Goal: Task Accomplishment & Management: Use online tool/utility

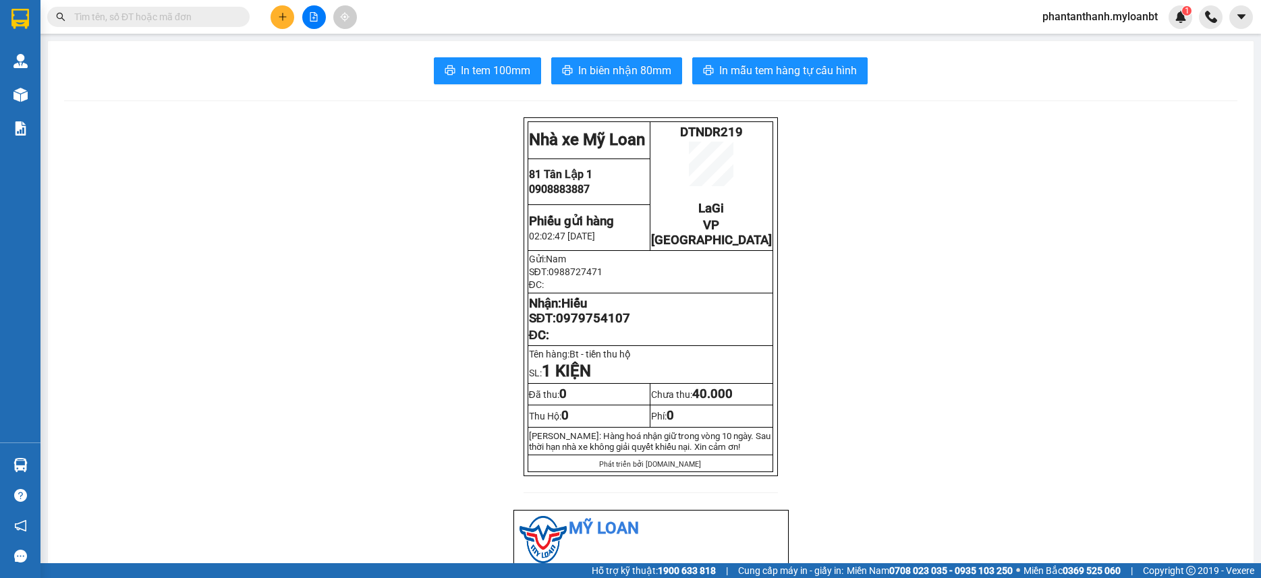
drag, startPoint x: 0, startPoint y: 0, endPoint x: 1128, endPoint y: 13, distance: 1127.8
click at [1134, 13] on span "phantanthanh.myloanbt" at bounding box center [1099, 16] width 137 height 17
click at [1116, 33] on li "Đăng xuất" at bounding box center [1099, 42] width 140 height 22
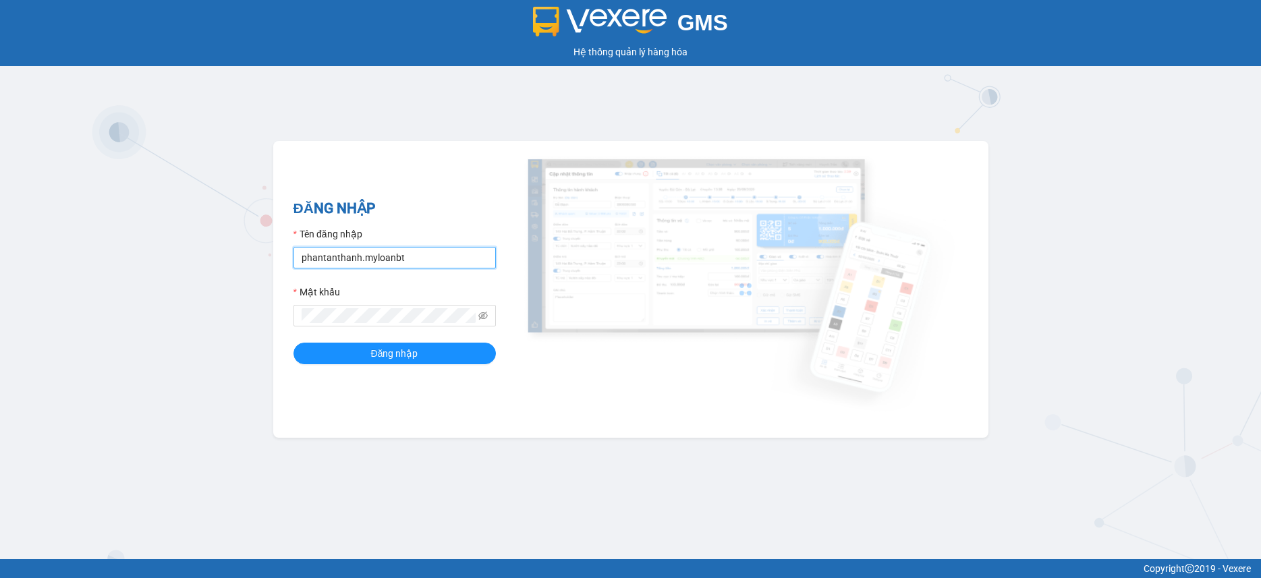
click at [393, 262] on input "phantanthanh.myloanbt" at bounding box center [394, 258] width 202 height 22
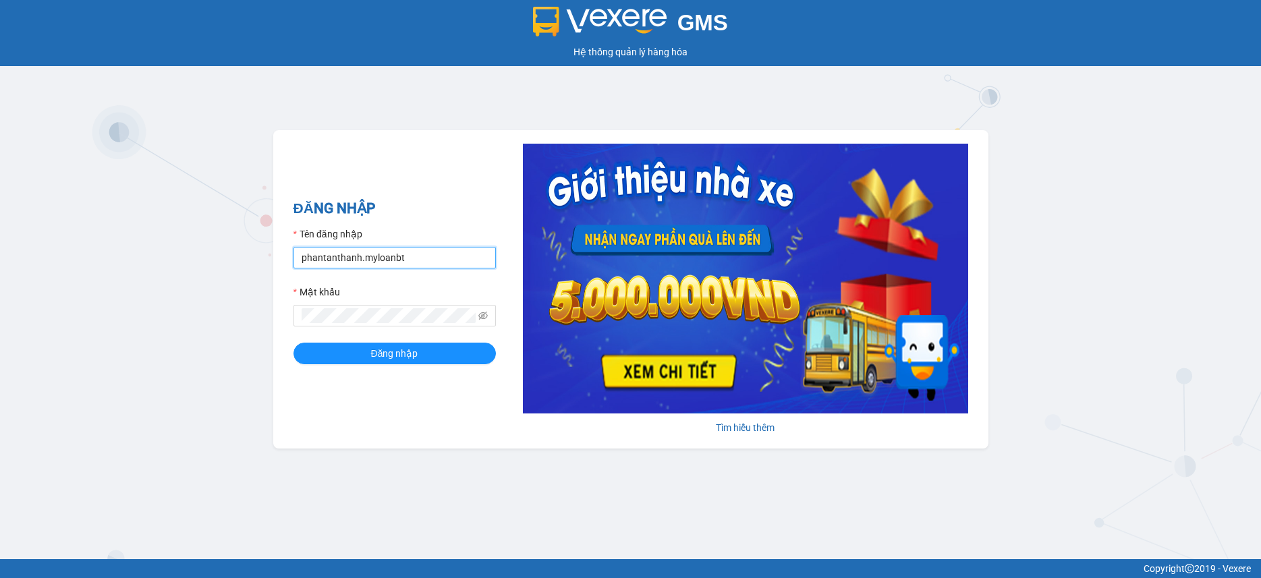
click at [393, 262] on input "phantanthanh.myloanbt" at bounding box center [394, 258] width 202 height 22
type input "huylg.myloanbt"
click at [480, 382] on div "ĐĂNG NHẬP Tên đăng nhập huylg.myloanbt Mật khẩu Đăng nhập Tìm hiểu thêm" at bounding box center [630, 289] width 715 height 318
click at [442, 338] on form "Tên đăng nhập huylg.myloanbt Mật khẩu Đăng nhập" at bounding box center [394, 296] width 202 height 138
click at [444, 337] on form "Tên đăng nhập huylg.myloanbt Mật khẩu Đăng nhập" at bounding box center [394, 296] width 202 height 138
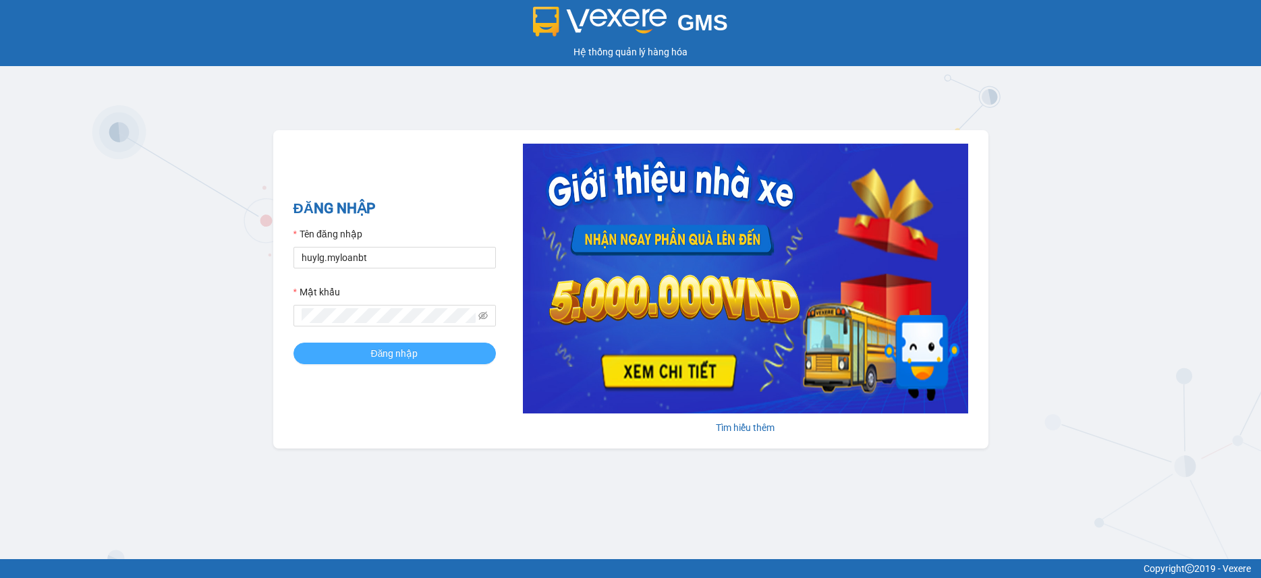
drag, startPoint x: 449, startPoint y: 337, endPoint x: 449, endPoint y: 345, distance: 8.8
click at [449, 345] on form "Tên đăng nhập huylg.myloanbt Mật khẩu Đăng nhập" at bounding box center [394, 296] width 202 height 138
click at [449, 349] on button "Đăng nhập" at bounding box center [394, 354] width 202 height 22
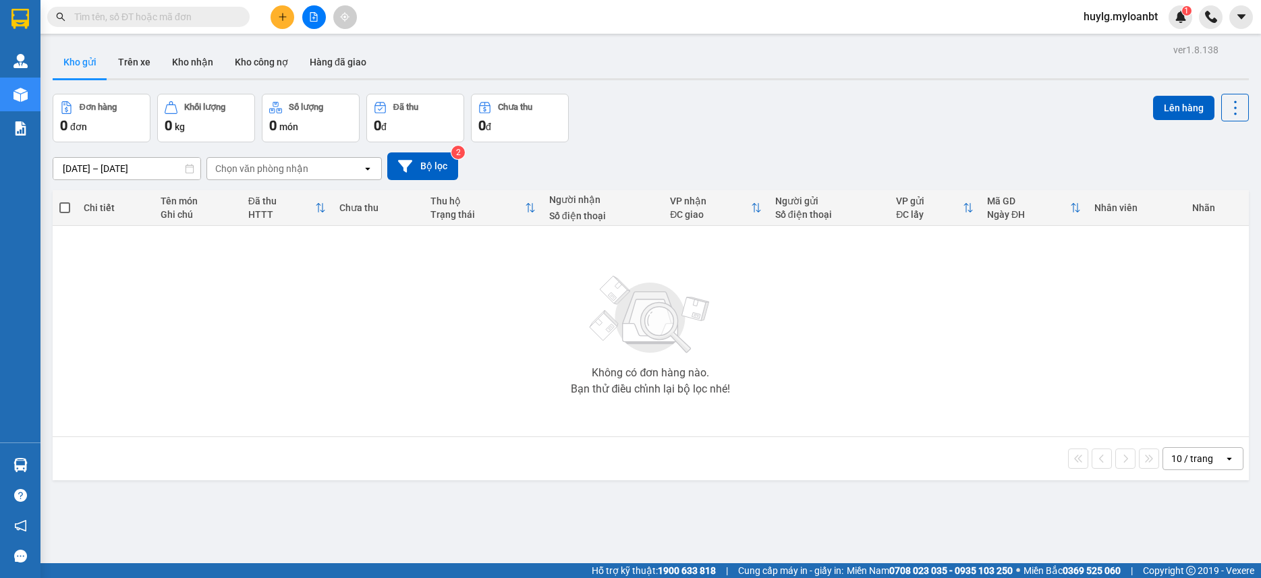
click at [264, 12] on div at bounding box center [313, 17] width 101 height 24
click at [280, 11] on button at bounding box center [282, 17] width 24 height 24
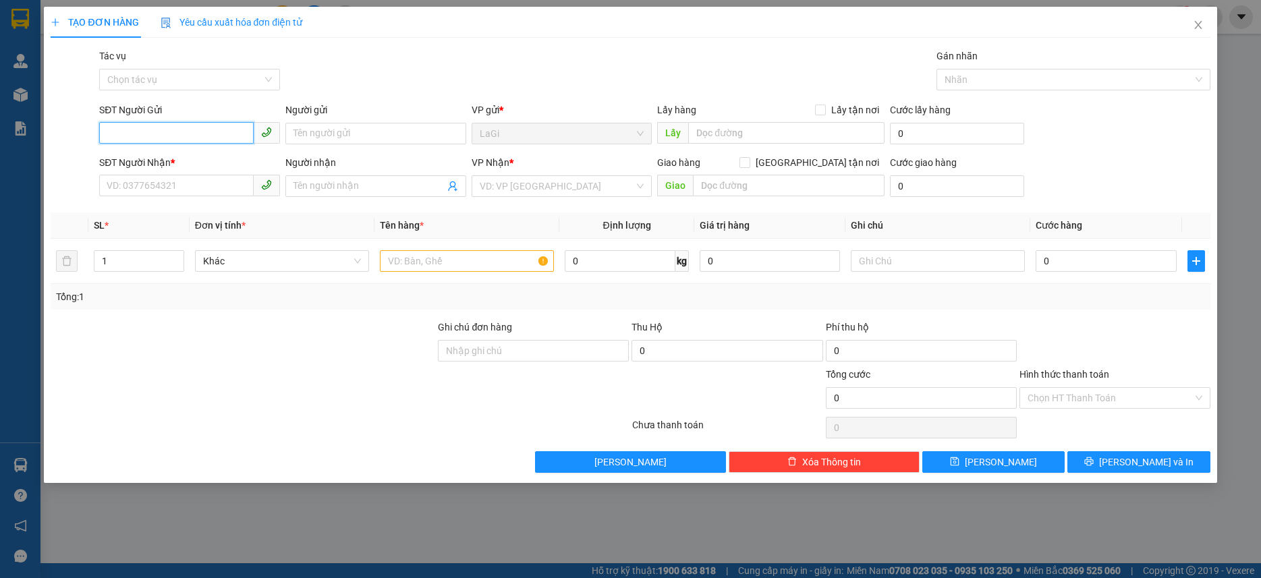
type input "3"
type input "0394846963"
click at [201, 152] on div "0394846963 - minh" at bounding box center [189, 161] width 181 height 22
type input "minh"
type input "0976611077"
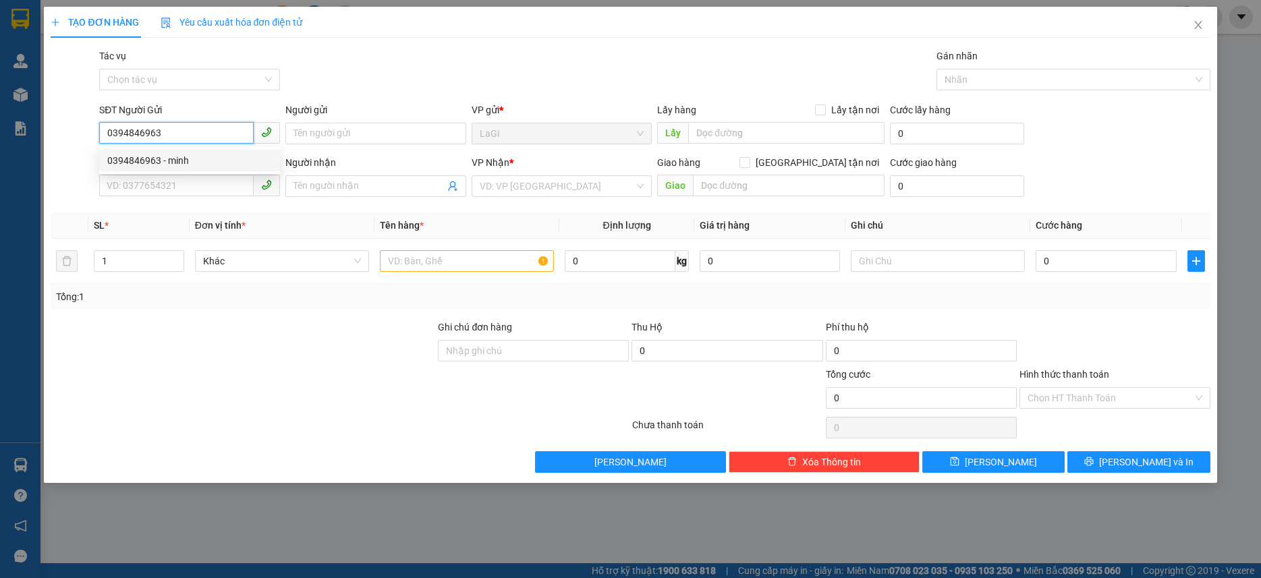
type input "thúy vân"
type input "0394846963"
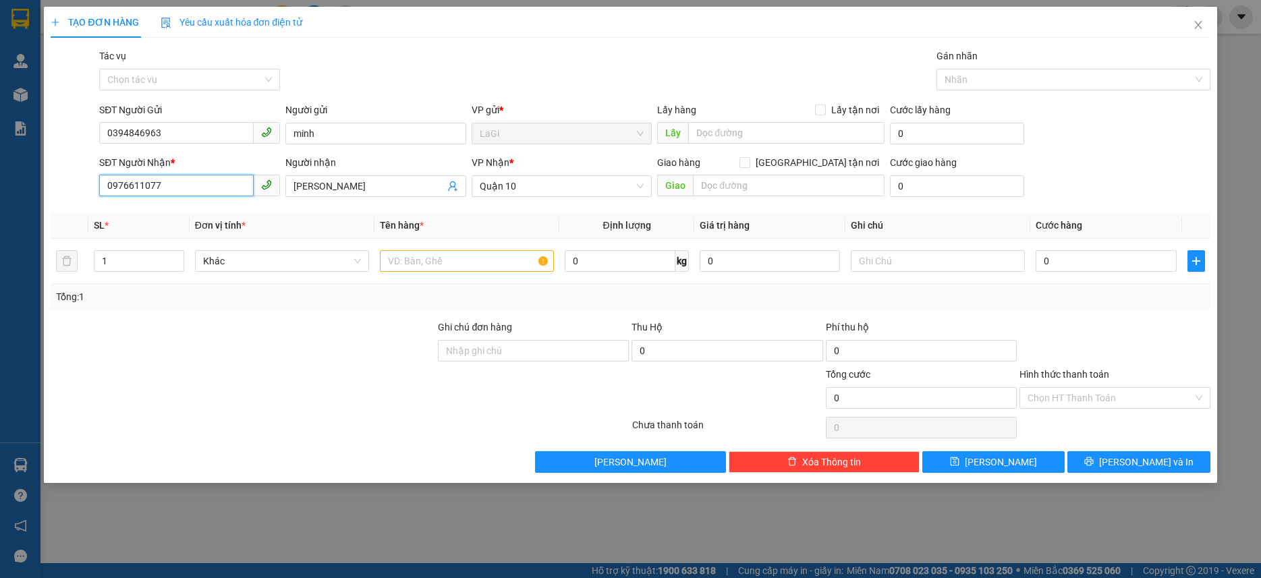
click at [188, 187] on input "0976611077" at bounding box center [176, 186] width 154 height 22
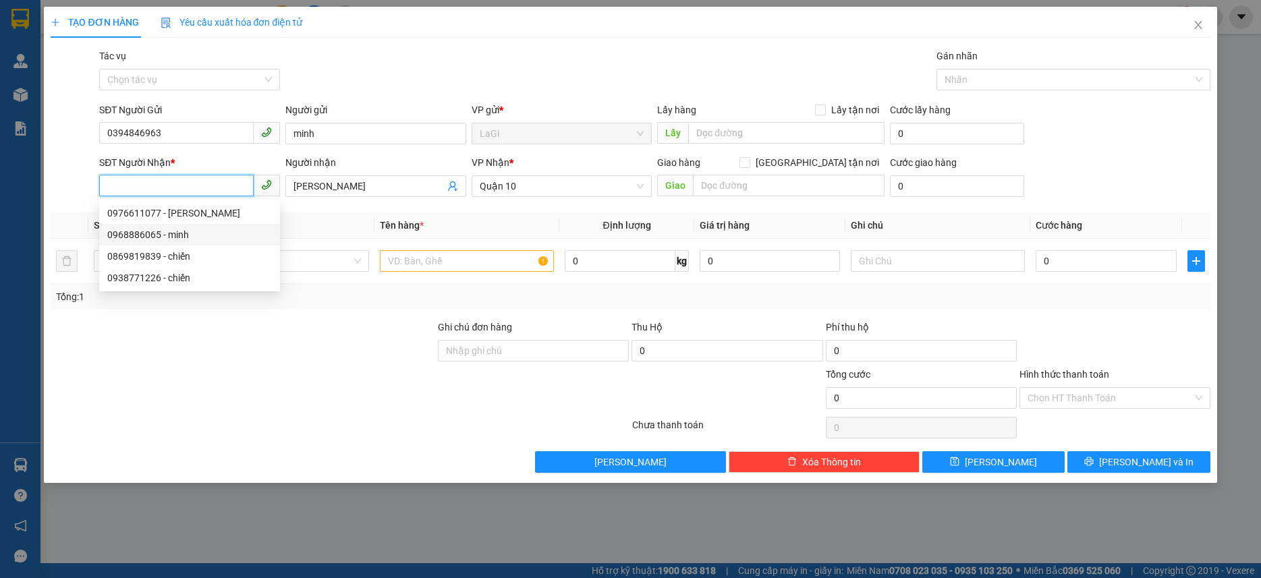
click at [209, 231] on div "0968886065 - minh" at bounding box center [189, 234] width 165 height 15
type input "0968886065"
type input "minh"
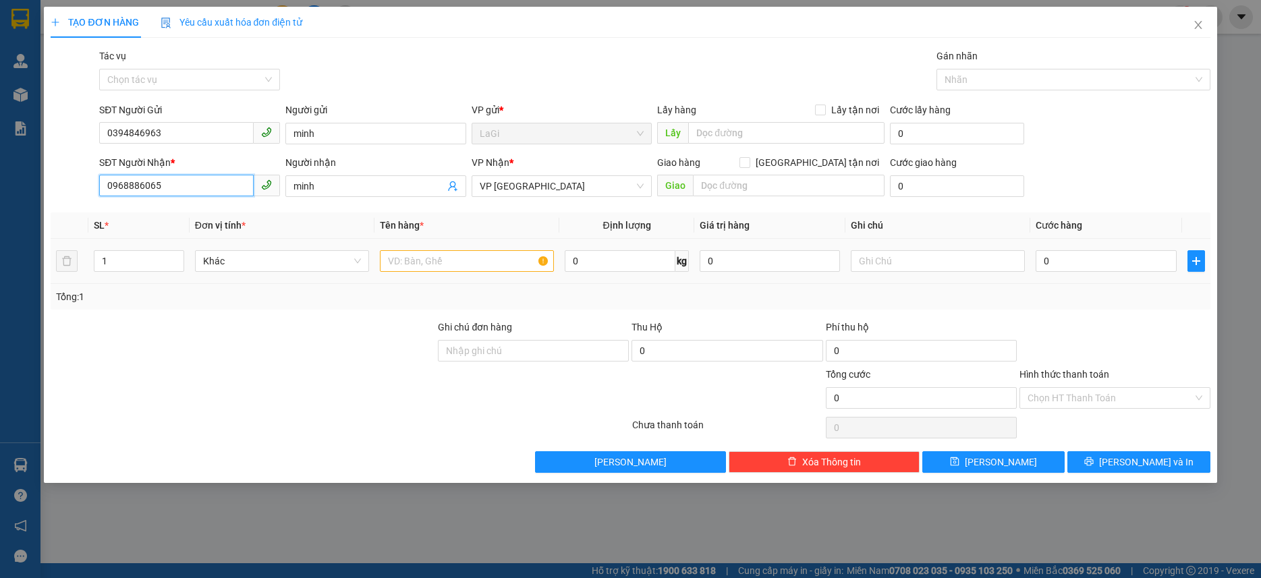
type input "0968886065"
click at [433, 264] on input "text" at bounding box center [467, 261] width 174 height 22
type input "b - đồ điện"
type input "6"
type input "7"
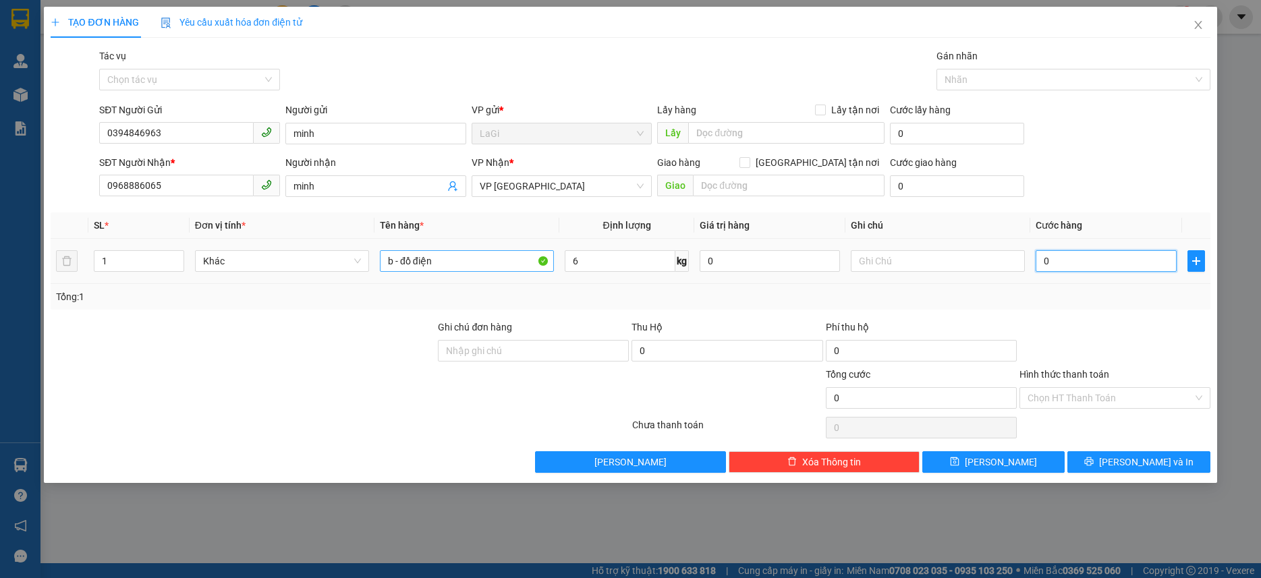
type input "7"
type input "0"
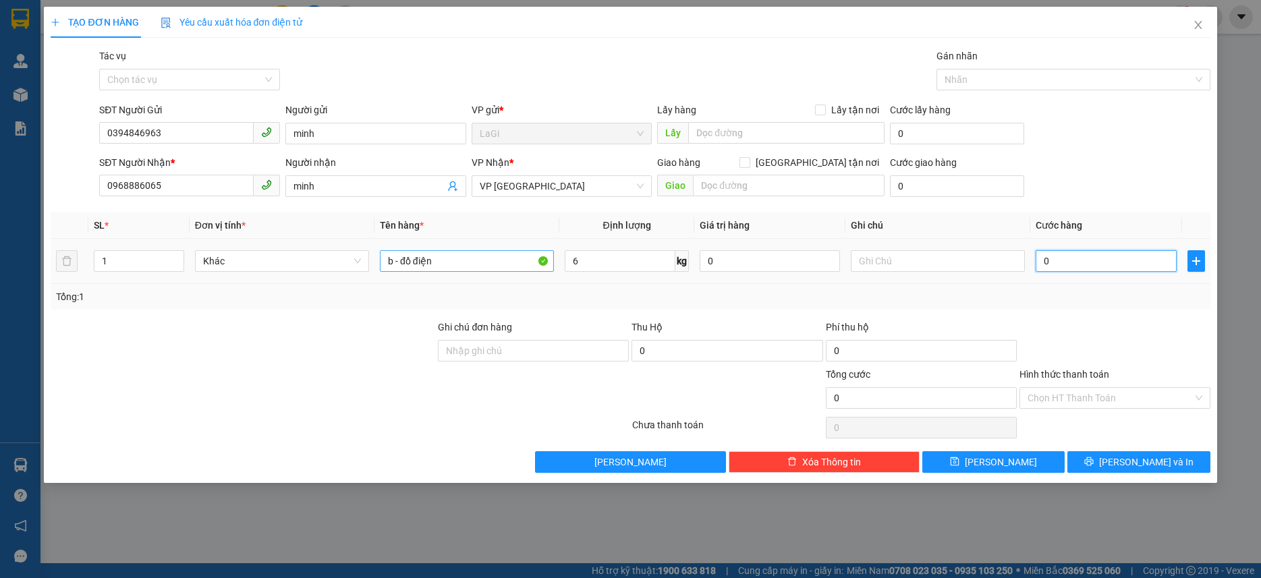
type input "05"
type input "5"
type input "050"
type input "50"
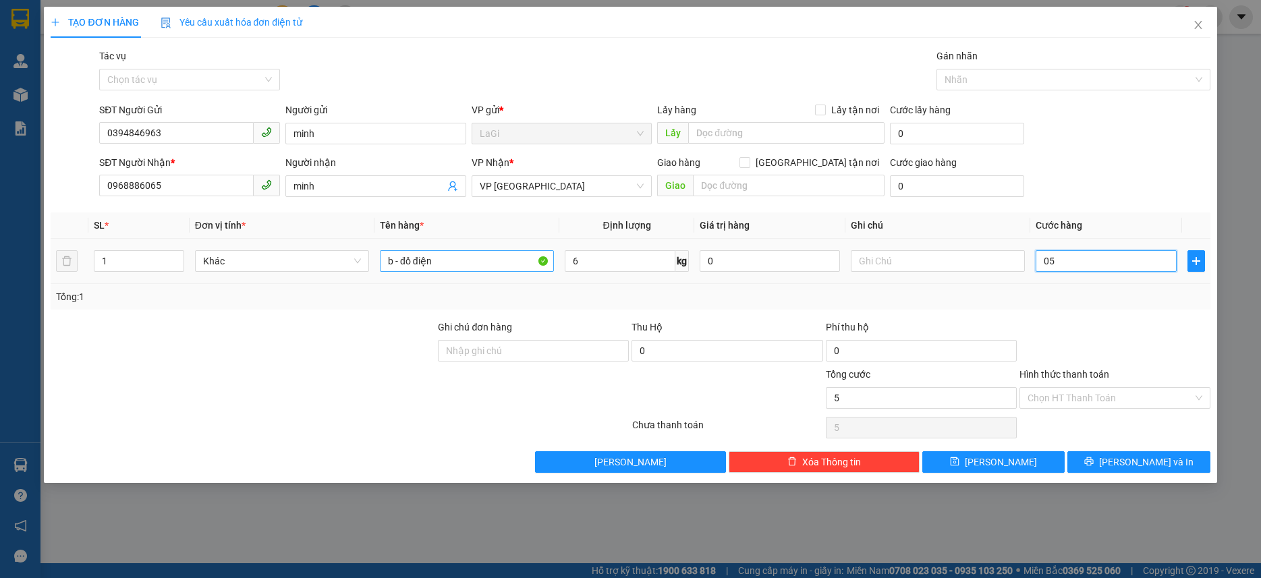
type input "50"
type input "0.500"
type input "500"
type input "05.000"
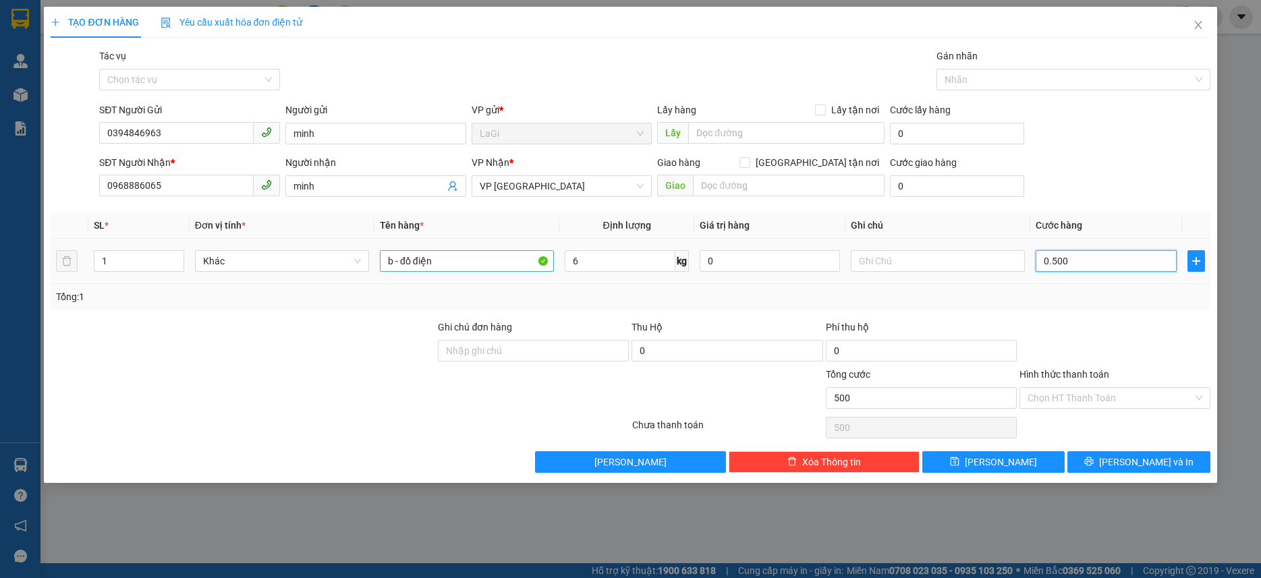
type input "5.000"
type input "050.000"
type input "50.000"
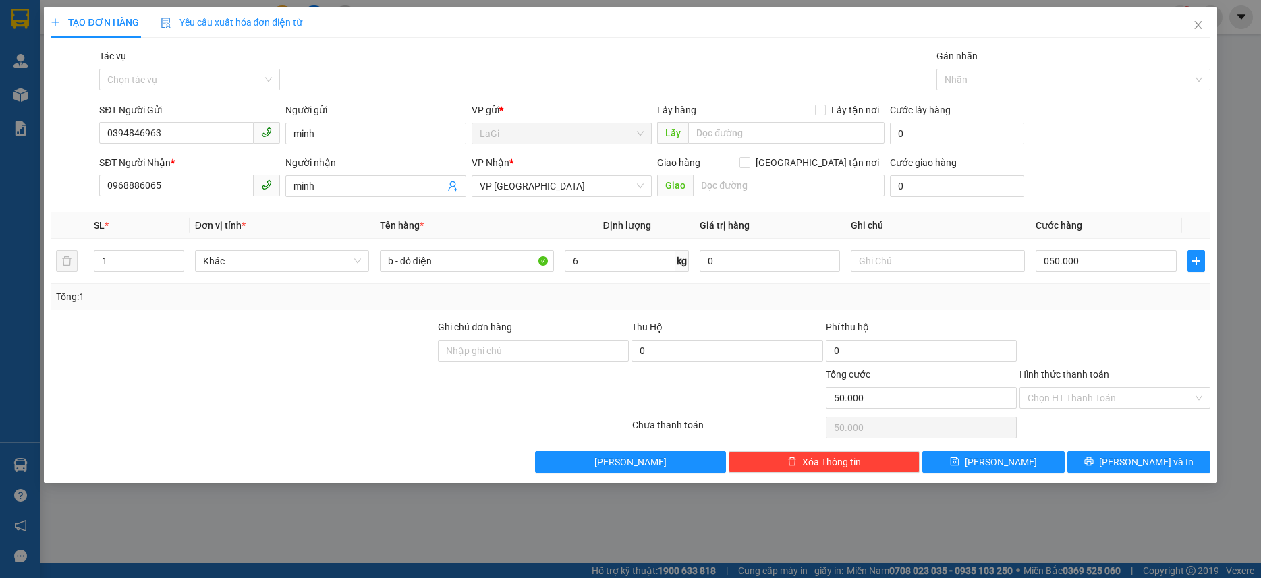
click at [1117, 412] on div "Hình thức thanh toán Chọn HT Thanh Toán" at bounding box center [1114, 390] width 191 height 47
type input "50.000"
click at [1118, 407] on input "Hình thức thanh toán" at bounding box center [1109, 398] width 165 height 20
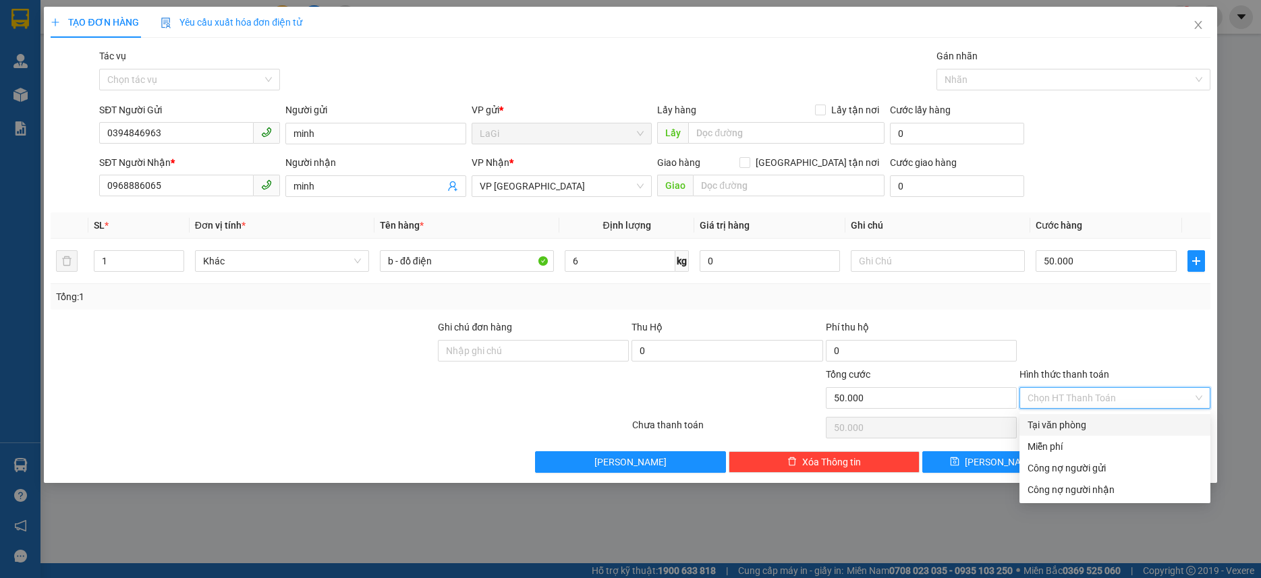
click at [1109, 422] on div "Tại văn phòng" at bounding box center [1114, 424] width 175 height 15
type input "0"
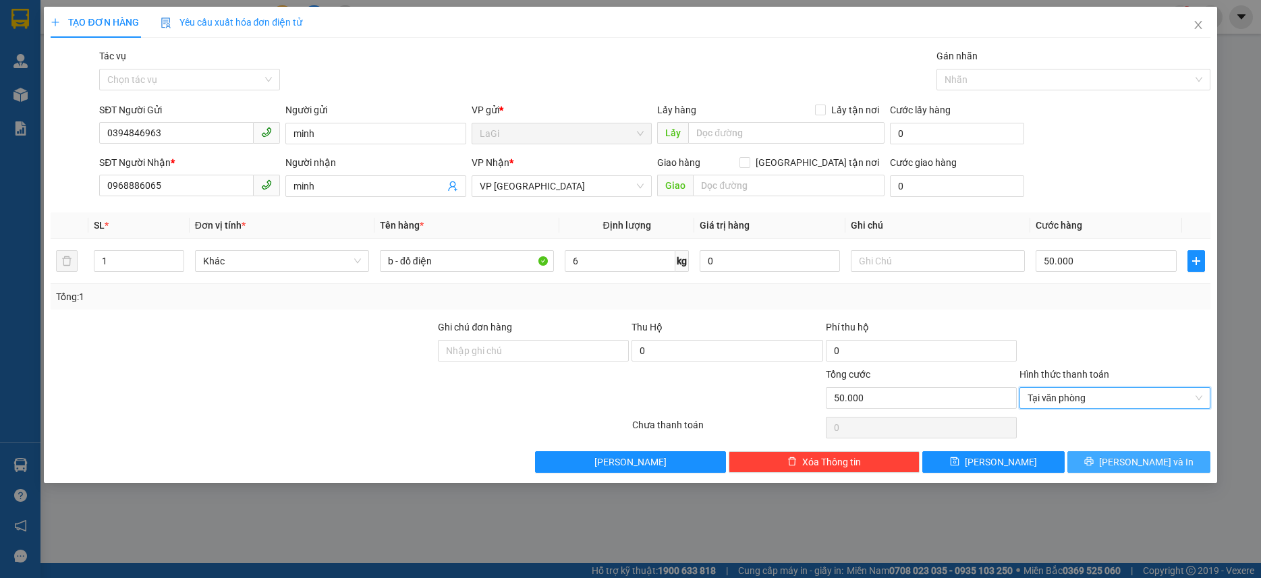
click at [1093, 465] on icon "printer" at bounding box center [1088, 461] width 9 height 9
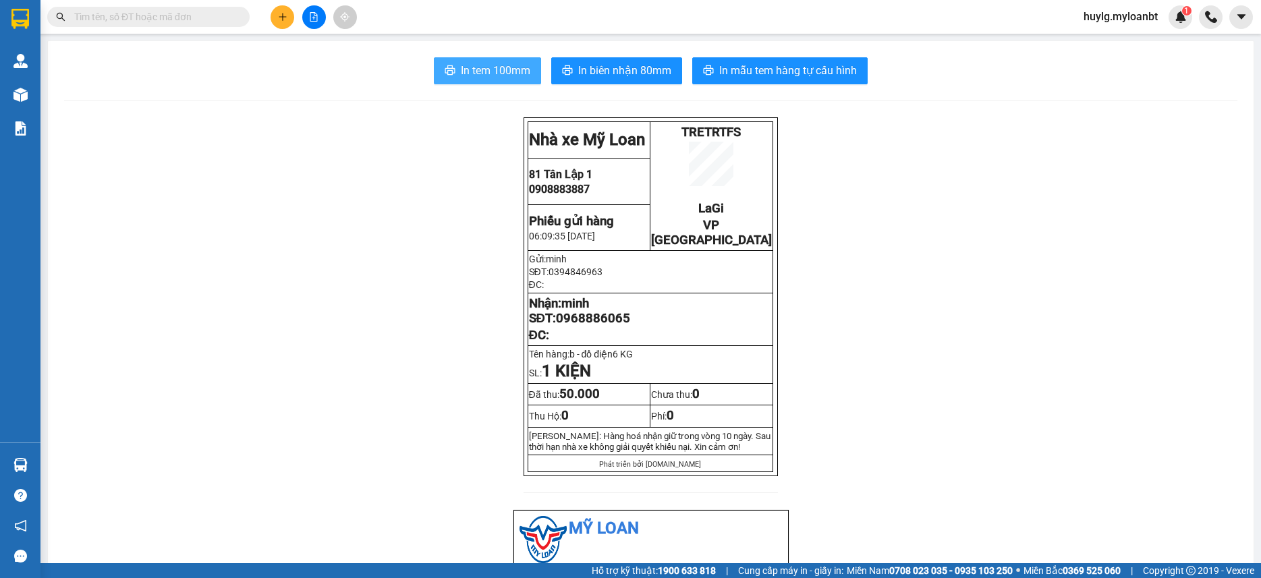
click at [486, 72] on button "In tem 100mm" at bounding box center [487, 70] width 107 height 27
click at [167, 18] on input "text" at bounding box center [153, 16] width 159 height 15
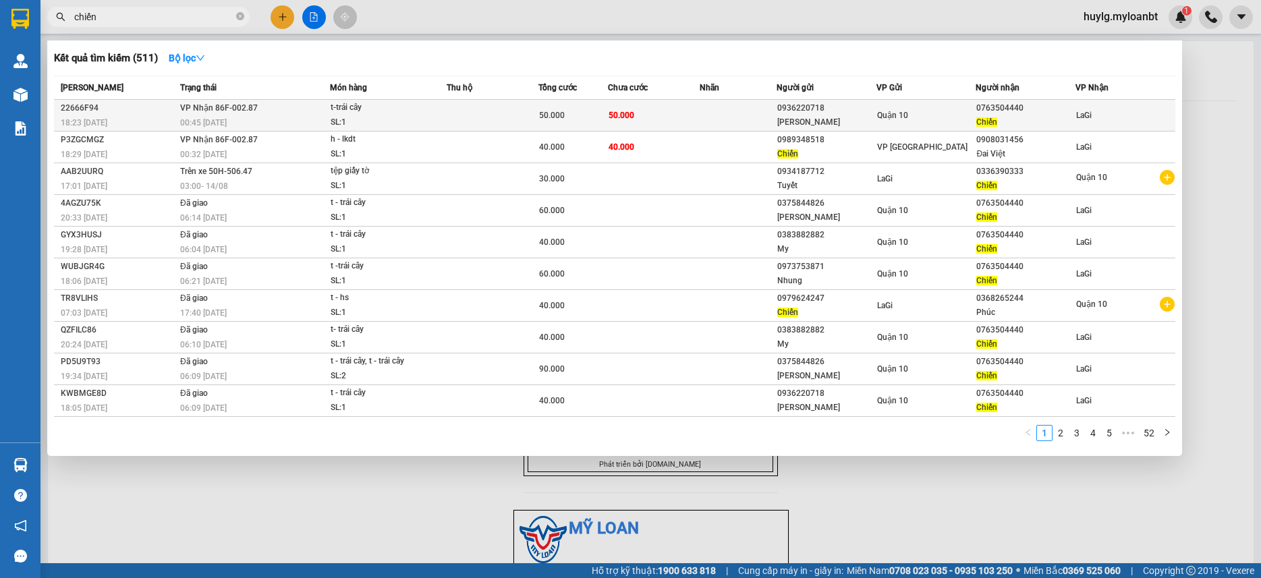
type input "chiến"
click at [933, 112] on div "Quận 10" at bounding box center [926, 115] width 98 height 15
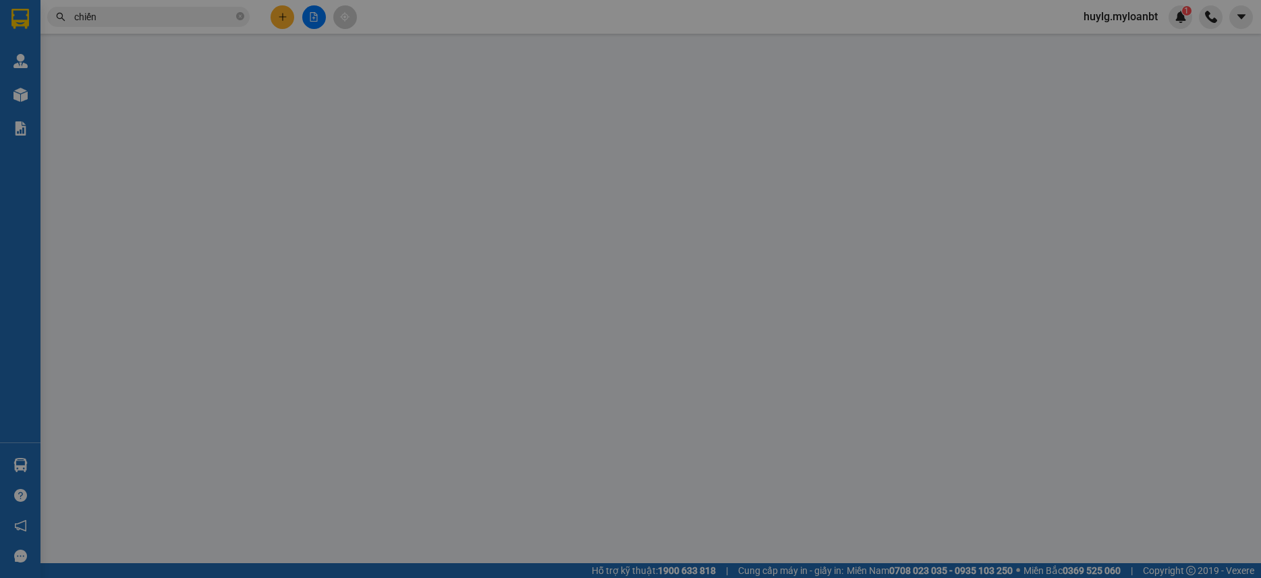
type input "0936220718"
type input "Thanh"
type input "0763504440"
type input "Chiến"
type input "50.000"
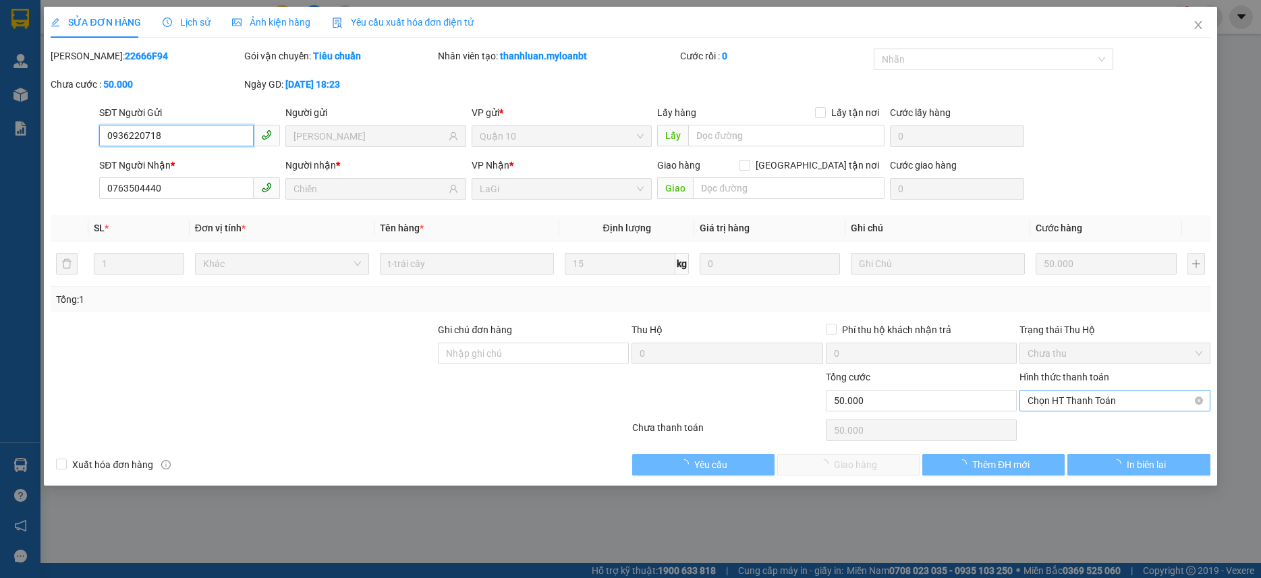
click at [1123, 393] on span "Chọn HT Thanh Toán" at bounding box center [1114, 401] width 175 height 20
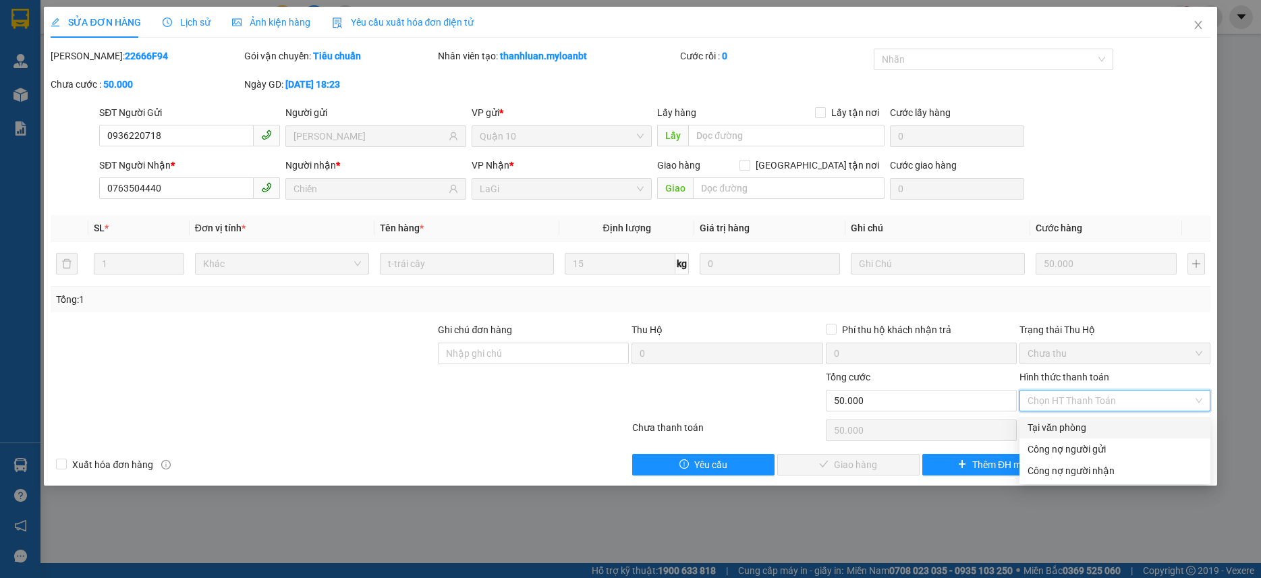
click at [1113, 431] on div "Tại văn phòng" at bounding box center [1114, 427] width 175 height 15
type input "0"
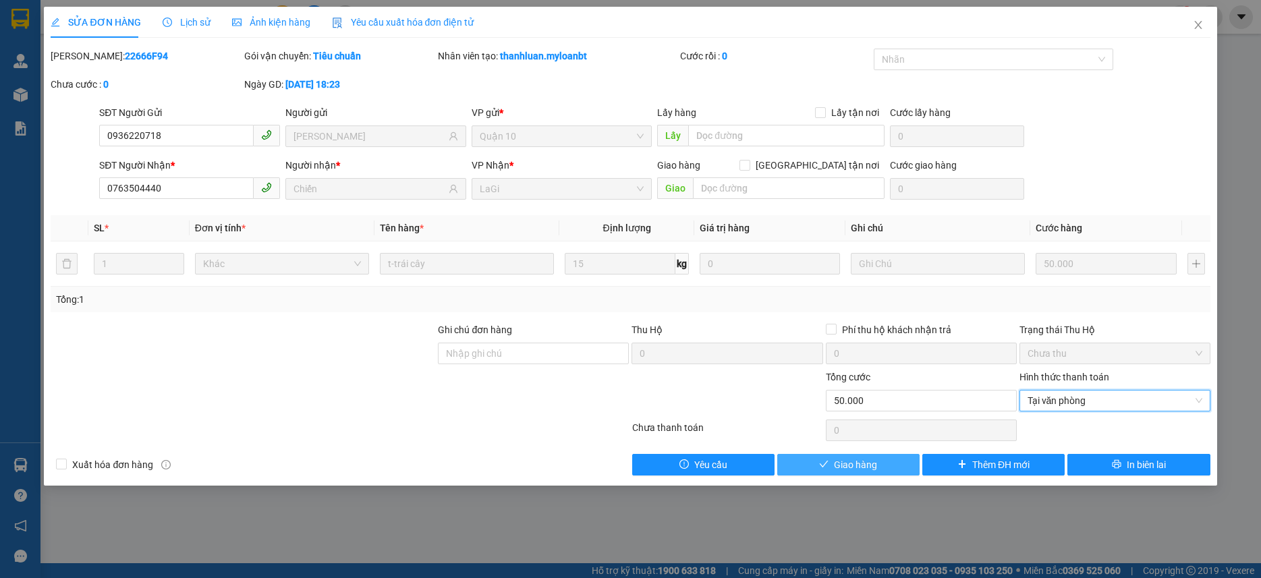
drag, startPoint x: 799, startPoint y: 454, endPoint x: 810, endPoint y: 466, distance: 16.2
click at [805, 461] on button "Giao hàng" at bounding box center [848, 465] width 142 height 22
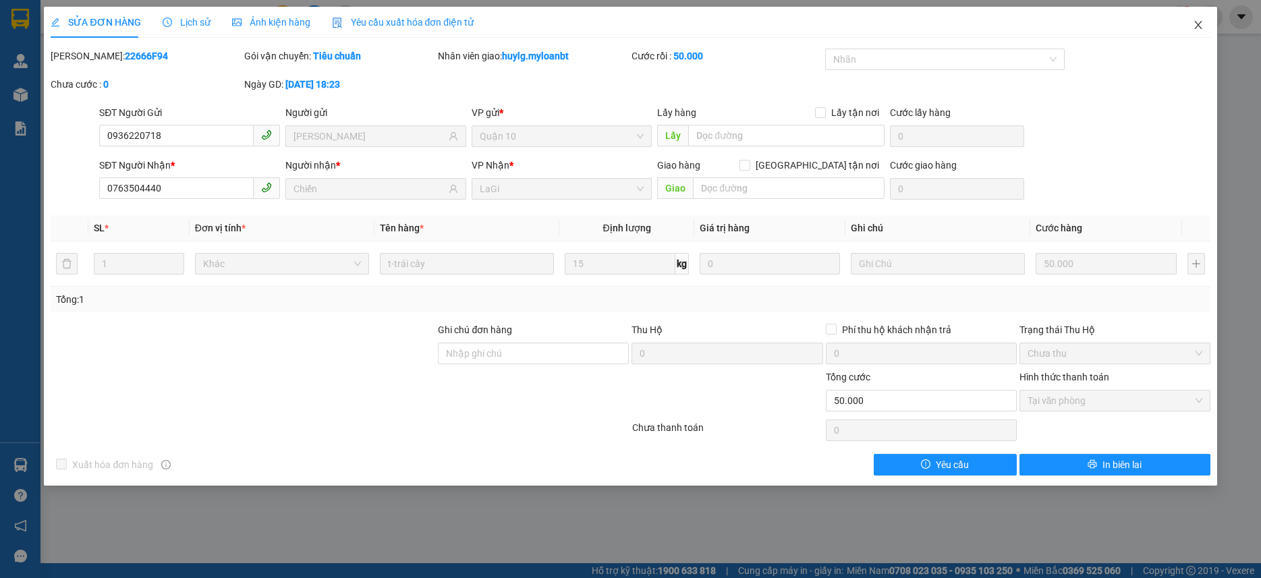
click at [1203, 29] on icon "close" at bounding box center [1197, 25] width 11 height 11
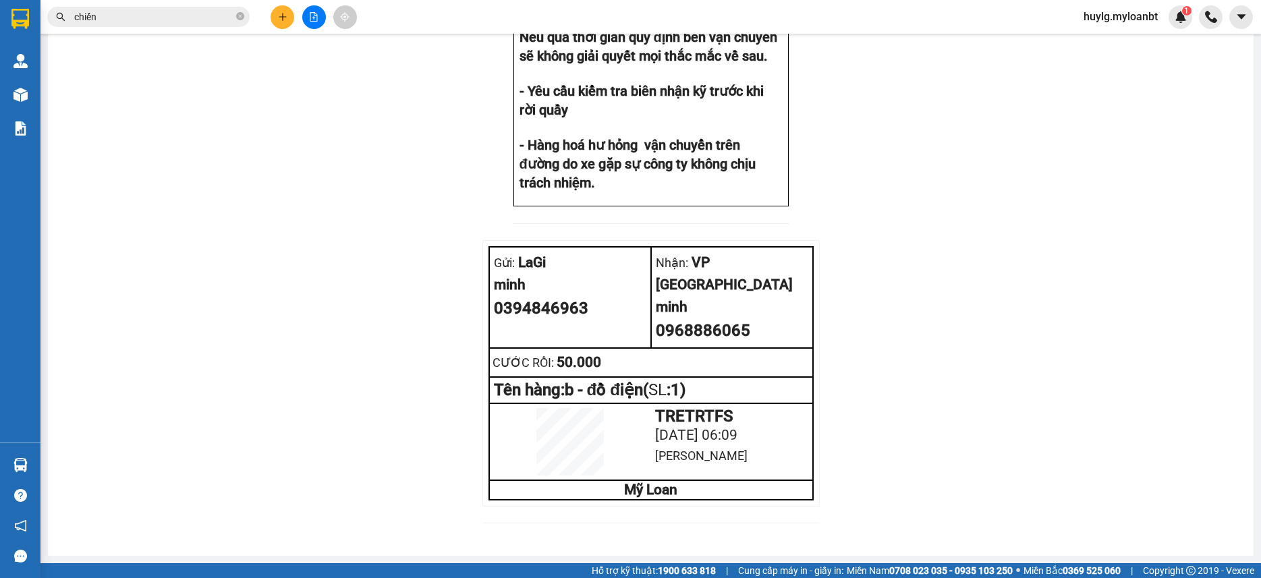
scroll to position [1226, 0]
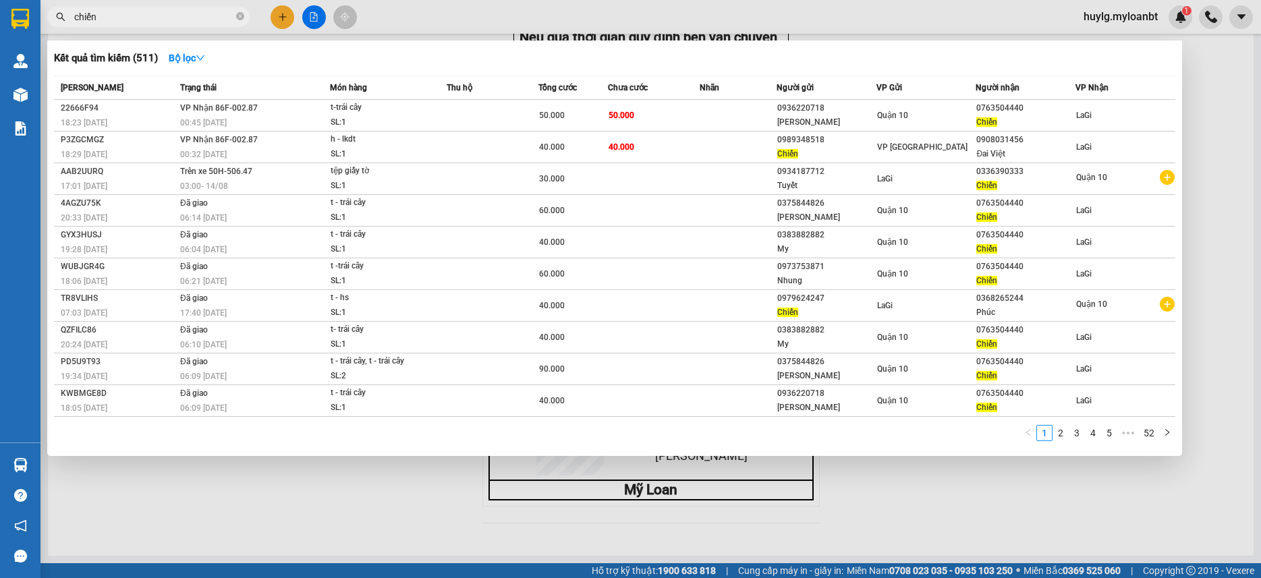
click at [154, 18] on input "chiến" at bounding box center [153, 16] width 159 height 15
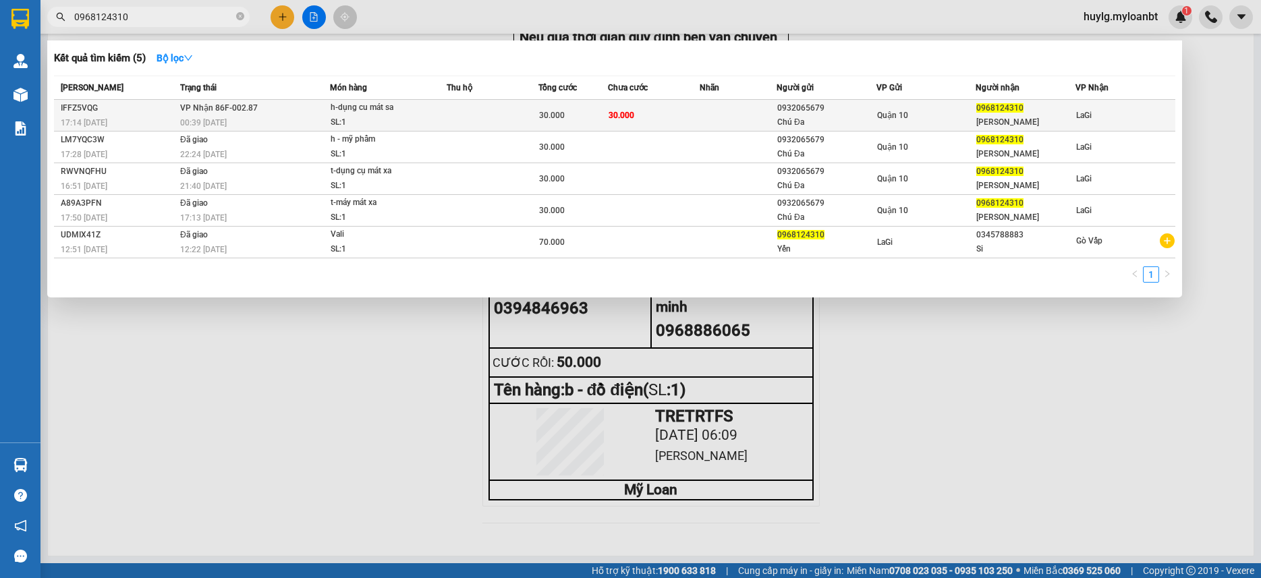
type input "0968124310"
click at [718, 116] on td at bounding box center [737, 116] width 77 height 32
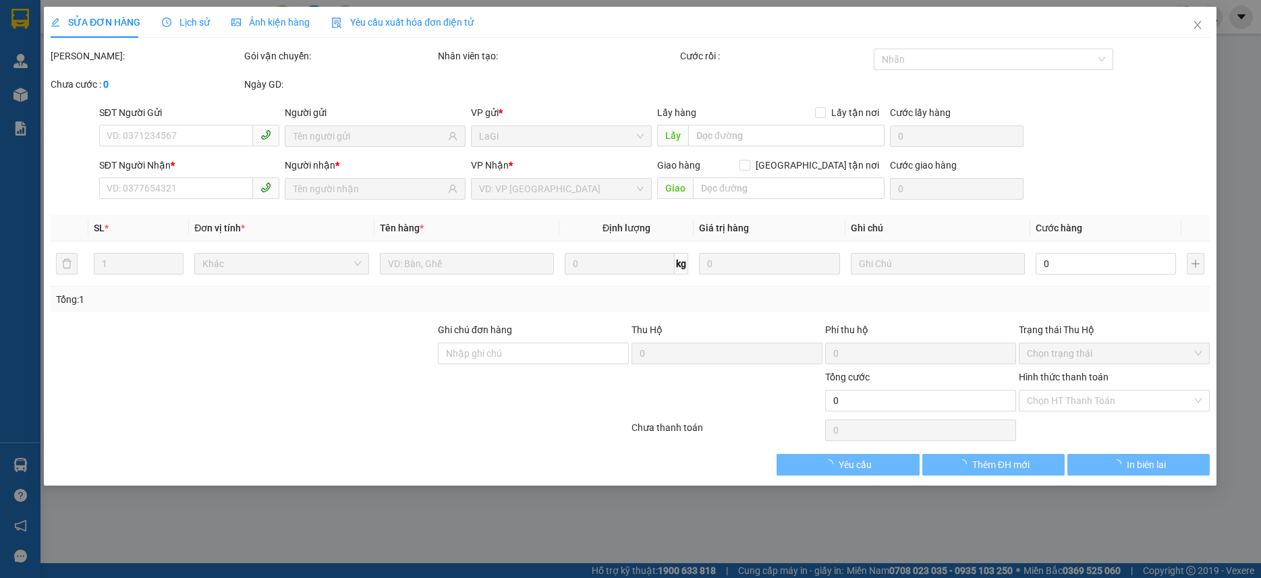
type input "0932065679"
type input "Chú Đa"
type input "0968124310"
type input "kim yến"
type input "30.000"
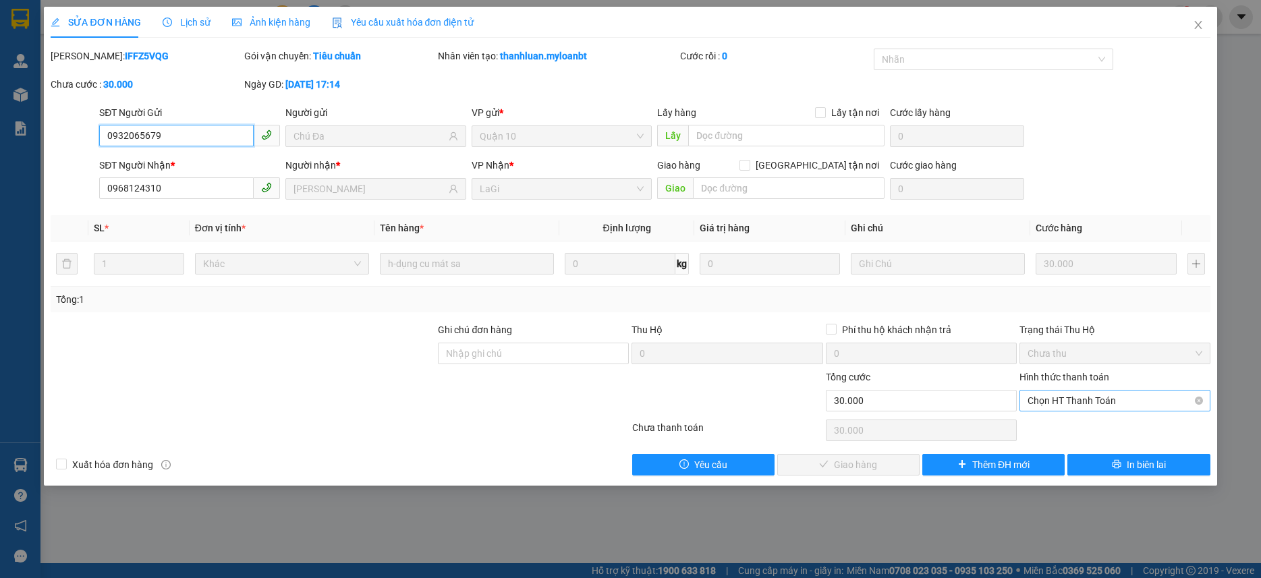
click at [1091, 404] on span "Chọn HT Thanh Toán" at bounding box center [1114, 401] width 175 height 20
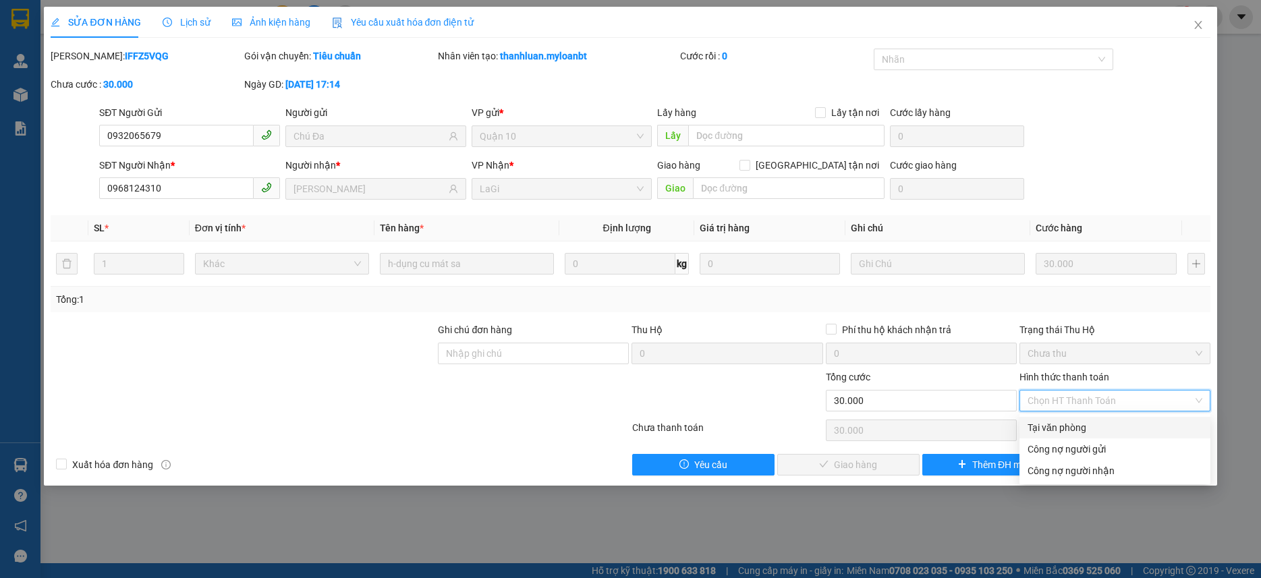
click at [1073, 426] on div "Tại văn phòng" at bounding box center [1114, 427] width 175 height 15
type input "0"
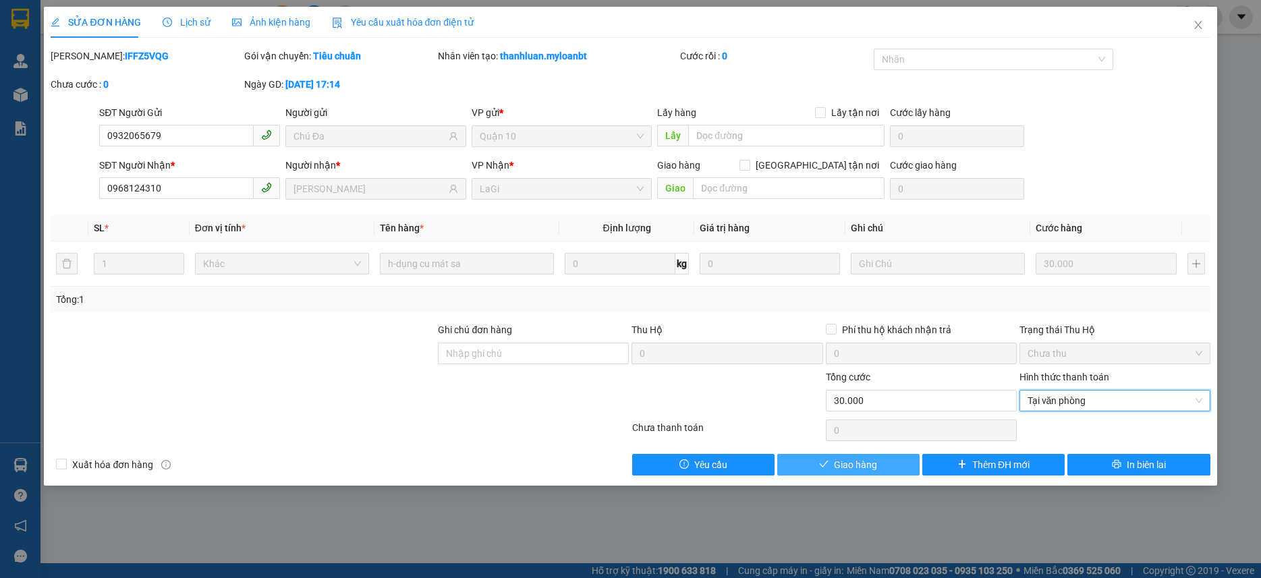
click at [901, 468] on button "Giao hàng" at bounding box center [848, 465] width 142 height 22
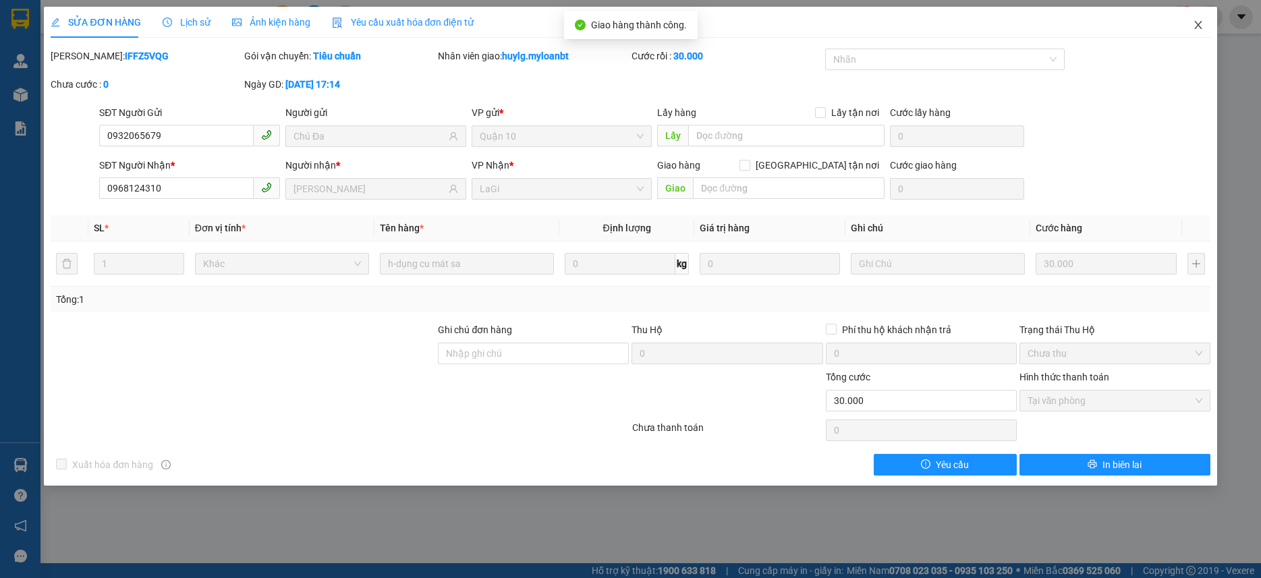
click at [1194, 18] on span "Close" at bounding box center [1198, 26] width 38 height 38
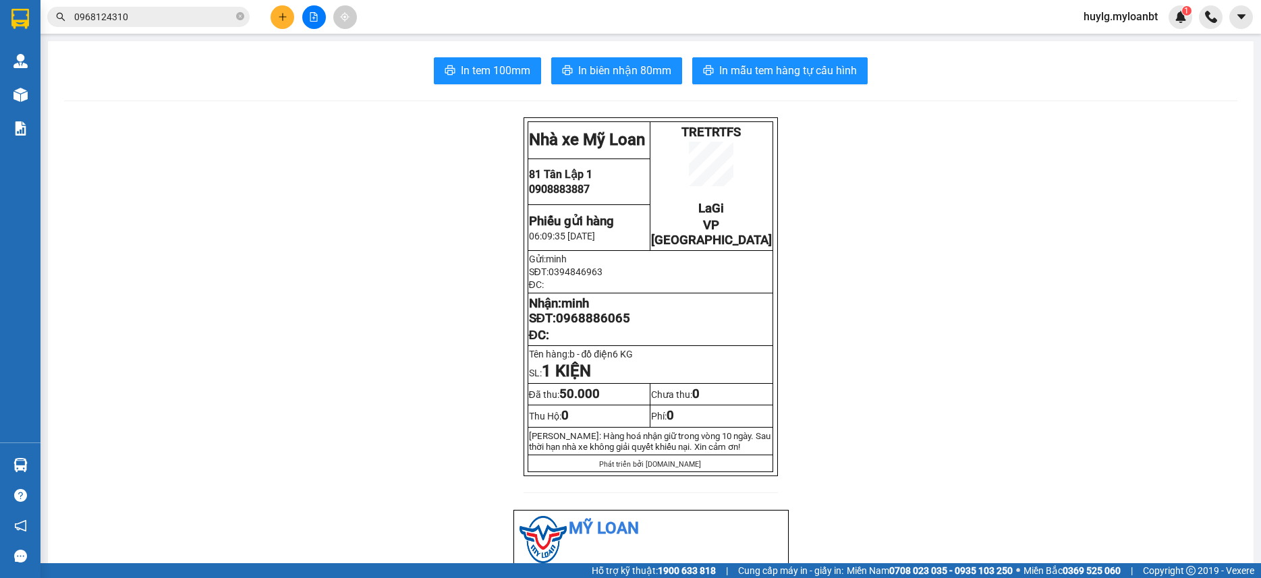
click at [148, 21] on input "0968124310" at bounding box center [153, 16] width 159 height 15
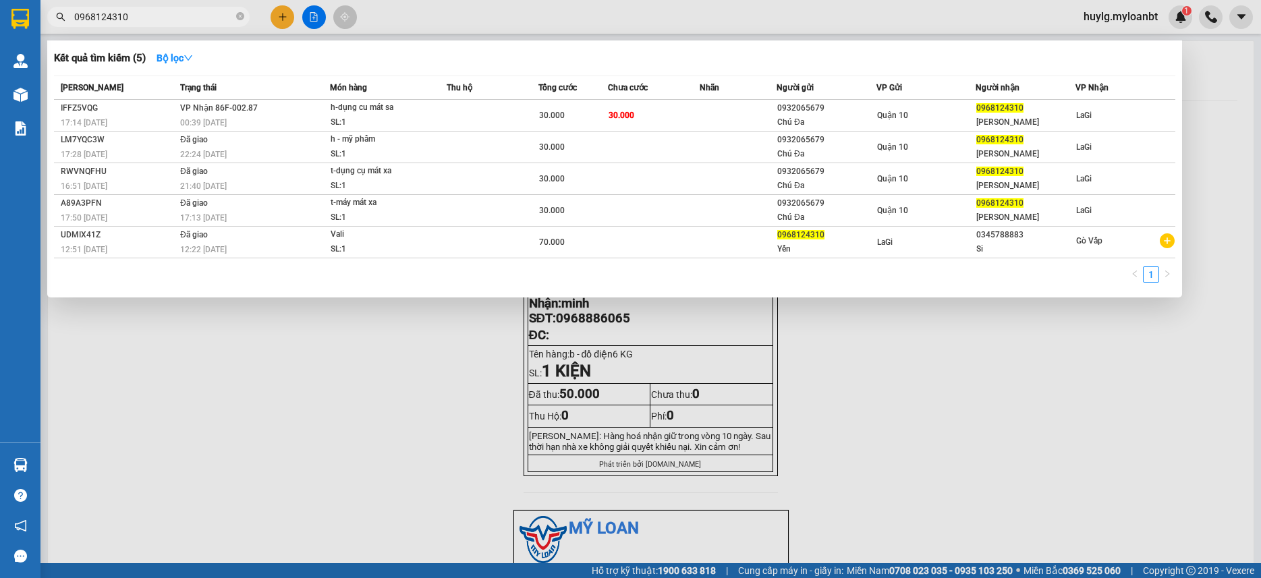
click at [148, 21] on input "0968124310" at bounding box center [153, 16] width 159 height 15
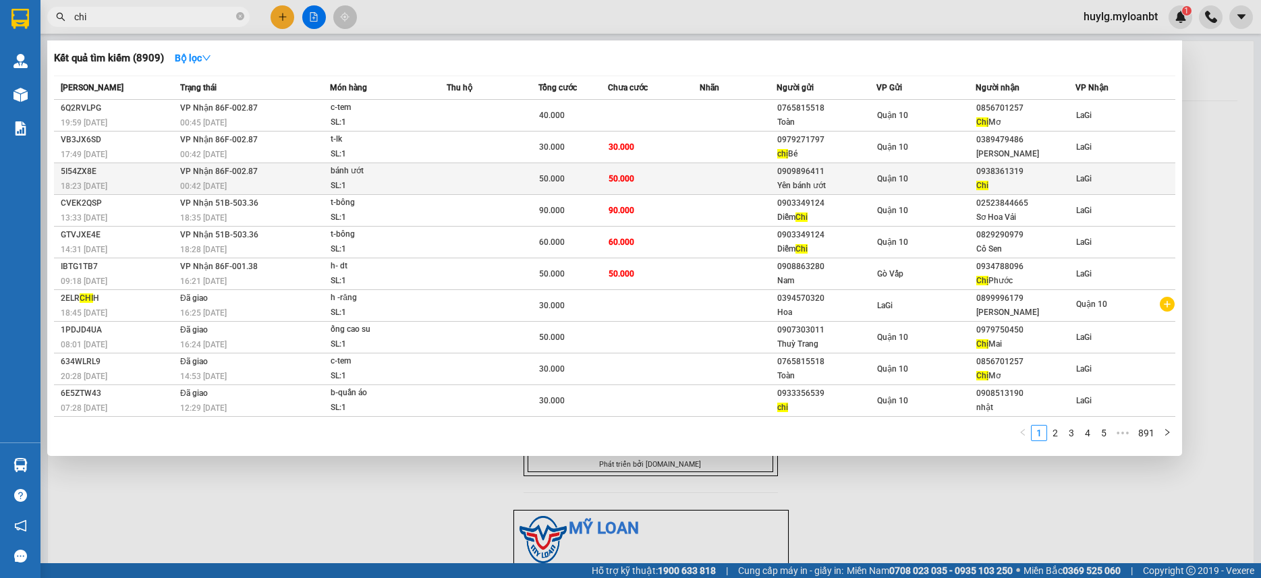
type input "chi"
click at [970, 172] on div "Quận 10" at bounding box center [926, 178] width 98 height 15
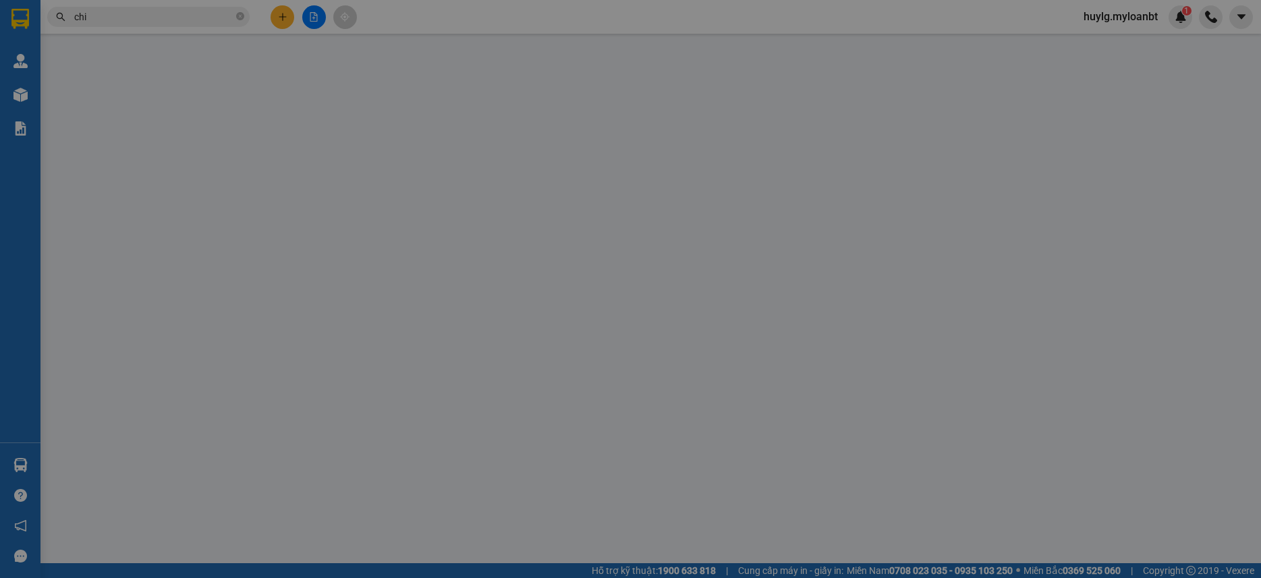
type input "0909896411"
type input "Yên bánh ướt"
type input "0938361319"
type input "Chi"
type input "50.000"
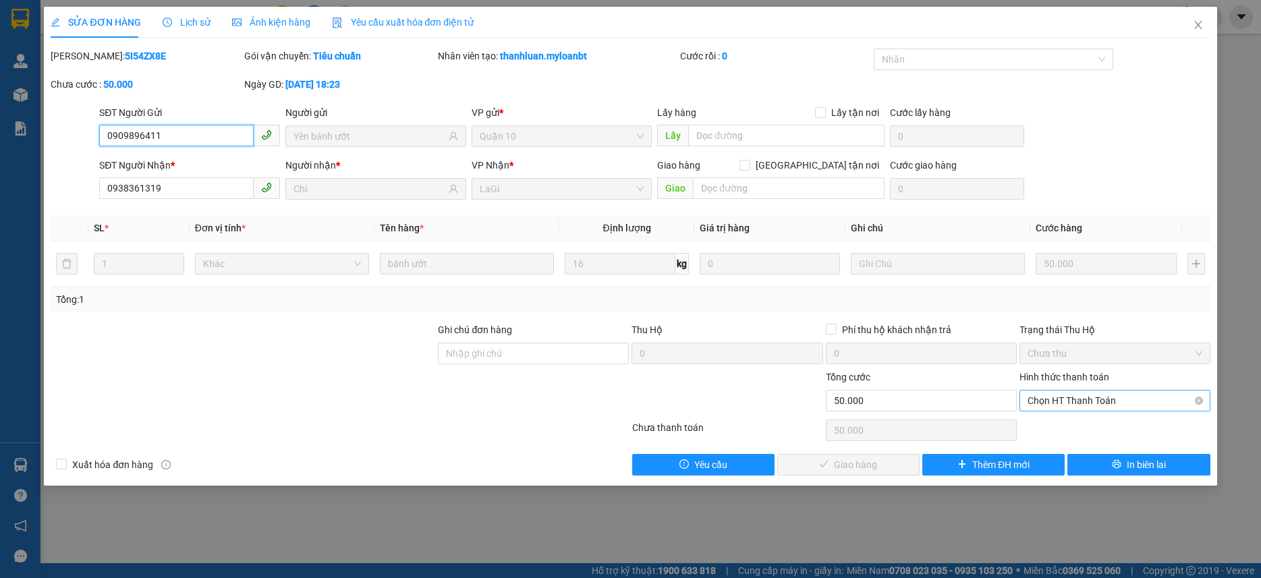
click at [1135, 413] on div "Hình thức thanh toán Chọn HT Thanh Toán" at bounding box center [1114, 393] width 191 height 47
click at [1132, 406] on span "Chọn HT Thanh Toán" at bounding box center [1114, 401] width 175 height 20
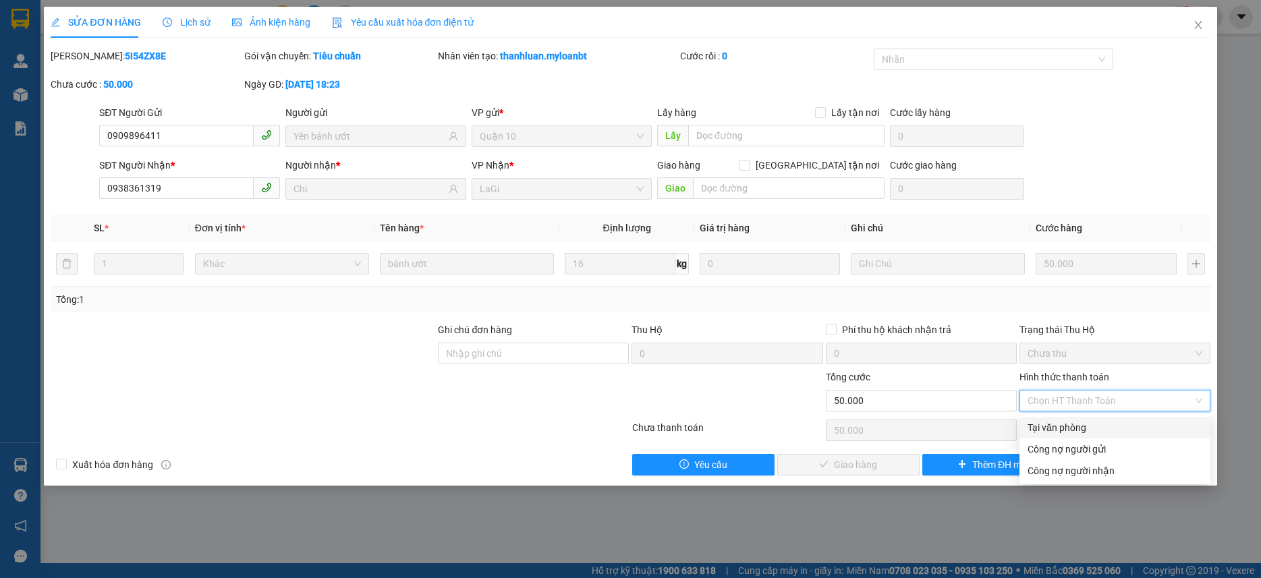
drag, startPoint x: 1099, startPoint y: 422, endPoint x: 1087, endPoint y: 427, distance: 12.4
click at [1098, 426] on div "Tại văn phòng" at bounding box center [1114, 427] width 175 height 15
type input "0"
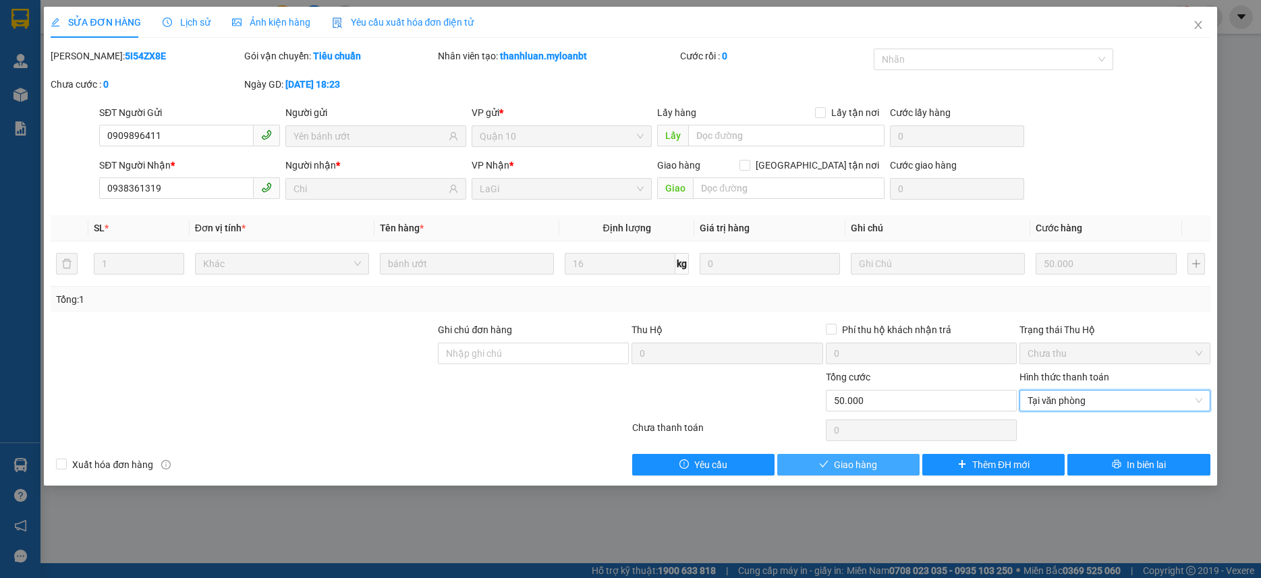
click at [829, 471] on button "Giao hàng" at bounding box center [848, 465] width 142 height 22
click at [833, 461] on button "Giao hàng" at bounding box center [848, 465] width 142 height 22
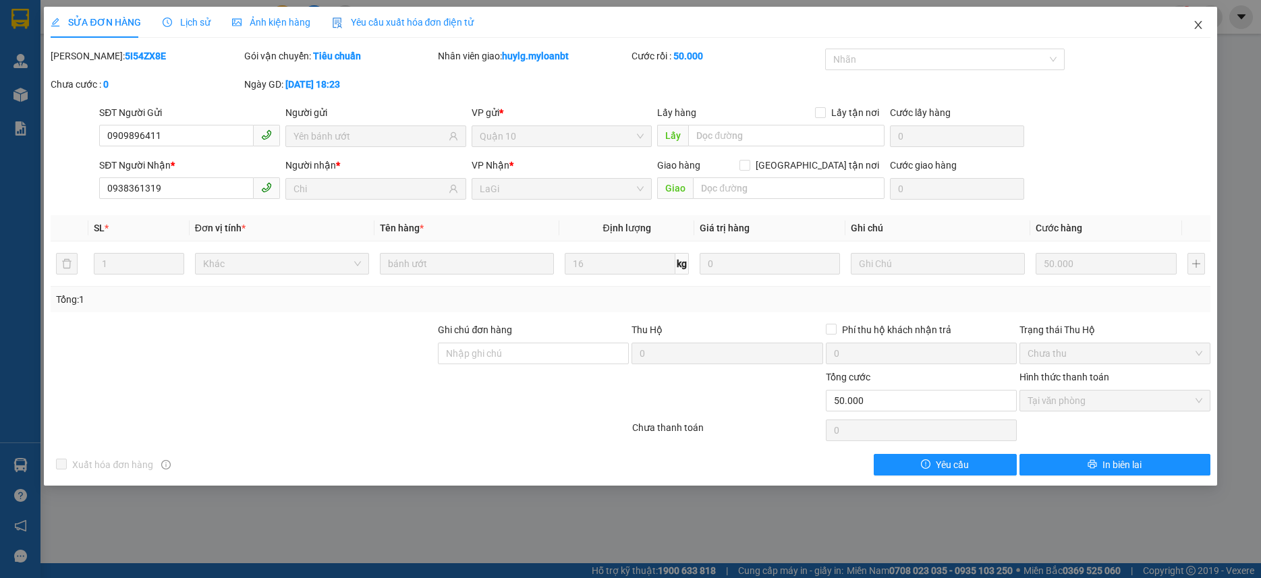
click at [1209, 21] on span "Close" at bounding box center [1198, 26] width 38 height 38
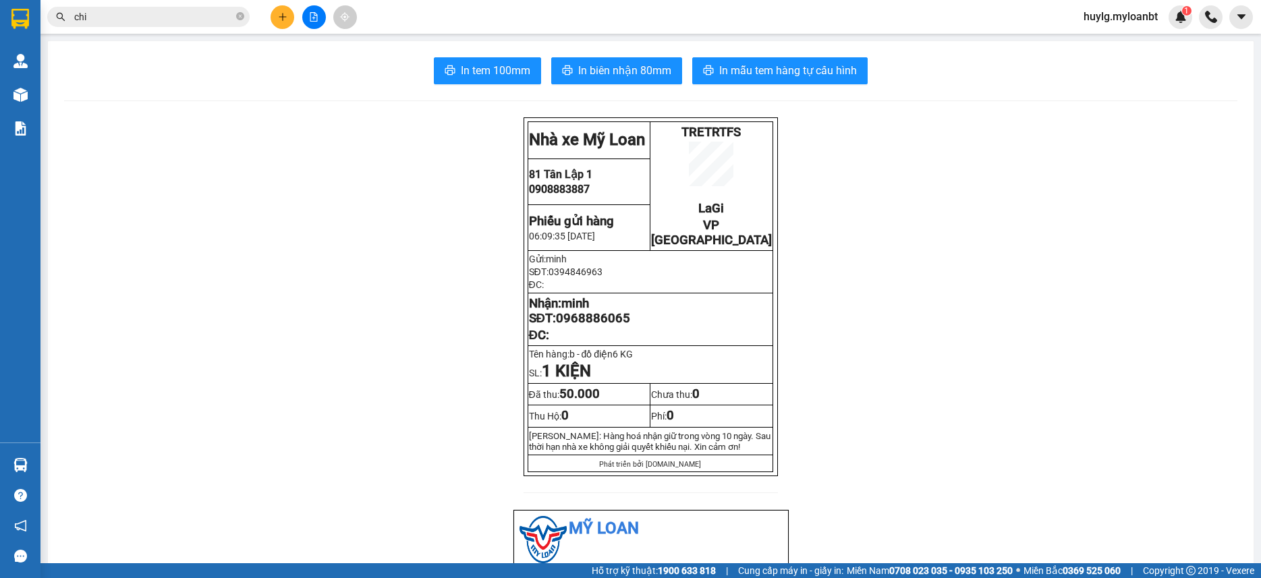
drag, startPoint x: 187, startPoint y: 21, endPoint x: 195, endPoint y: 22, distance: 7.4
click at [187, 22] on input "chi" at bounding box center [153, 16] width 159 height 15
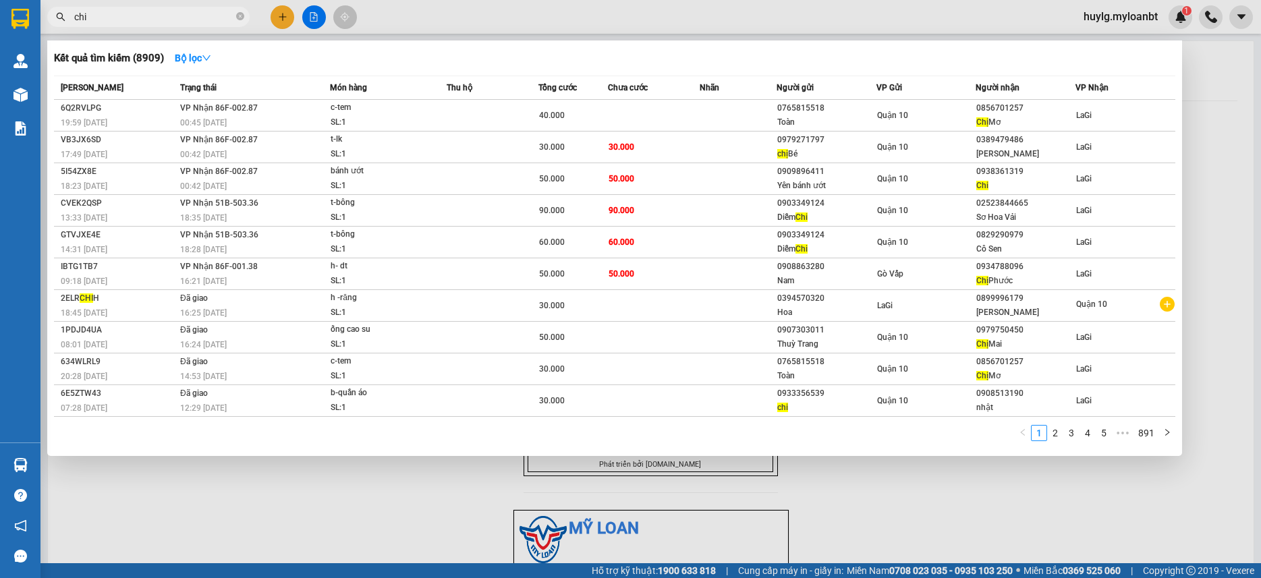
click at [275, 7] on div at bounding box center [630, 289] width 1261 height 578
click at [280, 24] on button at bounding box center [282, 17] width 24 height 24
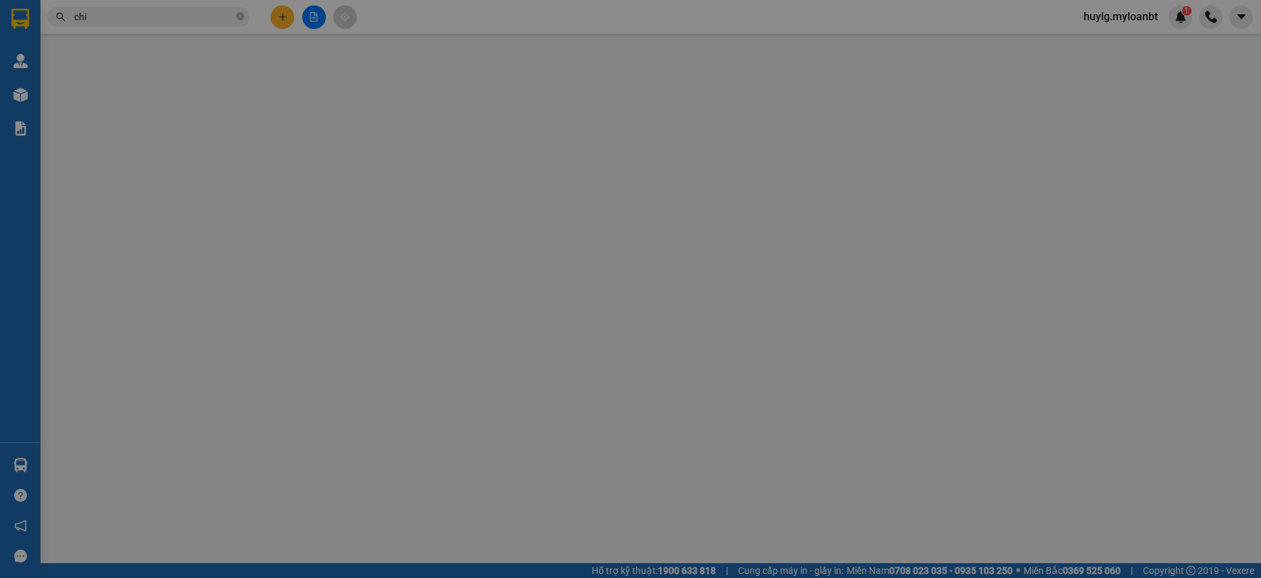
click at [281, 23] on span "Yêu cầu xuất hóa đơn điện tử" at bounding box center [232, 22] width 142 height 11
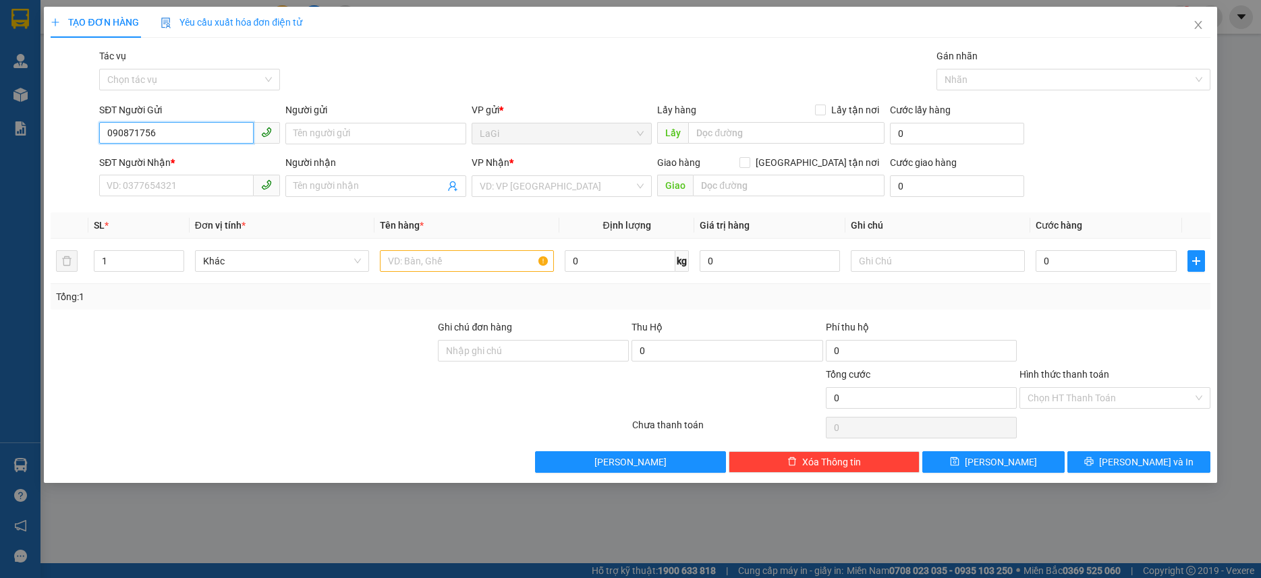
type input "0908717566"
click at [209, 161] on div "0908717566 - Thúy" at bounding box center [189, 160] width 165 height 15
type input "Thúy"
type input "0932688556"
type input "Nga"
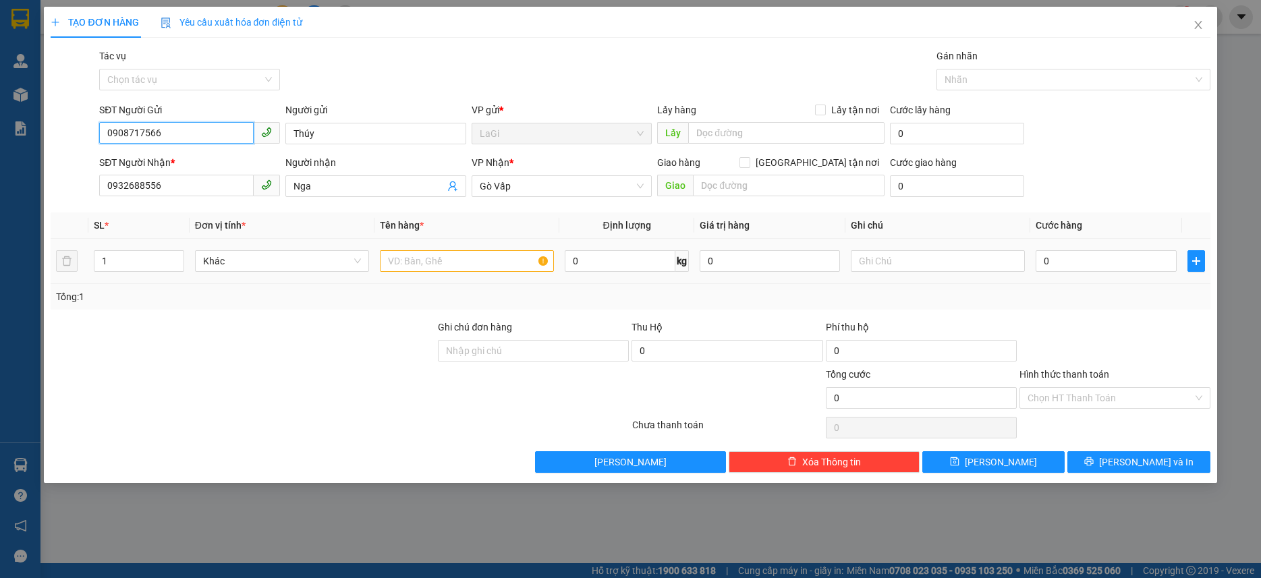
type input "0908717566"
click at [507, 268] on input "text" at bounding box center [467, 261] width 174 height 22
type input "t - hs"
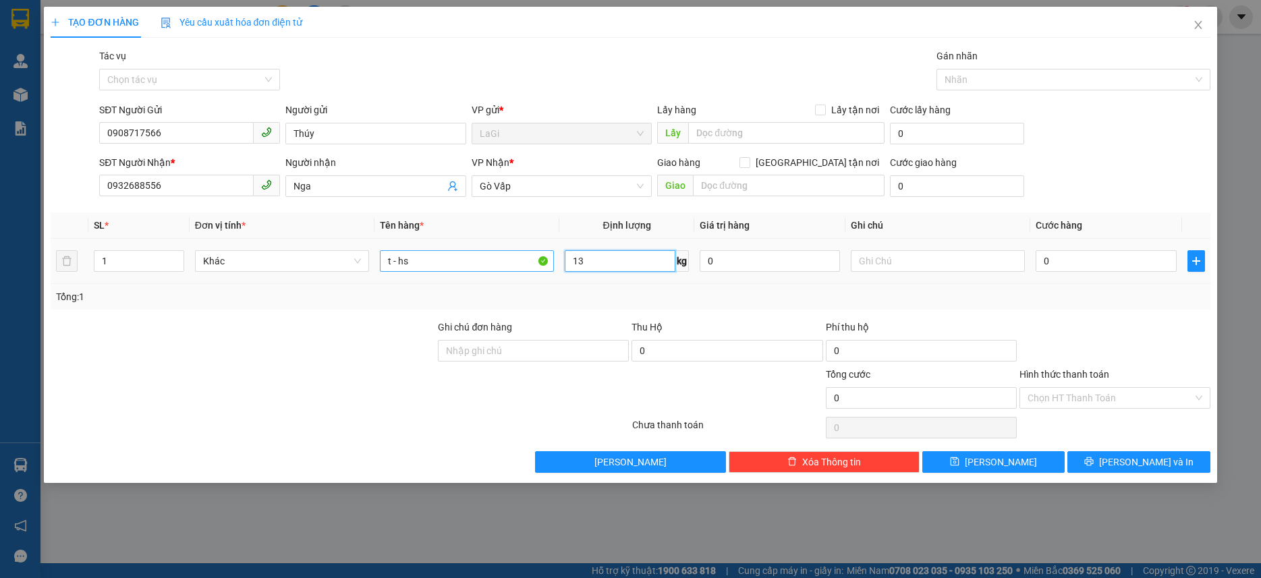
type input "13"
type input "60"
type input "60.000"
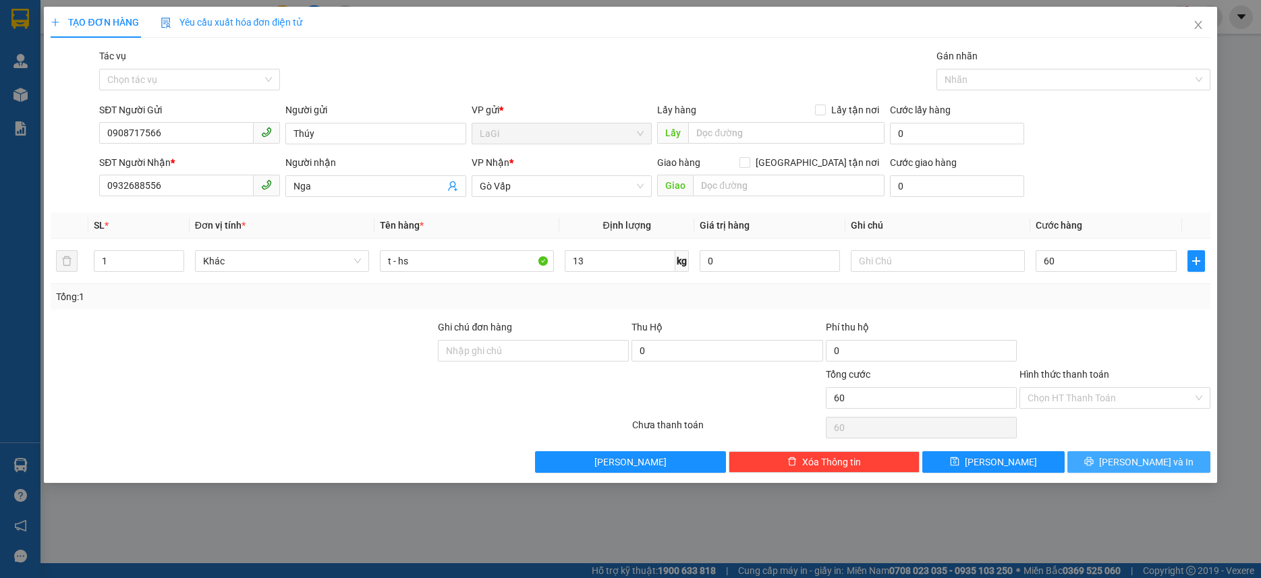
type input "60.000"
click at [1143, 471] on button "[PERSON_NAME] và In" at bounding box center [1138, 462] width 142 height 22
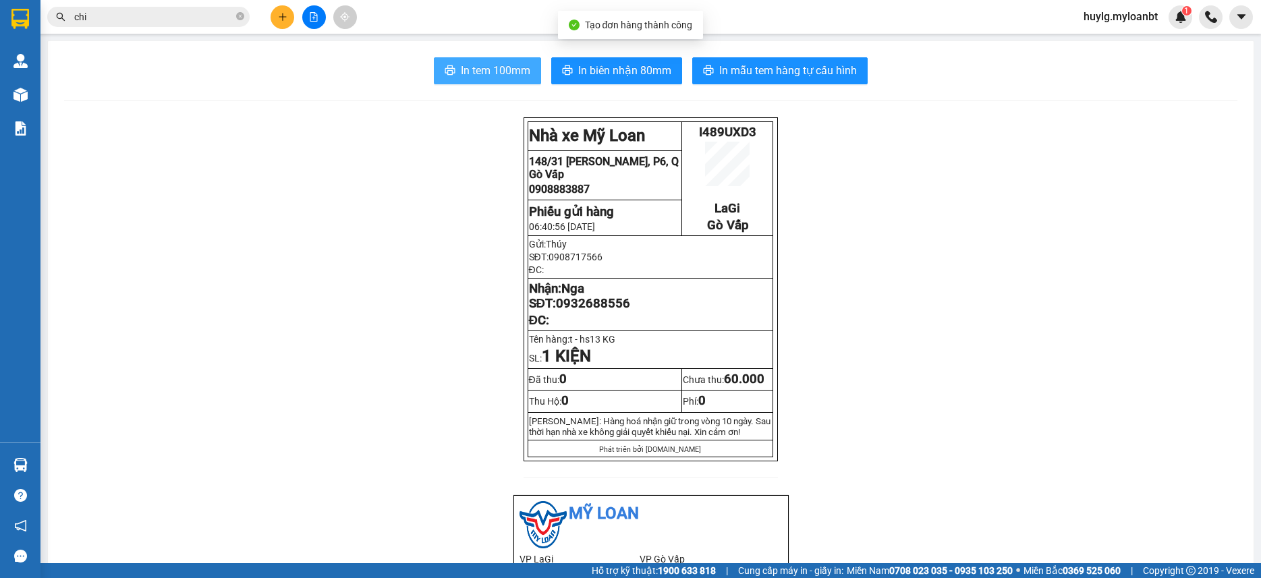
click at [517, 74] on span "In tem 100mm" at bounding box center [495, 70] width 69 height 17
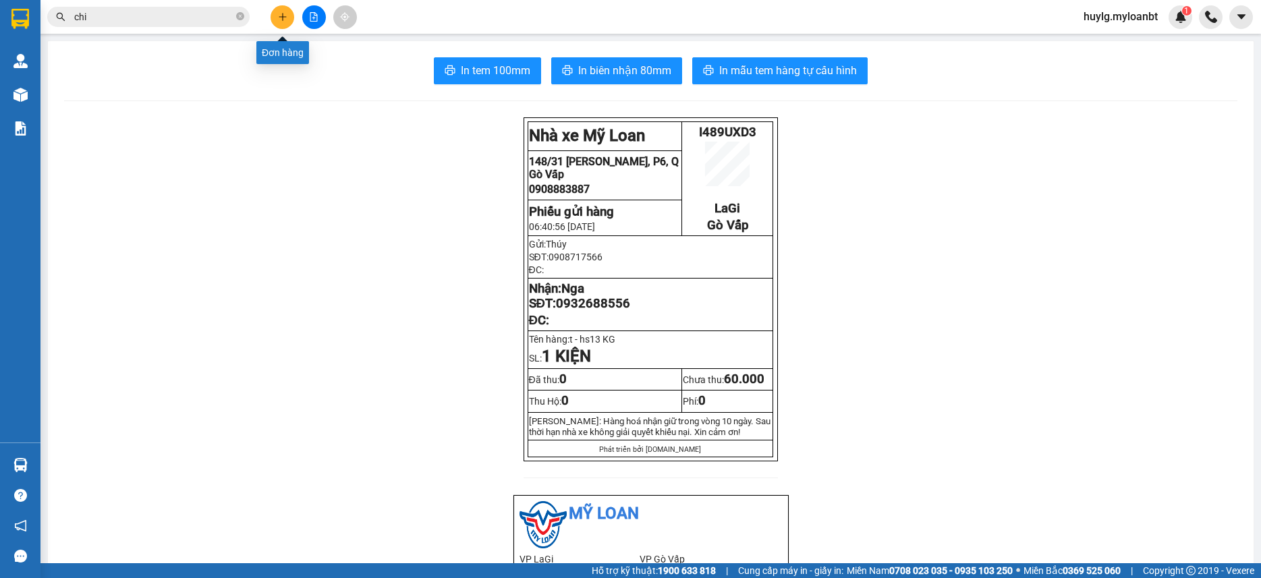
click at [289, 15] on button at bounding box center [282, 17] width 24 height 24
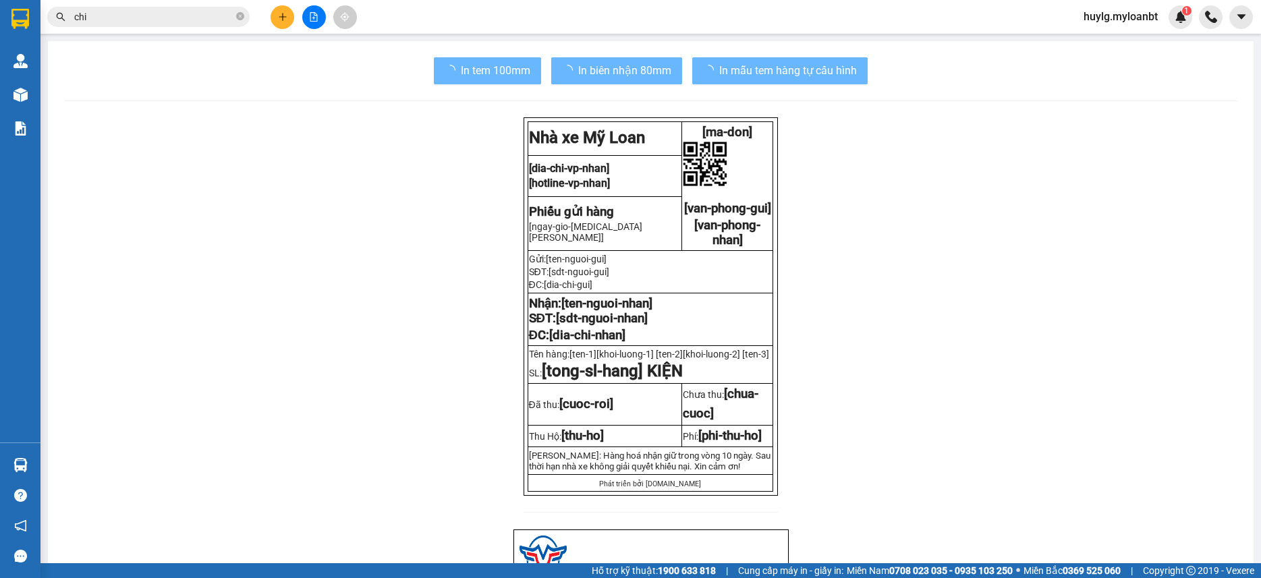
click at [289, 11] on button at bounding box center [282, 17] width 24 height 24
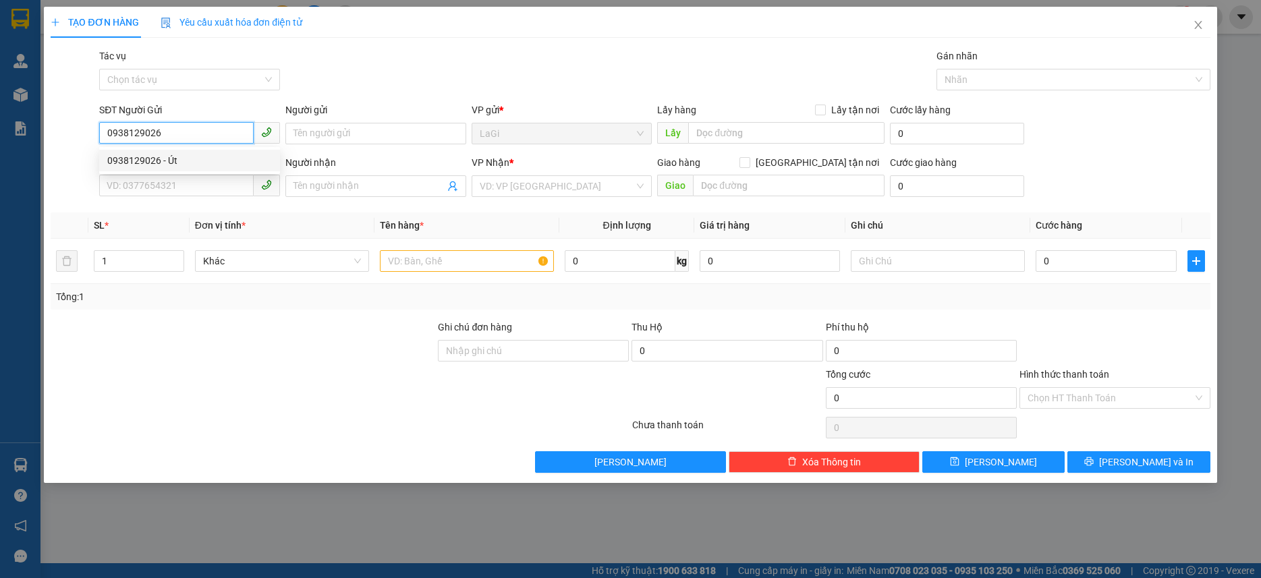
type input "0938129026"
type input "Út"
type input "0366697443"
type input "Ngọc"
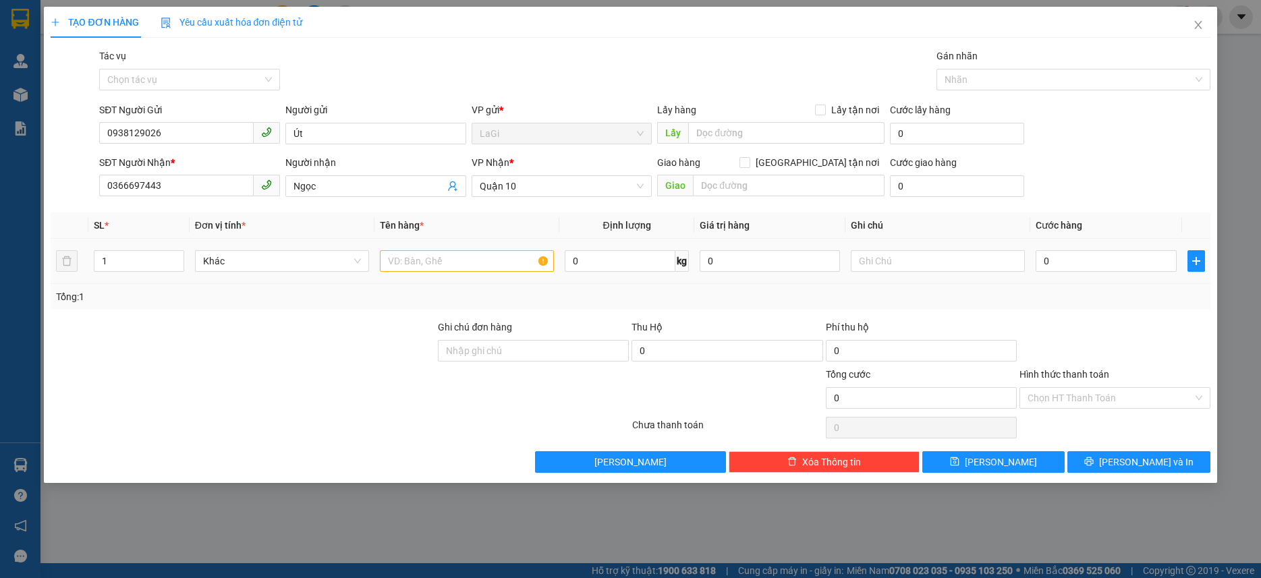
drag, startPoint x: 489, startPoint y: 244, endPoint x: 489, endPoint y: 256, distance: 11.5
click at [489, 253] on td at bounding box center [466, 261] width 185 height 45
click at [489, 256] on input "text" at bounding box center [467, 261] width 174 height 22
type input "t - đồ ăn"
type input "10"
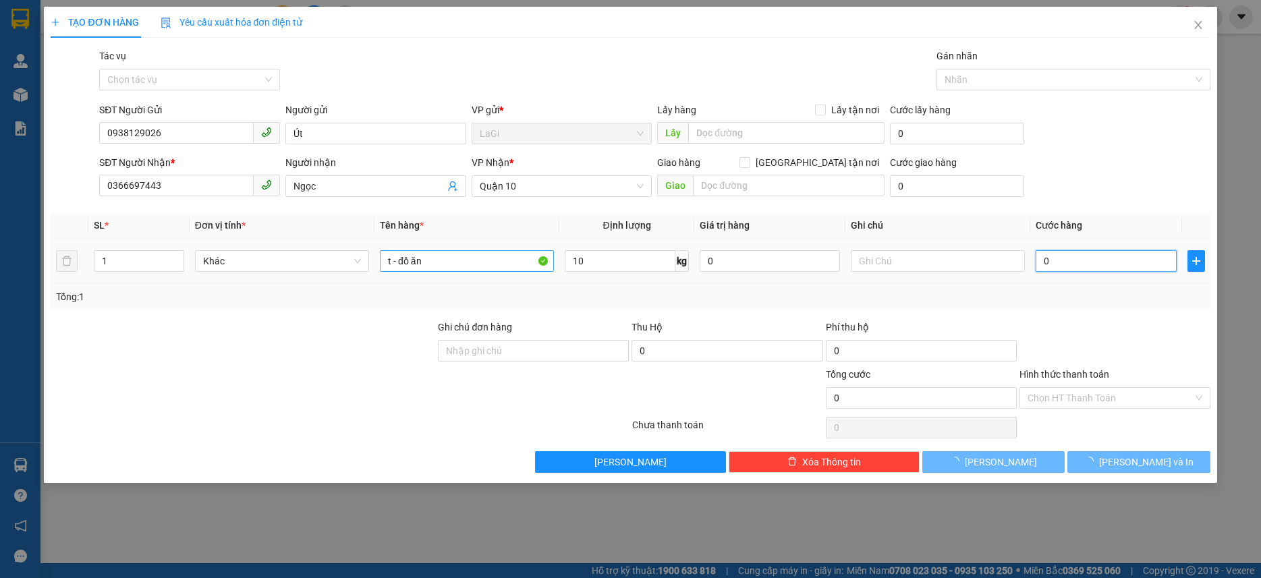
type input "5"
type input "50"
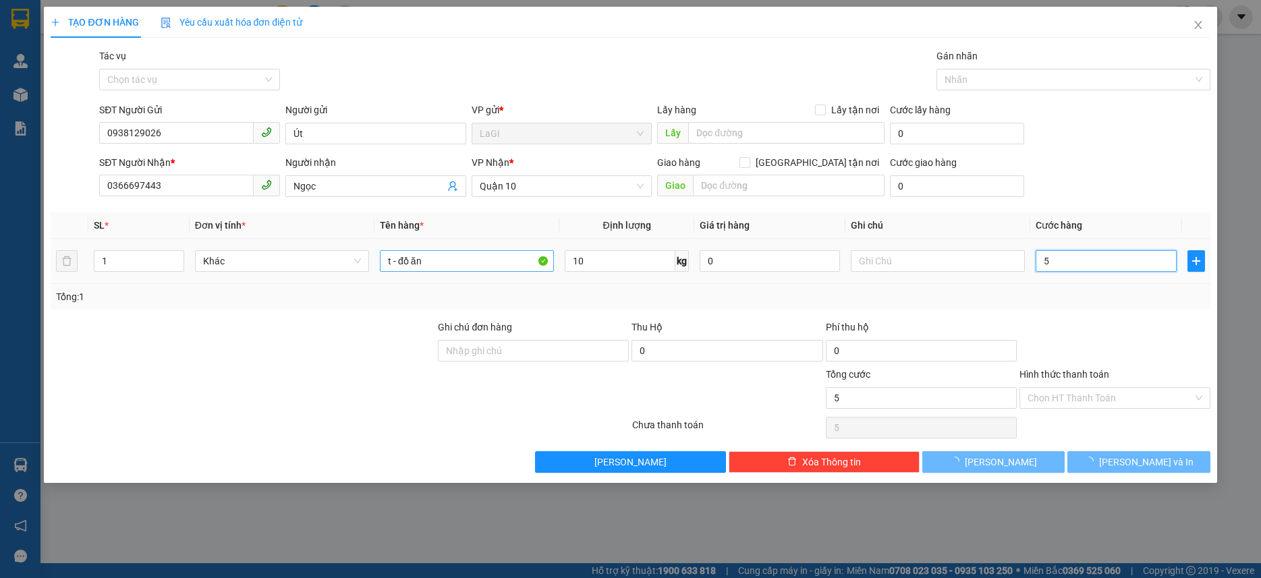
type input "50"
type input "500"
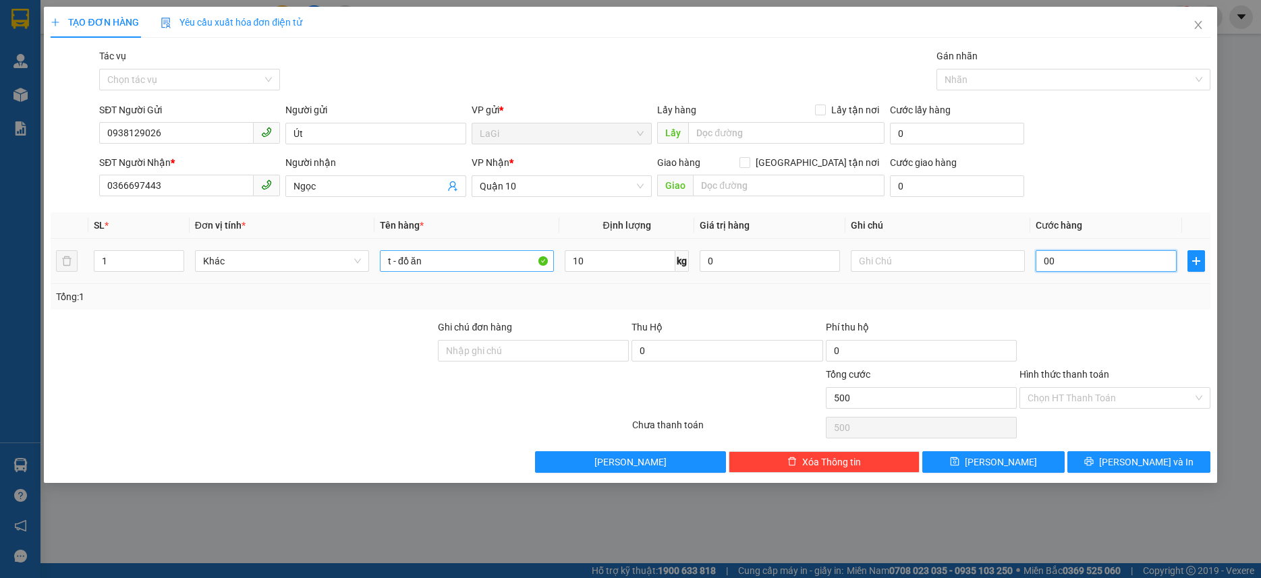
type input "000"
type input "0"
type input "0.001"
type input "1"
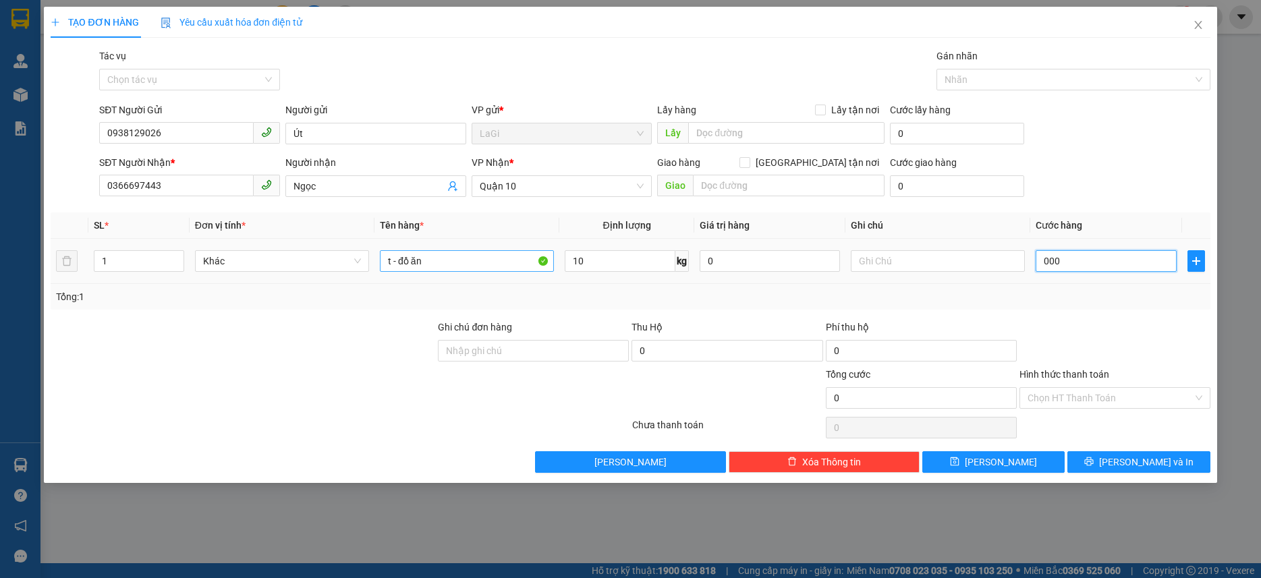
type input "1"
type input "00.010"
type input "10"
type input "0.001"
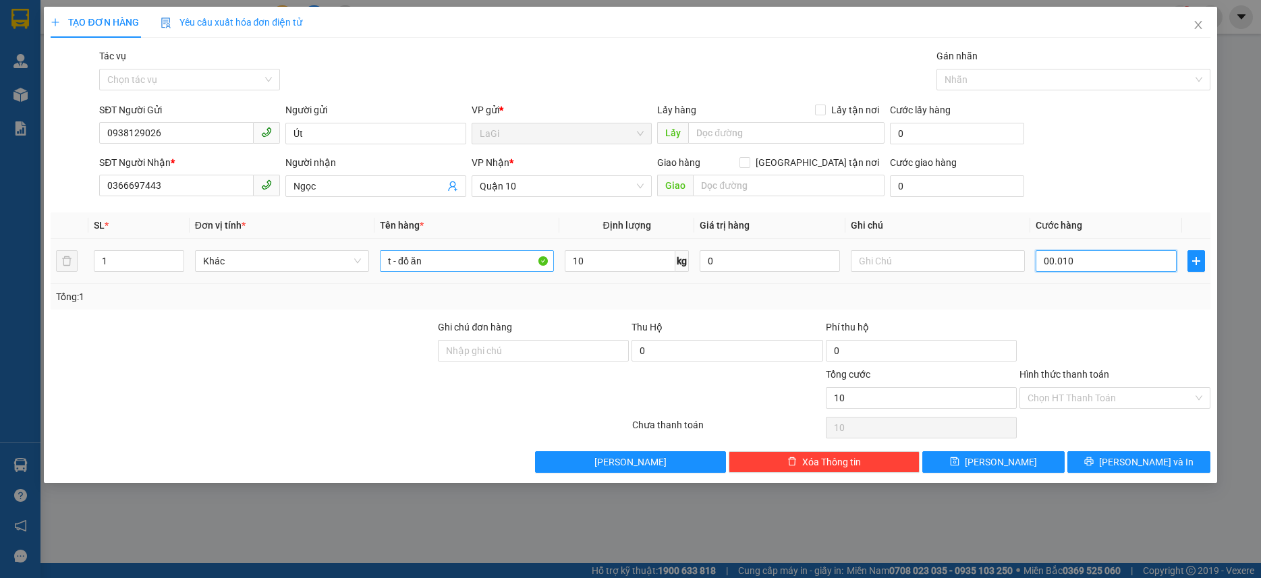
type input "1"
type input "000"
type input "0"
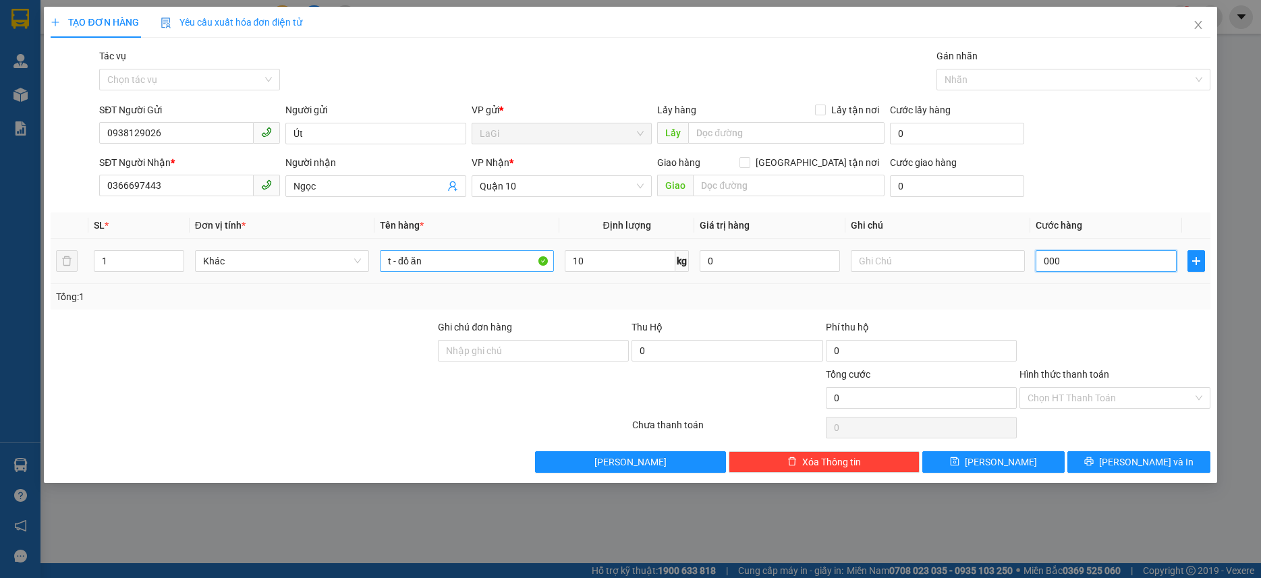
type input "0.005"
type input "5"
type input "00.050"
type input "50"
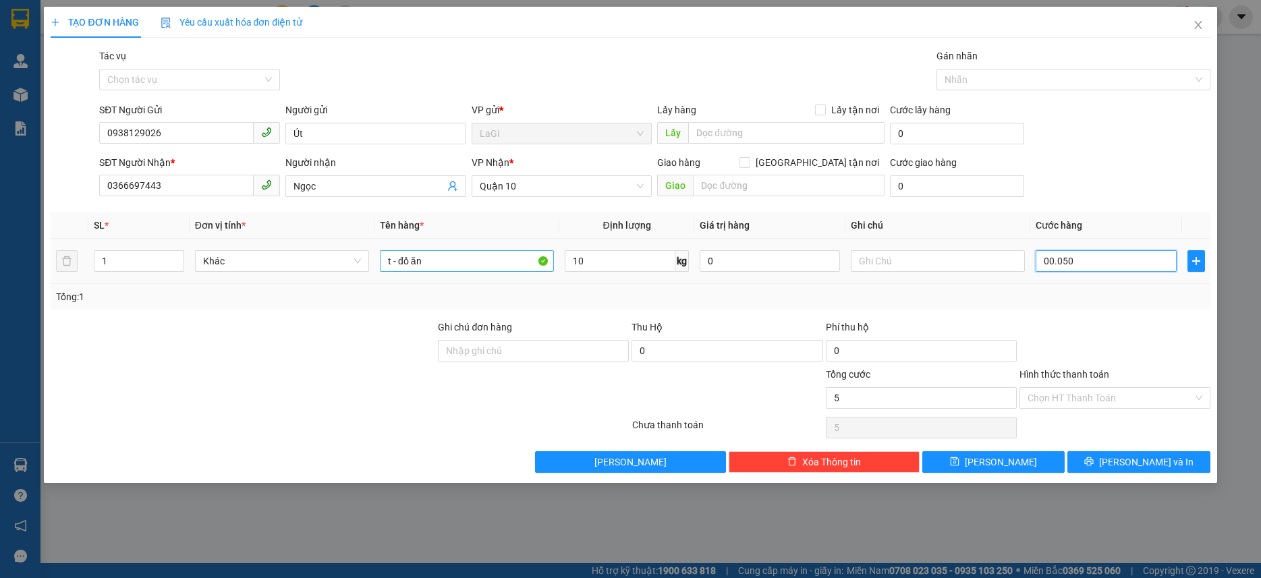
type input "50"
click at [1104, 394] on input "Hình thức thanh toán" at bounding box center [1109, 398] width 165 height 20
type input "50.000"
click at [1104, 394] on input "Hình thức thanh toán" at bounding box center [1109, 398] width 165 height 20
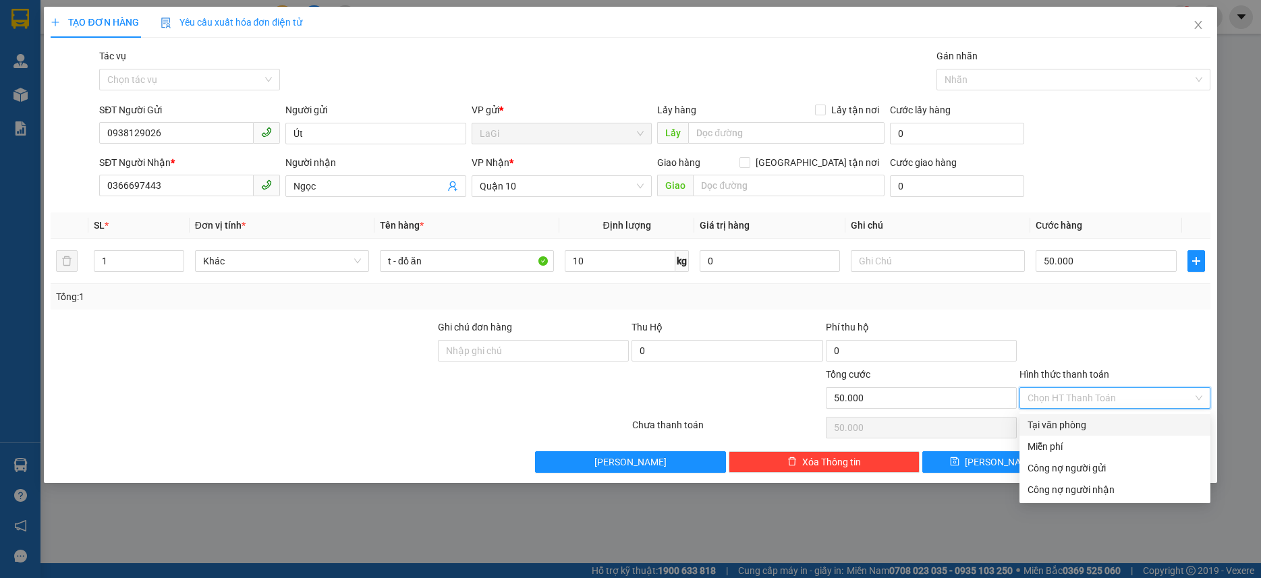
click at [1083, 425] on div "Tại văn phòng" at bounding box center [1114, 424] width 175 height 15
type input "0"
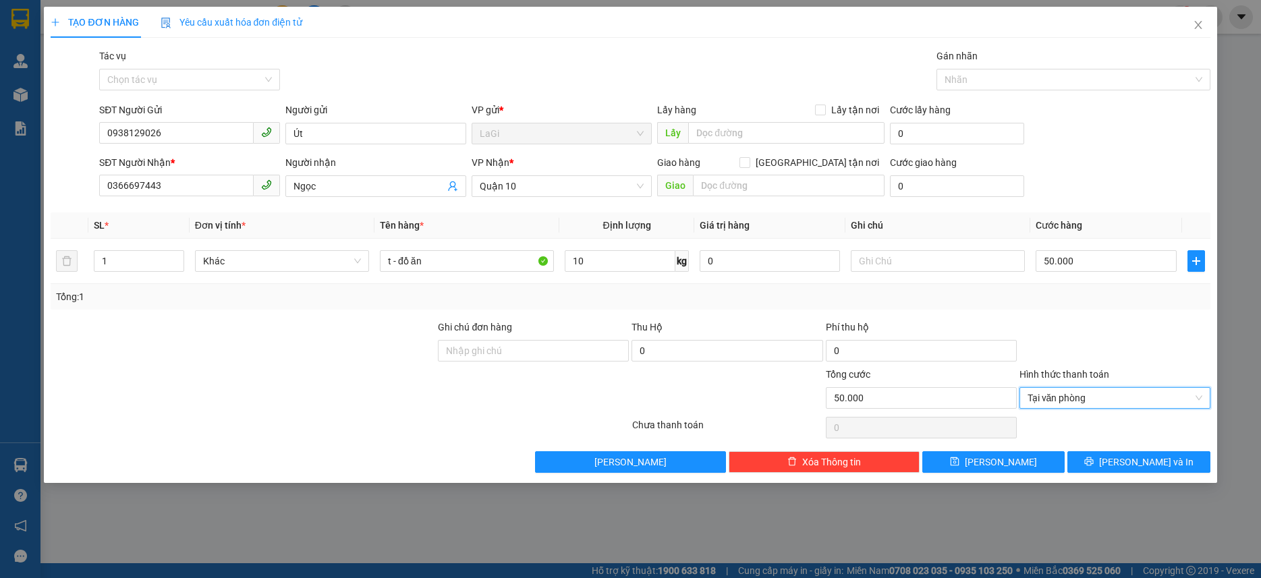
click at [1094, 450] on div "Transit Pickup Surcharge Ids Transit Deliver Surcharge Ids Transit Deliver Surc…" at bounding box center [630, 261] width 1159 height 424
click at [1095, 459] on button "Lưu và In" at bounding box center [1138, 462] width 142 height 22
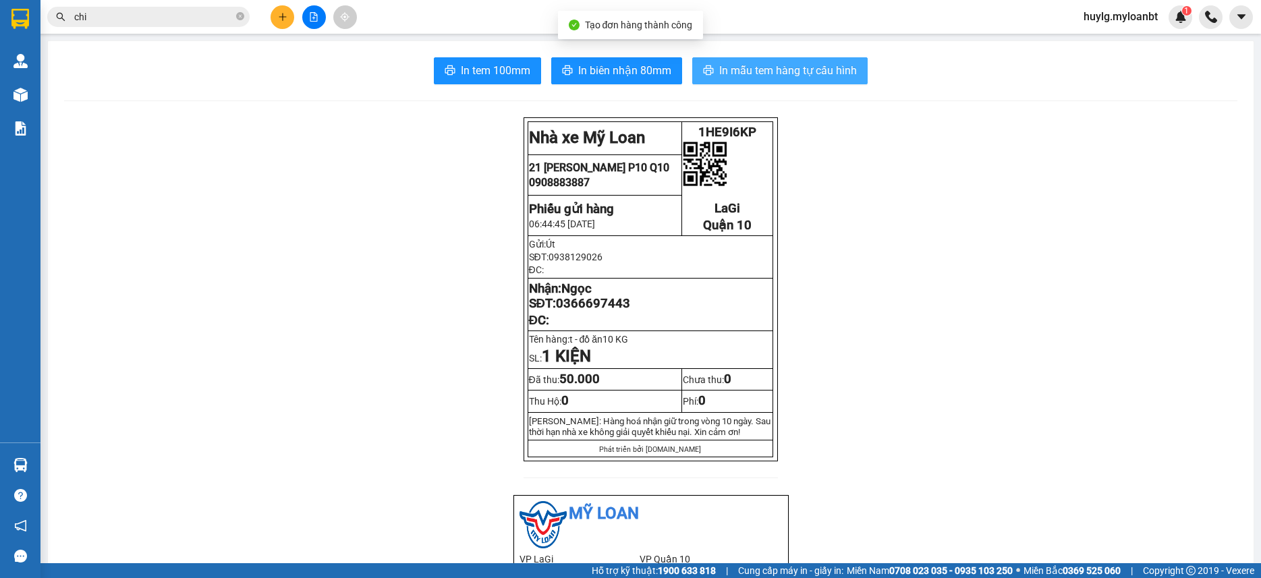
click at [739, 71] on span "In mẫu tem hàng tự cấu hình" at bounding box center [788, 70] width 138 height 17
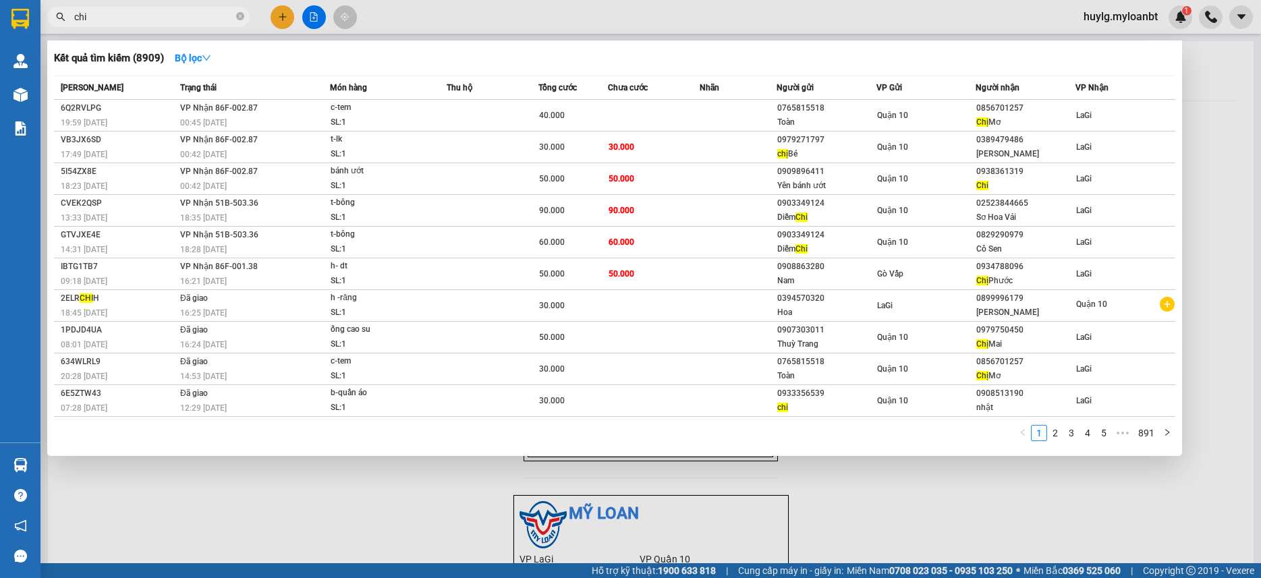
click at [222, 12] on input "chi" at bounding box center [153, 16] width 159 height 15
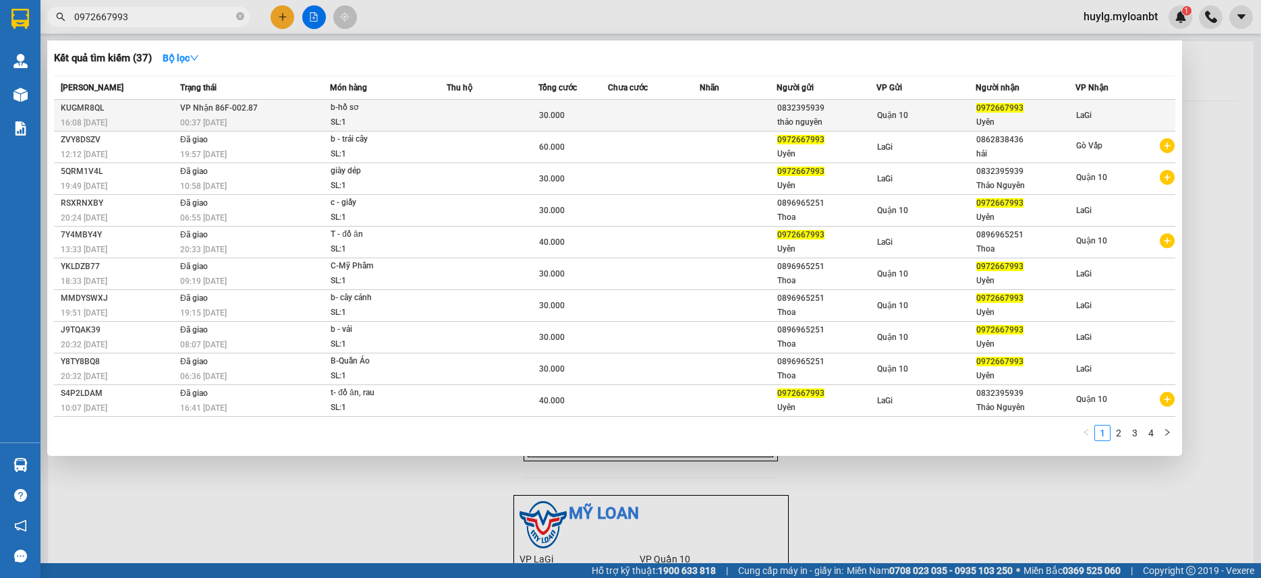
type input "0972667993"
click at [637, 112] on td at bounding box center [654, 116] width 92 height 32
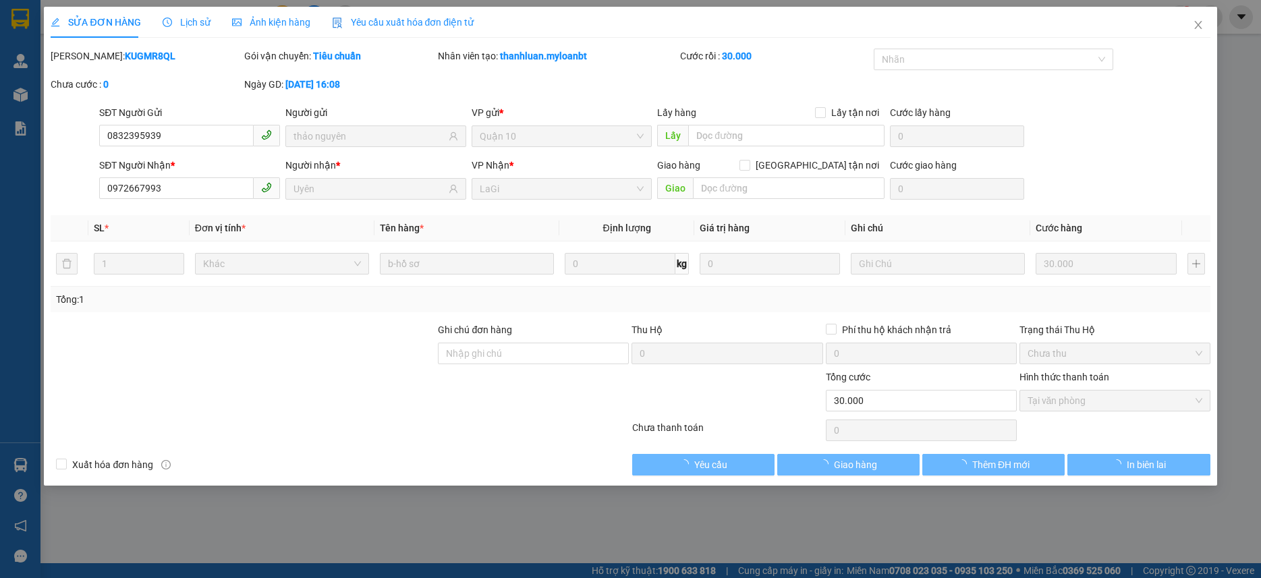
type input "0832395939"
type input "thảo nguyên"
type input "0972667993"
type input "Uyên"
type input "30.000"
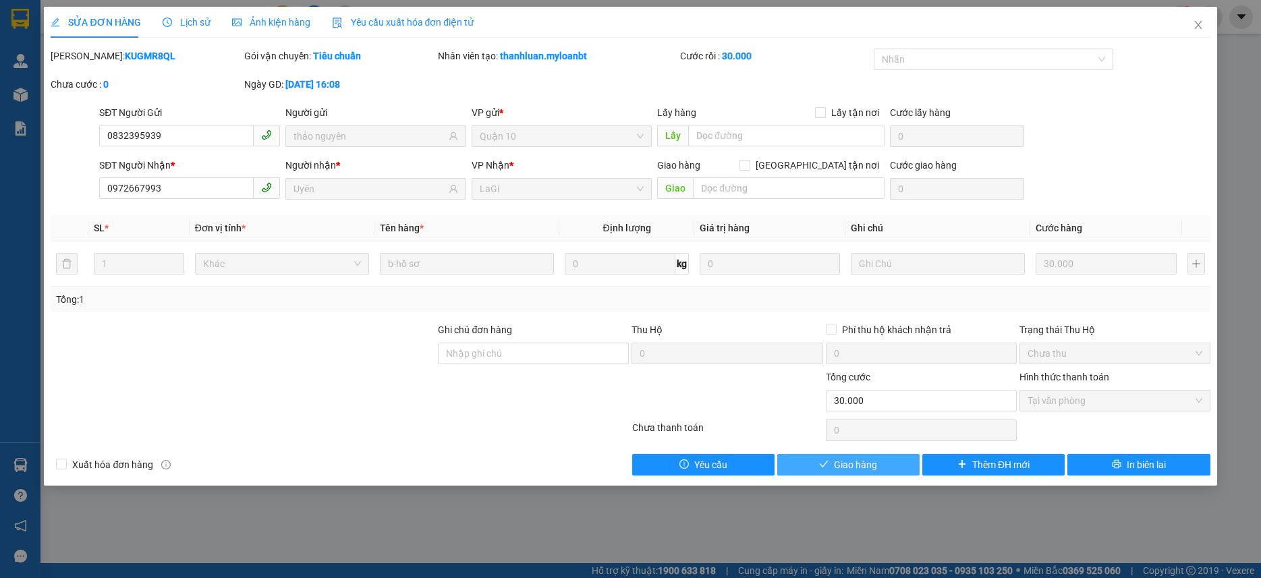
click at [898, 473] on button "Giao hàng" at bounding box center [848, 465] width 142 height 22
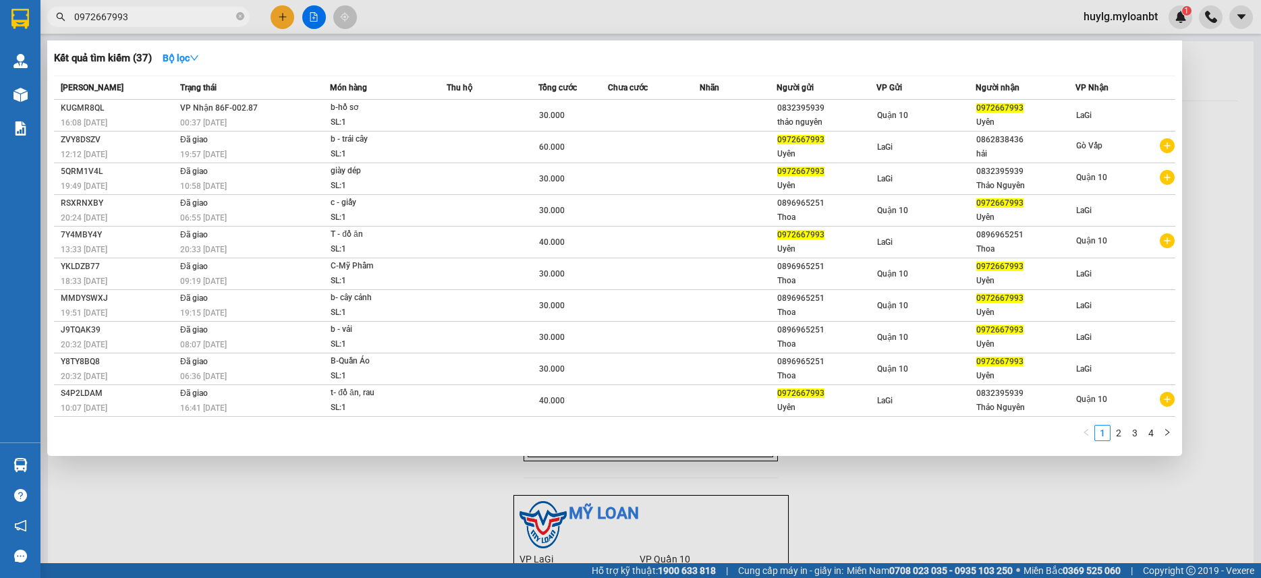
click at [162, 26] on span "0972667993" at bounding box center [148, 17] width 202 height 20
drag, startPoint x: 162, startPoint y: 26, endPoint x: 156, endPoint y: 19, distance: 9.1
click at [157, 21] on span "0972667993" at bounding box center [148, 17] width 202 height 20
click at [152, 14] on input "0972667993" at bounding box center [153, 16] width 159 height 15
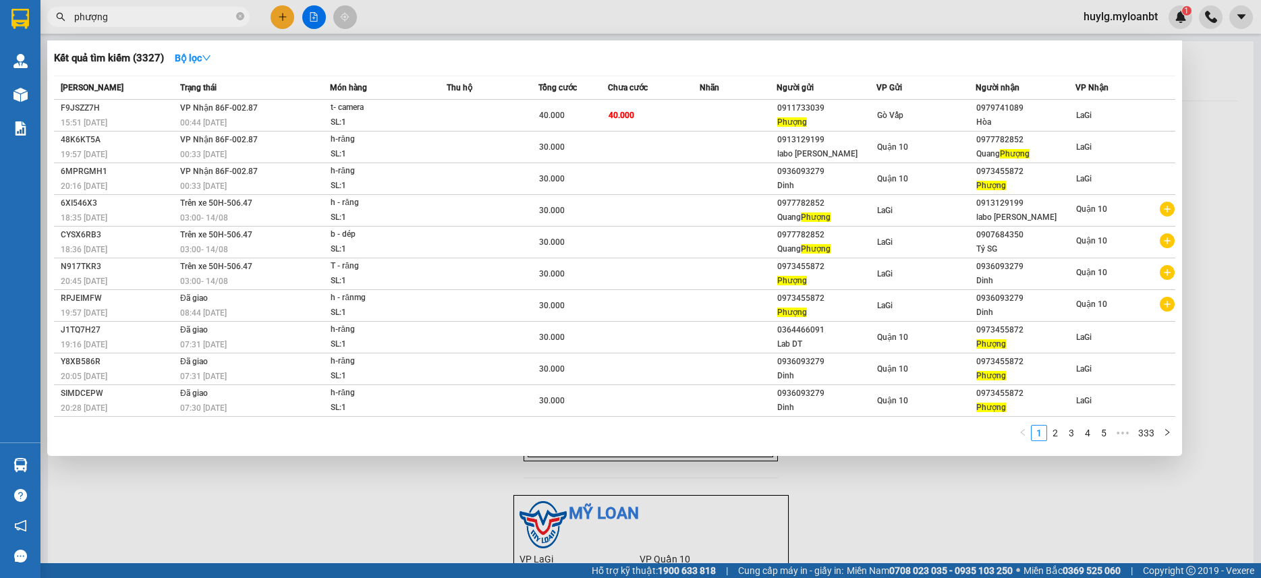
click at [144, 13] on input "phượng" at bounding box center [153, 16] width 159 height 15
click at [143, 15] on input "phượng" at bounding box center [153, 16] width 159 height 15
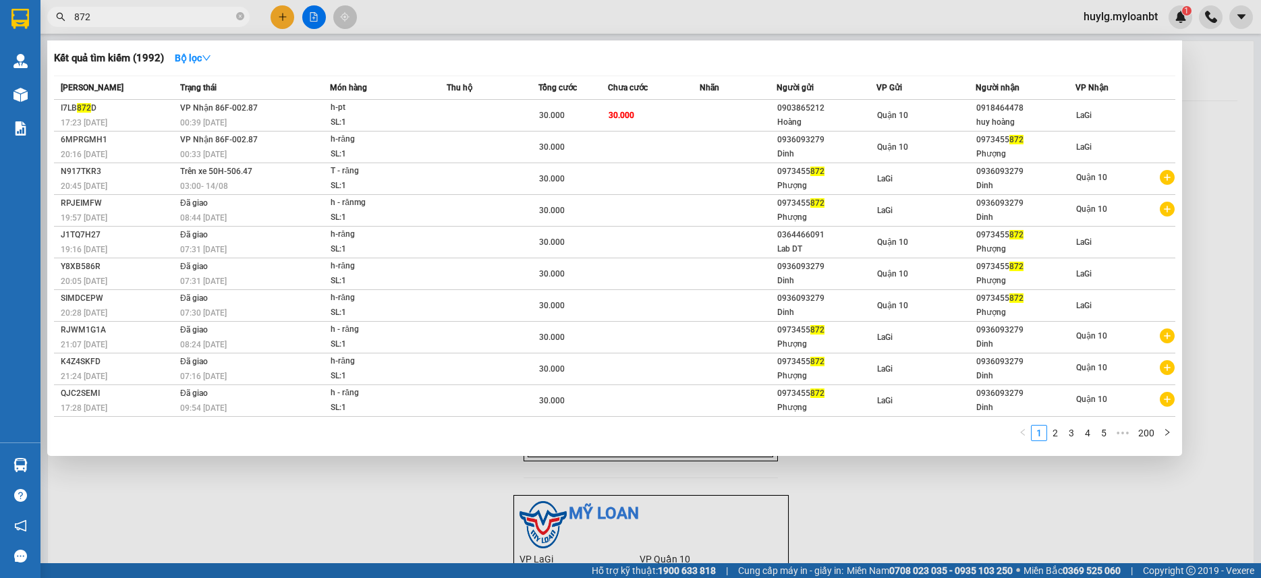
click at [143, 26] on div "Kết quả tìm kiếm ( 1992 ) Bộ lọc Mã ĐH Trạng thái Món hàng Thu hộ Tổng cước Chư…" at bounding box center [131, 17] width 263 height 24
click at [138, 22] on input "872" at bounding box center [153, 16] width 159 height 15
click at [138, 20] on input "872" at bounding box center [153, 16] width 159 height 15
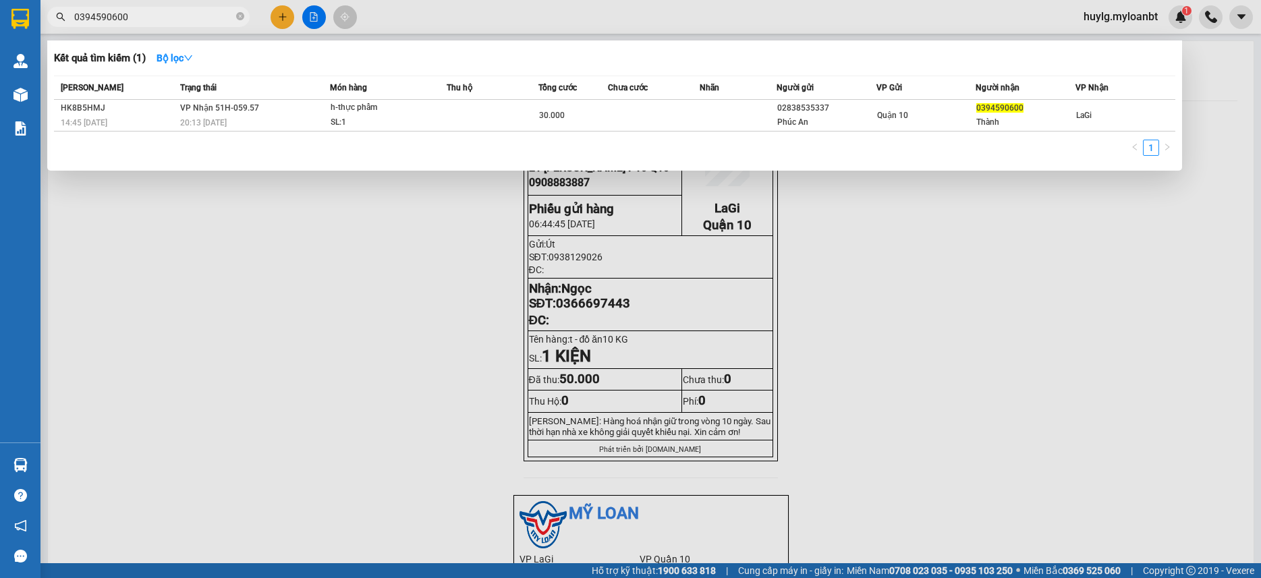
type input "0394590600"
click at [308, 18] on div at bounding box center [630, 289] width 1261 height 579
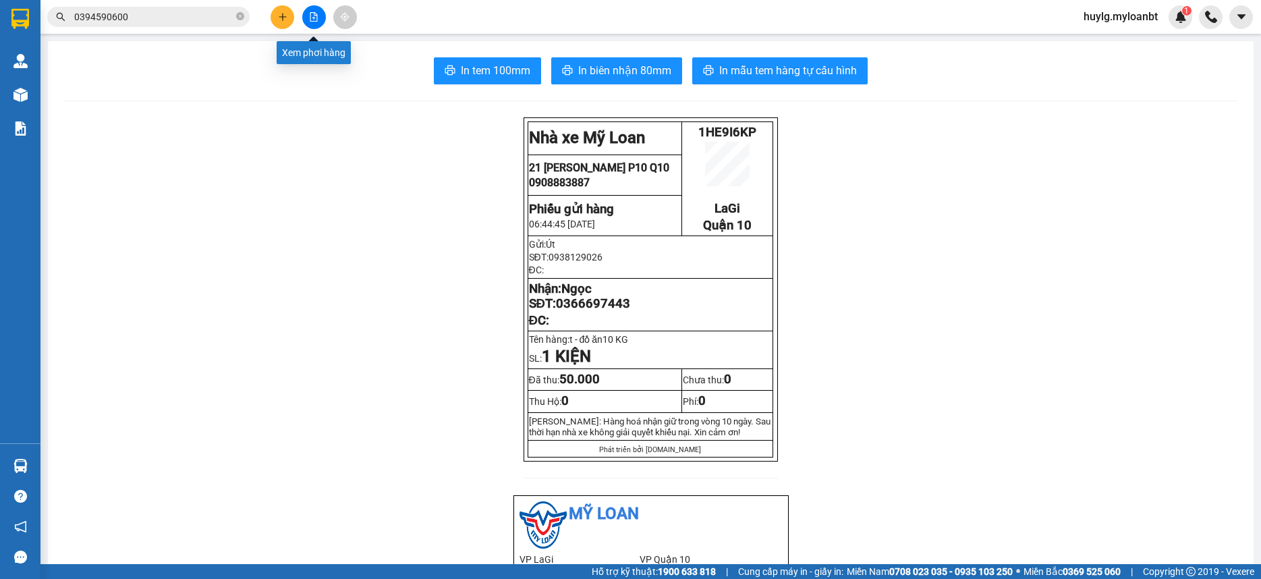
click at [318, 16] on button at bounding box center [314, 17] width 24 height 24
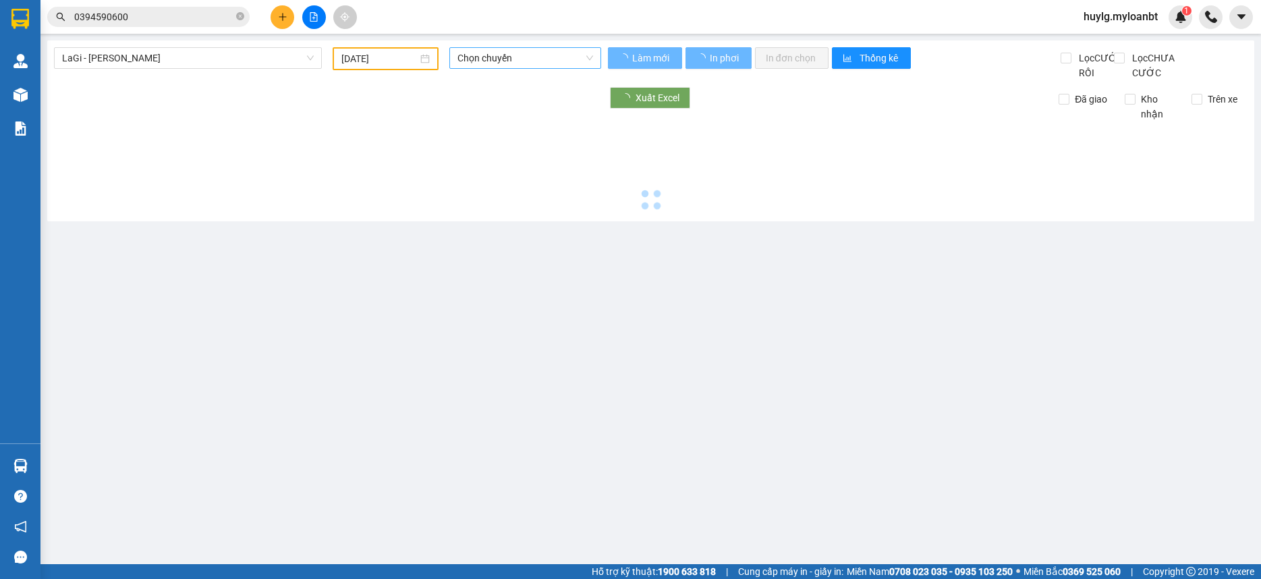
type input "[DATE]"
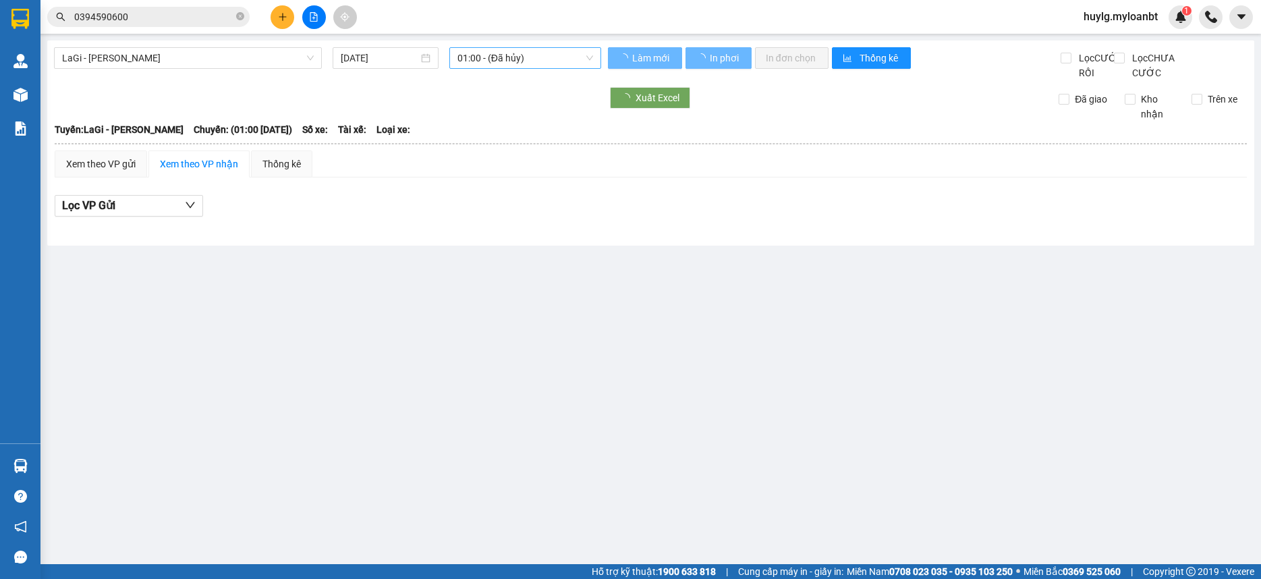
click at [478, 65] on span "01:00 - (Đã hủy)" at bounding box center [525, 58] width 136 height 20
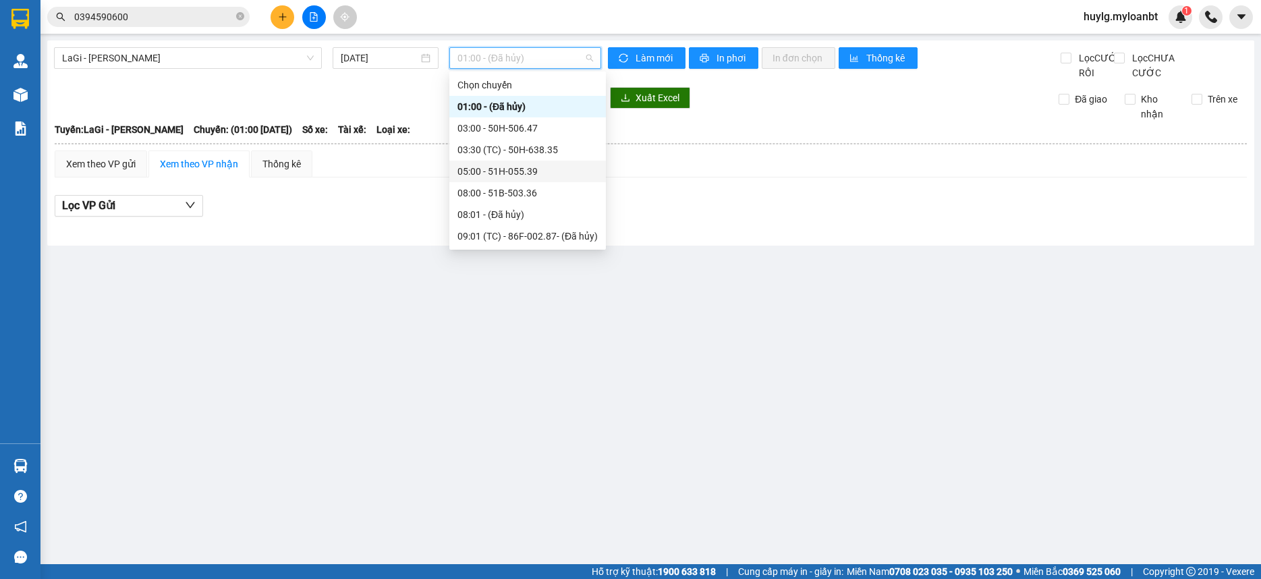
click at [503, 167] on div "05:00 - 51H-055.39" at bounding box center [527, 171] width 140 height 15
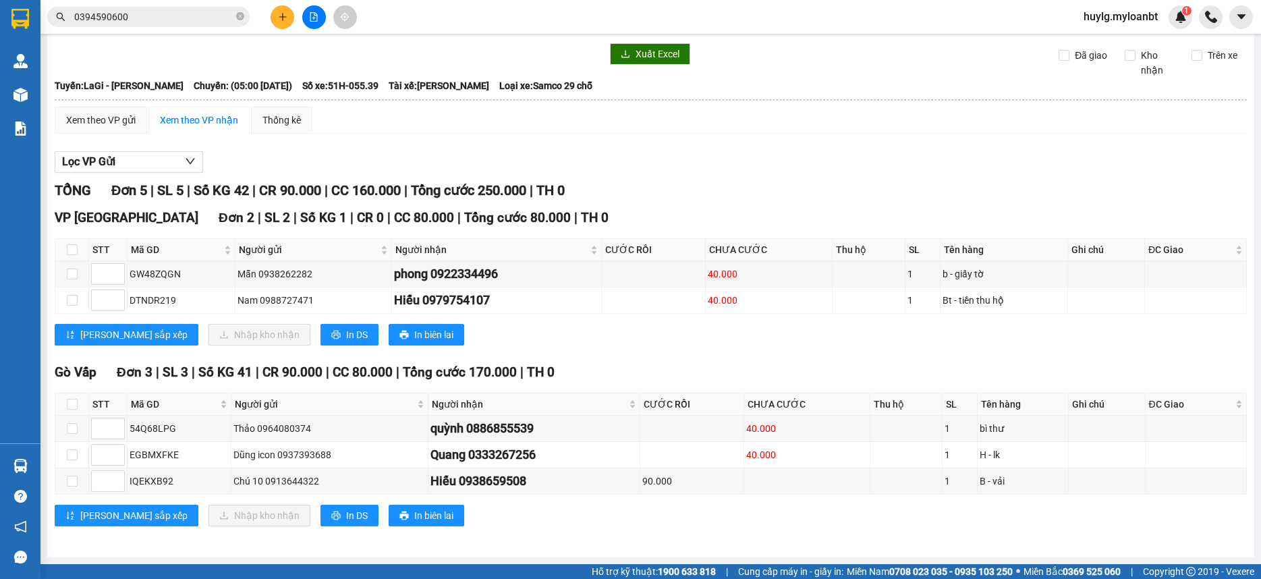
scroll to position [59, 0]
click at [191, 15] on div "Kết quả tìm kiếm ( 1 ) Bộ lọc Mã ĐH Trạng thái Món hàng Thu hộ Tổng cước Chưa c…" at bounding box center [131, 17] width 263 height 24
click at [190, 15] on input "0394590600" at bounding box center [153, 16] width 159 height 15
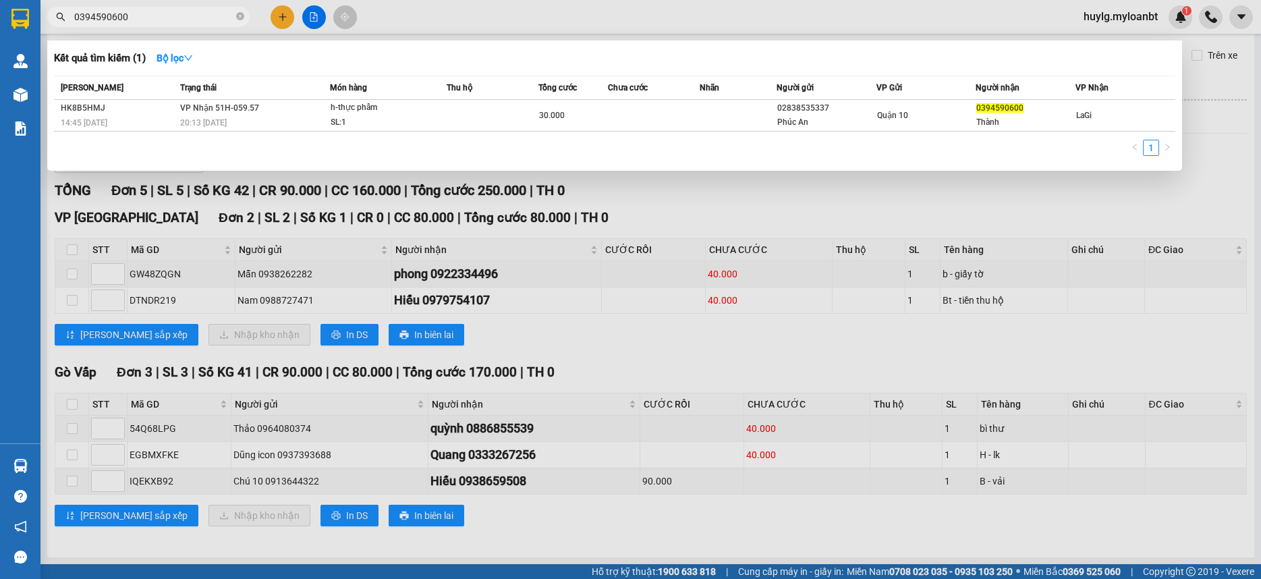
click at [190, 15] on input "0394590600" at bounding box center [153, 16] width 159 height 15
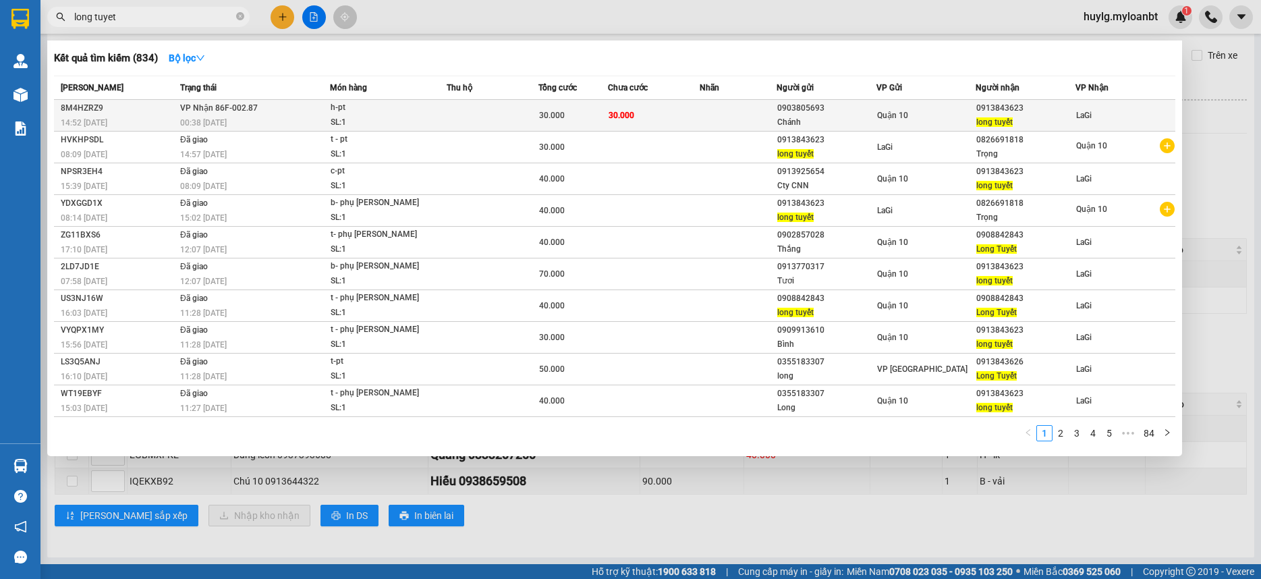
type input "long tuyet"
click at [573, 111] on div "30.000" at bounding box center [572, 115] width 67 height 15
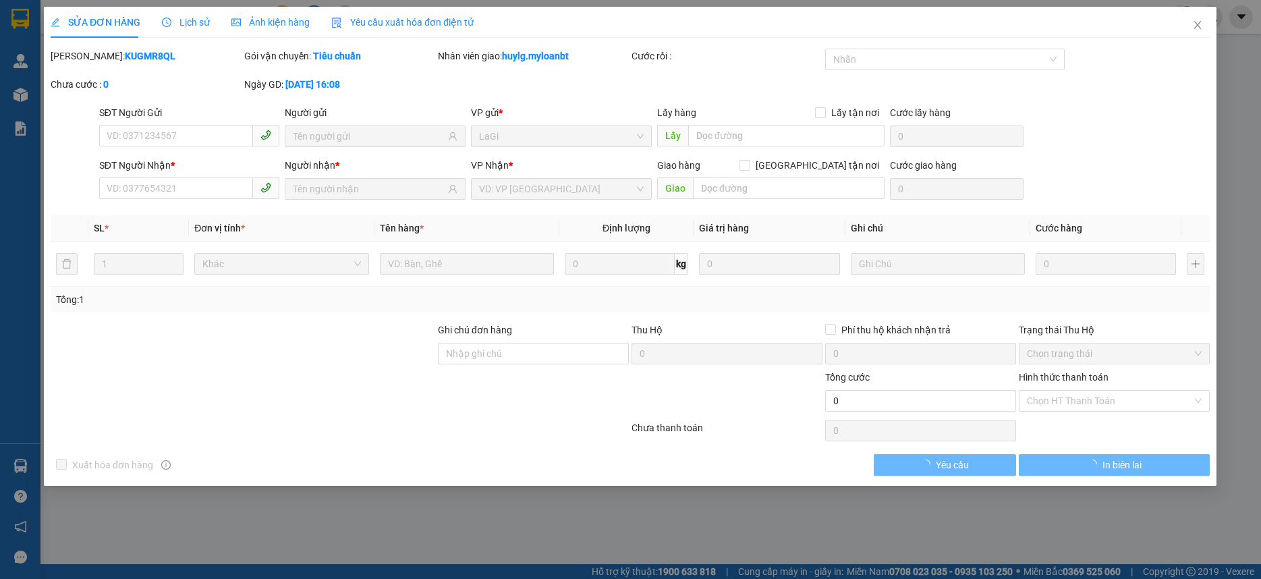
type input "0903805693"
type input "Chánh"
type input "0913843623"
type input "long tuyết"
type input "30.000"
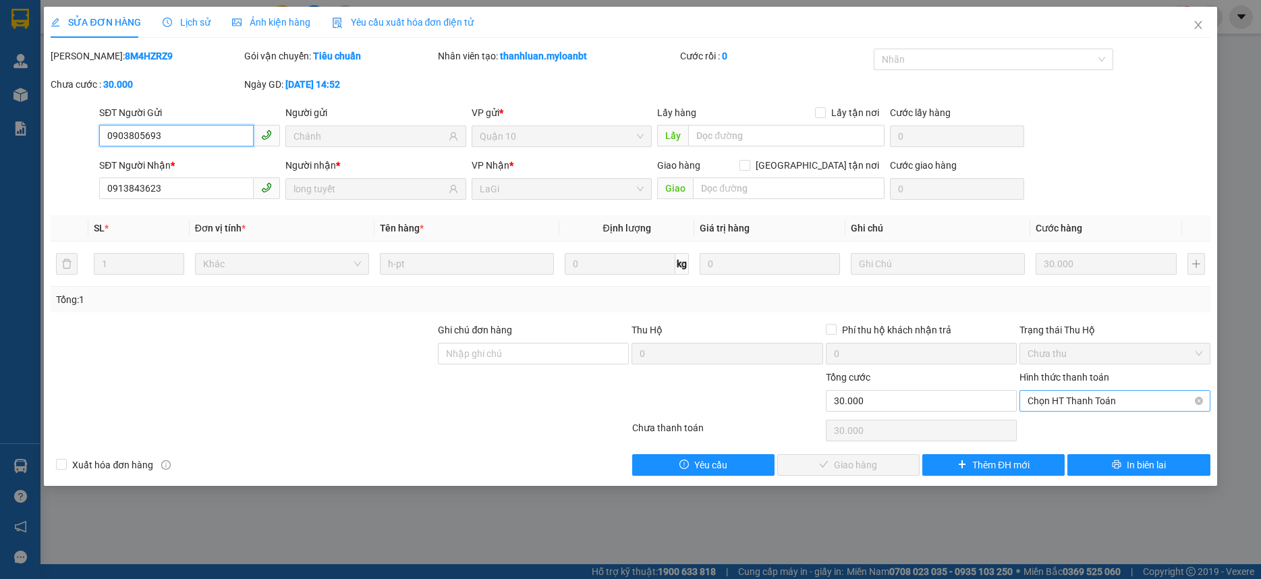
click at [1117, 407] on span "Chọn HT Thanh Toán" at bounding box center [1114, 401] width 175 height 20
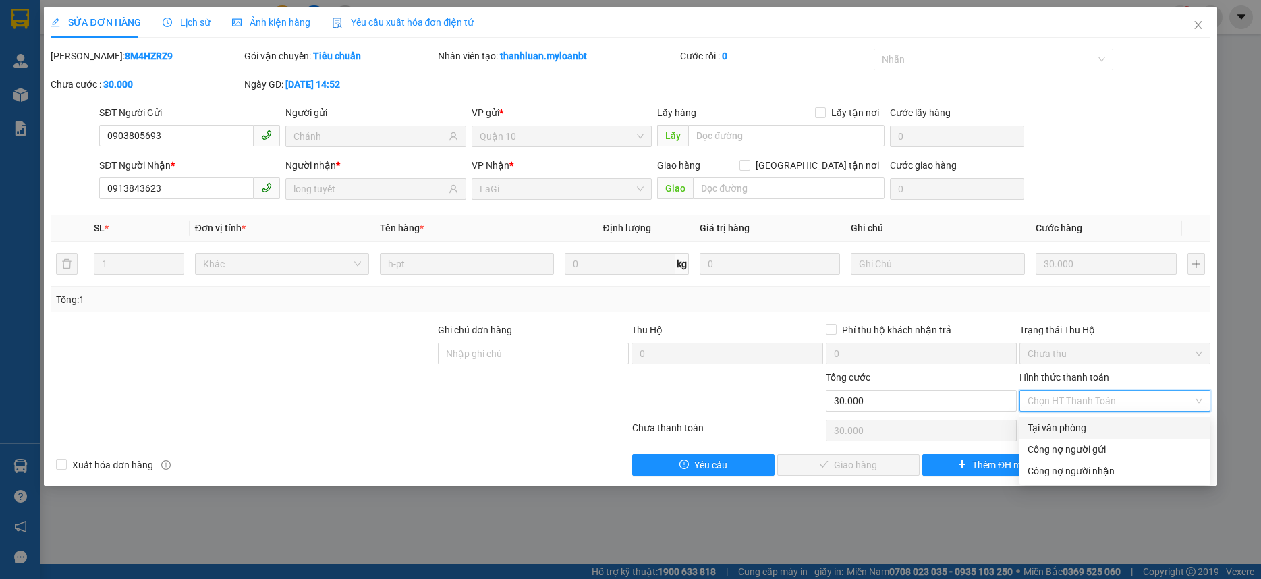
click at [1083, 433] on div "Tại văn phòng" at bounding box center [1114, 427] width 175 height 15
type input "0"
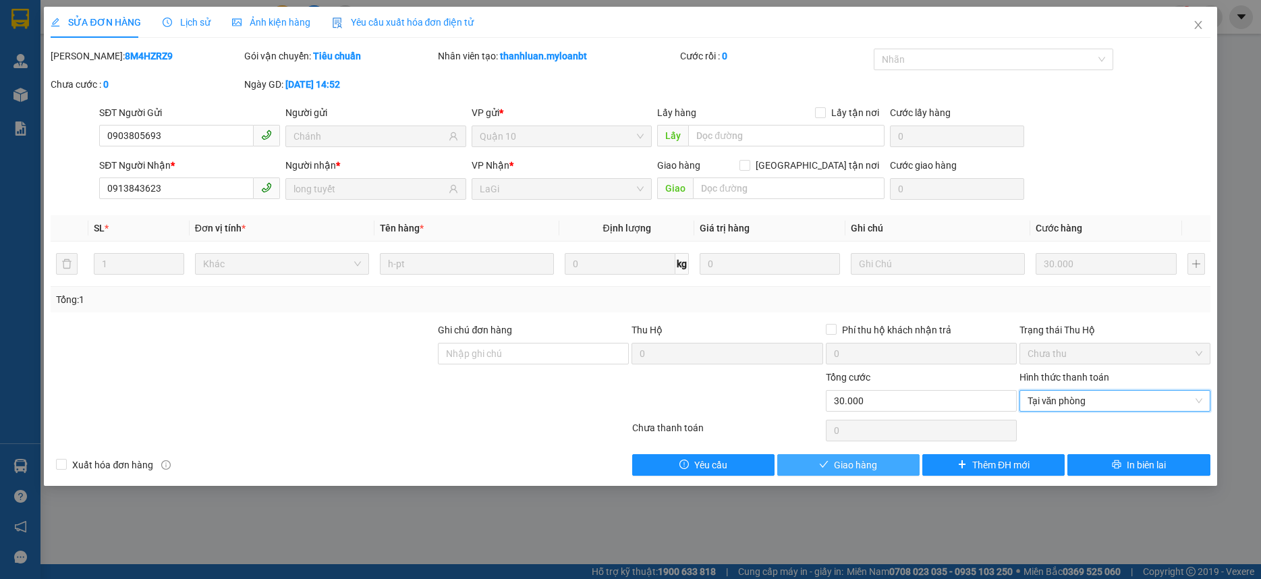
click at [834, 471] on button "Giao hàng" at bounding box center [848, 465] width 142 height 22
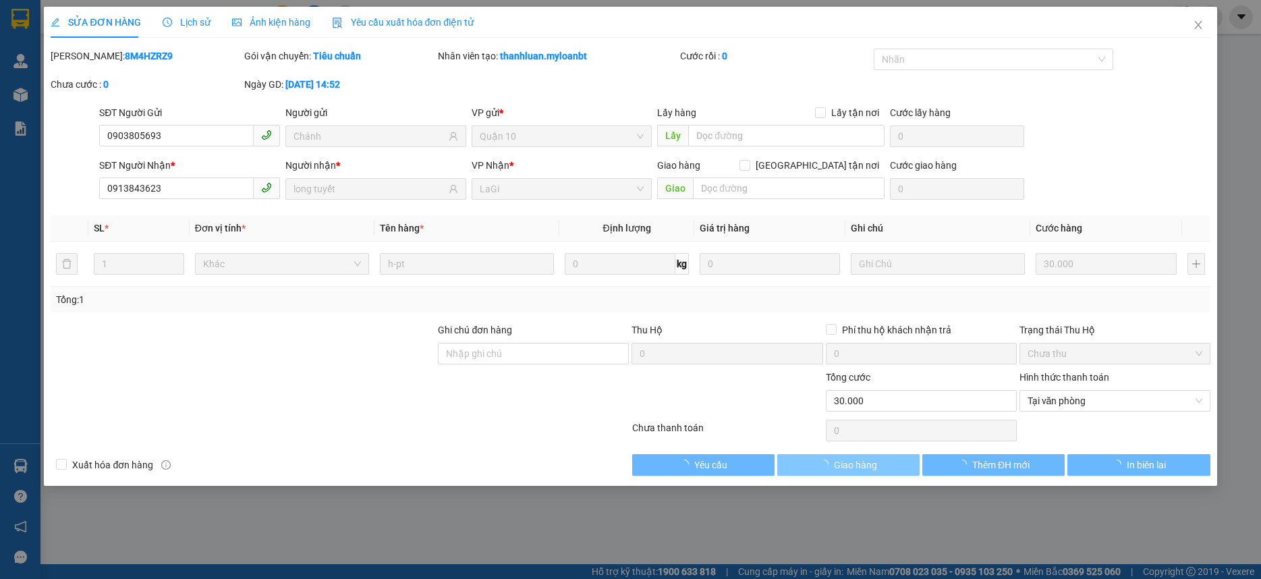
click at [836, 471] on span "Giao hàng" at bounding box center [855, 464] width 43 height 15
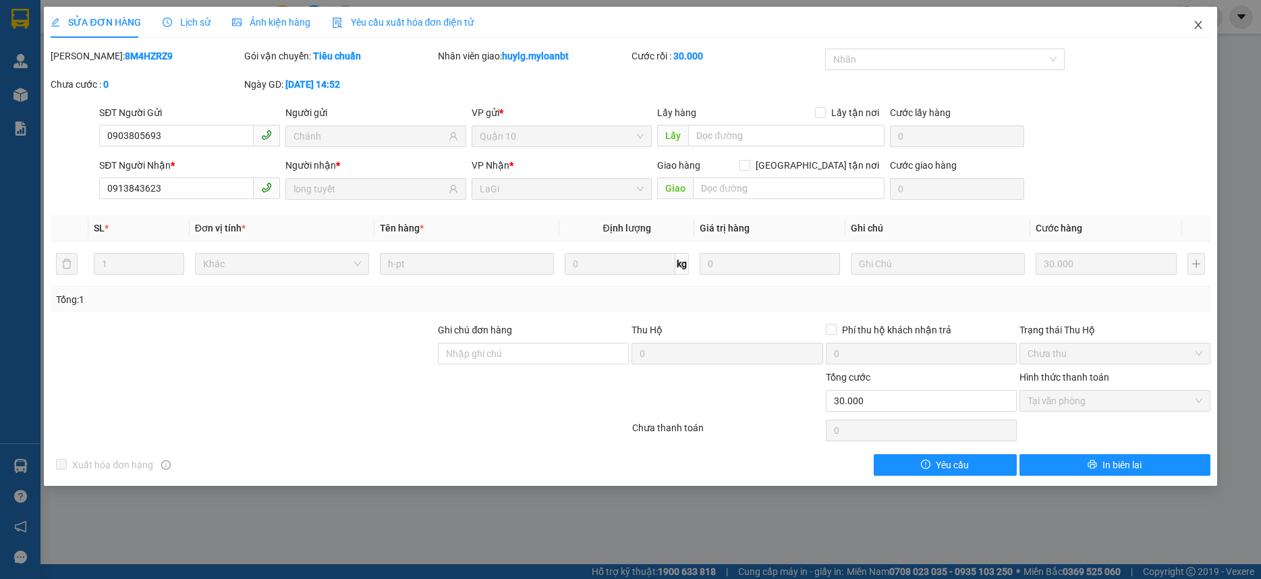
click at [1201, 21] on span "Close" at bounding box center [1198, 26] width 38 height 38
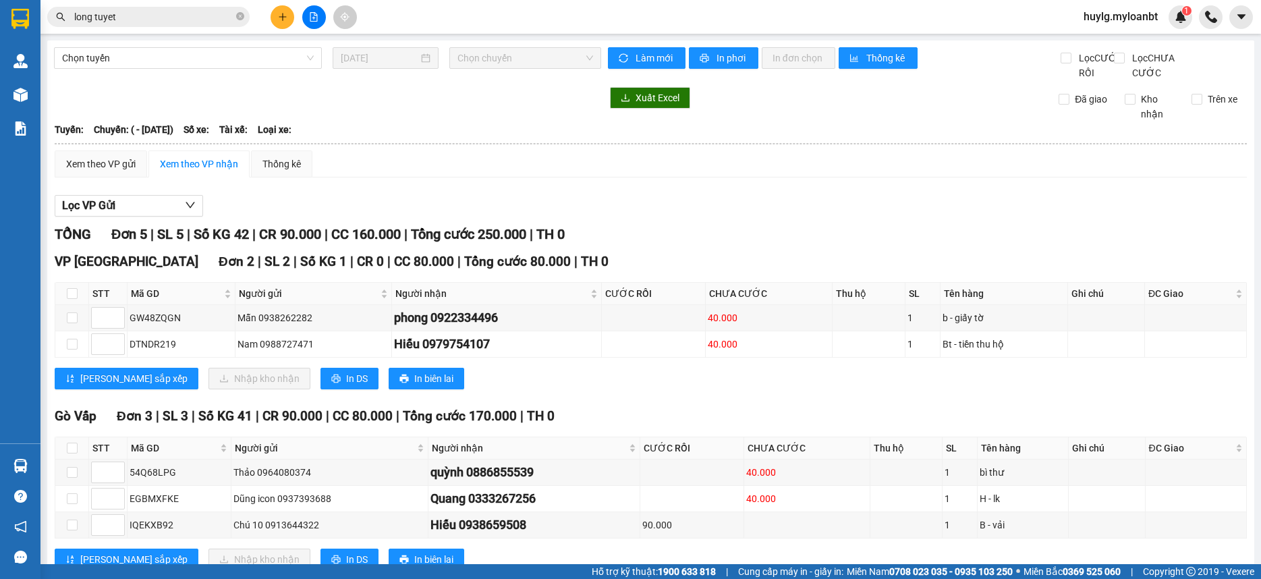
click at [161, 20] on input "long tuyet" at bounding box center [153, 16] width 159 height 15
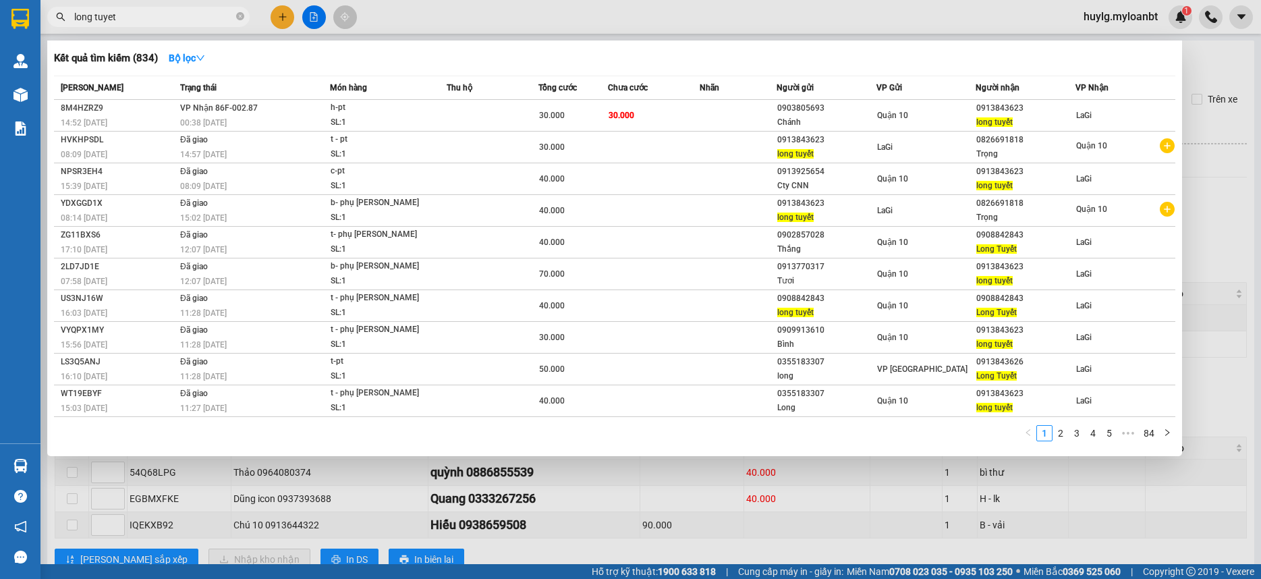
click at [161, 20] on input "long tuyet" at bounding box center [153, 16] width 159 height 15
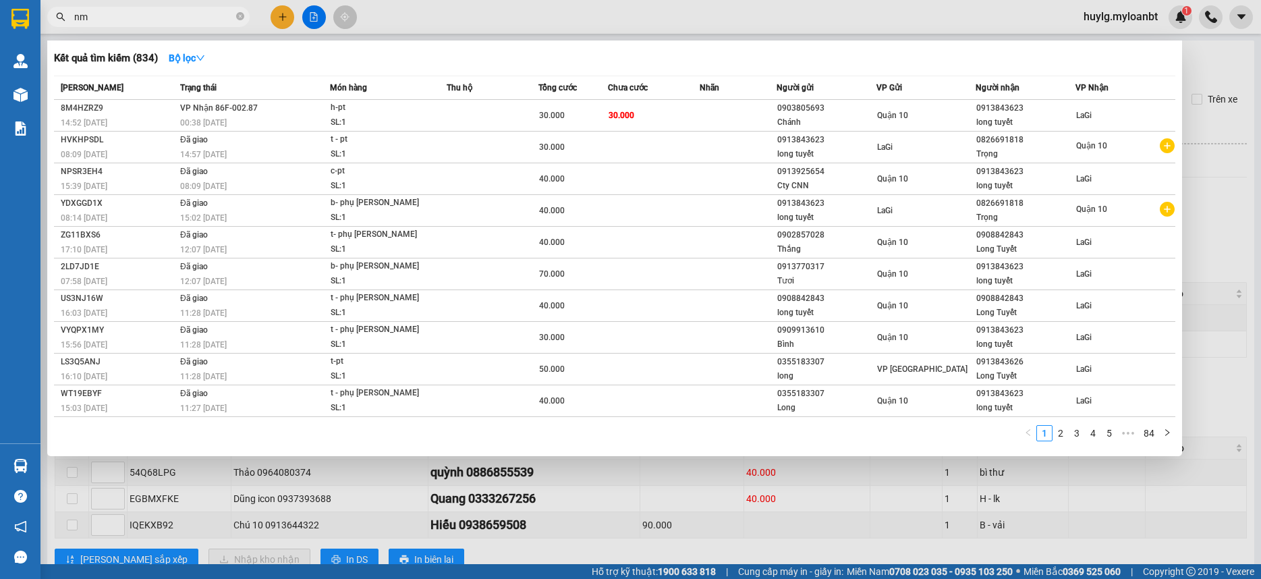
type input "n"
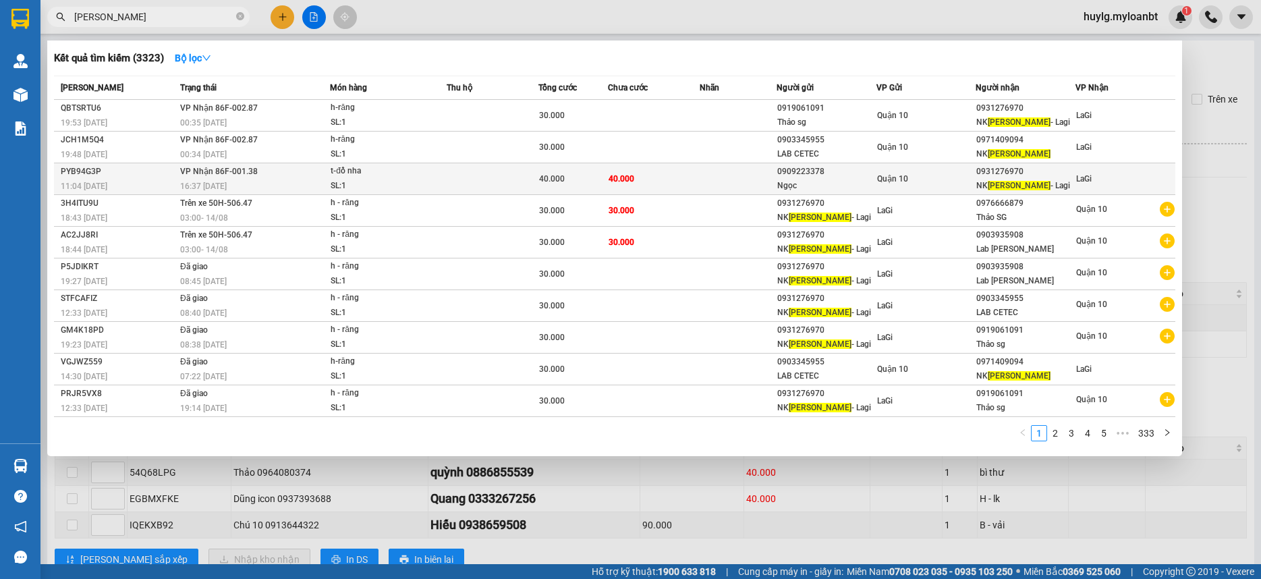
type input "ngọc anh"
click at [852, 183] on div "Ngọc" at bounding box center [826, 186] width 98 height 14
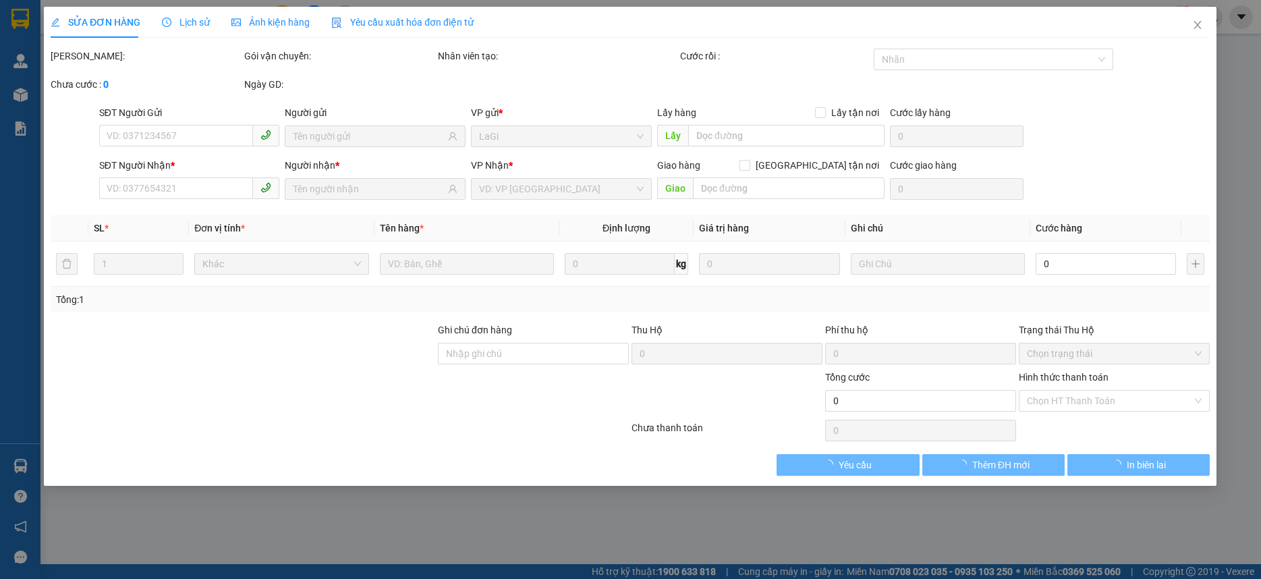
type input "0909223378"
type input "Ngọc"
type input "0931276970"
type input "NK Ngọc Anh - Lagi"
type input "40.000"
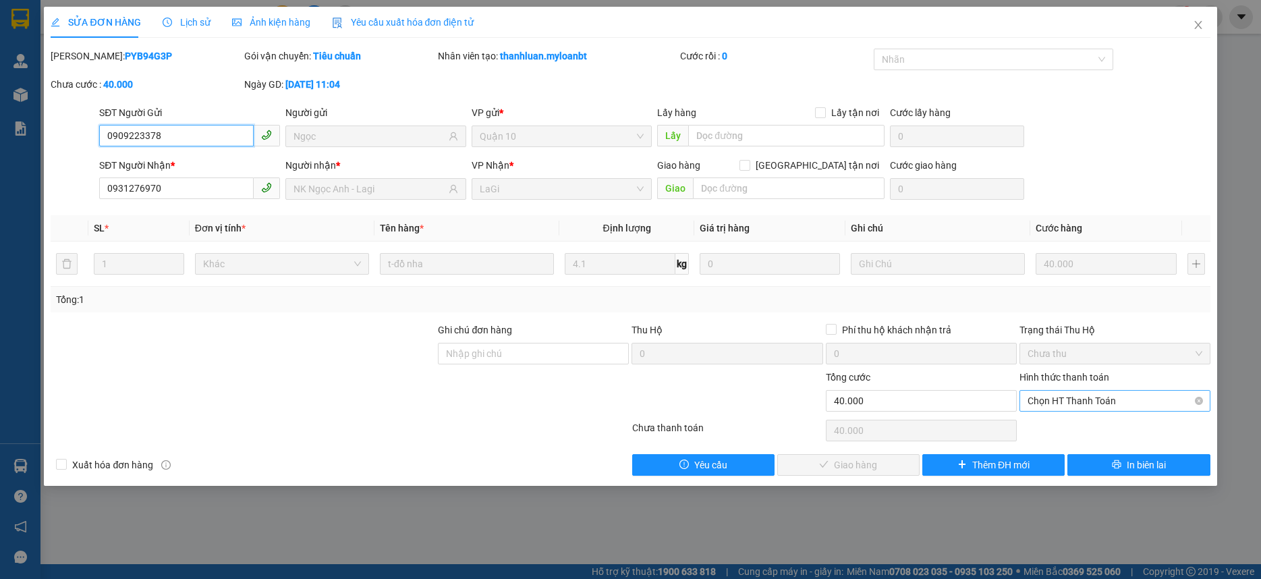
click at [1090, 399] on span "Chọn HT Thanh Toán" at bounding box center [1114, 401] width 175 height 20
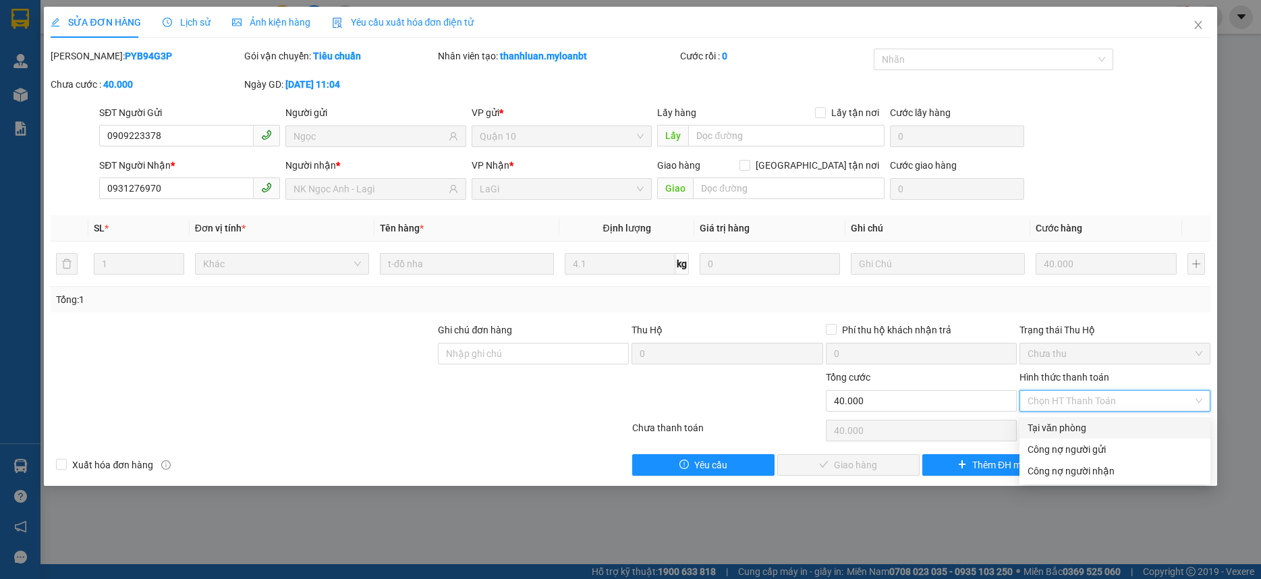
click at [1065, 425] on div "Tại văn phòng" at bounding box center [1114, 427] width 175 height 15
type input "0"
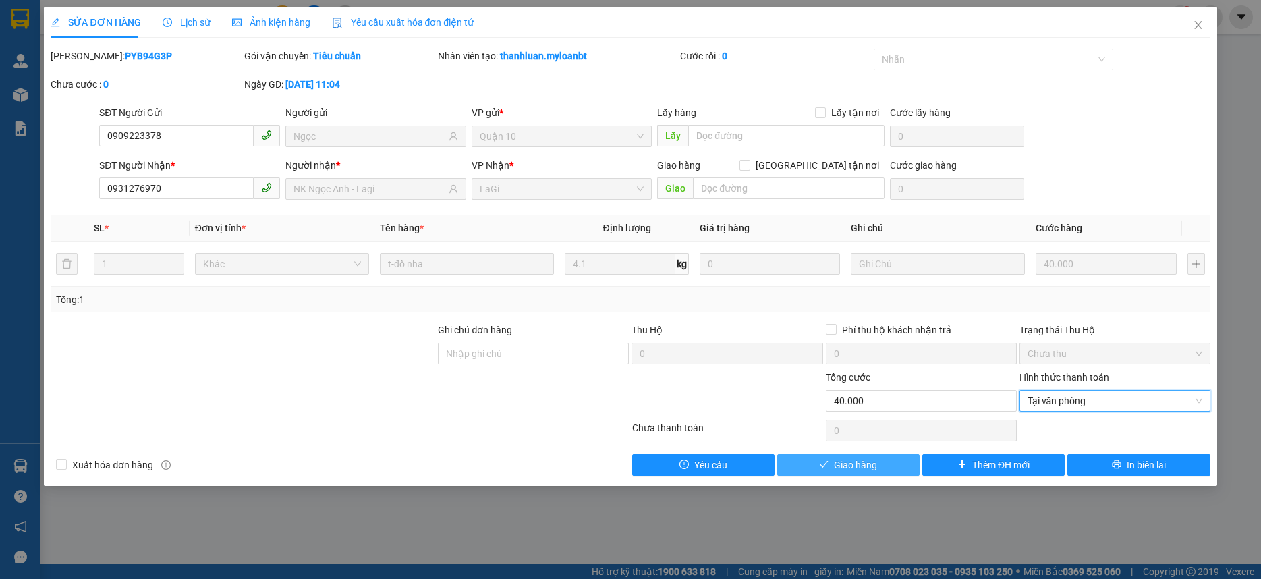
click at [890, 467] on button "Giao hàng" at bounding box center [848, 465] width 142 height 22
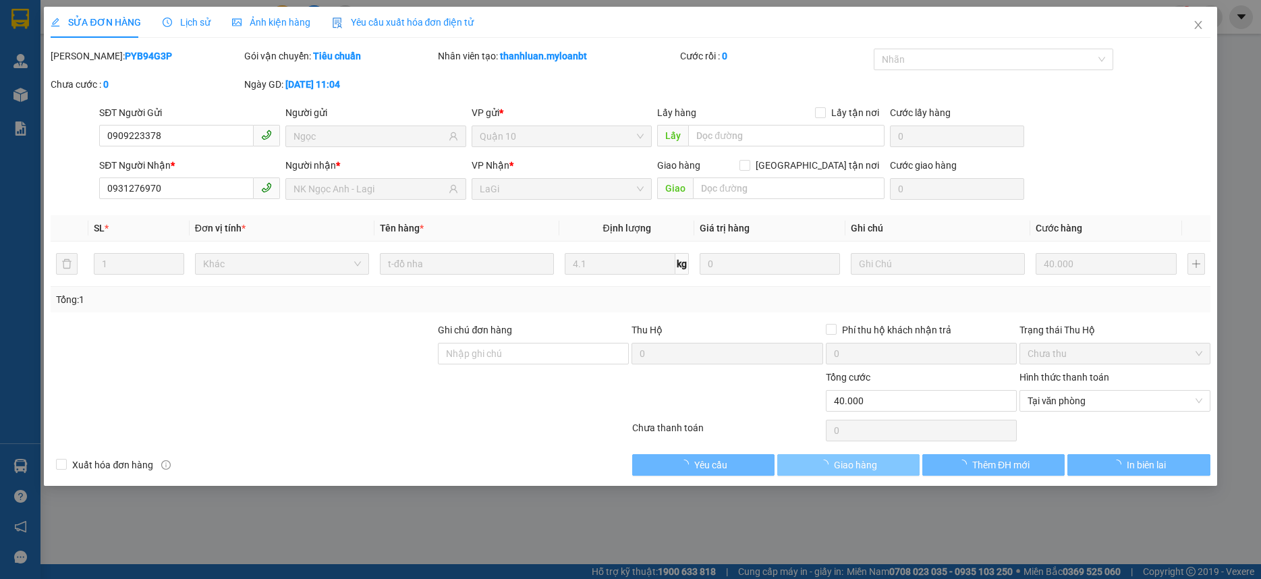
click at [890, 467] on button "Giao hàng" at bounding box center [848, 465] width 142 height 22
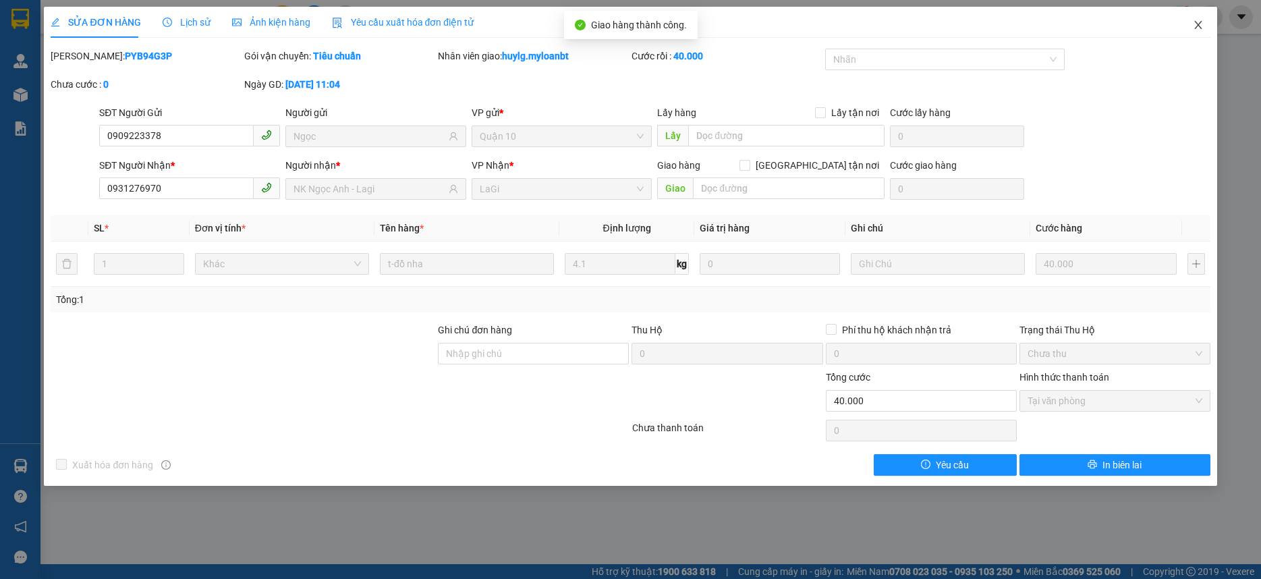
click at [1192, 20] on span "Close" at bounding box center [1198, 26] width 38 height 38
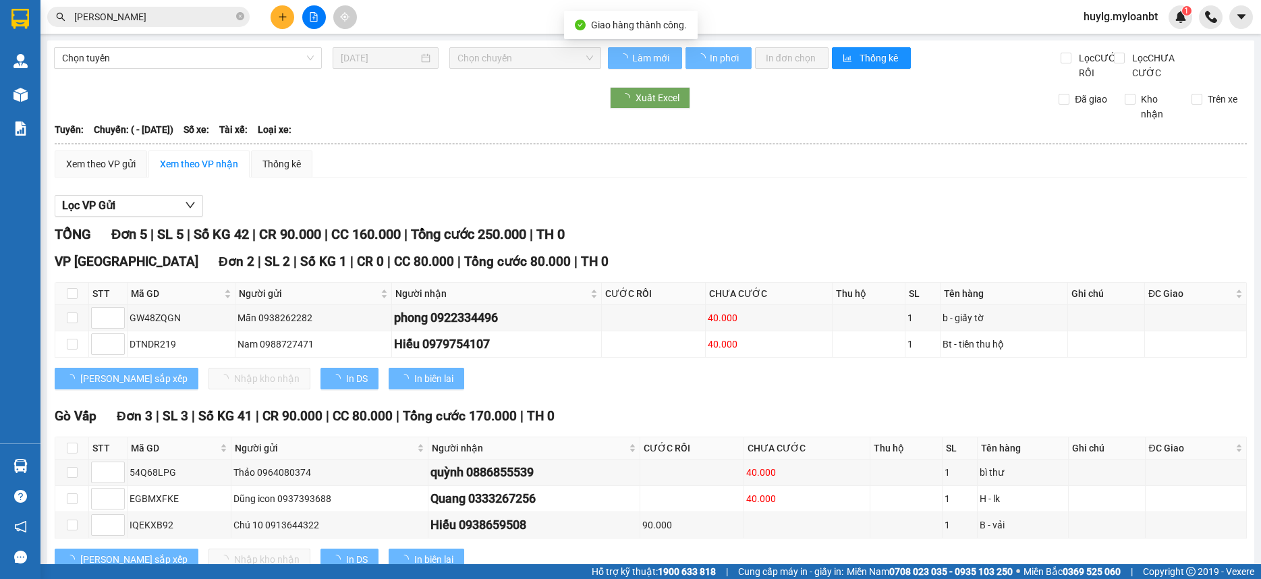
click at [167, 23] on input "ngọc anh" at bounding box center [153, 16] width 159 height 15
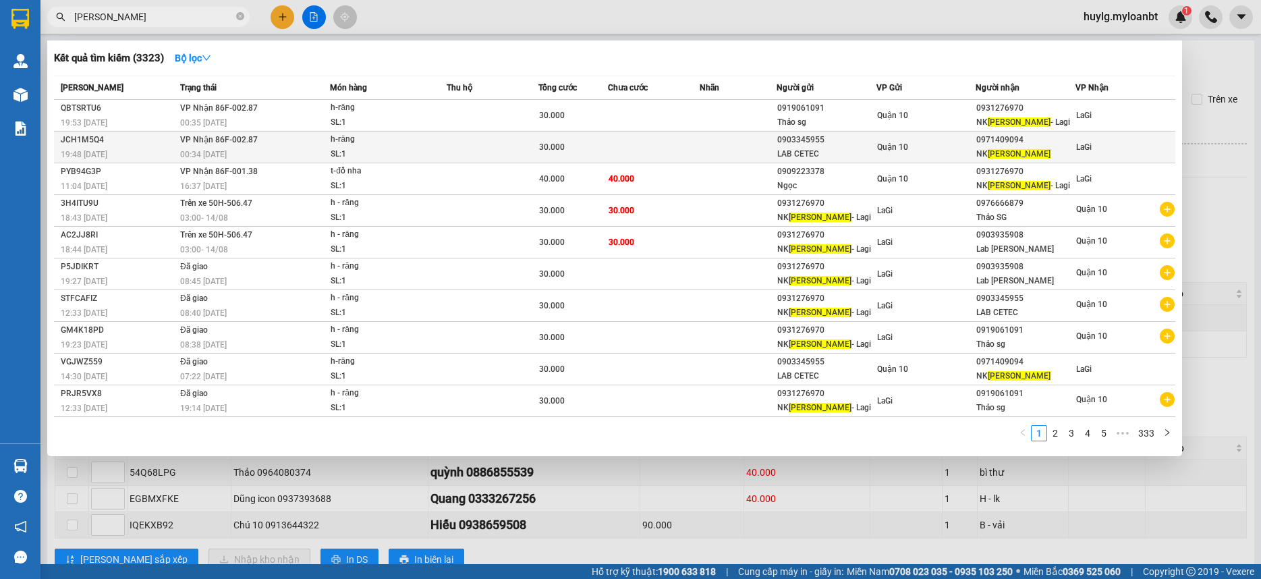
click at [667, 141] on td at bounding box center [654, 148] width 92 height 32
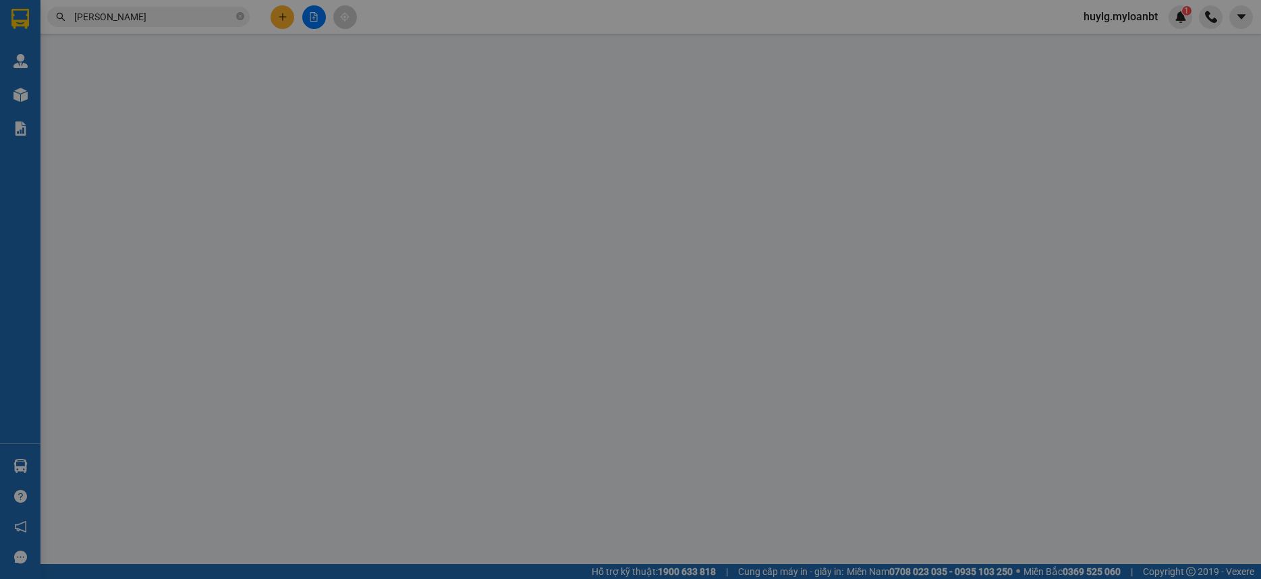
type input "0903345955"
type input "LAB CETEC"
type input "0971409094"
type input "NK Ngọc Anh"
type input "30.000"
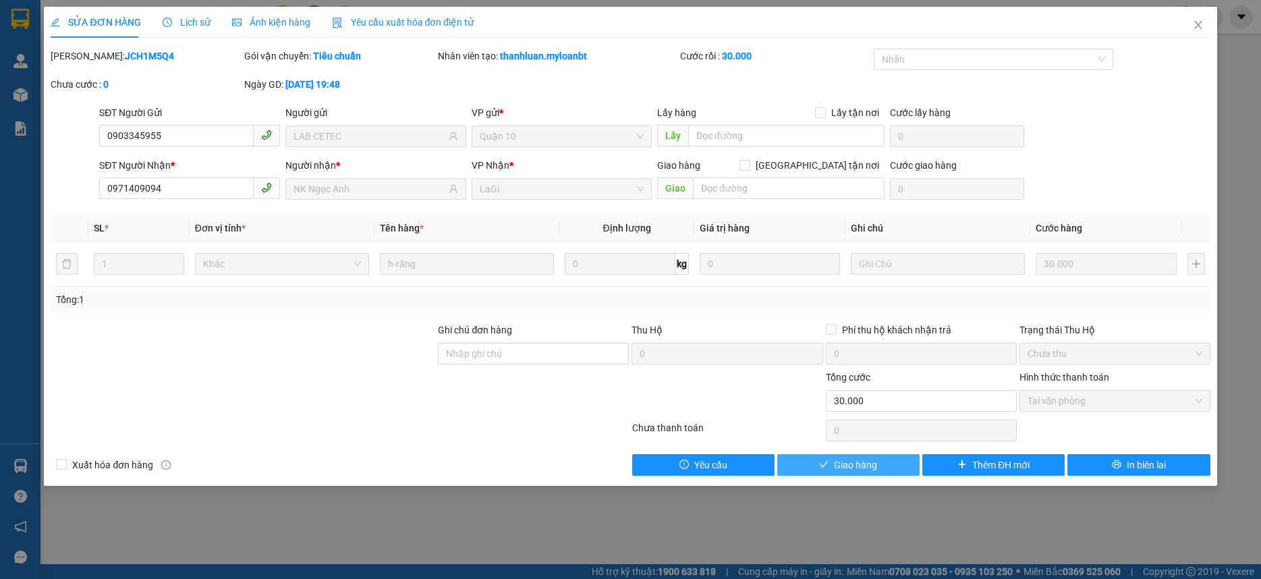
click at [844, 465] on span "Giao hàng" at bounding box center [855, 464] width 43 height 15
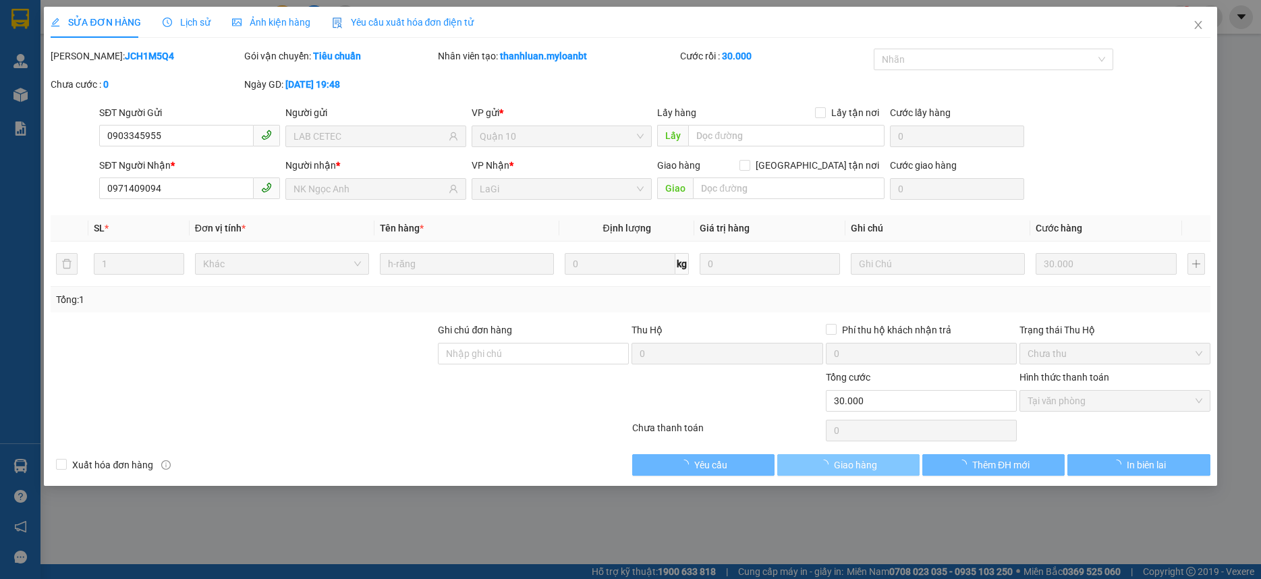
click at [844, 465] on span "Giao hàng" at bounding box center [855, 464] width 43 height 15
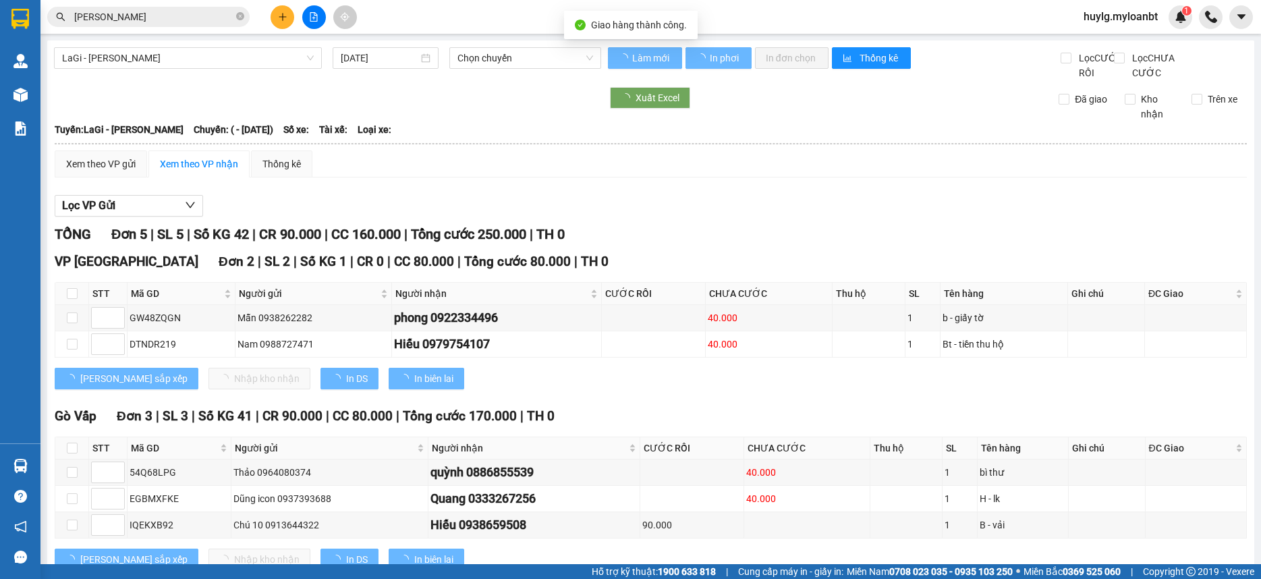
click at [173, 29] on div "Kết quả tìm kiếm ( 3323 ) Bộ lọc Mã ĐH Trạng thái Món hàng Thu hộ Tổng cước Chư…" at bounding box center [630, 17] width 1261 height 34
click at [179, 13] on input "ngọc anh" at bounding box center [153, 16] width 159 height 15
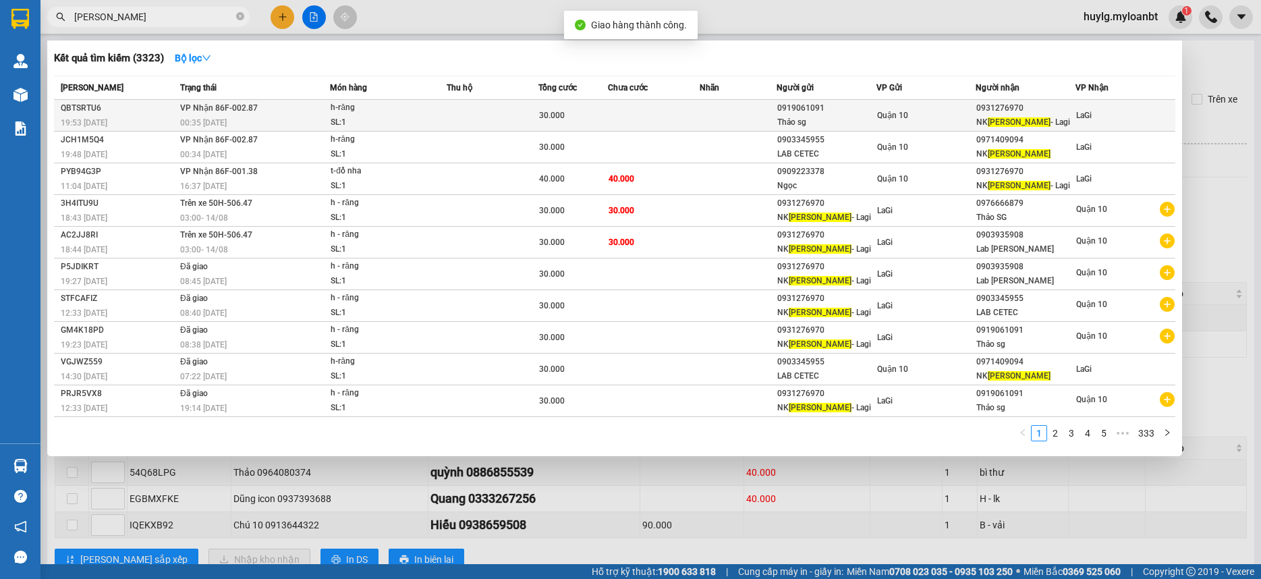
click at [577, 103] on td "30.000" at bounding box center [572, 116] width 69 height 32
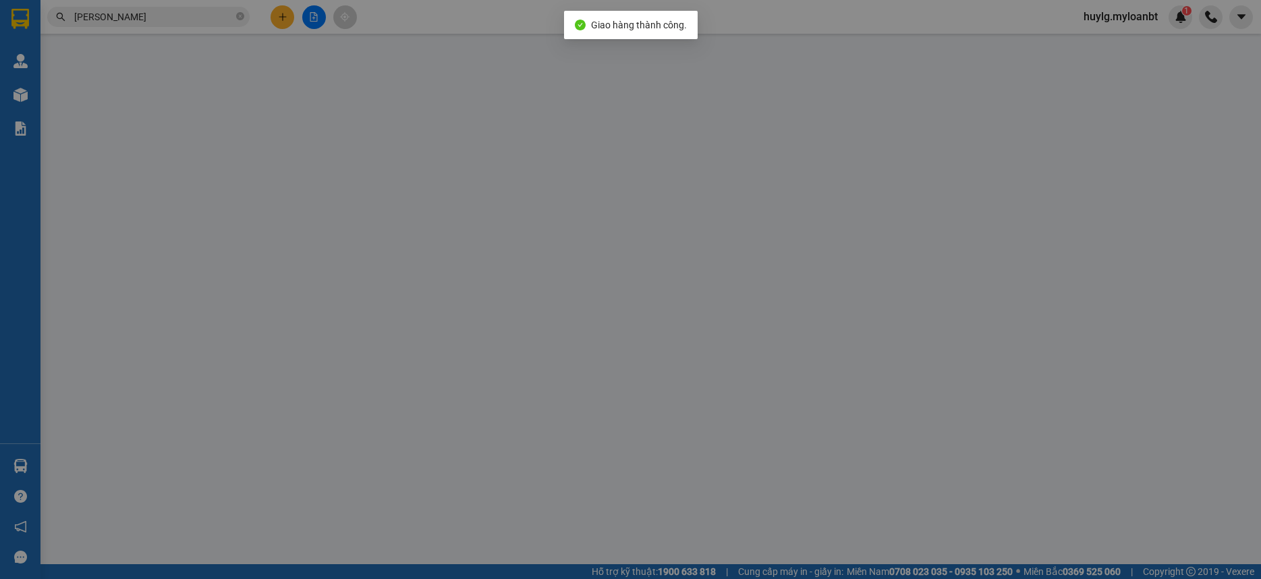
type input "0919061091"
type input "Thảo sg"
type input "0931276970"
type input "NK Ngọc Anh - Lagi"
type input "30.000"
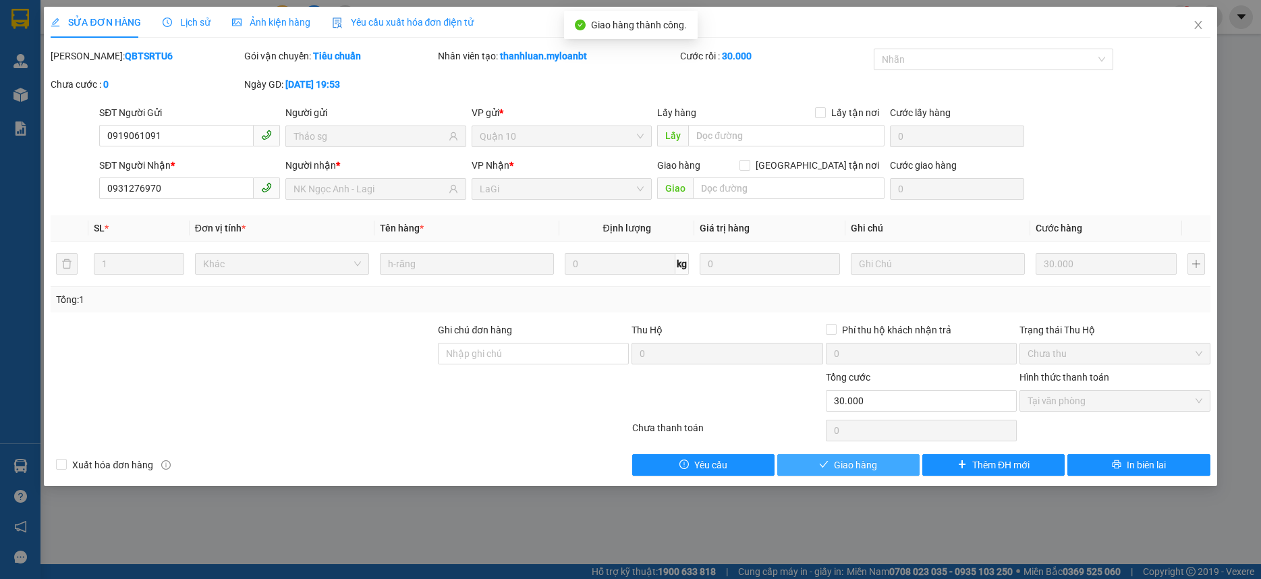
click at [809, 463] on button "Giao hàng" at bounding box center [848, 465] width 142 height 22
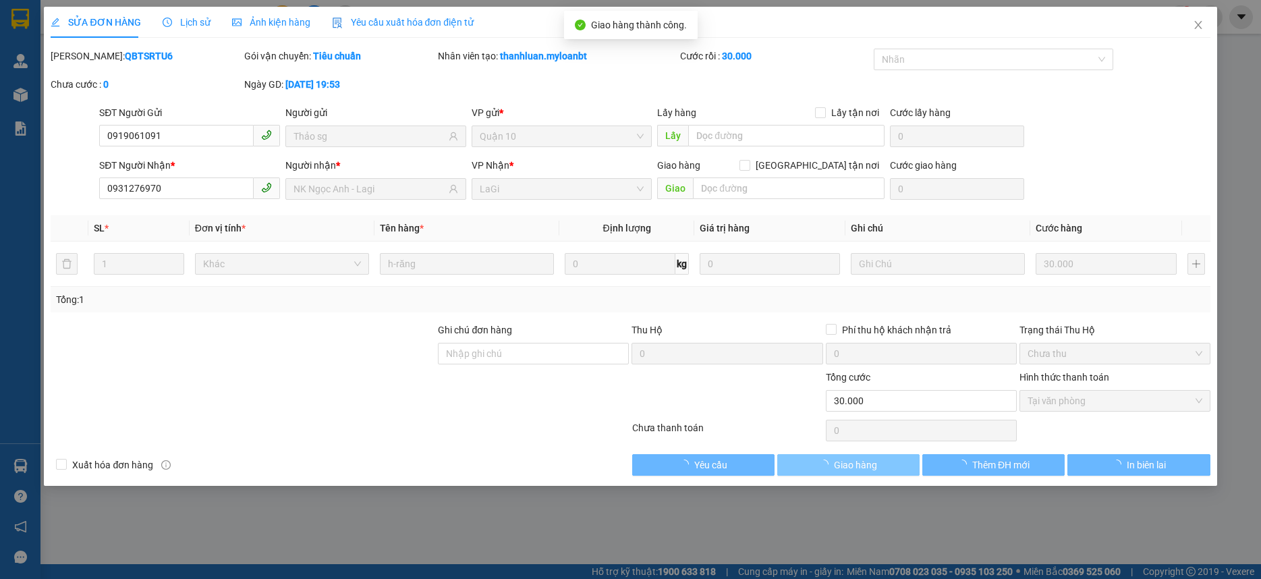
click at [810, 465] on button "Giao hàng" at bounding box center [848, 465] width 142 height 22
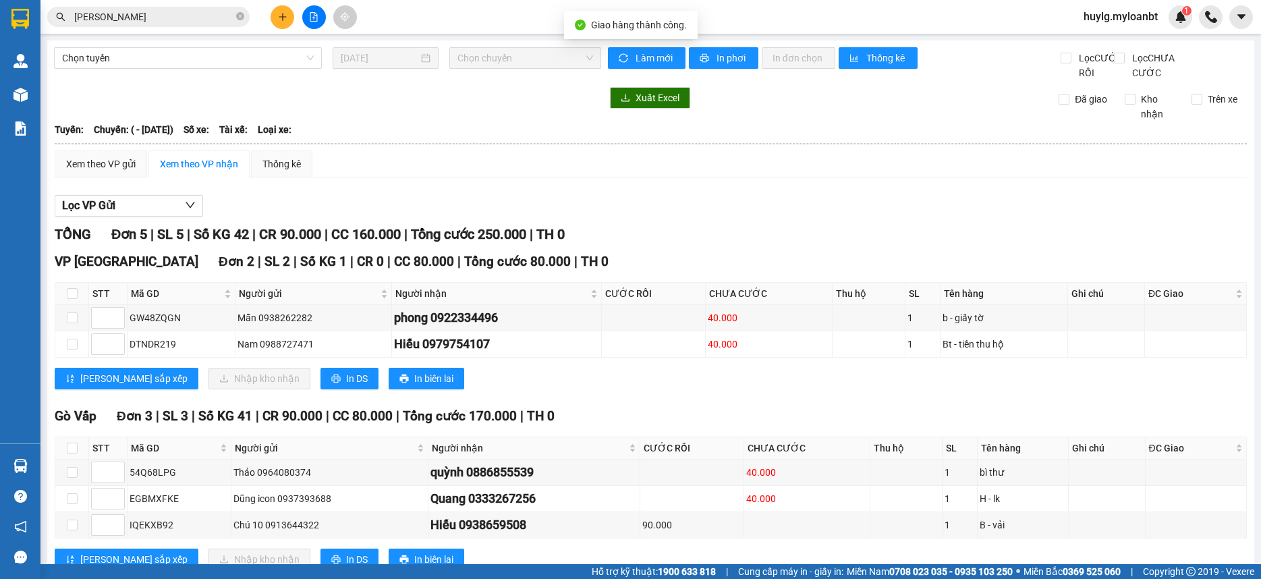
click at [157, 20] on input "ngọc anh" at bounding box center [153, 16] width 159 height 15
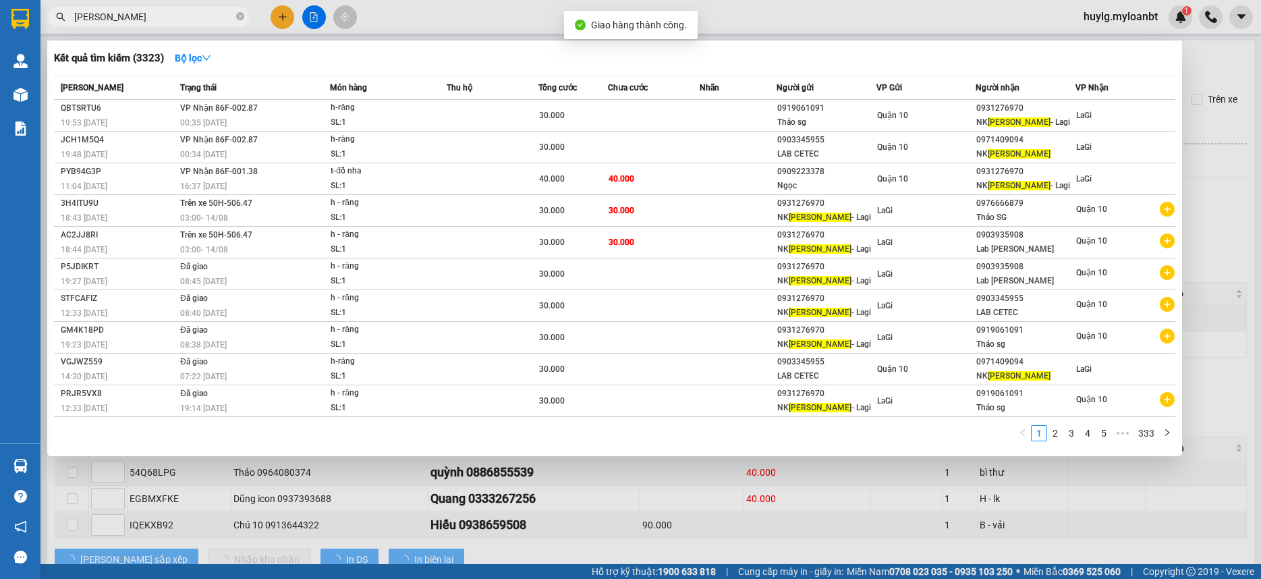
click at [157, 20] on input "ngọc anh" at bounding box center [153, 16] width 159 height 15
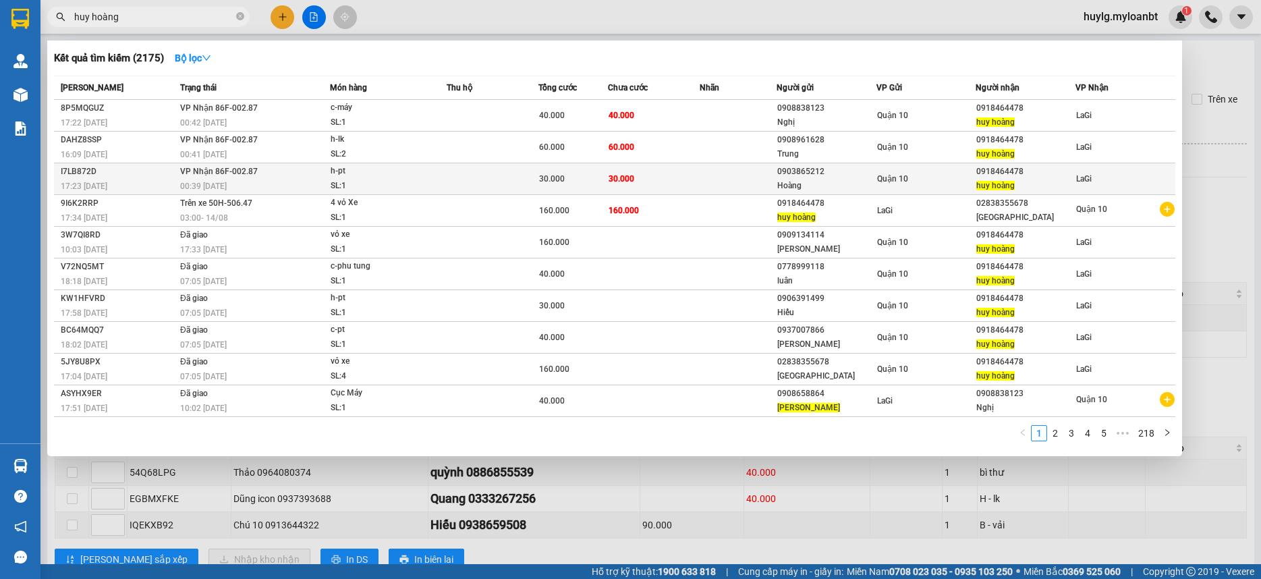
type input "huy hoàng"
click at [619, 177] on span "30.000" at bounding box center [621, 178] width 26 height 9
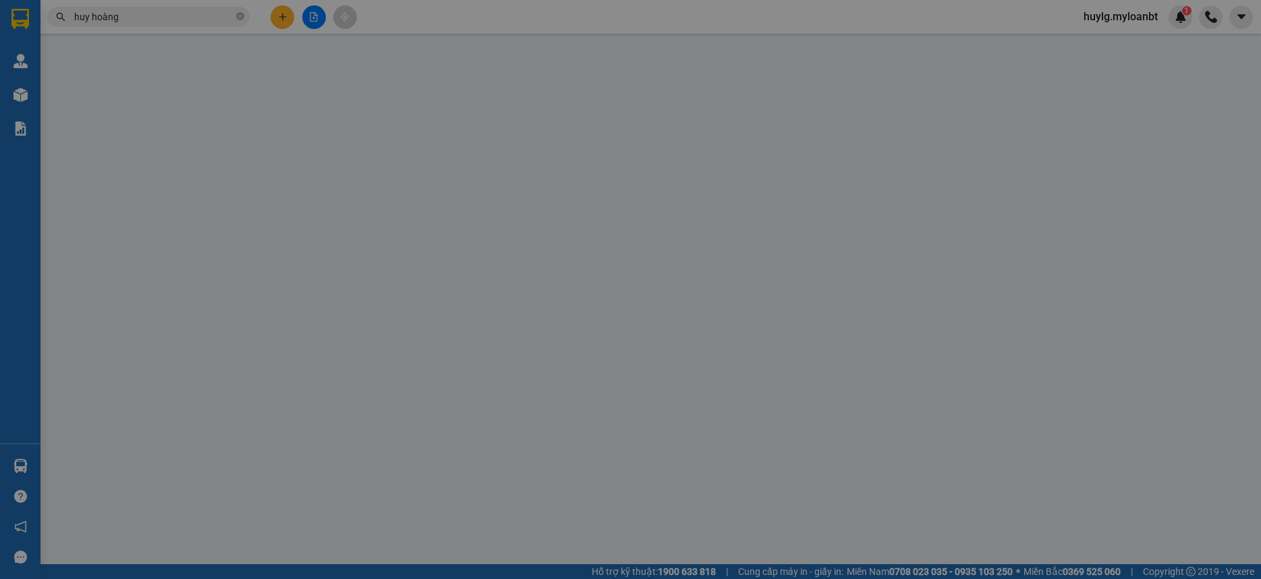
type input "0903865212"
type input "Hoàng"
type input "0918464478"
type input "huy hoàng"
type input "30.000"
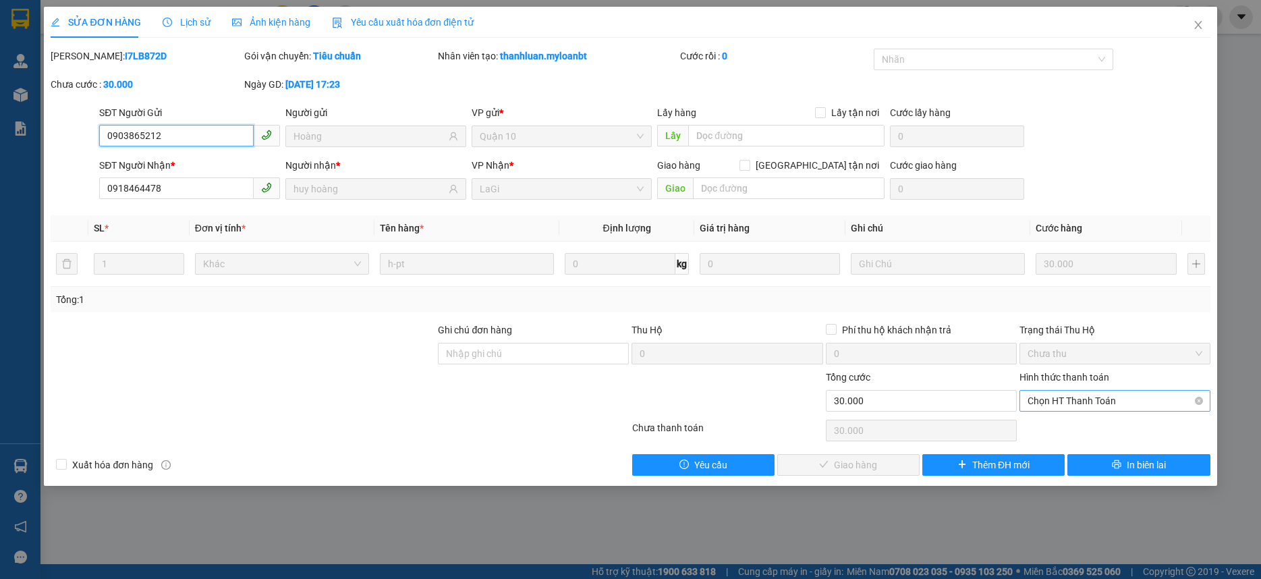
click at [1100, 402] on span "Chọn HT Thanh Toán" at bounding box center [1114, 401] width 175 height 20
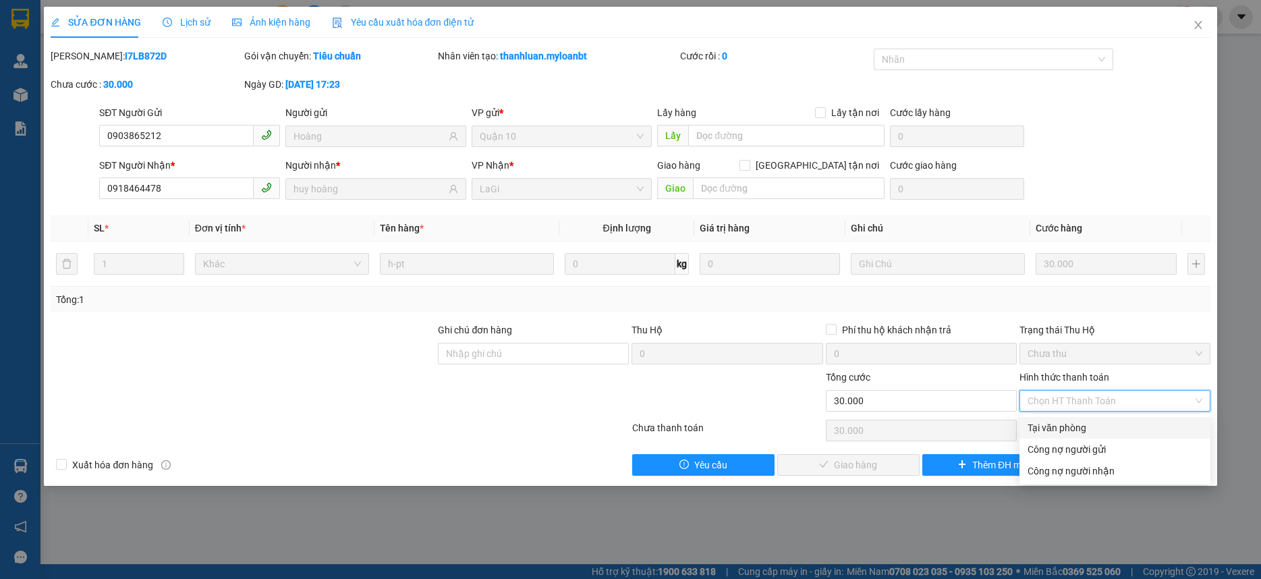
click at [1057, 420] on div "Tại văn phòng" at bounding box center [1114, 428] width 191 height 22
type input "0"
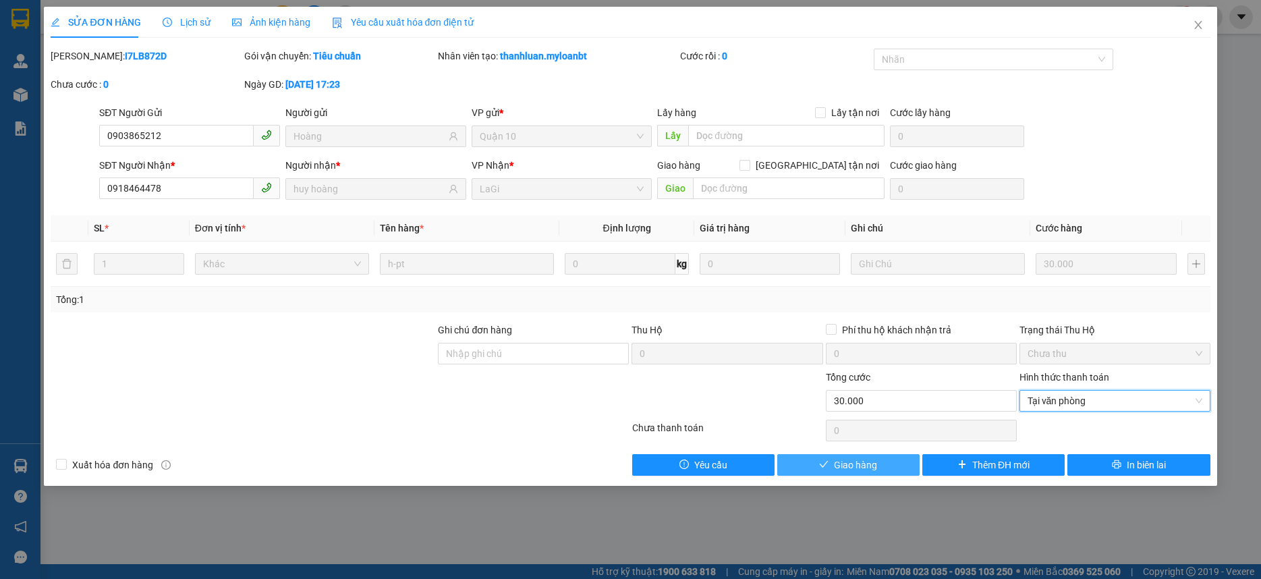
click at [819, 465] on icon "check" at bounding box center [823, 463] width 9 height 9
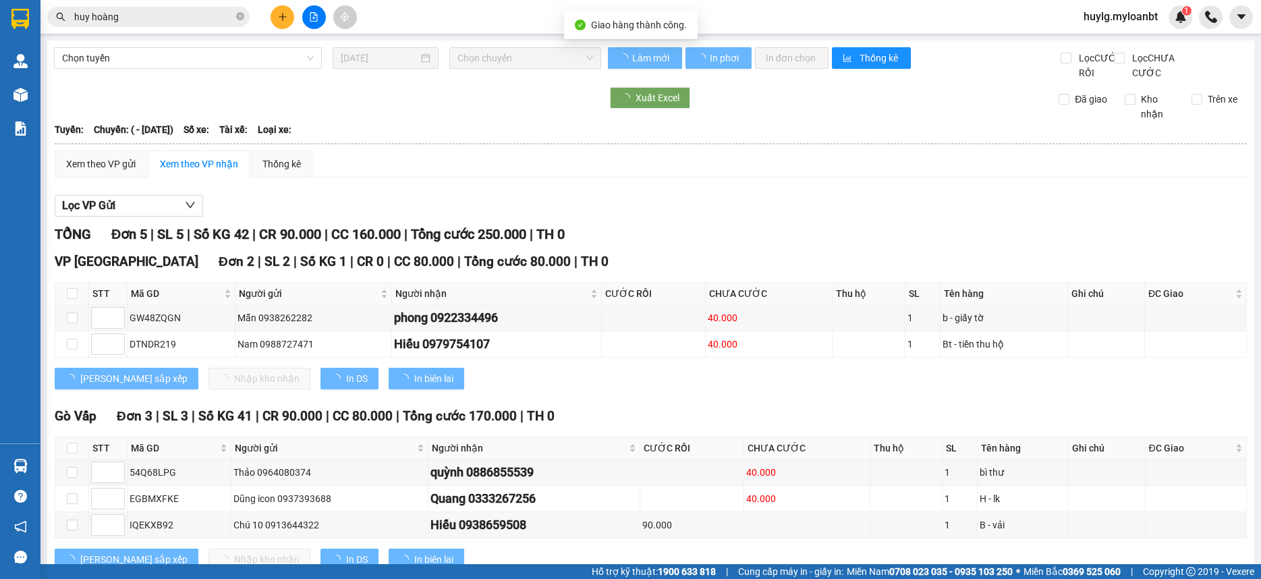
click at [172, 15] on input "huy hoàng" at bounding box center [153, 16] width 159 height 15
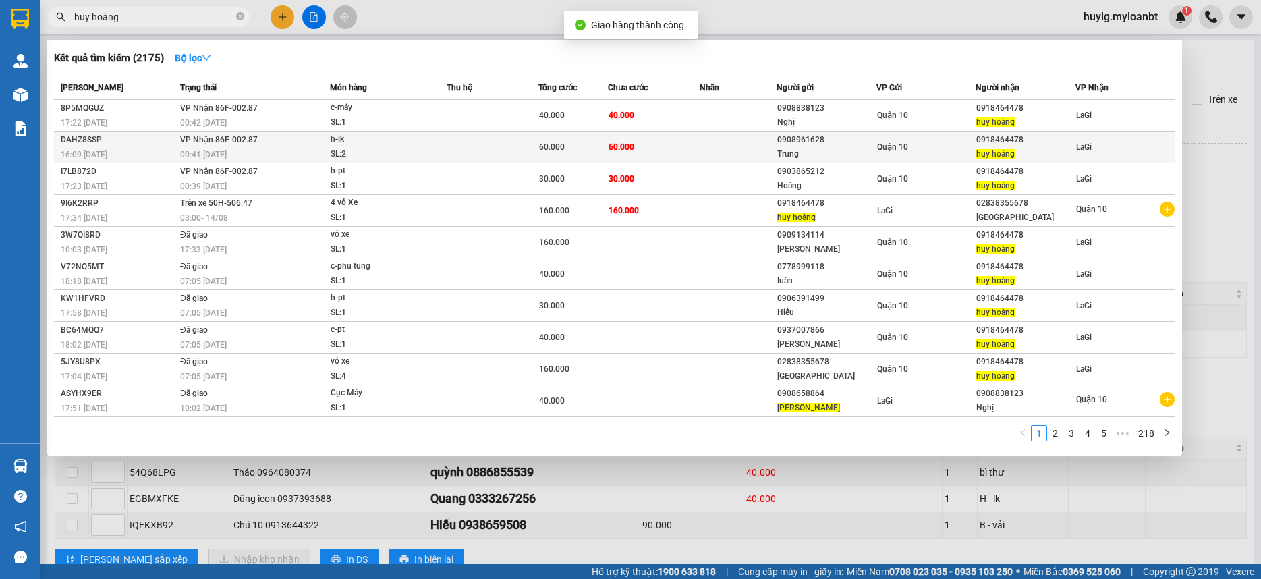
click at [599, 154] on td "60.000" at bounding box center [572, 148] width 69 height 32
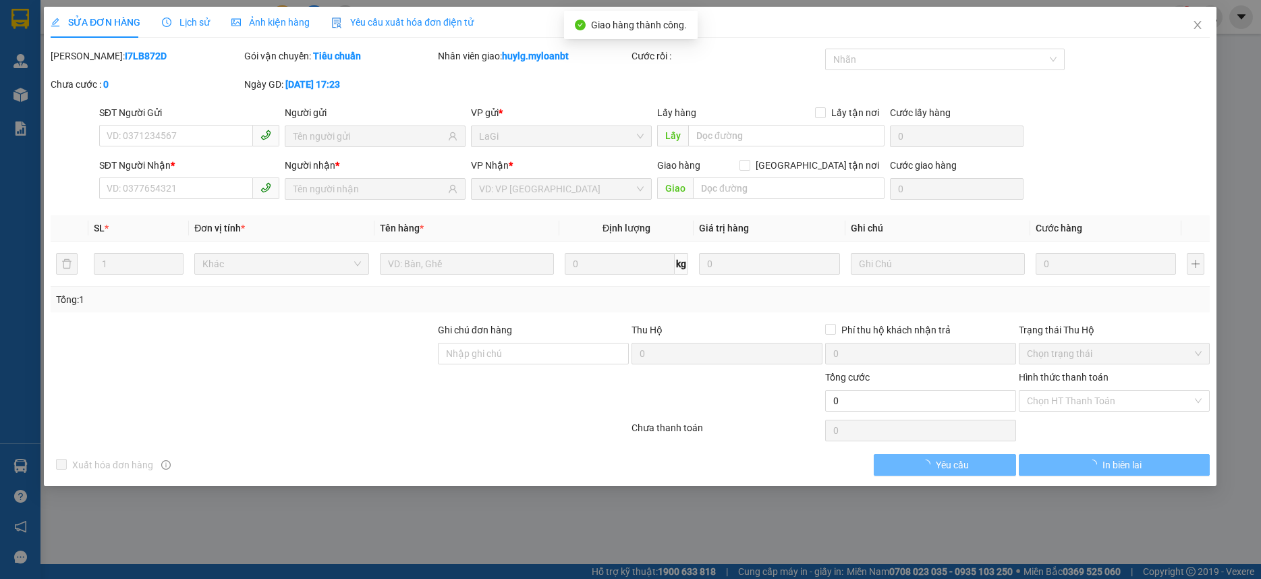
type input "0908961628"
type input "Trung"
type input "0918464478"
type input "huy hoàng"
type input "60.000"
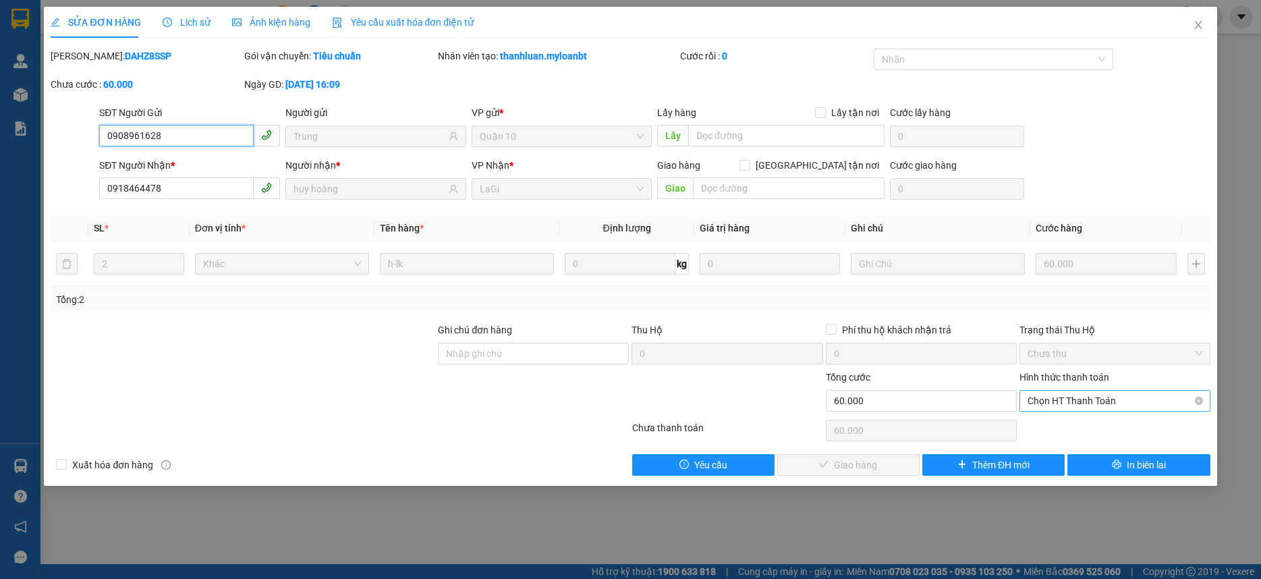
click at [1099, 397] on span "Chọn HT Thanh Toán" at bounding box center [1114, 401] width 175 height 20
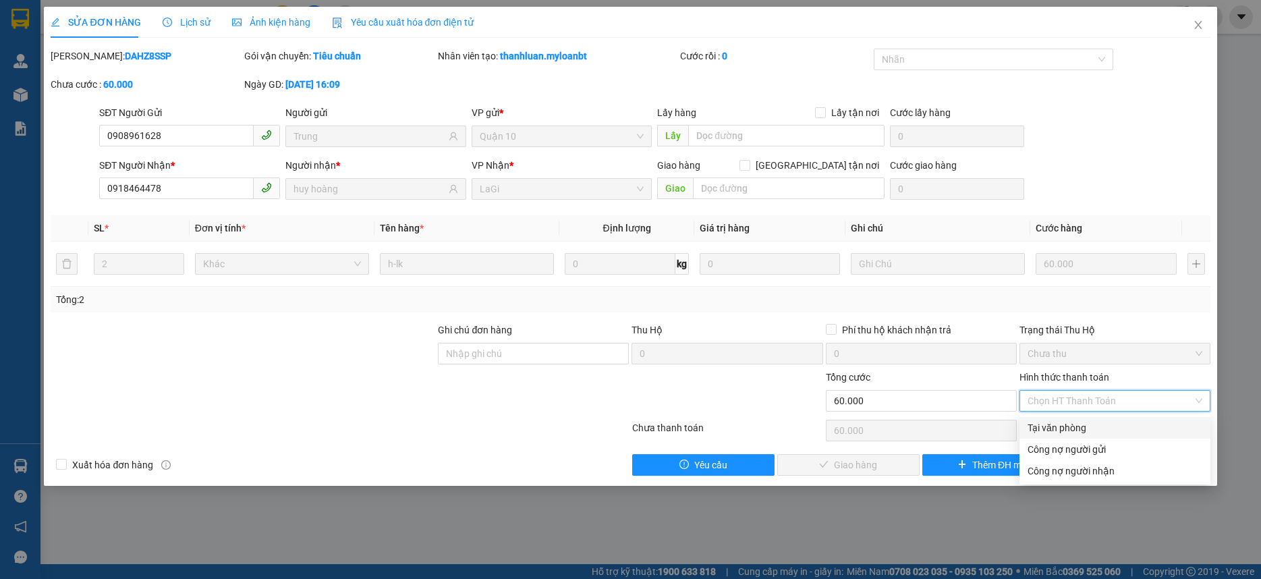
click at [1068, 423] on div "Tại văn phòng" at bounding box center [1114, 427] width 175 height 15
type input "0"
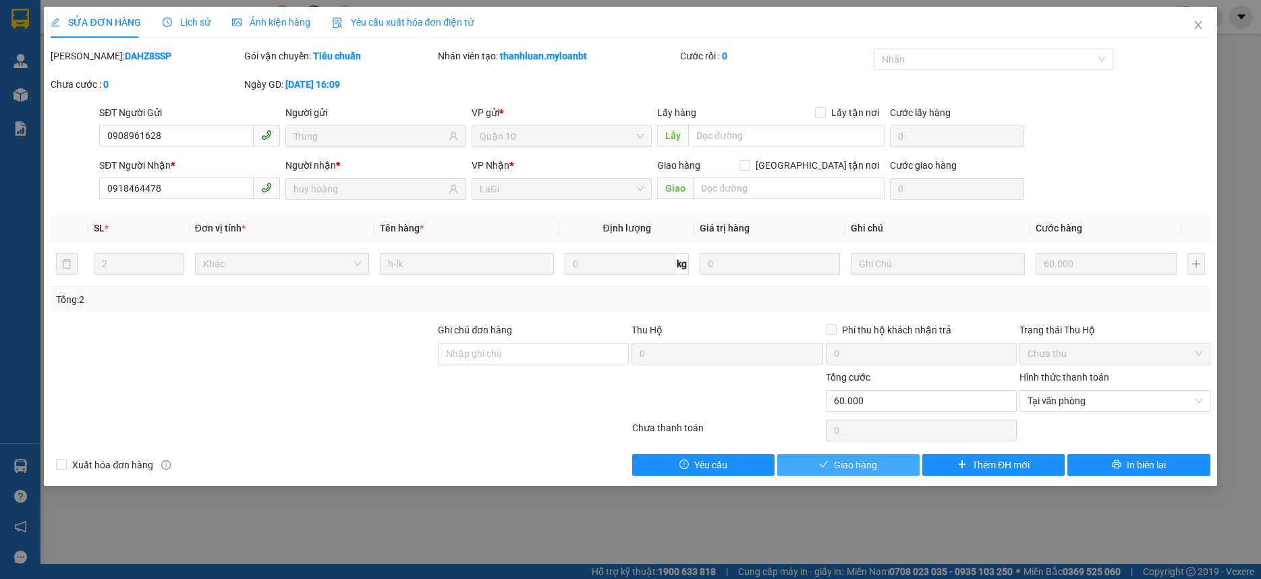
click at [890, 460] on button "Giao hàng" at bounding box center [848, 465] width 142 height 22
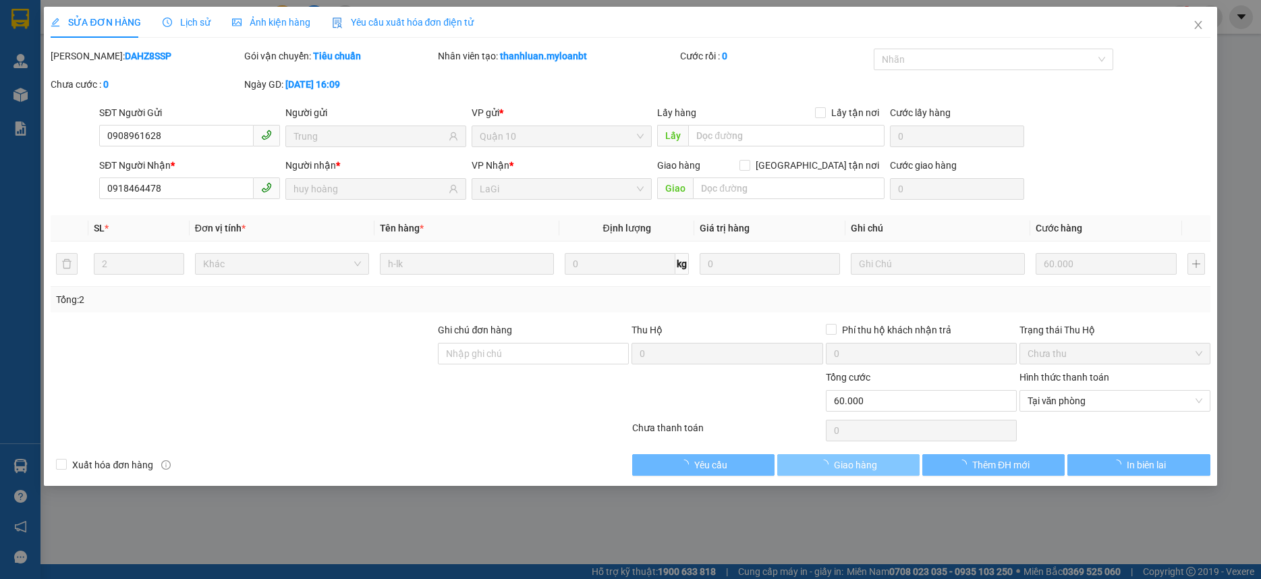
click at [890, 460] on button "Giao hàng" at bounding box center [848, 465] width 142 height 22
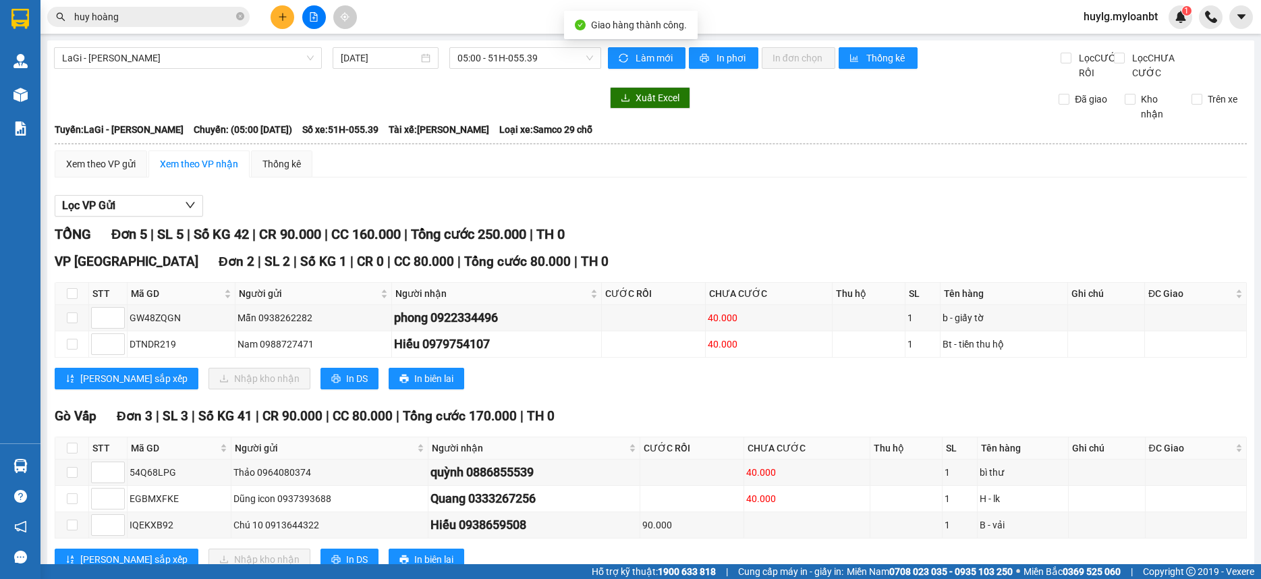
click at [168, 24] on input "huy hoàng" at bounding box center [153, 16] width 159 height 15
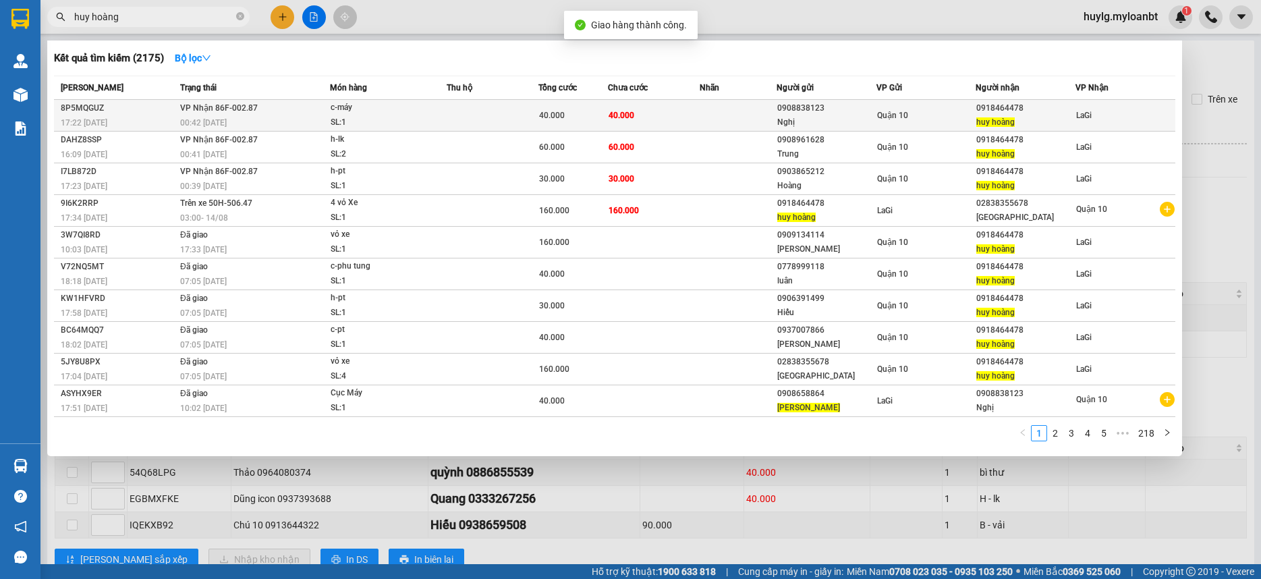
click at [640, 111] on td "40.000" at bounding box center [654, 116] width 92 height 32
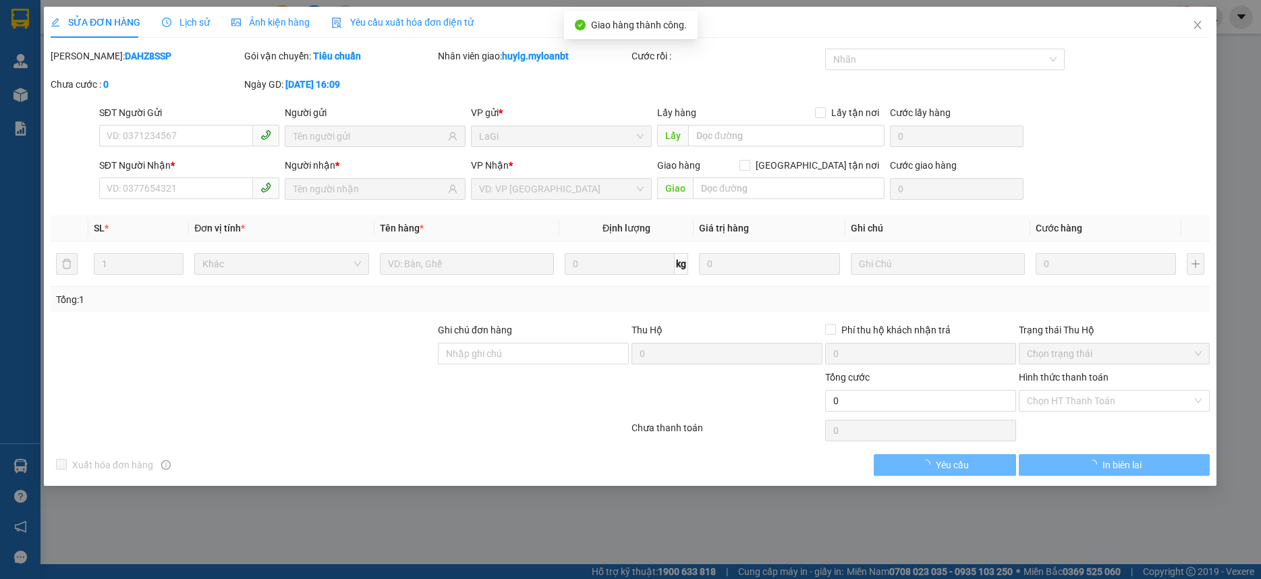
type input "0908838123"
type input "Nghị"
type input "0918464478"
type input "huy hoàng"
type input "40.000"
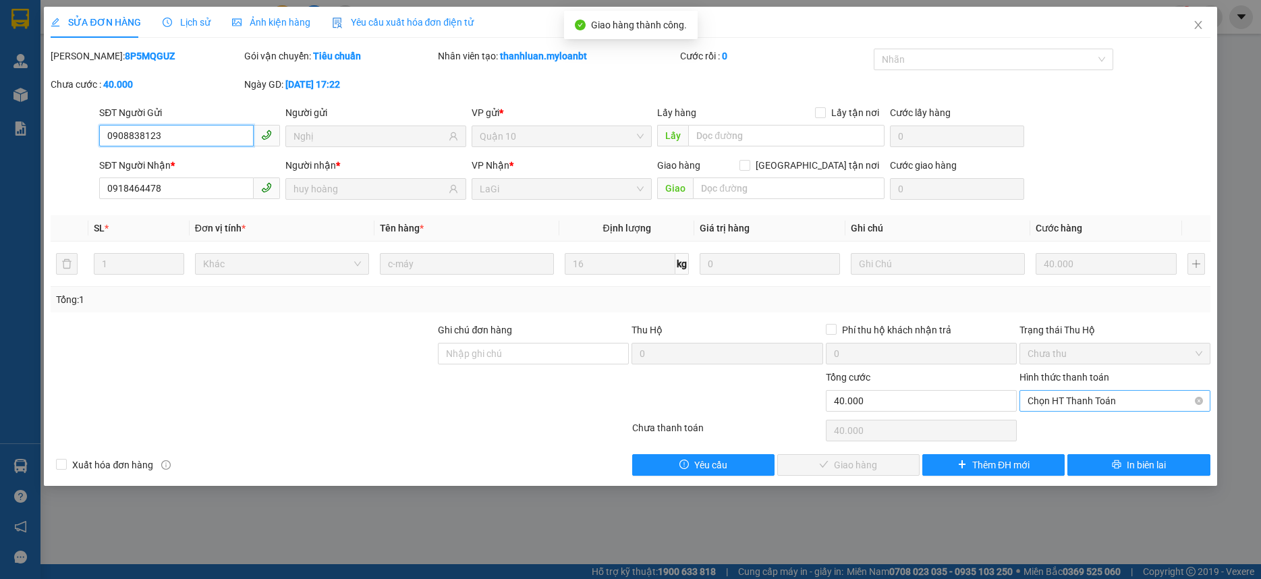
click at [1103, 407] on span "Chọn HT Thanh Toán" at bounding box center [1114, 401] width 175 height 20
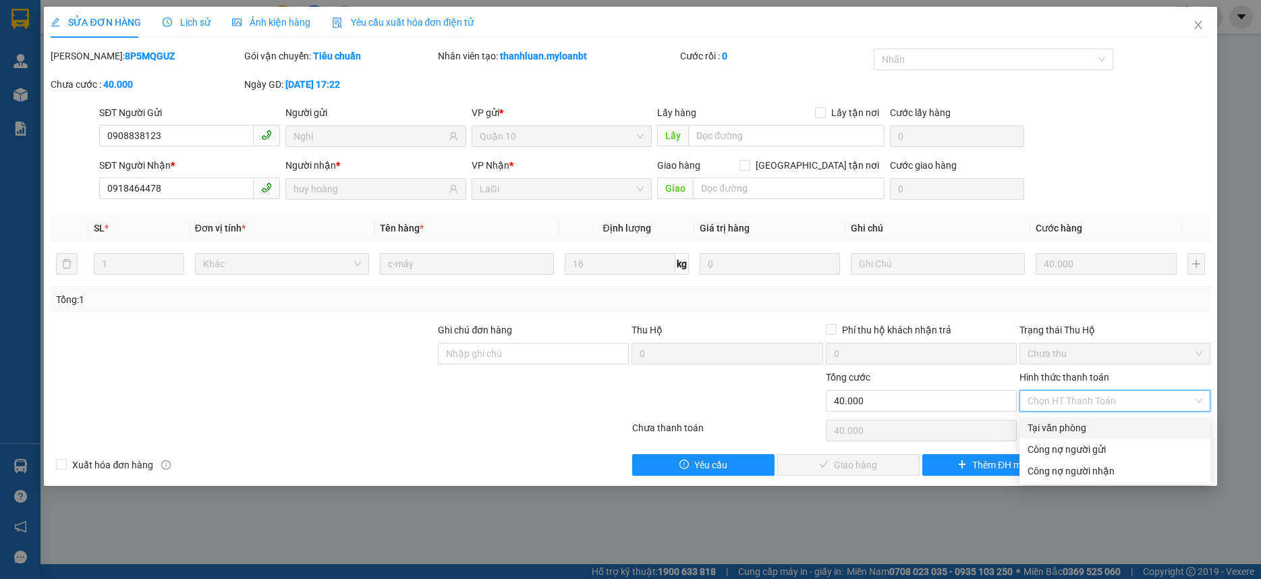
click at [1072, 420] on div "Tại văn phòng" at bounding box center [1114, 428] width 191 height 22
type input "0"
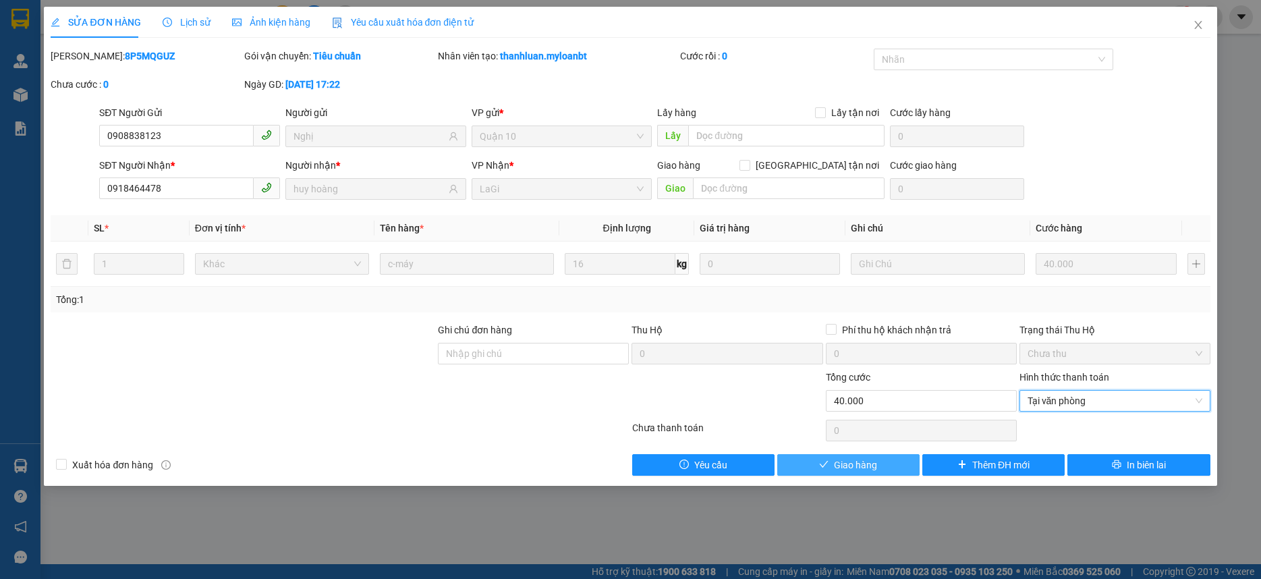
click at [837, 465] on span "Giao hàng" at bounding box center [855, 464] width 43 height 15
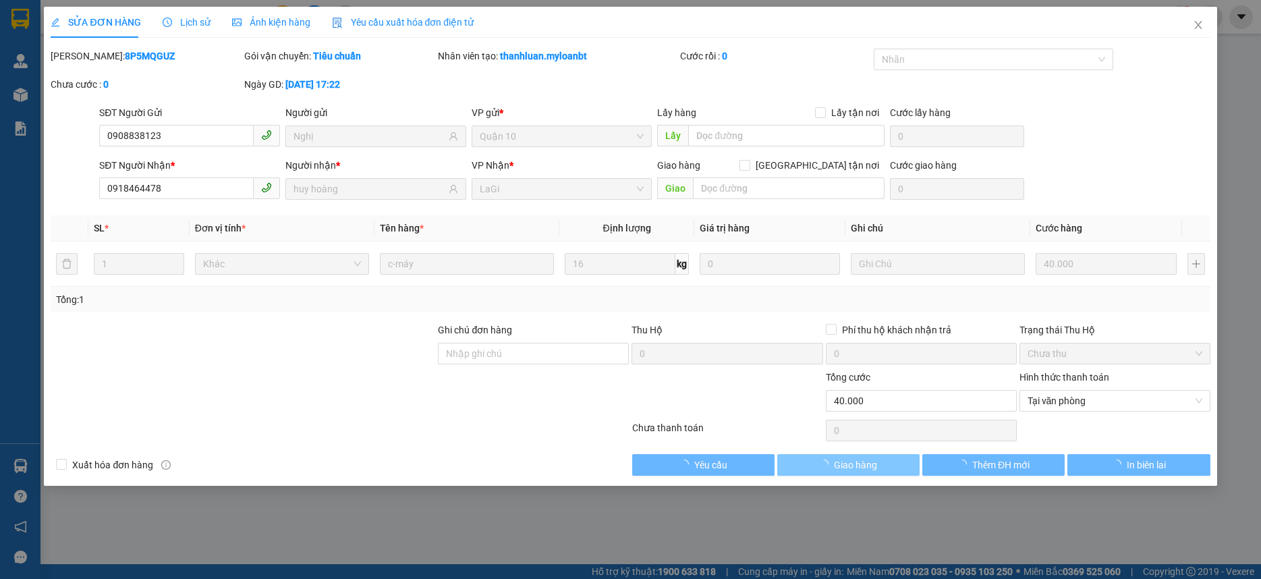
click at [837, 464] on span "Giao hàng" at bounding box center [855, 464] width 43 height 15
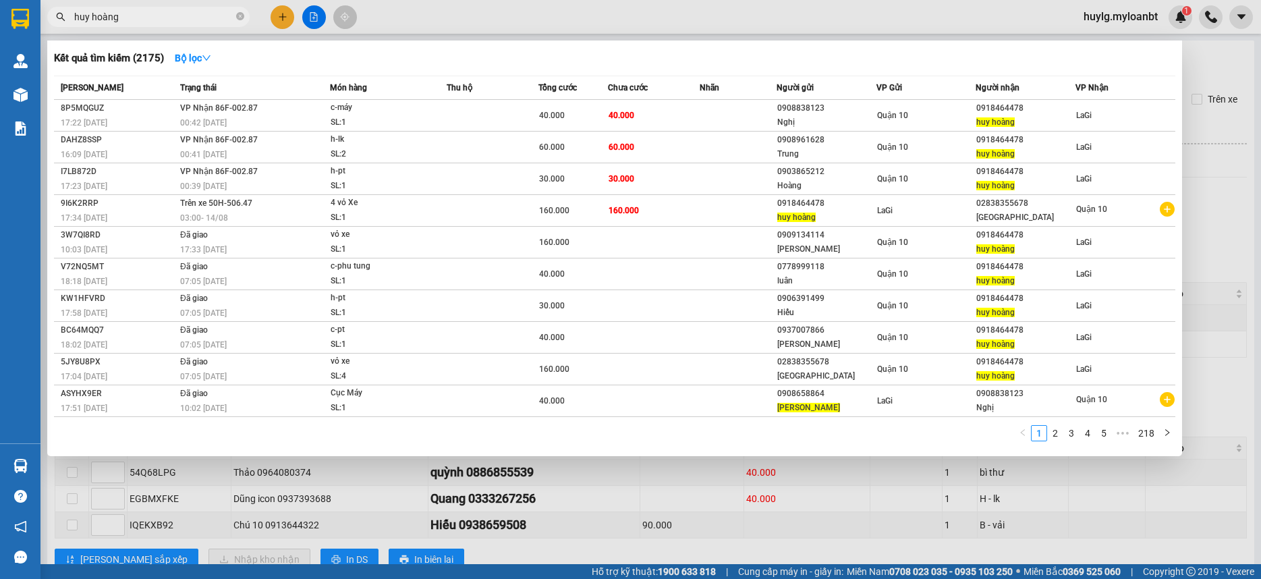
click at [158, 13] on input "huy hoàng" at bounding box center [153, 16] width 159 height 15
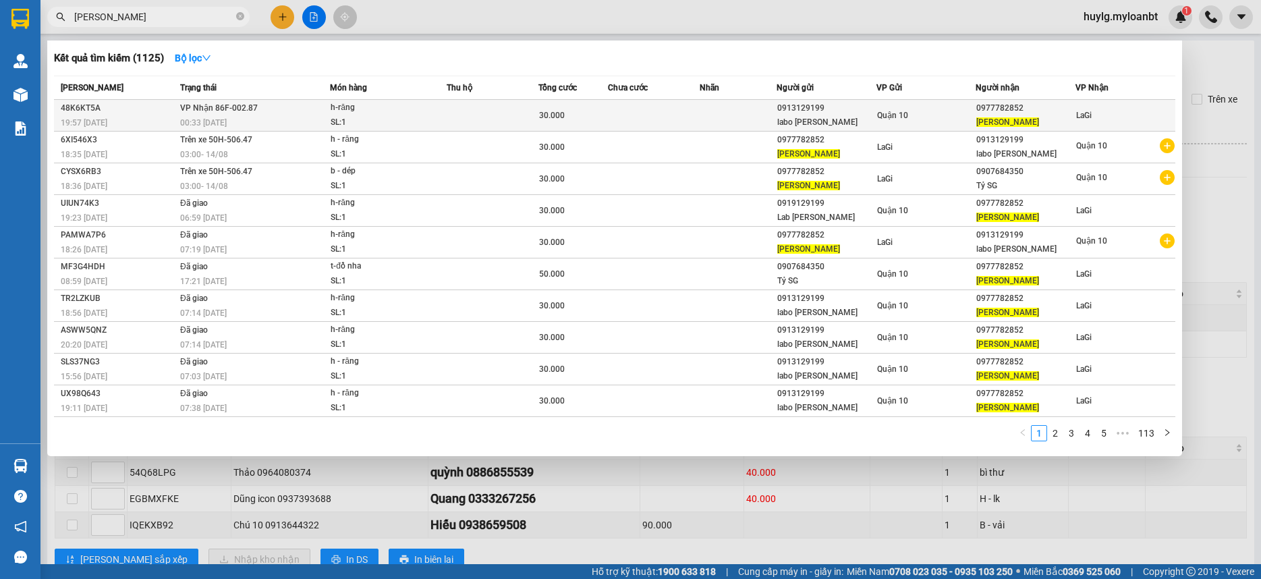
type input "quang phượng"
click at [304, 113] on td "VP Nhận 86F-002.87 00:33 - 14/08" at bounding box center [253, 116] width 153 height 32
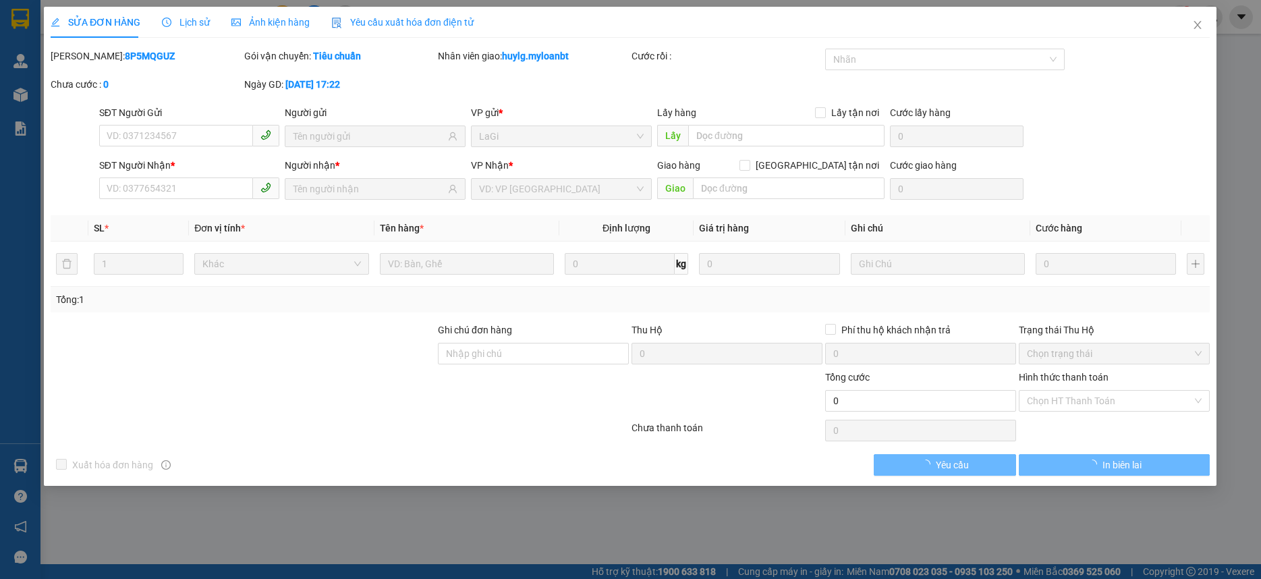
type input "0913129199"
type input "labo nguyễn long"
type input "0977782852"
type input "Quang Phượng"
type input "30.000"
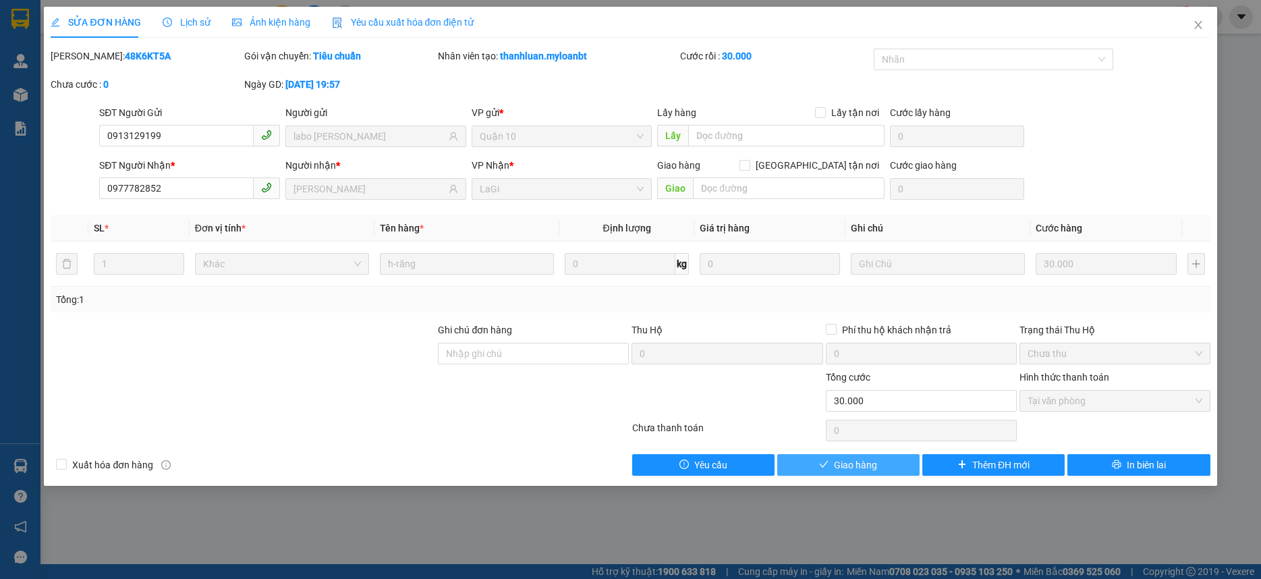
click at [840, 464] on span "Giao hàng" at bounding box center [855, 464] width 43 height 15
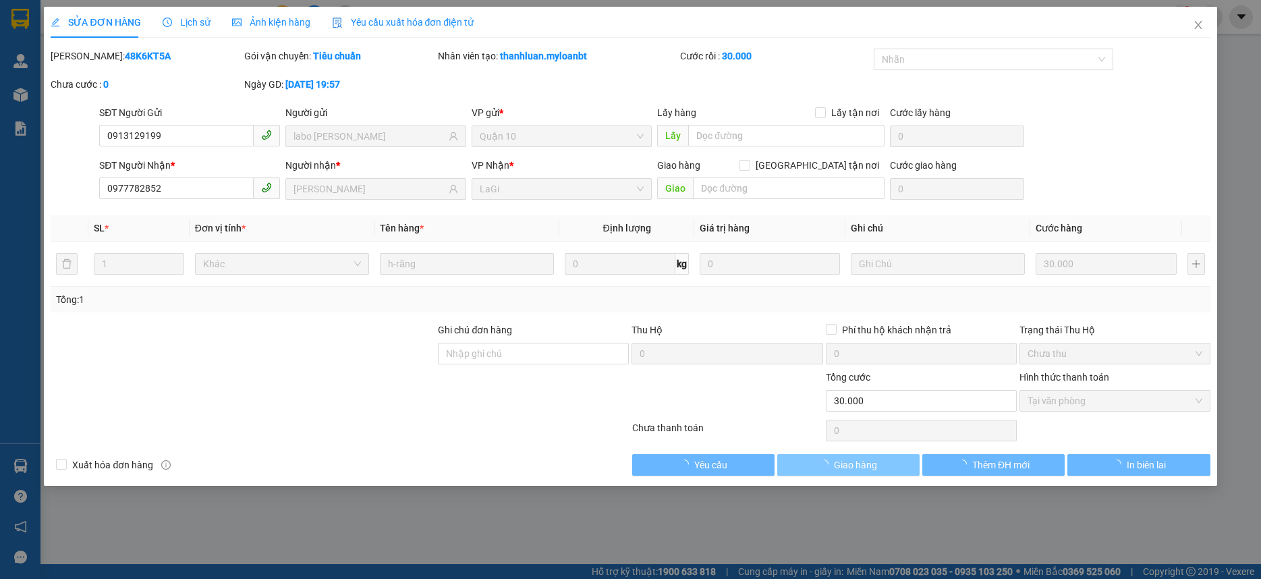
click at [840, 464] on span "Giao hàng" at bounding box center [855, 464] width 43 height 15
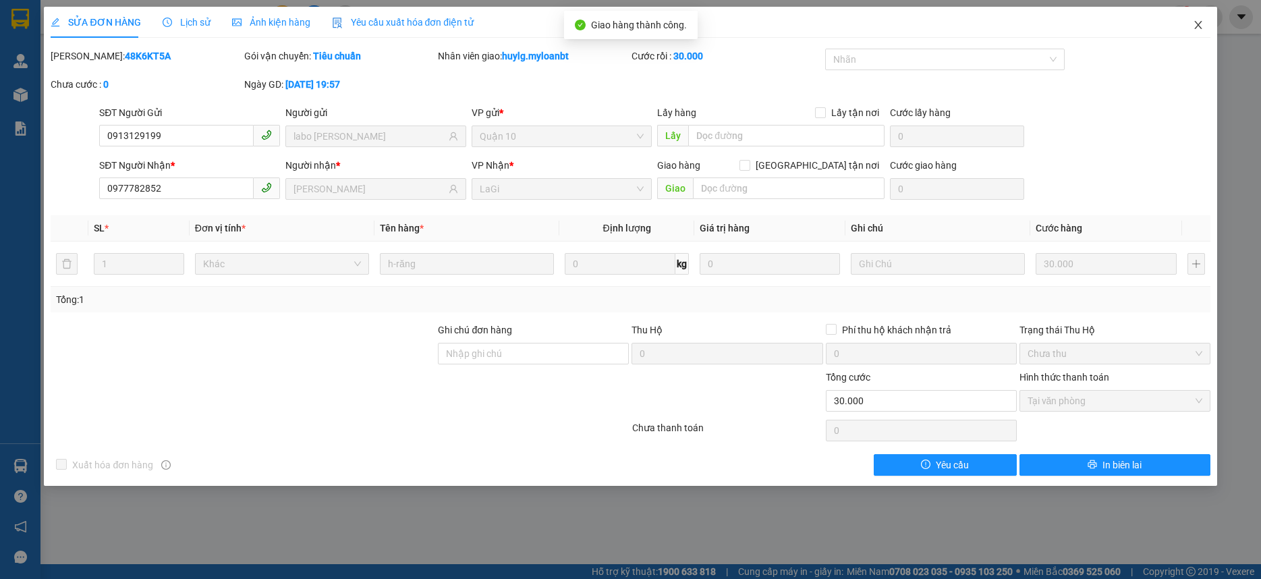
click at [1193, 27] on icon "close" at bounding box center [1197, 25] width 11 height 11
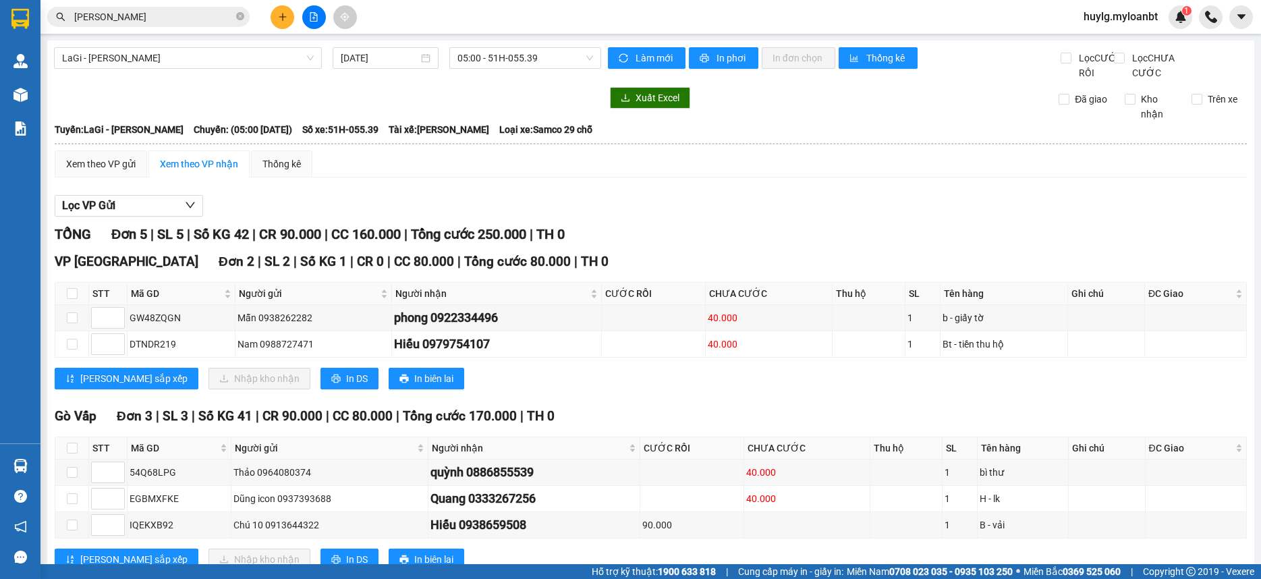
click at [176, 16] on input "quang phượng" at bounding box center [153, 16] width 159 height 15
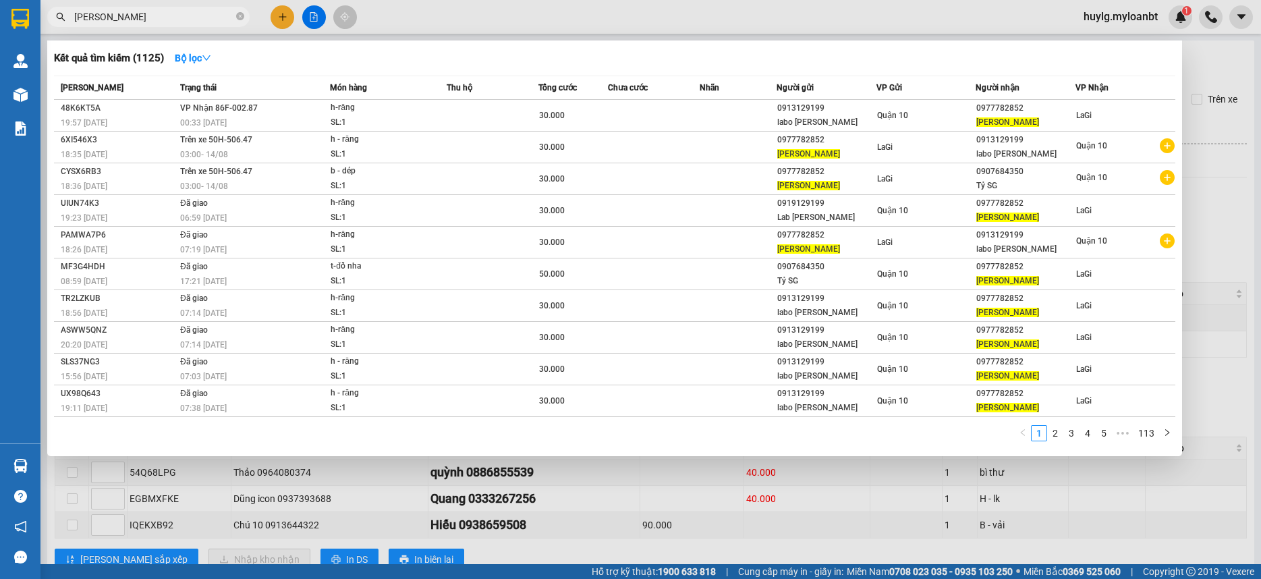
click at [176, 16] on input "quang phượng" at bounding box center [153, 16] width 159 height 15
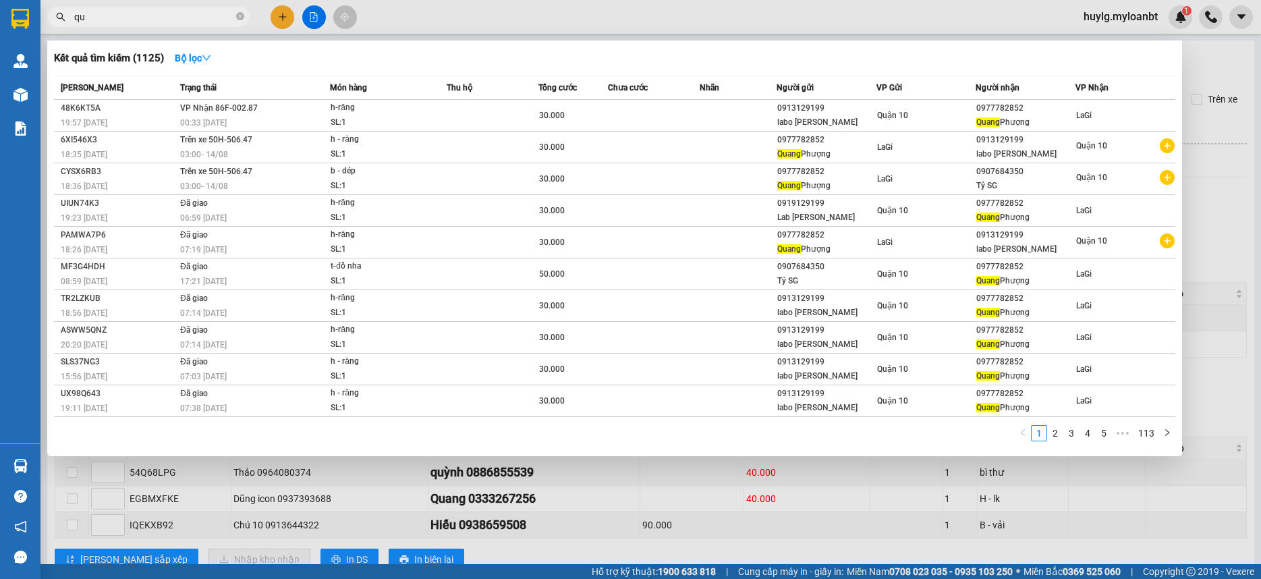
type input "q"
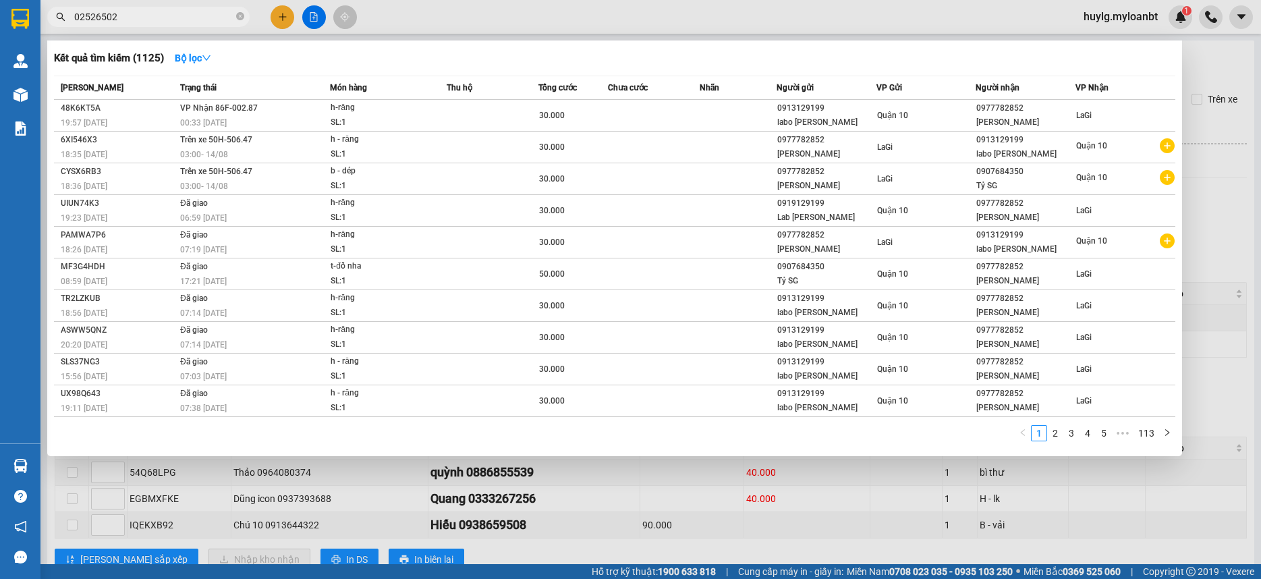
type input "025265026"
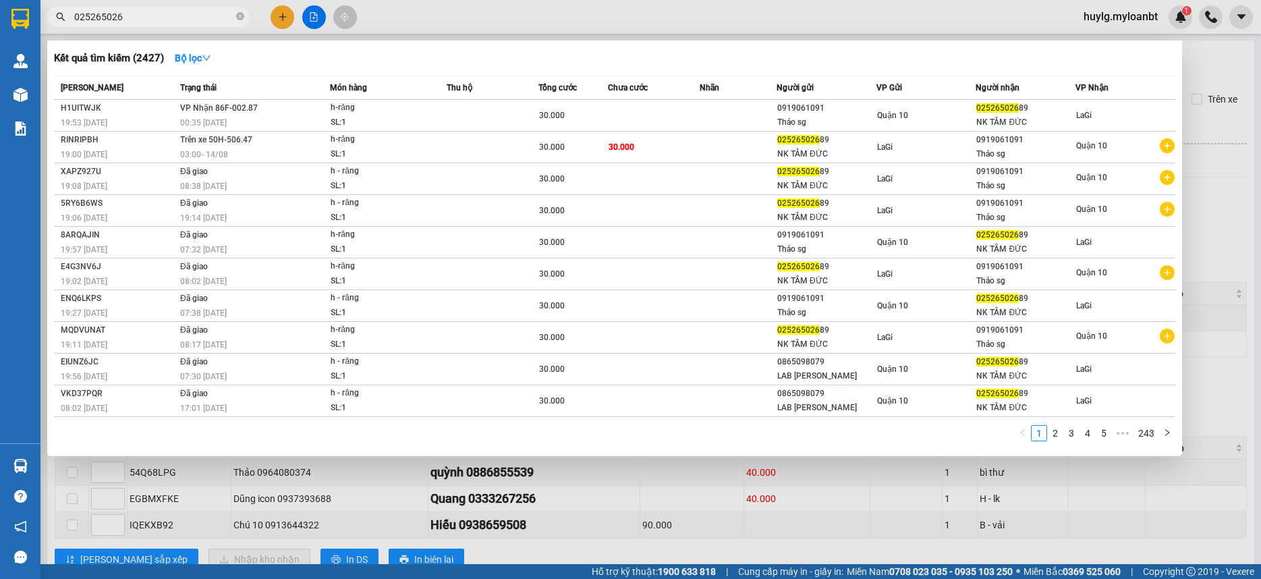
click at [202, 15] on input "025265026" at bounding box center [153, 16] width 159 height 15
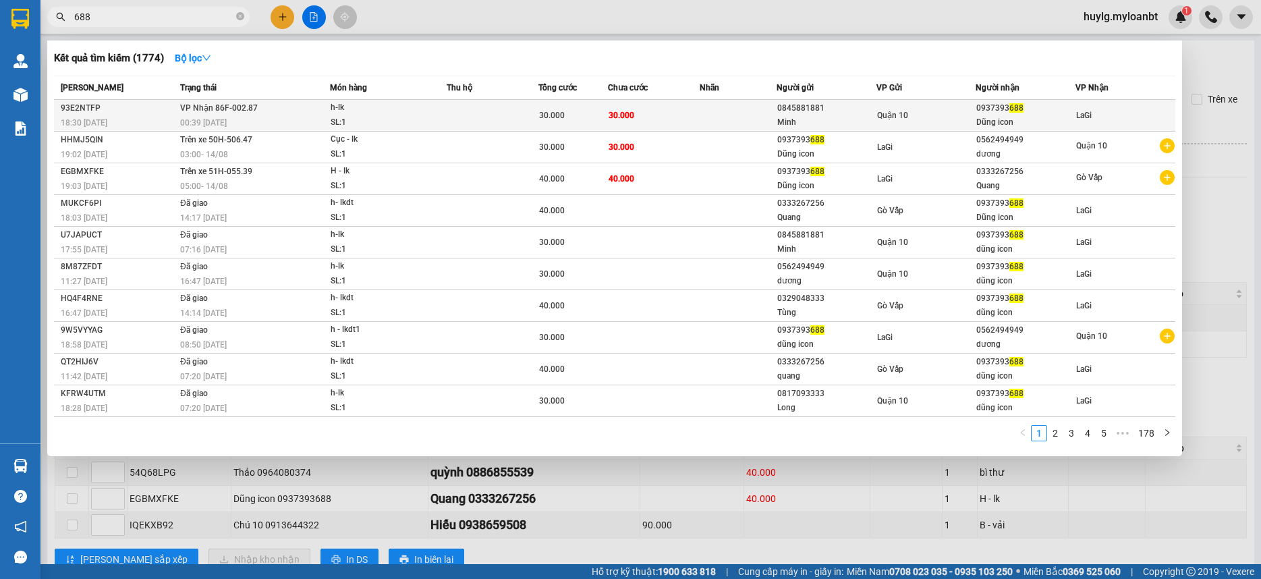
type input "688"
click at [781, 121] on div "Minh" at bounding box center [826, 122] width 98 height 14
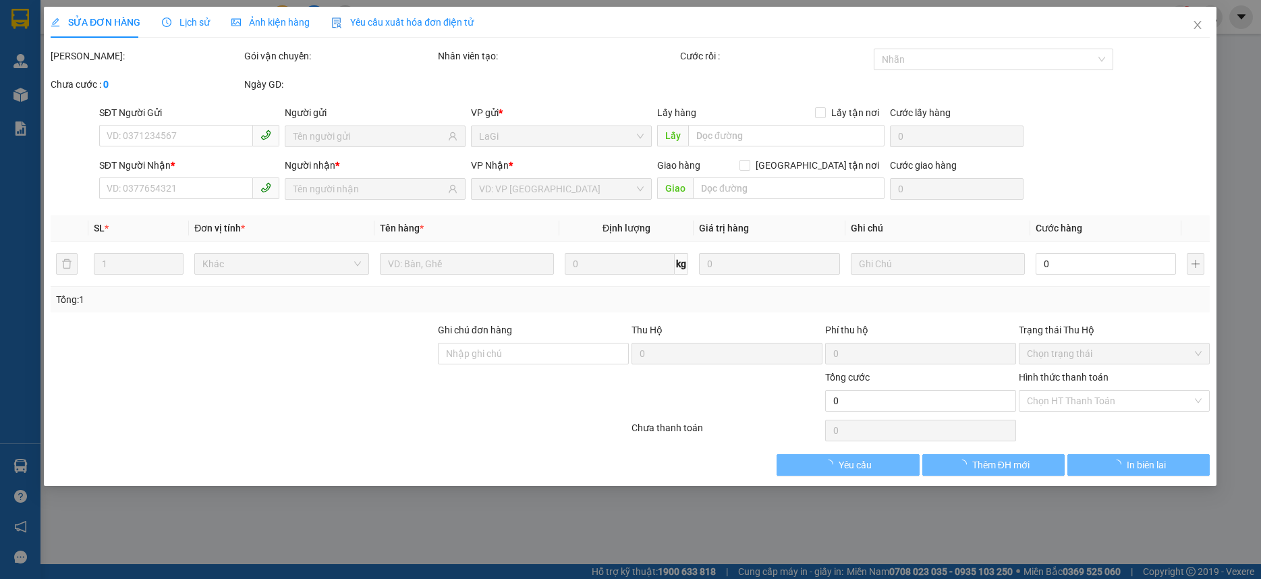
type input "0845881881"
type input "Minh"
type input "0937393688"
type input "Dũng icon"
type input "30.000"
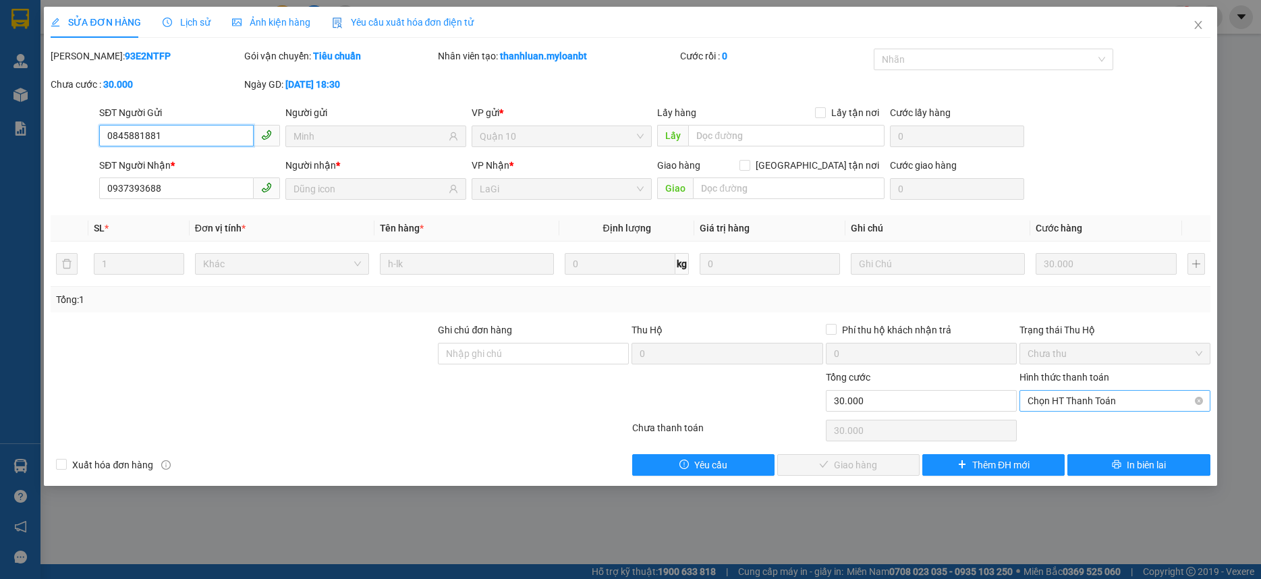
click at [1077, 405] on span "Chọn HT Thanh Toán" at bounding box center [1114, 401] width 175 height 20
drag, startPoint x: 1060, startPoint y: 415, endPoint x: 1049, endPoint y: 430, distance: 18.2
click at [1060, 417] on div "Total Paid Fee 0 Total UnPaid Fee 30.000 Cash Collection Total Fee Mã ĐH: 93E2N…" at bounding box center [630, 262] width 1159 height 427
click at [1049, 430] on div "Chọn HT Thanh Toán" at bounding box center [1115, 430] width 194 height 27
click at [1056, 408] on span "Chọn HT Thanh Toán" at bounding box center [1114, 401] width 175 height 20
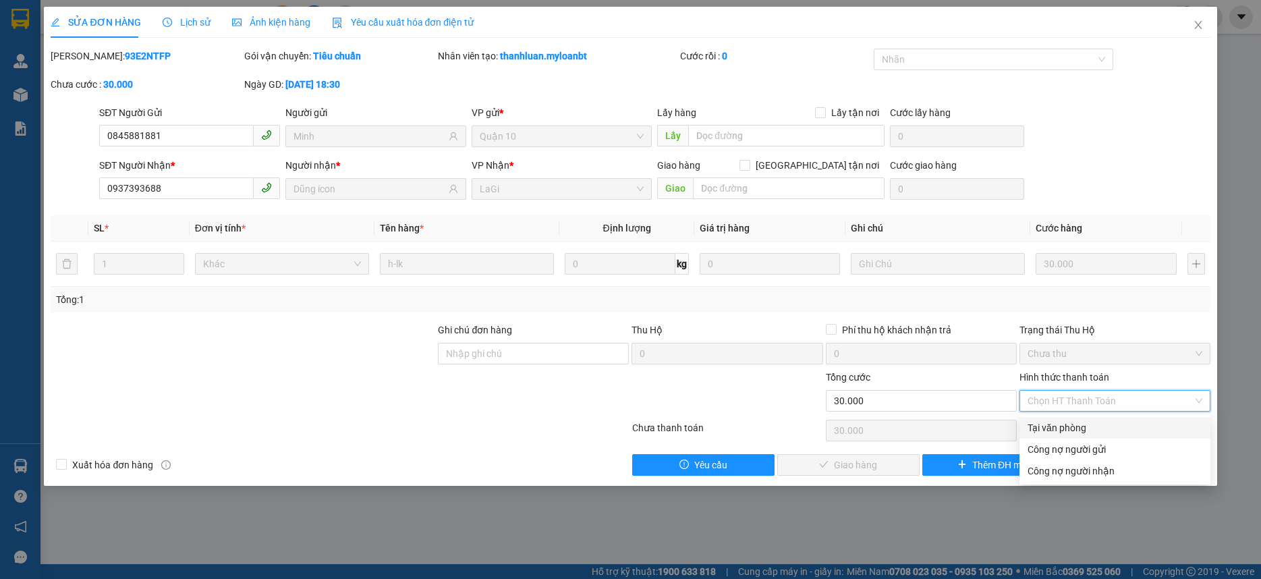
click at [1049, 422] on div "Tại văn phòng" at bounding box center [1114, 427] width 175 height 15
type input "0"
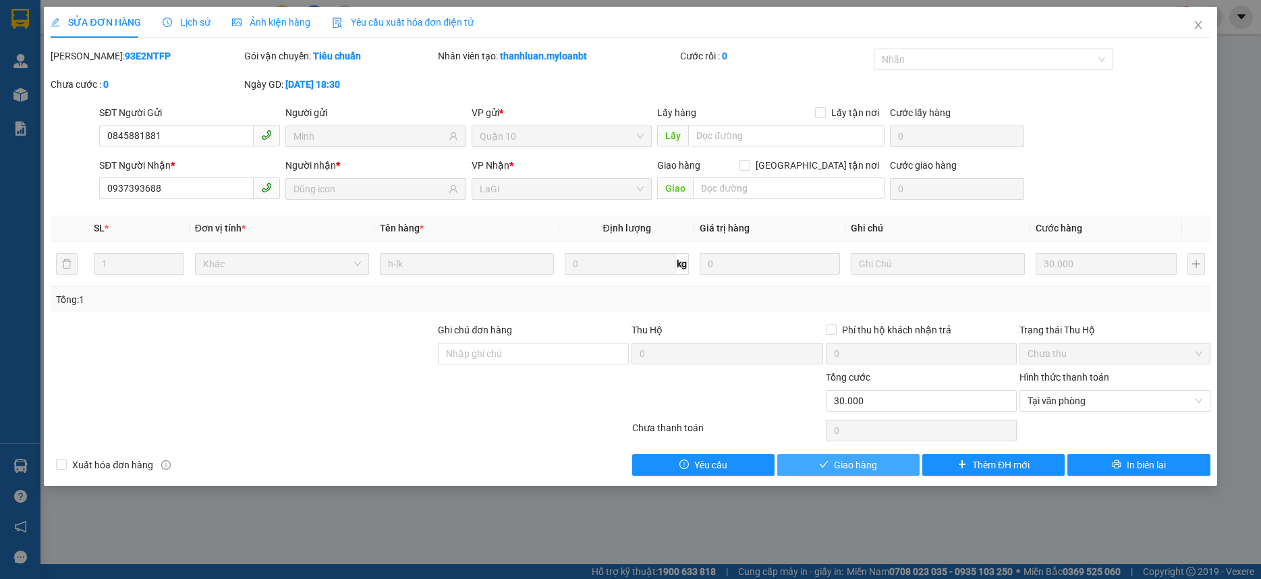
click at [885, 475] on div "SỬA ĐƠN HÀNG Lịch sử Ảnh kiện hàng Yêu cầu xuất hóa đơn điện tử Total Paid Fee …" at bounding box center [630, 246] width 1172 height 479
click at [884, 475] on div "SỬA ĐƠN HÀNG Lịch sử Ảnh kiện hàng Yêu cầu xuất hóa đơn điện tử Total Paid Fee …" at bounding box center [630, 246] width 1172 height 479
click at [883, 475] on div "SỬA ĐƠN HÀNG Lịch sử Ảnh kiện hàng Yêu cầu xuất hóa đơn điện tử Total Paid Fee …" at bounding box center [630, 246] width 1172 height 479
click at [858, 449] on div "Total Paid Fee 0 Total UnPaid Fee 30.000 Cash Collection Total Fee Mã ĐH: 93E2N…" at bounding box center [630, 262] width 1159 height 427
click at [859, 461] on button "Giao hàng" at bounding box center [848, 465] width 142 height 22
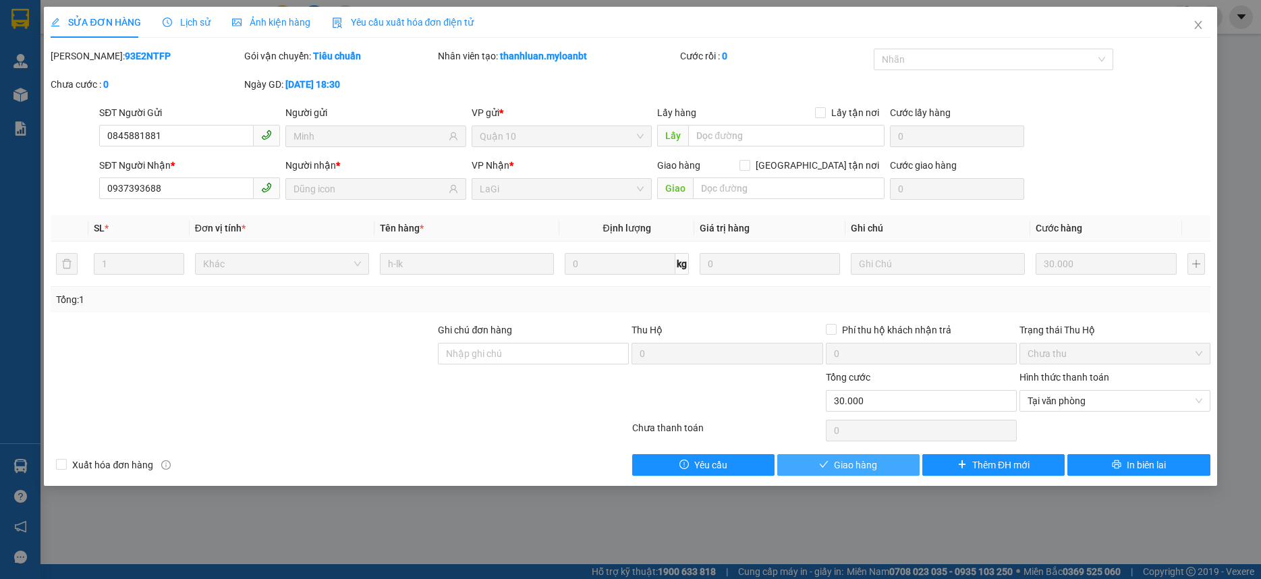
click at [859, 461] on span "Giao hàng" at bounding box center [855, 464] width 43 height 15
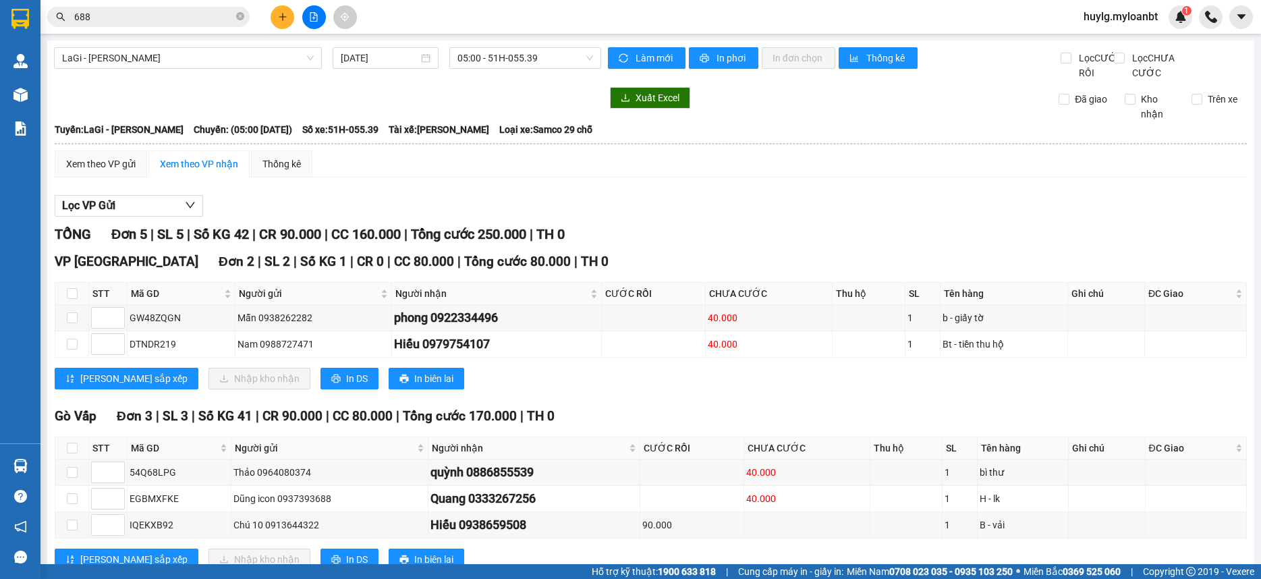
click at [194, 20] on input "688" at bounding box center [153, 16] width 159 height 15
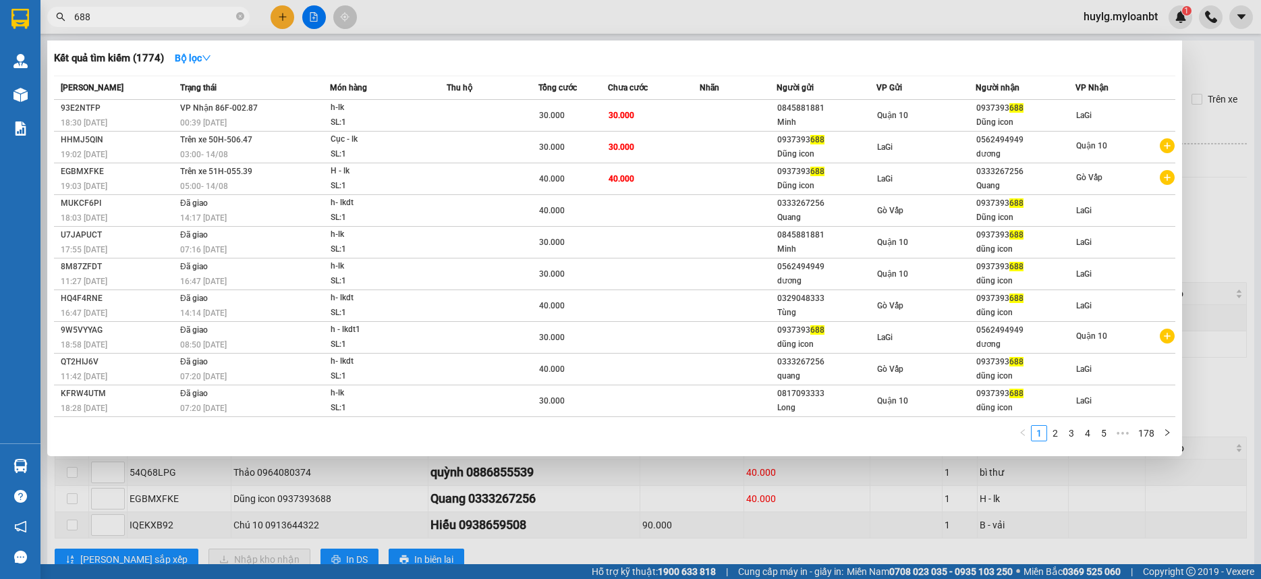
click at [194, 20] on input "688" at bounding box center [153, 16] width 159 height 15
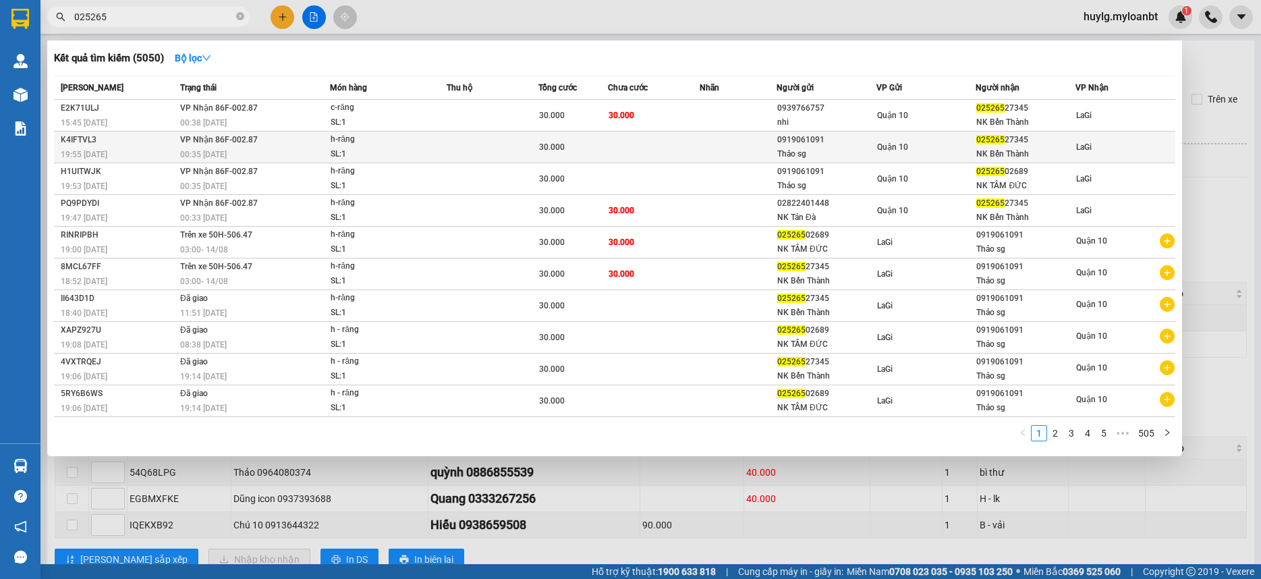
type input "025265"
click at [792, 144] on div "0919061091" at bounding box center [826, 140] width 98 height 14
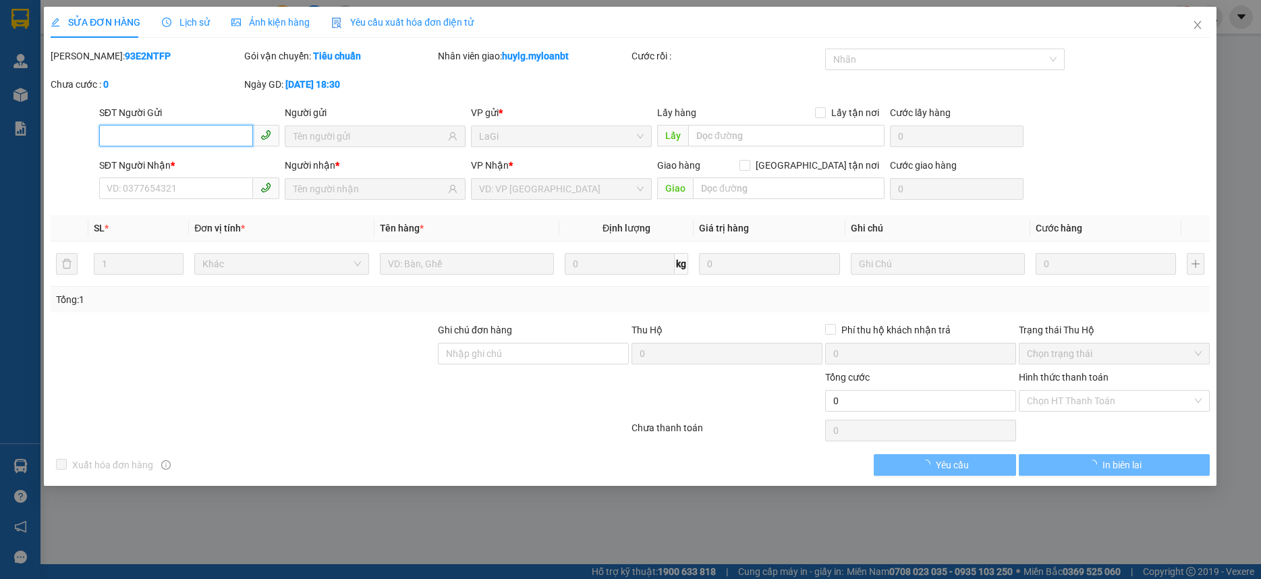
type input "0919061091"
type input "Thảo sg"
type input "02526527345"
type input "NK Bến Thành"
type input "30.000"
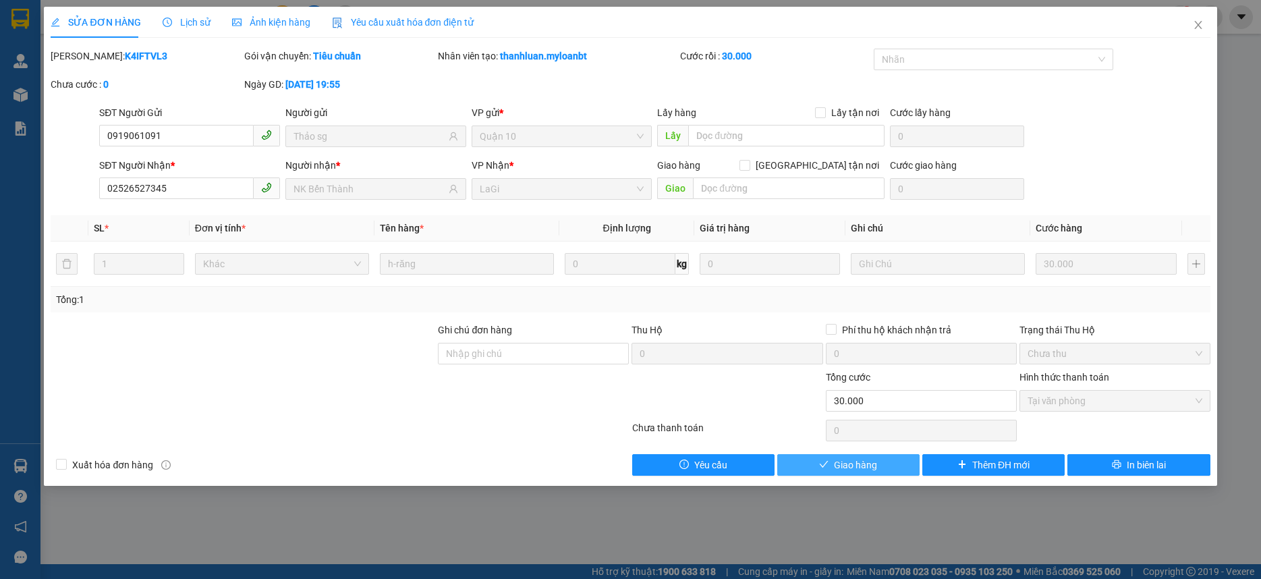
click at [861, 467] on span "Giao hàng" at bounding box center [855, 464] width 43 height 15
click at [865, 466] on span "Giao hàng" at bounding box center [855, 464] width 43 height 15
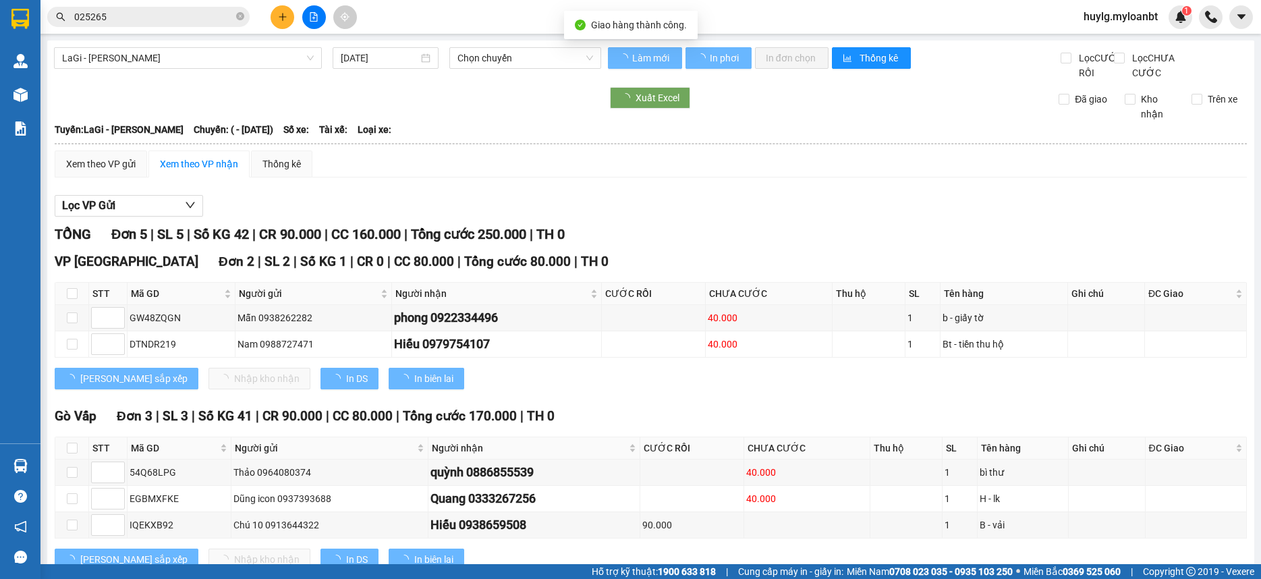
click at [204, 6] on div "Kết quả tìm kiếm ( 5050 ) Bộ lọc Mã ĐH Trạng thái Món hàng Thu hộ Tổng cước Chư…" at bounding box center [131, 17] width 263 height 24
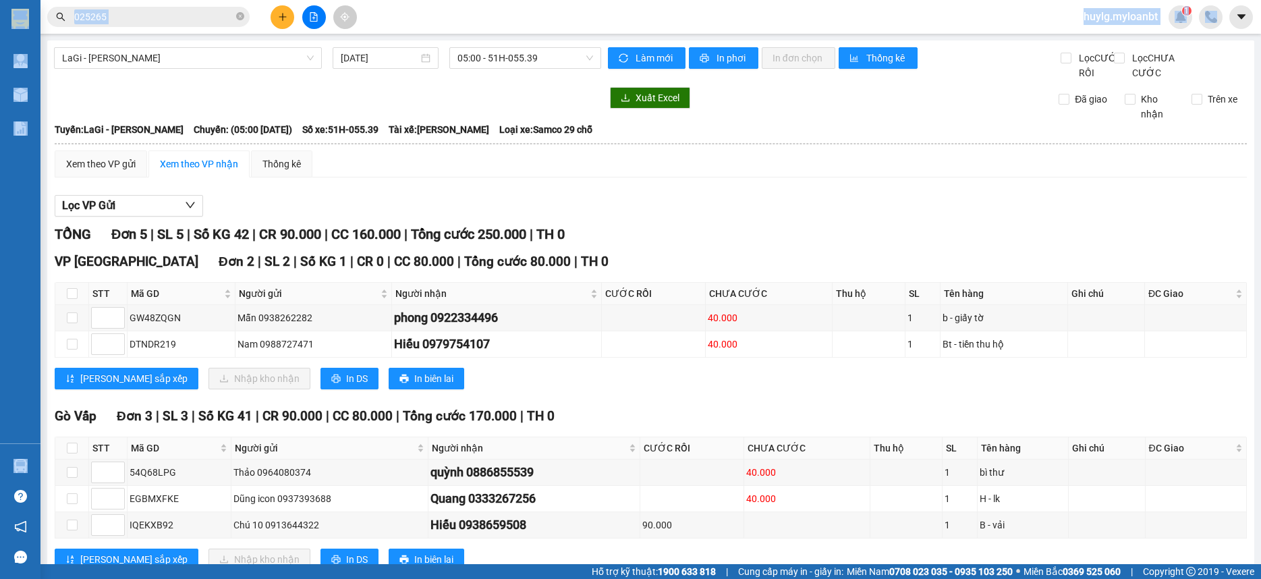
click at [167, 28] on section "Kết quả tìm kiếm ( 5050 ) Bộ lọc Mã ĐH Trạng thái Món hàng Thu hộ Tổng cước Chư…" at bounding box center [630, 289] width 1261 height 579
click at [161, 22] on input "025265" at bounding box center [153, 16] width 159 height 15
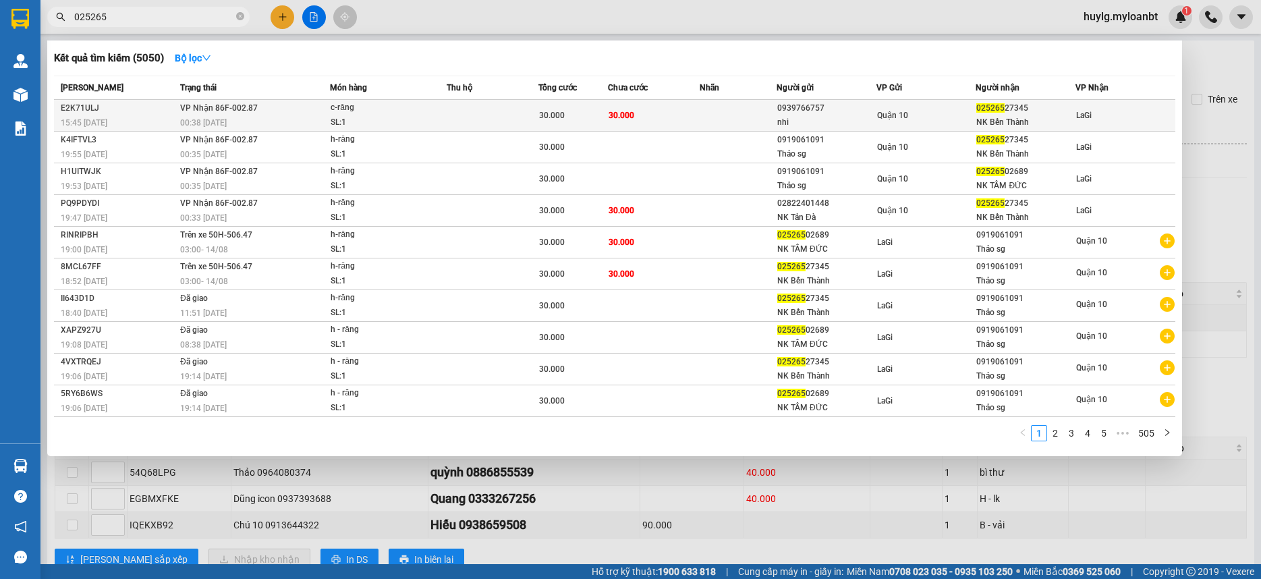
click at [616, 123] on td "30.000" at bounding box center [654, 116] width 92 height 32
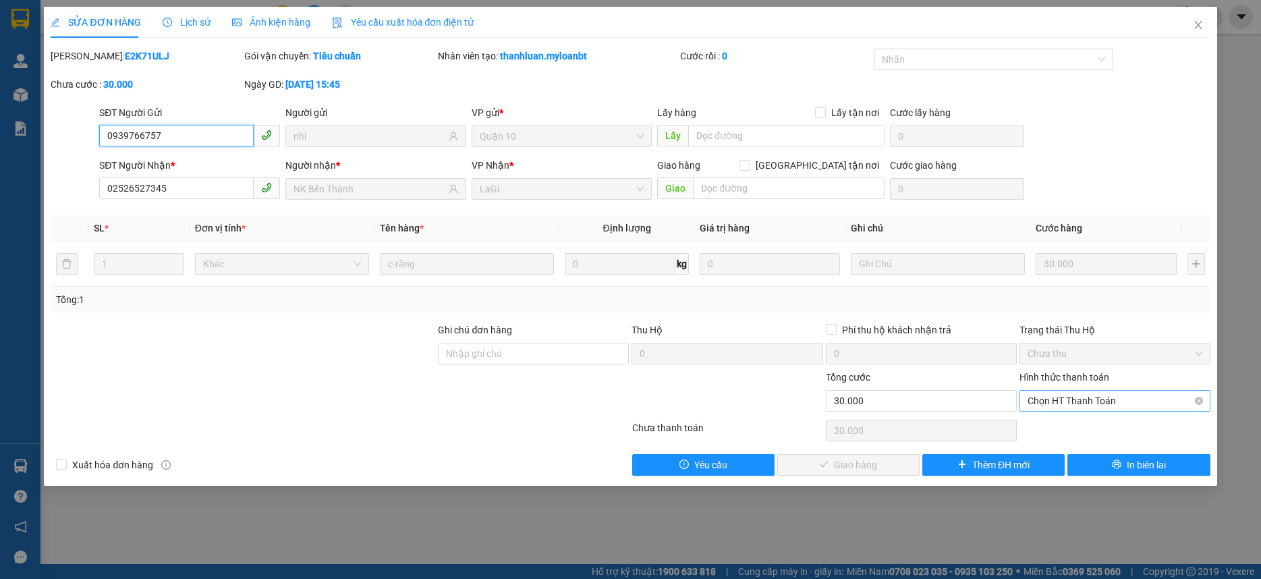
click at [1064, 405] on span "Chọn HT Thanh Toán" at bounding box center [1114, 401] width 175 height 20
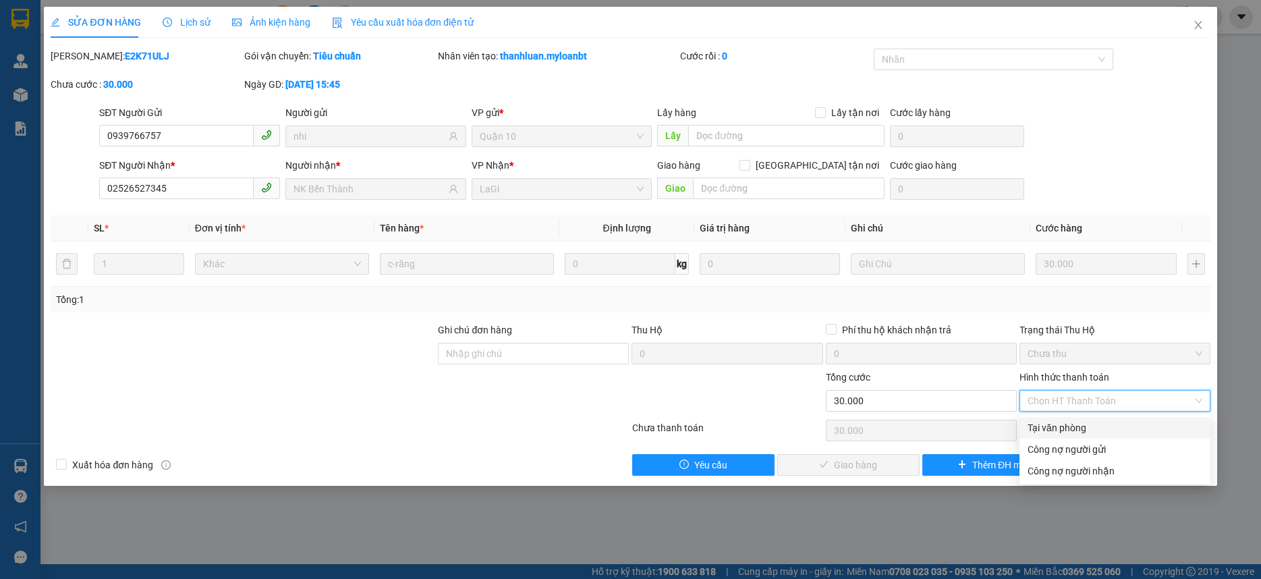
click at [1064, 432] on div "Tại văn phòng" at bounding box center [1114, 427] width 175 height 15
type input "0"
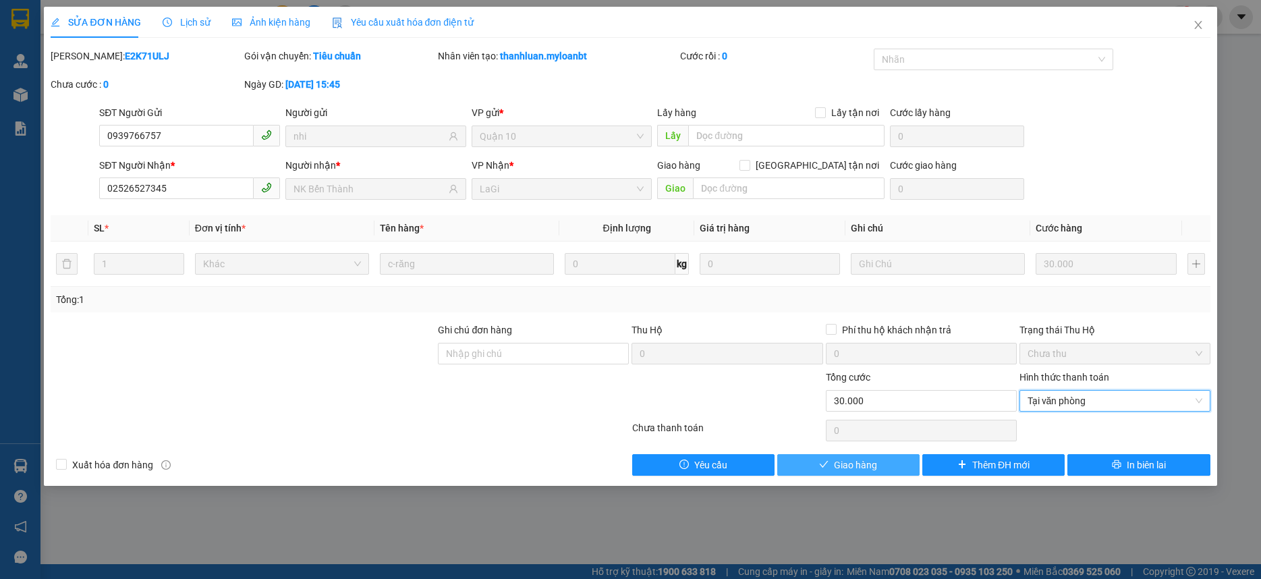
click at [890, 466] on button "Giao hàng" at bounding box center [848, 465] width 142 height 22
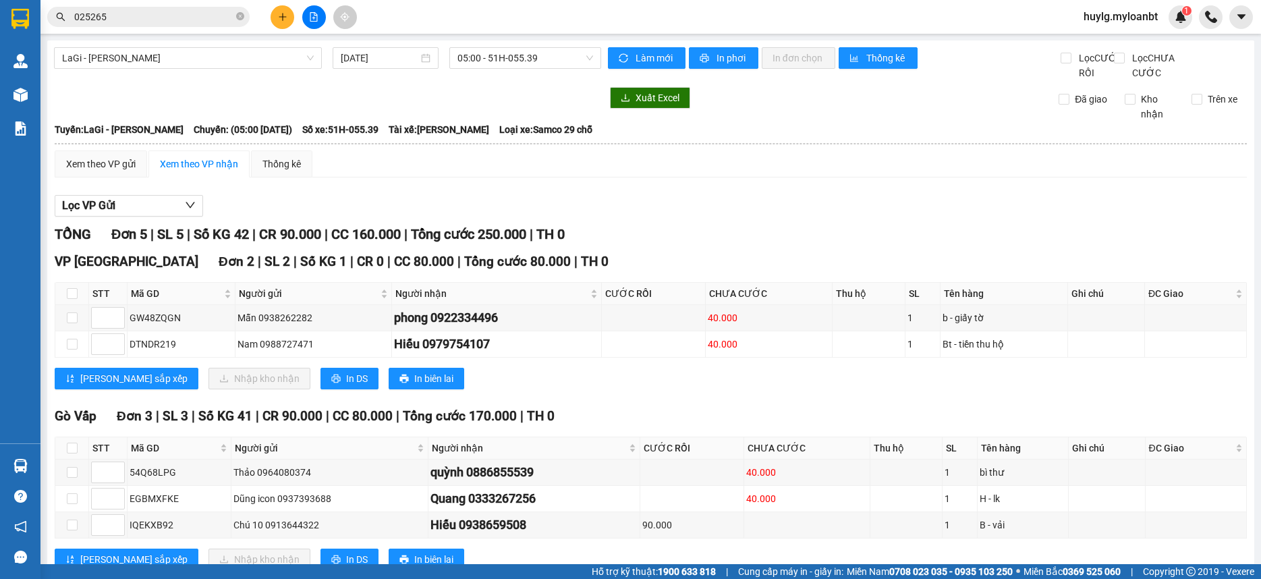
click at [124, 16] on input "025265" at bounding box center [153, 16] width 159 height 15
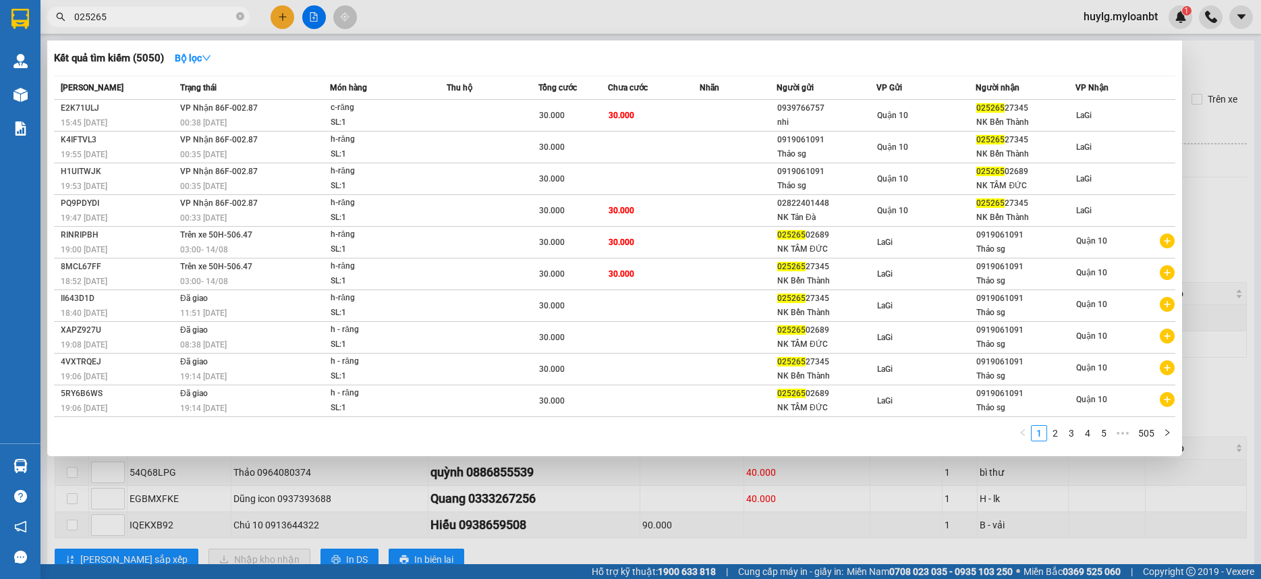
click at [124, 16] on input "025265" at bounding box center [153, 16] width 159 height 15
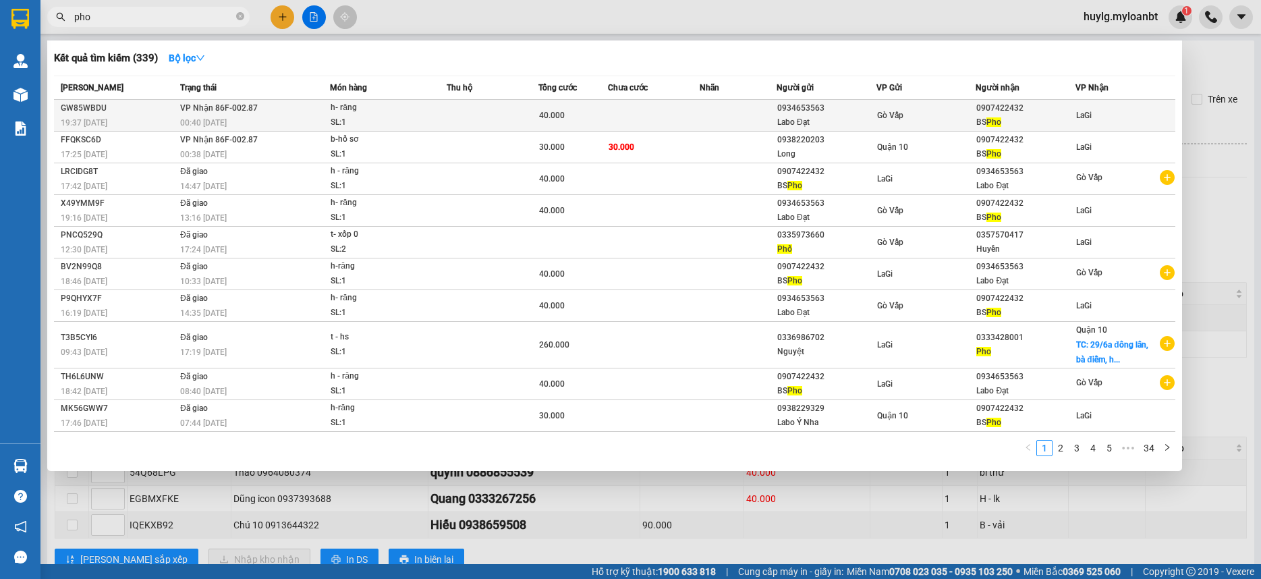
type input "pho"
click at [674, 115] on td at bounding box center [654, 116] width 92 height 32
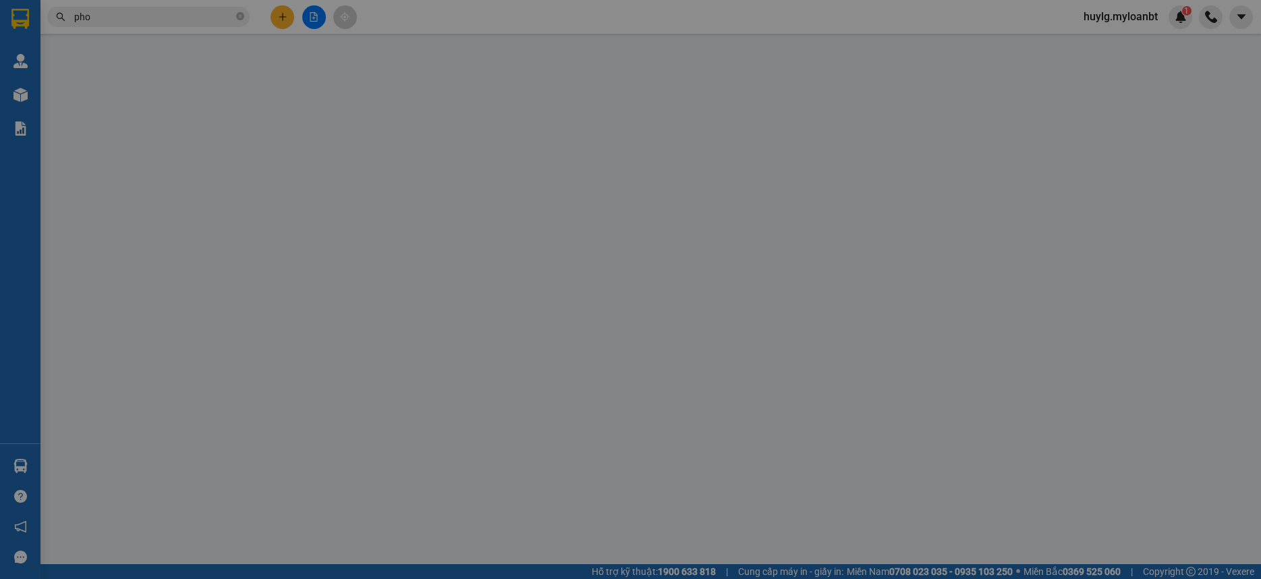
type input "0934653563"
type input "Labo Đạt"
type input "0907422432"
type input "BS Pho"
type input "40.000"
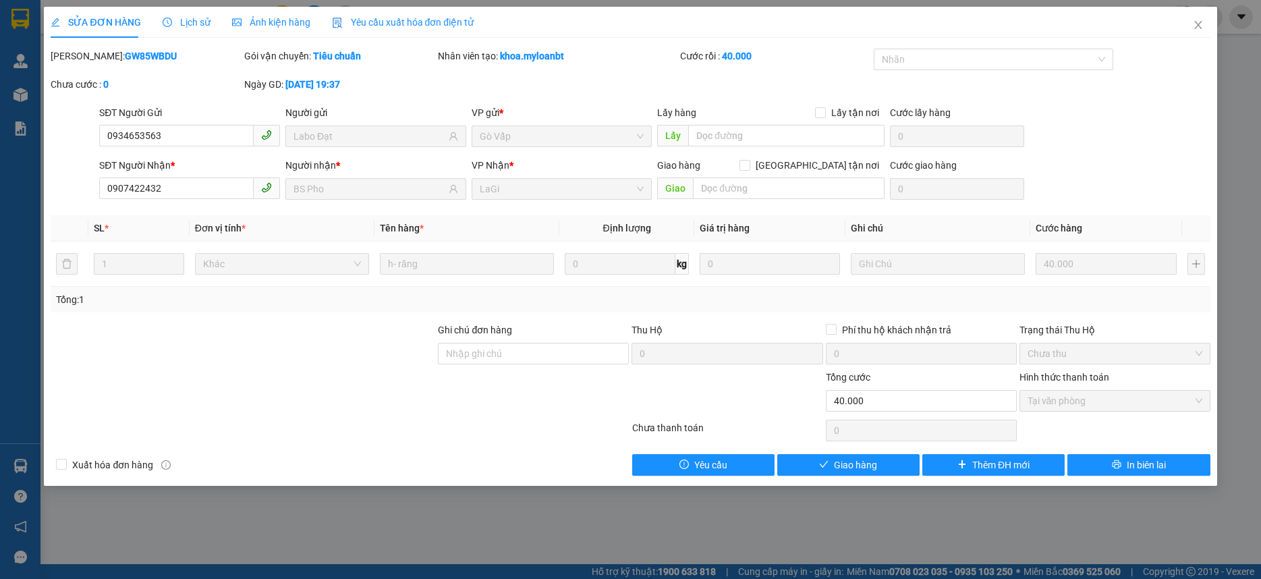
click at [882, 484] on div "SỬA ĐƠN HÀNG Lịch sử Ảnh kiện hàng Yêu cầu xuất hóa đơn điện tử Total Paid Fee …" at bounding box center [630, 246] width 1172 height 479
click at [874, 474] on button "Giao hàng" at bounding box center [848, 465] width 142 height 22
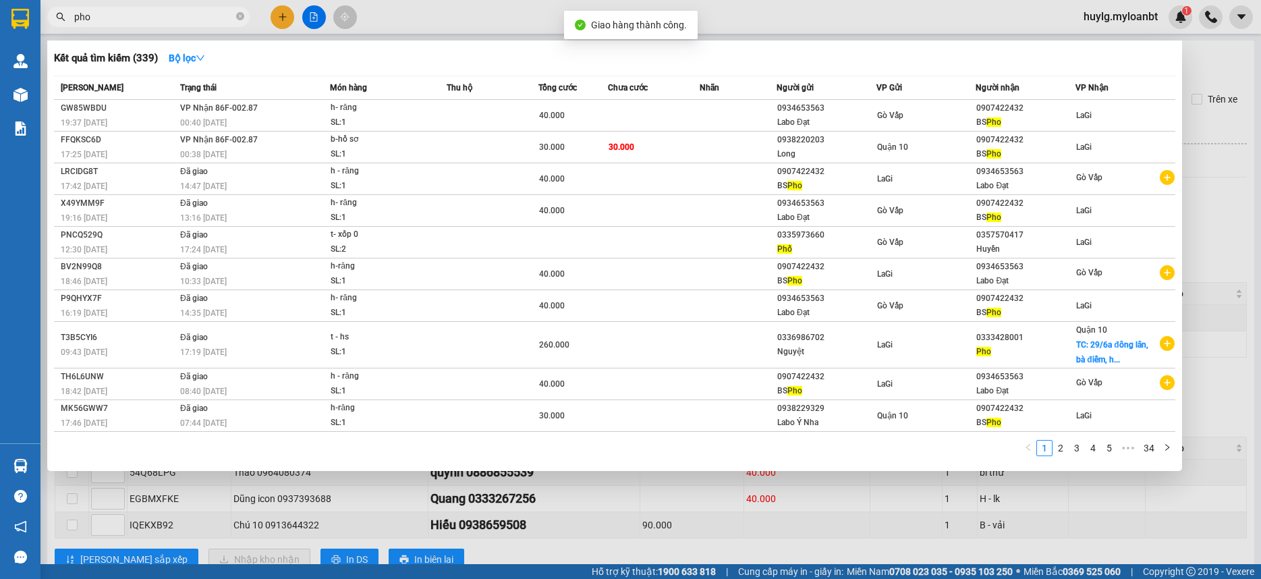
click at [151, 24] on span "pho" at bounding box center [148, 17] width 202 height 20
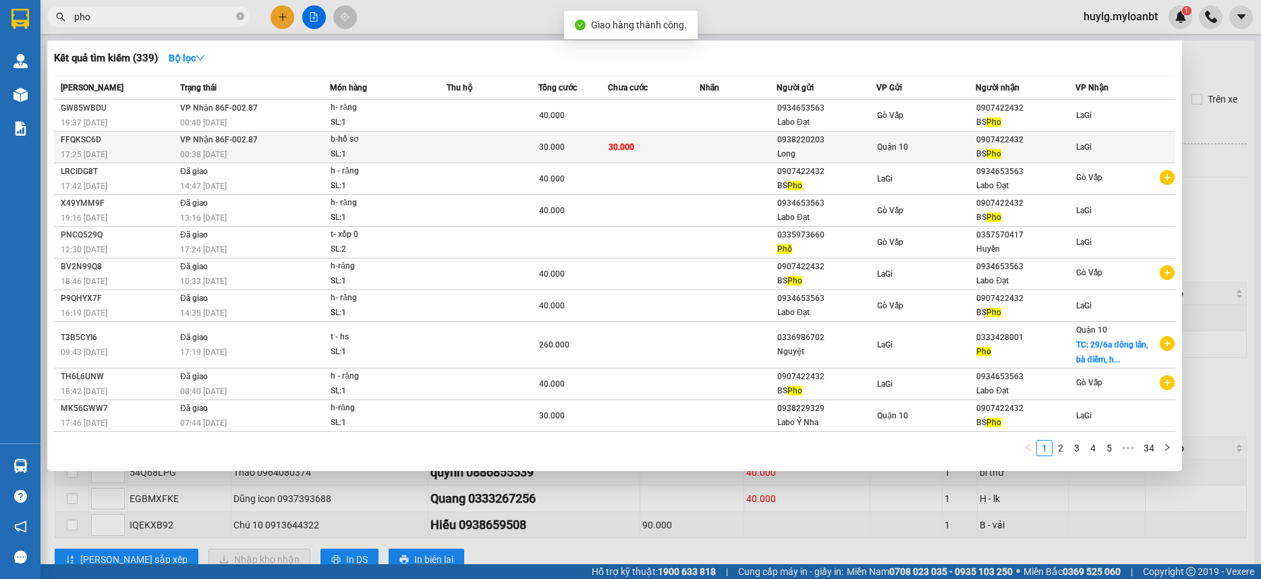
click at [501, 140] on td at bounding box center [492, 148] width 92 height 32
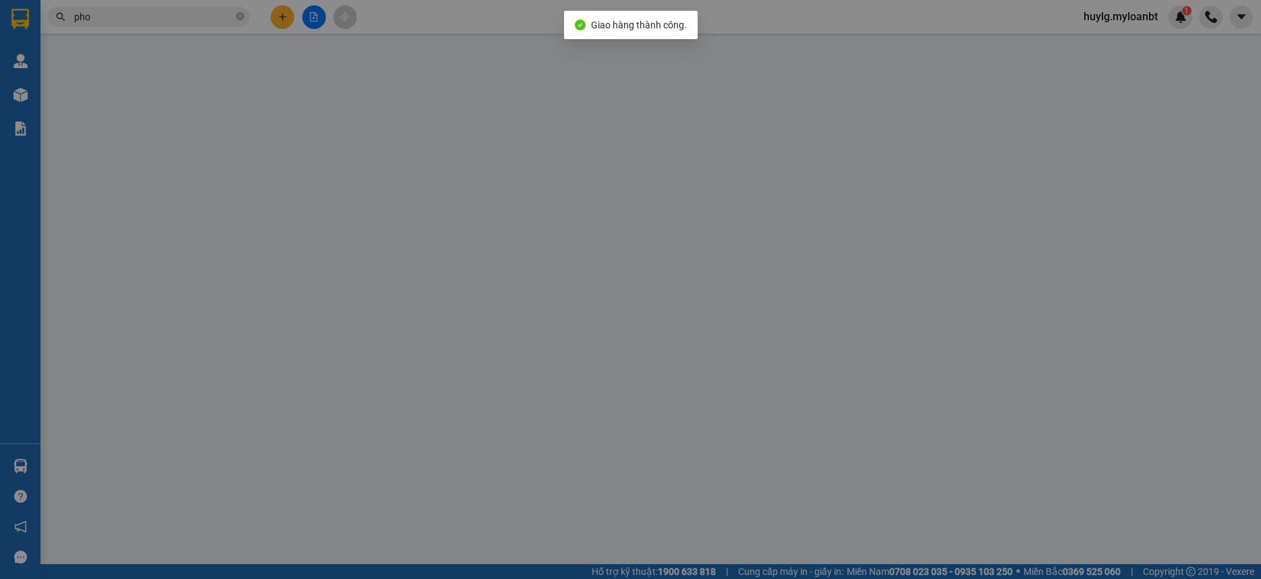
type input "0938220203"
type input "Long"
type input "0907422432"
type input "BS Pho"
type input "30.000"
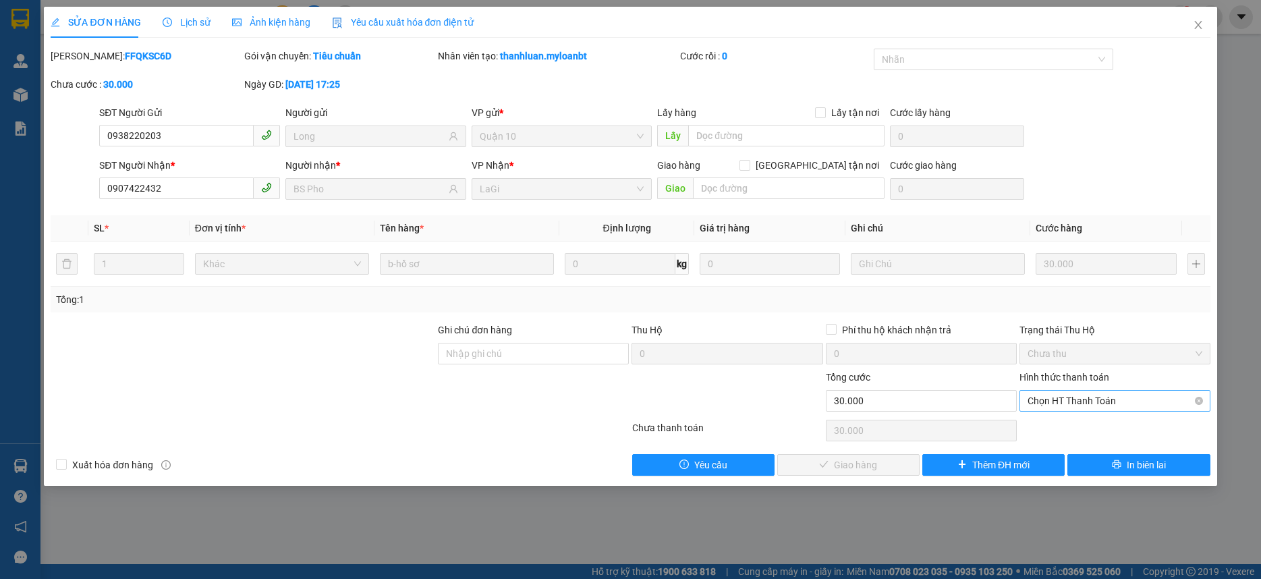
click at [1120, 401] on span "Chọn HT Thanh Toán" at bounding box center [1114, 401] width 175 height 20
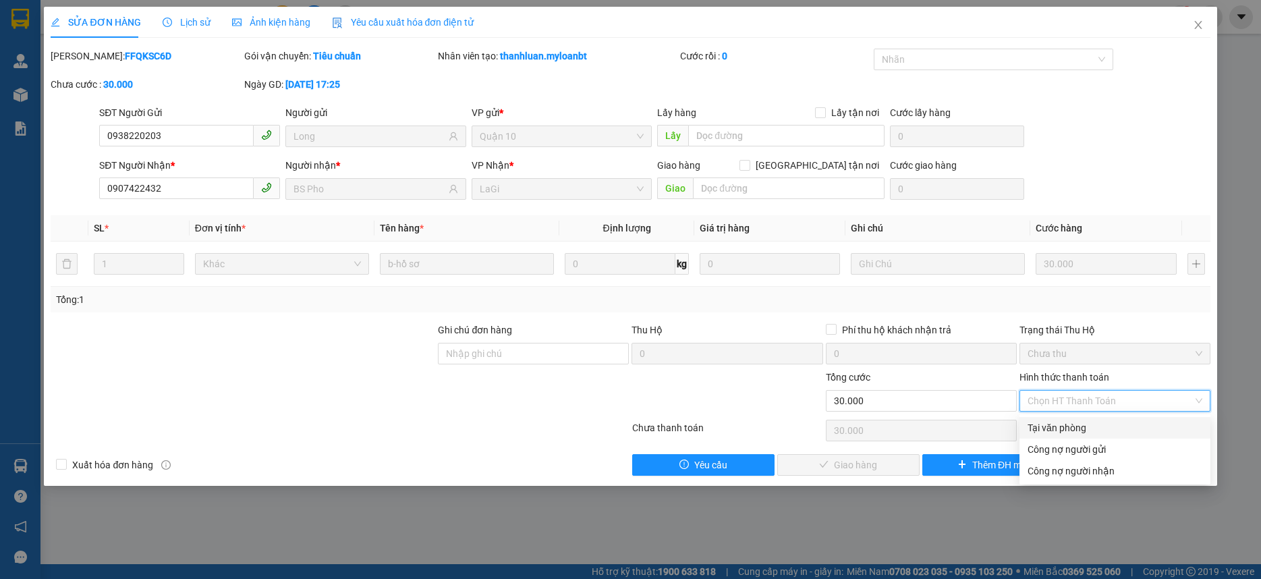
click at [1093, 417] on div "Tại văn phòng" at bounding box center [1114, 428] width 191 height 22
type input "0"
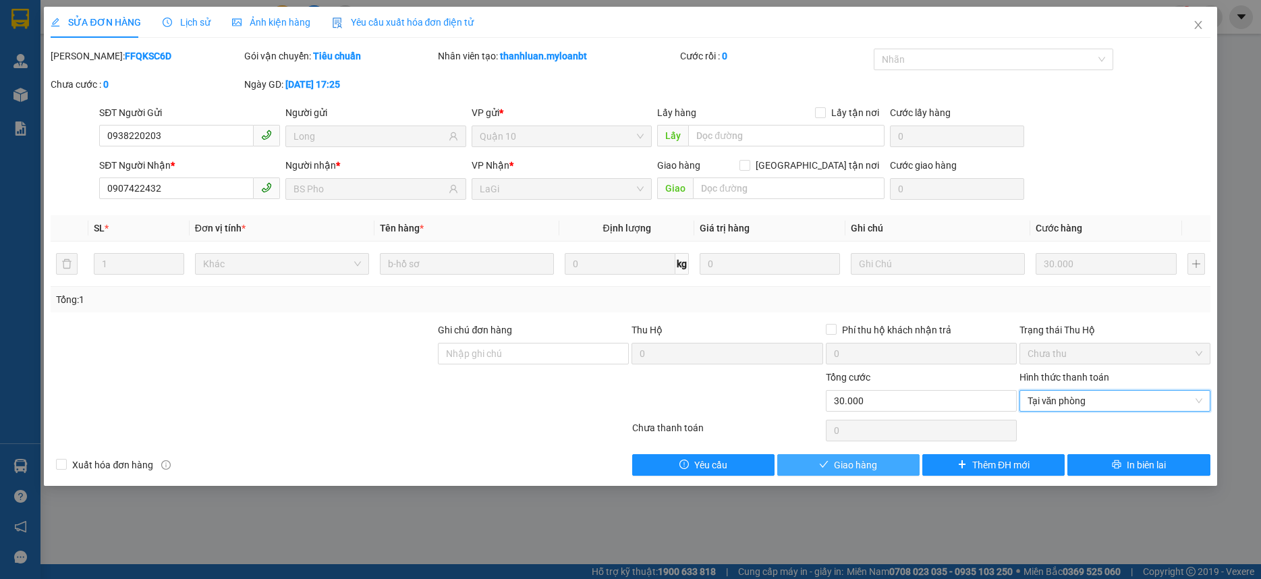
click at [844, 463] on button "Giao hàng" at bounding box center [848, 465] width 142 height 22
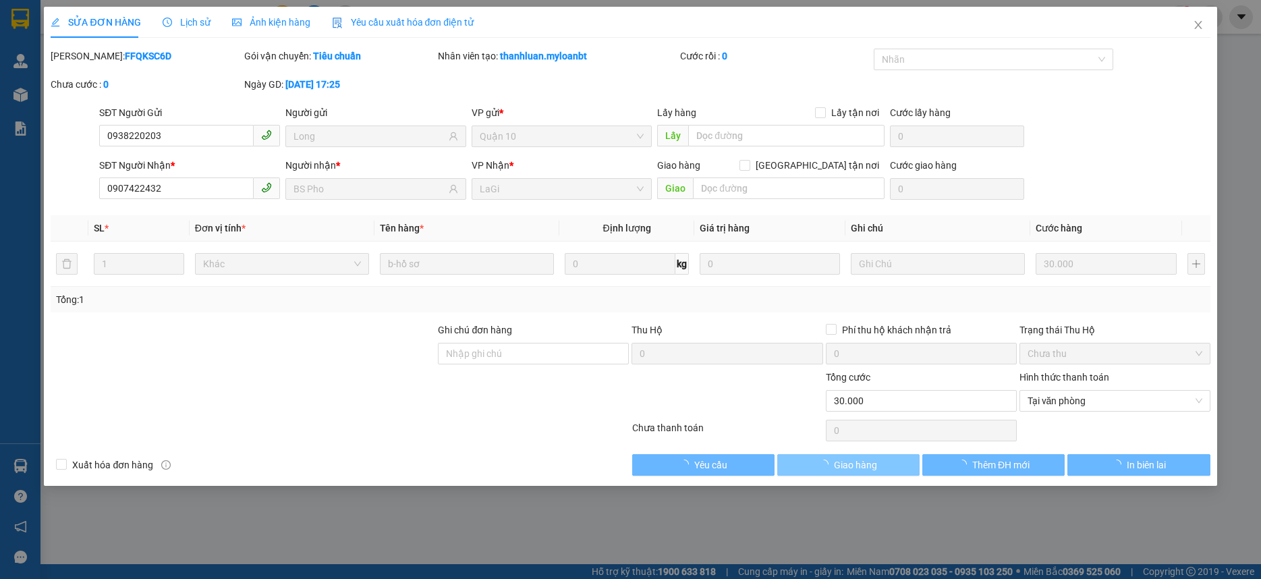
click at [863, 465] on span "Giao hàng" at bounding box center [855, 464] width 43 height 15
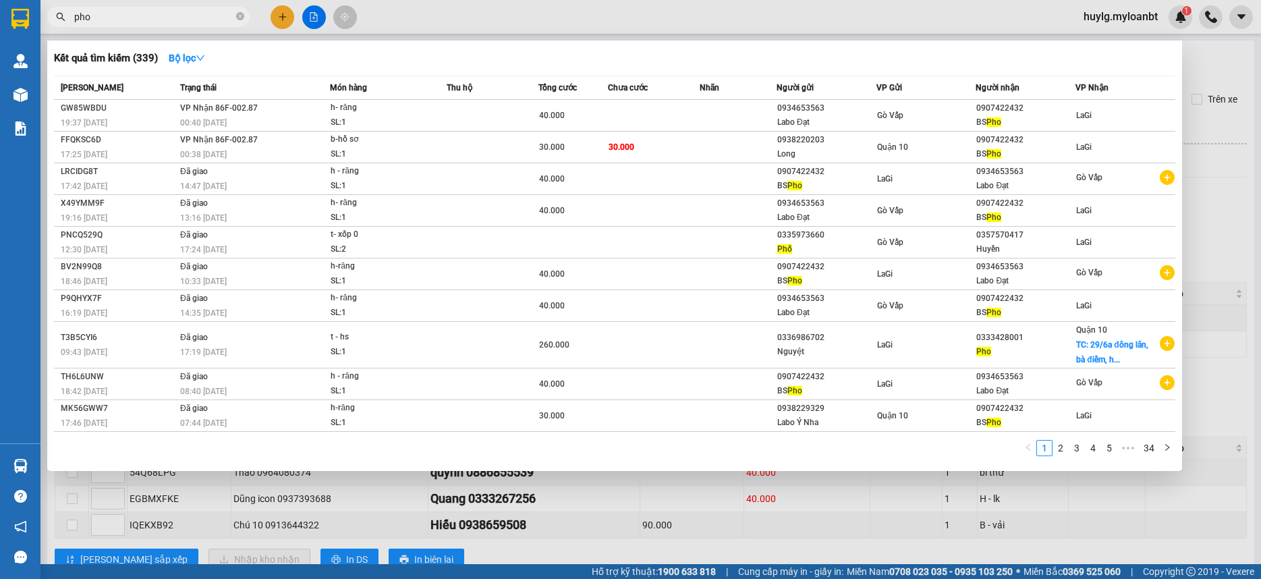
click at [146, 22] on input "pho" at bounding box center [153, 16] width 159 height 15
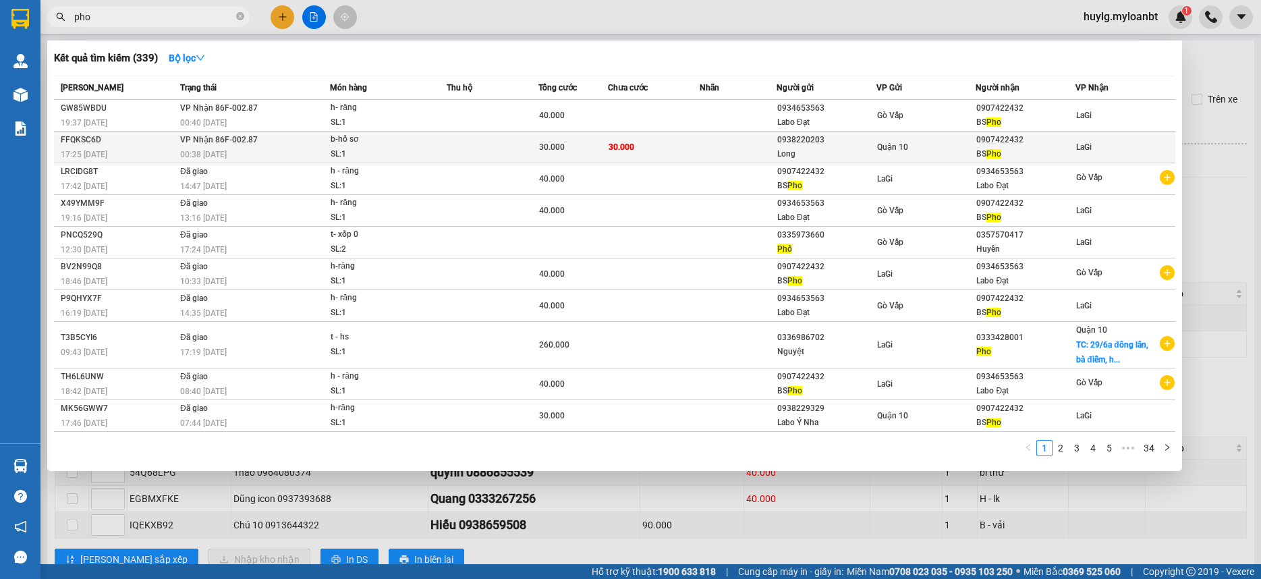
click at [988, 154] on span "Pho" at bounding box center [993, 153] width 15 height 9
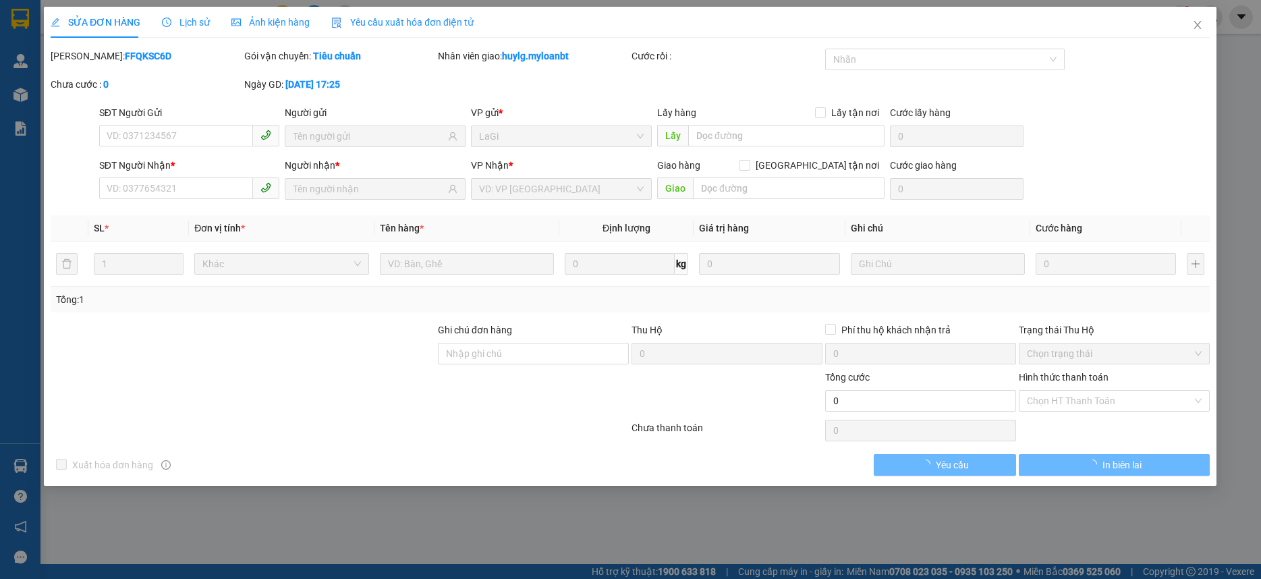
type input "0938220203"
type input "Long"
type input "0907422432"
type input "BS Pho"
type input "30.000"
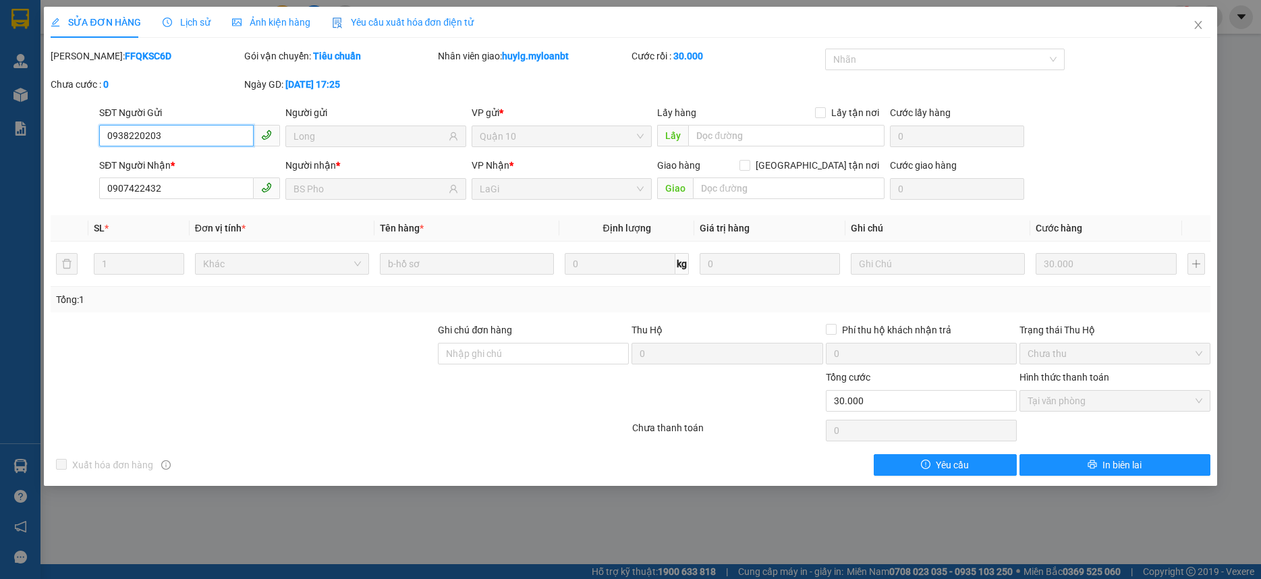
click at [1128, 405] on span "Tại văn phòng" at bounding box center [1114, 401] width 175 height 20
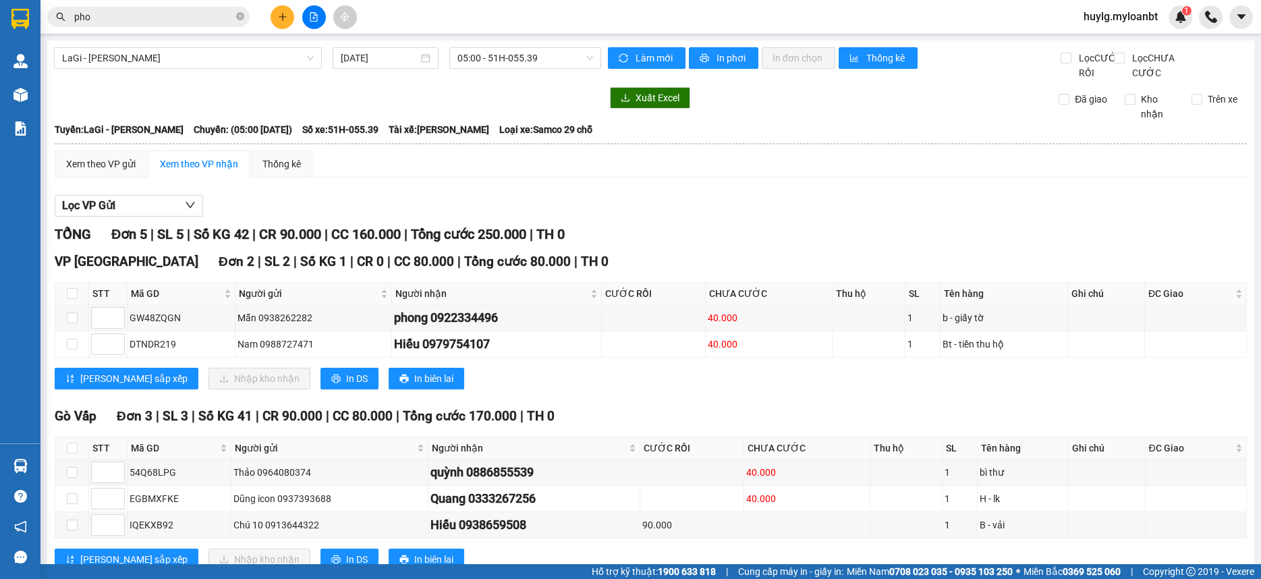
drag, startPoint x: 175, startPoint y: 23, endPoint x: 224, endPoint y: 10, distance: 50.2
click at [175, 22] on input "pho" at bounding box center [153, 16] width 159 height 15
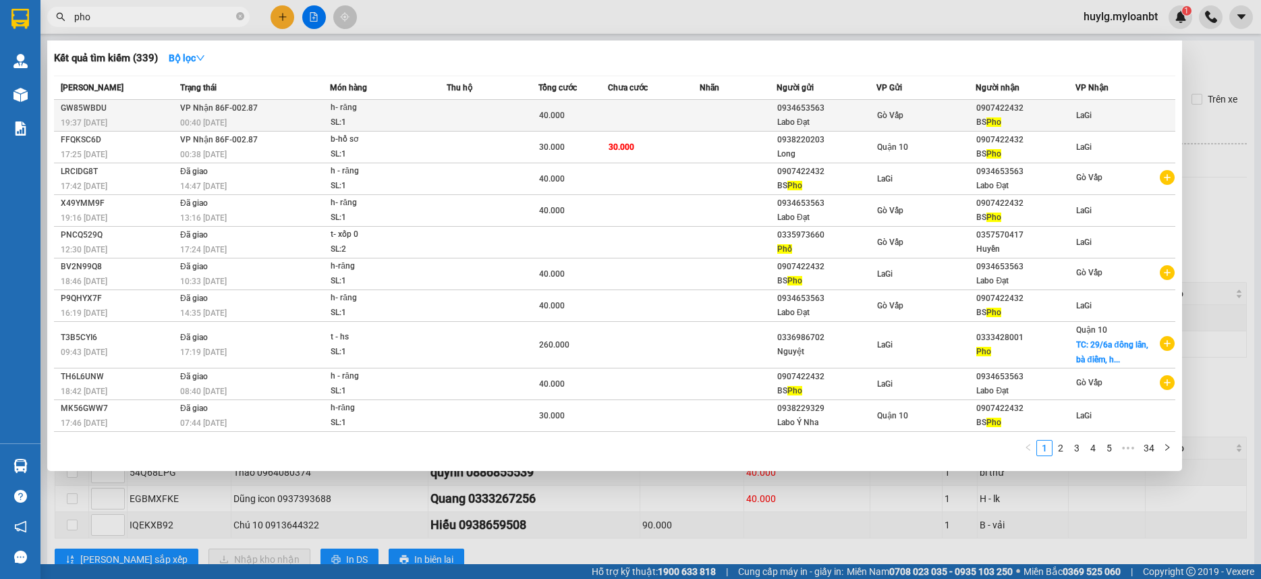
click at [793, 129] on div "Labo Đạt" at bounding box center [826, 122] width 98 height 14
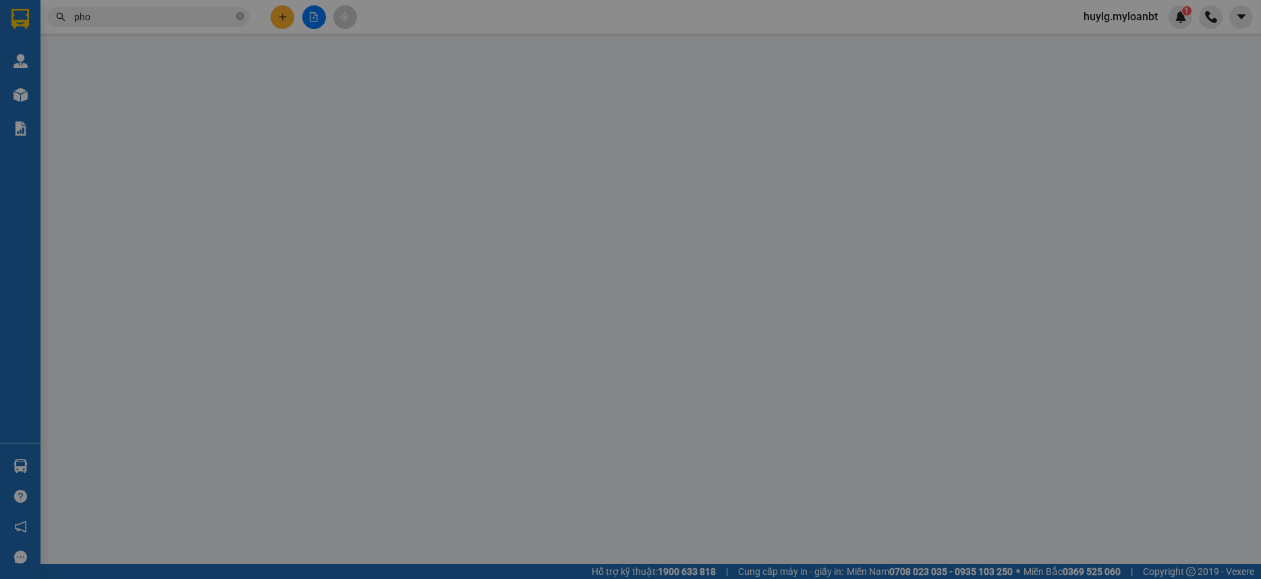
type input "0934653563"
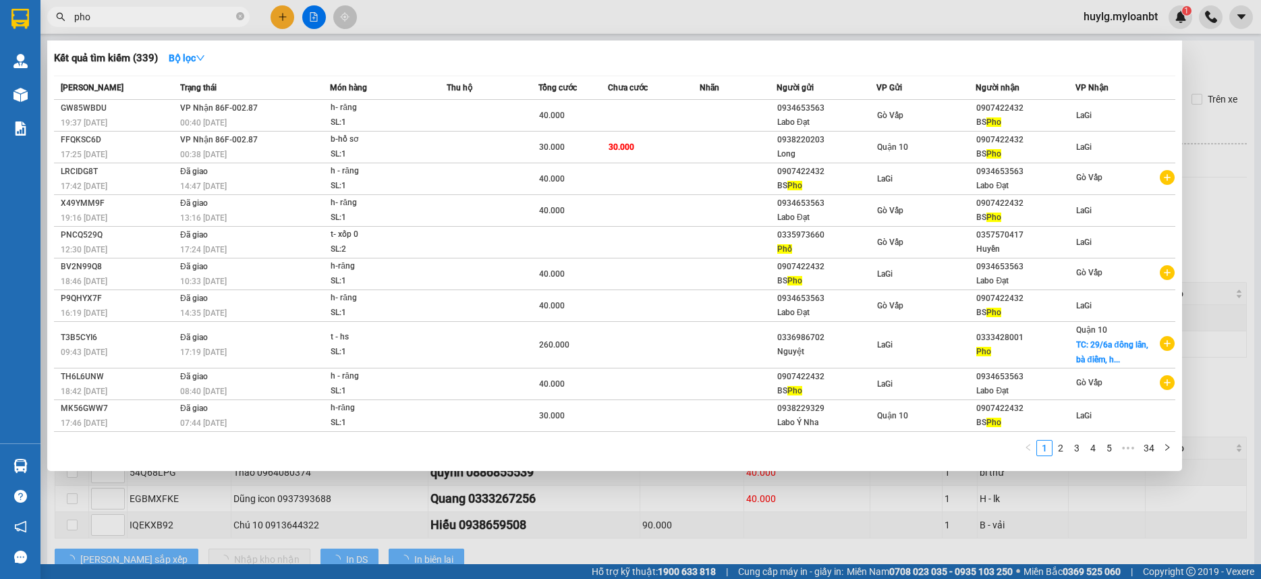
click at [187, 11] on input "pho" at bounding box center [153, 16] width 159 height 15
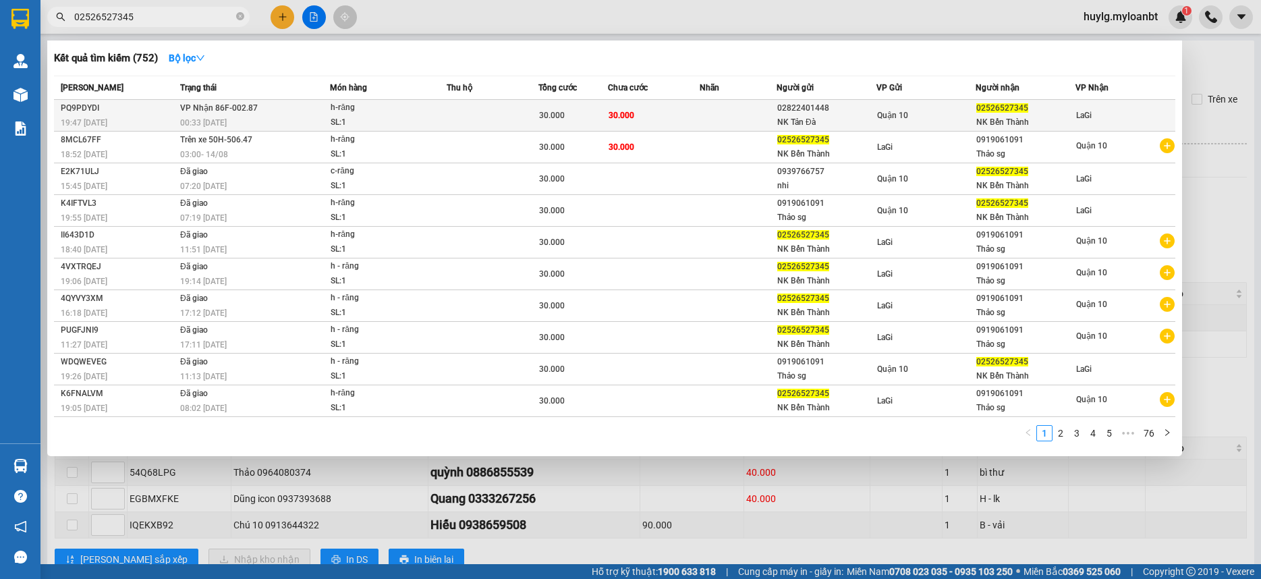
click at [641, 109] on td "30.000" at bounding box center [654, 116] width 92 height 32
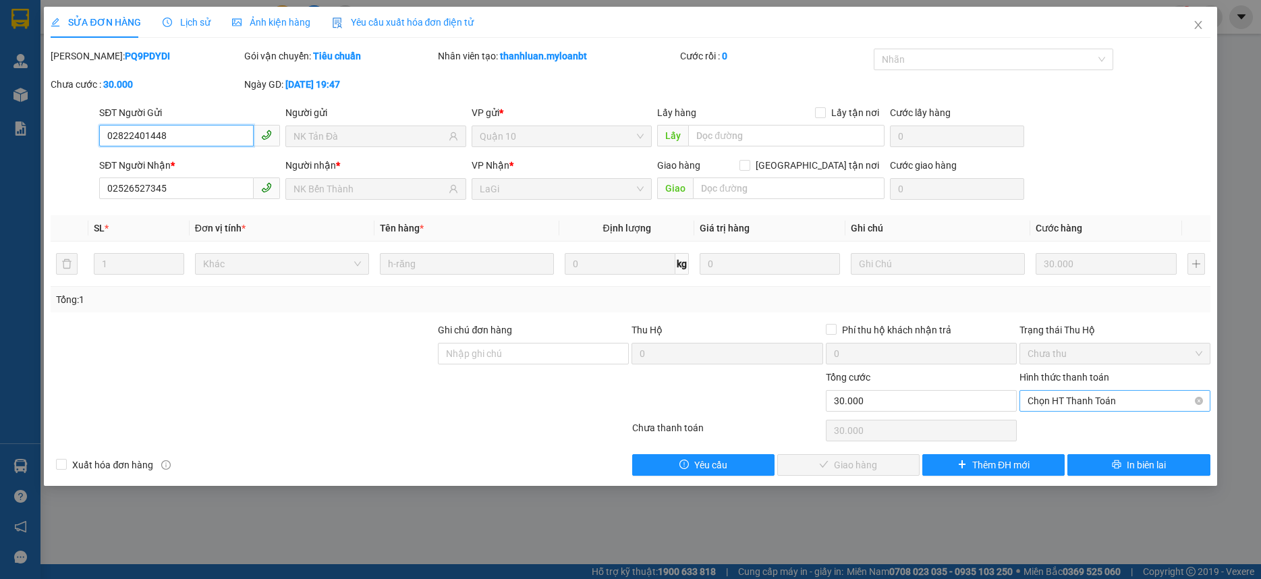
click at [1106, 406] on span "Chọn HT Thanh Toán" at bounding box center [1114, 401] width 175 height 20
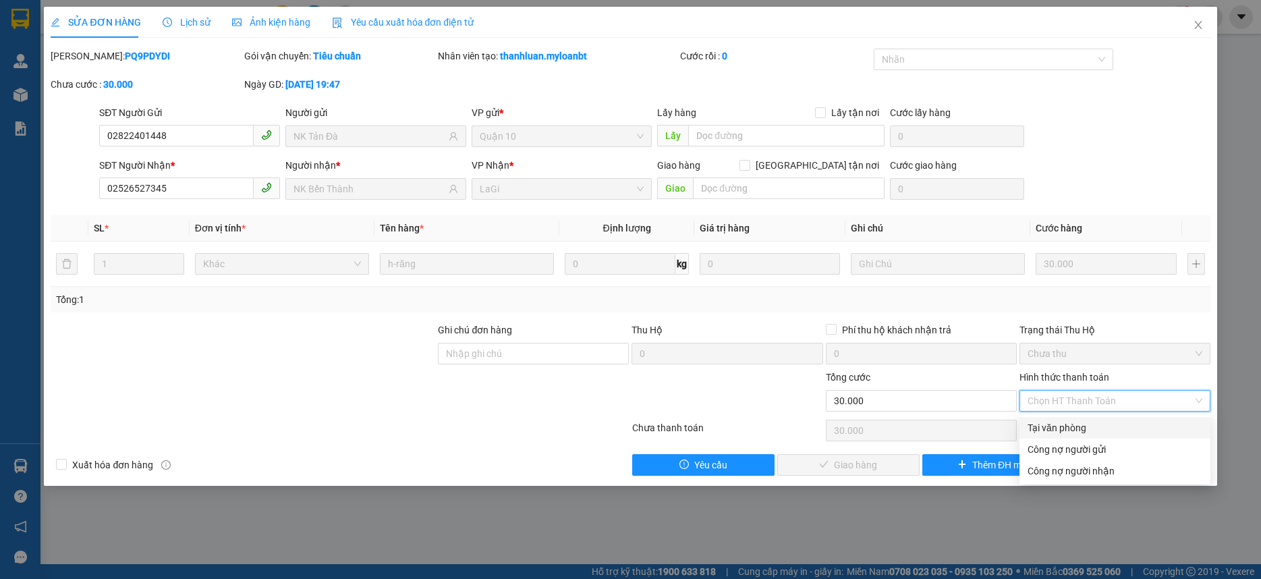
click at [1080, 428] on div "Tại văn phòng" at bounding box center [1114, 427] width 175 height 15
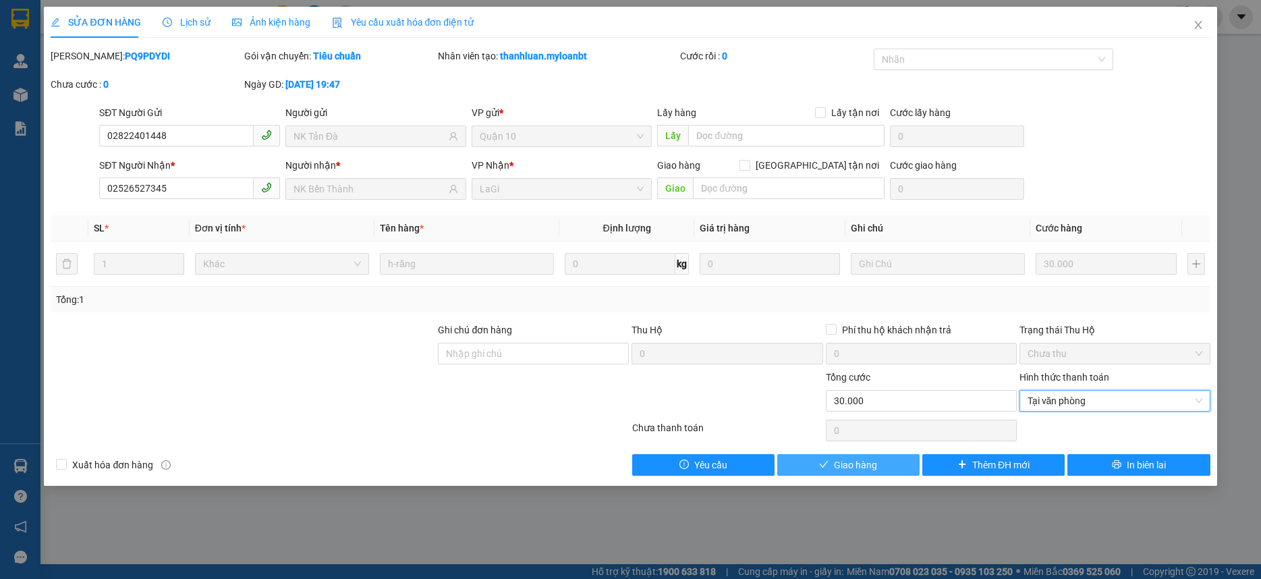
click at [829, 459] on button "Giao hàng" at bounding box center [848, 465] width 142 height 22
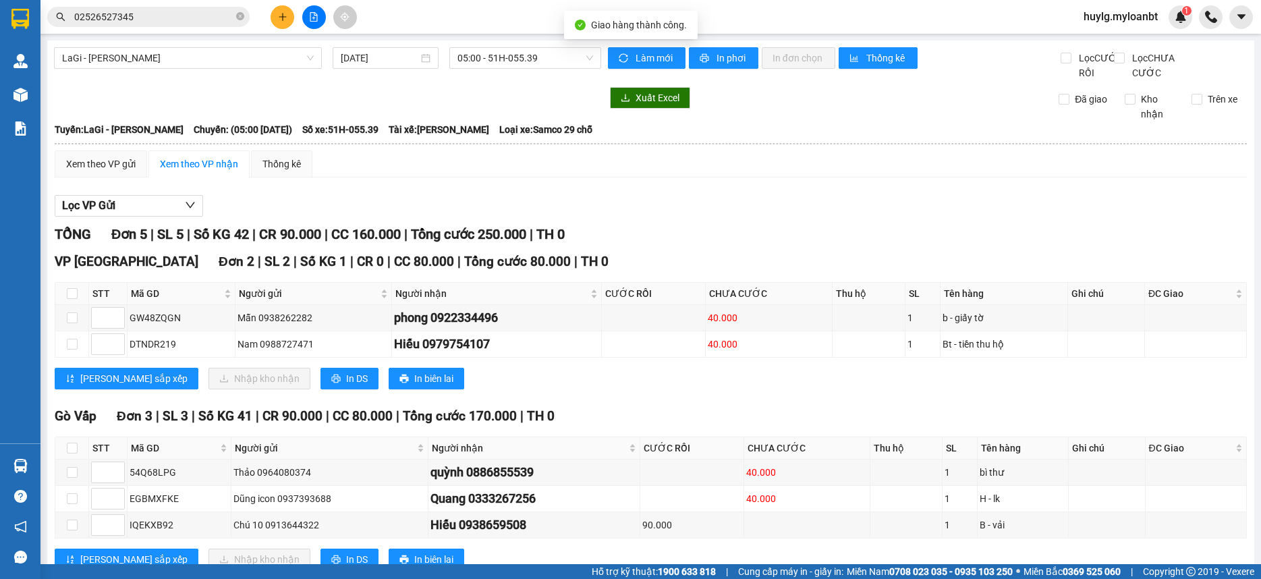
click at [179, 11] on span "02526527345" at bounding box center [148, 17] width 202 height 20
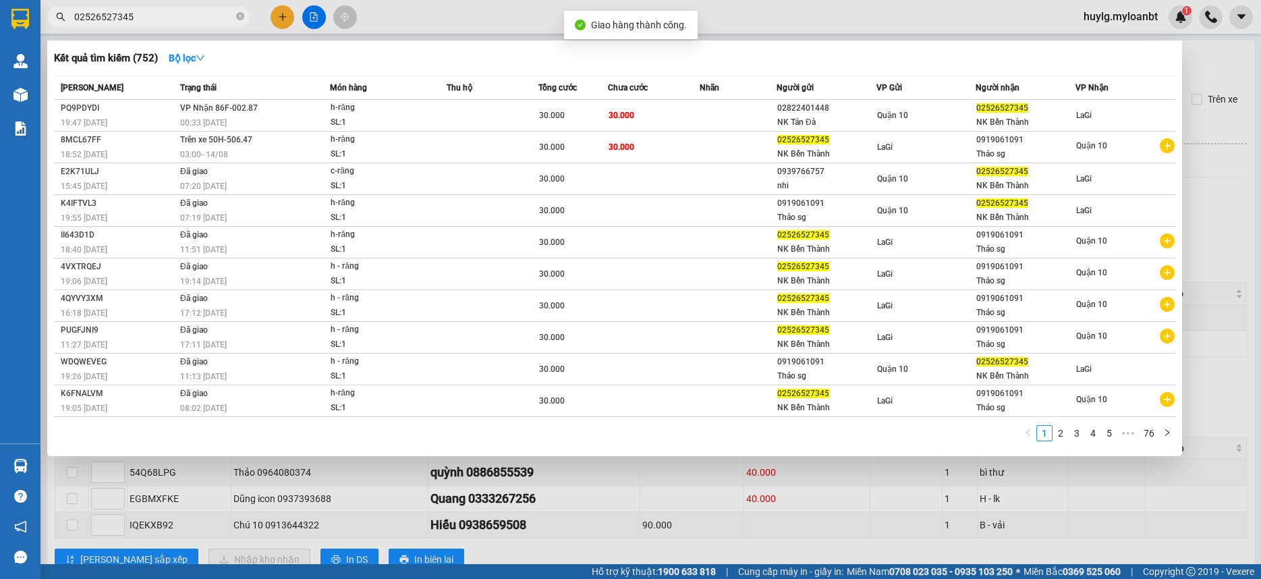
click at [179, 13] on input "02526527345" at bounding box center [153, 16] width 159 height 15
click at [179, 17] on input "02526527345" at bounding box center [153, 16] width 159 height 15
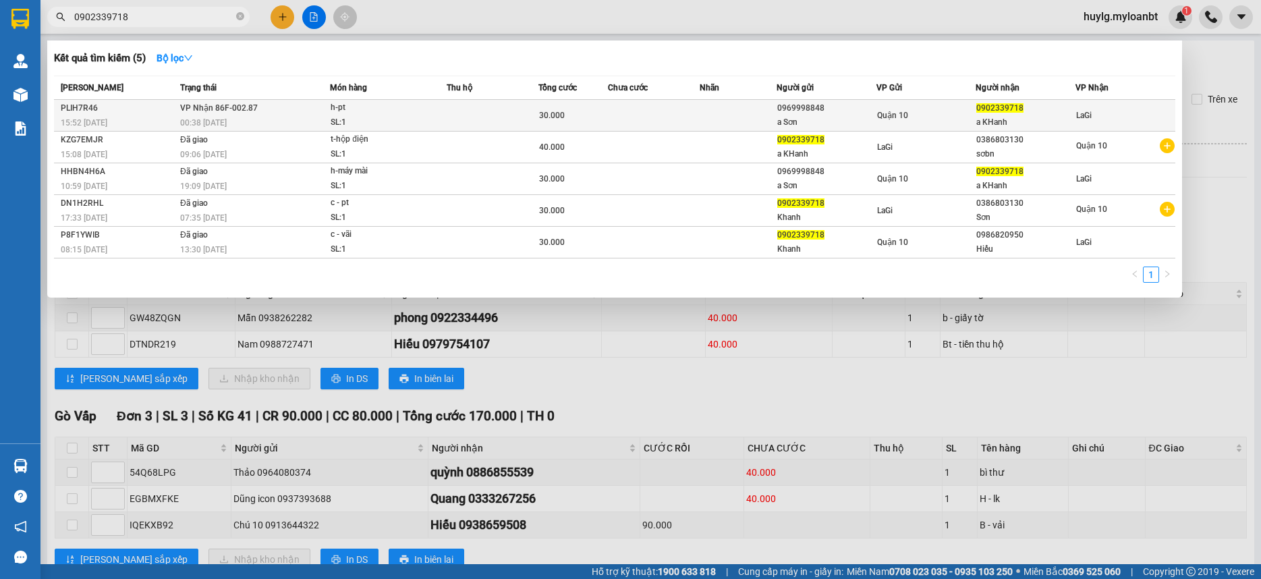
click at [448, 112] on td at bounding box center [492, 116] width 92 height 32
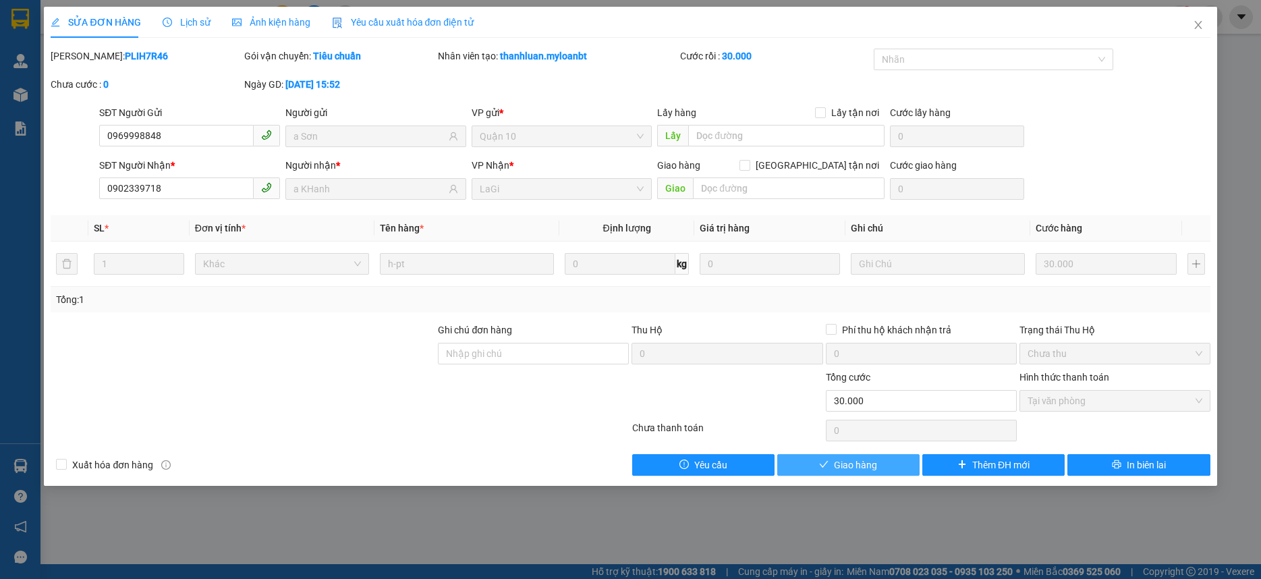
click at [844, 465] on span "Giao hàng" at bounding box center [855, 464] width 43 height 15
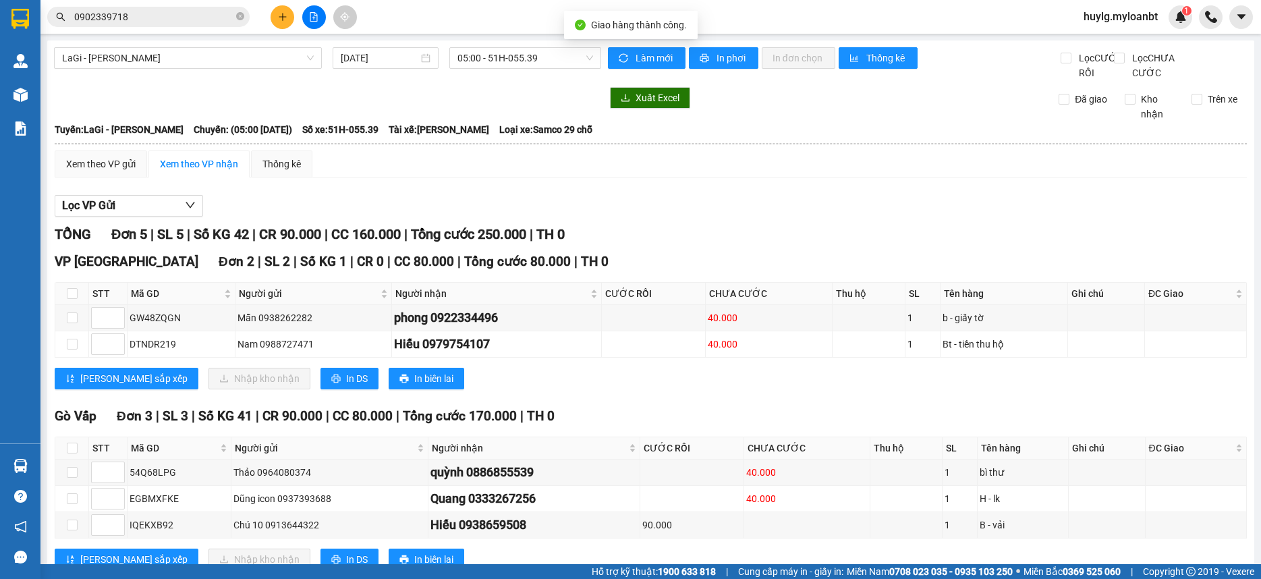
click at [194, 18] on input "0902339718" at bounding box center [153, 16] width 159 height 15
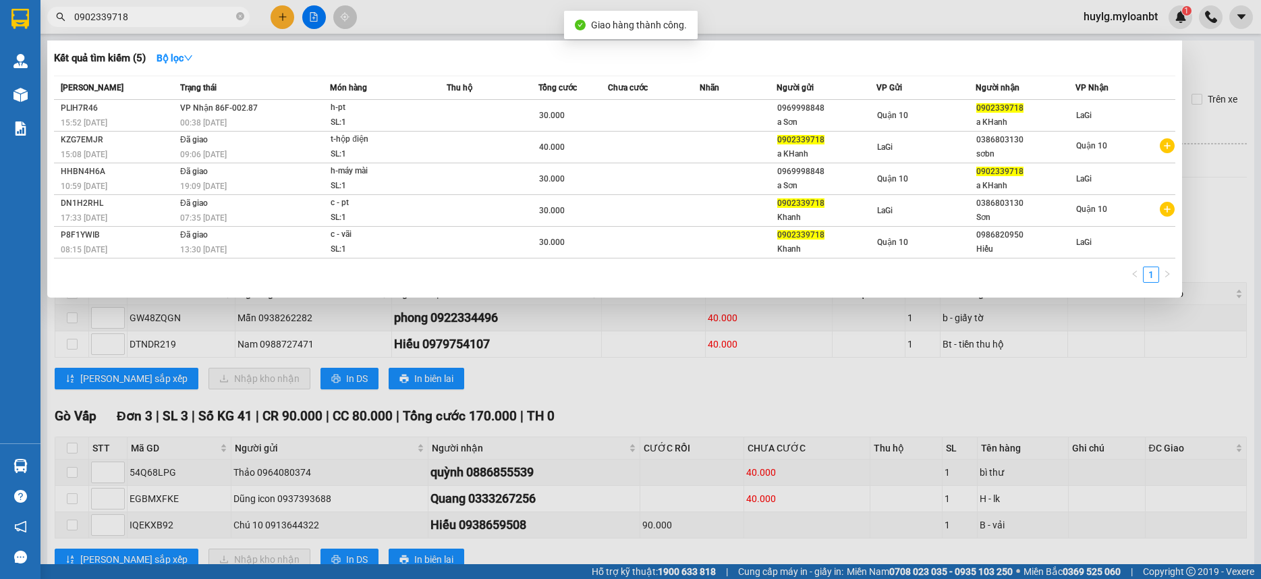
click at [194, 18] on input "0902339718" at bounding box center [153, 16] width 159 height 15
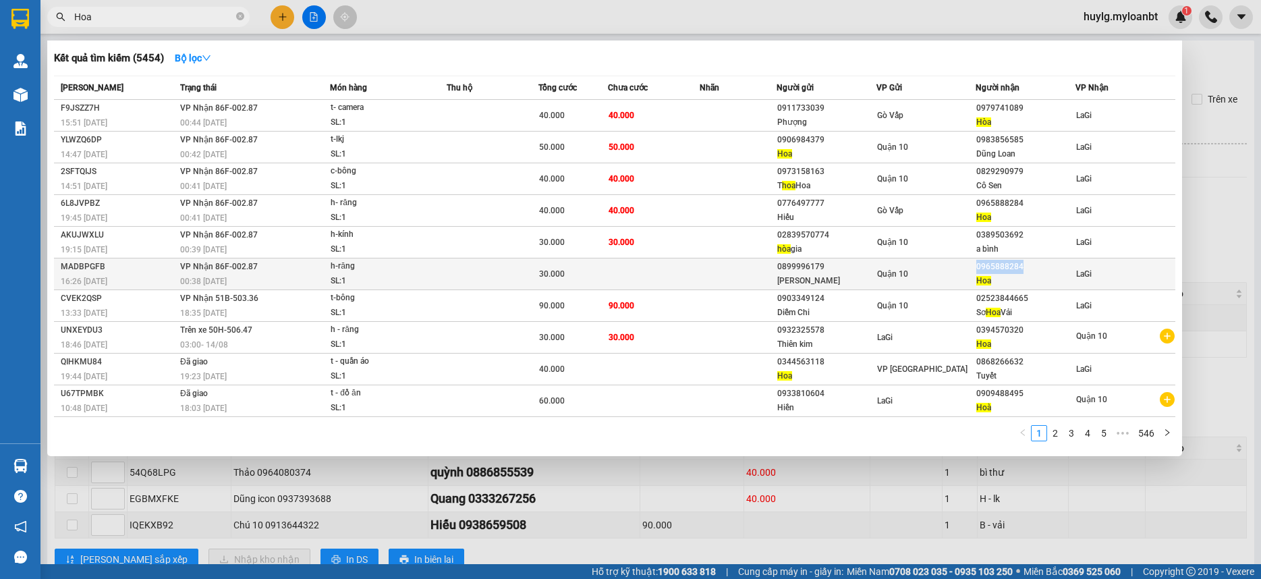
copy div "0965888284"
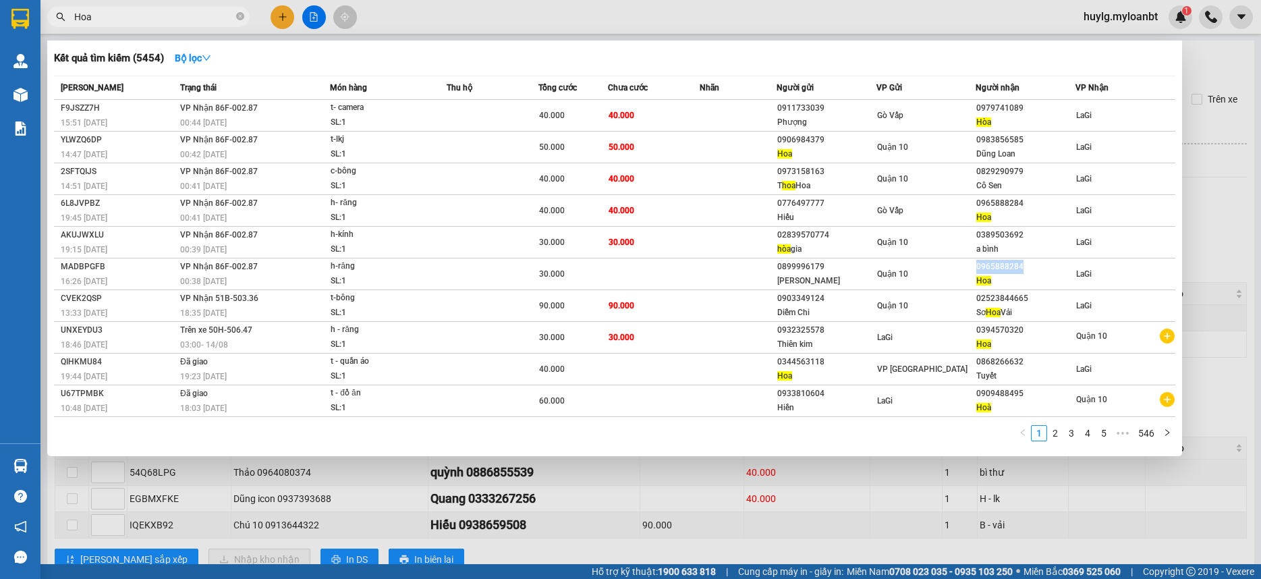
drag, startPoint x: 1027, startPoint y: 266, endPoint x: 502, endPoint y: 8, distance: 584.3
click at [916, 230] on tbody "F9JSZZ7H 15:51 - 13/08 VP Nhận 86F-002.87 00:44 - 14/08 t- camera SL: 1 40.000 …" at bounding box center [614, 258] width 1121 height 317
click at [115, 26] on span "Hoa" at bounding box center [148, 17] width 202 height 20
click at [120, 25] on span "Hoa" at bounding box center [148, 17] width 202 height 20
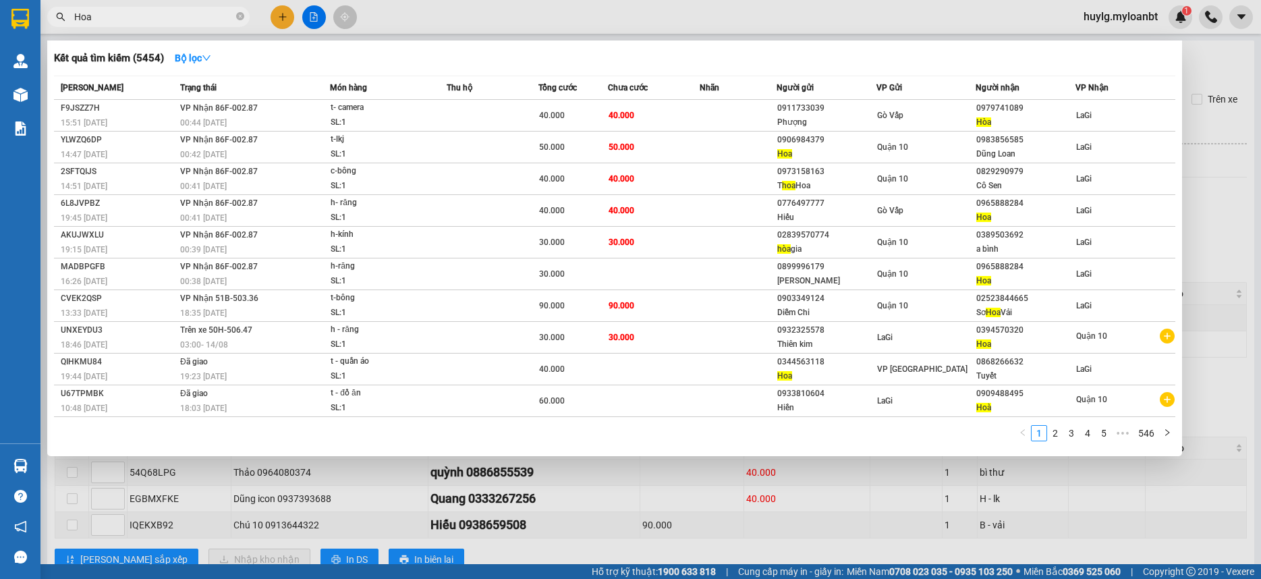
click at [122, 25] on span "Hoa" at bounding box center [148, 17] width 202 height 20
click at [127, 23] on input "Hoa" at bounding box center [153, 16] width 159 height 15
paste input "0965888284"
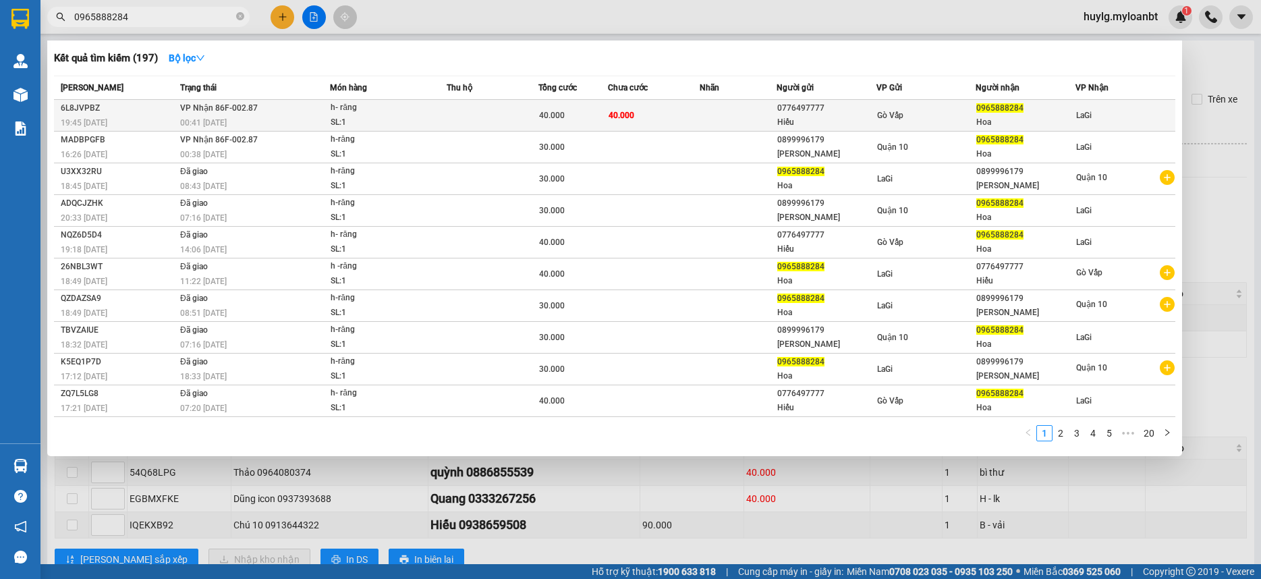
click at [960, 110] on div "Gò Vấp" at bounding box center [926, 115] width 98 height 15
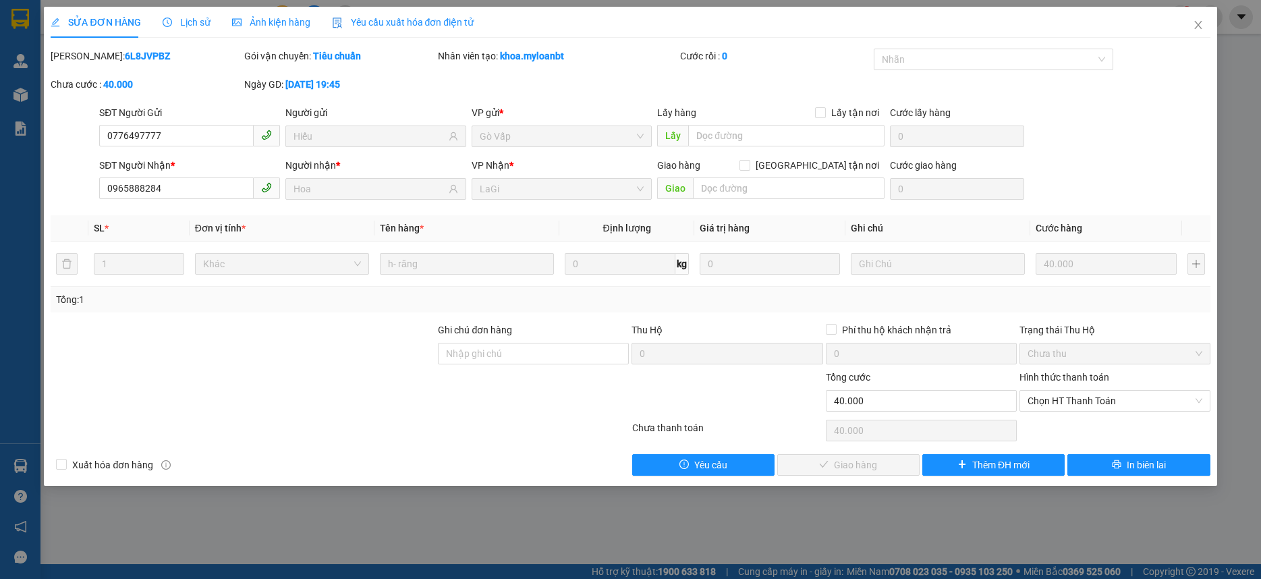
drag, startPoint x: 1020, startPoint y: 417, endPoint x: 1078, endPoint y: 409, distance: 59.2
click at [1023, 417] on div "Chọn HT Thanh Toán" at bounding box center [1115, 430] width 194 height 27
click at [1078, 408] on span "Chọn HT Thanh Toán" at bounding box center [1114, 401] width 175 height 20
click at [1069, 420] on div "Total Paid Fee 0 Total UnPaid Fee 40.000 Cash Collection Total Fee Mã ĐH: 6L8JV…" at bounding box center [630, 262] width 1159 height 427
click at [1064, 399] on span "Chọn HT Thanh Toán" at bounding box center [1114, 401] width 175 height 20
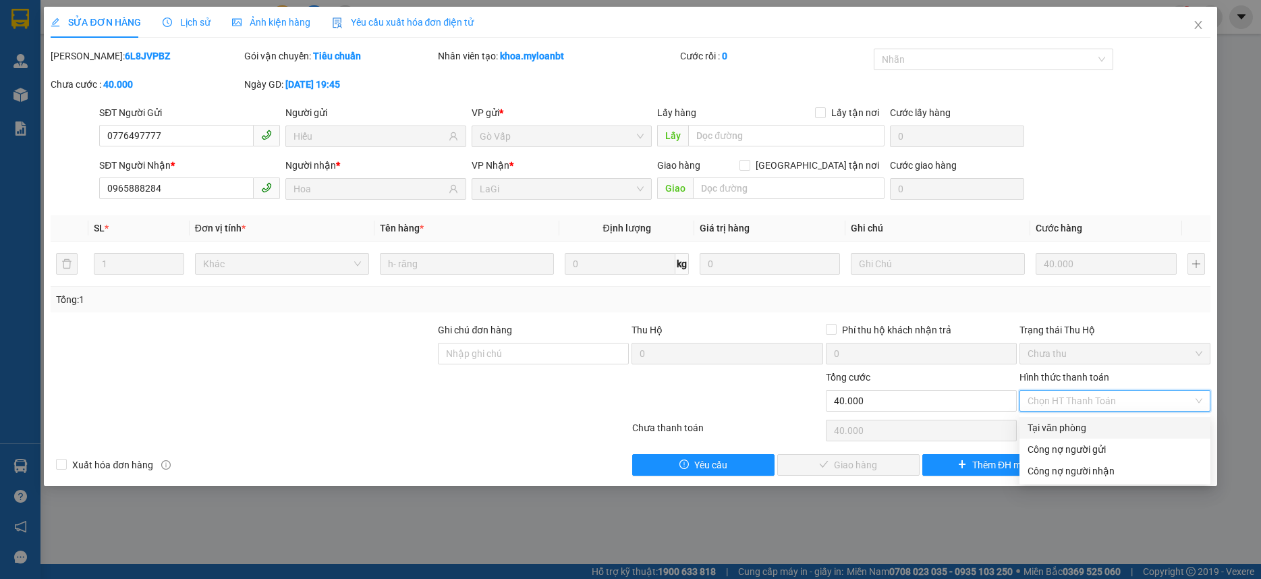
click at [1063, 425] on div "Tại văn phòng" at bounding box center [1114, 427] width 175 height 15
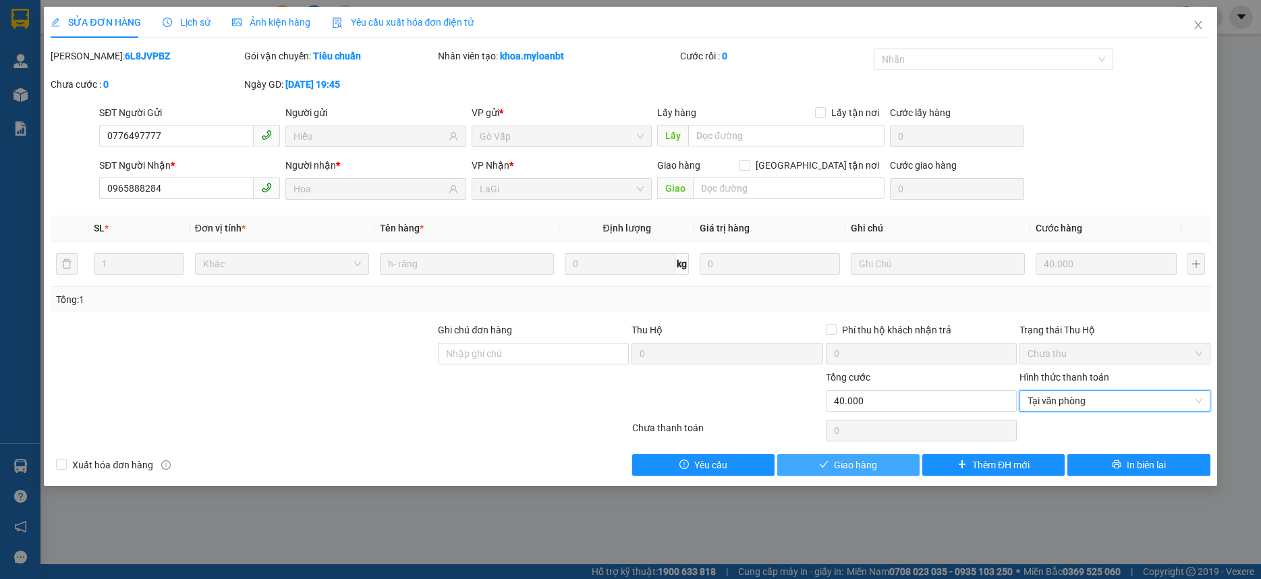
click at [875, 457] on span "Giao hàng" at bounding box center [855, 464] width 43 height 15
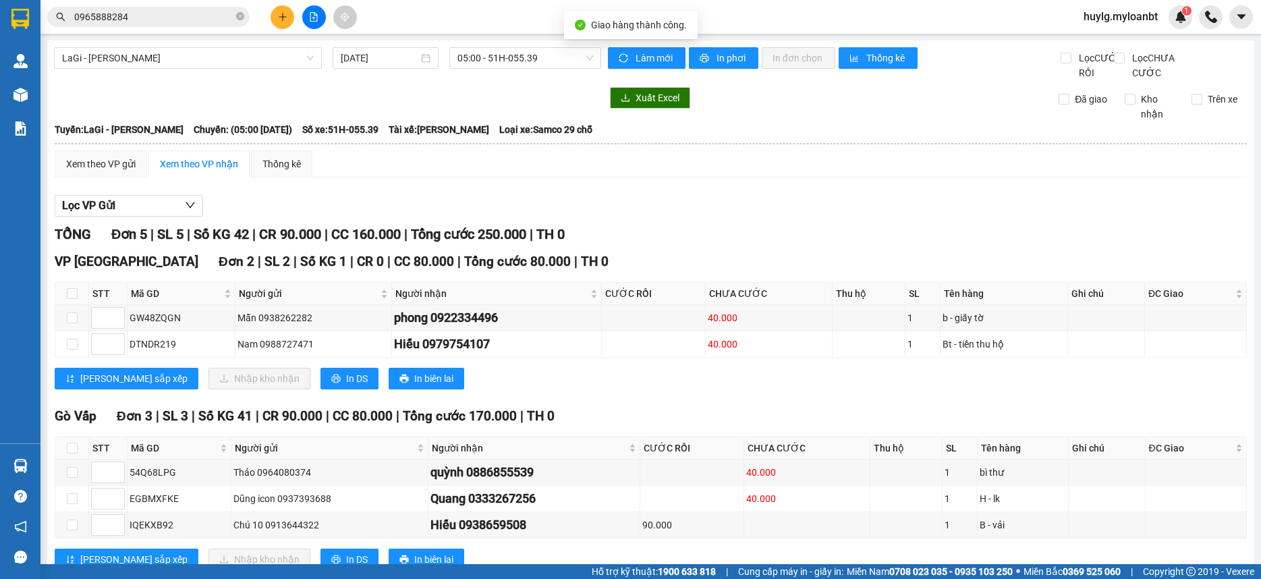
click at [154, 24] on span "0965888284" at bounding box center [148, 17] width 202 height 20
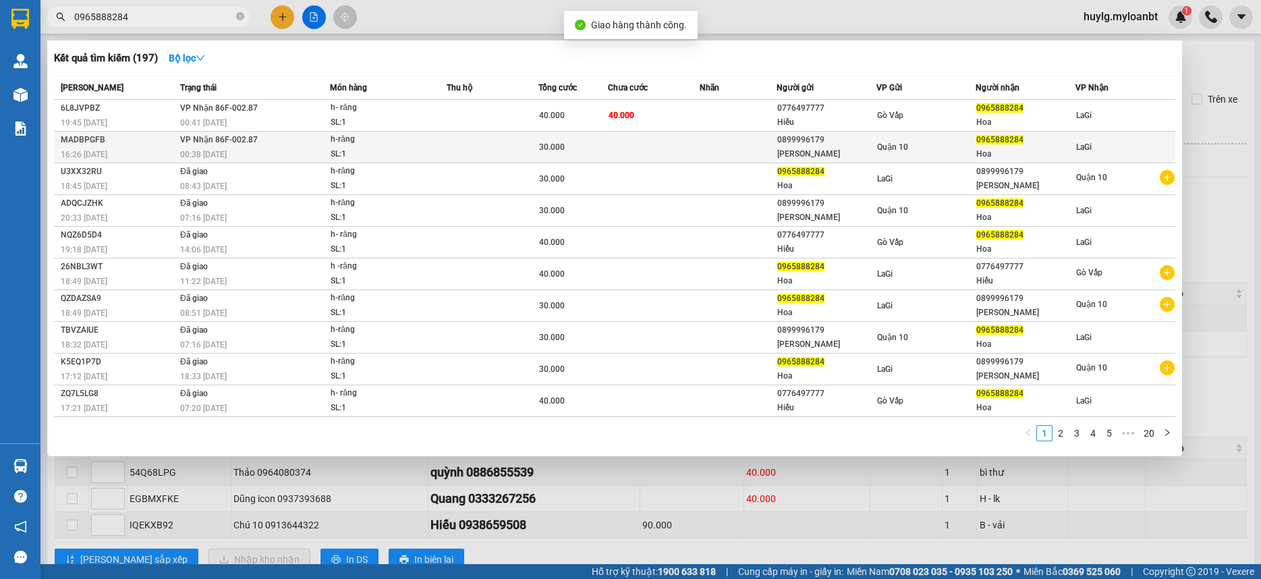
click at [659, 152] on td at bounding box center [654, 148] width 92 height 32
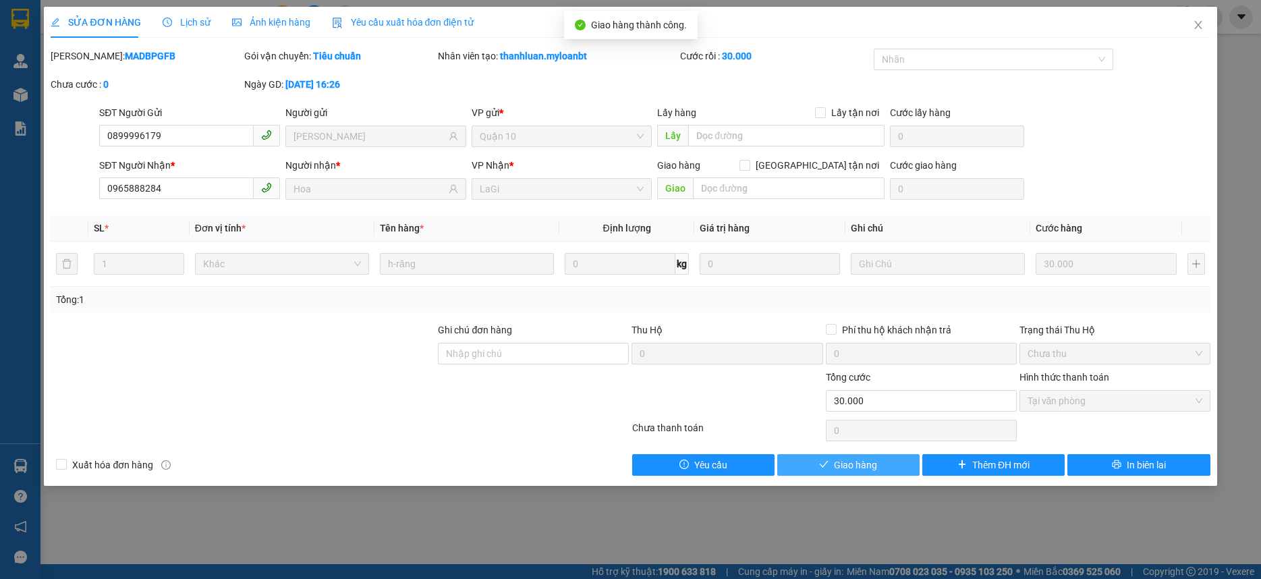
click at [830, 456] on button "Giao hàng" at bounding box center [848, 465] width 142 height 22
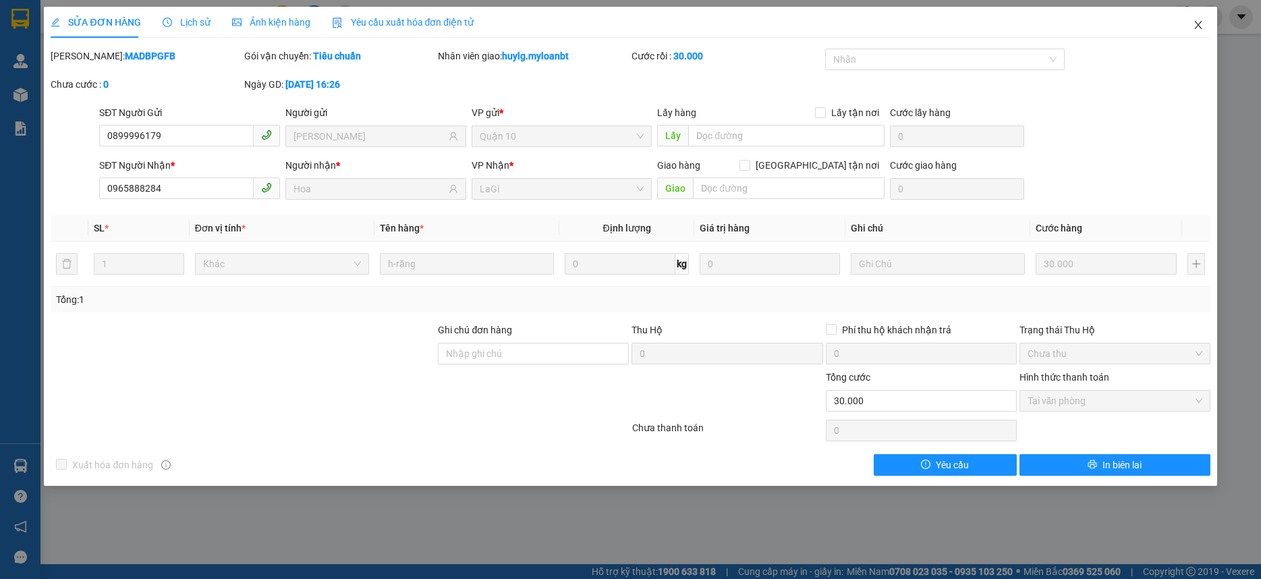
click at [1194, 32] on span "Close" at bounding box center [1198, 26] width 38 height 38
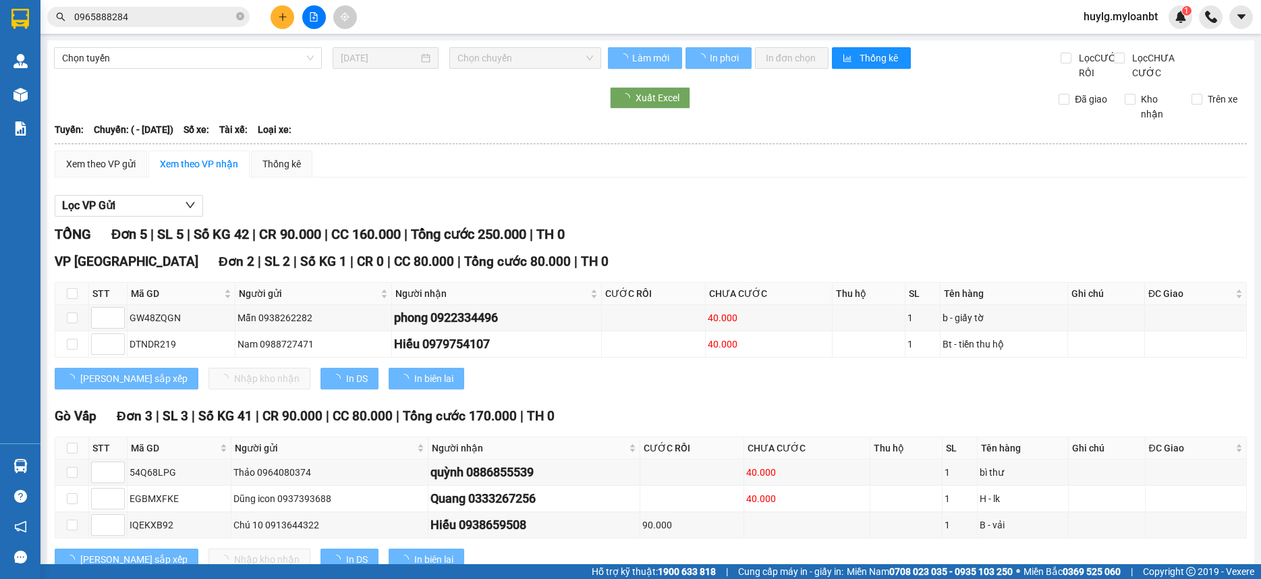
click at [165, 17] on input "0965888284" at bounding box center [153, 16] width 159 height 15
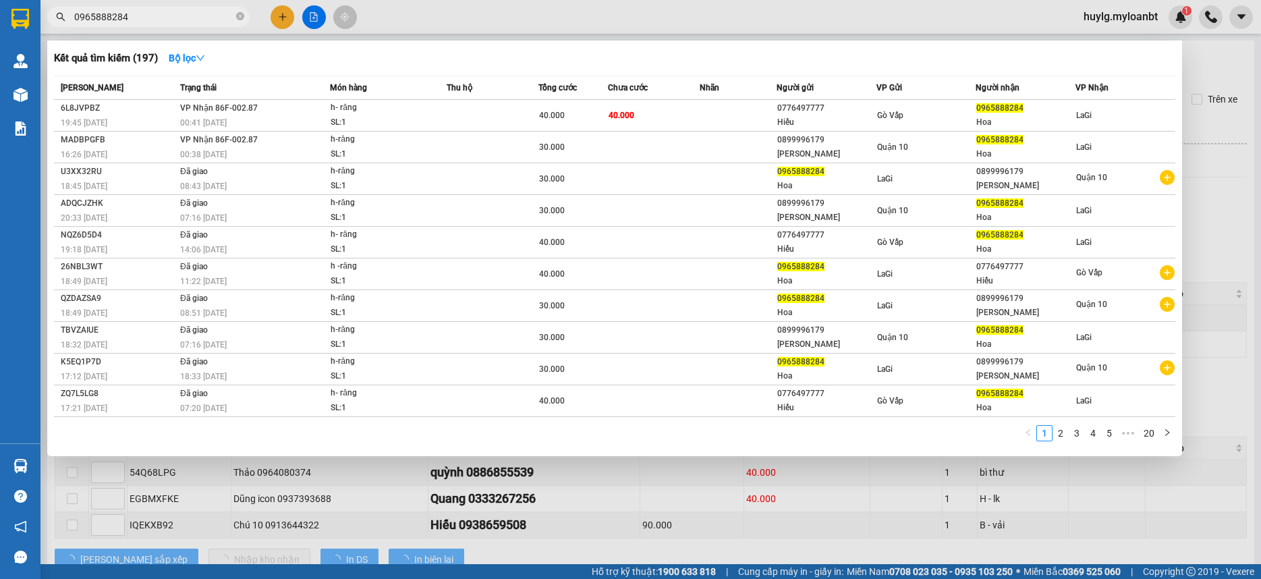
click at [165, 17] on input "0965888284" at bounding box center [153, 16] width 159 height 15
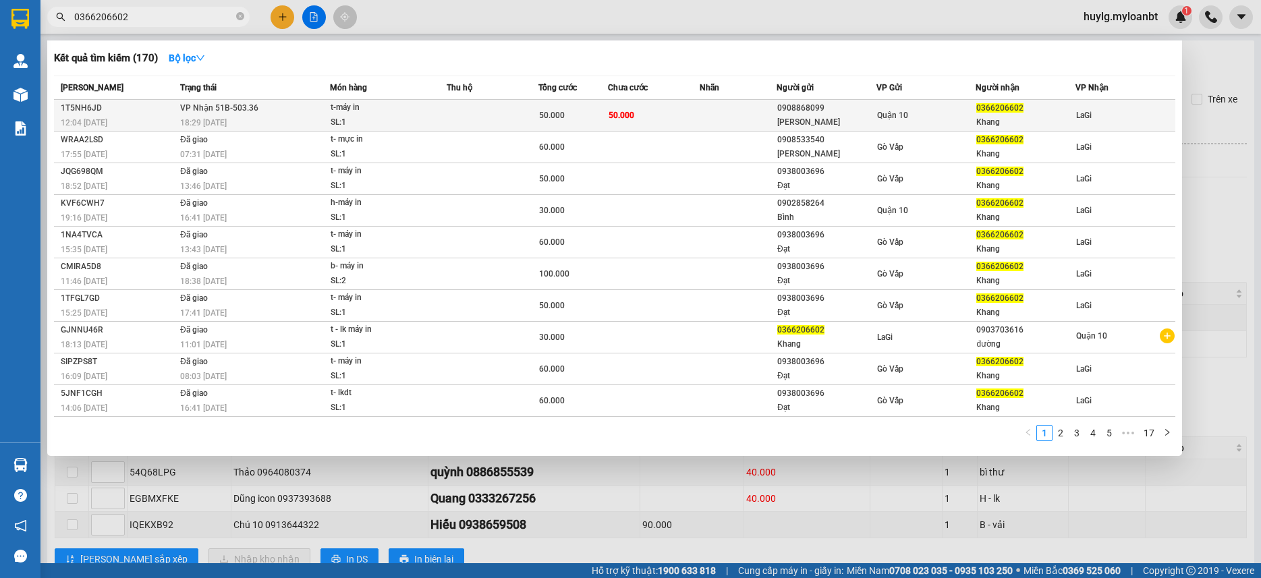
click at [716, 122] on td at bounding box center [737, 116] width 77 height 32
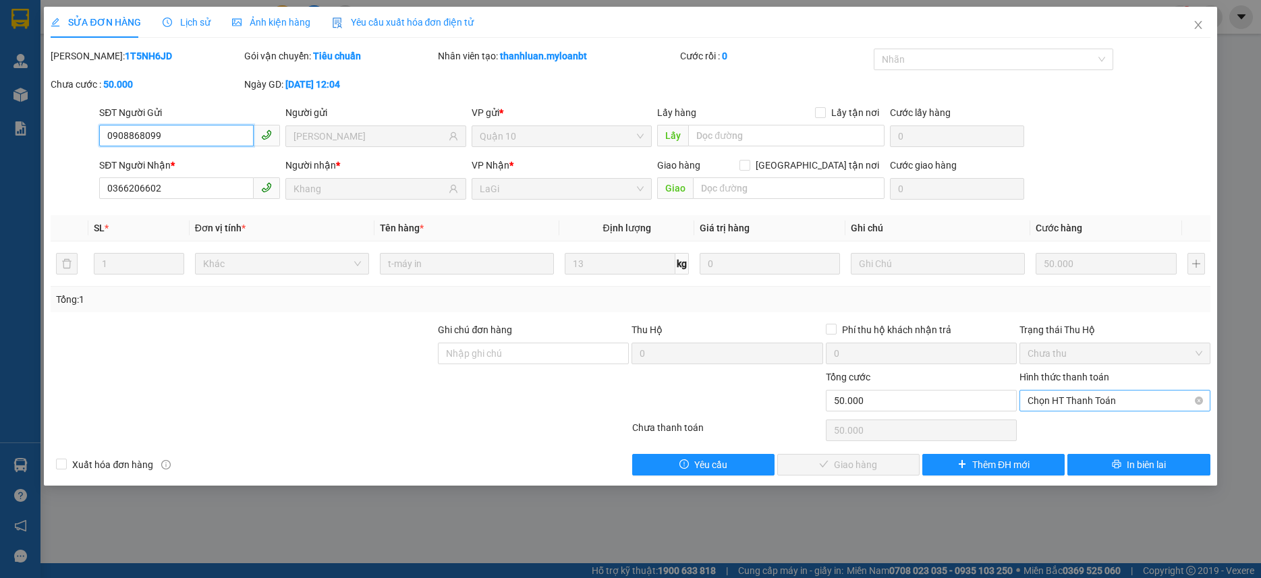
click at [1082, 407] on span "Chọn HT Thanh Toán" at bounding box center [1114, 401] width 175 height 20
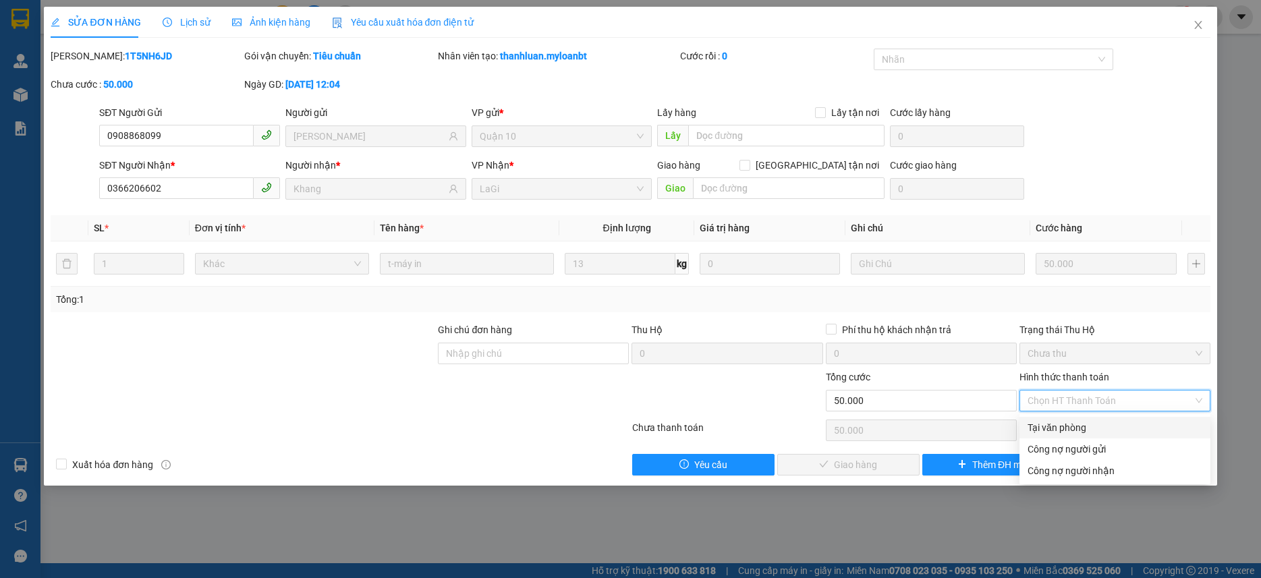
drag, startPoint x: 1070, startPoint y: 426, endPoint x: 1035, endPoint y: 435, distance: 36.2
click at [1067, 428] on div "Tại văn phòng" at bounding box center [1114, 427] width 175 height 15
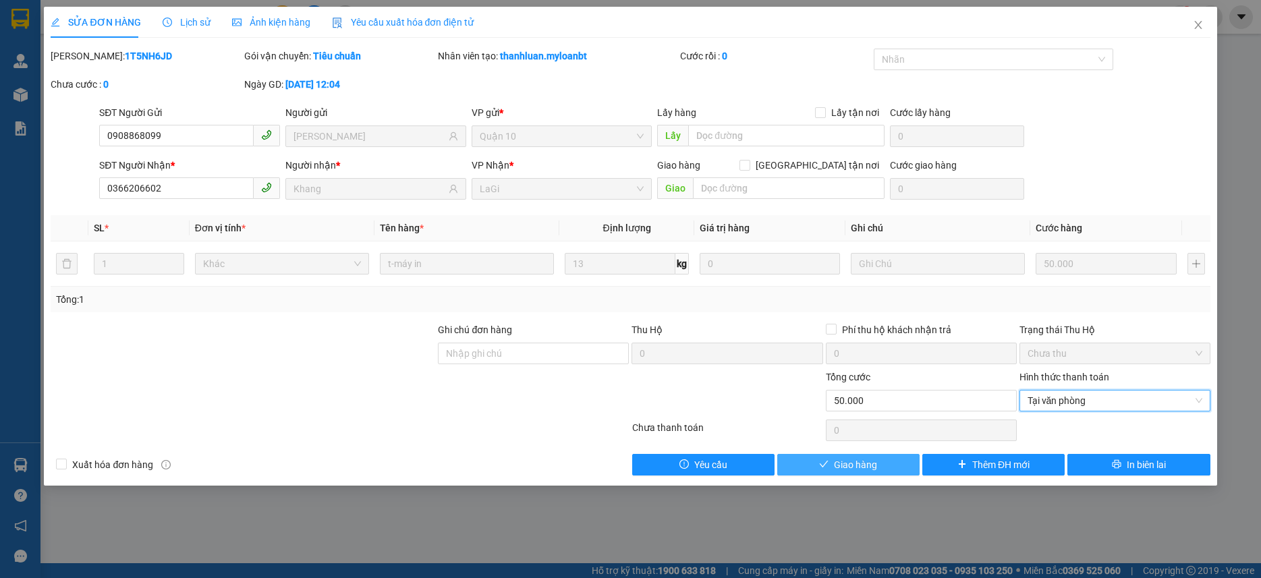
click at [896, 454] on button "Giao hàng" at bounding box center [848, 465] width 142 height 22
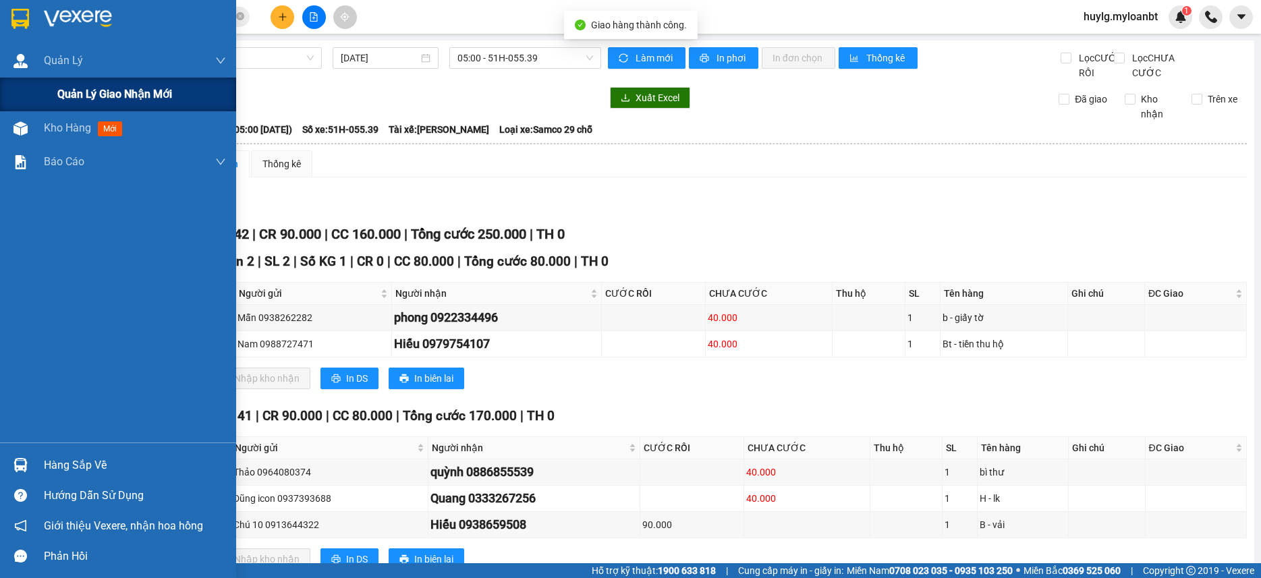
click at [11, 97] on div "Quản lý giao nhận mới" at bounding box center [118, 95] width 236 height 34
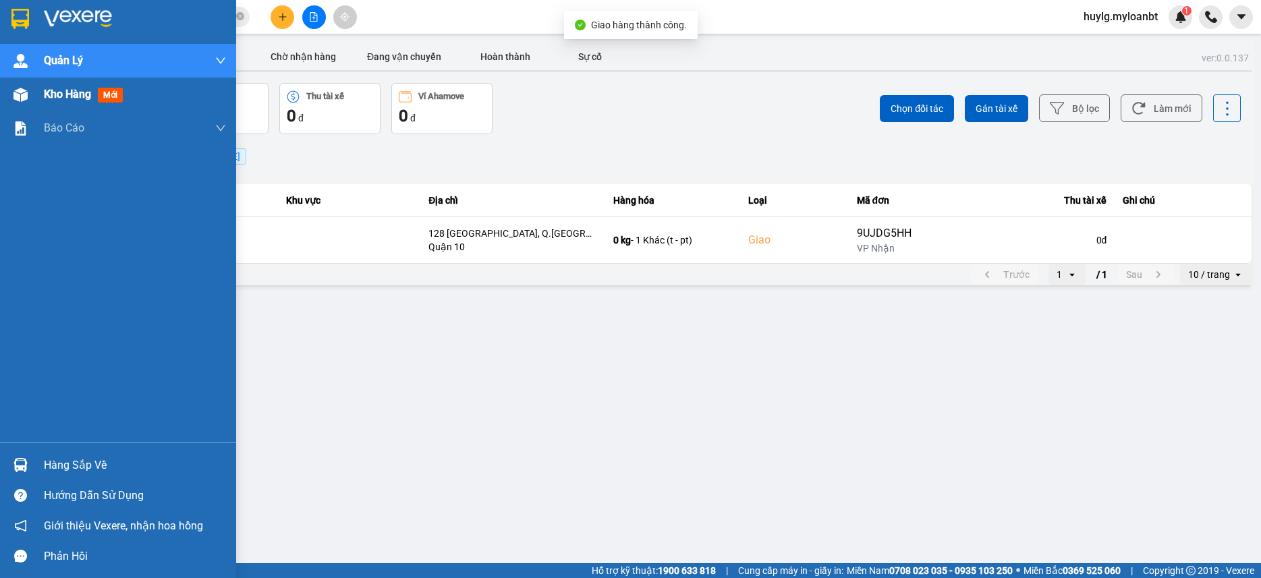
click at [59, 91] on span "Kho hàng" at bounding box center [67, 94] width 47 height 13
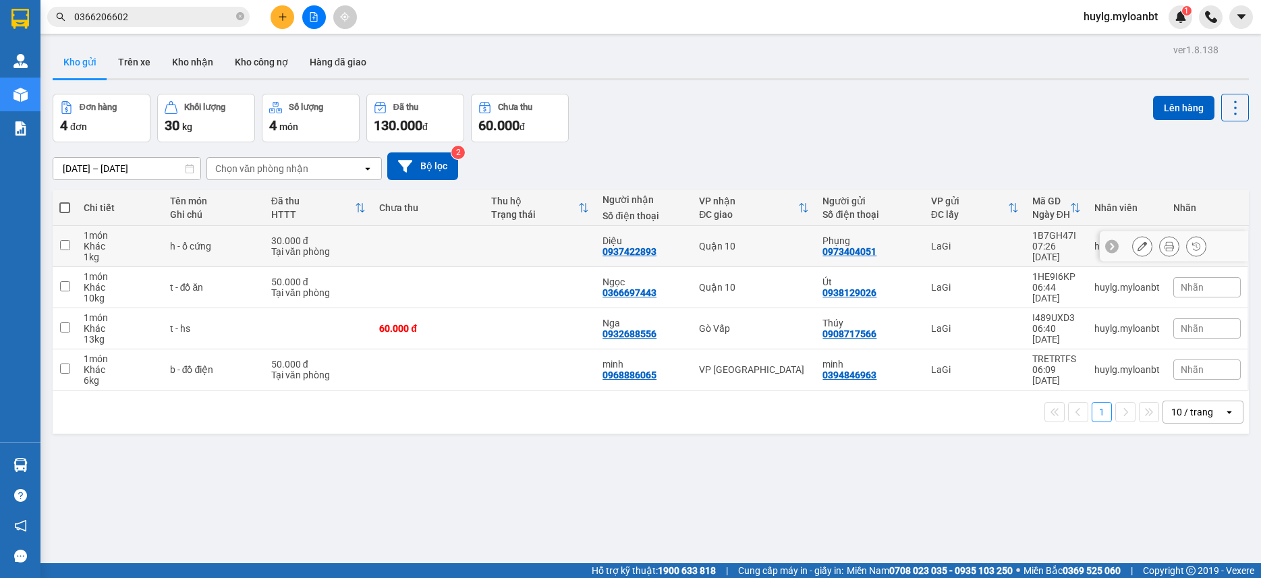
click at [1164, 241] on icon at bounding box center [1168, 245] width 9 height 9
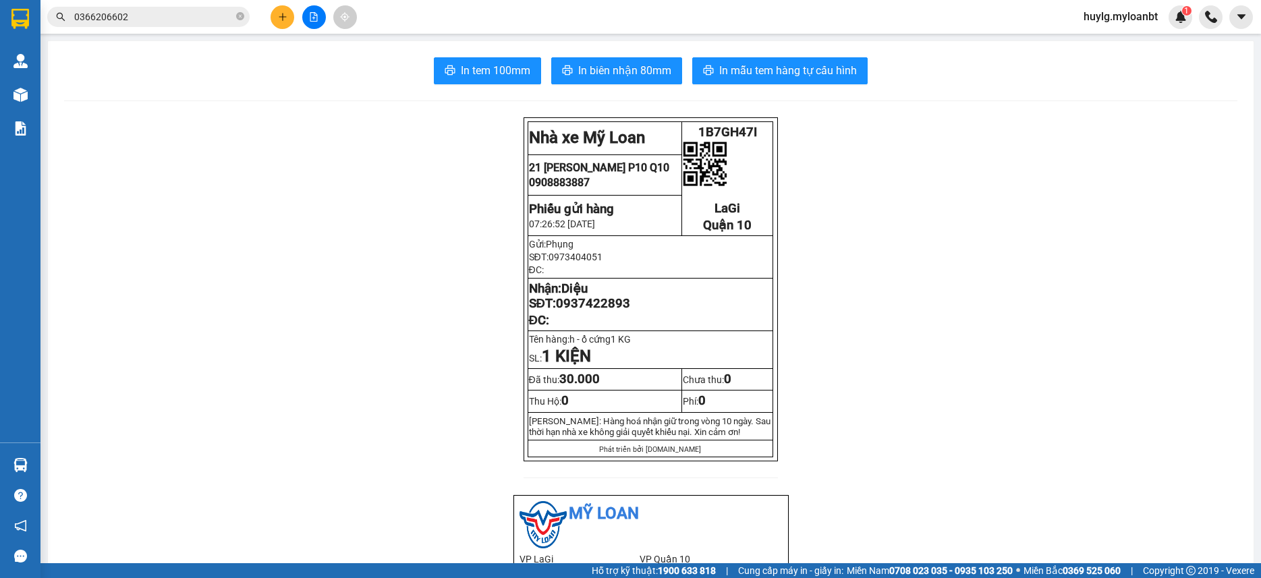
click at [743, 67] on span "In mẫu tem hàng tự cấu hình" at bounding box center [788, 70] width 138 height 17
click at [187, 7] on div "Kết quả tìm kiếm ( 170 ) Bộ lọc Mã ĐH Trạng thái Món hàng Thu hộ Tổng cước Chưa…" at bounding box center [630, 17] width 1261 height 34
click at [187, 11] on input "0366206602" at bounding box center [153, 16] width 159 height 15
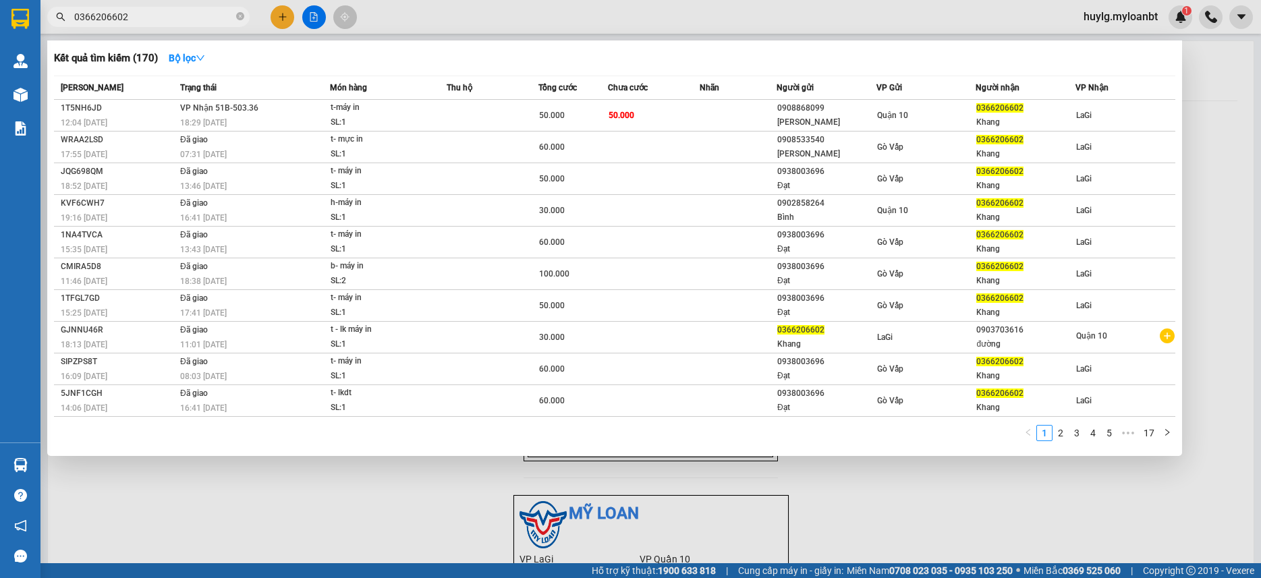
click at [187, 11] on input "0366206602" at bounding box center [153, 16] width 159 height 15
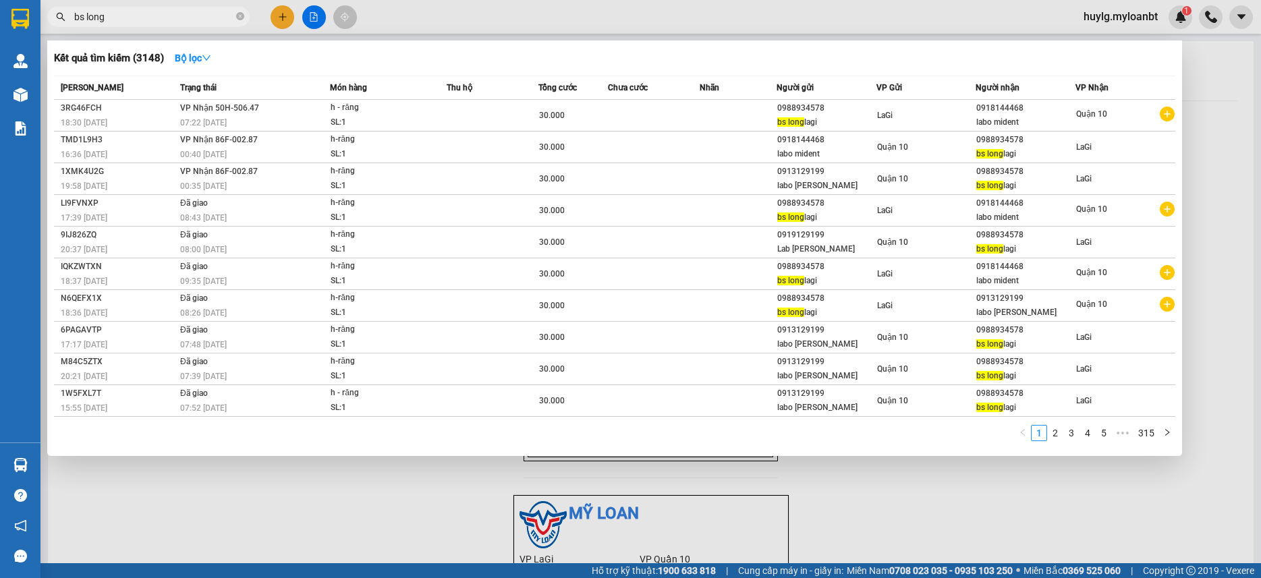
click at [277, 13] on div at bounding box center [630, 289] width 1261 height 578
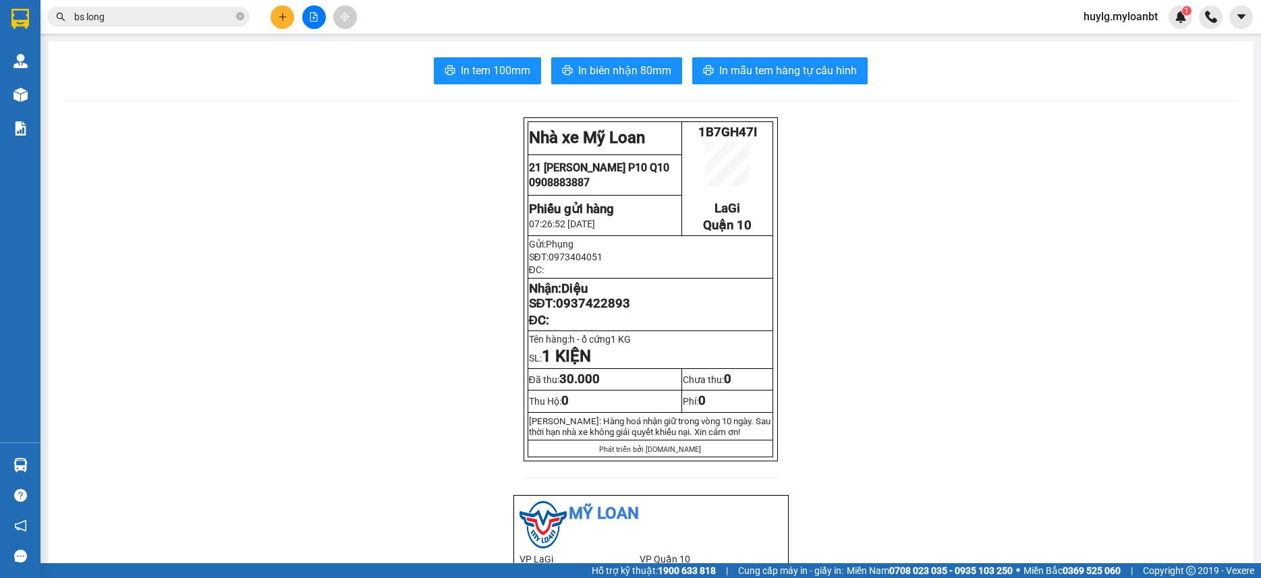
click at [278, 13] on icon "plus" at bounding box center [282, 16] width 9 height 9
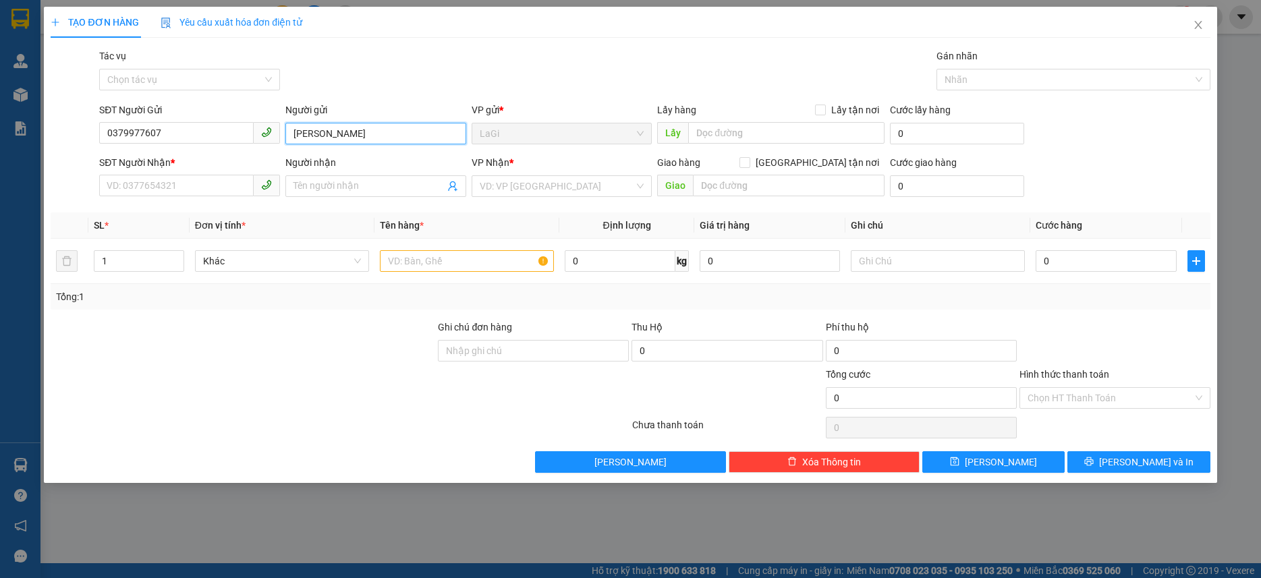
click at [351, 123] on input "kim" at bounding box center [375, 134] width 181 height 22
click at [351, 127] on input "kim" at bounding box center [375, 134] width 181 height 22
click at [351, 127] on input "t" at bounding box center [375, 134] width 181 height 22
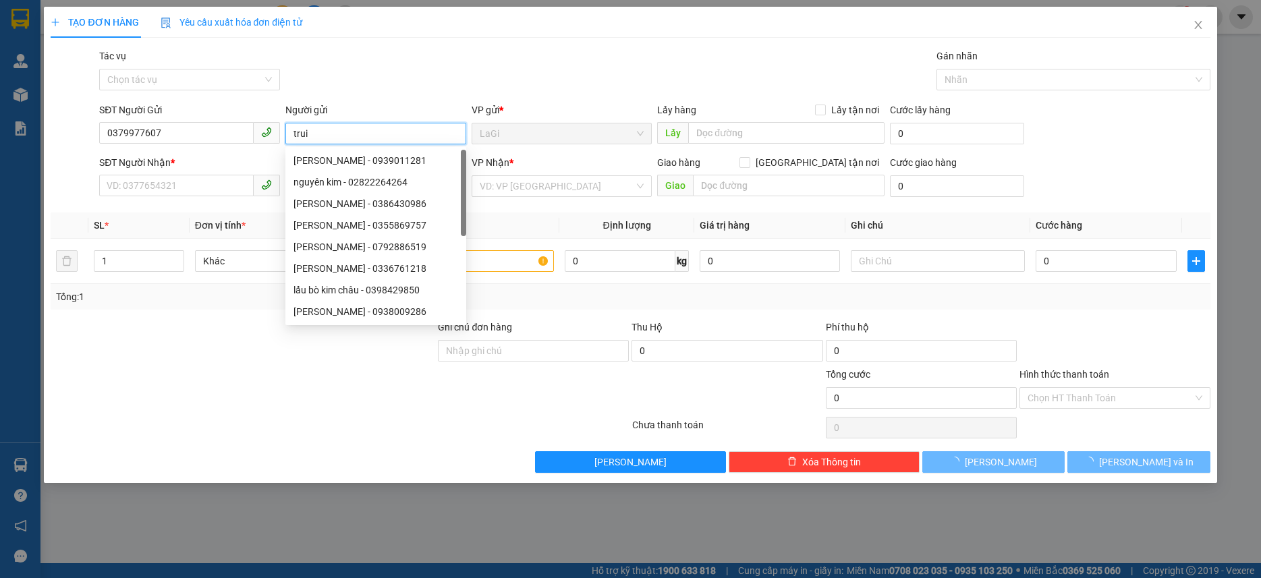
click at [346, 127] on input "trui" at bounding box center [375, 134] width 181 height 22
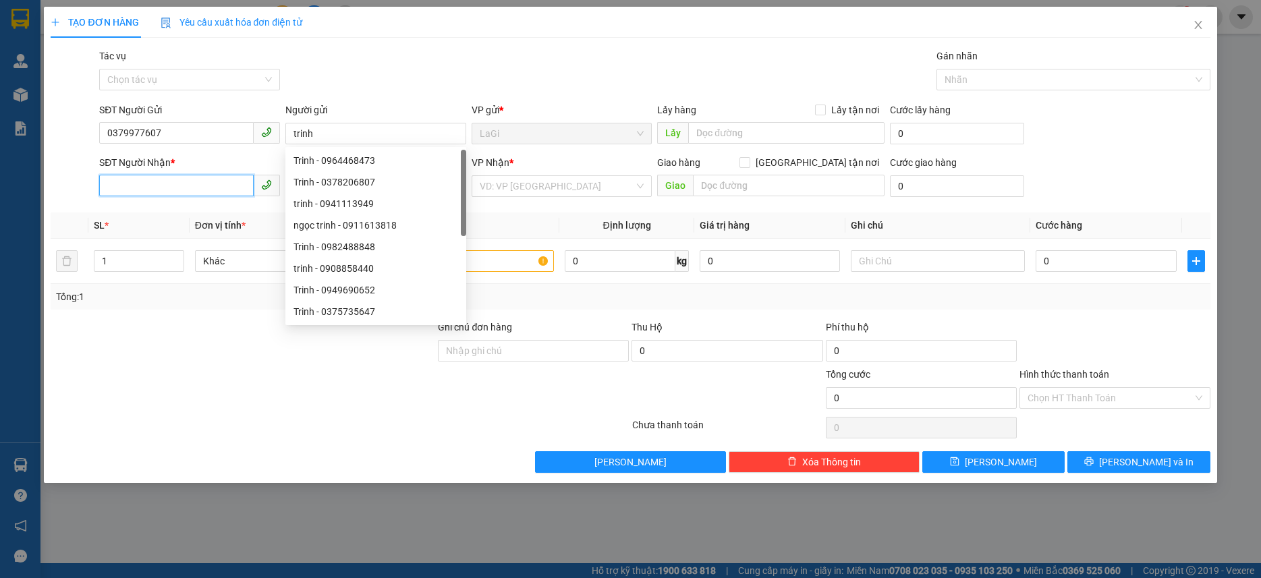
click at [198, 179] on input "SĐT Người Nhận *" at bounding box center [176, 186] width 154 height 22
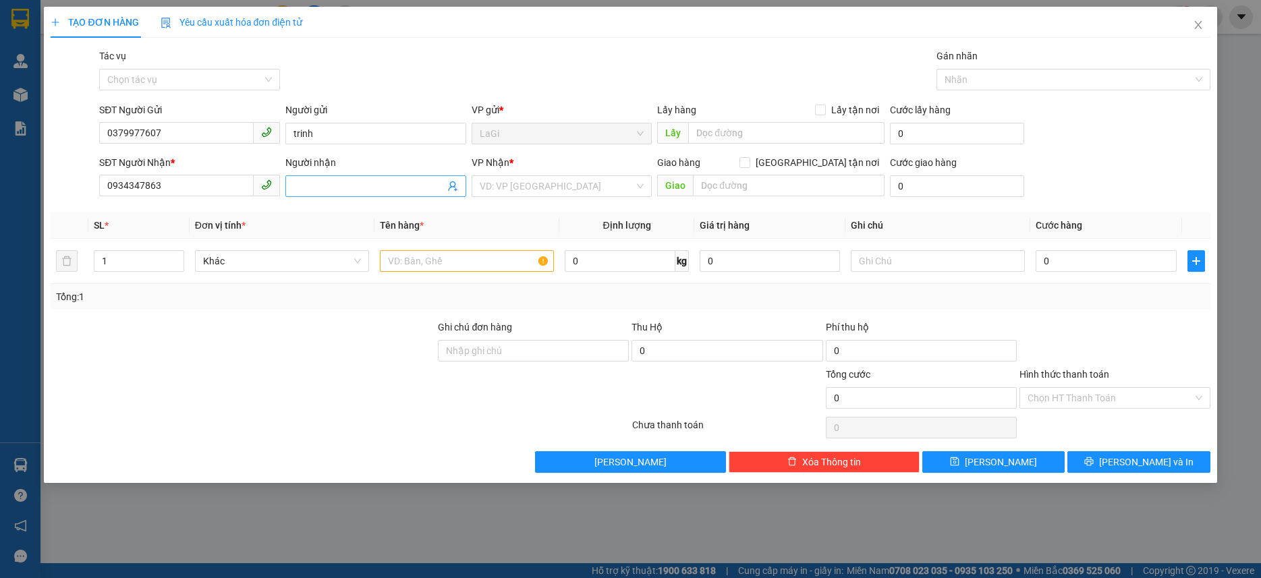
click at [326, 192] on input "Người nhận" at bounding box center [368, 186] width 151 height 15
click at [432, 260] on input "text" at bounding box center [467, 261] width 174 height 22
click at [1117, 455] on button "Lưu và In" at bounding box center [1138, 462] width 142 height 22
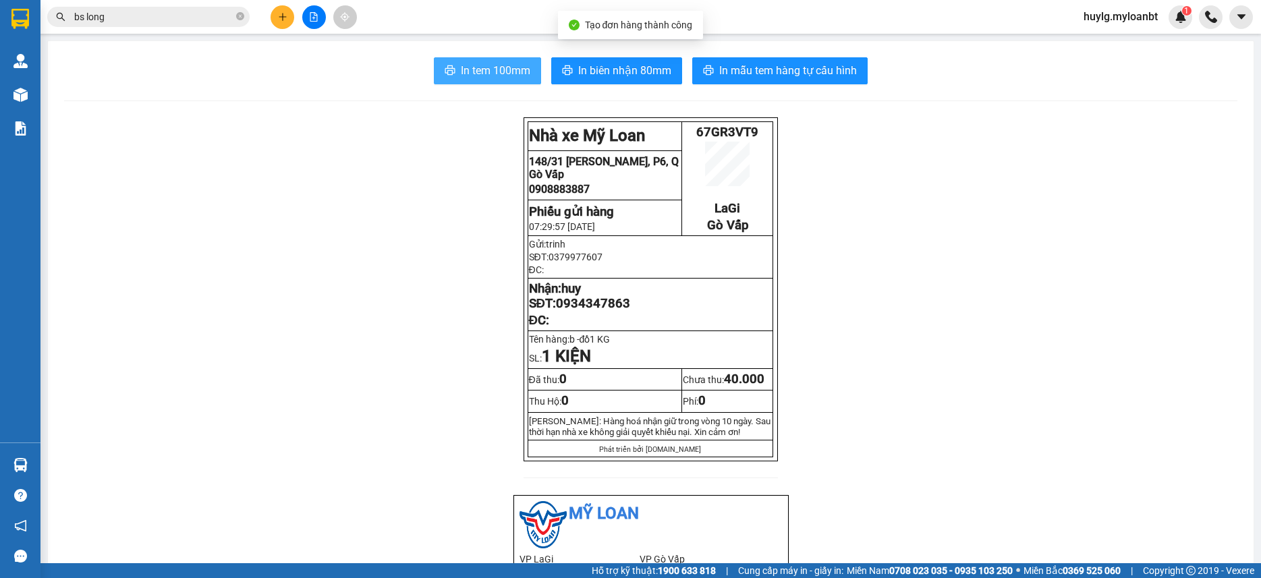
drag, startPoint x: 482, startPoint y: 50, endPoint x: 493, endPoint y: 76, distance: 28.1
click at [495, 83] on button "In tem 100mm" at bounding box center [487, 70] width 107 height 27
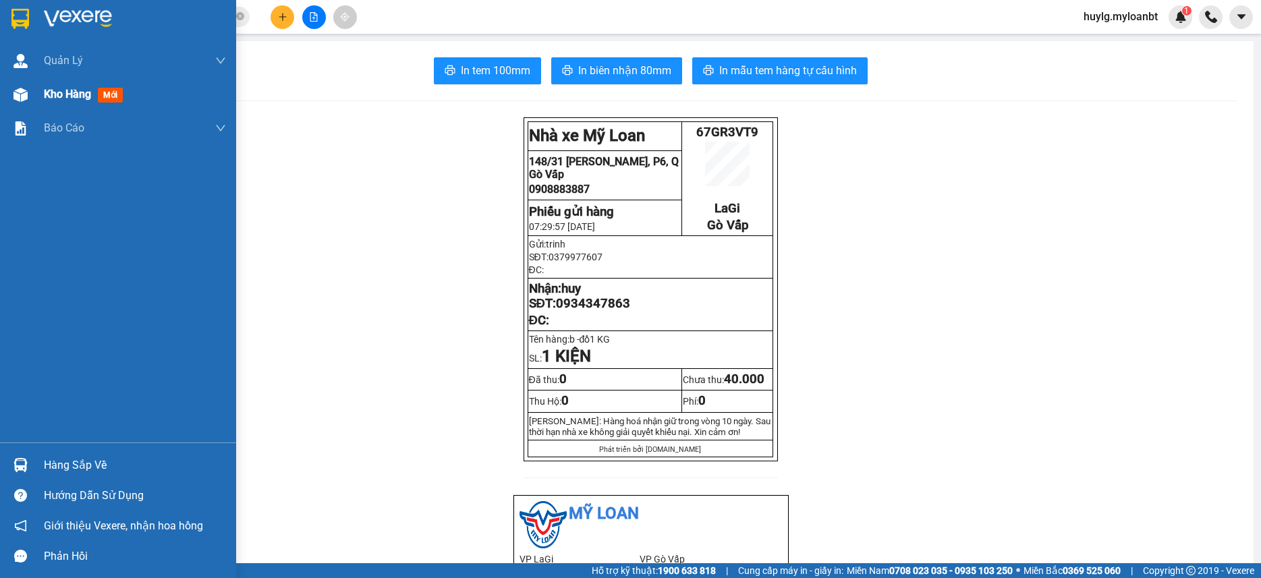
click at [31, 96] on div at bounding box center [21, 95] width 24 height 24
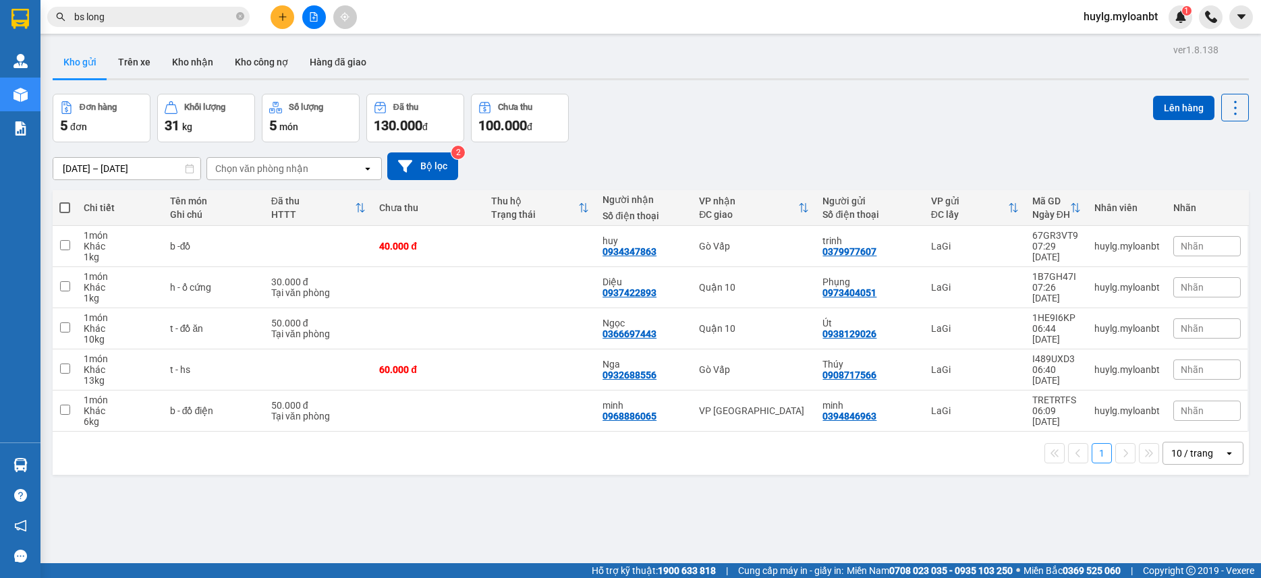
click at [66, 211] on span at bounding box center [64, 207] width 11 height 11
click at [65, 201] on input "checkbox" at bounding box center [65, 201] width 0 height 0
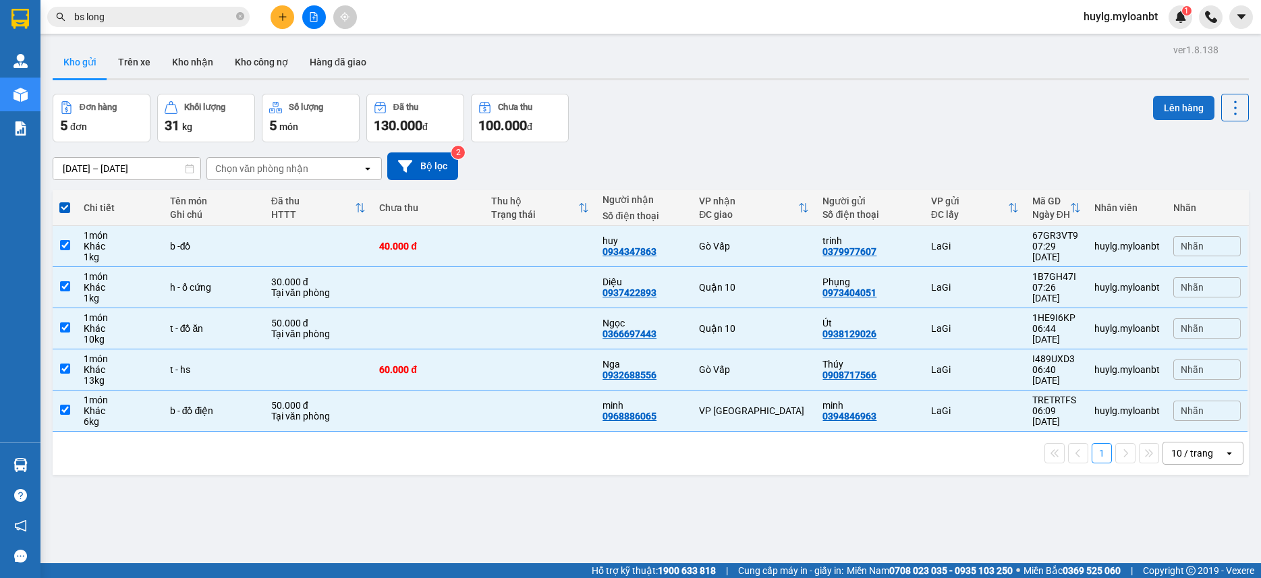
click at [1165, 103] on button "Lên hàng" at bounding box center [1183, 108] width 61 height 24
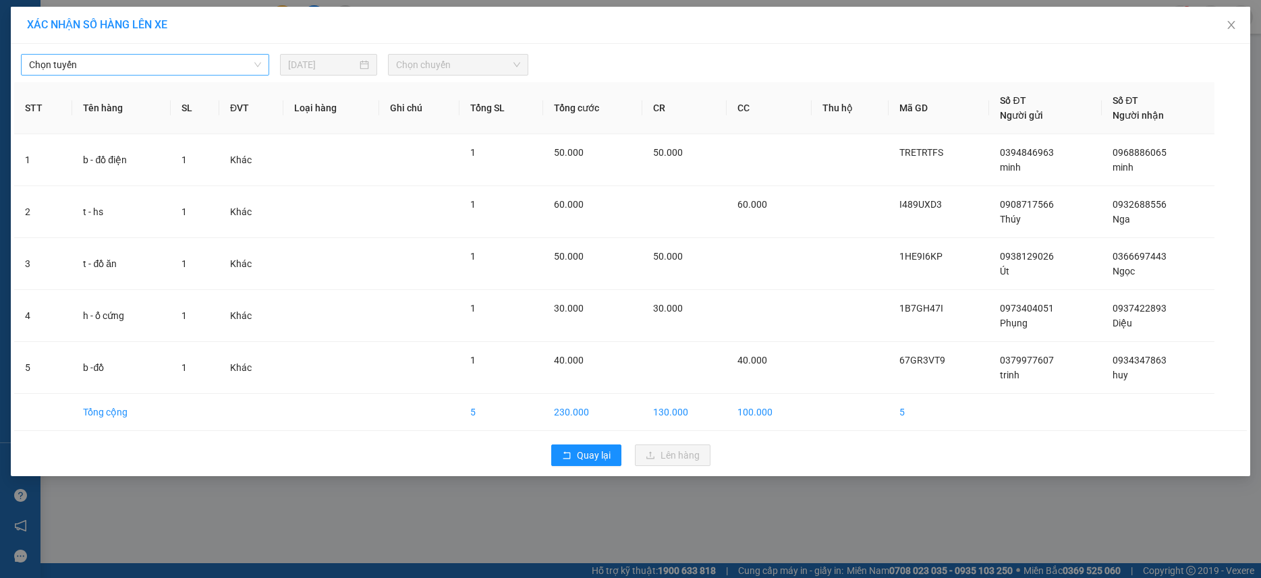
click at [250, 60] on span "Chọn tuyến" at bounding box center [145, 65] width 232 height 20
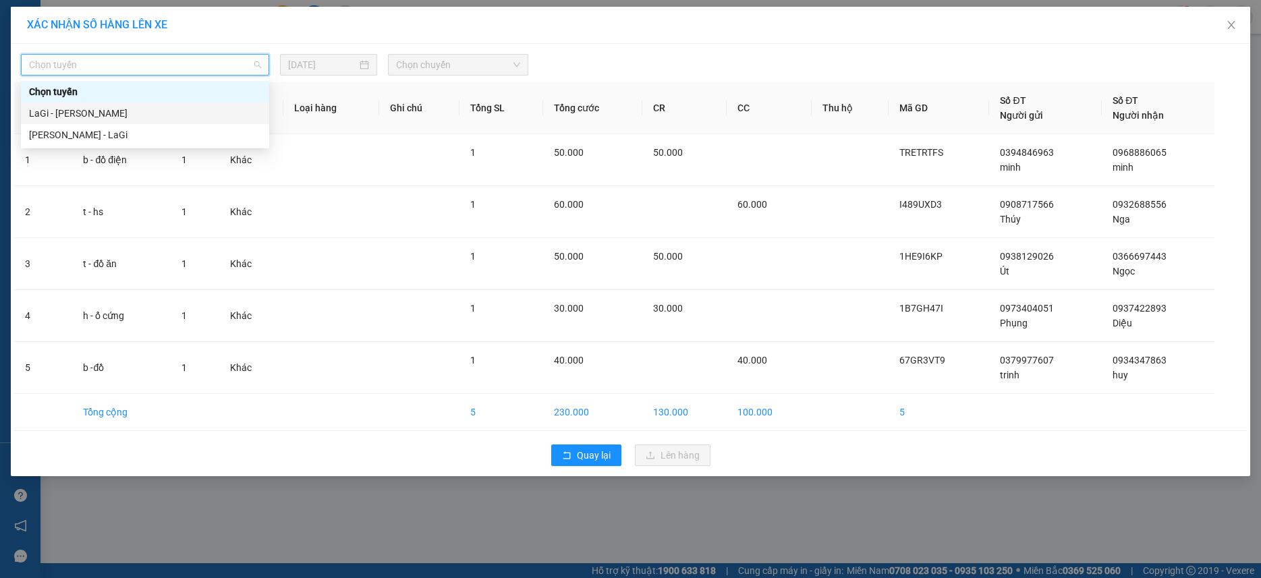
click at [114, 115] on div "LaGi - Hồ Chí Minh" at bounding box center [145, 113] width 232 height 15
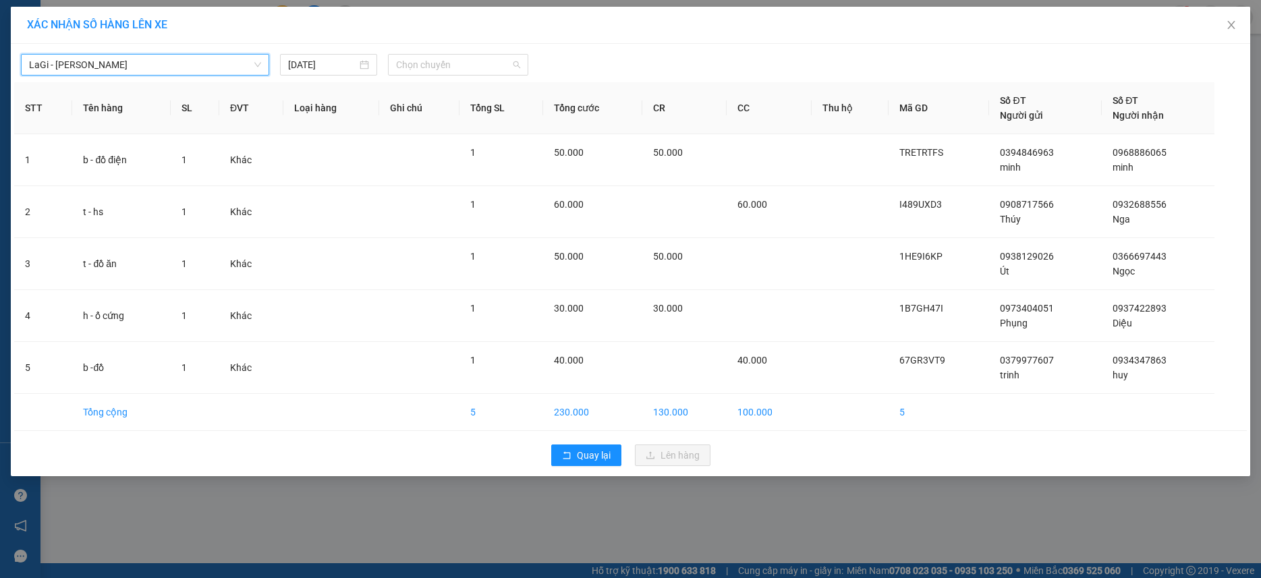
drag, startPoint x: 415, startPoint y: 71, endPoint x: 440, endPoint y: 76, distance: 24.6
click at [420, 71] on span "Chọn chuyến" at bounding box center [458, 65] width 124 height 20
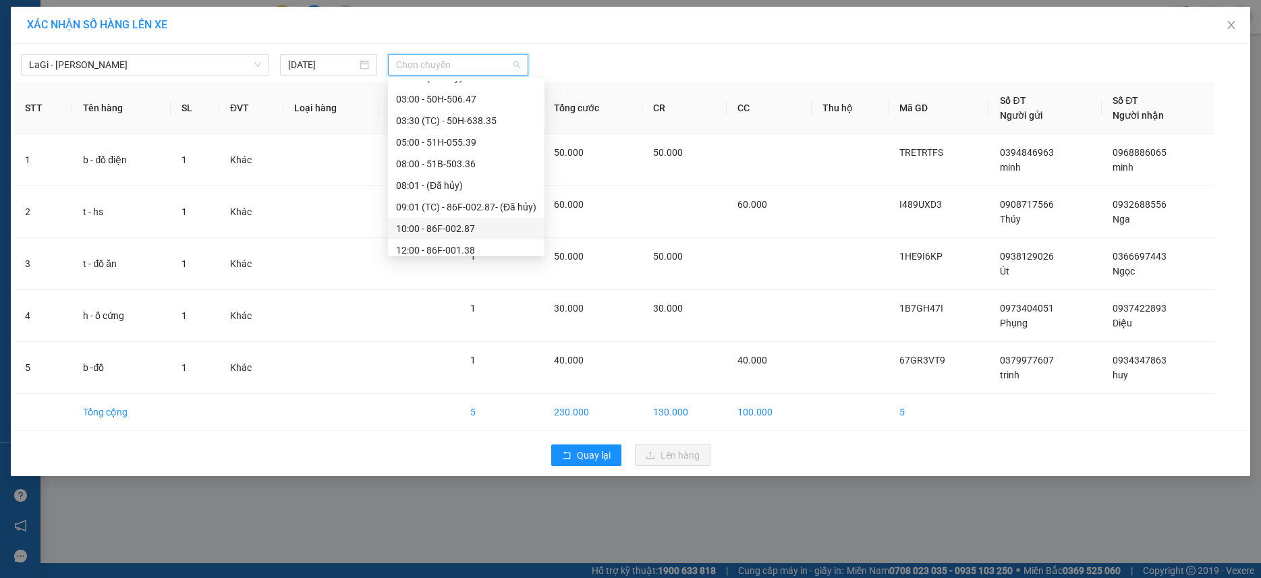
scroll to position [67, 0]
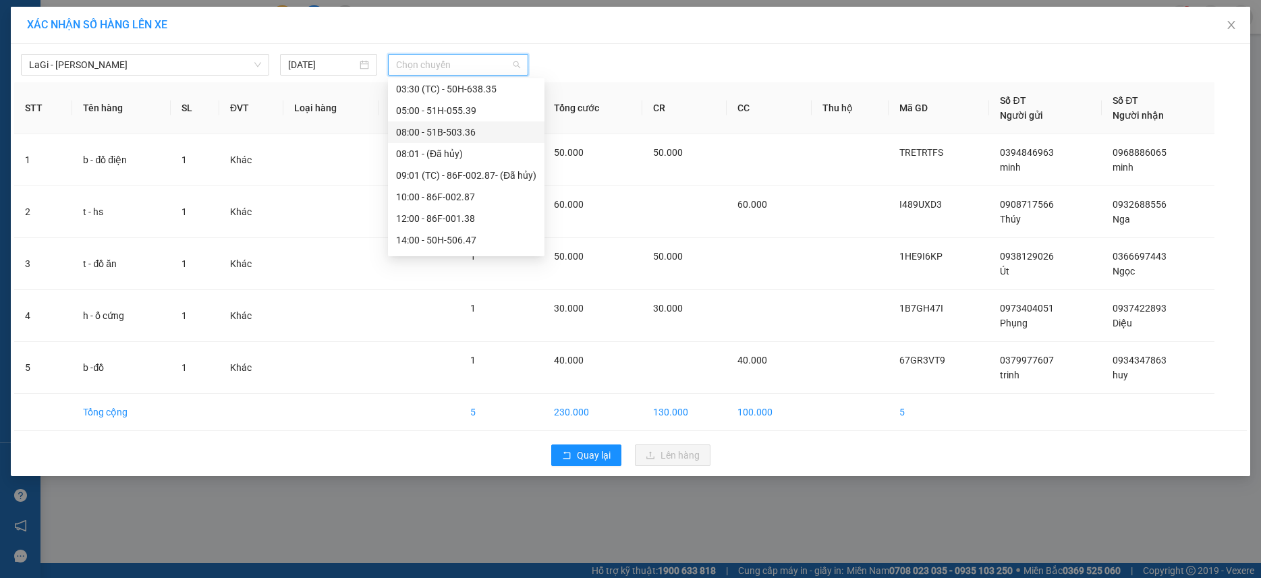
click at [468, 138] on div "08:00 - 51B-503.36" at bounding box center [466, 132] width 140 height 15
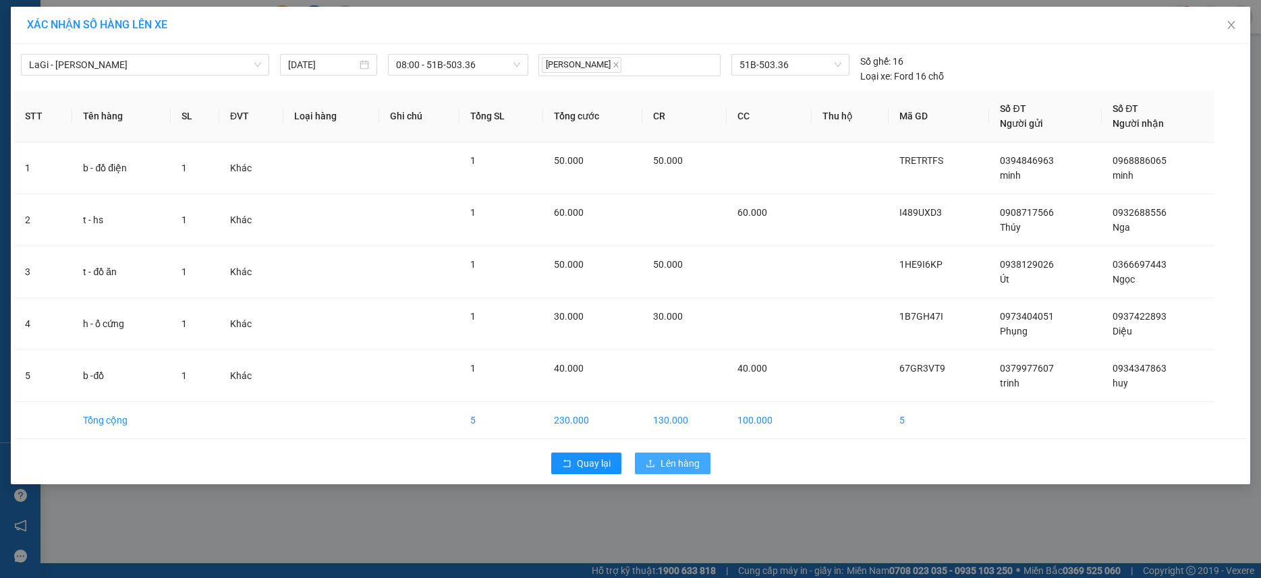
click at [674, 458] on span "Lên hàng" at bounding box center [679, 463] width 39 height 15
click at [674, 459] on span "Lên hàng" at bounding box center [679, 463] width 39 height 15
click at [671, 462] on span "Lên hàng" at bounding box center [679, 463] width 39 height 15
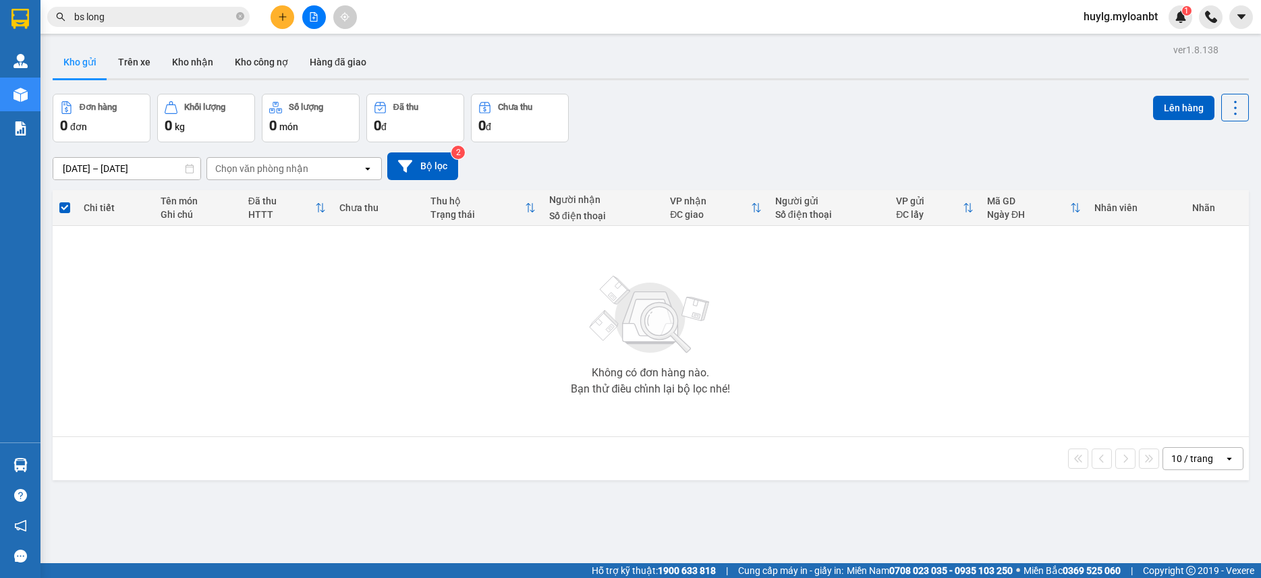
click at [289, 15] on button at bounding box center [282, 17] width 24 height 24
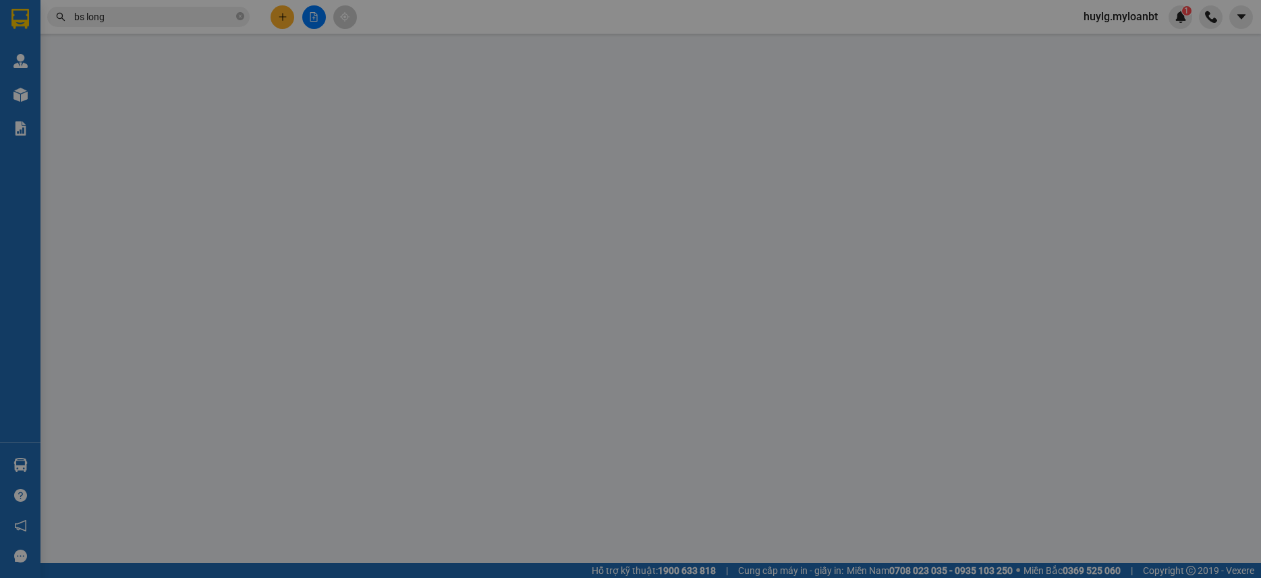
click at [283, 15] on div "Yêu cầu xuất hóa đơn điện tử" at bounding box center [232, 22] width 142 height 15
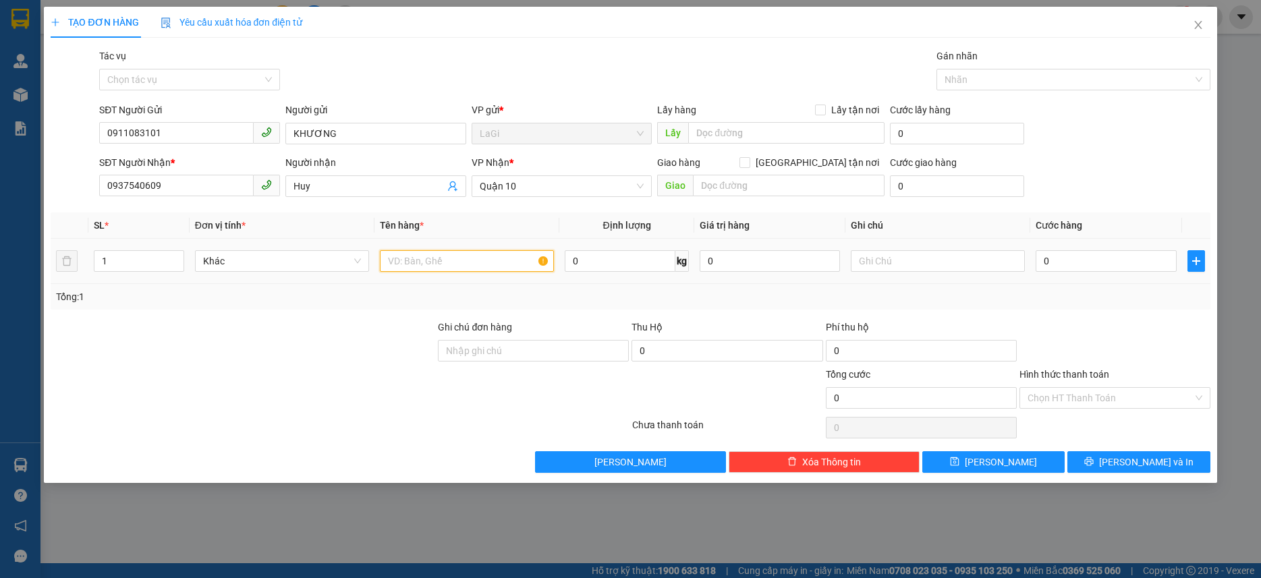
click at [403, 261] on input "text" at bounding box center [467, 261] width 174 height 22
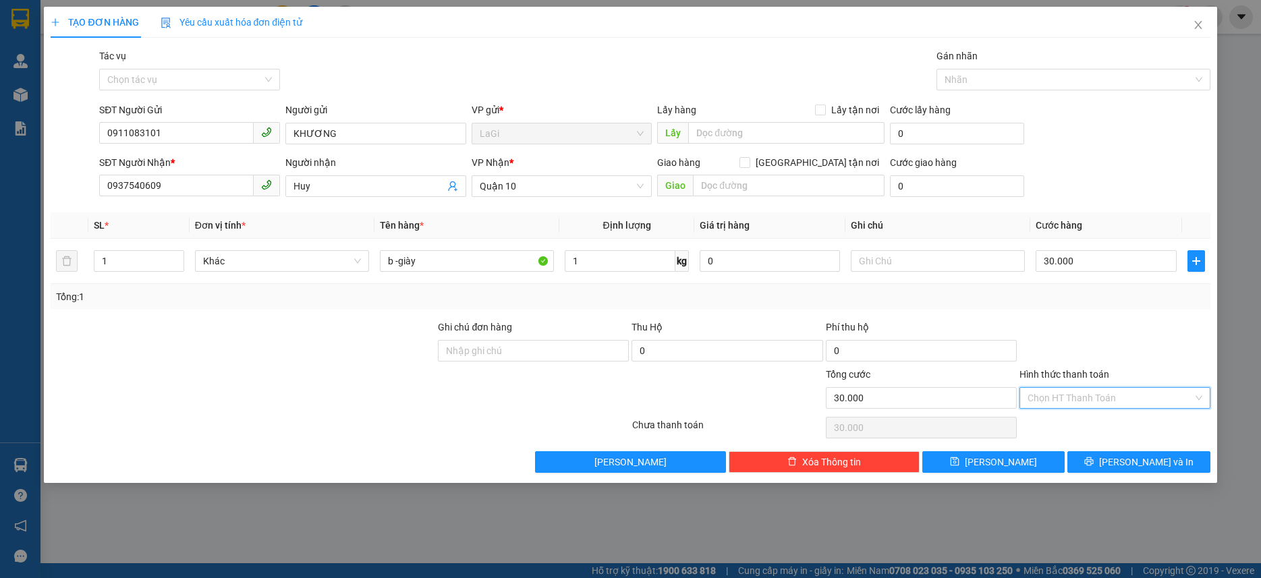
drag, startPoint x: 1131, startPoint y: 401, endPoint x: 1105, endPoint y: 417, distance: 30.9
click at [1131, 402] on input "Hình thức thanh toán" at bounding box center [1109, 398] width 165 height 20
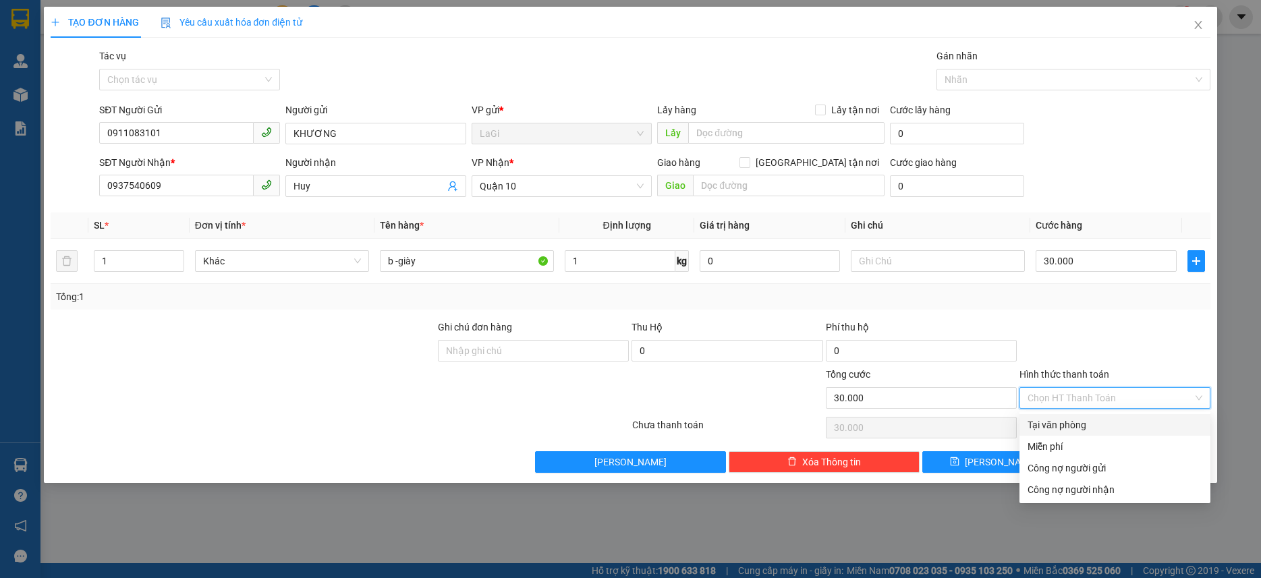
click at [1103, 419] on div "Tại văn phòng" at bounding box center [1114, 424] width 175 height 15
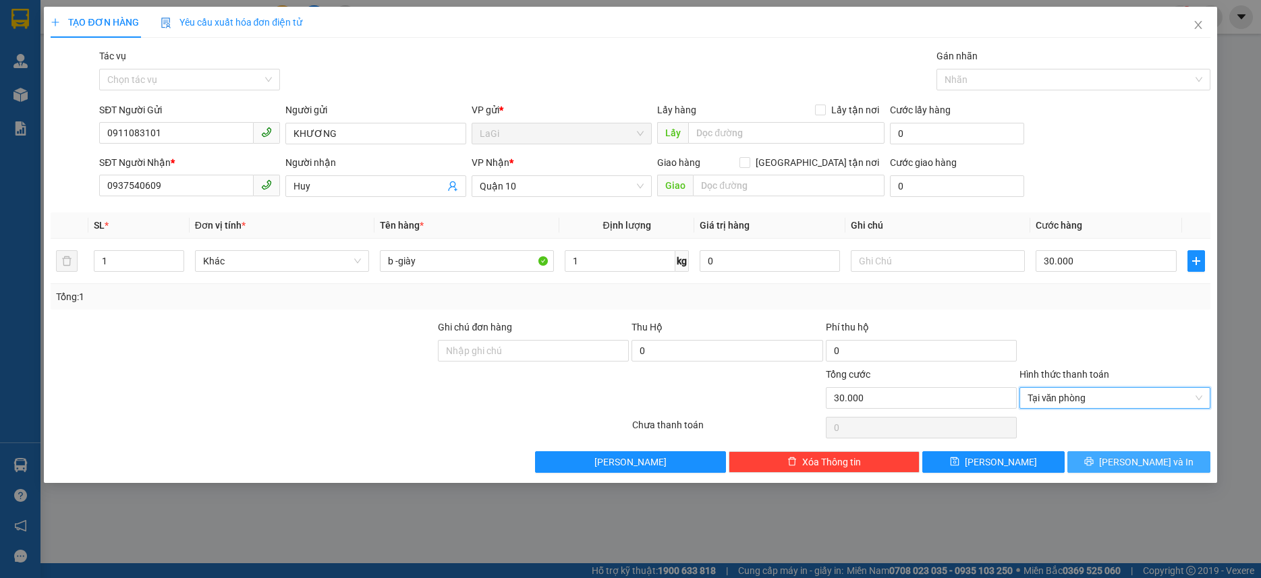
click at [1116, 470] on button "Lưu và In" at bounding box center [1138, 462] width 142 height 22
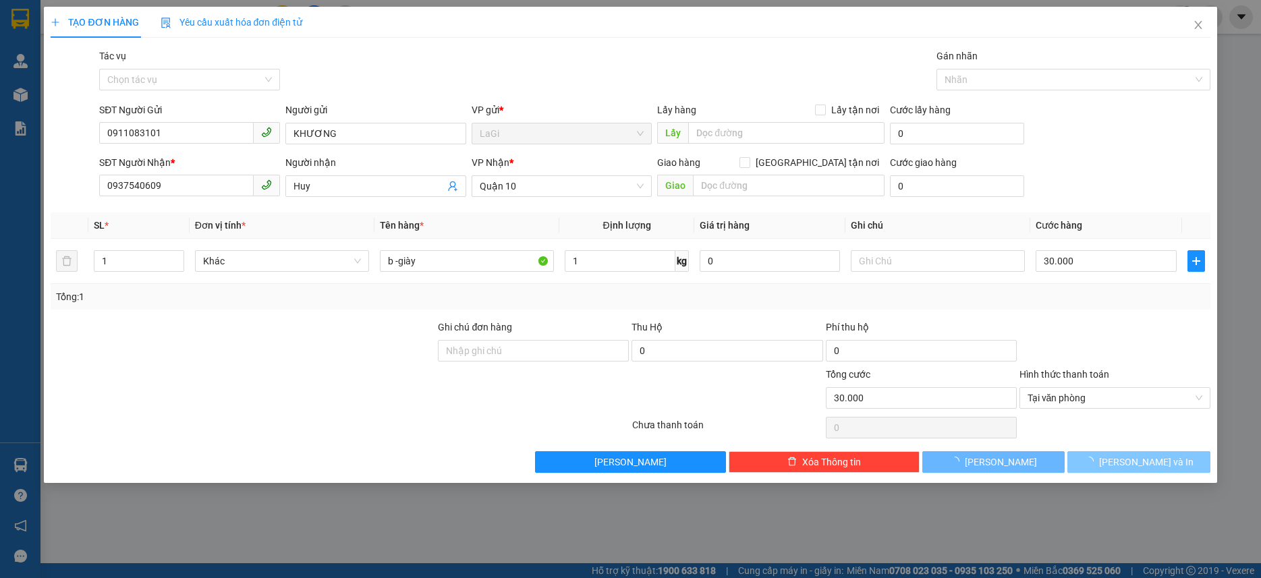
click at [1116, 469] on button "Lưu và In" at bounding box center [1138, 462] width 142 height 22
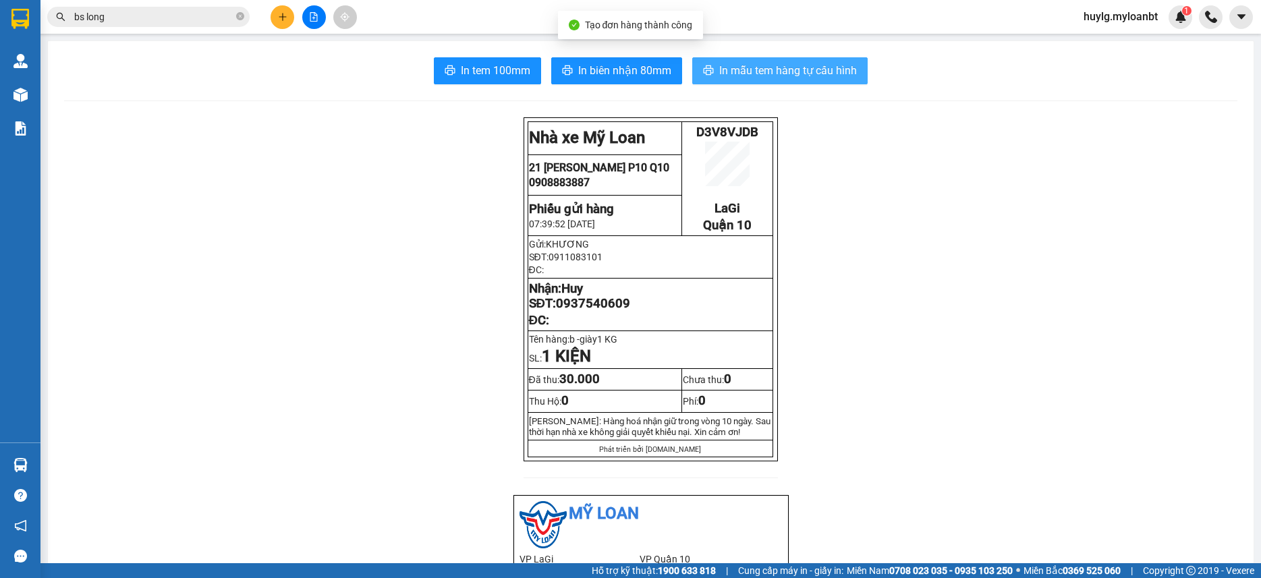
click at [799, 75] on span "In mẫu tem hàng tự cấu hình" at bounding box center [788, 70] width 138 height 17
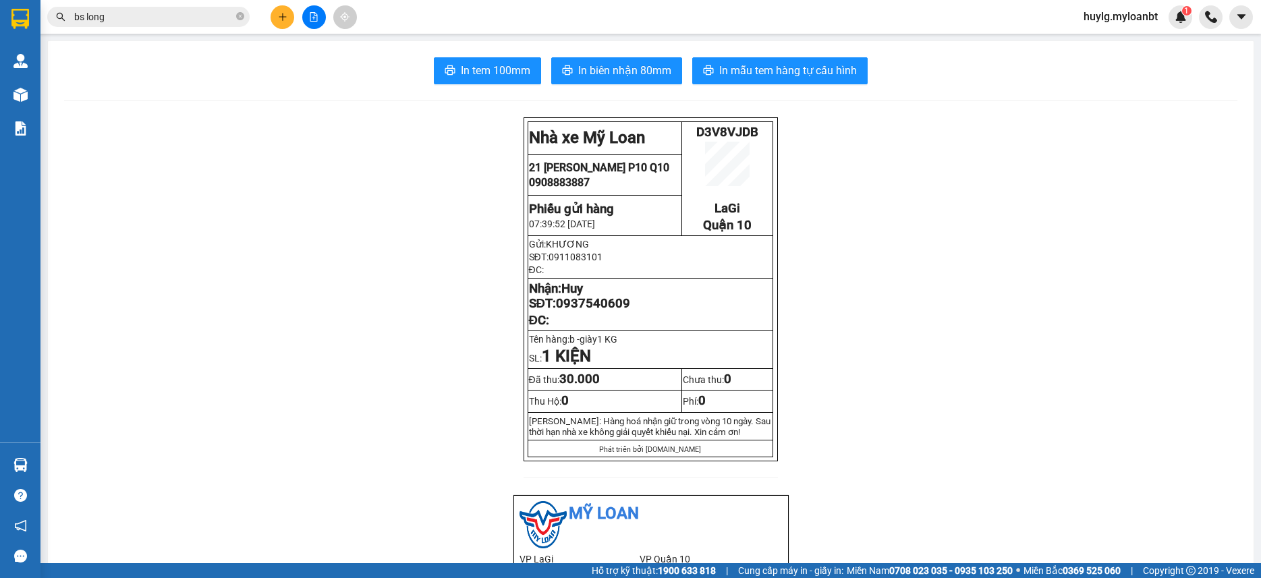
click at [169, 9] on span "bs long" at bounding box center [148, 17] width 202 height 20
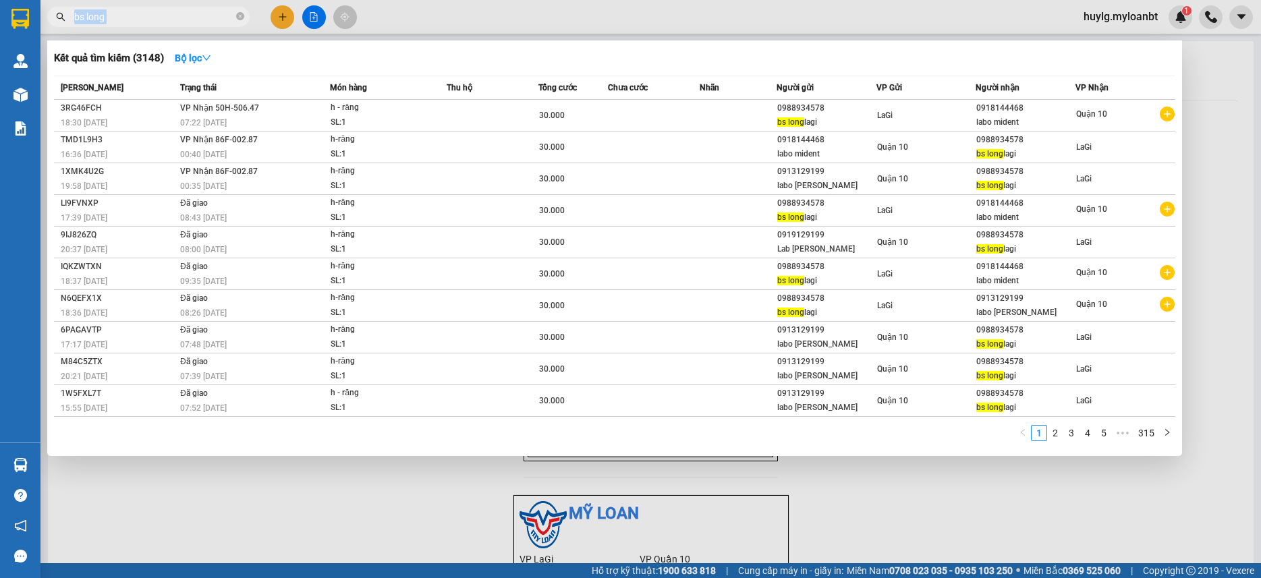
click at [169, 9] on span "bs long" at bounding box center [148, 17] width 202 height 20
click at [168, 12] on input "bs long" at bounding box center [153, 16] width 159 height 15
click at [168, 13] on input "bs long" at bounding box center [153, 16] width 159 height 15
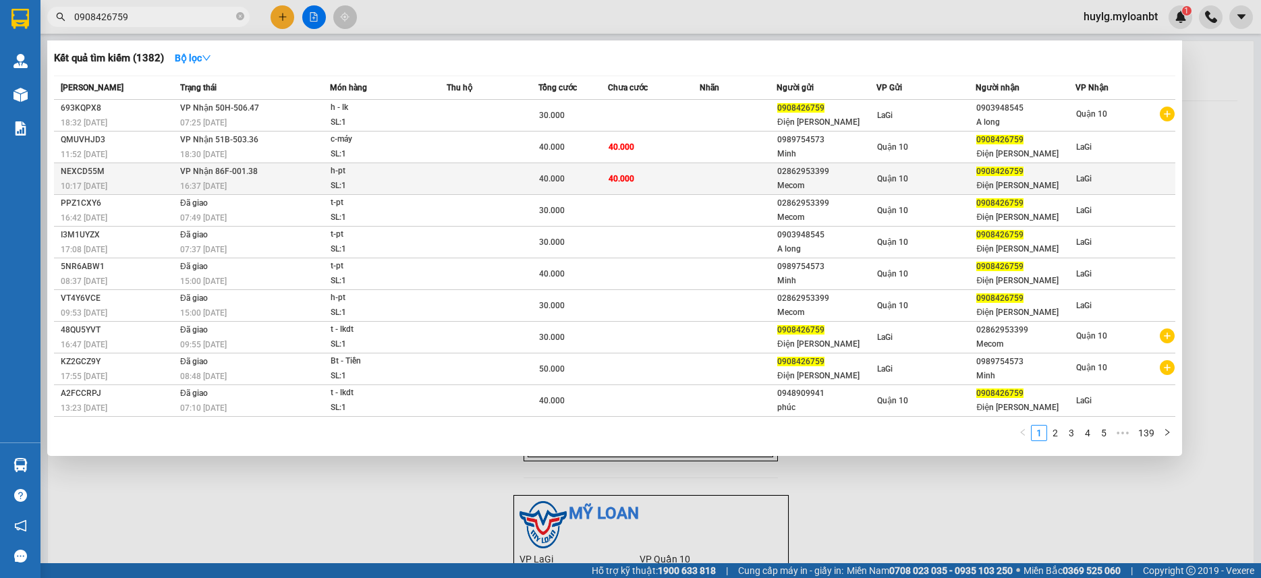
click at [454, 163] on tbody "693KQPX8 18:32 - 13/08 VP Nhận 50H-506.47 07:25 - 14/08 h - lk SL: 1 30.000 090…" at bounding box center [614, 258] width 1121 height 317
click at [454, 163] on td at bounding box center [492, 179] width 92 height 32
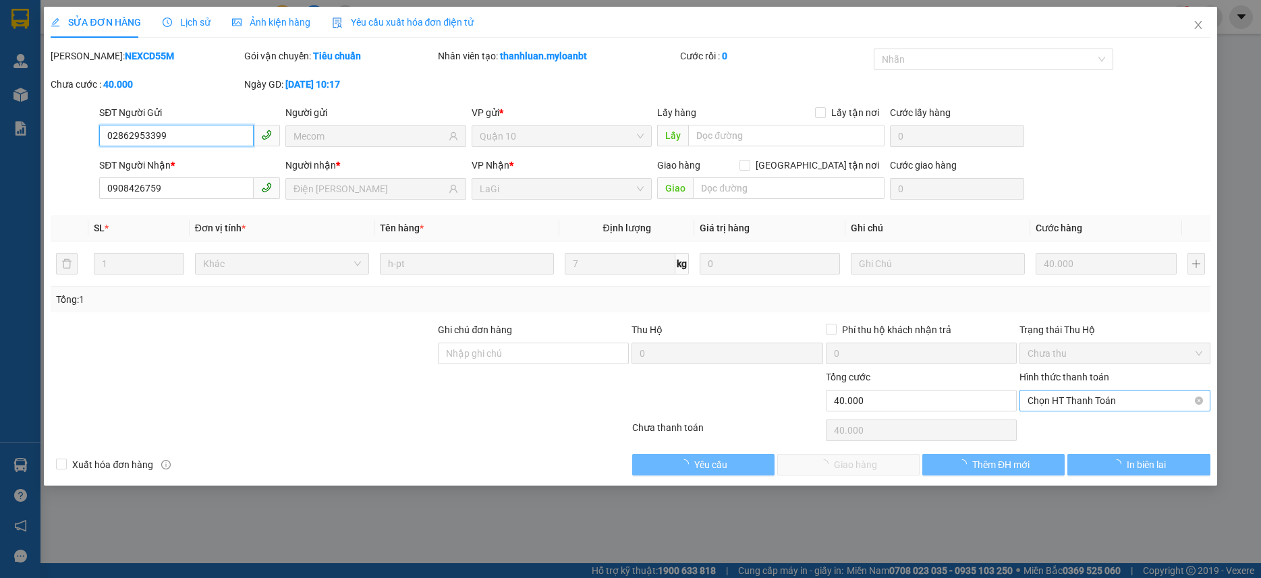
click at [1080, 397] on span "Chọn HT Thanh Toán" at bounding box center [1114, 401] width 175 height 20
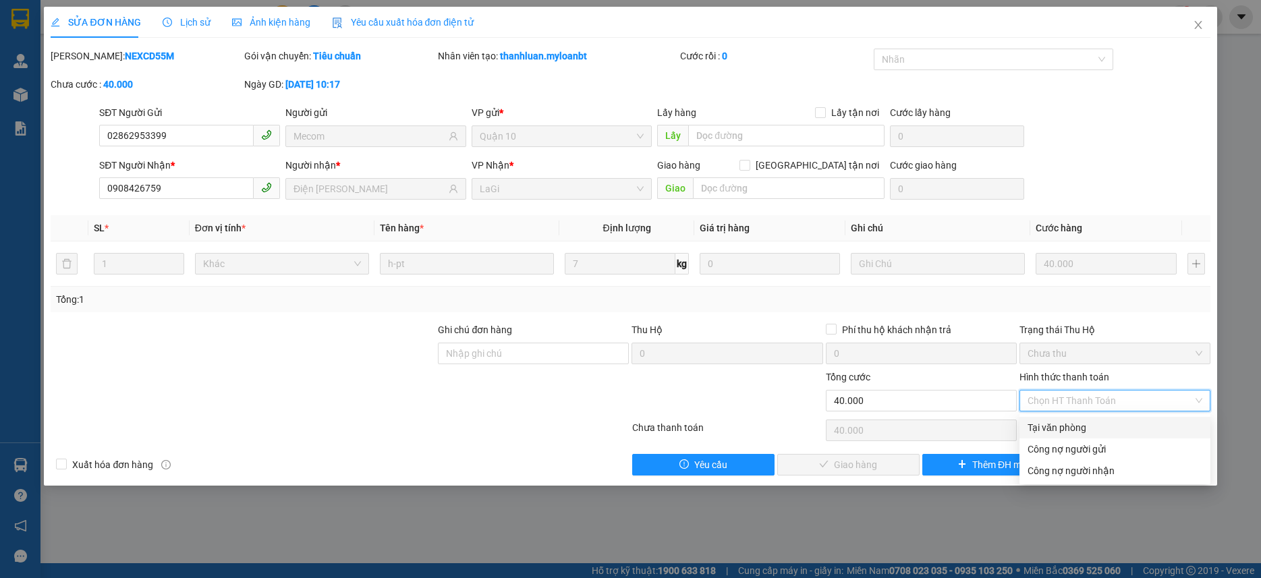
click at [1058, 429] on div "Tại văn phòng" at bounding box center [1114, 427] width 175 height 15
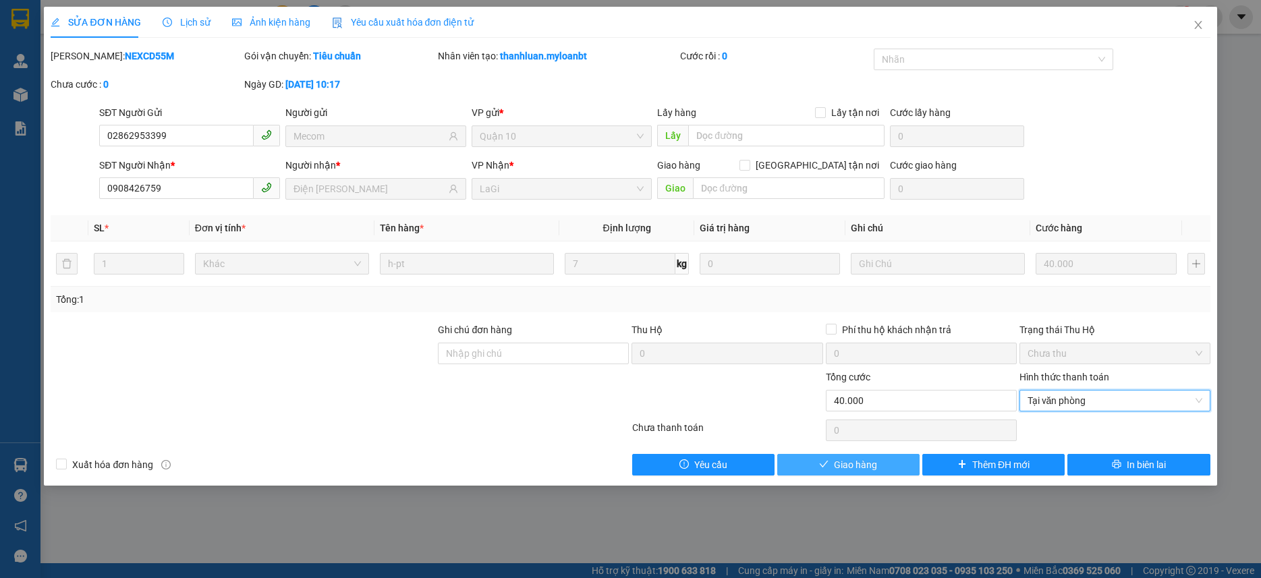
click at [858, 461] on span "Giao hàng" at bounding box center [855, 464] width 43 height 15
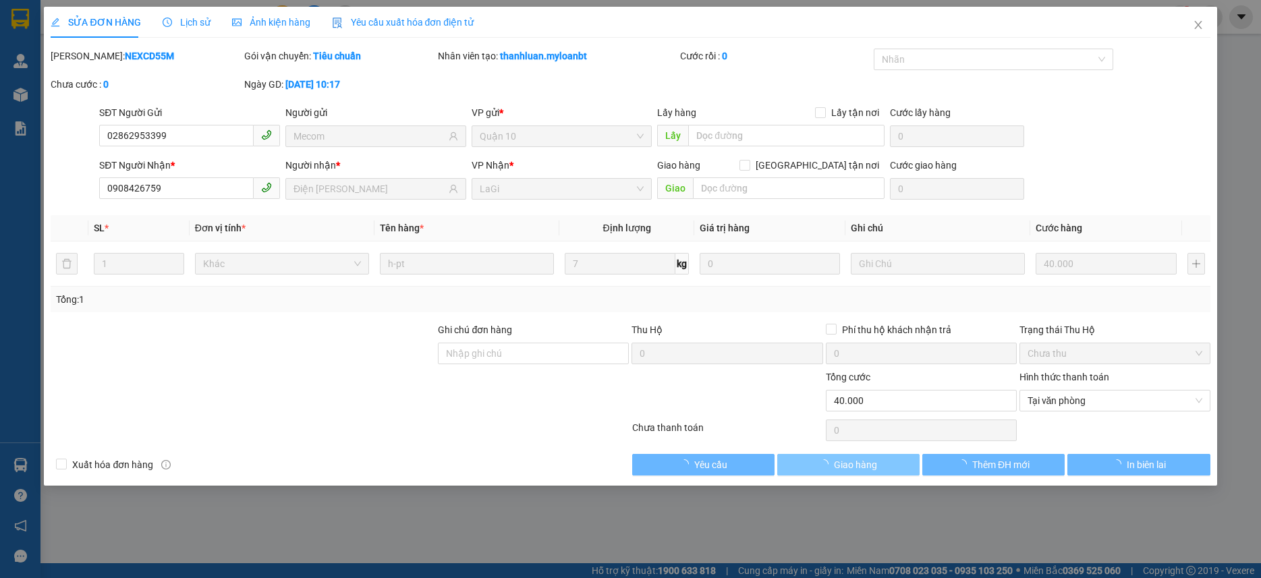
click at [859, 461] on span "Giao hàng" at bounding box center [855, 464] width 43 height 15
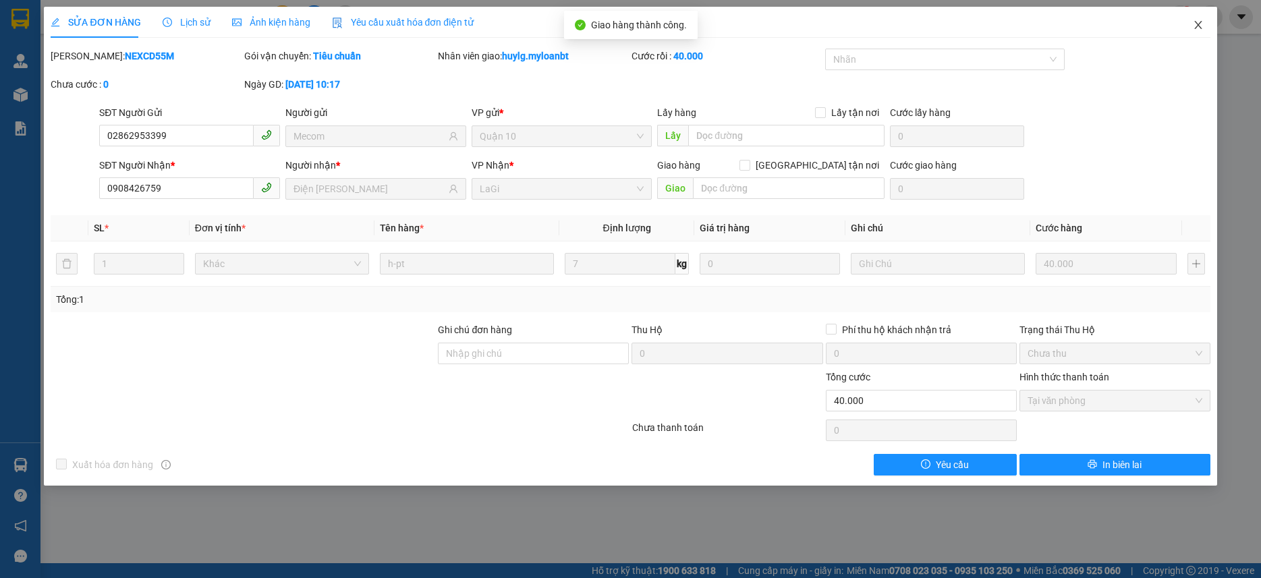
click at [1203, 28] on span "Close" at bounding box center [1198, 26] width 38 height 38
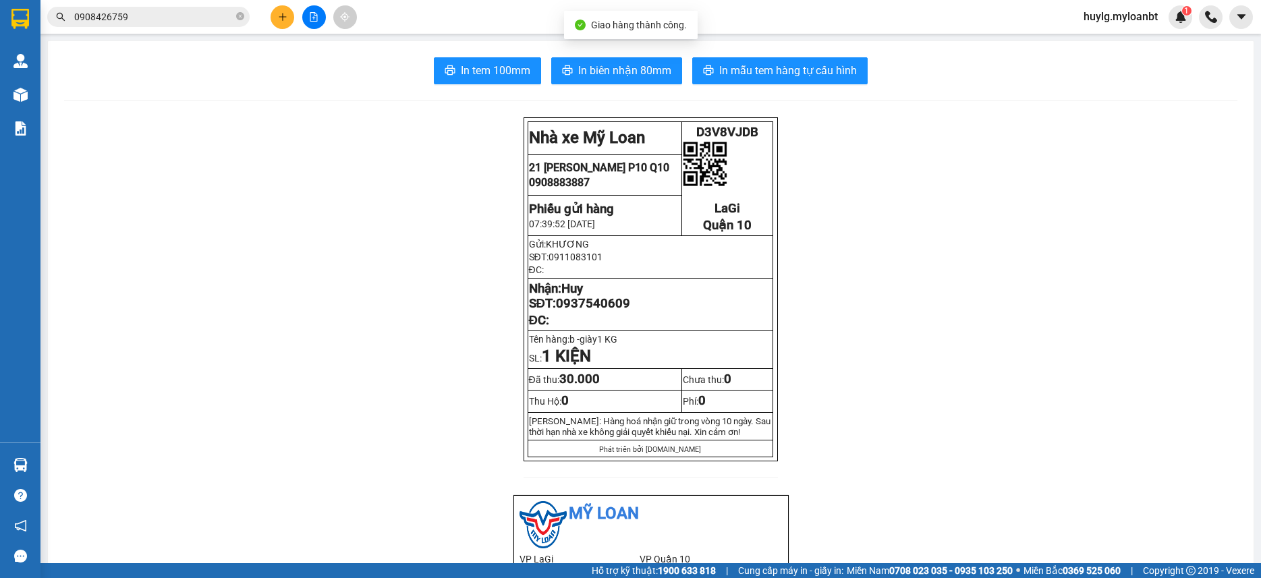
click at [189, 11] on input "0908426759" at bounding box center [153, 16] width 159 height 15
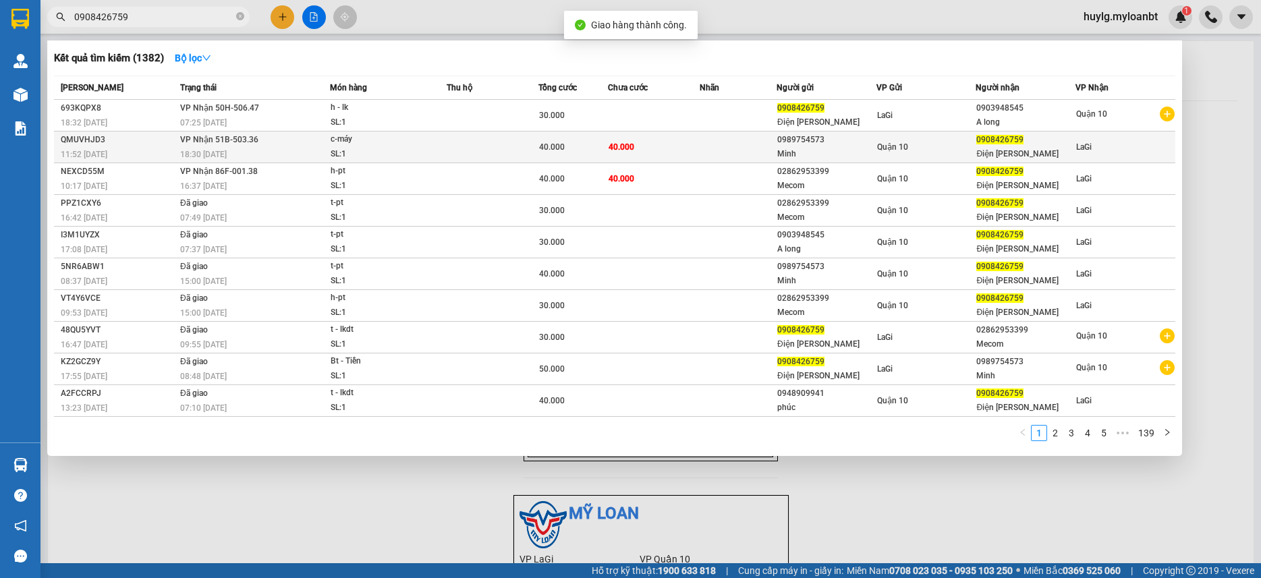
click at [154, 156] on div "11:52 - 13/08" at bounding box center [118, 154] width 115 height 15
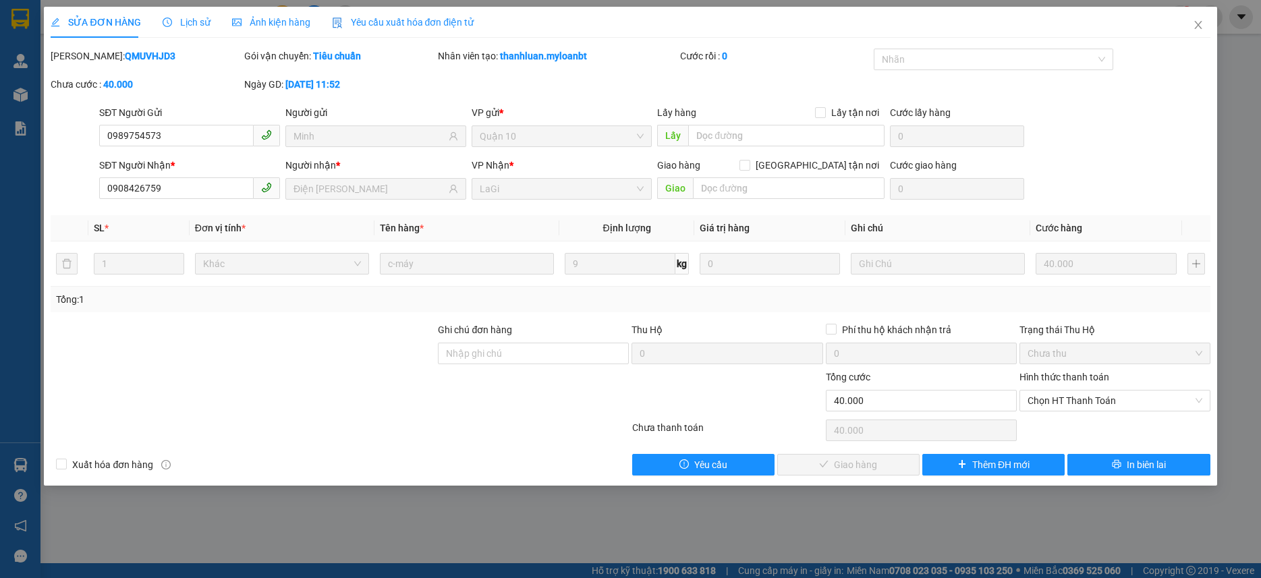
click at [1094, 384] on div "Hình thức thanh toán" at bounding box center [1114, 380] width 191 height 20
click at [1093, 399] on span "Chọn HT Thanh Toán" at bounding box center [1114, 401] width 175 height 20
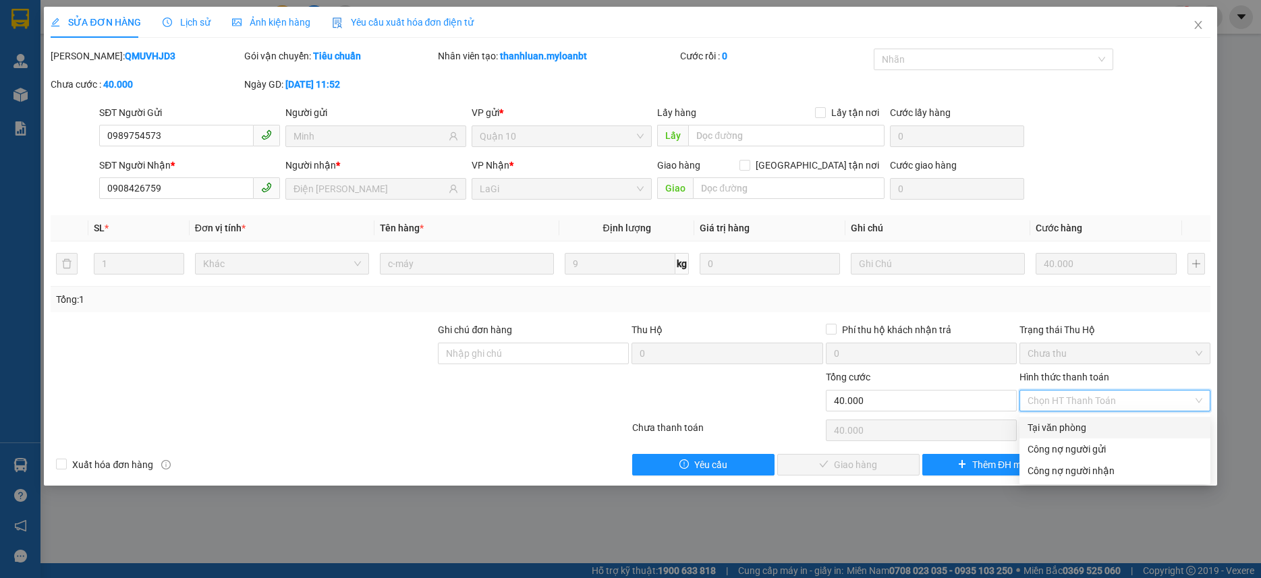
click at [1075, 419] on div "Tại văn phòng" at bounding box center [1114, 428] width 191 height 22
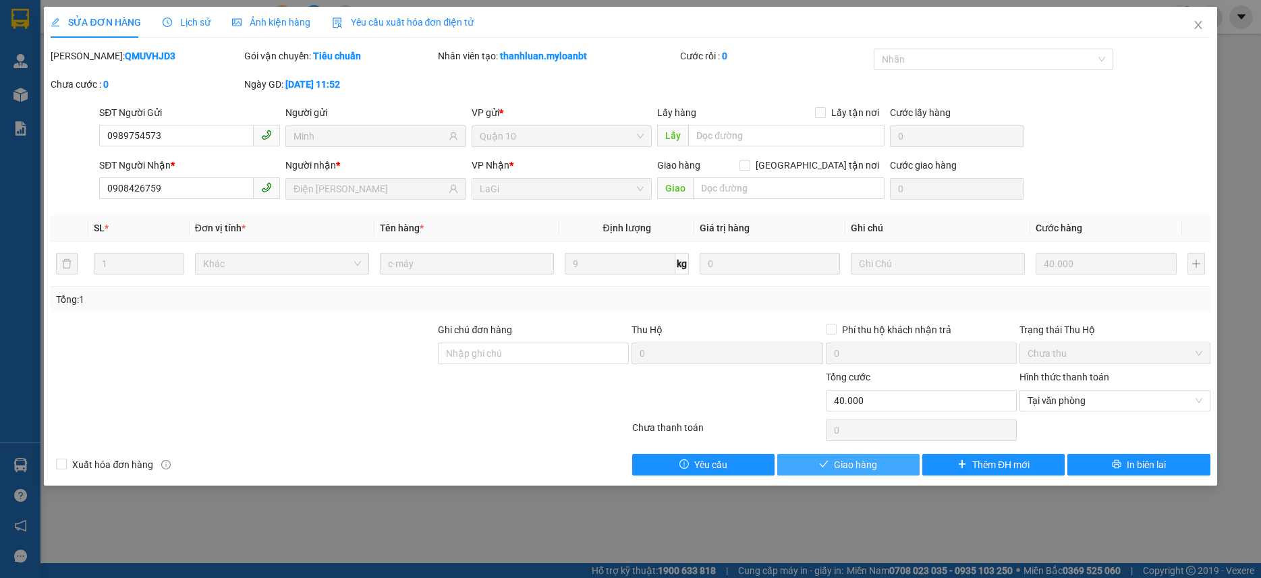
click at [872, 465] on span "Giao hàng" at bounding box center [855, 464] width 43 height 15
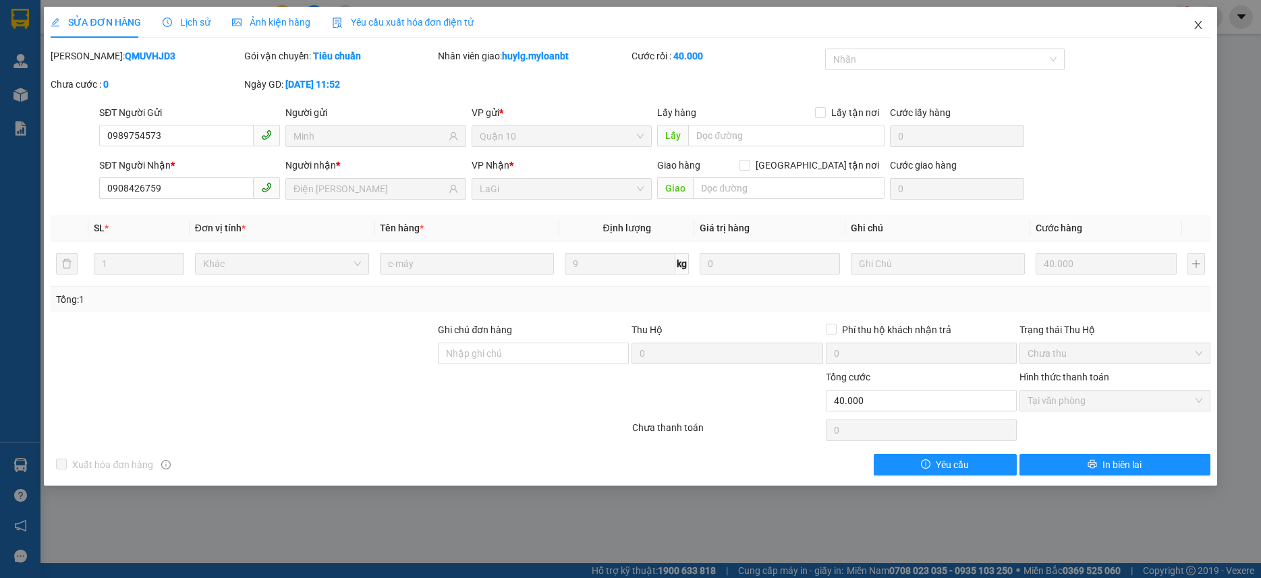
click at [1191, 22] on span "Close" at bounding box center [1198, 26] width 38 height 38
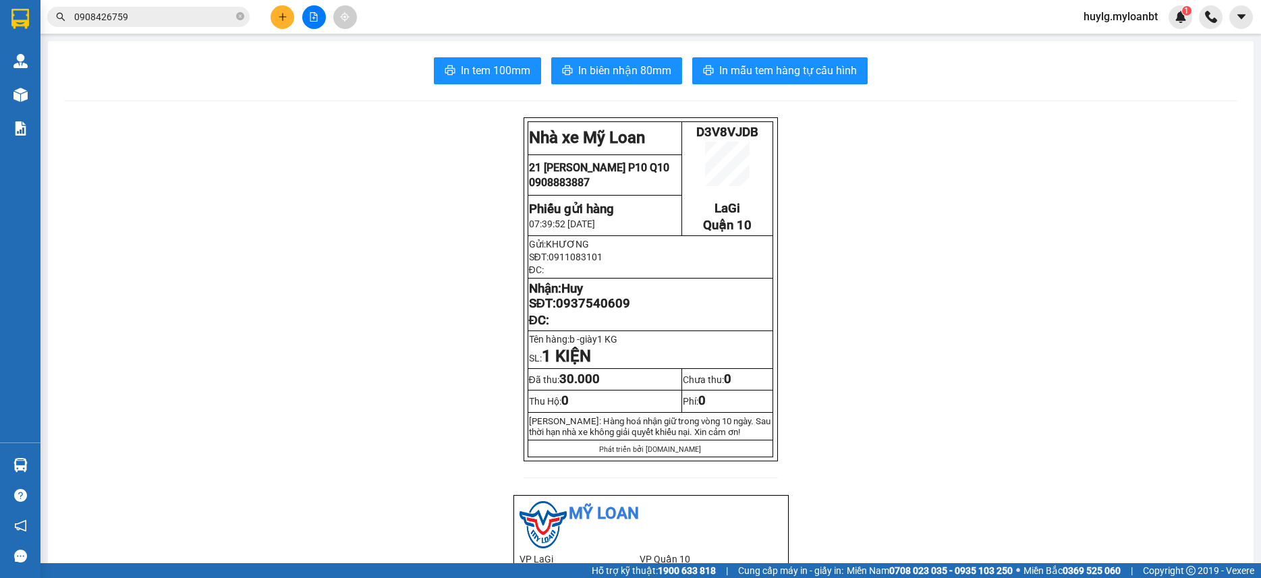
click at [285, 26] on button at bounding box center [282, 17] width 24 height 24
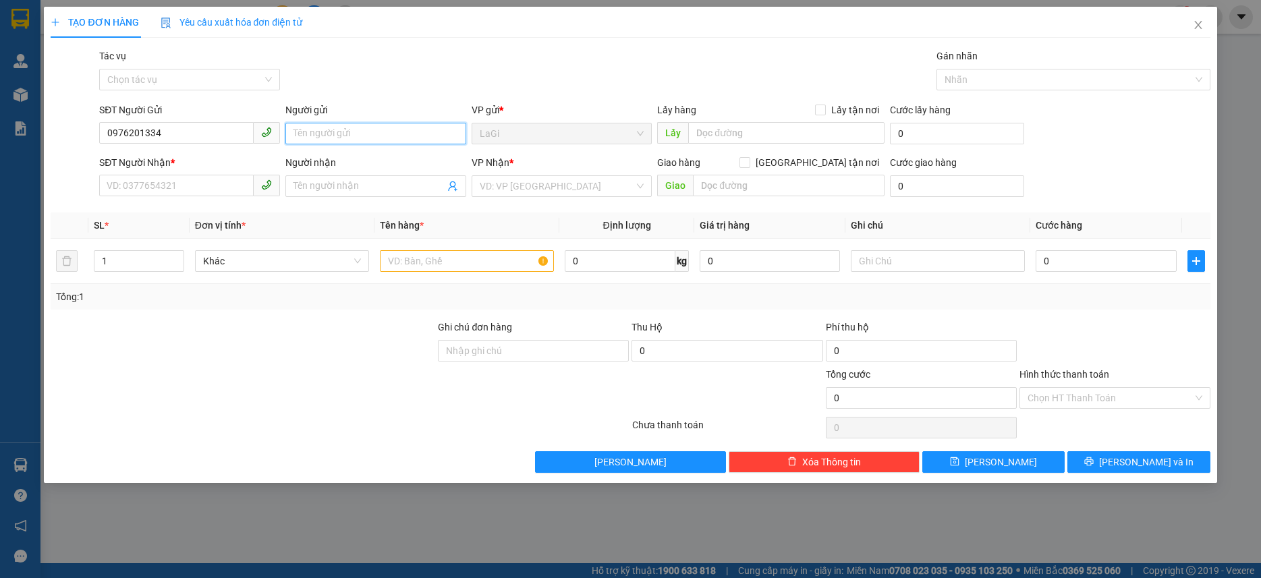
click at [322, 128] on input "Người gửi" at bounding box center [375, 134] width 181 height 22
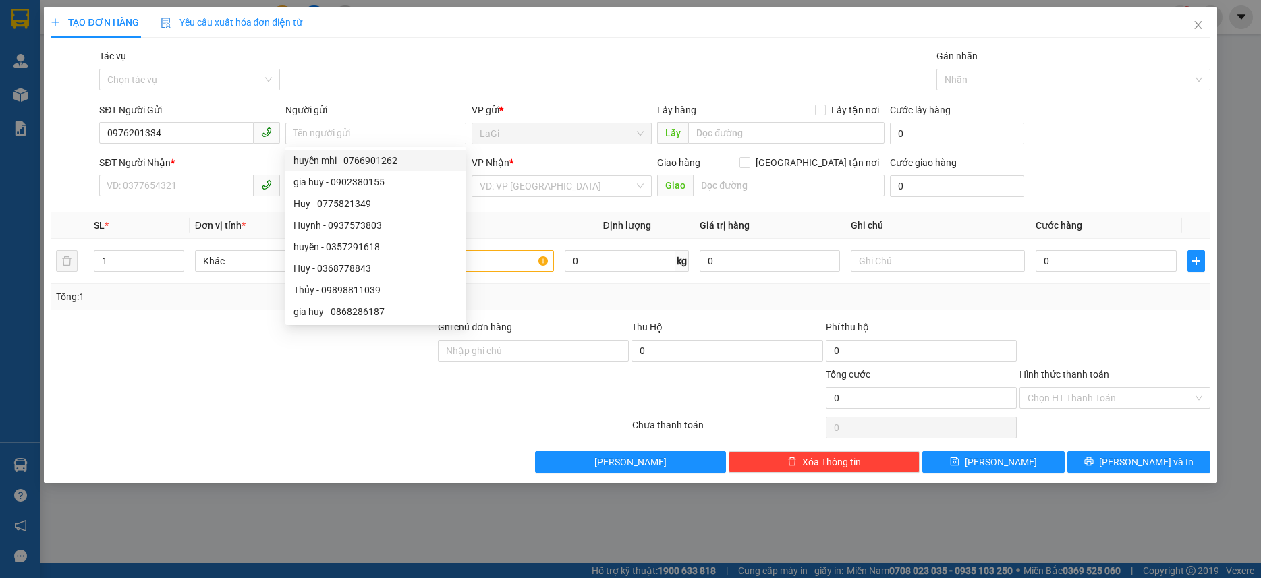
click at [185, 202] on div "SĐT Người Nhận * VD: 0377654321" at bounding box center [189, 178] width 181 height 47
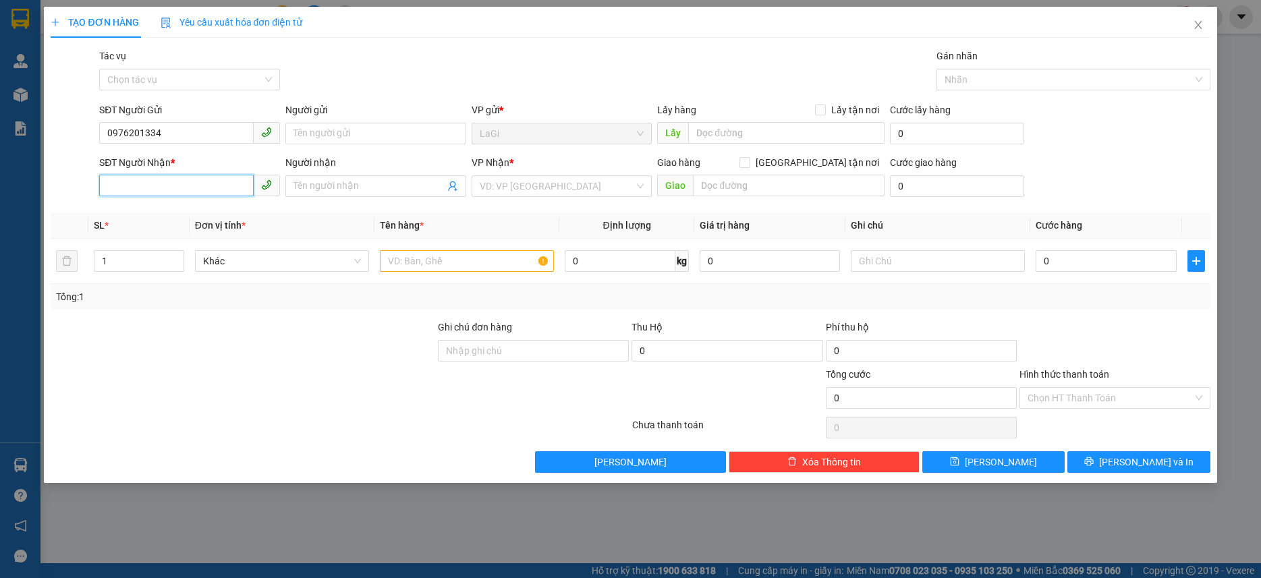
click at [183, 187] on input "SĐT Người Nhận *" at bounding box center [176, 186] width 154 height 22
click at [202, 116] on div "SĐT Người Gửi" at bounding box center [189, 110] width 181 height 15
click at [202, 122] on input "0976201334" at bounding box center [176, 133] width 154 height 22
click at [202, 117] on div "SĐT Người Gửi" at bounding box center [189, 110] width 181 height 15
click at [202, 122] on input "0976201334" at bounding box center [176, 133] width 154 height 22
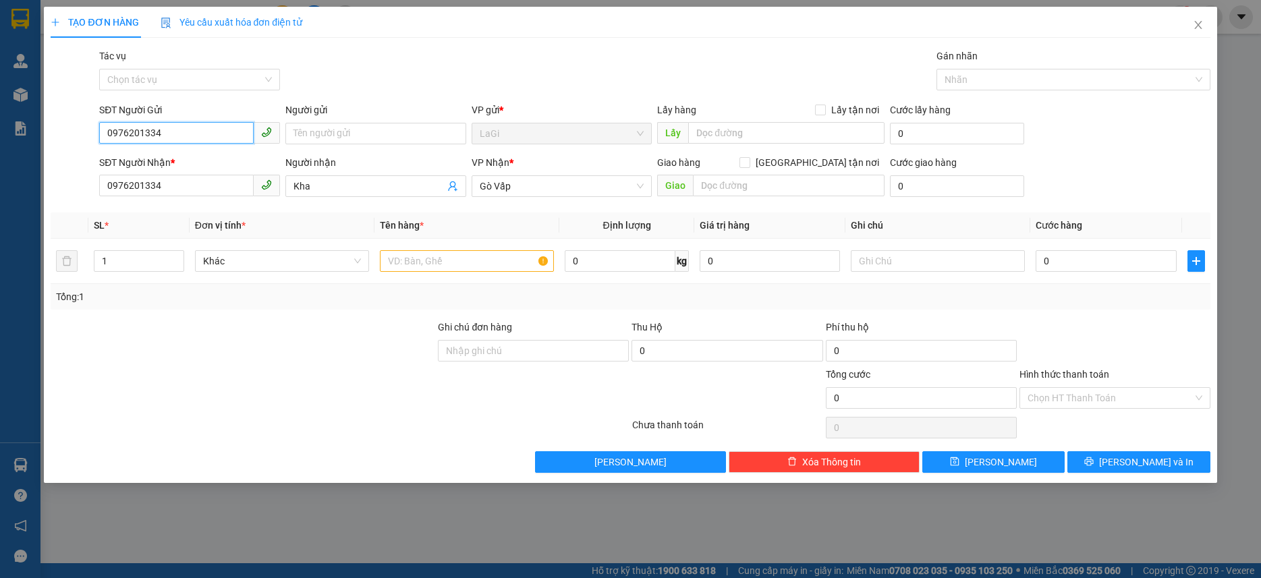
click at [204, 131] on input "0976201334" at bounding box center [176, 133] width 154 height 22
paste input "0976201334"
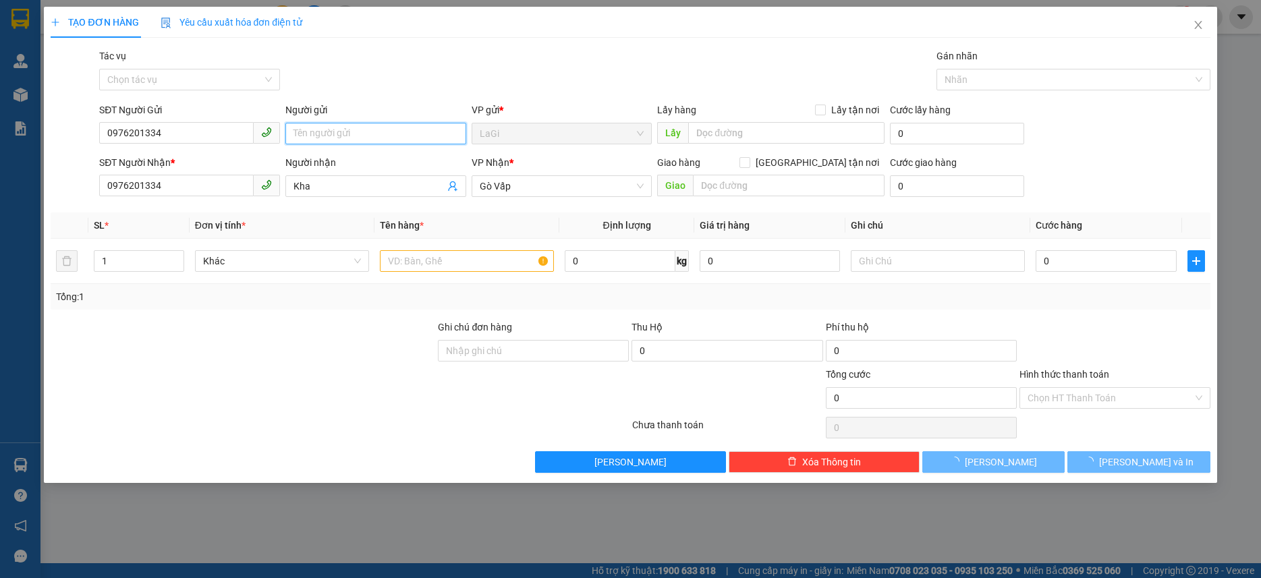
click at [344, 129] on input "Người gửi" at bounding box center [375, 134] width 181 height 22
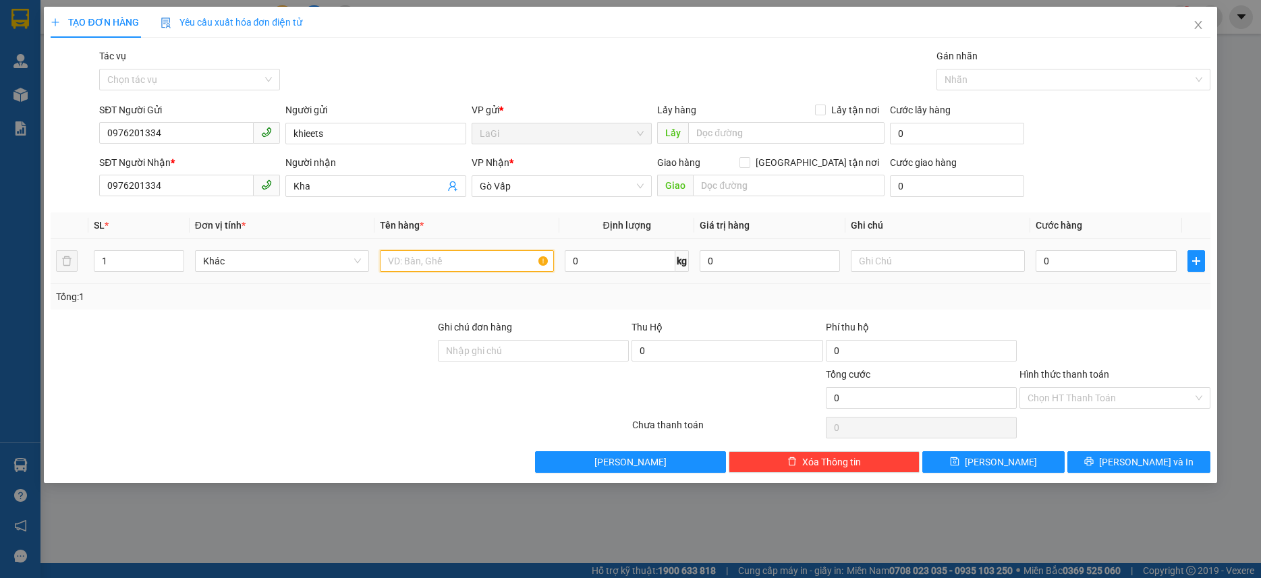
click at [513, 261] on input "text" at bounding box center [467, 261] width 174 height 22
drag, startPoint x: 1103, startPoint y: 386, endPoint x: 1105, endPoint y: 403, distance: 16.9
click at [1105, 391] on div "Hình thức thanh toán Chọn HT Thanh Toán" at bounding box center [1114, 390] width 191 height 47
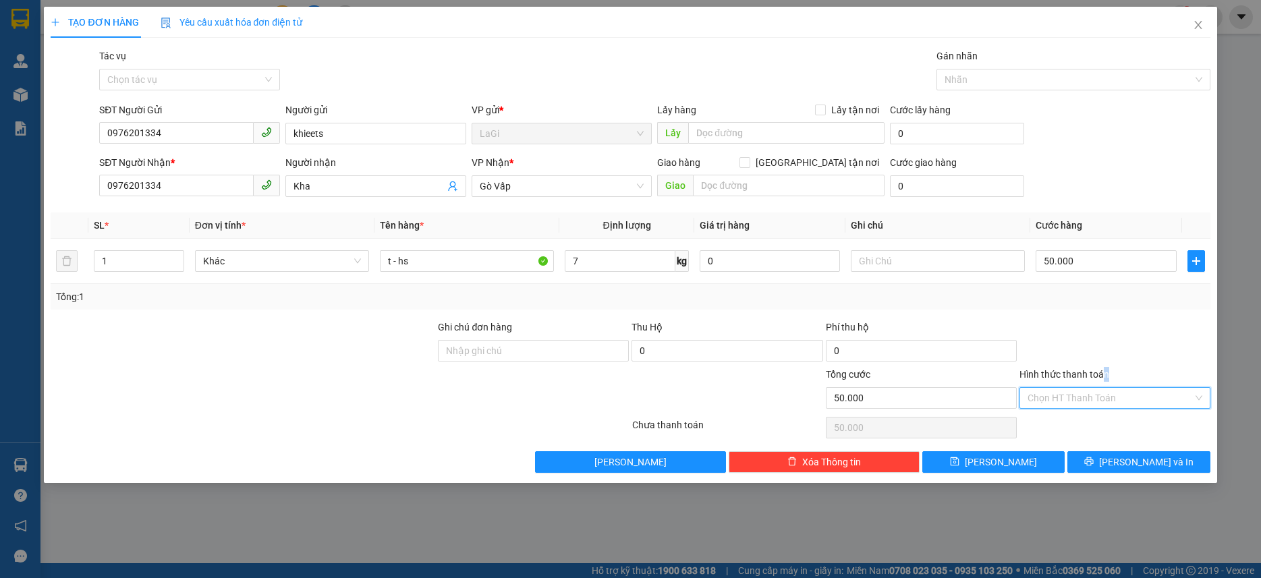
click at [1105, 403] on input "Hình thức thanh toán" at bounding box center [1109, 398] width 165 height 20
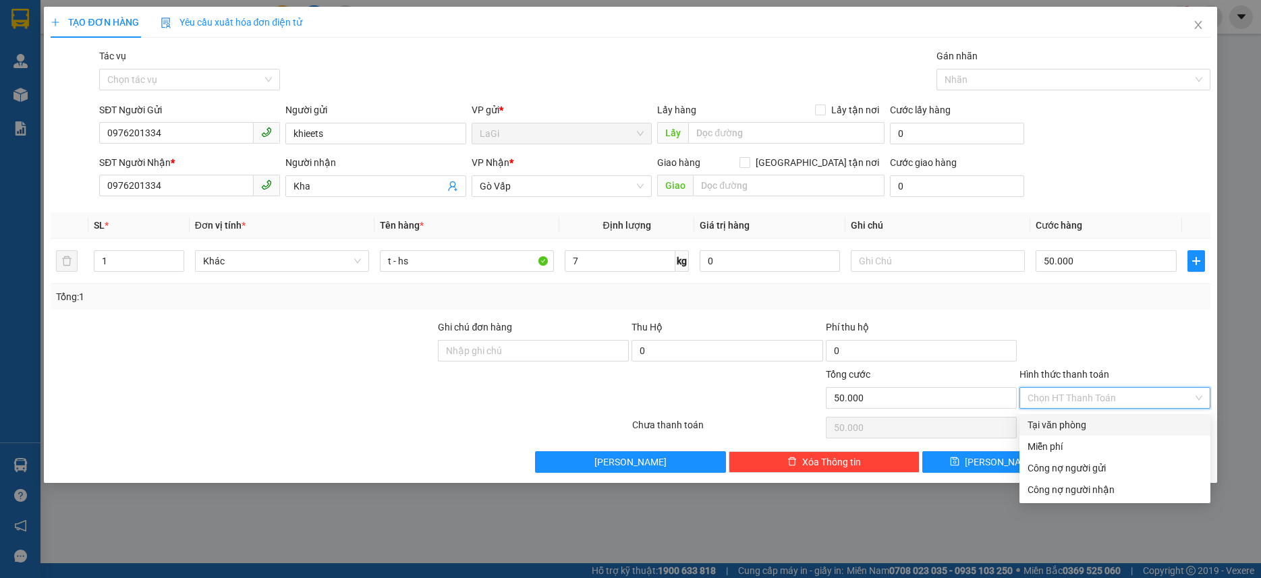
click at [1083, 419] on div "Tại văn phòng" at bounding box center [1114, 424] width 175 height 15
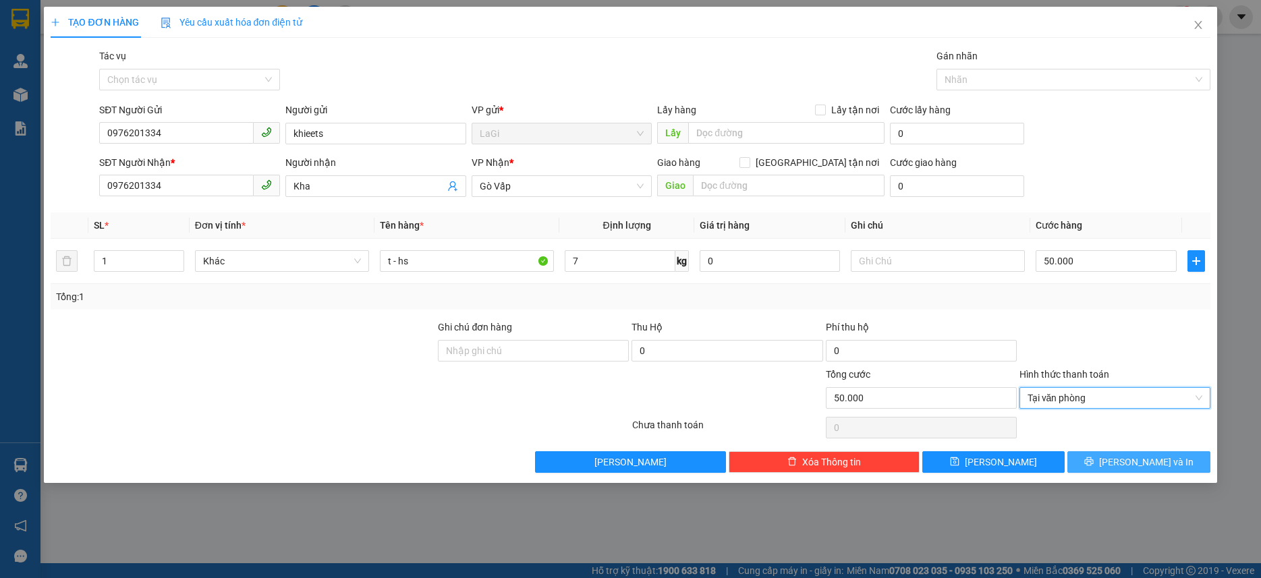
click at [1118, 451] on button "Lưu và In" at bounding box center [1138, 462] width 142 height 22
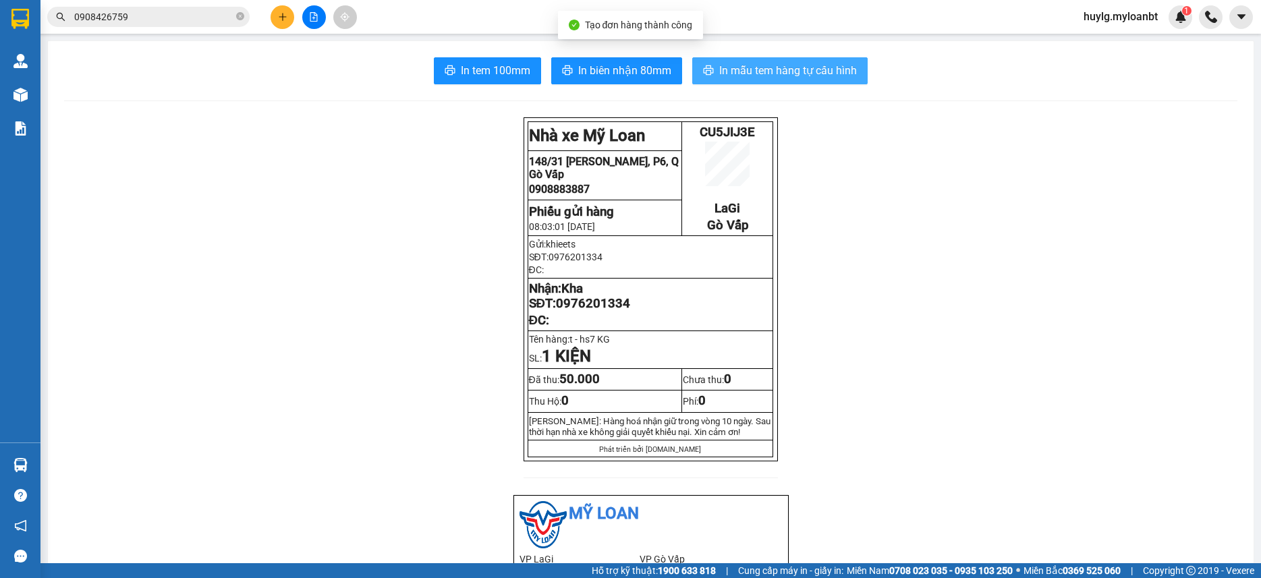
click at [760, 65] on span "In mẫu tem hàng tự cấu hình" at bounding box center [788, 70] width 138 height 17
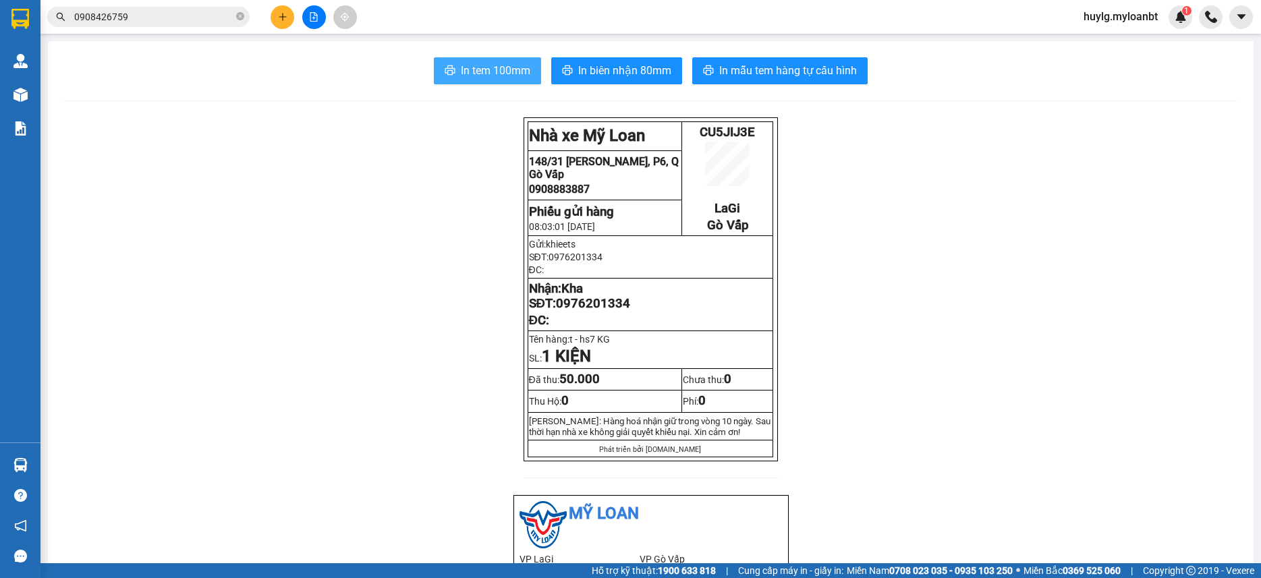
click at [487, 80] on button "In tem 100mm" at bounding box center [487, 70] width 107 height 27
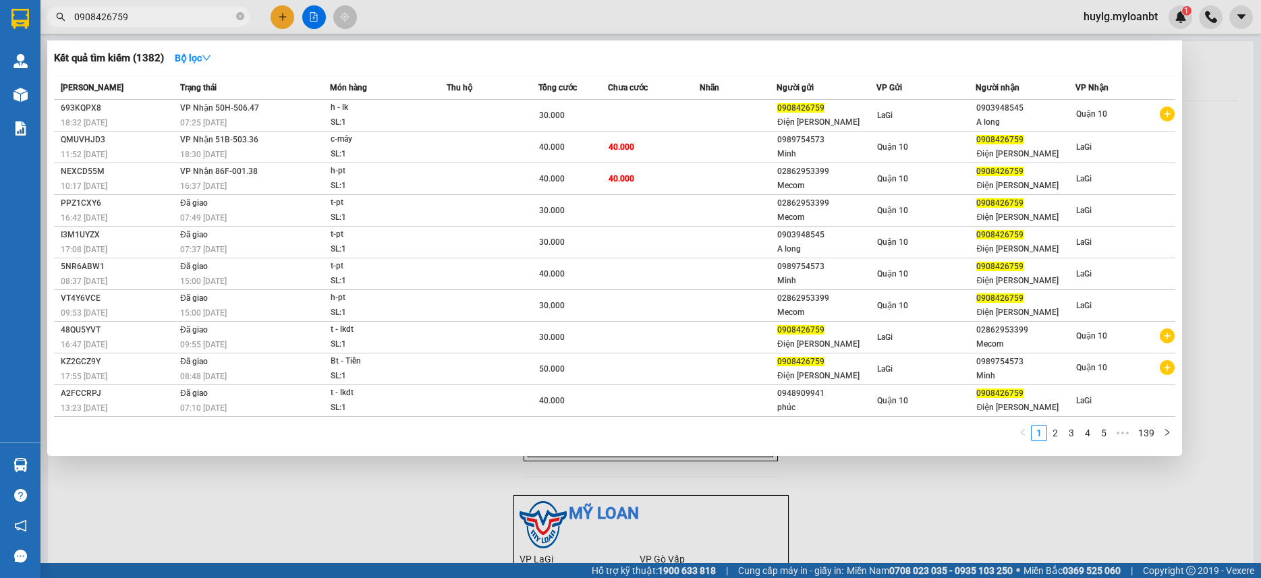
click at [160, 12] on input "0908426759" at bounding box center [153, 16] width 159 height 15
click at [134, 21] on input "0908426759" at bounding box center [153, 16] width 159 height 15
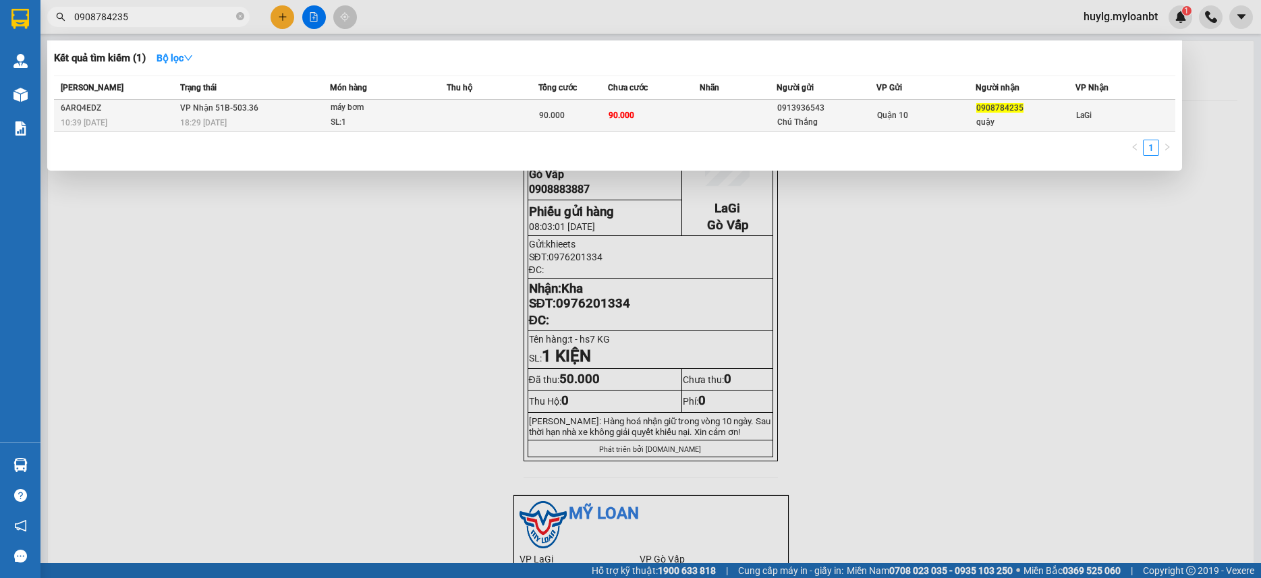
click at [751, 103] on td at bounding box center [737, 116] width 77 height 32
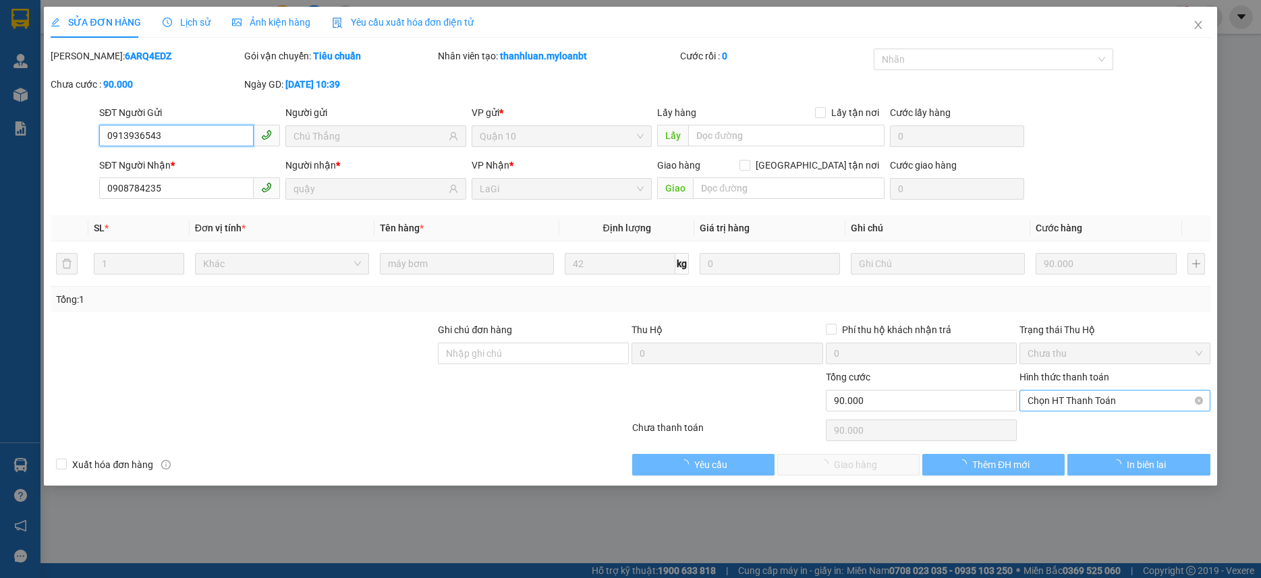
click at [1081, 403] on span "Chọn HT Thanh Toán" at bounding box center [1114, 401] width 175 height 20
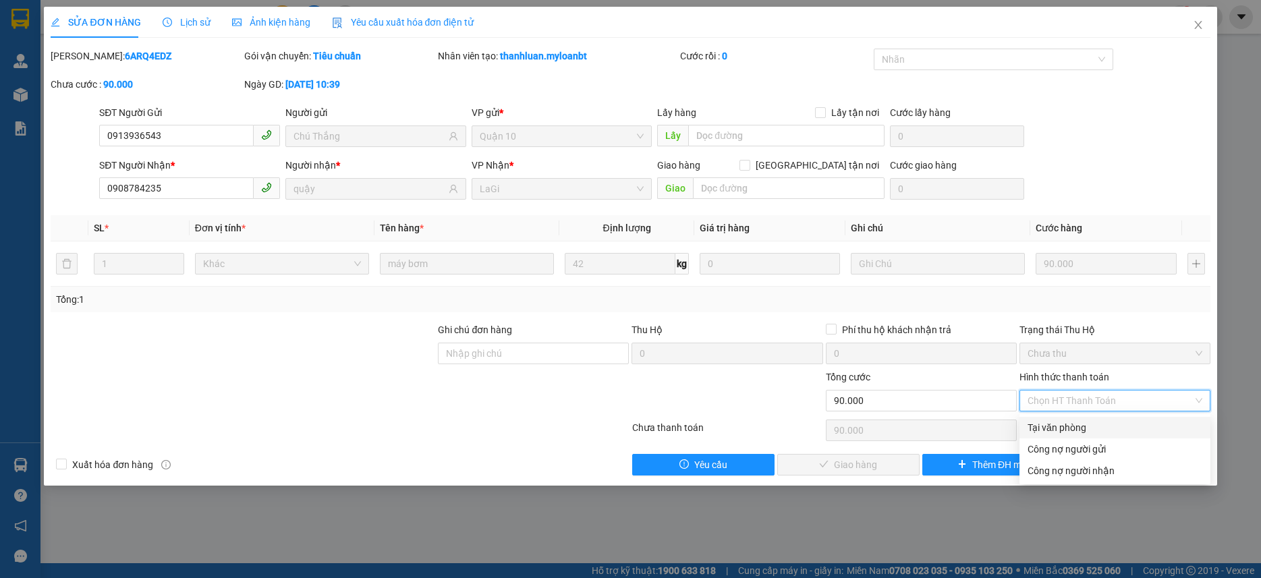
drag, startPoint x: 1061, startPoint y: 430, endPoint x: 1020, endPoint y: 432, distance: 41.2
click at [1060, 430] on div "Tại văn phòng" at bounding box center [1114, 427] width 175 height 15
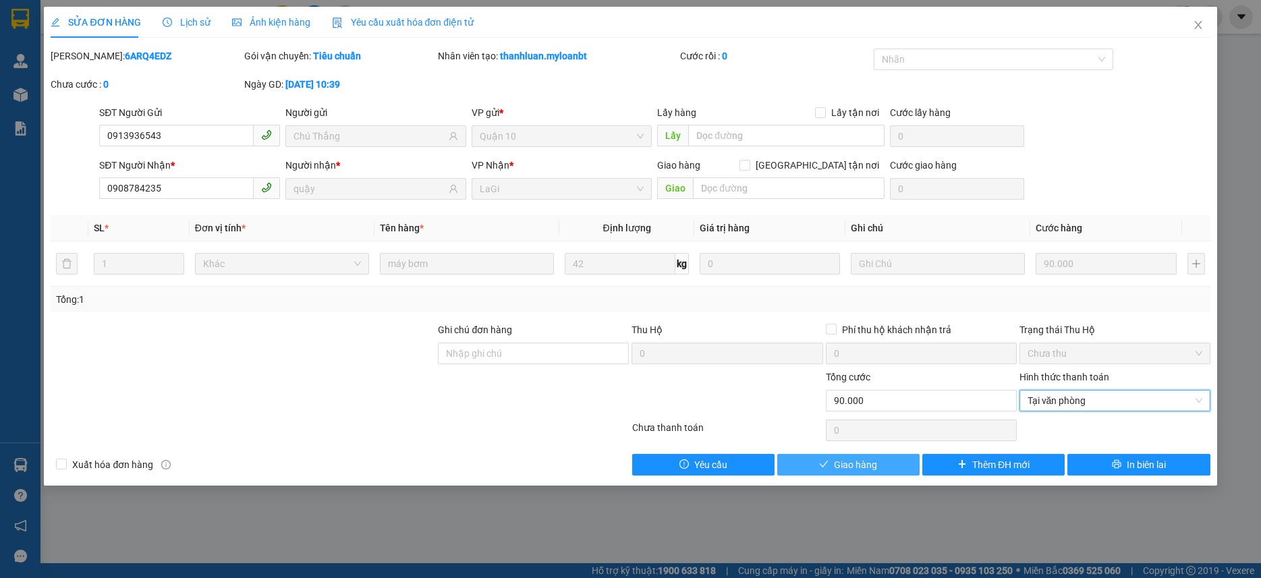
click at [899, 467] on button "Giao hàng" at bounding box center [848, 465] width 142 height 22
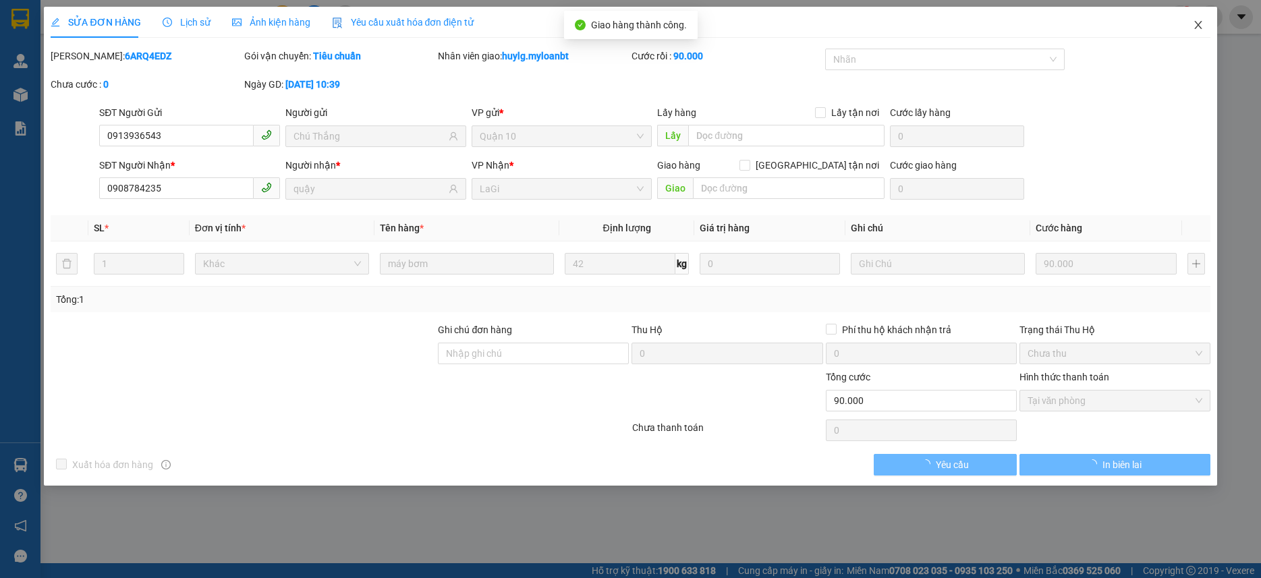
click at [1191, 13] on span "Close" at bounding box center [1198, 26] width 38 height 38
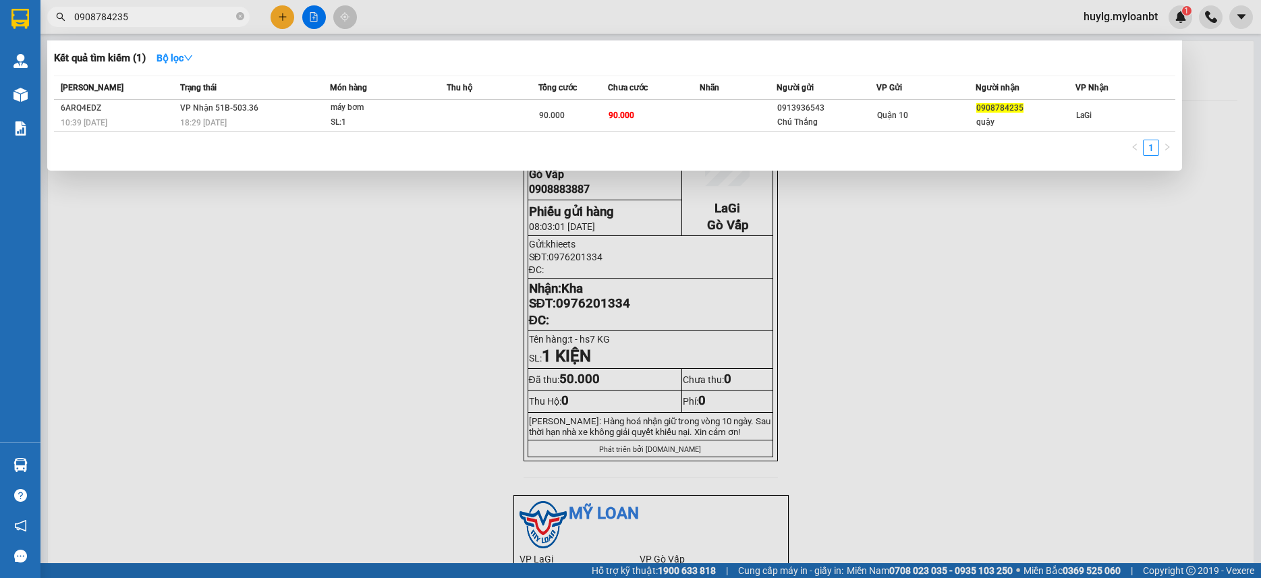
click at [165, 7] on span "0908784235" at bounding box center [148, 17] width 202 height 20
click at [165, 9] on span "0908784235" at bounding box center [148, 17] width 202 height 20
click at [165, 11] on input "0908784235" at bounding box center [153, 16] width 159 height 15
click at [165, 12] on input "0908784235" at bounding box center [153, 16] width 159 height 15
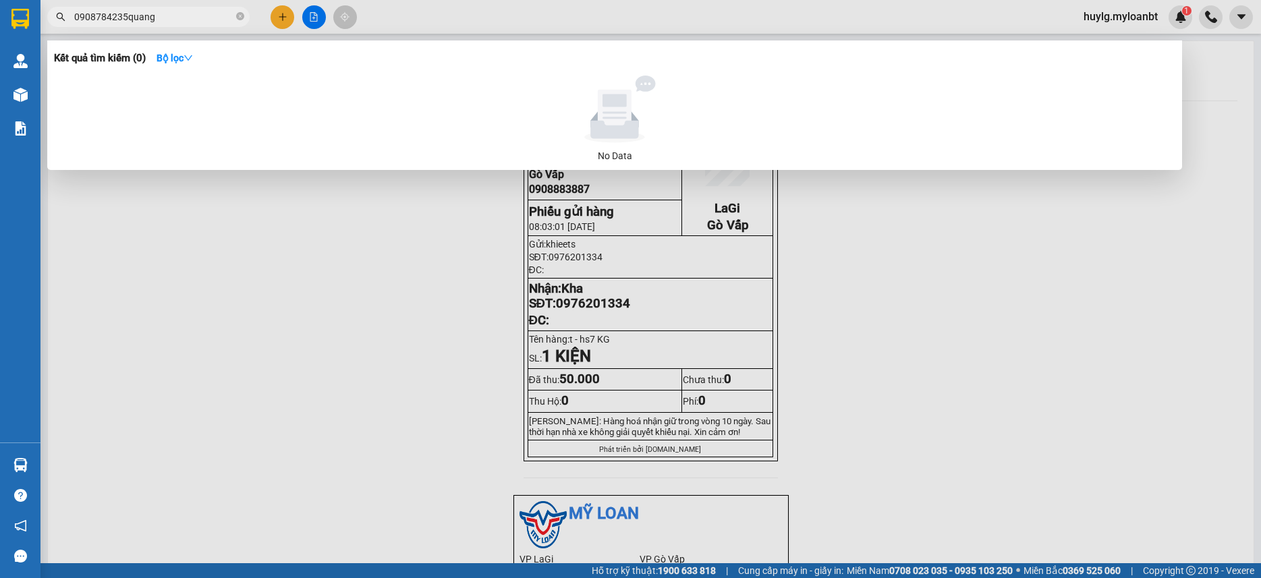
click at [156, 22] on input "0908784235quang" at bounding box center [153, 16] width 159 height 15
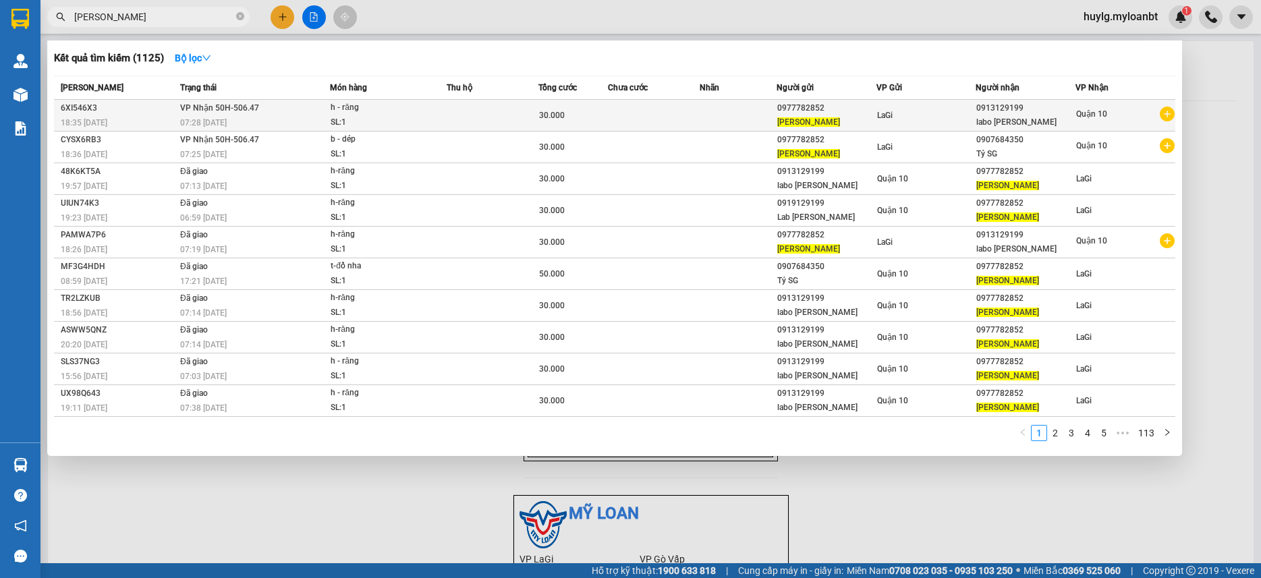
click at [921, 120] on div "LaGi" at bounding box center [926, 115] width 98 height 15
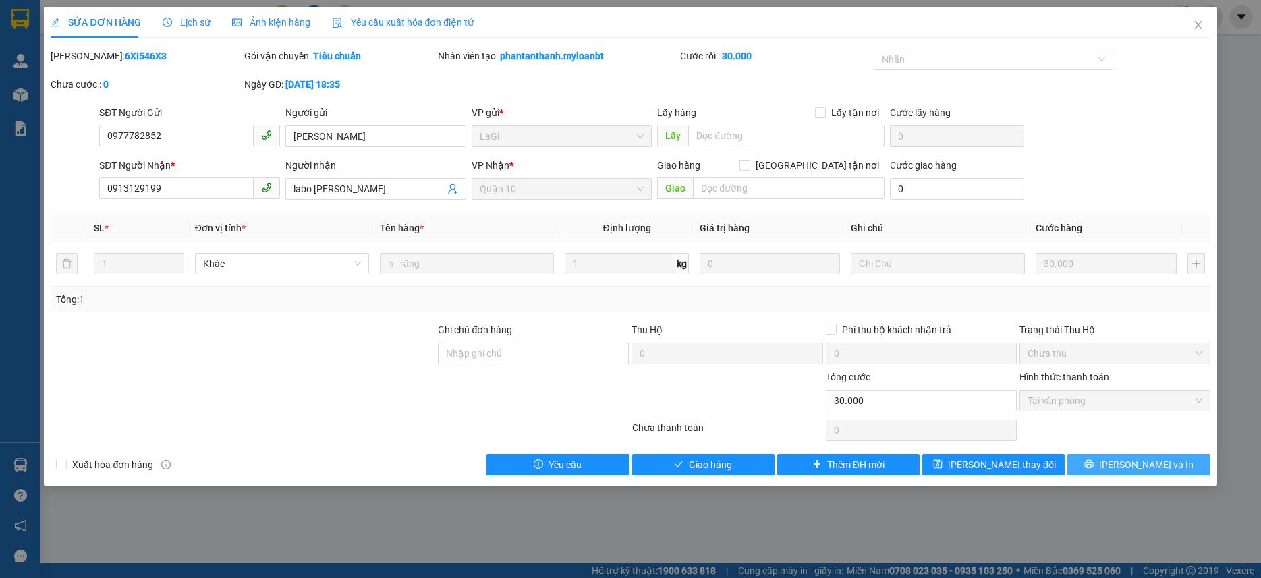
click at [1161, 454] on button "Lưu và In" at bounding box center [1138, 465] width 142 height 22
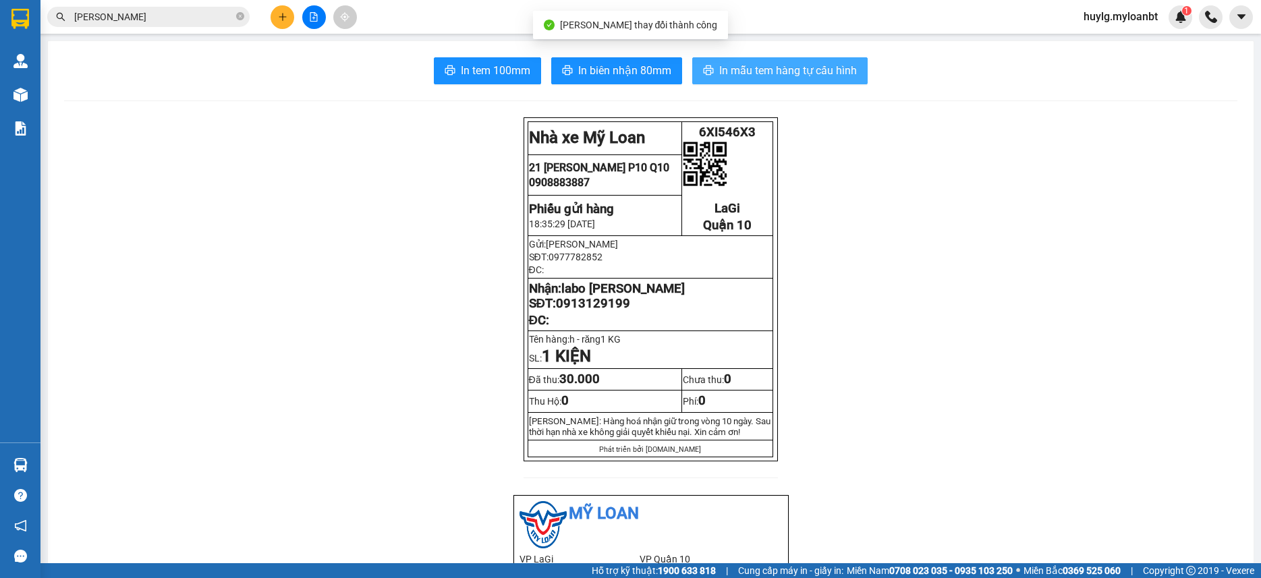
click at [834, 67] on span "In mẫu tem hàng tự cấu hình" at bounding box center [788, 70] width 138 height 17
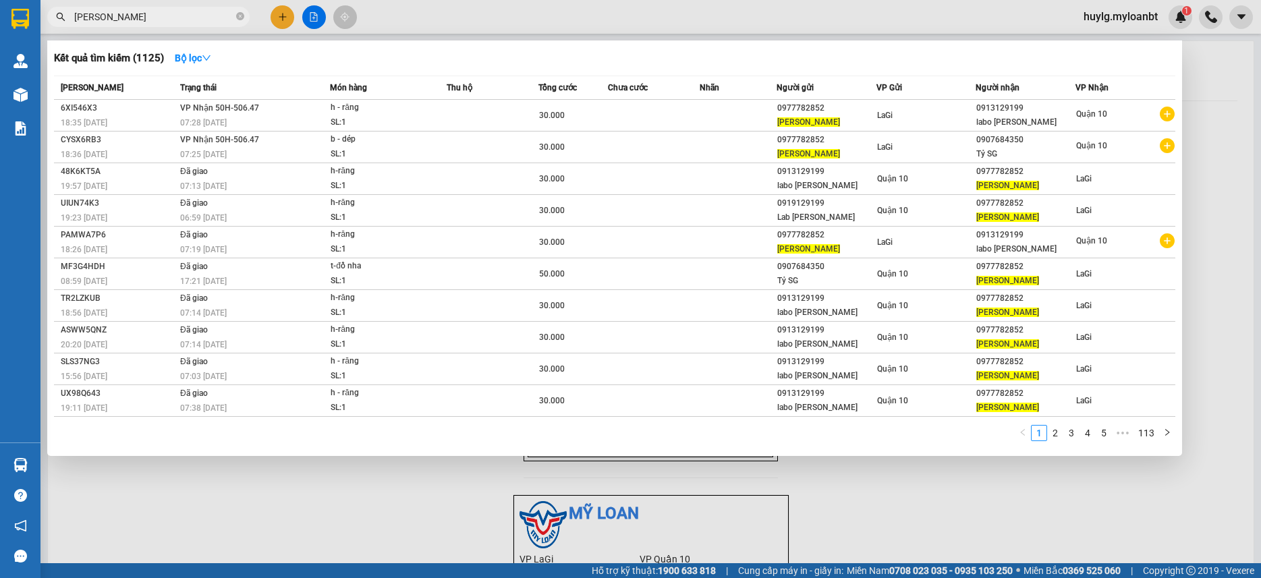
click at [191, 14] on input "quang phượng" at bounding box center [153, 16] width 159 height 15
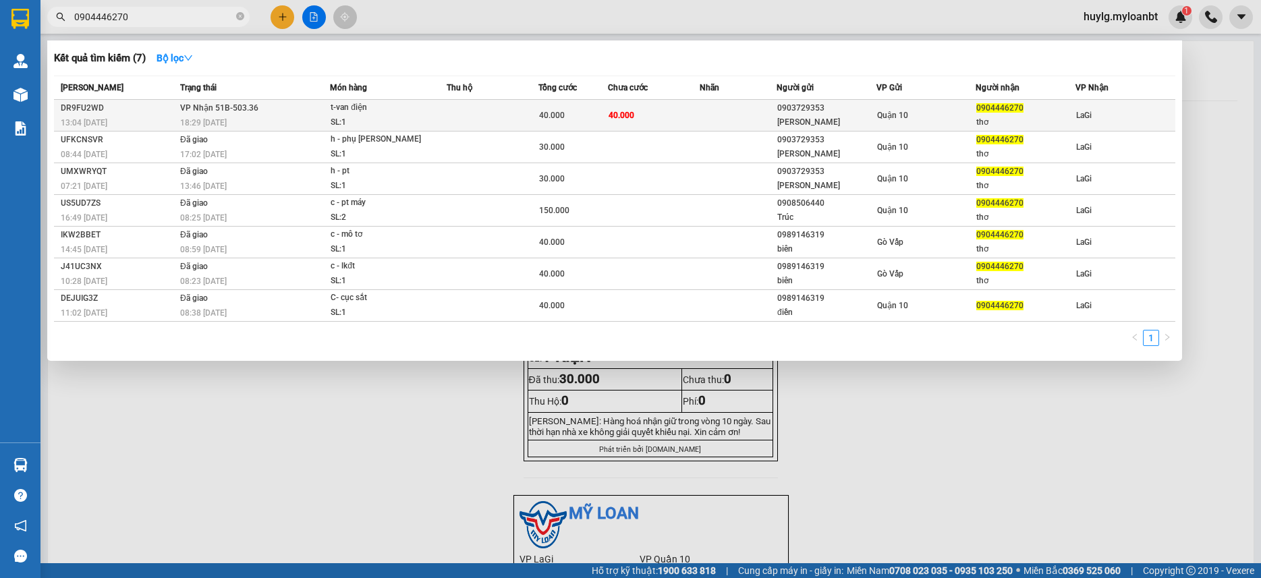
click at [436, 109] on span "t-van điện SL: 1" at bounding box center [387, 114] width 115 height 29
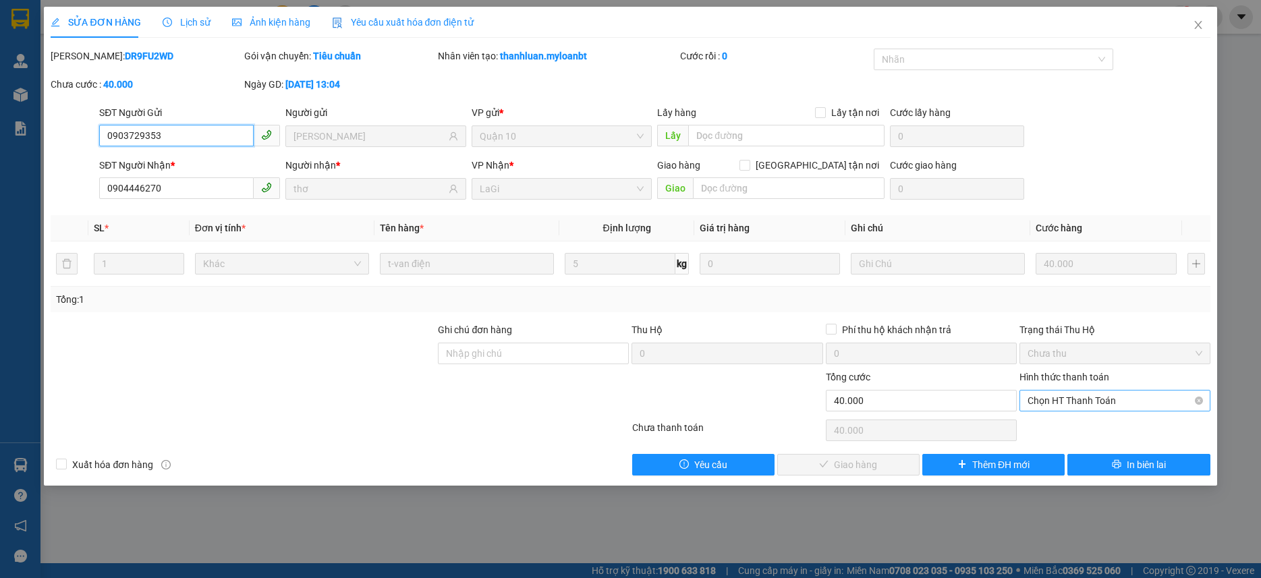
click at [1111, 407] on span "Chọn HT Thanh Toán" at bounding box center [1114, 401] width 175 height 20
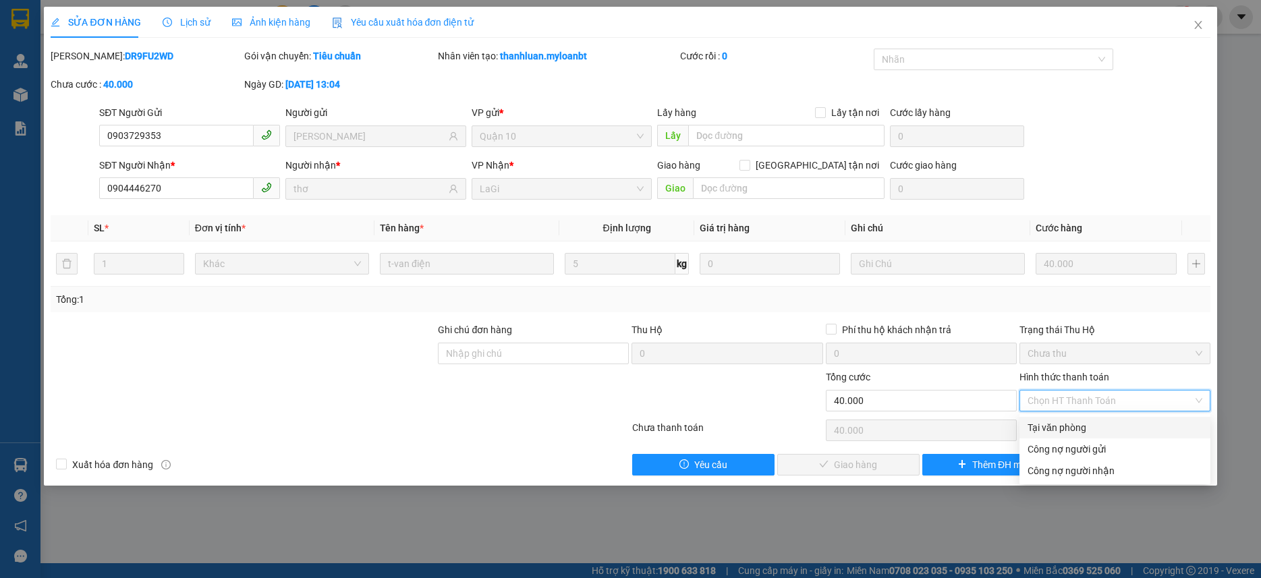
click at [1080, 426] on div "Tại văn phòng" at bounding box center [1114, 427] width 175 height 15
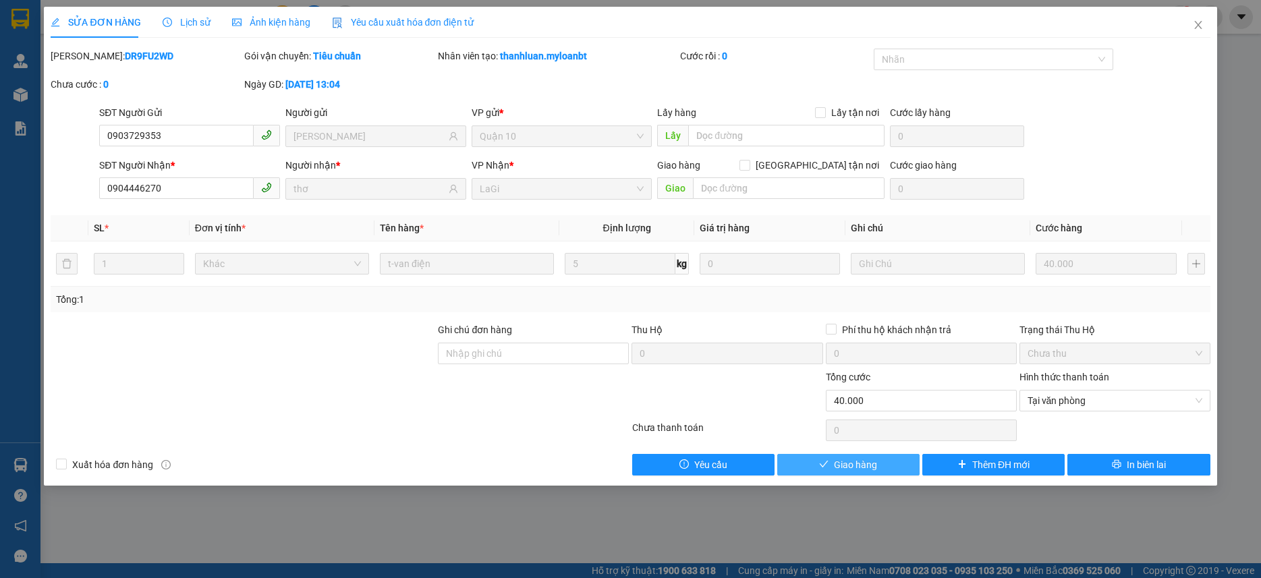
click at [853, 474] on button "Giao hàng" at bounding box center [848, 465] width 142 height 22
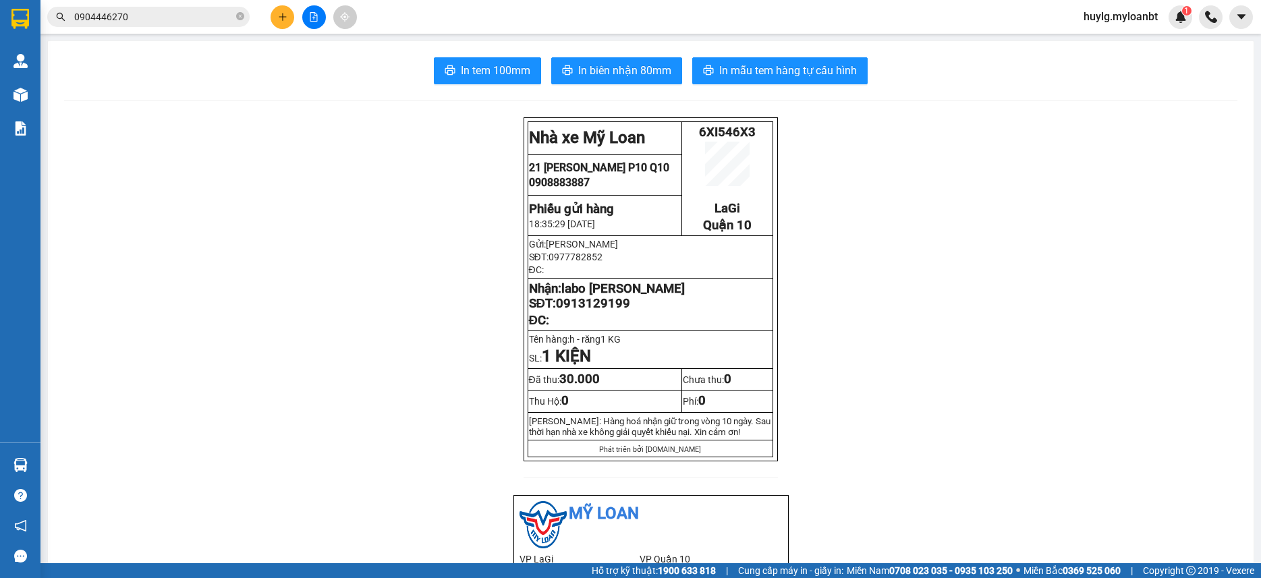
click at [127, 11] on input "0904446270" at bounding box center [153, 16] width 159 height 15
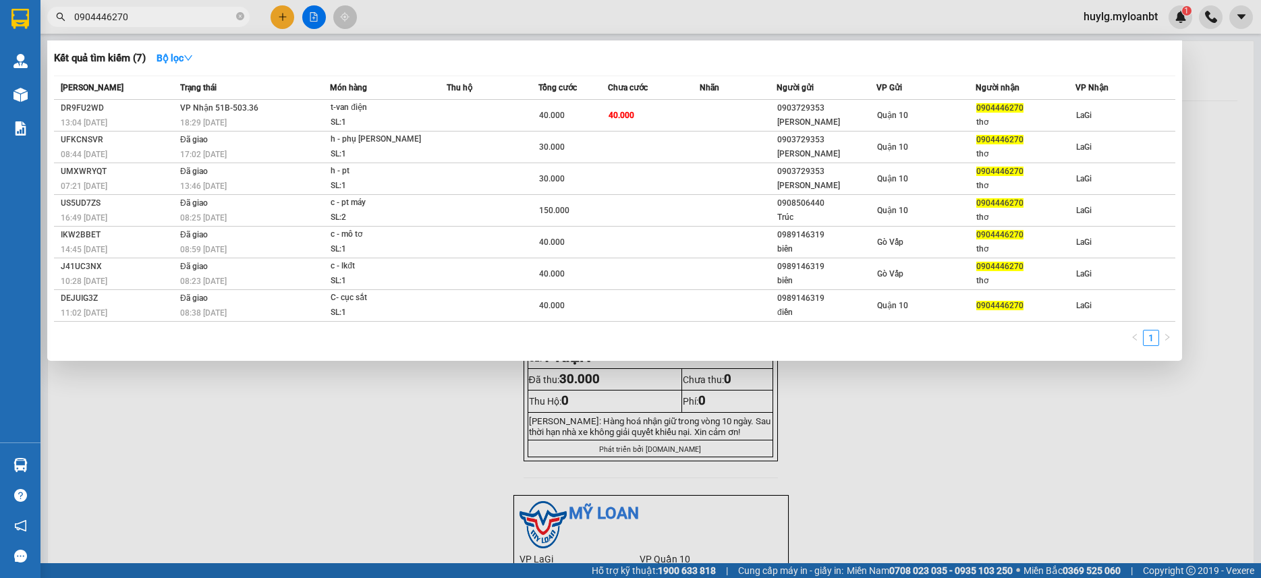
click at [127, 11] on input "0904446270" at bounding box center [153, 16] width 159 height 15
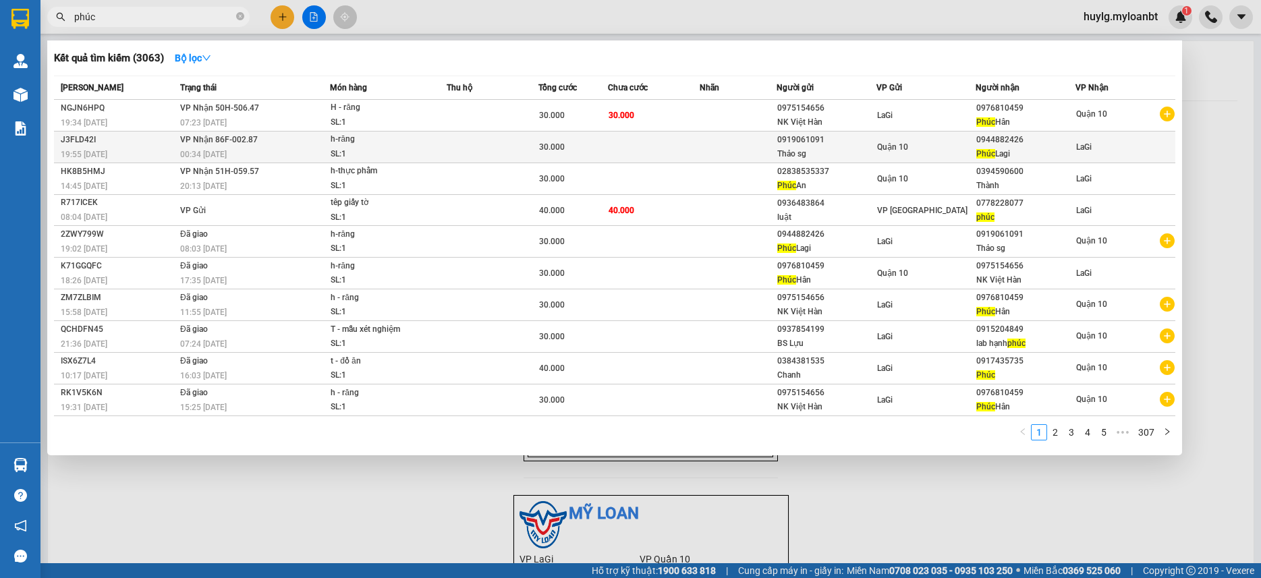
click at [902, 138] on td "Quận 10" at bounding box center [926, 148] width 100 height 32
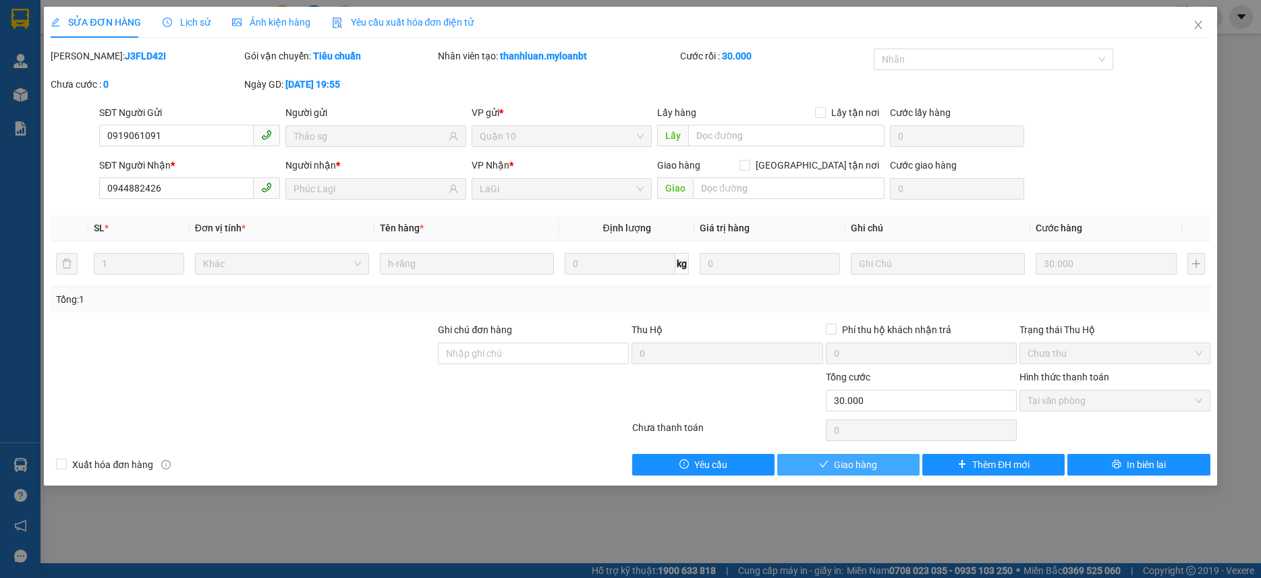
click at [847, 460] on span "Giao hàng" at bounding box center [855, 464] width 43 height 15
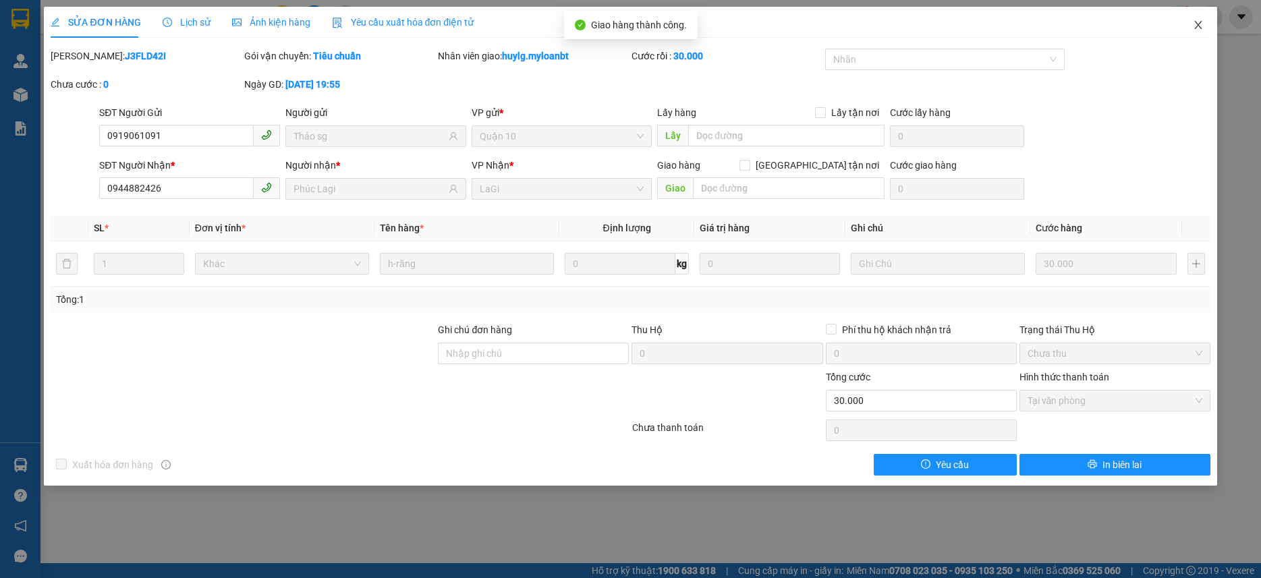
click at [1186, 26] on span "Close" at bounding box center [1198, 26] width 38 height 38
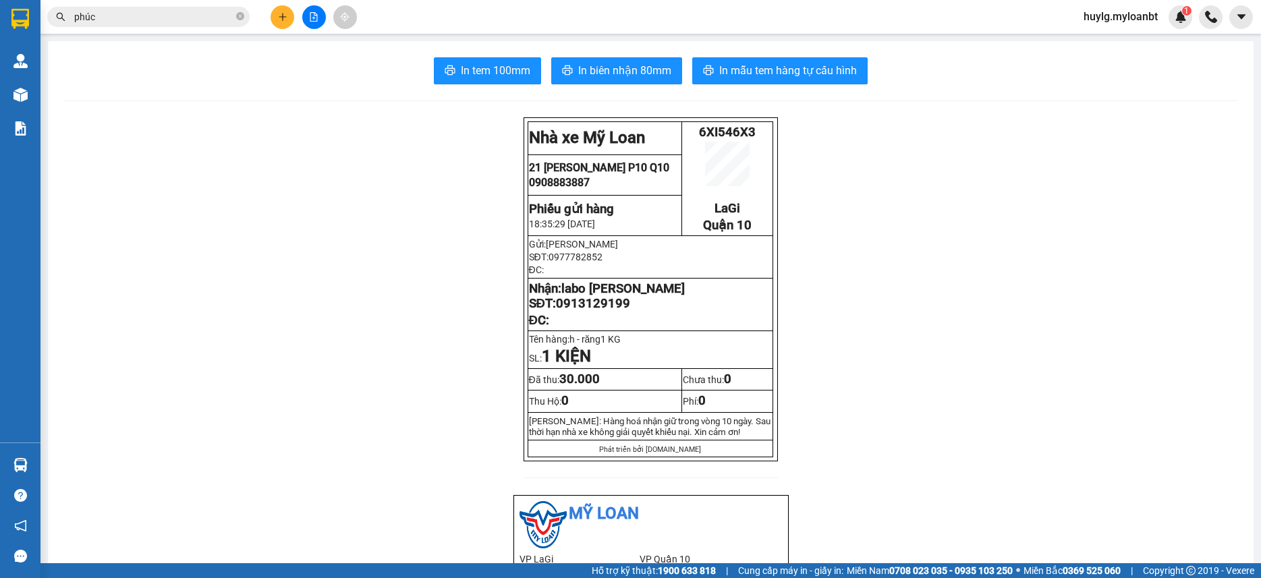
click at [179, 16] on input "phúc" at bounding box center [153, 16] width 159 height 15
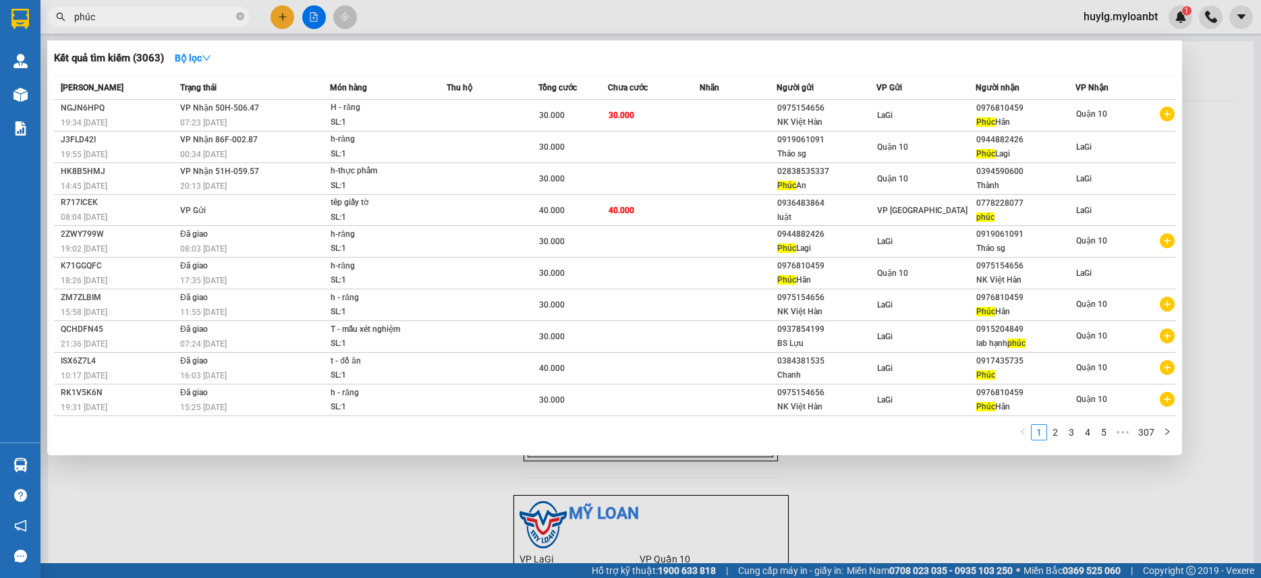
click at [179, 16] on input "phúc" at bounding box center [153, 16] width 159 height 15
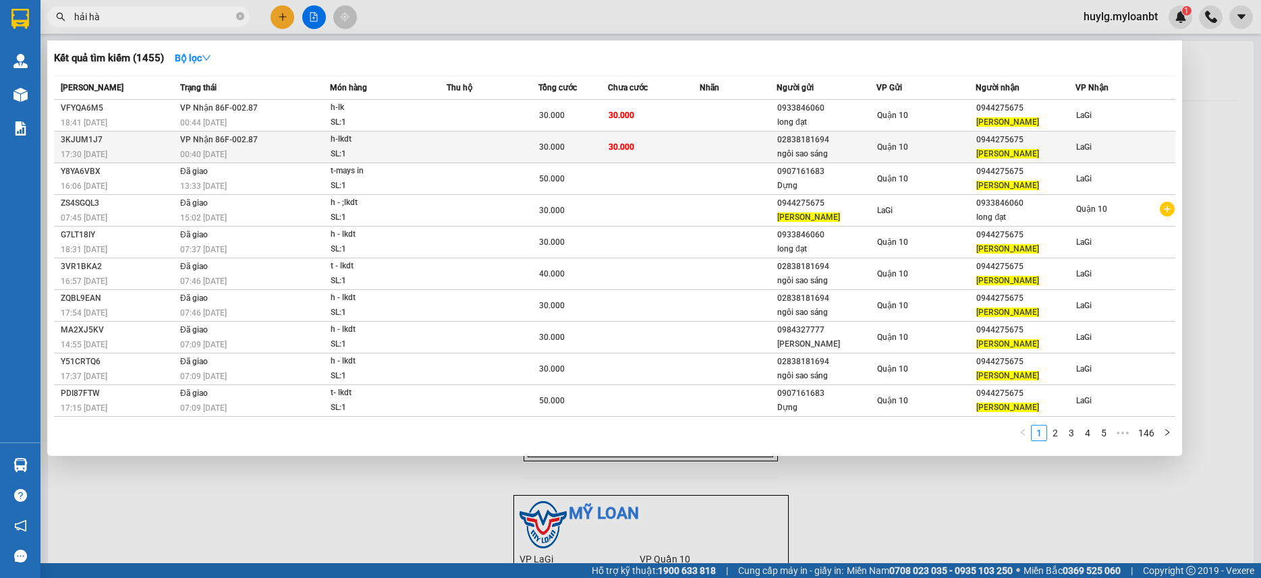
click at [693, 132] on td "30.000" at bounding box center [654, 148] width 92 height 32
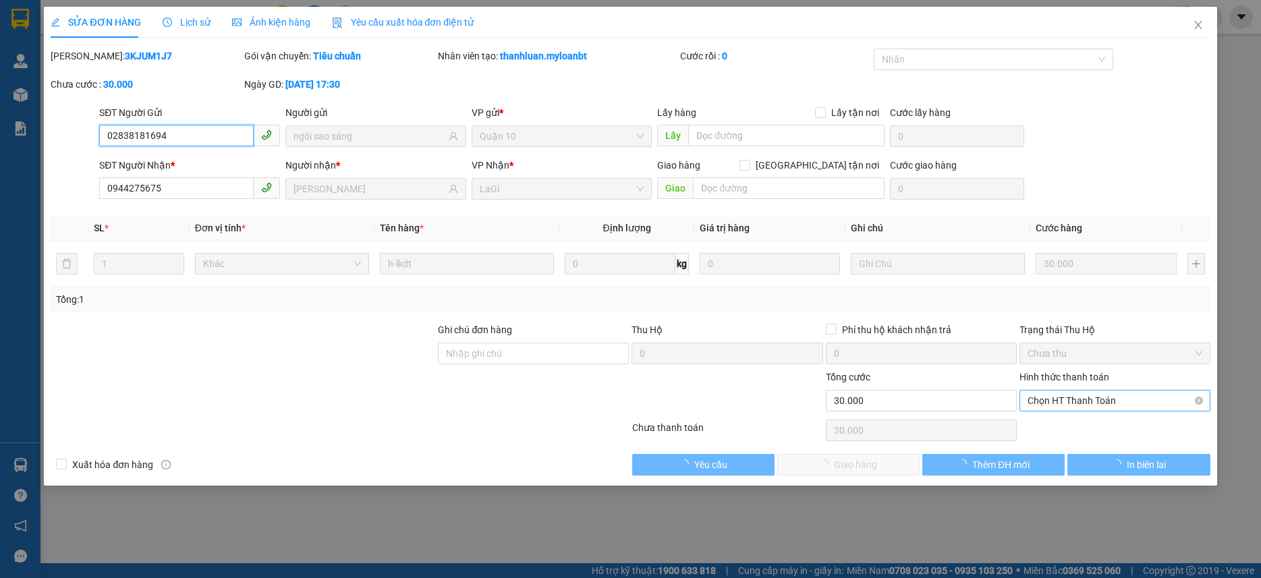
click at [1122, 397] on span "Chọn HT Thanh Toán" at bounding box center [1114, 401] width 175 height 20
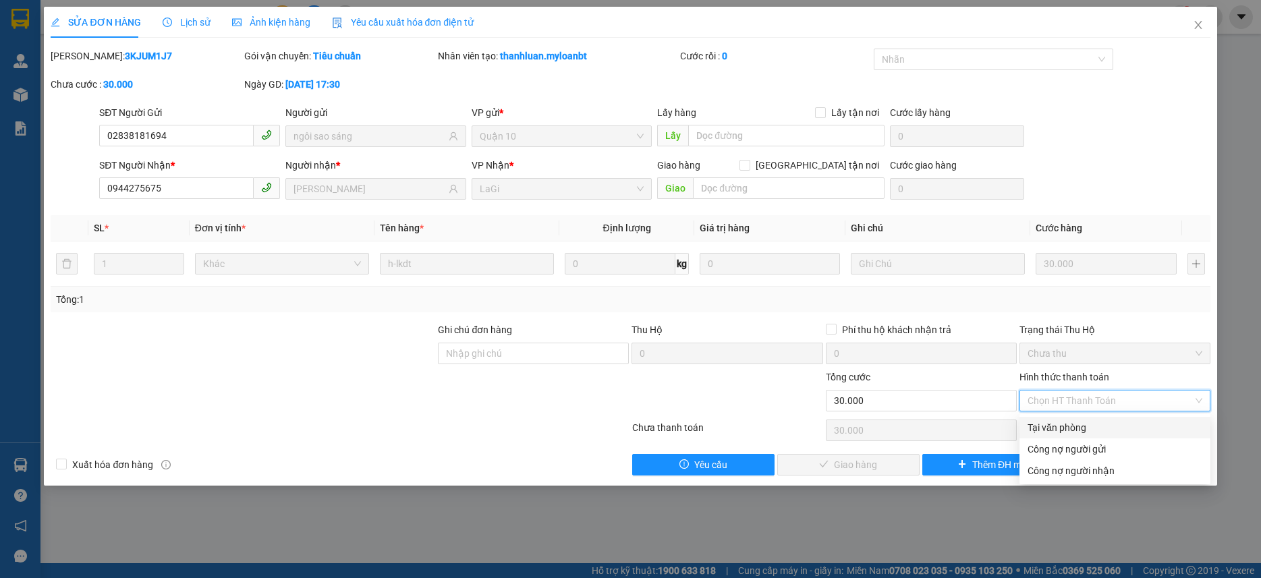
click at [1097, 424] on div "Tại văn phòng" at bounding box center [1114, 427] width 175 height 15
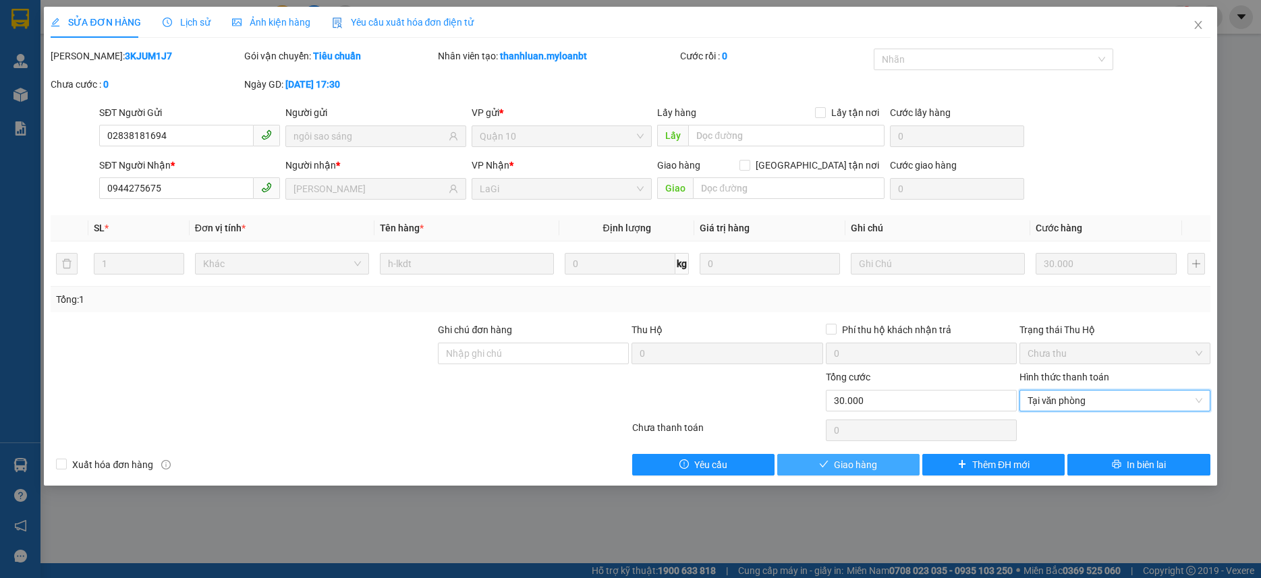
click at [846, 461] on span "Giao hàng" at bounding box center [855, 464] width 43 height 15
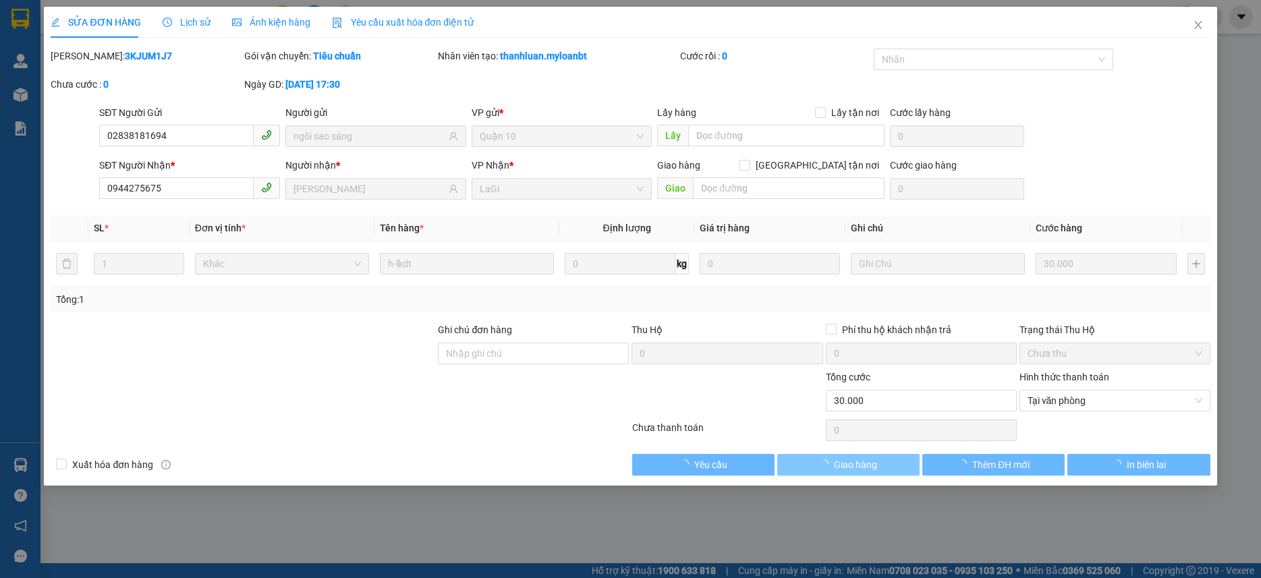
click at [846, 461] on span "Giao hàng" at bounding box center [855, 464] width 43 height 15
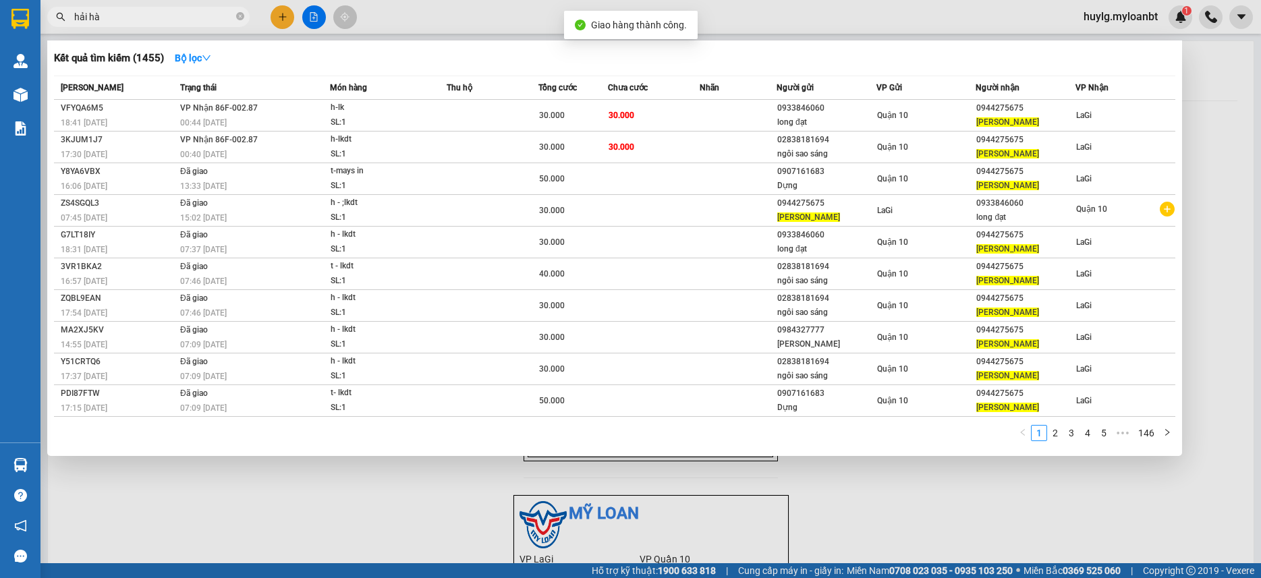
click at [179, 20] on input "hải hà" at bounding box center [153, 16] width 159 height 15
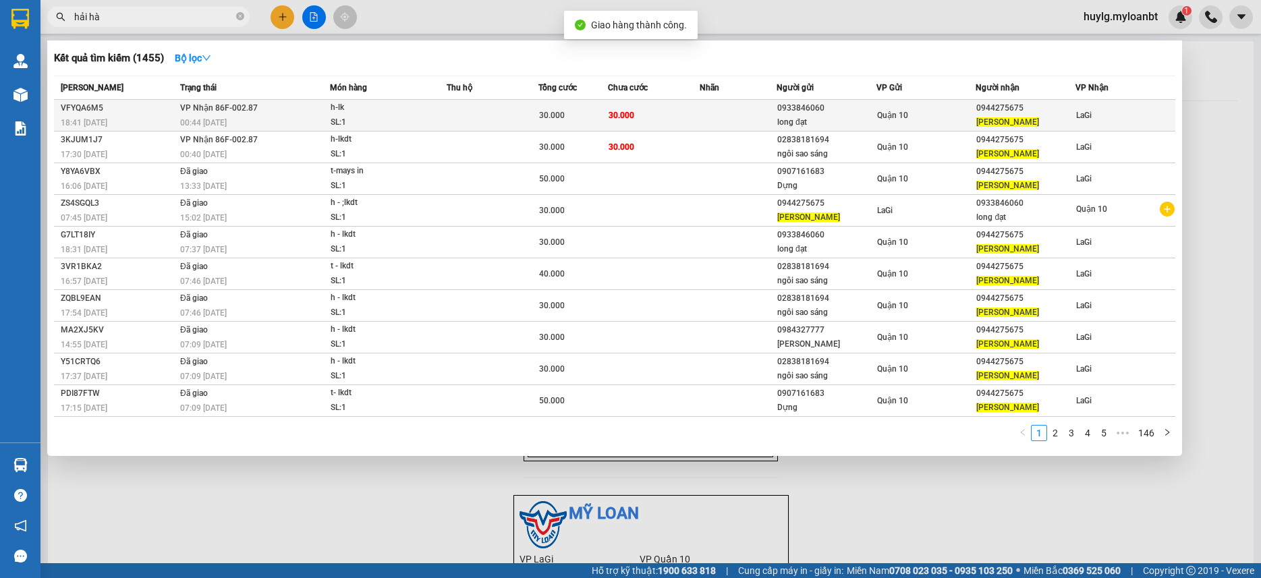
click at [520, 104] on td at bounding box center [492, 116] width 92 height 32
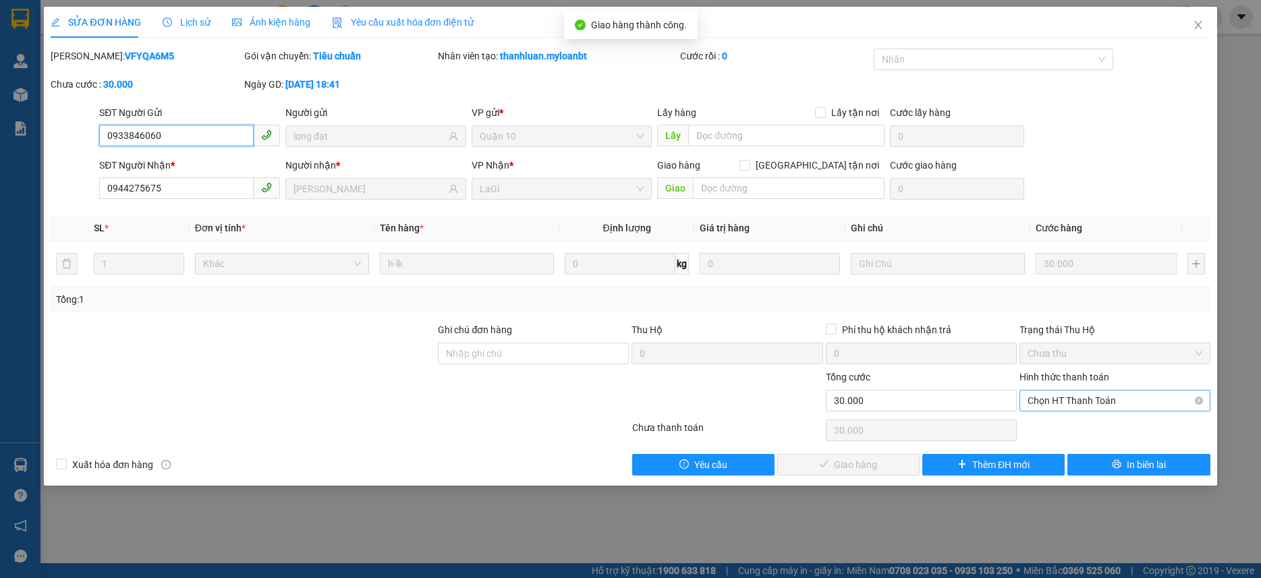
click at [1075, 409] on span "Chọn HT Thanh Toán" at bounding box center [1114, 401] width 175 height 20
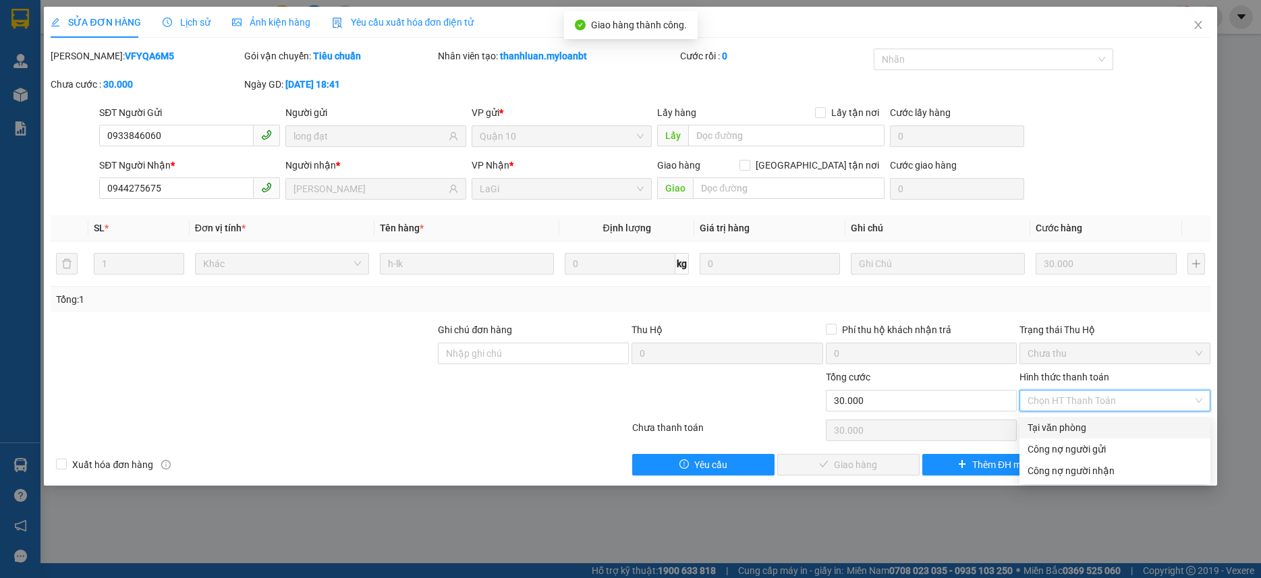
click at [1072, 428] on div "Tại văn phòng" at bounding box center [1114, 427] width 175 height 15
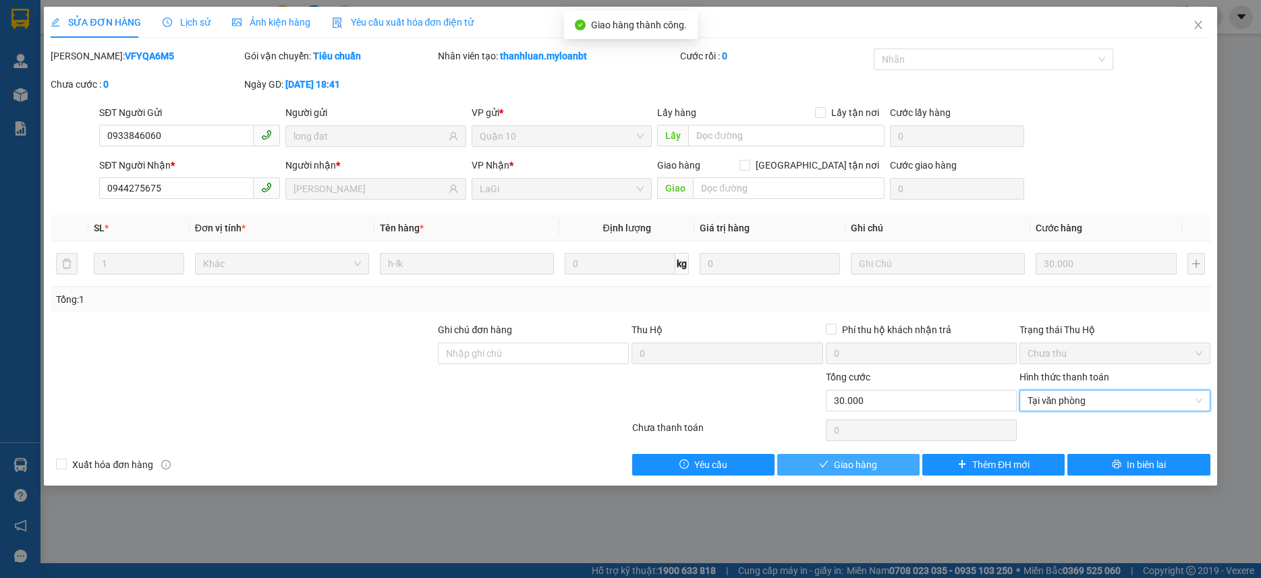
click at [866, 463] on span "Giao hàng" at bounding box center [855, 464] width 43 height 15
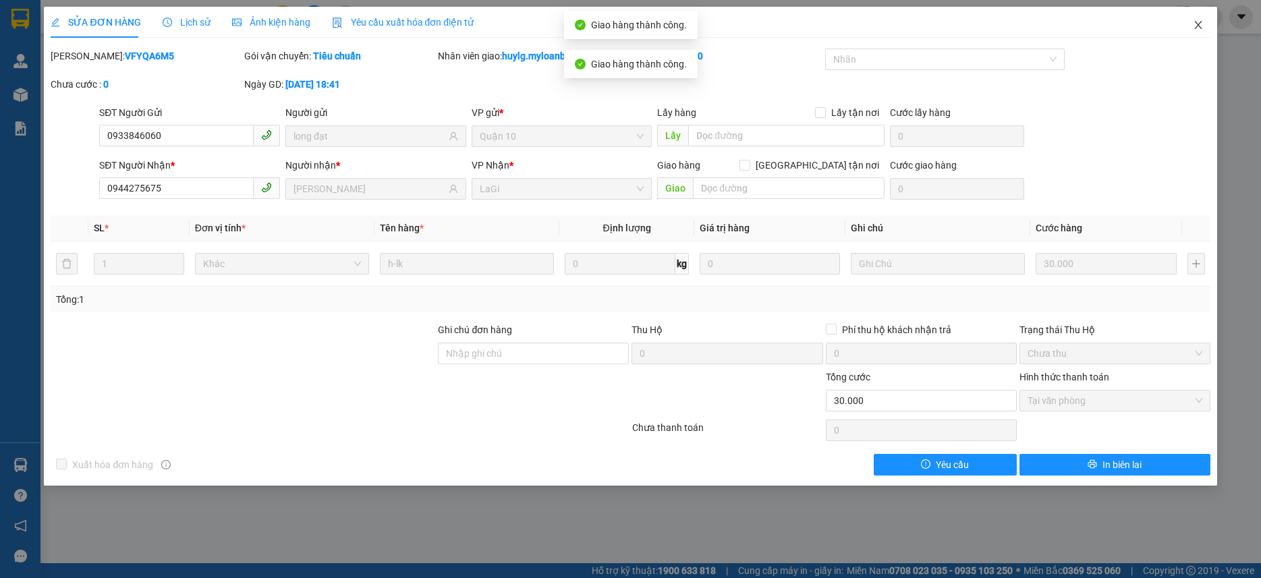
click at [1188, 32] on span "Close" at bounding box center [1198, 26] width 38 height 38
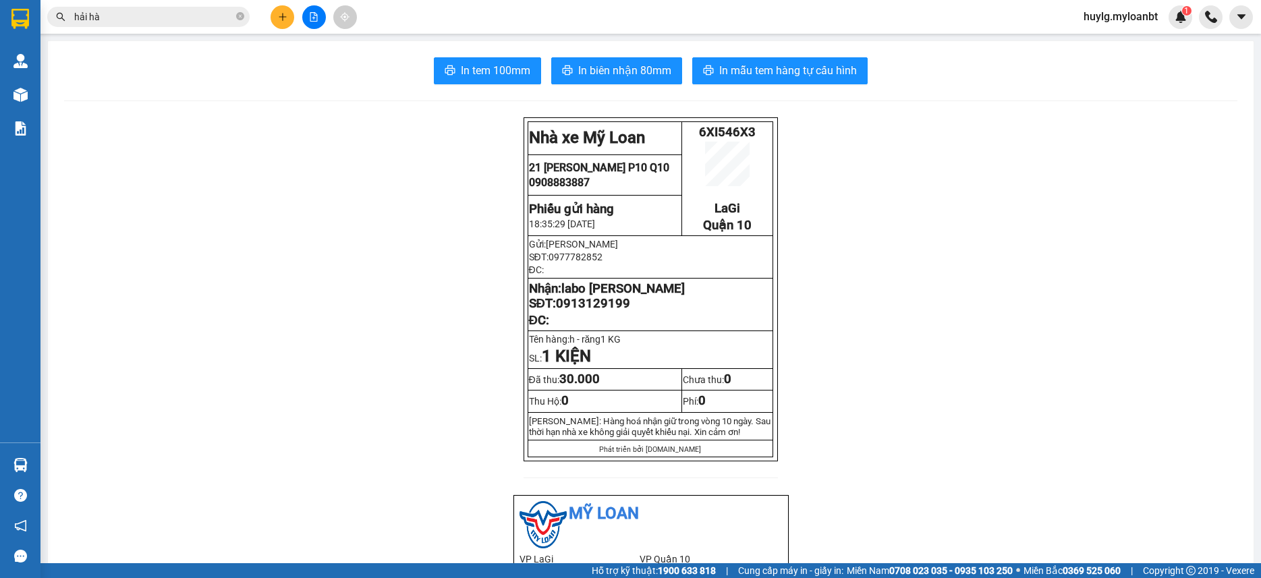
click at [179, 13] on input "hải hà" at bounding box center [153, 16] width 159 height 15
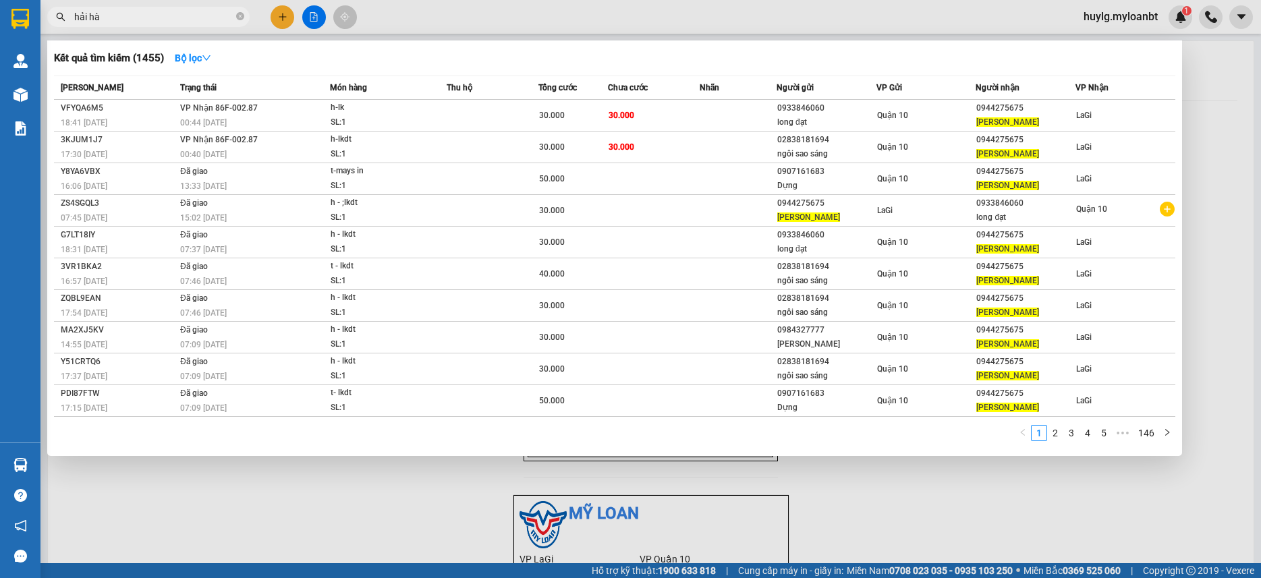
click at [179, 13] on input "hải hà" at bounding box center [153, 16] width 159 height 15
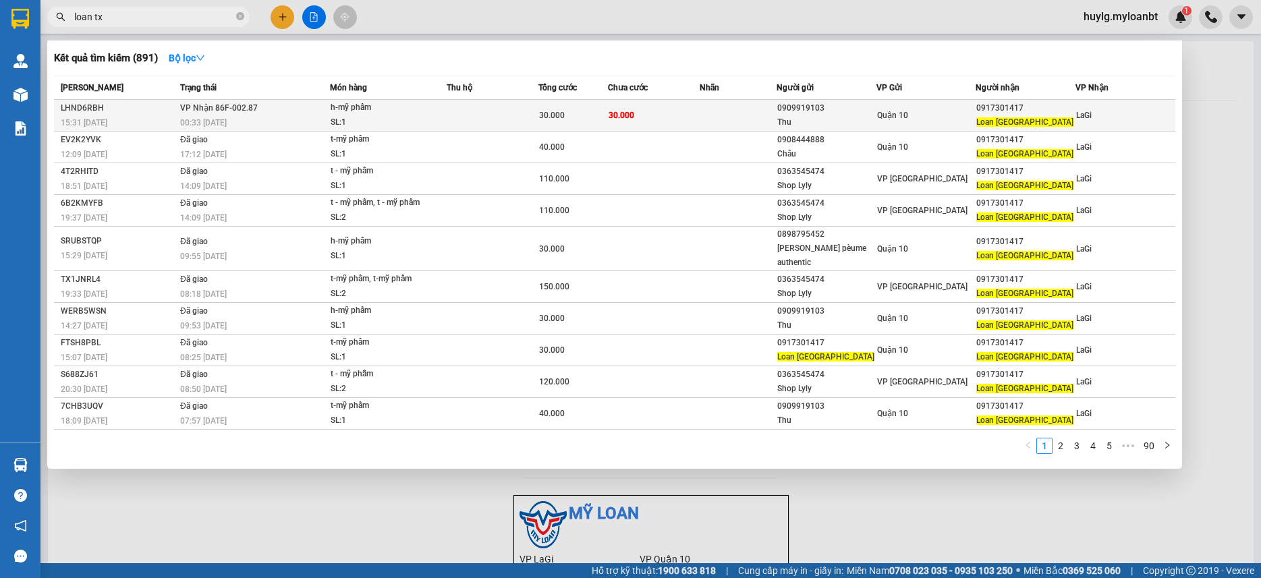
click at [413, 101] on div "h-mỹ phẩm" at bounding box center [380, 107] width 101 height 15
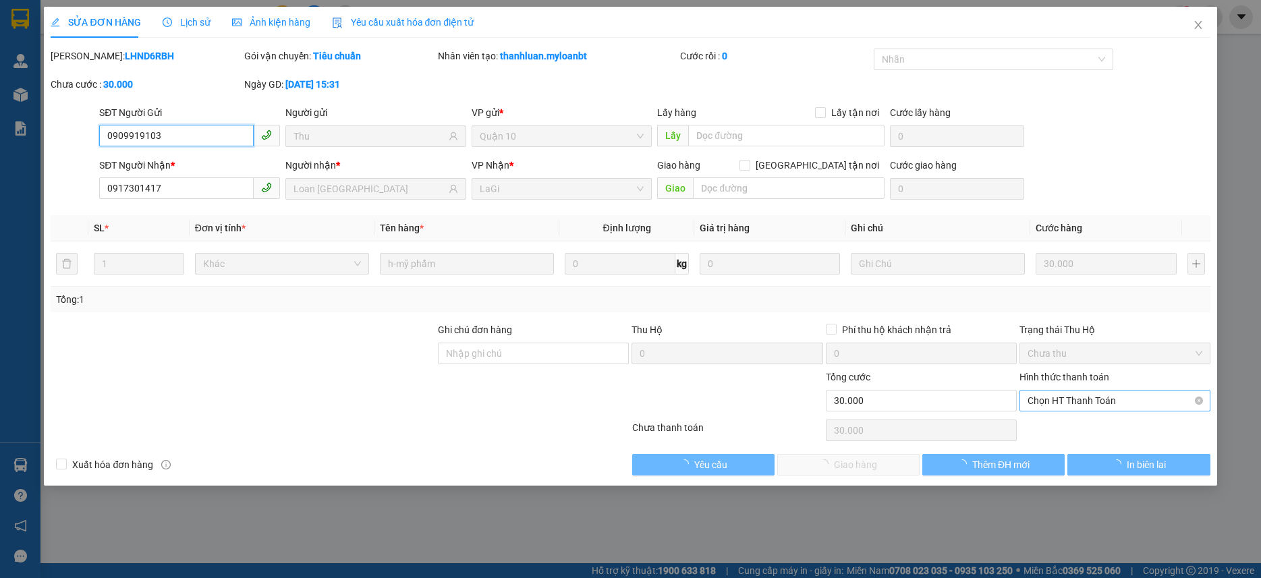
click at [1093, 402] on span "Chọn HT Thanh Toán" at bounding box center [1114, 401] width 175 height 20
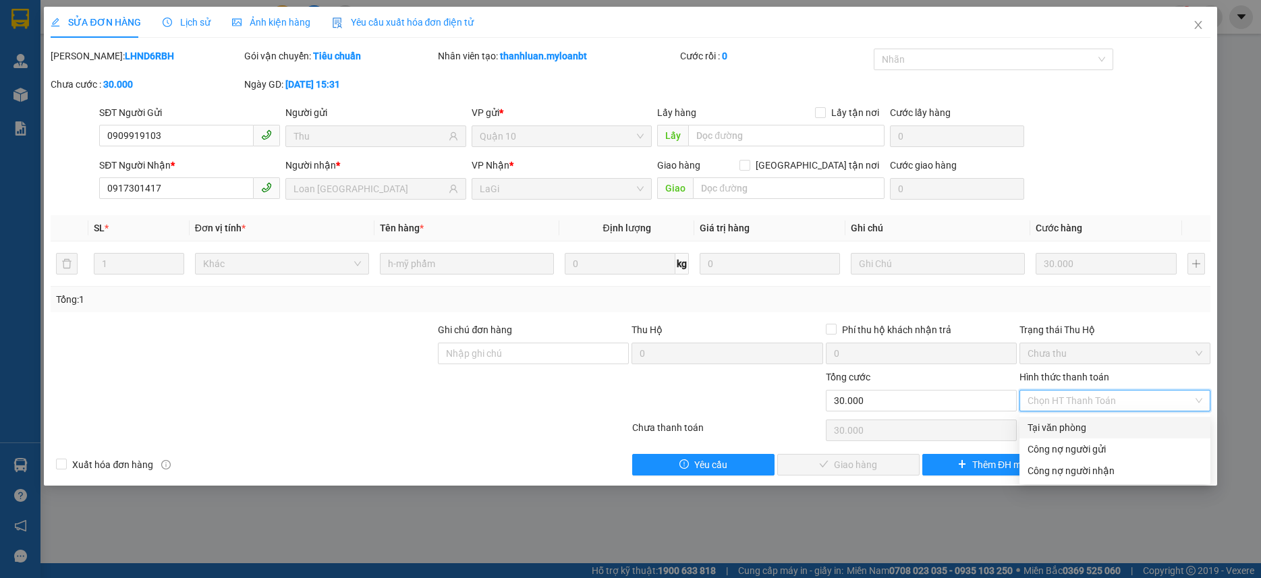
click at [1061, 425] on div "Tại văn phòng" at bounding box center [1114, 427] width 175 height 15
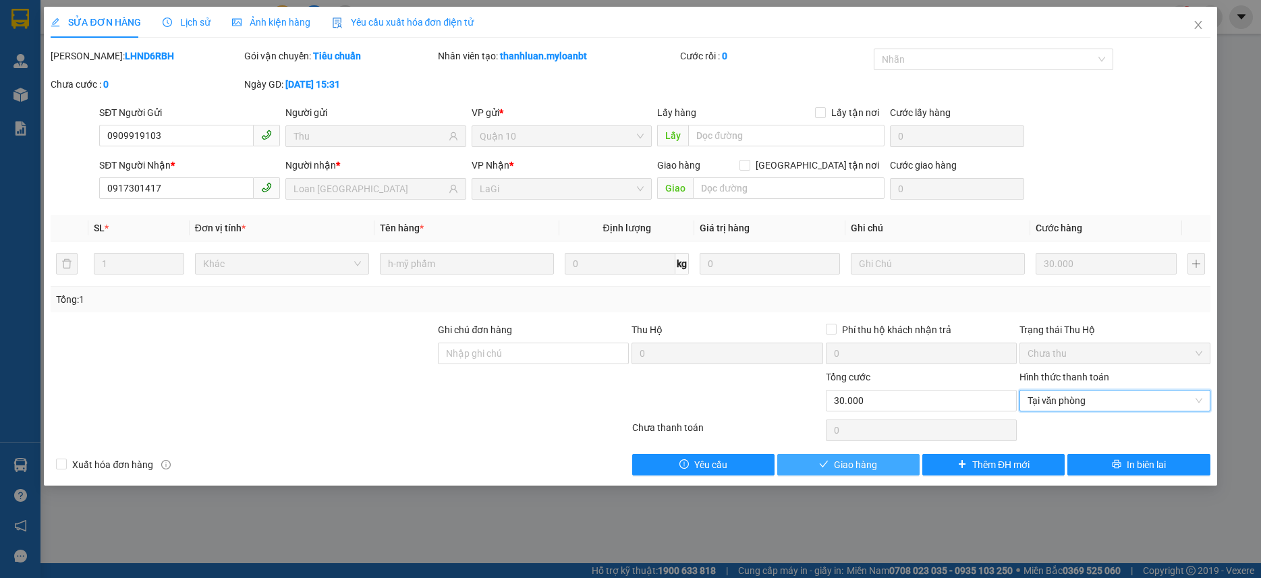
click at [897, 475] on div "SỬA ĐƠN HÀNG Lịch sử Ảnh kiện hàng Yêu cầu xuất hóa đơn điện tử Total Paid Fee …" at bounding box center [630, 246] width 1172 height 479
click at [892, 473] on button "Giao hàng" at bounding box center [848, 465] width 142 height 22
click at [888, 468] on button "Giao hàng" at bounding box center [848, 465] width 142 height 22
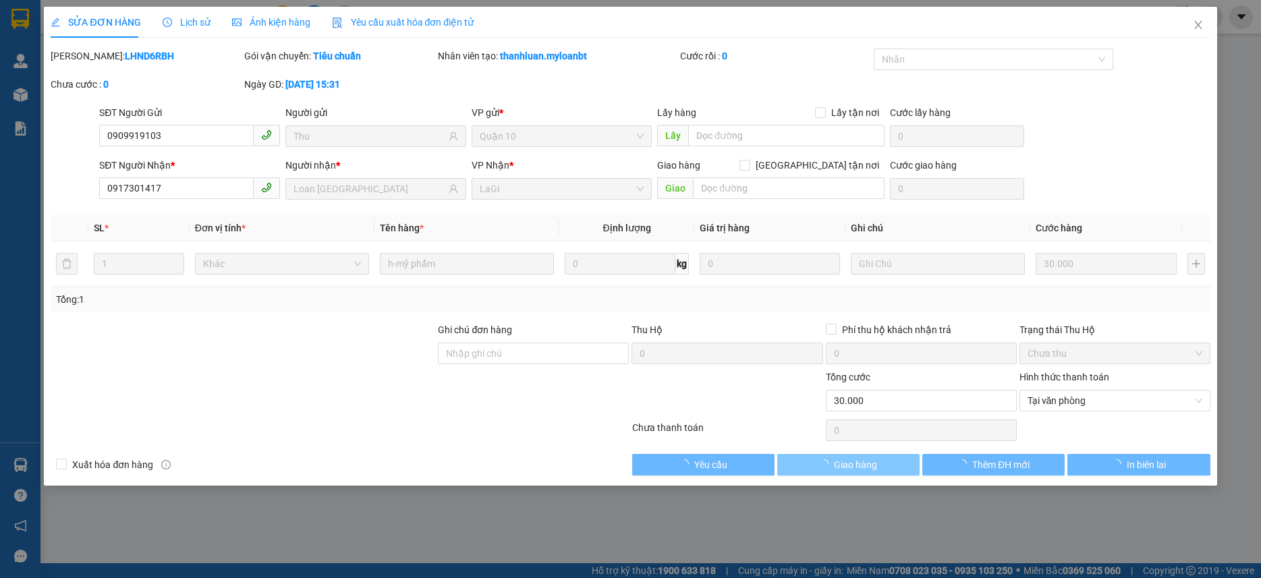
click at [888, 468] on button "Giao hàng" at bounding box center [848, 465] width 142 height 22
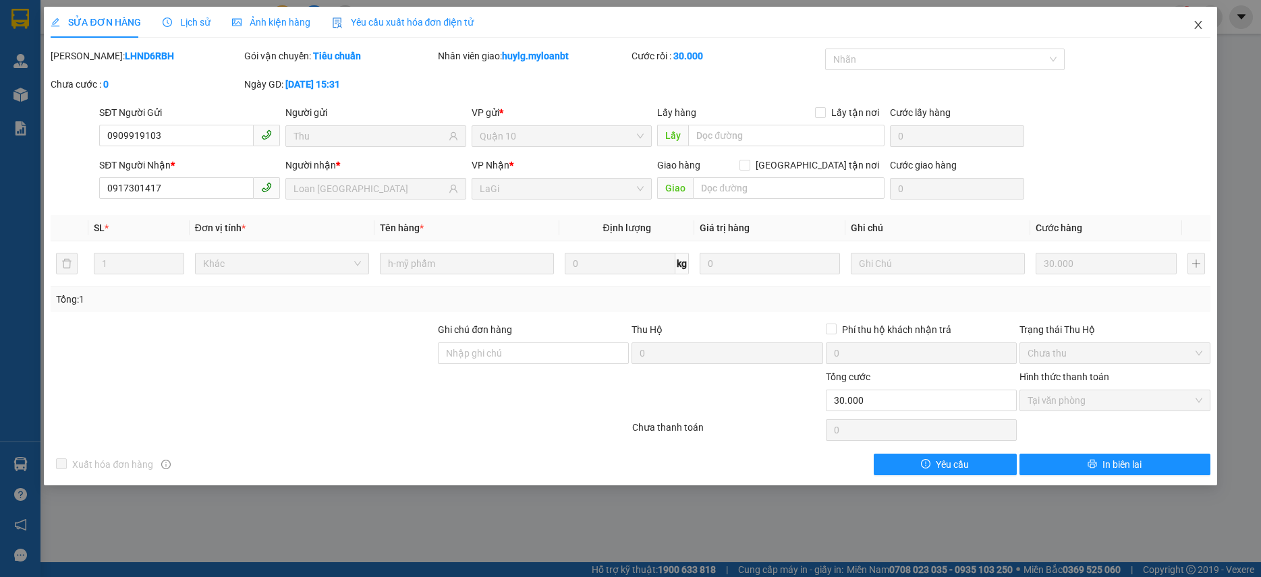
click at [1205, 29] on span "Close" at bounding box center [1198, 26] width 38 height 38
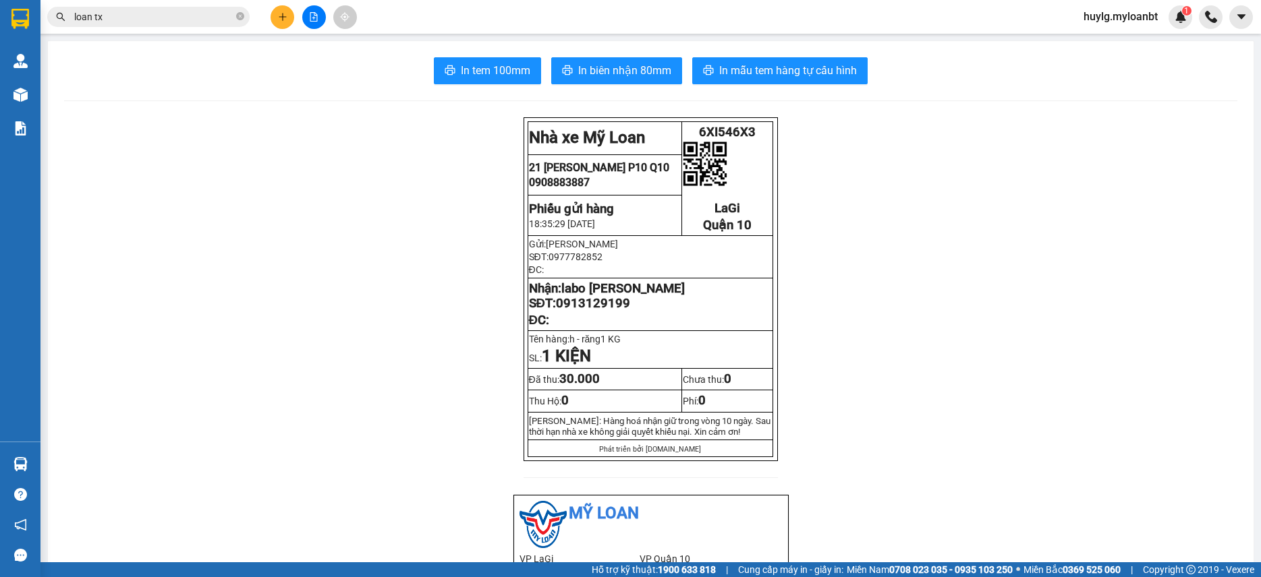
click at [165, 18] on input "loan tx" at bounding box center [153, 16] width 159 height 15
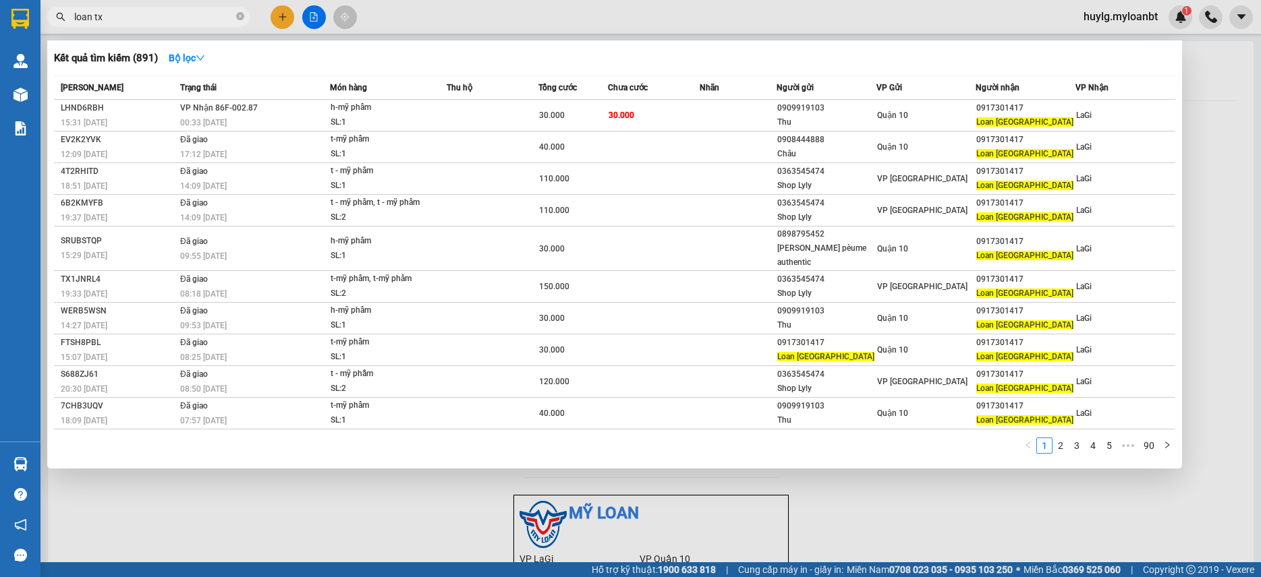
click at [165, 18] on input "loan tx" at bounding box center [153, 16] width 159 height 15
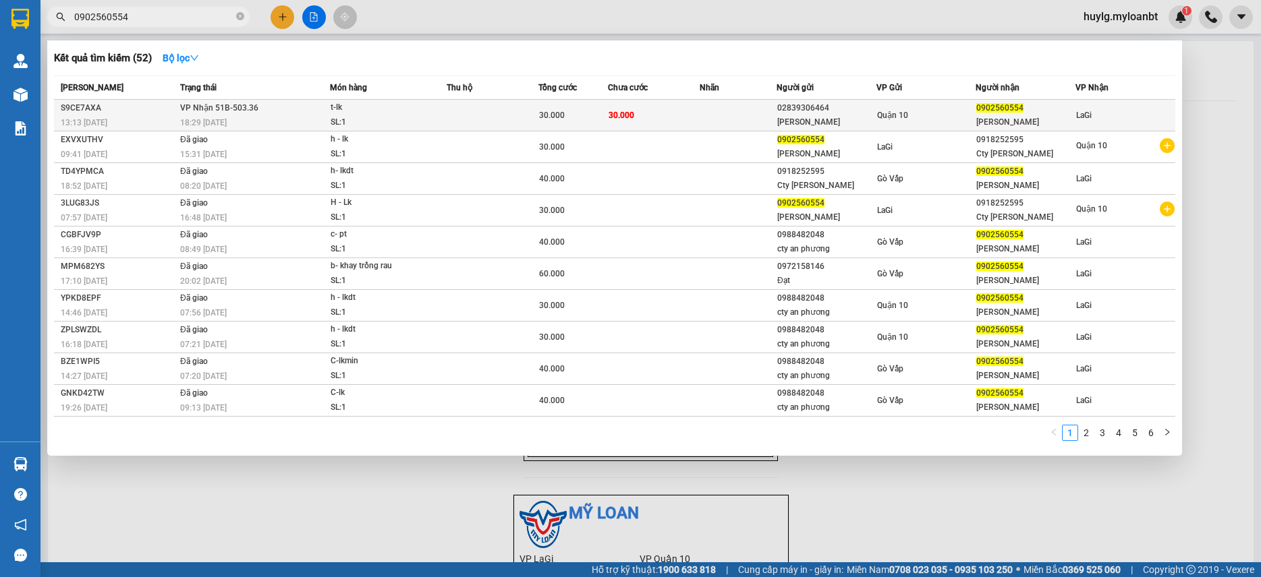
click at [770, 107] on td at bounding box center [737, 116] width 77 height 32
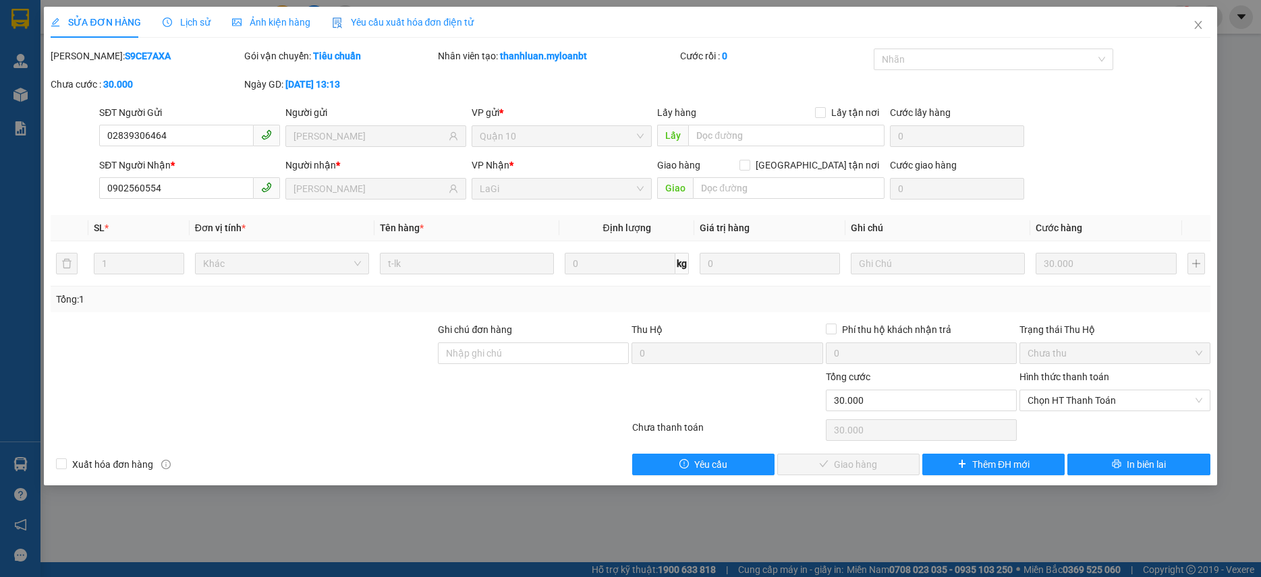
click at [1082, 415] on div "Hình thức thanh toán Chọn HT Thanh Toán" at bounding box center [1114, 393] width 191 height 47
drag, startPoint x: 1080, startPoint y: 414, endPoint x: 1075, endPoint y: 409, distance: 7.2
click at [1079, 414] on div "Hình thức thanh toán Chọn HT Thanh Toán" at bounding box center [1114, 393] width 191 height 47
click at [1073, 407] on span "Chọn HT Thanh Toán" at bounding box center [1114, 401] width 175 height 20
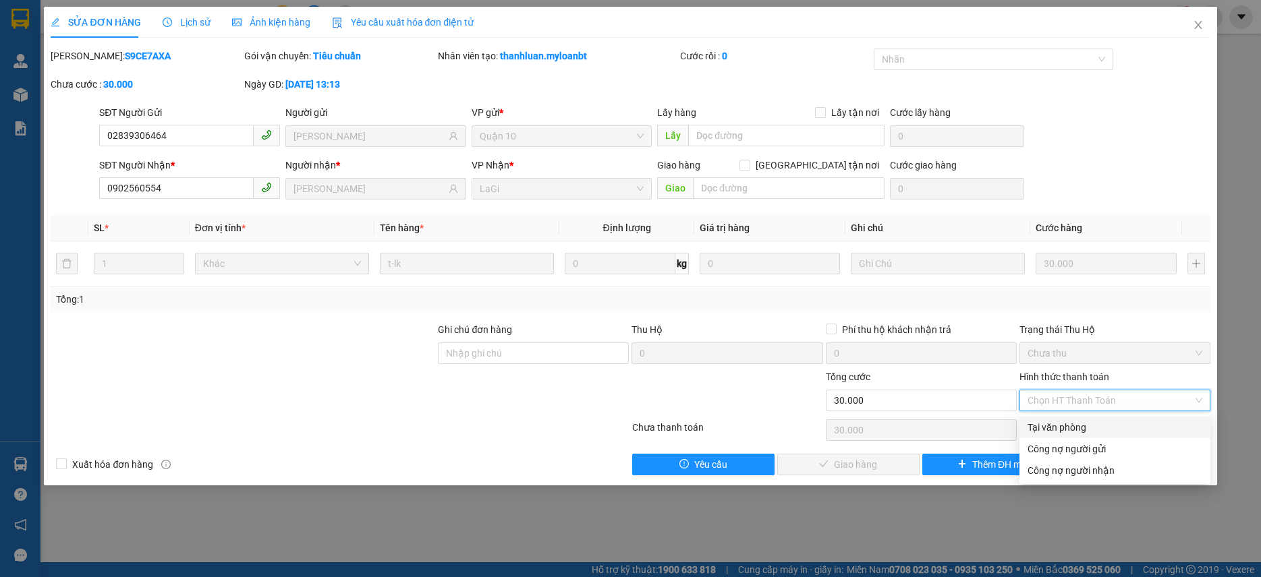
click at [1056, 424] on div "Tại văn phòng" at bounding box center [1114, 427] width 175 height 15
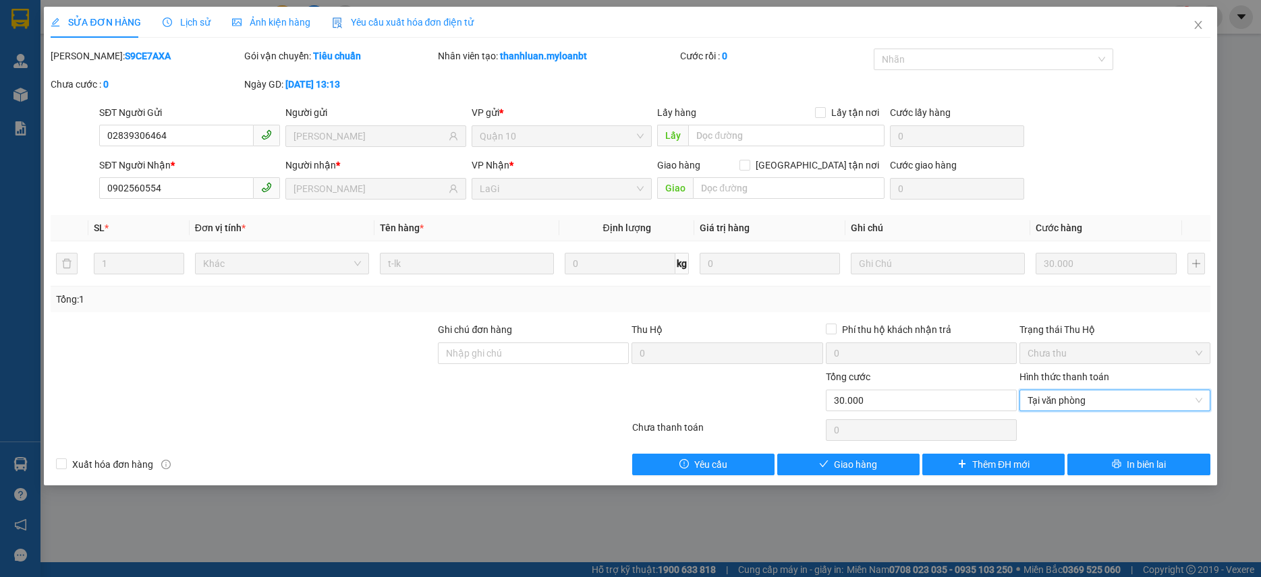
click at [881, 478] on div "SỬA ĐƠN HÀNG Lịch sử Ảnh kiện hàng Yêu cầu xuất hóa đơn điện tử Total Paid Fee …" at bounding box center [630, 246] width 1172 height 479
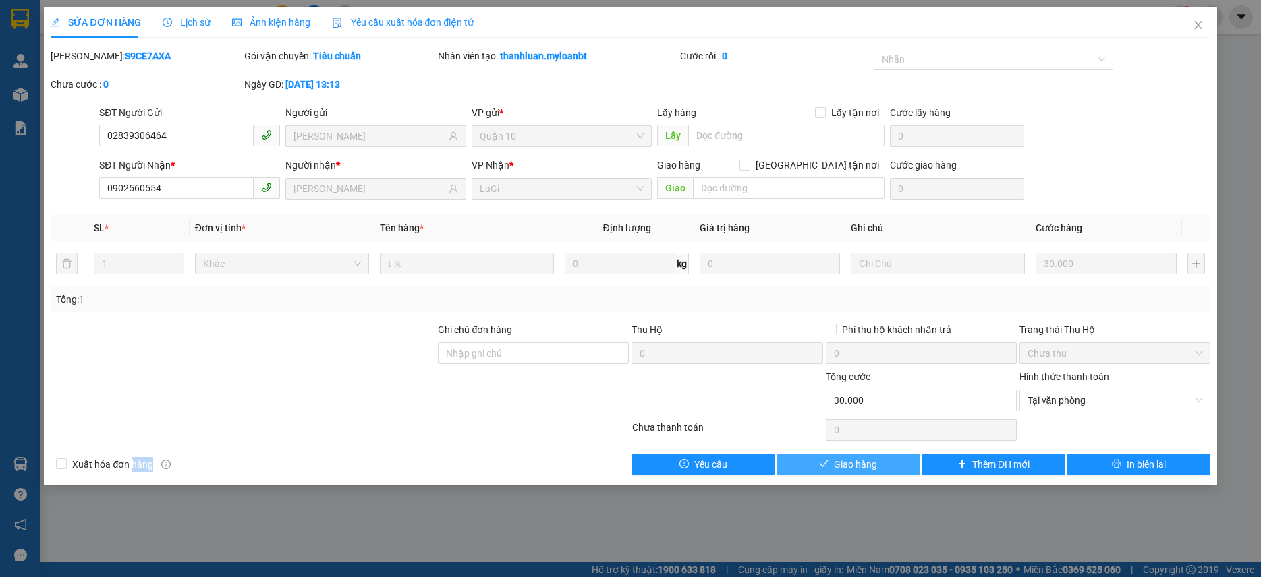
click at [876, 469] on button "Giao hàng" at bounding box center [848, 465] width 142 height 22
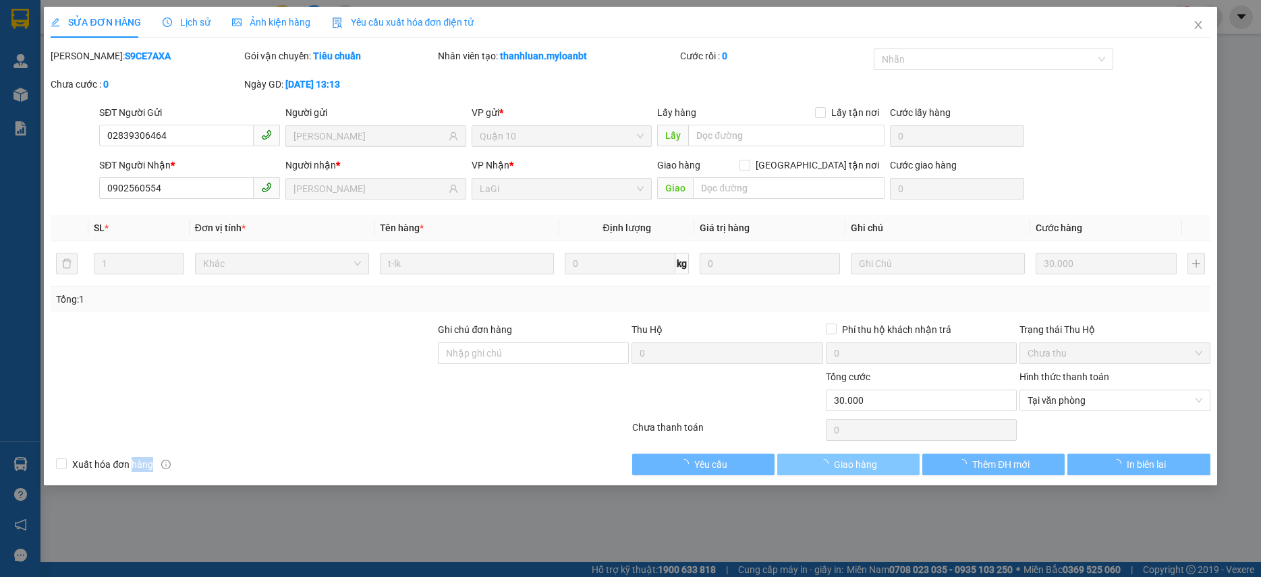
click at [873, 469] on span "Giao hàng" at bounding box center [855, 464] width 43 height 15
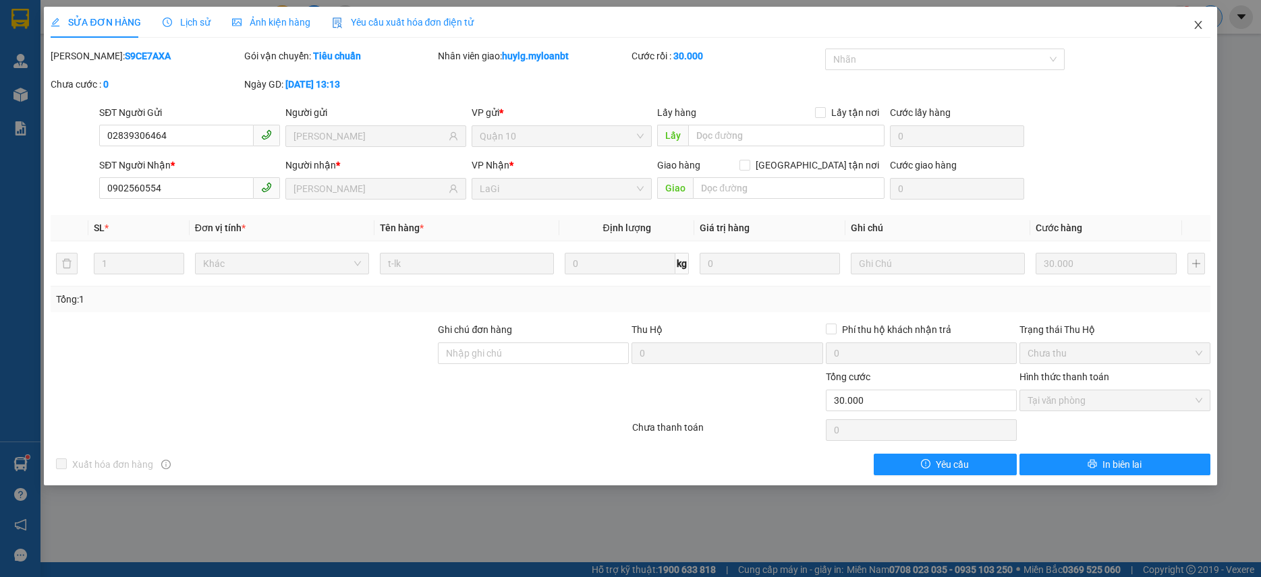
click at [1206, 18] on span "Close" at bounding box center [1198, 26] width 38 height 38
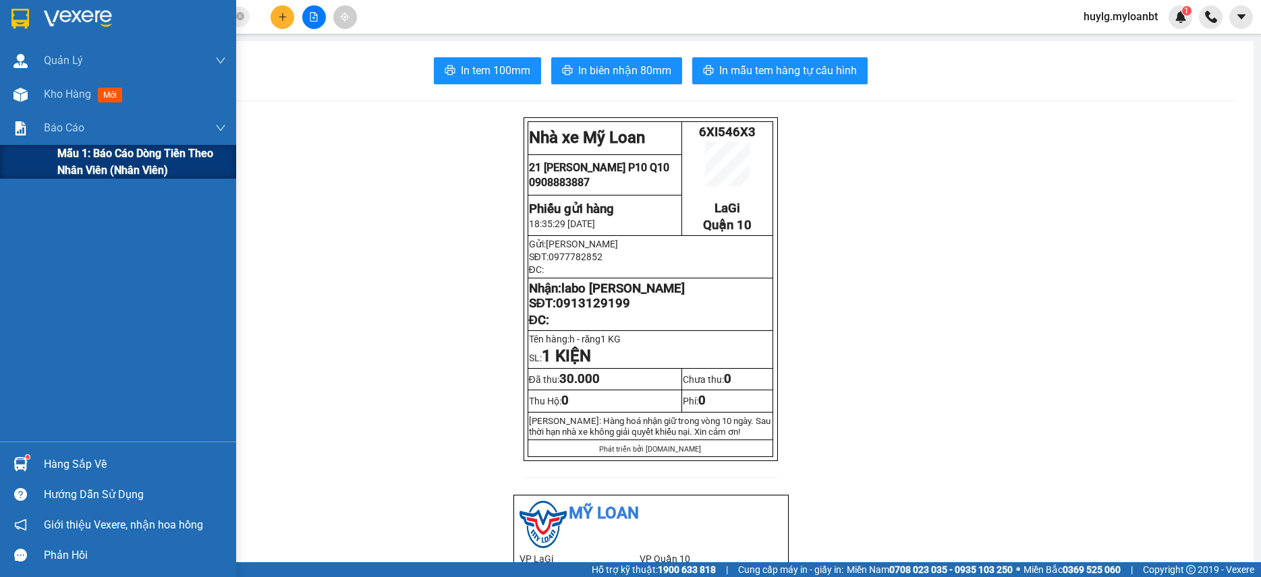
click at [54, 159] on div "Mẫu 1: Báo cáo dòng tiền theo nhân viên (Nhân viên)" at bounding box center [118, 162] width 236 height 34
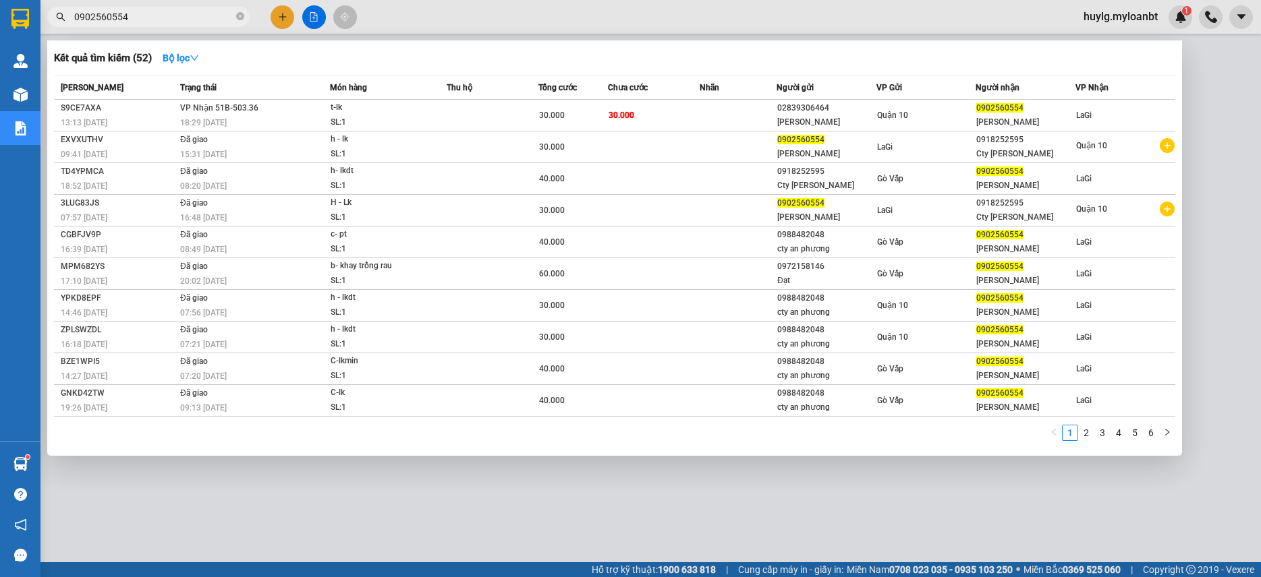
click at [176, 10] on input "0902560554" at bounding box center [153, 16] width 159 height 15
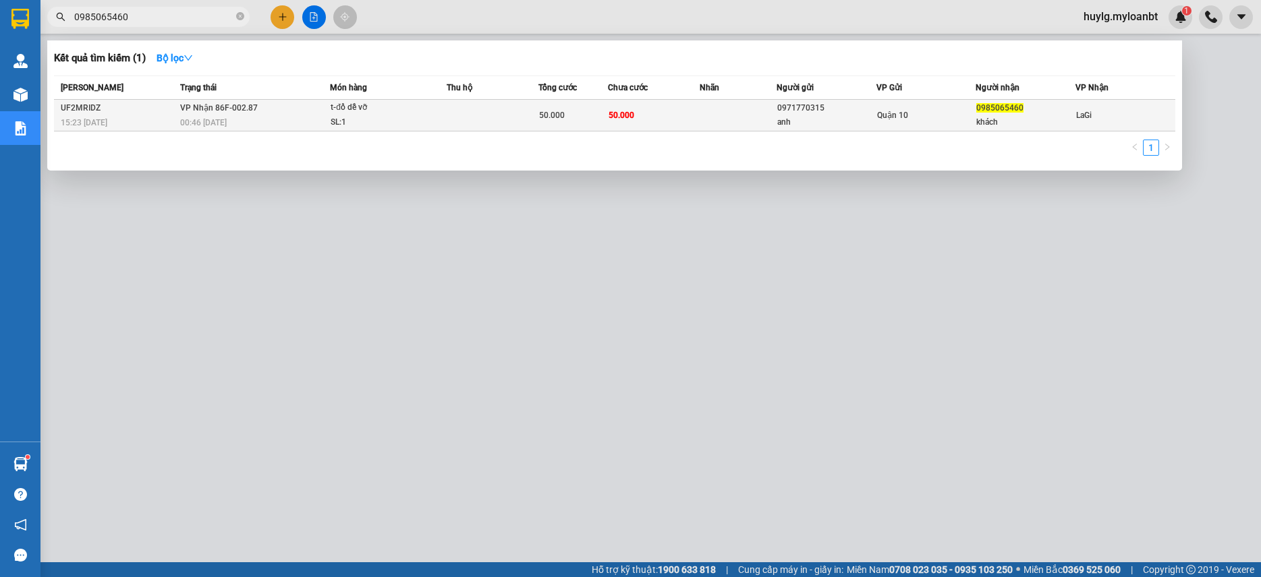
click at [730, 105] on td at bounding box center [737, 116] width 77 height 32
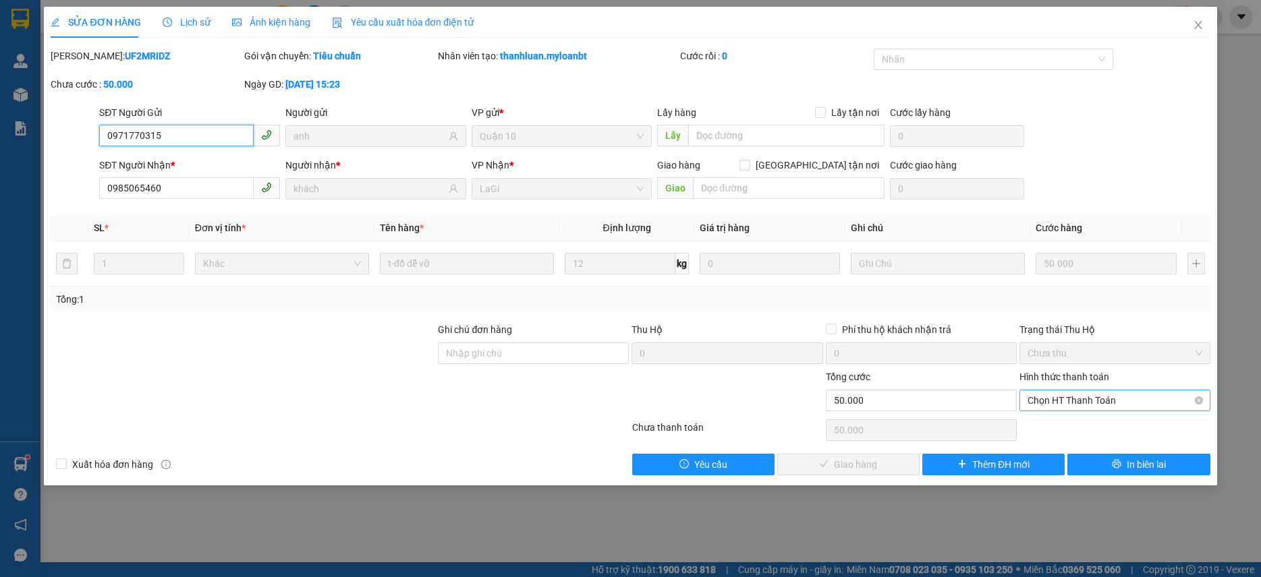
click at [1121, 400] on span "Chọn HT Thanh Toán" at bounding box center [1114, 401] width 175 height 20
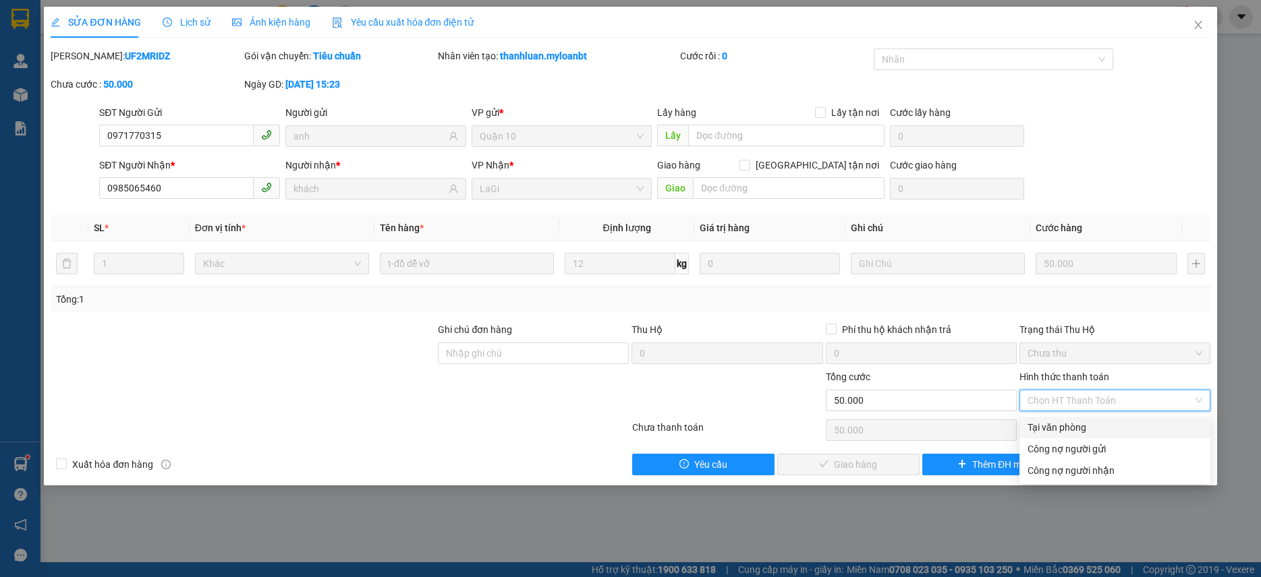
click at [1070, 424] on div "Tại văn phòng" at bounding box center [1114, 427] width 175 height 15
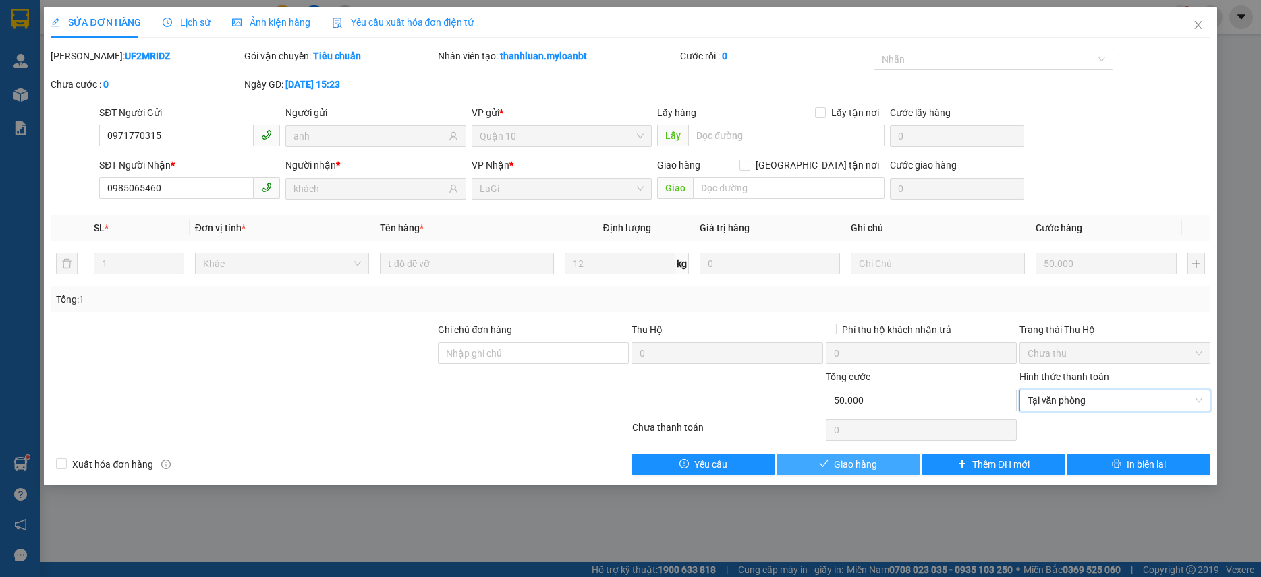
click at [882, 457] on button "Giao hàng" at bounding box center [848, 465] width 142 height 22
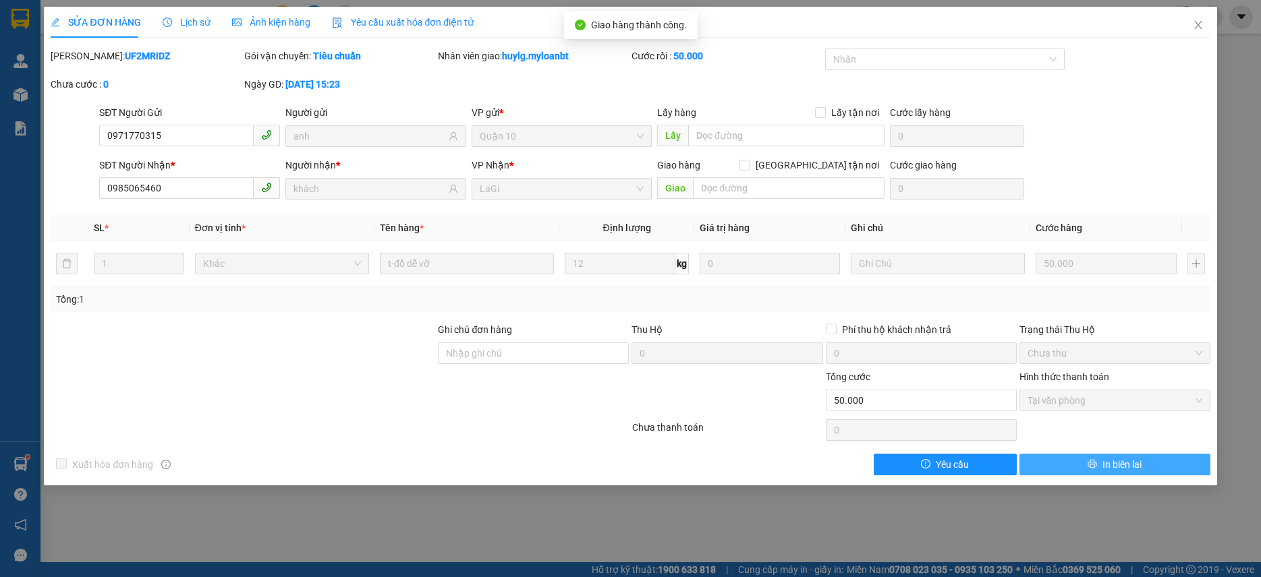
click at [1097, 474] on div "SỬA ĐƠN HÀNG Lịch sử Ảnh kiện hàng Yêu cầu xuất hóa đơn điện tử Total Paid Fee …" at bounding box center [630, 246] width 1172 height 479
click at [1097, 474] on button "In biên lai" at bounding box center [1114, 465] width 191 height 22
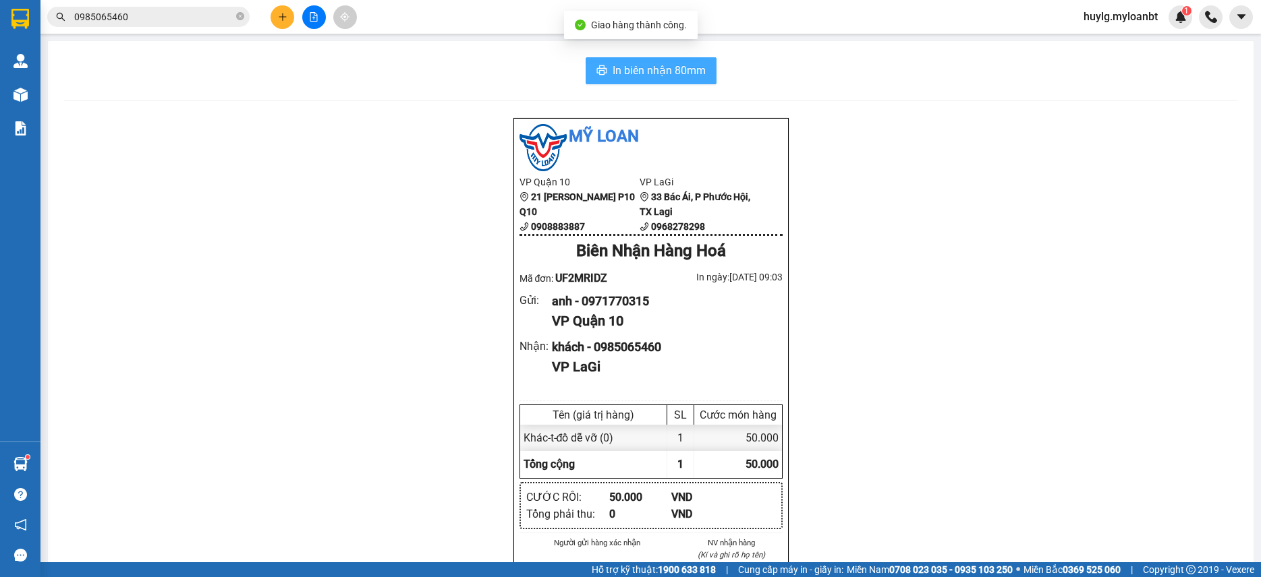
click at [674, 59] on button "In biên nhận 80mm" at bounding box center [650, 70] width 131 height 27
click at [163, 11] on input "0985065460" at bounding box center [153, 16] width 159 height 15
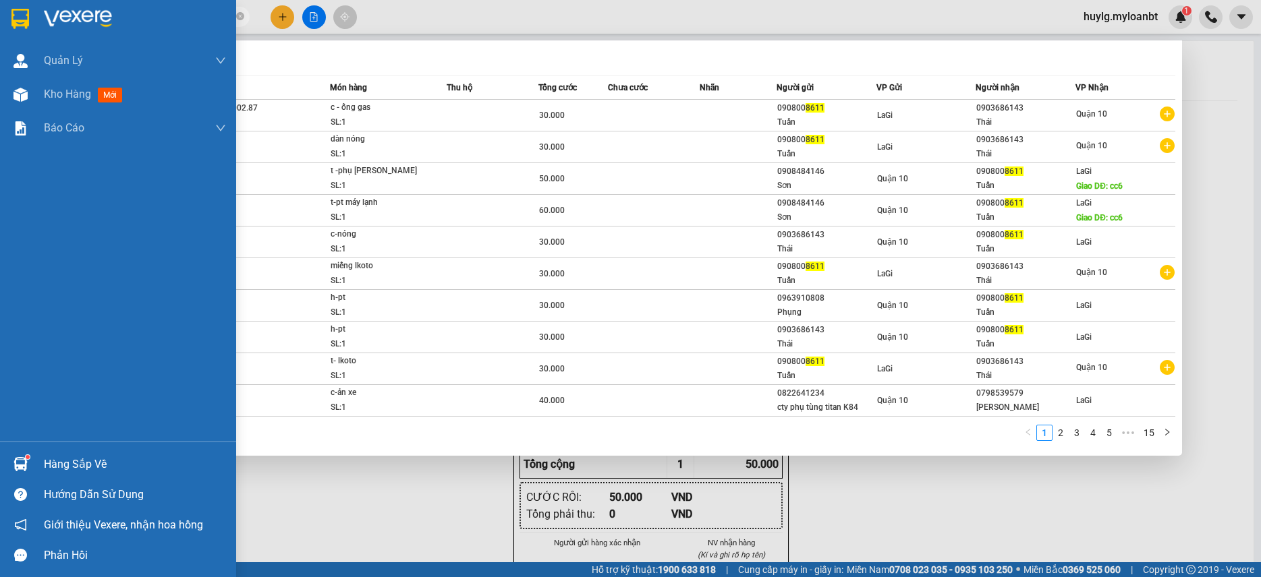
click at [228, 492] on div "Hướng dẫn sử dụng" at bounding box center [118, 495] width 236 height 30
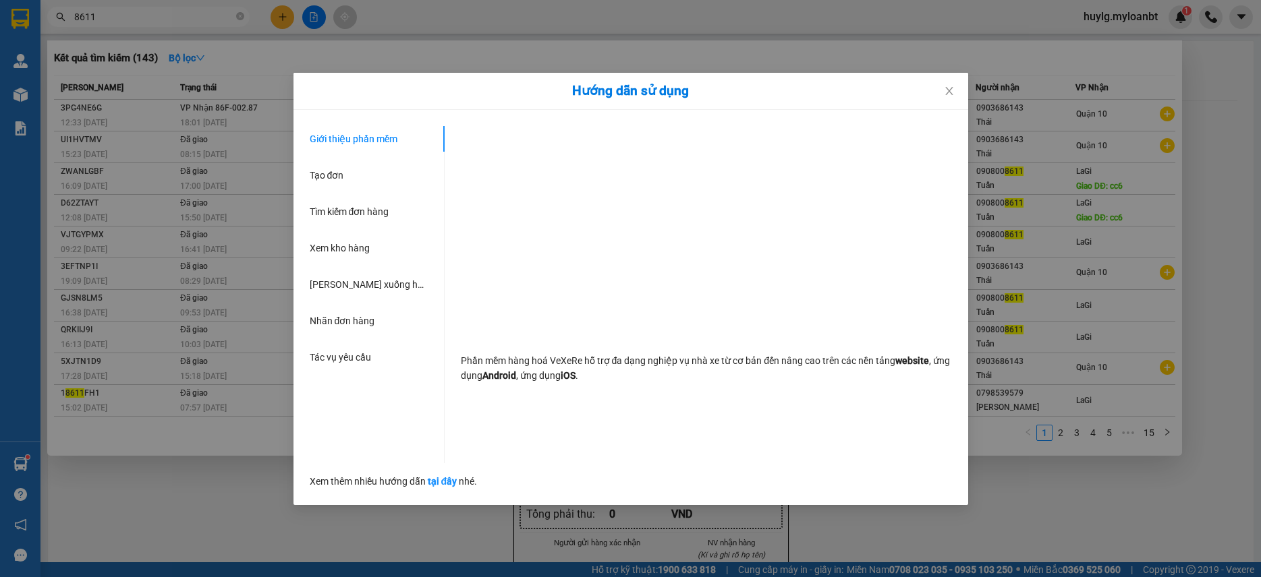
click at [109, 498] on div "Hướng dẫn sử dụng Giới thiệu phần mềm Tạo đơn Tìm kiếm đơn hàng Xem kho hàng Lê…" at bounding box center [630, 288] width 1261 height 577
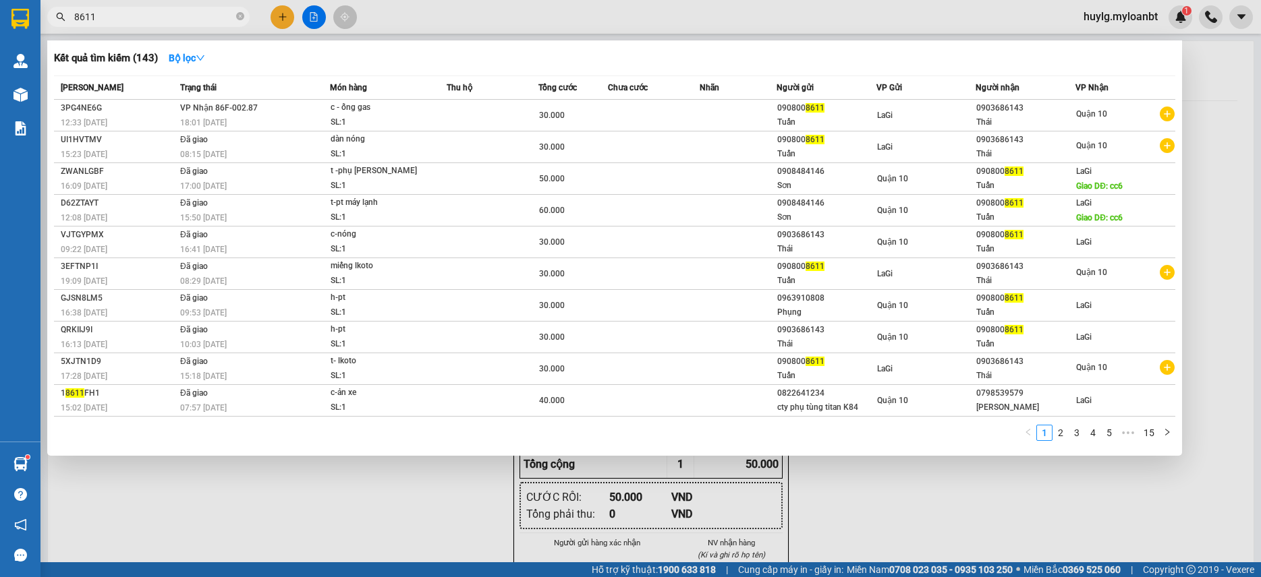
click at [109, 494] on div at bounding box center [630, 288] width 1261 height 577
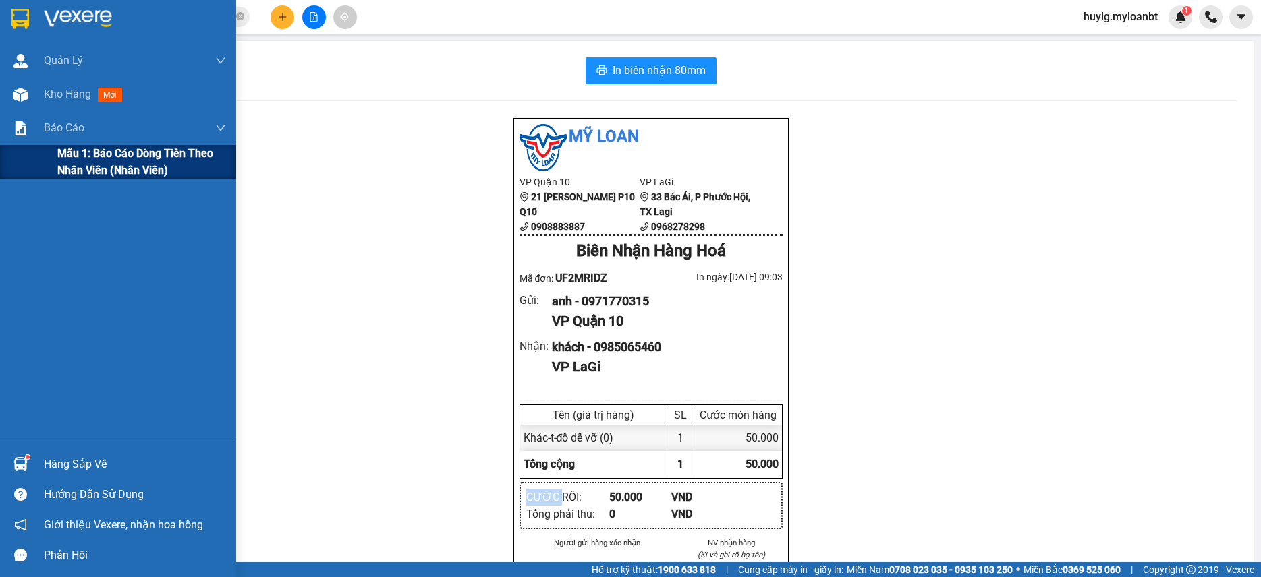
click at [80, 175] on span "Mẫu 1: Báo cáo dòng tiền theo nhân viên (Nhân viên)" at bounding box center [141, 162] width 169 height 34
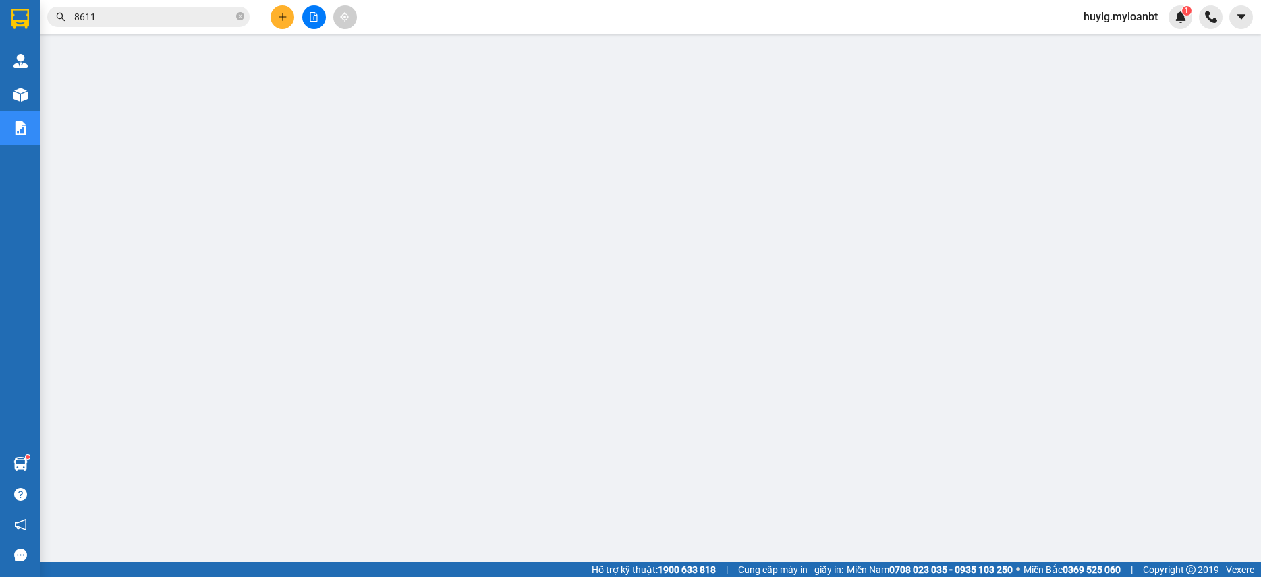
click at [303, 18] on button at bounding box center [314, 17] width 24 height 24
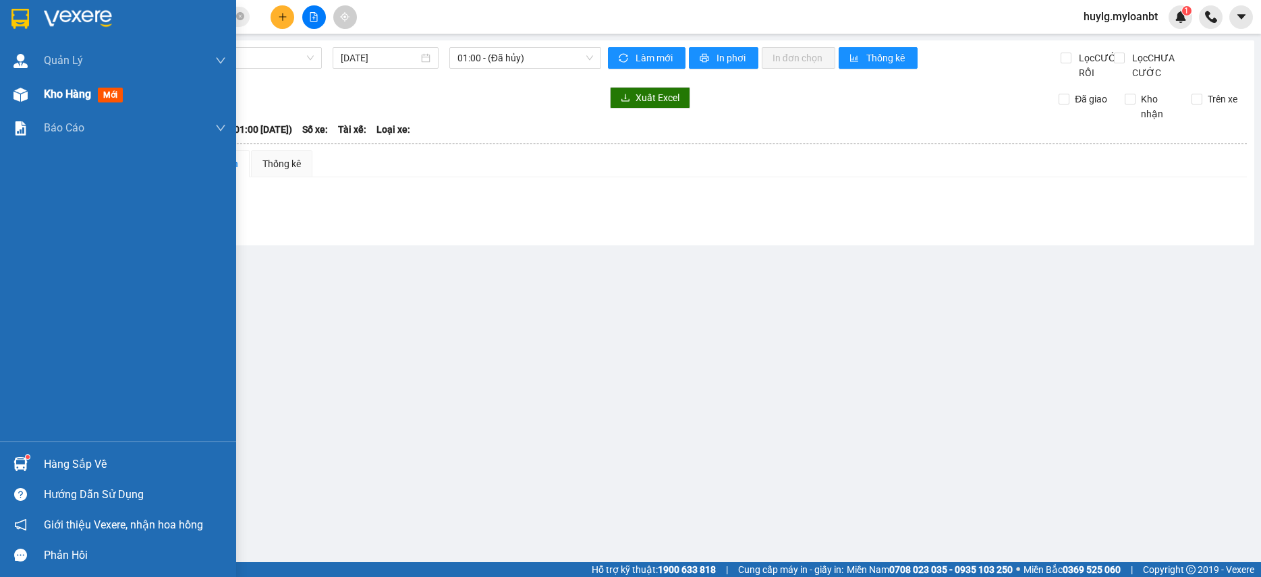
click at [76, 96] on span "Kho hàng" at bounding box center [67, 94] width 47 height 13
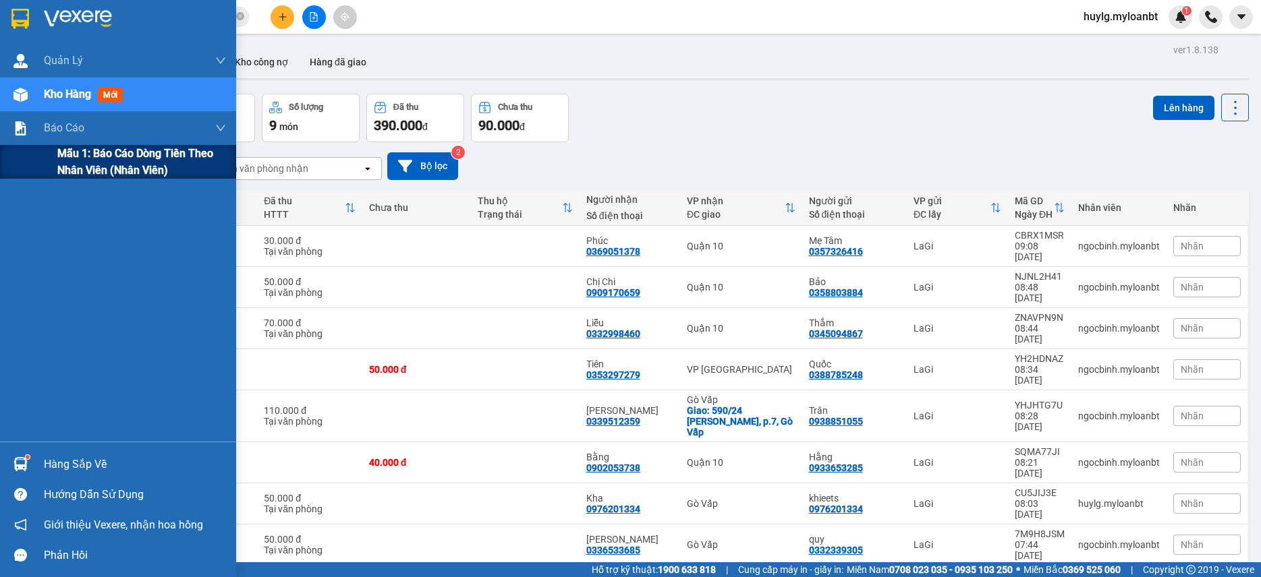
drag, startPoint x: 30, startPoint y: 131, endPoint x: 42, endPoint y: 158, distance: 30.2
click at [32, 137] on div at bounding box center [21, 129] width 24 height 24
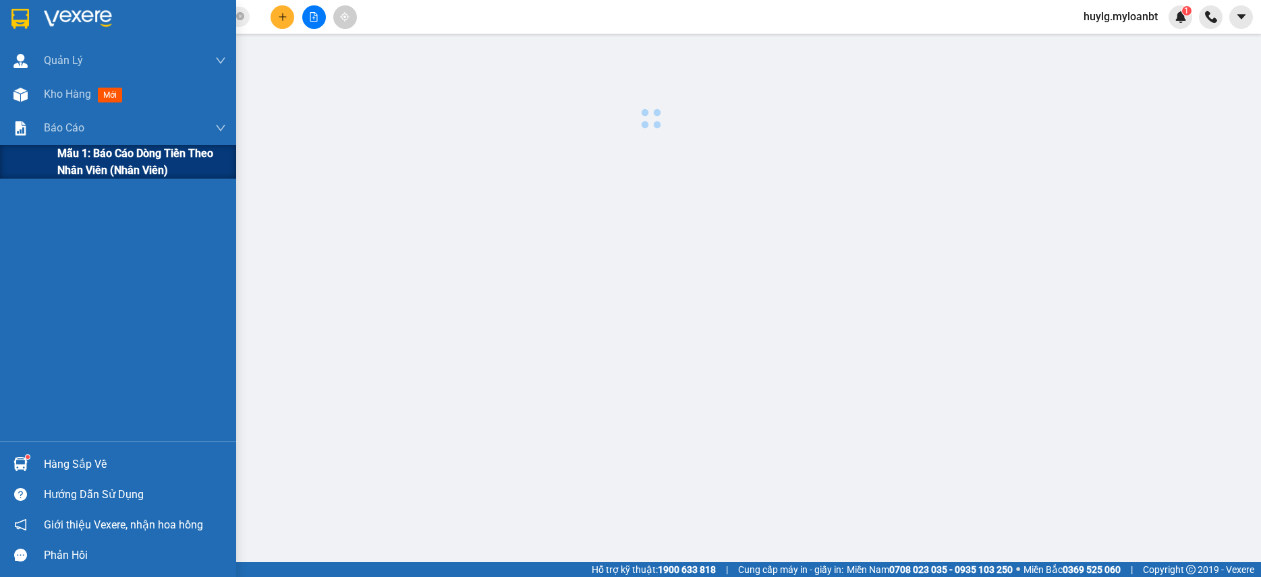
click at [42, 158] on div "Mẫu 1: Báo cáo dòng tiền theo nhân viên (Nhân viên)" at bounding box center [118, 162] width 236 height 34
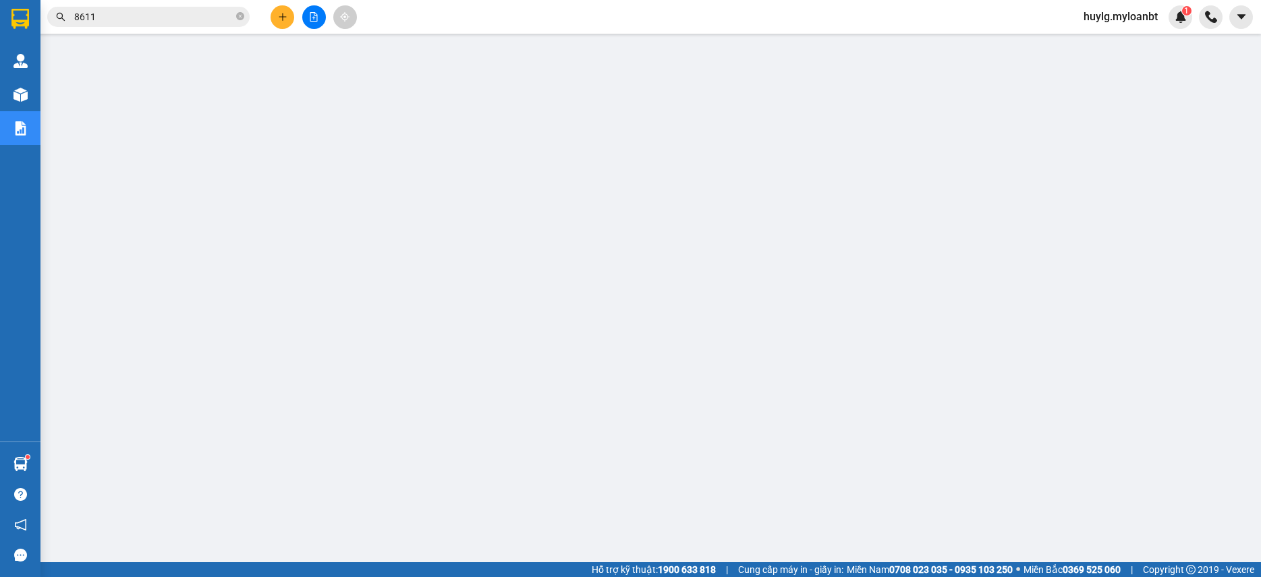
click at [194, 11] on input "8611" at bounding box center [153, 16] width 159 height 15
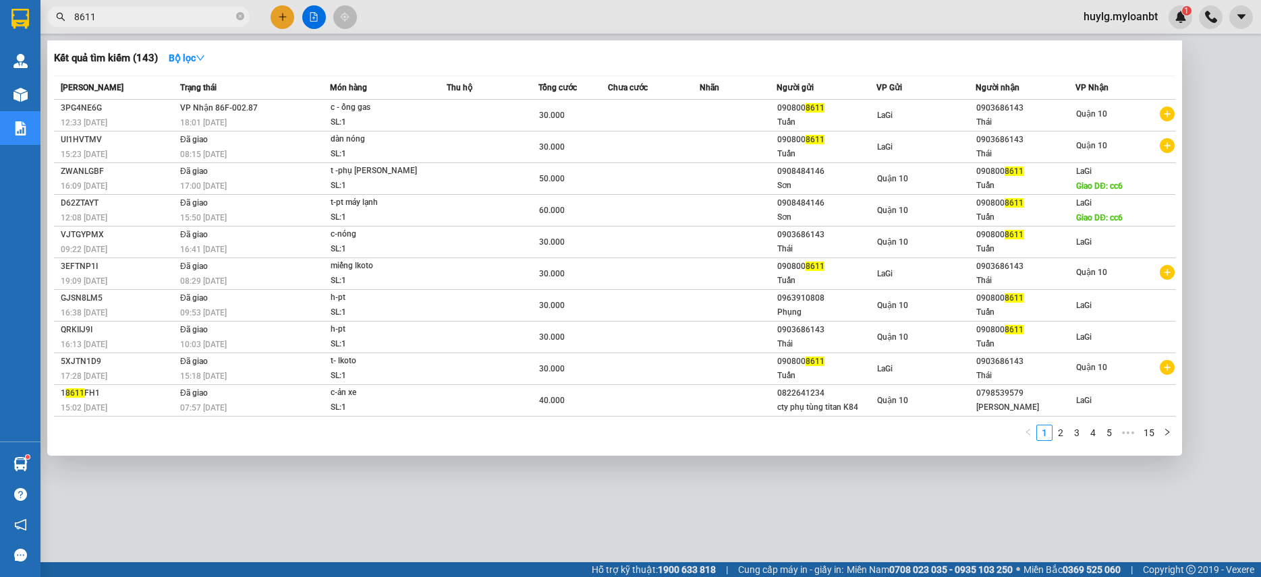
click at [193, 11] on input "8611" at bounding box center [153, 16] width 159 height 15
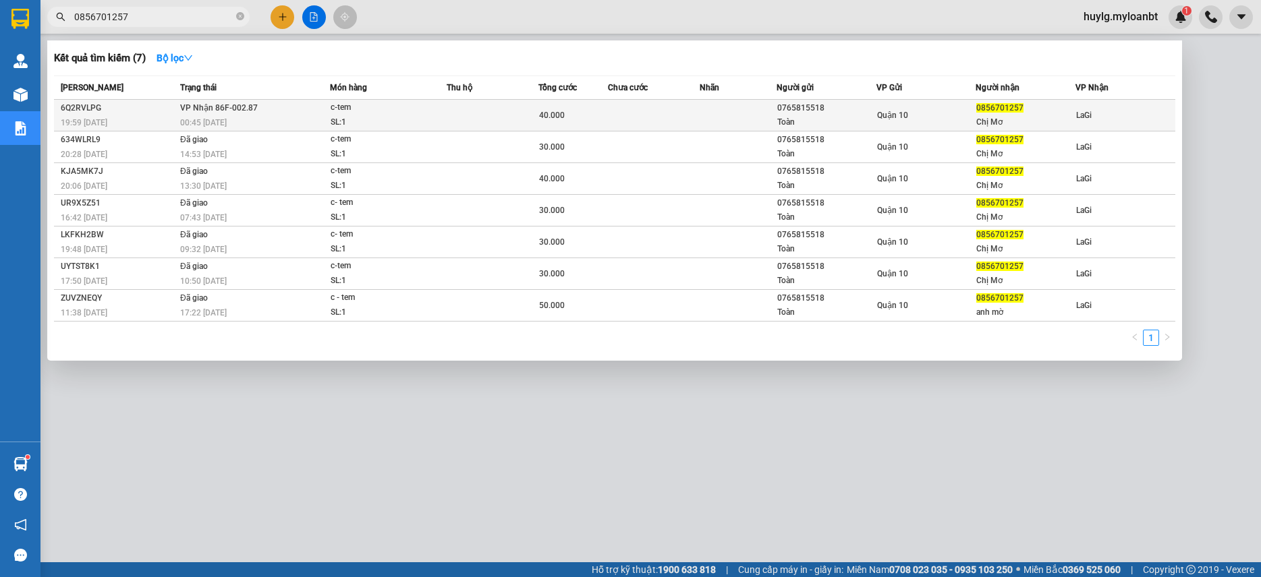
click at [873, 120] on div "Toàn" at bounding box center [826, 122] width 98 height 14
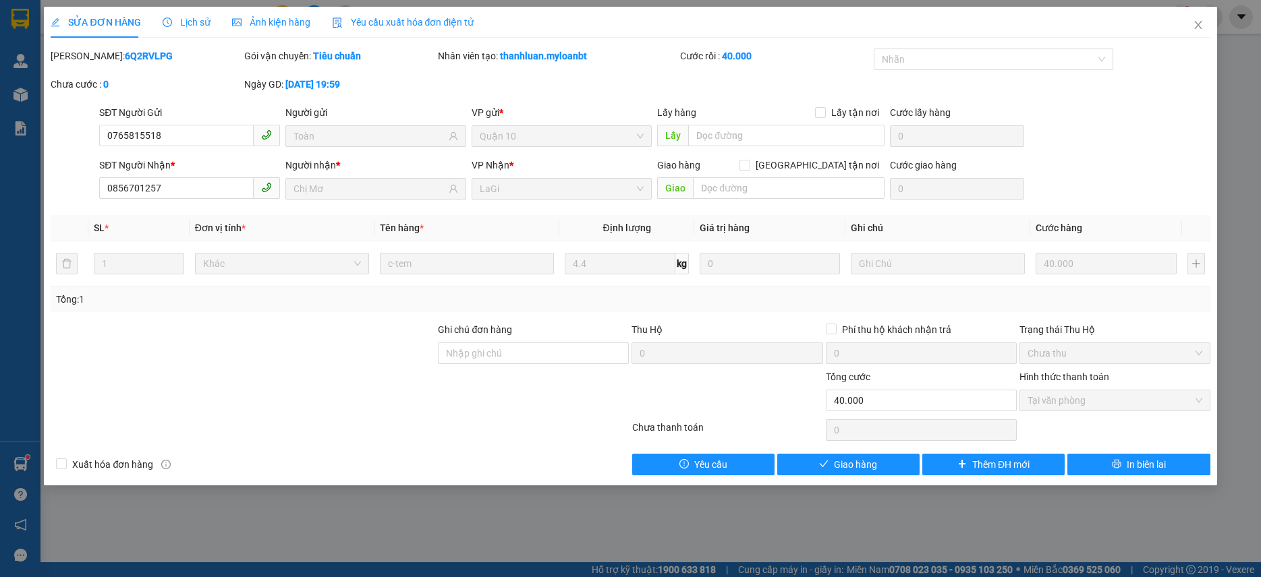
click at [890, 484] on div "SỬA ĐƠN HÀNG Lịch sử Ảnh kiện hàng Yêu cầu xuất hóa đơn điện tử Total Paid Fee …" at bounding box center [630, 246] width 1172 height 479
click at [878, 469] on button "Giao hàng" at bounding box center [848, 465] width 142 height 22
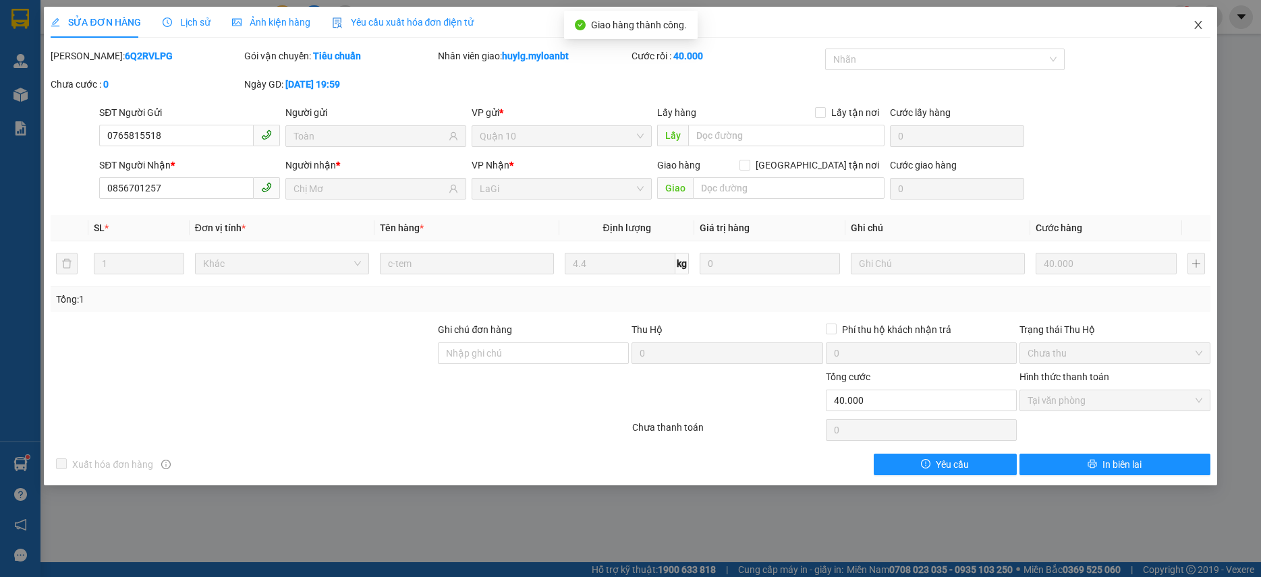
click at [1203, 10] on span "Close" at bounding box center [1198, 26] width 38 height 38
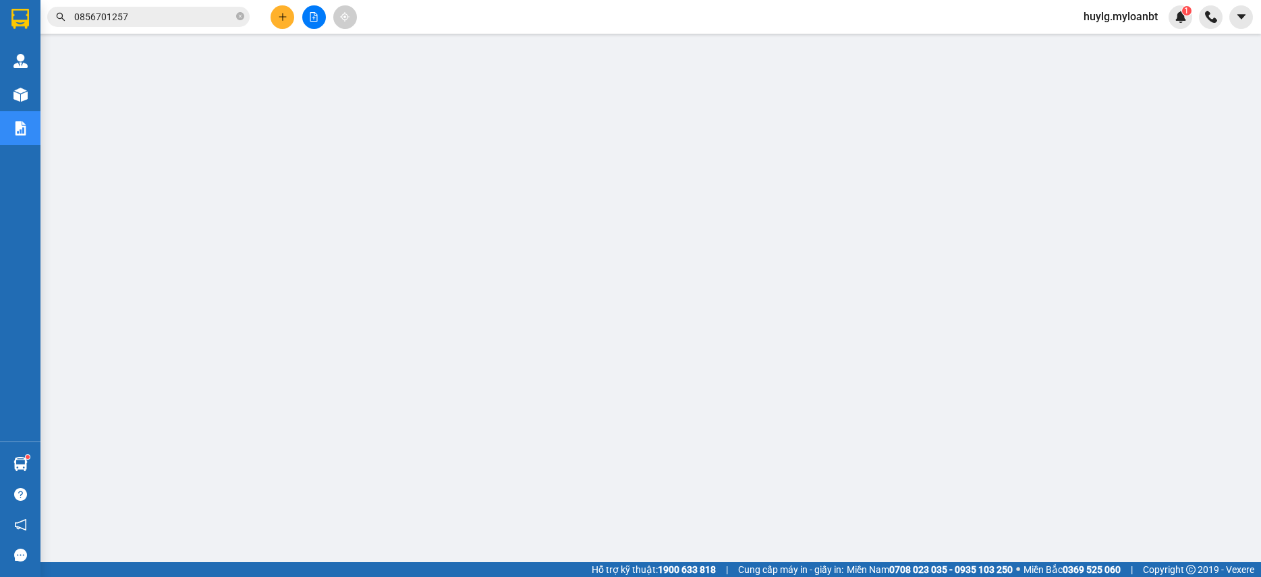
click at [174, 3] on div "Kết quả tìm kiếm ( 7 ) Bộ lọc Mã ĐH Trạng thái Món hàng Thu hộ Tổng cước Chưa c…" at bounding box center [630, 17] width 1261 height 34
click at [166, 31] on div "Kết quả tìm kiếm ( 7 ) Bộ lọc Mã ĐH Trạng thái Món hàng Thu hộ Tổng cước Chưa c…" at bounding box center [630, 17] width 1261 height 34
click at [161, 19] on input "0856701257" at bounding box center [153, 16] width 159 height 15
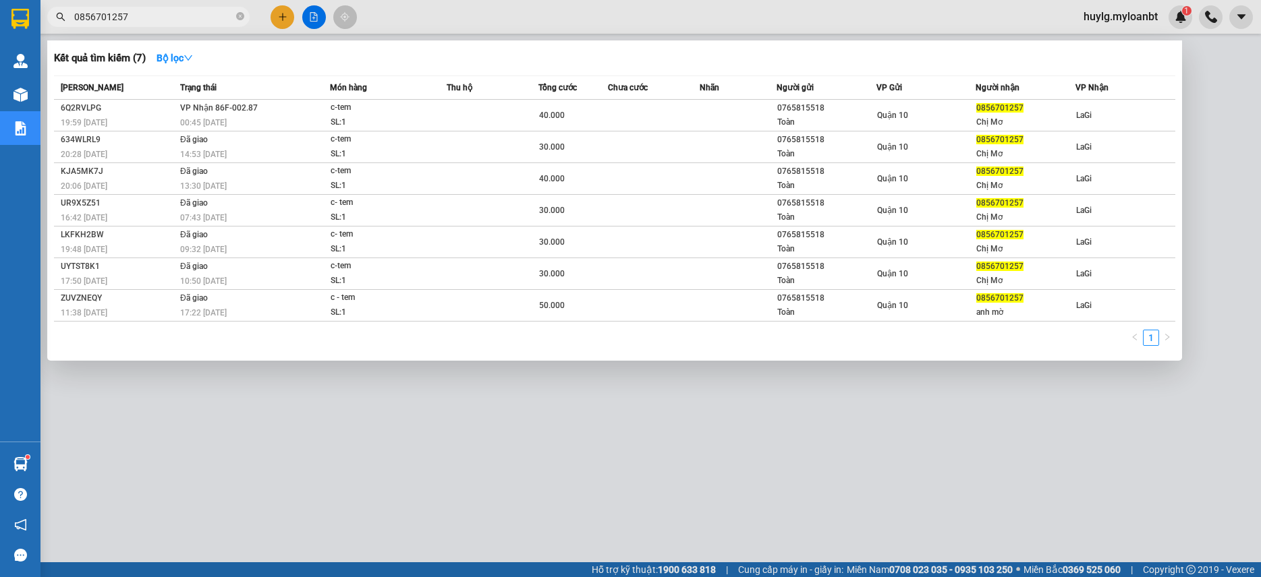
click at [161, 19] on input "0856701257" at bounding box center [153, 16] width 159 height 15
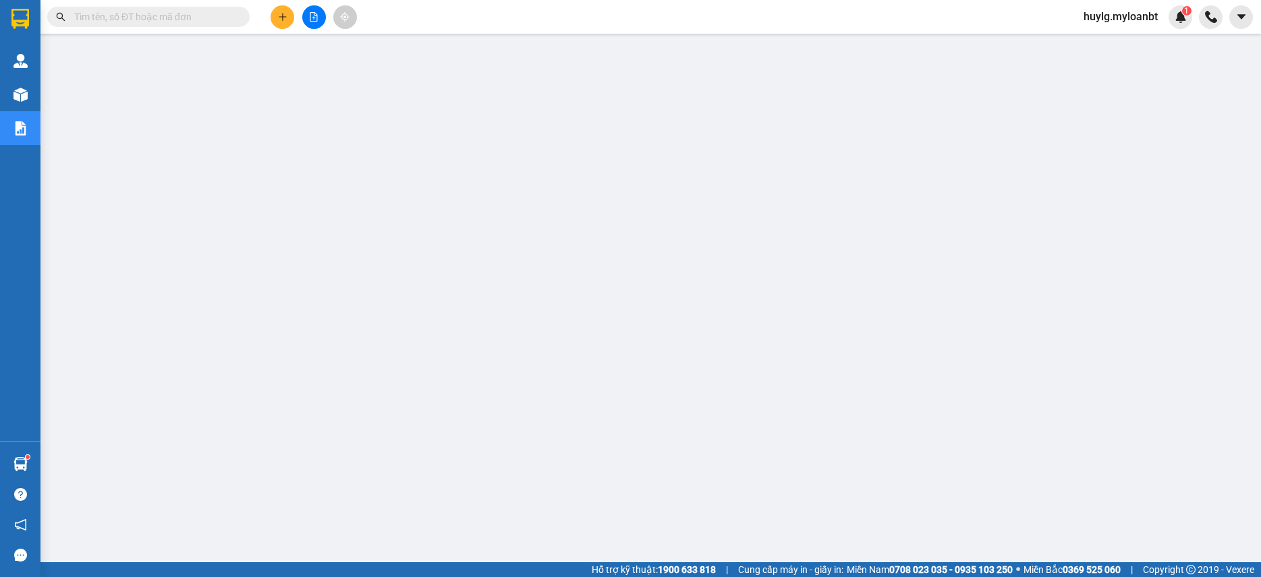
click at [161, 19] on input "text" at bounding box center [153, 16] width 159 height 15
click at [277, 22] on button at bounding box center [282, 17] width 24 height 24
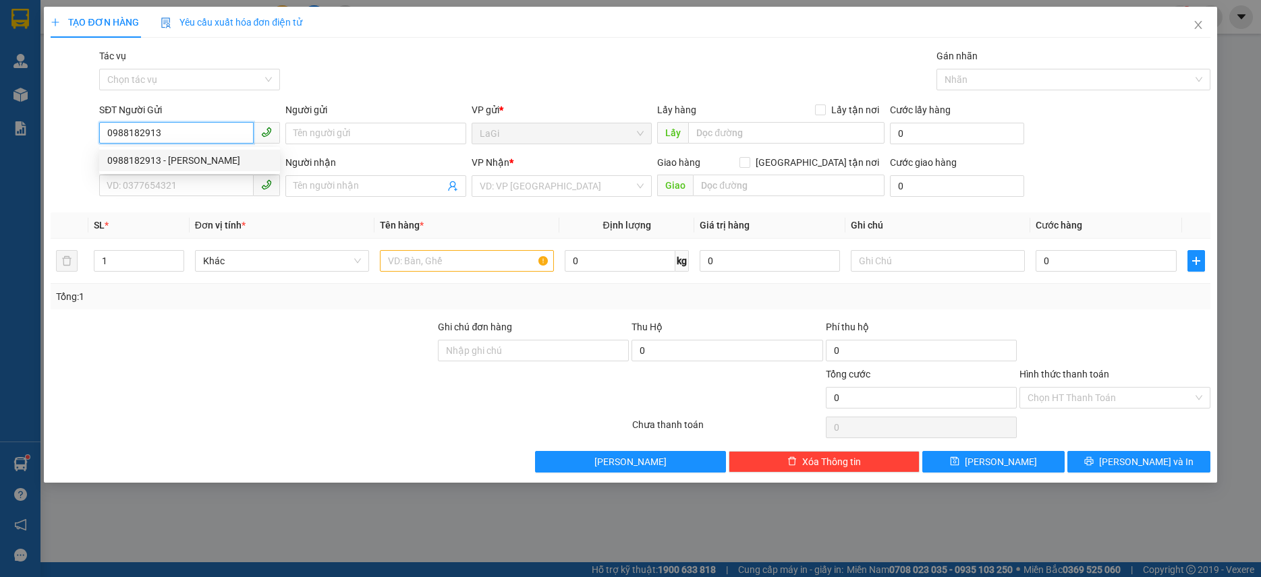
click at [195, 161] on div "0988182913 - Định" at bounding box center [189, 160] width 165 height 15
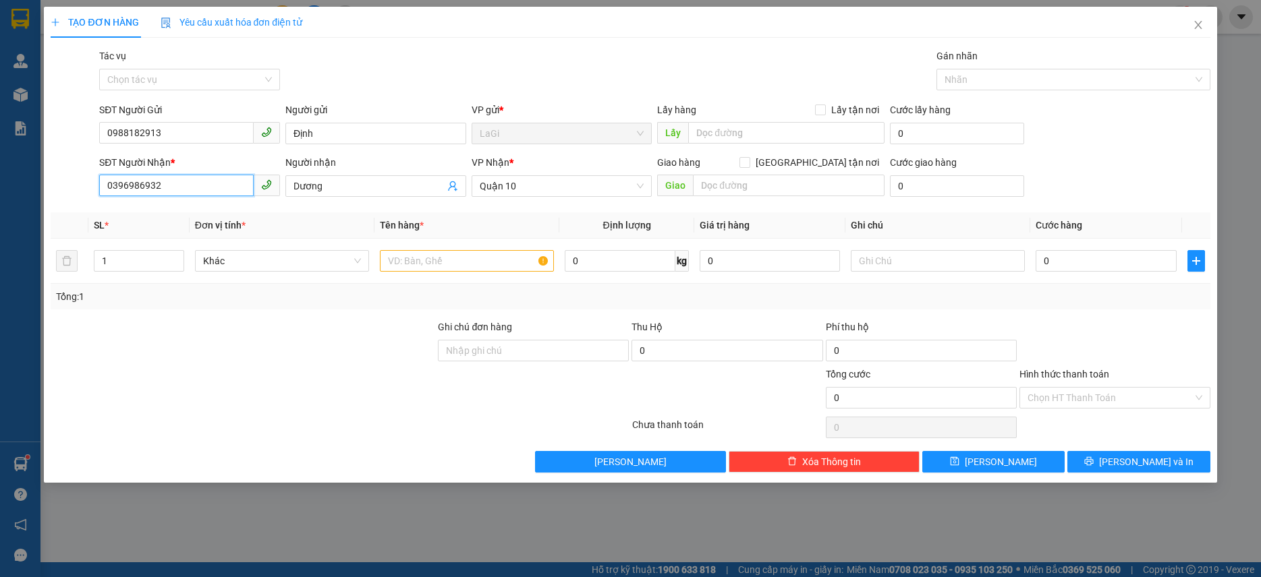
click at [204, 187] on input "0396986932" at bounding box center [176, 186] width 154 height 22
click at [206, 186] on input "0396986932" at bounding box center [176, 186] width 154 height 22
click at [256, 217] on div "0396986932 - Dương" at bounding box center [189, 213] width 165 height 15
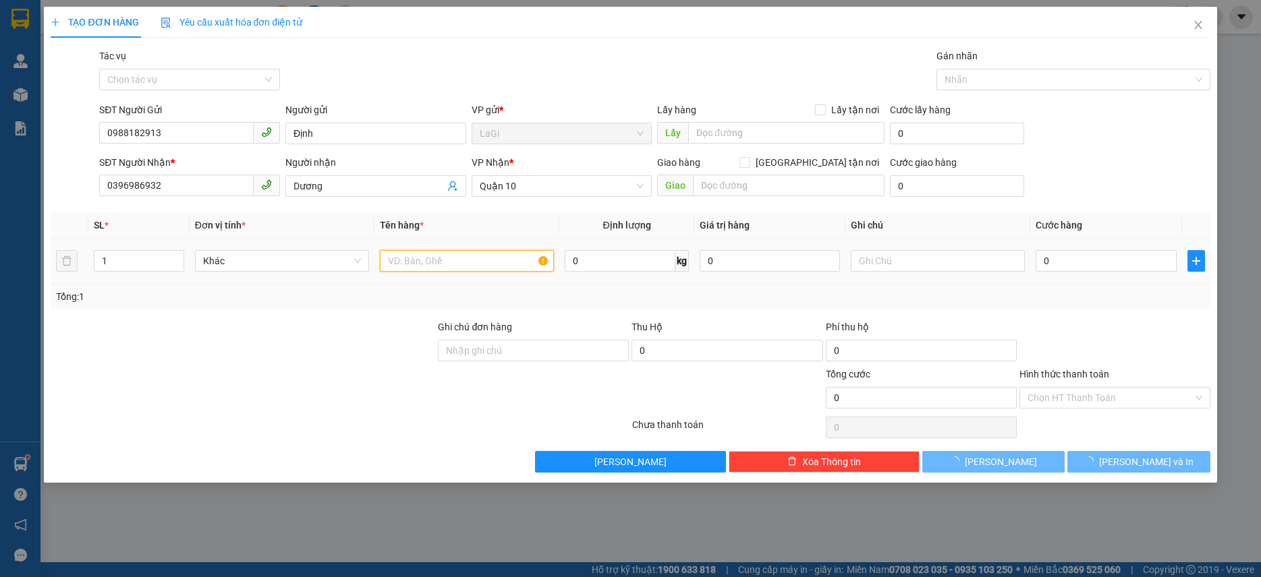
click at [446, 266] on input "text" at bounding box center [467, 261] width 174 height 22
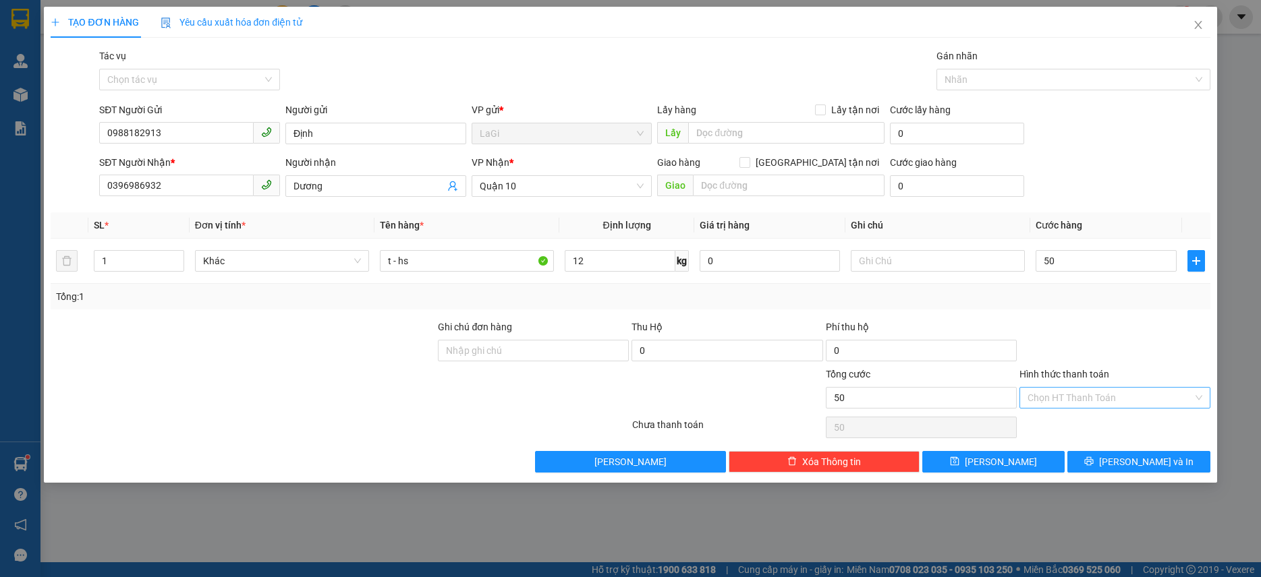
click at [1095, 393] on input "Hình thức thanh toán" at bounding box center [1109, 398] width 165 height 20
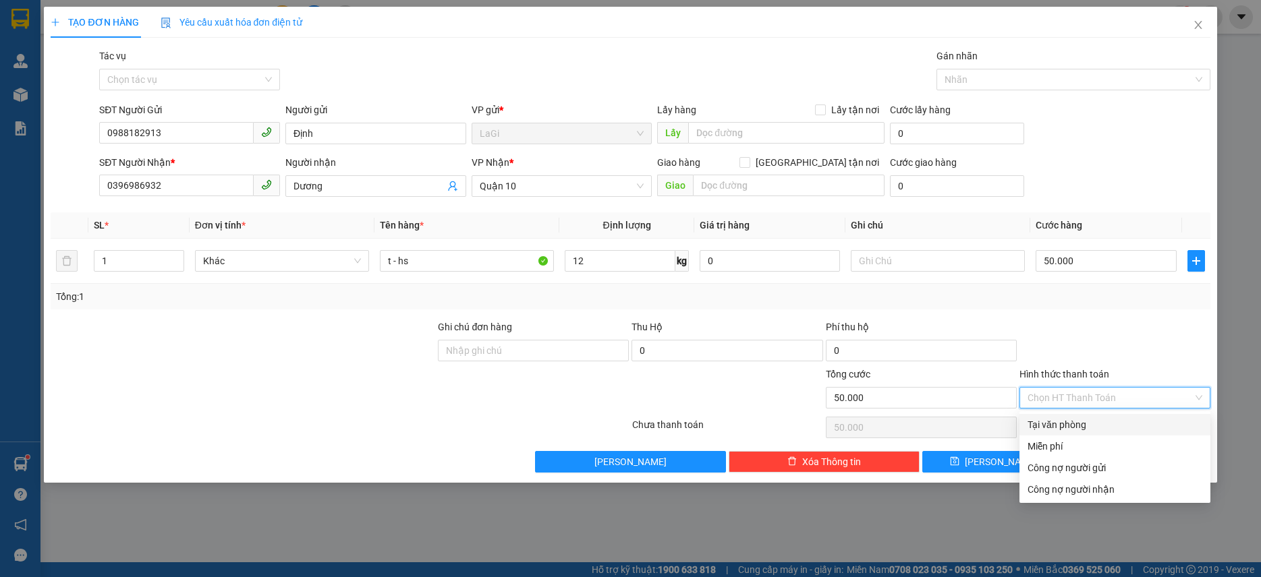
click at [1099, 425] on div "Tại văn phòng" at bounding box center [1114, 424] width 175 height 15
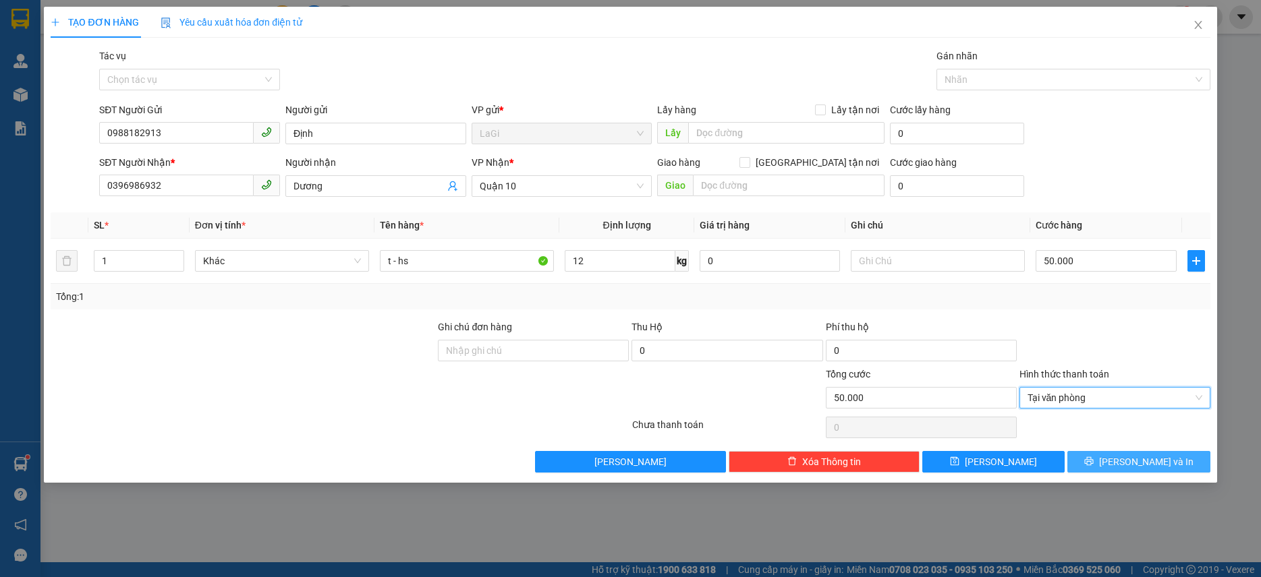
click at [1093, 457] on icon "printer" at bounding box center [1088, 461] width 9 height 9
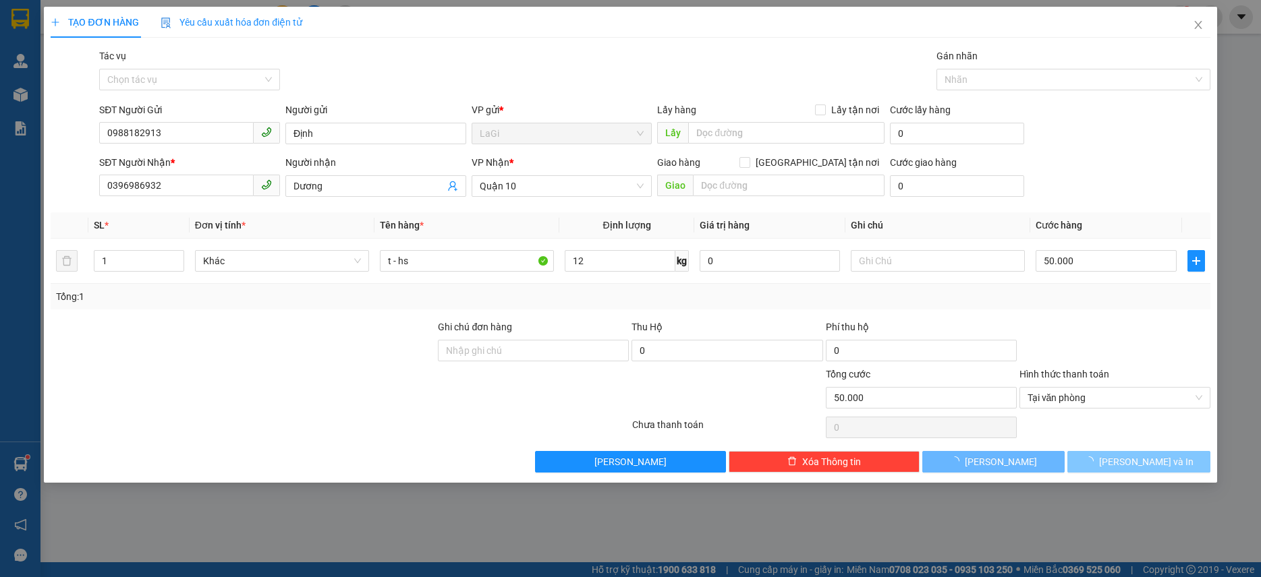
click at [1099, 457] on span "loading" at bounding box center [1091, 461] width 15 height 9
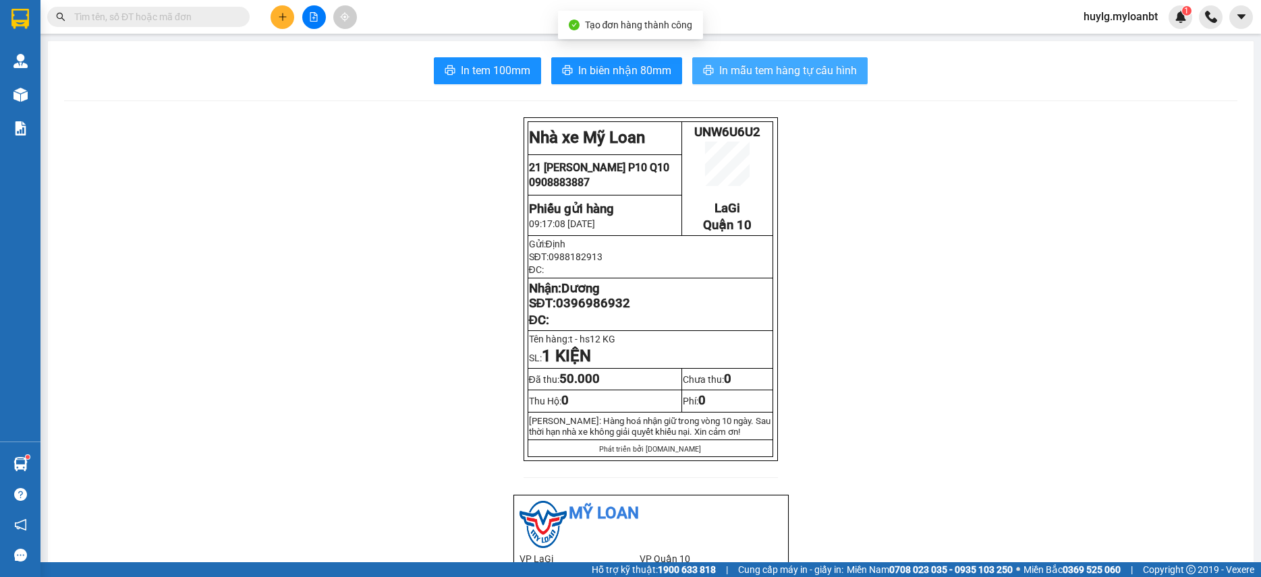
click at [755, 76] on span "In mẫu tem hàng tự cấu hình" at bounding box center [788, 70] width 138 height 17
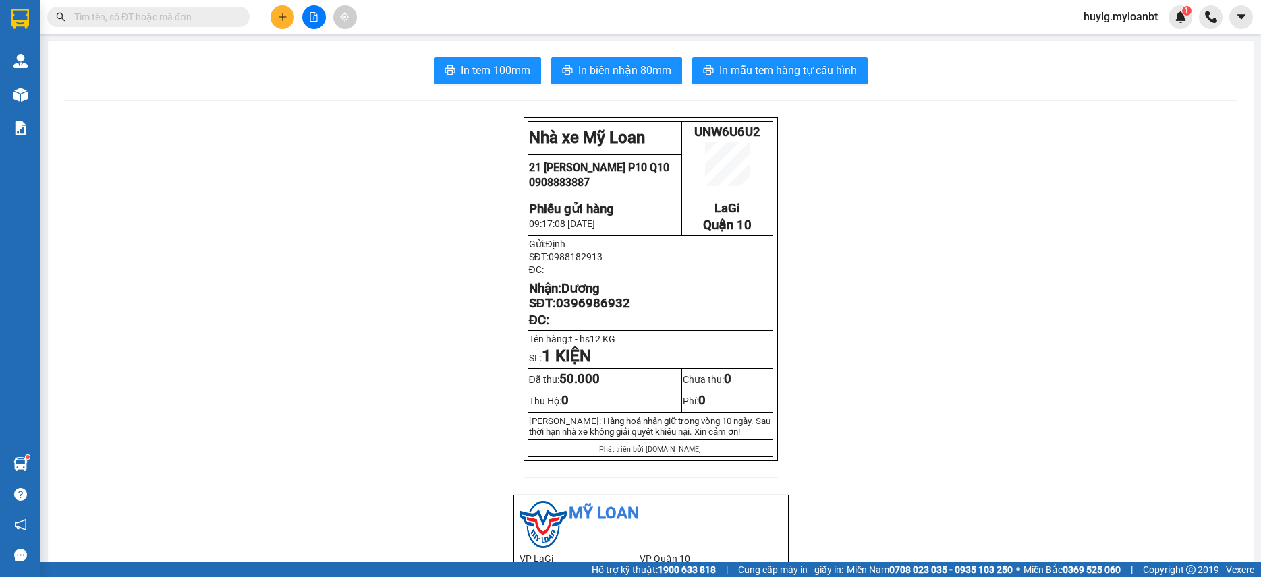
click at [160, 28] on div "Kết quả tìm kiếm ( 7 ) Bộ lọc Mã ĐH Trạng thái Món hàng Thu hộ Tổng cước Chưa c…" at bounding box center [131, 17] width 263 height 24
drag, startPoint x: 195, startPoint y: 22, endPoint x: 233, endPoint y: 18, distance: 38.0
click at [196, 22] on input "text" at bounding box center [153, 16] width 159 height 15
click at [268, 16] on div at bounding box center [313, 17] width 101 height 24
click at [274, 16] on button at bounding box center [282, 17] width 24 height 24
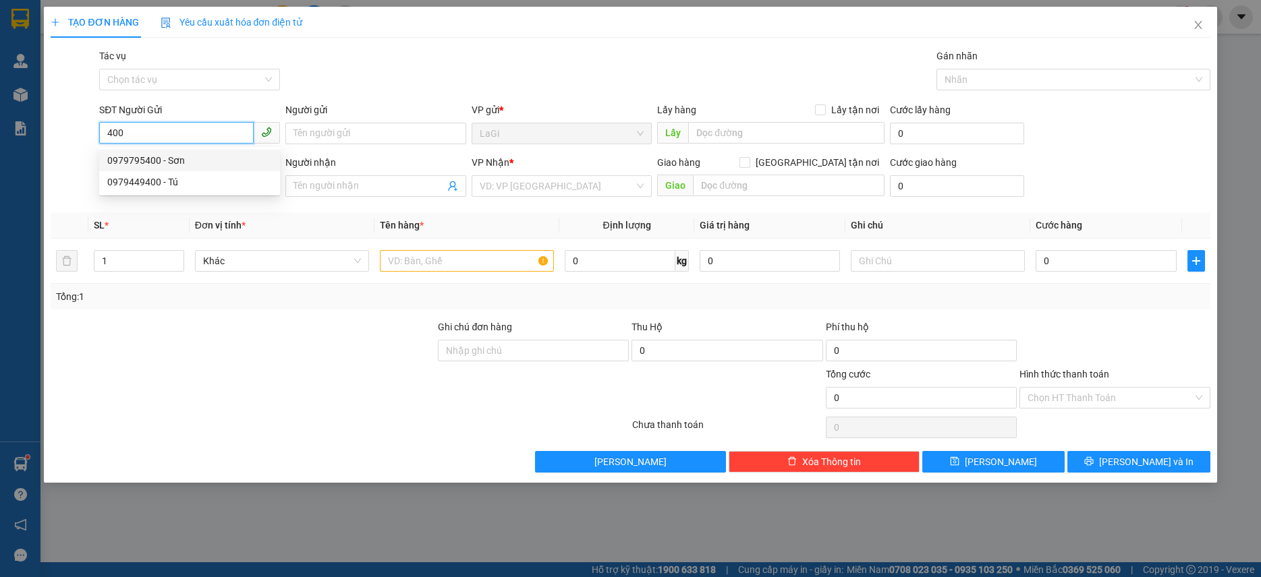
click at [212, 162] on div "0979795400 - Sơn" at bounding box center [189, 160] width 165 height 15
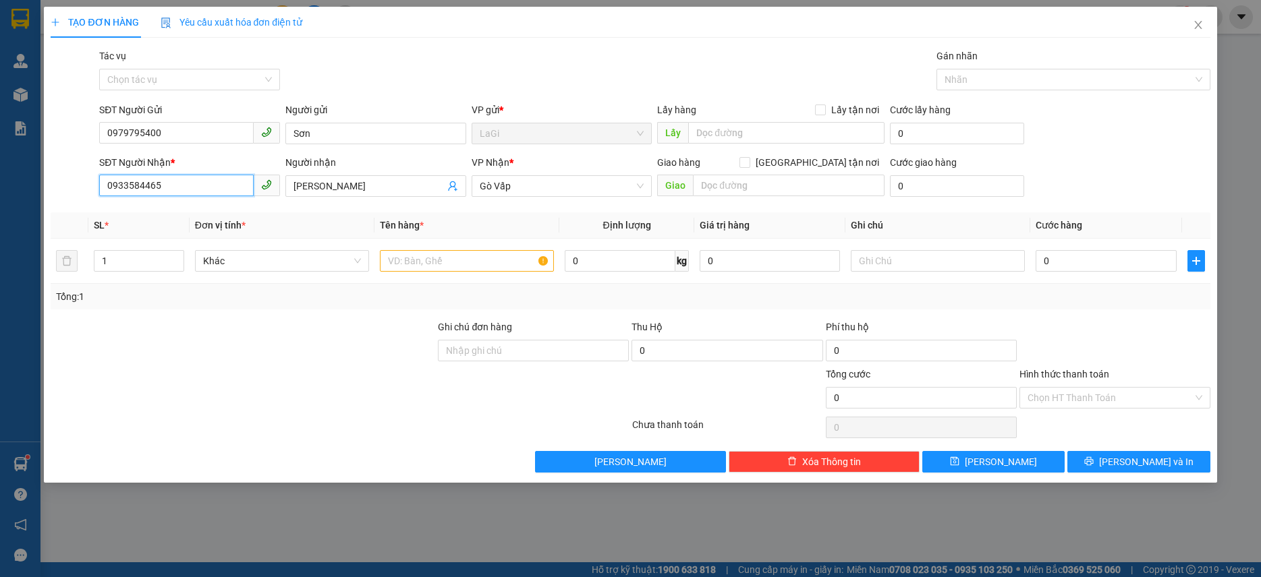
click at [205, 183] on input "0933584465" at bounding box center [176, 186] width 154 height 22
drag, startPoint x: 213, startPoint y: 235, endPoint x: 440, endPoint y: 342, distance: 251.0
click at [212, 236] on div "0769572733 - Lộc" at bounding box center [189, 234] width 165 height 15
click at [469, 268] on input "text" at bounding box center [467, 261] width 174 height 22
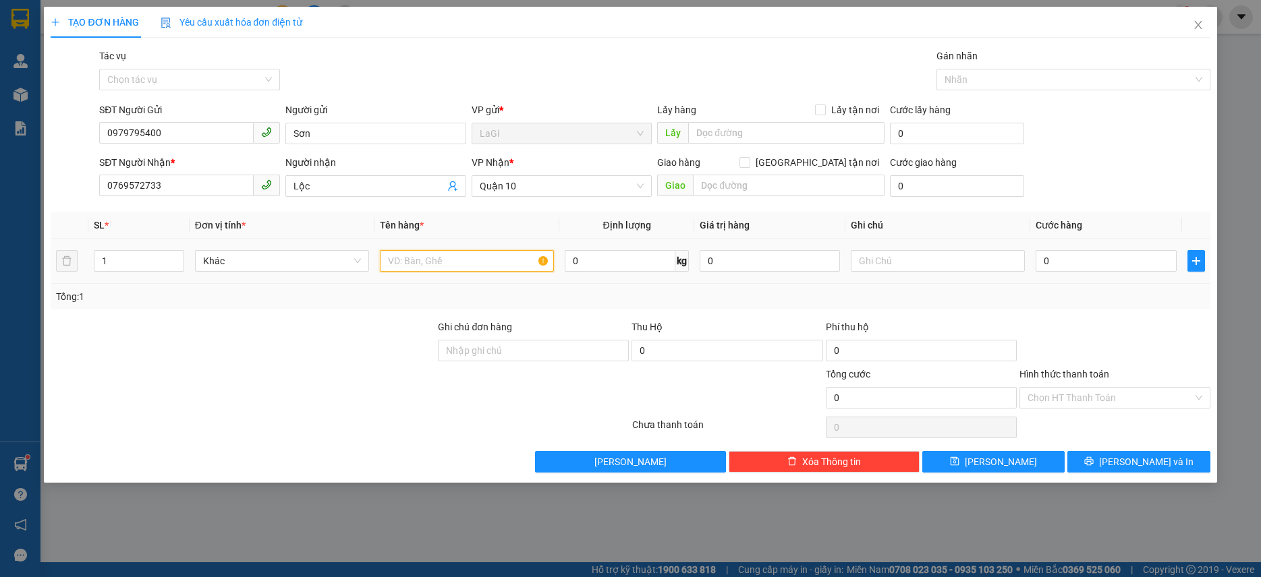
click at [469, 268] on input "text" at bounding box center [467, 261] width 174 height 22
click at [1143, 463] on span "Lưu và In" at bounding box center [1146, 462] width 94 height 15
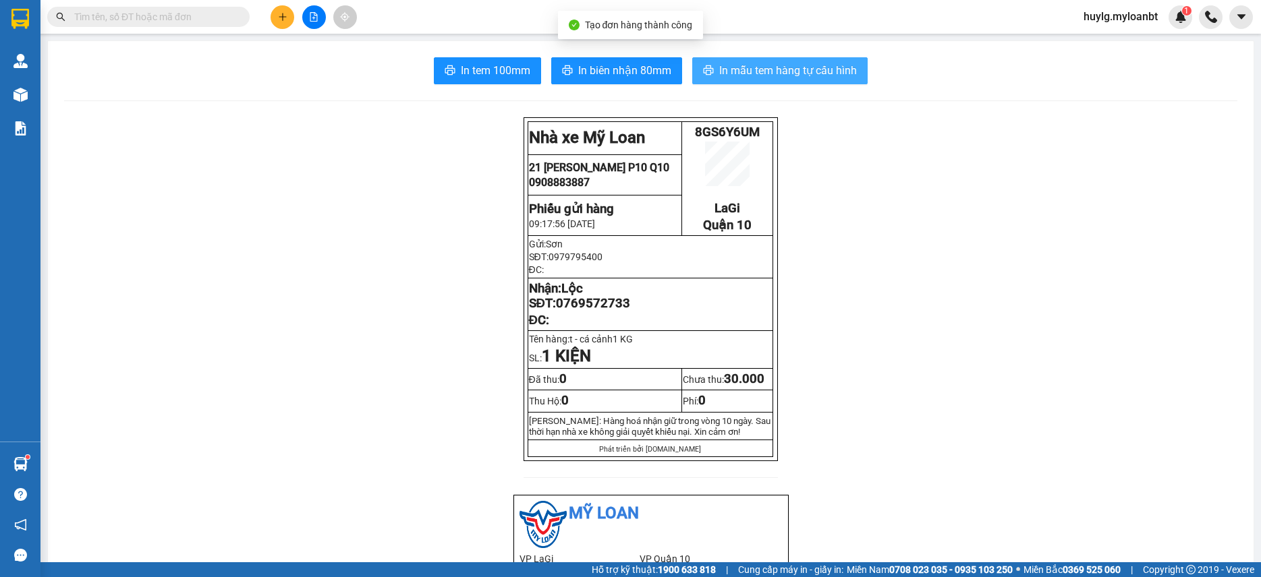
click at [767, 65] on span "In mẫu tem hàng tự cấu hình" at bounding box center [788, 70] width 138 height 17
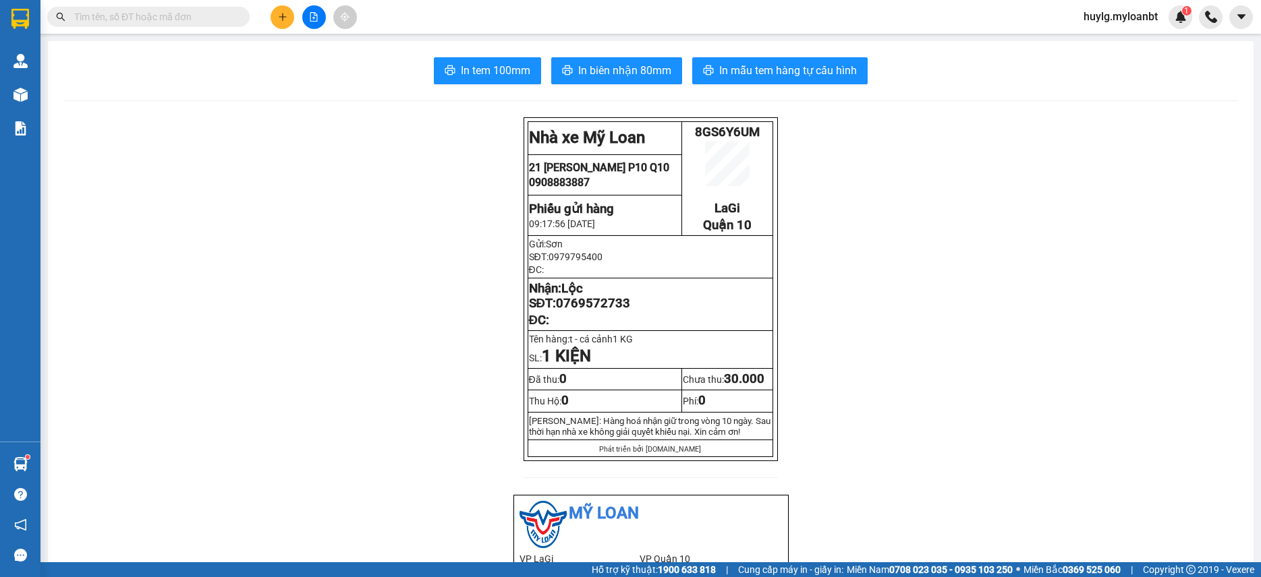
click at [152, 11] on input "text" at bounding box center [153, 16] width 159 height 15
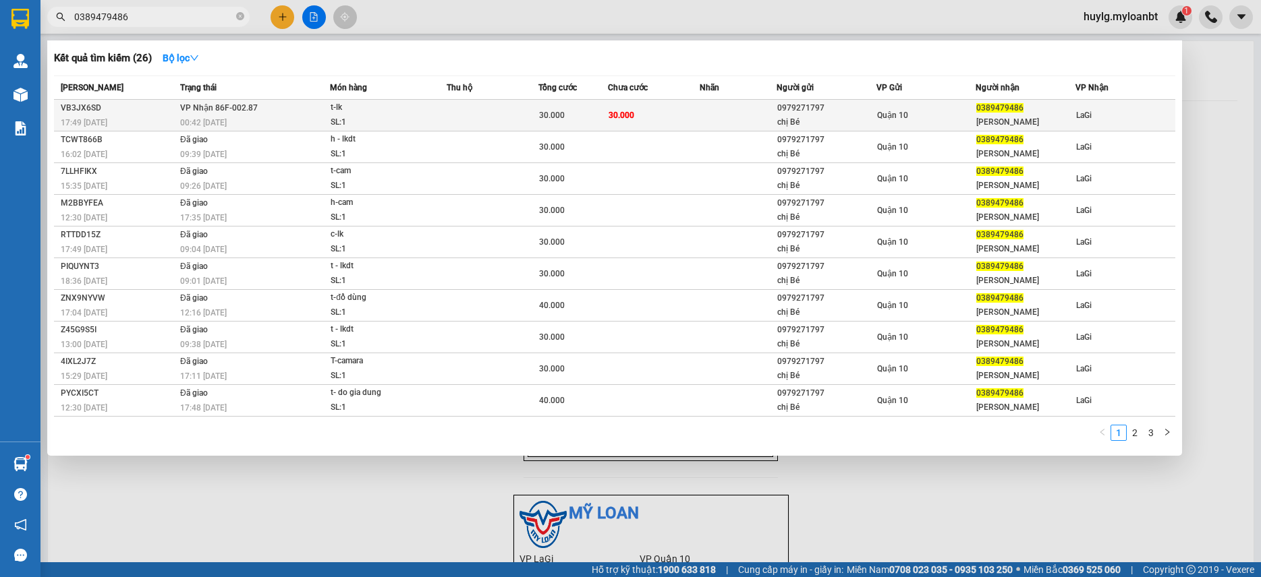
click at [306, 117] on div "00:42 - 14/08" at bounding box center [254, 122] width 149 height 15
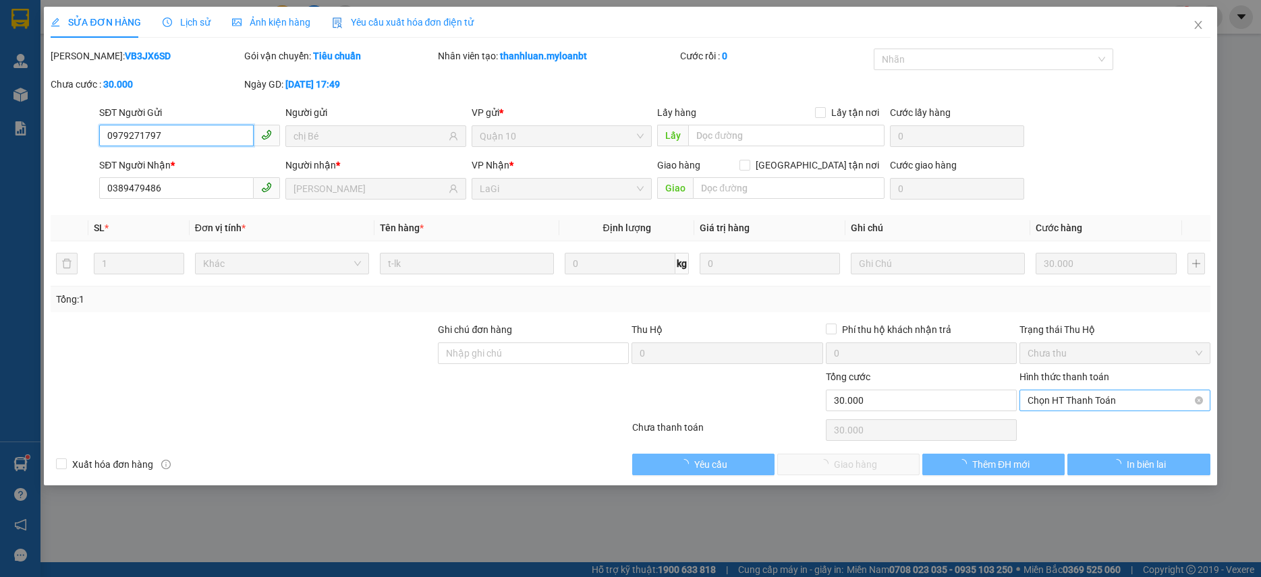
click at [1089, 409] on span "Chọn HT Thanh Toán" at bounding box center [1114, 401] width 175 height 20
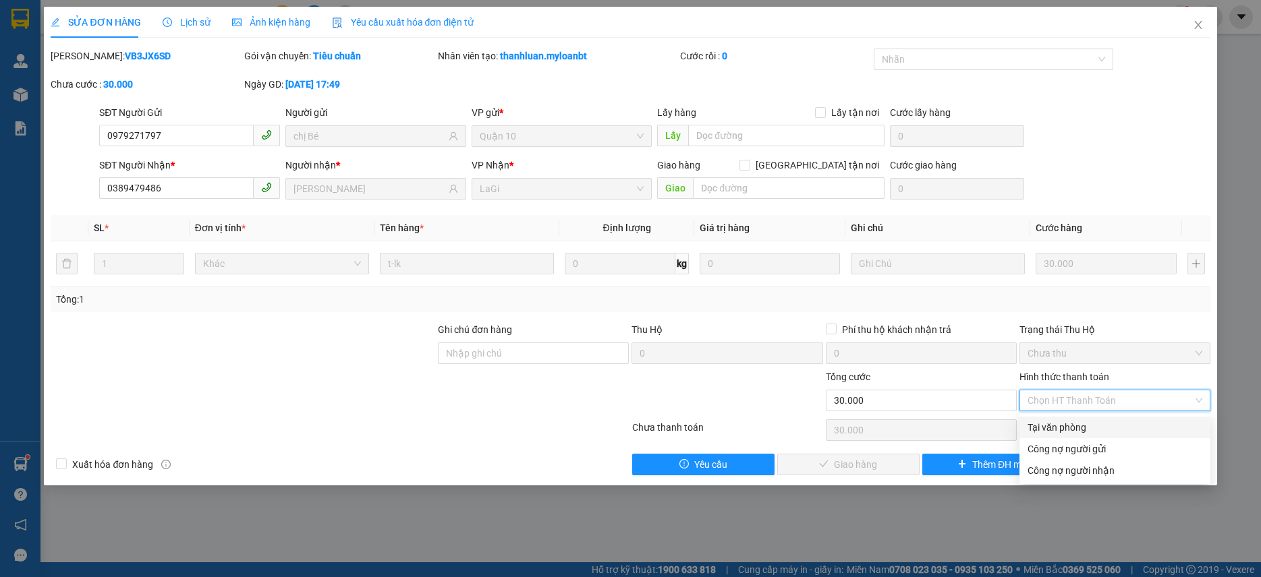
click at [1061, 424] on div "Tại văn phòng" at bounding box center [1114, 427] width 175 height 15
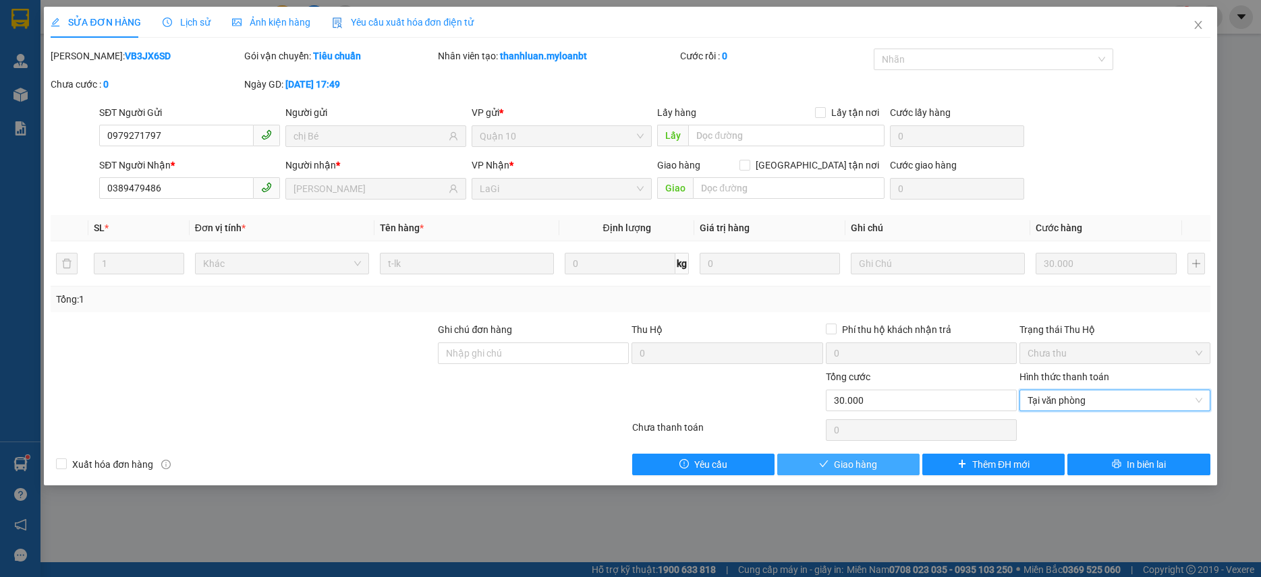
click at [878, 458] on button "Giao hàng" at bounding box center [848, 465] width 142 height 22
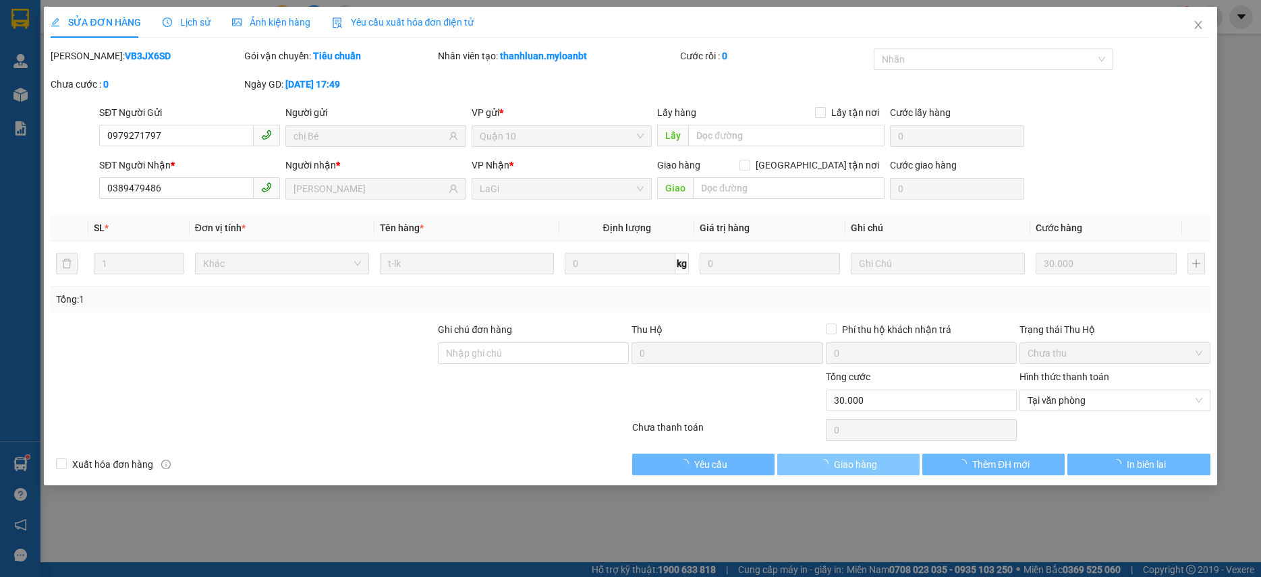
click at [877, 457] on button "Giao hàng" at bounding box center [848, 465] width 142 height 22
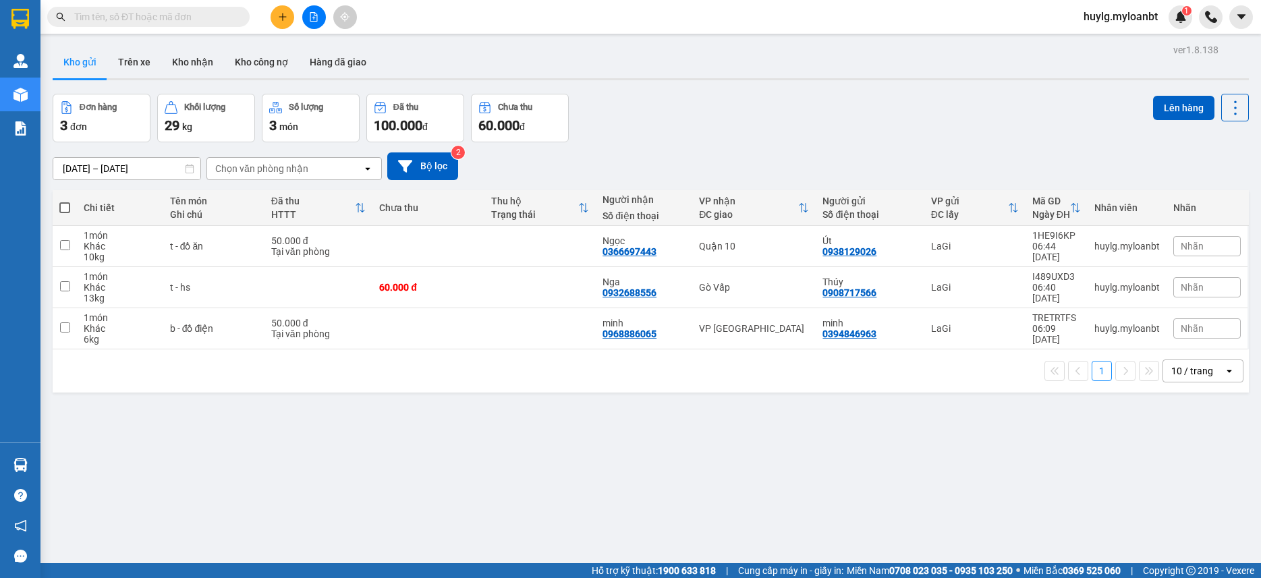
click at [187, 16] on input "text" at bounding box center [153, 16] width 159 height 15
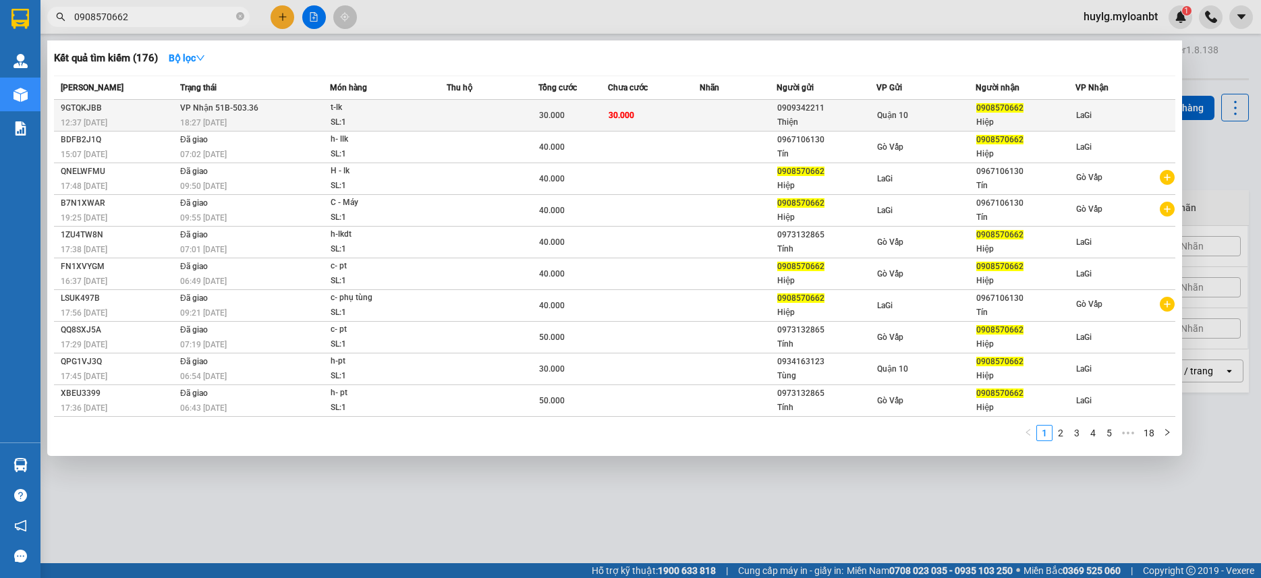
type input "0908570662"
click at [894, 113] on span "Quận 10" at bounding box center [892, 115] width 31 height 9
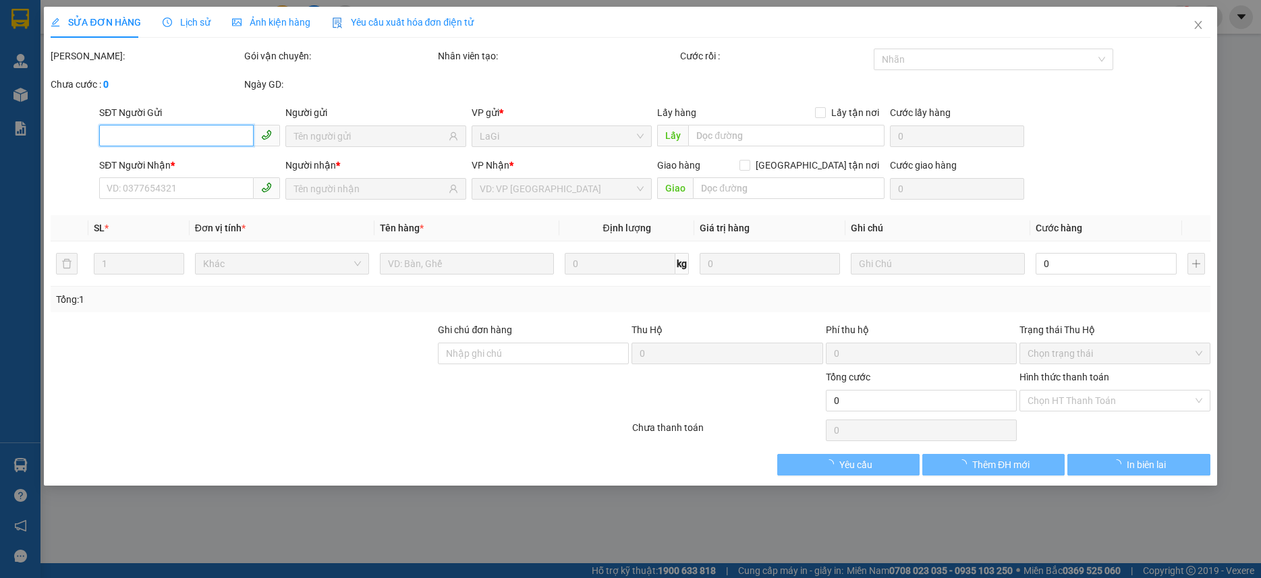
type input "0909342211"
type input "Thiện"
type input "0908570662"
type input "Hiệp"
type input "30.000"
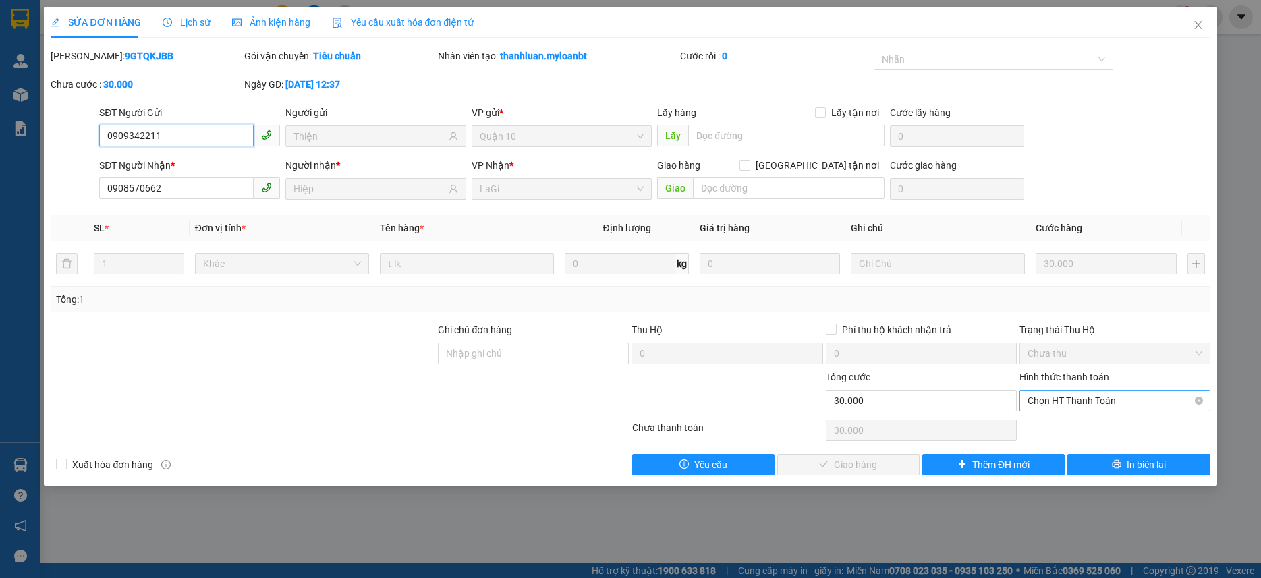
click at [1129, 408] on span "Chọn HT Thanh Toán" at bounding box center [1114, 401] width 175 height 20
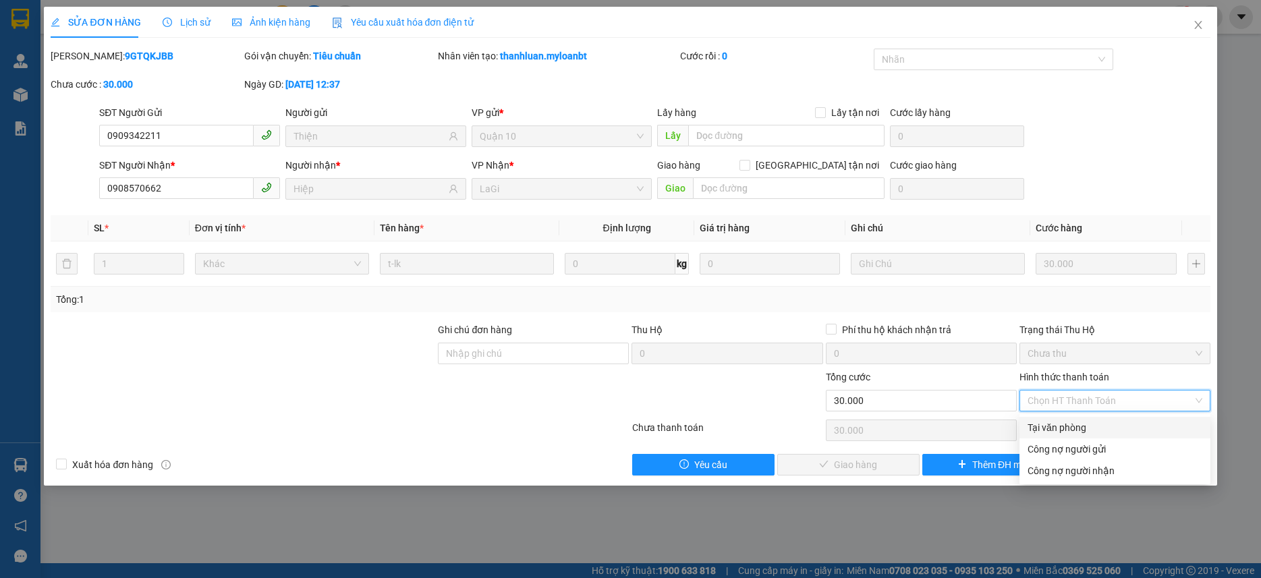
click at [1093, 424] on div "Tại văn phòng" at bounding box center [1114, 427] width 175 height 15
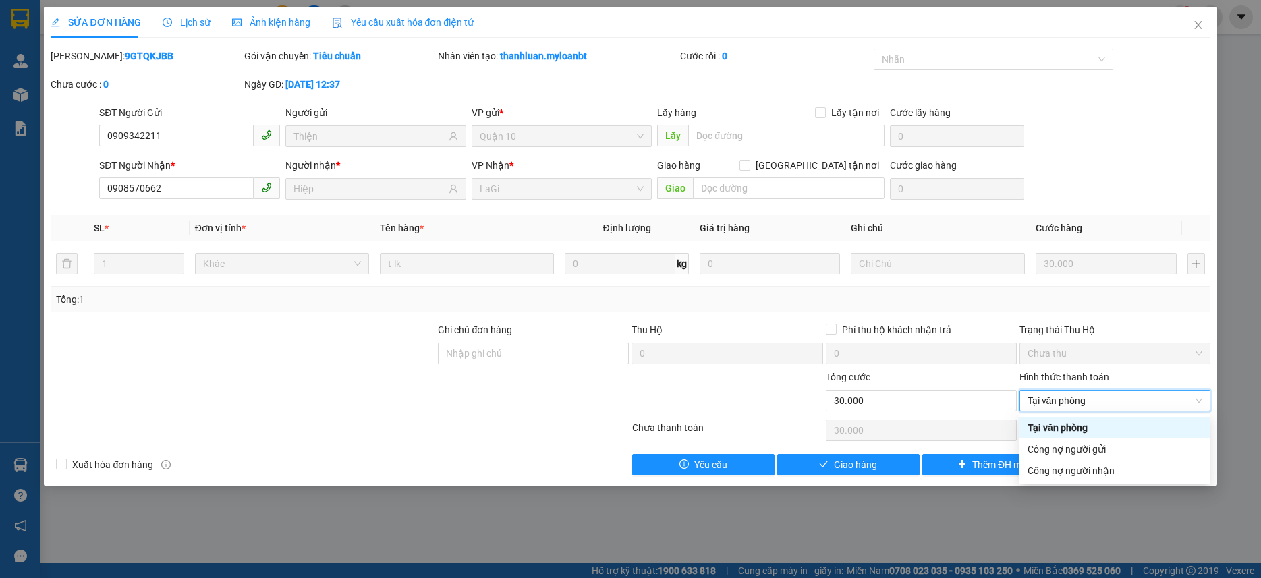
type input "0"
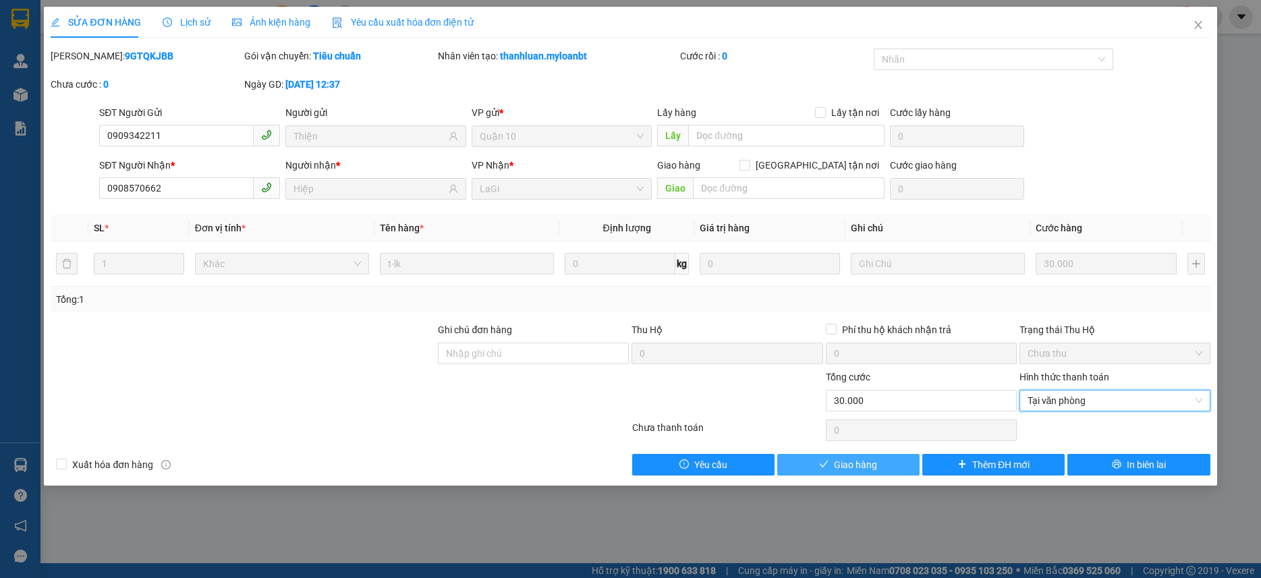
click at [875, 459] on span "Giao hàng" at bounding box center [855, 464] width 43 height 15
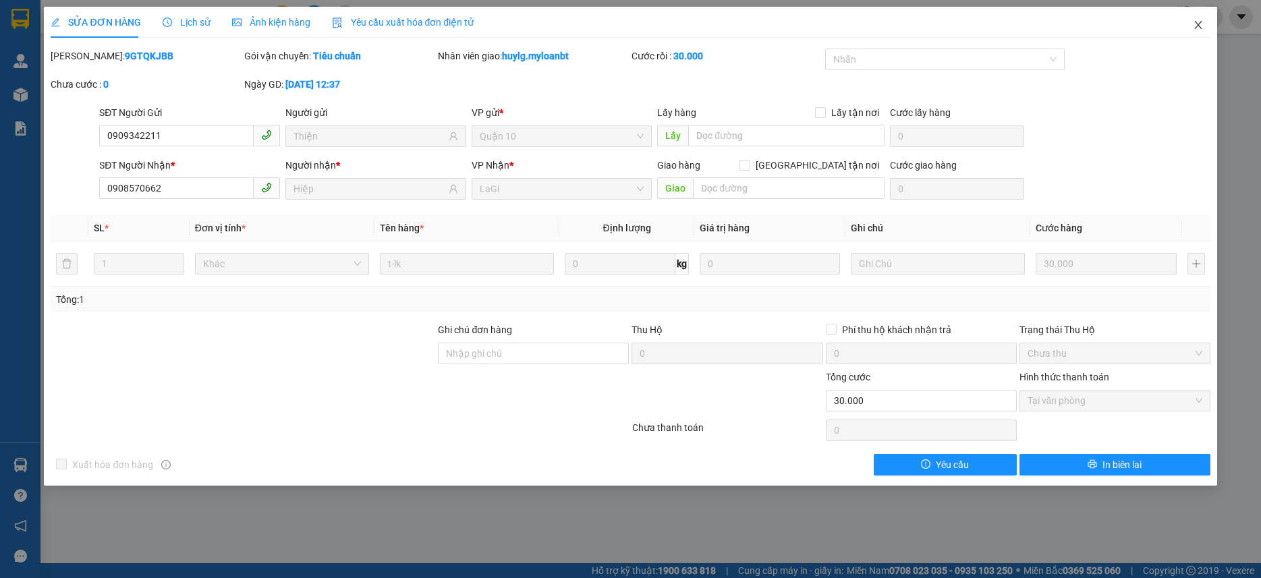
drag, startPoint x: 1208, startPoint y: 28, endPoint x: 128, endPoint y: 37, distance: 1079.8
click at [1205, 30] on span "Close" at bounding box center [1198, 26] width 38 height 38
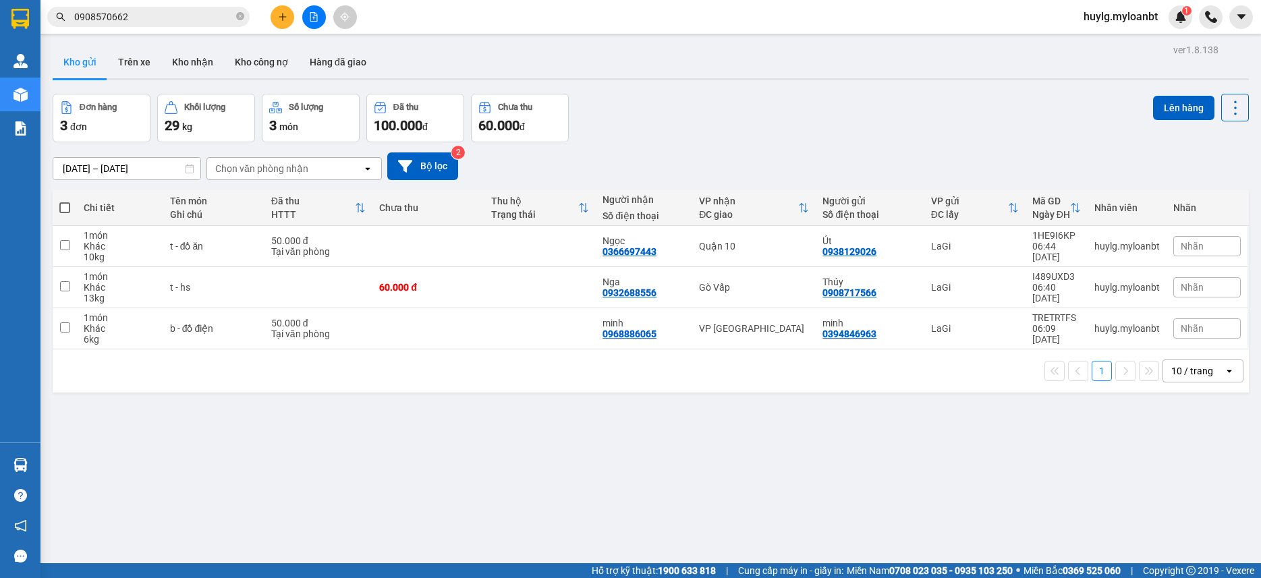
click at [157, 24] on input "0908570662" at bounding box center [153, 16] width 159 height 15
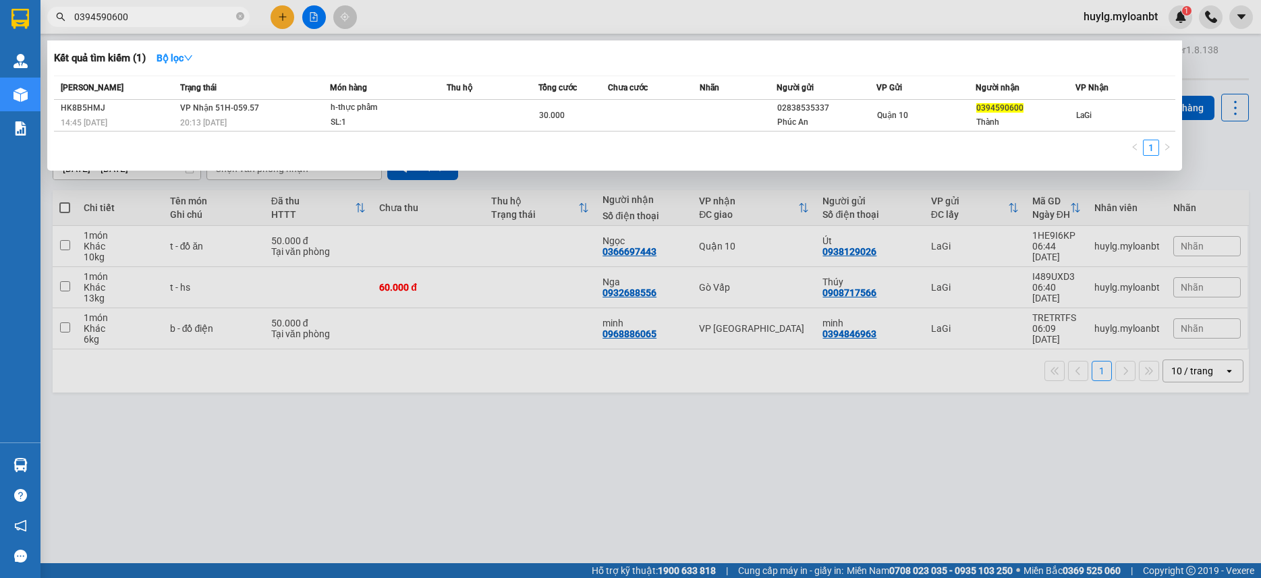
type input "0394590600"
drag, startPoint x: 367, startPoint y: 392, endPoint x: 353, endPoint y: 354, distance: 40.1
click at [366, 389] on div at bounding box center [630, 289] width 1261 height 578
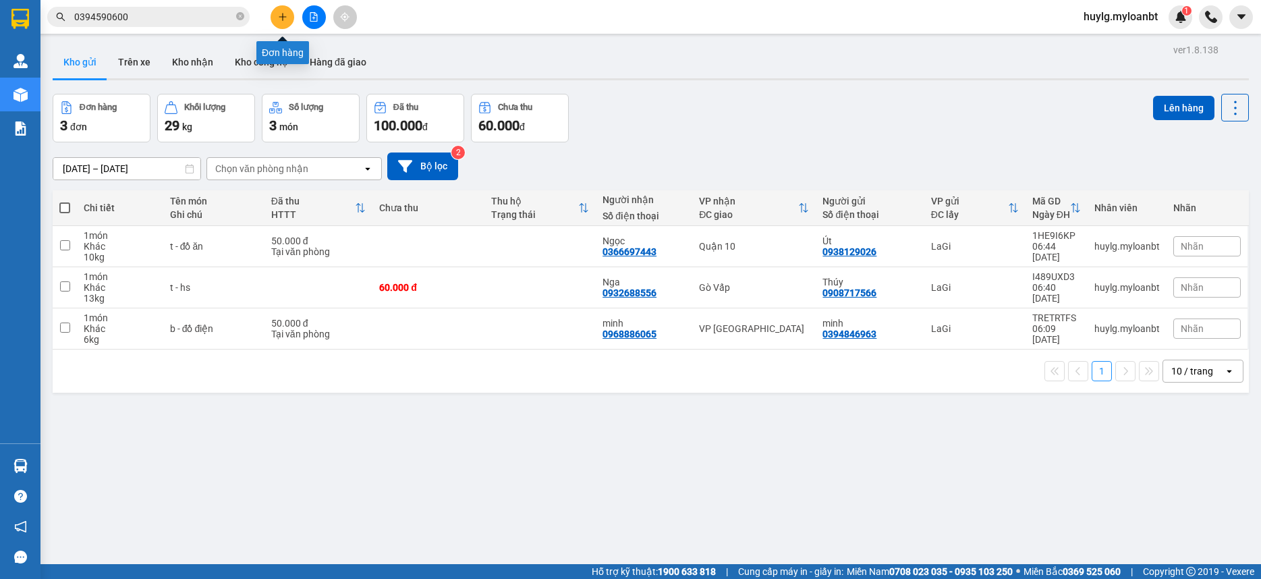
click at [282, 13] on icon "plus" at bounding box center [282, 16] width 9 height 9
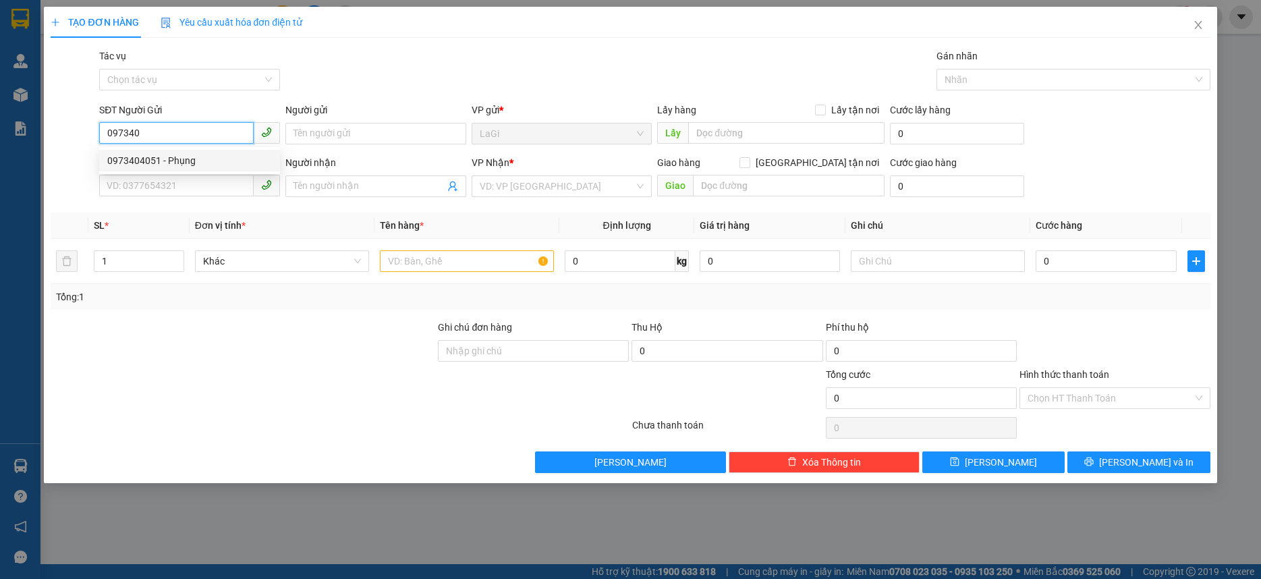
click at [211, 156] on div "0973404051 - Phụng" at bounding box center [189, 160] width 165 height 15
type input "0973404051"
type input "Phụng"
type input "0937422893"
type input "Diệu"
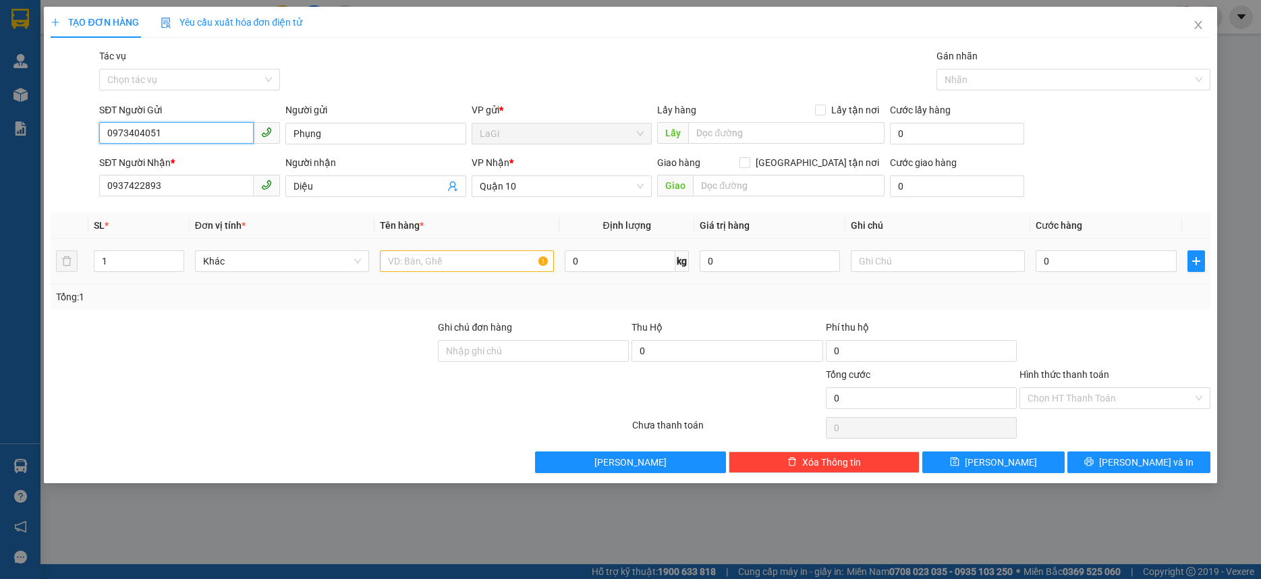
type input "0973404051"
click at [444, 258] on input "text" at bounding box center [467, 261] width 174 height 22
type input "h - ổ cứng"
click at [598, 264] on input "0" at bounding box center [620, 261] width 110 height 22
type input "h"
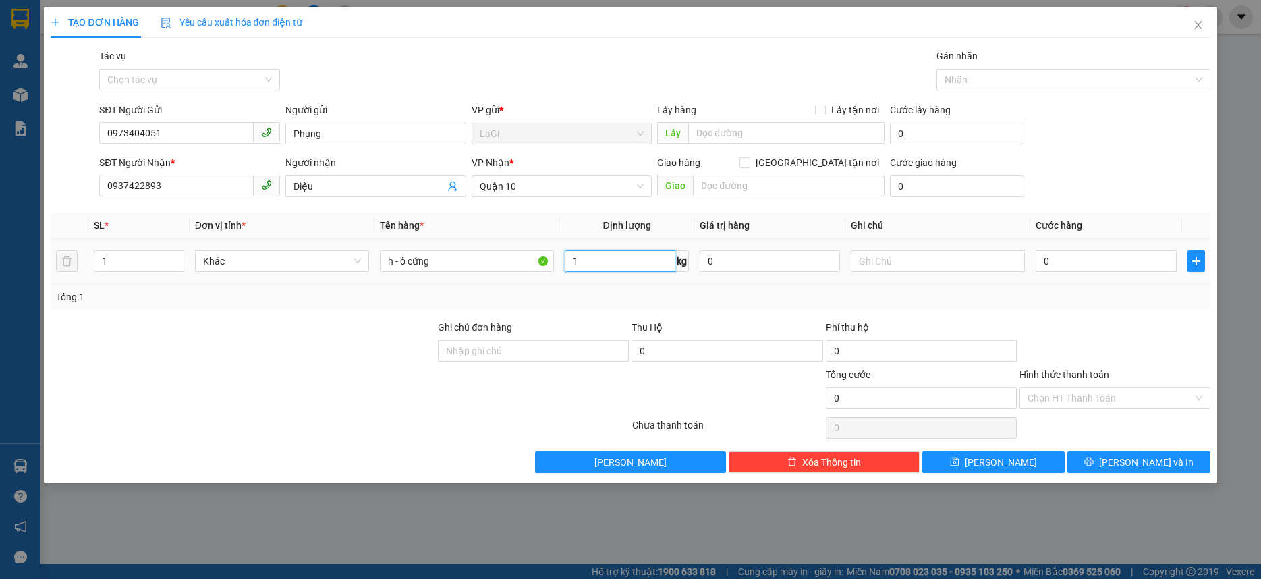
type input "1"
type input "3"
type input "30"
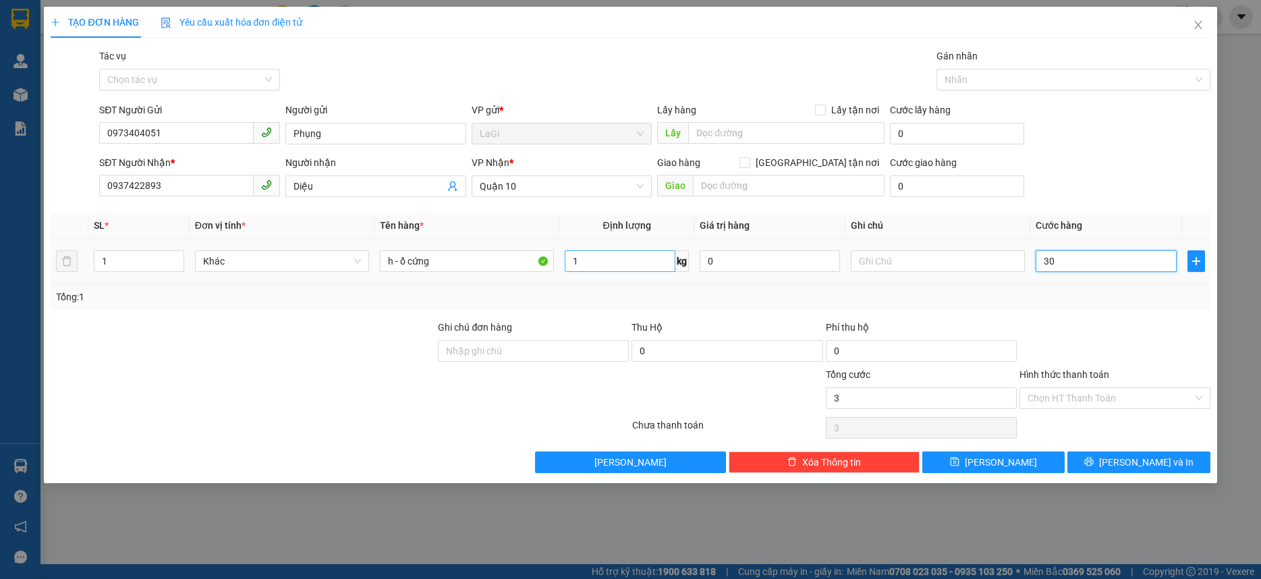
type input "30"
type input "300"
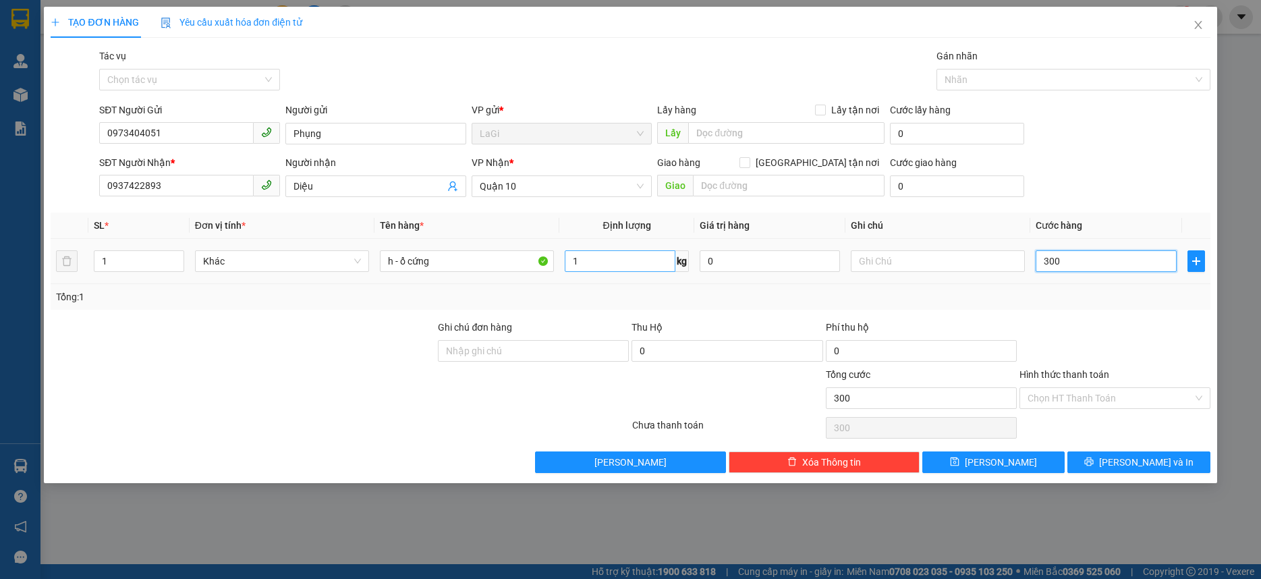
type input "3.000"
type input "30.000"
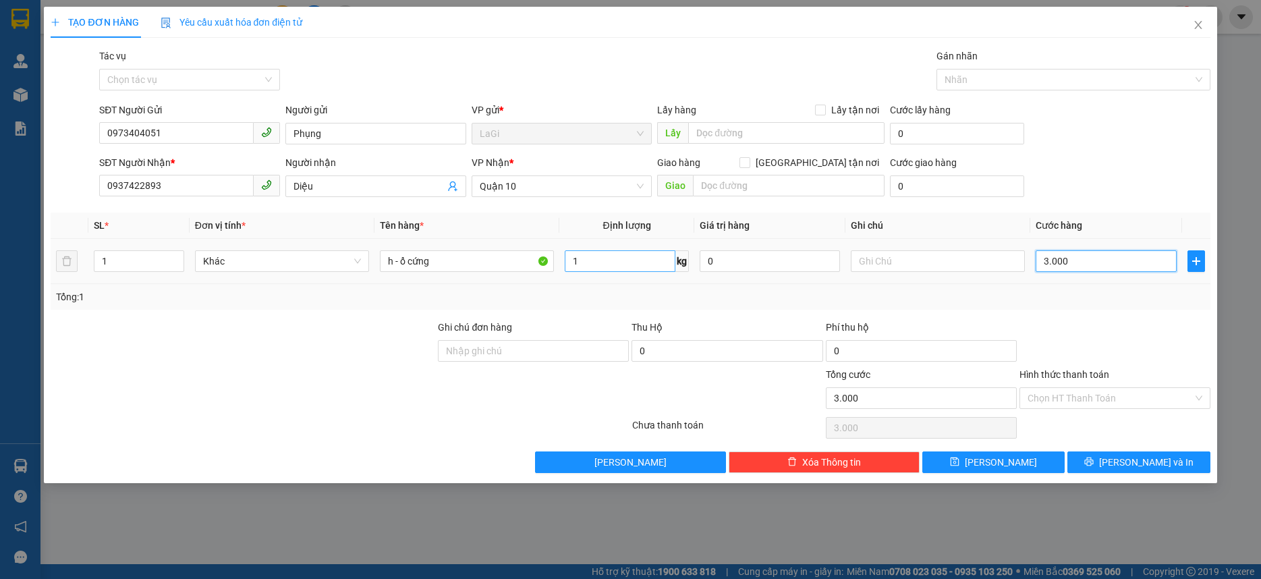
type input "30.000"
click at [1114, 409] on div "Hình thức thanh toán Chọn HT Thanh Toán" at bounding box center [1114, 390] width 191 height 47
click at [1105, 403] on input "Hình thức thanh toán" at bounding box center [1109, 398] width 165 height 20
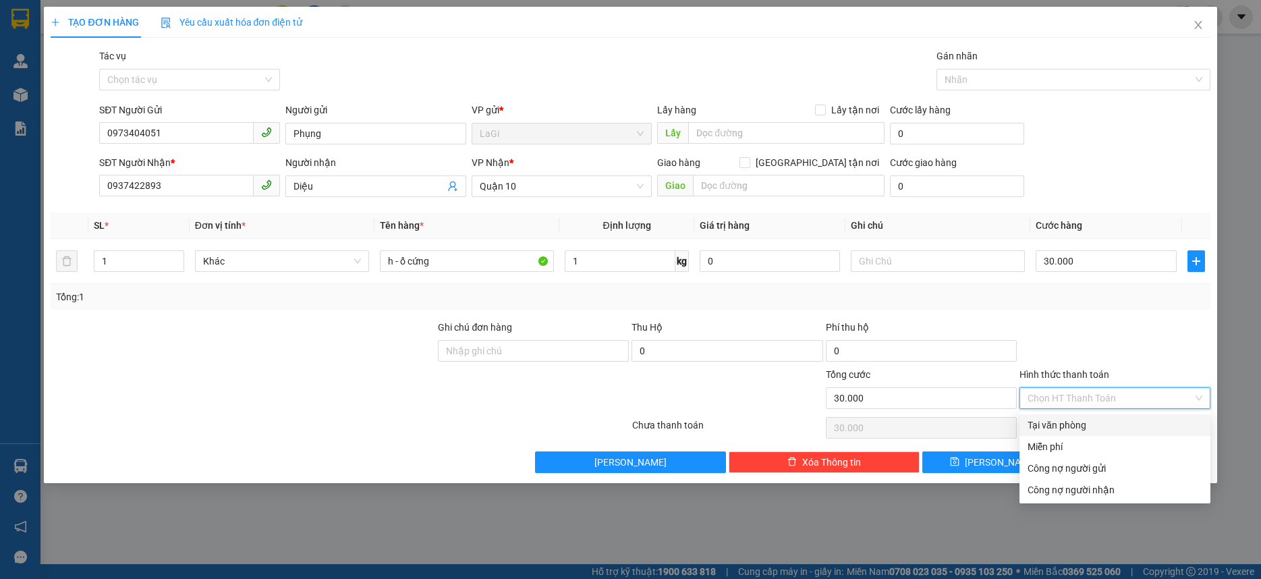
click at [1090, 423] on div "Tại văn phòng" at bounding box center [1114, 424] width 175 height 15
type input "0"
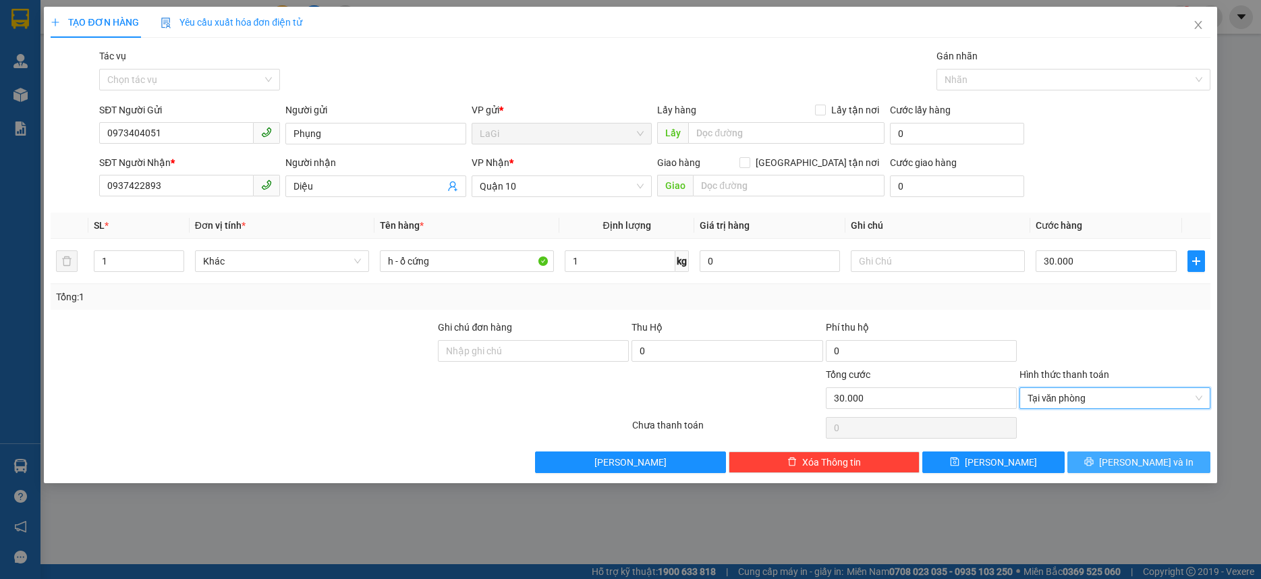
click at [1118, 451] on button "[PERSON_NAME] và In" at bounding box center [1138, 462] width 142 height 22
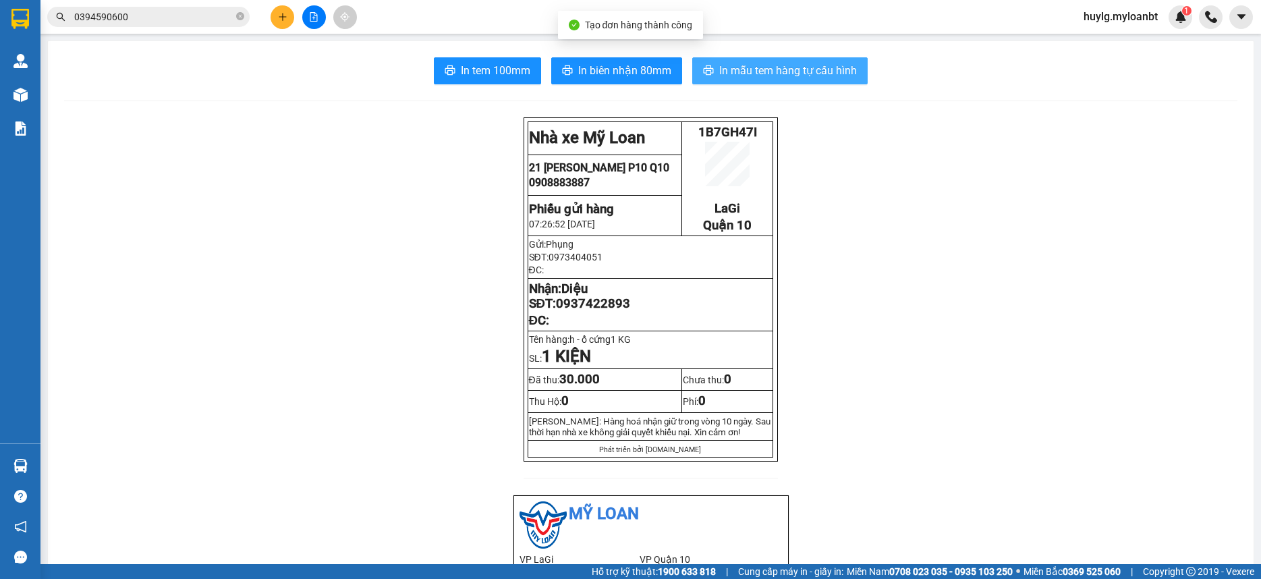
click at [726, 65] on span "In mẫu tem hàng tự cấu hình" at bounding box center [788, 70] width 138 height 17
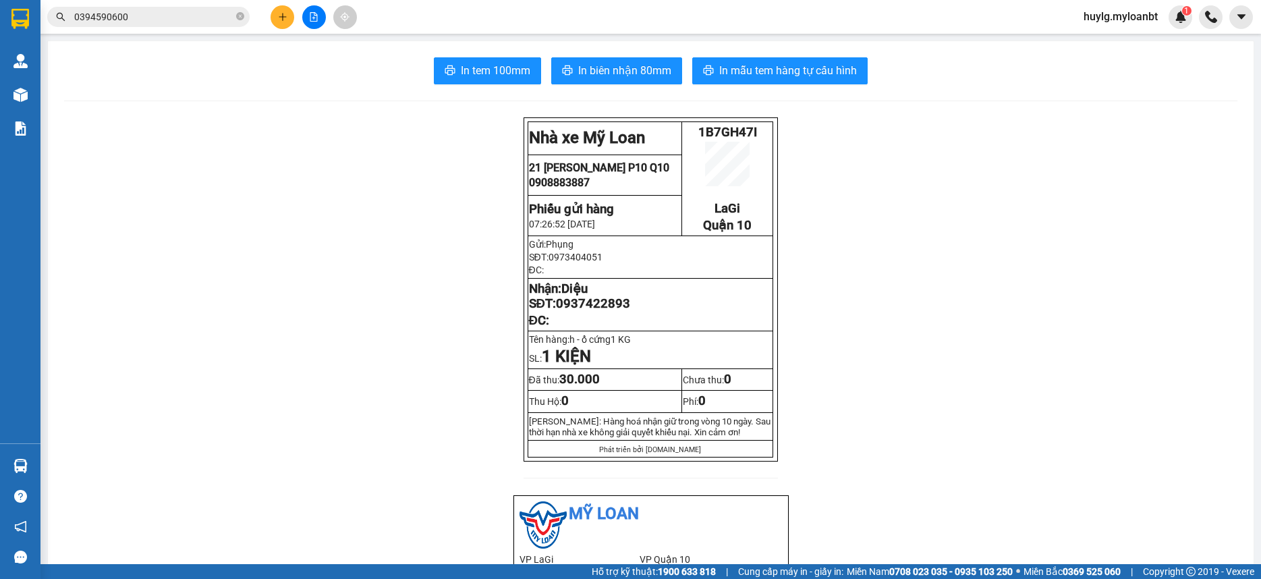
click at [169, 22] on input "0394590600" at bounding box center [153, 16] width 159 height 15
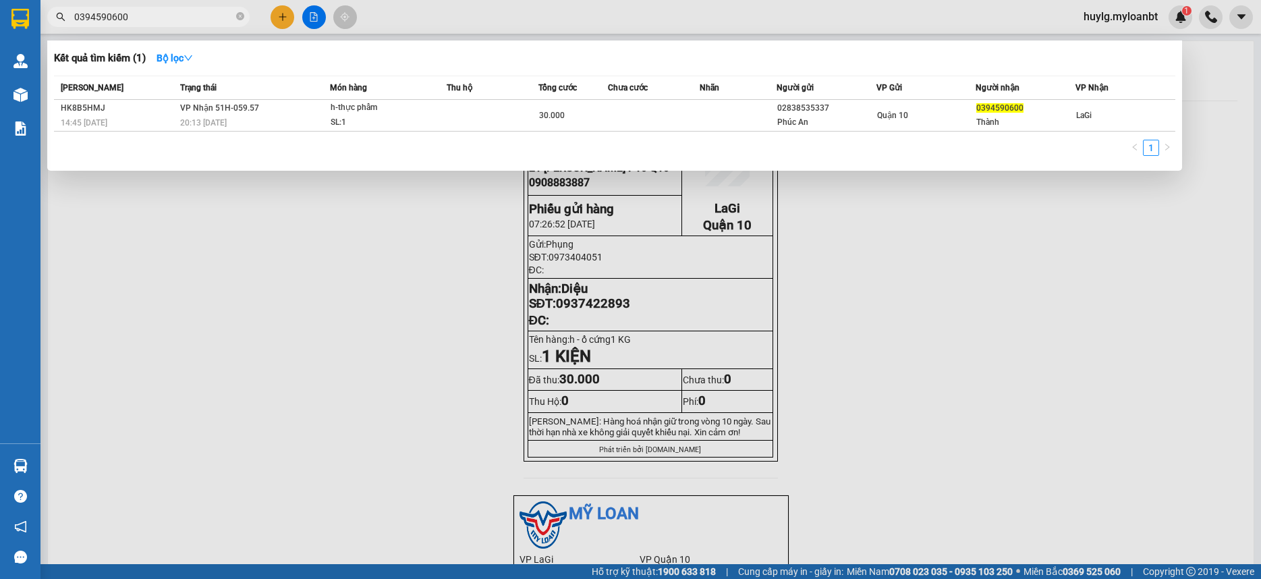
click at [169, 22] on input "0394590600" at bounding box center [153, 16] width 159 height 15
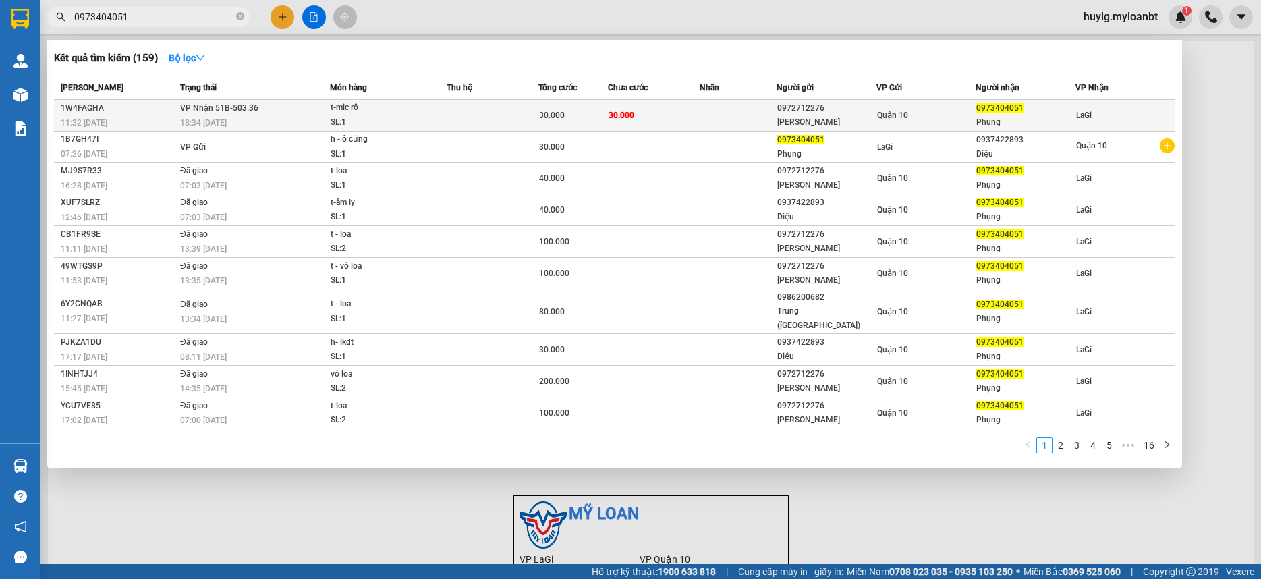
type input "0973404051"
click at [528, 105] on td at bounding box center [492, 116] width 92 height 32
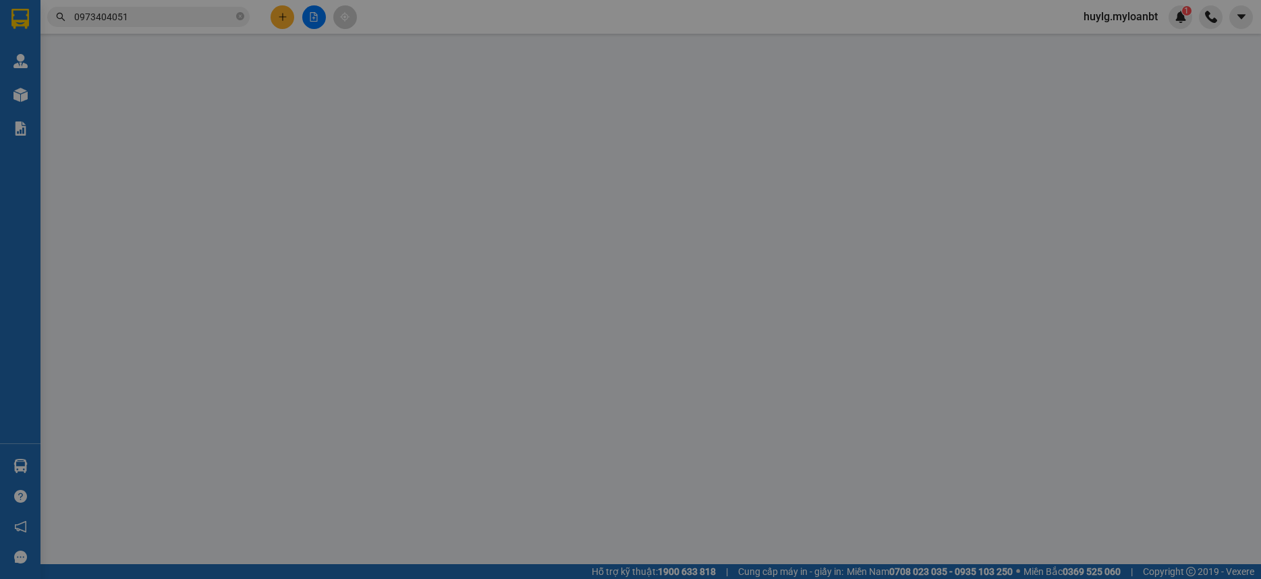
type input "0972712276"
type input "[PERSON_NAME]"
type input "0973404051"
type input "Phụng"
type input "30.000"
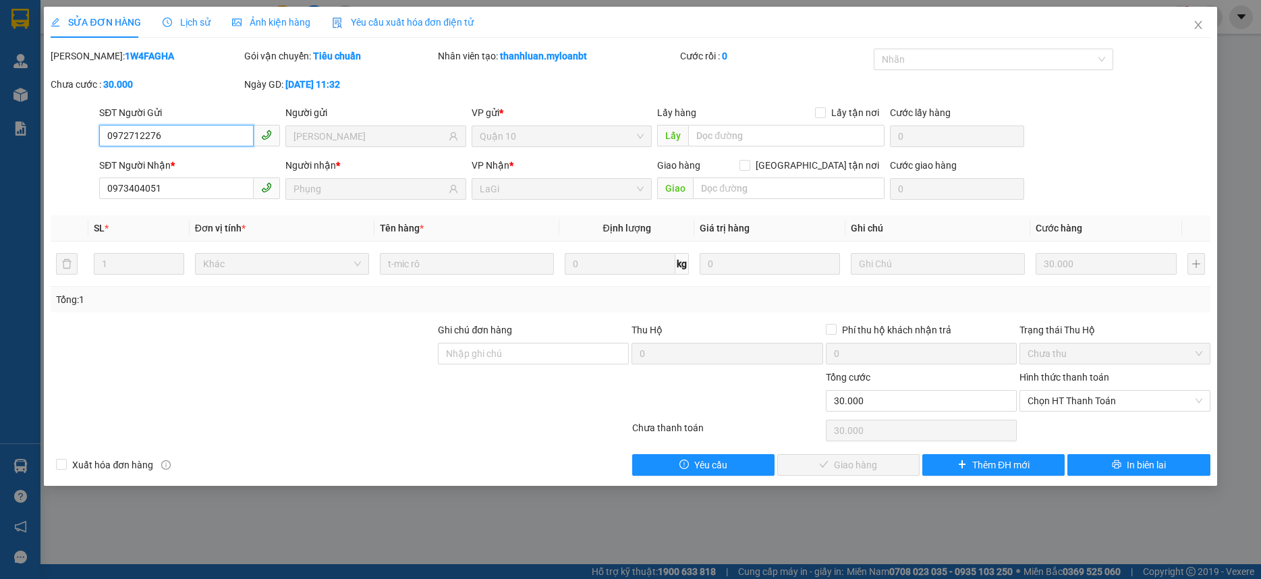
drag, startPoint x: 1111, startPoint y: 393, endPoint x: 1088, endPoint y: 420, distance: 35.8
click at [1101, 400] on span "Chọn HT Thanh Toán" at bounding box center [1114, 401] width 175 height 20
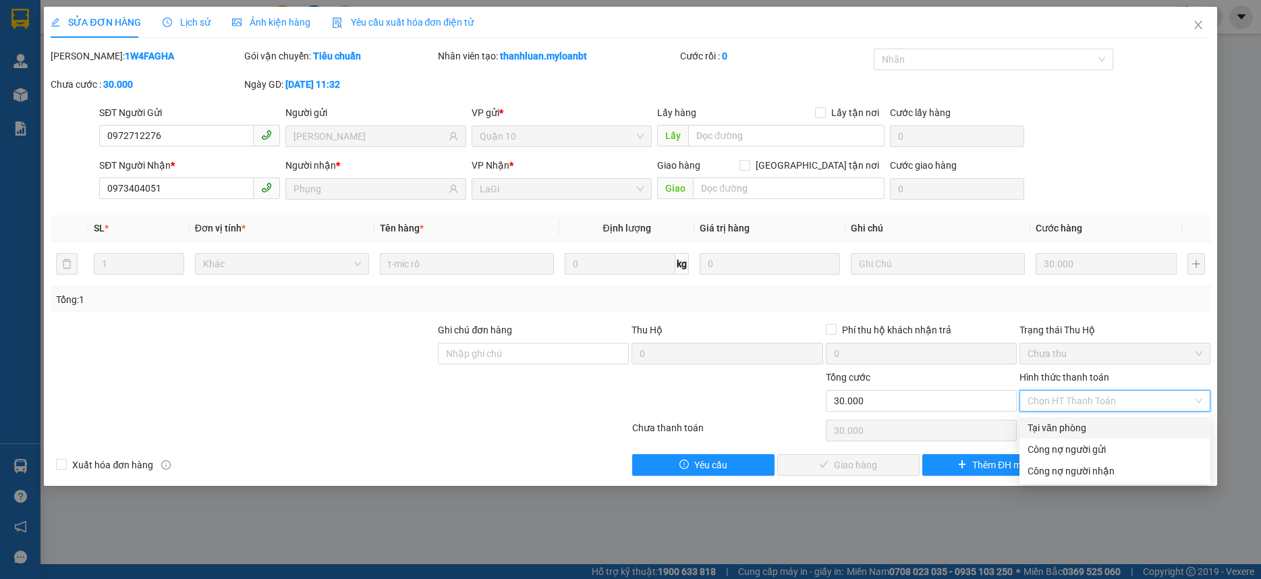
click at [1075, 423] on div "Tại văn phòng" at bounding box center [1114, 427] width 175 height 15
type input "0"
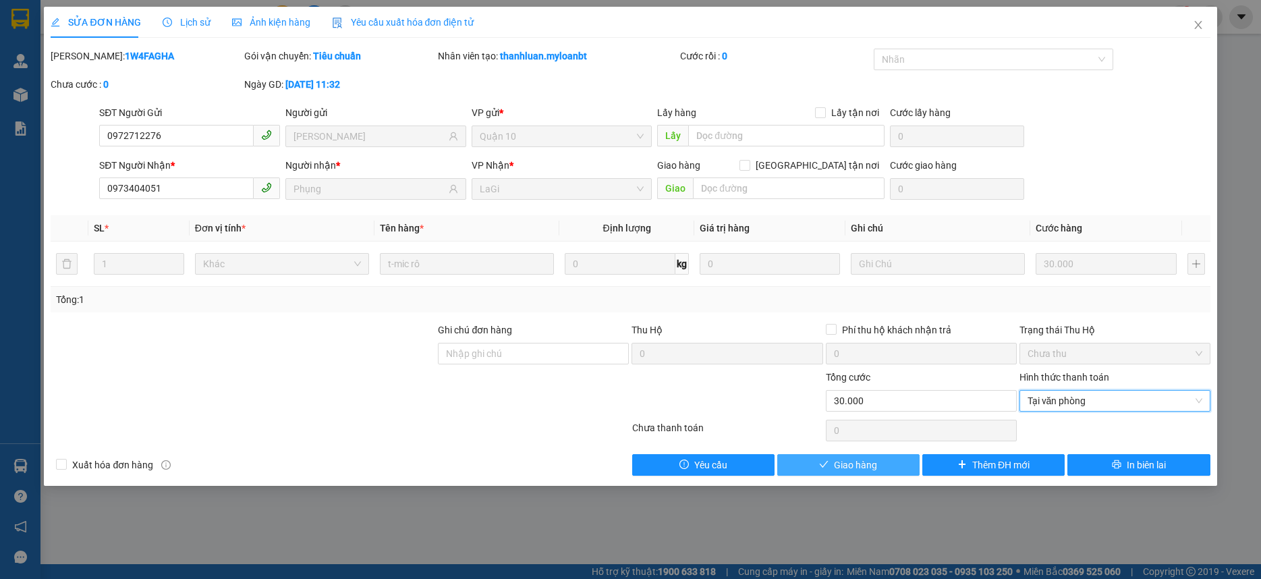
click at [872, 472] on button "Giao hàng" at bounding box center [848, 465] width 142 height 22
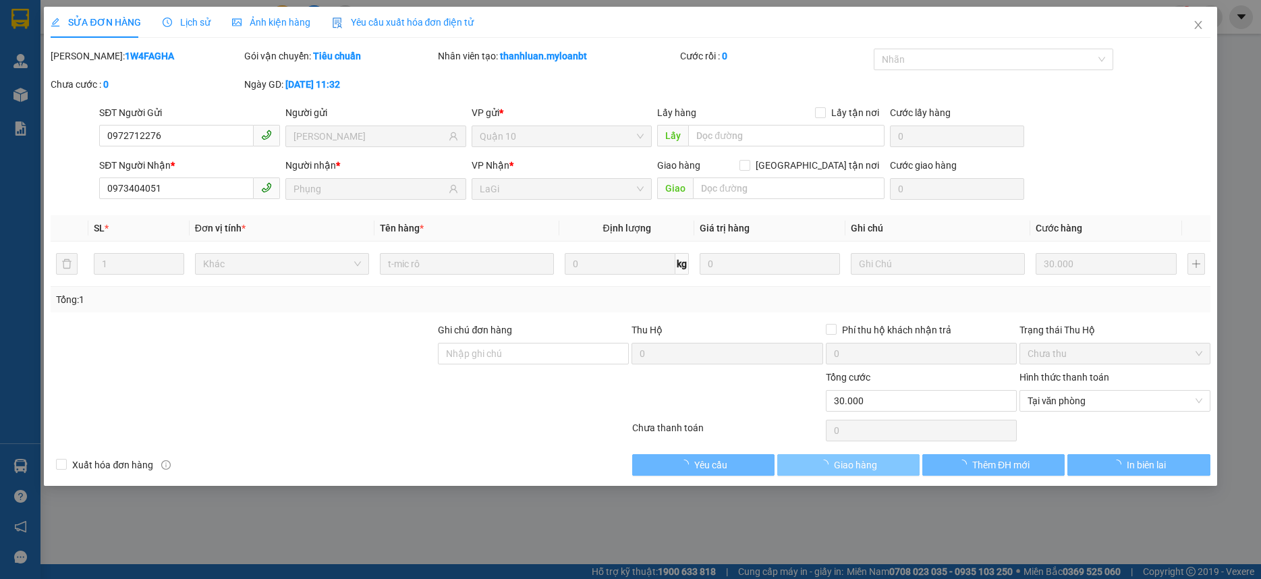
click at [871, 472] on button "Giao hàng" at bounding box center [848, 465] width 142 height 22
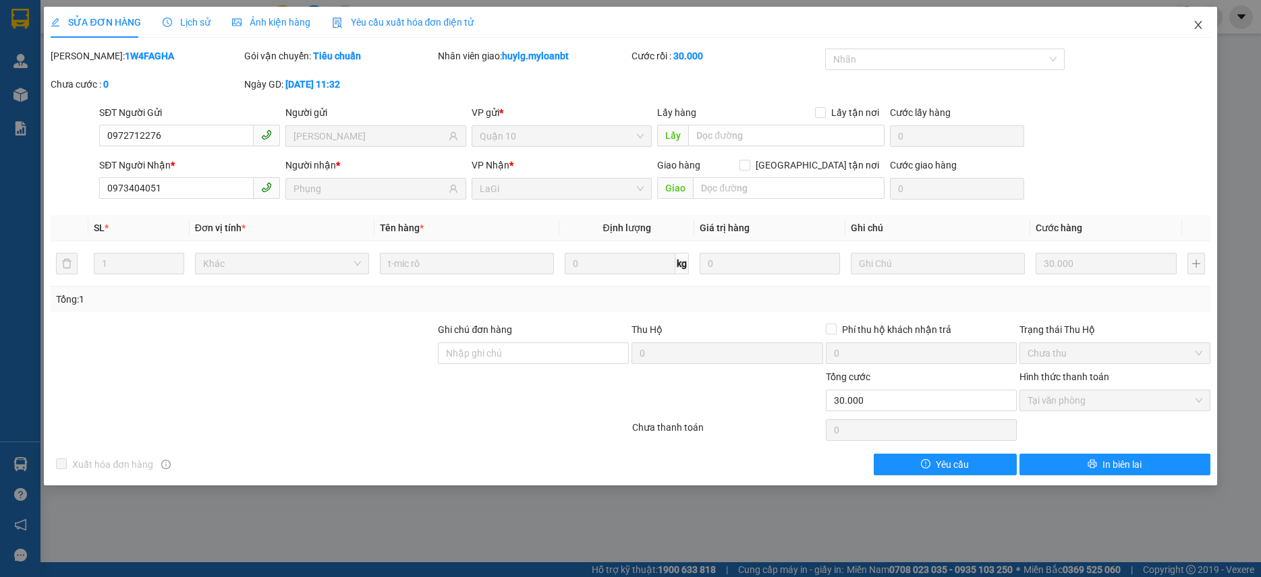
click at [1192, 32] on span "Close" at bounding box center [1198, 26] width 38 height 38
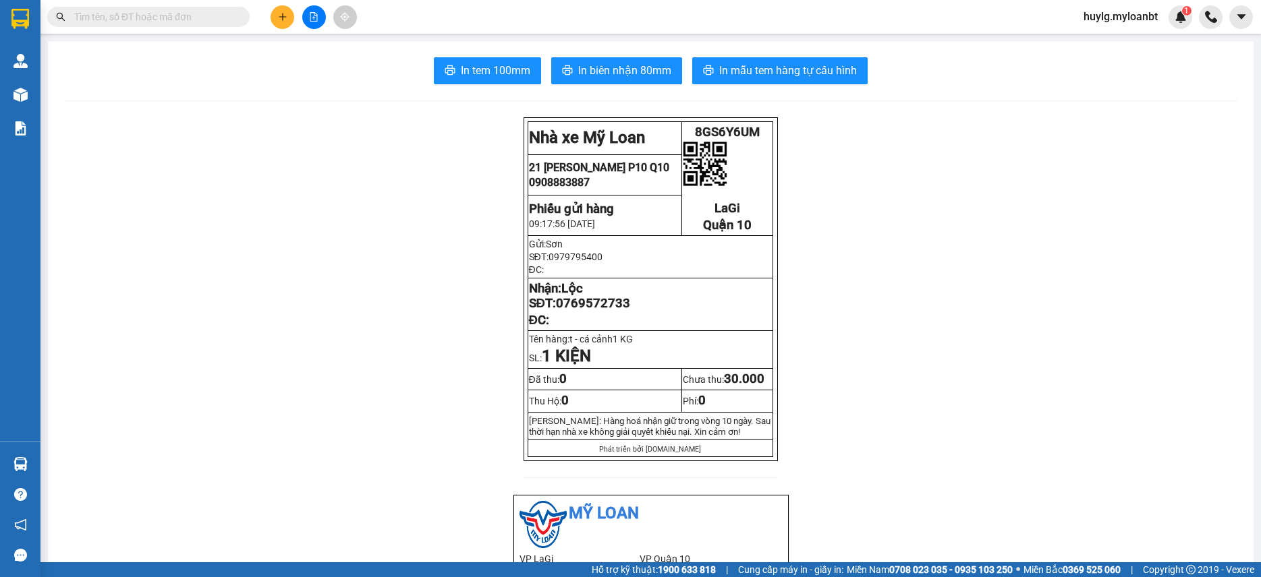
click at [165, 22] on input "text" at bounding box center [153, 16] width 159 height 15
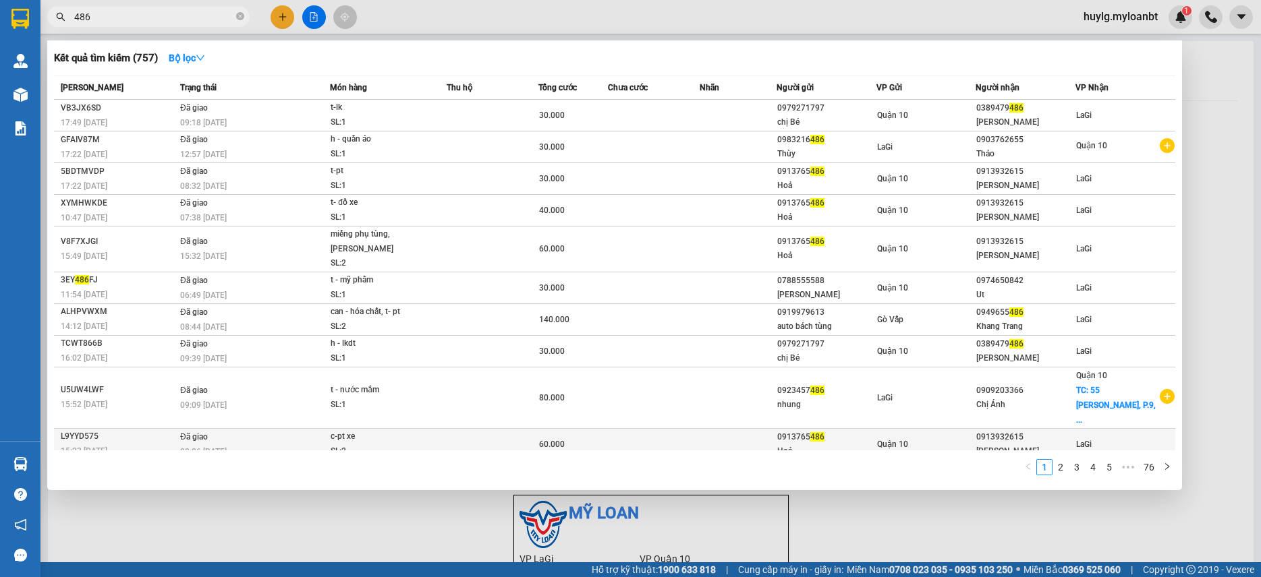
type input "486"
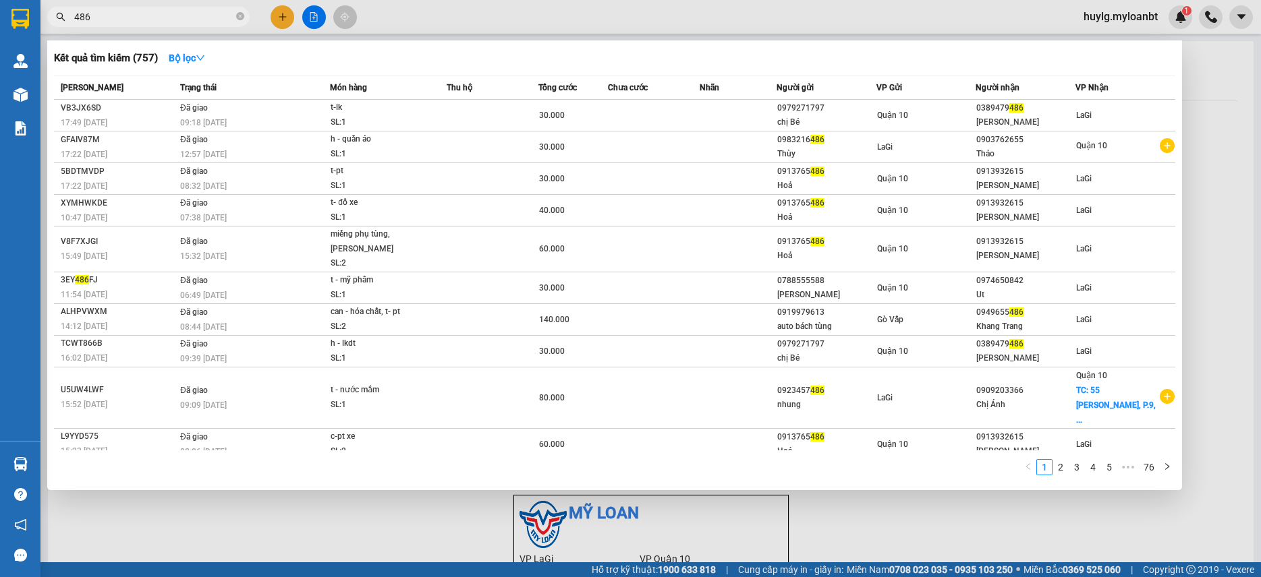
click at [282, 24] on div at bounding box center [630, 288] width 1261 height 577
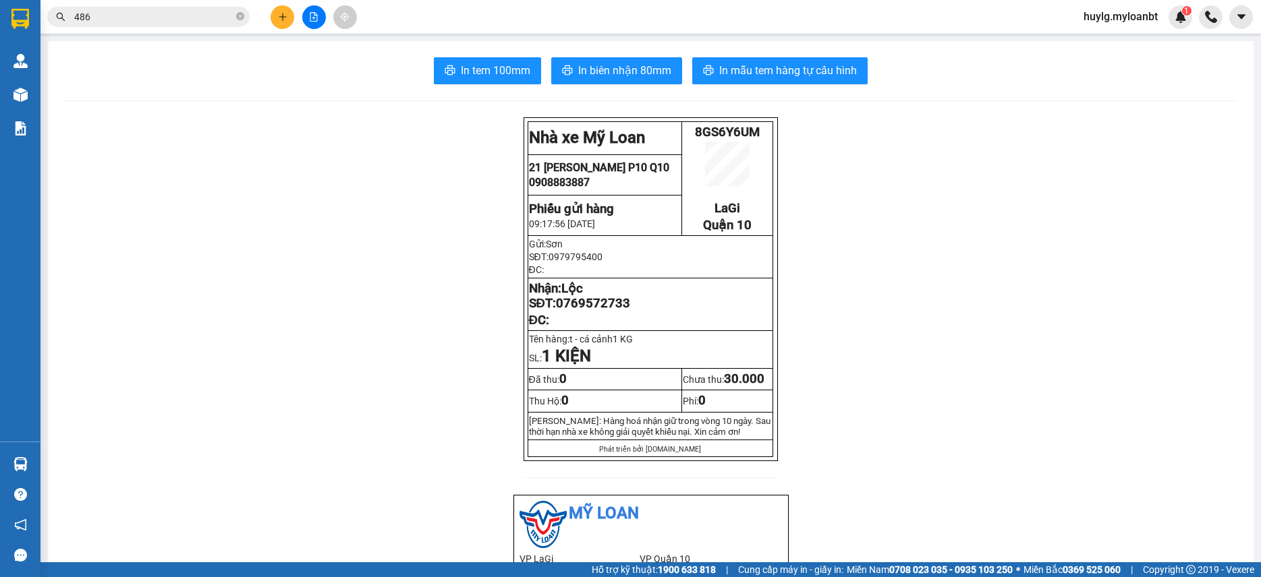
click at [283, 25] on button at bounding box center [282, 17] width 24 height 24
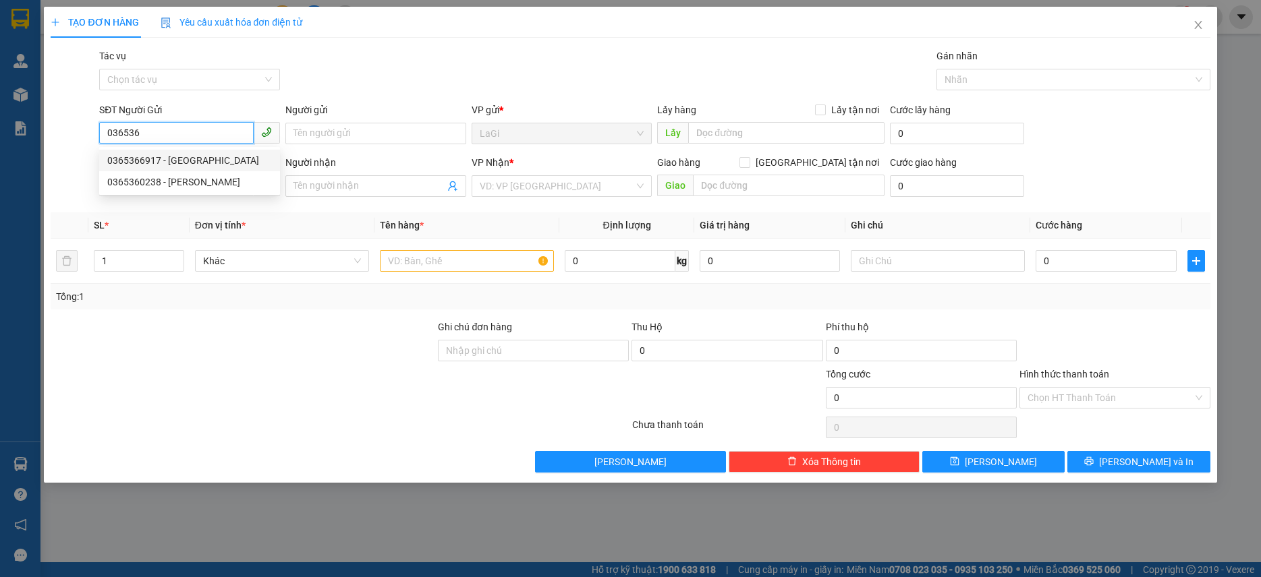
type input "0365366917"
type input "Cô Giã"
type input "0908806222"
type input "hảo"
type input "0365366917"
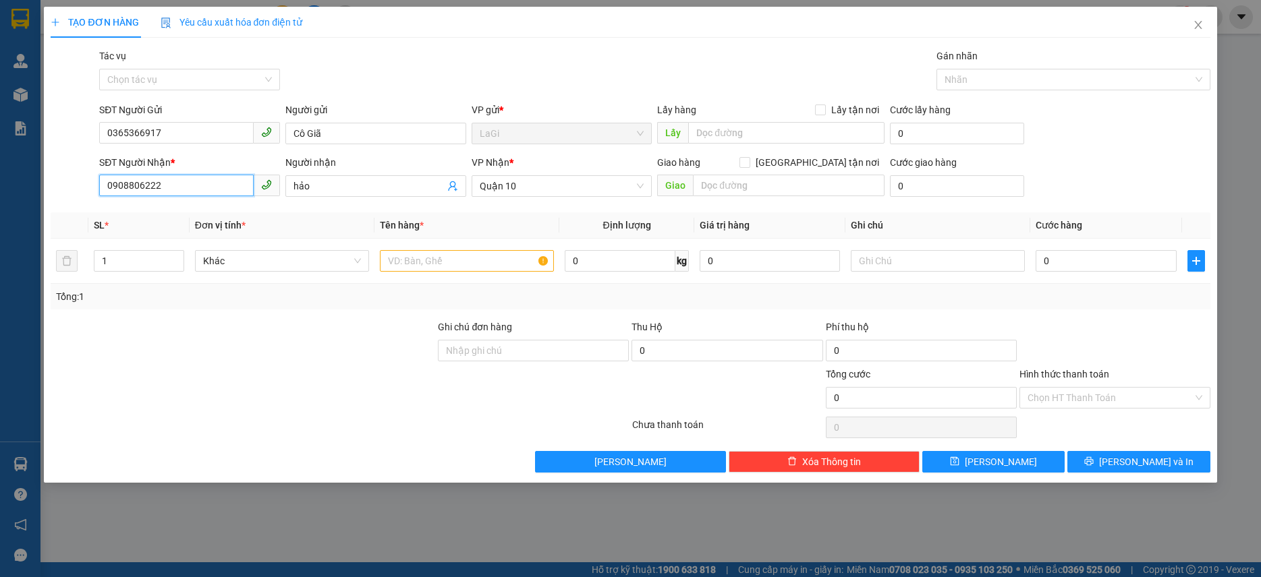
click at [220, 196] on input "0908806222" at bounding box center [176, 186] width 154 height 22
click at [462, 267] on input "text" at bounding box center [467, 261] width 174 height 22
type input "t"
click at [181, 183] on input "0908806222" at bounding box center [176, 186] width 154 height 22
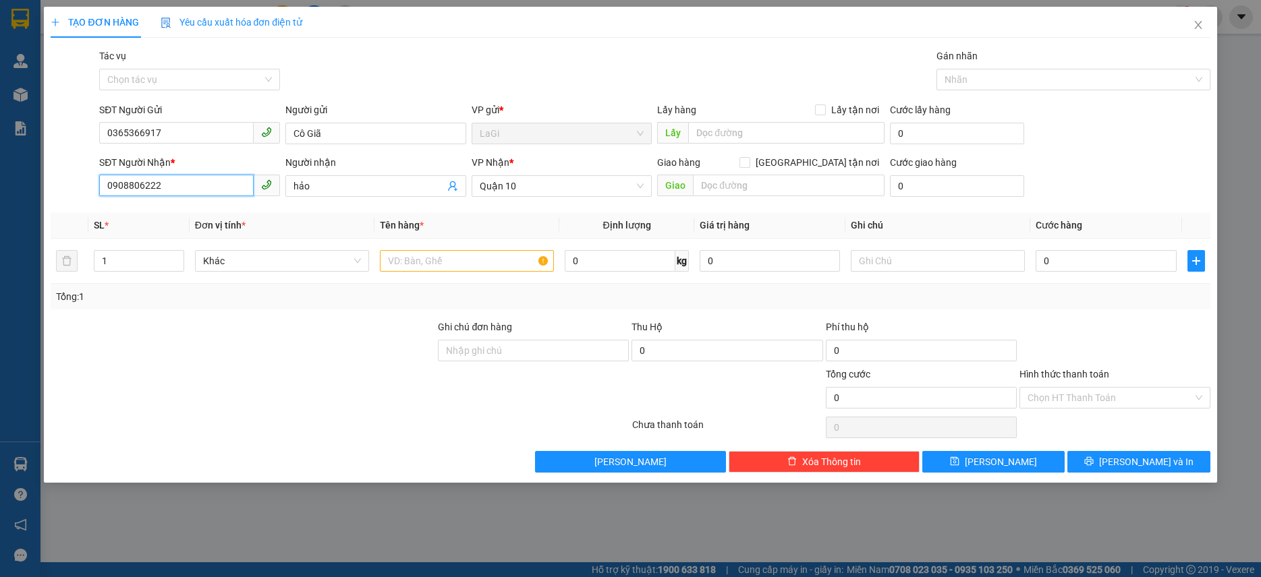
click at [181, 183] on input "0908806222" at bounding box center [176, 186] width 154 height 22
click at [239, 188] on input "0903412907" at bounding box center [176, 186] width 154 height 22
type input "0903412907"
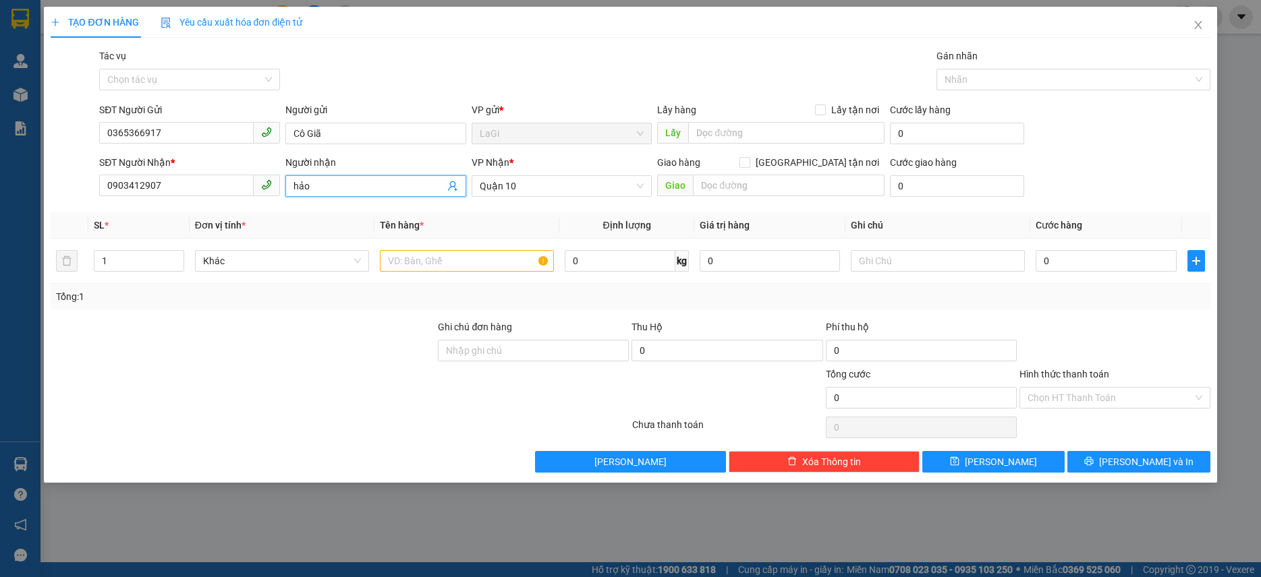
drag, startPoint x: 336, startPoint y: 175, endPoint x: 336, endPoint y: 188, distance: 12.8
click at [336, 176] on span "hảo" at bounding box center [375, 186] width 181 height 22
click at [336, 188] on input "hảo" at bounding box center [368, 186] width 151 height 15
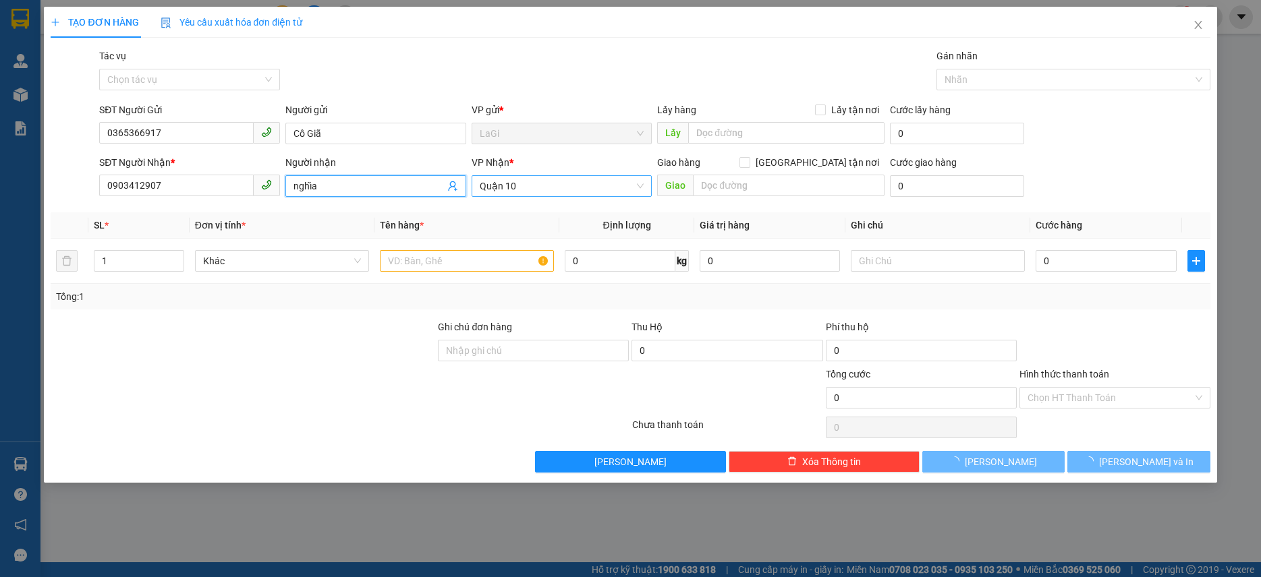
click at [533, 181] on span "Quận 10" at bounding box center [562, 186] width 165 height 20
type input "nghĩa"
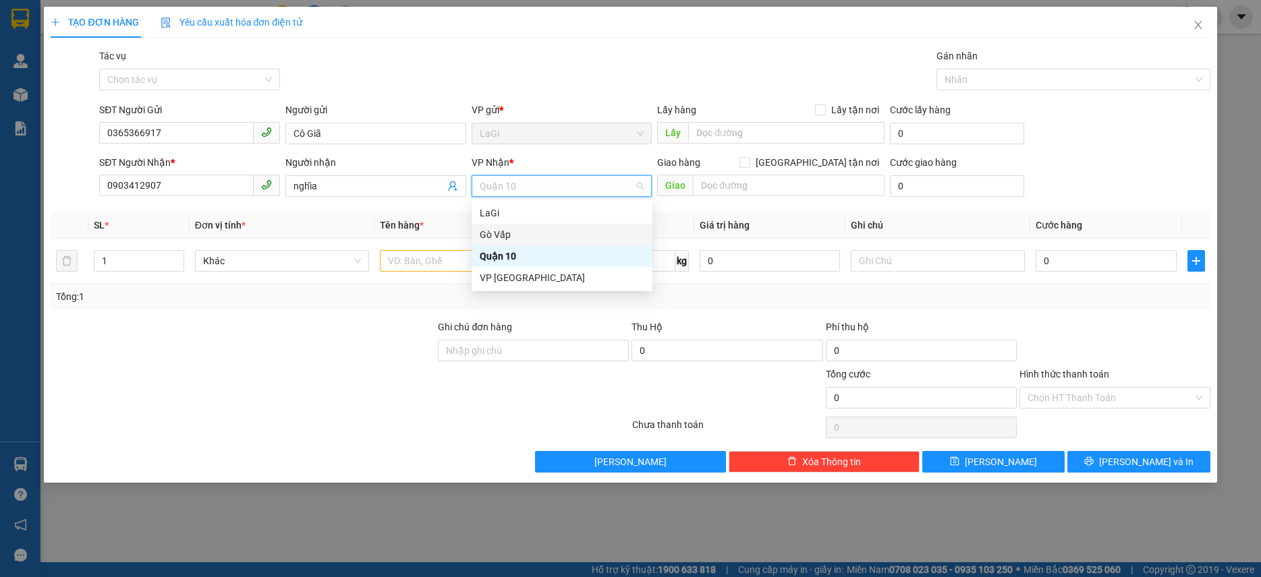
click at [529, 230] on div "Gò Vấp" at bounding box center [562, 234] width 165 height 15
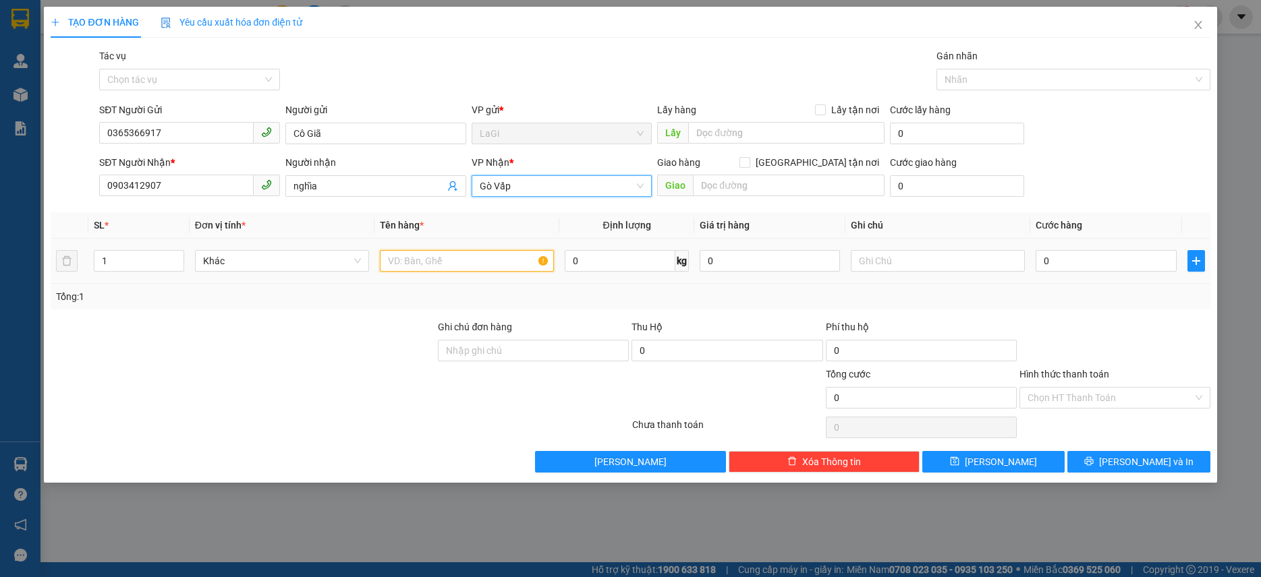
click at [452, 268] on input "text" at bounding box center [467, 261] width 174 height 22
type input "t - hs"
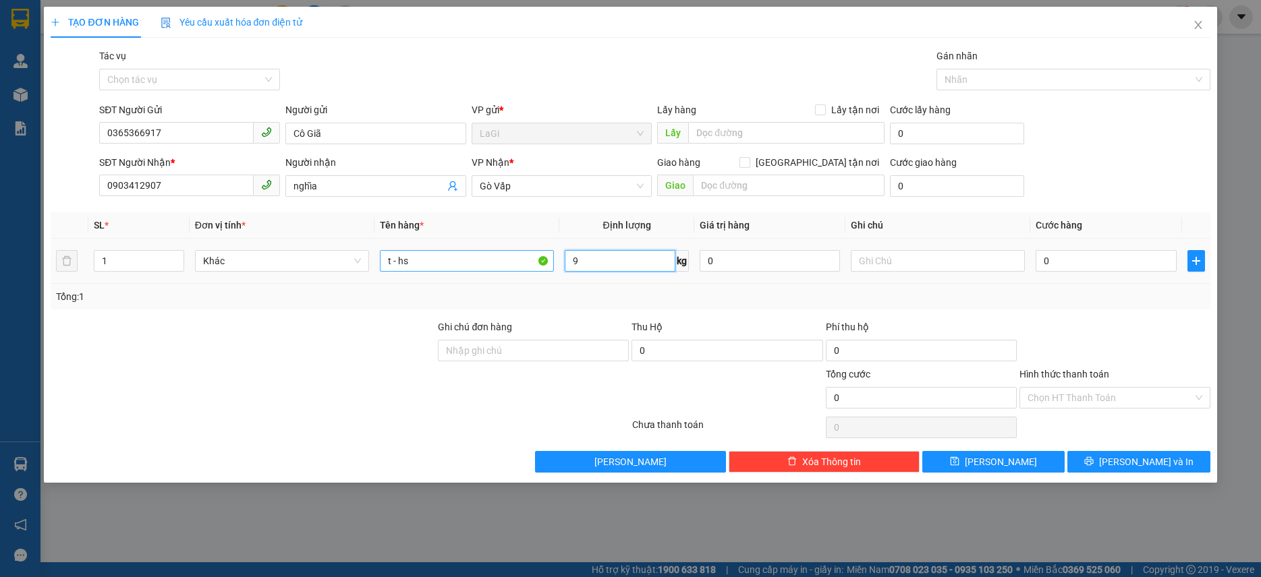
type input "9"
type input "5"
type input "50"
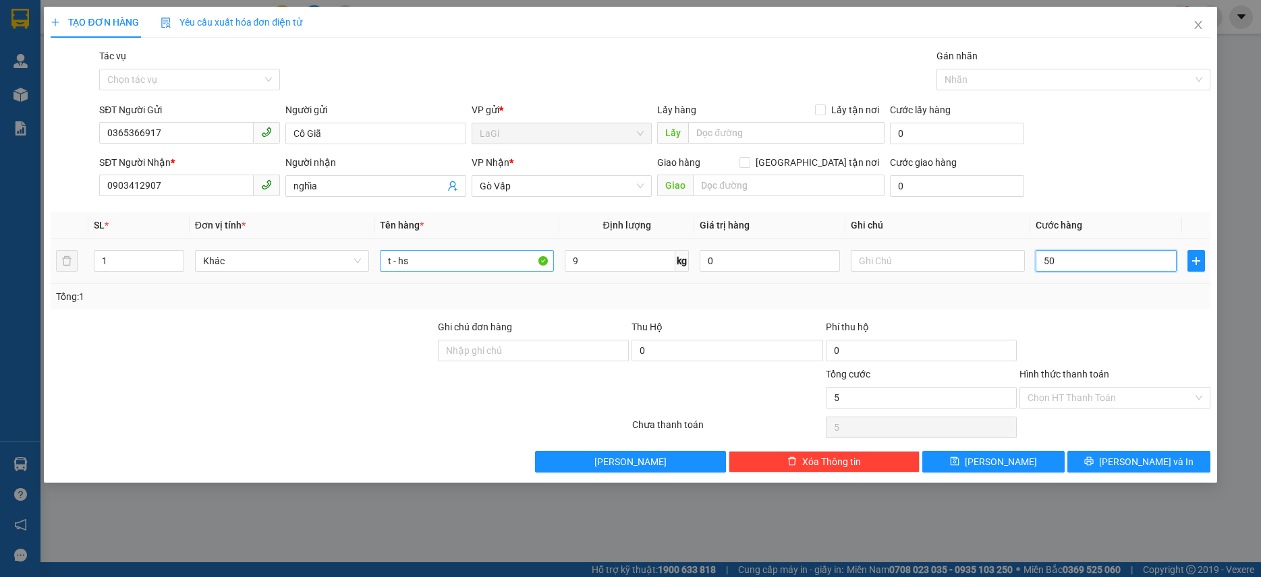
type input "50"
click at [1091, 407] on div "Chọn HT Thanh Toán" at bounding box center [1114, 398] width 191 height 22
type input "50.000"
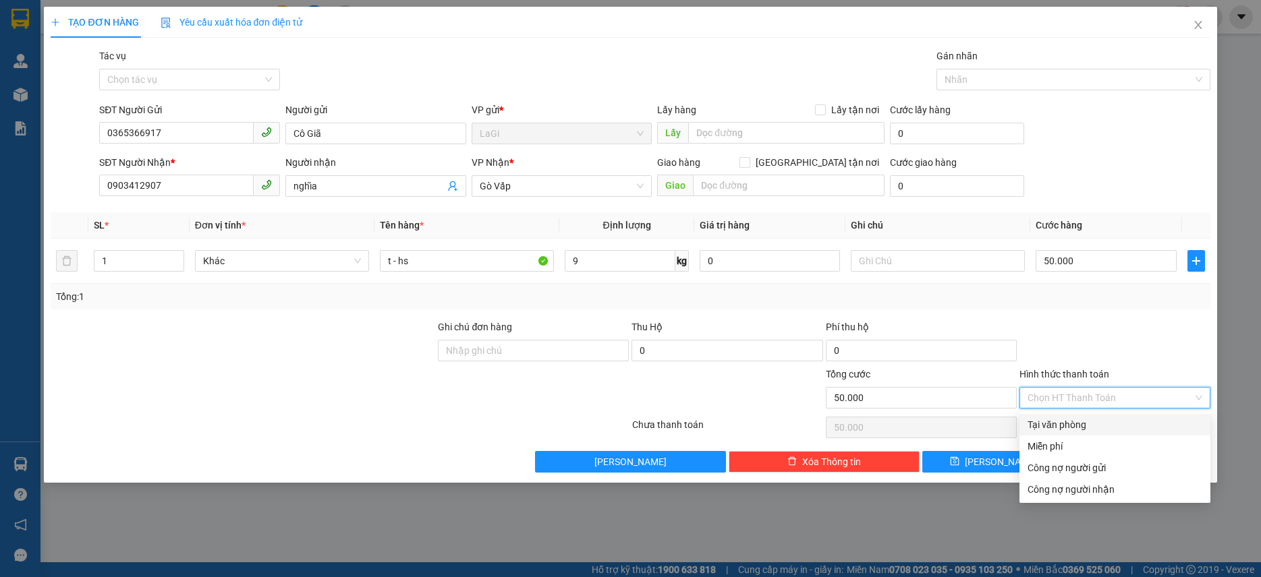
click at [1081, 423] on div "Tại văn phòng" at bounding box center [1114, 424] width 175 height 15
type input "0"
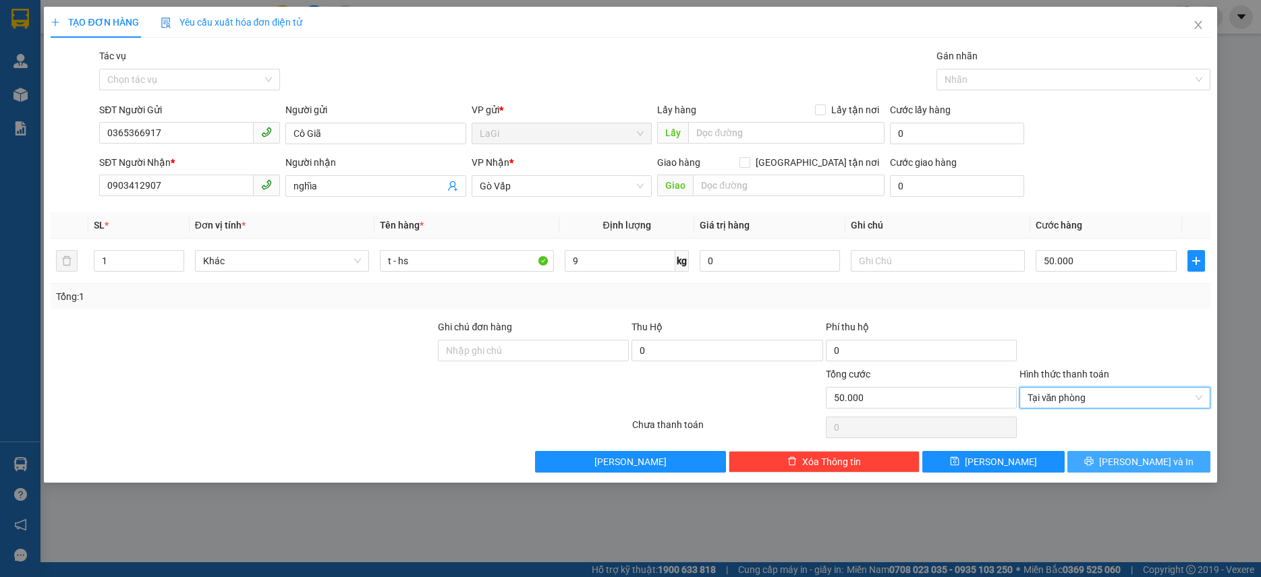
click at [1130, 470] on button "[PERSON_NAME] và In" at bounding box center [1138, 462] width 142 height 22
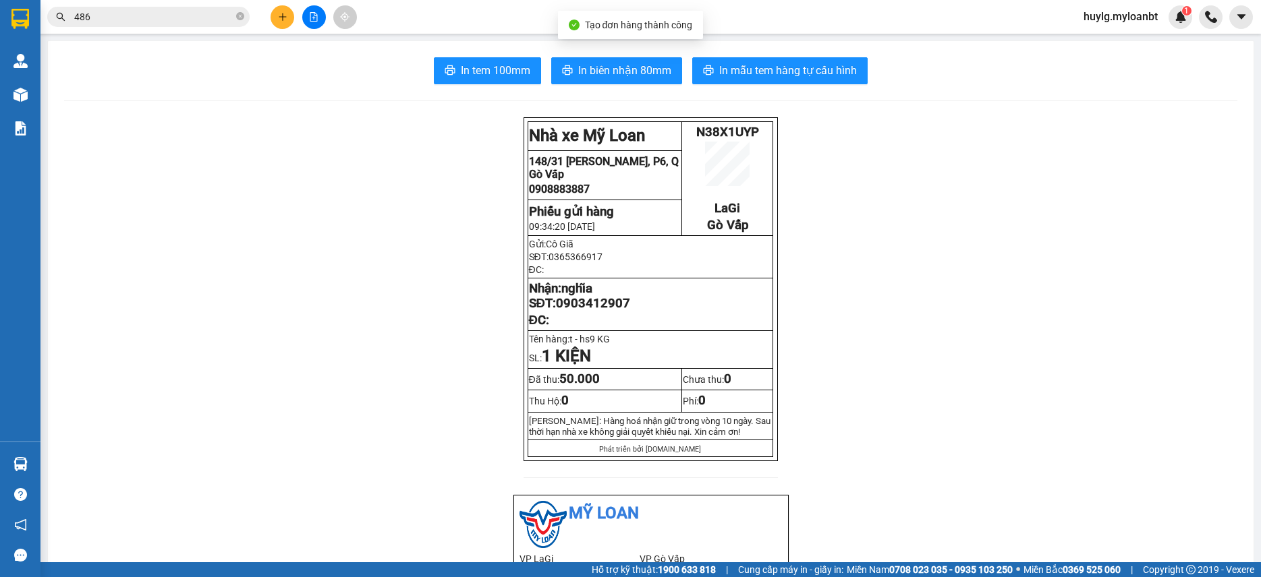
click at [475, 77] on span "In tem 100mm" at bounding box center [495, 70] width 69 height 17
click at [268, 8] on div at bounding box center [313, 17] width 101 height 24
click at [284, 16] on icon "plus" at bounding box center [282, 16] width 9 height 9
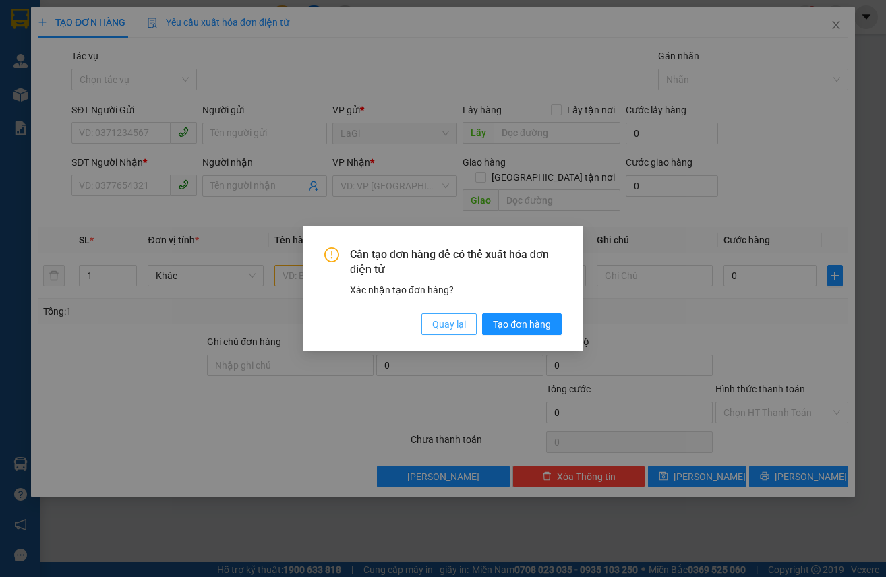
click at [430, 320] on button "Quay lại" at bounding box center [449, 325] width 55 height 22
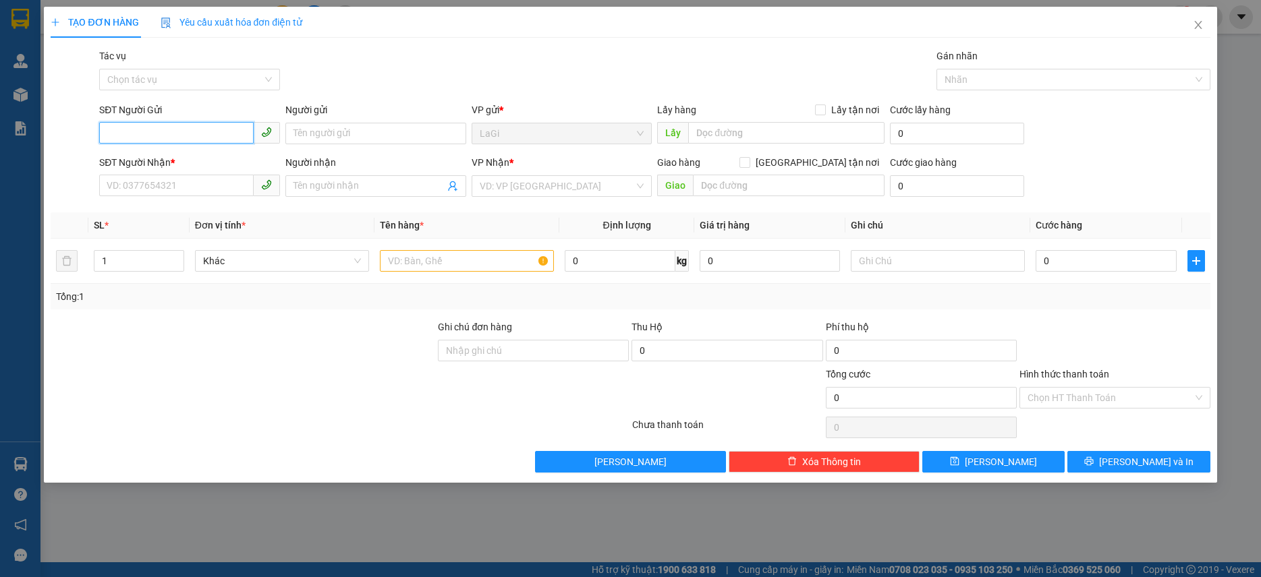
click at [186, 134] on input "SĐT Người Gửi" at bounding box center [176, 133] width 154 height 22
type input "0898346477"
type input "liên"
type input "0902918607"
type input "ngọc"
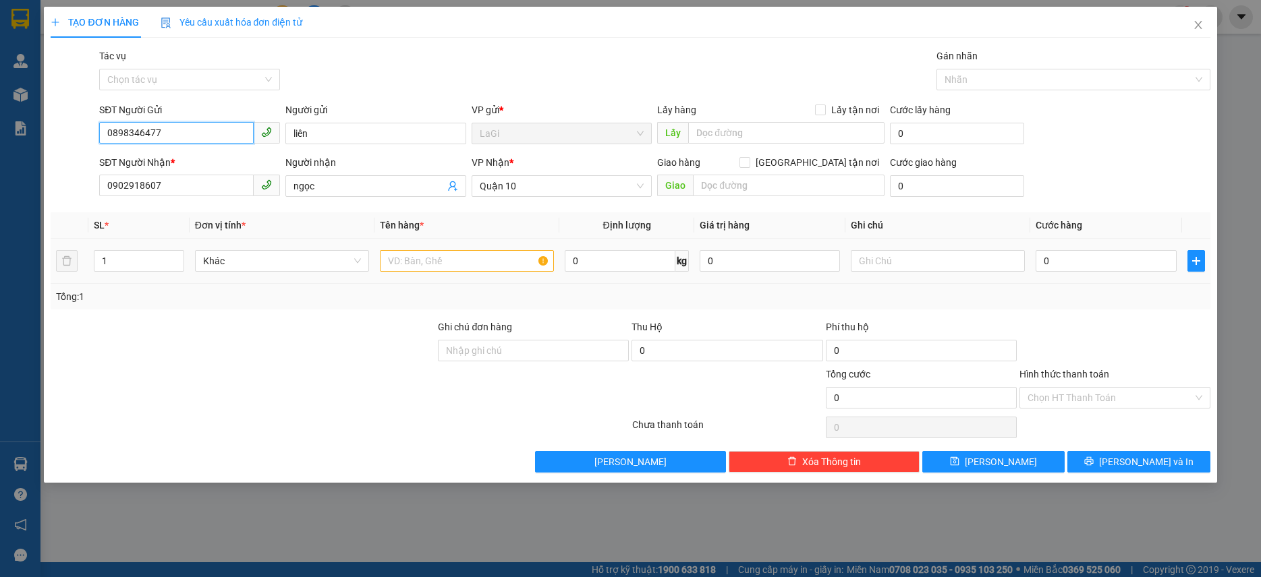
type input "0898346477"
click at [428, 268] on input "text" at bounding box center [467, 261] width 174 height 22
type input "b - vải"
type input "18.5"
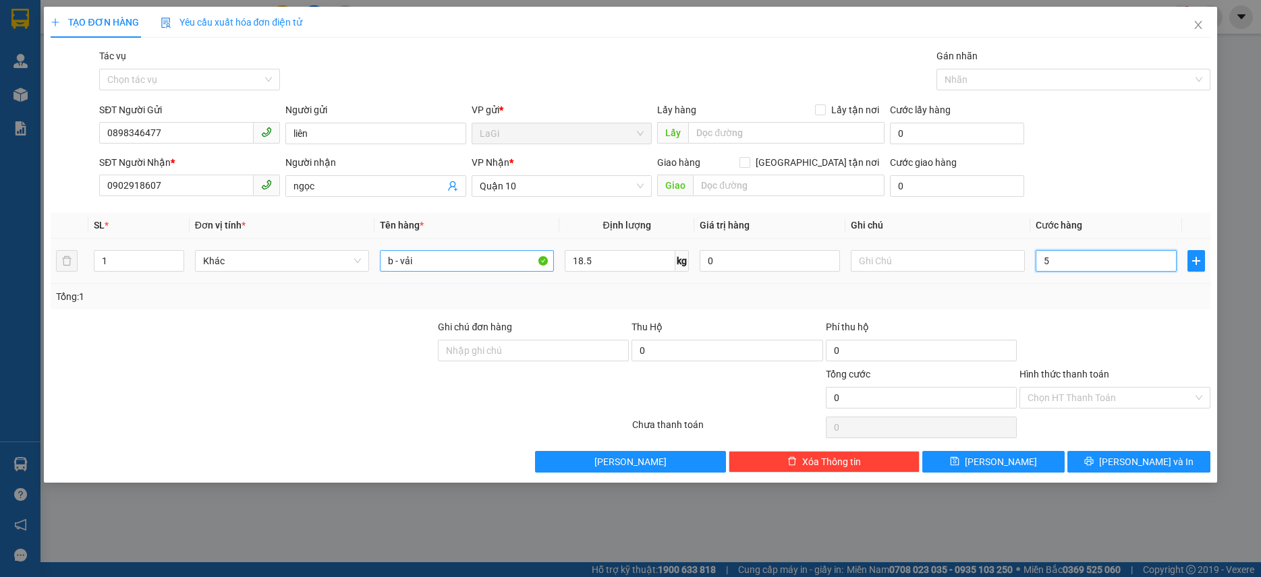
type input "50"
type input "50.000"
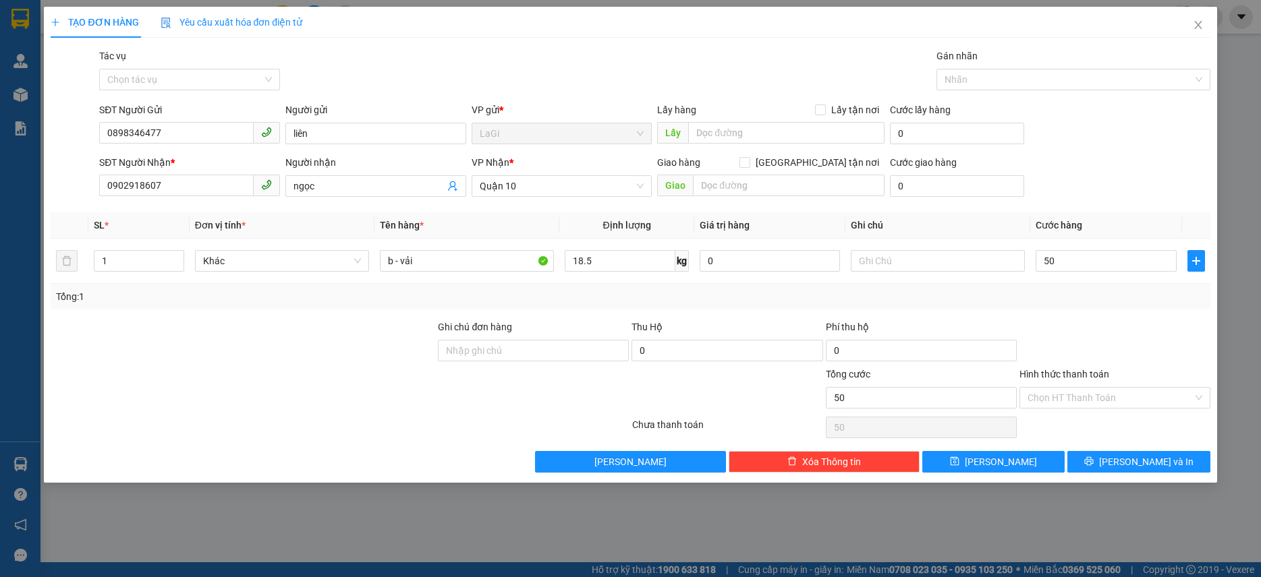
type input "50.000"
click at [1134, 447] on div "Transit Pickup Surcharge Ids Transit Deliver Surcharge Ids Transit Deliver Surc…" at bounding box center [630, 261] width 1159 height 424
drag, startPoint x: 1123, startPoint y: 447, endPoint x: 1122, endPoint y: 454, distance: 6.8
click at [1123, 449] on div "Transit Pickup Surcharge Ids Transit Deliver Surcharge Ids Transit Deliver Surc…" at bounding box center [630, 261] width 1159 height 424
click at [1122, 454] on button "[PERSON_NAME] và In" at bounding box center [1138, 462] width 142 height 22
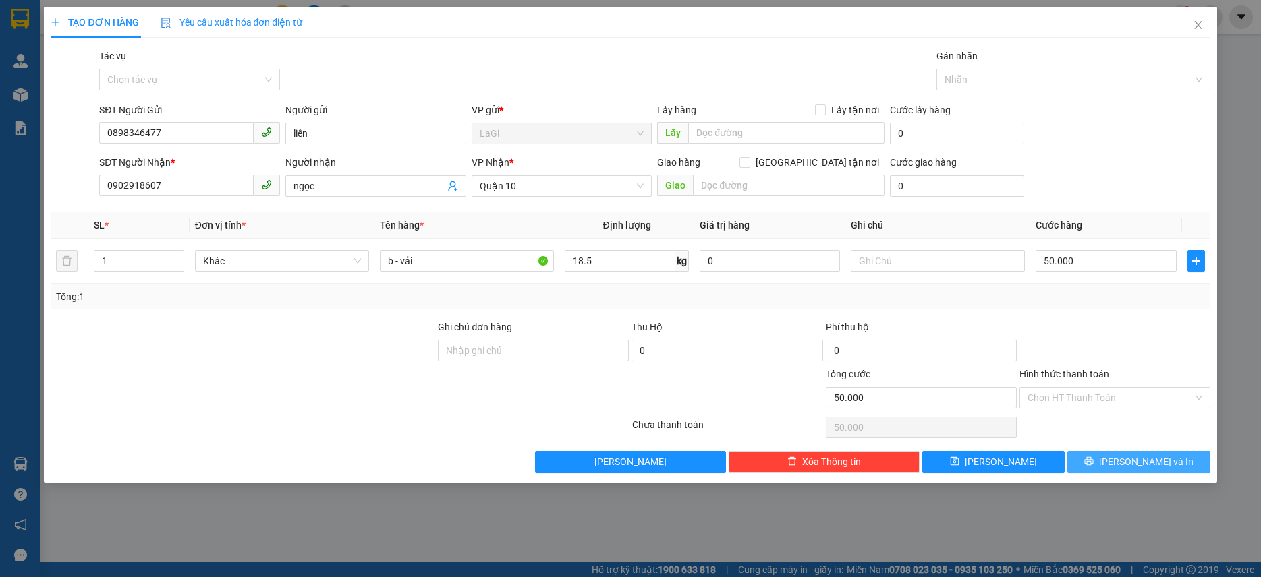
click at [1122, 454] on button "[PERSON_NAME] và In" at bounding box center [1138, 462] width 142 height 22
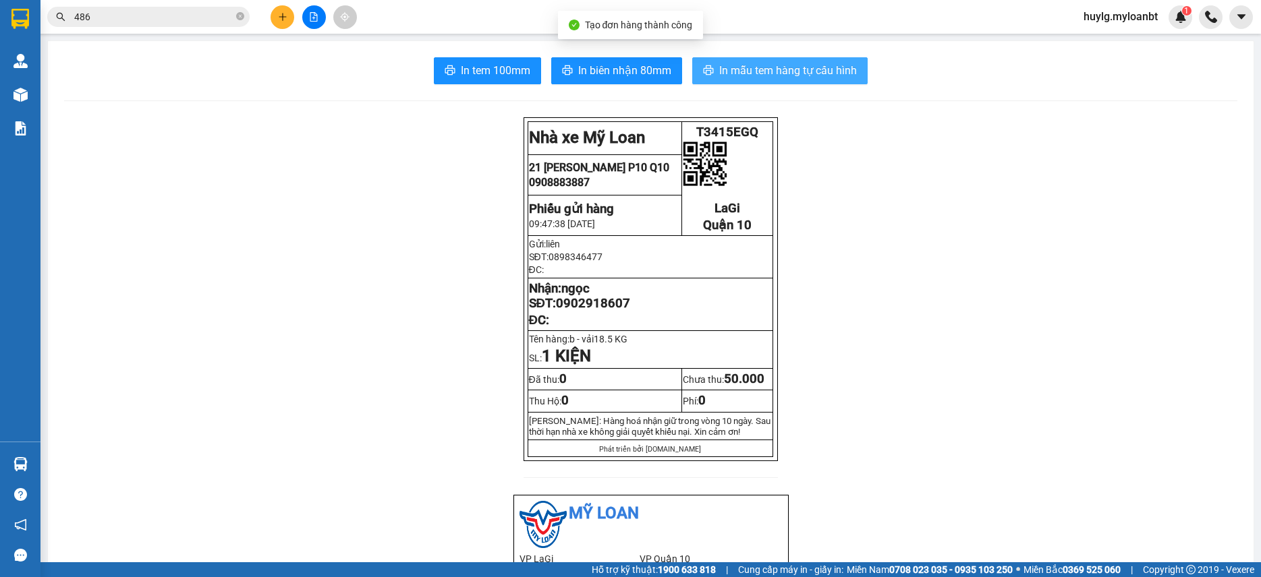
click at [753, 71] on span "In mẫu tem hàng tự cấu hình" at bounding box center [788, 70] width 138 height 17
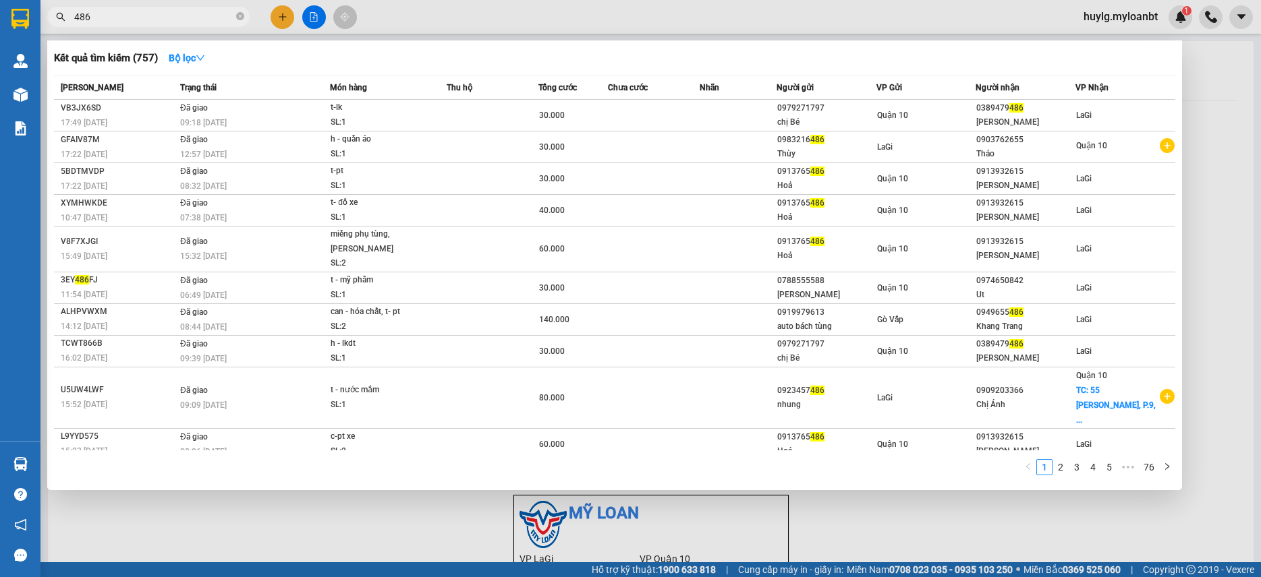
click at [178, 25] on span "486" at bounding box center [148, 17] width 202 height 20
click at [177, 16] on input "486" at bounding box center [153, 16] width 159 height 15
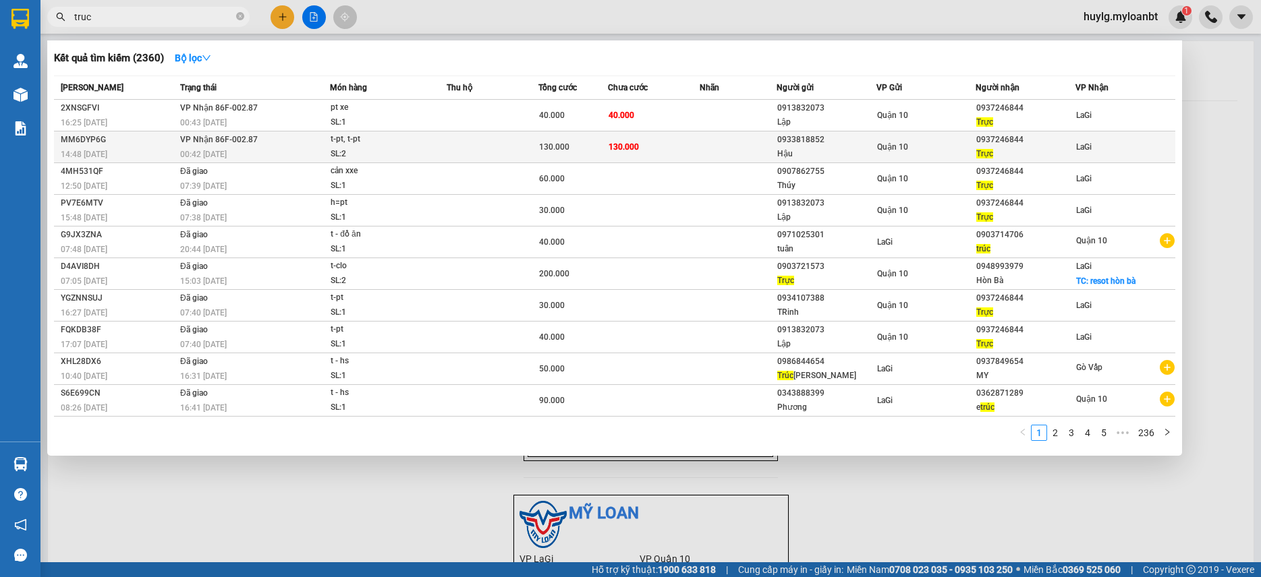
type input "truc"
click at [619, 134] on td "130.000" at bounding box center [654, 148] width 92 height 32
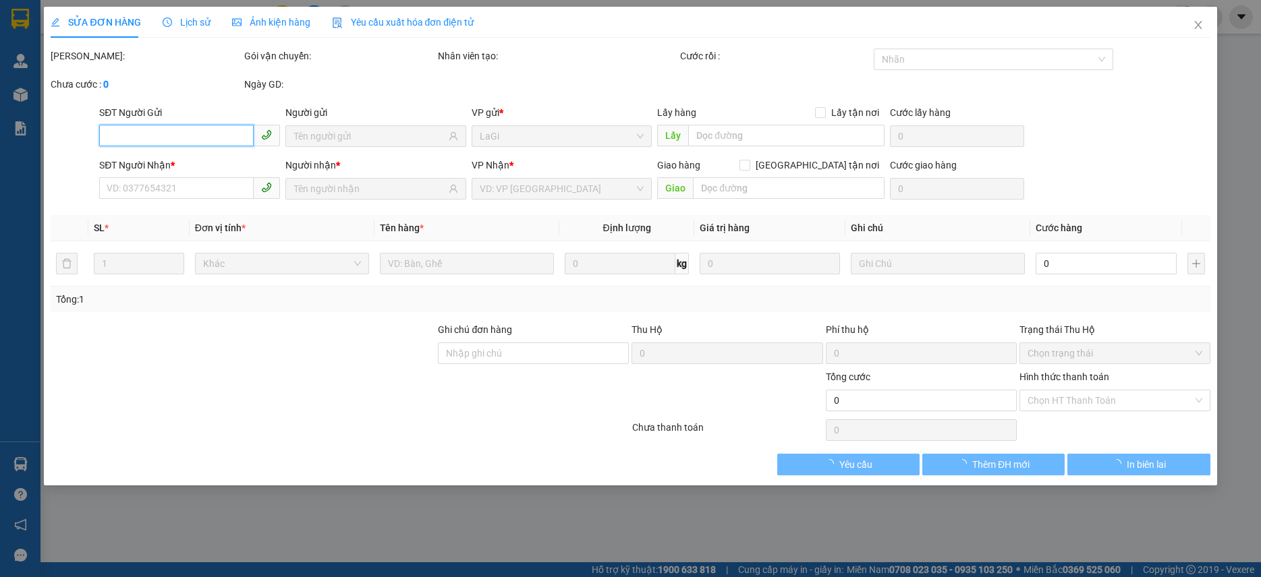
type input "0933818852"
type input "Hậu"
type input "0937246844"
type input "Trực"
type input "130.000"
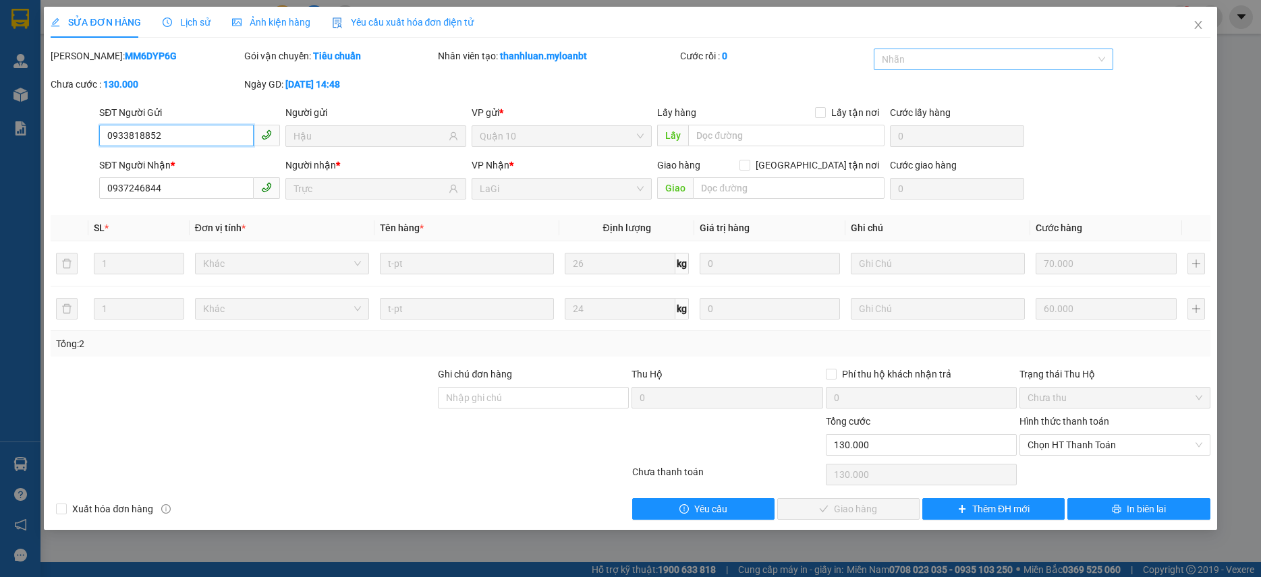
click at [1023, 61] on div at bounding box center [986, 59] width 219 height 16
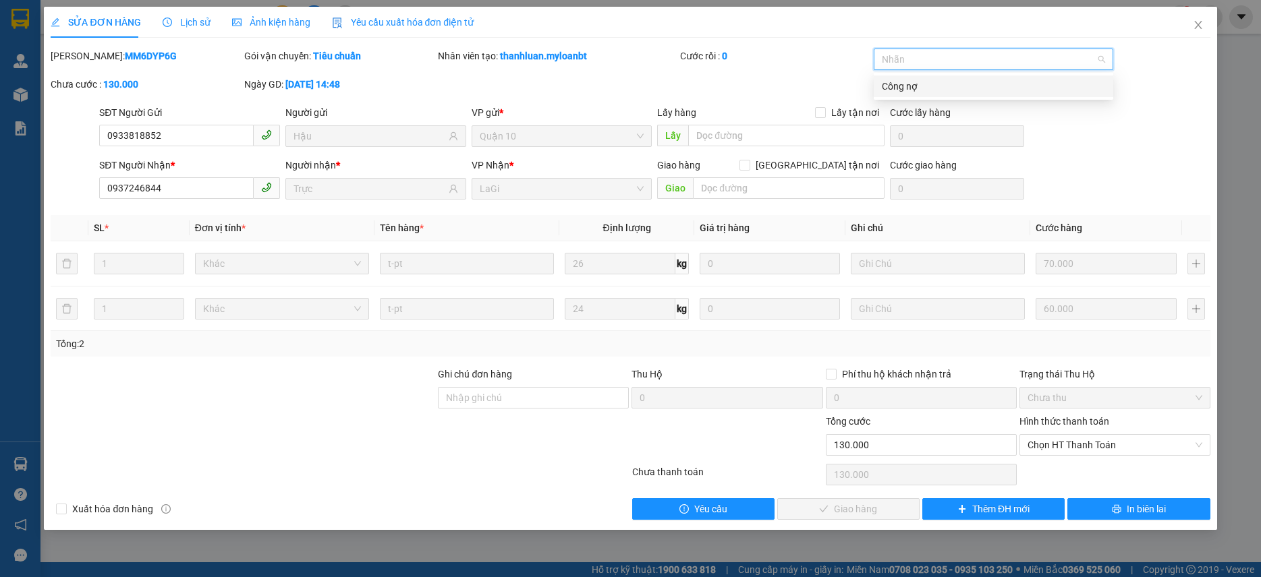
click at [931, 86] on div "Công nợ" at bounding box center [993, 86] width 223 height 15
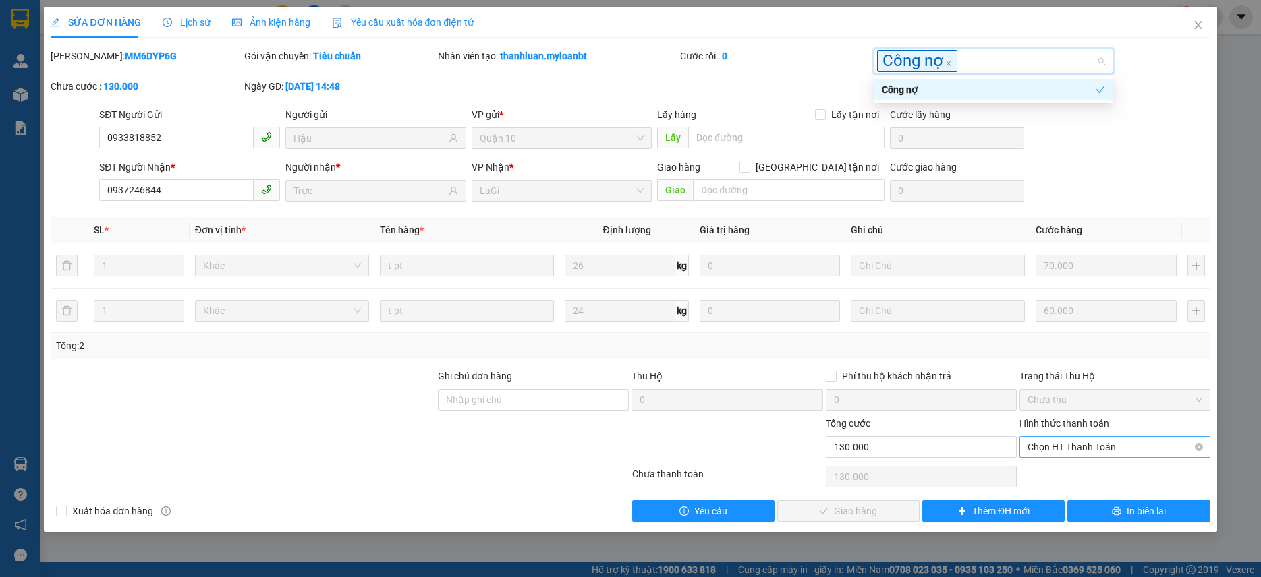
click at [1108, 445] on span "Chọn HT Thanh Toán" at bounding box center [1114, 447] width 175 height 20
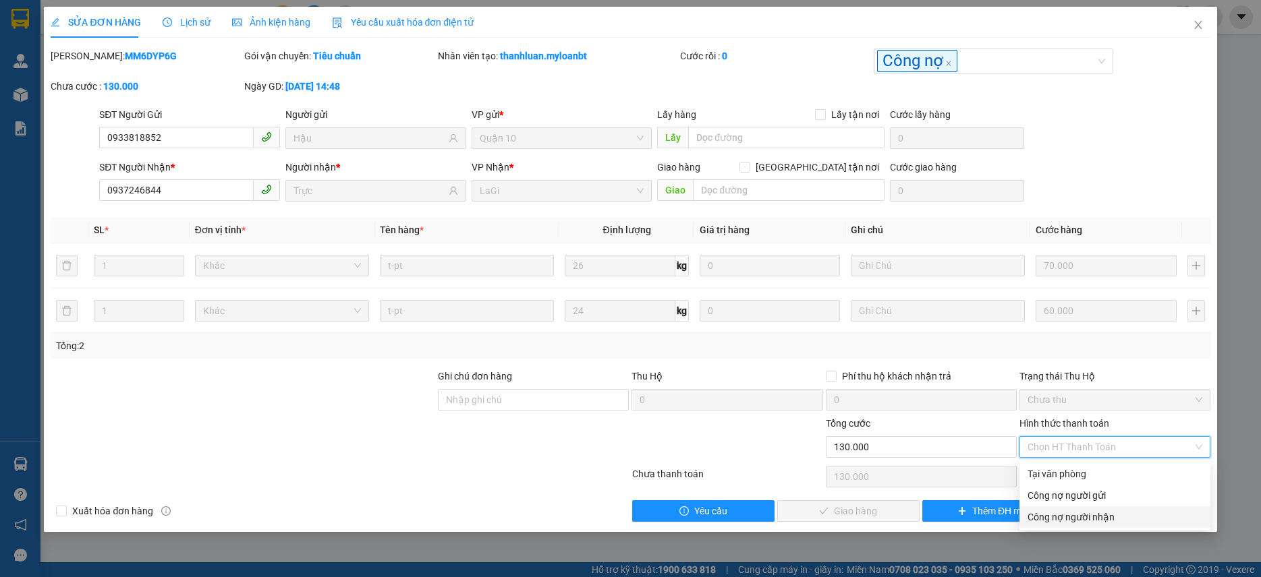
click at [1121, 513] on div "Công nợ người nhận" at bounding box center [1114, 517] width 175 height 15
type input "0"
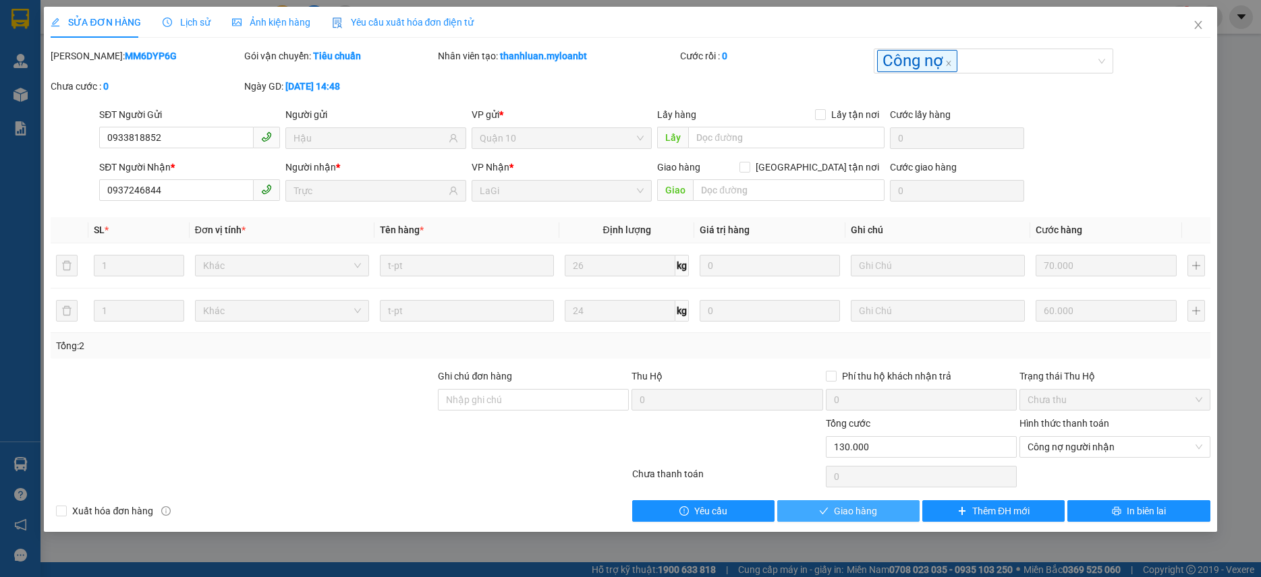
drag, startPoint x: 810, startPoint y: 506, endPoint x: 859, endPoint y: 466, distance: 62.8
click at [811, 507] on button "Giao hàng" at bounding box center [848, 511] width 142 height 22
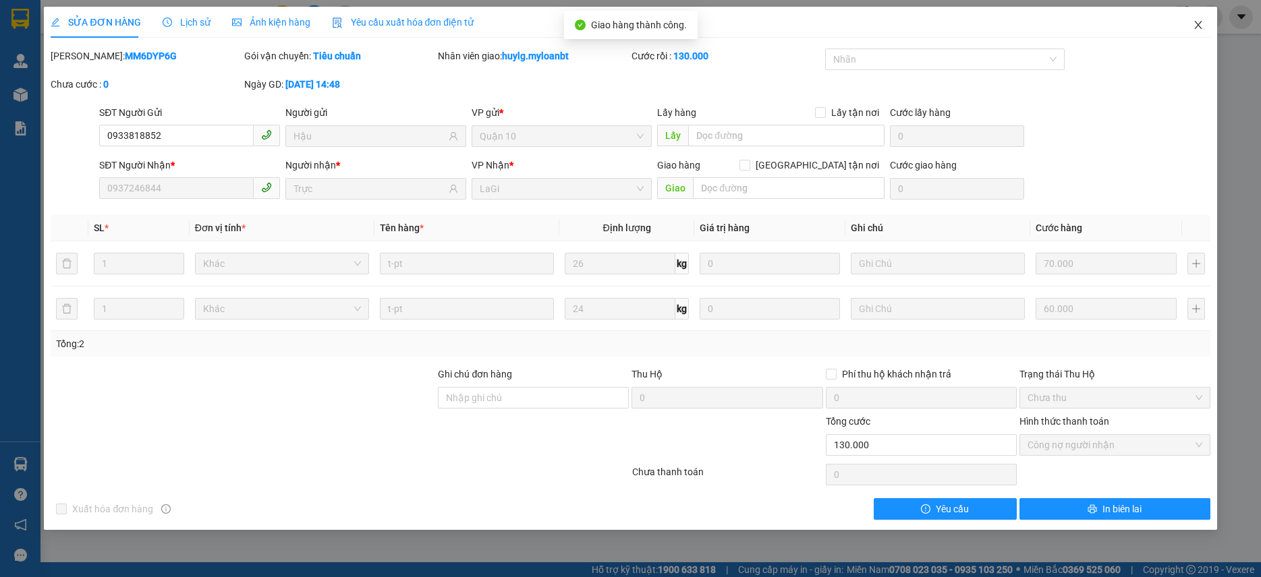
click at [1193, 27] on icon "close" at bounding box center [1197, 25] width 11 height 11
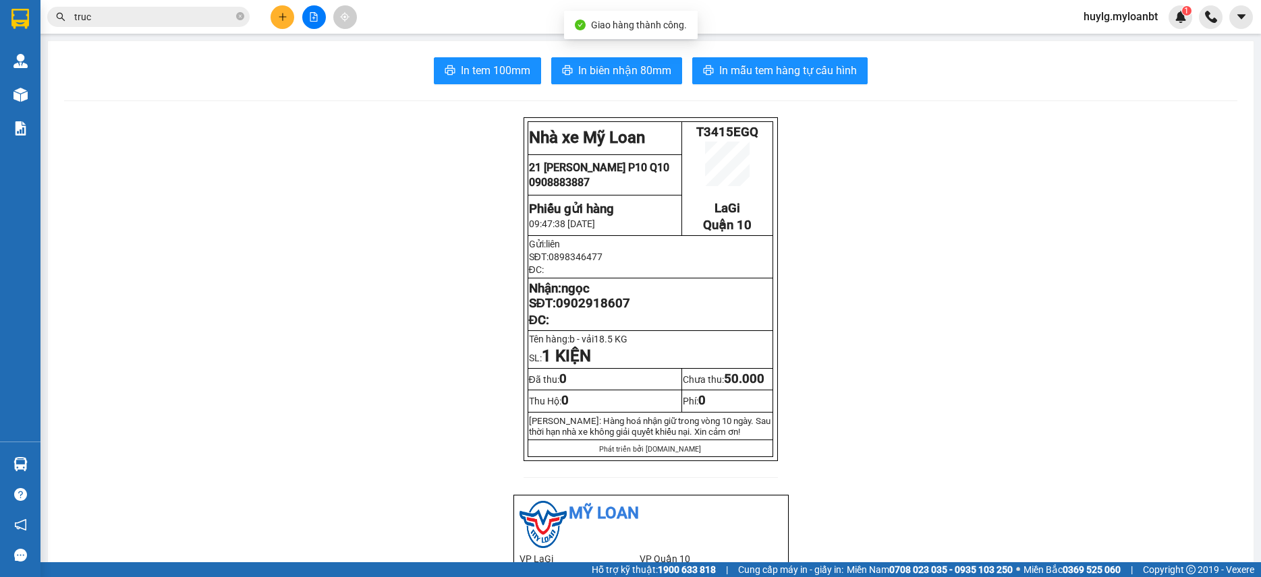
click at [188, 29] on div "Kết quả tìm kiếm ( 2360 ) Bộ lọc Mã ĐH Trạng thái Món hàng Thu hộ Tổng cước Chư…" at bounding box center [630, 17] width 1261 height 34
click at [187, 23] on span "truc" at bounding box center [148, 17] width 202 height 20
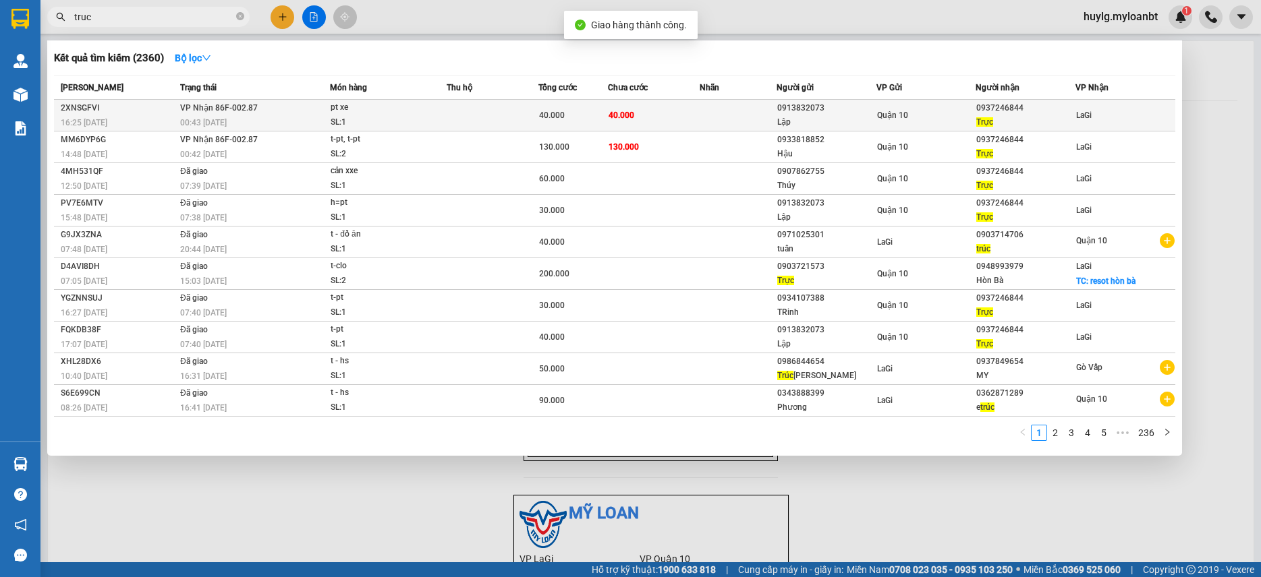
click at [641, 103] on td "40.000" at bounding box center [654, 116] width 92 height 32
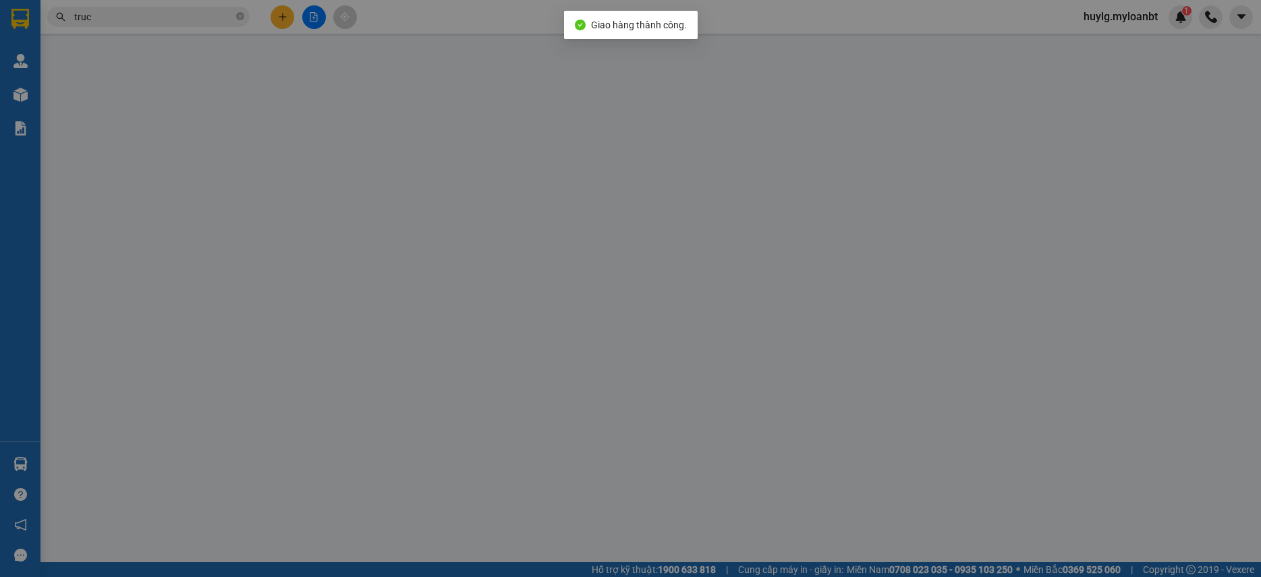
type input "0913832073"
type input "Lập"
type input "0937246844"
type input "Trực"
type input "40.000"
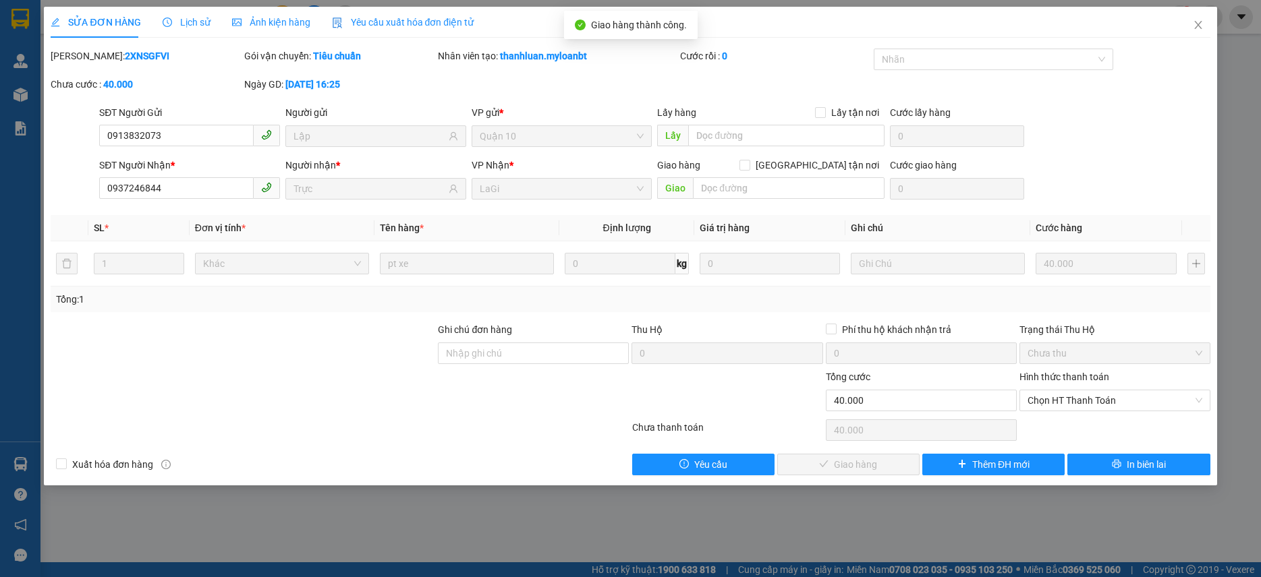
click at [1057, 71] on div "Nhãn" at bounding box center [992, 62] width 239 height 27
click at [1041, 67] on div at bounding box center [986, 59] width 219 height 16
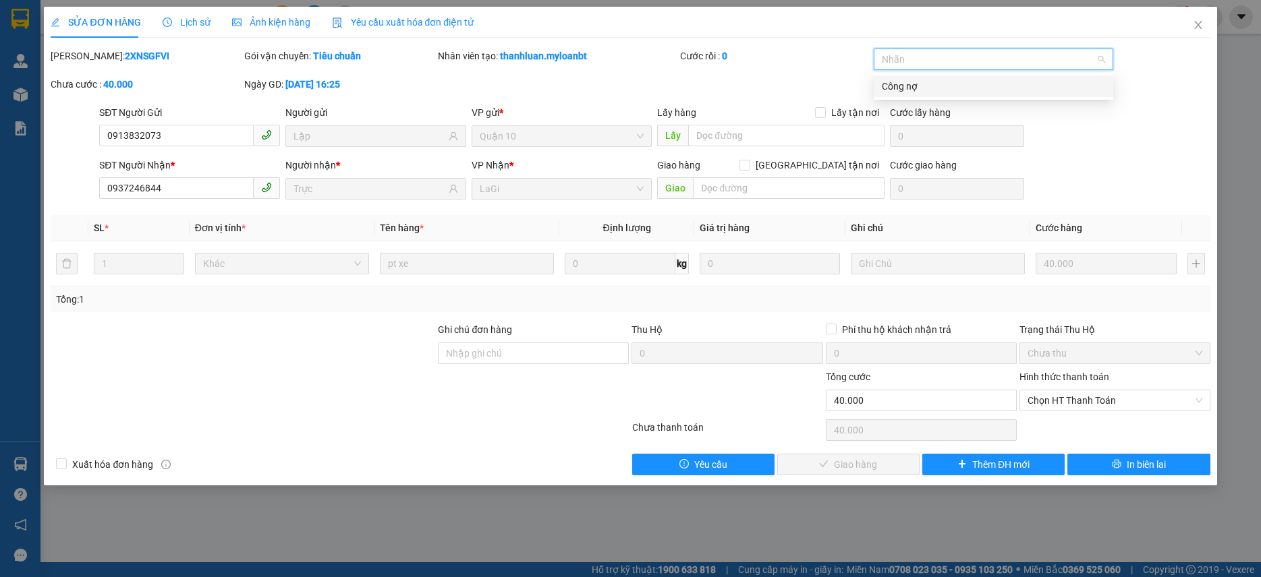
click at [953, 96] on div "Công nợ" at bounding box center [992, 87] width 239 height 22
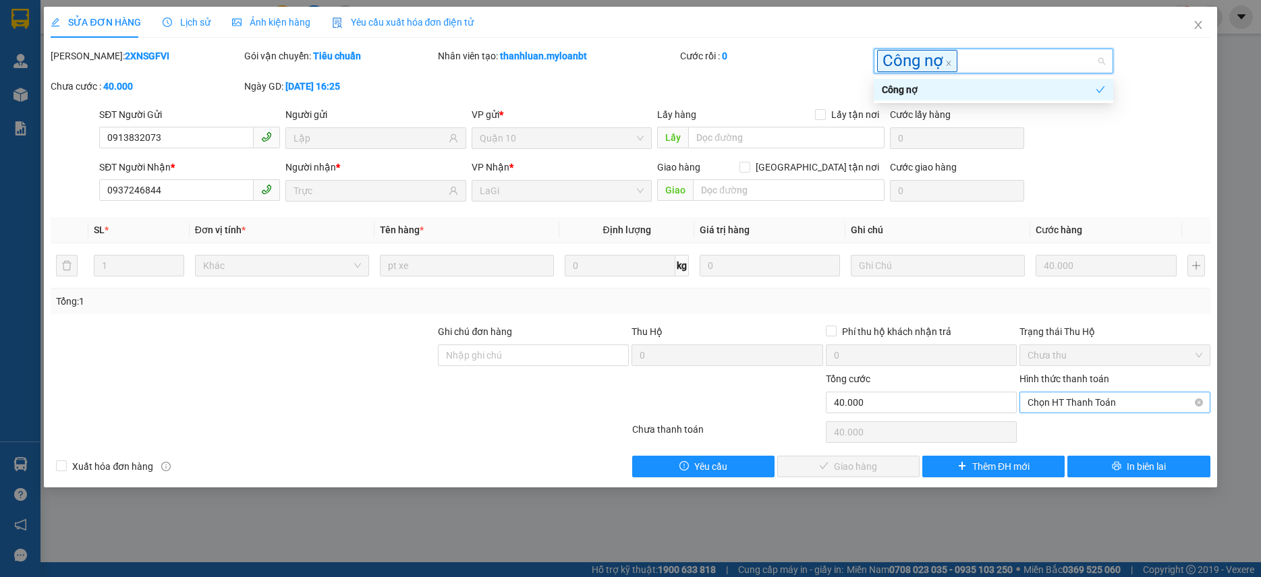
click at [1120, 411] on span "Chọn HT Thanh Toán" at bounding box center [1114, 403] width 175 height 20
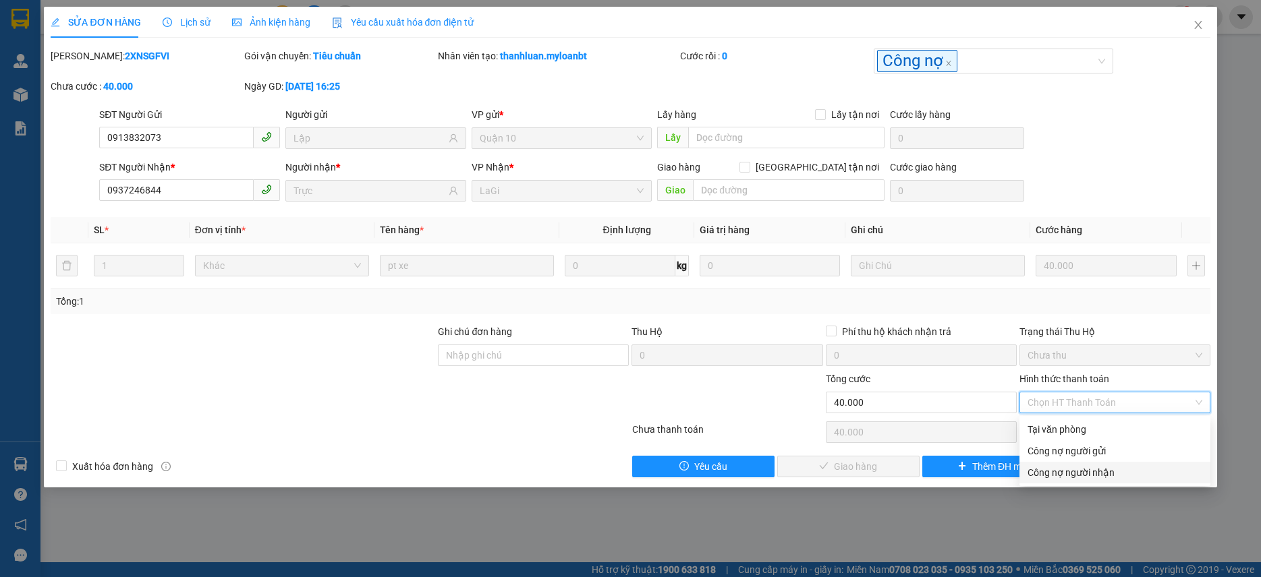
click at [1106, 465] on div "Công nợ người nhận" at bounding box center [1114, 472] width 175 height 15
type input "0"
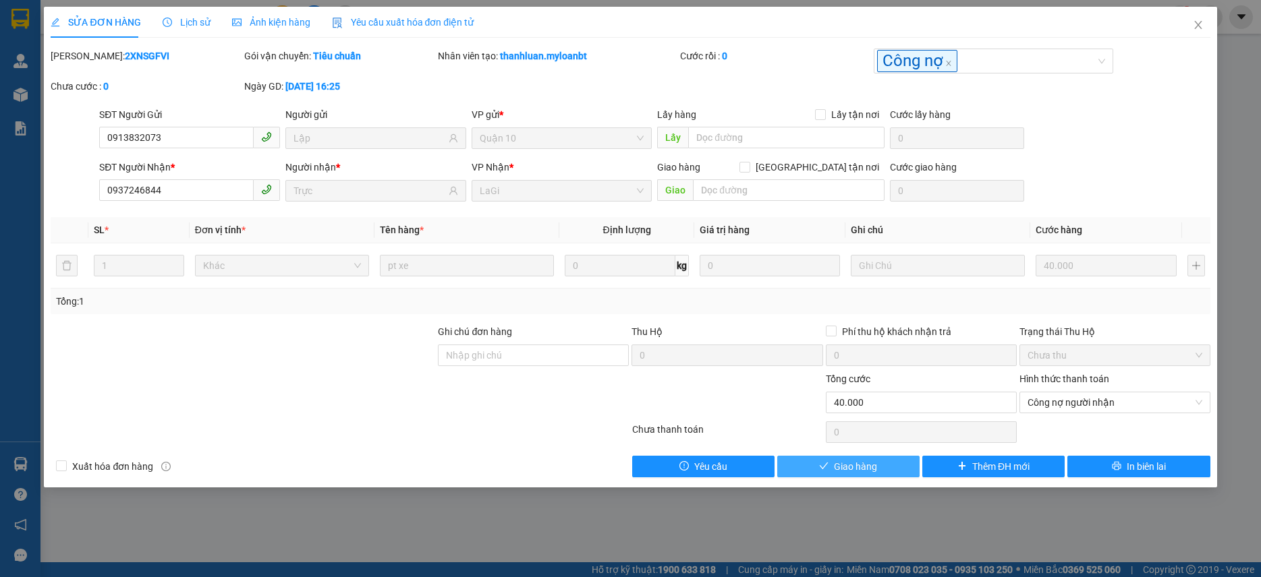
click at [835, 461] on span "Giao hàng" at bounding box center [855, 466] width 43 height 15
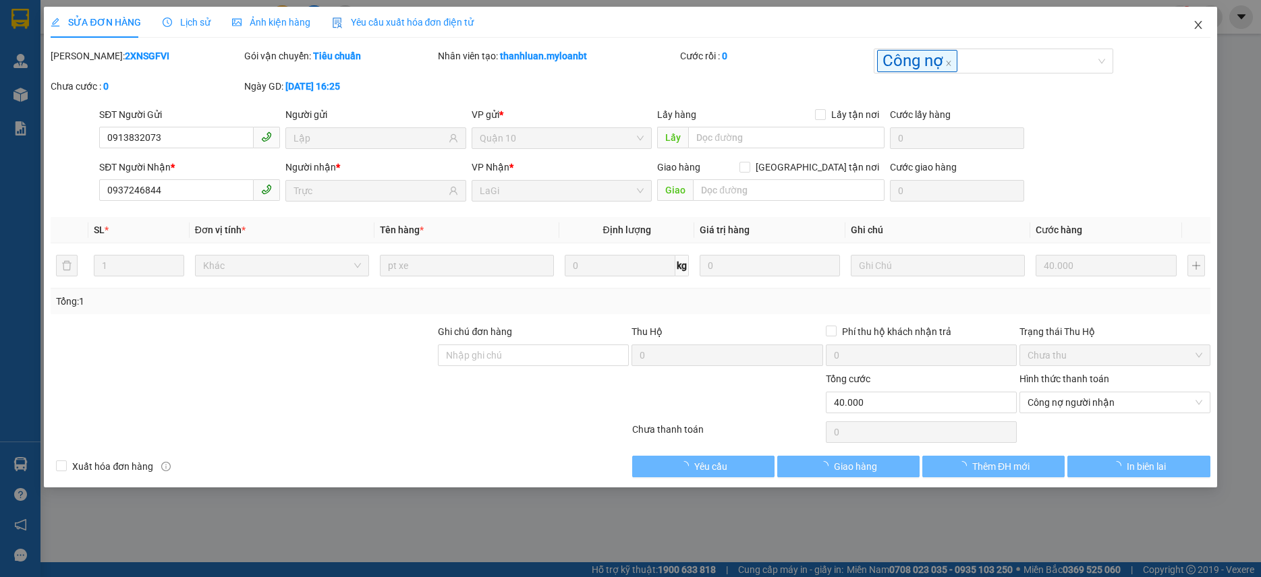
drag, startPoint x: 1199, startPoint y: 32, endPoint x: 1202, endPoint y: 0, distance: 32.5
click at [1199, 33] on span "Close" at bounding box center [1198, 26] width 38 height 38
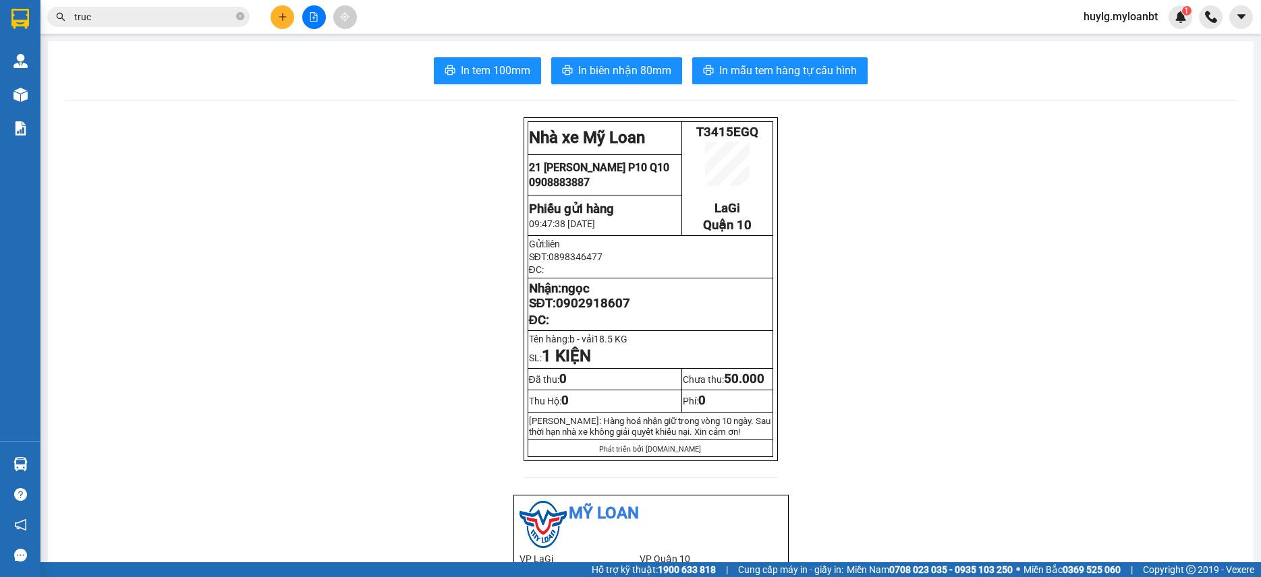
click at [289, 13] on button at bounding box center [282, 17] width 24 height 24
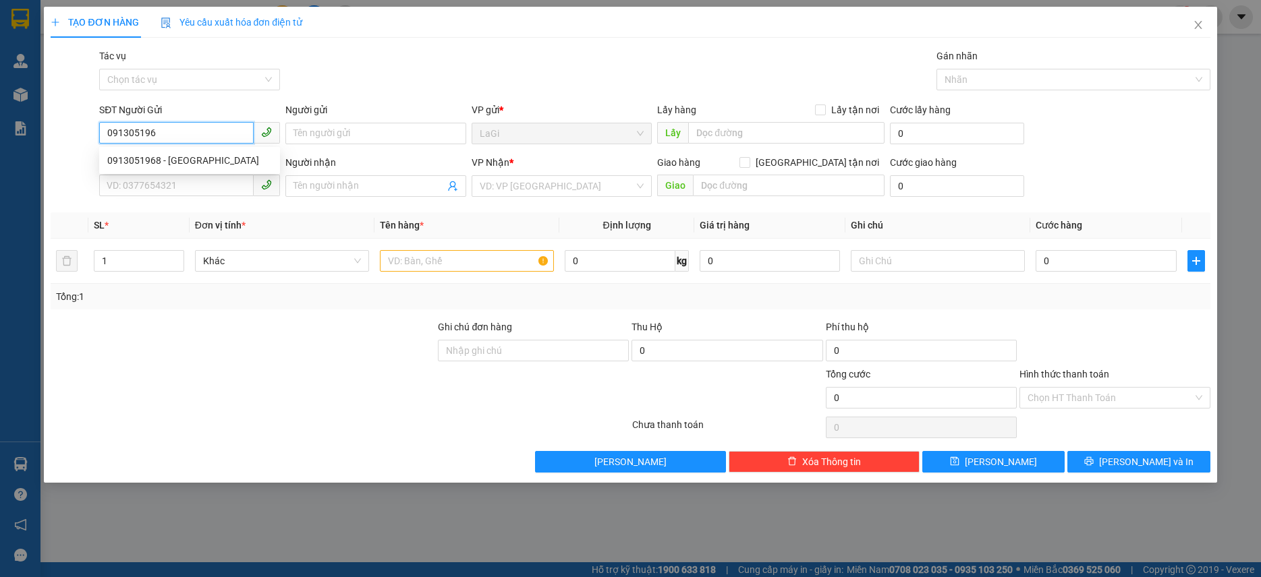
type input "0913051968"
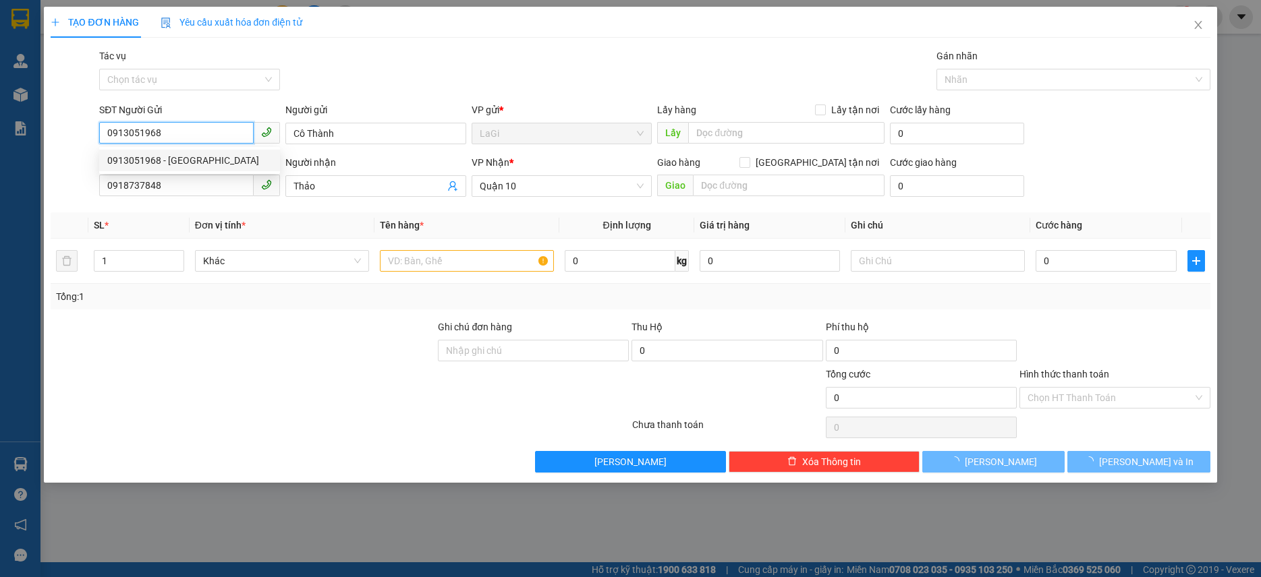
type input "Cô Thành"
type input "0918737848"
type input "Thảo"
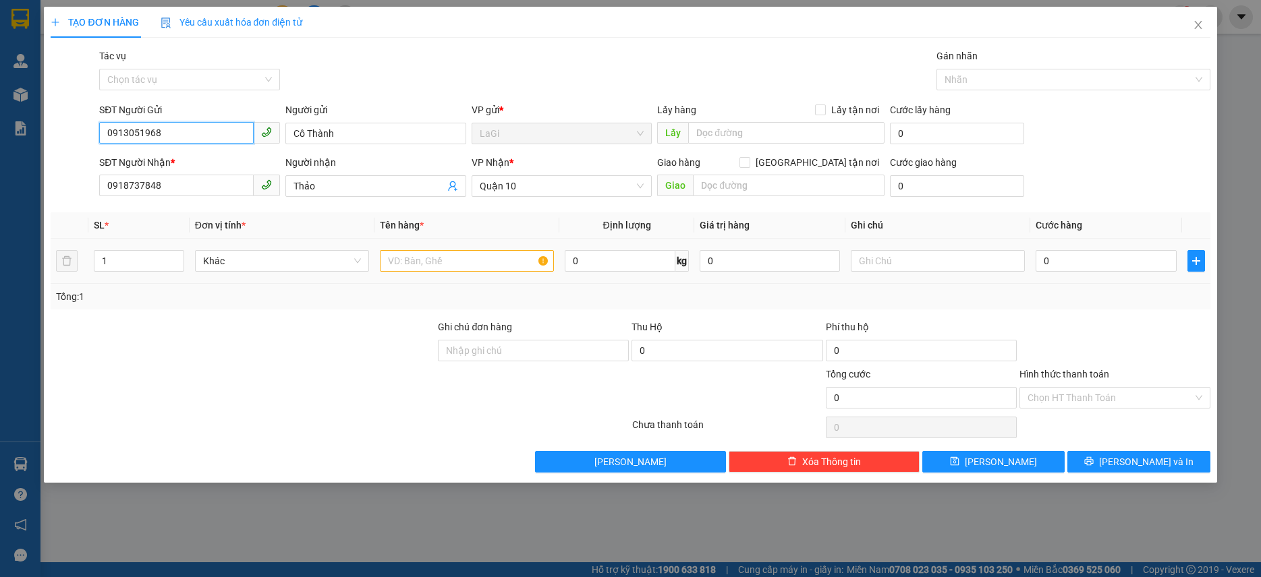
type input "0913051968"
click at [440, 268] on input "text" at bounding box center [467, 261] width 174 height 22
type input "g"
type input "h - lkdt"
type input "1"
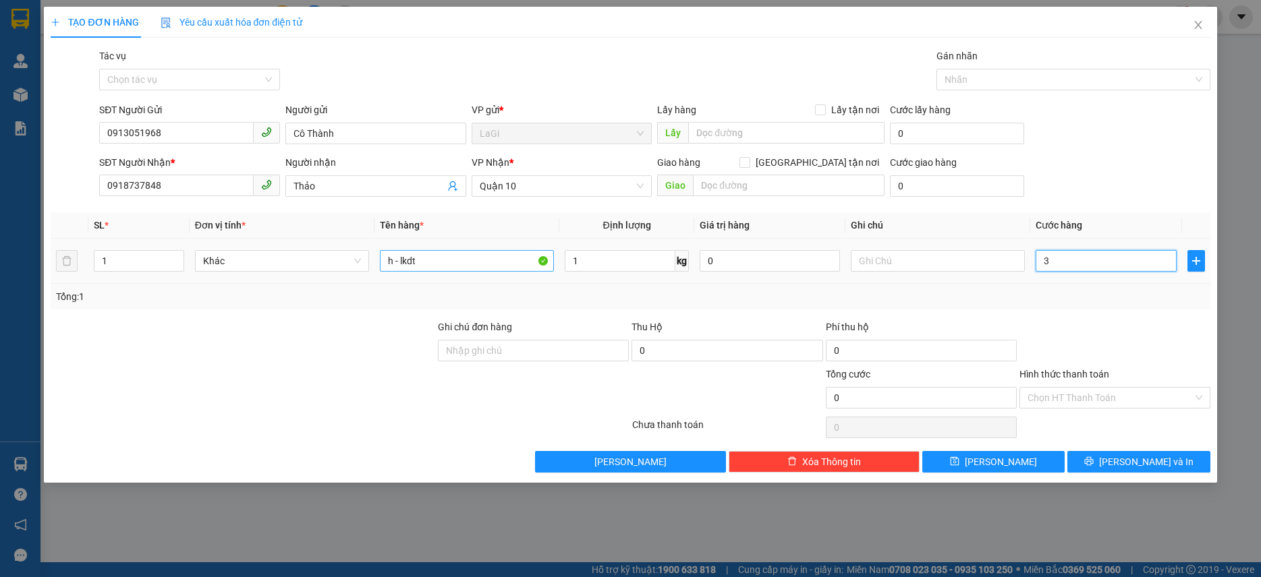
type input "30"
type input "300"
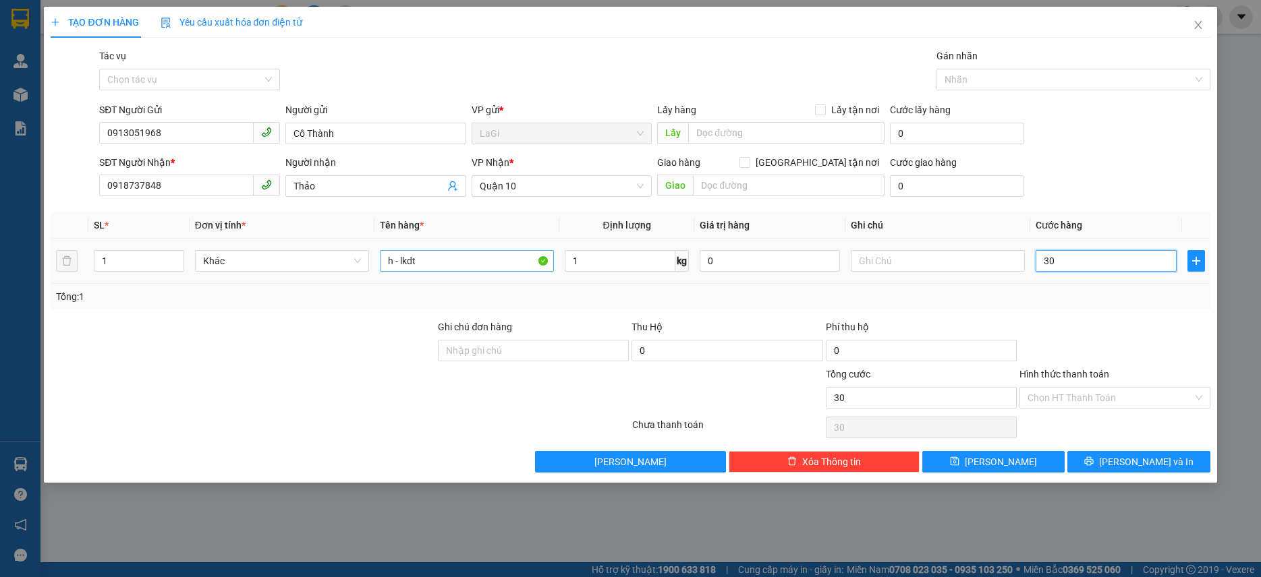
type input "300"
type input "3.000"
type input "30.000"
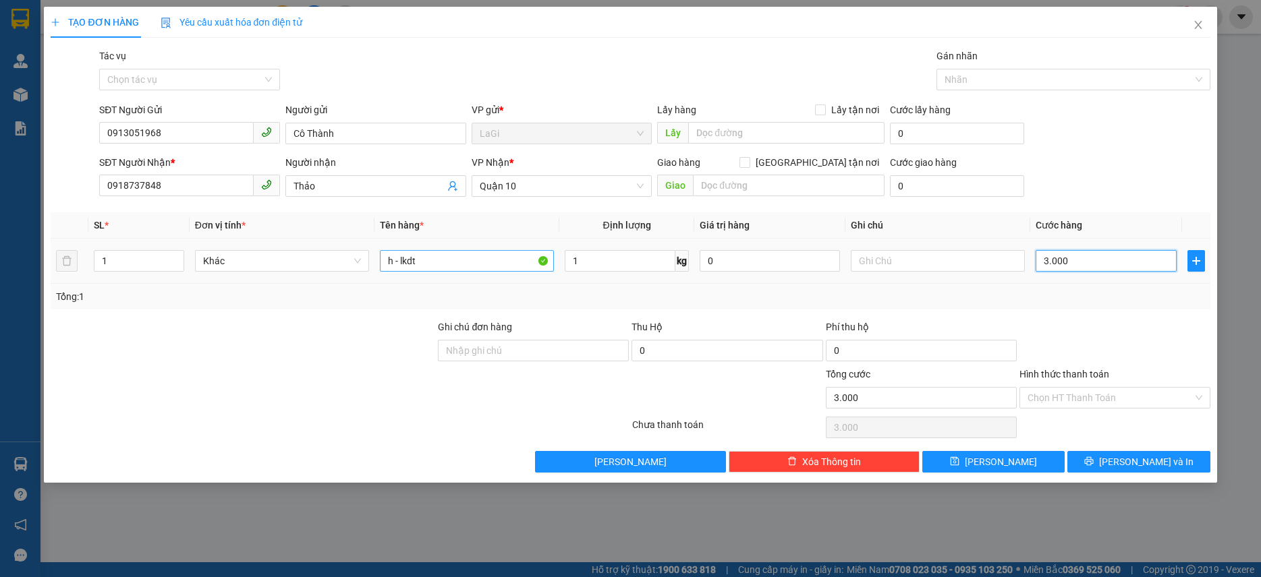
type input "30.000"
click at [1120, 407] on input "Hình thức thanh toán" at bounding box center [1109, 398] width 165 height 20
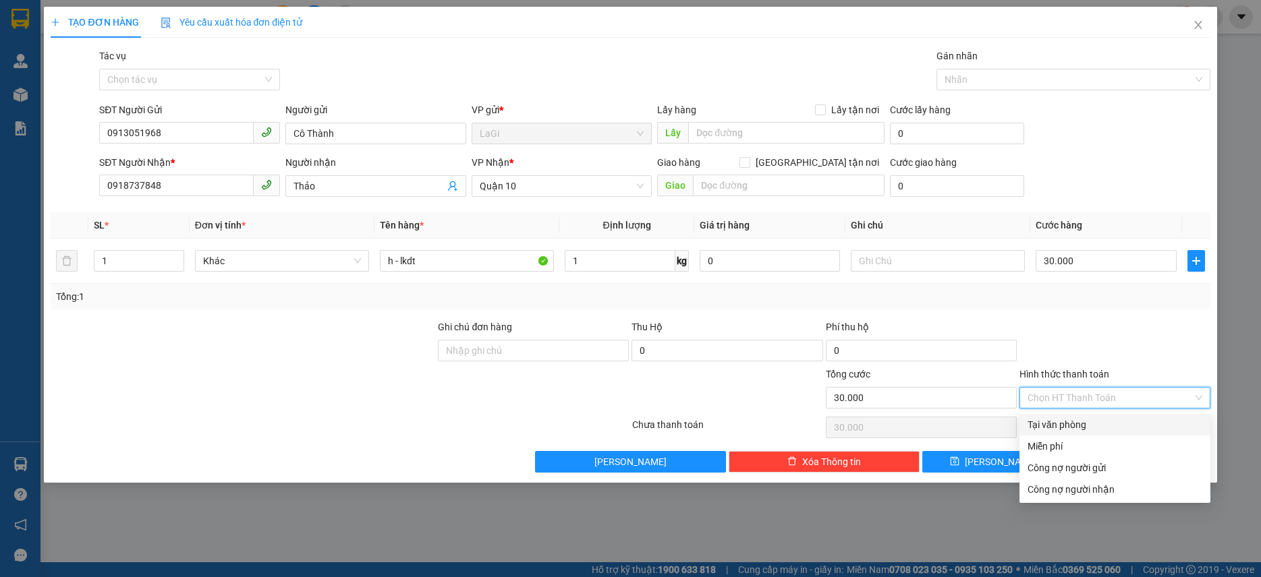
click at [1117, 401] on input "Hình thức thanh toán" at bounding box center [1109, 398] width 165 height 20
click at [1101, 421] on div "Tại văn phòng" at bounding box center [1114, 424] width 175 height 15
type input "0"
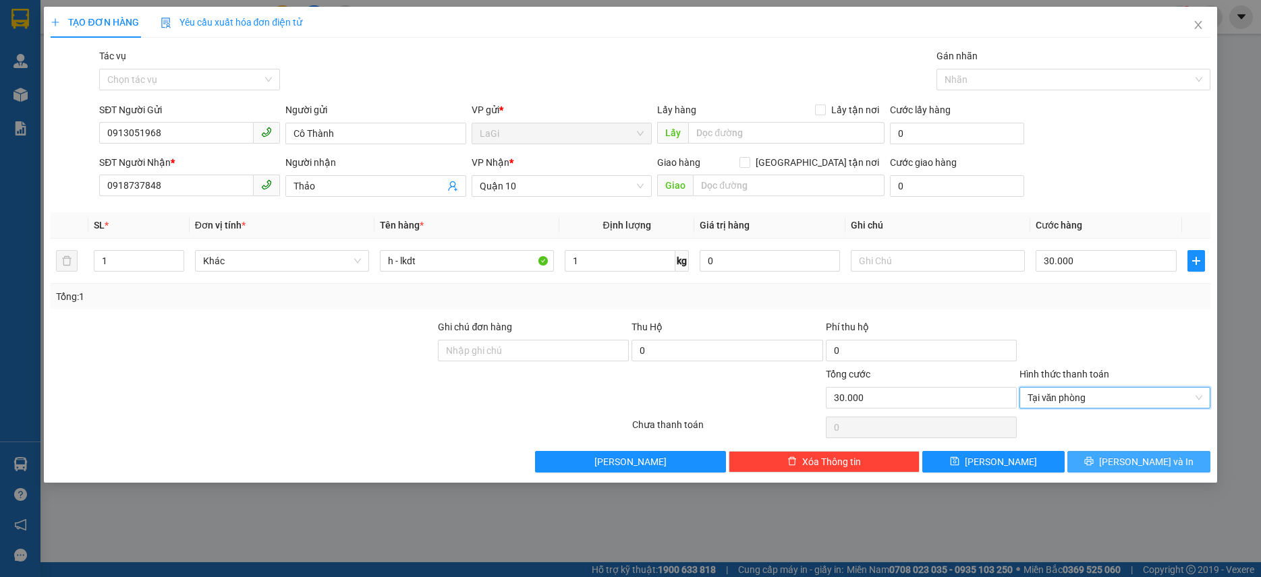
click at [1134, 471] on button "Lưu và In" at bounding box center [1138, 462] width 142 height 22
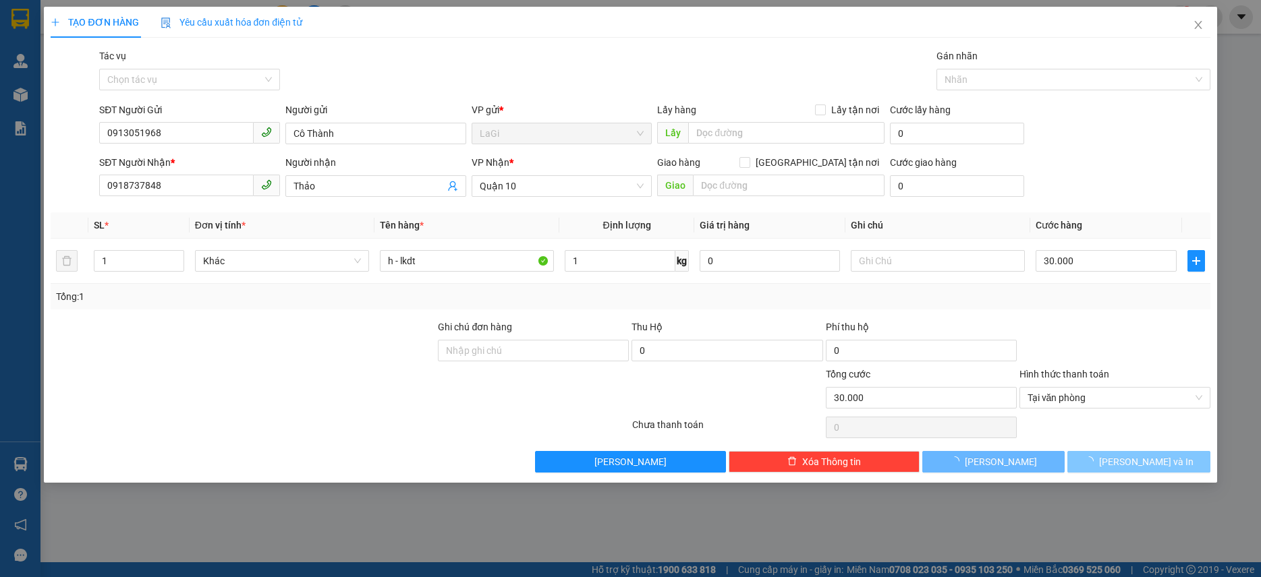
click at [1134, 471] on button "Lưu và In" at bounding box center [1138, 462] width 142 height 22
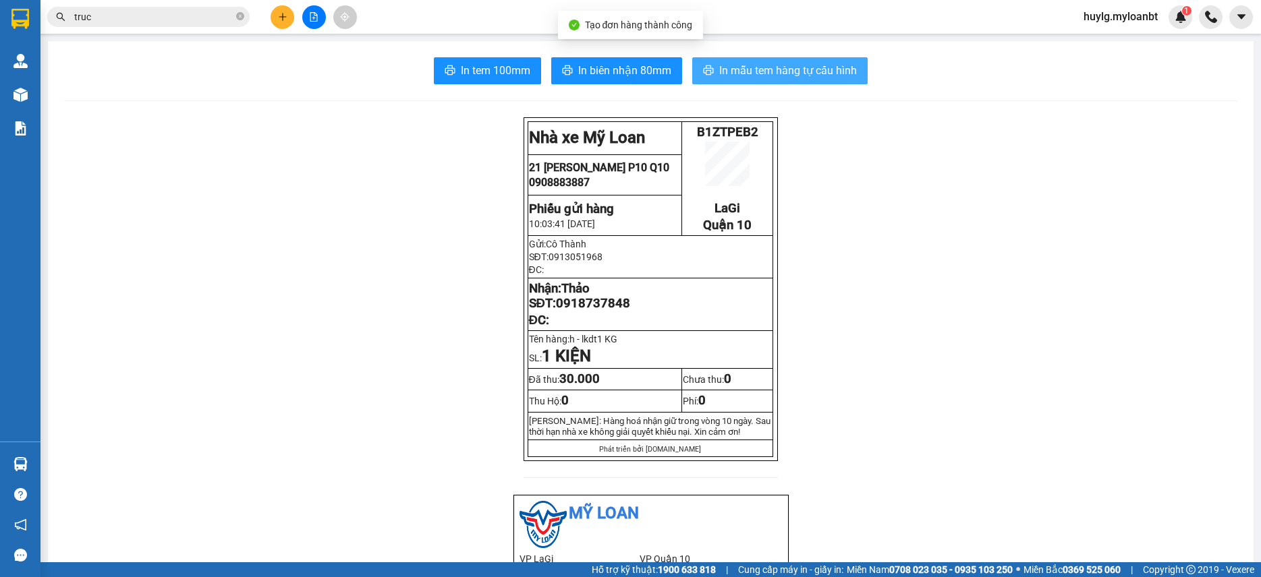
click at [759, 75] on span "In mẫu tem hàng tự cấu hình" at bounding box center [788, 70] width 138 height 17
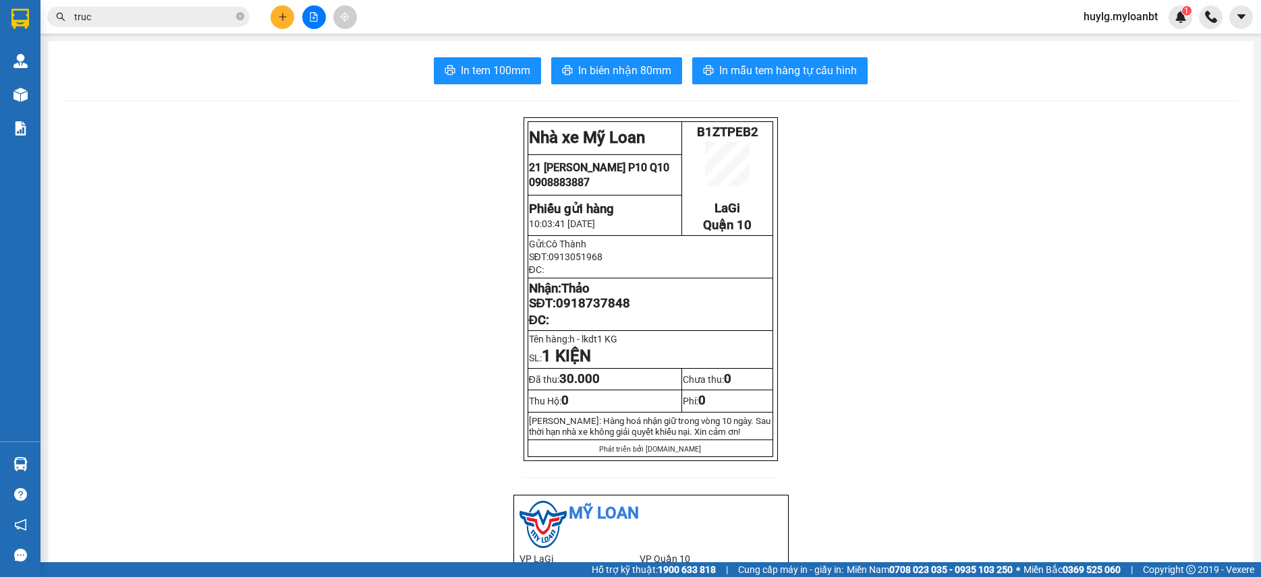
drag, startPoint x: 100, startPoint y: 30, endPoint x: 123, endPoint y: 25, distance: 24.1
click at [102, 30] on div "Kết quả tìm kiếm ( 2360 ) Bộ lọc Mã ĐH Trạng thái Món hàng Thu hộ Tổng cước Chư…" at bounding box center [630, 17] width 1261 height 34
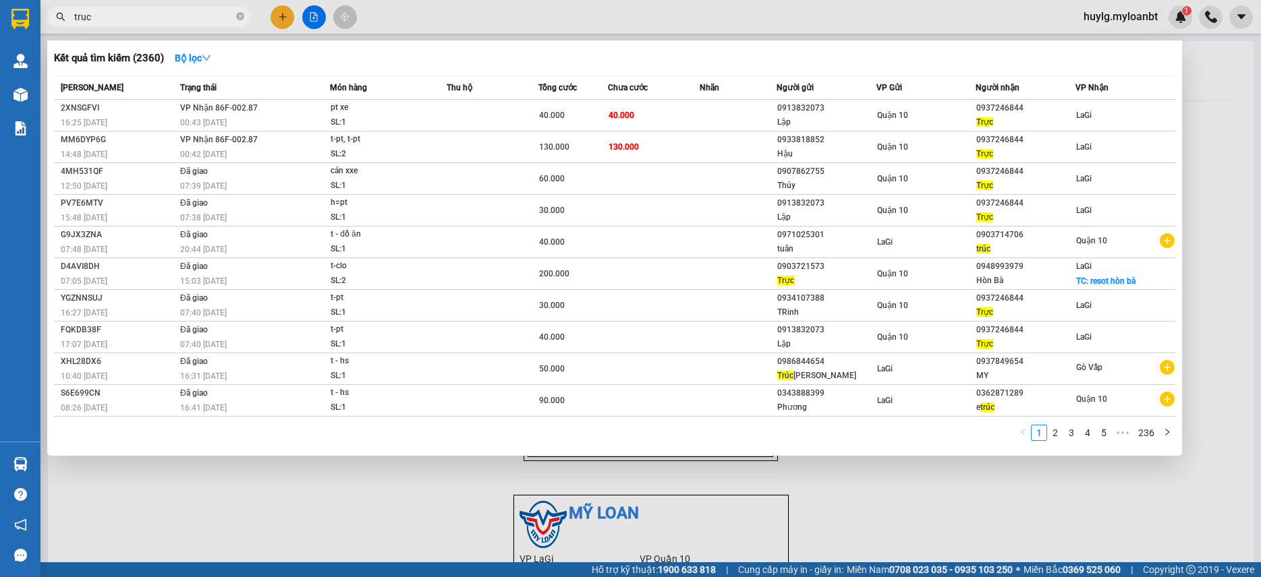
click at [123, 25] on span "truc" at bounding box center [148, 17] width 202 height 20
click at [128, 20] on input "truc" at bounding box center [153, 16] width 159 height 15
click at [131, 19] on input "truc" at bounding box center [153, 16] width 159 height 15
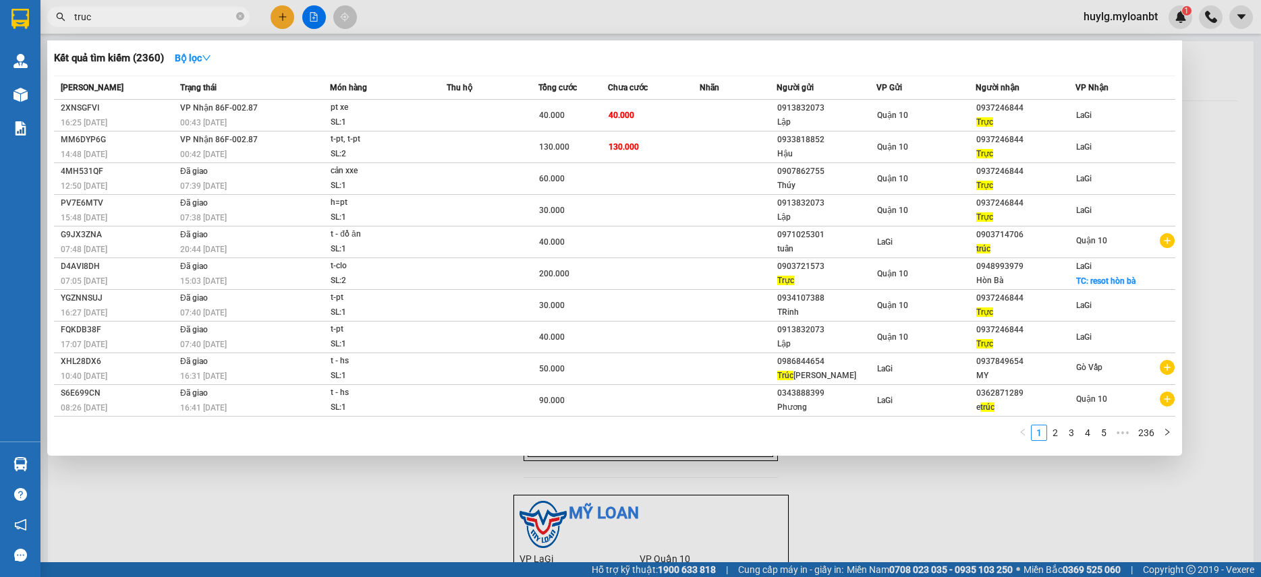
click at [131, 19] on input "truc" at bounding box center [153, 16] width 159 height 15
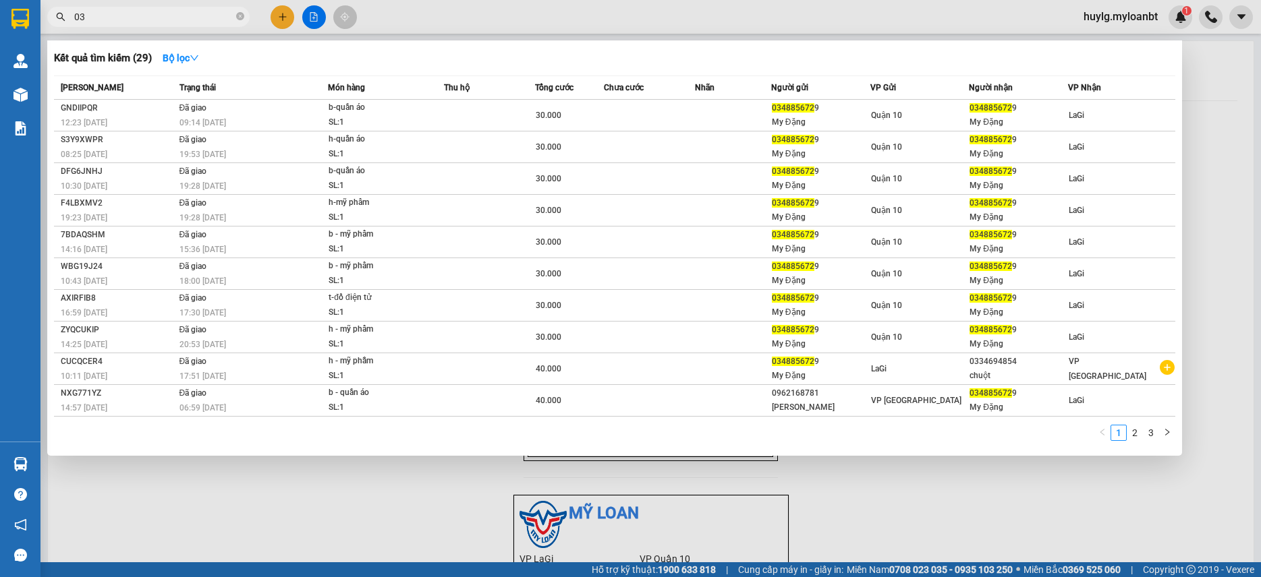
type input "0"
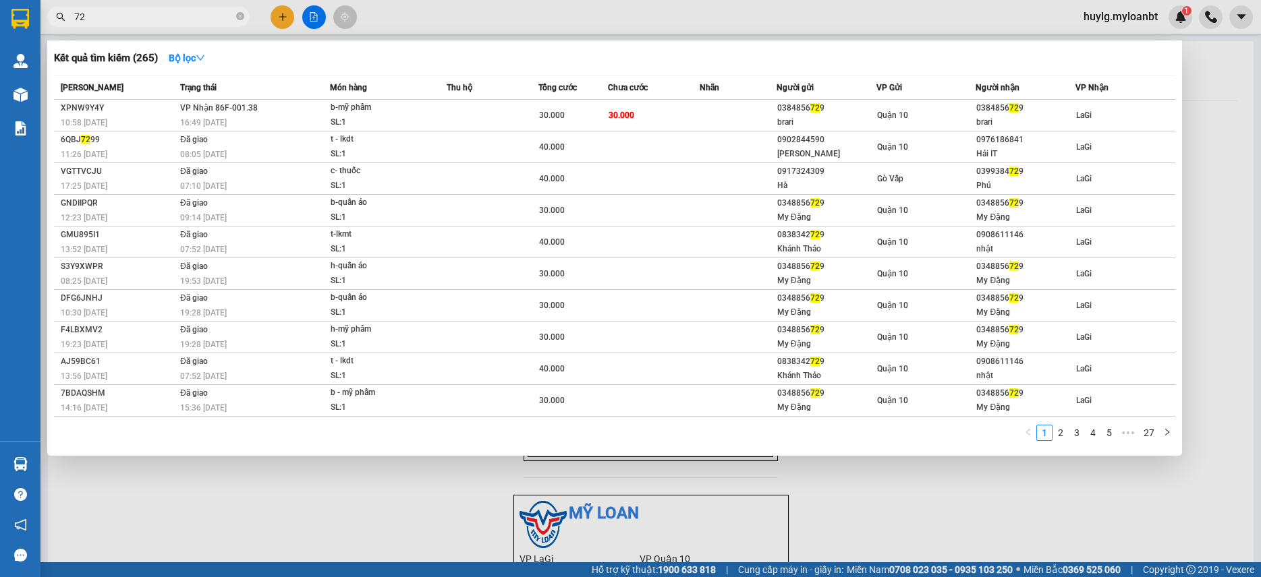
type input "7"
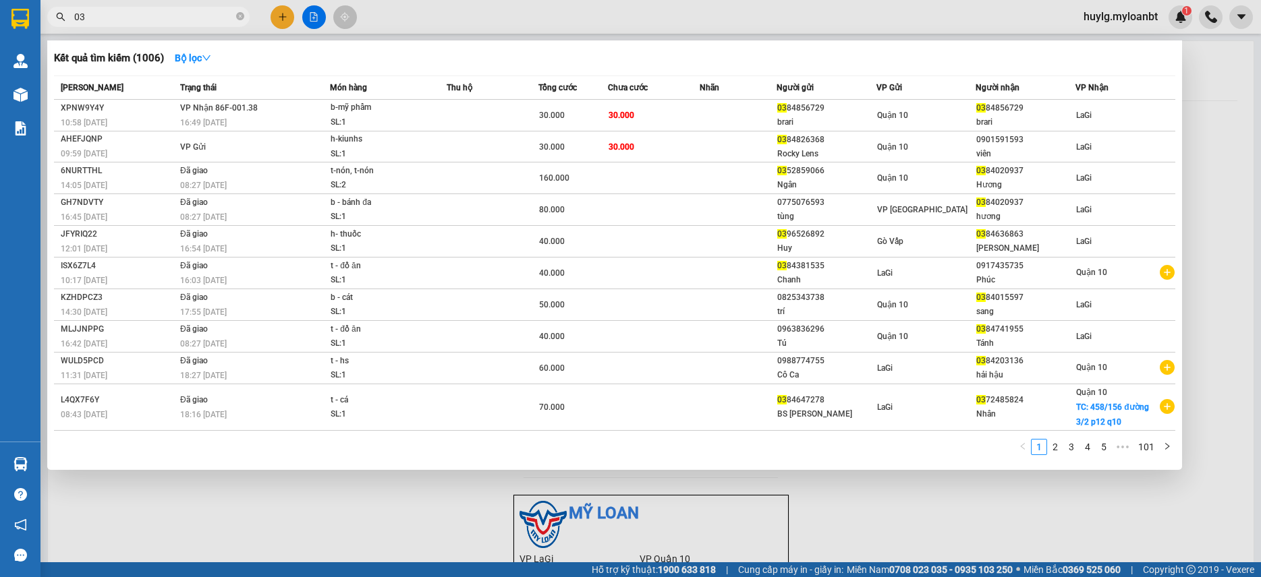
type input "0"
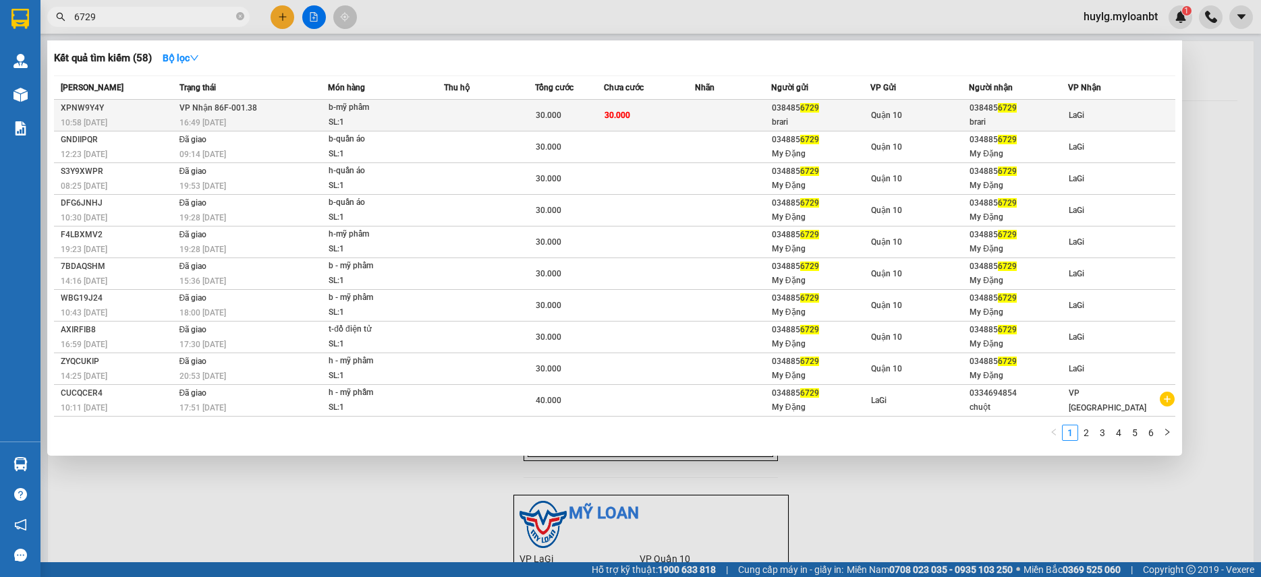
type input "6729"
click at [330, 115] on td "b-mỹ phẩm SL: 1" at bounding box center [386, 116] width 116 height 32
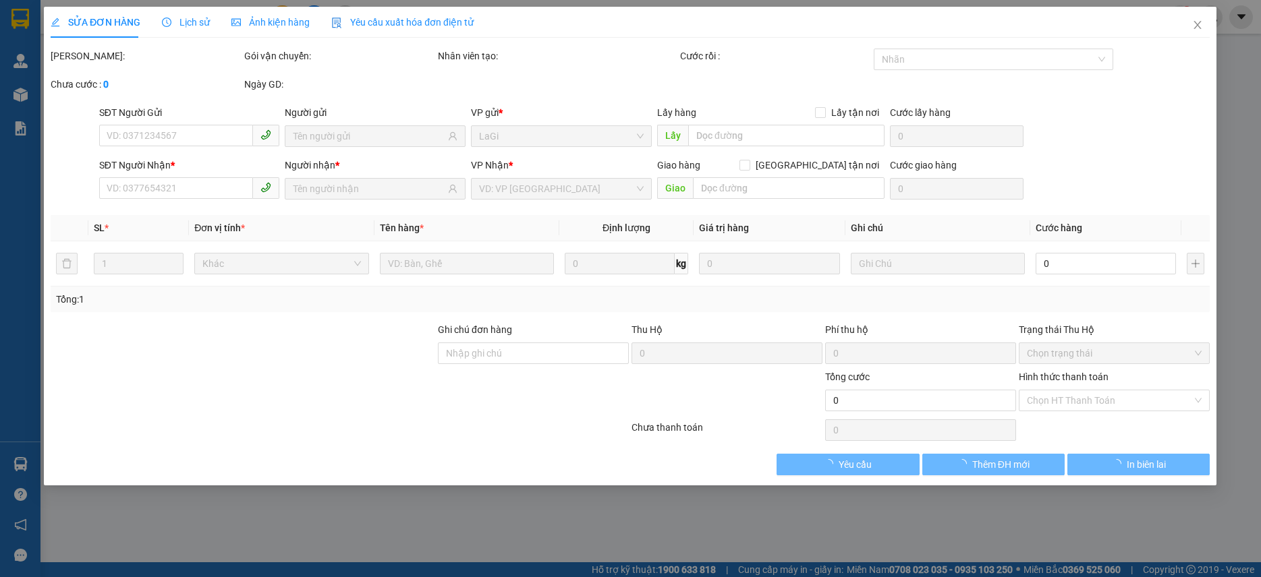
type input "0384856729"
type input "brari"
type input "0384856729"
type input "brari"
type input "30.000"
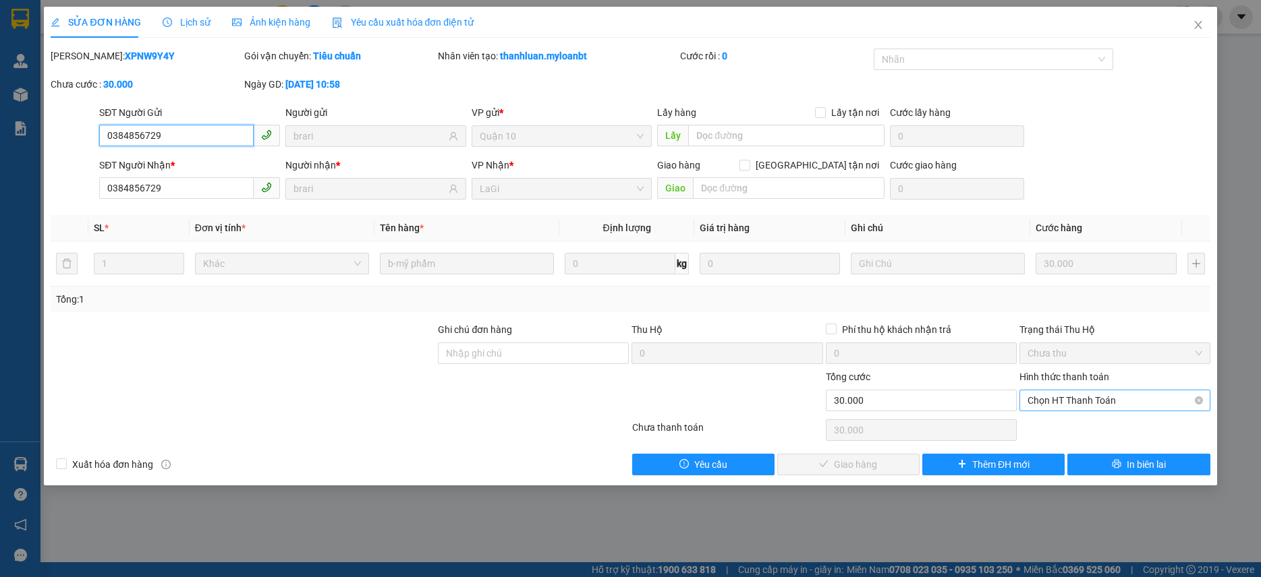
click at [1130, 395] on span "Chọn HT Thanh Toán" at bounding box center [1114, 401] width 175 height 20
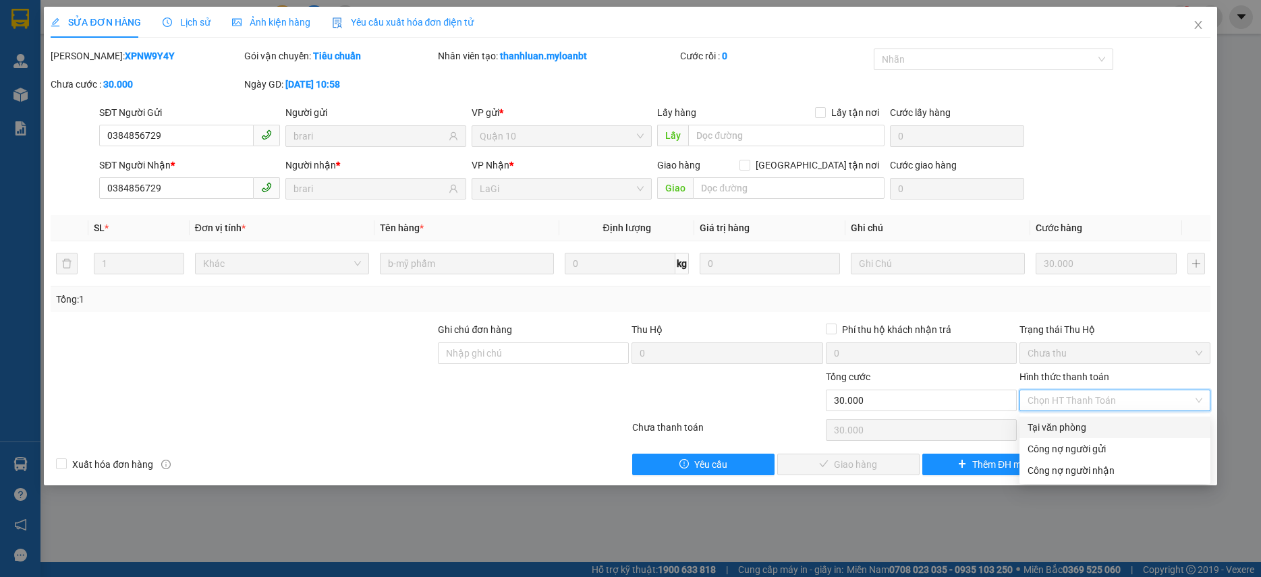
click at [1074, 423] on div "Tại văn phòng" at bounding box center [1114, 427] width 175 height 15
type input "0"
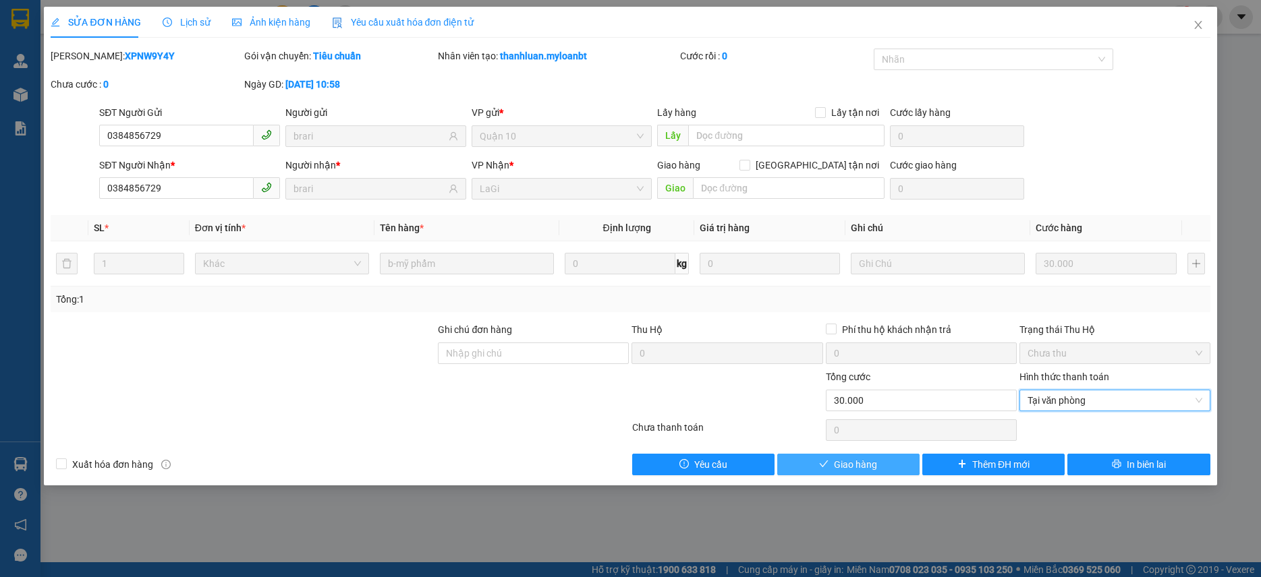
click at [884, 472] on button "Giao hàng" at bounding box center [848, 465] width 142 height 22
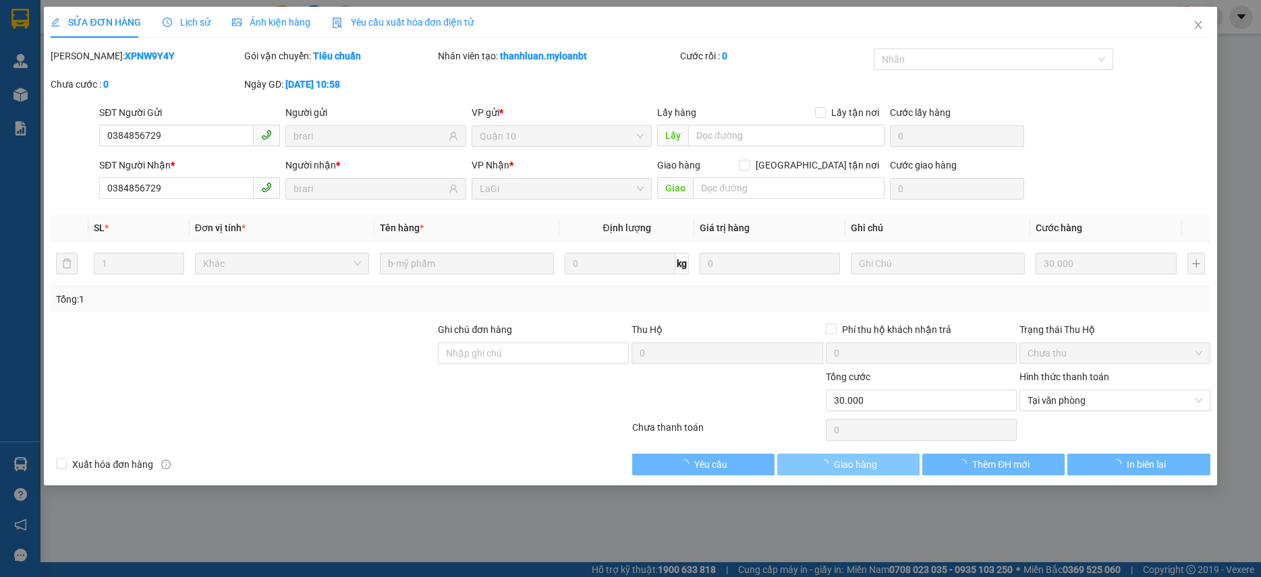
click at [882, 471] on button "Giao hàng" at bounding box center [848, 465] width 142 height 22
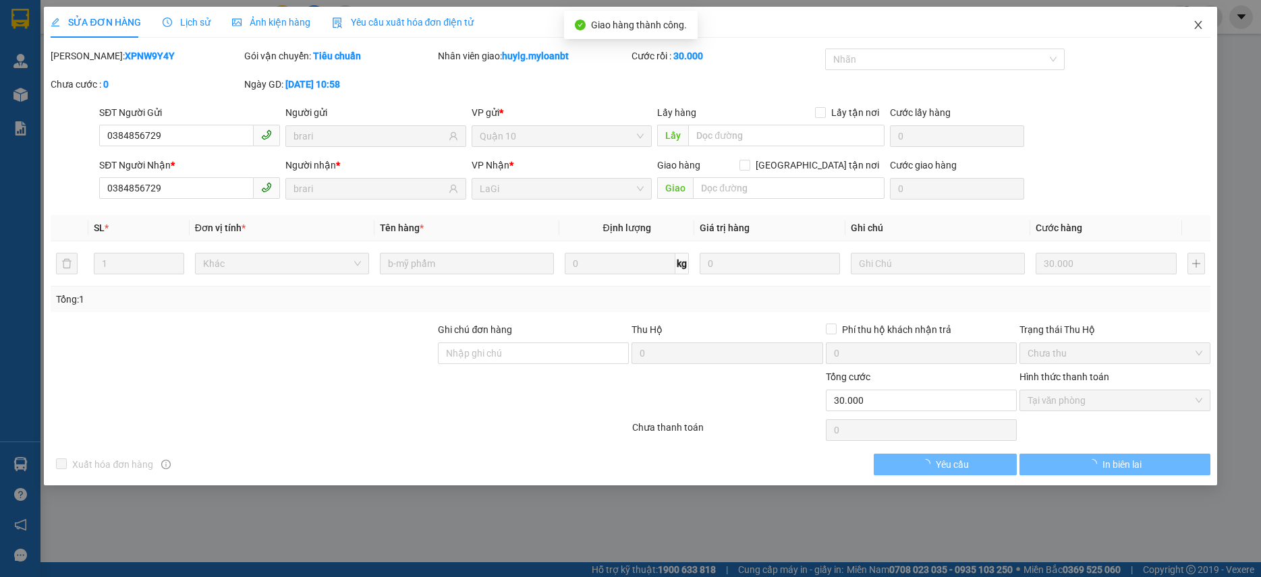
click at [1201, 28] on icon "close" at bounding box center [1197, 25] width 11 height 11
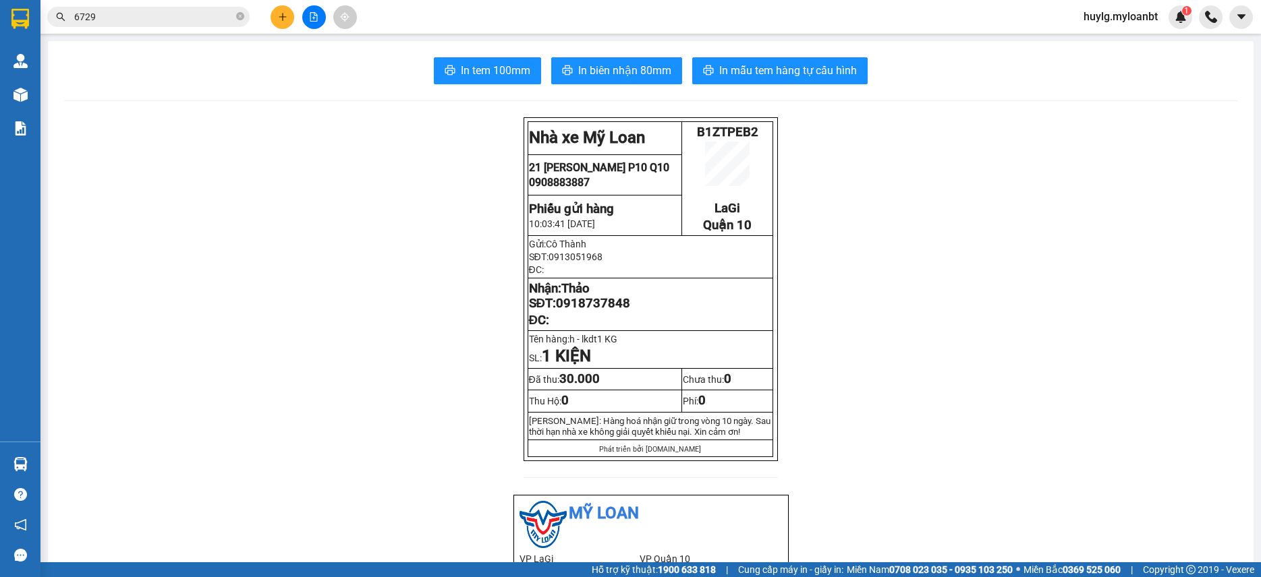
click at [298, 15] on div at bounding box center [313, 17] width 101 height 24
click at [297, 15] on div at bounding box center [313, 17] width 101 height 24
click at [289, 21] on button at bounding box center [282, 17] width 24 height 24
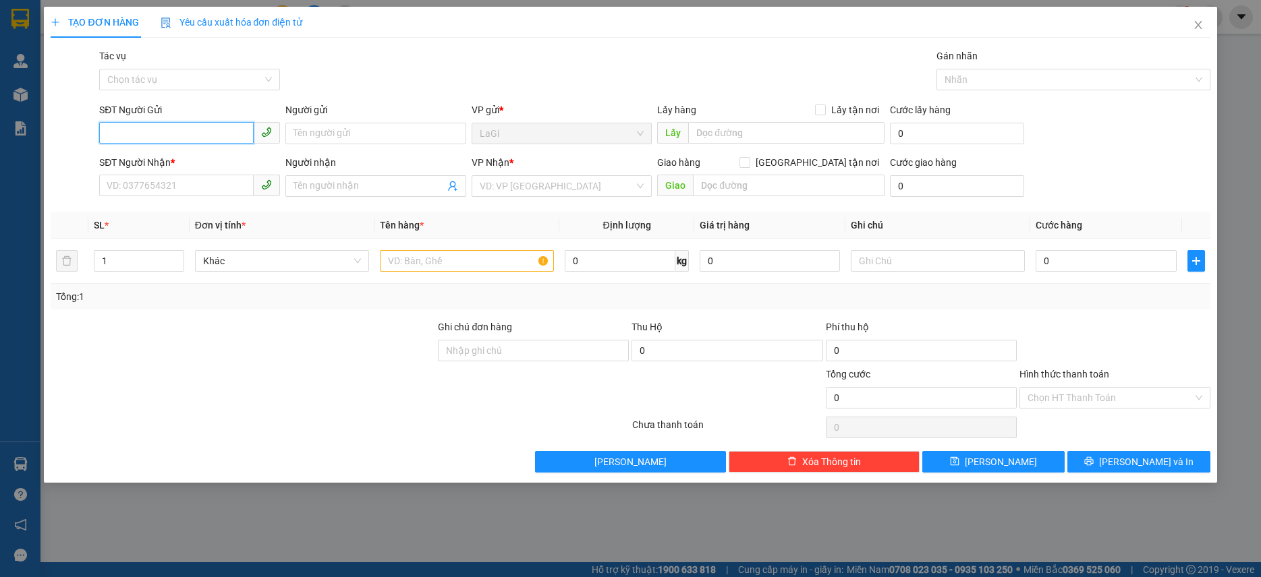
click at [235, 136] on input "SĐT Người Gửi" at bounding box center [176, 133] width 154 height 22
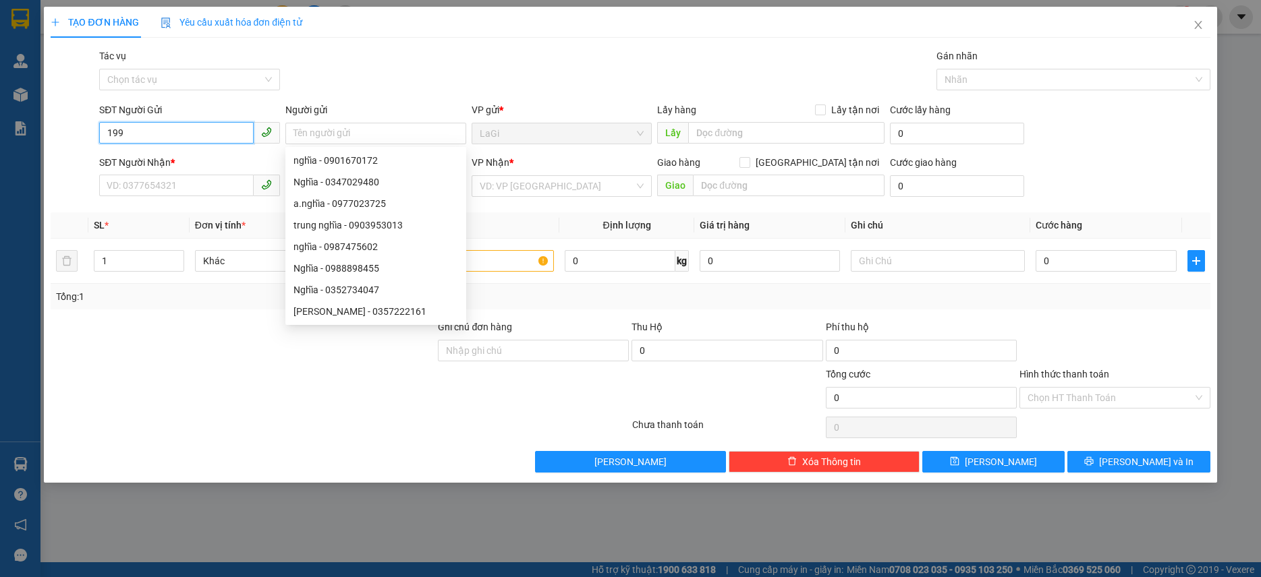
click at [212, 140] on input "199" at bounding box center [176, 133] width 154 height 22
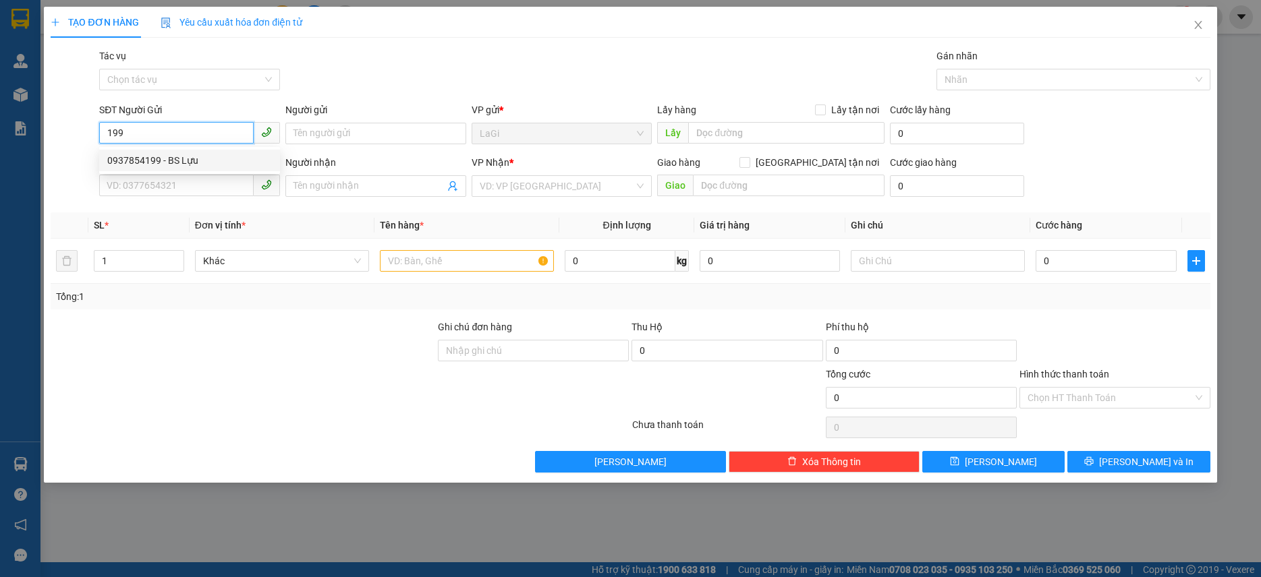
click at [219, 166] on div "0937854199 - BS Lựu" at bounding box center [189, 160] width 165 height 15
type input "0937854199"
type input "BS Lựu"
type input "0915204849"
type input "lab hạnh phúc"
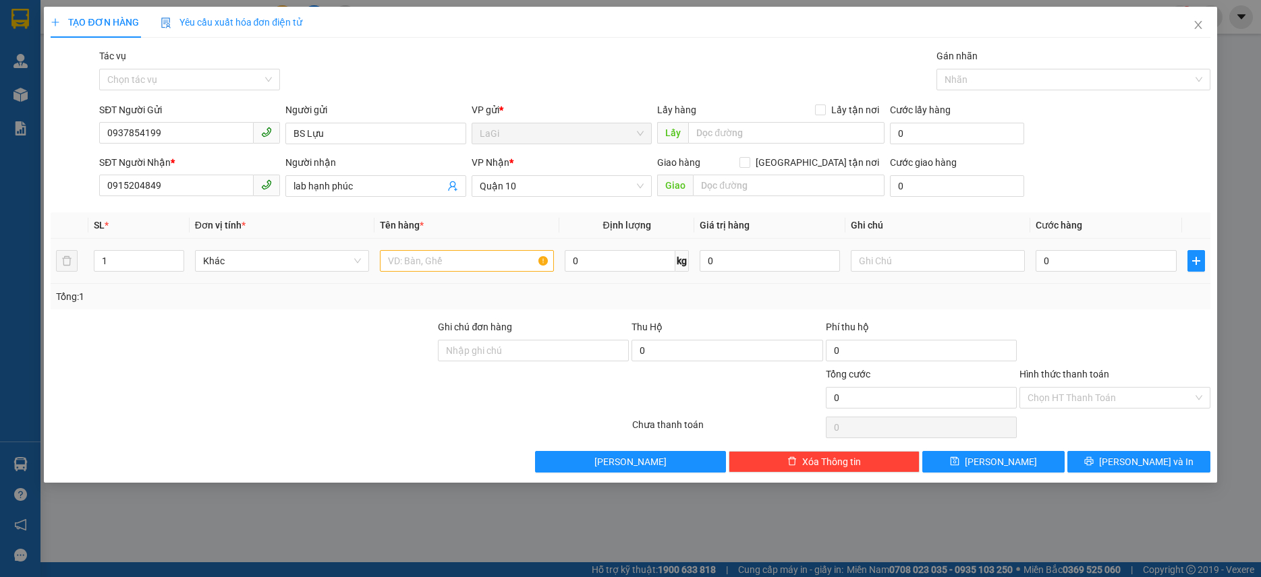
drag, startPoint x: 413, startPoint y: 243, endPoint x: 420, endPoint y: 260, distance: 17.9
click at [413, 243] on td at bounding box center [466, 261] width 185 height 45
click at [420, 261] on input "text" at bounding box center [467, 261] width 174 height 22
type input "h -răng"
type input "1"
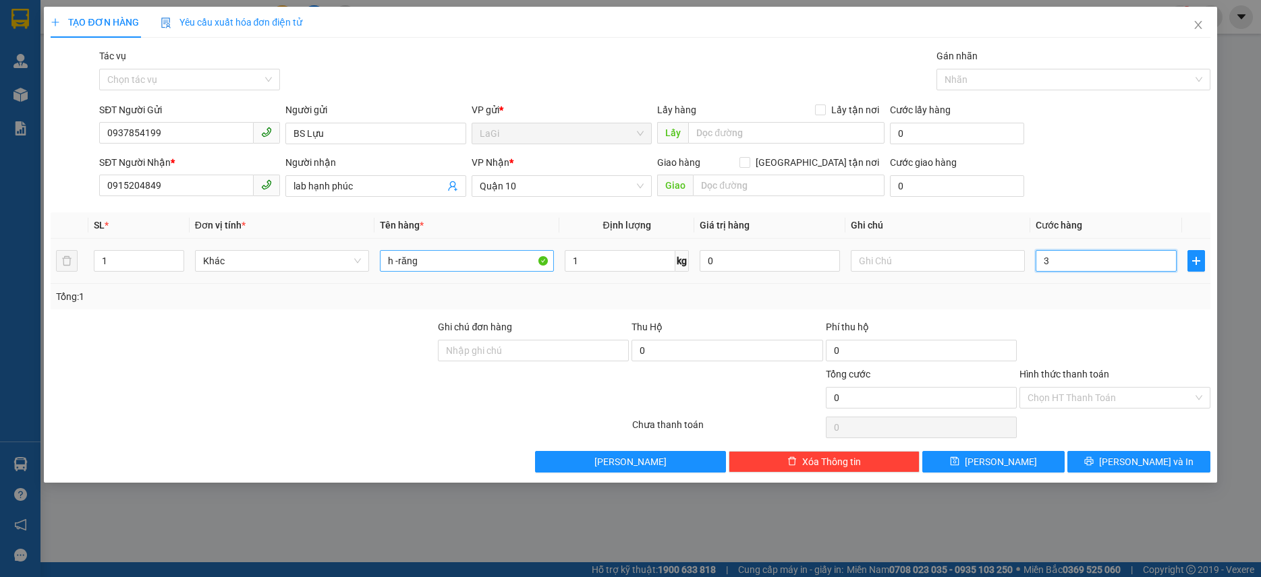
type input "30"
type input "300"
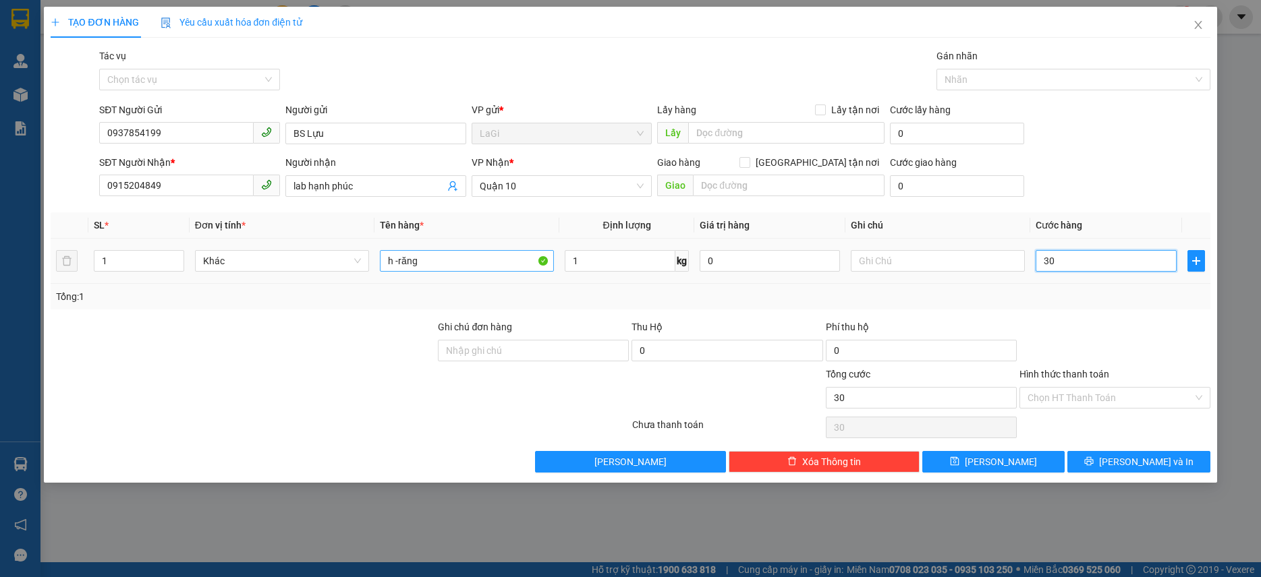
type input "300"
type input "3.000"
type input "30.000"
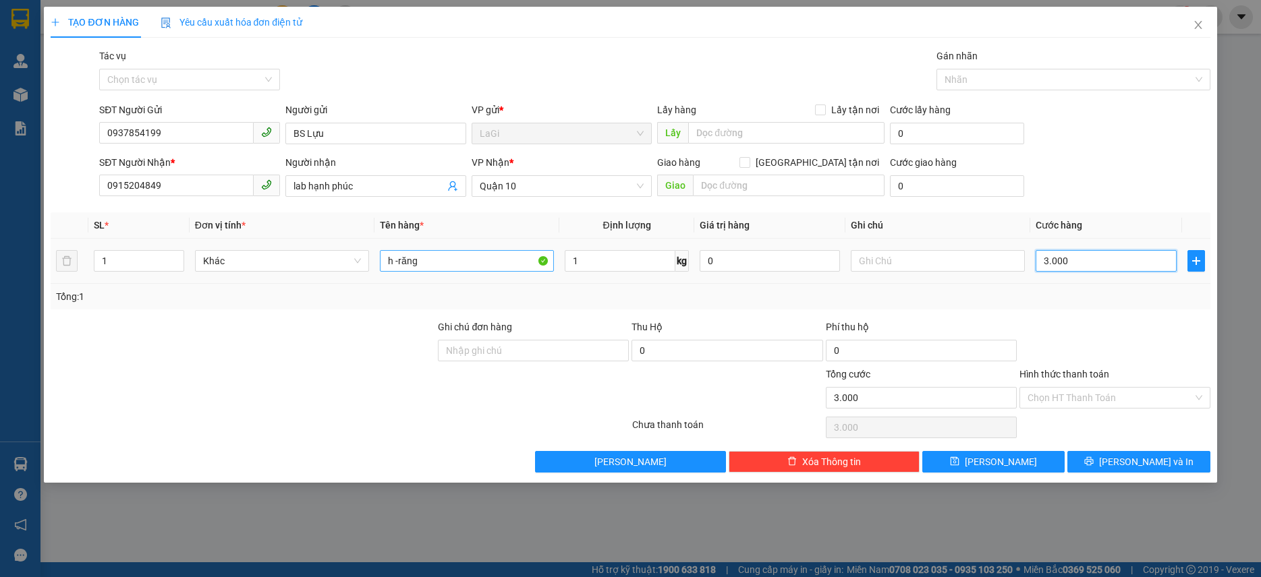
type input "30.000"
click at [1070, 395] on input "Hình thức thanh toán" at bounding box center [1109, 398] width 165 height 20
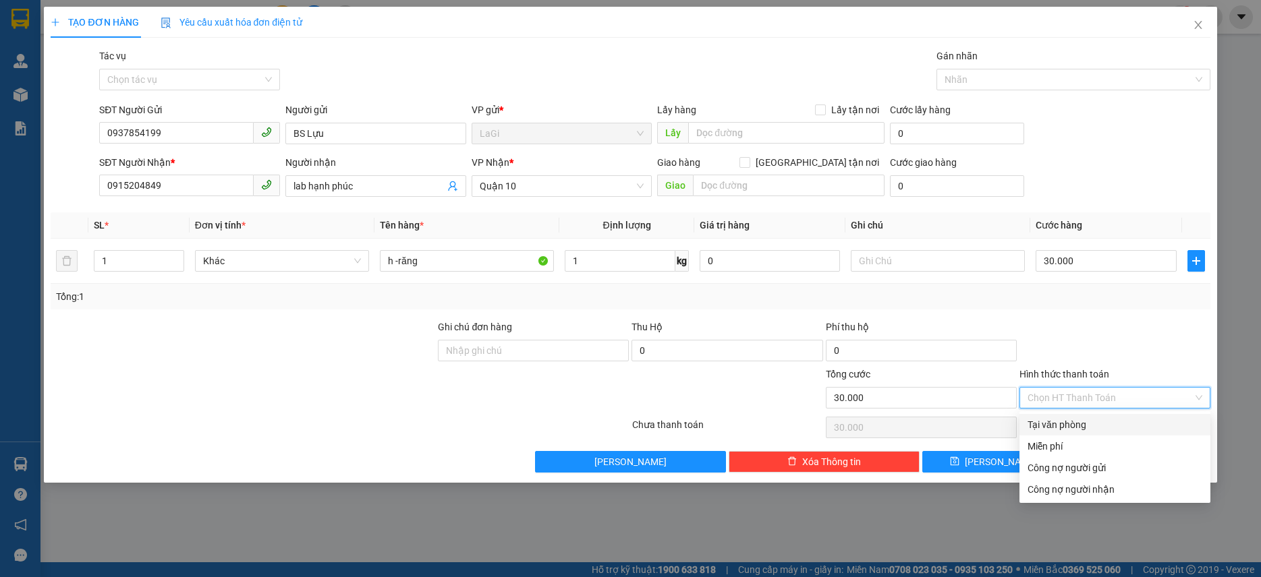
click at [1066, 415] on div "Tại văn phòng" at bounding box center [1114, 425] width 191 height 22
type input "0"
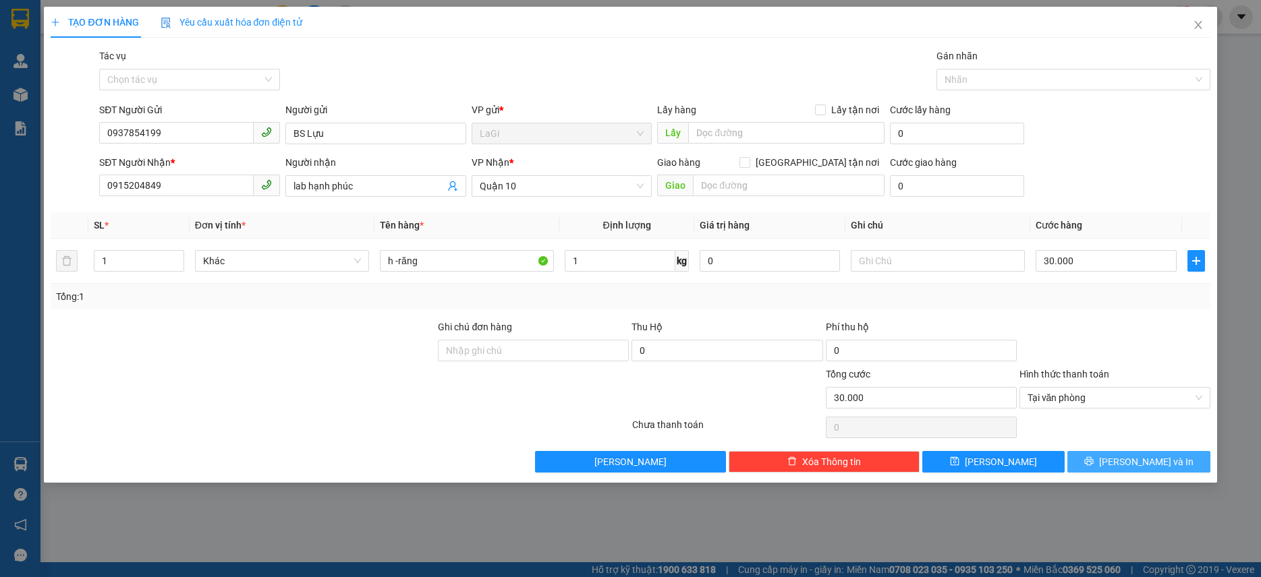
click at [1149, 464] on button "Lưu và In" at bounding box center [1138, 462] width 142 height 22
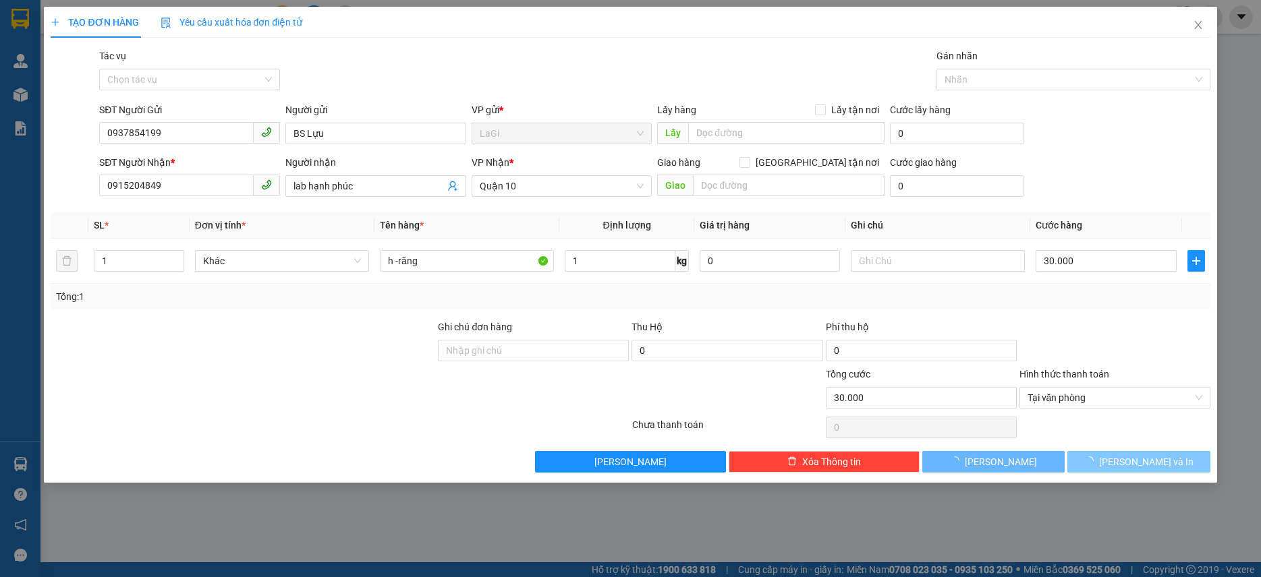
click at [1149, 464] on span "Lưu và In" at bounding box center [1146, 462] width 94 height 15
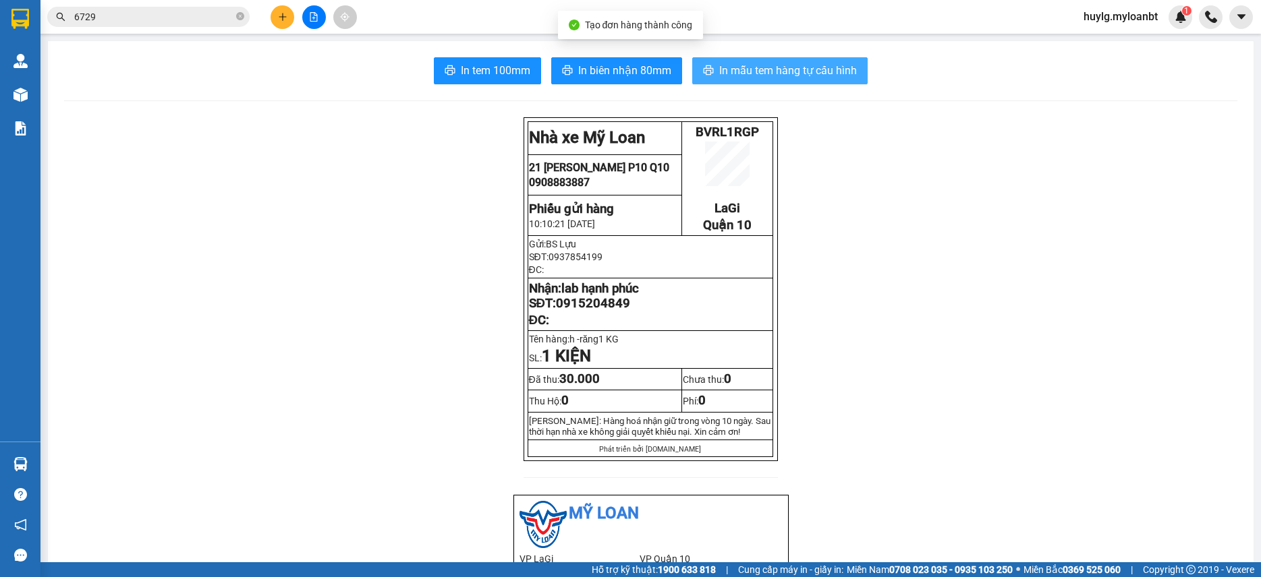
click at [753, 66] on span "In mẫu tem hàng tự cấu hình" at bounding box center [788, 70] width 138 height 17
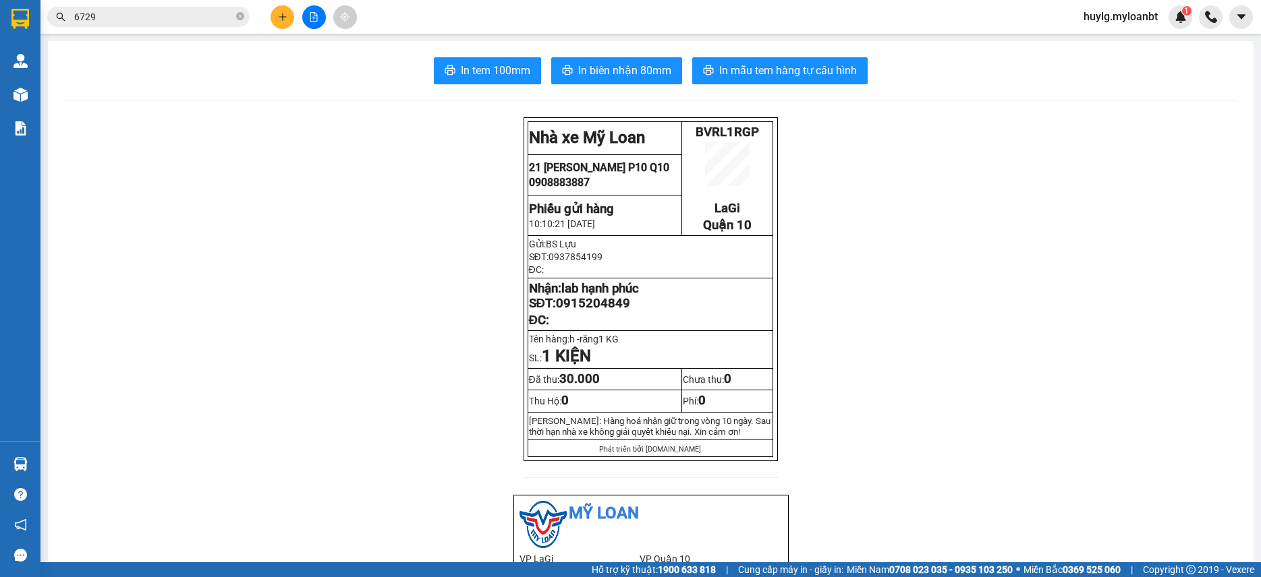
click at [279, 11] on button at bounding box center [282, 17] width 24 height 24
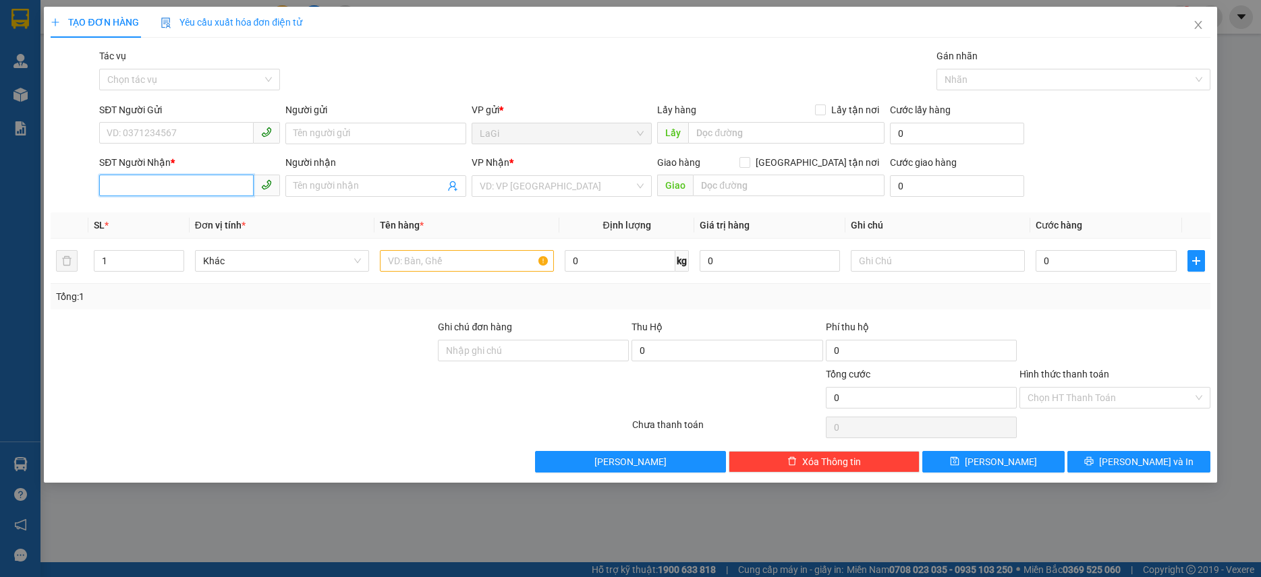
click at [193, 181] on input "SĐT Người Nhận *" at bounding box center [176, 186] width 154 height 22
type input "0909487177"
click at [191, 213] on div "0909487177 - Thảo" at bounding box center [189, 213] width 165 height 15
type input "Thảo"
checkbox input "true"
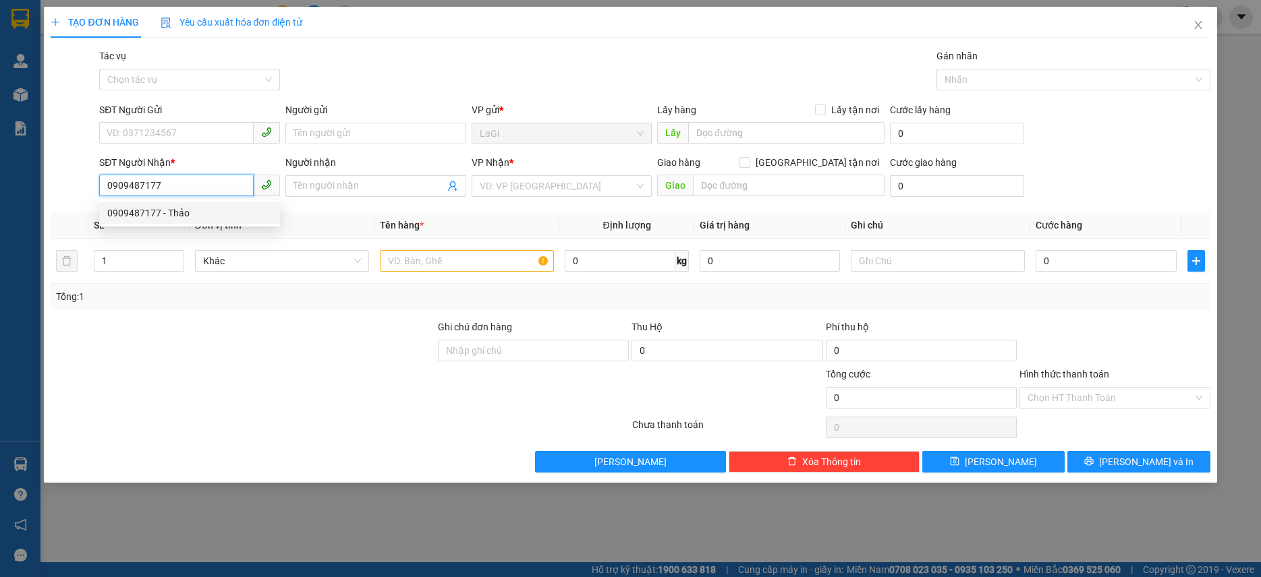
type input "landmark 81 vinhomescentral park central 2 - 720A Điện Biên Phủ , P.22,Q.Bình T…"
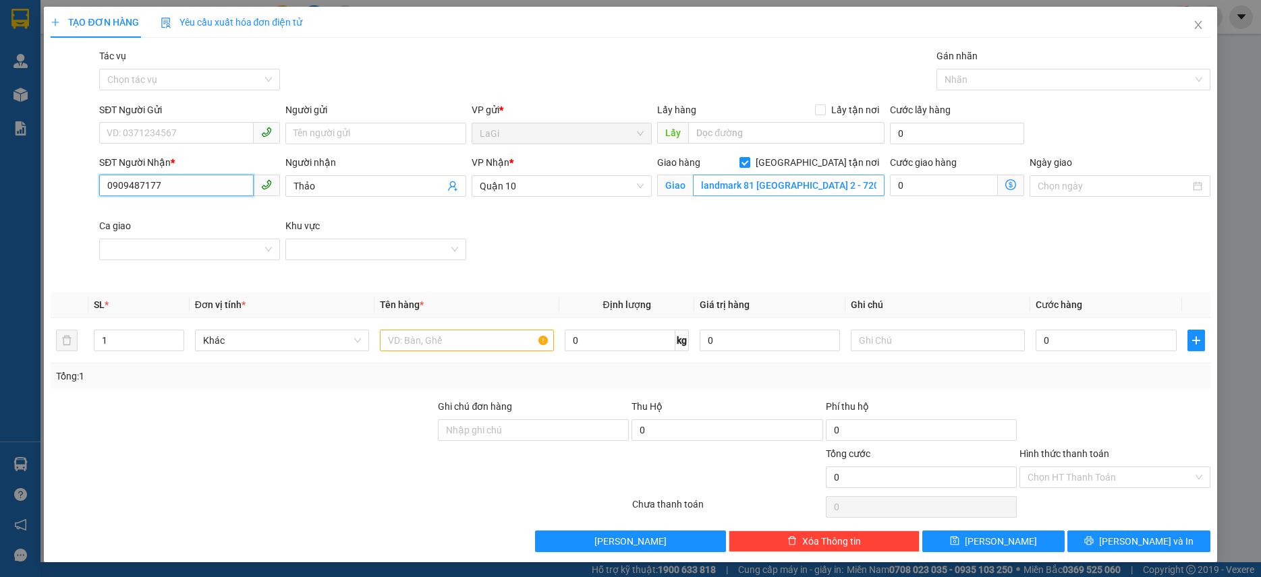
type input "0909487177"
click at [223, 124] on input "SĐT Người Gửi" at bounding box center [176, 133] width 154 height 22
click at [192, 153] on div "0937181553 - Thơ" at bounding box center [188, 160] width 163 height 15
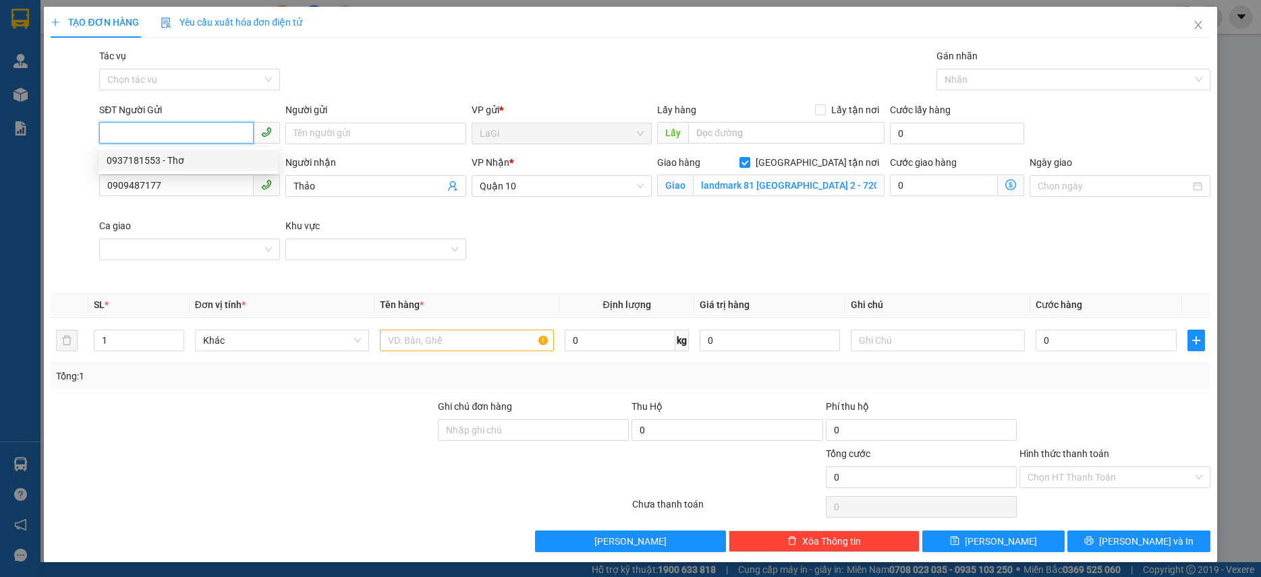
type input "0937181553"
type input "Thơ"
click at [451, 323] on td at bounding box center [466, 340] width 185 height 45
click at [452, 326] on td at bounding box center [466, 340] width 185 height 45
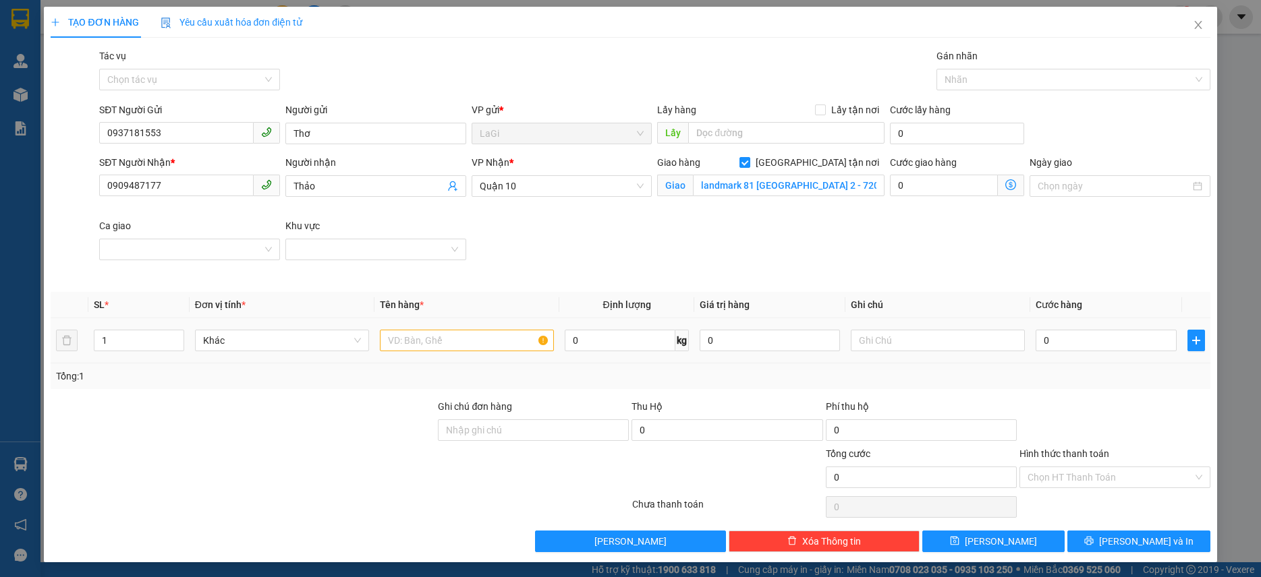
drag, startPoint x: 452, startPoint y: 326, endPoint x: 454, endPoint y: 349, distance: 23.0
click at [453, 335] on td at bounding box center [466, 340] width 185 height 45
click at [454, 349] on input "text" at bounding box center [467, 341] width 174 height 22
type input "t - đồ ăn"
type input "13"
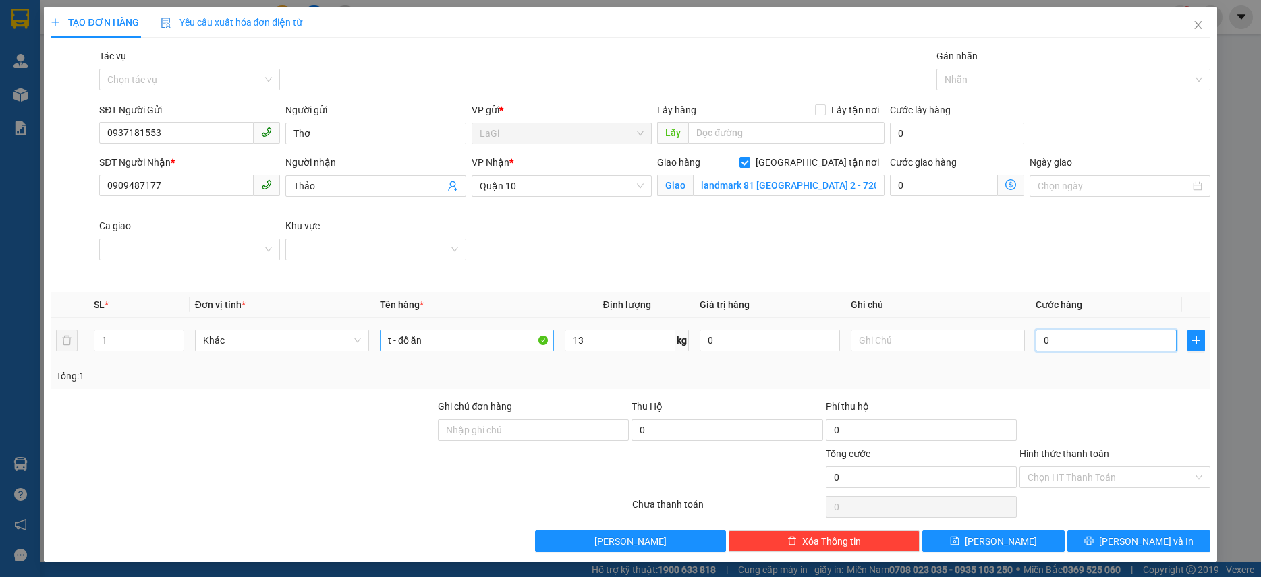
type input "1"
type input "13"
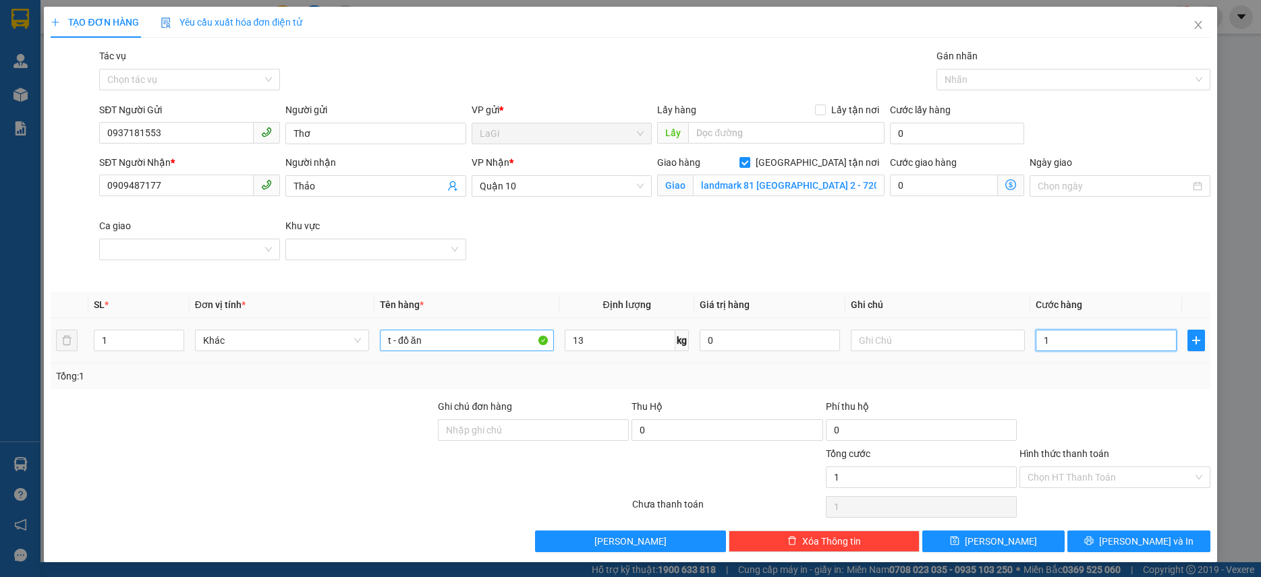
type input "13"
type input "130"
type input "1.300"
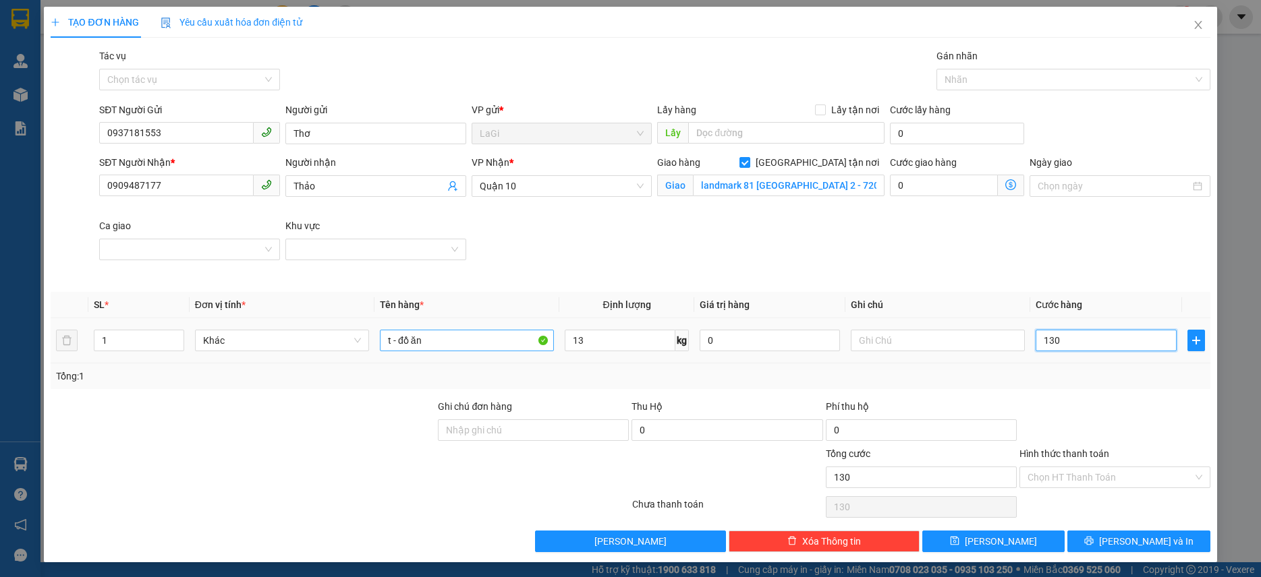
type input "1.300"
type input "13.000"
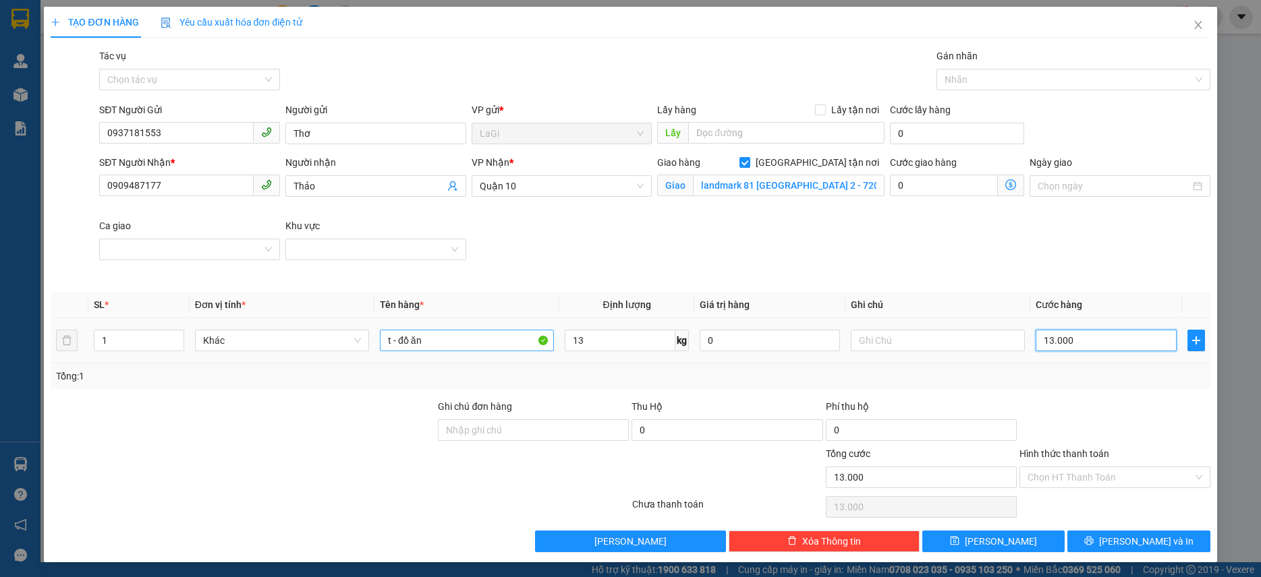
type input "130.000"
click at [1082, 488] on div "Chọn HT Thanh Toán" at bounding box center [1114, 478] width 191 height 22
type input "130.000"
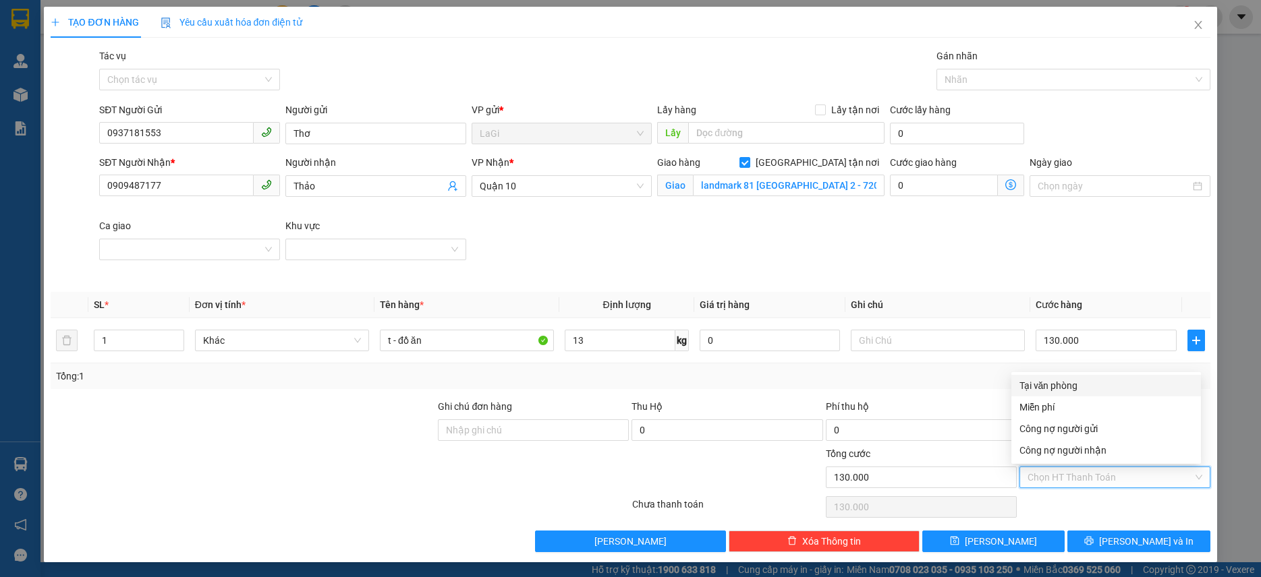
click at [1073, 383] on div "Tại văn phòng" at bounding box center [1105, 385] width 173 height 15
type input "0"
click at [1116, 544] on button "Lưu và In" at bounding box center [1138, 542] width 142 height 22
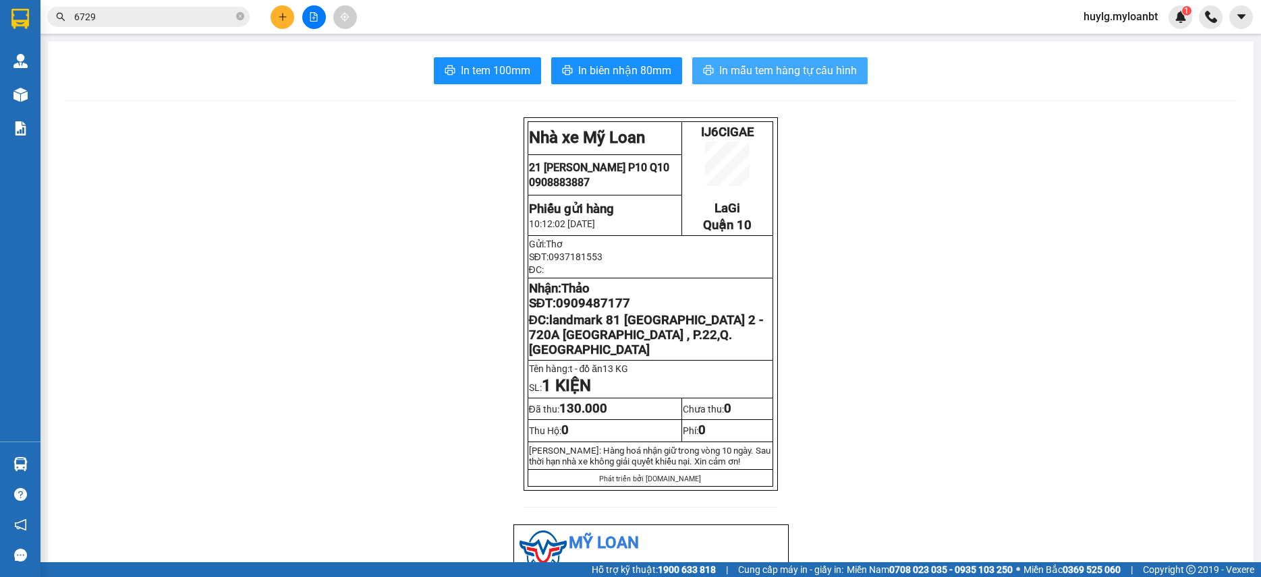
click at [780, 82] on button "In mẫu tem hàng tự cấu hình" at bounding box center [779, 70] width 175 height 27
click at [275, 12] on button at bounding box center [282, 17] width 24 height 24
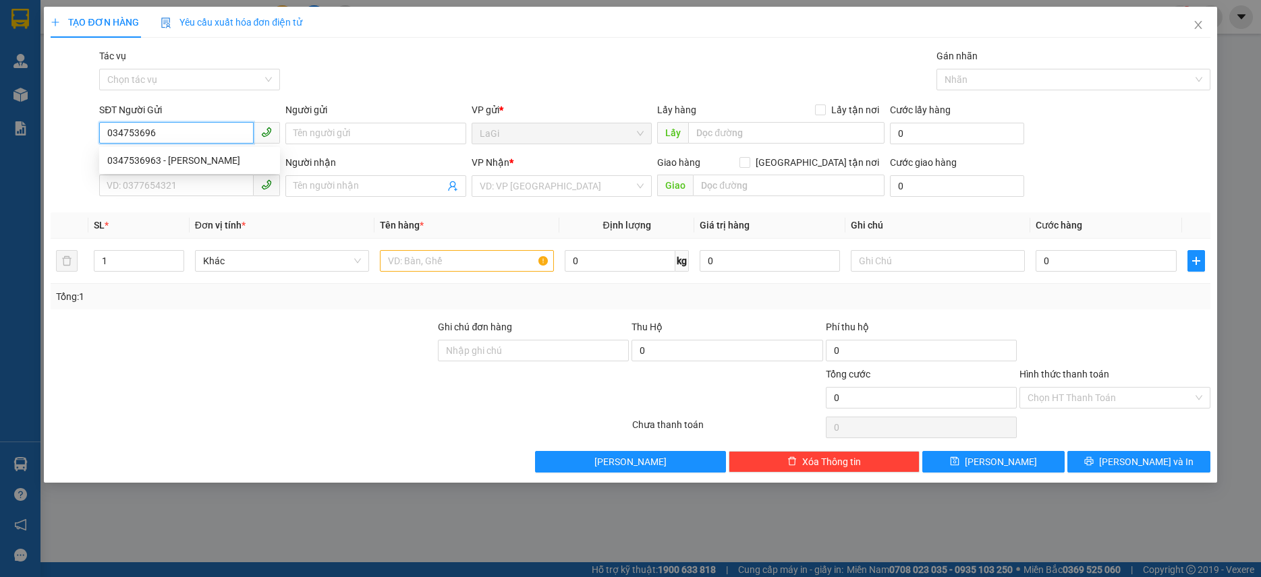
type input "0347536963"
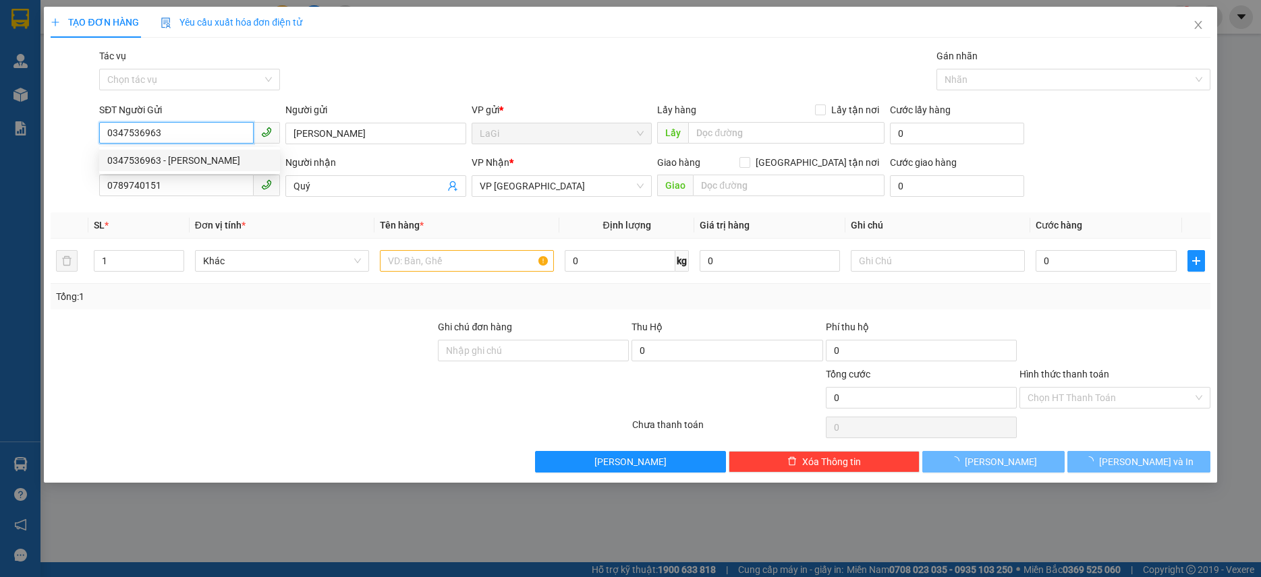
type input "Thanh"
type input "0789740151"
type input "Quý"
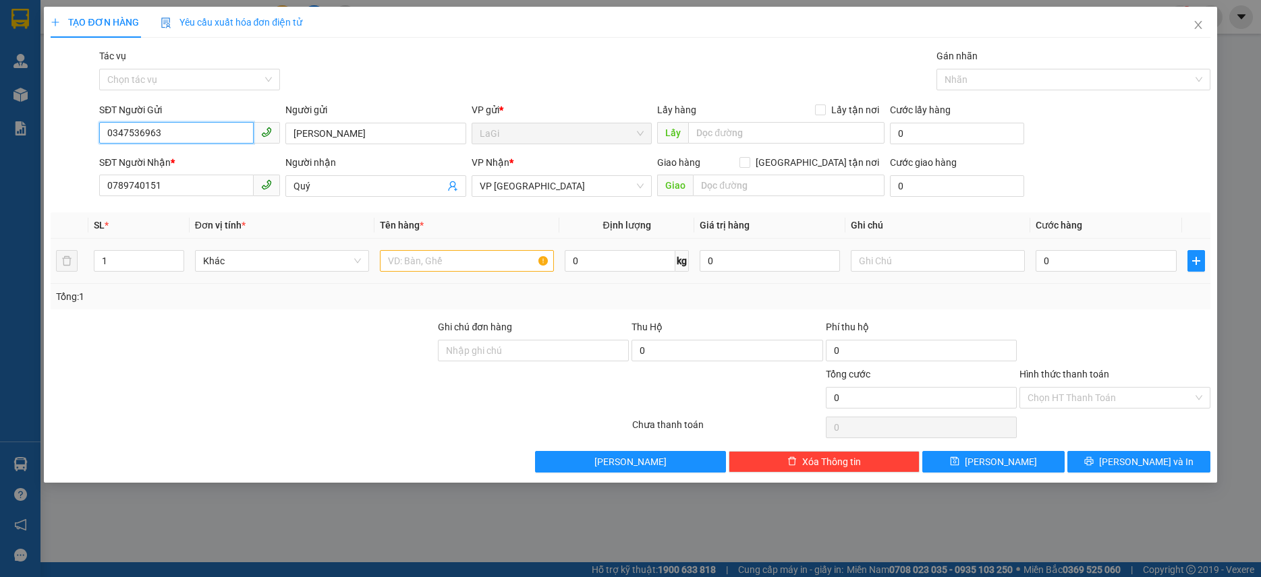
type input "0347536963"
click at [462, 270] on input "text" at bounding box center [467, 261] width 174 height 22
type input "t - hs"
type input "14"
type input "60"
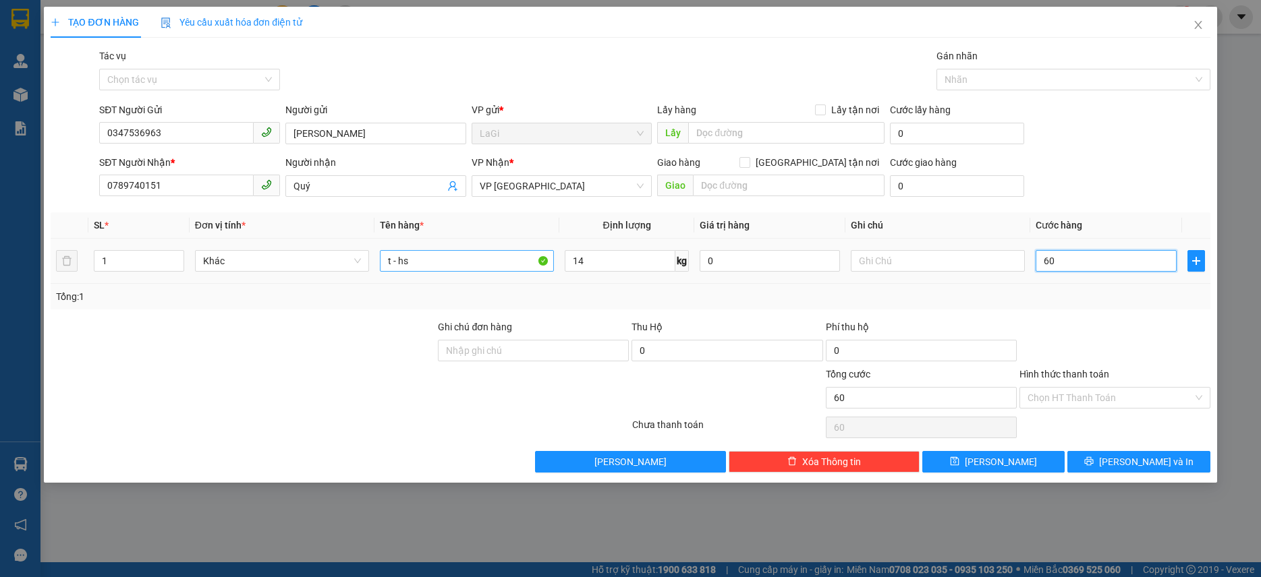
type input "60"
type input "60.000"
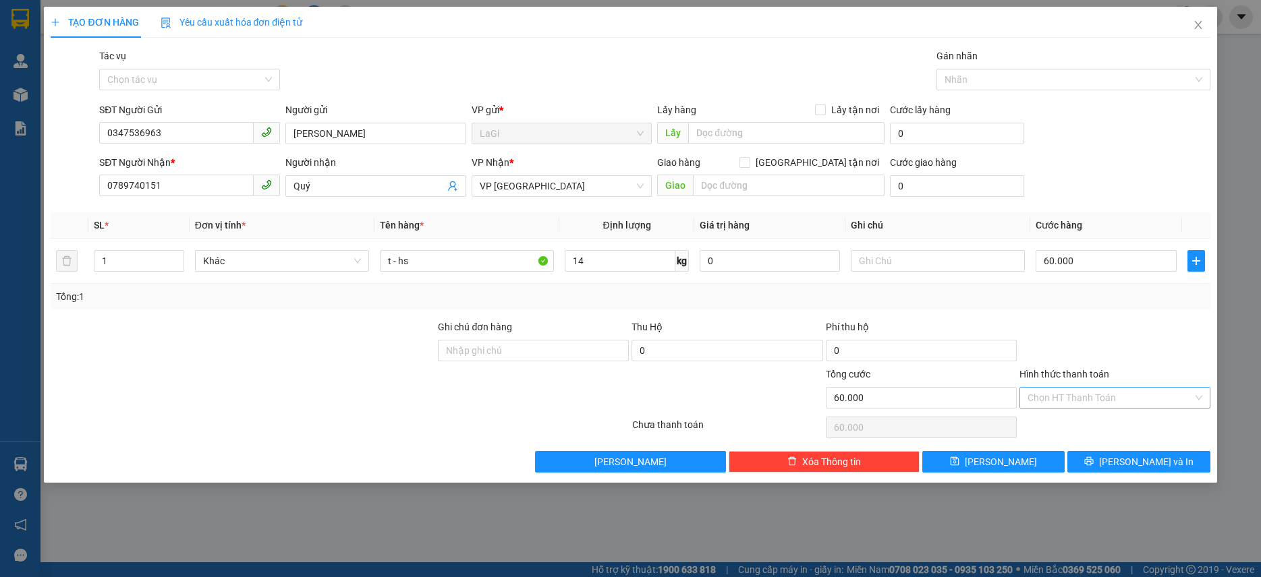
click at [1089, 393] on input "Hình thức thanh toán" at bounding box center [1109, 398] width 165 height 20
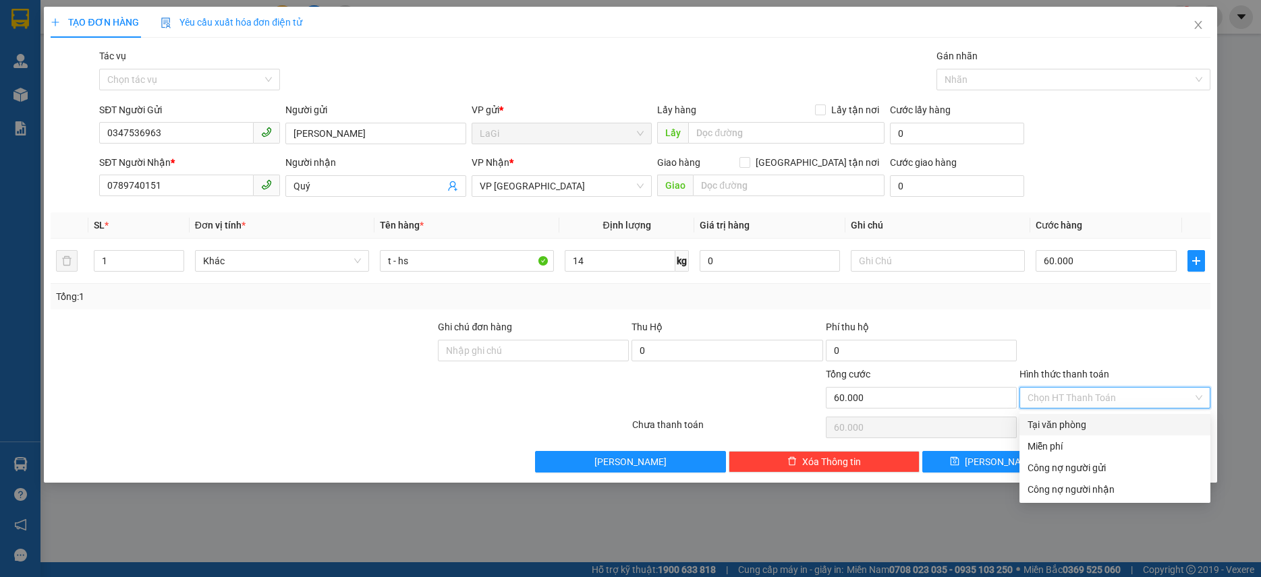
click at [1157, 356] on div at bounding box center [1115, 343] width 194 height 47
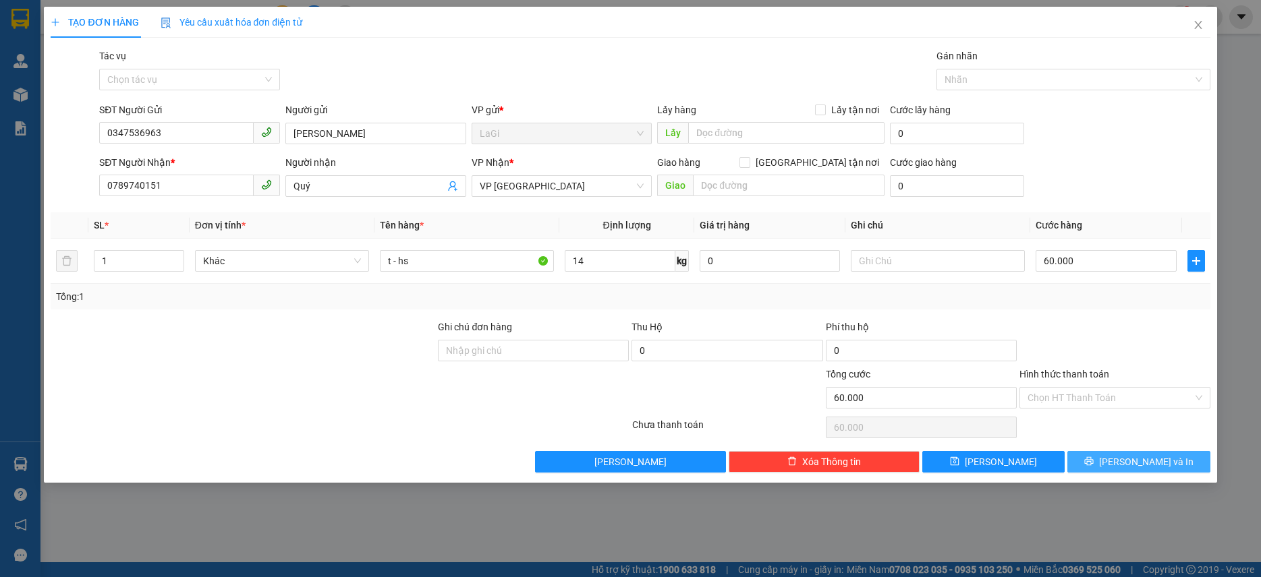
click at [1129, 462] on span "Lưu và In" at bounding box center [1146, 462] width 94 height 15
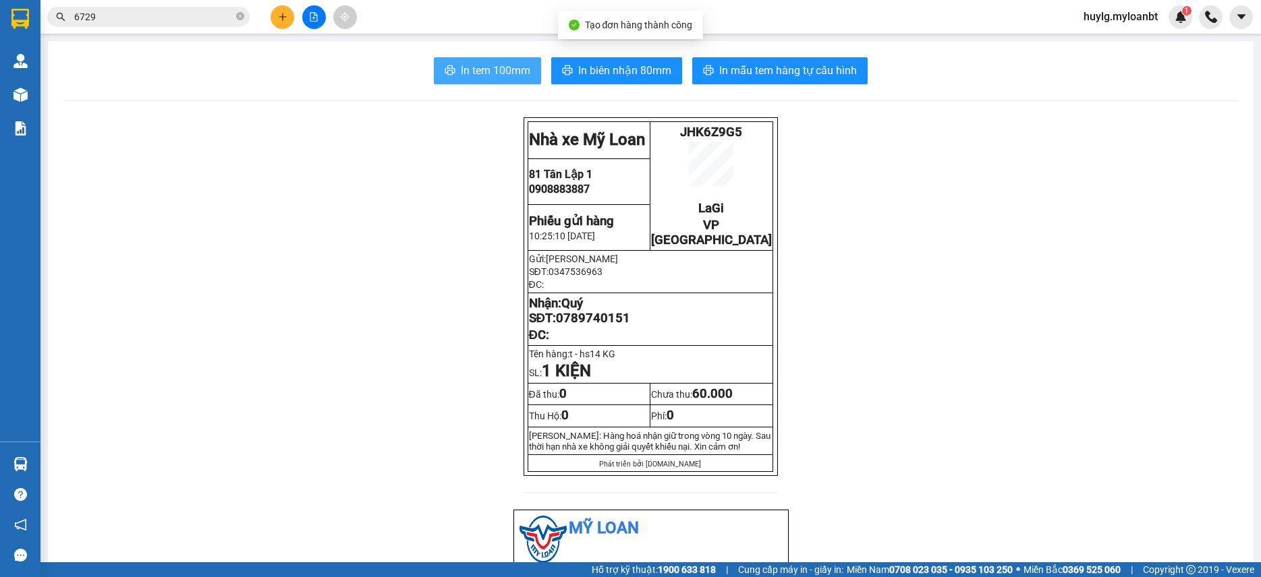
click at [512, 78] on span "In tem 100mm" at bounding box center [495, 70] width 69 height 17
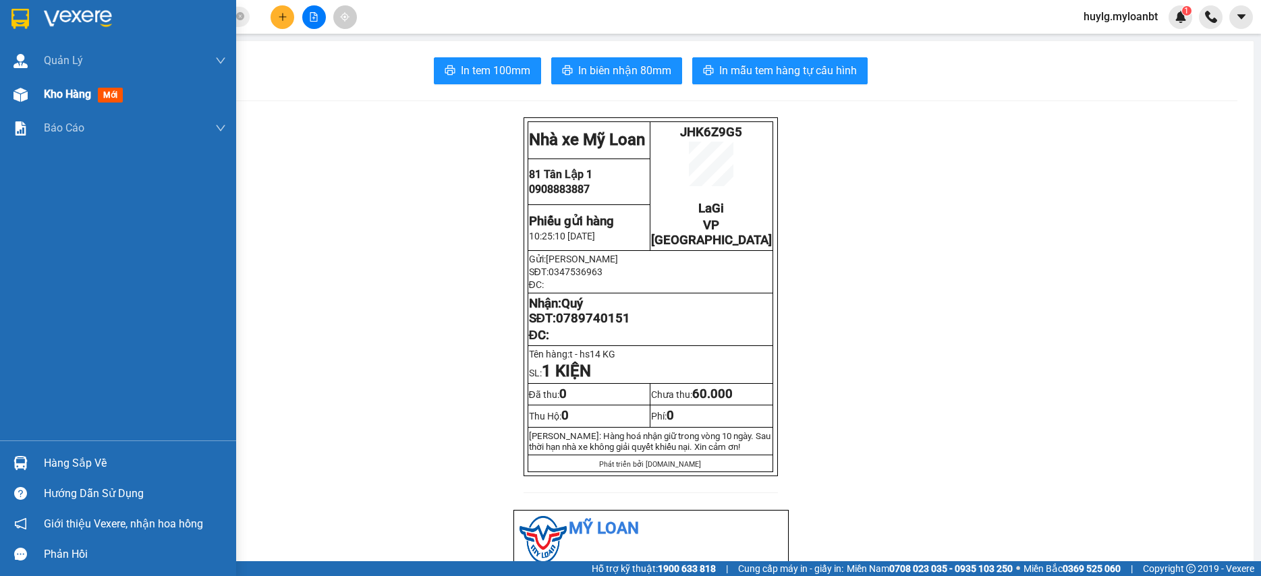
click at [49, 99] on span "Kho hàng" at bounding box center [67, 94] width 47 height 13
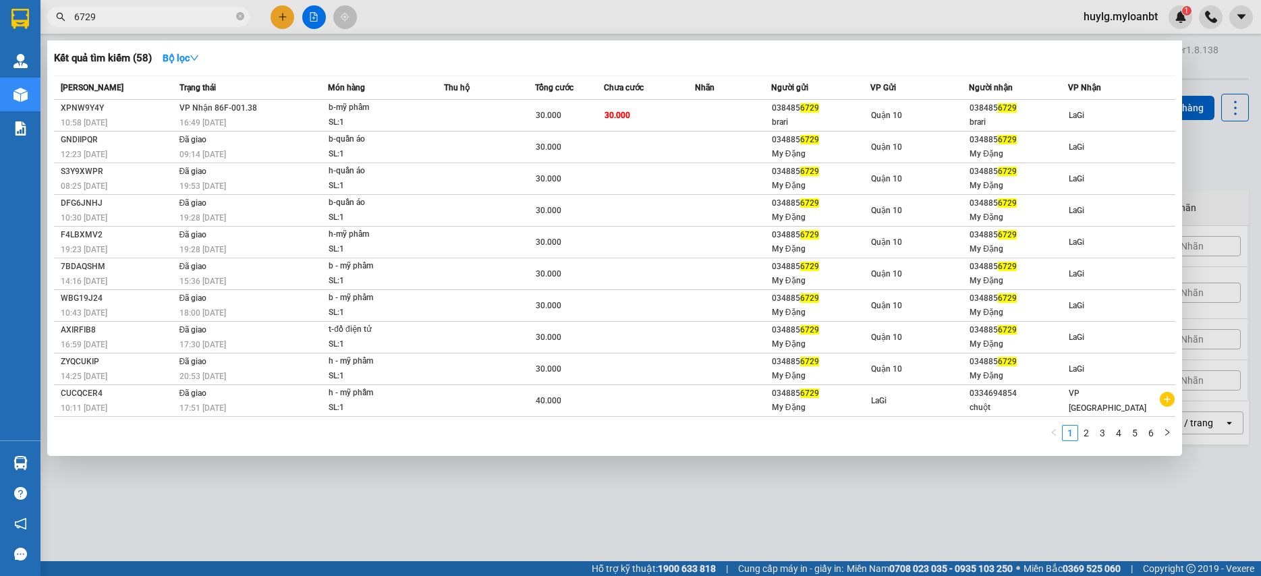
click at [164, 22] on input "6729" at bounding box center [153, 16] width 159 height 15
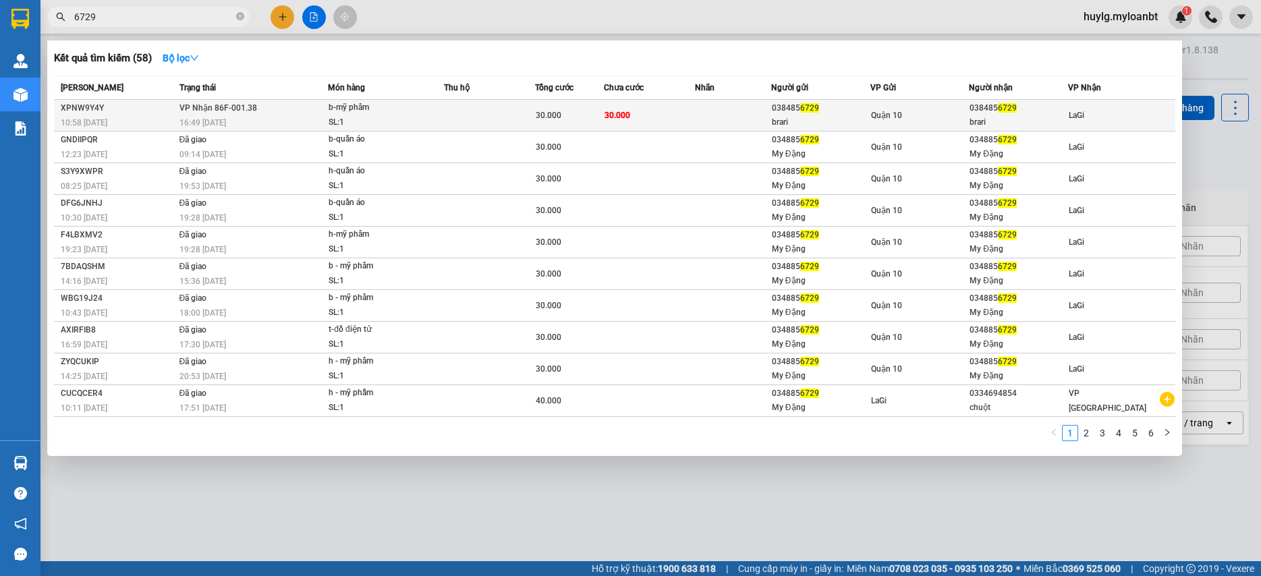
click at [446, 123] on tr "XPNW9Y4Y 10:58 - 13/08 VP Nhận 86F-001.38 16:49 - 13/08 b-mỹ phẩm SL: 1 30.000 …" at bounding box center [614, 116] width 1121 height 32
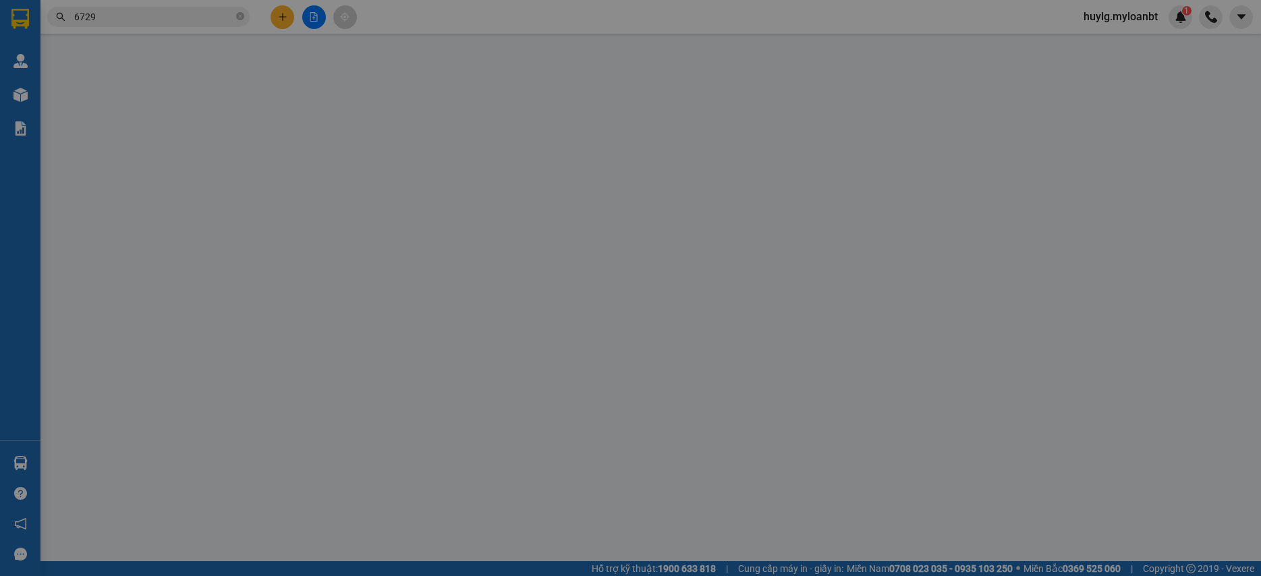
type input "0384856729"
type input "brari"
type input "0384856729"
type input "brari"
type input "30.000"
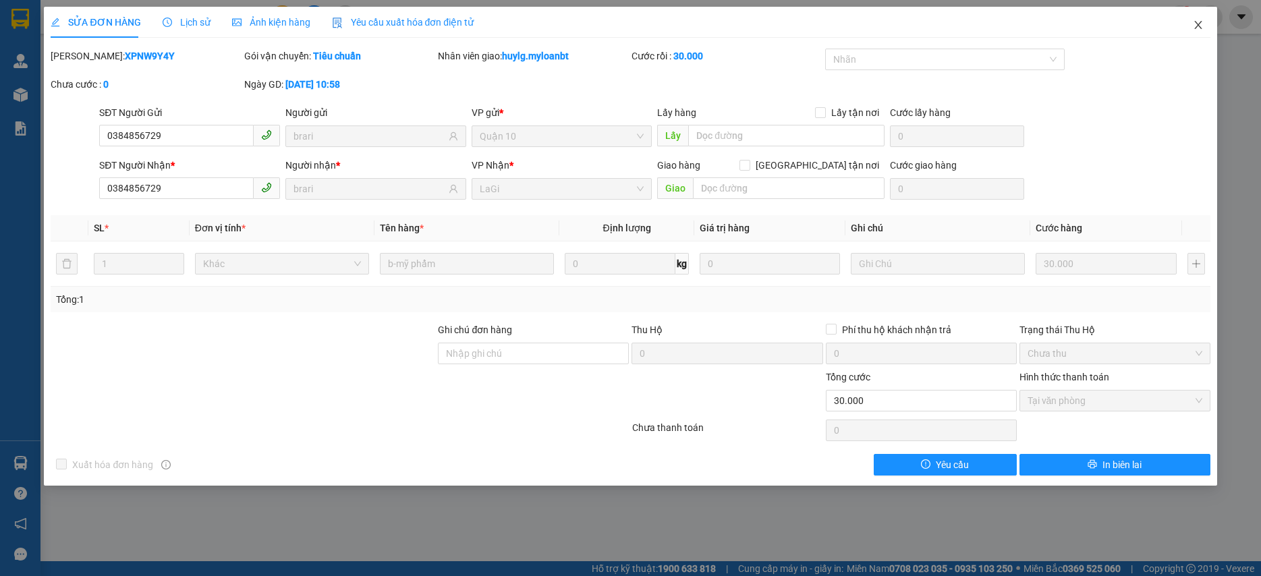
click at [1199, 18] on span "Close" at bounding box center [1198, 26] width 38 height 38
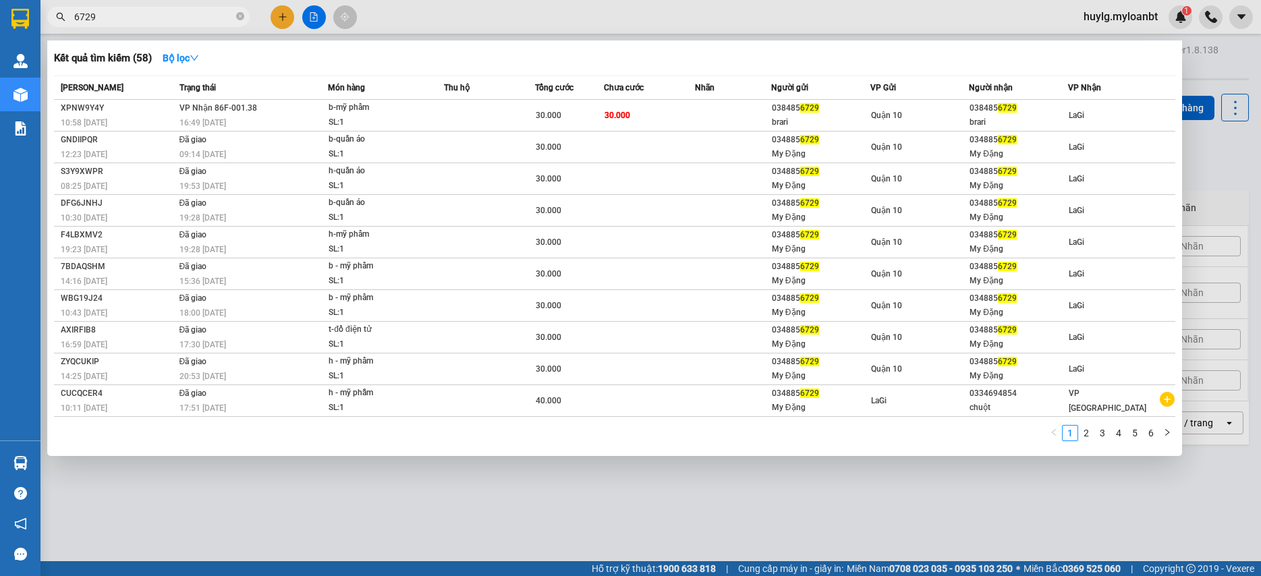
click at [154, 23] on input "6729" at bounding box center [153, 16] width 159 height 15
click at [153, 22] on input "6729" at bounding box center [153, 16] width 159 height 15
click at [491, 491] on div at bounding box center [630, 288] width 1261 height 576
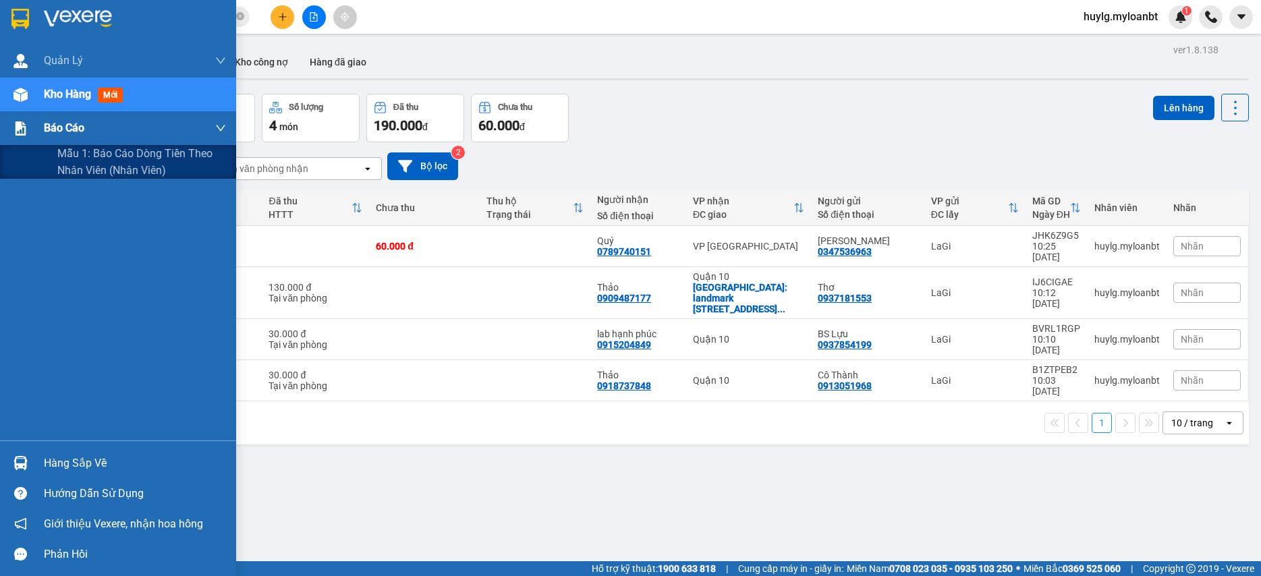
click at [148, 138] on div "Báo cáo" at bounding box center [135, 128] width 182 height 34
click at [148, 144] on div "Báo cáo" at bounding box center [135, 128] width 182 height 34
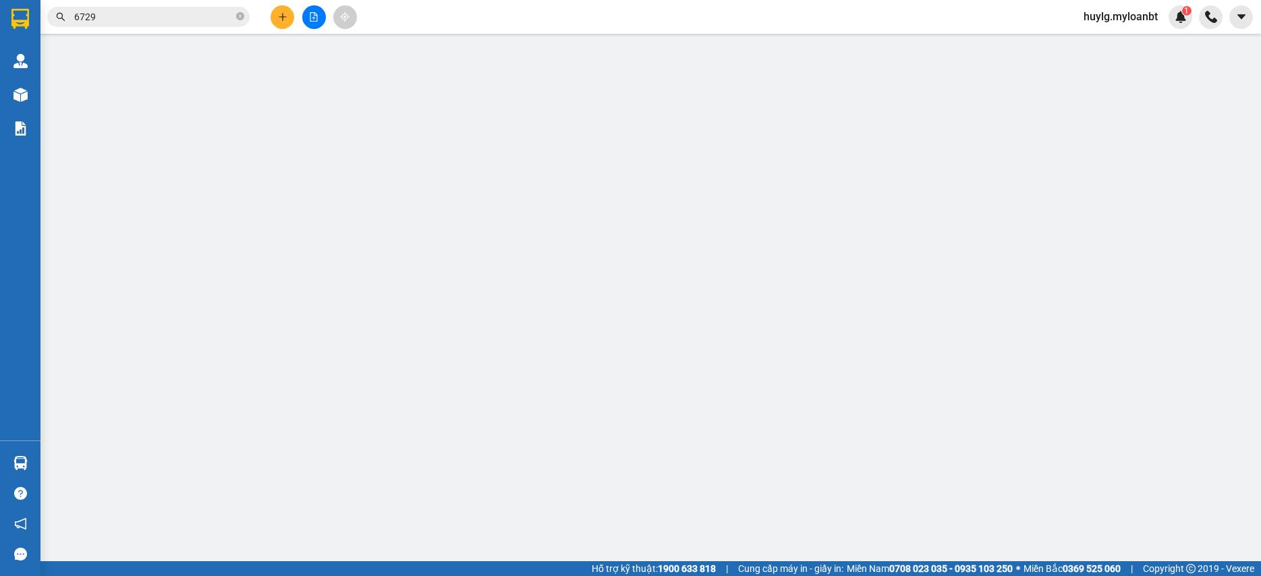
click at [146, 6] on div "Kết quả tìm kiếm ( 58 ) Bộ lọc Mã ĐH Trạng thái Món hàng Thu hộ Tổng cước Chưa …" at bounding box center [131, 17] width 263 height 24
click at [143, 9] on span "6729" at bounding box center [148, 17] width 202 height 20
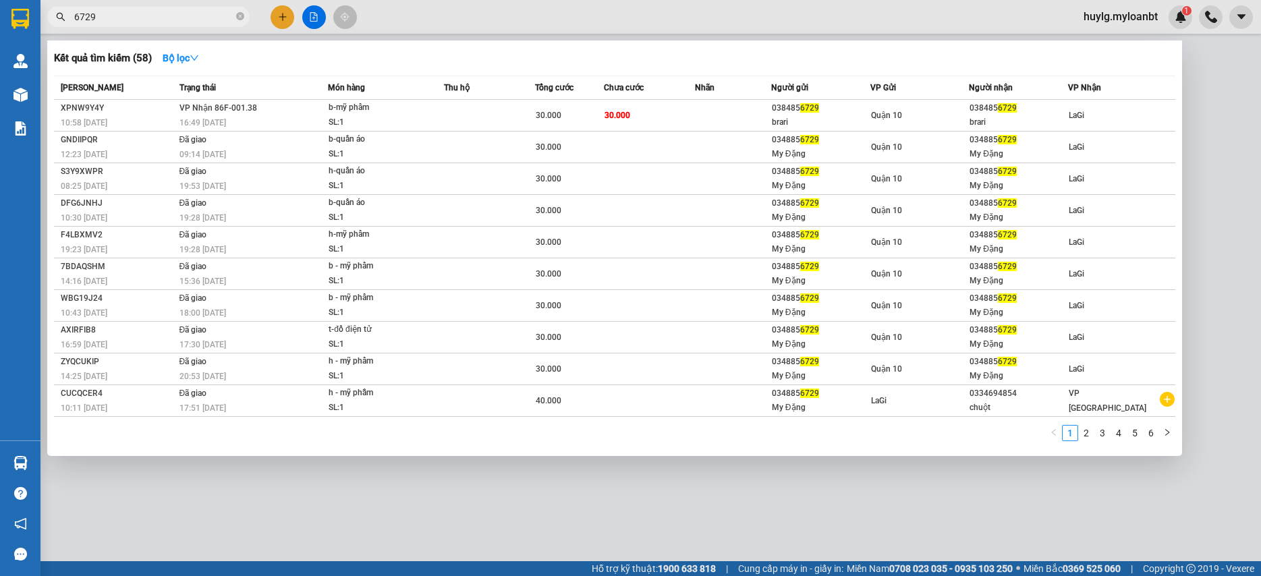
click at [134, 16] on input "6729" at bounding box center [153, 16] width 159 height 15
click at [737, 512] on div at bounding box center [630, 288] width 1261 height 576
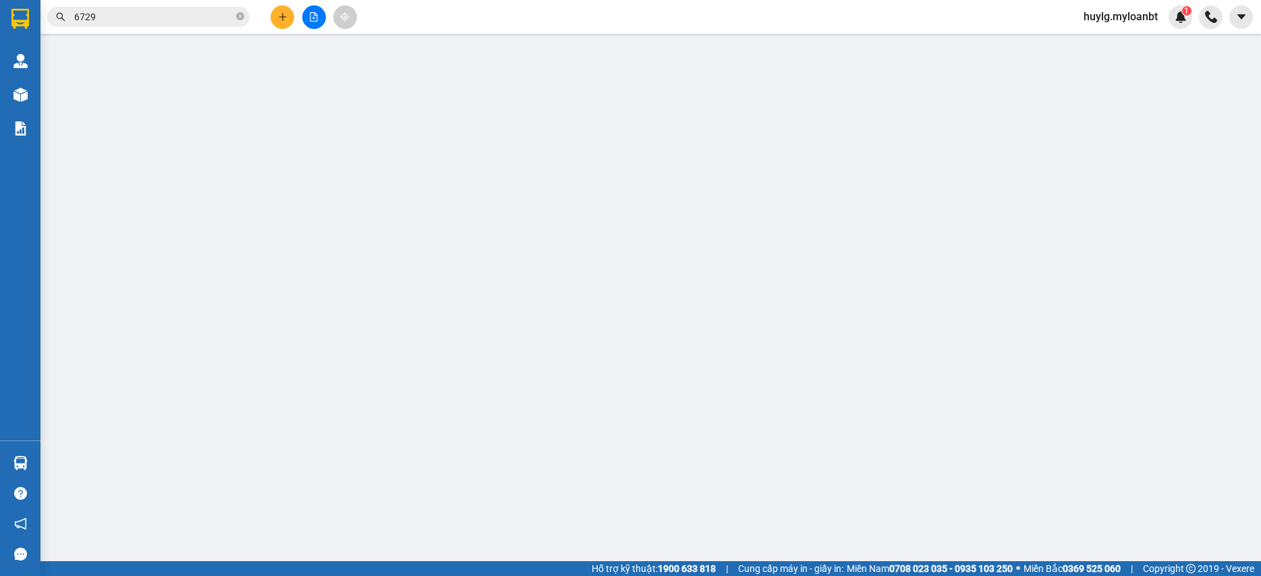
click at [167, 11] on input "6729" at bounding box center [153, 16] width 159 height 15
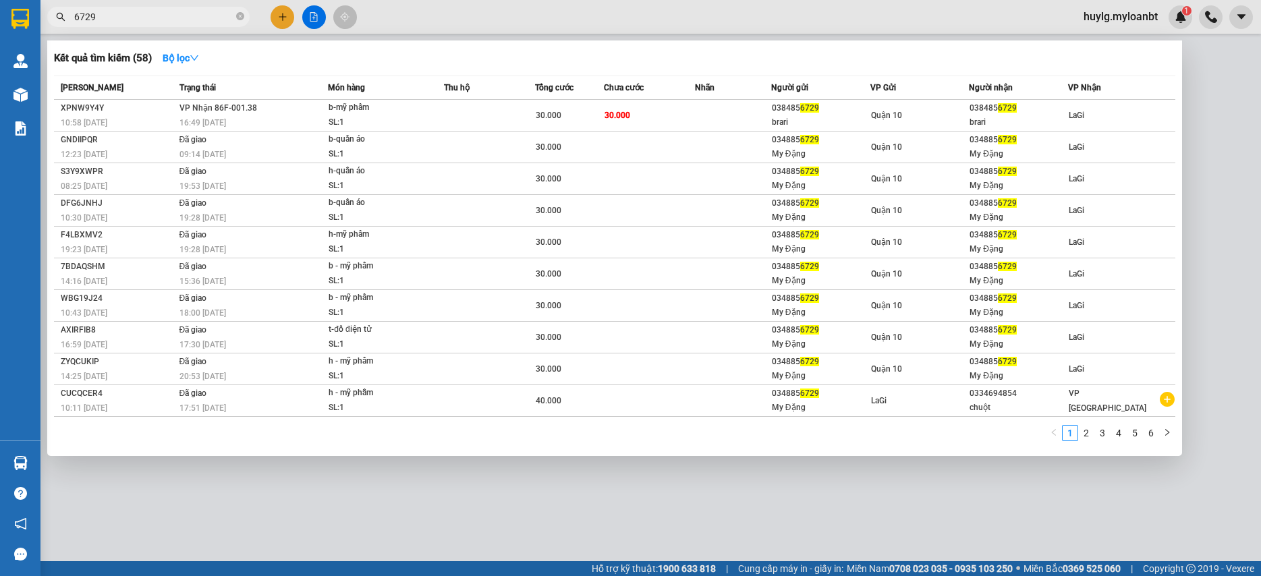
click at [165, 13] on input "6729" at bounding box center [153, 16] width 159 height 15
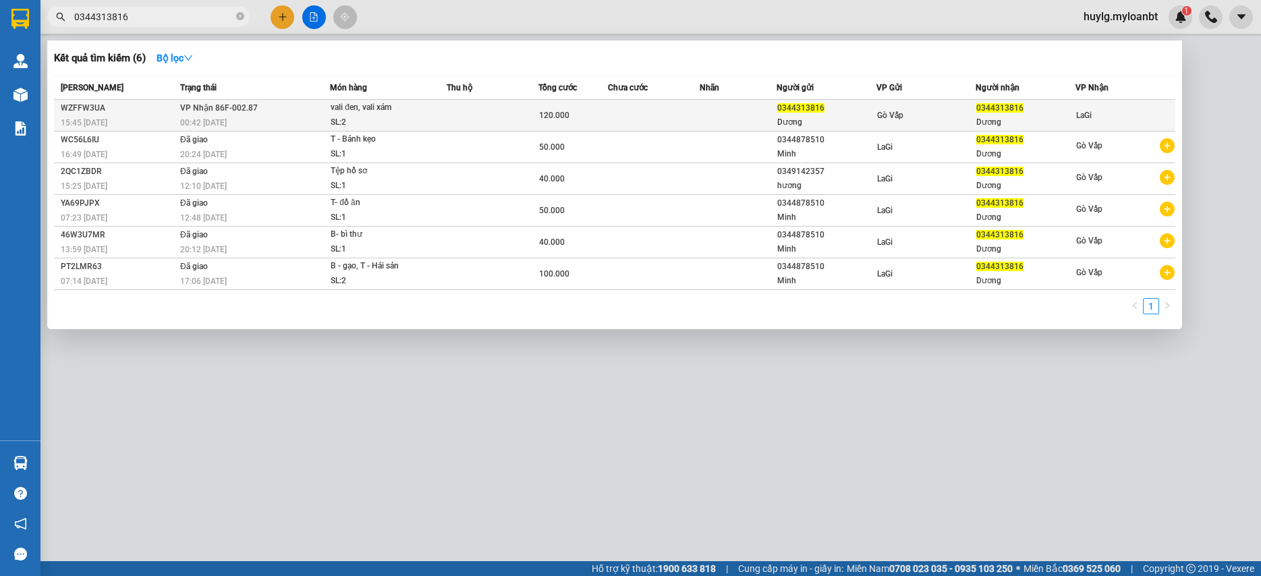
type input "0344313816"
click at [425, 116] on div "SL: 2" at bounding box center [380, 122] width 101 height 15
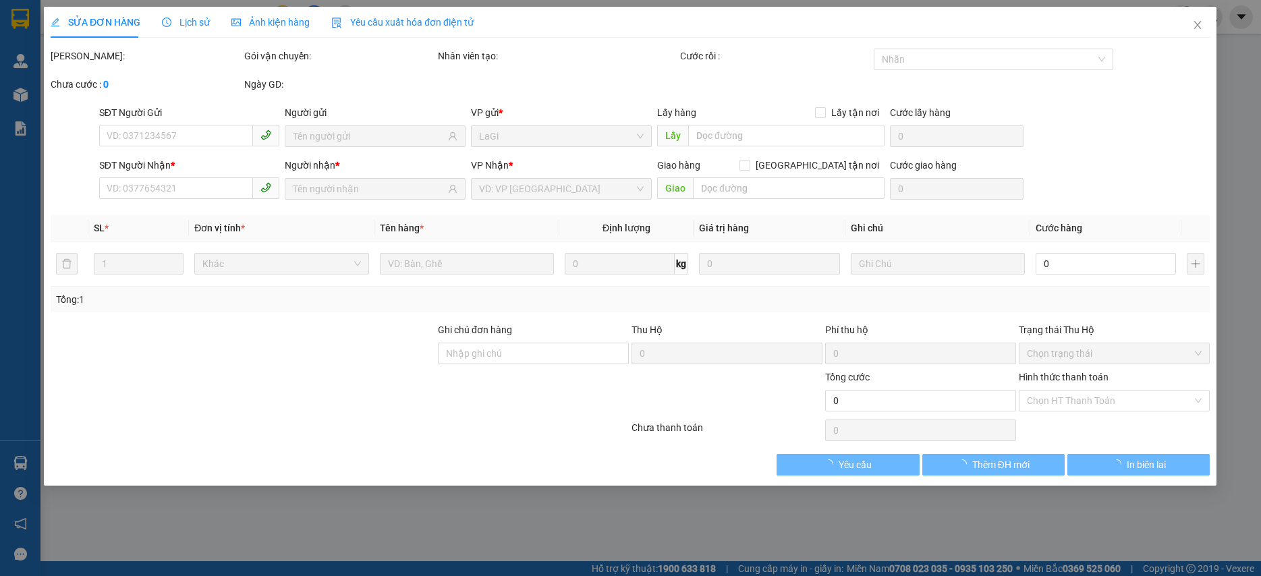
type input "0344313816"
type input "Dương"
type input "0344313816"
type input "Dương"
type input "120.000"
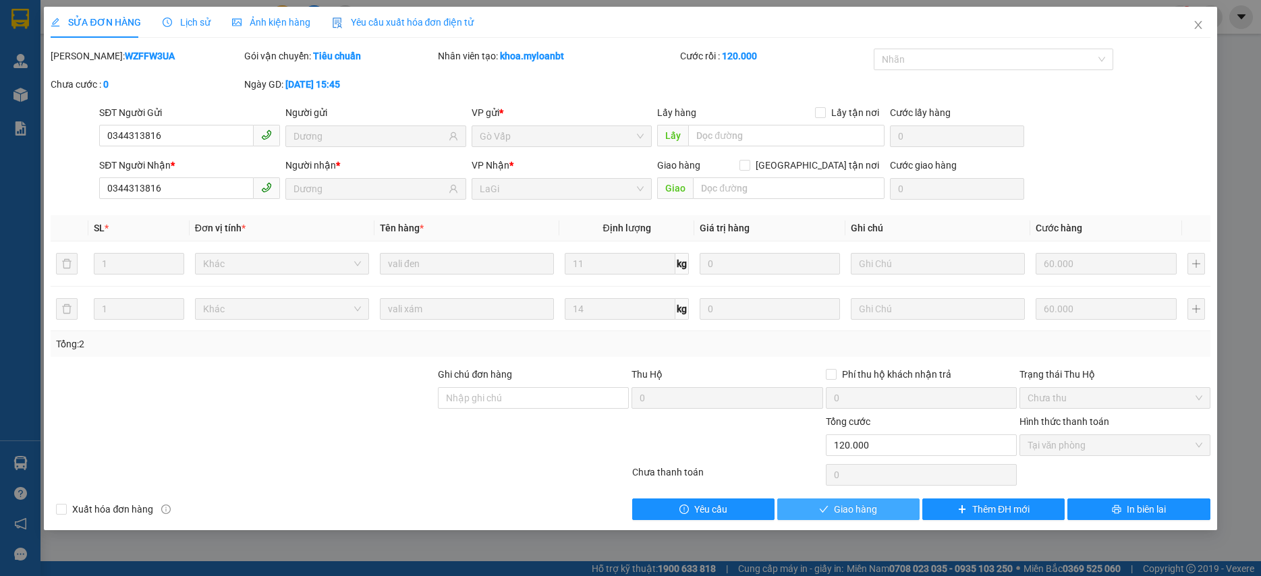
click at [888, 502] on button "Giao hàng" at bounding box center [848, 509] width 142 height 22
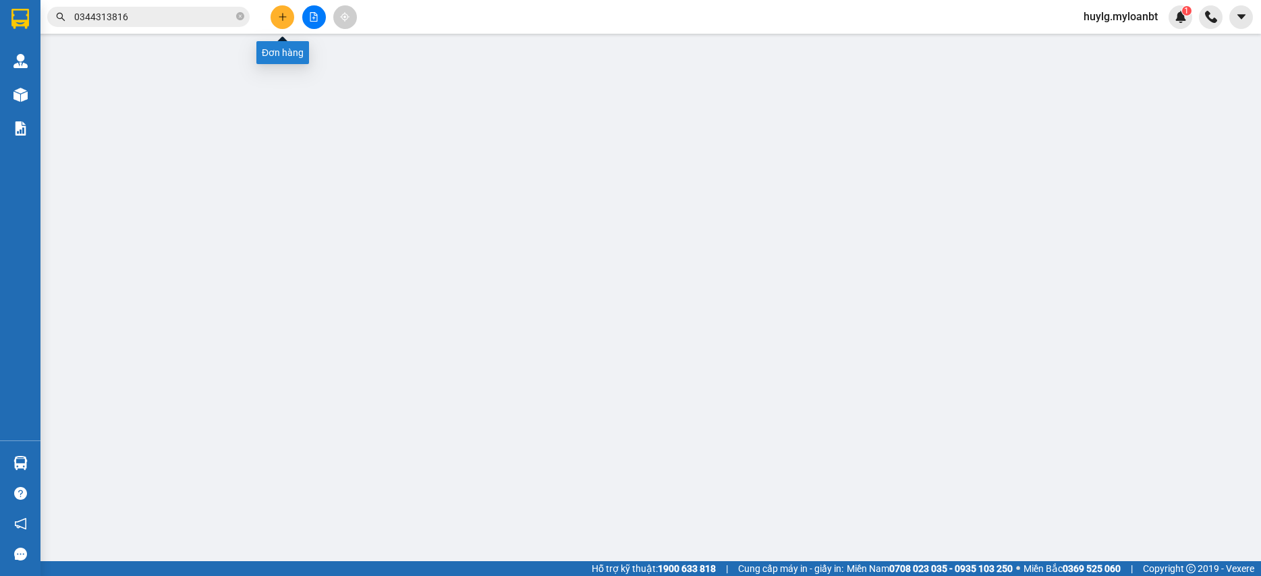
click at [291, 11] on button at bounding box center [282, 17] width 24 height 24
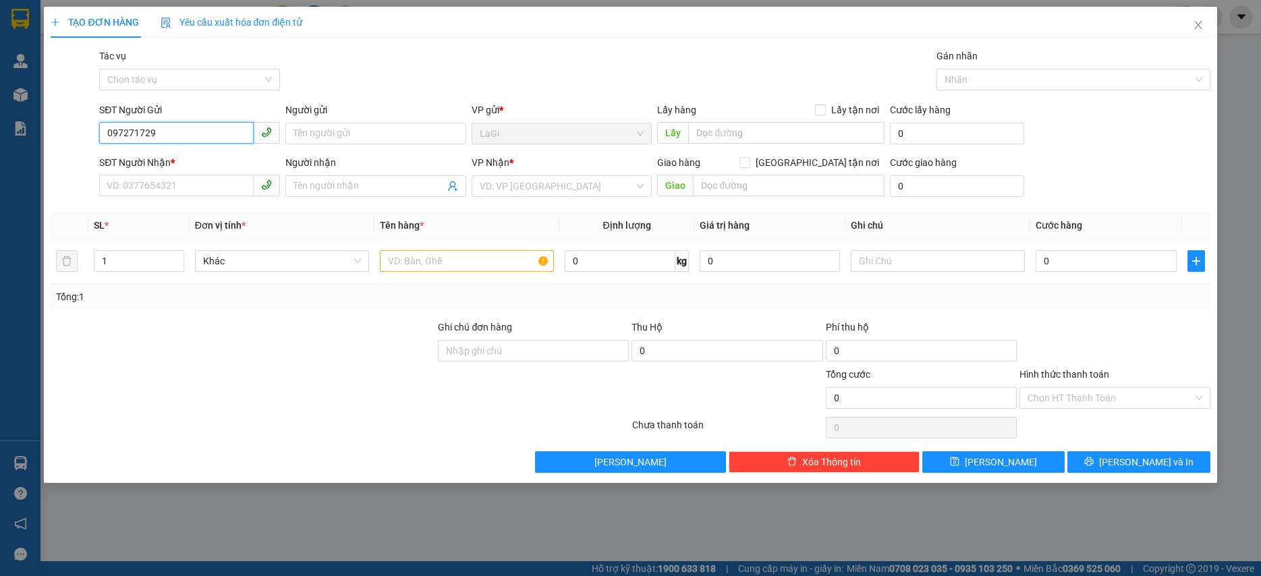
type input "0972717291"
click at [254, 156] on div "0972717291 - 4'AM cofee" at bounding box center [189, 160] width 165 height 15
type input "4'AM cofee"
type input "0795555207"
type input "Trí"
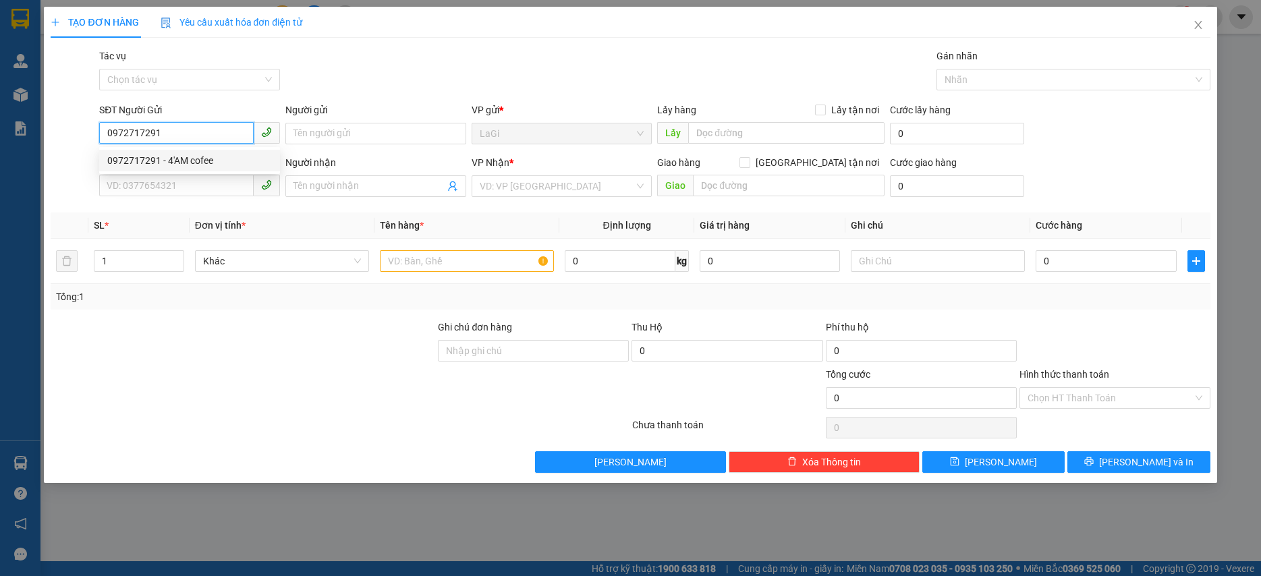
checkbox input "true"
type input "93/2 Nguyễn Hoàng, An Phú, TĐ"
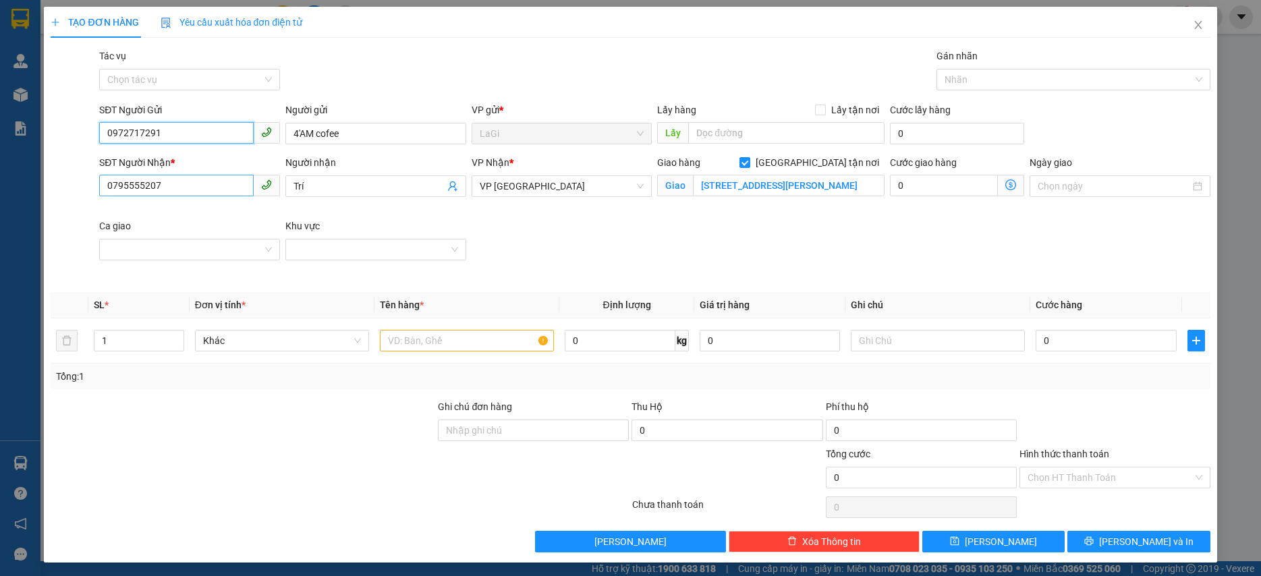
type input "0972717291"
click at [245, 183] on input "0795555207" at bounding box center [176, 186] width 154 height 22
drag, startPoint x: 345, startPoint y: 2, endPoint x: 204, endPoint y: 177, distance: 225.0
click at [204, 177] on input "0795555207" at bounding box center [176, 186] width 154 height 22
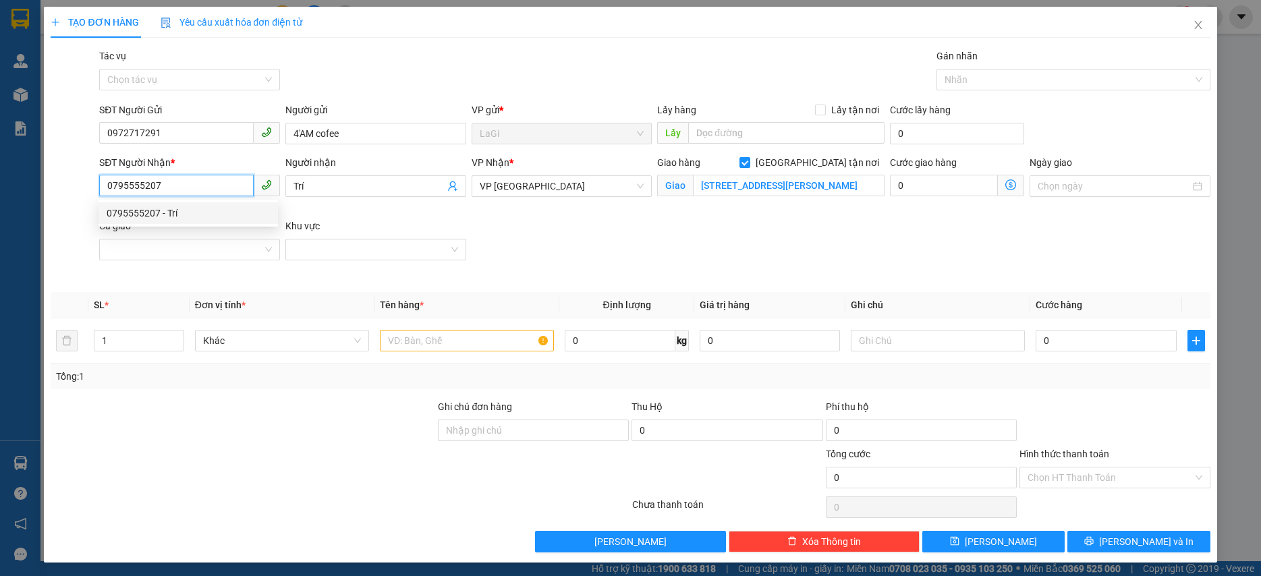
click at [204, 177] on input "0795555207" at bounding box center [176, 186] width 154 height 22
click at [509, 348] on input "text" at bounding box center [467, 341] width 174 height 22
click at [492, 335] on input "text" at bounding box center [467, 341] width 174 height 22
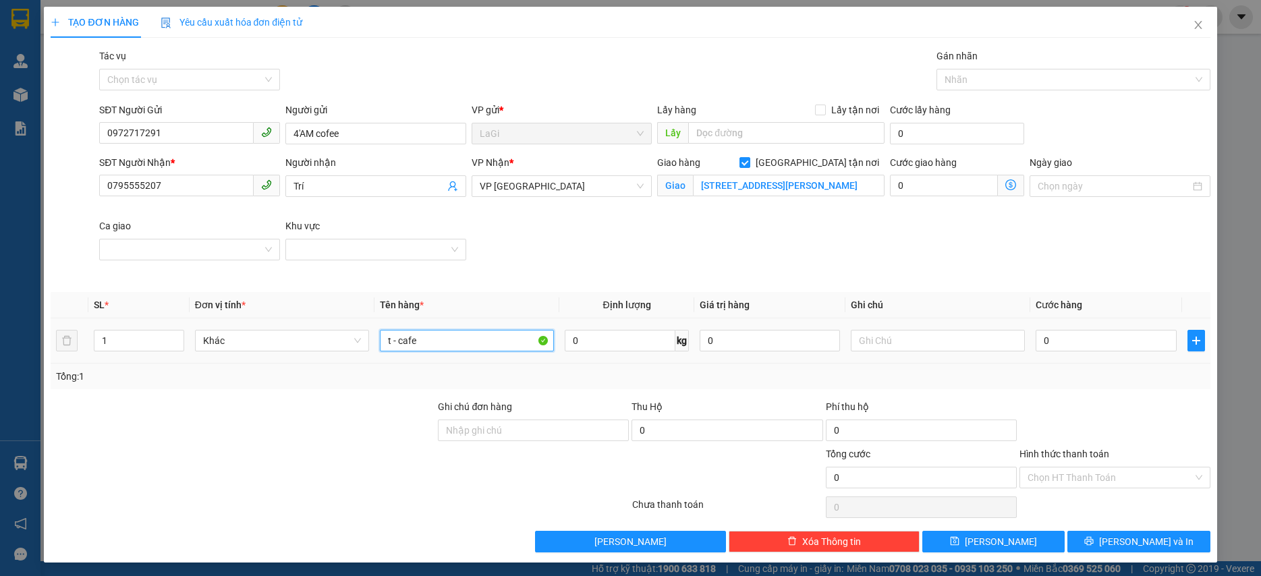
type input "t - cafe"
type input "22"
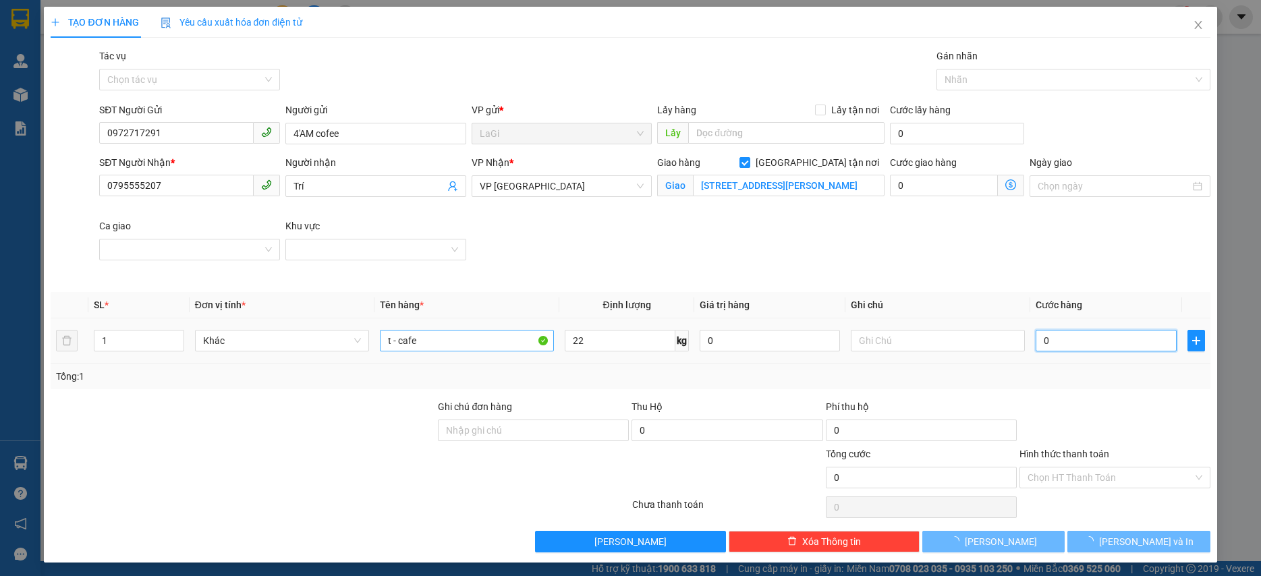
type input "1"
type input "040"
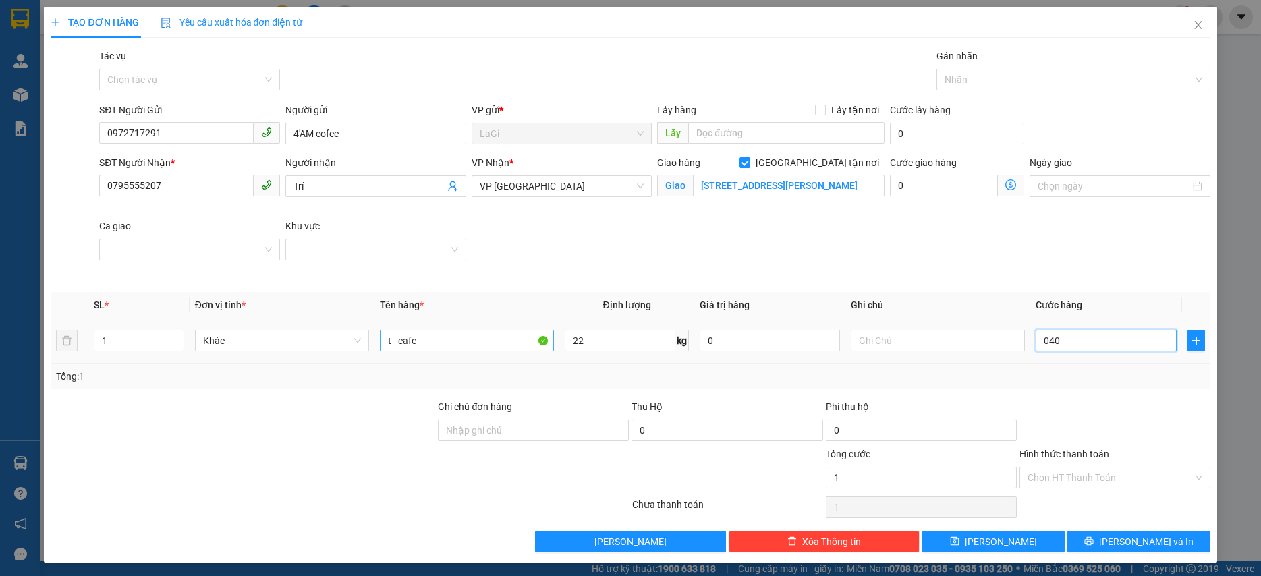
type input "40"
type input "04"
type input "4"
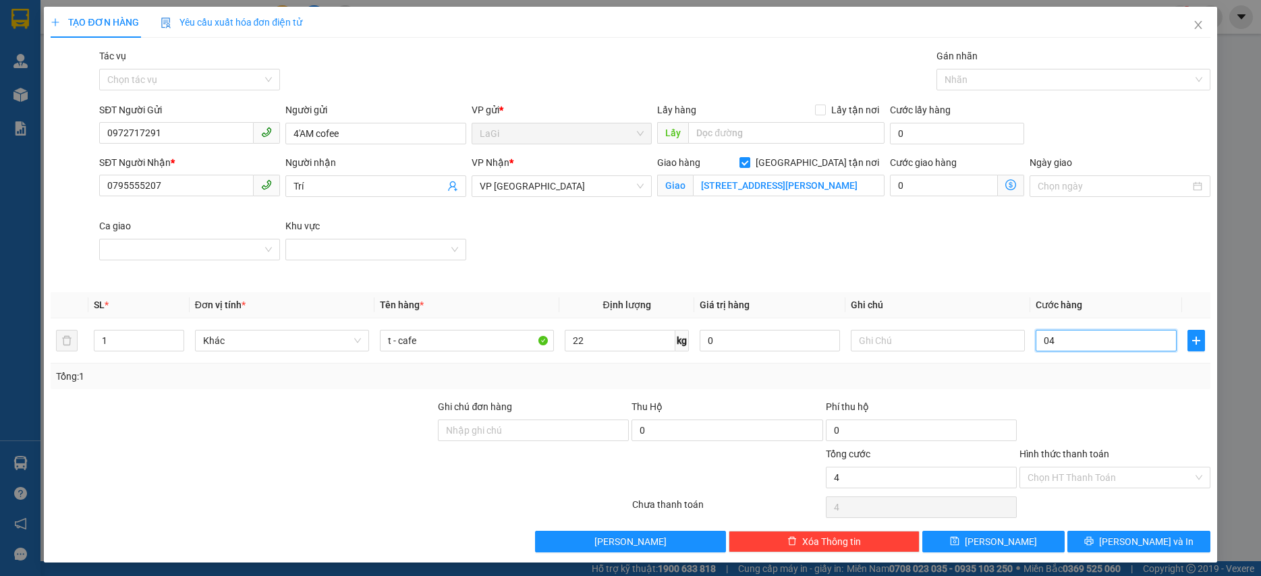
type input "0"
type input "01"
type input "1"
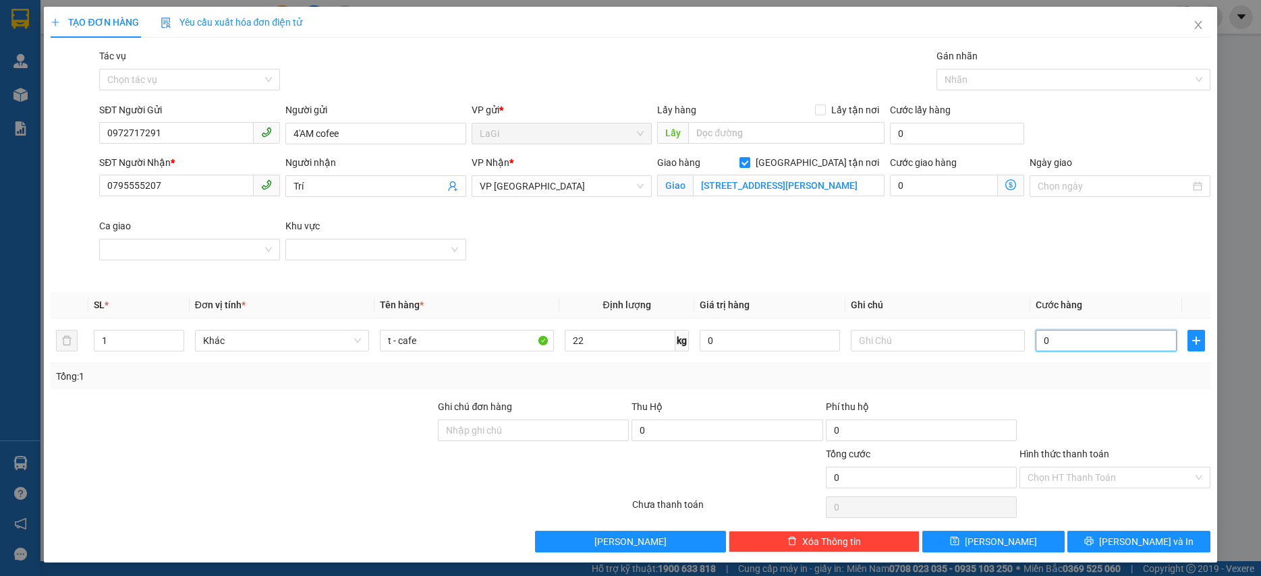
type input "1"
type input "014"
type input "14"
type input "0.140"
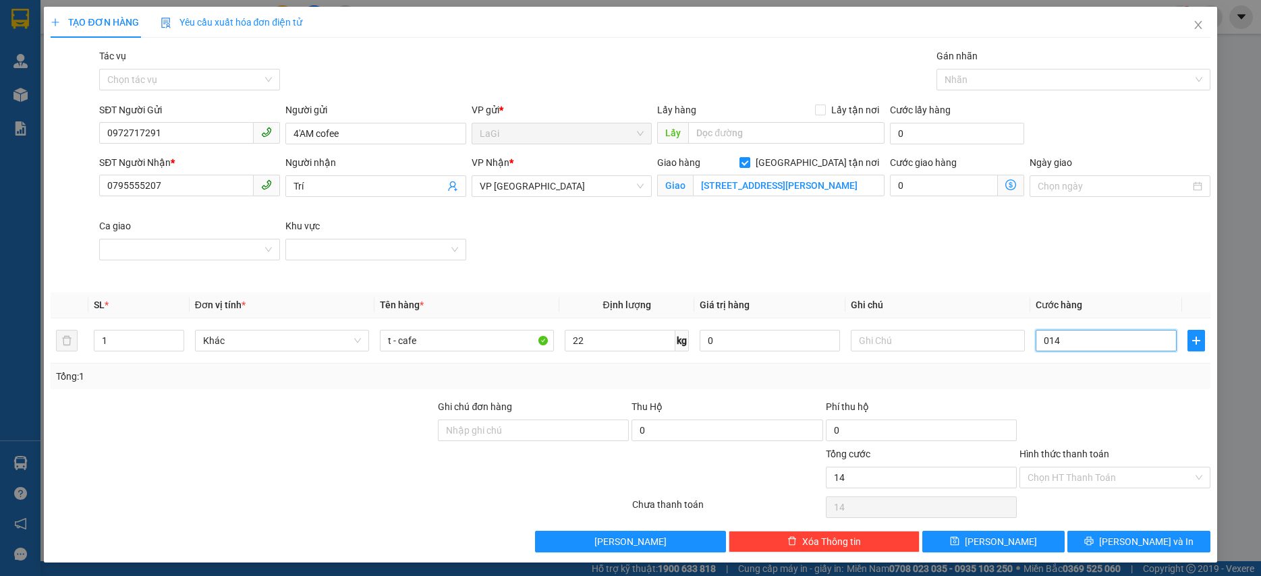
type input "140"
type input "140.000"
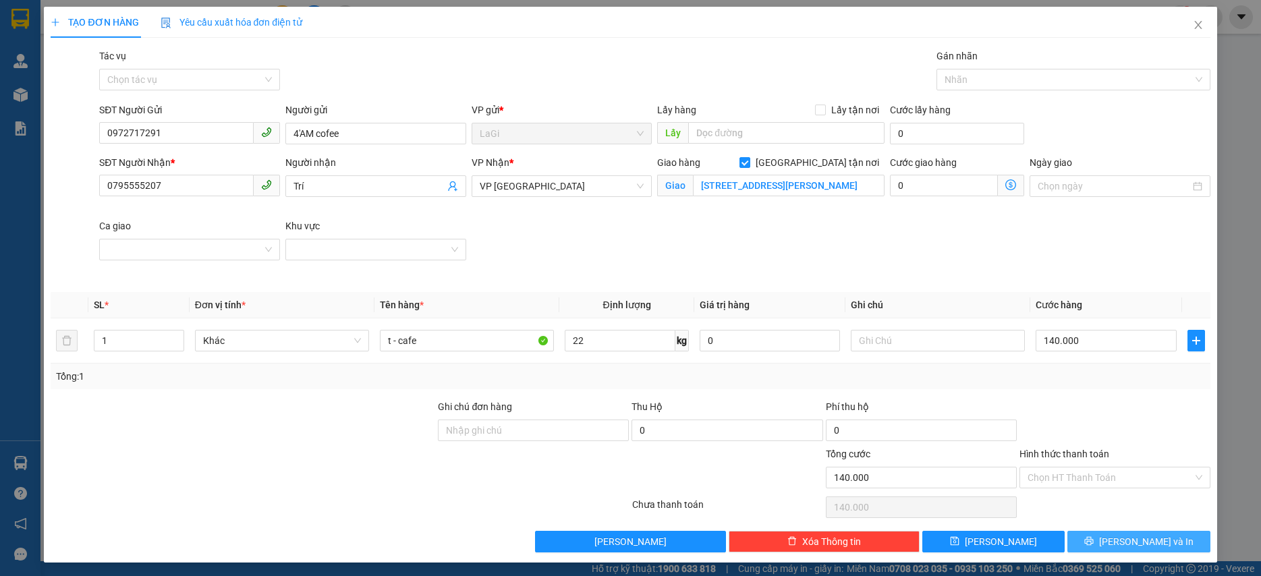
click at [1116, 540] on button "Lưu và In" at bounding box center [1138, 542] width 142 height 22
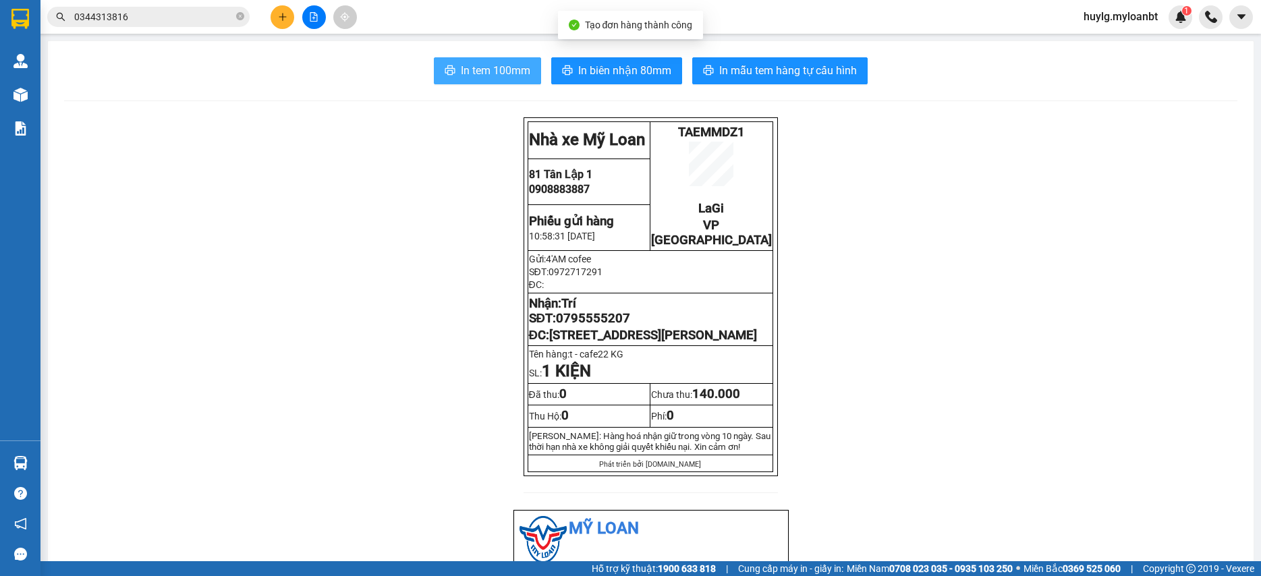
click at [492, 76] on span "In tem 100mm" at bounding box center [495, 70] width 69 height 17
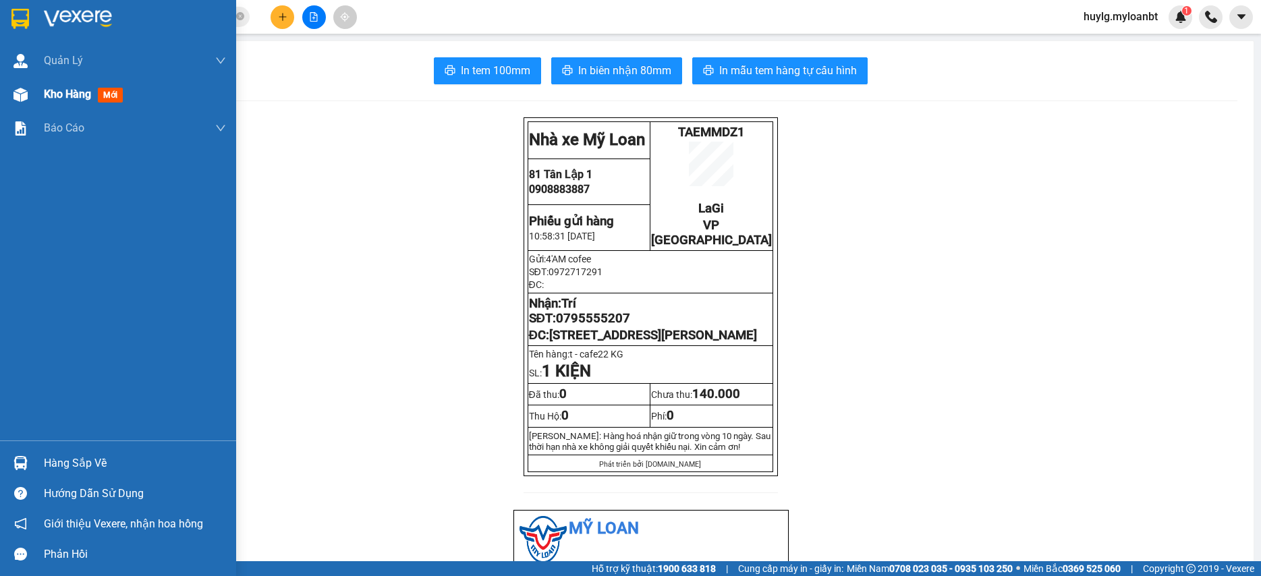
click at [29, 98] on div at bounding box center [21, 95] width 24 height 24
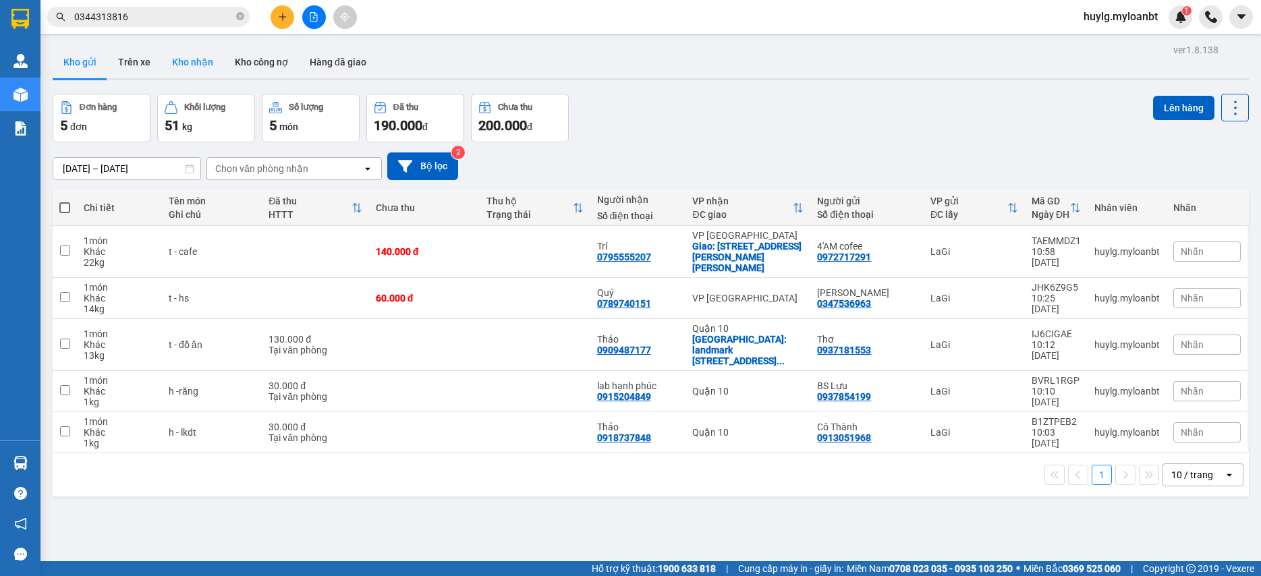
click at [176, 60] on button "Kho nhận" at bounding box center [192, 62] width 63 height 32
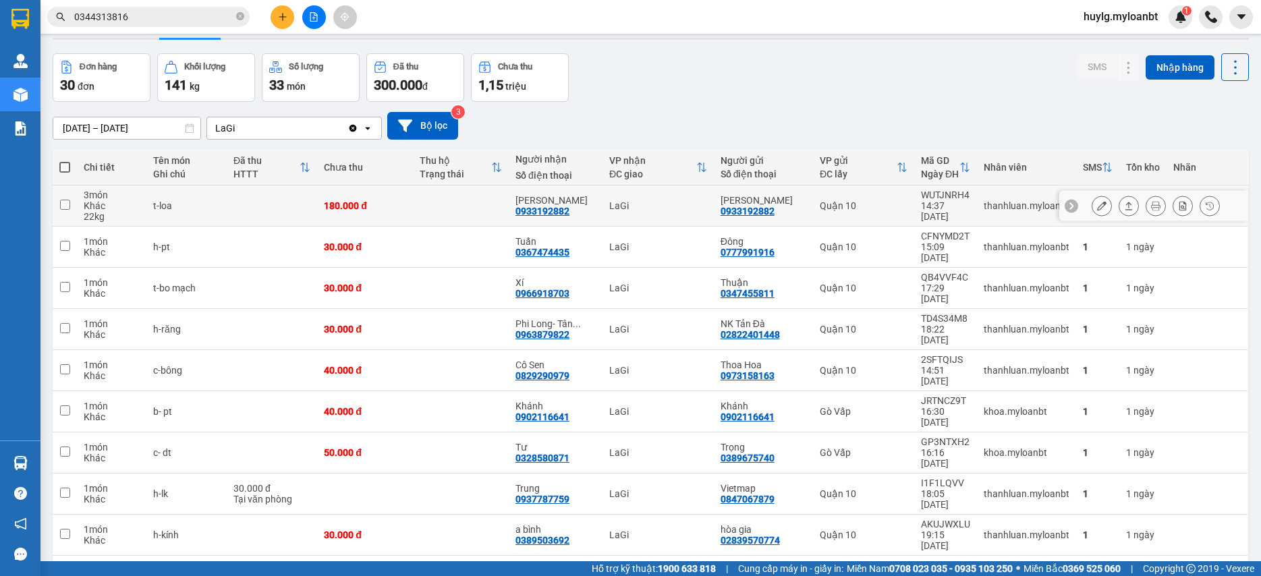
scroll to position [62, 0]
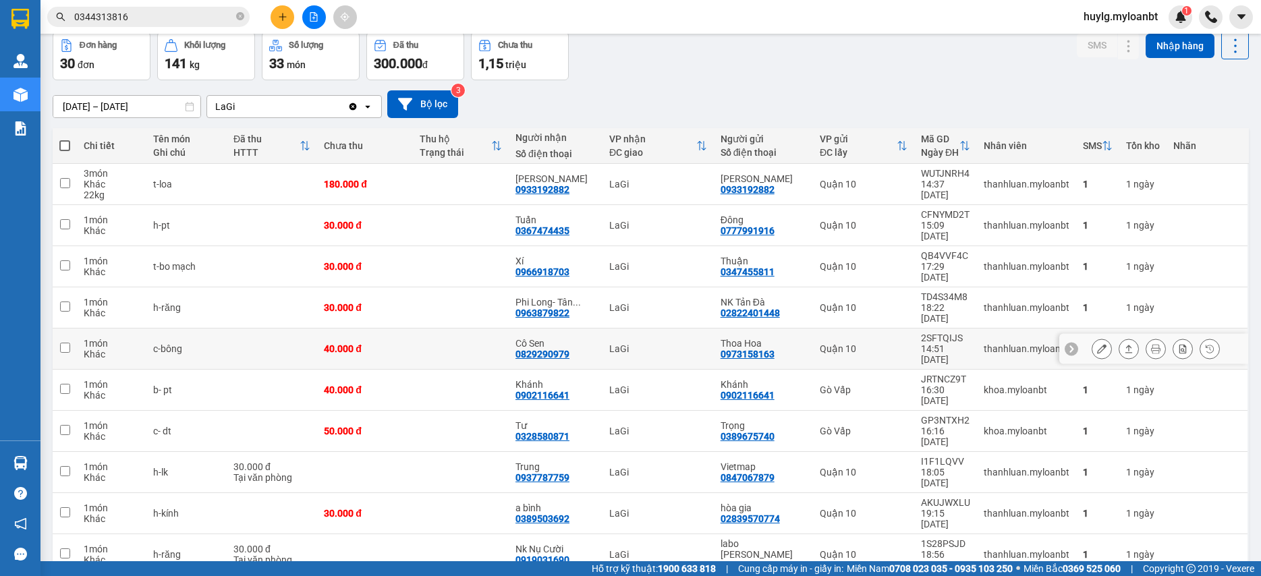
click at [1092, 337] on button at bounding box center [1101, 349] width 19 height 24
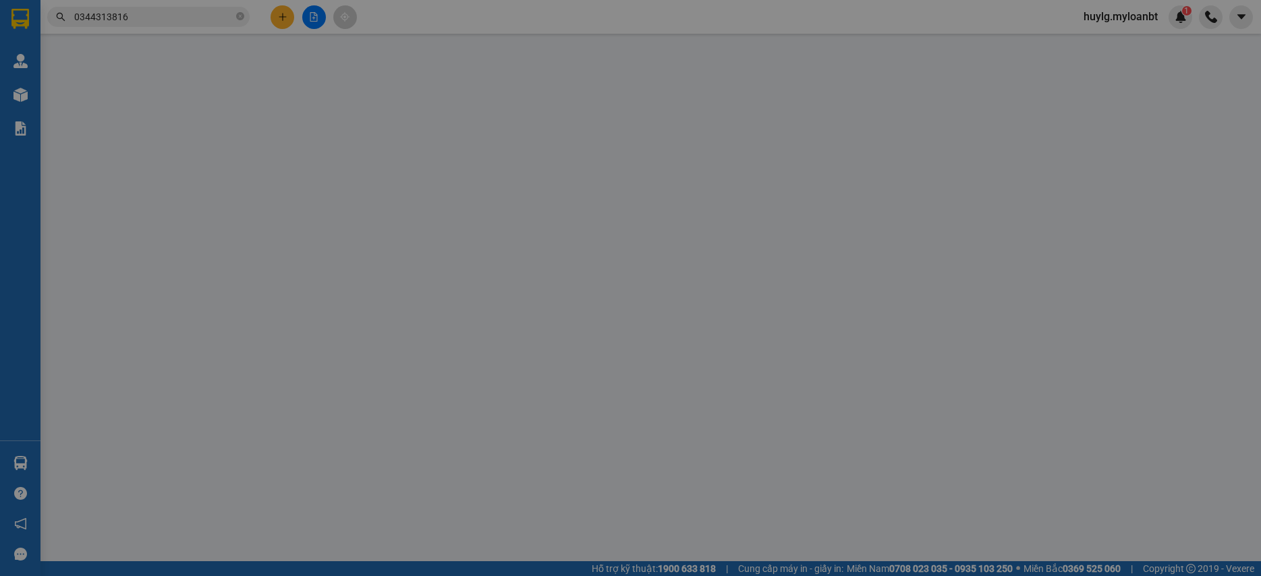
type input "0973158163"
type input "Thoa Hoa"
type input "0829290979"
type input "Cô Sen"
type input "40.000"
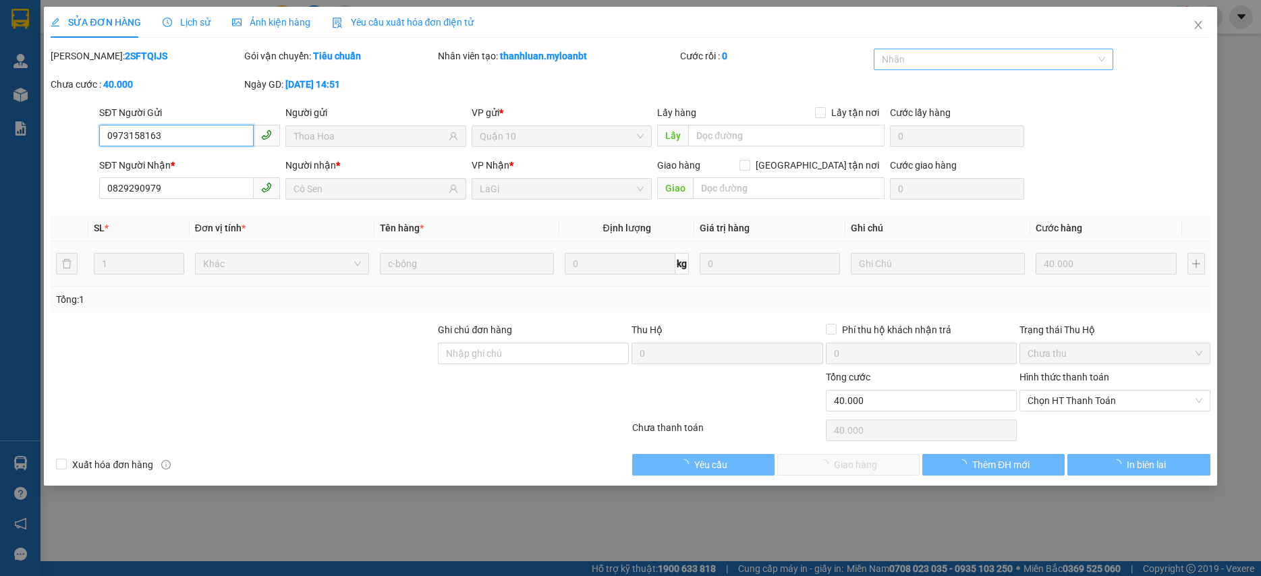
click at [938, 53] on div at bounding box center [986, 59] width 219 height 16
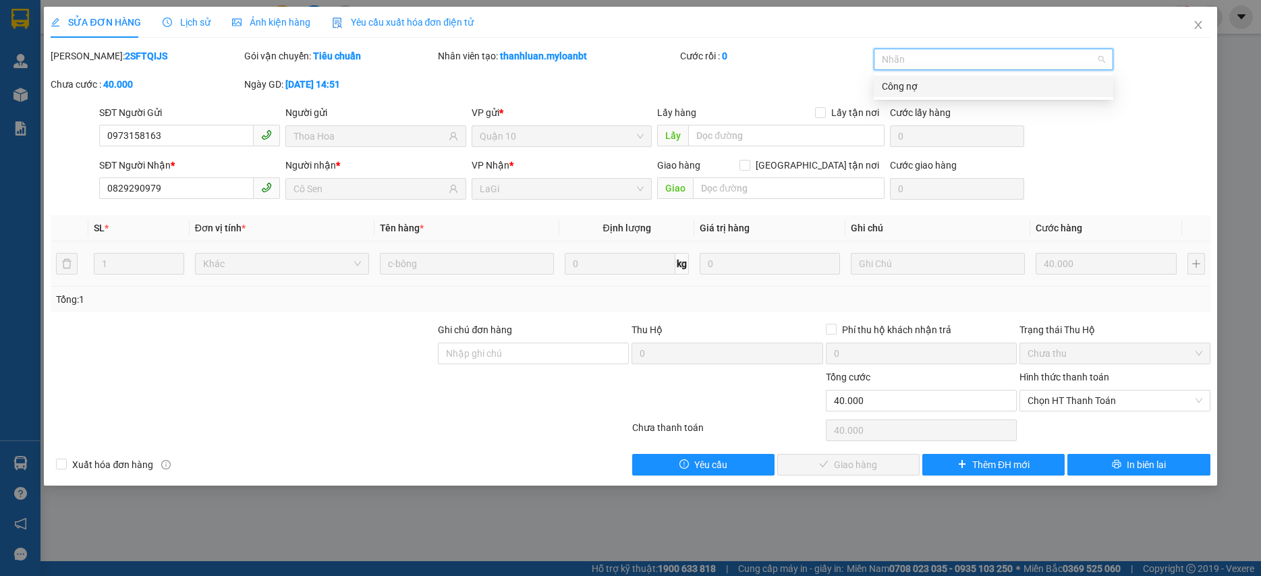
click at [910, 86] on div "Công nợ" at bounding box center [993, 86] width 223 height 15
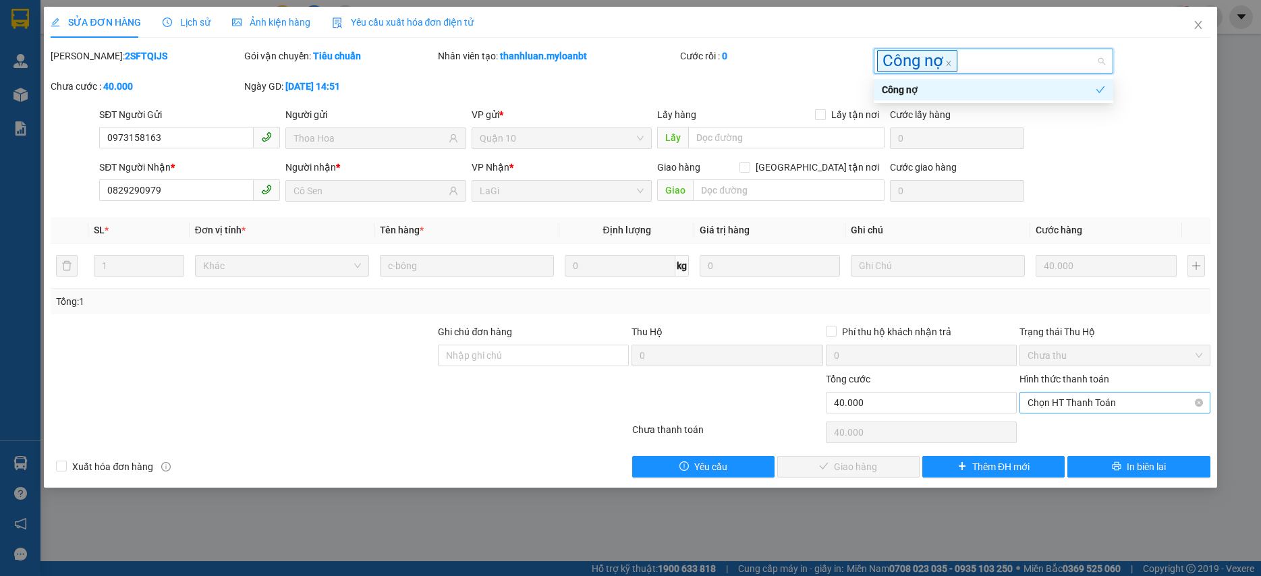
click at [1100, 401] on span "Chọn HT Thanh Toán" at bounding box center [1114, 403] width 175 height 20
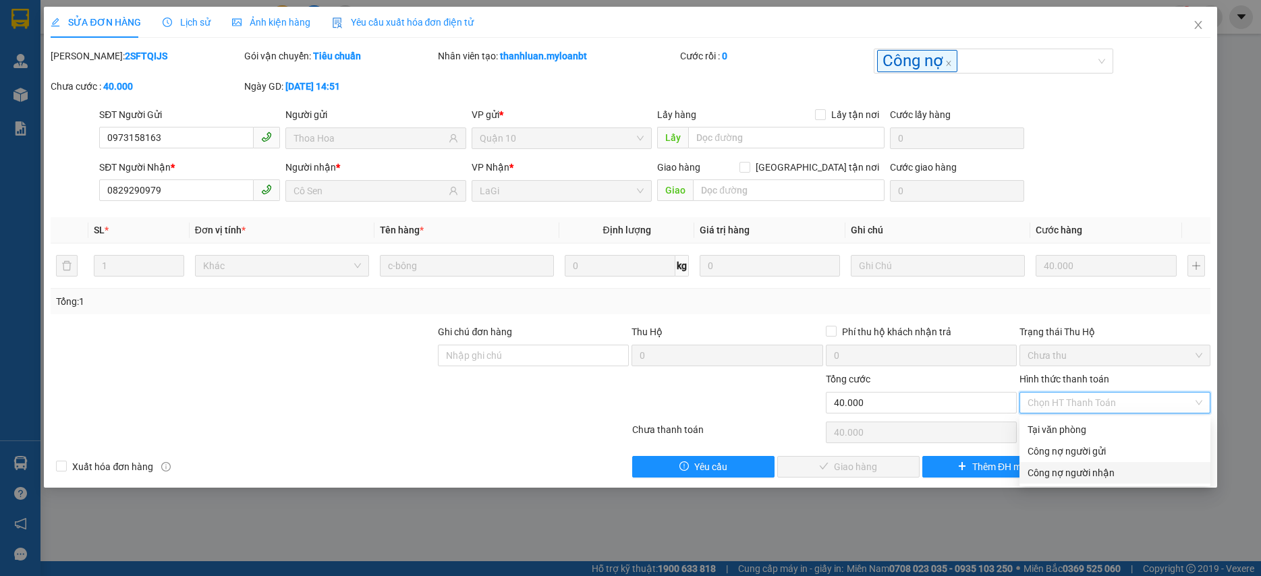
click at [1070, 467] on div "Công nợ người nhận" at bounding box center [1114, 472] width 175 height 15
type input "0"
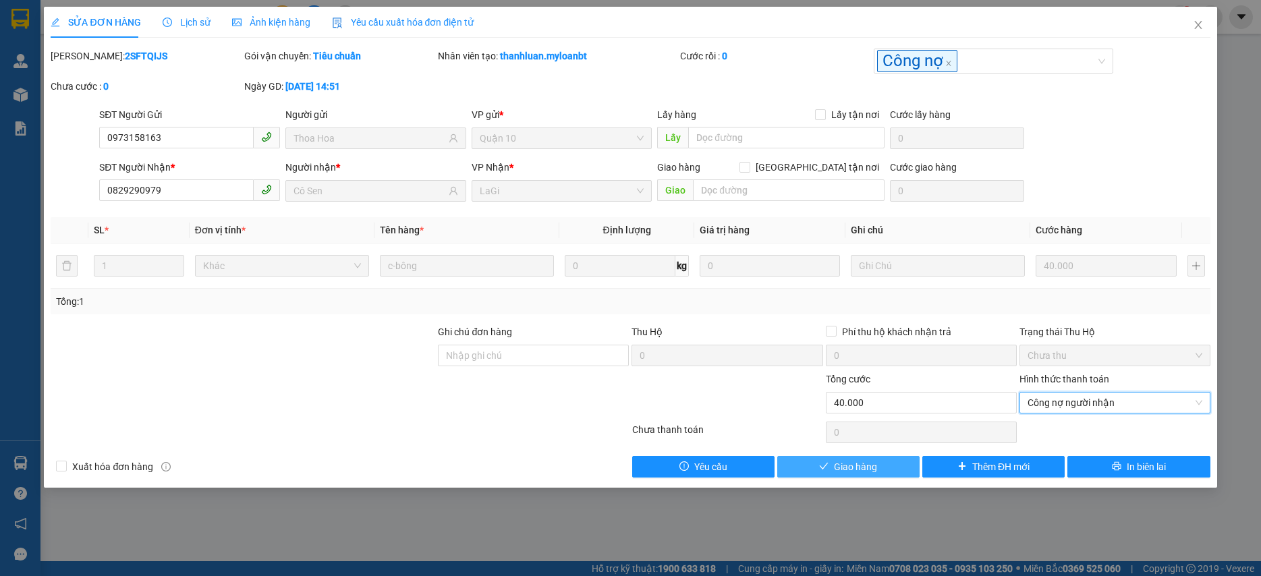
click at [896, 469] on button "Giao hàng" at bounding box center [848, 467] width 142 height 22
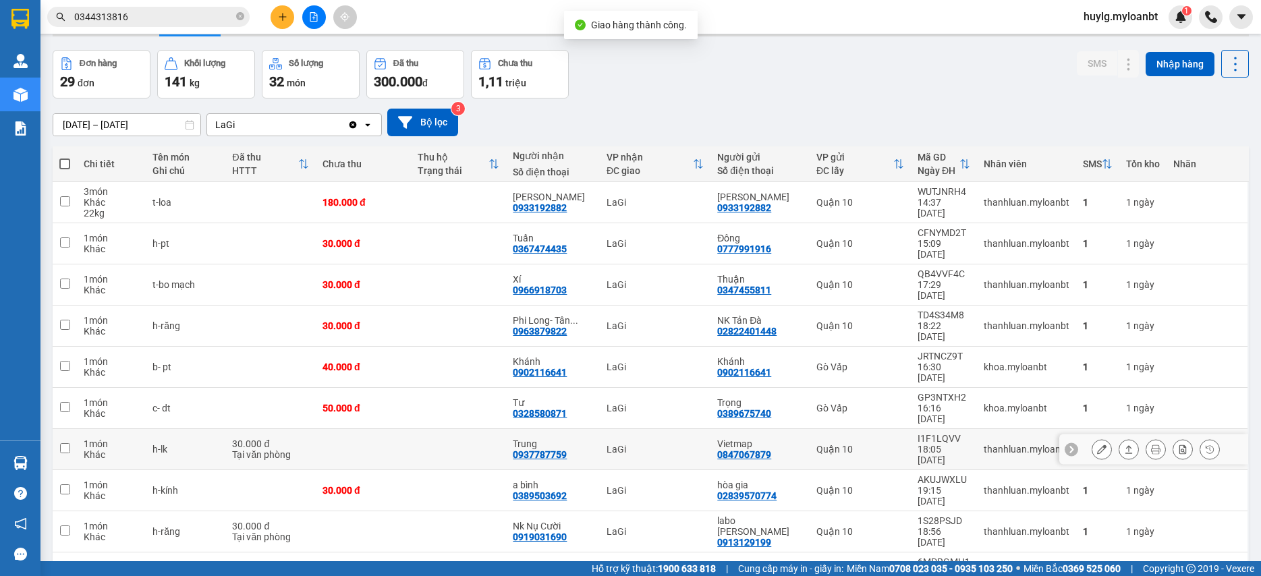
scroll to position [62, 0]
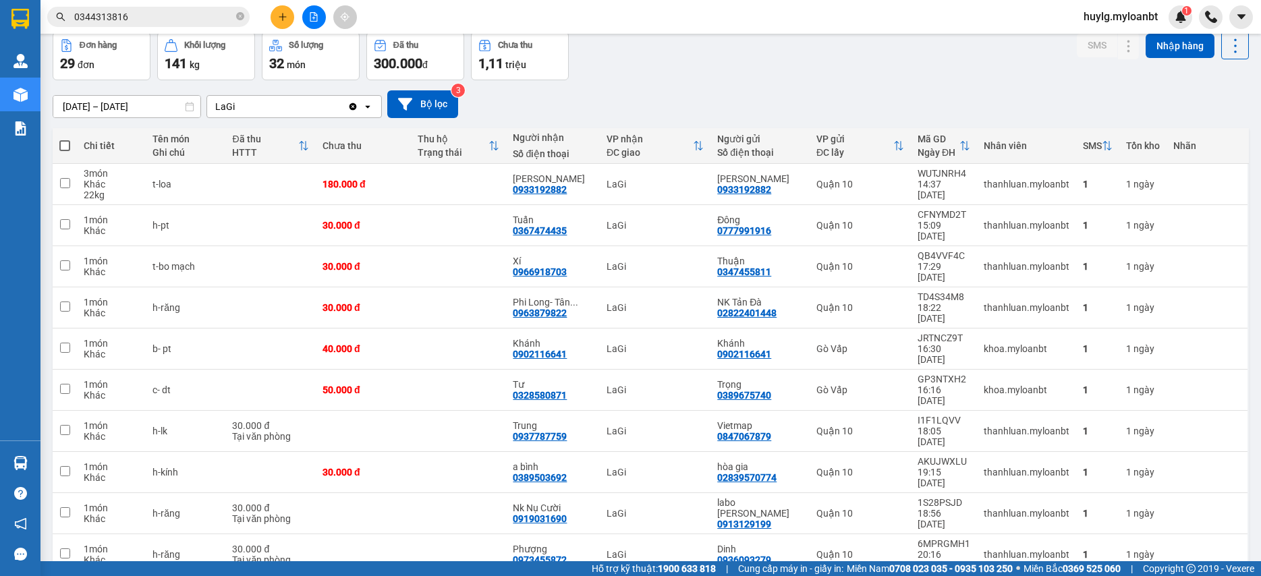
click at [191, 16] on input "0344313816" at bounding box center [153, 16] width 159 height 15
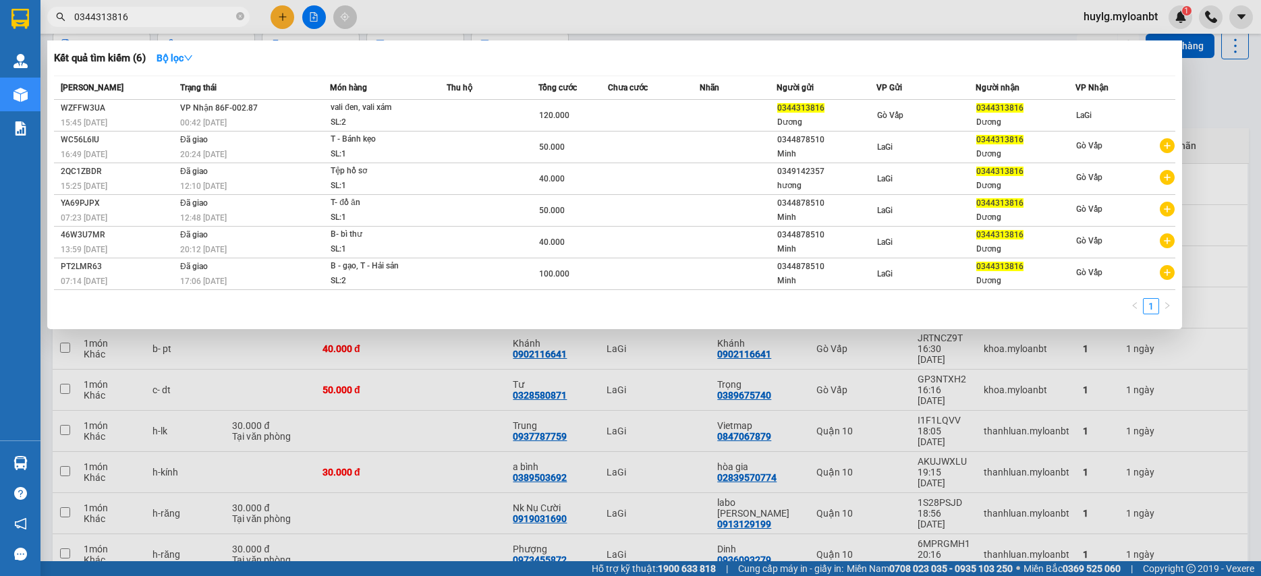
click at [191, 16] on input "0344313816" at bounding box center [153, 16] width 159 height 15
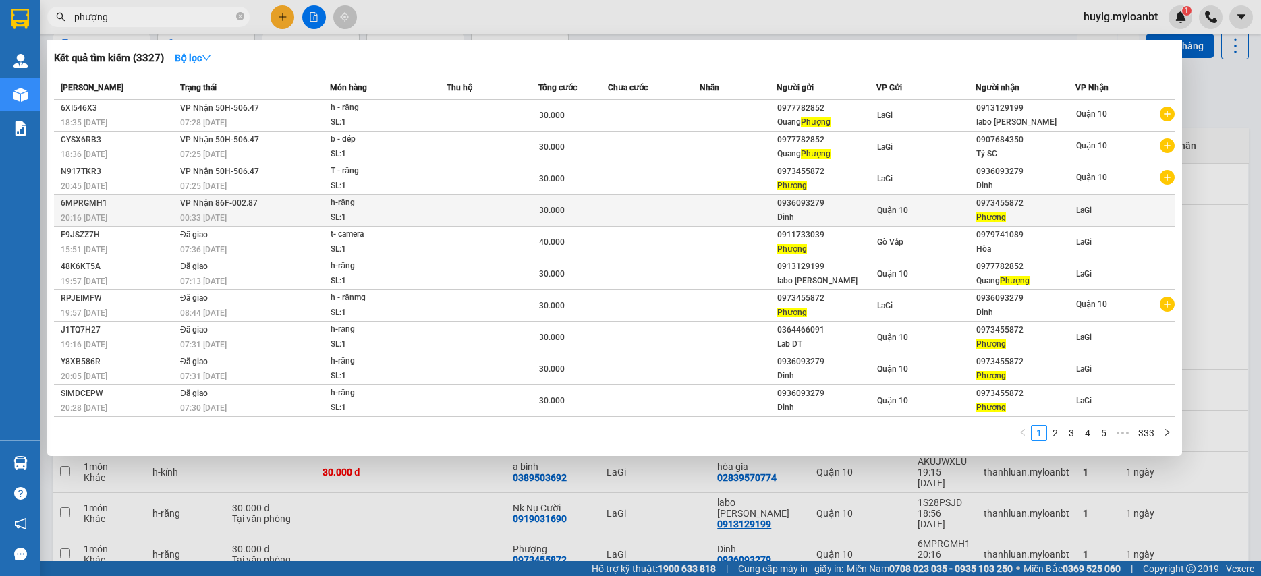
type input "phượng"
click at [1049, 213] on div "Phượng" at bounding box center [1025, 217] width 98 height 14
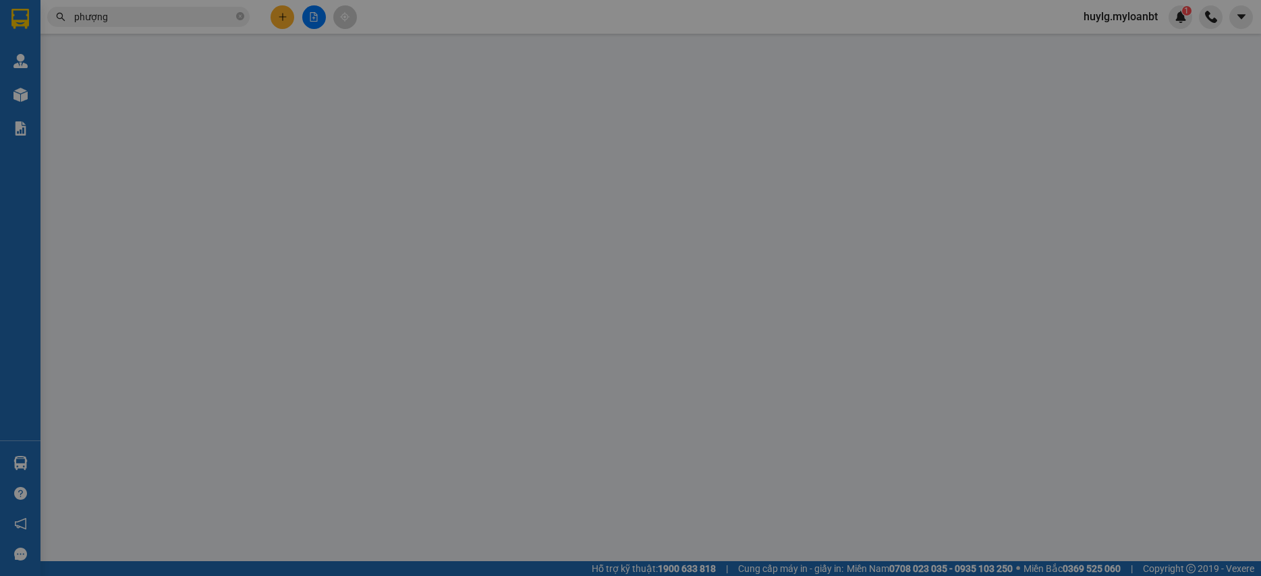
type input "0936093279"
type input "Dinh"
type input "0973455872"
type input "Phượng"
type input "30.000"
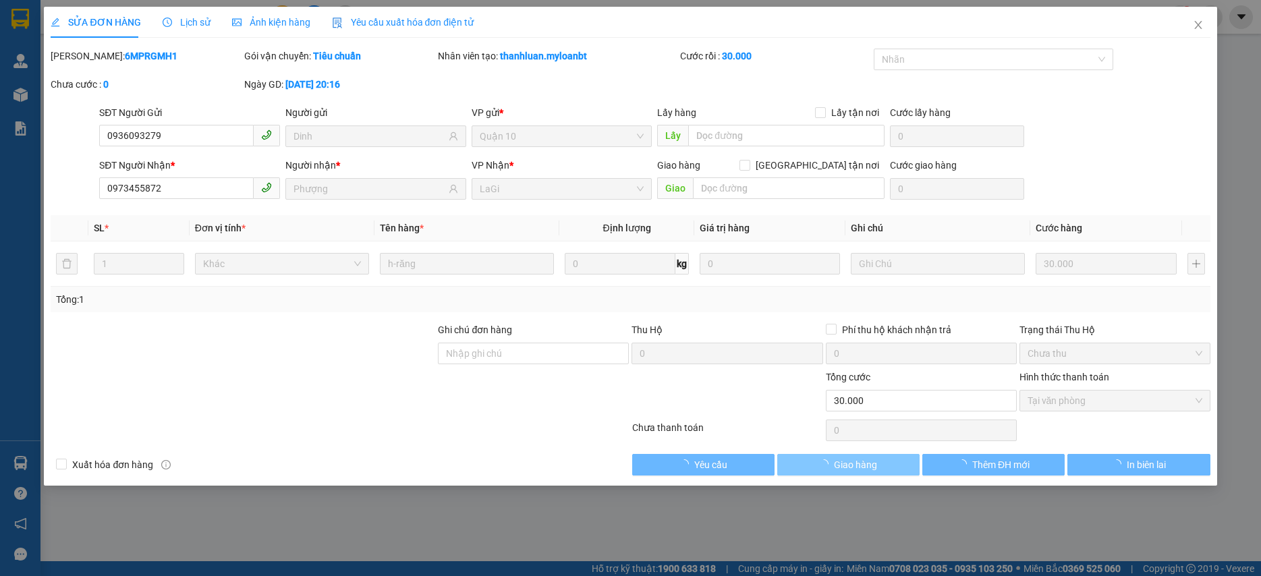
click at [829, 472] on button "Giao hàng" at bounding box center [848, 465] width 142 height 22
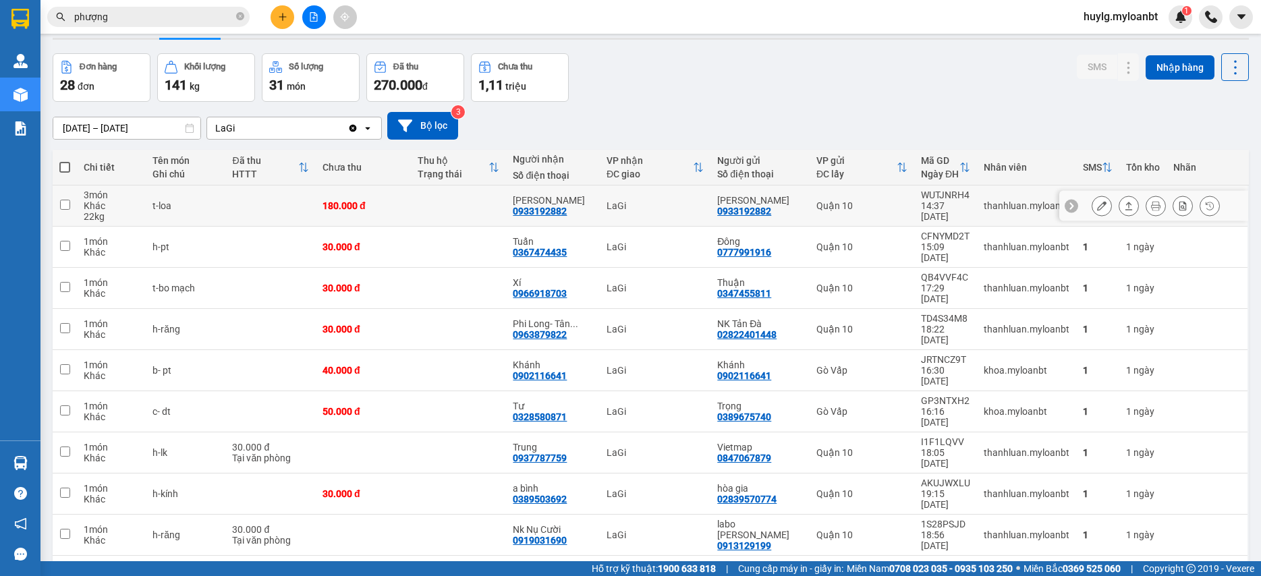
scroll to position [62, 0]
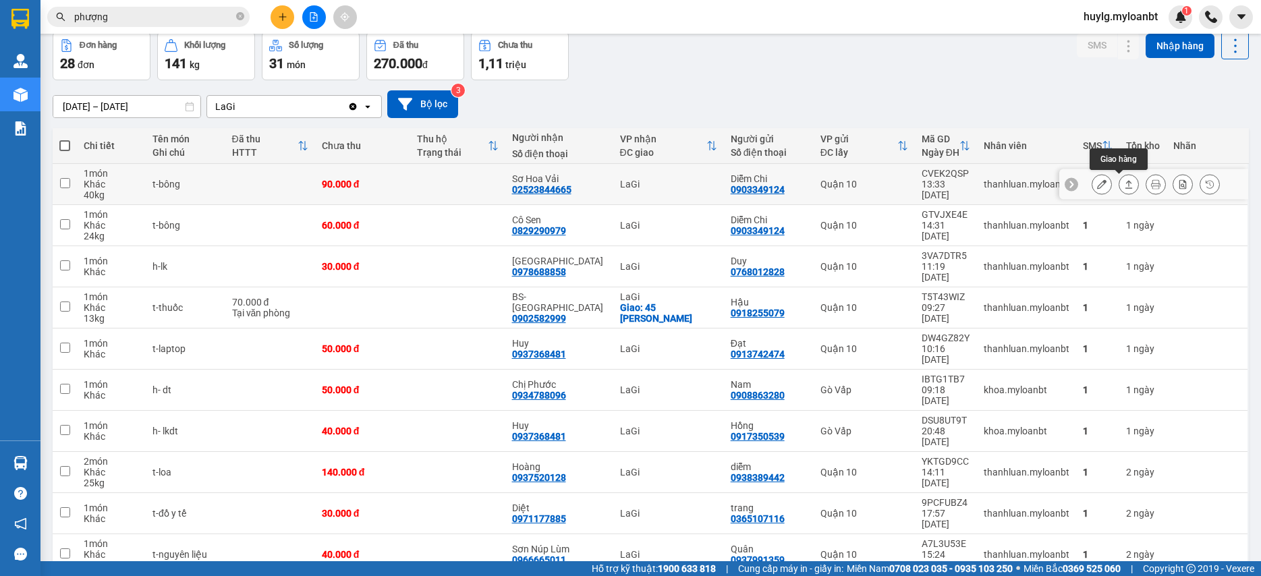
click at [1097, 182] on icon at bounding box center [1101, 183] width 9 height 9
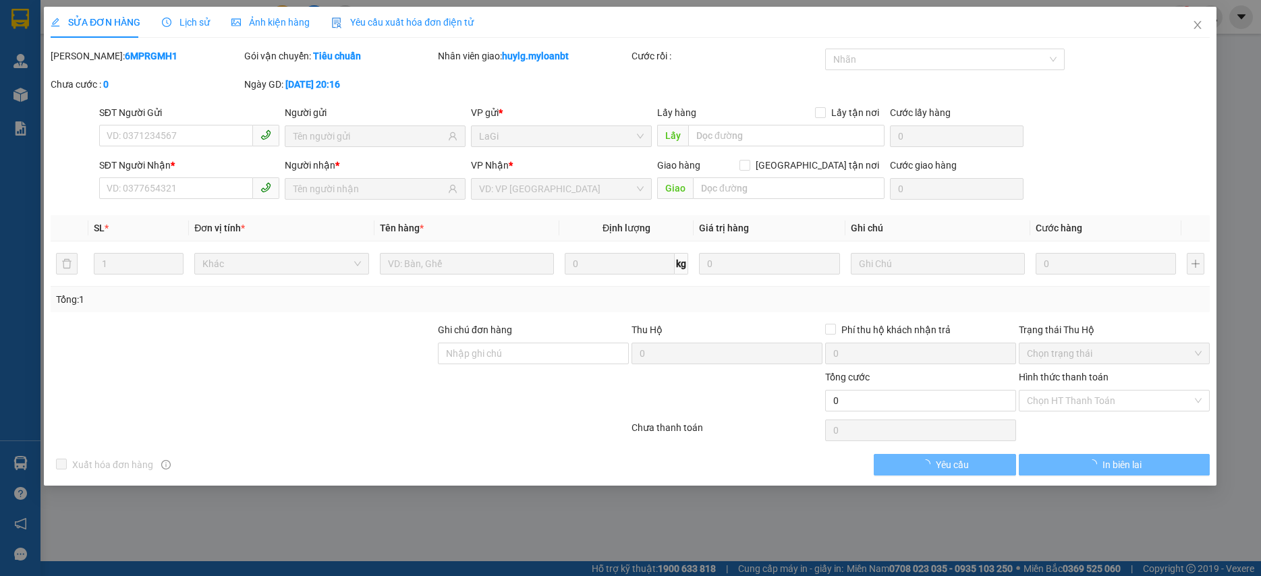
type input "0903349124"
type input "Diễm Chi"
type input "02523844665"
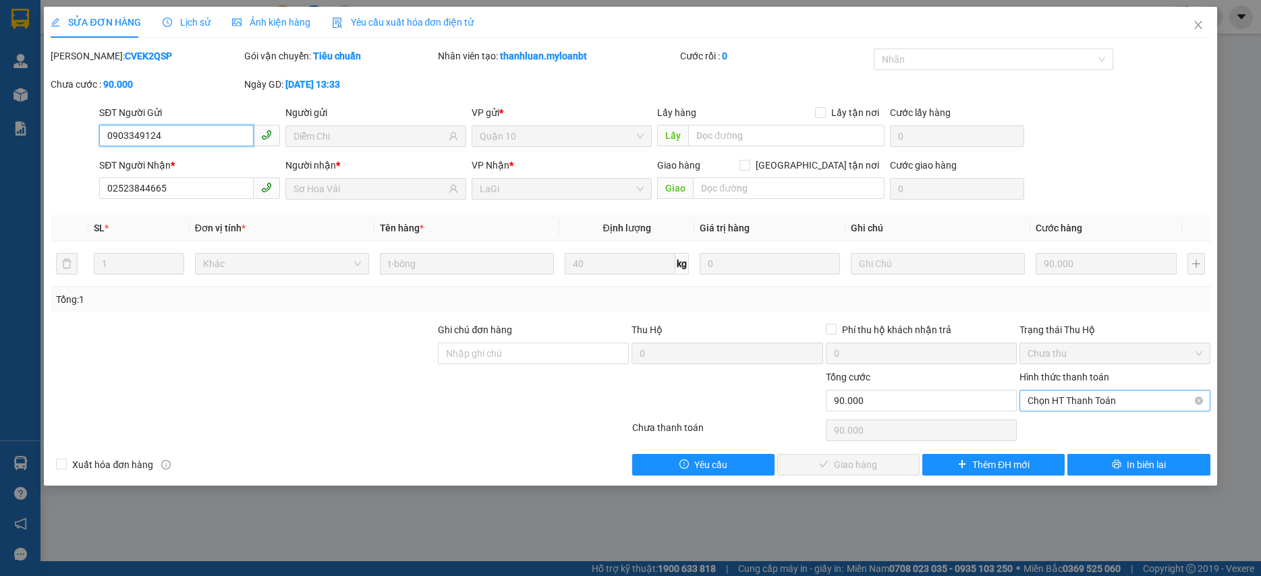
click at [1099, 401] on span "Chọn HT Thanh Toán" at bounding box center [1114, 401] width 175 height 20
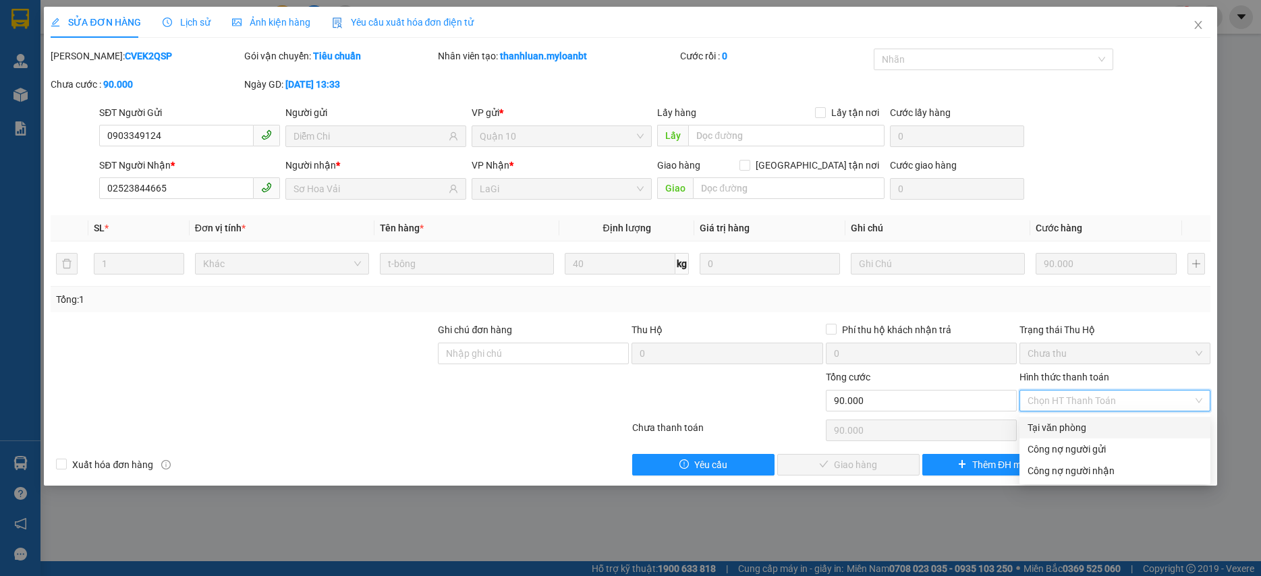
click at [1070, 428] on div "Tại văn phòng" at bounding box center [1114, 427] width 175 height 15
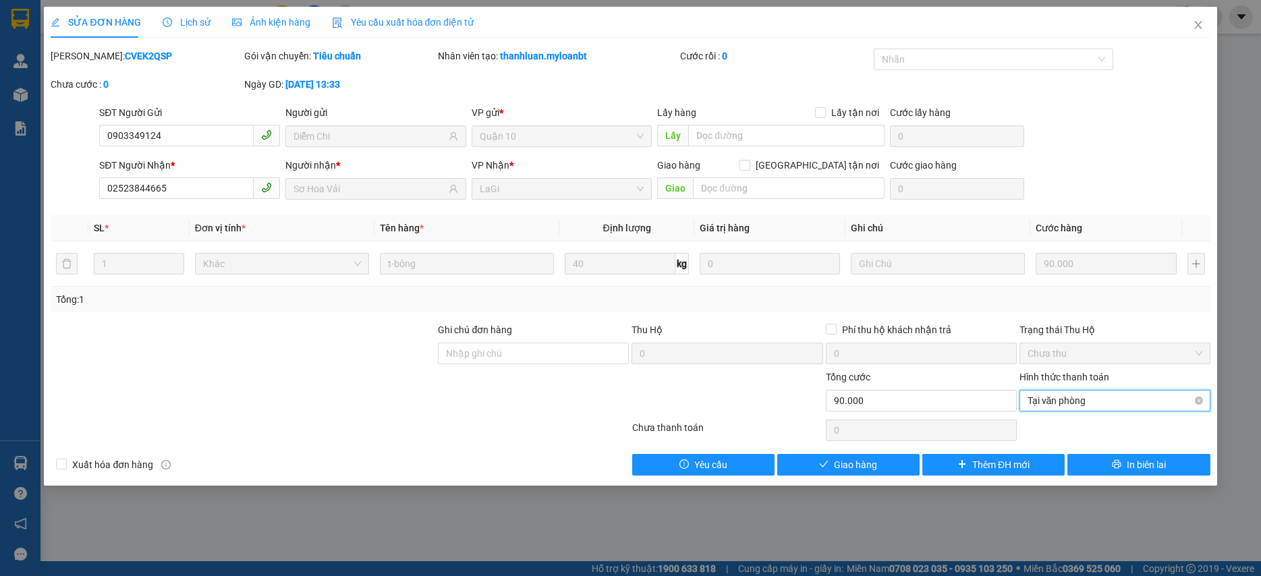
click at [1096, 405] on span "Tại văn phòng" at bounding box center [1114, 401] width 175 height 20
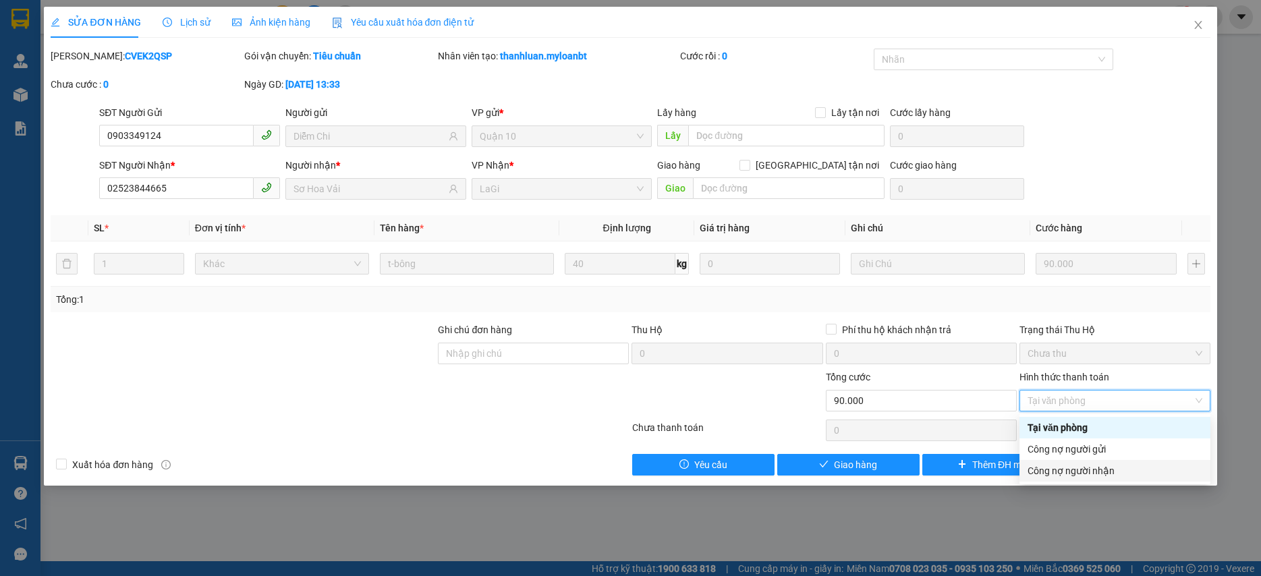
click at [1088, 476] on div "Công nợ người nhận" at bounding box center [1114, 470] width 175 height 15
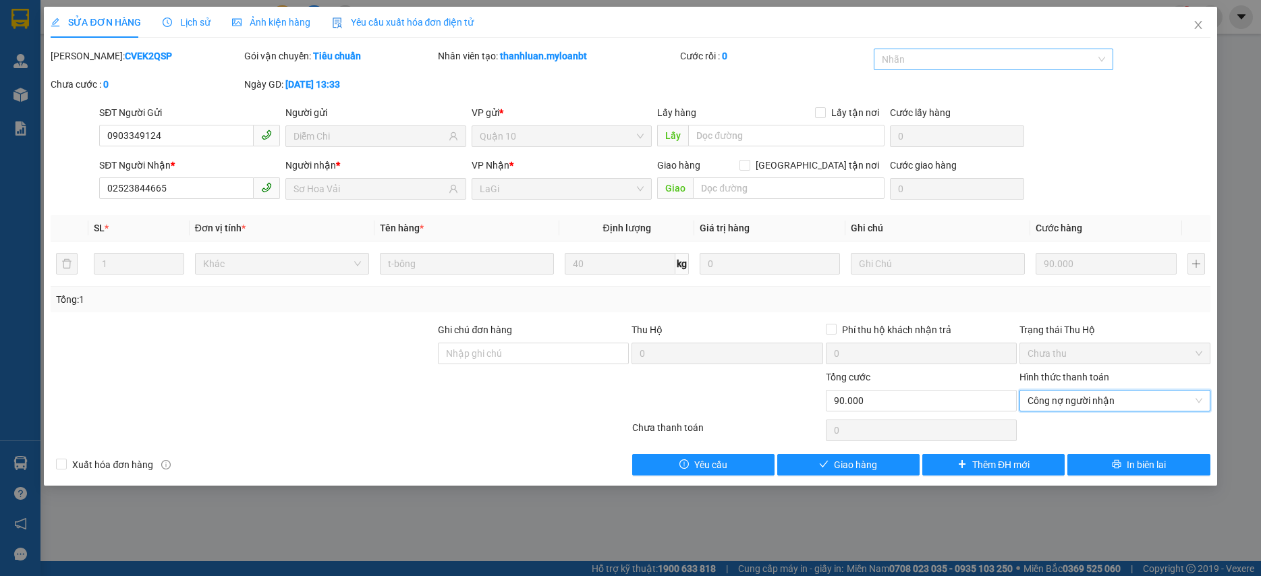
click at [982, 62] on div at bounding box center [986, 59] width 219 height 16
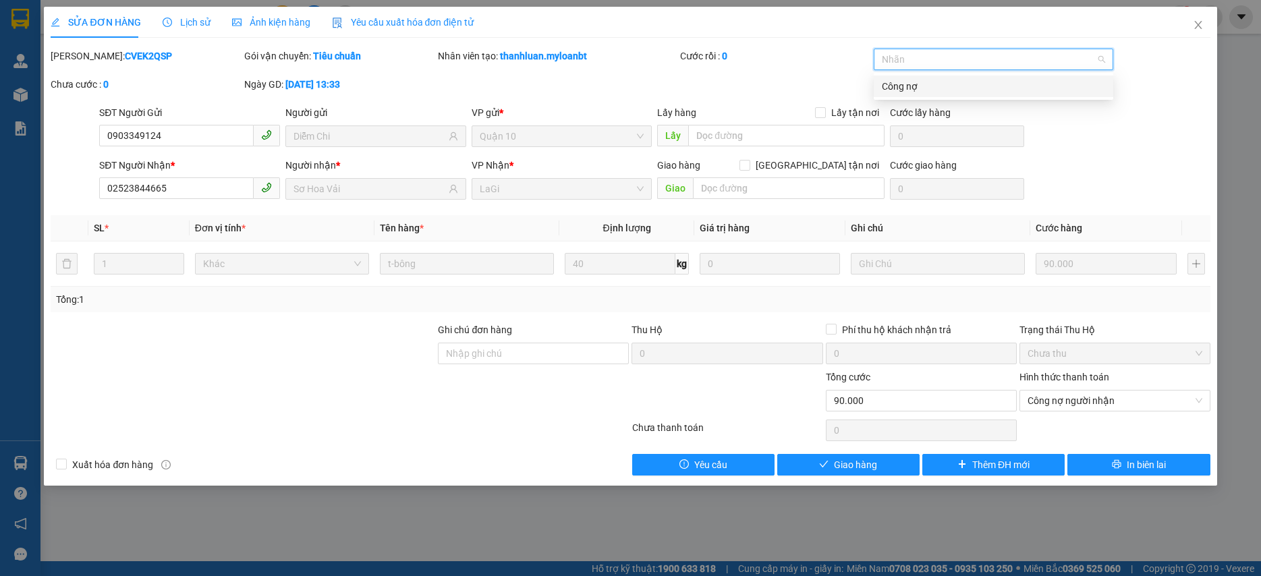
click at [940, 89] on div "Công nợ" at bounding box center [993, 86] width 223 height 15
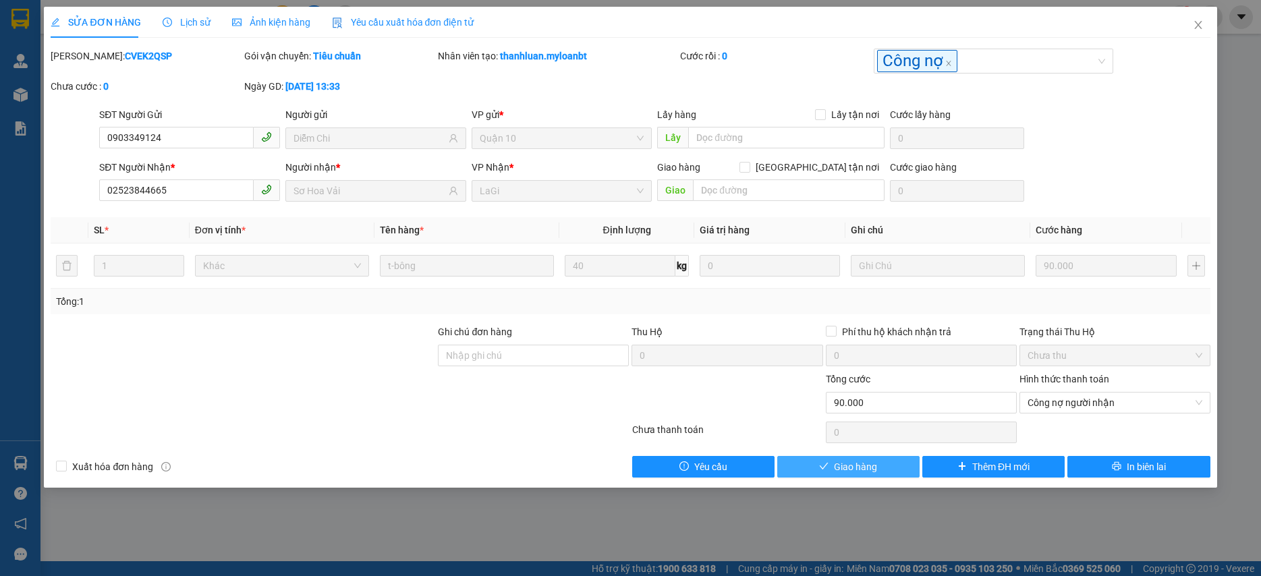
click at [863, 463] on span "Giao hàng" at bounding box center [855, 466] width 43 height 15
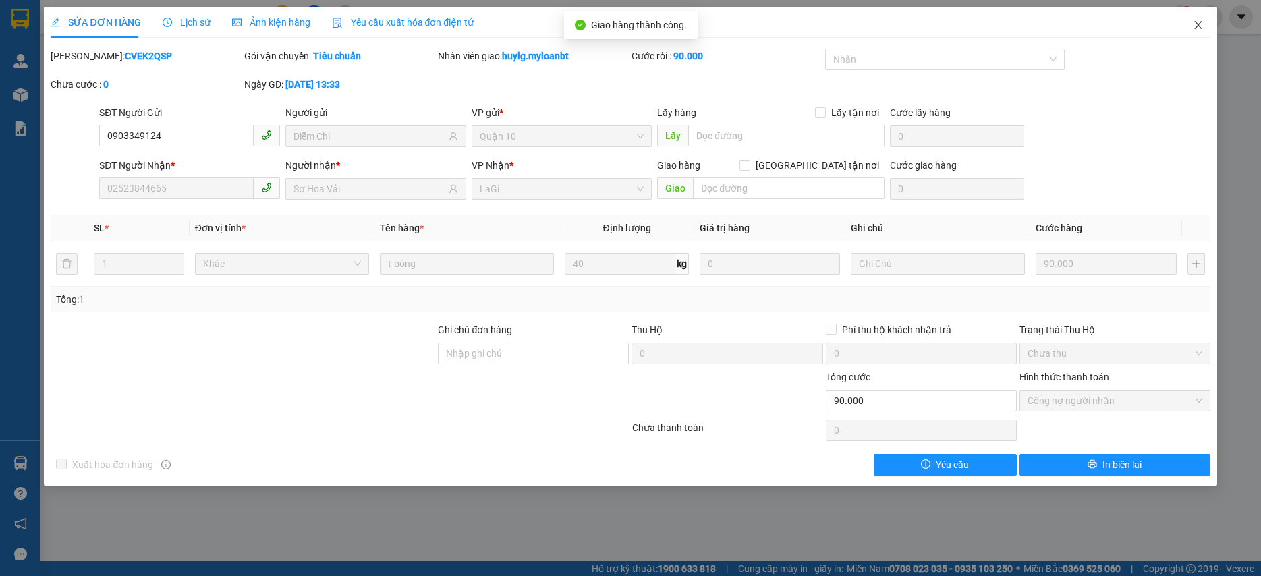
drag, startPoint x: 1194, startPoint y: 25, endPoint x: 1197, endPoint y: 18, distance: 7.9
click at [1194, 25] on icon "close" at bounding box center [1197, 25] width 11 height 11
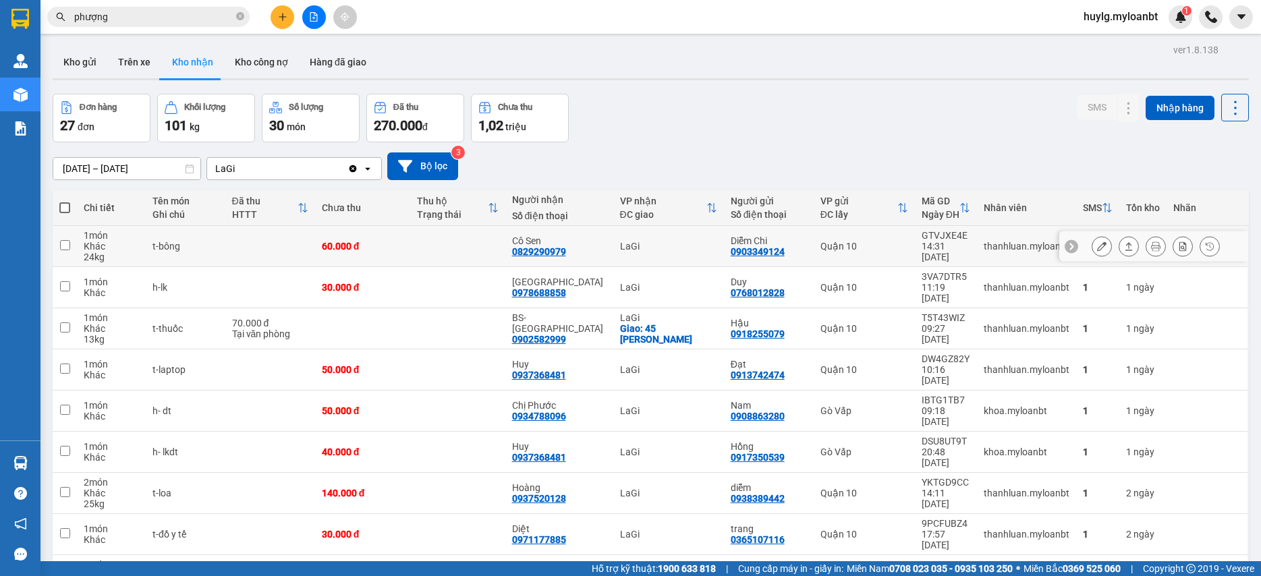
click at [1092, 248] on button at bounding box center [1101, 247] width 19 height 24
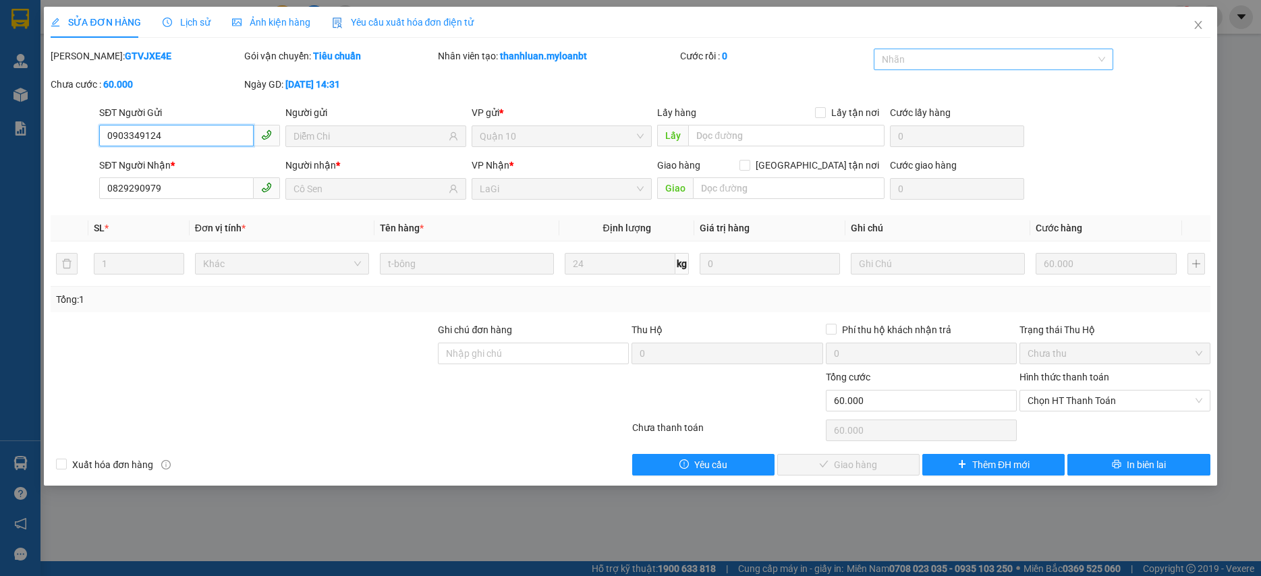
click at [942, 61] on div at bounding box center [986, 59] width 219 height 16
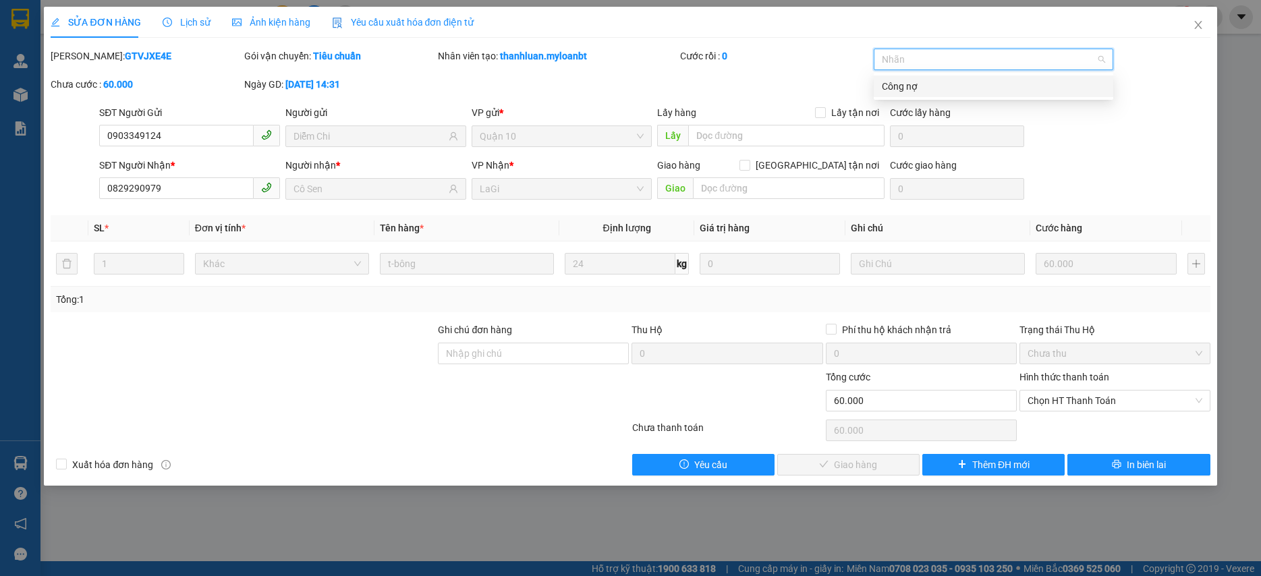
click at [900, 90] on div "Công nợ" at bounding box center [993, 86] width 223 height 15
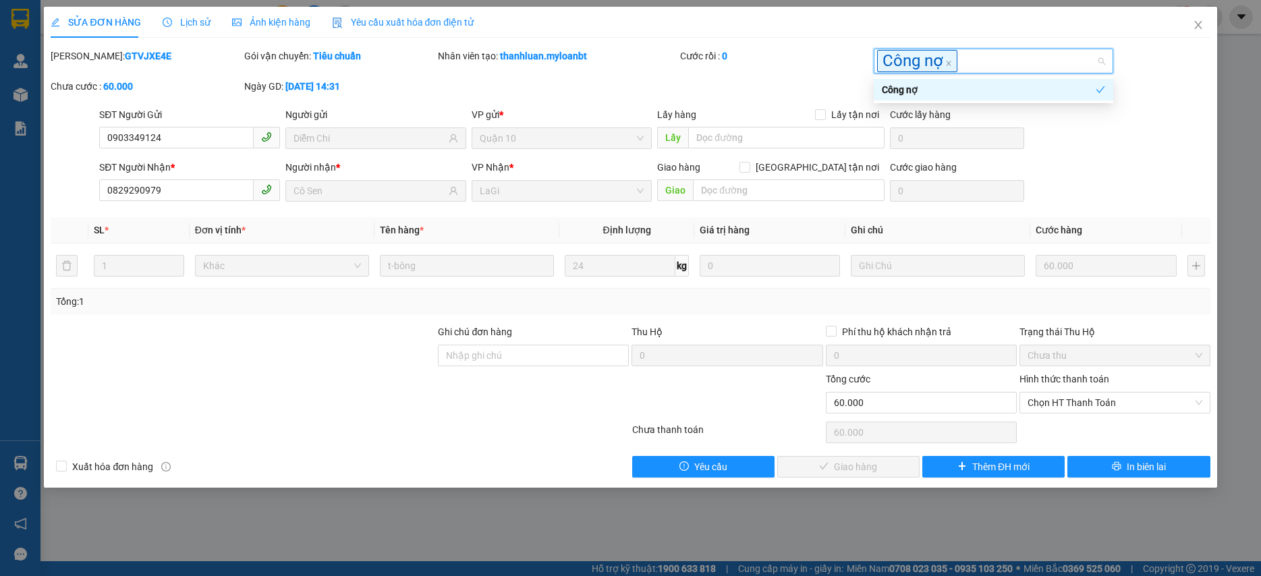
click at [1060, 391] on div "Hình thức thanh toán" at bounding box center [1114, 382] width 191 height 20
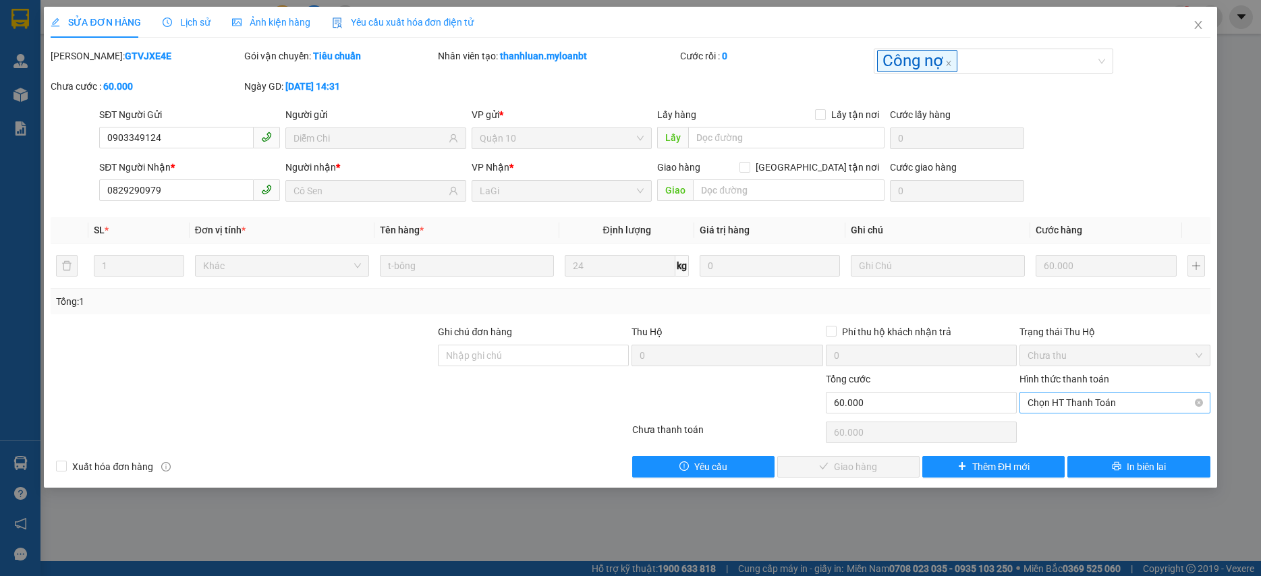
click at [1062, 402] on span "Chọn HT Thanh Toán" at bounding box center [1114, 403] width 175 height 20
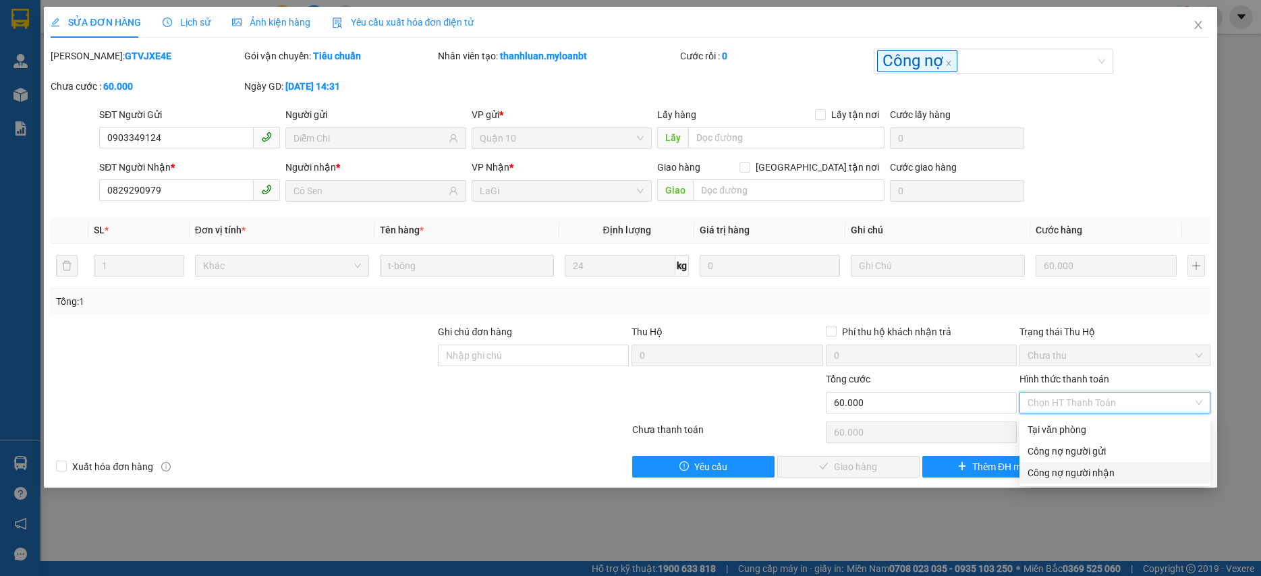
click at [1075, 471] on div "Công nợ người nhận" at bounding box center [1114, 472] width 175 height 15
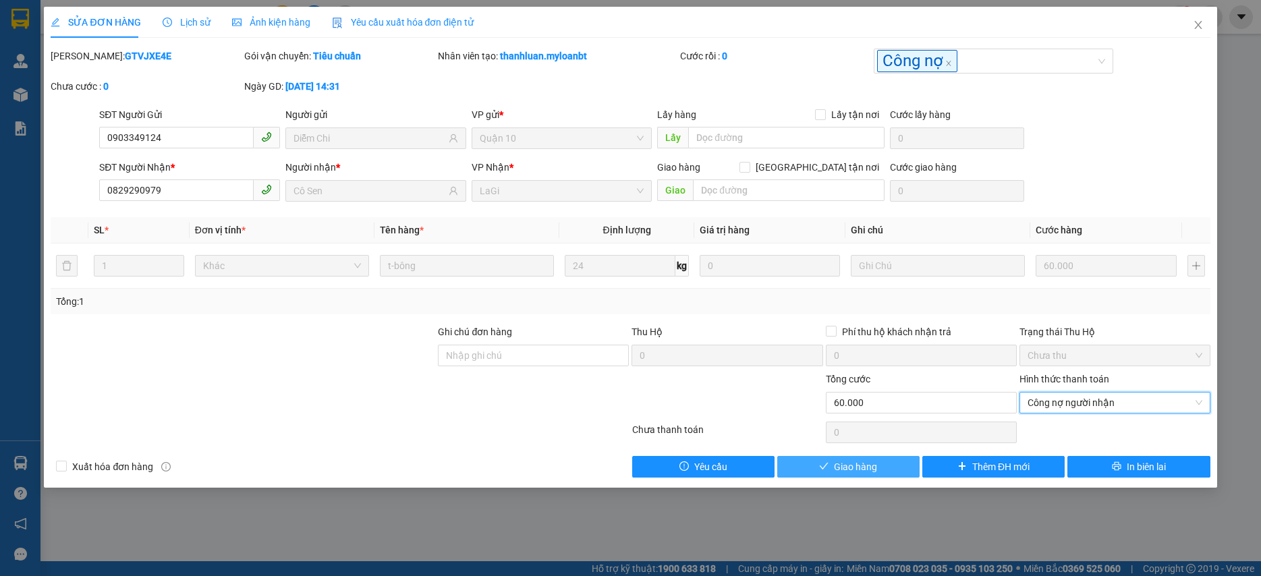
click at [844, 473] on span "Giao hàng" at bounding box center [855, 466] width 43 height 15
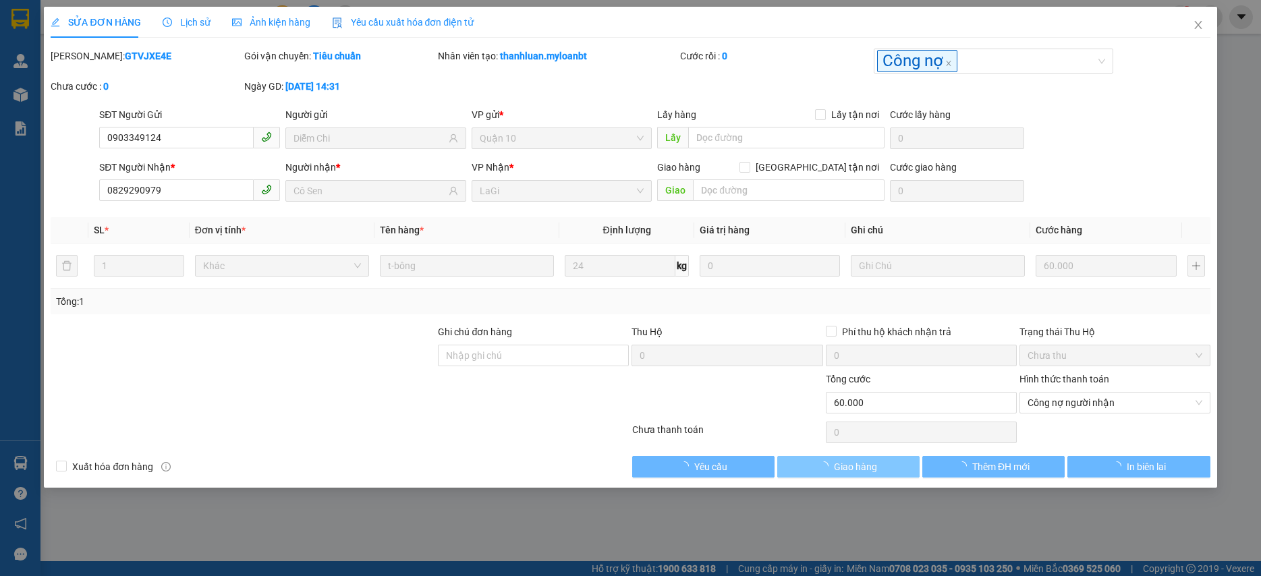
click at [844, 473] on span "Giao hàng" at bounding box center [855, 466] width 43 height 15
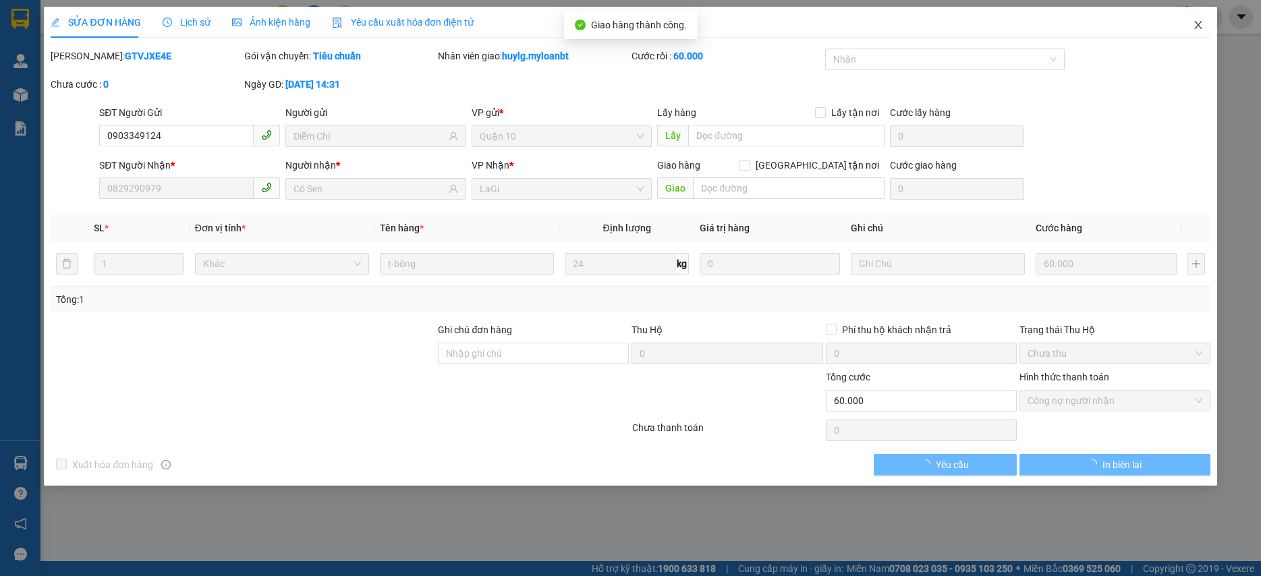
click at [1199, 34] on span "Close" at bounding box center [1198, 26] width 38 height 38
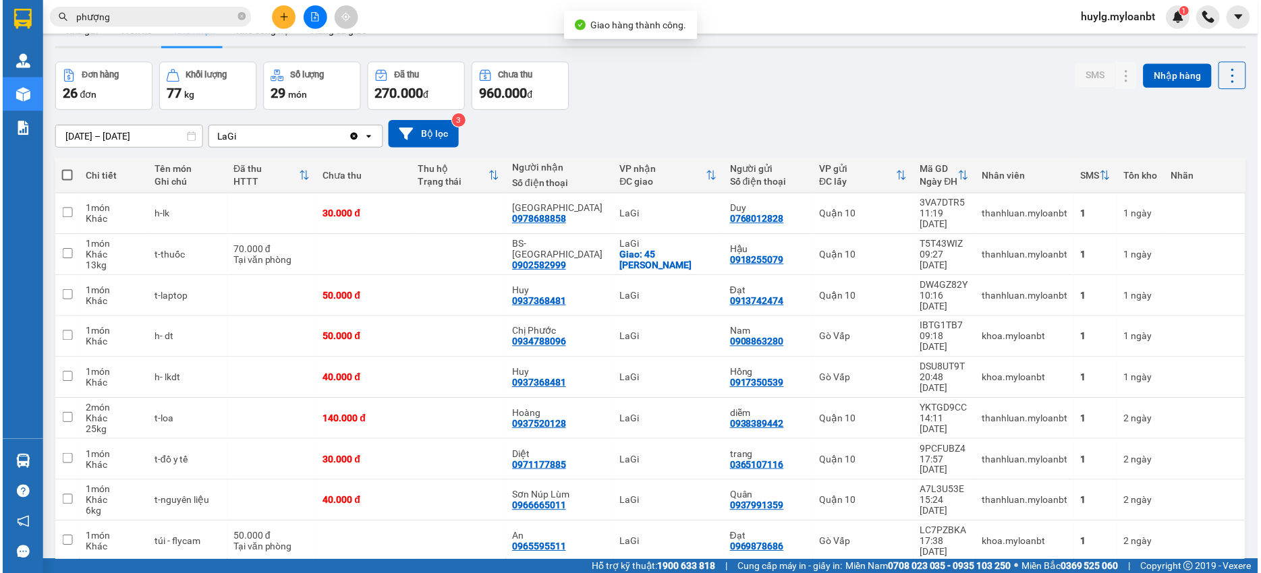
scroll to position [62, 0]
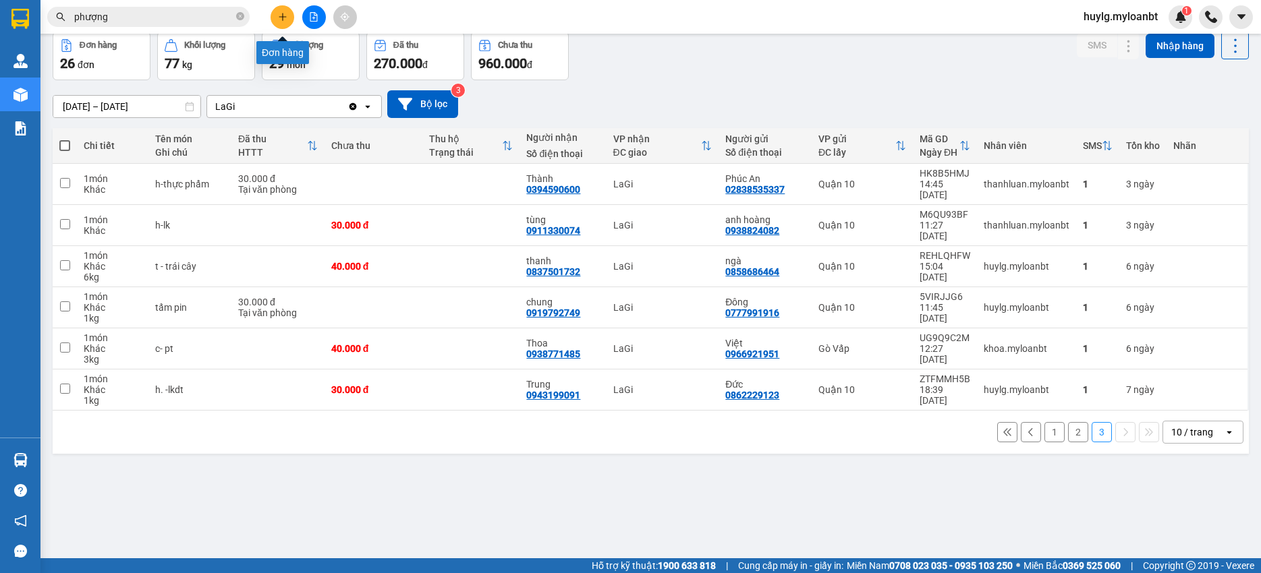
click at [284, 18] on icon "plus" at bounding box center [282, 16] width 9 height 9
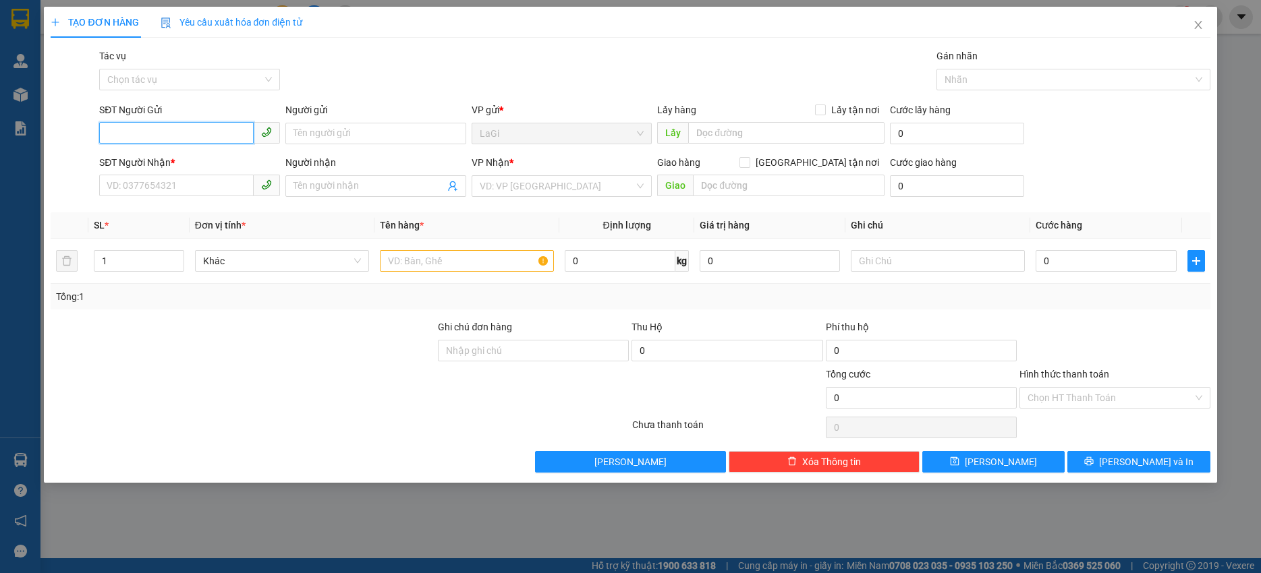
click at [206, 127] on input "SĐT Người Gửi" at bounding box center [176, 133] width 154 height 22
click at [171, 174] on div "SĐT Người Nhận *" at bounding box center [189, 165] width 181 height 20
click at [171, 175] on input "0784928113" at bounding box center [176, 186] width 154 height 22
click at [173, 178] on input "0784928113" at bounding box center [176, 186] width 154 height 22
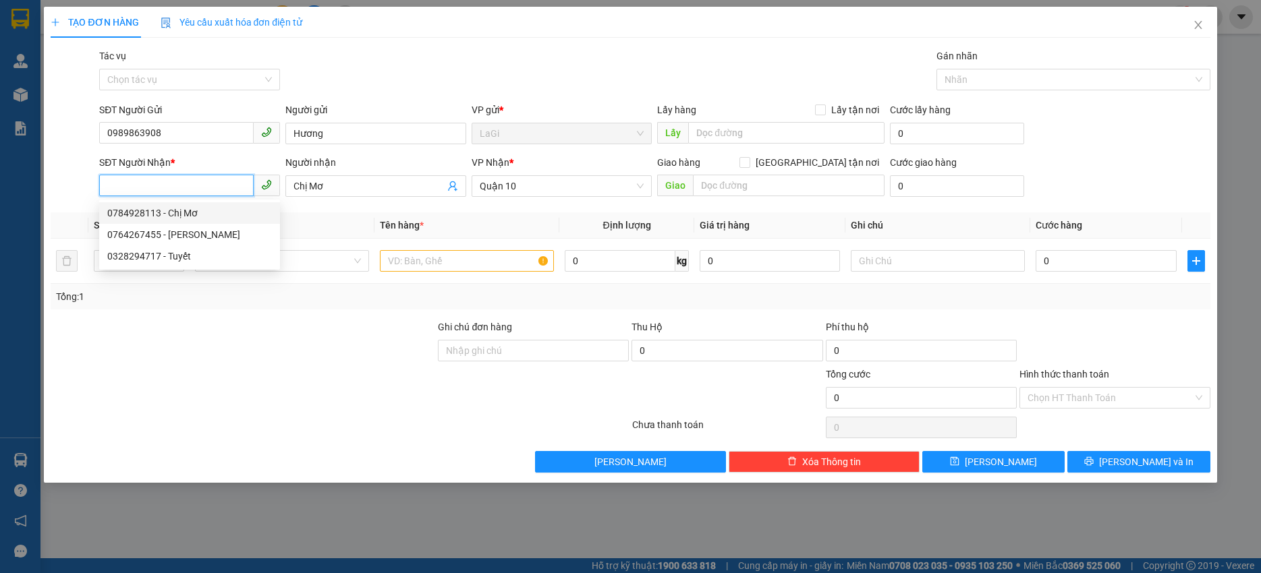
click at [221, 210] on div "0784928113 - Chị Mơ" at bounding box center [189, 213] width 165 height 15
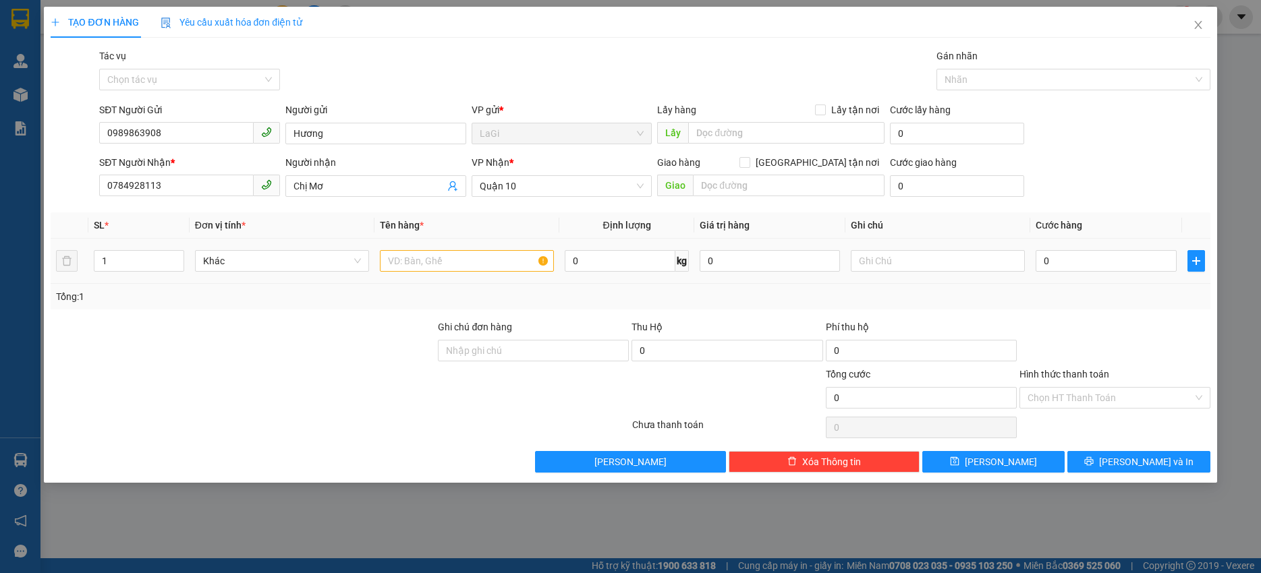
click at [521, 273] on div at bounding box center [467, 261] width 174 height 27
click at [509, 260] on input "text" at bounding box center [467, 261] width 174 height 22
drag, startPoint x: 594, startPoint y: 246, endPoint x: 604, endPoint y: 254, distance: 13.4
click at [595, 246] on td "11.2 kg" at bounding box center [626, 261] width 134 height 45
click at [604, 254] on input "11.2" at bounding box center [620, 261] width 110 height 22
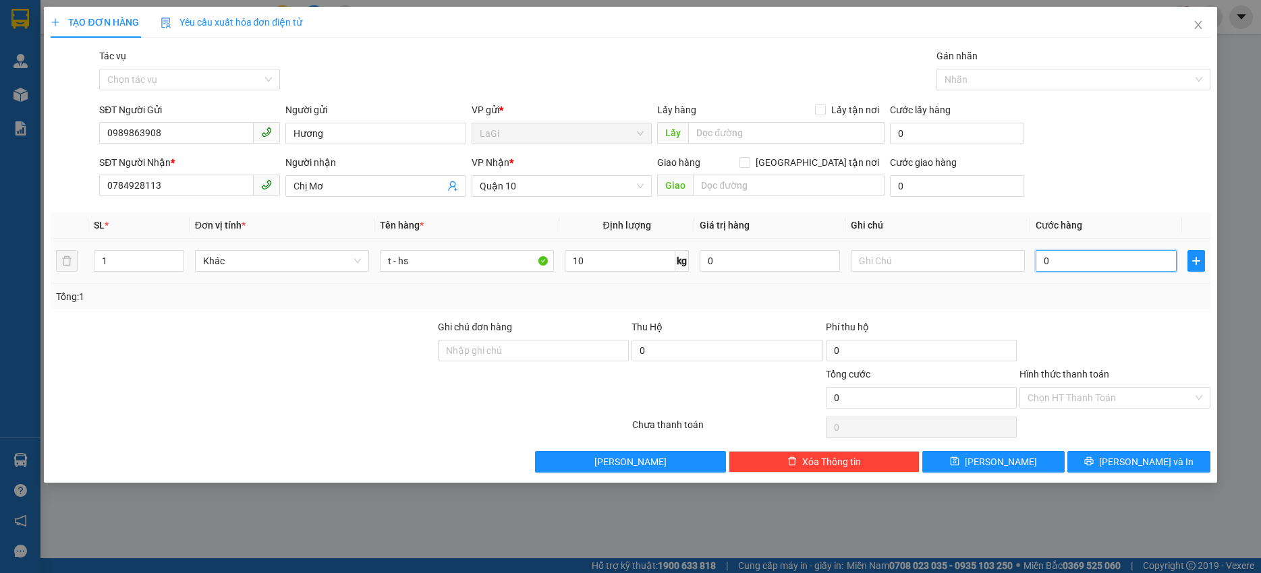
click at [1140, 264] on input "0" at bounding box center [1105, 261] width 140 height 22
click at [1120, 388] on input "Hình thức thanh toán" at bounding box center [1109, 398] width 165 height 20
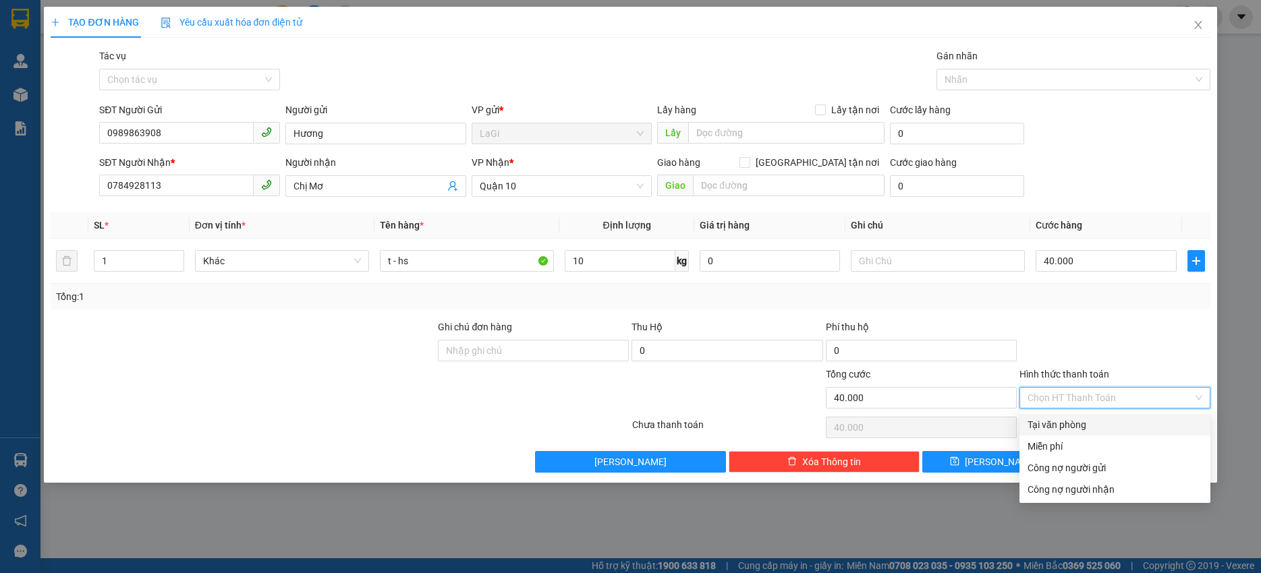
click at [1111, 426] on div "Tại văn phòng" at bounding box center [1114, 424] width 175 height 15
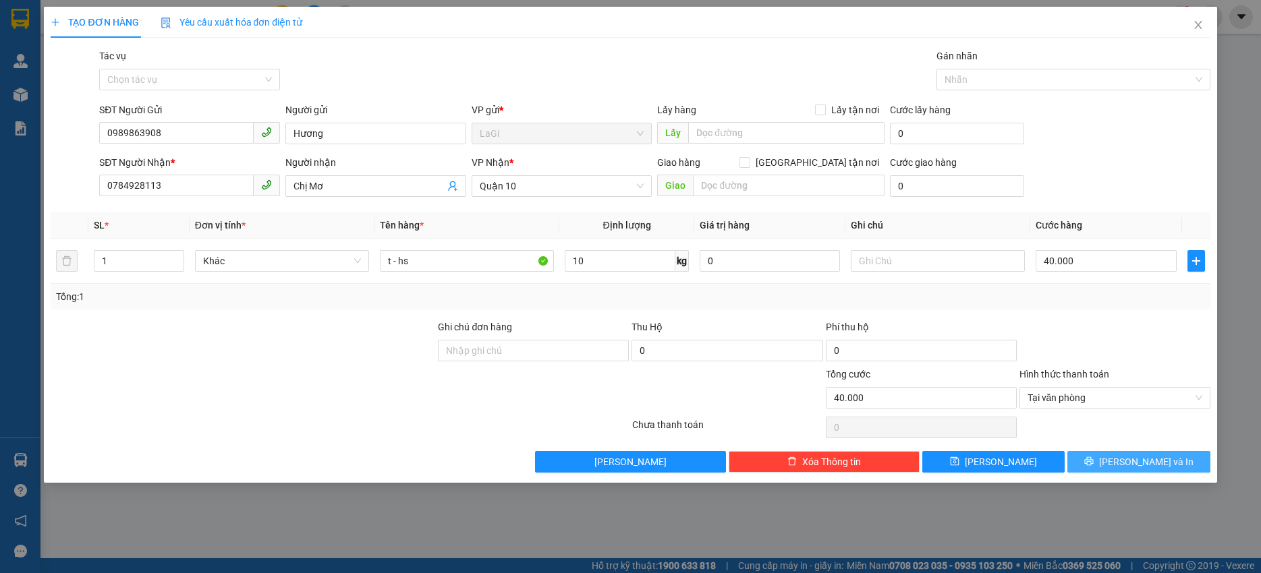
click at [1136, 460] on span "Lưu và In" at bounding box center [1146, 462] width 94 height 15
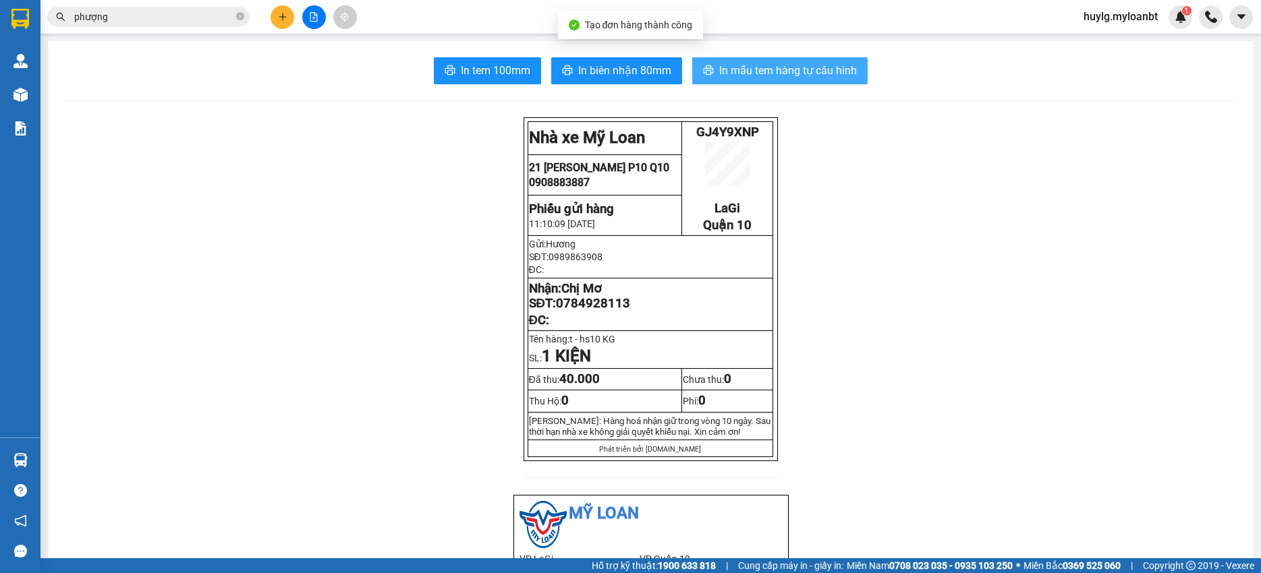
click at [738, 66] on span "In mẫu tem hàng tự cấu hình" at bounding box center [788, 70] width 138 height 17
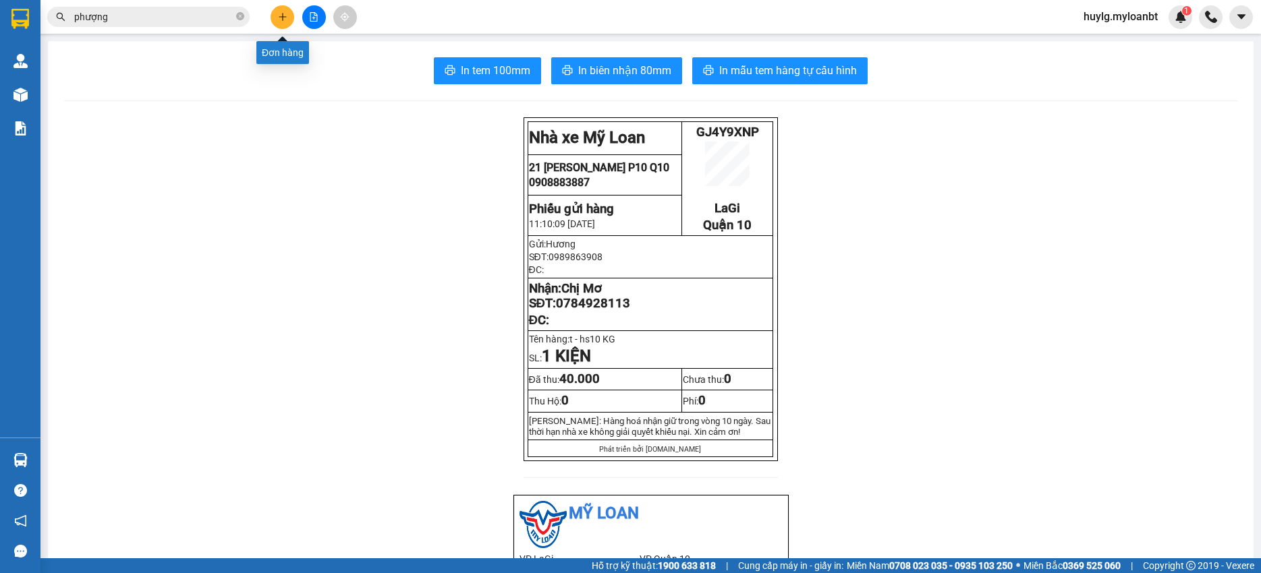
click at [280, 20] on icon "plus" at bounding box center [282, 16] width 9 height 9
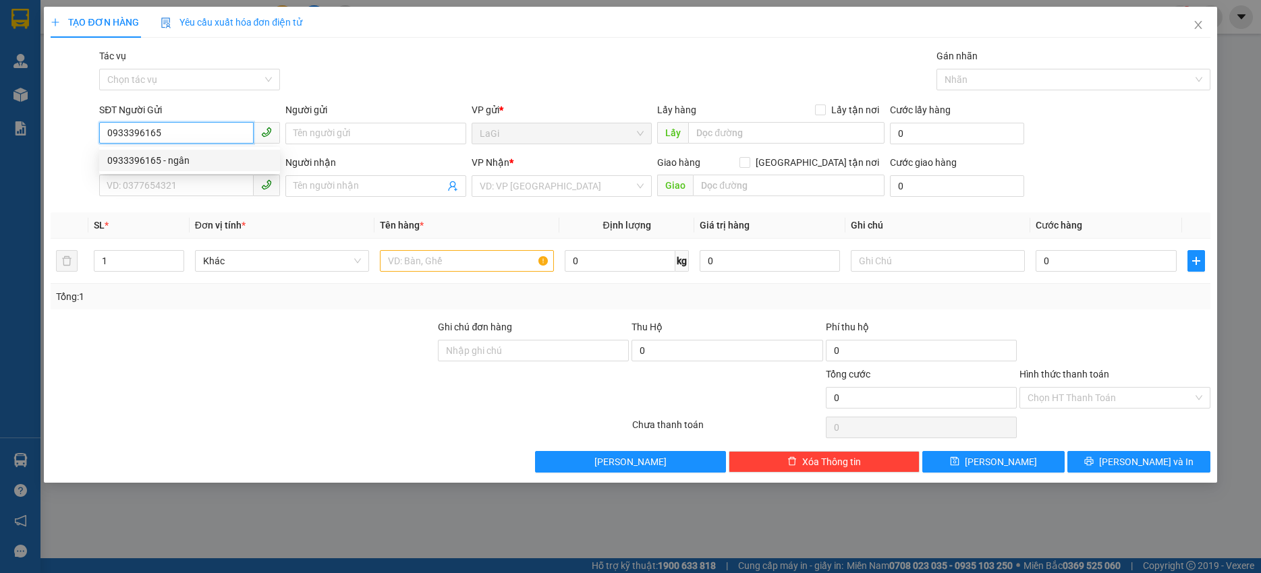
click at [200, 152] on div "0933396165 - ngân" at bounding box center [189, 161] width 181 height 22
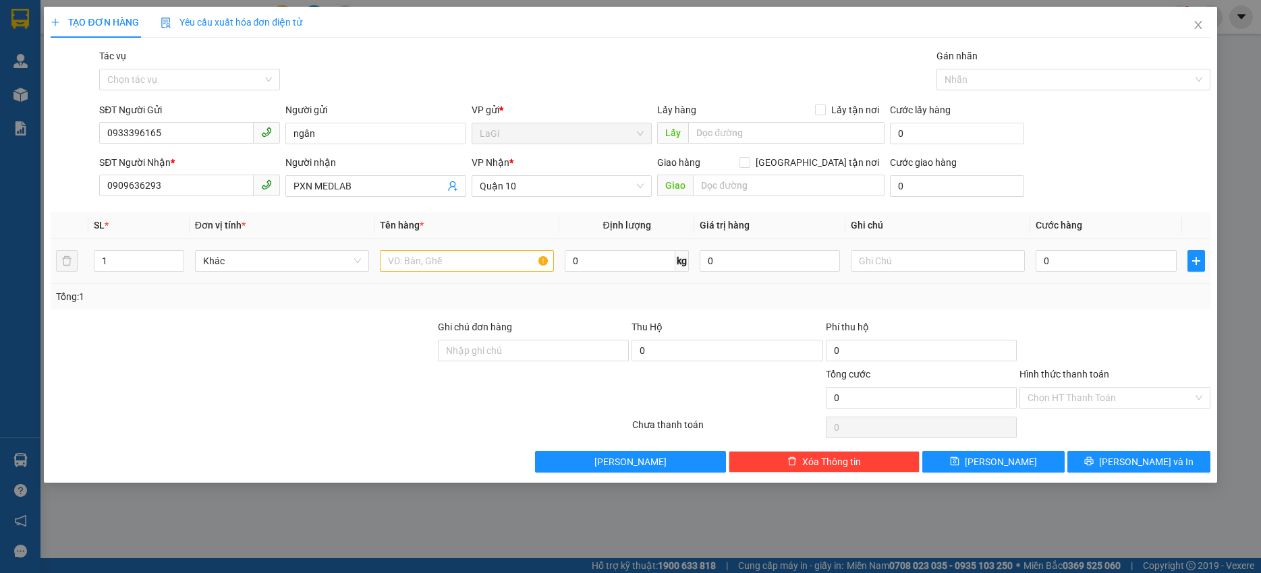
drag, startPoint x: 492, startPoint y: 270, endPoint x: 488, endPoint y: 262, distance: 9.7
click at [490, 268] on div at bounding box center [467, 261] width 174 height 27
click at [487, 262] on input "text" at bounding box center [467, 261] width 174 height 22
click at [1107, 411] on div "Hình thức thanh toán Chọn HT Thanh Toán" at bounding box center [1114, 390] width 191 height 47
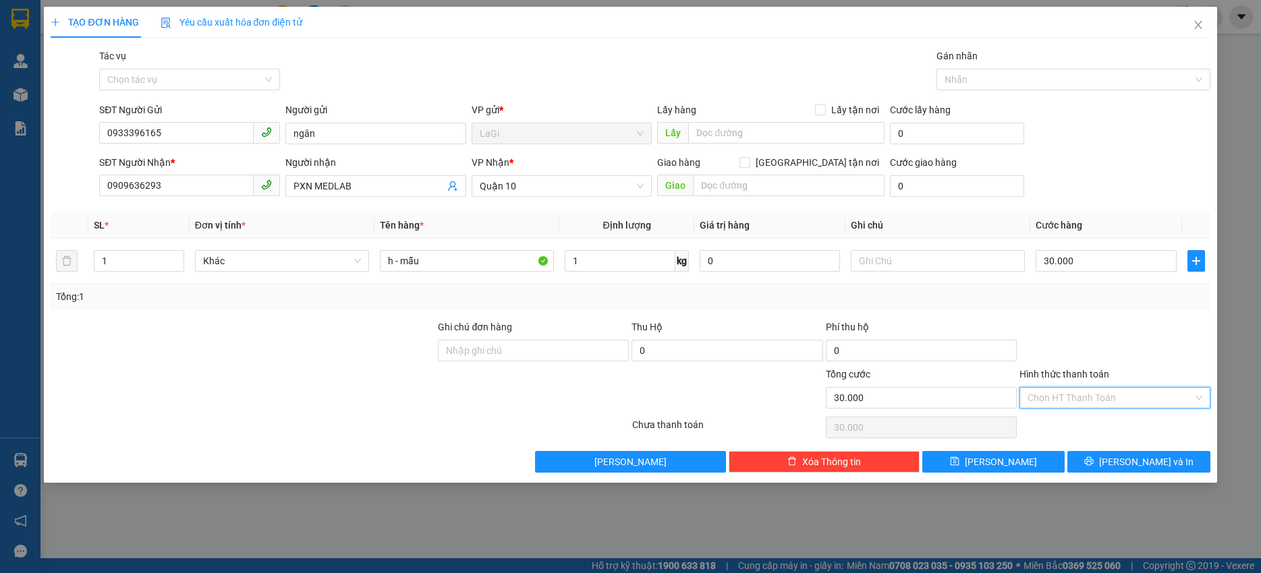
click at [1095, 398] on input "Hình thức thanh toán" at bounding box center [1109, 398] width 165 height 20
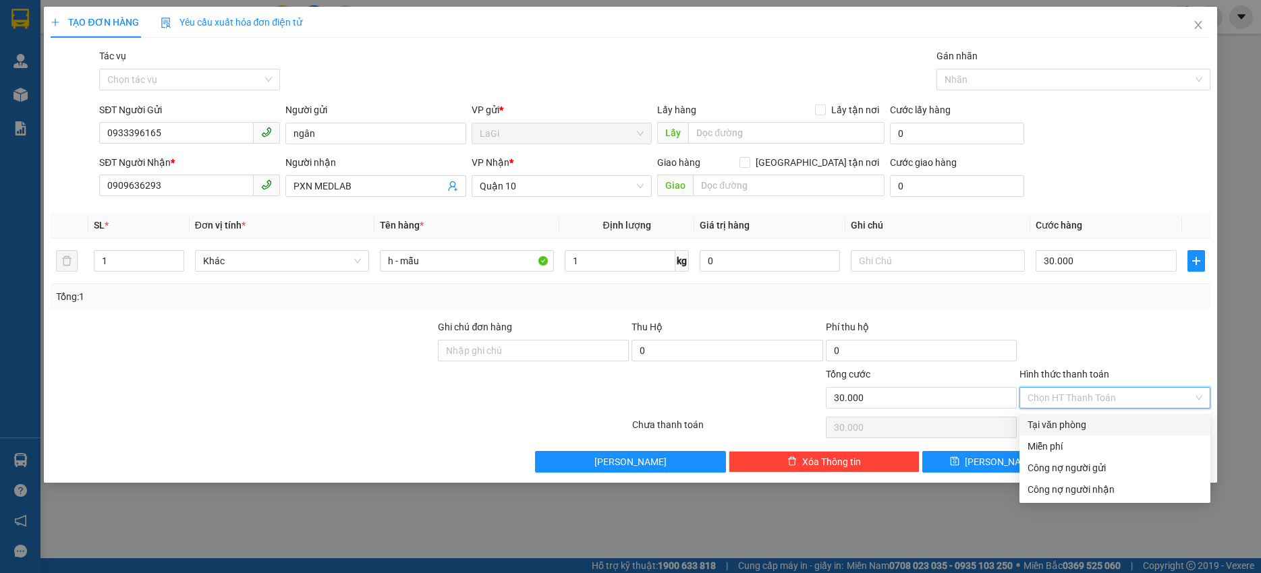
click at [1089, 415] on div "Tại văn phòng" at bounding box center [1114, 425] width 191 height 22
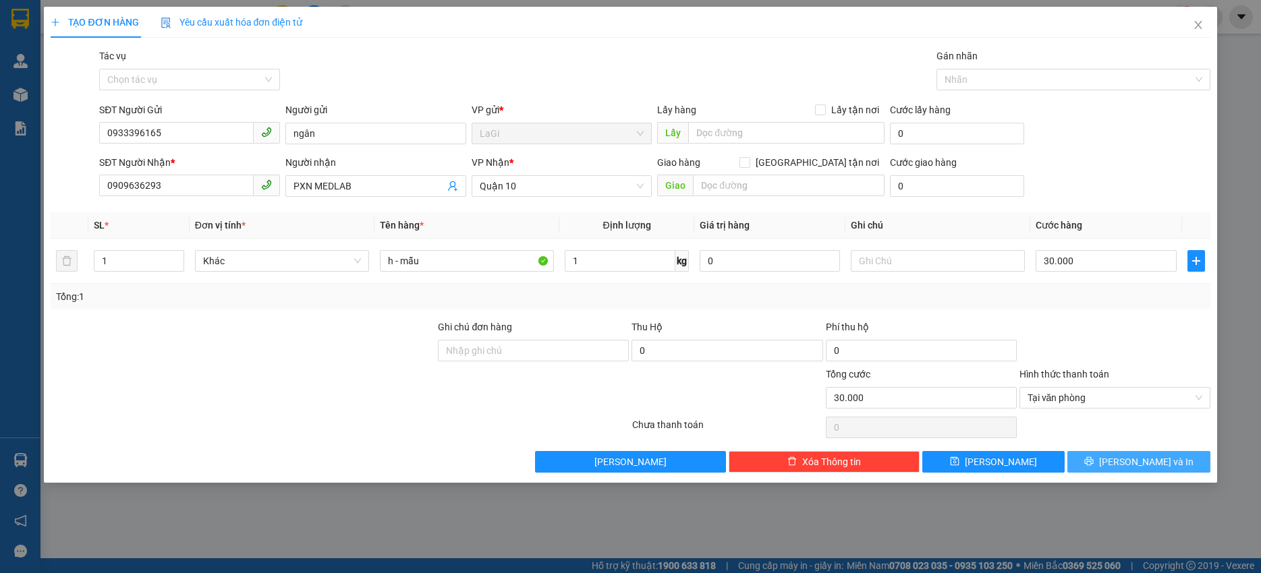
click at [1167, 463] on button "Lưu và In" at bounding box center [1138, 462] width 142 height 22
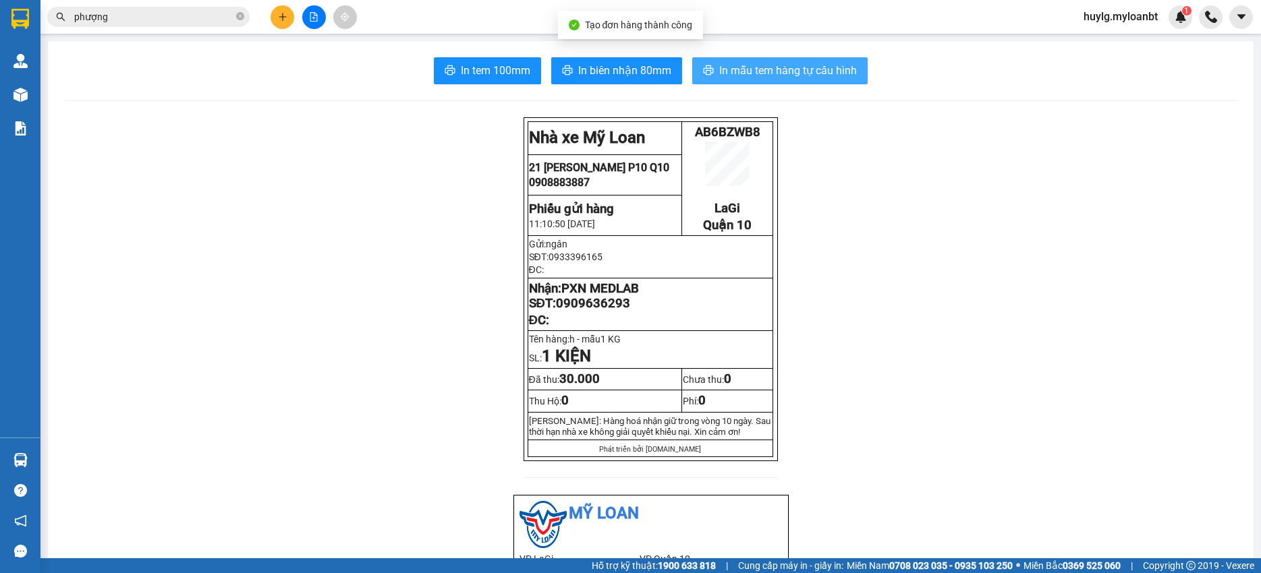
click at [801, 74] on span "In mẫu tem hàng tự cấu hình" at bounding box center [788, 70] width 138 height 17
click at [745, 79] on span "In mẫu tem hàng tự cấu hình" at bounding box center [788, 70] width 138 height 17
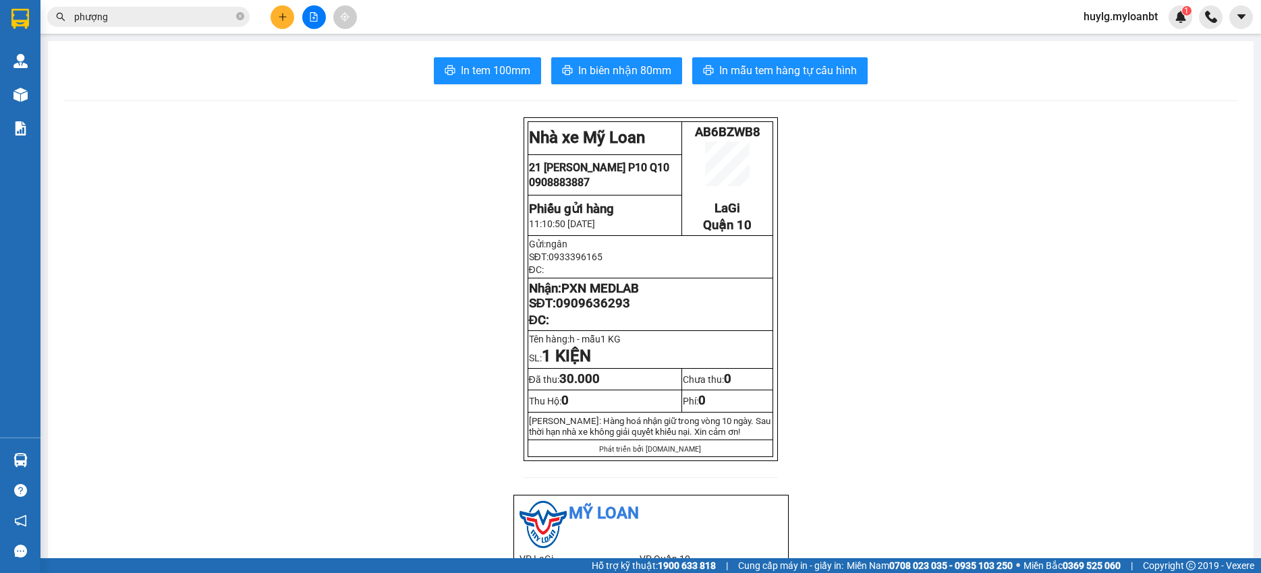
click at [194, 16] on input "phượng" at bounding box center [153, 16] width 159 height 15
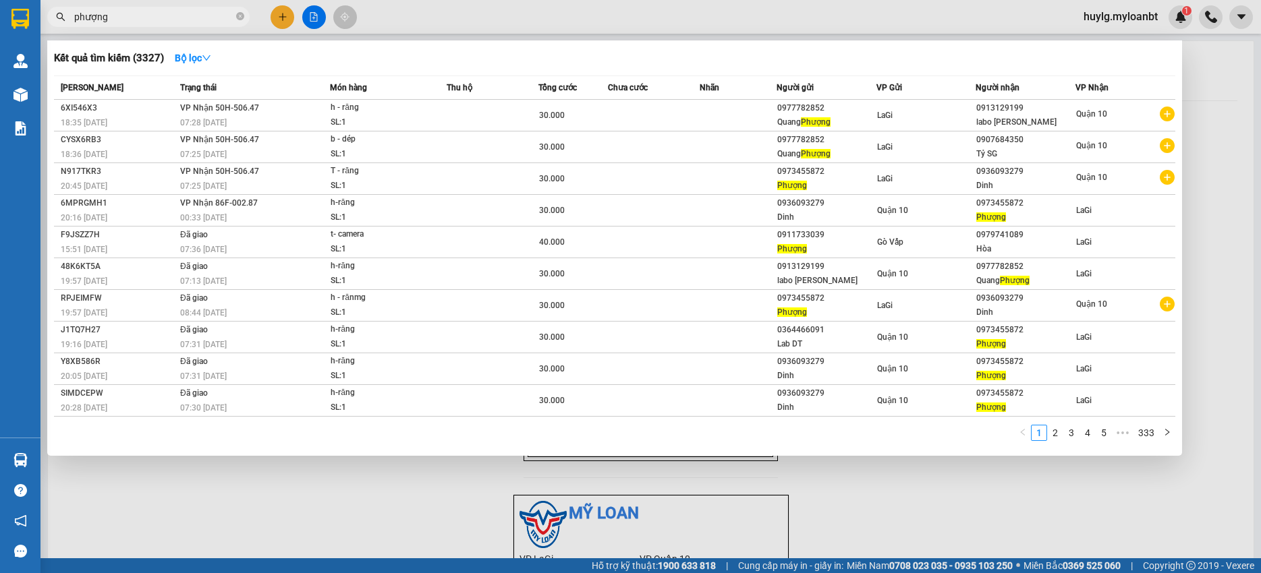
click at [194, 16] on input "phượng" at bounding box center [153, 16] width 159 height 15
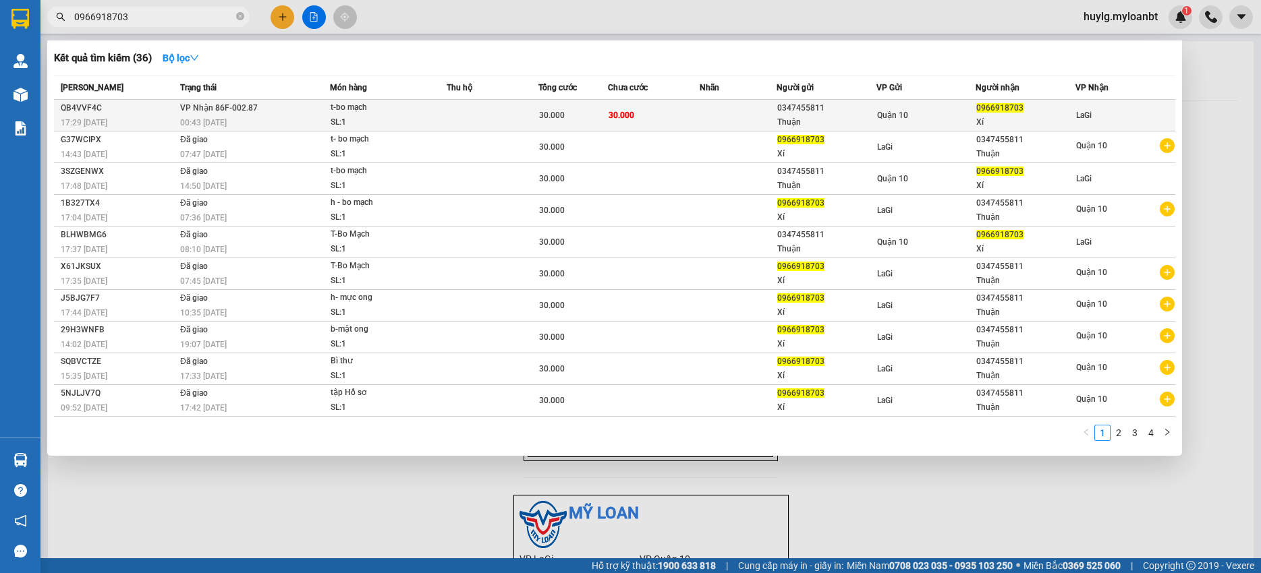
click at [832, 121] on div "Thuận" at bounding box center [826, 122] width 98 height 14
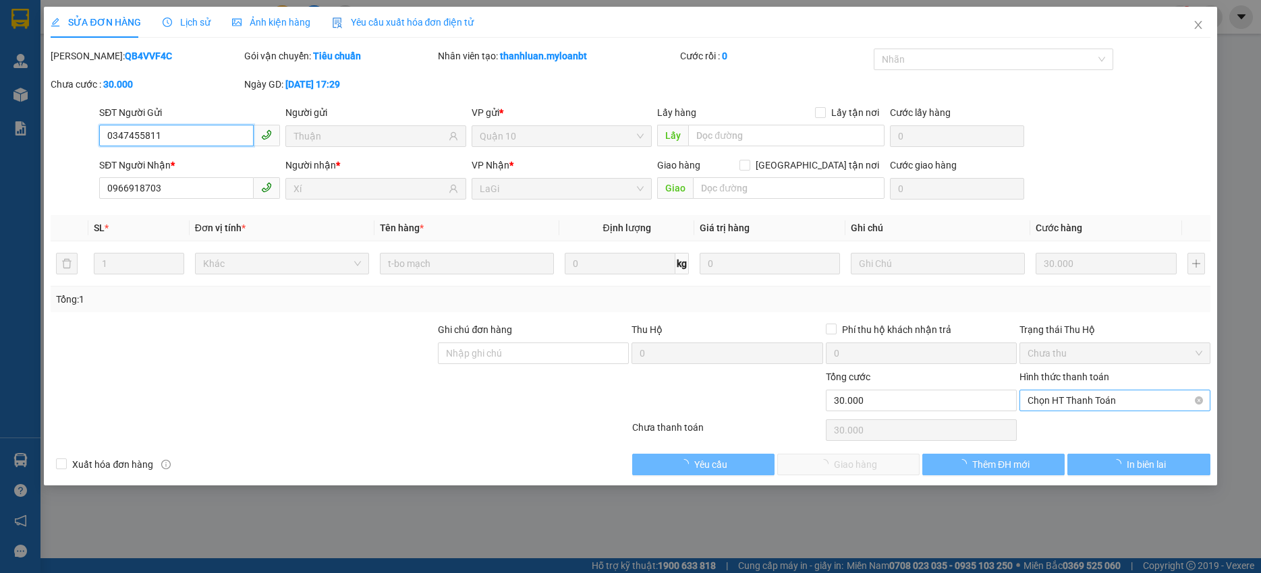
click at [1104, 404] on span "Chọn HT Thanh Toán" at bounding box center [1114, 401] width 175 height 20
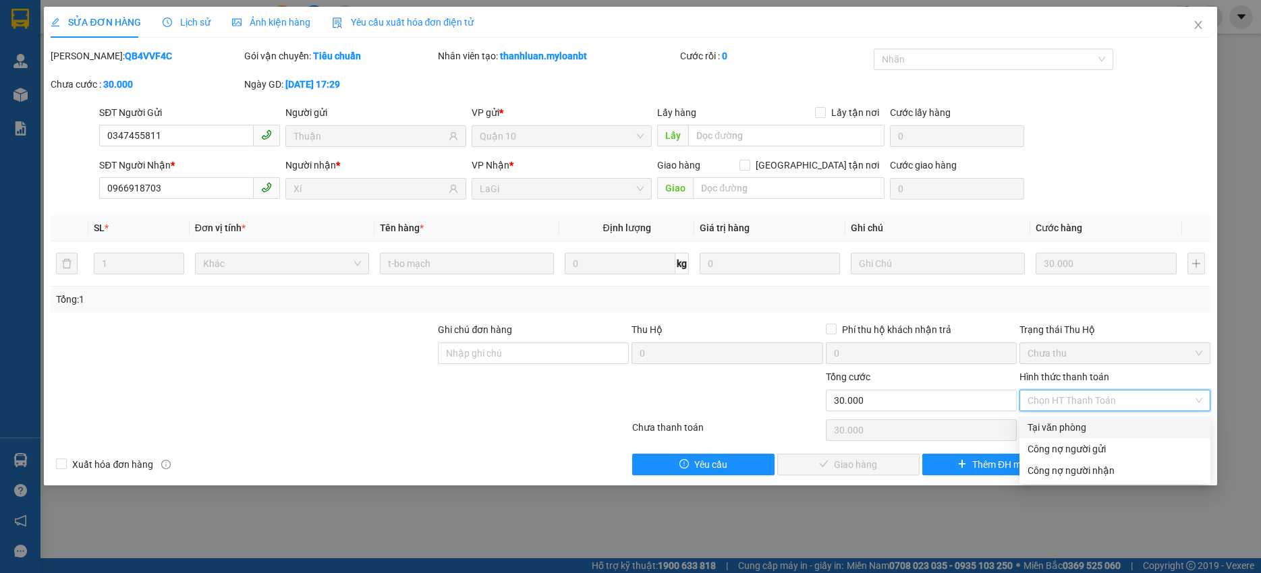
click at [1076, 424] on div "Tại văn phòng" at bounding box center [1114, 427] width 175 height 15
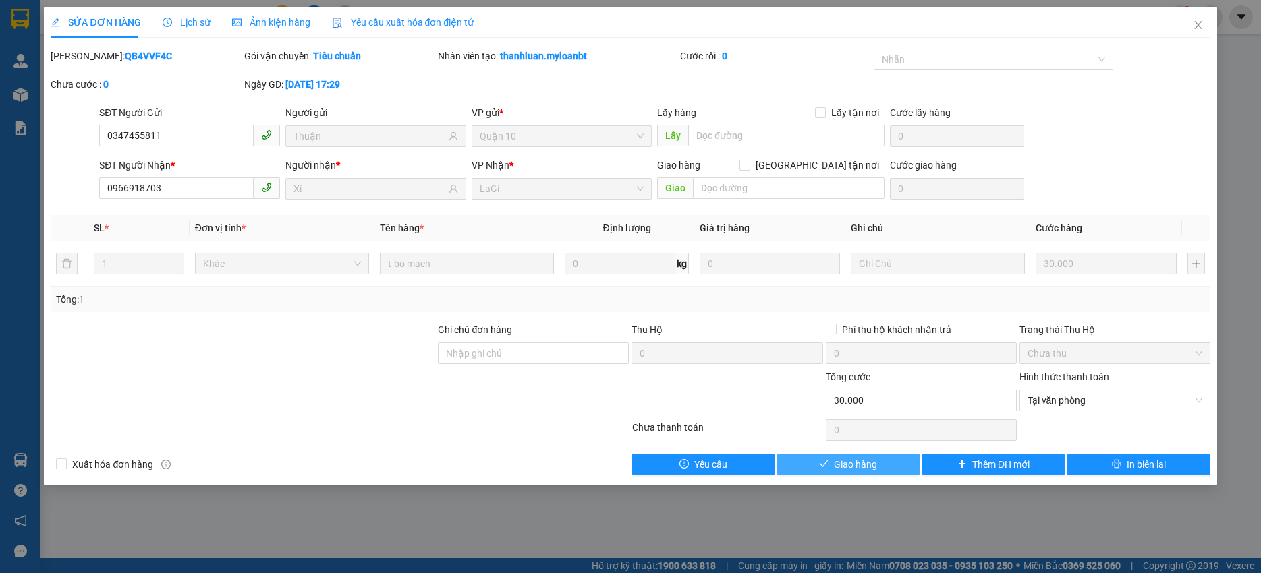
click at [847, 466] on span "Giao hàng" at bounding box center [855, 464] width 43 height 15
click at [847, 465] on span "Giao hàng" at bounding box center [855, 464] width 43 height 15
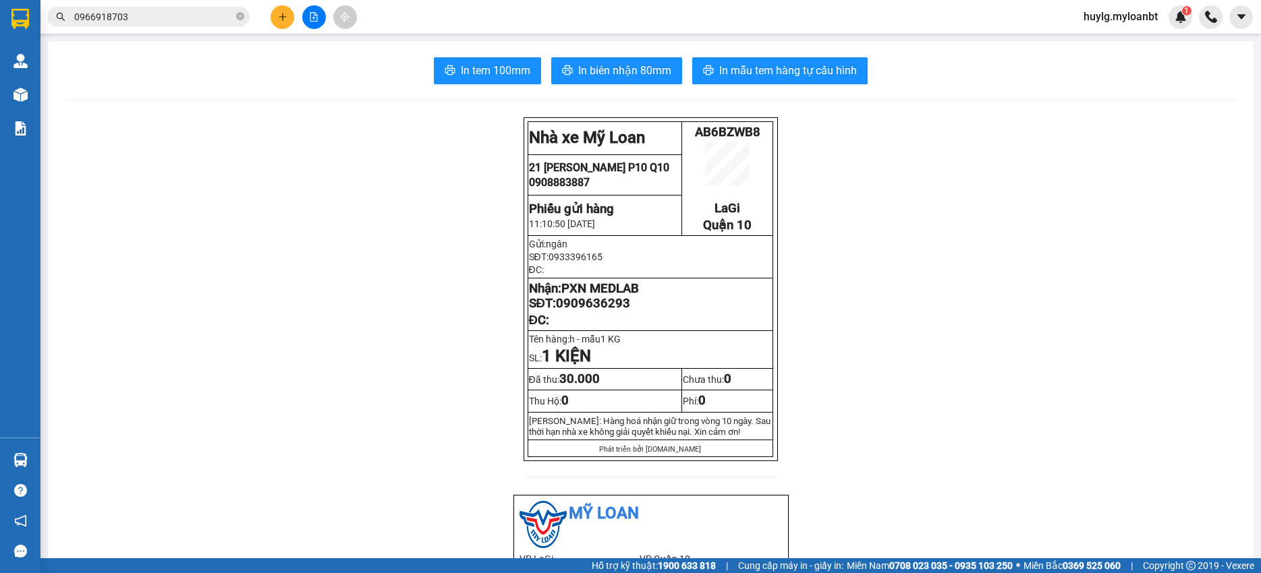
click at [148, 20] on input "0966918703" at bounding box center [153, 16] width 159 height 15
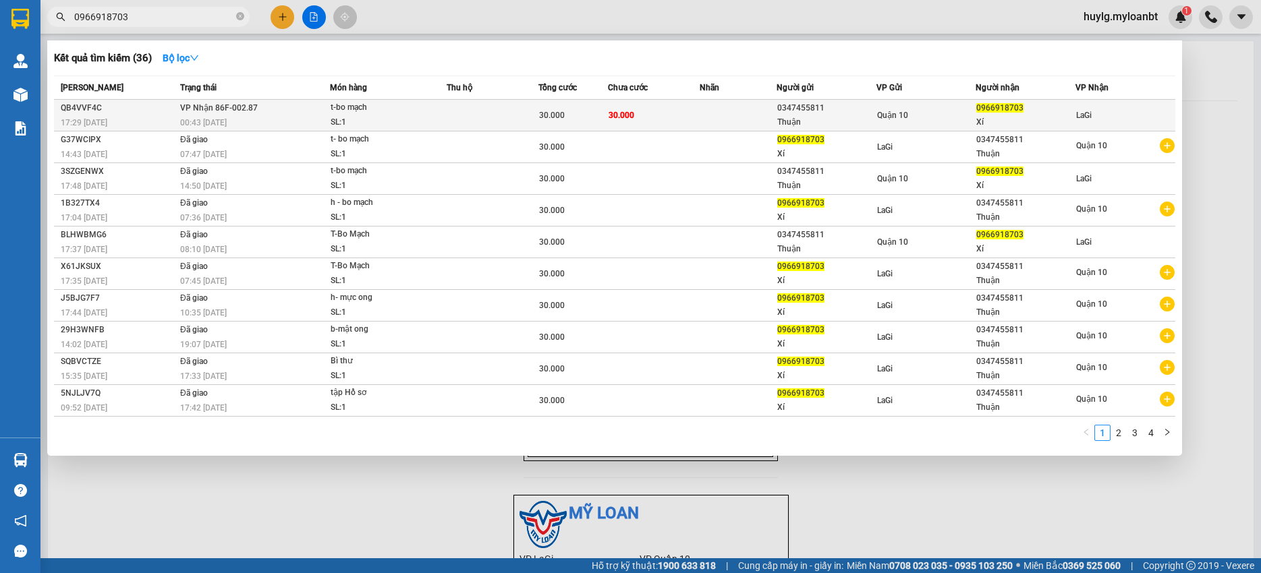
click at [467, 110] on td at bounding box center [492, 116] width 92 height 32
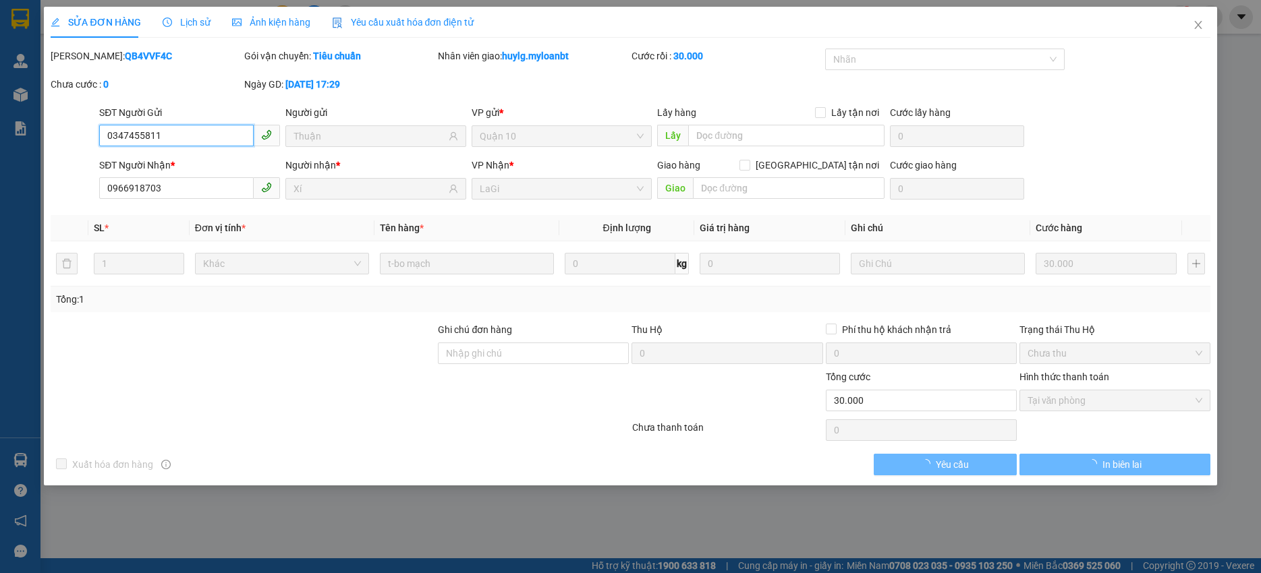
click at [1078, 390] on div "Tại văn phòng" at bounding box center [1114, 401] width 191 height 22
click at [1078, 391] on span "Tại văn phòng" at bounding box center [1114, 401] width 175 height 20
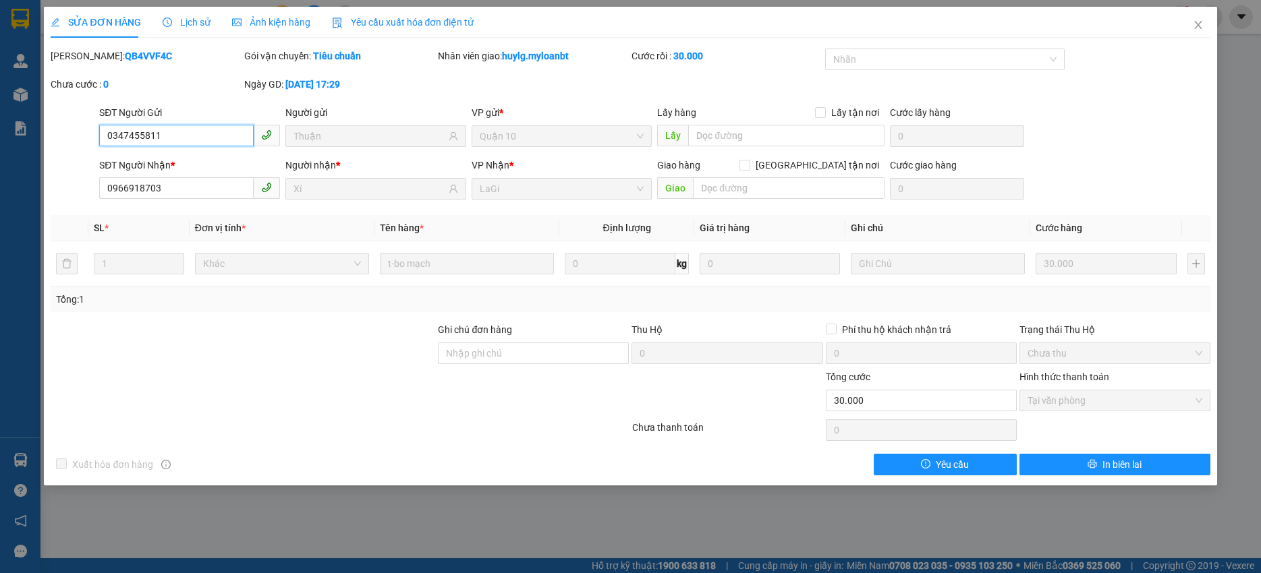
click at [1078, 407] on span "Tại văn phòng" at bounding box center [1114, 401] width 175 height 20
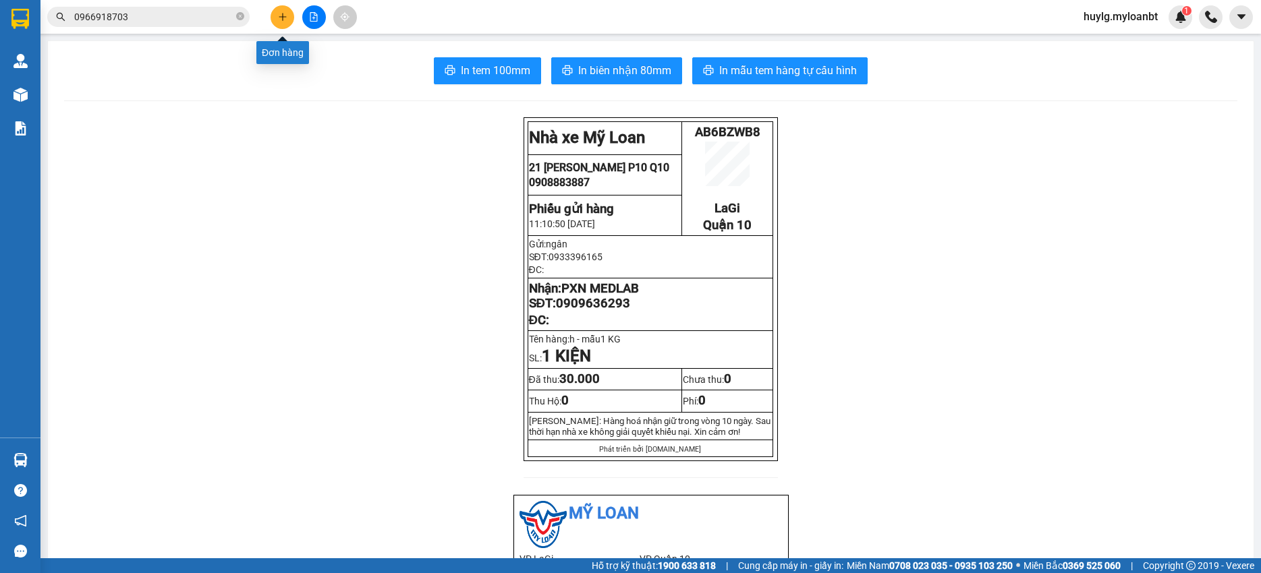
click at [281, 20] on icon "plus" at bounding box center [282, 16] width 9 height 9
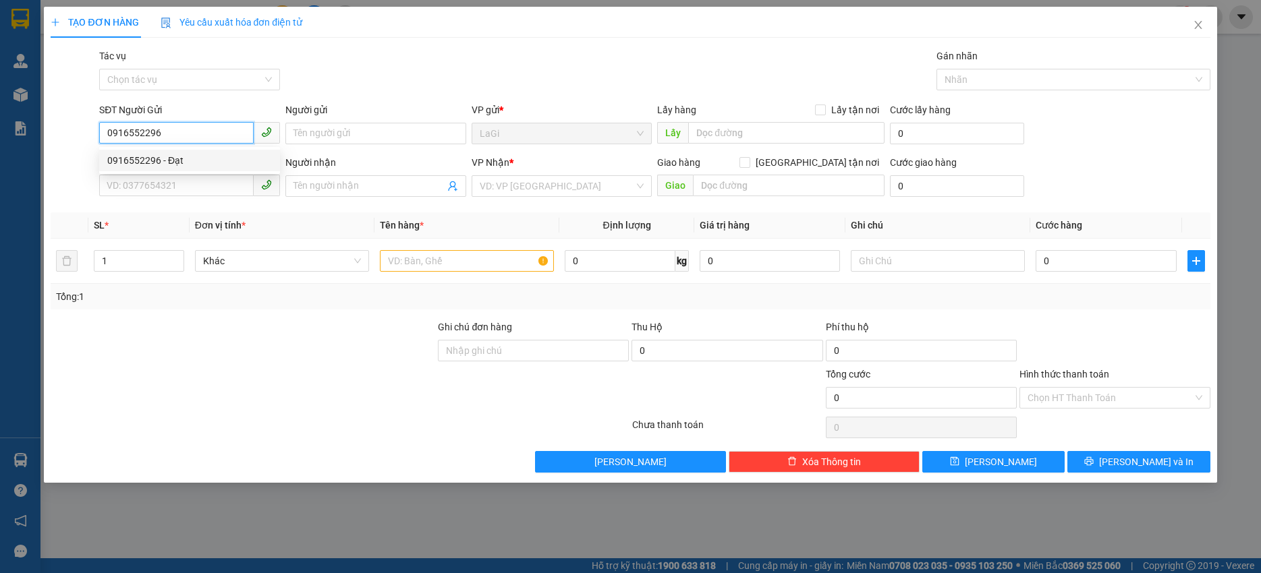
click at [200, 160] on div "0916552296 - Đạt" at bounding box center [189, 160] width 165 height 15
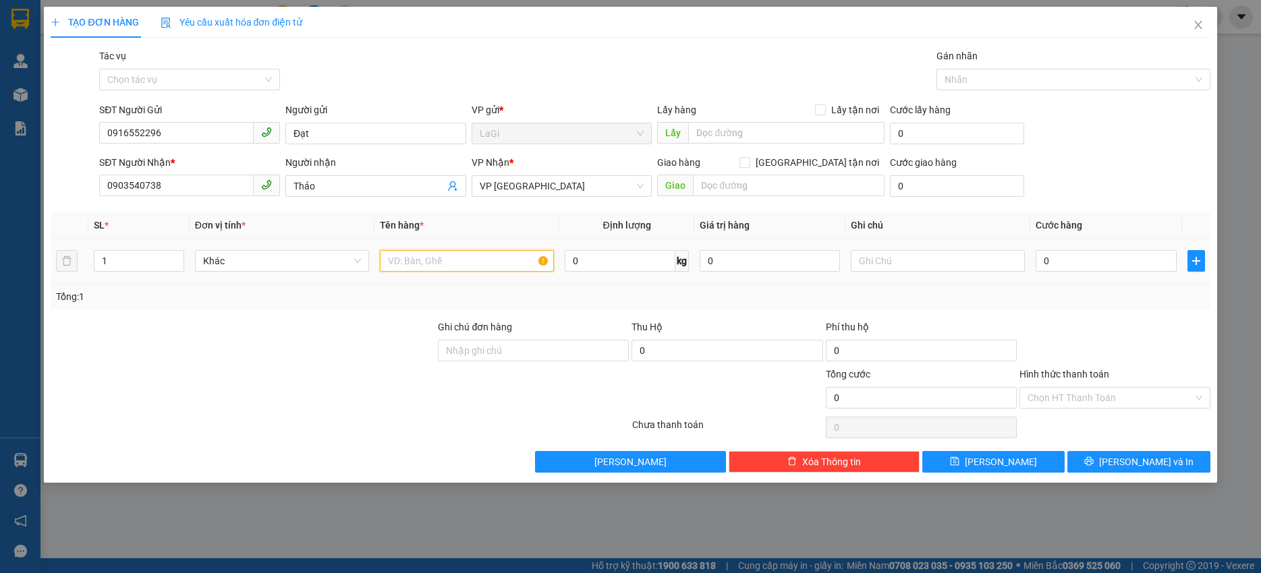
click at [435, 258] on input "text" at bounding box center [467, 261] width 174 height 22
click at [1109, 411] on div "Hình thức thanh toán Chọn HT Thanh Toán" at bounding box center [1114, 390] width 191 height 47
click at [1107, 411] on div "Hình thức thanh toán Chọn HT Thanh Toán" at bounding box center [1114, 390] width 191 height 47
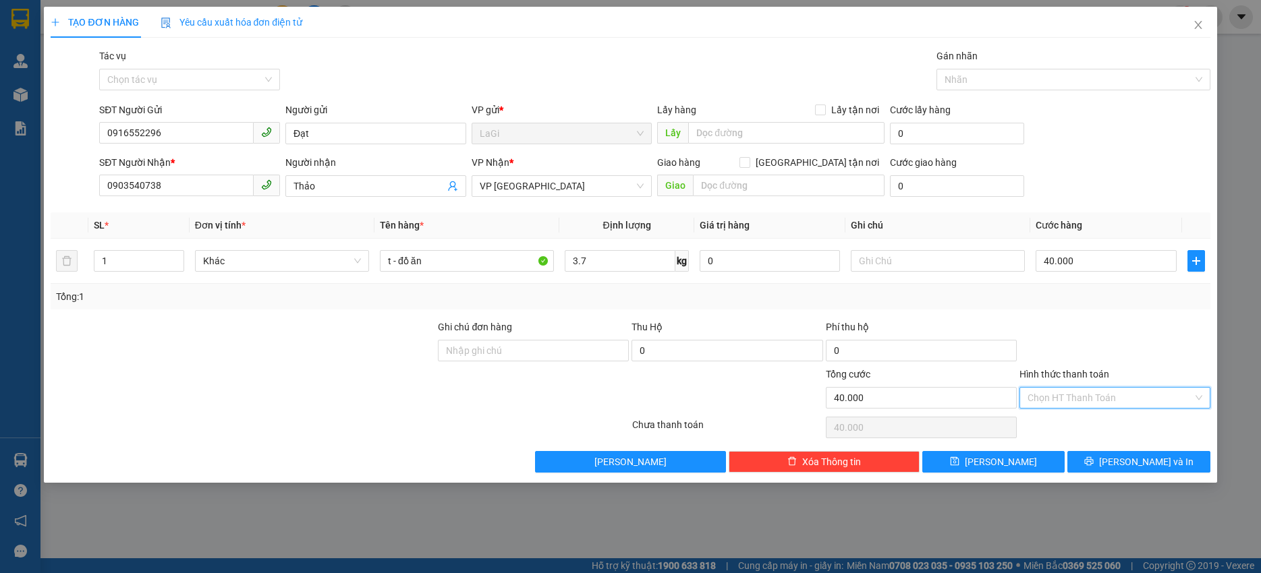
click at [1100, 405] on input "Hình thức thanh toán" at bounding box center [1109, 398] width 165 height 20
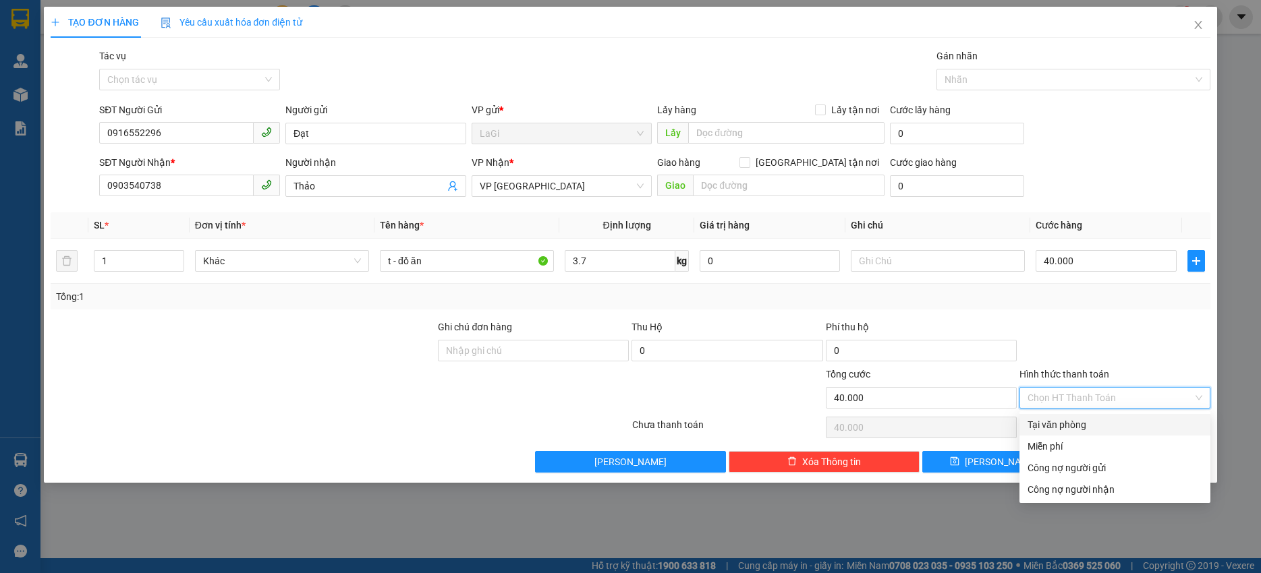
click at [1090, 428] on div "Tại văn phòng" at bounding box center [1114, 424] width 175 height 15
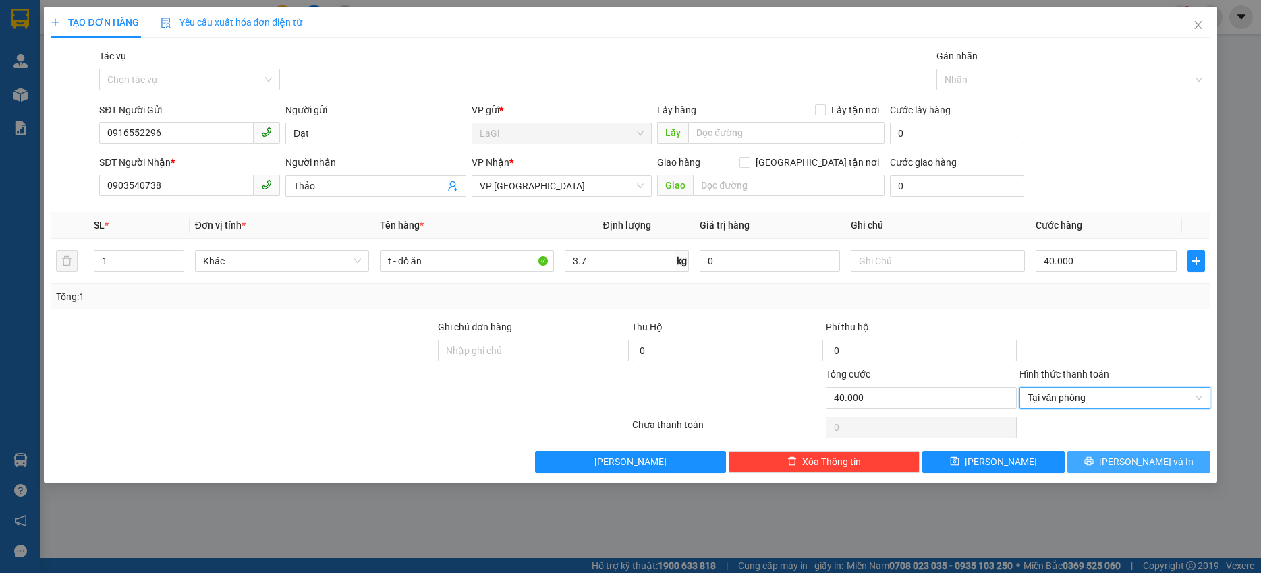
click at [1146, 457] on span "Lưu và In" at bounding box center [1146, 462] width 94 height 15
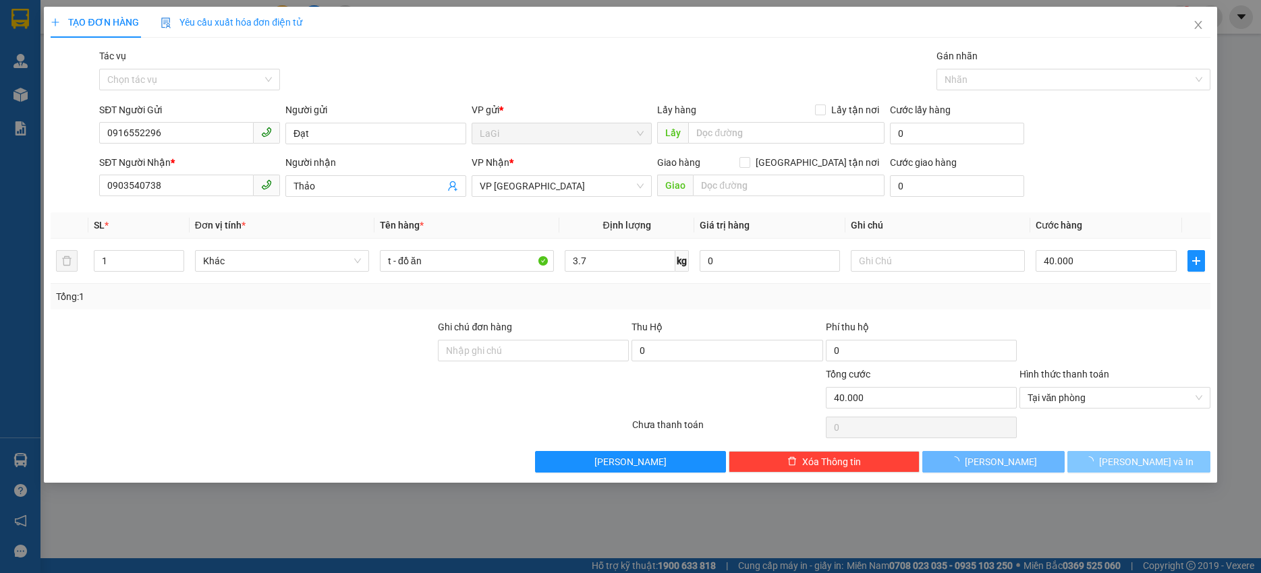
click at [1146, 459] on span "Lưu và In" at bounding box center [1146, 462] width 94 height 15
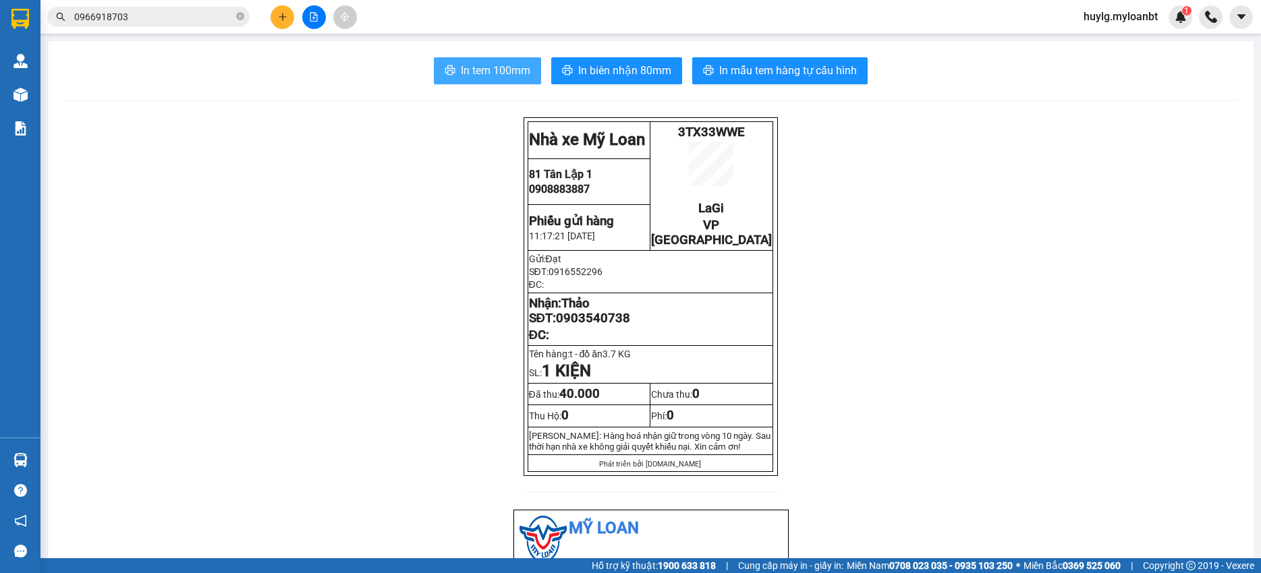
click at [471, 81] on button "In tem 100mm" at bounding box center [487, 70] width 107 height 27
drag, startPoint x: 145, startPoint y: 5, endPoint x: 146, endPoint y: 20, distance: 14.9
click at [144, 6] on div "Kết quả tìm kiếm ( 36 ) Bộ lọc Mã ĐH Trạng thái Món hàng Thu hộ Tổng cước Chưa …" at bounding box center [131, 17] width 263 height 24
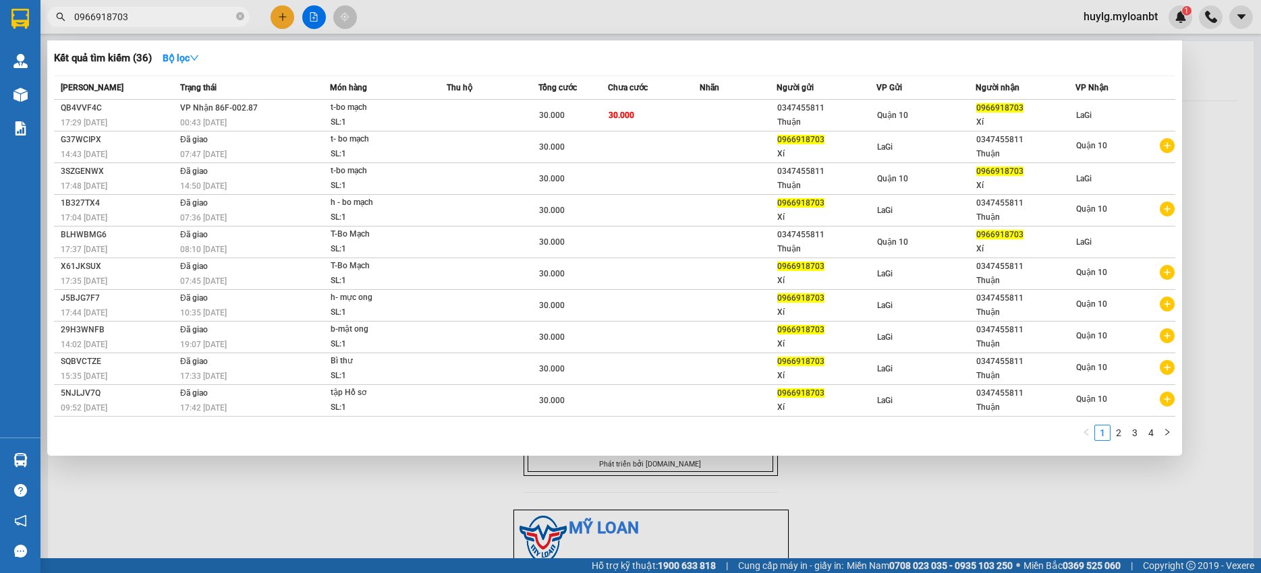
click at [146, 20] on input "0966918703" at bounding box center [153, 16] width 159 height 15
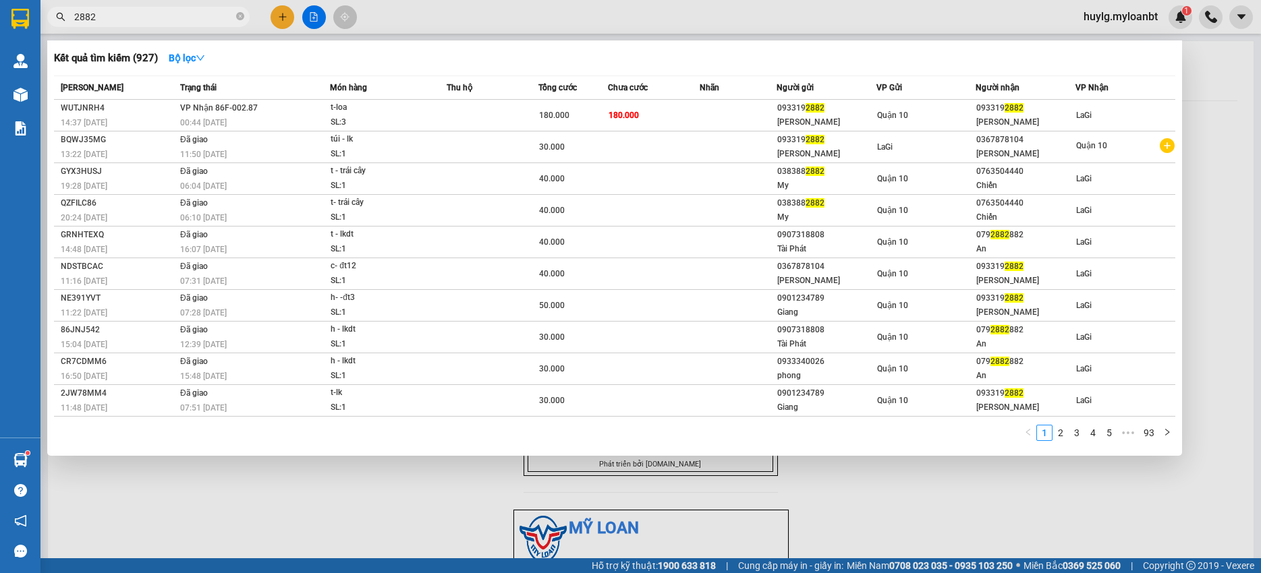
click at [176, 20] on input "2882" at bounding box center [153, 16] width 159 height 15
click at [175, 20] on input "2882" at bounding box center [153, 16] width 159 height 15
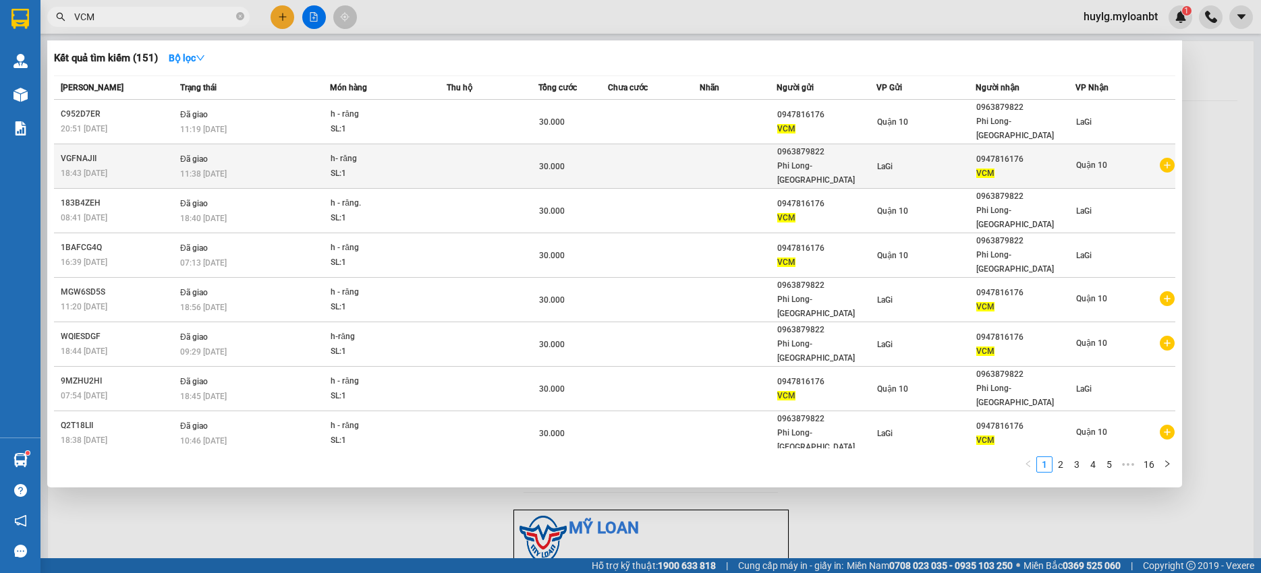
click at [855, 146] on div "0963879822" at bounding box center [826, 152] width 98 height 14
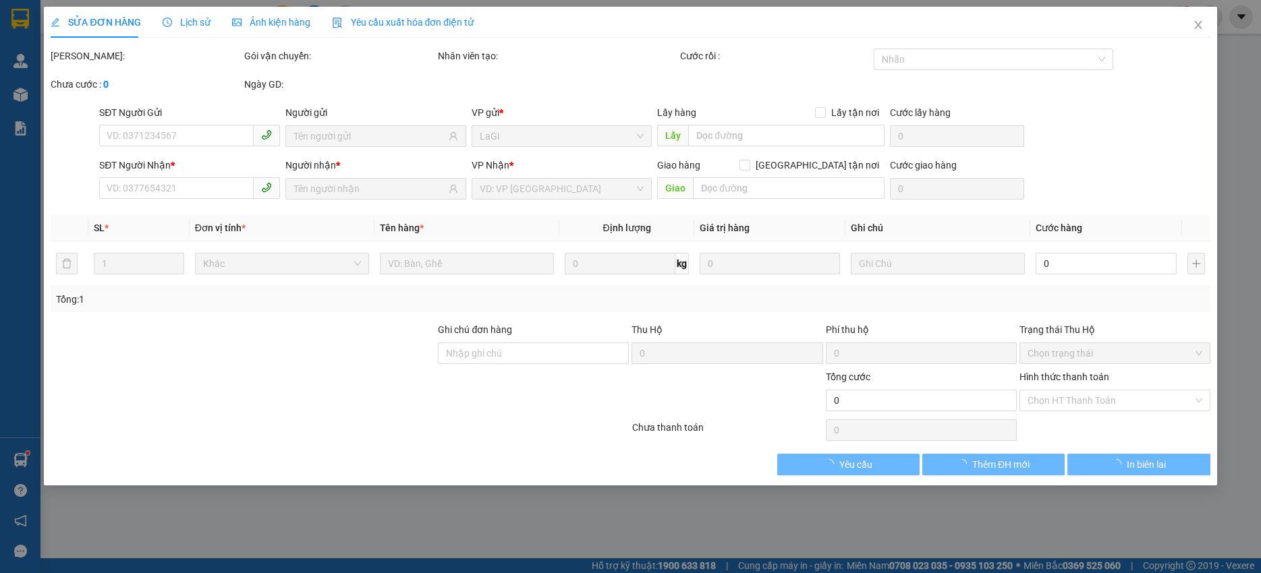
click at [1112, 451] on div "Total Paid Fee Total UnPaid Fee Cash Collection Total Fee Mã ĐH: Gói vận chuyển…" at bounding box center [630, 262] width 1159 height 427
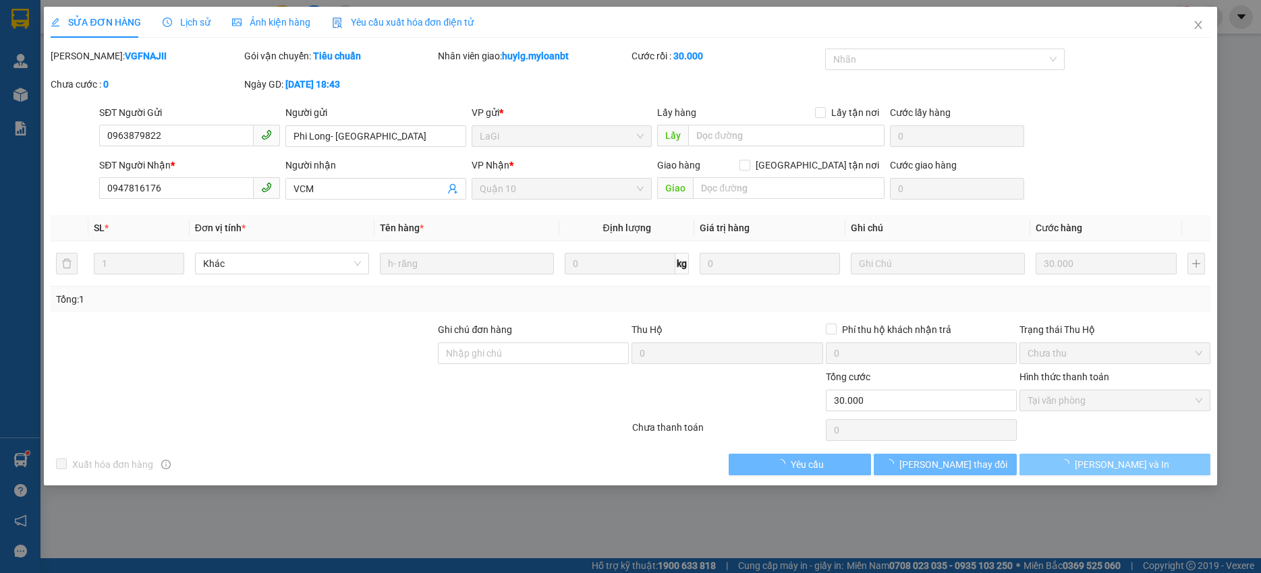
click at [1123, 464] on span "Lưu và In" at bounding box center [1121, 464] width 94 height 15
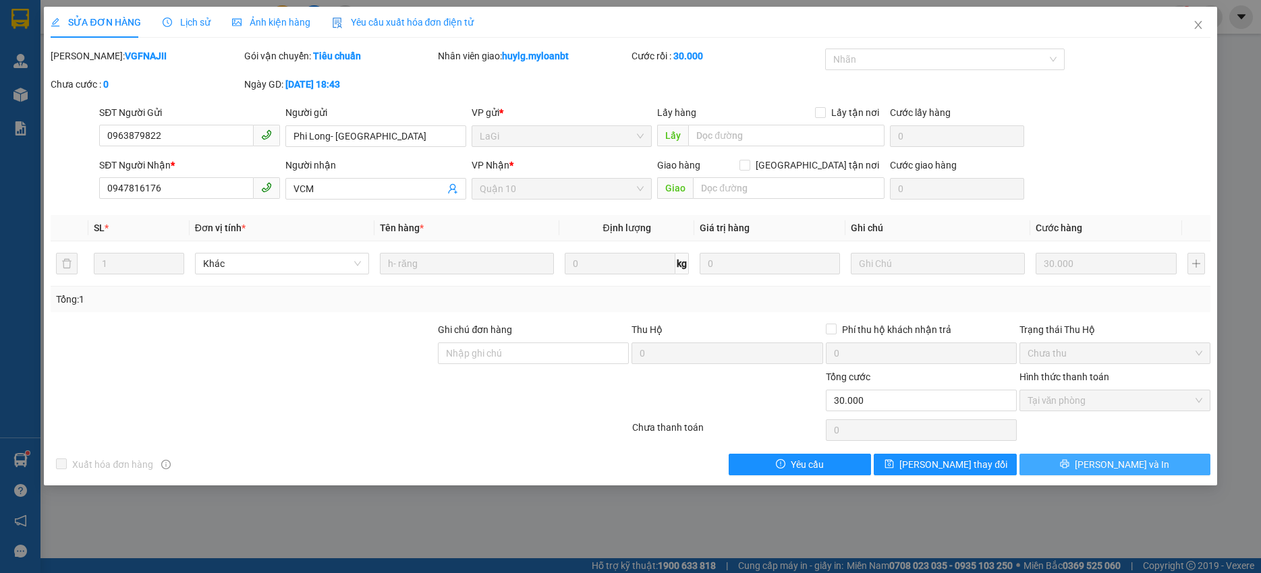
click at [1157, 473] on button "Lưu và In" at bounding box center [1114, 465] width 191 height 22
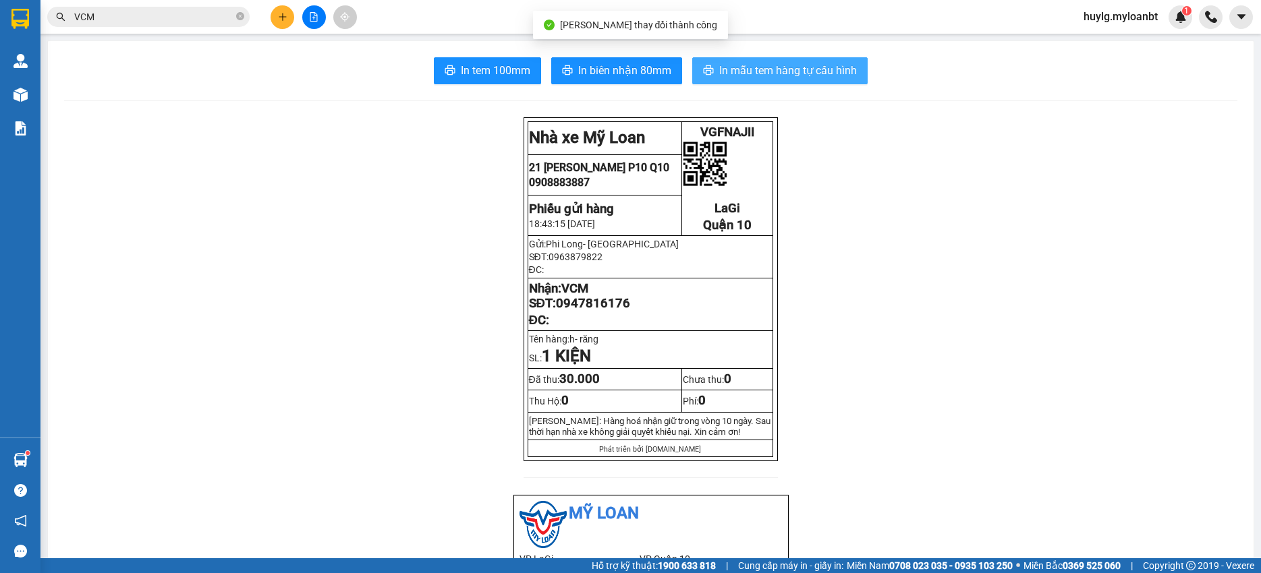
click at [790, 70] on span "In mẫu tem hàng tự cấu hình" at bounding box center [788, 70] width 138 height 17
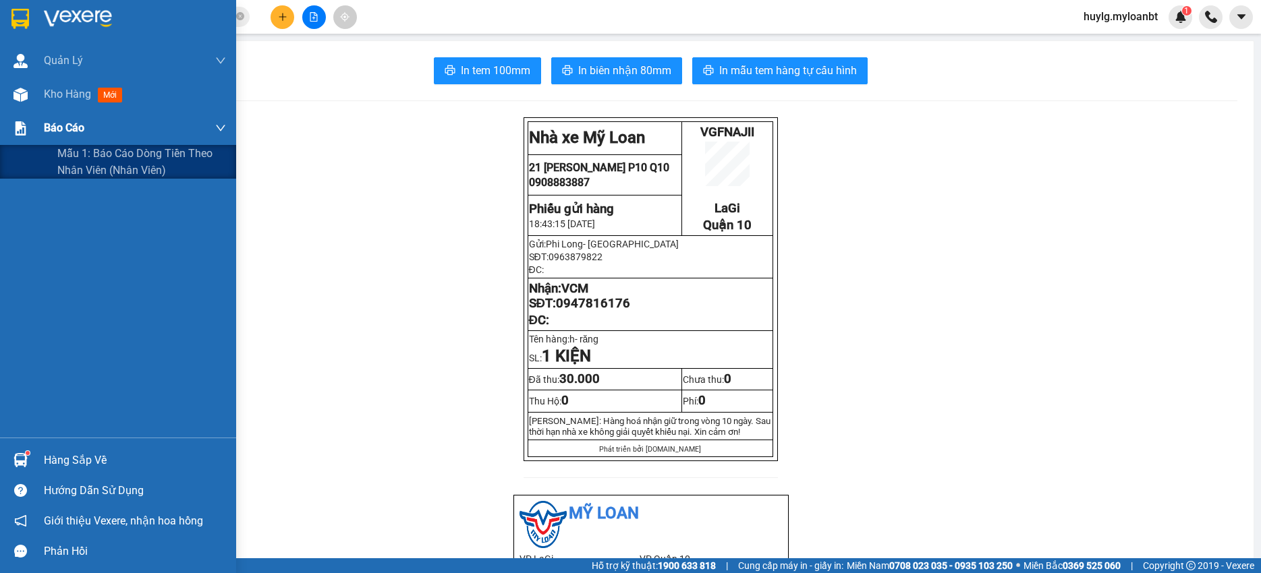
click at [22, 117] on div at bounding box center [21, 129] width 24 height 24
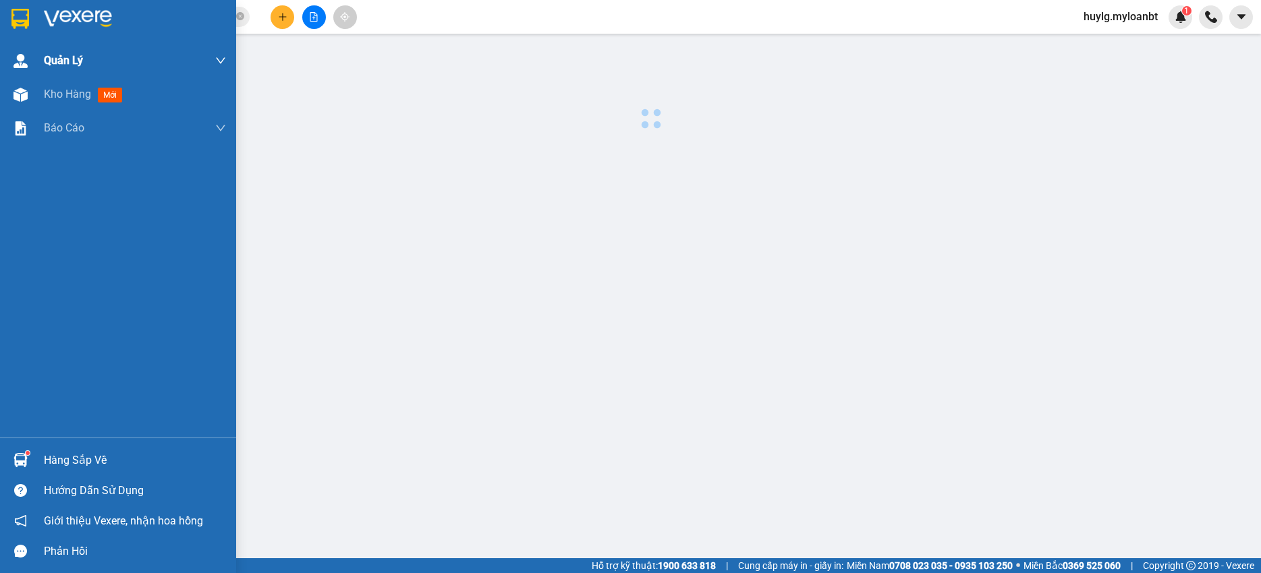
click at [34, 92] on div "Kho hàng mới" at bounding box center [118, 95] width 236 height 34
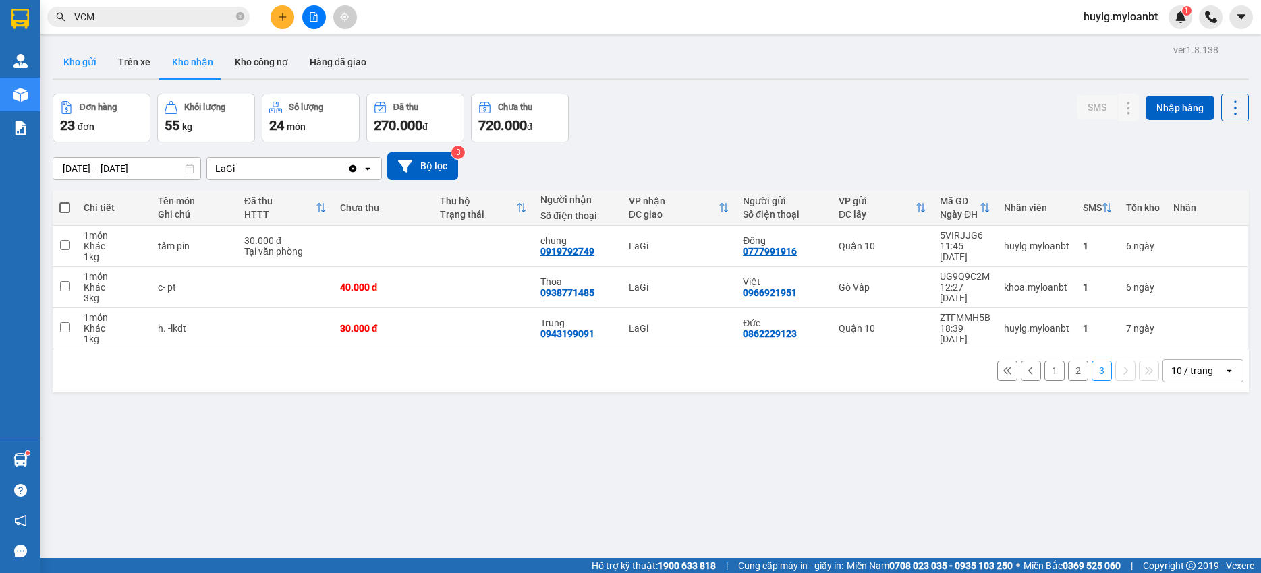
click at [75, 64] on button "Kho gửi" at bounding box center [80, 62] width 55 height 32
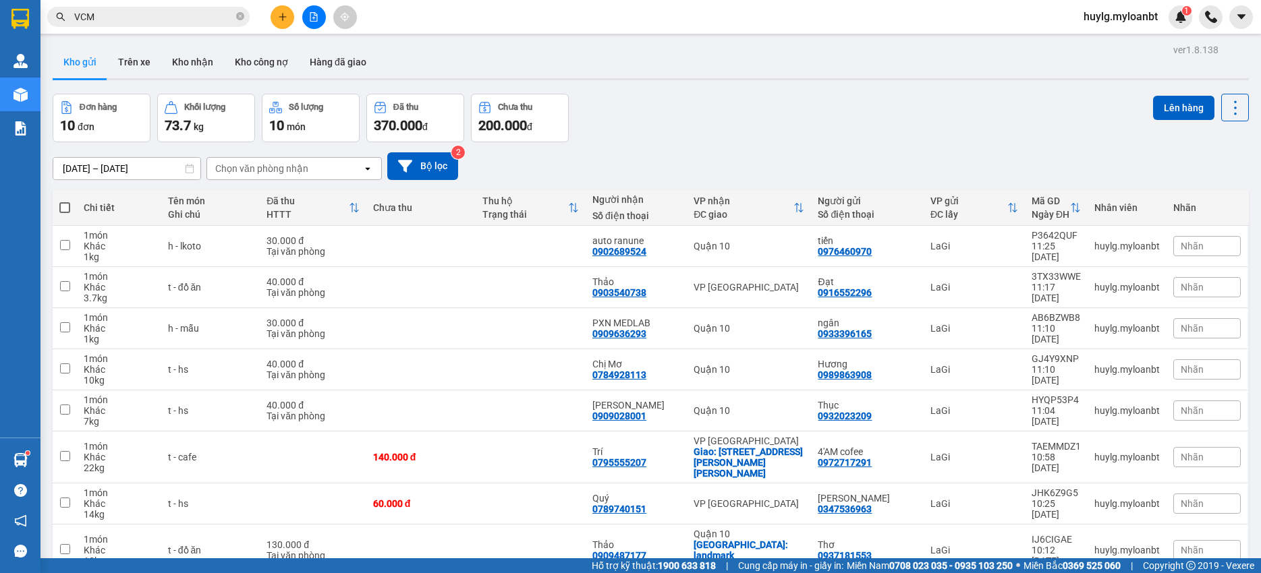
click at [268, 171] on div "Chọn văn phòng nhận" at bounding box center [261, 168] width 93 height 13
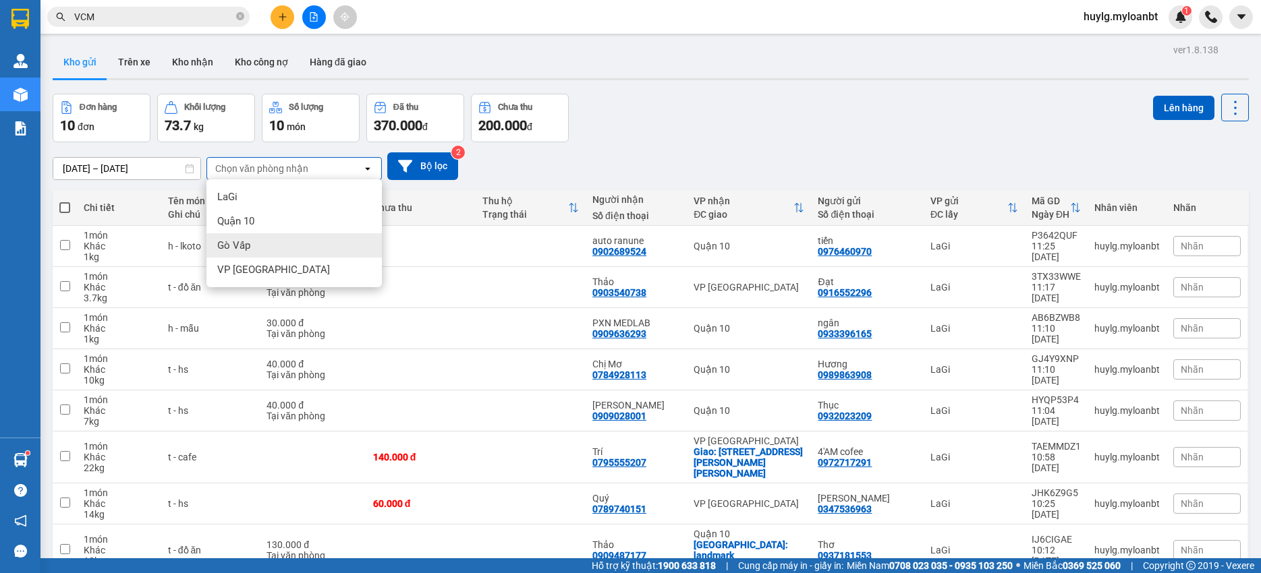
click at [286, 254] on div "Gò Vấp" at bounding box center [293, 245] width 175 height 24
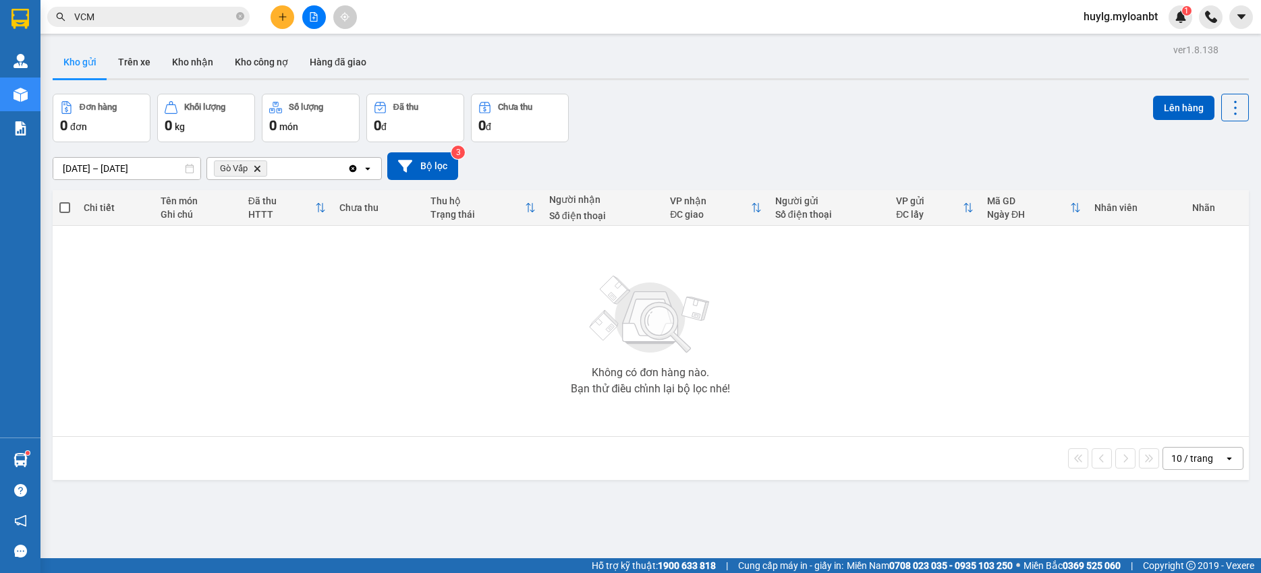
click at [256, 166] on icon "Delete" at bounding box center [257, 169] width 8 height 8
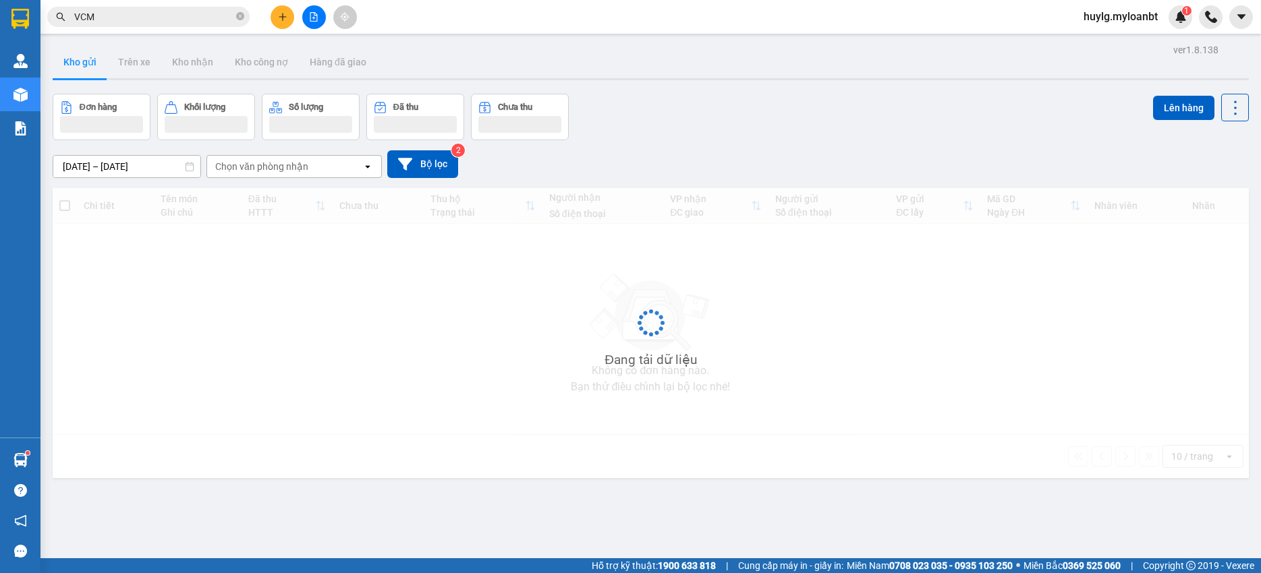
click at [265, 166] on div "Chọn văn phòng nhận" at bounding box center [261, 166] width 93 height 13
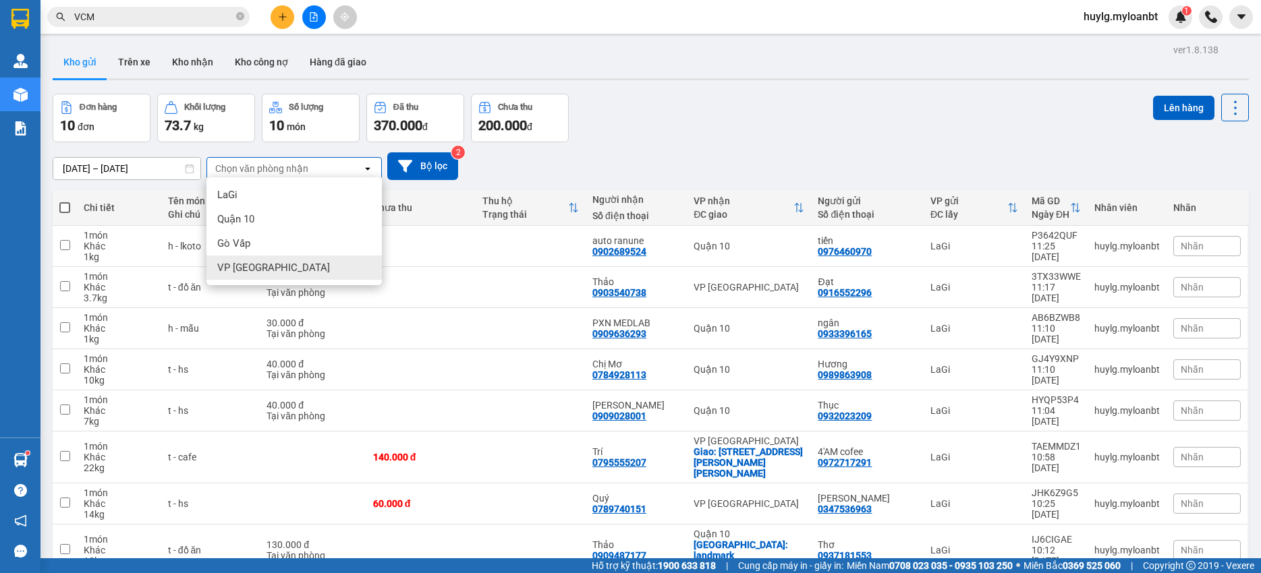
click at [272, 266] on div "VP Thủ Đức" at bounding box center [293, 268] width 175 height 24
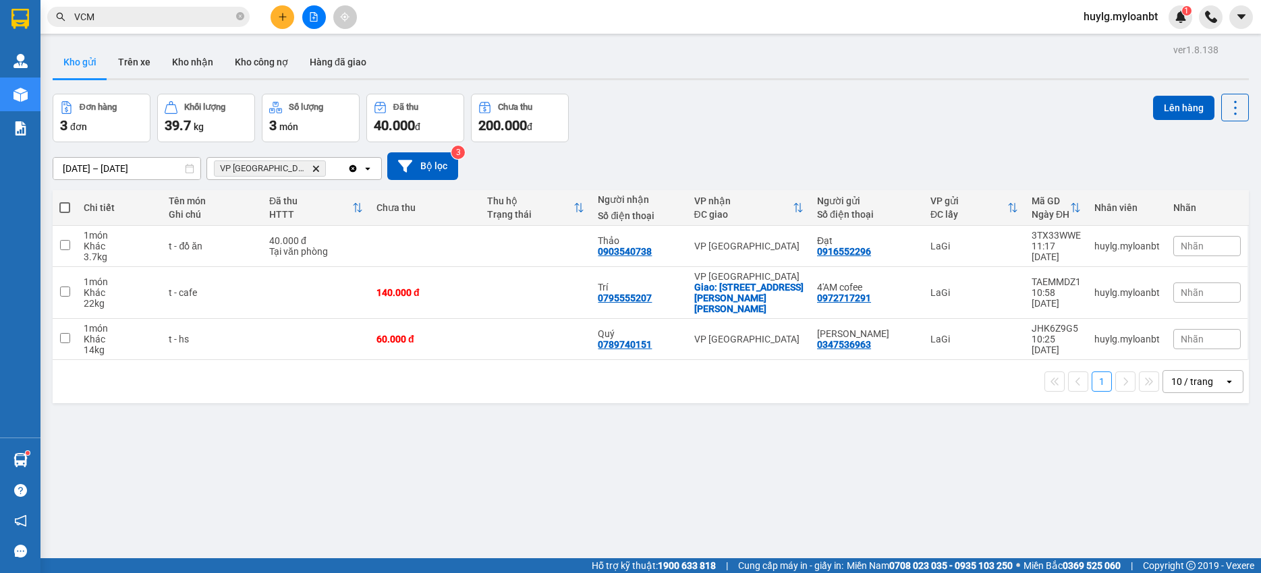
click at [313, 168] on icon "VP Thủ Đức, close by backspace" at bounding box center [316, 168] width 6 height 6
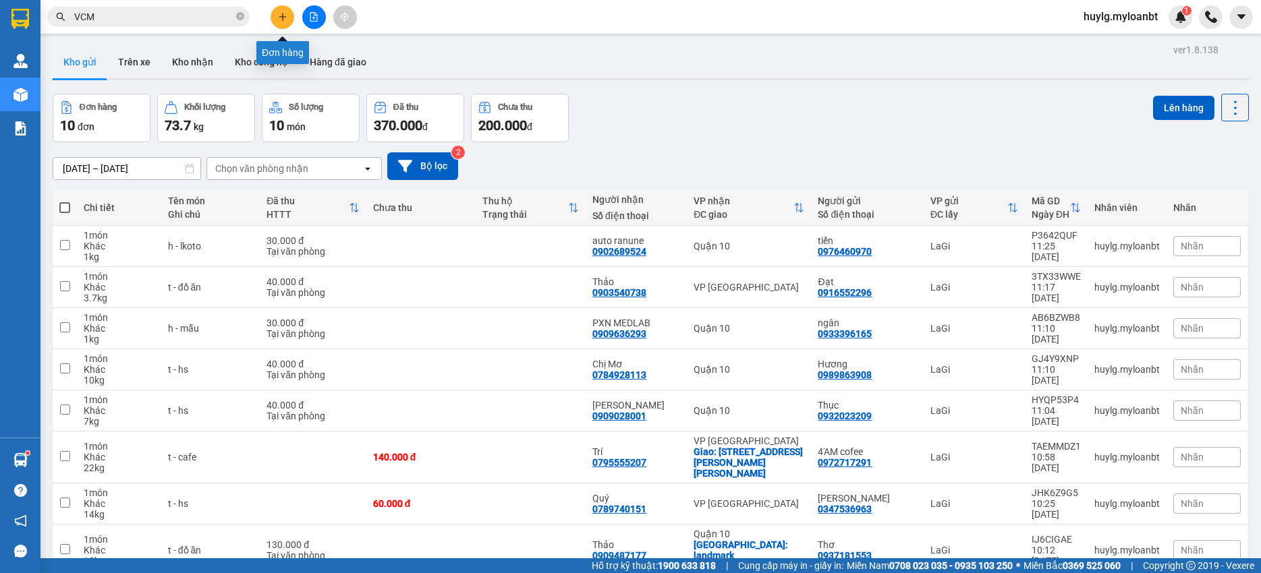
click at [283, 18] on icon "plus" at bounding box center [282, 16] width 9 height 9
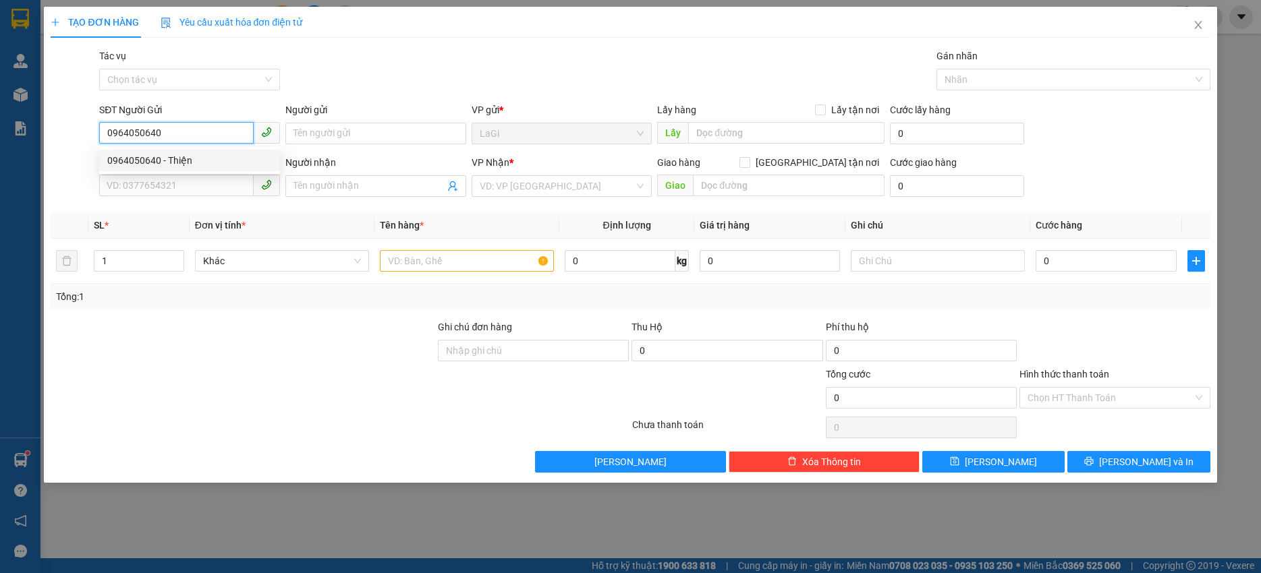
click at [210, 164] on div "0964050640 - Thiện" at bounding box center [189, 160] width 165 height 15
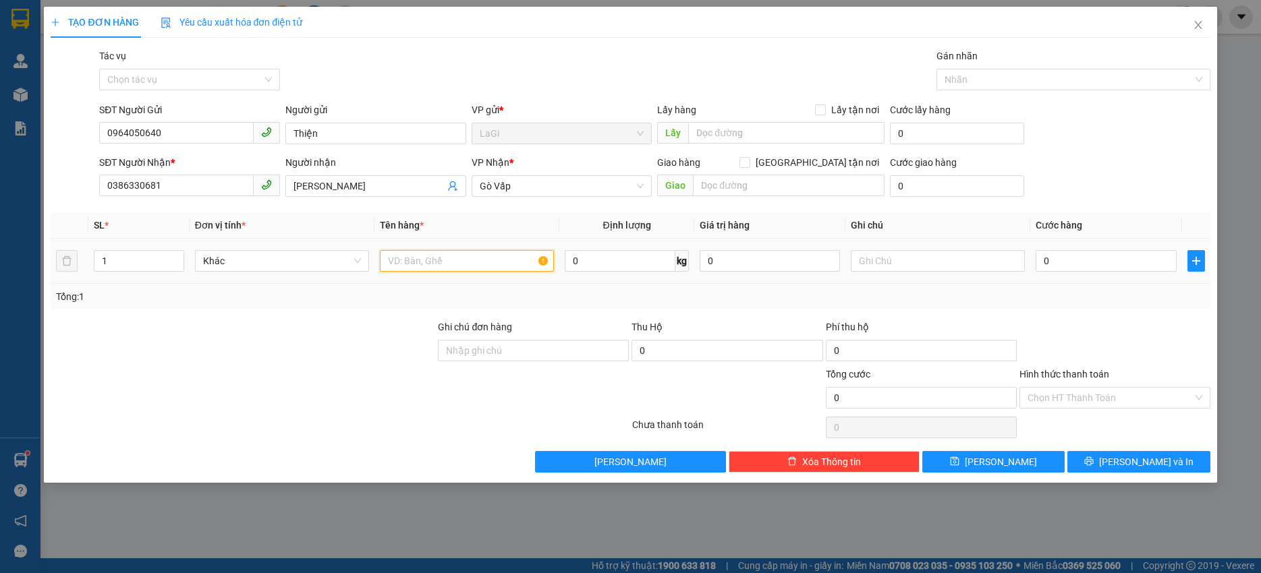
click at [496, 255] on input "text" at bounding box center [467, 261] width 174 height 22
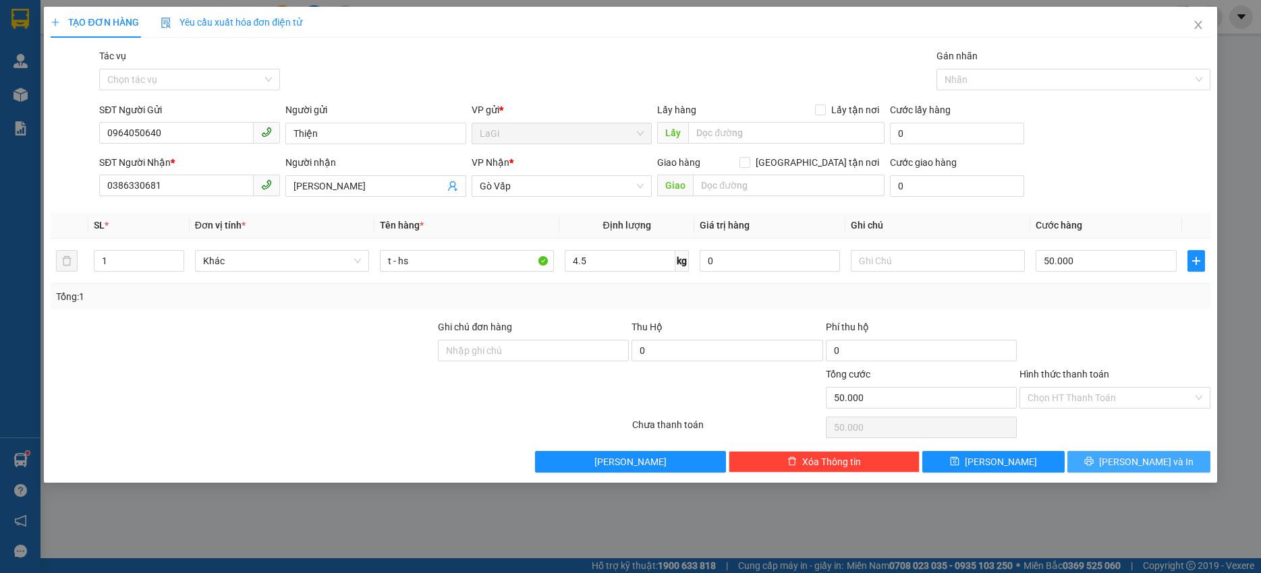
click at [1141, 460] on span "Lưu và In" at bounding box center [1146, 462] width 94 height 15
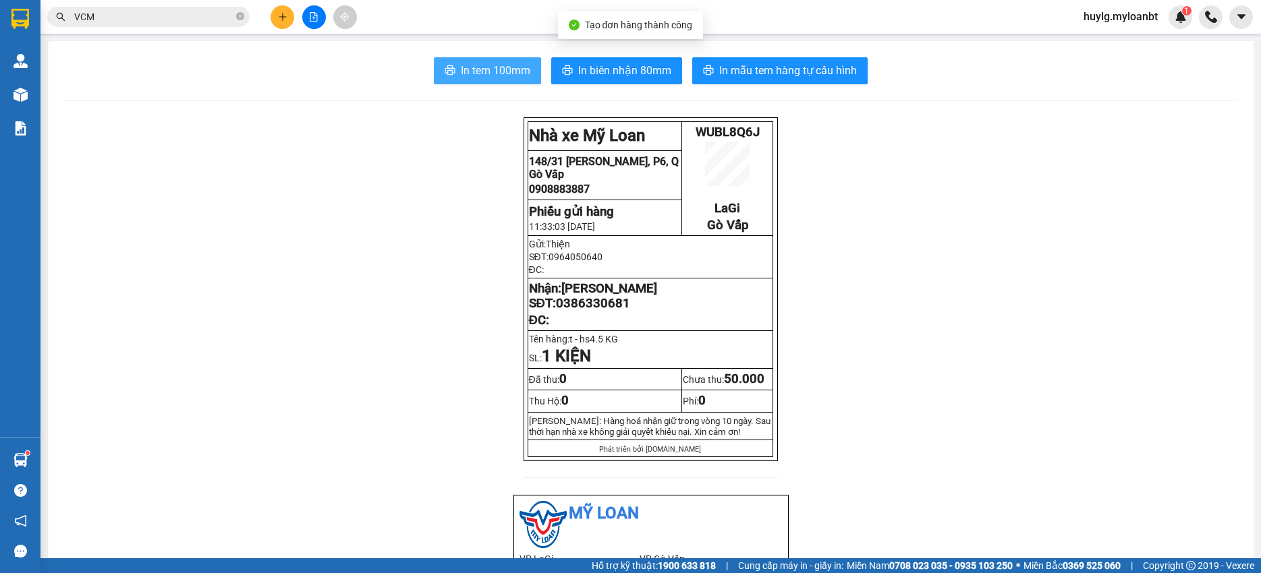
click at [471, 62] on button "In tem 100mm" at bounding box center [487, 70] width 107 height 27
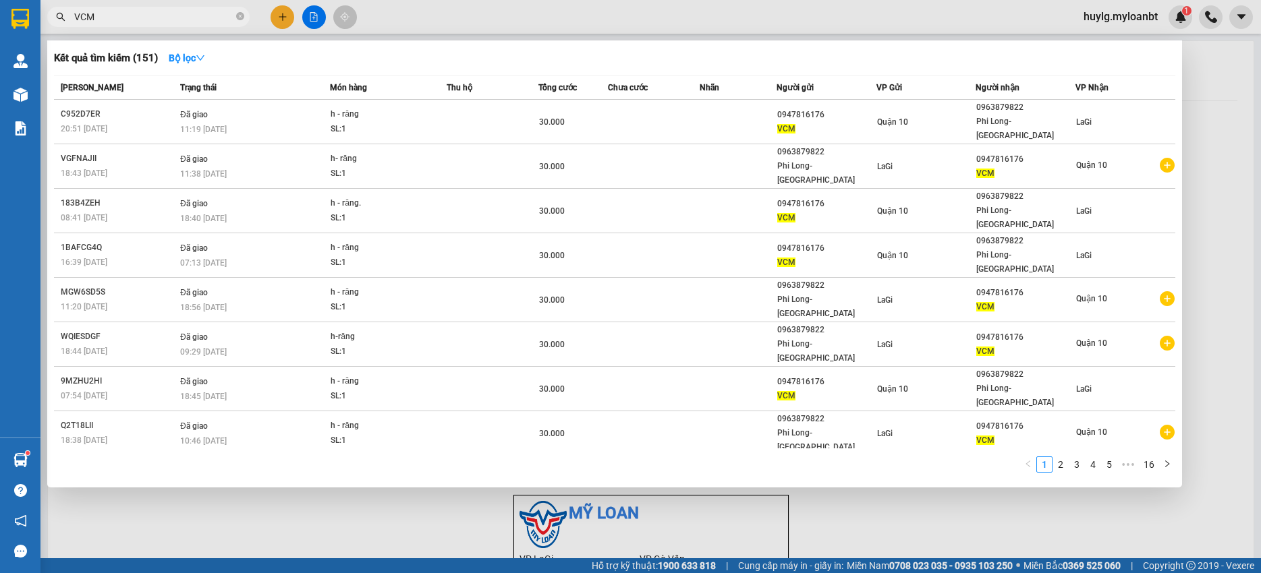
click at [177, 25] on span "VCM" at bounding box center [148, 17] width 202 height 20
click at [188, 24] on input "VCM" at bounding box center [153, 16] width 159 height 15
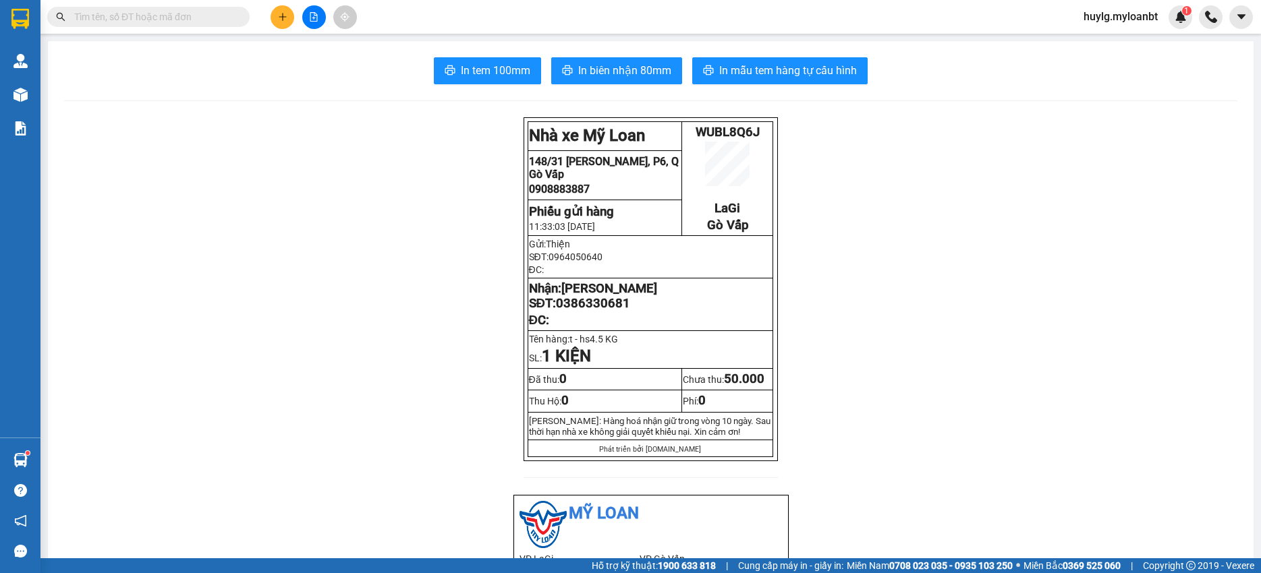
click at [158, 26] on span at bounding box center [148, 17] width 202 height 20
click at [158, 19] on input "text" at bounding box center [153, 16] width 159 height 15
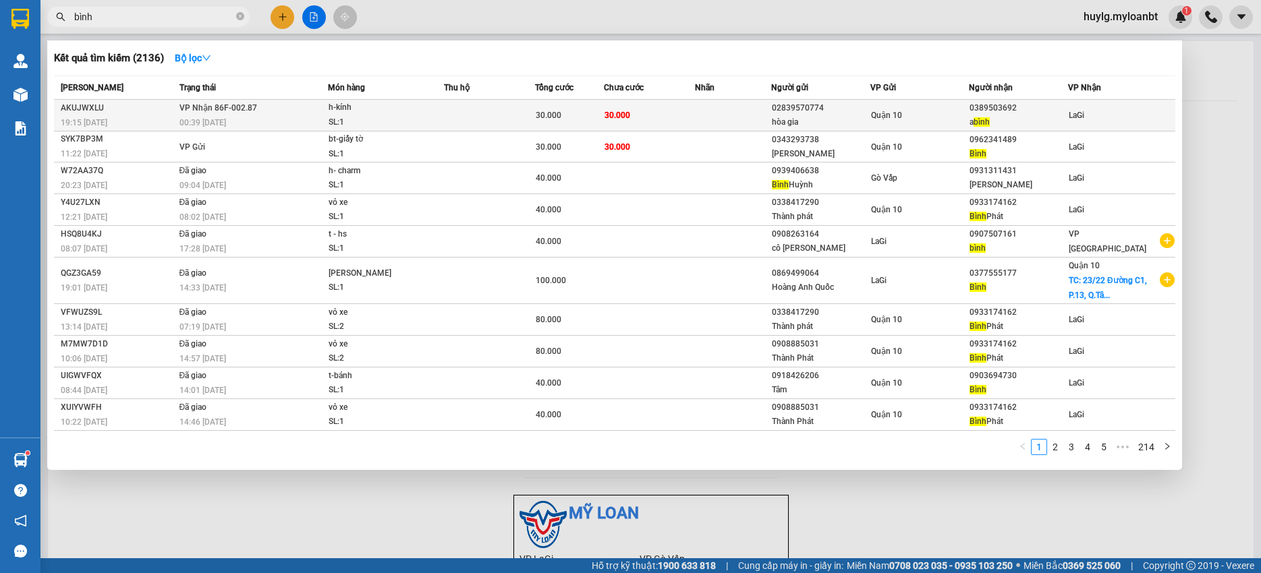
click at [655, 115] on td "30.000" at bounding box center [649, 116] width 91 height 32
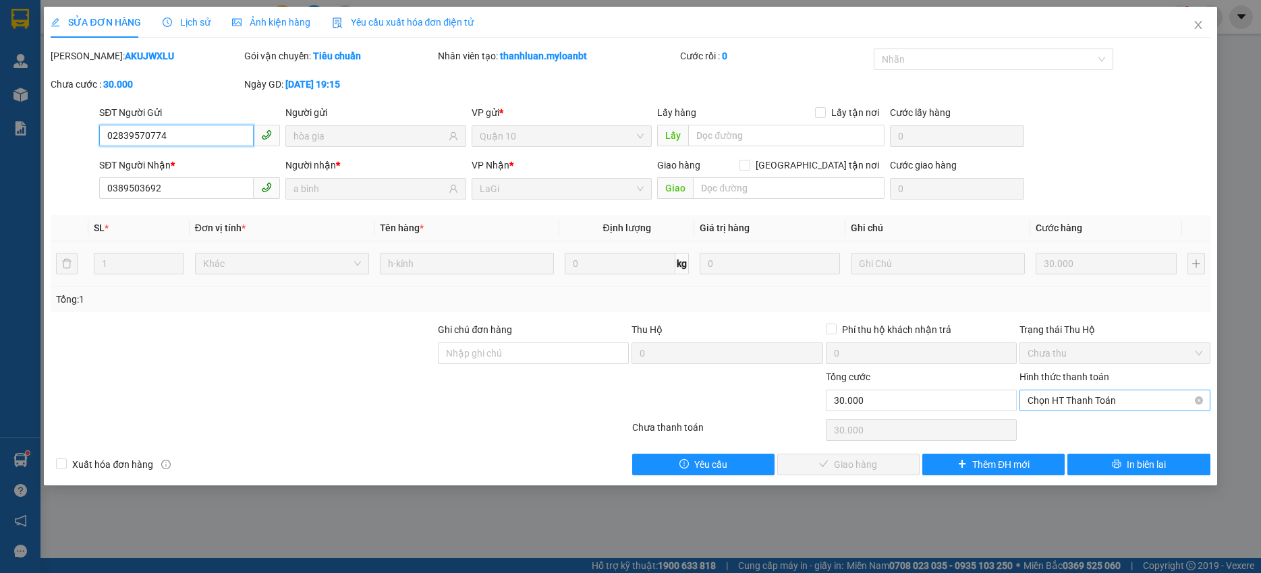
click at [1120, 393] on span "Chọn HT Thanh Toán" at bounding box center [1114, 401] width 175 height 20
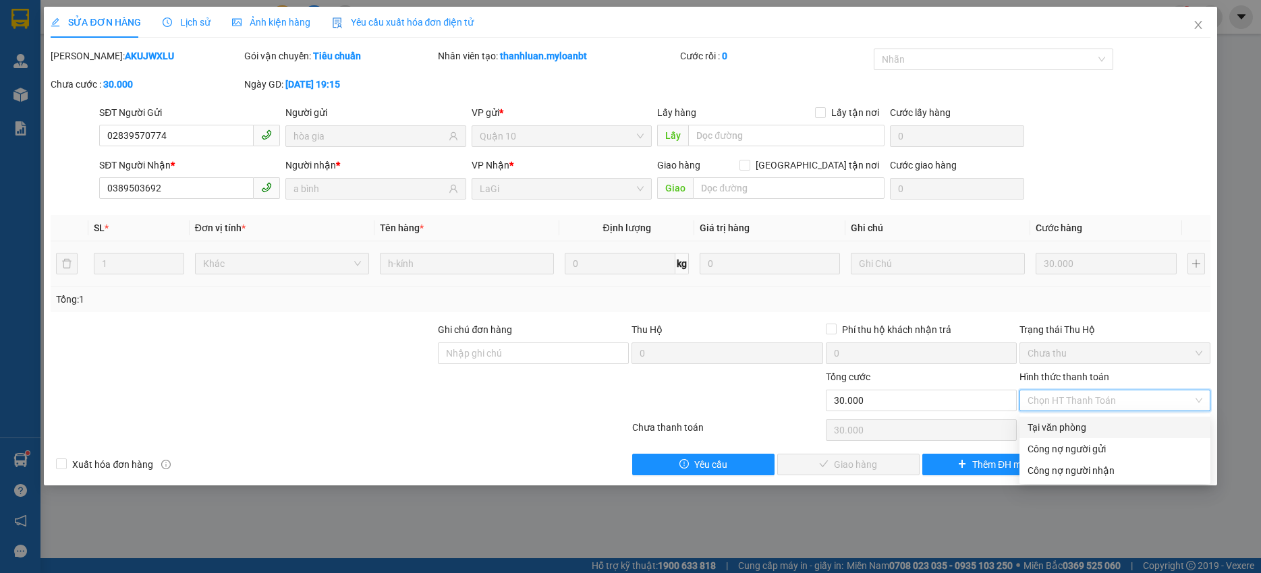
click at [1067, 417] on div "Tại văn phòng" at bounding box center [1114, 428] width 191 height 22
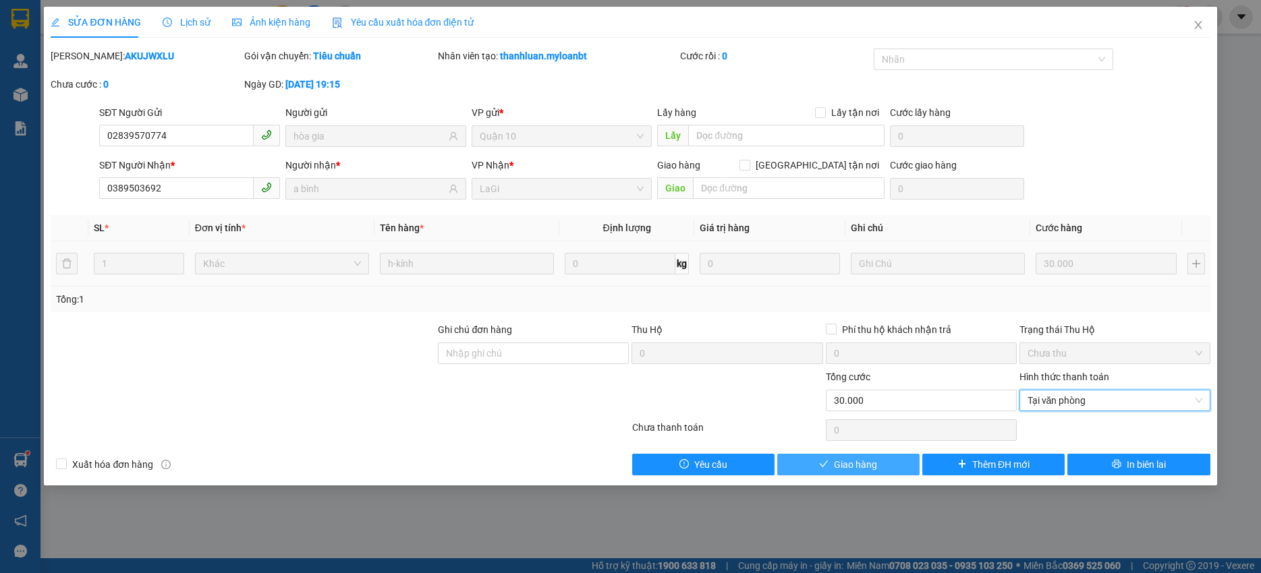
click at [855, 461] on span "Giao hàng" at bounding box center [855, 464] width 43 height 15
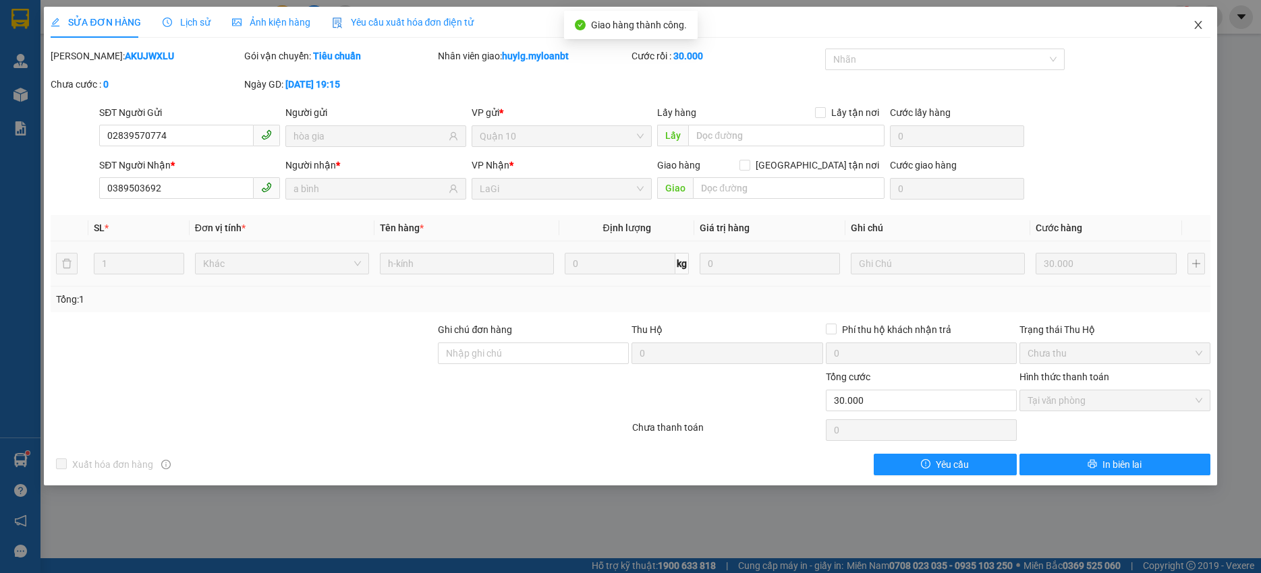
click at [1194, 27] on span "Close" at bounding box center [1198, 26] width 38 height 38
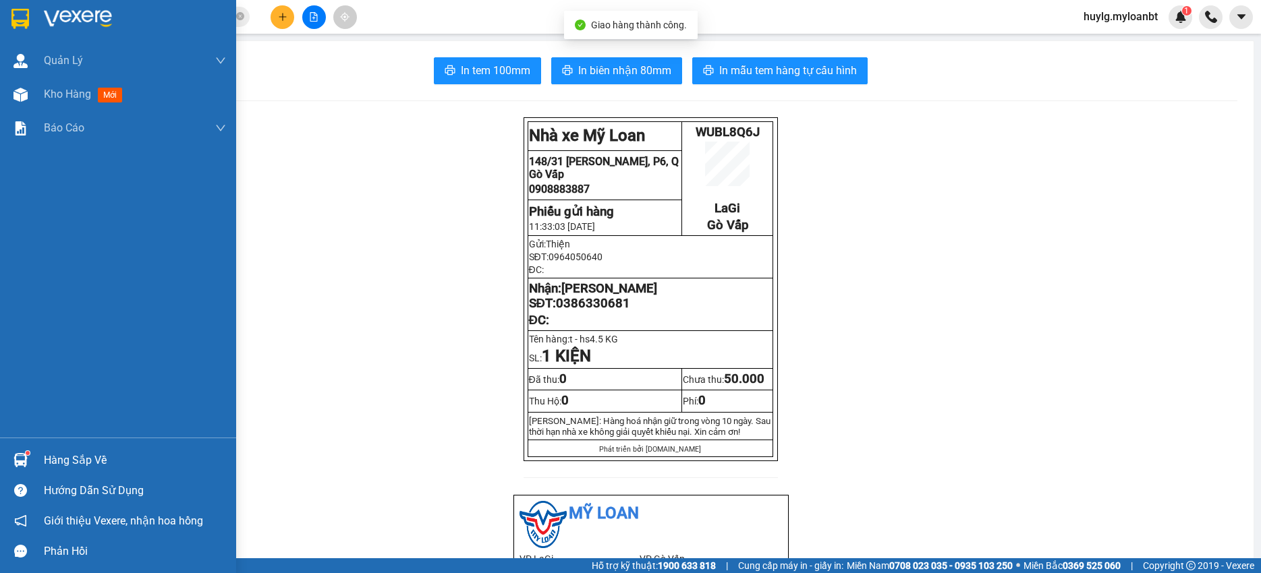
click at [45, 467] on div "Hàng sắp về" at bounding box center [135, 461] width 182 height 20
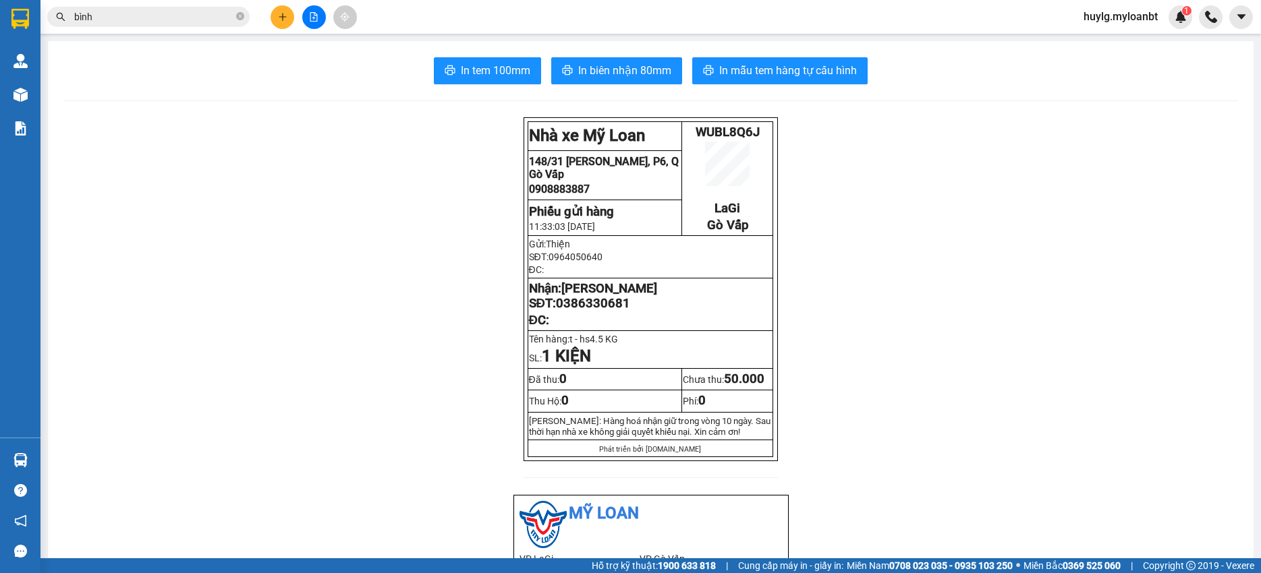
click at [326, 322] on section "Kết quả tìm kiếm ( 2136 ) Bộ lọc Mã ĐH Trạng thái Món hàng Thu hộ Tổng cước Chư…" at bounding box center [630, 286] width 1261 height 573
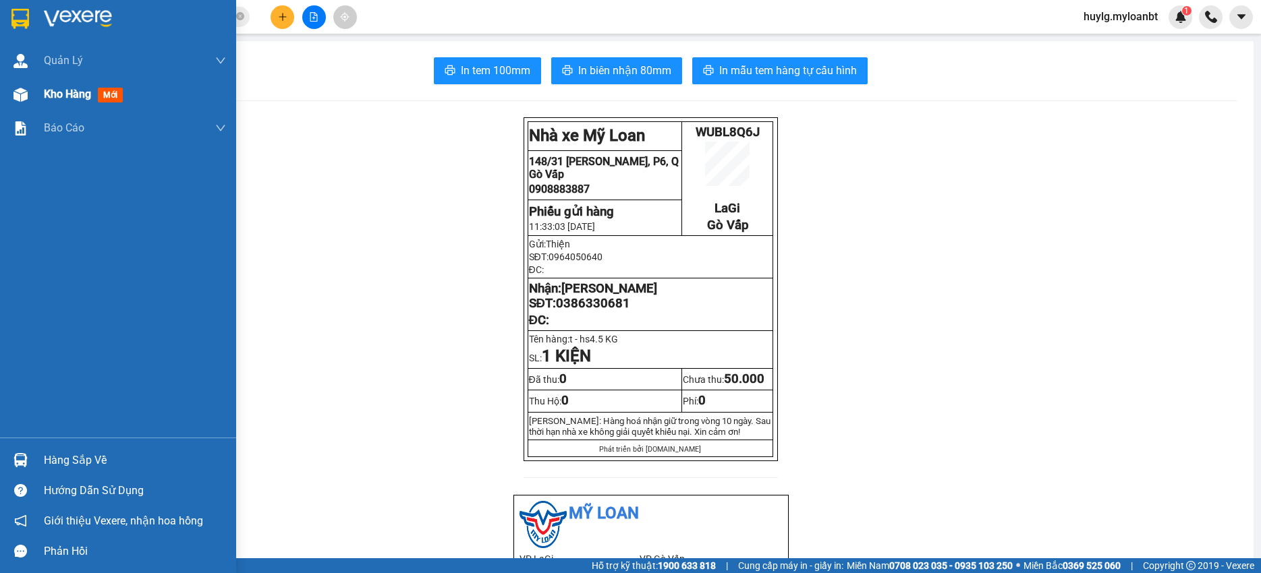
click at [20, 100] on img at bounding box center [20, 95] width 14 height 14
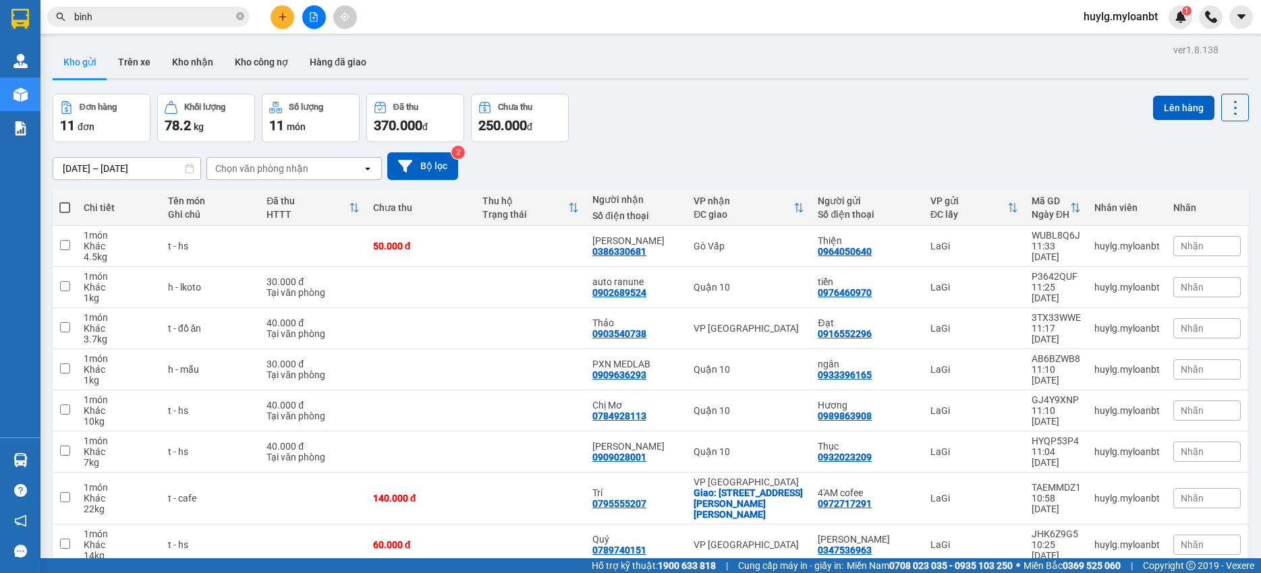
click at [64, 210] on span at bounding box center [64, 207] width 11 height 11
click at [65, 201] on input "checkbox" at bounding box center [65, 201] width 0 height 0
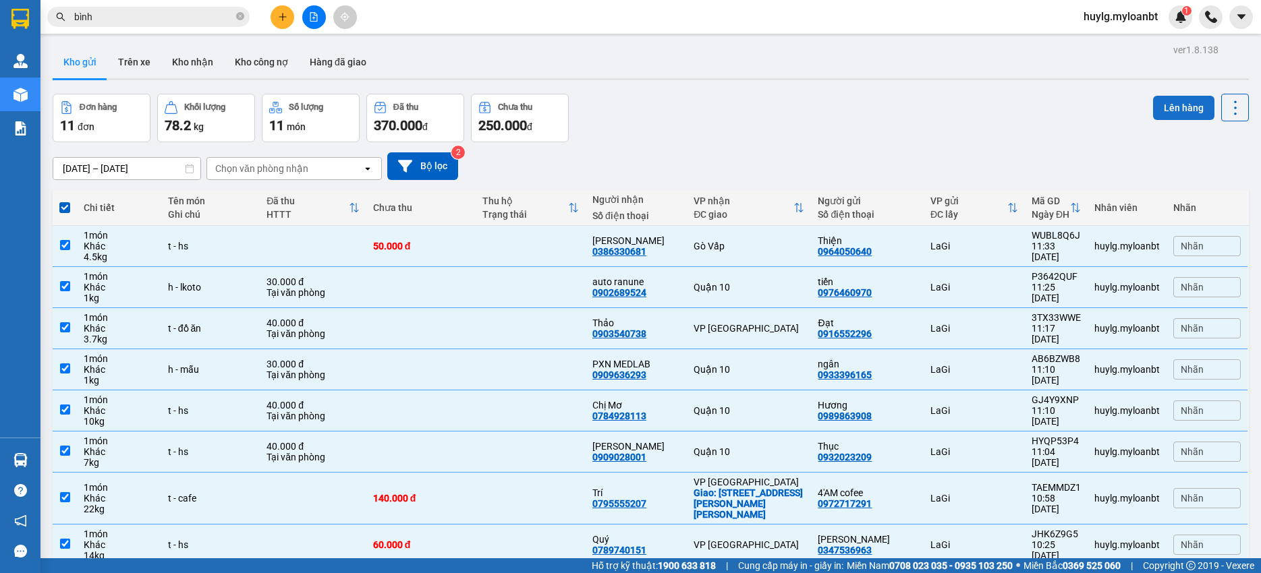
click at [1176, 113] on button "Lên hàng" at bounding box center [1183, 108] width 61 height 24
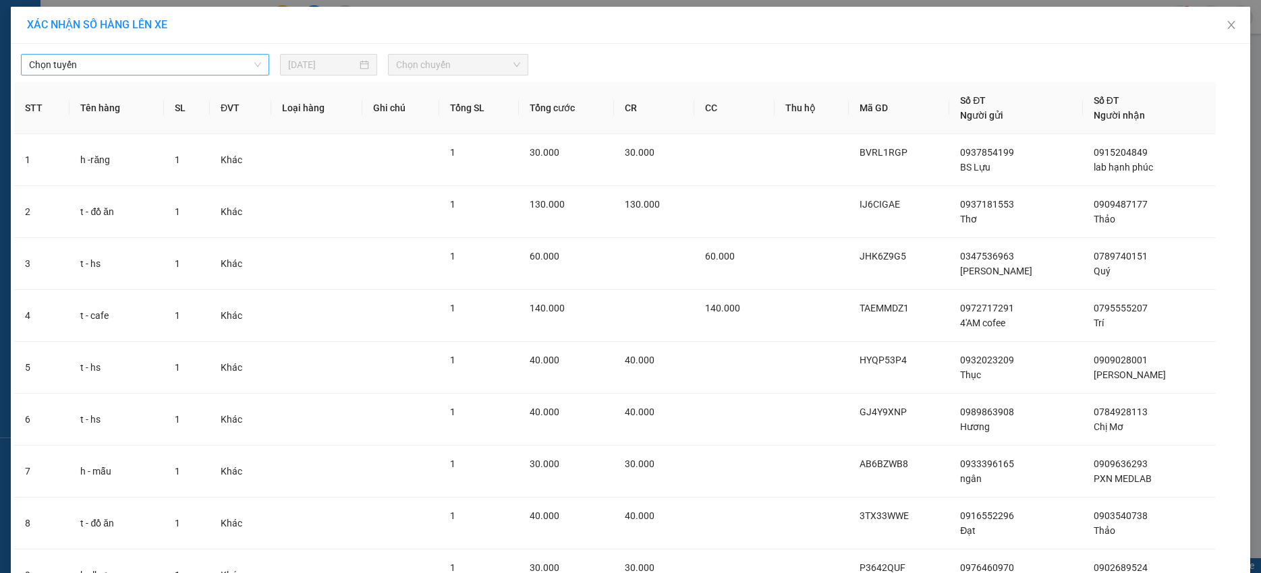
click at [213, 74] on div "Chọn tuyến 14/08/2025 Chọn chuyến STT Tên hàng SL ĐVT Loại hàng Ghi chú Tổng SL…" at bounding box center [630, 390] width 1239 height 692
click at [197, 60] on span "Chọn tuyến" at bounding box center [145, 65] width 232 height 20
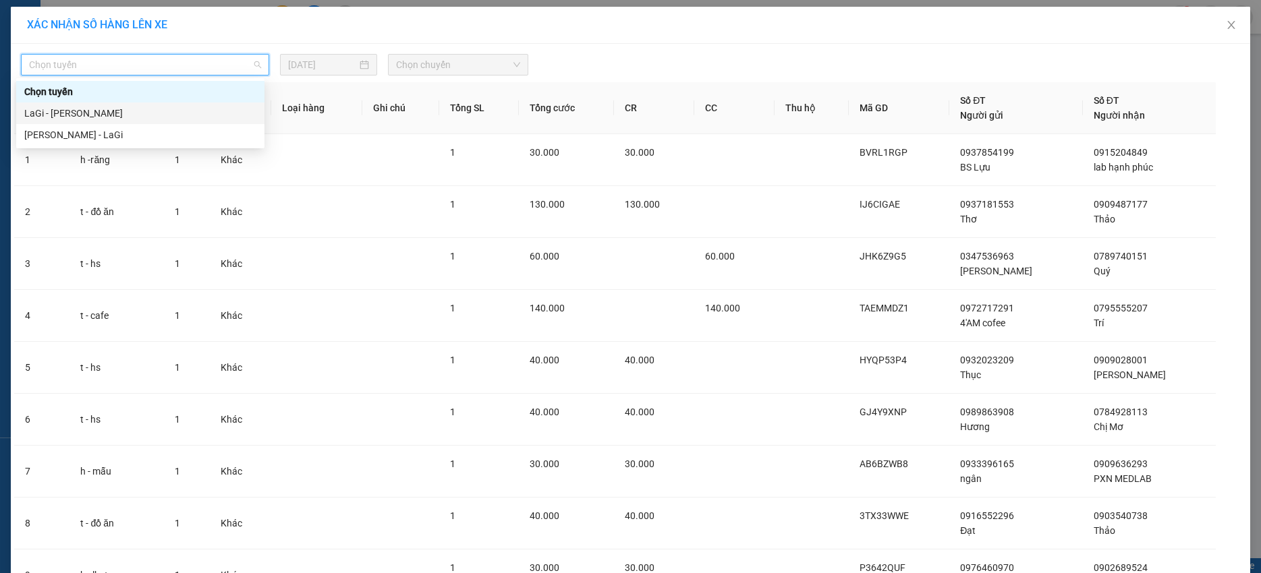
click at [122, 111] on div "LaGi - Hồ Chí Minh" at bounding box center [140, 113] width 232 height 15
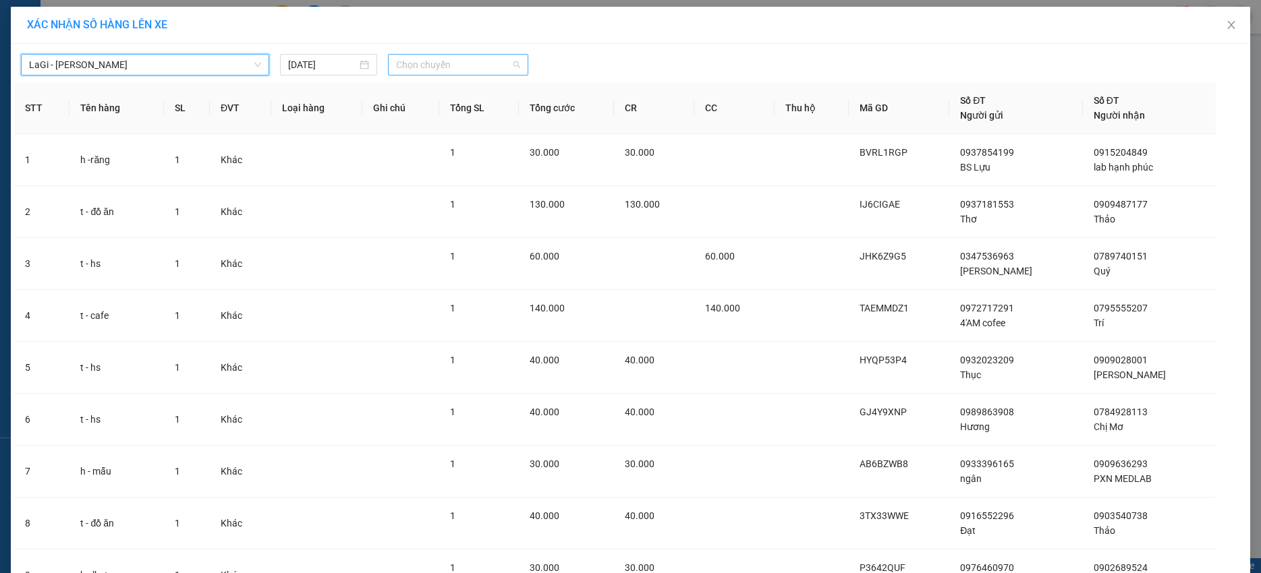
click at [461, 64] on span "Chọn chuyến" at bounding box center [458, 65] width 124 height 20
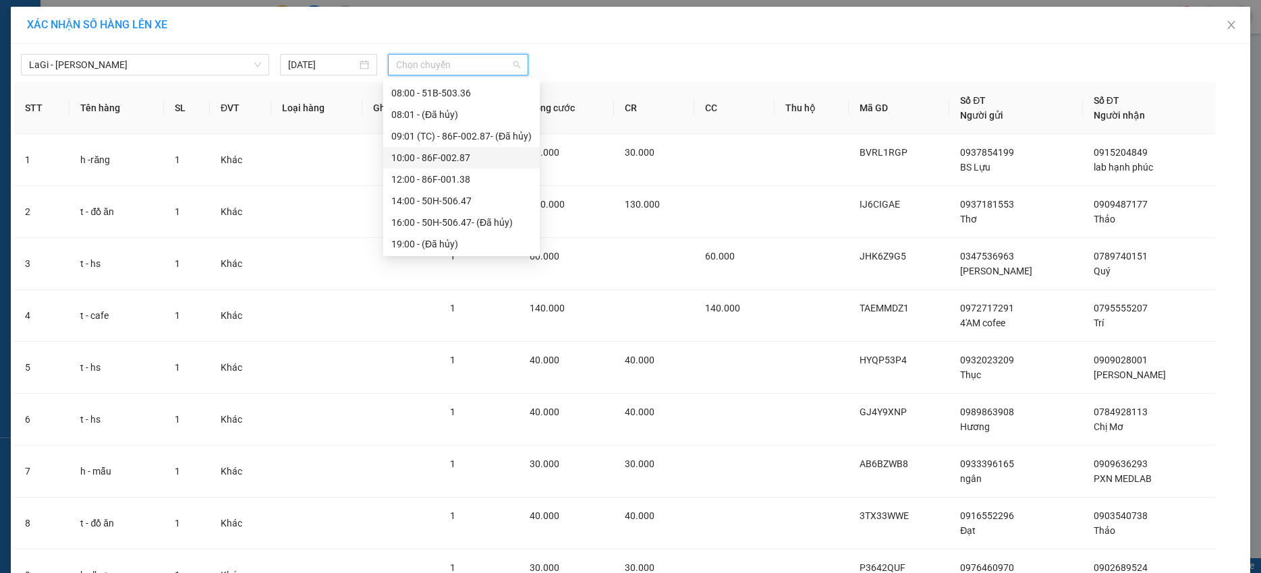
scroll to position [108, 0]
click at [444, 176] on div "12:00 - 86F-001.38" at bounding box center [461, 178] width 140 height 15
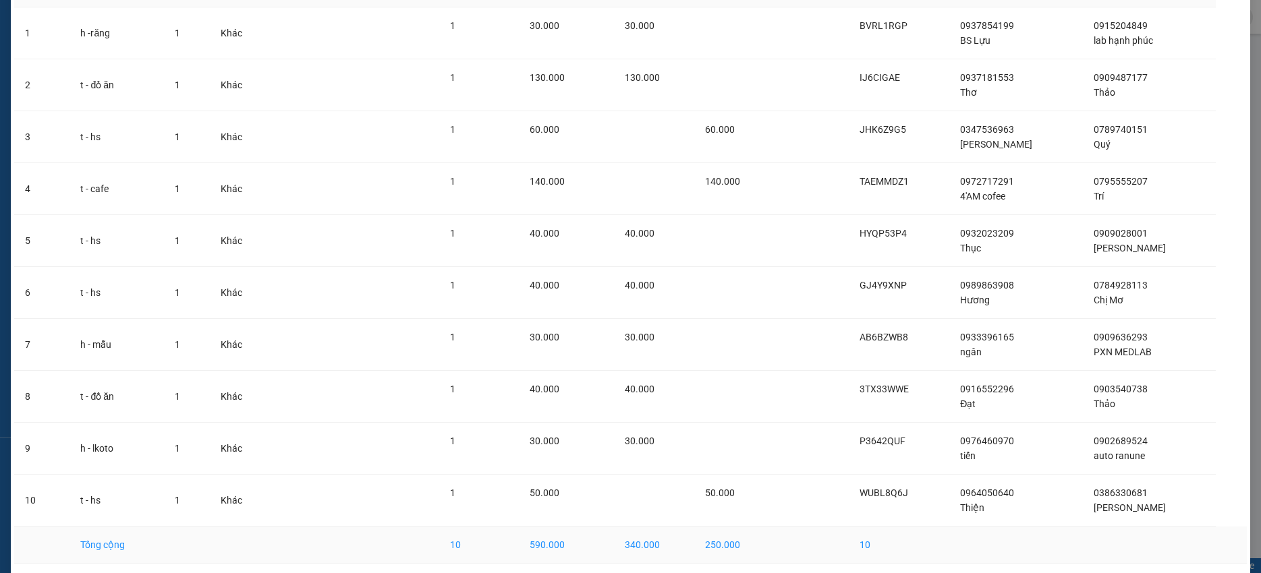
scroll to position [187, 0]
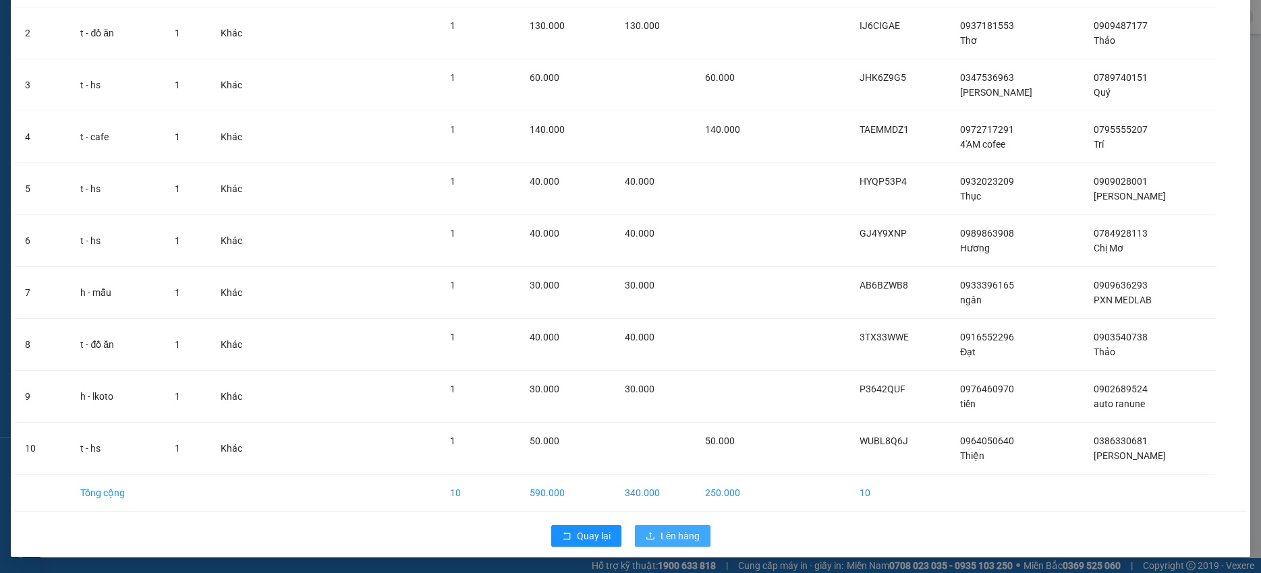
click at [681, 529] on span "Lên hàng" at bounding box center [679, 536] width 39 height 15
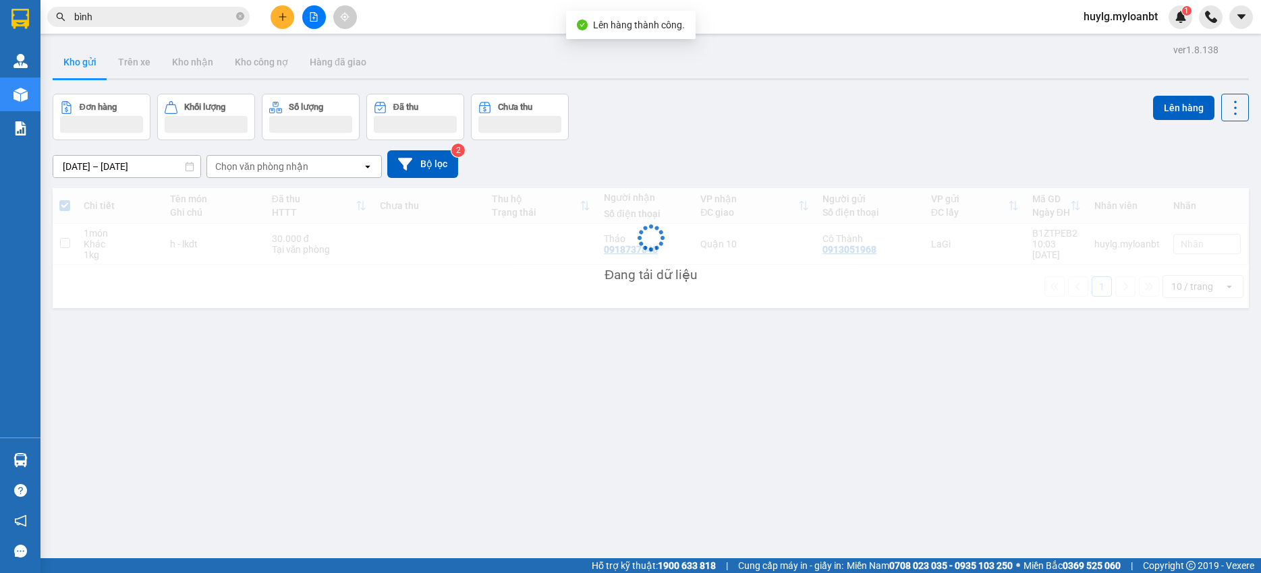
click at [285, 16] on icon "plus" at bounding box center [282, 16] width 9 height 9
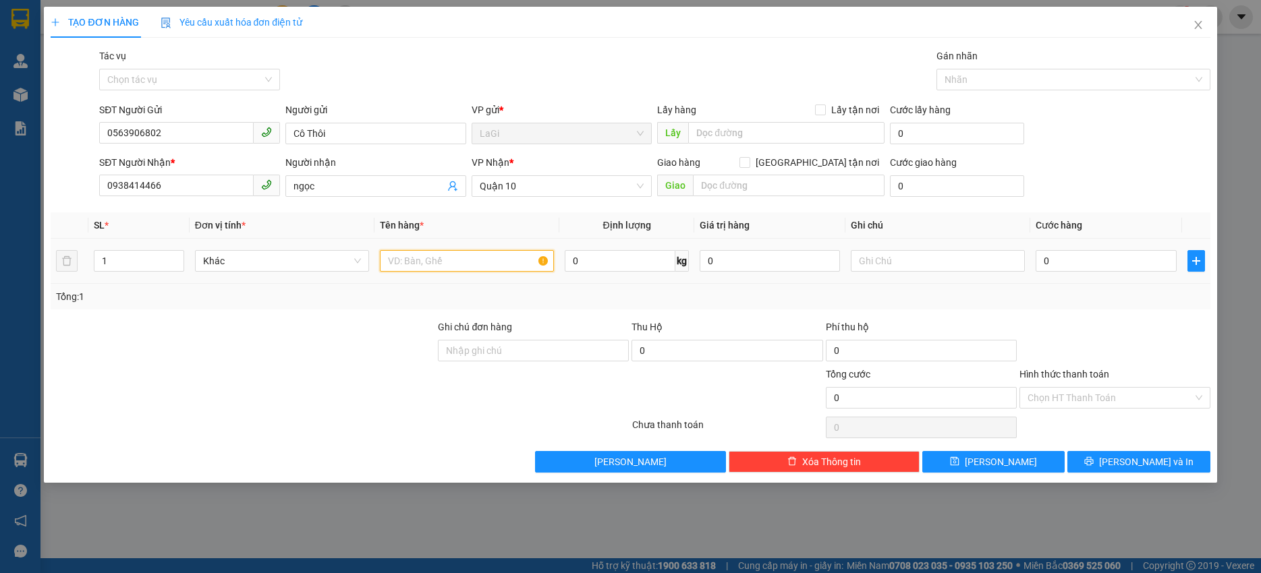
click at [472, 262] on input "text" at bounding box center [467, 261] width 174 height 22
click at [876, 171] on div "Giao hàng Giao tận nơi" at bounding box center [770, 165] width 227 height 20
click at [826, 200] on div "Giao hàng Giao tận nơi Giao" at bounding box center [770, 178] width 227 height 47
click at [826, 177] on input "text" at bounding box center [789, 186] width 192 height 22
click at [749, 158] on input "Giao tận nơi" at bounding box center [743, 161] width 9 height 9
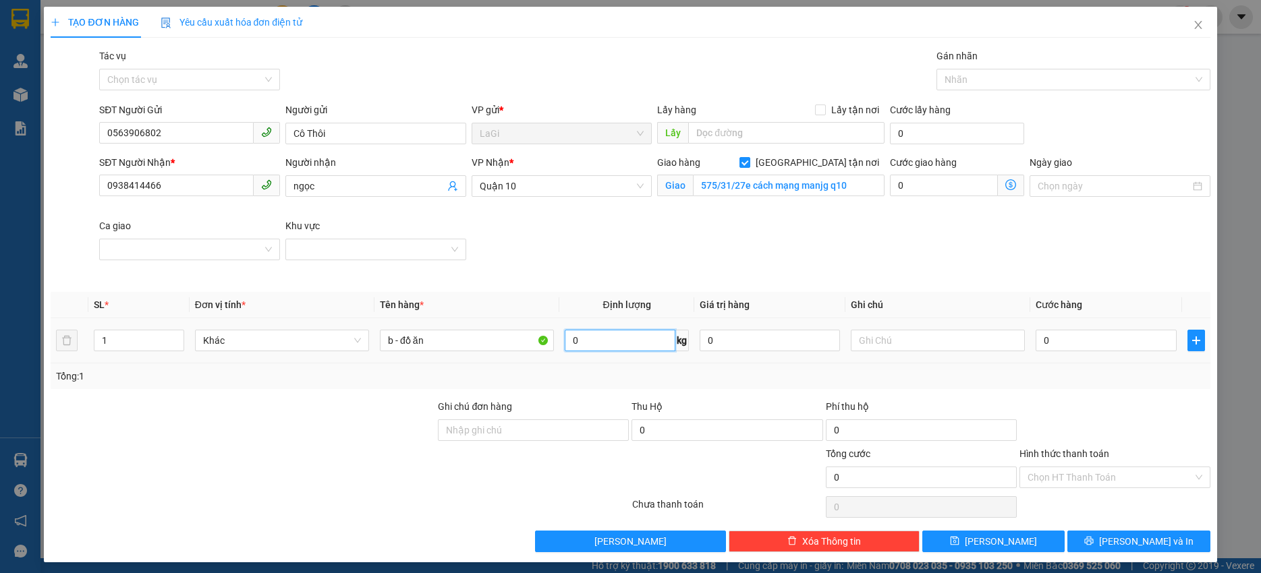
click at [571, 340] on input "0" at bounding box center [620, 341] width 110 height 22
click at [834, 202] on div "Giao hàng Giao tận nơi Giao 575/31/27e cách mạng manjg q10" at bounding box center [770, 186] width 233 height 63
click at [841, 194] on input "575/31/27e cách mạng manjg q10" at bounding box center [789, 186] width 192 height 22
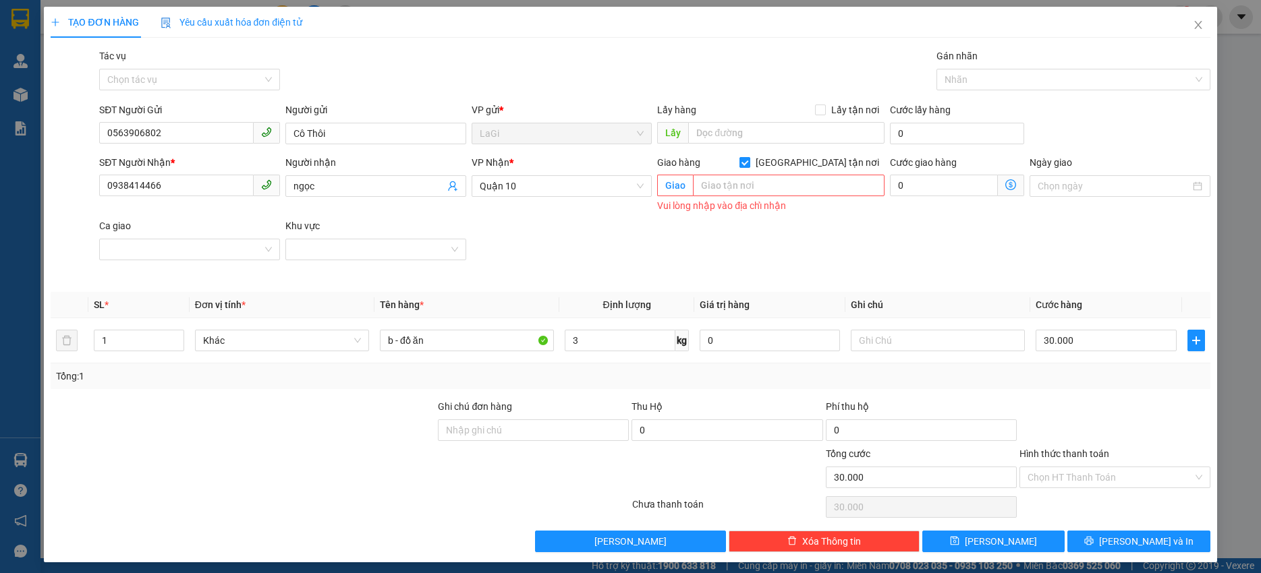
click at [750, 167] on span at bounding box center [744, 162] width 11 height 11
click at [749, 167] on input "Giao tận nơi" at bounding box center [743, 161] width 9 height 9
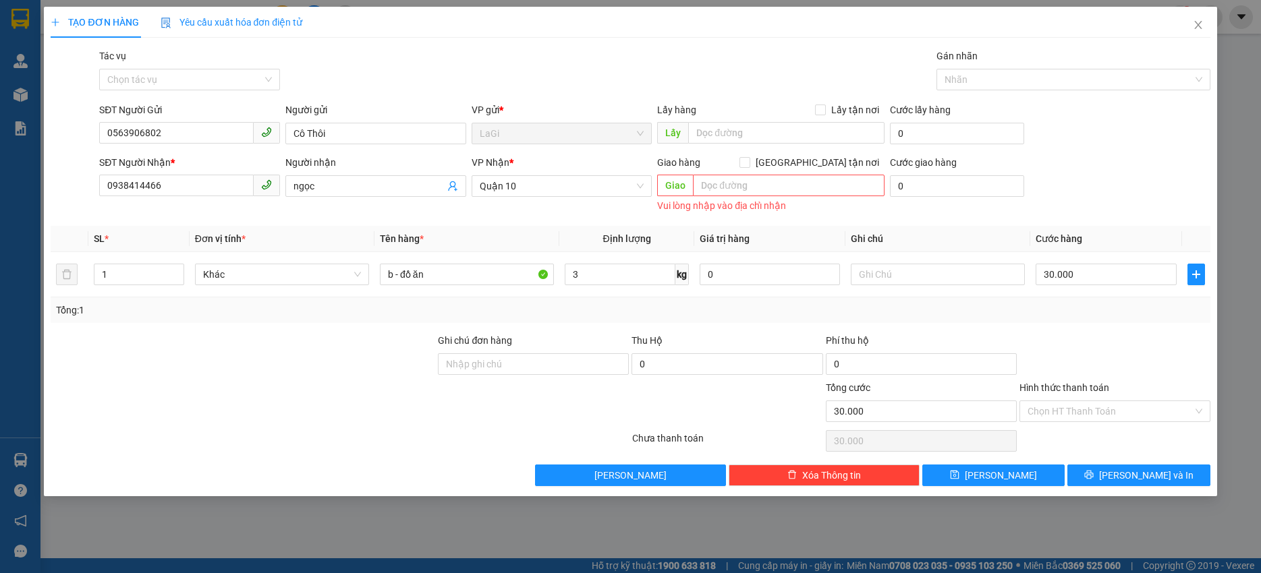
click at [1089, 426] on div "Hình thức thanh toán Chọn HT Thanh Toán" at bounding box center [1114, 403] width 191 height 47
click at [1090, 424] on div "Hình thức thanh toán Chọn HT Thanh Toán" at bounding box center [1114, 403] width 191 height 47
click at [1090, 423] on div "Hình thức thanh toán Chọn HT Thanh Toán" at bounding box center [1114, 403] width 191 height 47
click at [1093, 418] on input "Hình thức thanh toán" at bounding box center [1109, 411] width 165 height 20
click at [1132, 359] on div at bounding box center [1115, 356] width 194 height 47
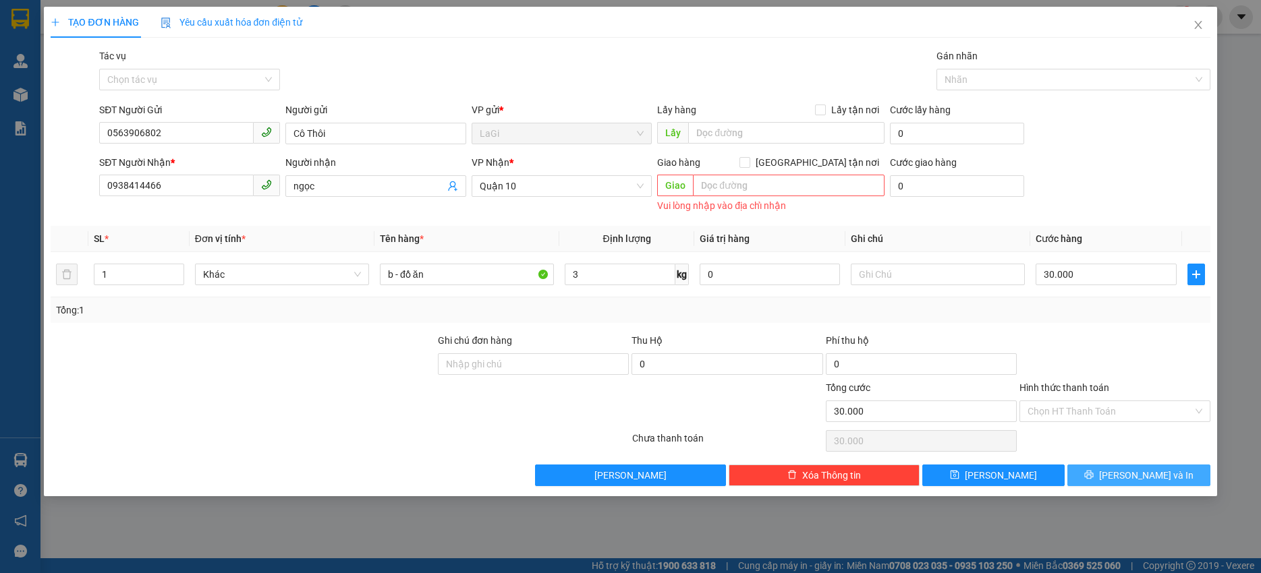
click at [1157, 466] on button "Lưu và In" at bounding box center [1138, 476] width 142 height 22
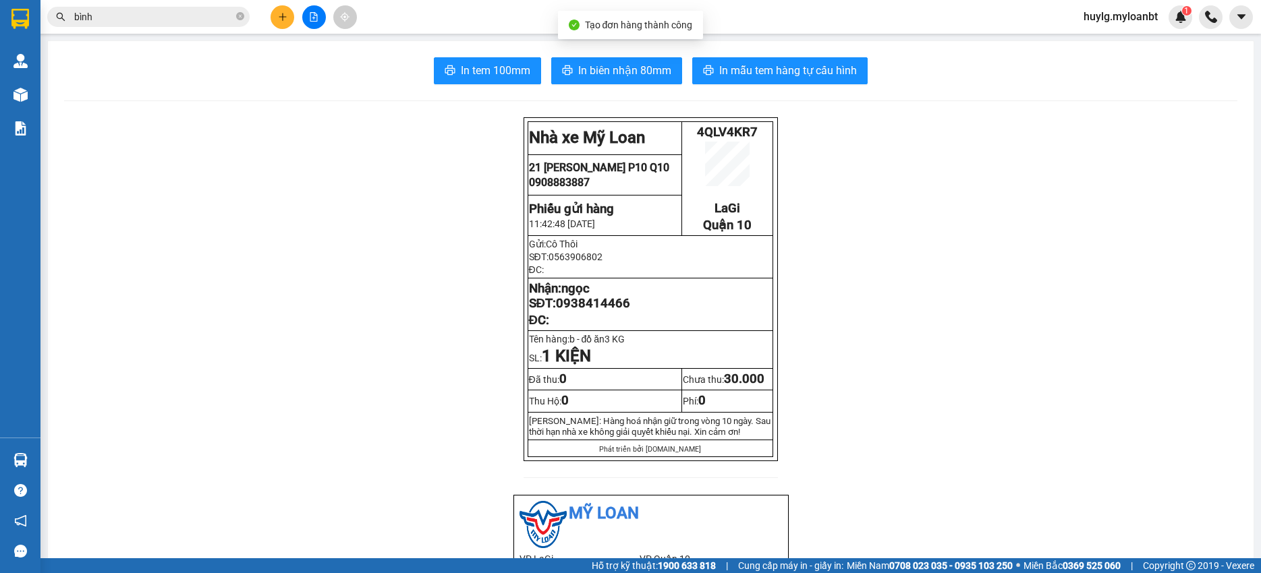
click at [788, 79] on span "In mẫu tem hàng tự cấu hình" at bounding box center [788, 70] width 138 height 17
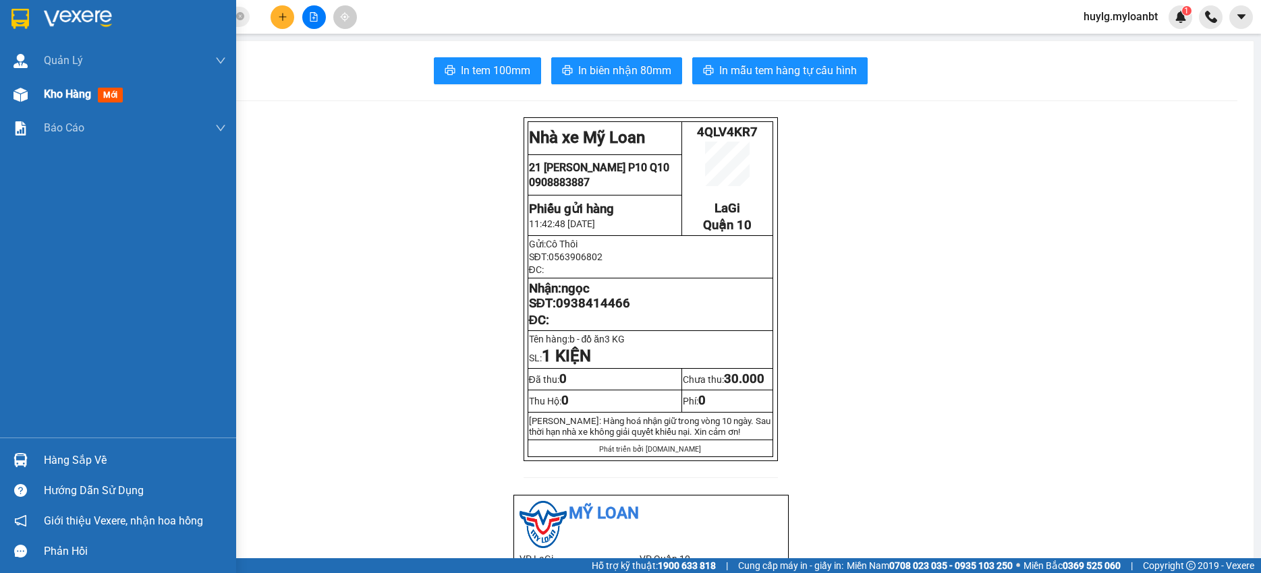
click at [32, 85] on div "Kho hàng mới" at bounding box center [118, 95] width 236 height 34
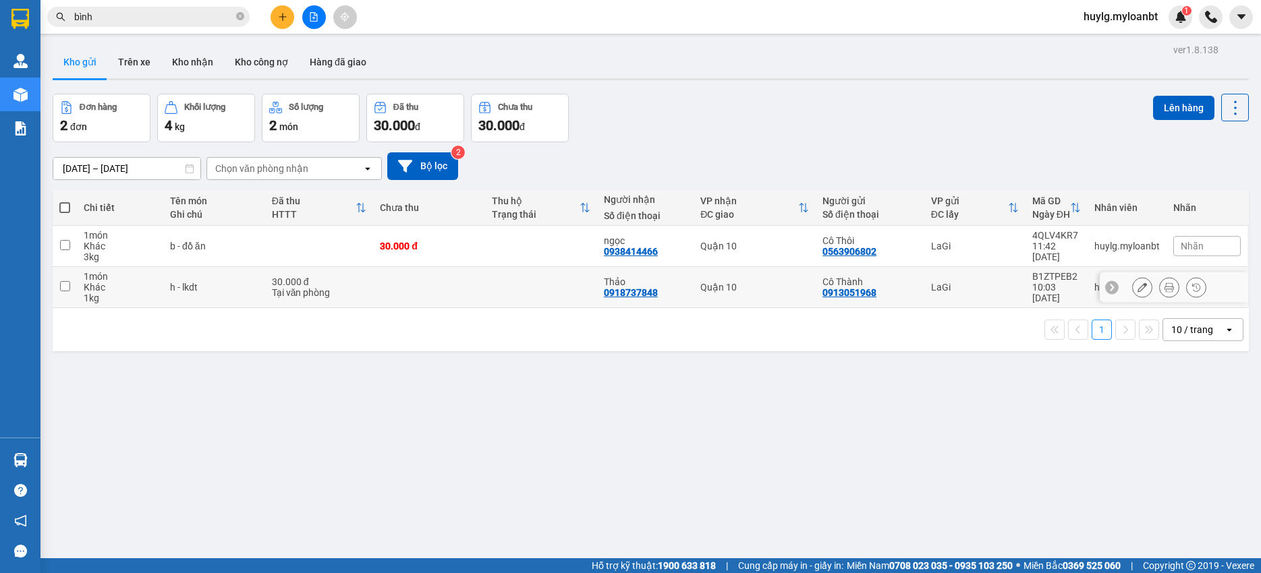
drag, startPoint x: 518, startPoint y: 286, endPoint x: 506, endPoint y: 272, distance: 18.1
click at [517, 287] on td at bounding box center [541, 287] width 112 height 41
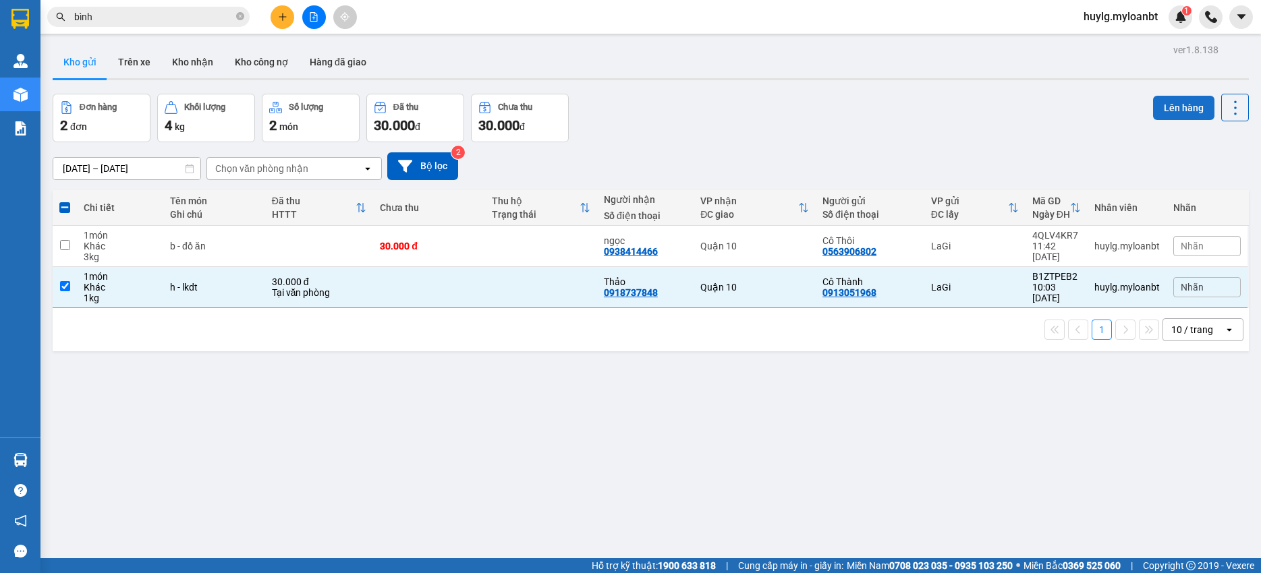
click at [1183, 105] on div "ver 1.8.138 Kho gửi Trên xe Kho nhận Kho công nợ Hàng đã giao Đơn hàng 2 đơn Kh…" at bounding box center [650, 326] width 1207 height 573
click at [1183, 114] on button "Lên hàng" at bounding box center [1183, 108] width 61 height 24
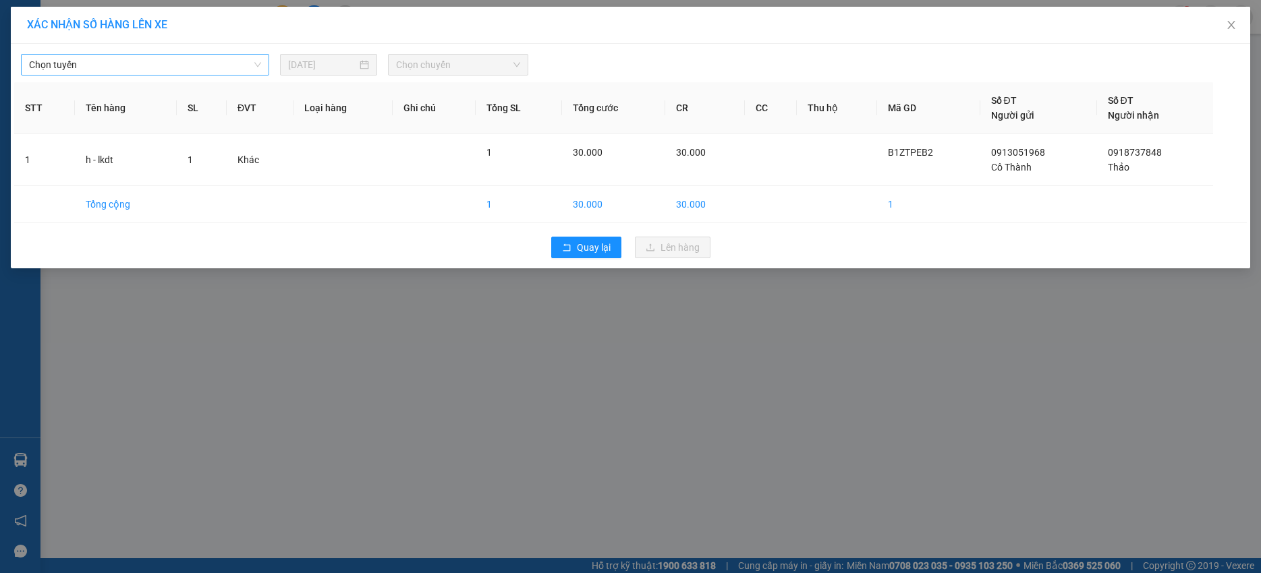
click at [192, 75] on div "Chọn tuyến" at bounding box center [145, 65] width 248 height 22
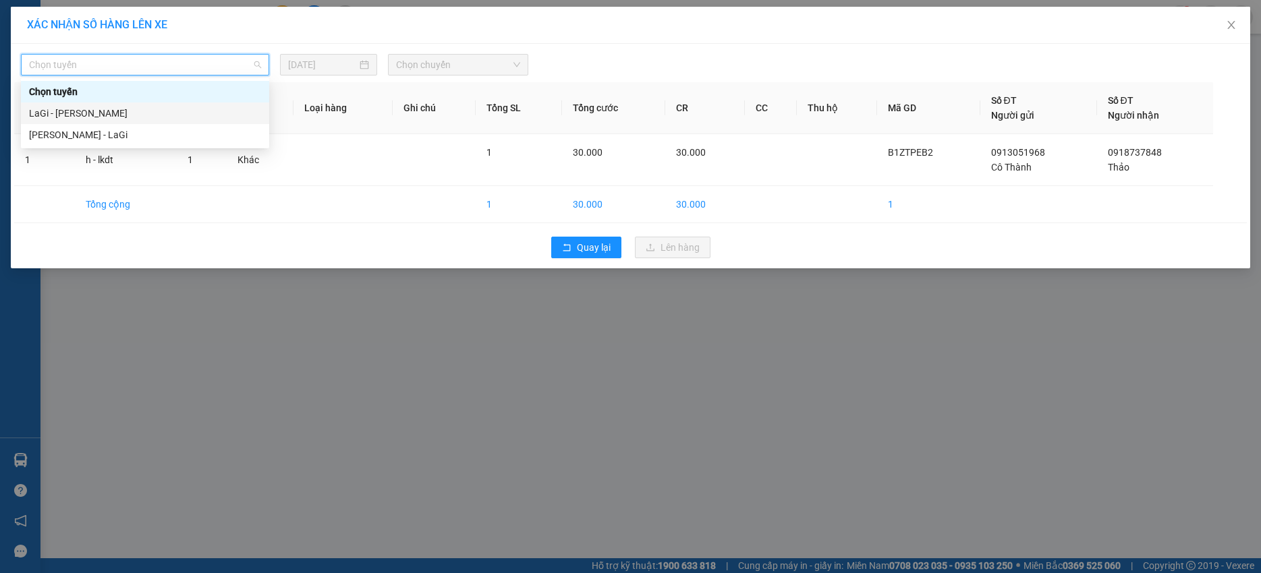
drag, startPoint x: 126, startPoint y: 108, endPoint x: 477, endPoint y: 92, distance: 351.1
click at [126, 109] on div "LaGi - Hồ Chí Minh" at bounding box center [145, 113] width 232 height 15
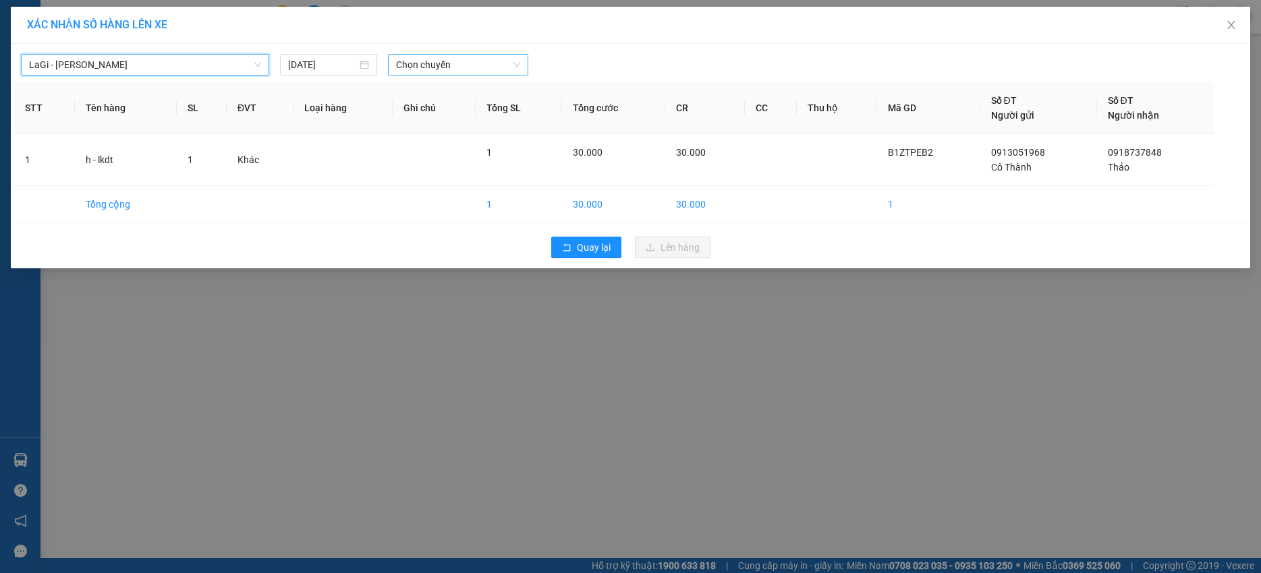
click at [413, 71] on span "Chọn chuyến" at bounding box center [458, 65] width 124 height 20
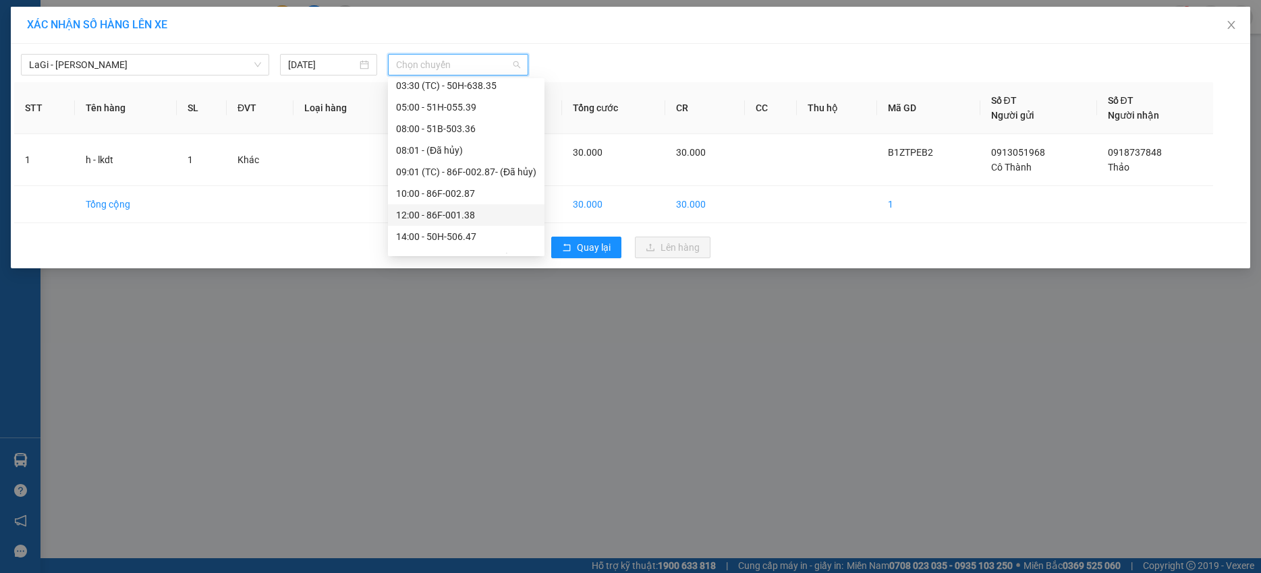
scroll to position [108, 0]
click at [449, 173] on div "12:00 - 86F-001.38" at bounding box center [466, 178] width 140 height 15
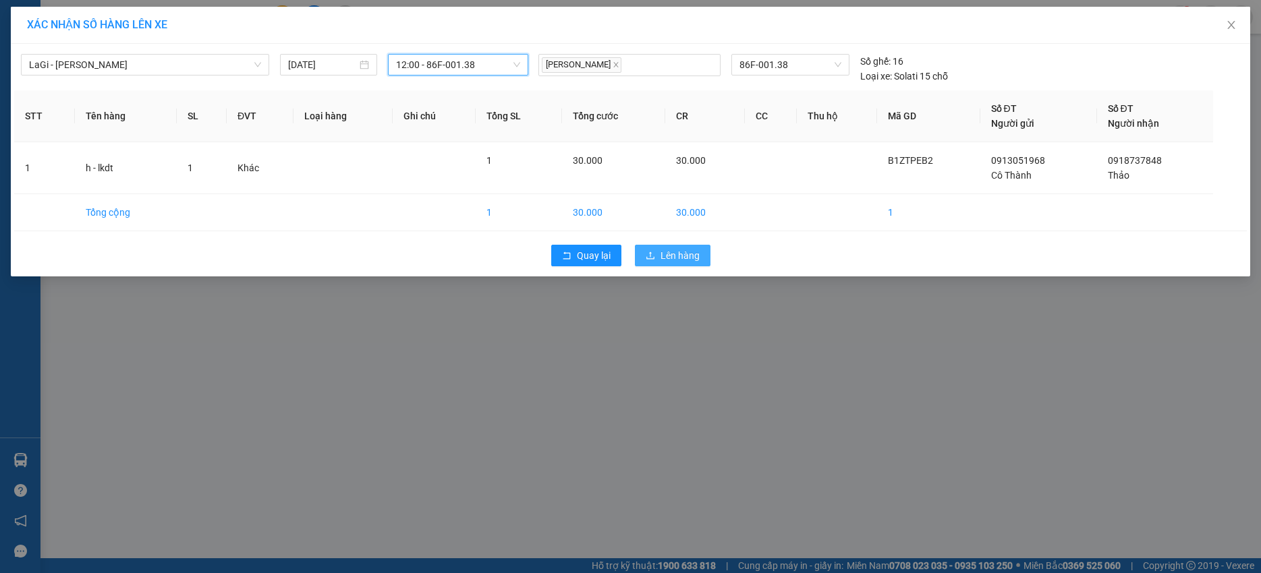
click at [675, 246] on button "Lên hàng" at bounding box center [673, 256] width 76 height 22
click at [674, 246] on button "Lên hàng" at bounding box center [673, 256] width 76 height 22
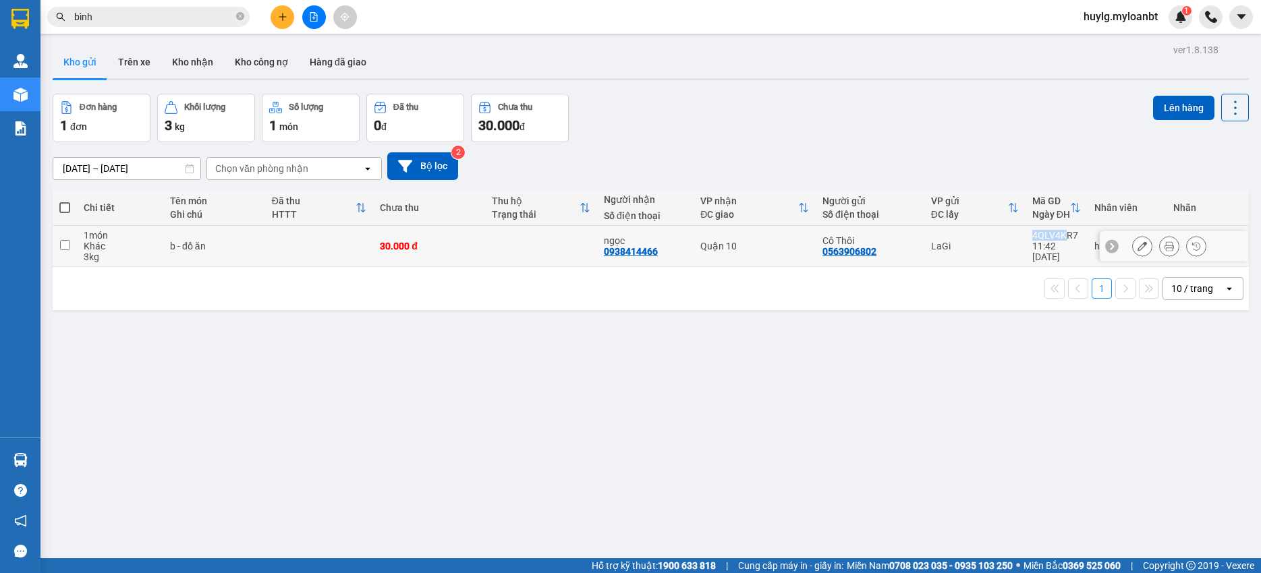
copy tr "4QLV4K"
drag, startPoint x: 1055, startPoint y: 235, endPoint x: 769, endPoint y: 22, distance: 356.7
click at [1010, 238] on tr "1 món Khác 3 kg b - đồ ăn 30.000 đ ngọc 0938414466 Quận 10 Cô Thôi 0563906802 L…" at bounding box center [651, 246] width 1196 height 41
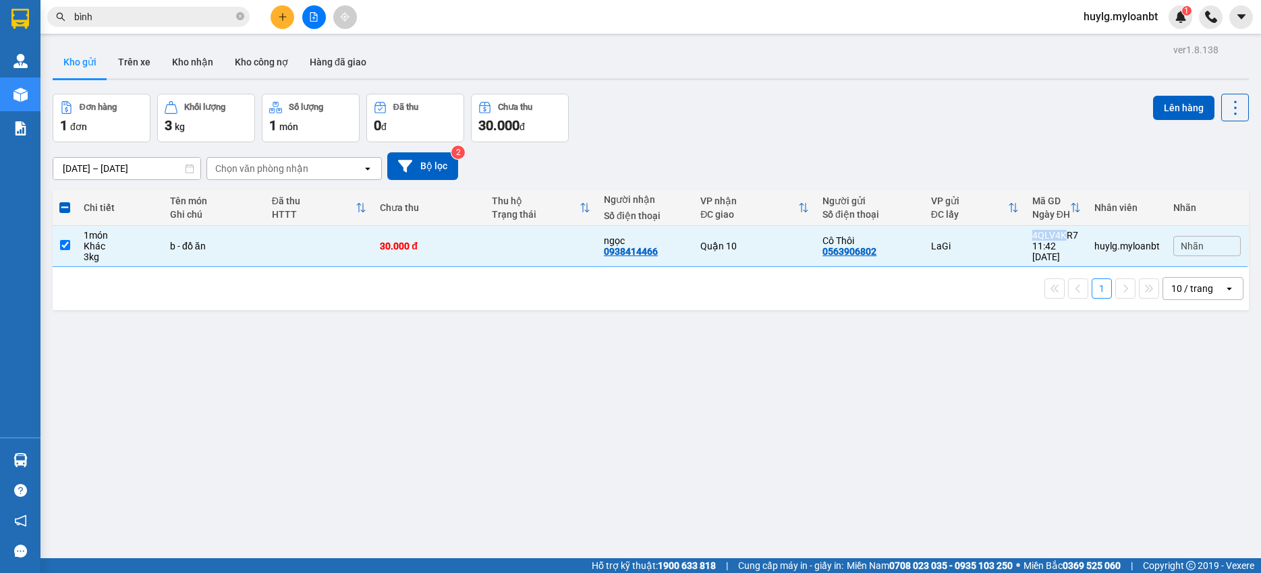
drag, startPoint x: 164, startPoint y: 16, endPoint x: 161, endPoint y: 9, distance: 7.5
click at [161, 9] on span "bình" at bounding box center [148, 17] width 202 height 20
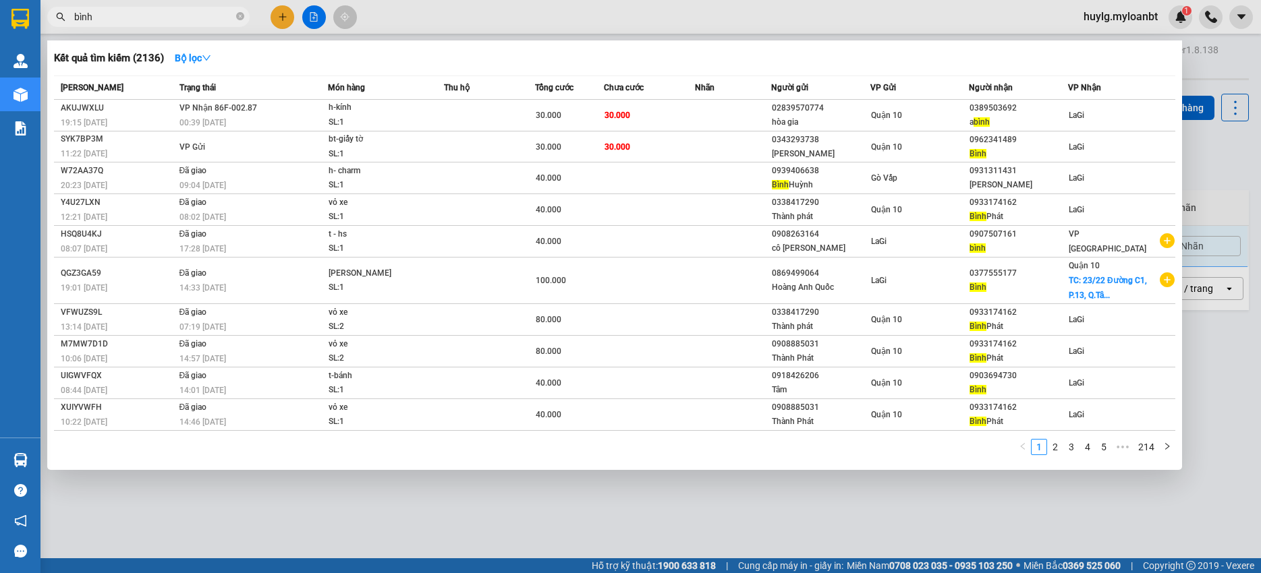
click at [160, 8] on span "bình" at bounding box center [148, 17] width 202 height 20
click at [143, 25] on span "bình" at bounding box center [148, 17] width 202 height 20
click at [144, 24] on span "bình" at bounding box center [148, 17] width 202 height 20
click at [155, 17] on input "bình" at bounding box center [153, 16] width 159 height 15
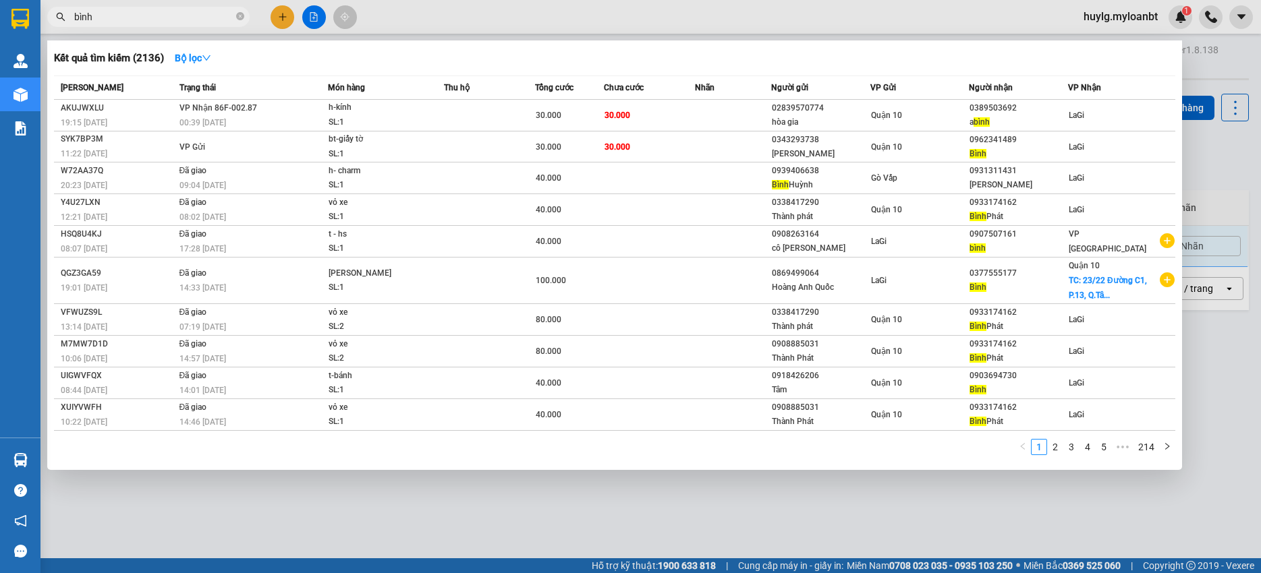
click at [155, 17] on input "bình" at bounding box center [153, 16] width 159 height 15
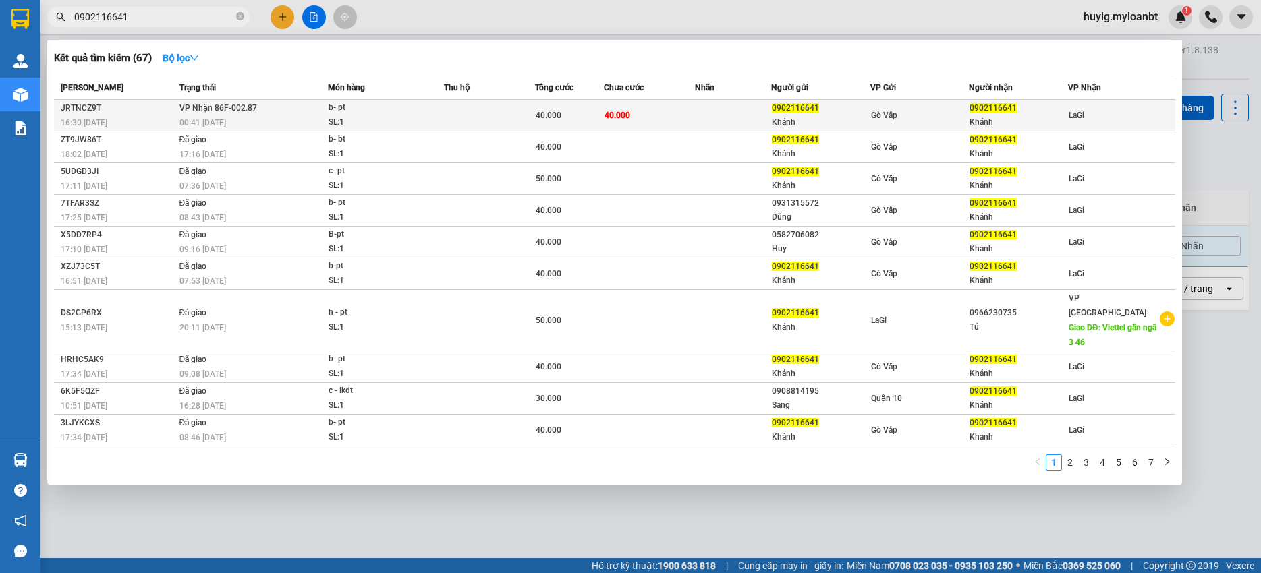
click at [869, 121] on div "Khánh" at bounding box center [821, 122] width 98 height 14
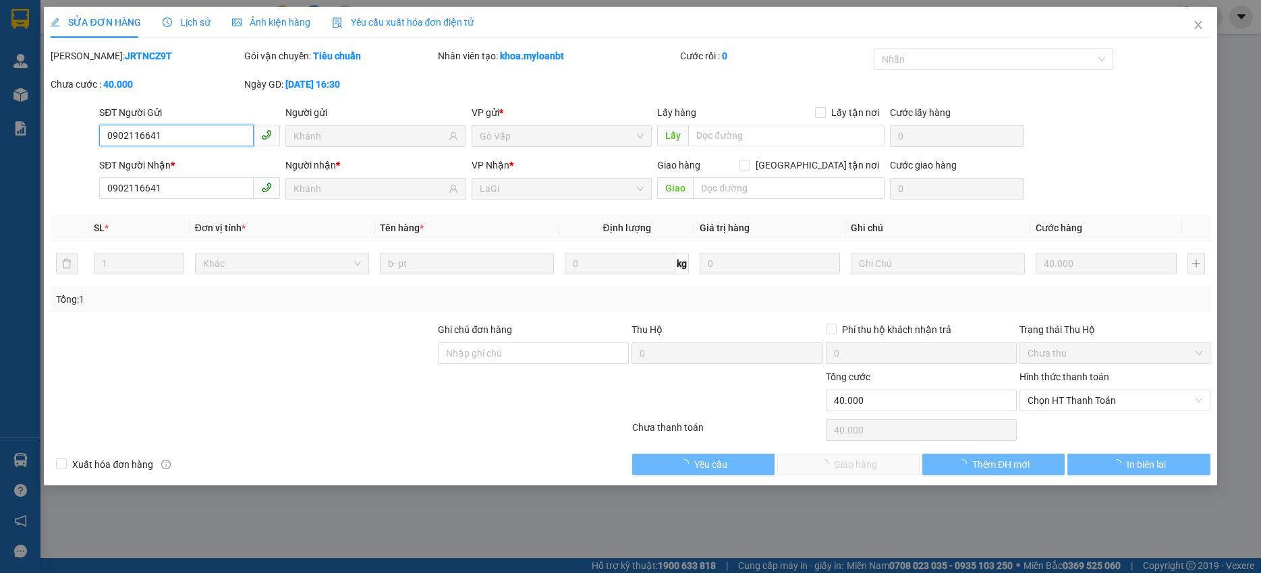
click at [1094, 403] on span "Chọn HT Thanh Toán" at bounding box center [1114, 401] width 175 height 20
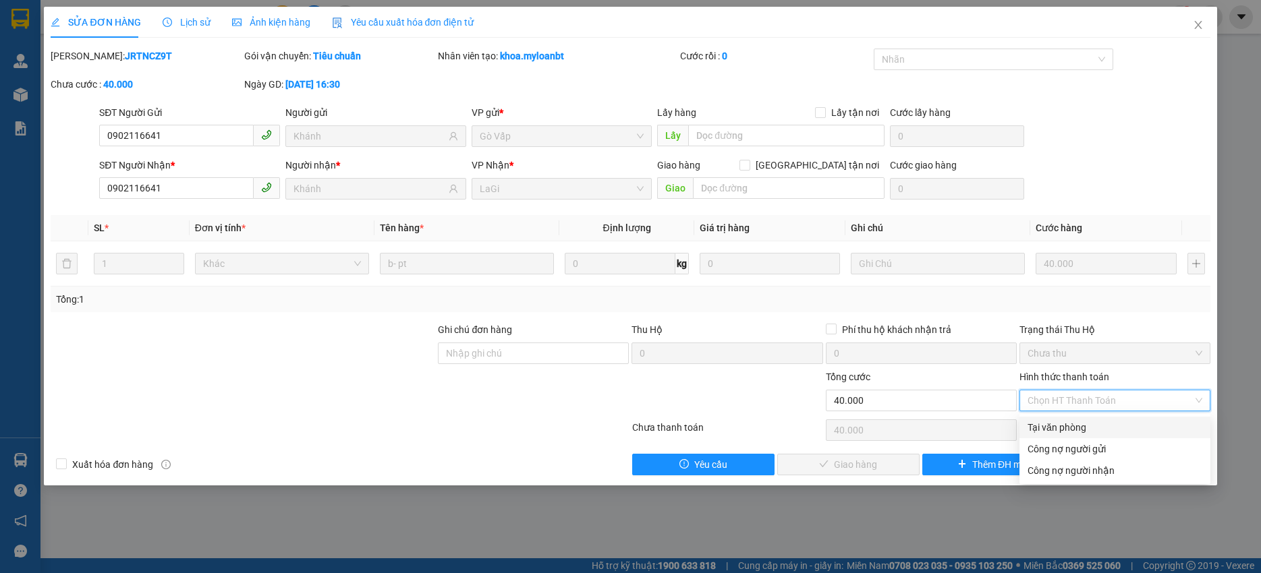
click at [1060, 430] on div "Tại văn phòng" at bounding box center [1114, 427] width 175 height 15
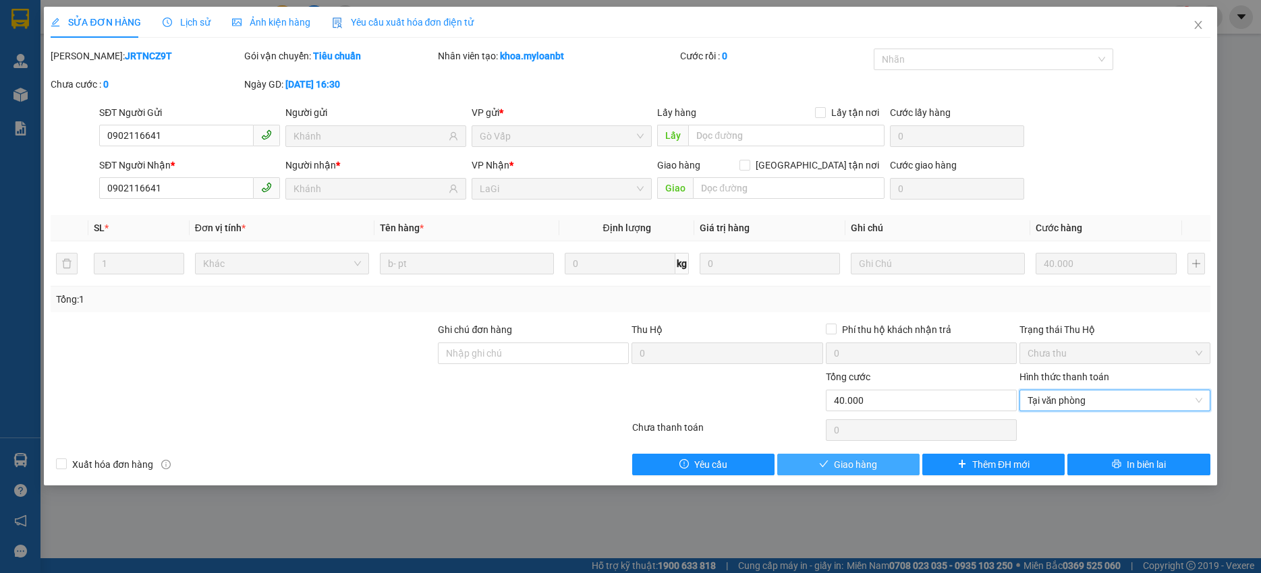
click at [904, 463] on button "Giao hàng" at bounding box center [848, 465] width 142 height 22
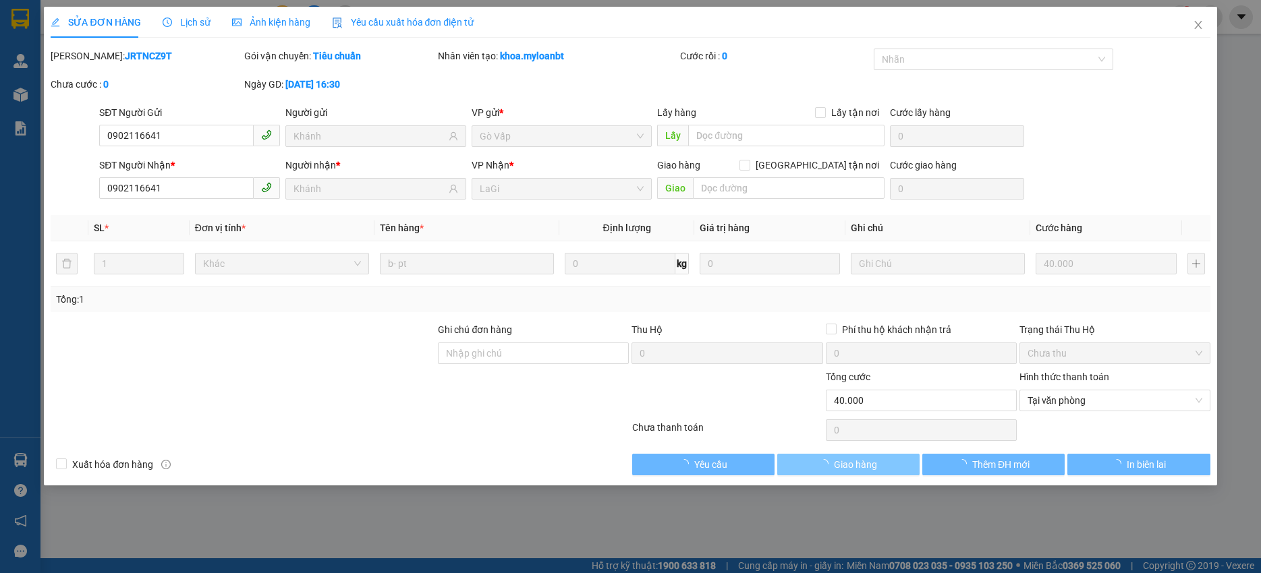
click at [904, 463] on button "Giao hàng" at bounding box center [848, 465] width 142 height 22
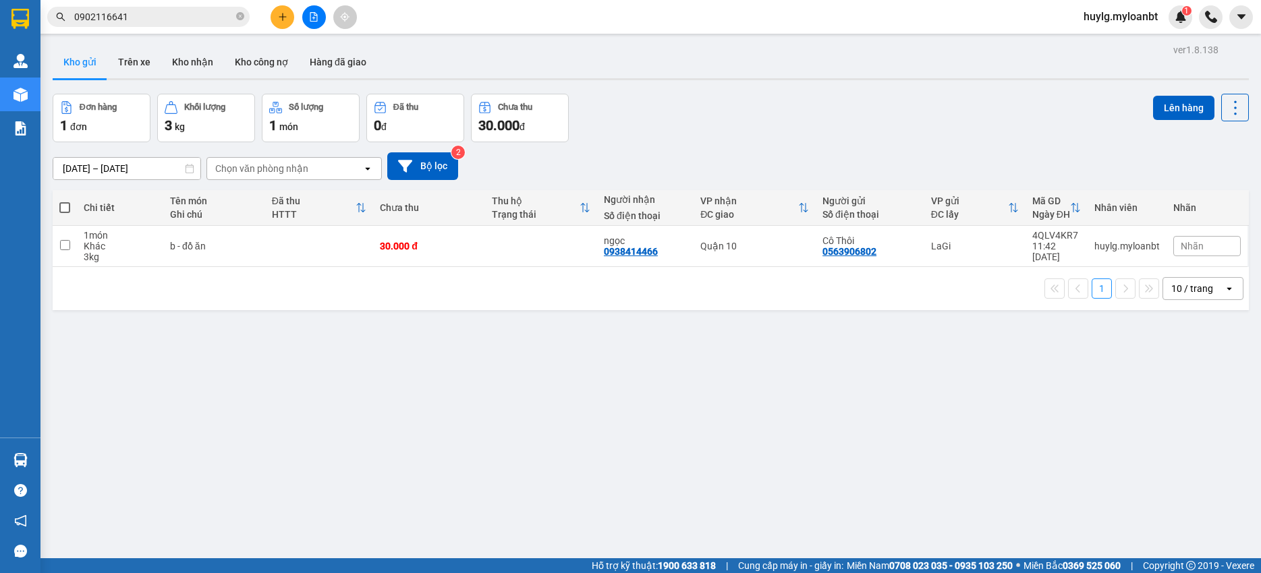
click at [148, 25] on span "0902116641" at bounding box center [148, 17] width 202 height 20
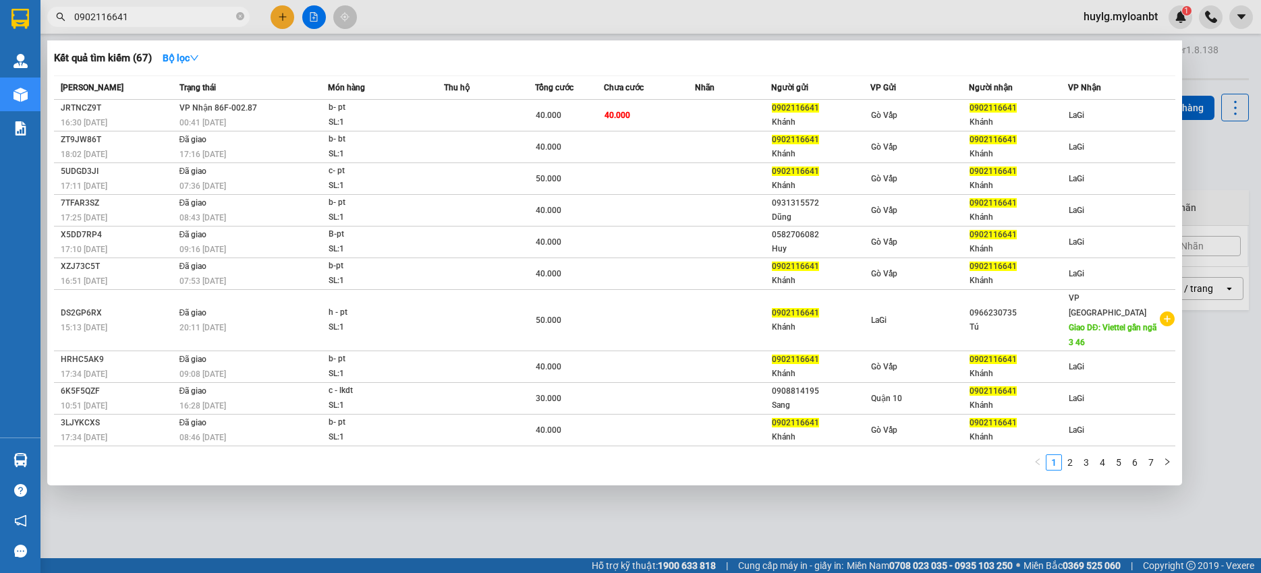
click at [391, 98] on th "Món hàng" at bounding box center [386, 88] width 116 height 24
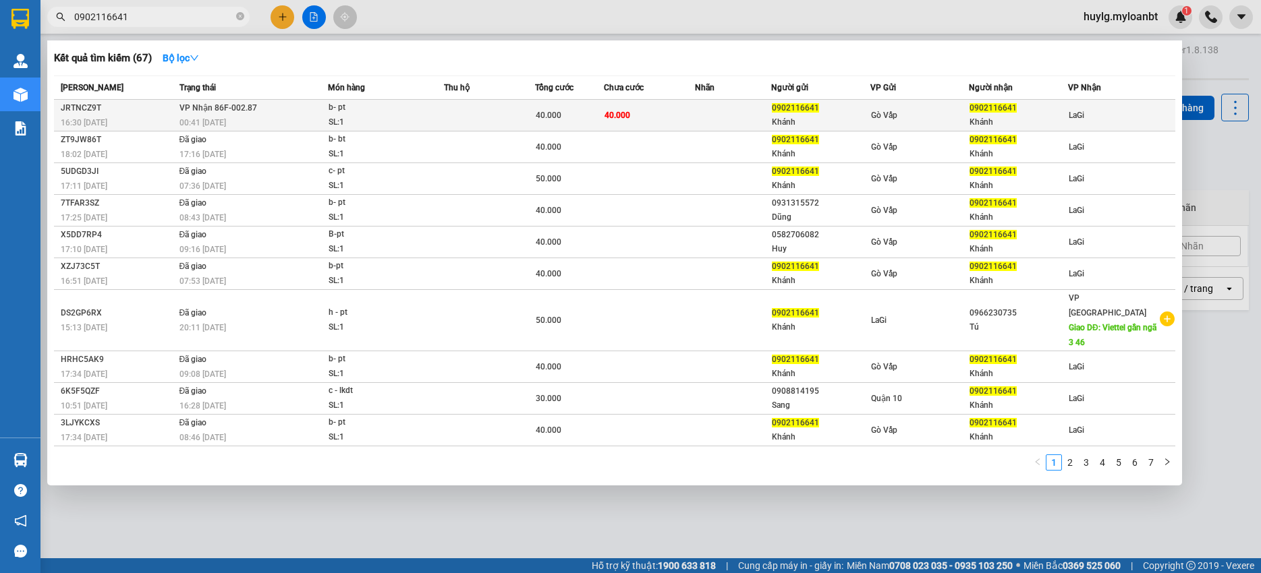
click at [391, 110] on div "b- pt" at bounding box center [378, 107] width 101 height 15
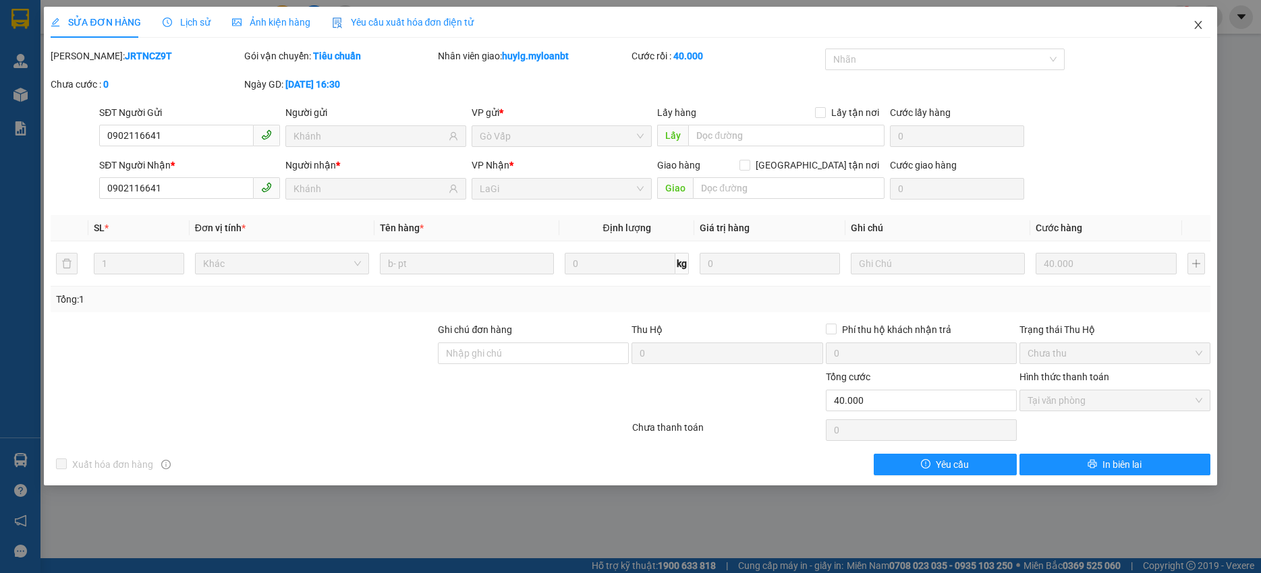
click at [1209, 27] on span "Close" at bounding box center [1198, 26] width 38 height 38
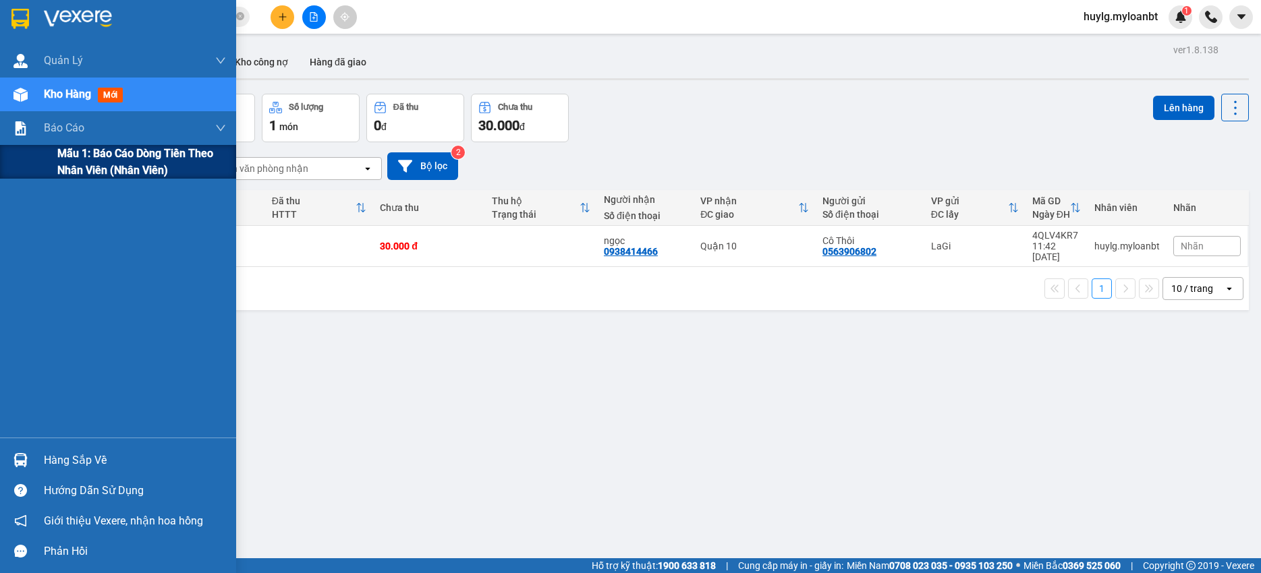
click at [41, 146] on div "Mẫu 1: Báo cáo dòng tiền theo nhân viên (Nhân viên)" at bounding box center [118, 162] width 236 height 34
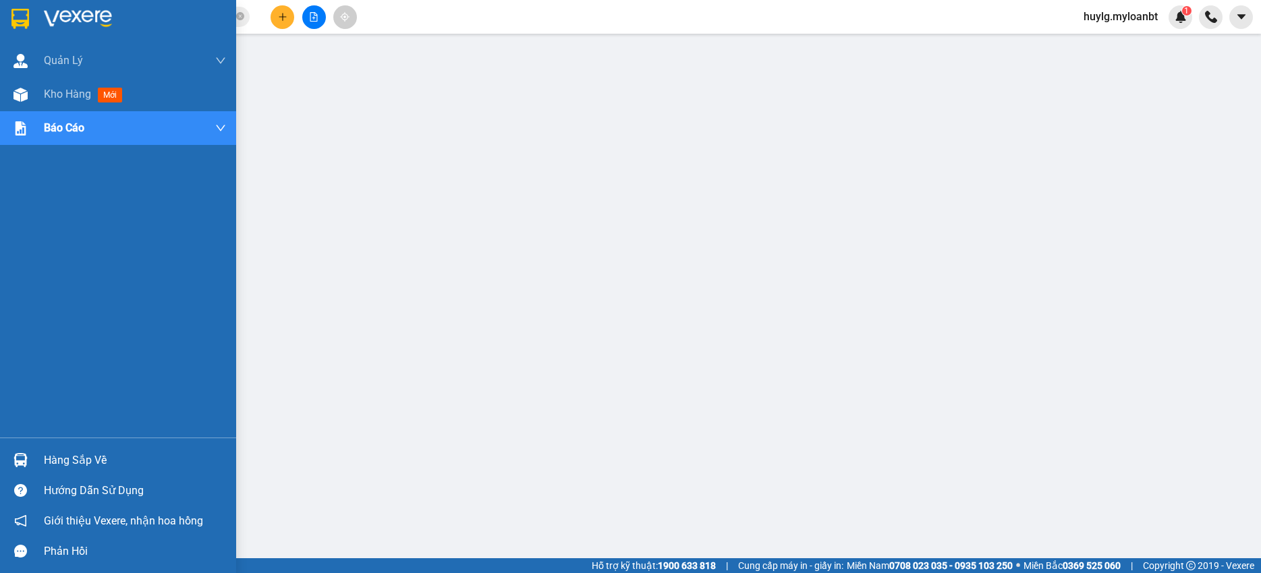
click at [28, 460] on div at bounding box center [21, 461] width 24 height 24
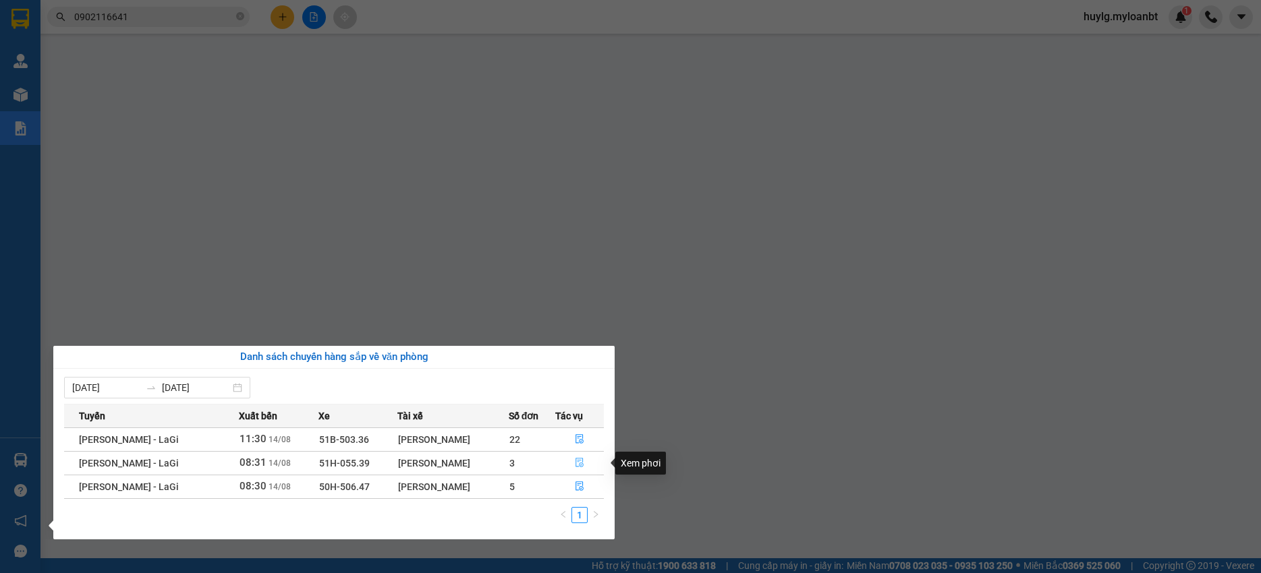
click at [585, 465] on button "button" at bounding box center [580, 464] width 48 height 22
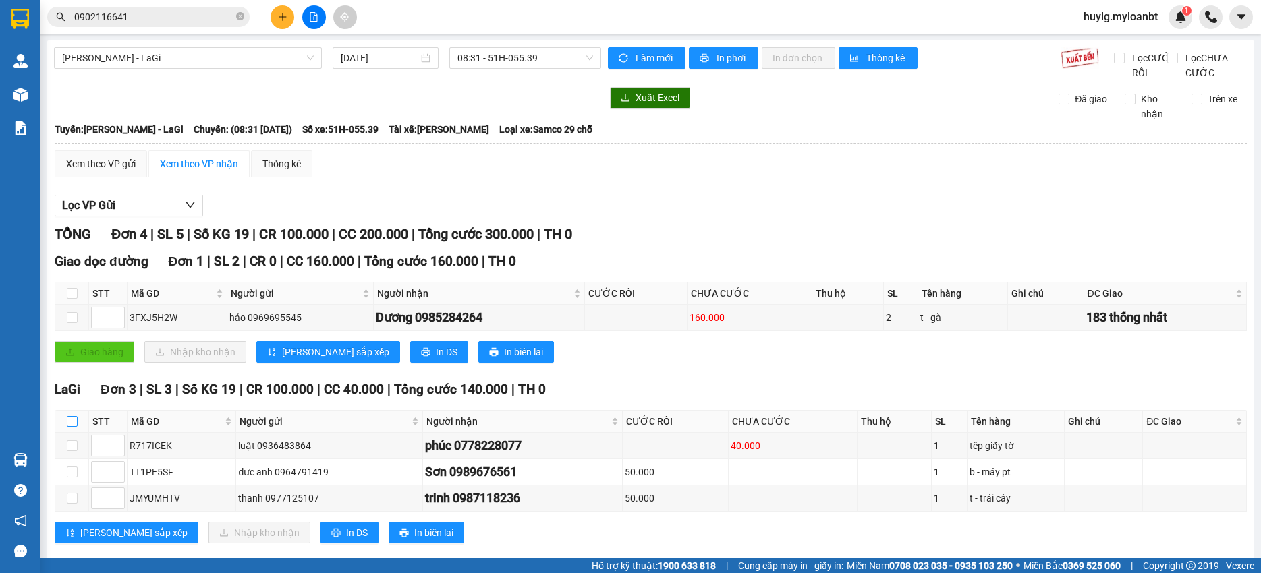
click at [71, 427] on input "checkbox" at bounding box center [72, 421] width 11 height 11
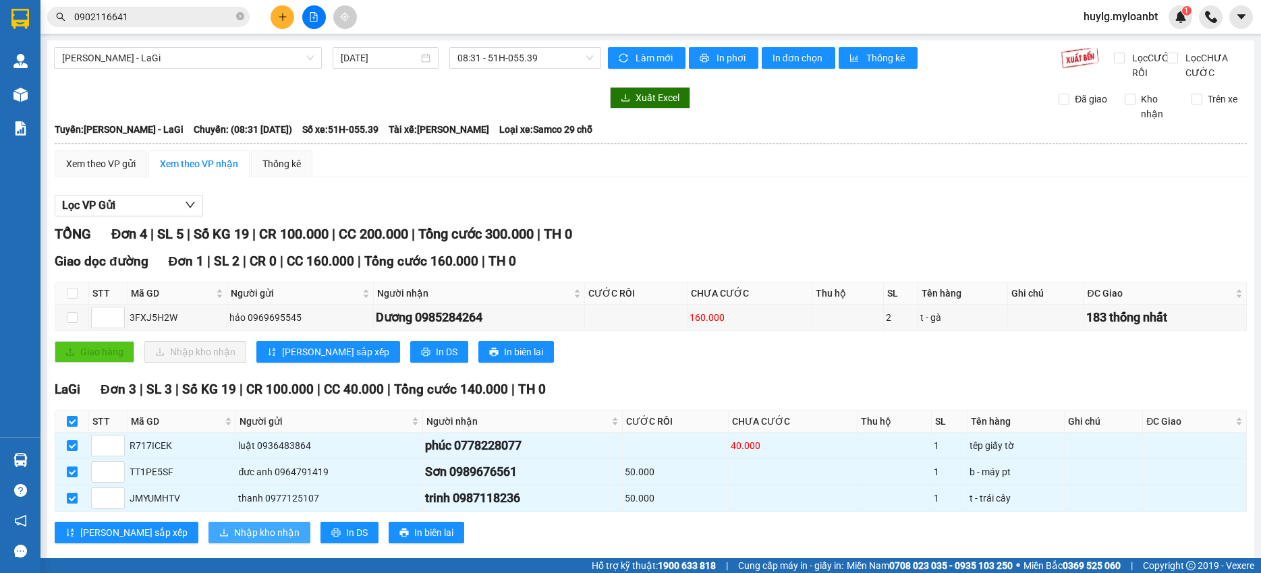
click at [234, 540] on span "Nhập kho nhận" at bounding box center [266, 532] width 65 height 15
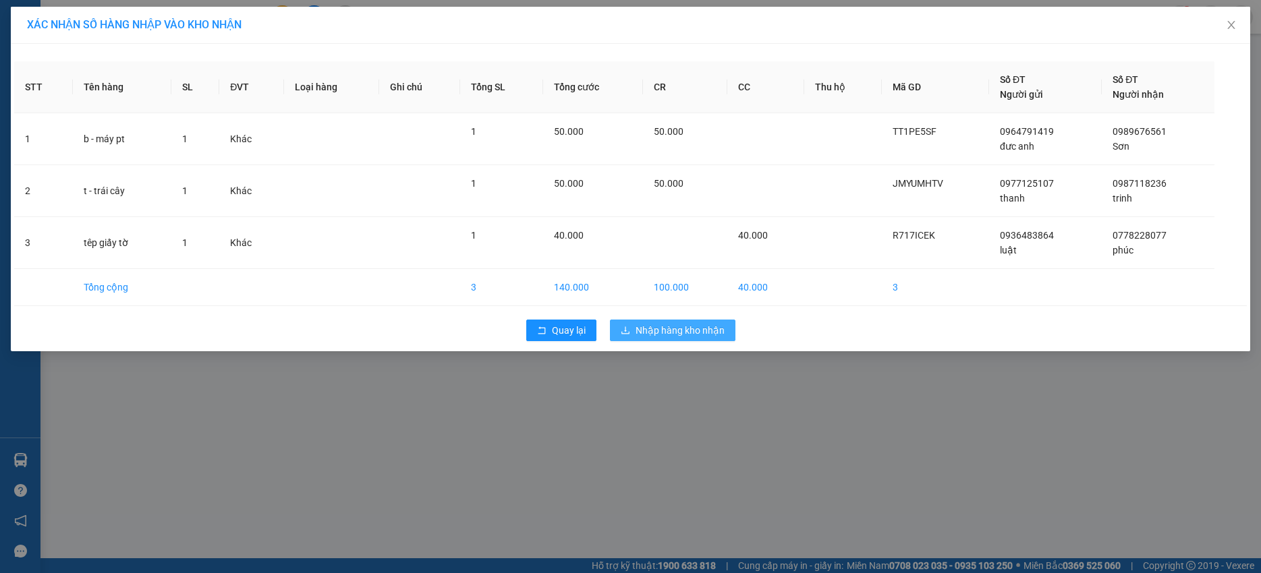
click at [670, 333] on span "Nhập hàng kho nhận" at bounding box center [679, 330] width 89 height 15
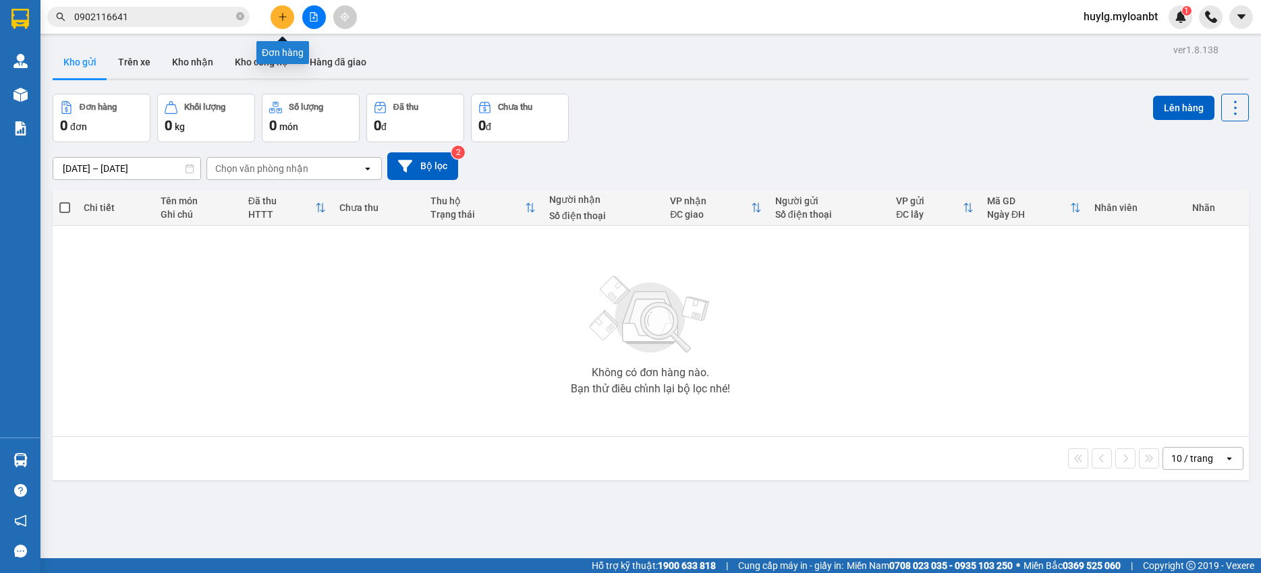
click at [291, 15] on button at bounding box center [282, 17] width 24 height 24
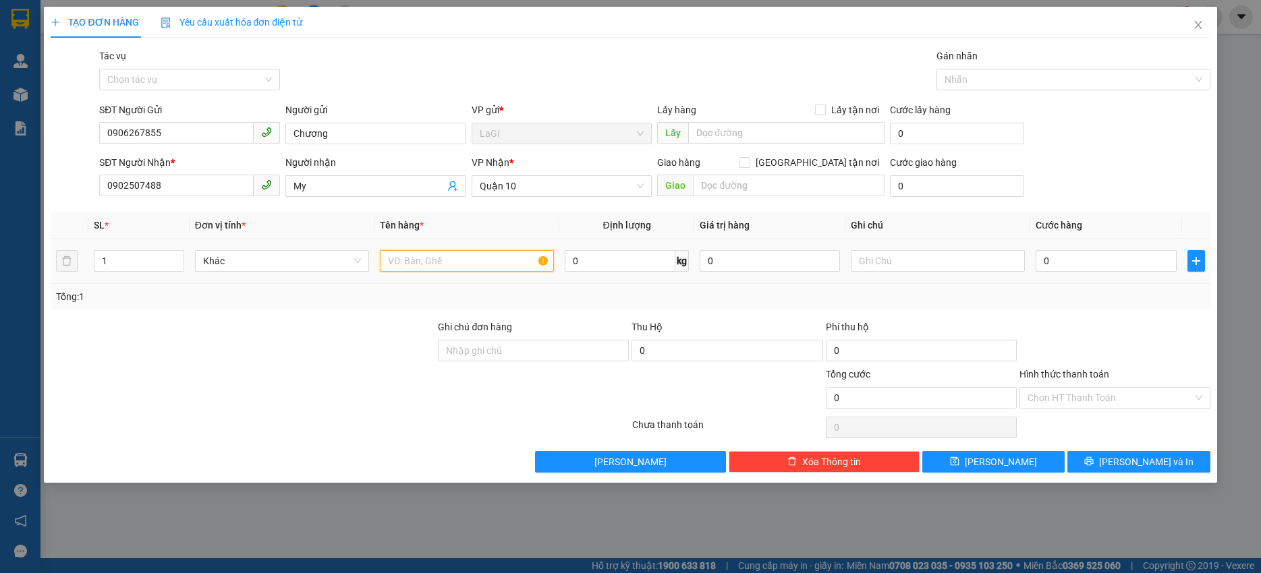
click at [439, 262] on input "text" at bounding box center [467, 261] width 174 height 22
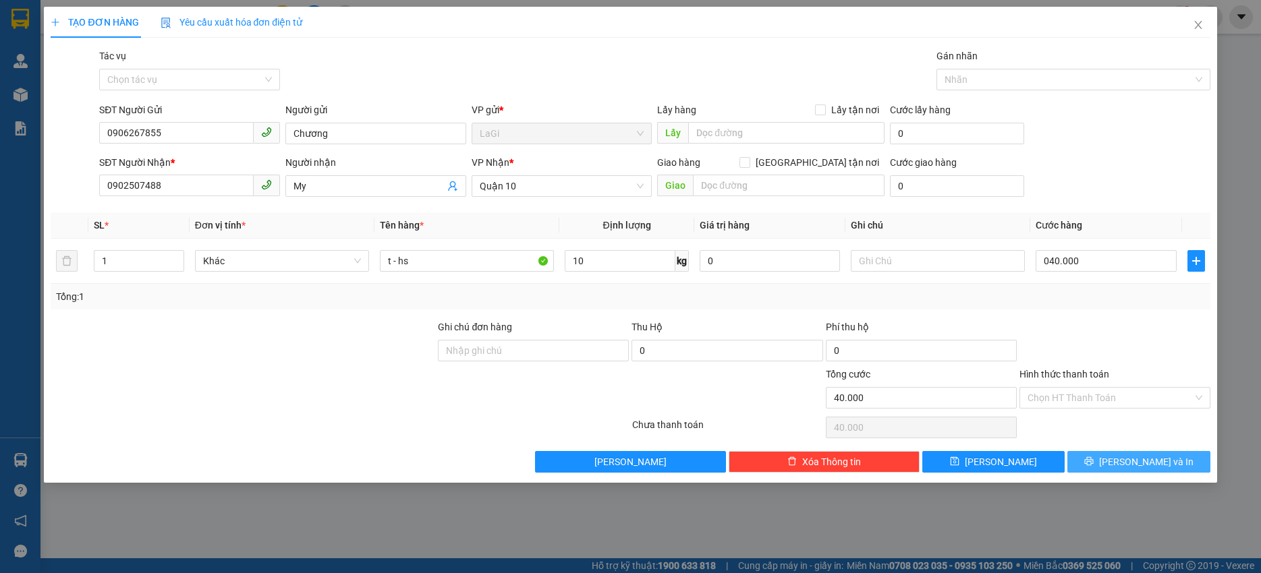
click at [1135, 449] on div "Transit Pickup Surcharge Ids Transit Deliver Surcharge Ids Transit Deliver Surc…" at bounding box center [630, 261] width 1159 height 424
click at [1137, 453] on button "Lưu và In" at bounding box center [1138, 462] width 142 height 22
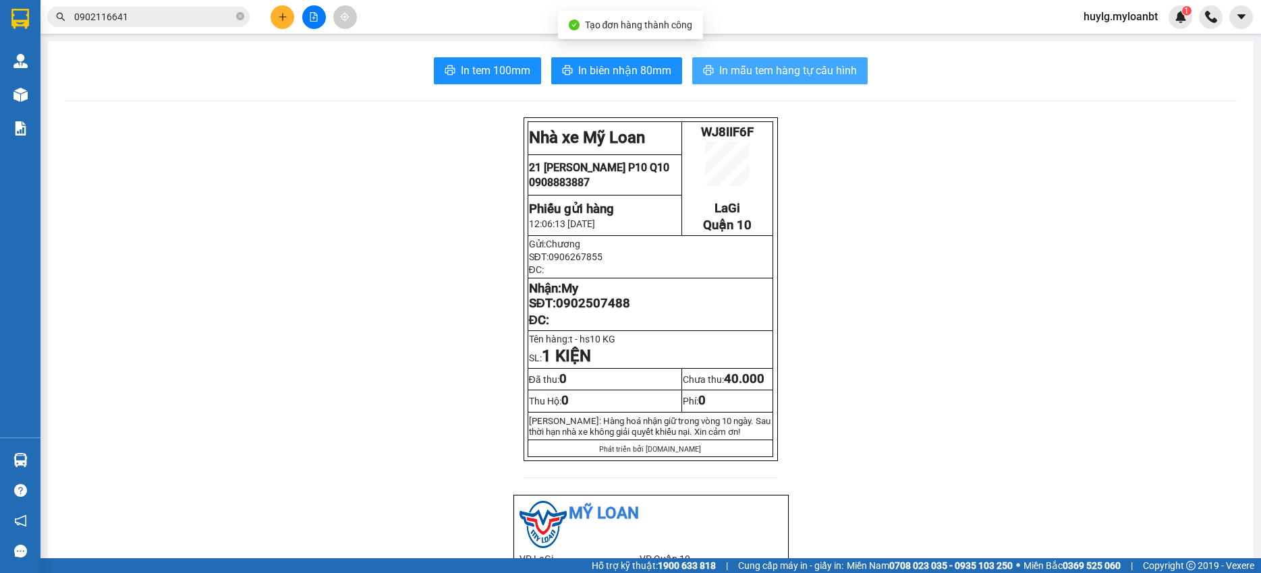
click at [744, 71] on span "In mẫu tem hàng tự cấu hình" at bounding box center [788, 70] width 138 height 17
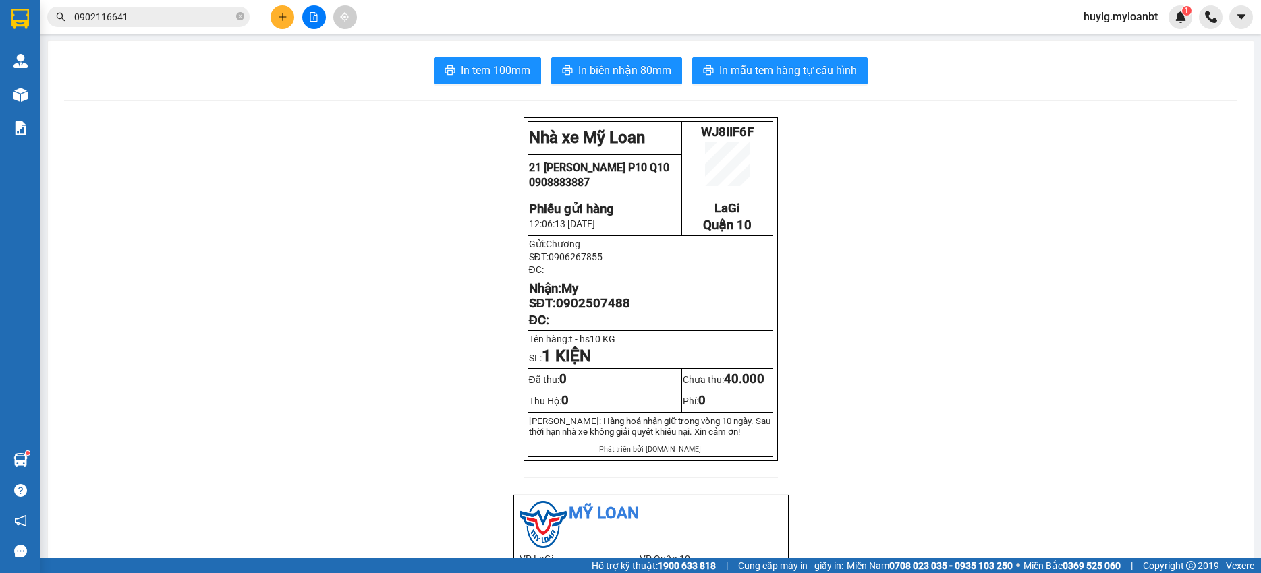
click at [197, 7] on span "0902116641" at bounding box center [148, 17] width 202 height 20
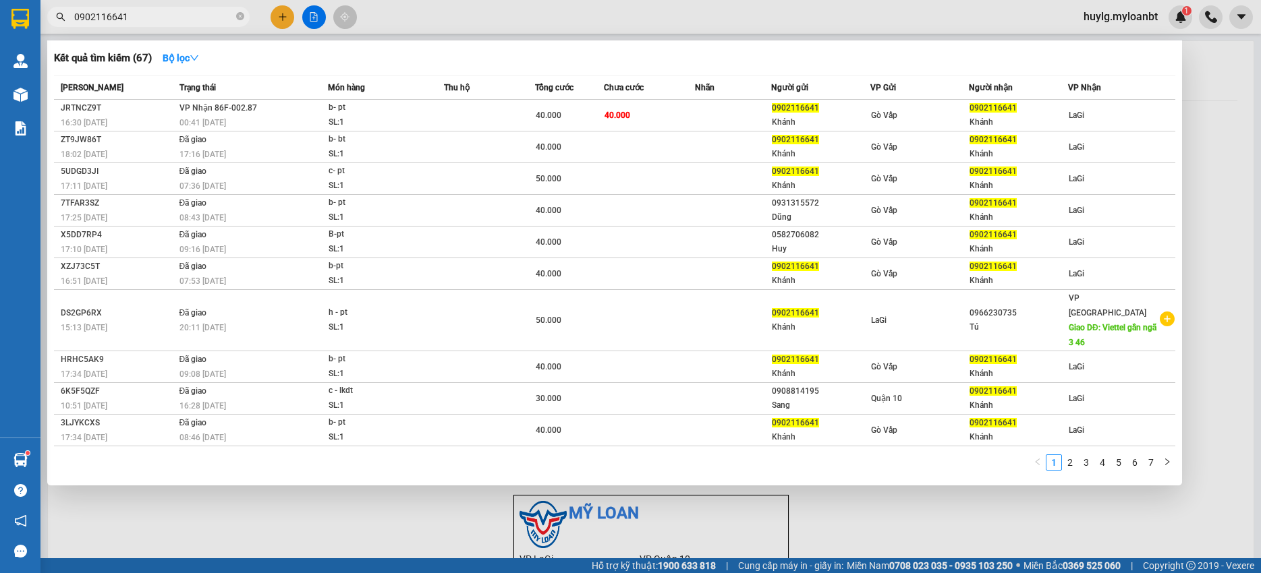
click at [190, 20] on input "0902116641" at bounding box center [153, 16] width 159 height 15
click at [190, 21] on input "0902116641" at bounding box center [153, 16] width 159 height 15
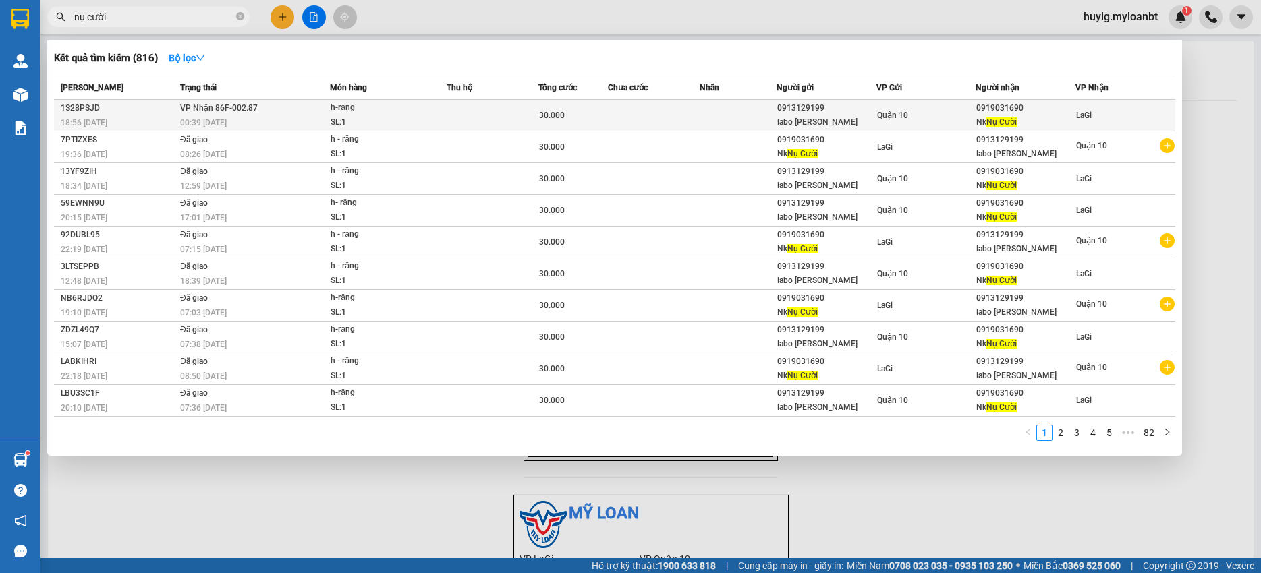
click at [759, 120] on td at bounding box center [737, 116] width 77 height 32
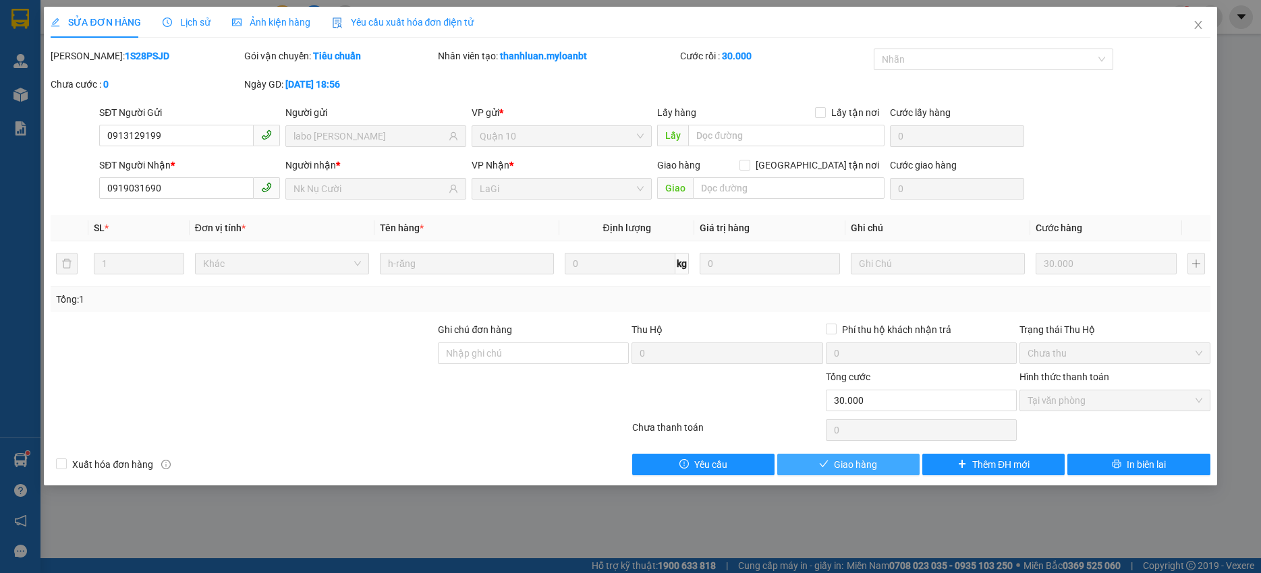
click at [888, 467] on button "Giao hàng" at bounding box center [848, 465] width 142 height 22
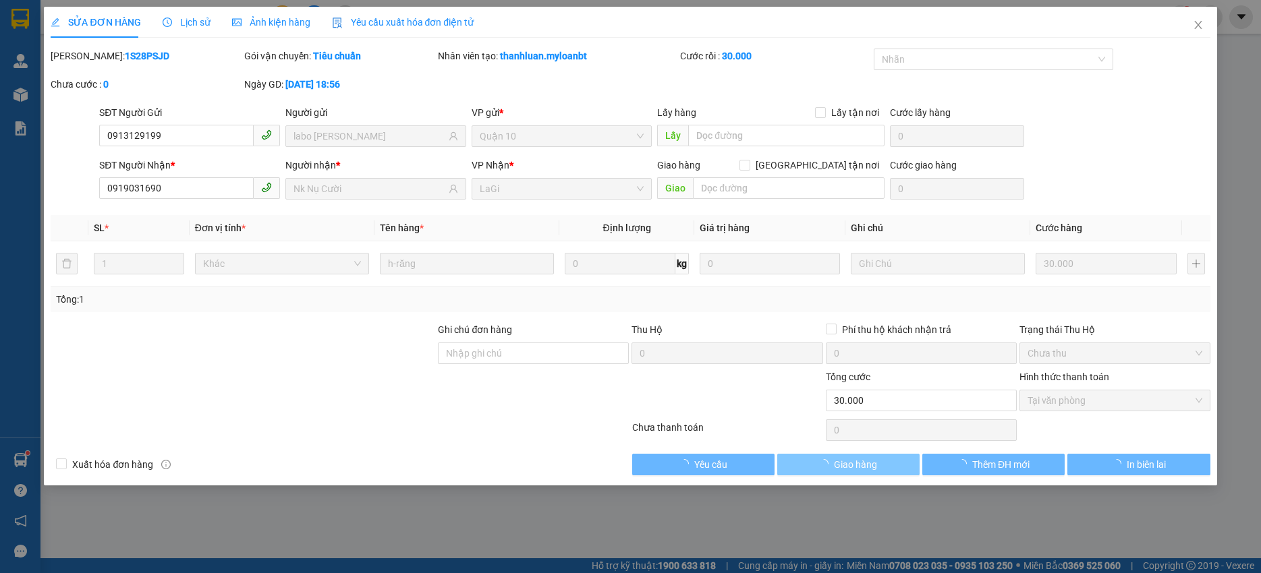
click at [886, 469] on button "Giao hàng" at bounding box center [848, 465] width 142 height 22
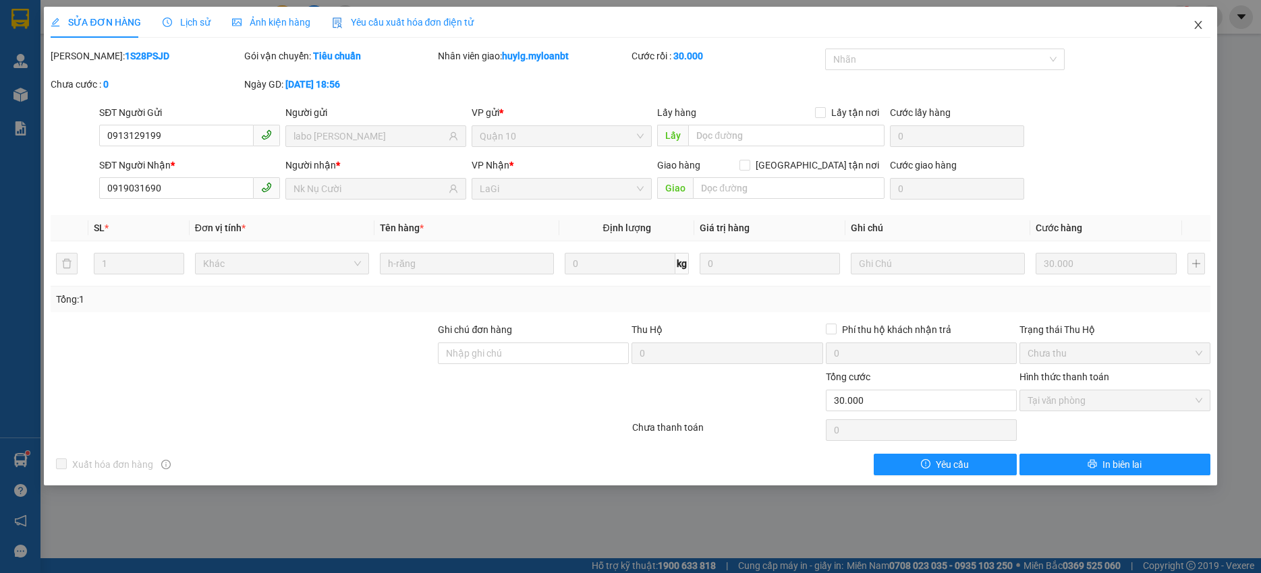
click at [1203, 32] on span "Close" at bounding box center [1198, 26] width 38 height 38
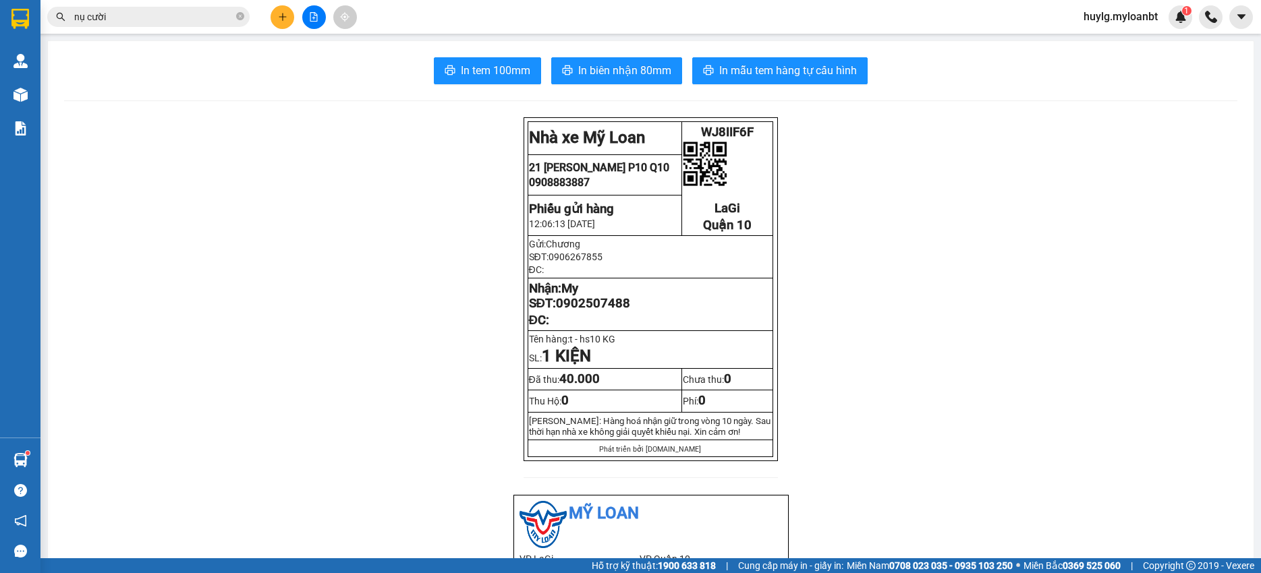
click at [299, 16] on div at bounding box center [313, 17] width 101 height 24
click at [289, 16] on button at bounding box center [282, 17] width 24 height 24
click at [281, 17] on icon "plus" at bounding box center [282, 16] width 7 height 1
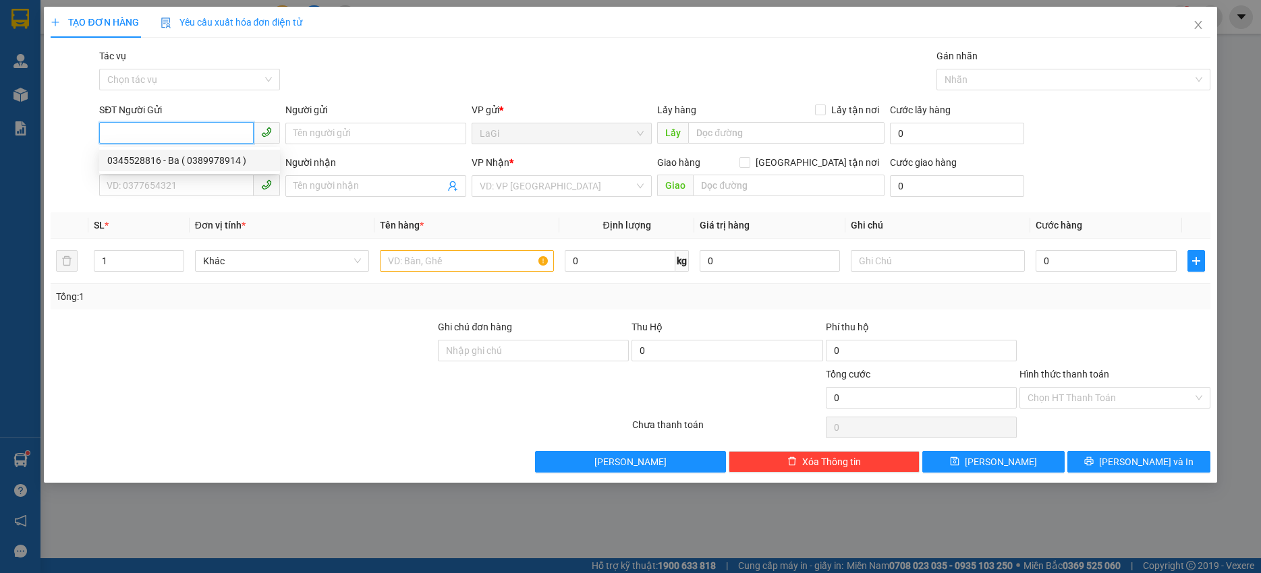
click at [207, 165] on div "0345528816 - Ba ( 0389978914 )" at bounding box center [189, 160] width 165 height 15
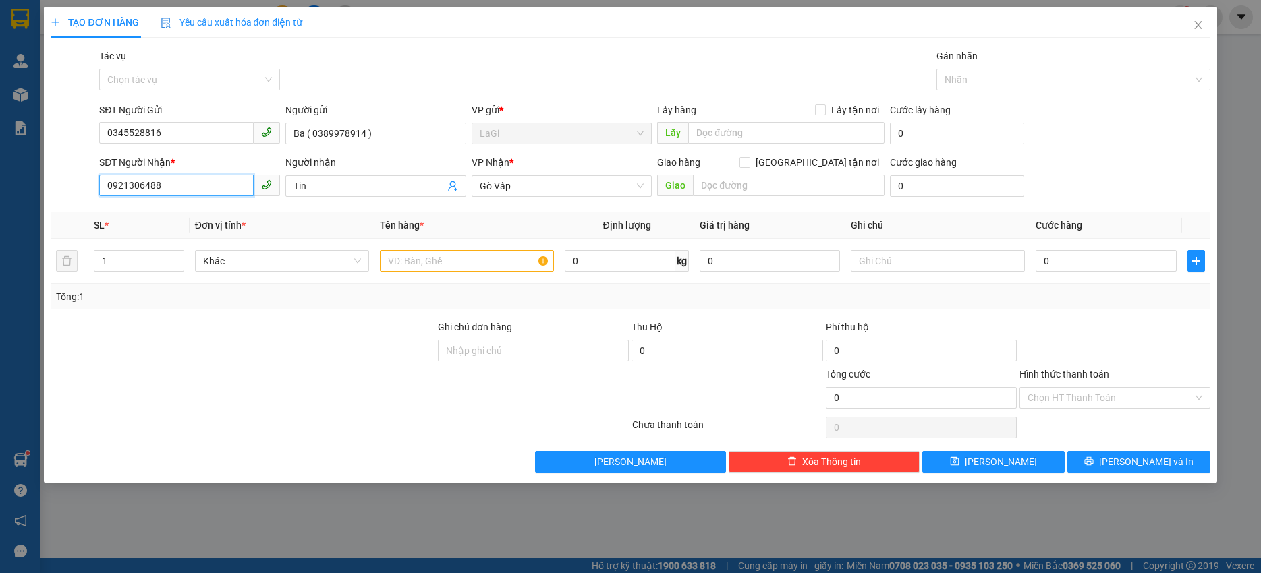
click at [213, 191] on input "0921306488" at bounding box center [176, 186] width 154 height 22
click at [219, 204] on div "0559411713 0559411713 - Quyên" at bounding box center [189, 213] width 181 height 27
click at [218, 208] on div "Transit Pickup Surcharge Ids Transit Deliver Surcharge Ids Transit Deliver Surc…" at bounding box center [630, 261] width 1159 height 424
click at [215, 181] on input "0559411713" at bounding box center [176, 186] width 154 height 22
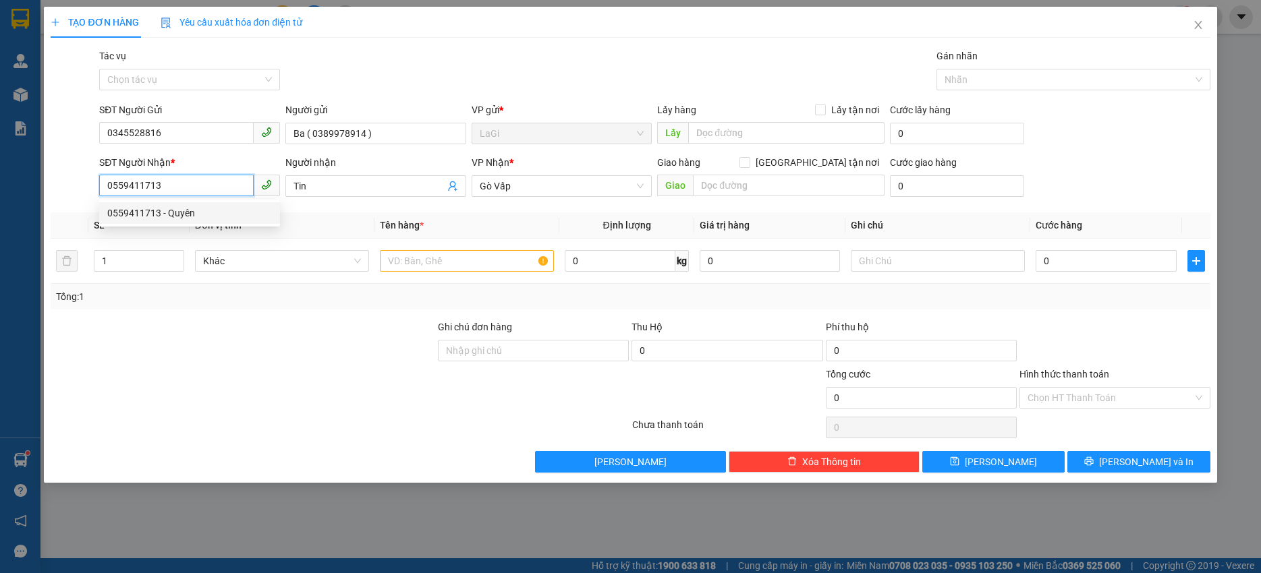
click at [200, 216] on div "0559411713 - Quyên" at bounding box center [189, 213] width 165 height 15
click at [480, 256] on input "text" at bounding box center [467, 261] width 174 height 22
click at [1090, 411] on div "Hình thức thanh toán Chọn HT Thanh Toán" at bounding box center [1114, 390] width 191 height 47
click at [1090, 401] on input "Hình thức thanh toán" at bounding box center [1109, 398] width 165 height 20
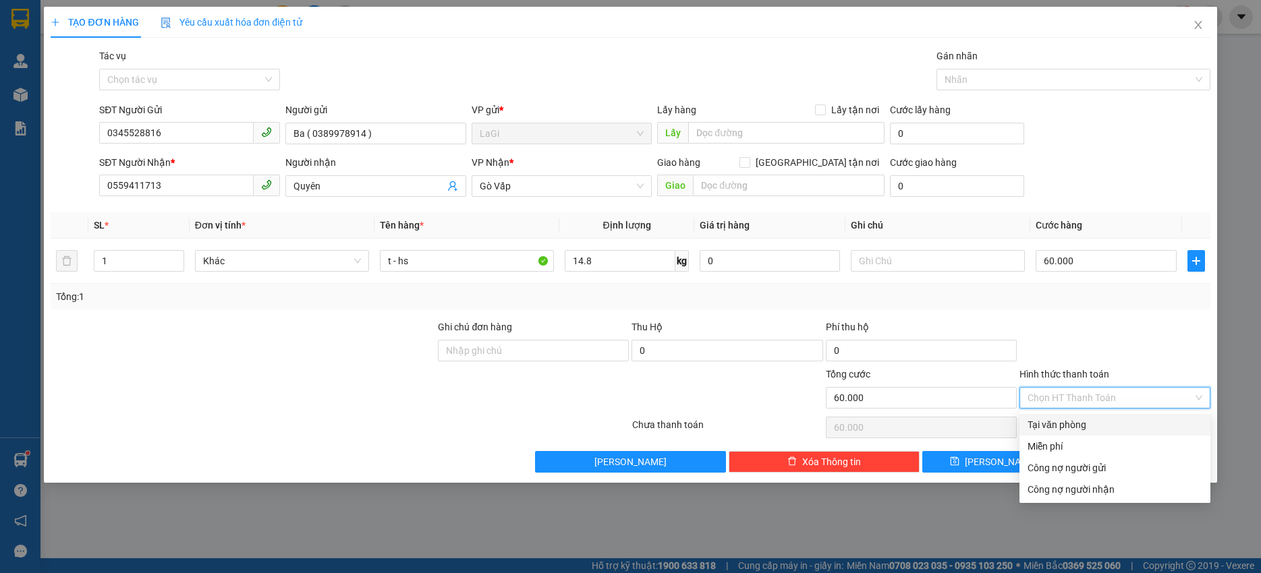
click at [1088, 419] on div "Tại văn phòng" at bounding box center [1114, 424] width 175 height 15
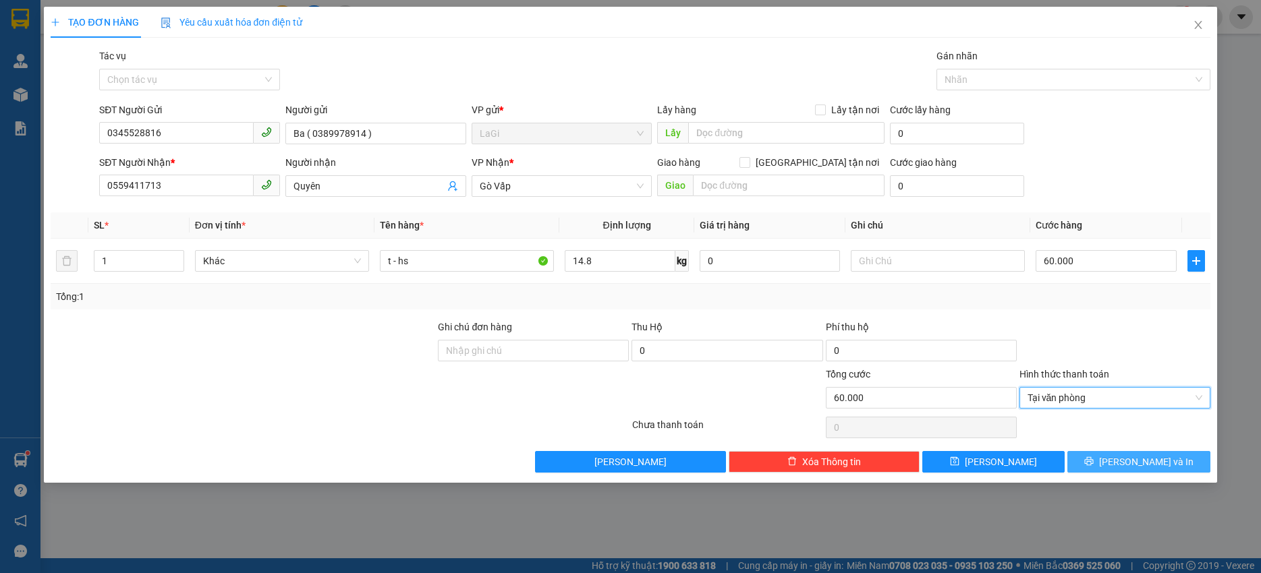
click at [1149, 462] on span "Lưu và In" at bounding box center [1146, 462] width 94 height 15
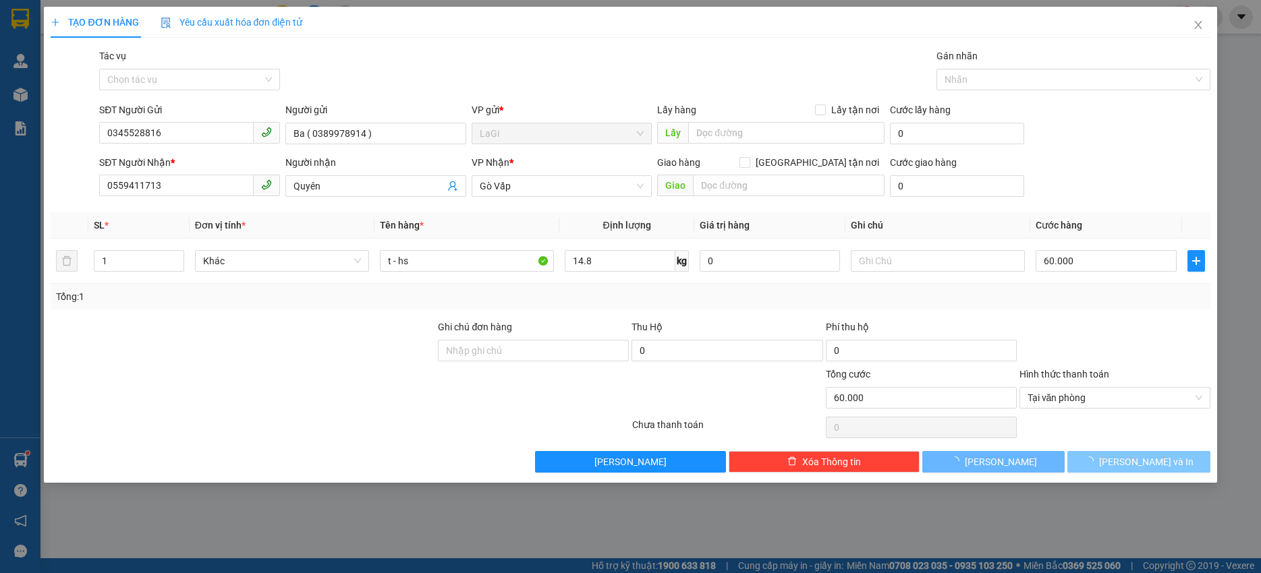
click at [1149, 462] on span "Lưu và In" at bounding box center [1146, 462] width 94 height 15
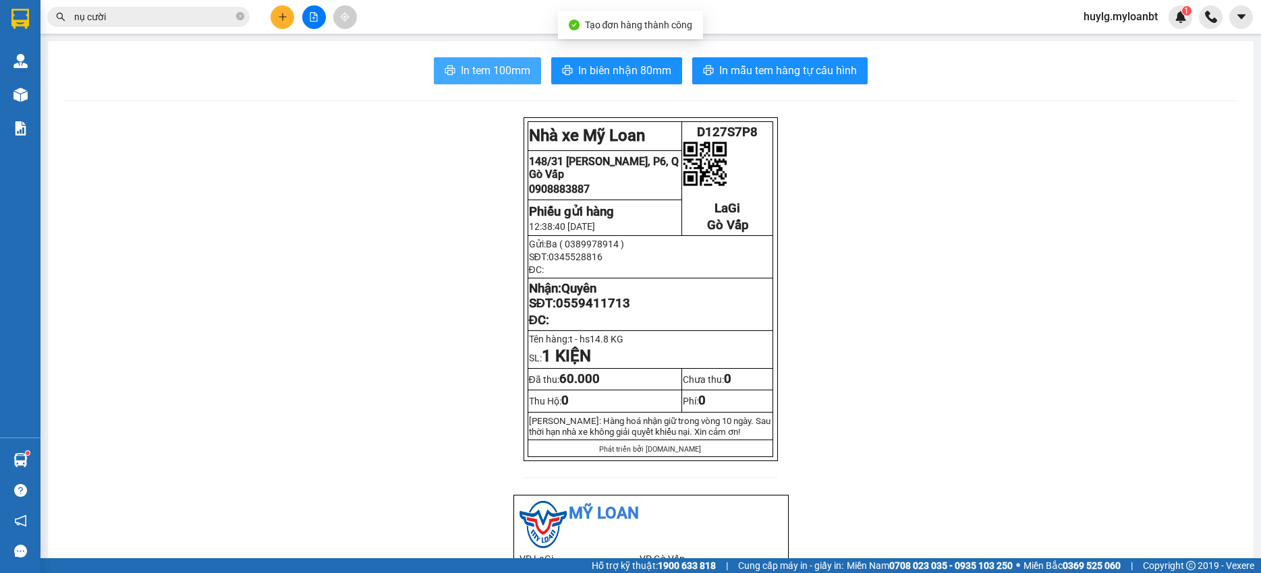
click at [507, 68] on span "In tem 100mm" at bounding box center [495, 70] width 69 height 17
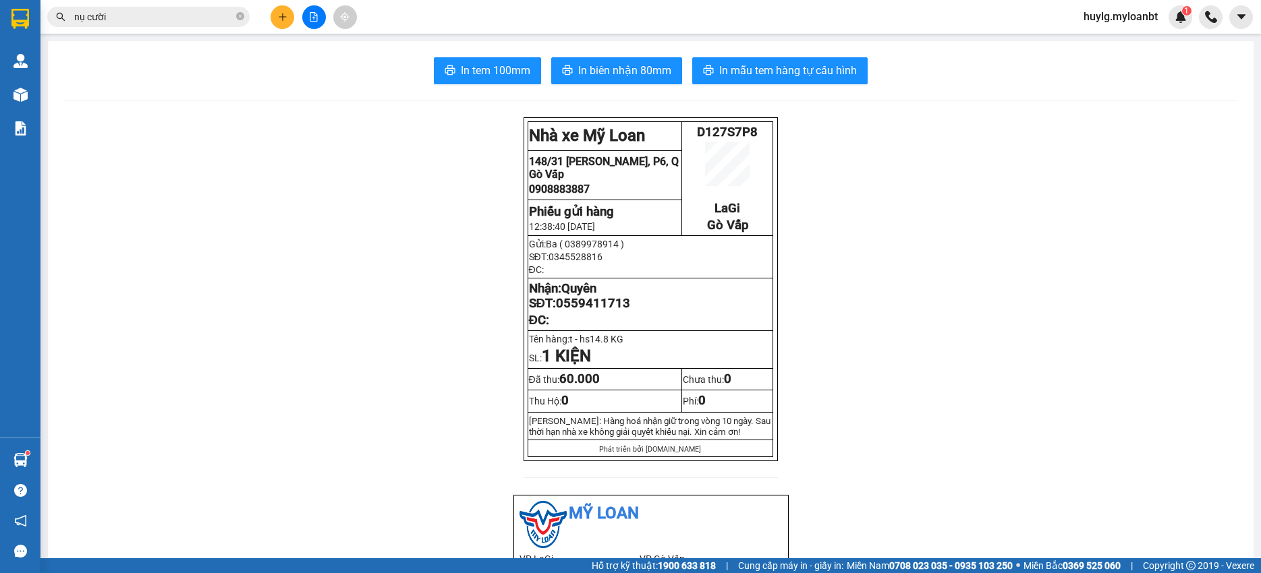
click at [193, 8] on div "Kết quả tìm kiếm ( 816 ) Bộ lọc Mã ĐH Trạng thái Món hàng Thu hộ Tổng cước Chưa…" at bounding box center [131, 17] width 263 height 24
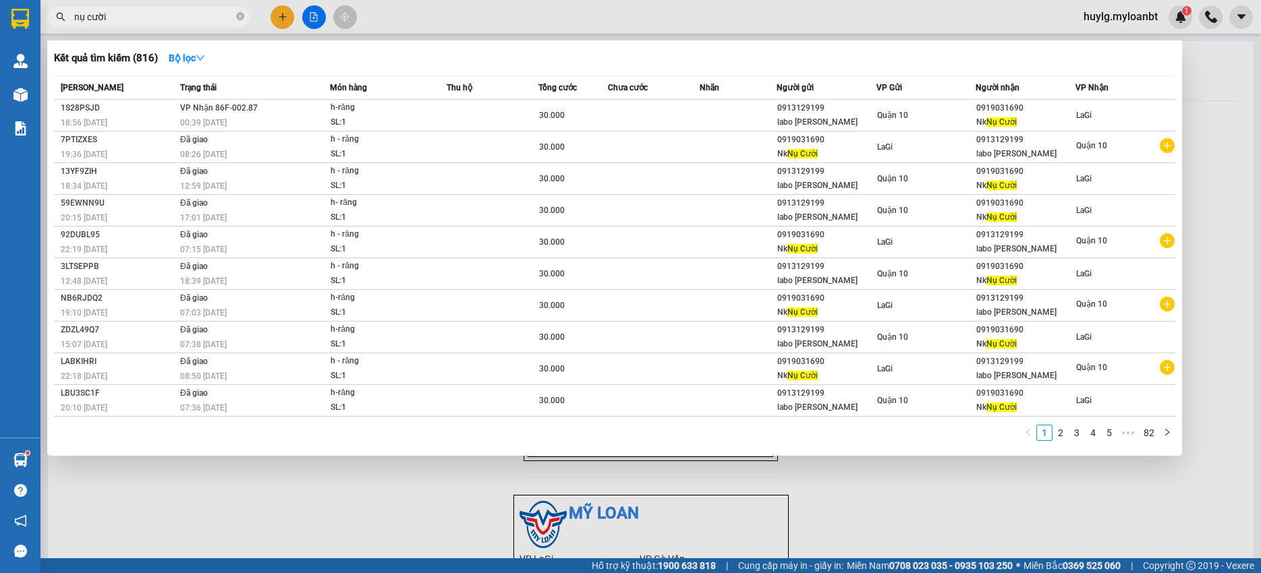
click at [194, 15] on input "nụ cười" at bounding box center [153, 16] width 159 height 15
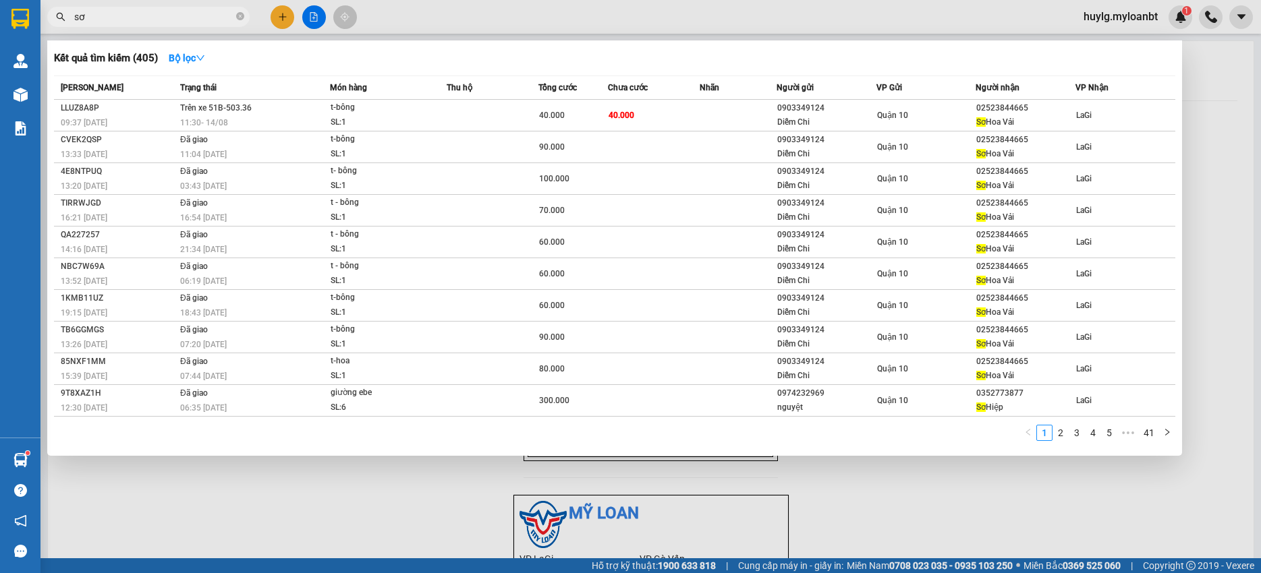
click at [165, 16] on input "sơ" at bounding box center [153, 16] width 159 height 15
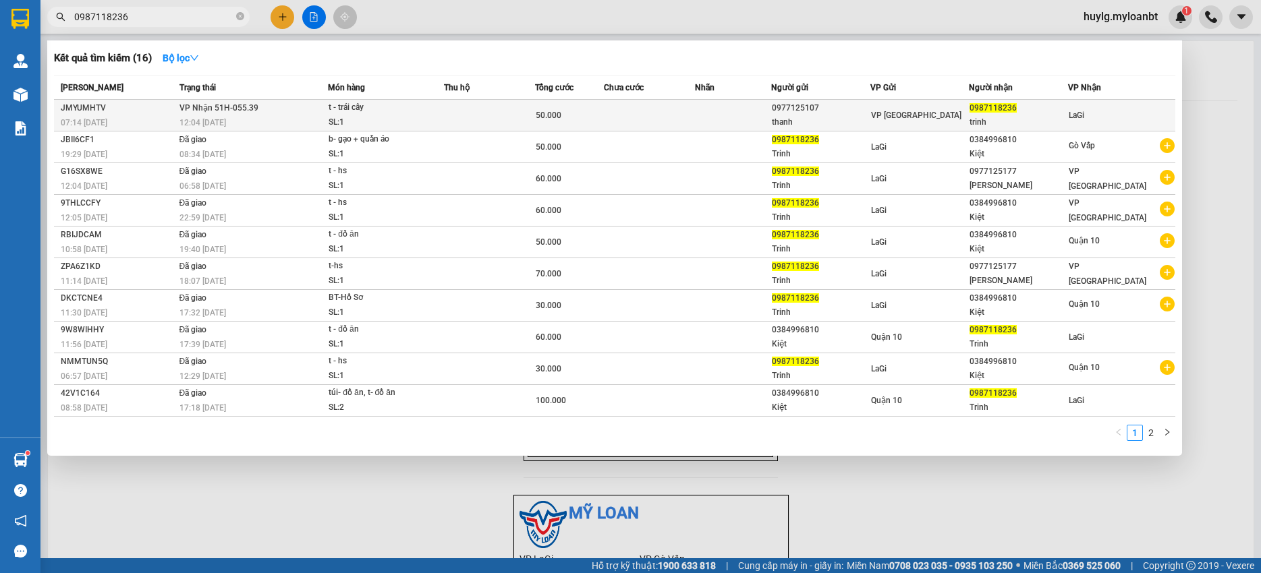
click at [333, 103] on div "t - trái cây" at bounding box center [378, 107] width 101 height 15
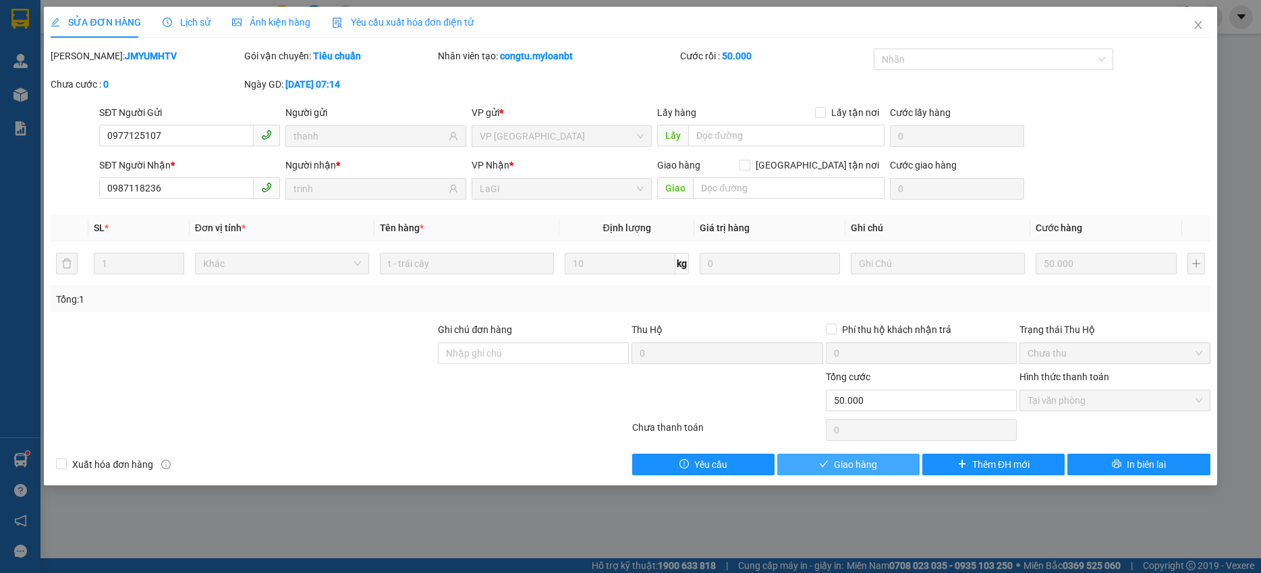
click at [884, 470] on button "Giao hàng" at bounding box center [848, 465] width 142 height 22
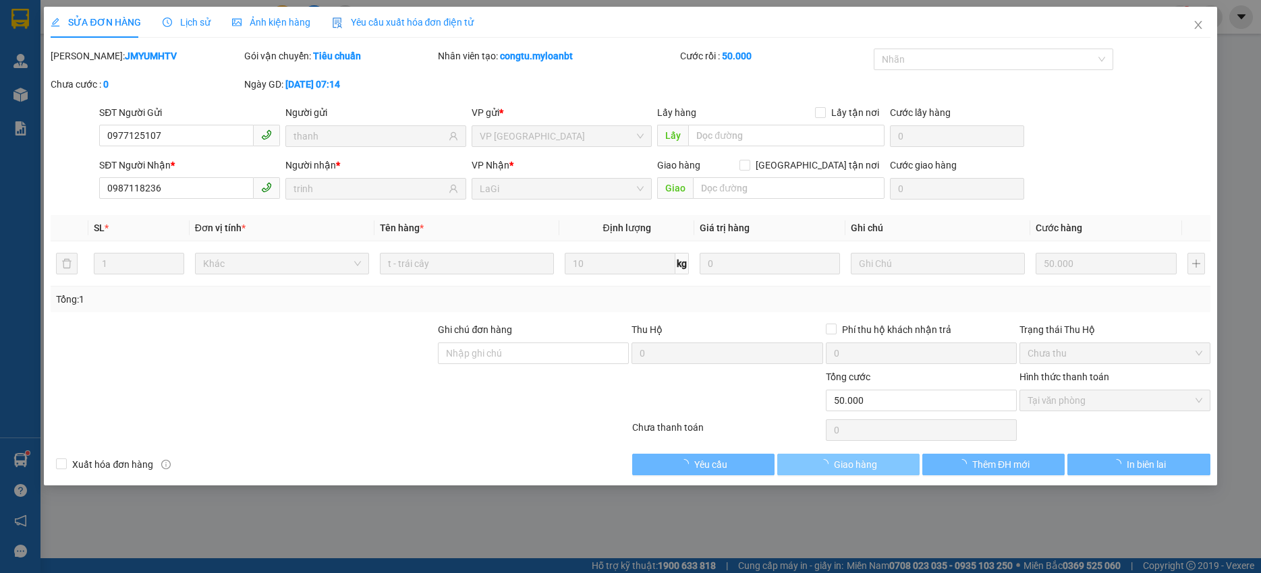
click at [884, 470] on button "Giao hàng" at bounding box center [848, 465] width 142 height 22
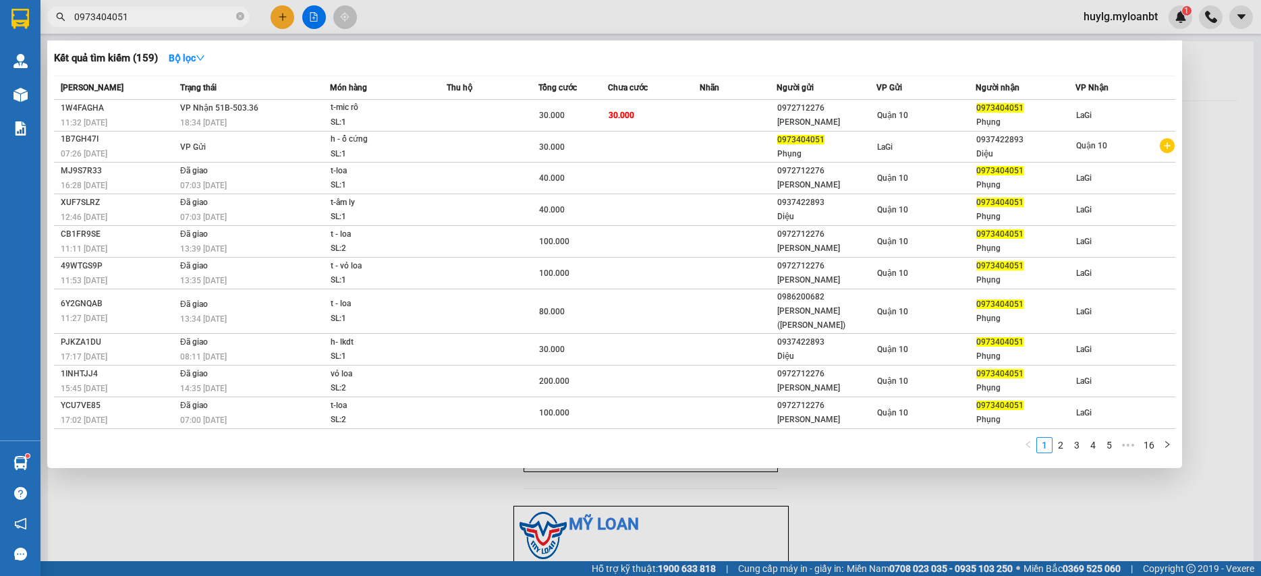
click at [160, 8] on span "0973404051" at bounding box center [148, 17] width 202 height 20
click at [160, 13] on input "0973404051" at bounding box center [153, 16] width 159 height 15
paste input "795555207"
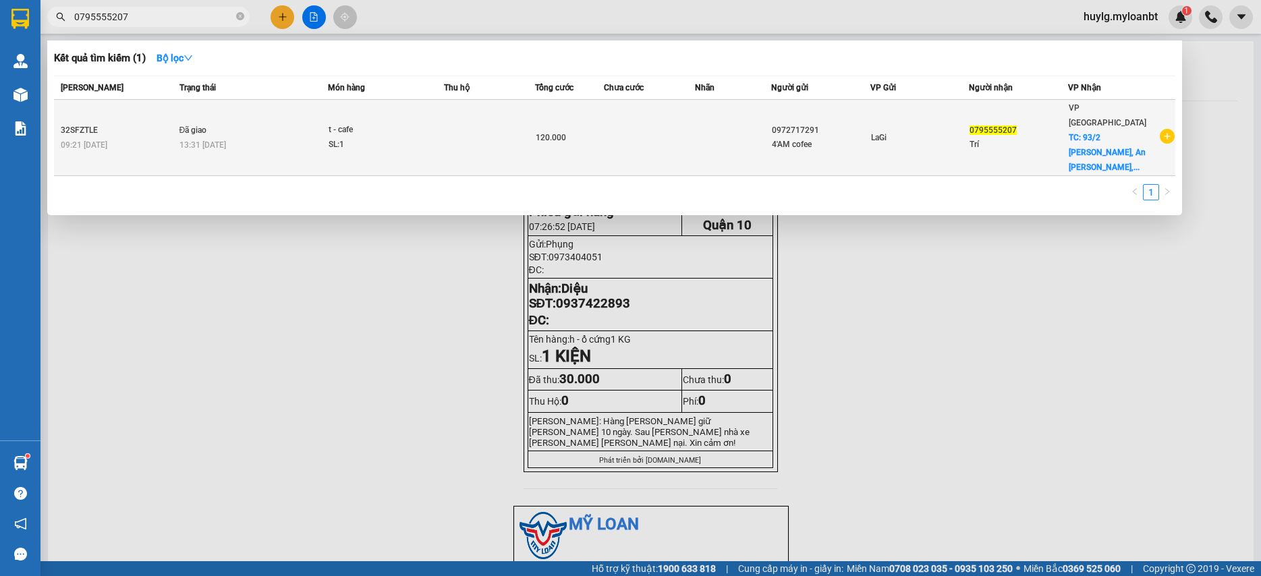
type input "0795555207"
click at [896, 130] on div "LaGi" at bounding box center [920, 137] width 98 height 15
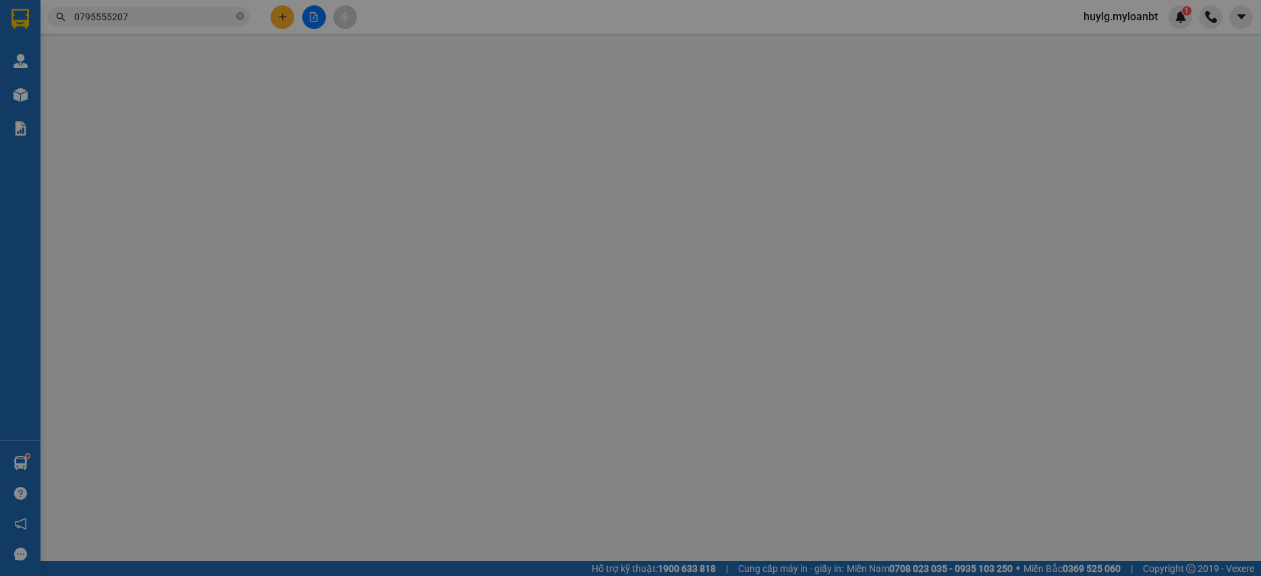
type input "0972717291"
type input "0795555207"
checkbox input "true"
type input "[STREET_ADDRESS][PERSON_NAME][PERSON_NAME]"
type input "120.000"
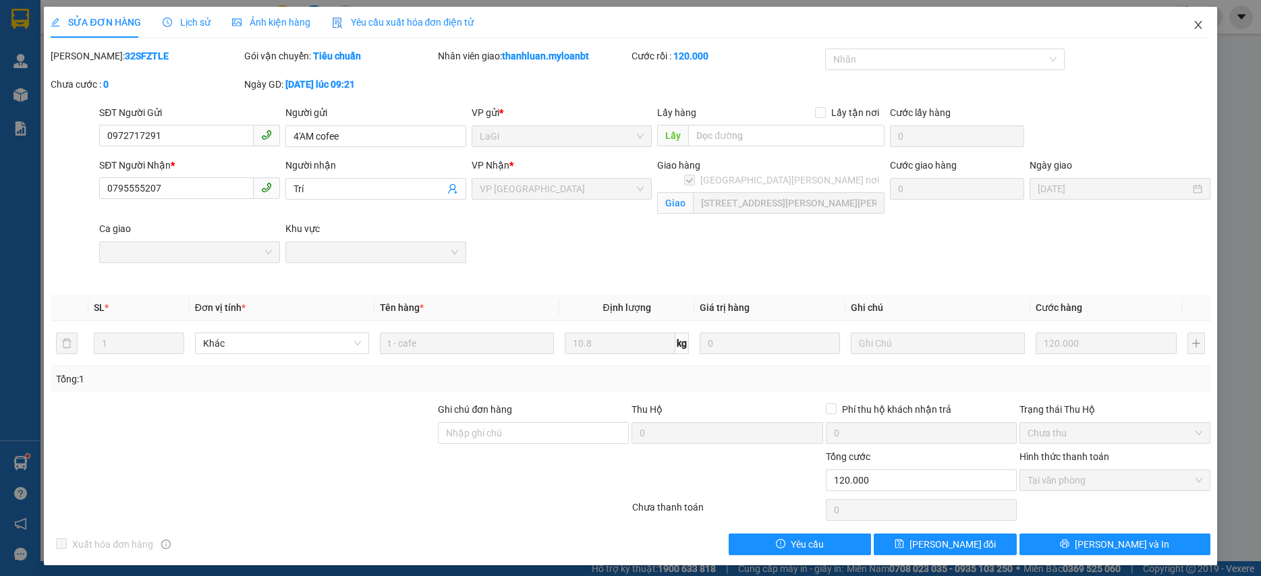
click at [1194, 28] on icon "close" at bounding box center [1197, 25] width 7 height 8
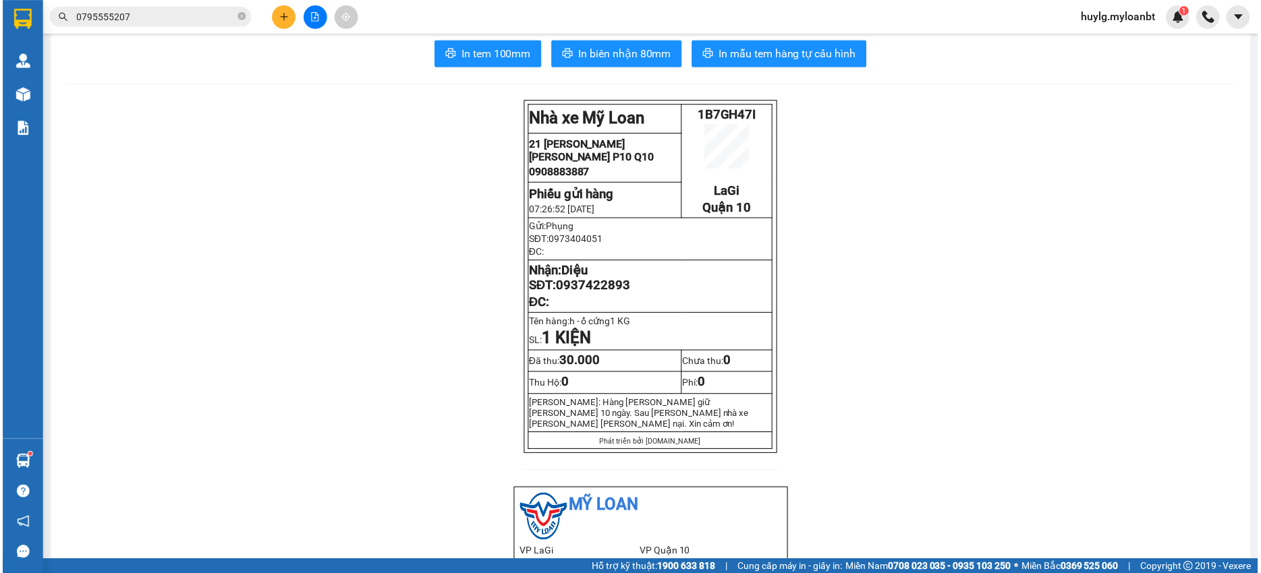
scroll to position [67, 0]
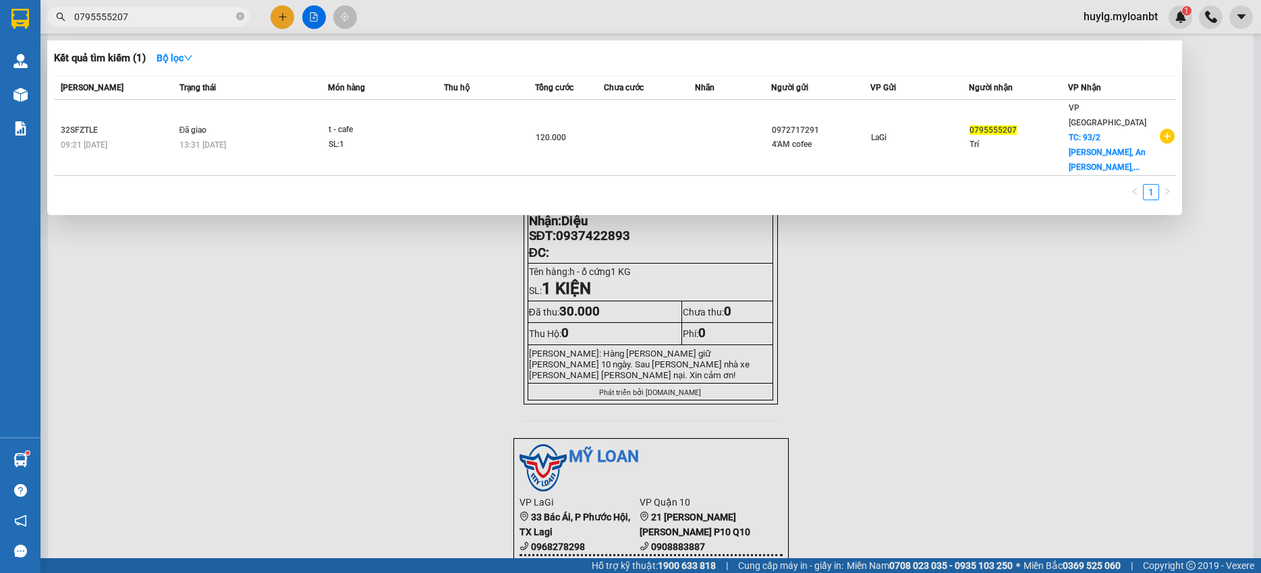
click at [136, 11] on input "0795555207" at bounding box center [153, 16] width 159 height 15
click at [136, 12] on input "0795555207" at bounding box center [153, 16] width 159 height 15
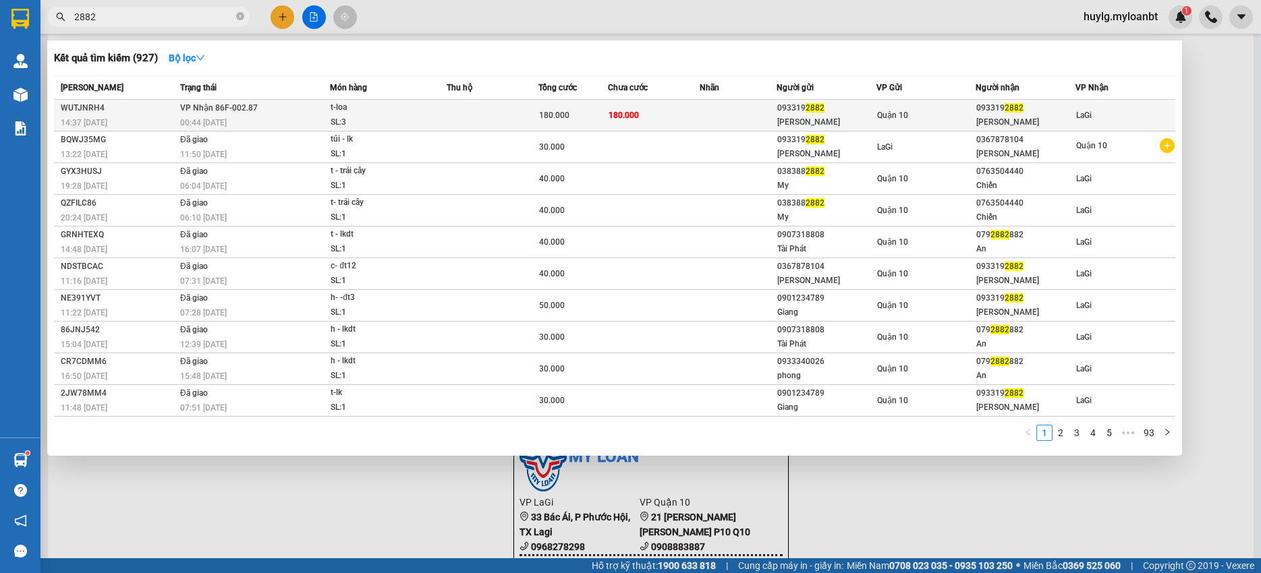
type input "2882"
click at [492, 126] on td at bounding box center [492, 116] width 92 height 32
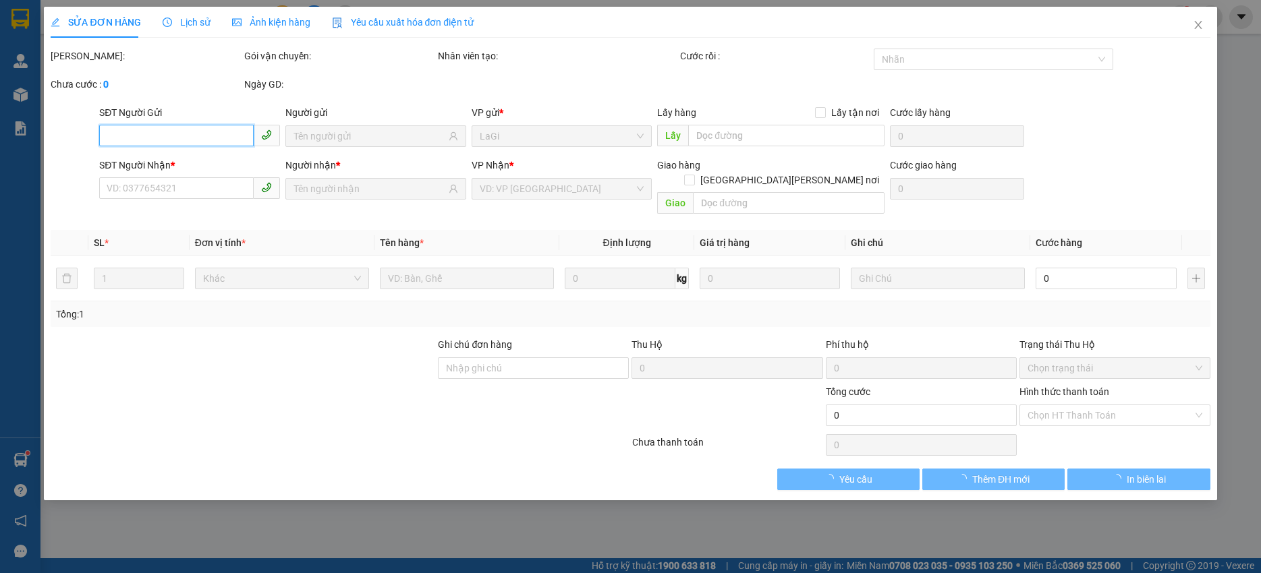
type input "0933192882"
type input "[PERSON_NAME]"
type input "0933192882"
type input "[PERSON_NAME]"
type input "180.000"
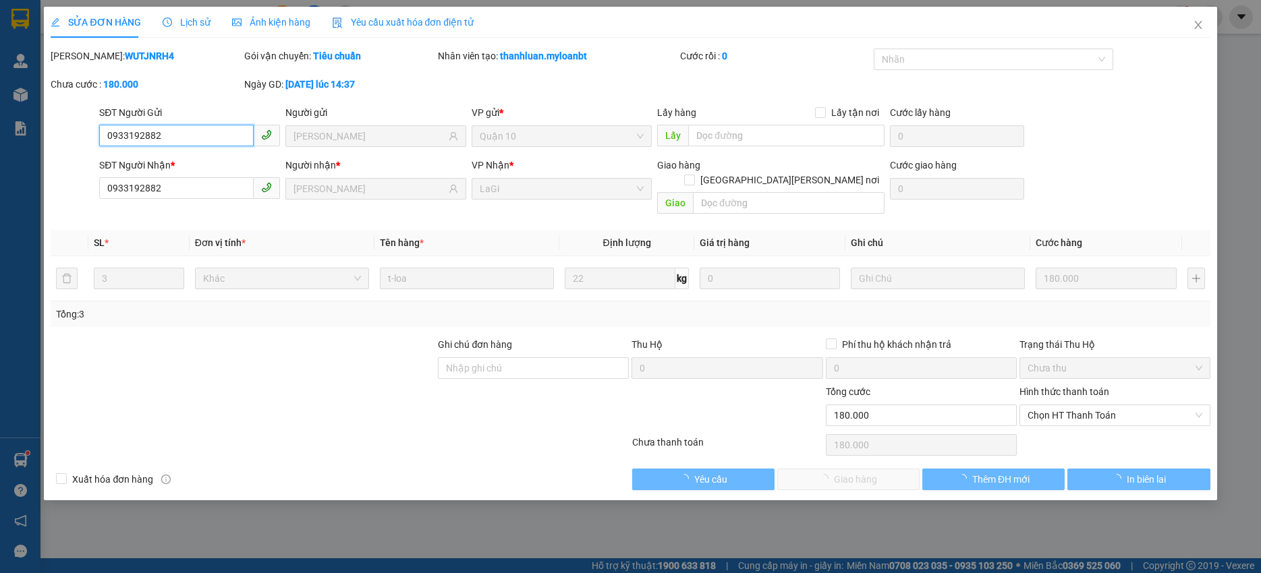
click at [1101, 407] on span "Chọn HT Thanh Toán" at bounding box center [1114, 415] width 175 height 20
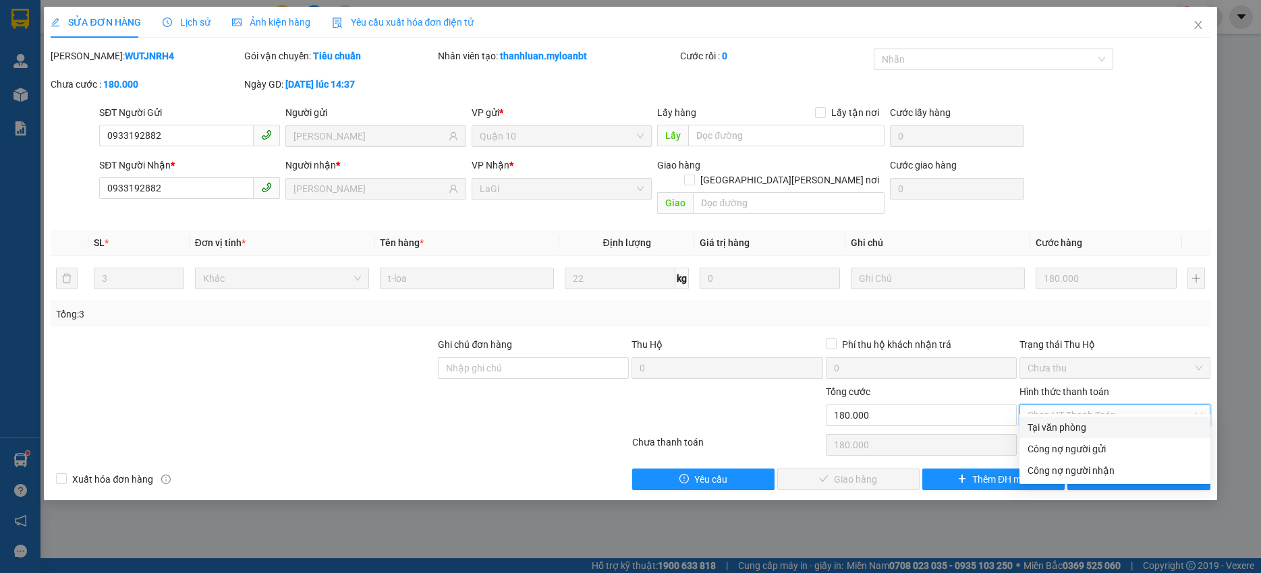
click at [1078, 422] on div "Tại văn phòng" at bounding box center [1114, 427] width 175 height 15
type input "0"
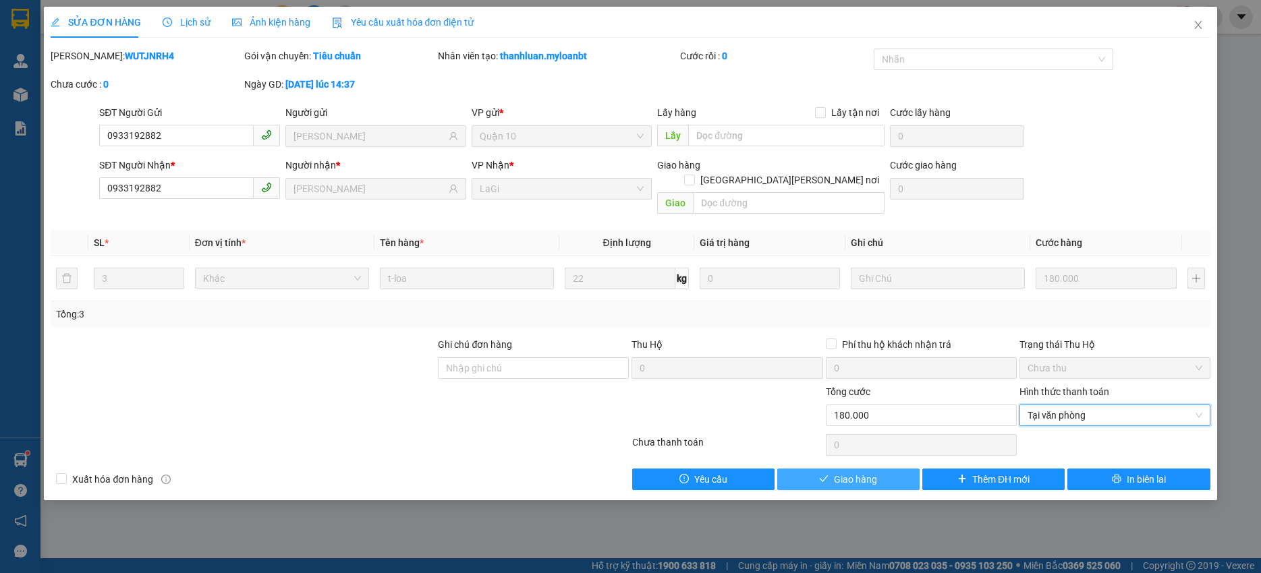
click at [882, 469] on button "Giao hàng" at bounding box center [848, 480] width 142 height 22
click at [881, 469] on button "Giao hàng" at bounding box center [848, 480] width 142 height 22
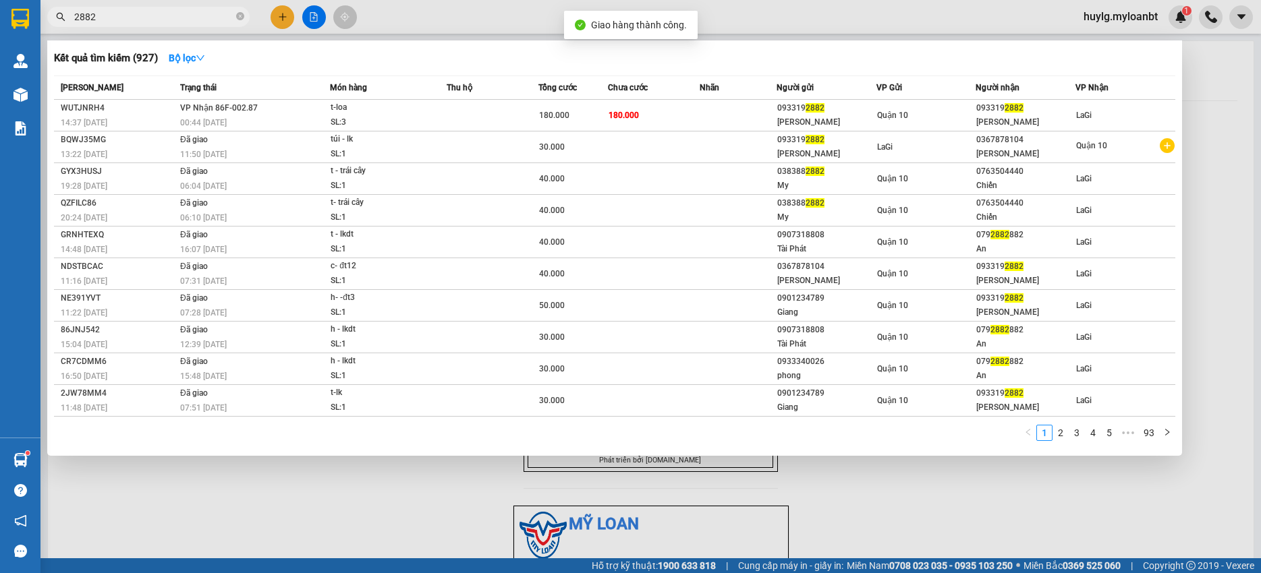
click at [227, 17] on input "2882" at bounding box center [153, 16] width 159 height 15
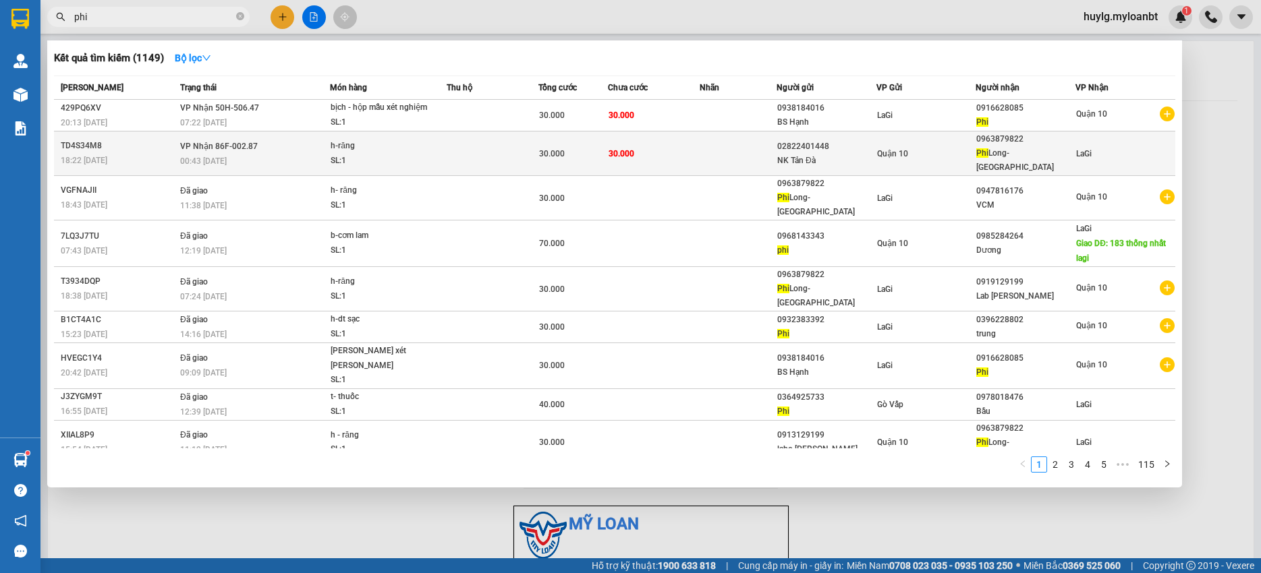
type input "phi"
click at [681, 158] on td "30.000" at bounding box center [654, 154] width 92 height 45
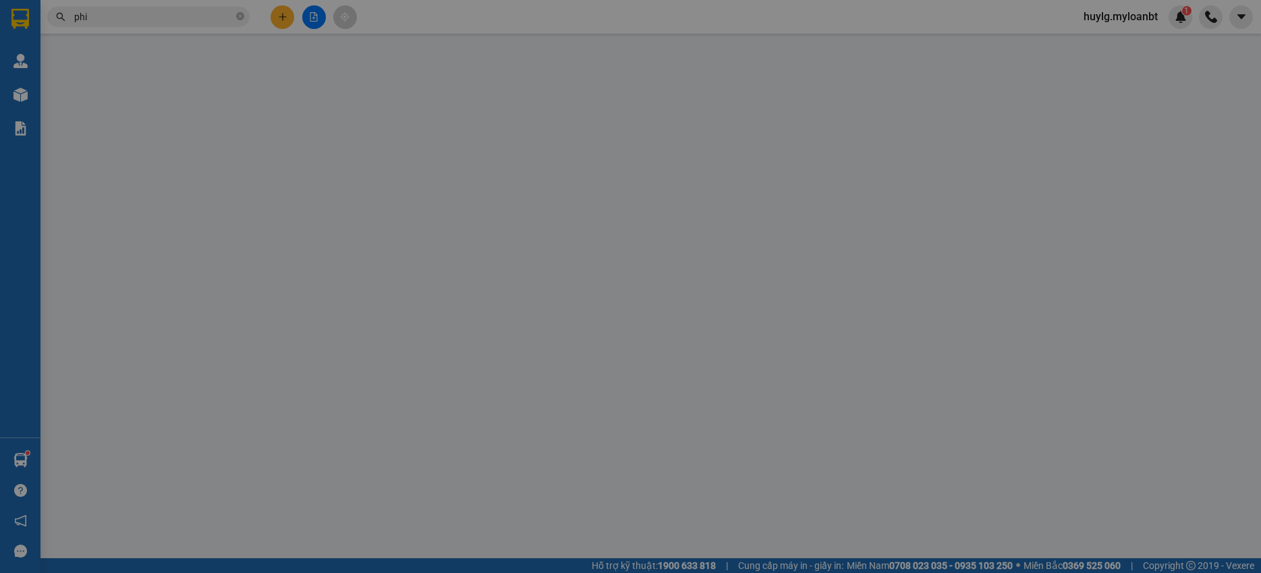
type input "02822401448"
type input "NK Tản Đà"
type input "0963879822"
type input "Phi Long- [GEOGRAPHIC_DATA]"
type input "30.000"
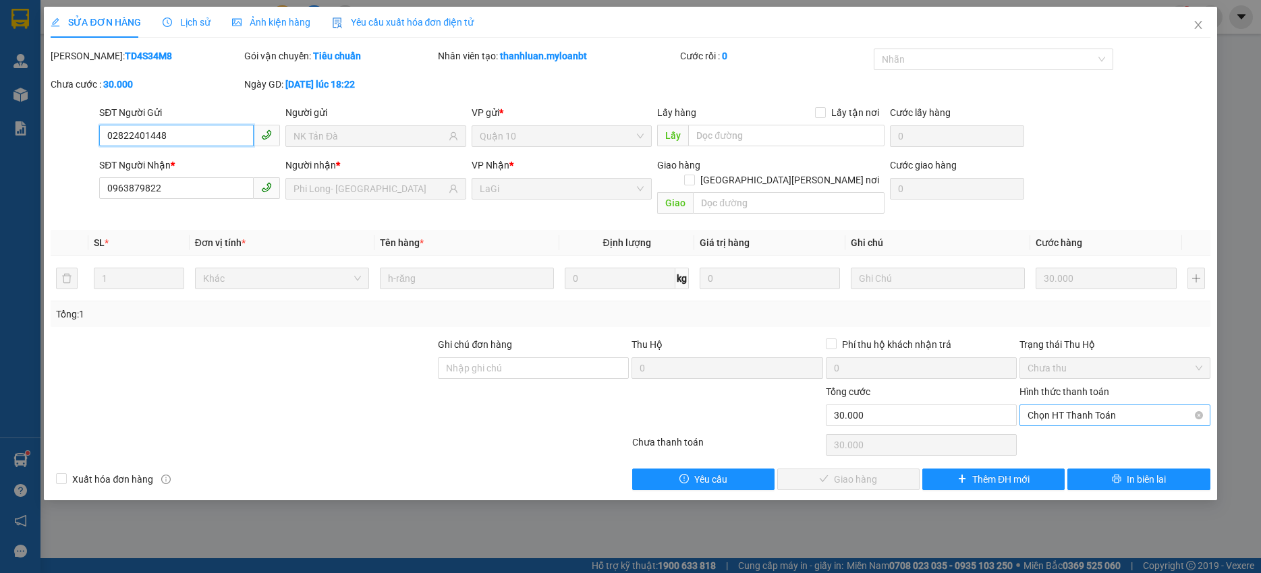
click at [1072, 405] on span "Chọn HT Thanh Toán" at bounding box center [1114, 415] width 175 height 20
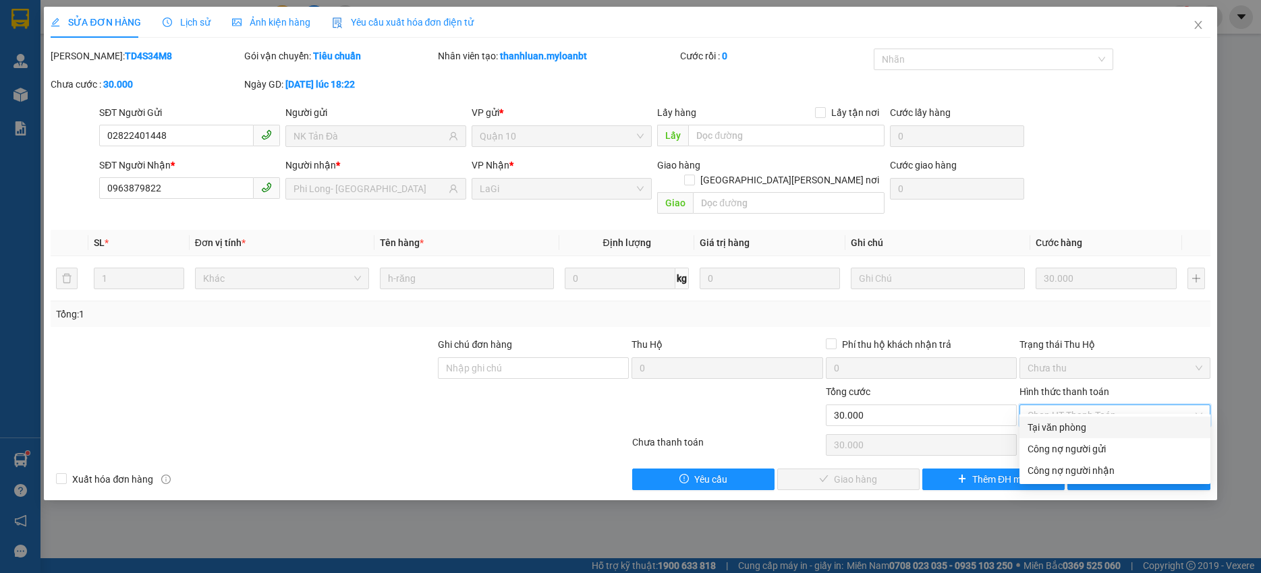
click at [1058, 411] on div "Hình thức thanh toán Chọn HT Thanh Toán" at bounding box center [1114, 407] width 191 height 47
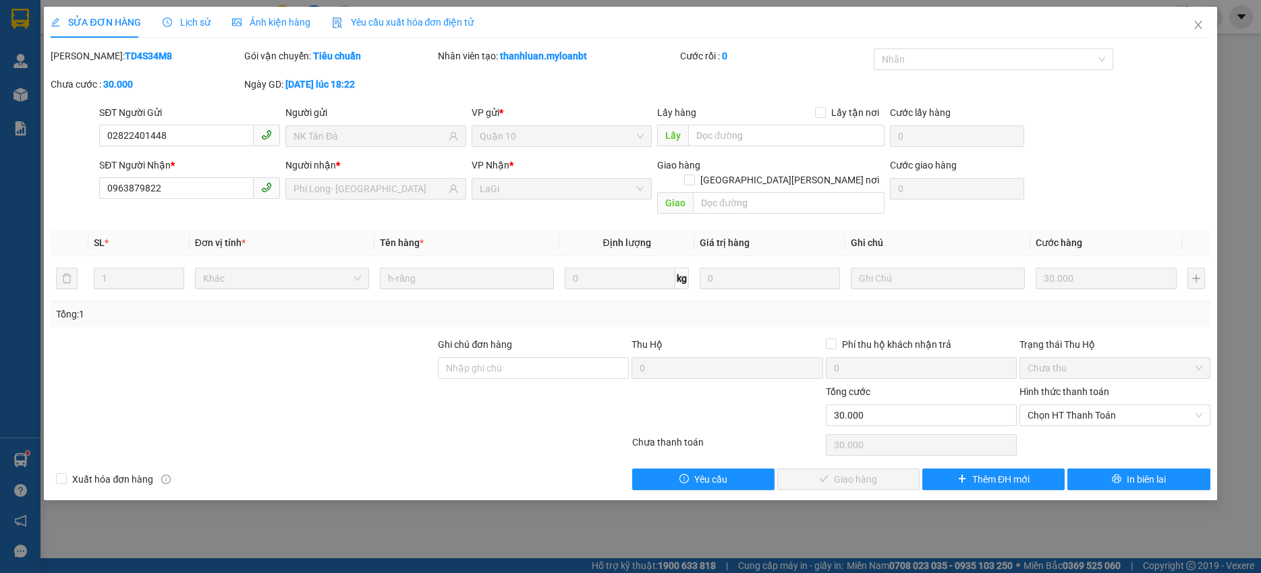
click at [1070, 412] on div "Hình thức thanh toán Chọn HT Thanh Toán" at bounding box center [1114, 407] width 191 height 47
click at [1062, 405] on span "Chọn HT Thanh Toán" at bounding box center [1114, 415] width 175 height 20
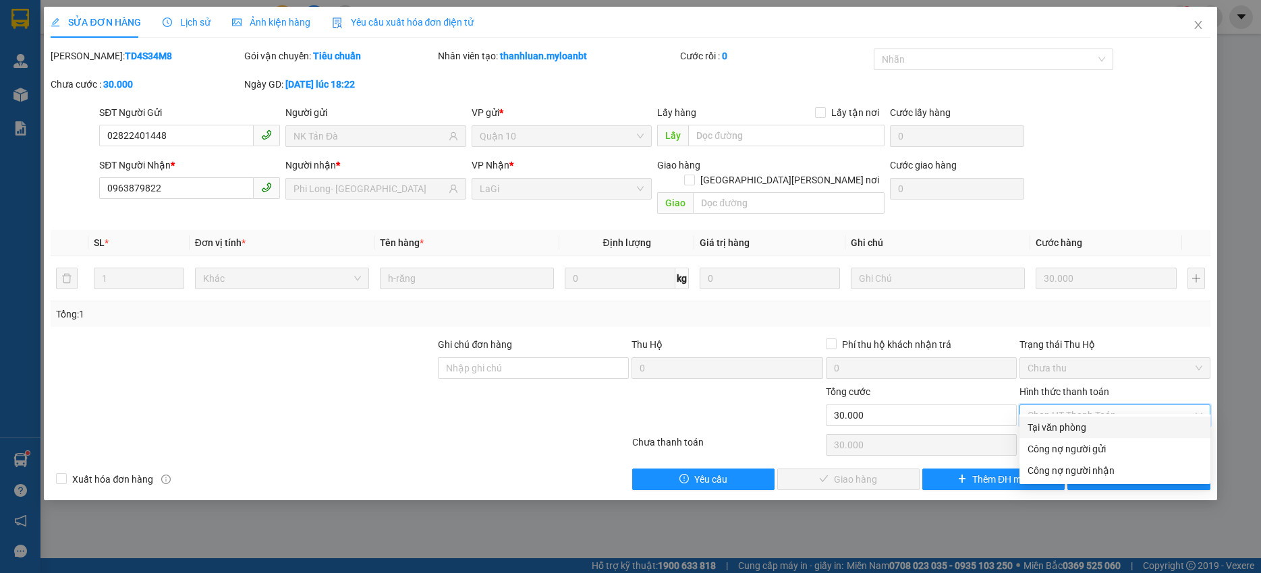
click at [1060, 422] on div "Tại văn phòng" at bounding box center [1114, 427] width 175 height 15
type input "0"
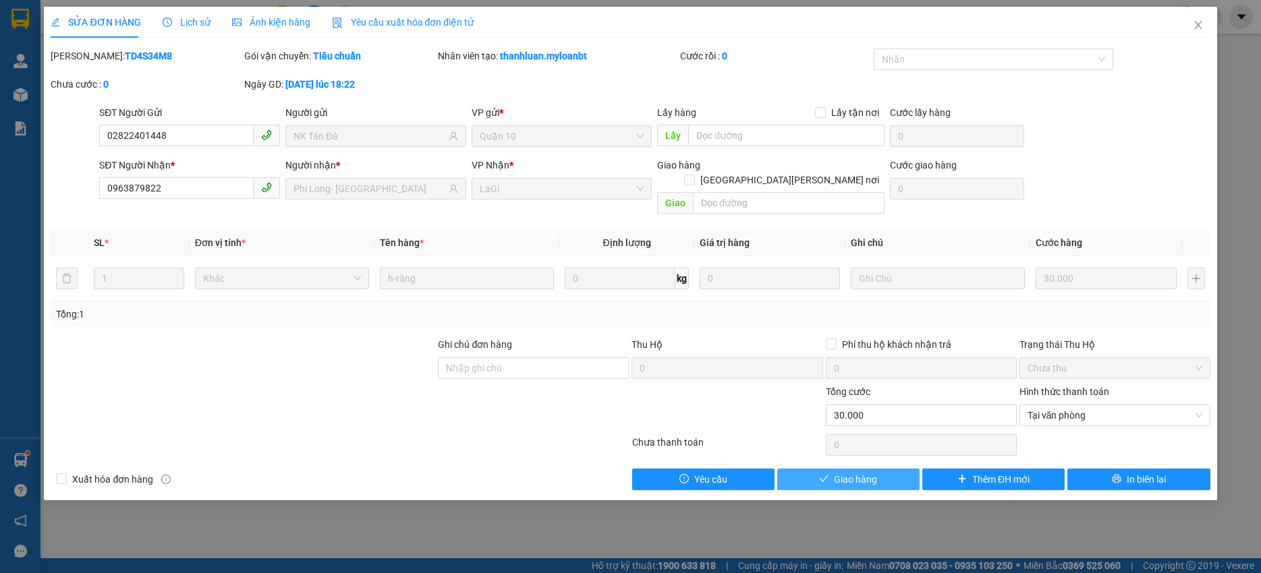
click at [865, 472] on span "Giao hàng" at bounding box center [855, 479] width 43 height 15
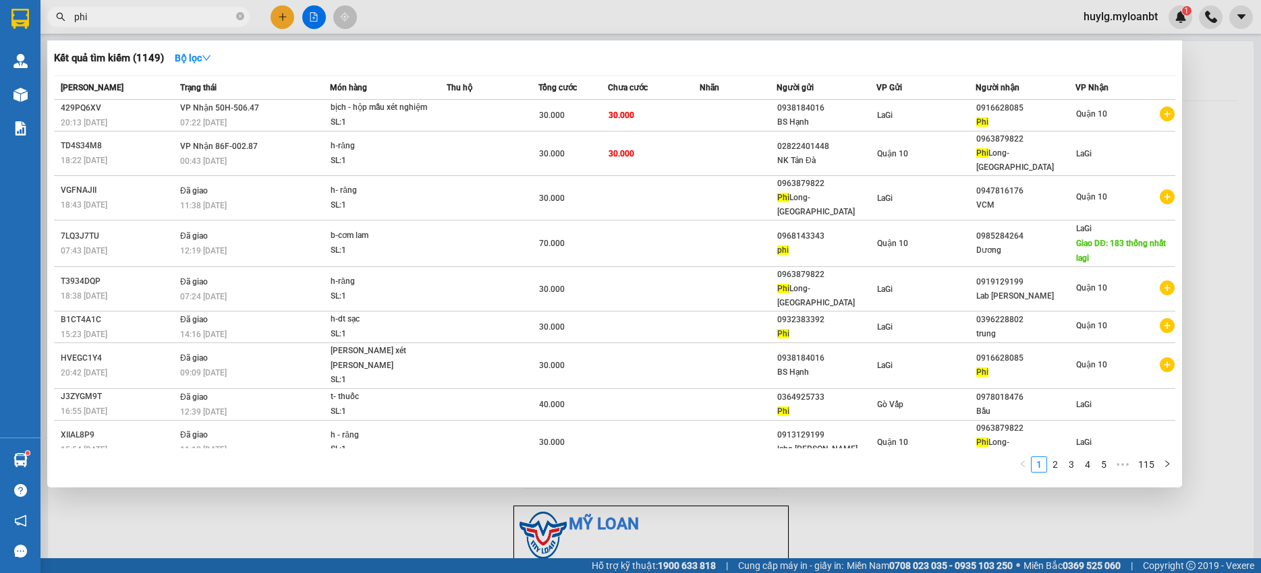
click at [211, 24] on input "phi" at bounding box center [153, 16] width 159 height 15
click at [207, 19] on input "phi" at bounding box center [153, 16] width 159 height 15
click at [202, 19] on input "phi" at bounding box center [153, 16] width 159 height 15
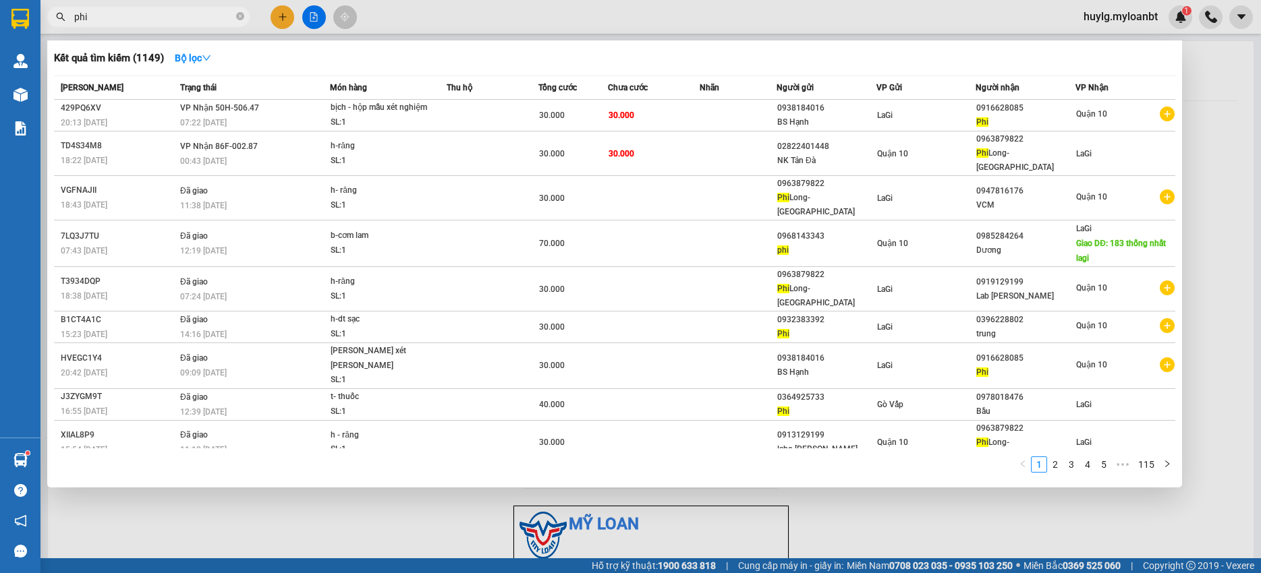
click at [202, 19] on input "phi" at bounding box center [153, 16] width 159 height 15
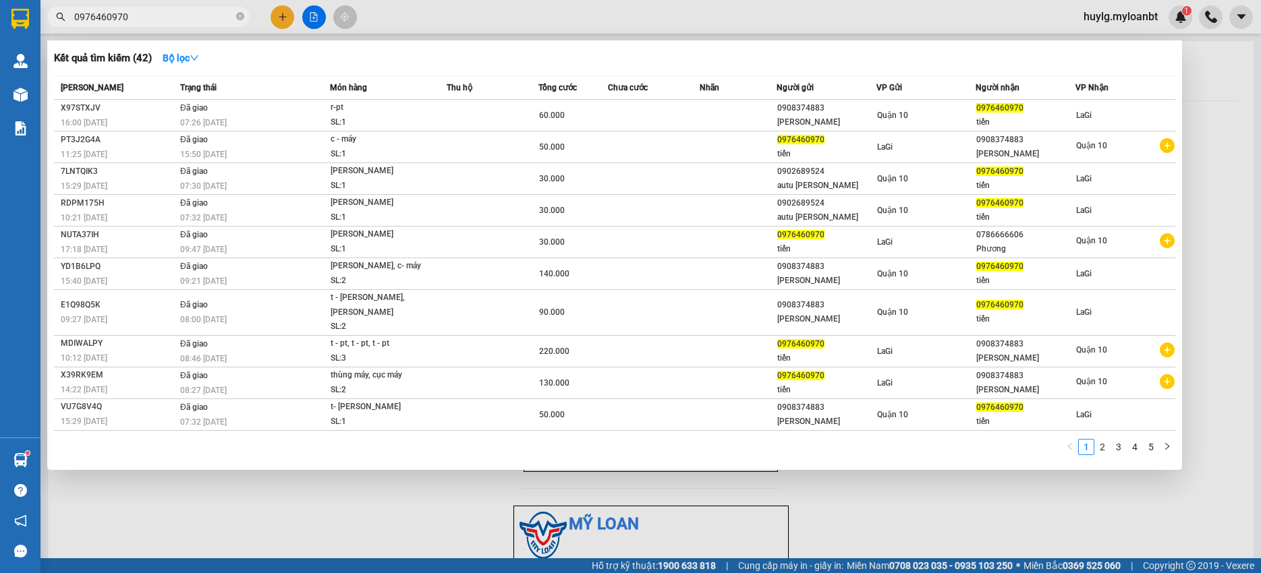
click at [214, 16] on input "0976460970" at bounding box center [153, 16] width 159 height 15
type input "0976460970"
click at [275, 16] on div at bounding box center [630, 286] width 1261 height 573
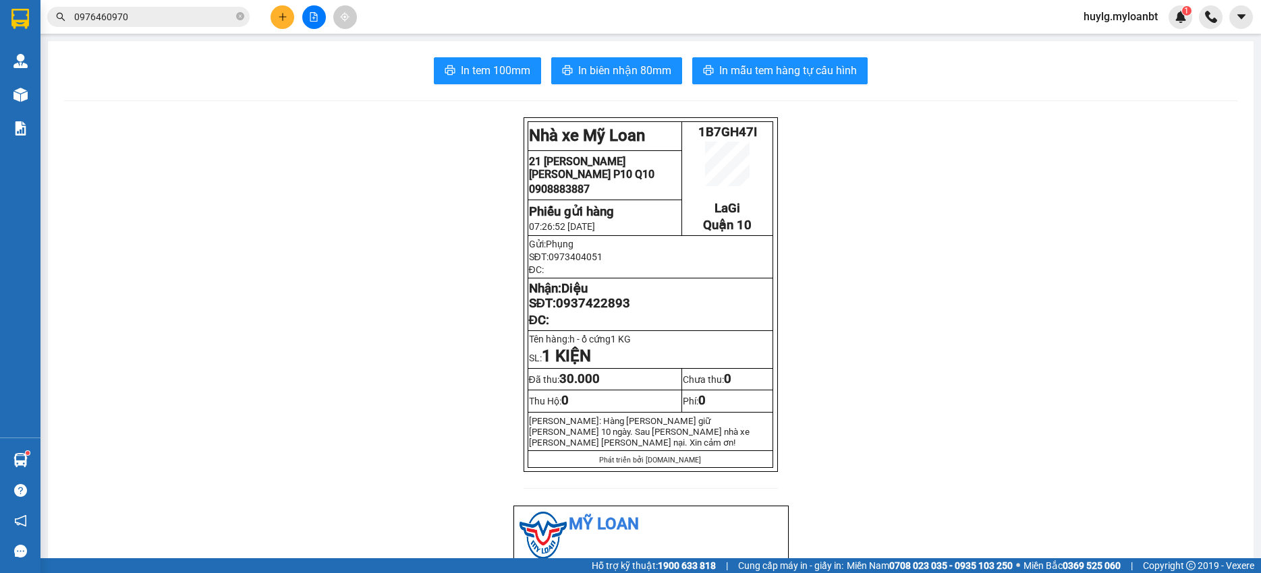
click at [275, 16] on button at bounding box center [282, 17] width 24 height 24
click at [285, 13] on icon "plus" at bounding box center [282, 16] width 9 height 9
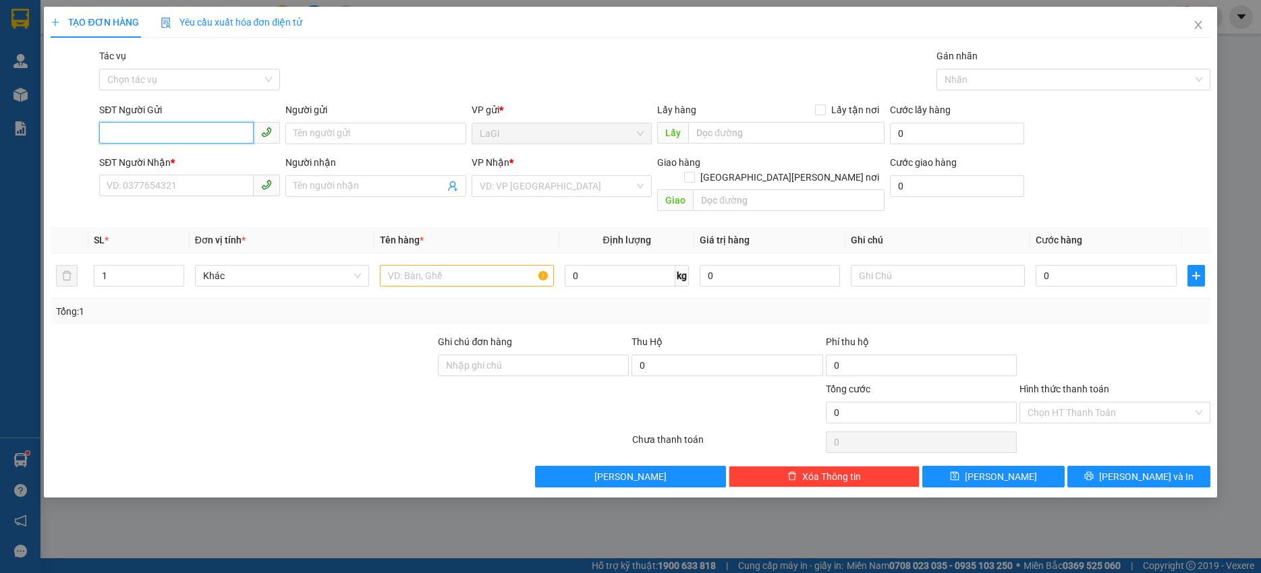
paste input "0976460970"
type input "0976460970"
click at [211, 161] on div "0976460970 - tiến" at bounding box center [189, 160] width 165 height 15
type input "tiến"
type input "0908374883"
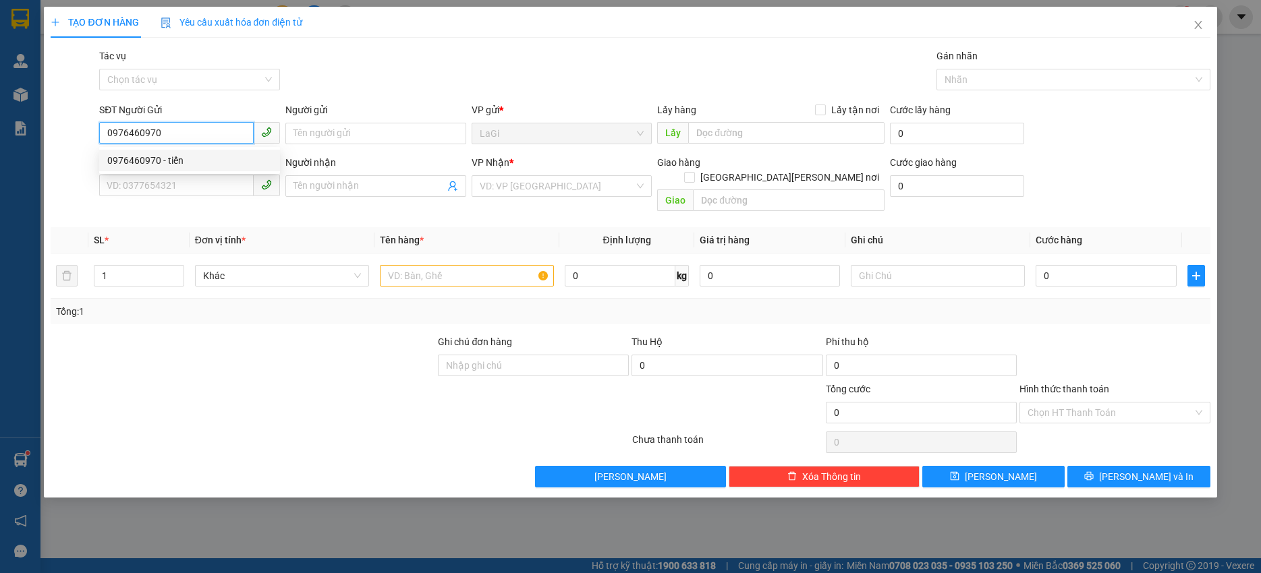
type input "Anh Tiến"
type input "0976460970"
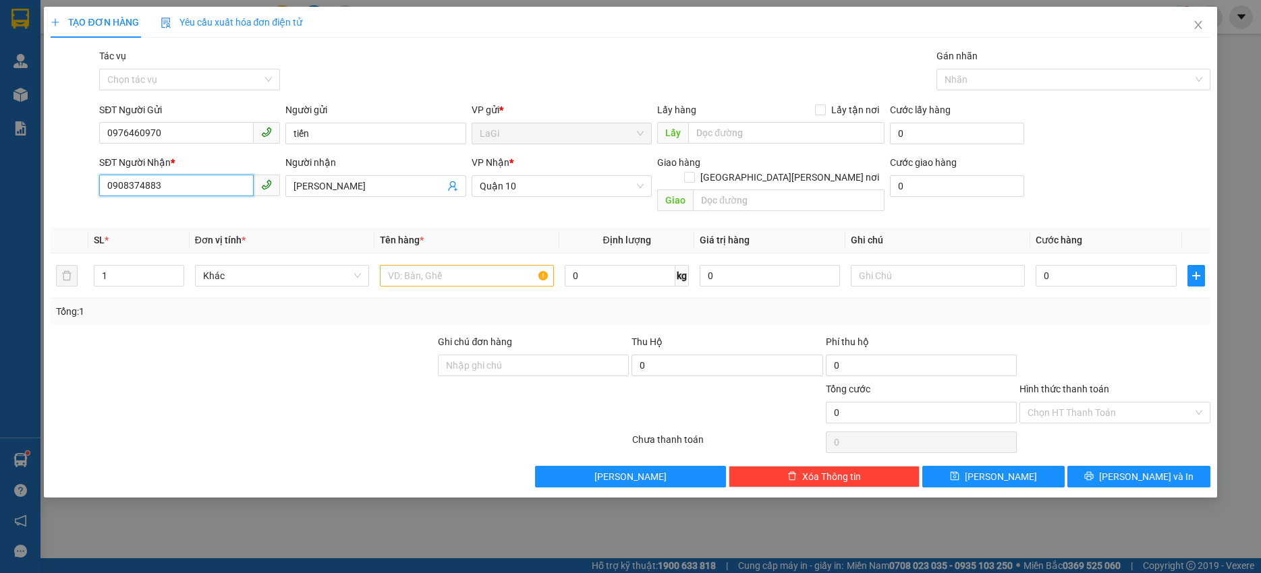
click at [216, 187] on input "0908374883" at bounding box center [176, 186] width 154 height 22
type input "0902689524"
type input "auto ranune"
click at [425, 266] on input "text" at bounding box center [467, 276] width 174 height 22
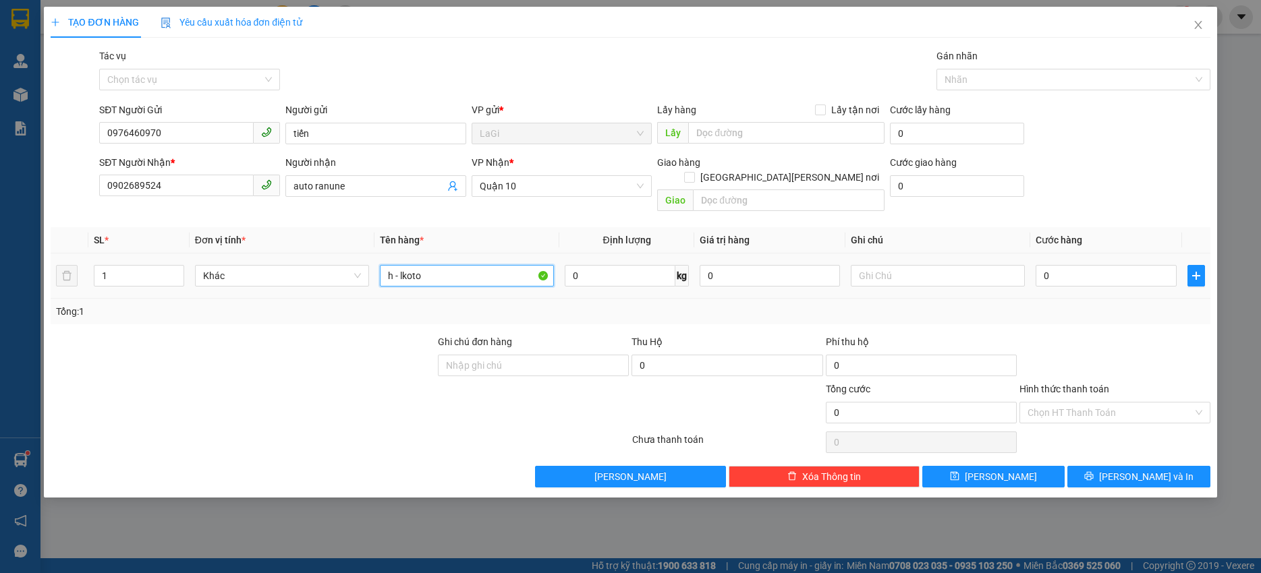
type input "h - lkoto"
type input "1"
type input "300"
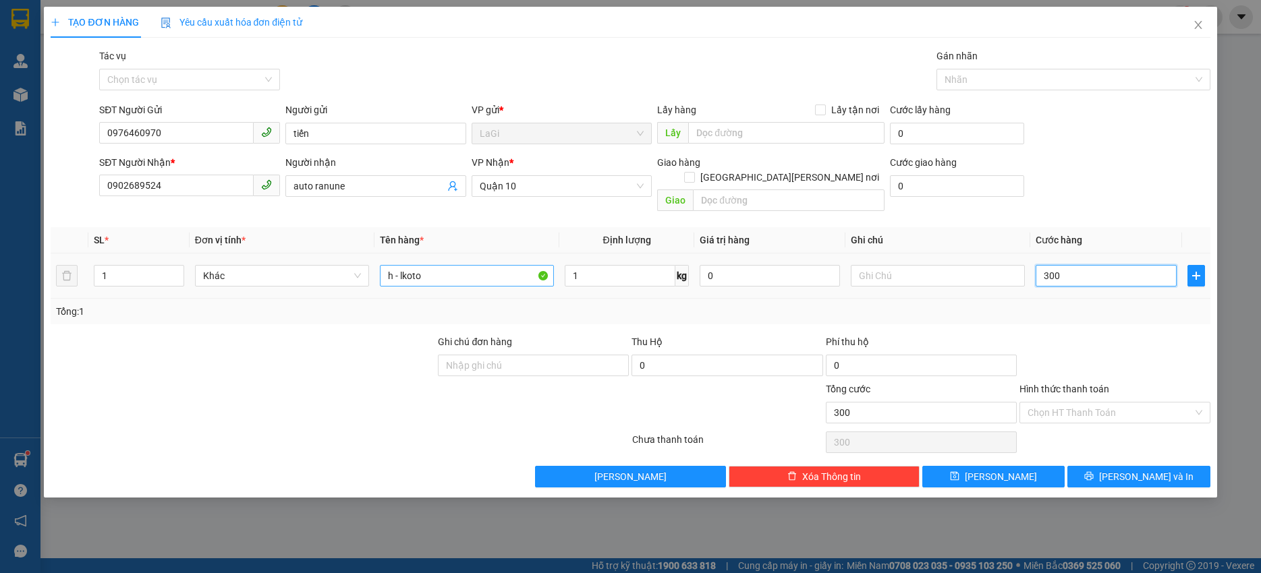
type input "3.000"
type input "30.000"
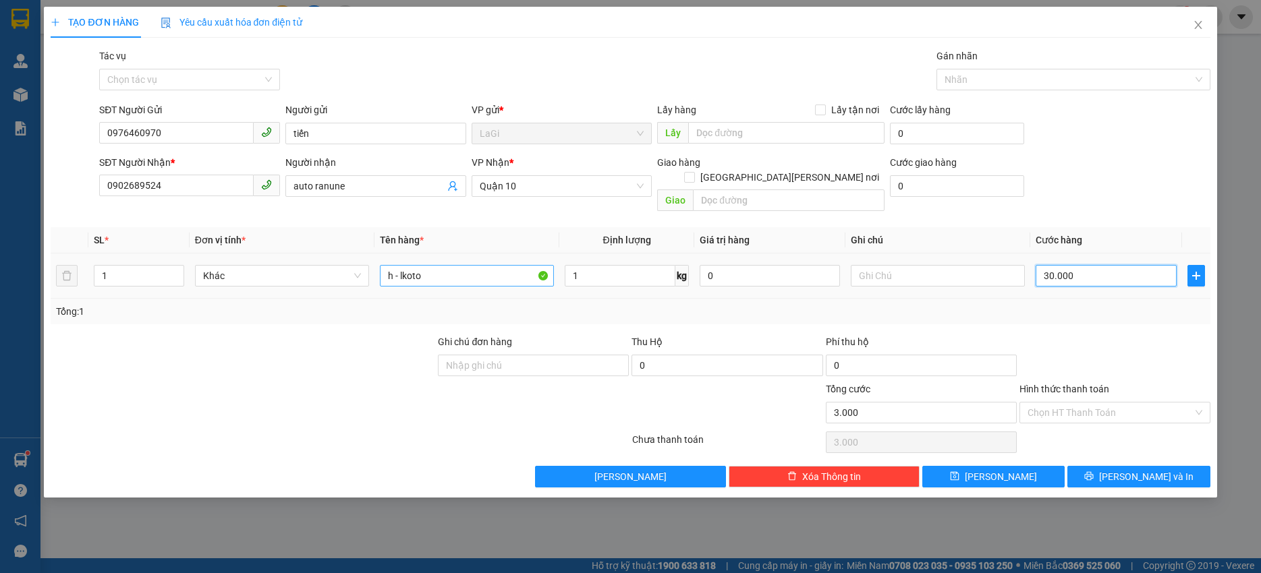
type input "30.000"
type input "300.000"
type input "30.000"
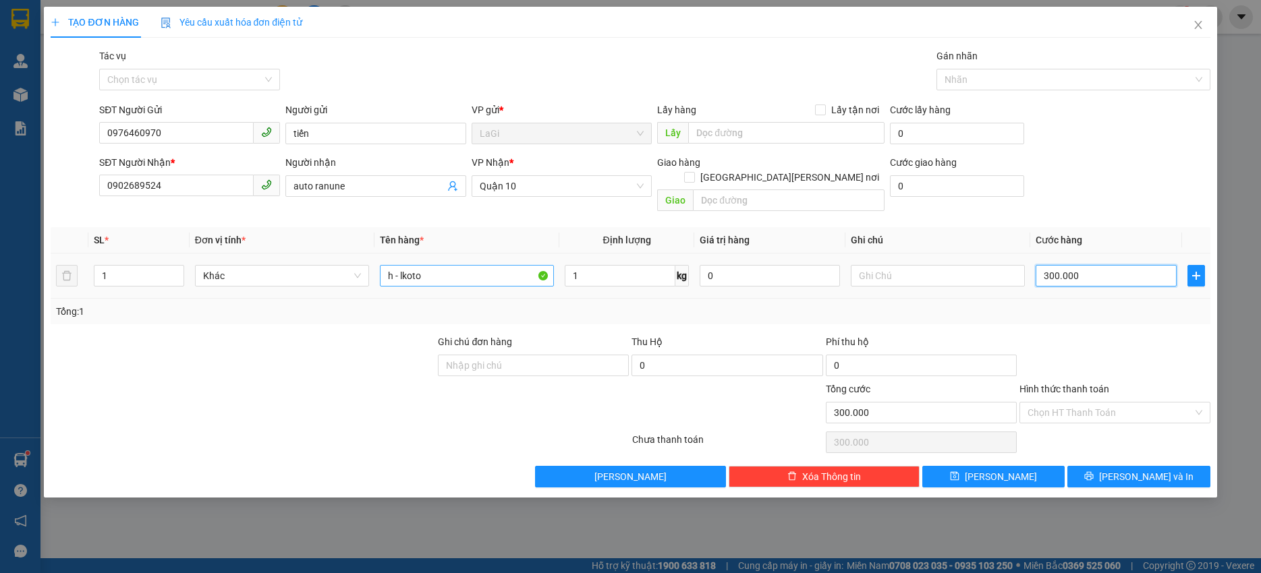
type input "30.000"
click at [1098, 402] on div "Chọn HT Thanh Toán" at bounding box center [1114, 413] width 191 height 22
type input "30.000"
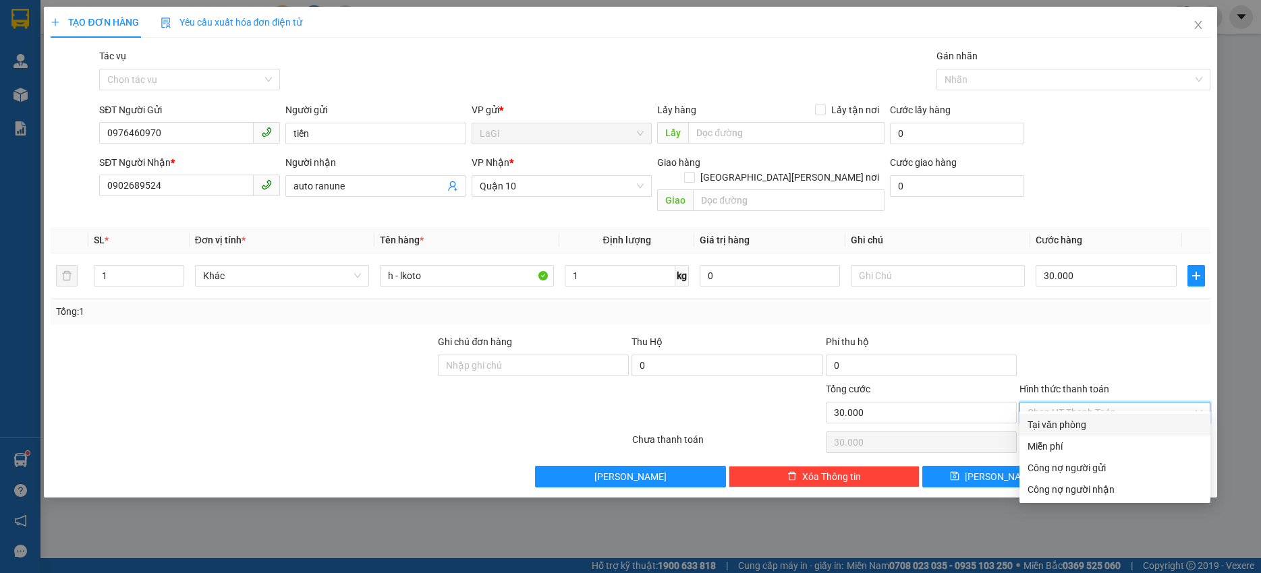
click at [1085, 422] on div "Tại văn phòng" at bounding box center [1114, 424] width 175 height 15
type input "0"
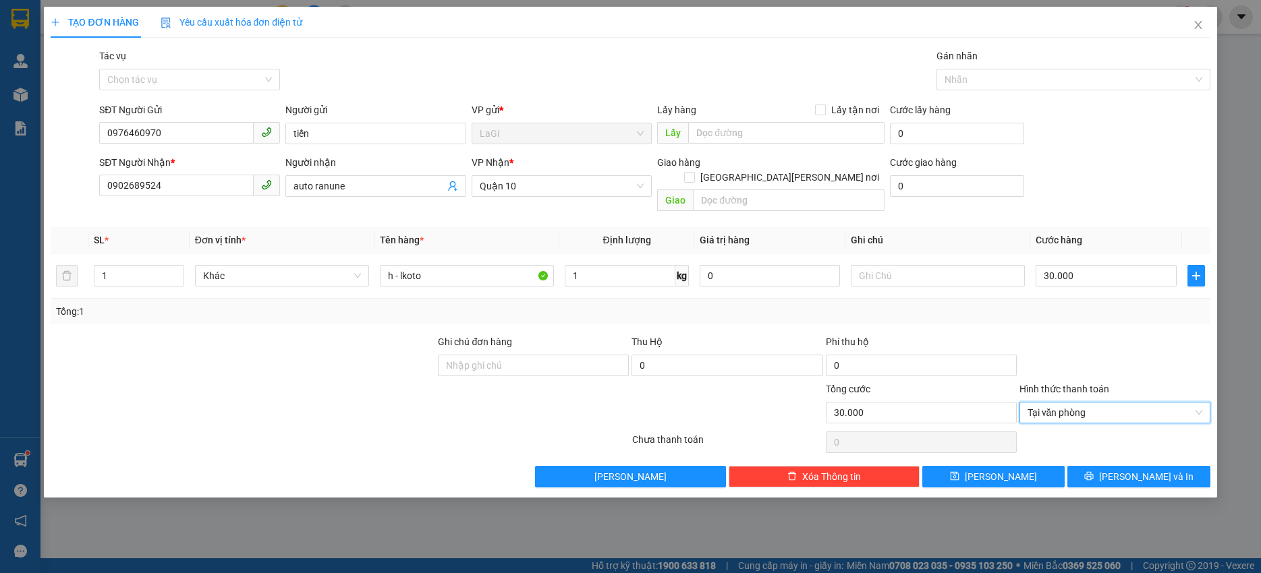
drag, startPoint x: 1194, startPoint y: 393, endPoint x: 1128, endPoint y: 488, distance: 116.8
click at [1127, 491] on div "TẠO ĐƠN HÀNG Yêu cầu xuất hóa đơn điện tử Transit Pickup Surcharge Ids Transit …" at bounding box center [630, 286] width 1261 height 573
click at [1131, 469] on button "Lưu và In" at bounding box center [1138, 477] width 142 height 22
click at [1131, 469] on span "Lưu và In" at bounding box center [1146, 476] width 94 height 15
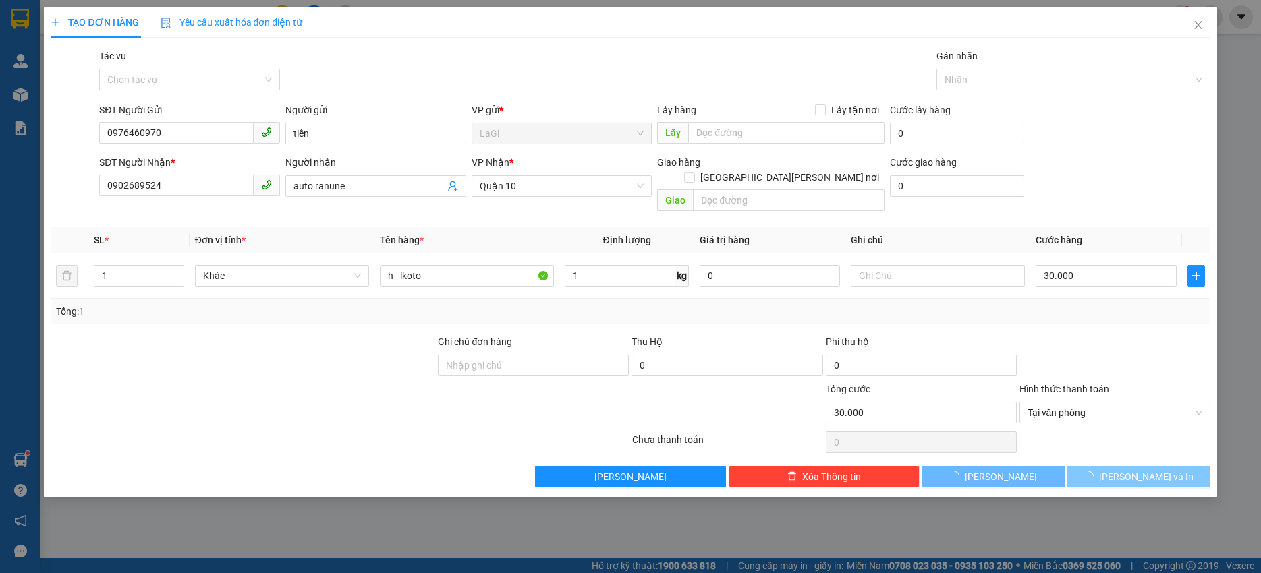
click at [1131, 469] on span "Lưu và In" at bounding box center [1146, 476] width 94 height 15
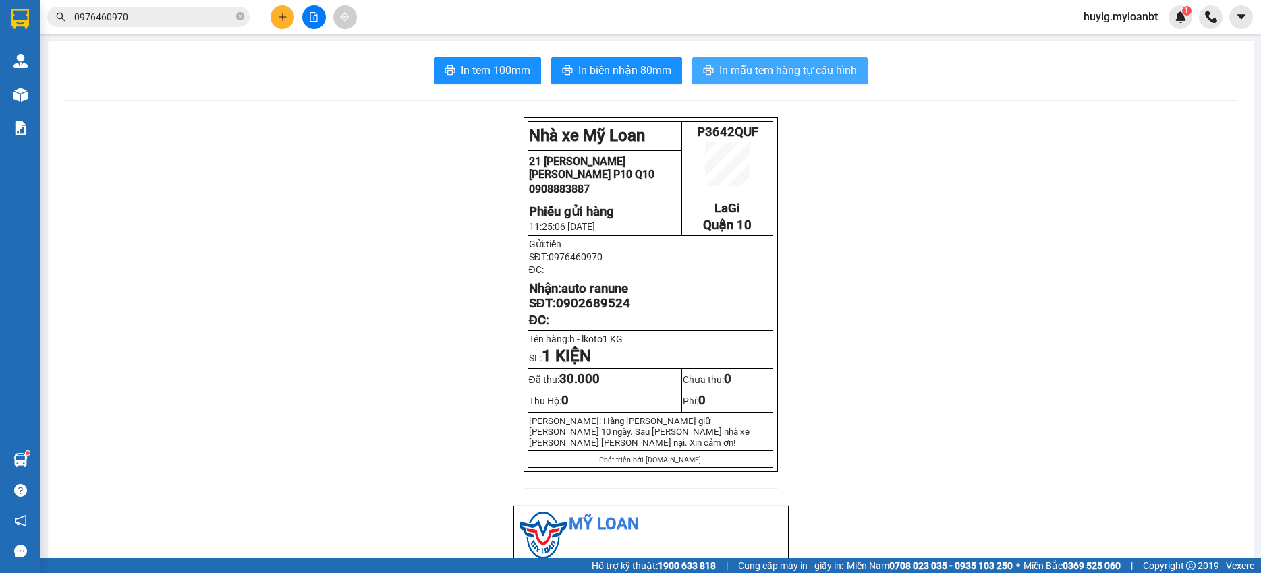
click at [780, 66] on span "In mẫu tem hàng tự cấu hình" at bounding box center [788, 70] width 138 height 17
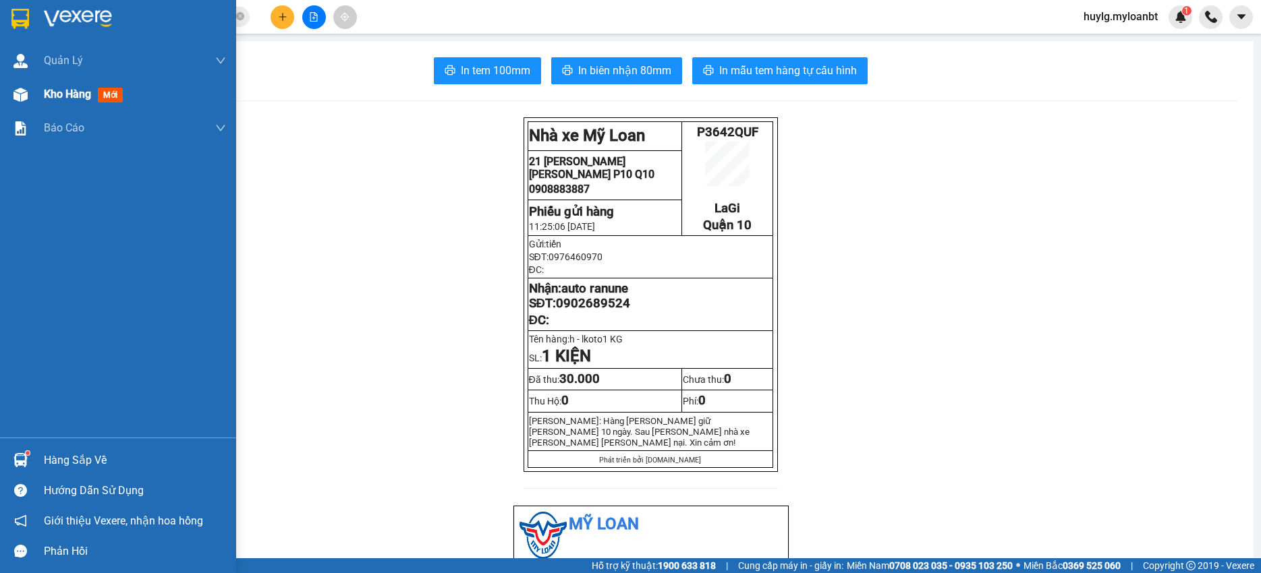
click at [27, 97] on img at bounding box center [20, 95] width 14 height 14
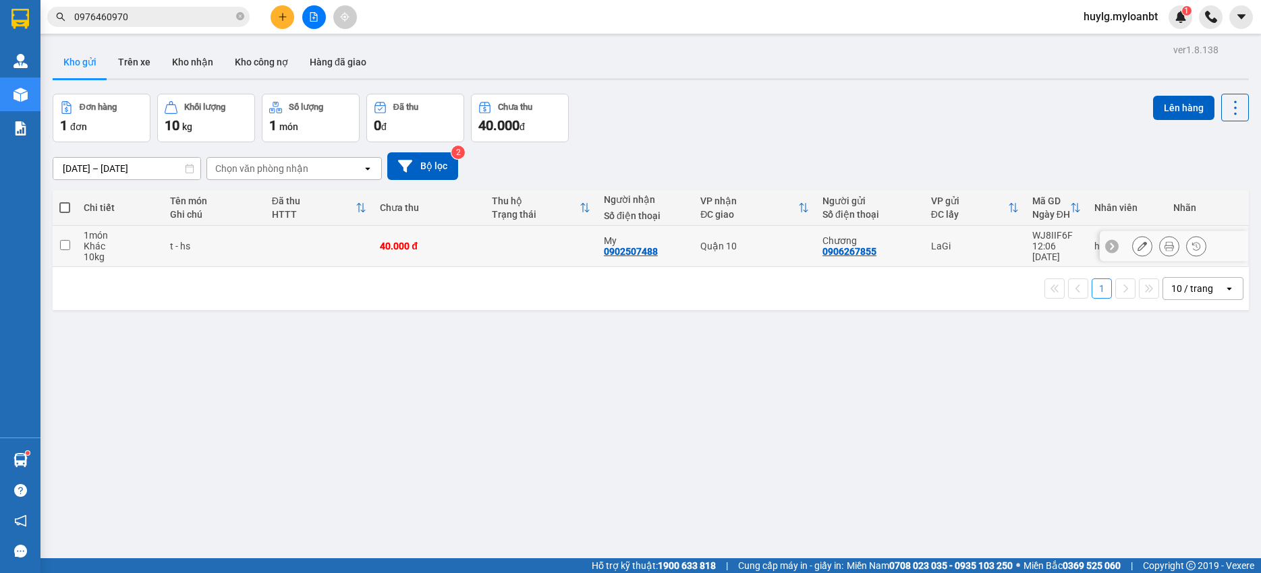
click at [1132, 246] on button at bounding box center [1141, 247] width 19 height 24
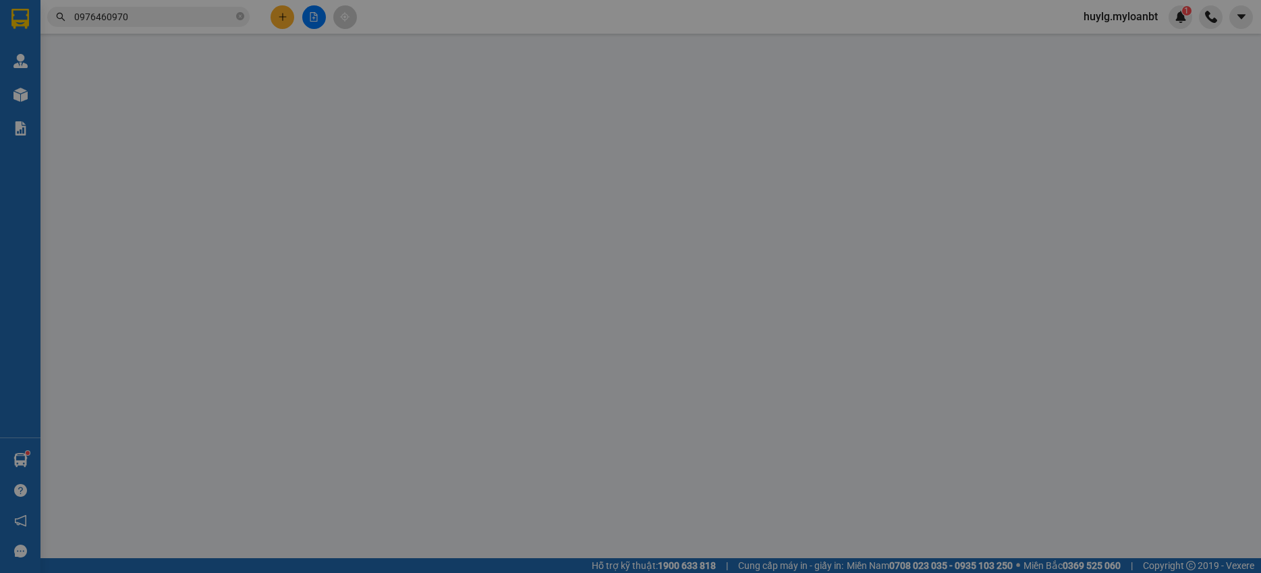
type input "0906267855"
type input "0902507488"
type input "40.000"
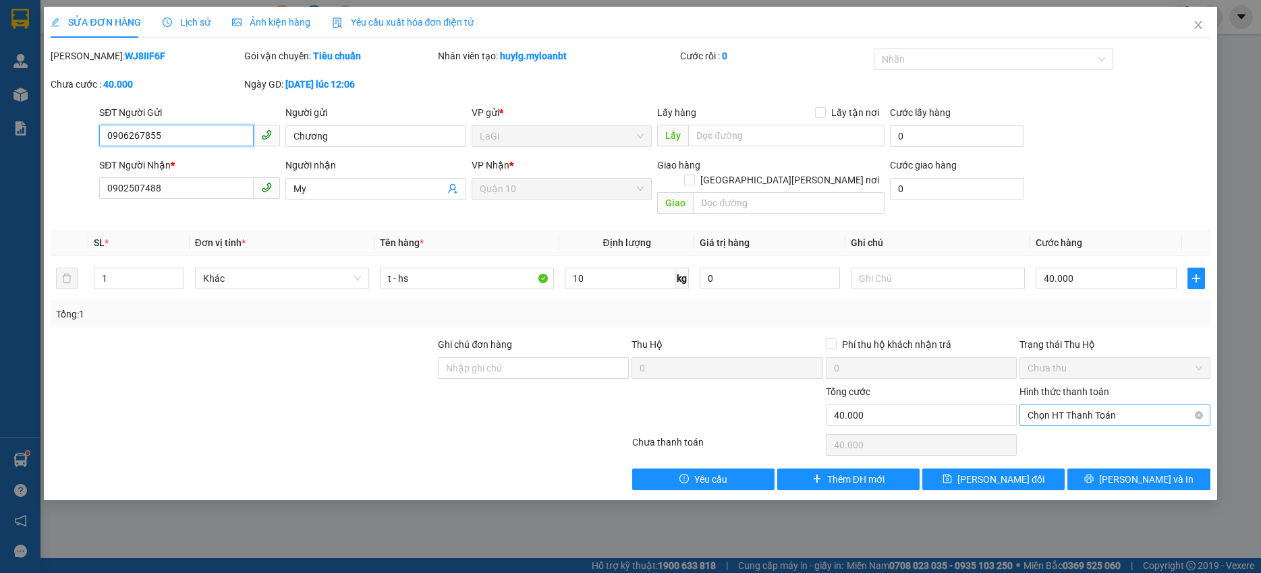
click at [1066, 405] on span "Chọn HT Thanh Toán" at bounding box center [1114, 415] width 175 height 20
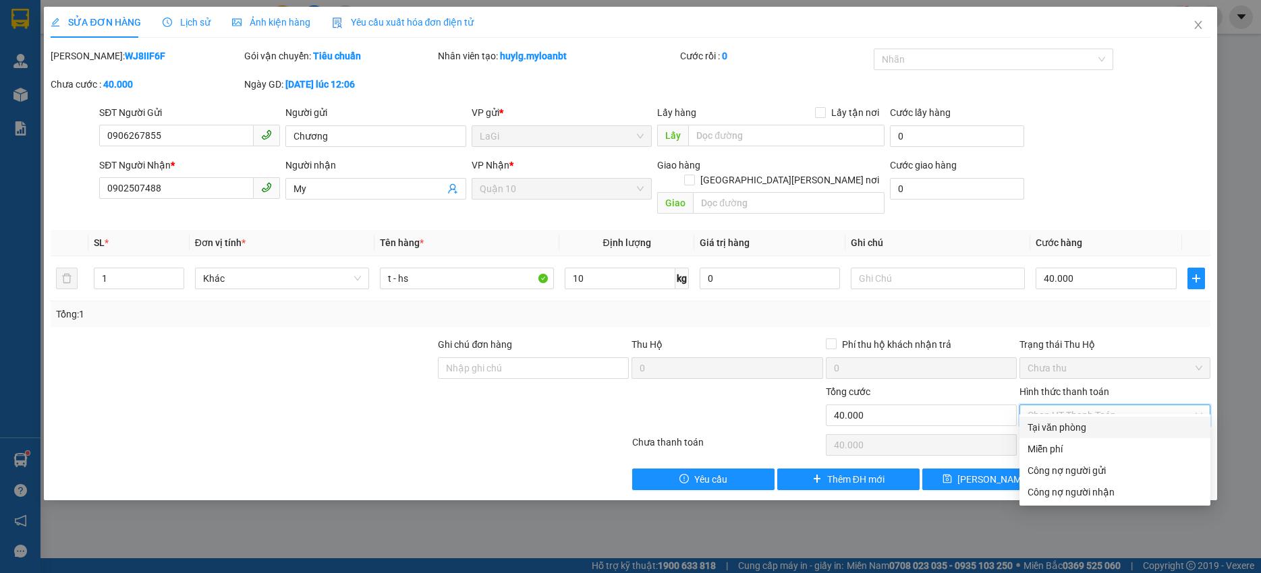
click at [1068, 426] on div "Tại văn phòng" at bounding box center [1114, 427] width 175 height 15
type input "0"
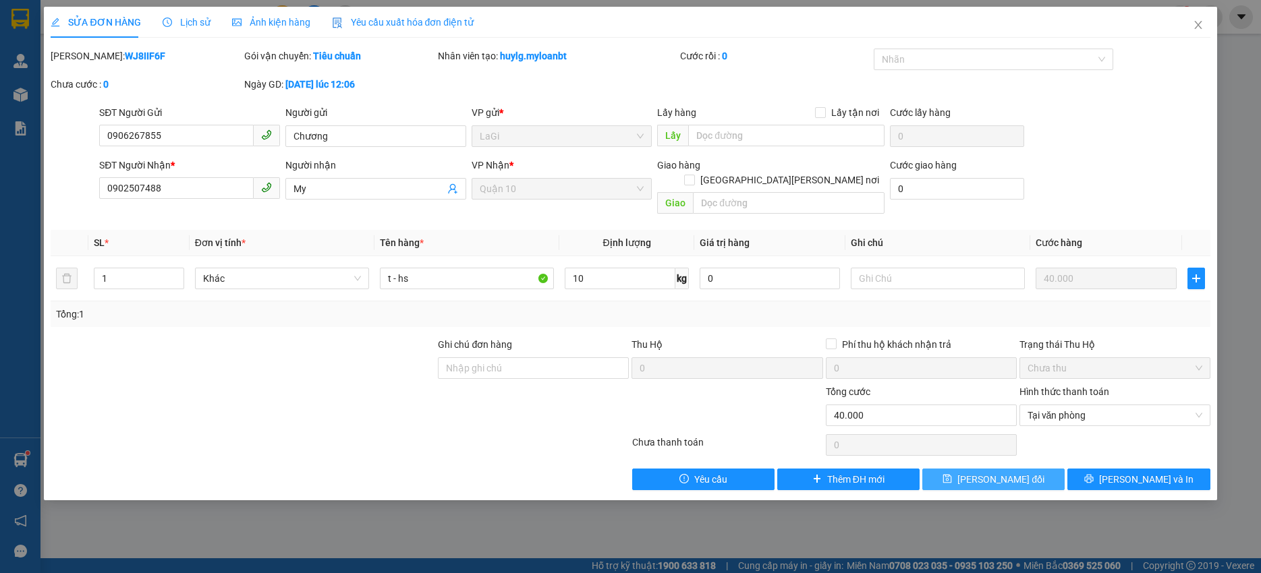
click at [1033, 469] on button "Lưu thay đổi" at bounding box center [993, 480] width 142 height 22
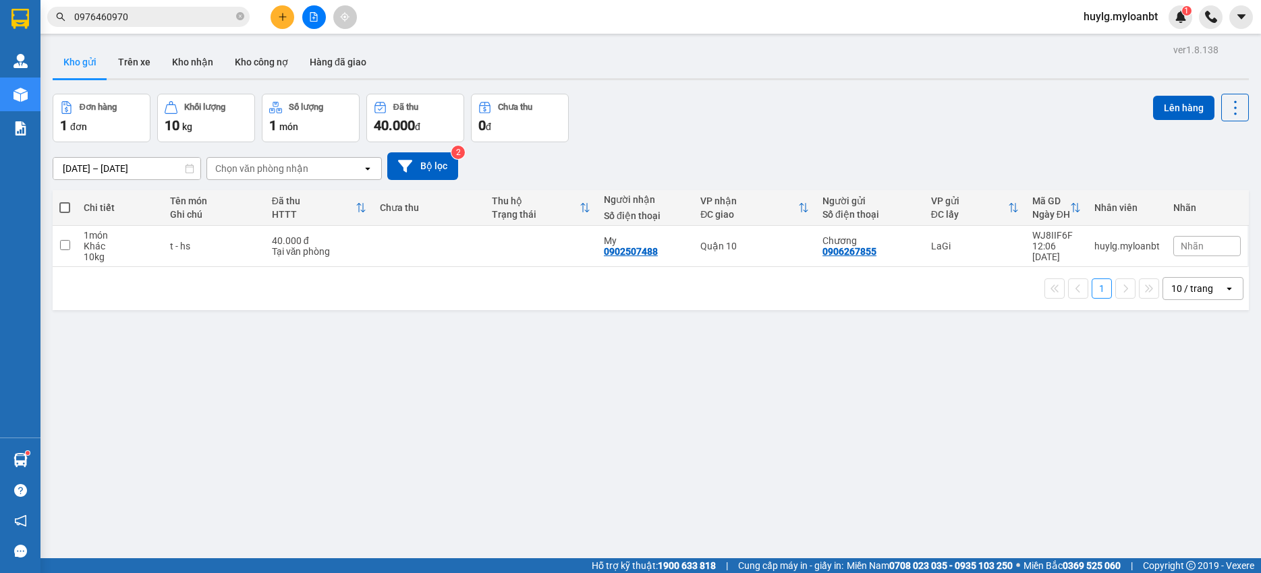
click at [308, 13] on button at bounding box center [314, 17] width 24 height 24
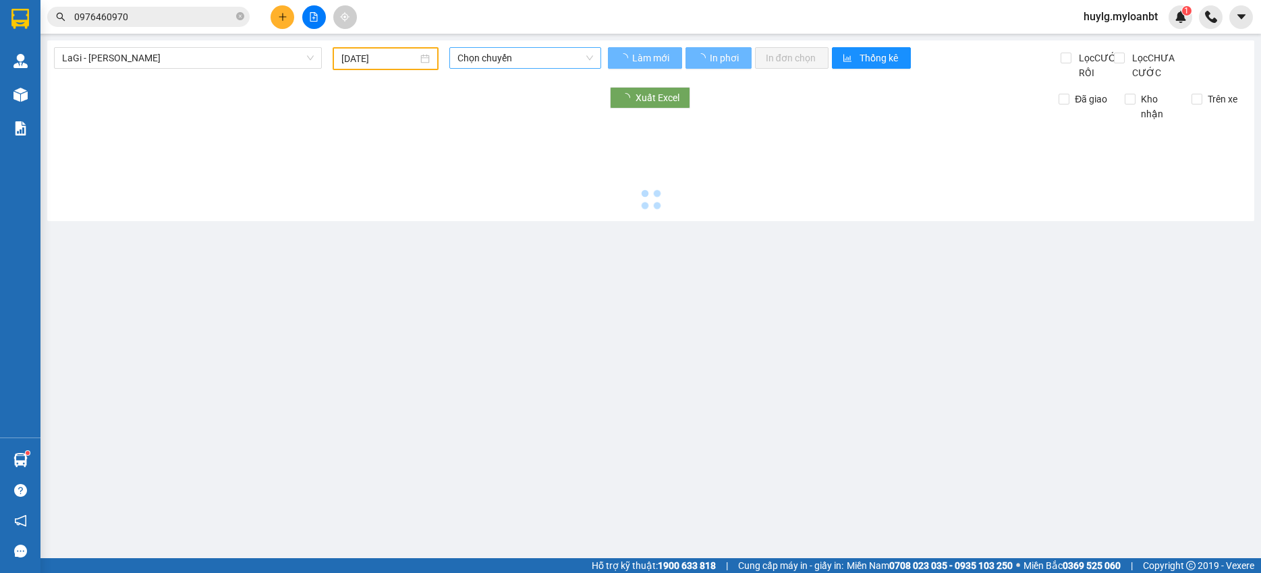
type input "[DATE]"
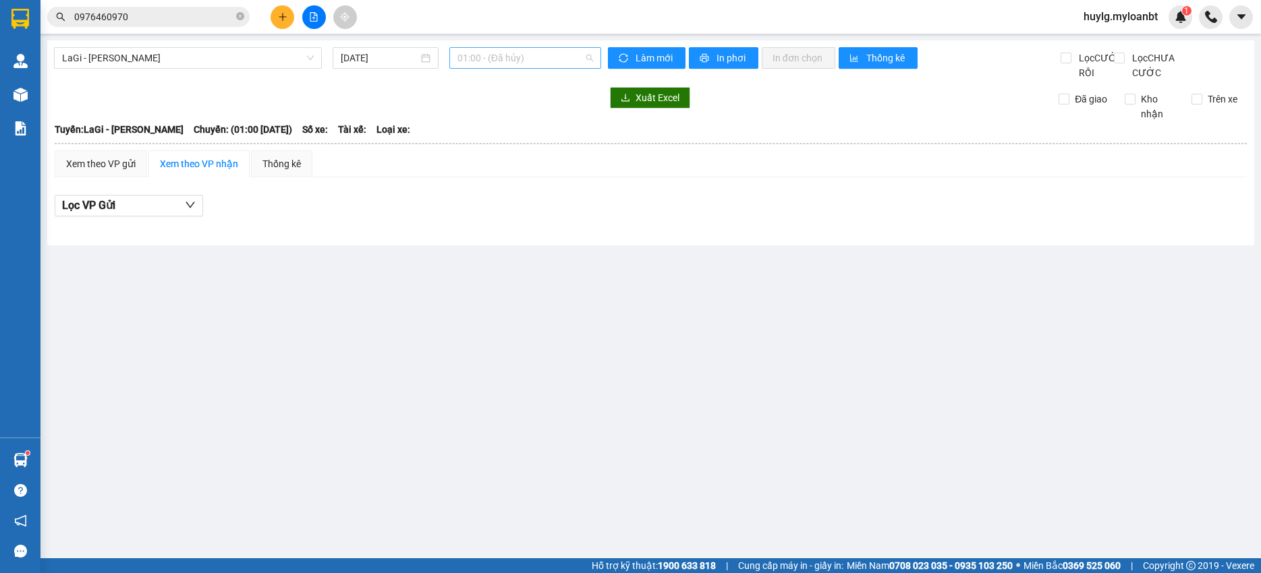
click at [496, 60] on span "01:00 - (Đã hủy)" at bounding box center [525, 58] width 136 height 20
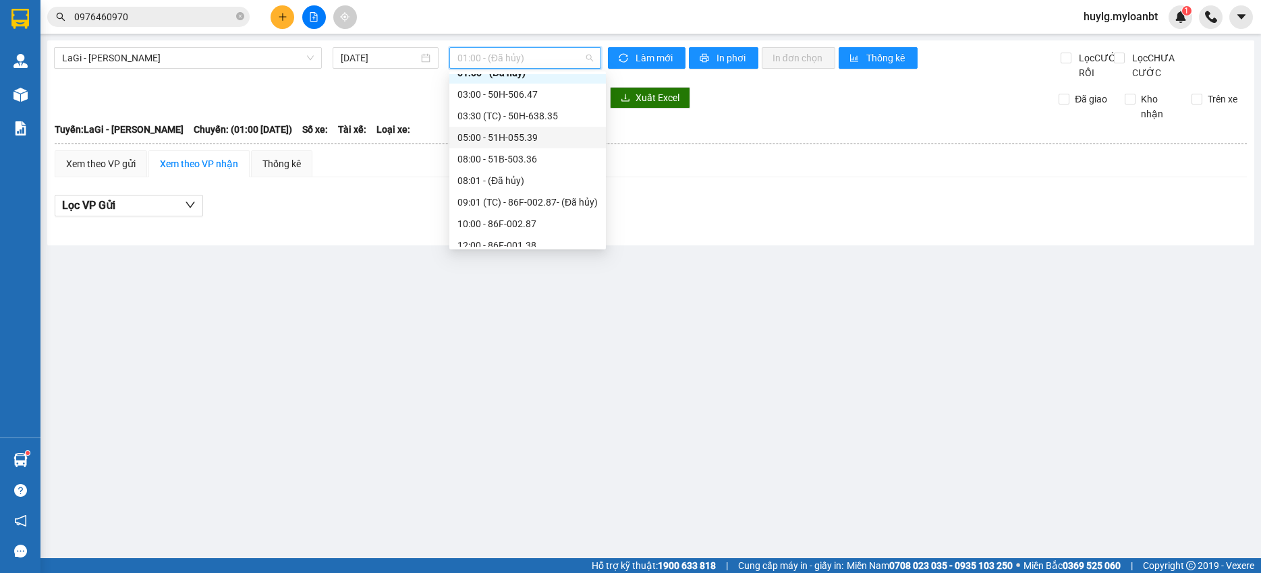
scroll to position [67, 0]
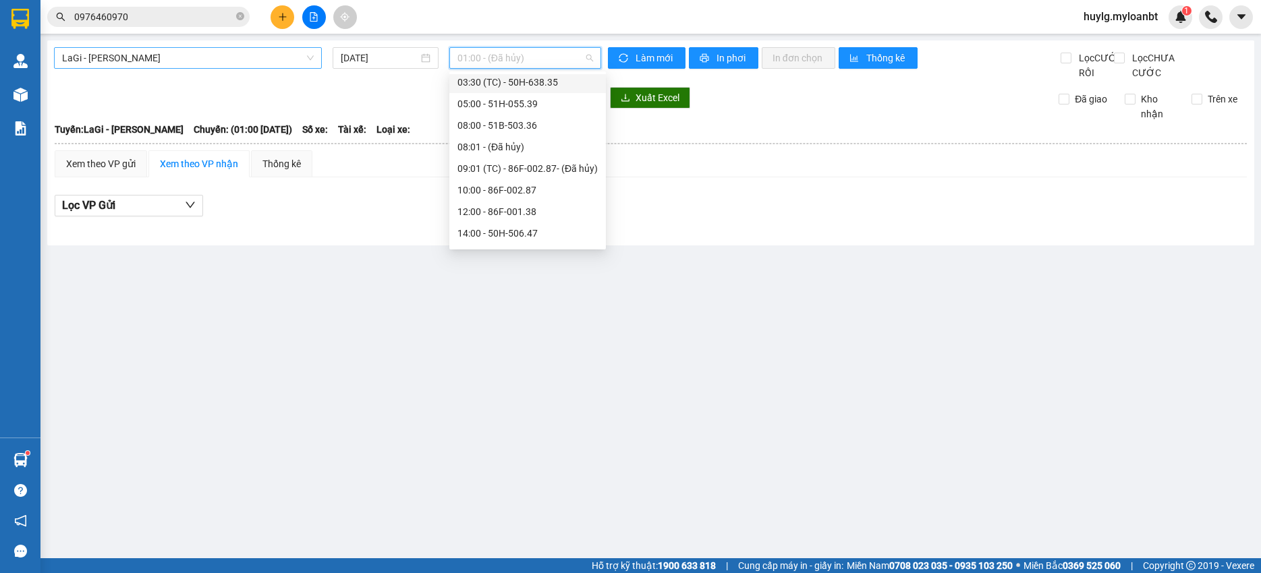
click at [107, 51] on span "LaGi - Hồ Chí Minh" at bounding box center [188, 58] width 252 height 20
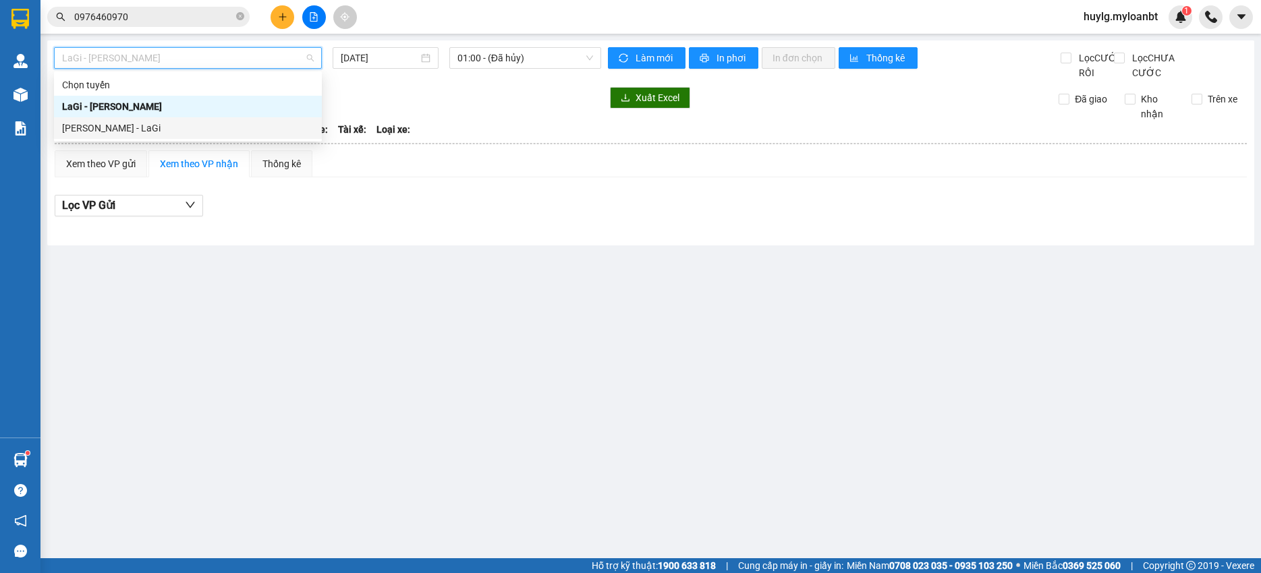
click at [117, 129] on div "Hồ Chí Minh - LaGi" at bounding box center [188, 128] width 252 height 15
type input "[DATE]"
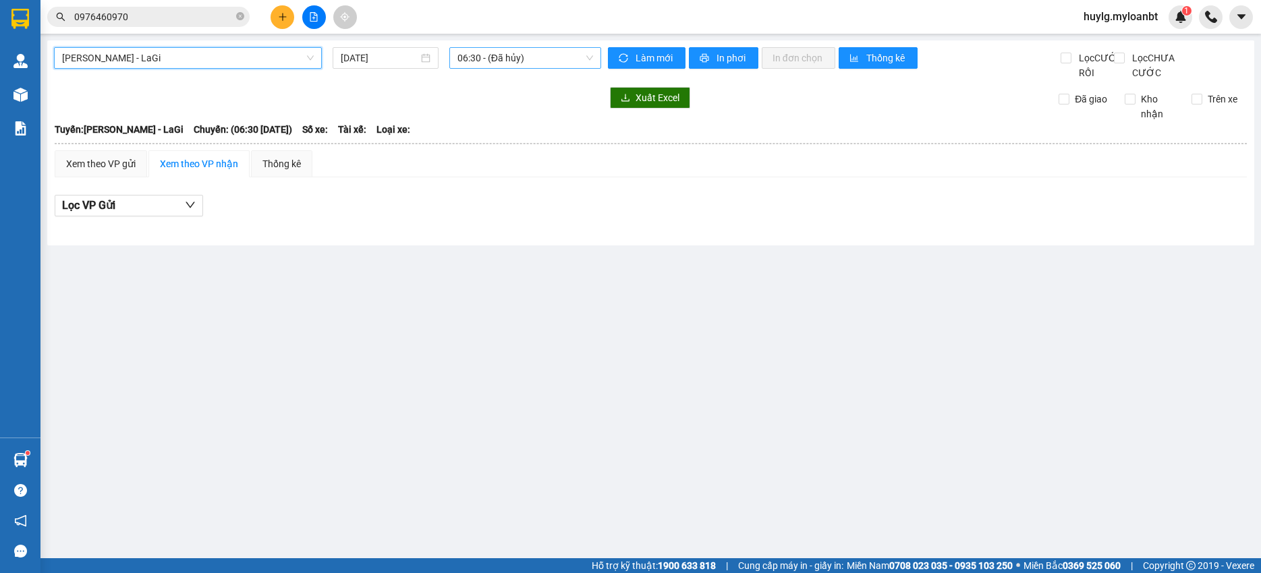
click at [517, 57] on span "06:30 - (Đã hủy)" at bounding box center [525, 58] width 136 height 20
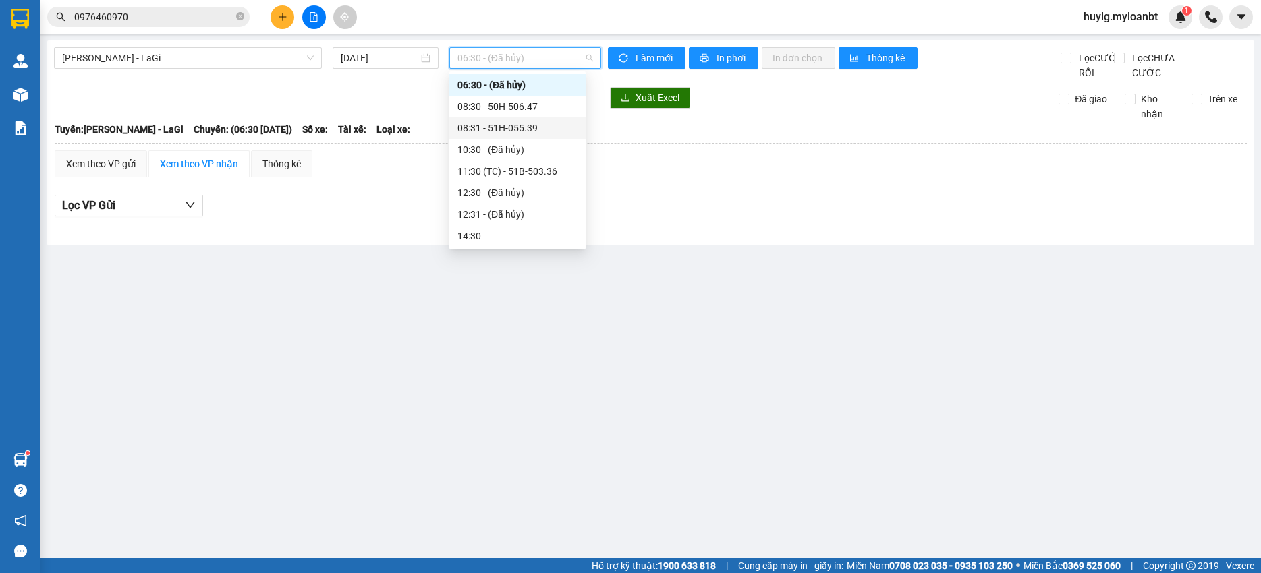
click at [507, 123] on div "08:31 - 51H-055.39" at bounding box center [517, 128] width 120 height 15
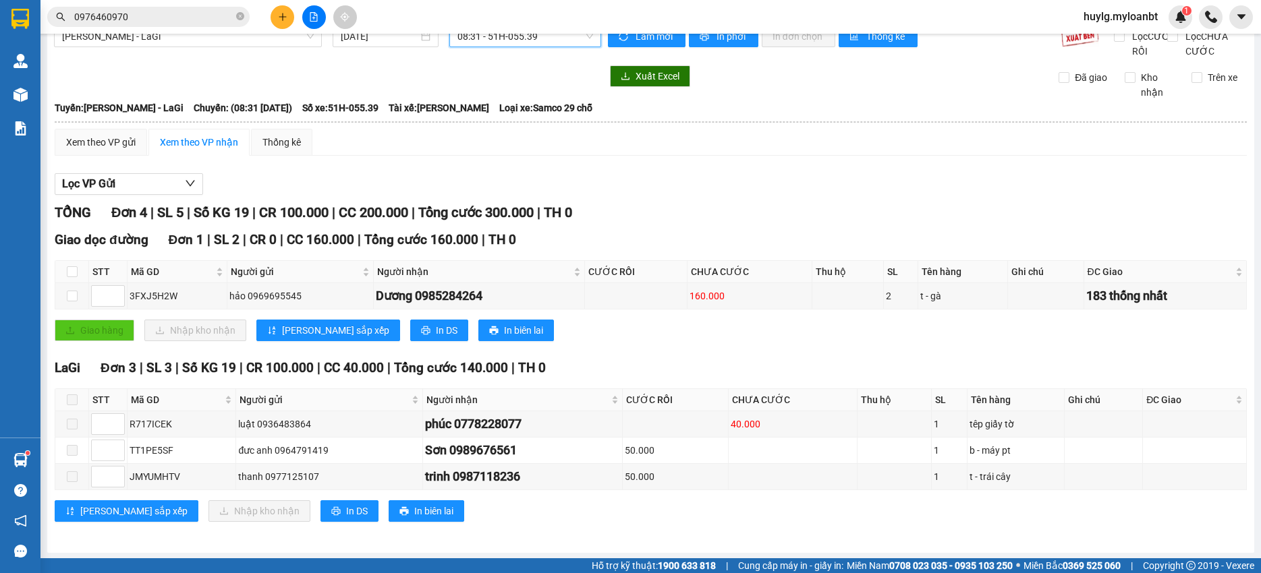
scroll to position [38, 0]
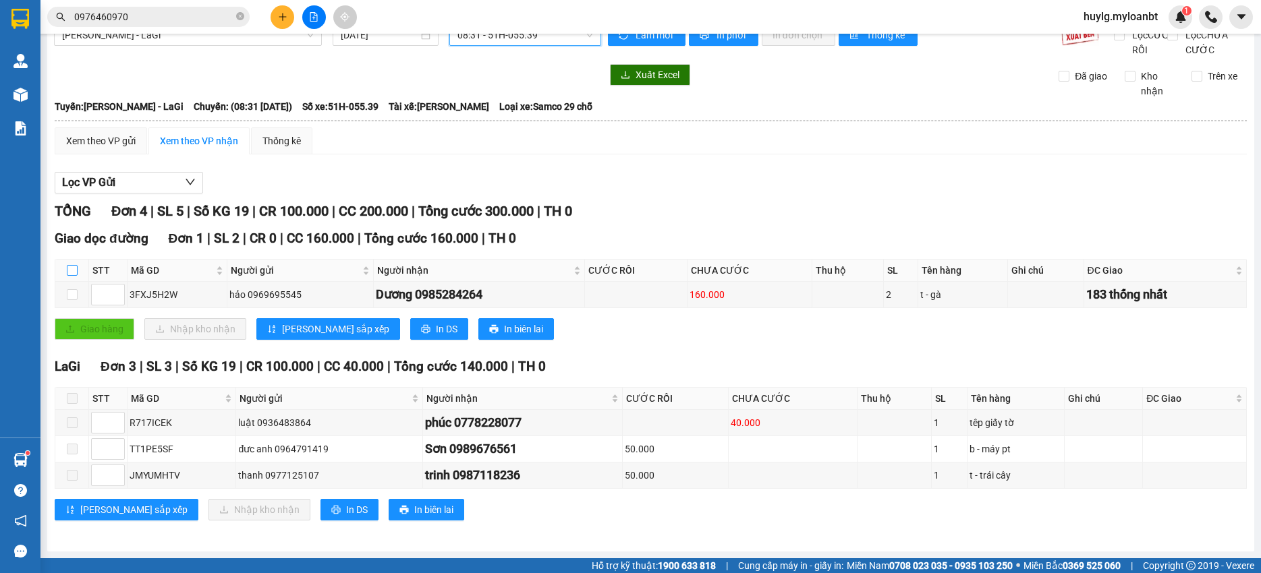
click at [69, 268] on input "checkbox" at bounding box center [72, 270] width 11 height 11
checkbox input "true"
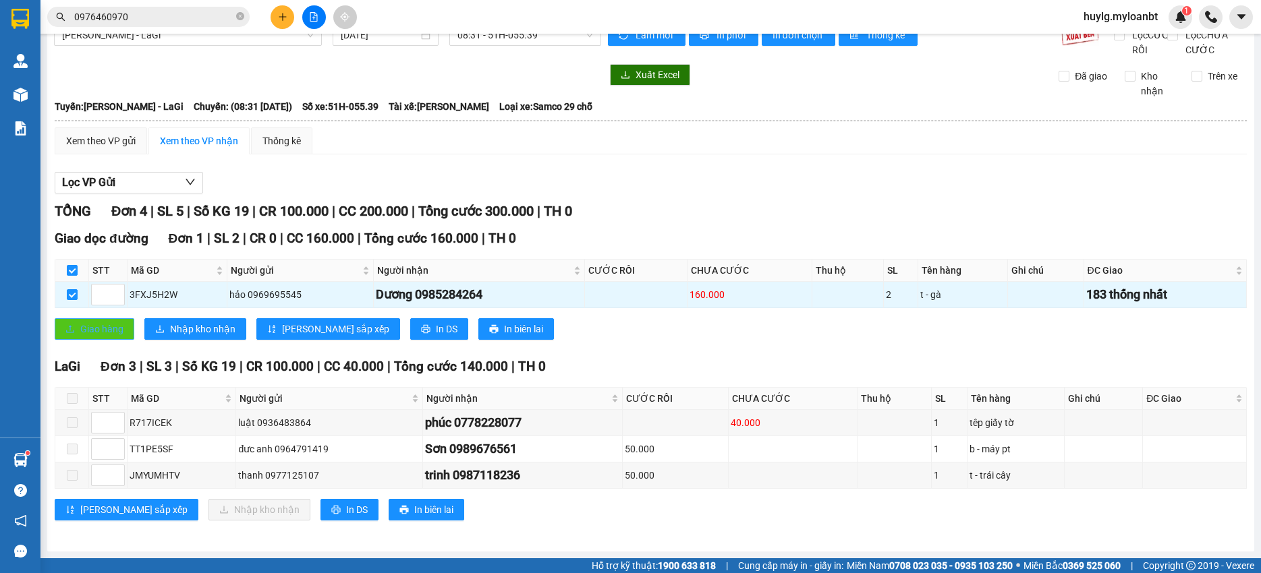
click at [97, 323] on span "Giao hàng" at bounding box center [101, 329] width 43 height 15
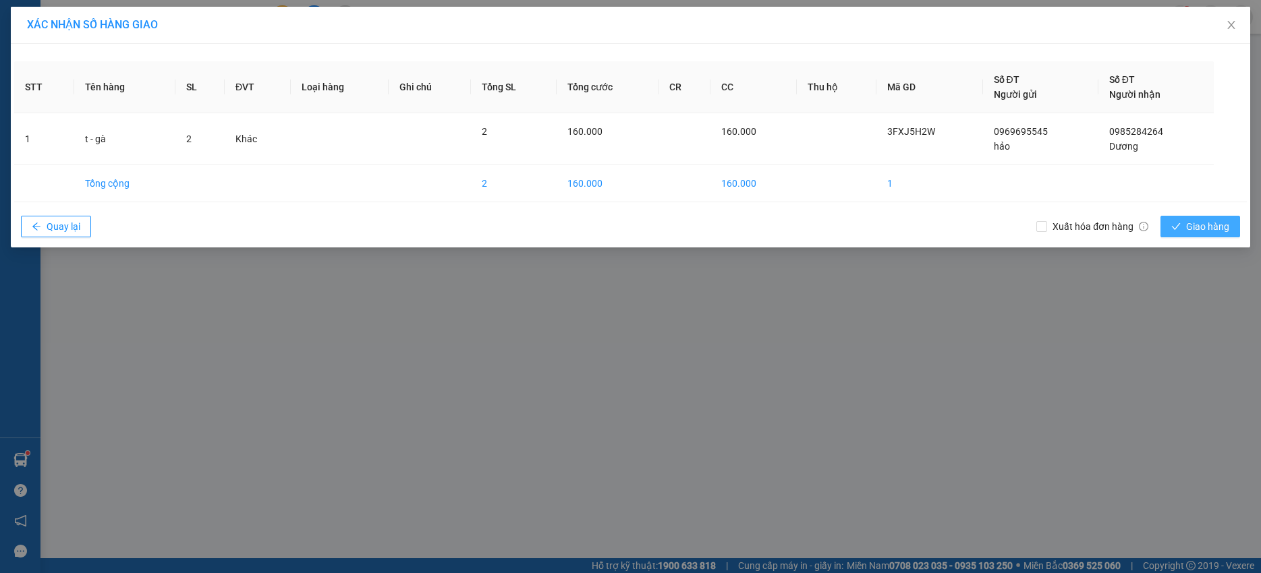
click at [1170, 224] on button "Giao hàng" at bounding box center [1200, 227] width 80 height 22
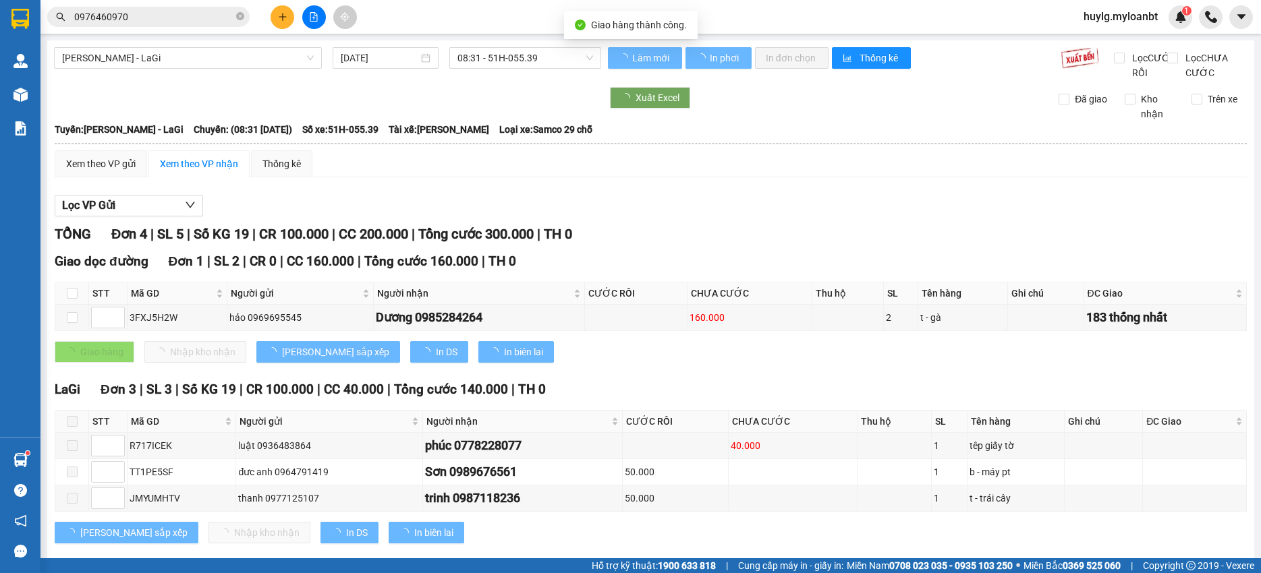
drag, startPoint x: 308, startPoint y: 14, endPoint x: 298, endPoint y: 15, distance: 10.1
click at [306, 14] on button at bounding box center [314, 17] width 24 height 24
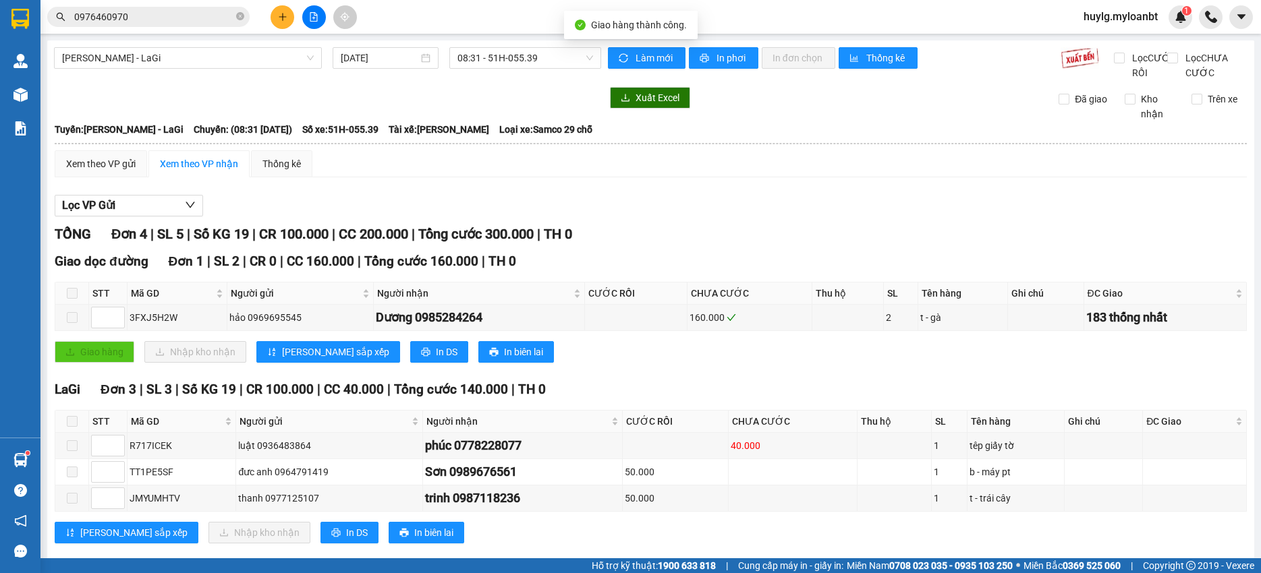
click at [292, 16] on button at bounding box center [282, 17] width 24 height 24
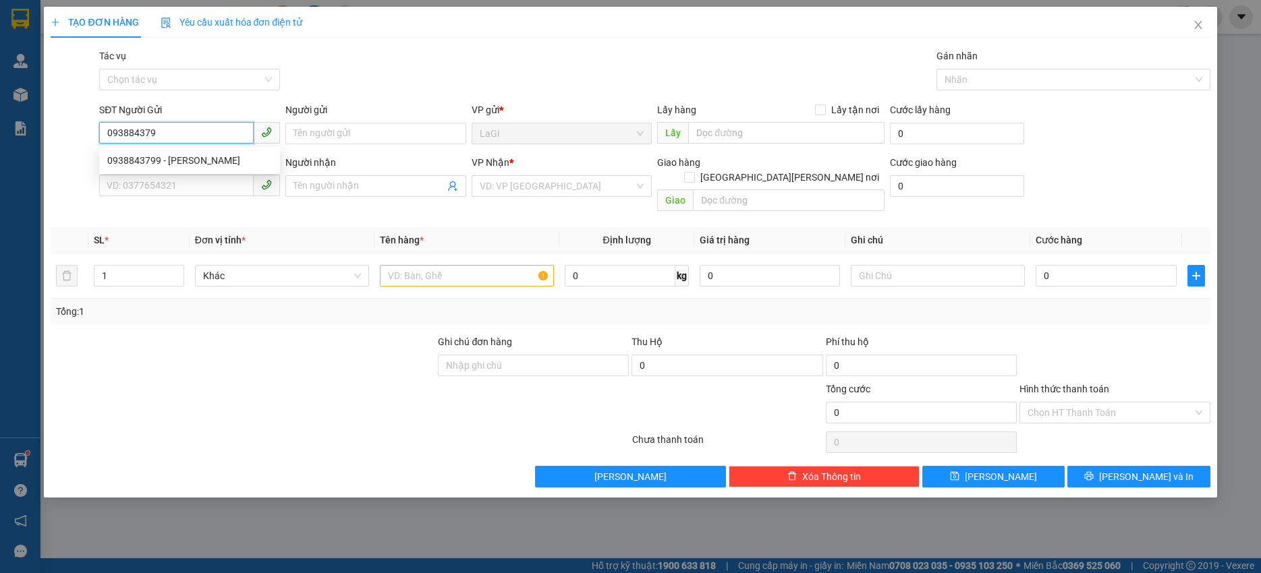
type input "0938843799"
type input "Hiền"
type input "0933413319"
type input "đạt"
type input "0938843799"
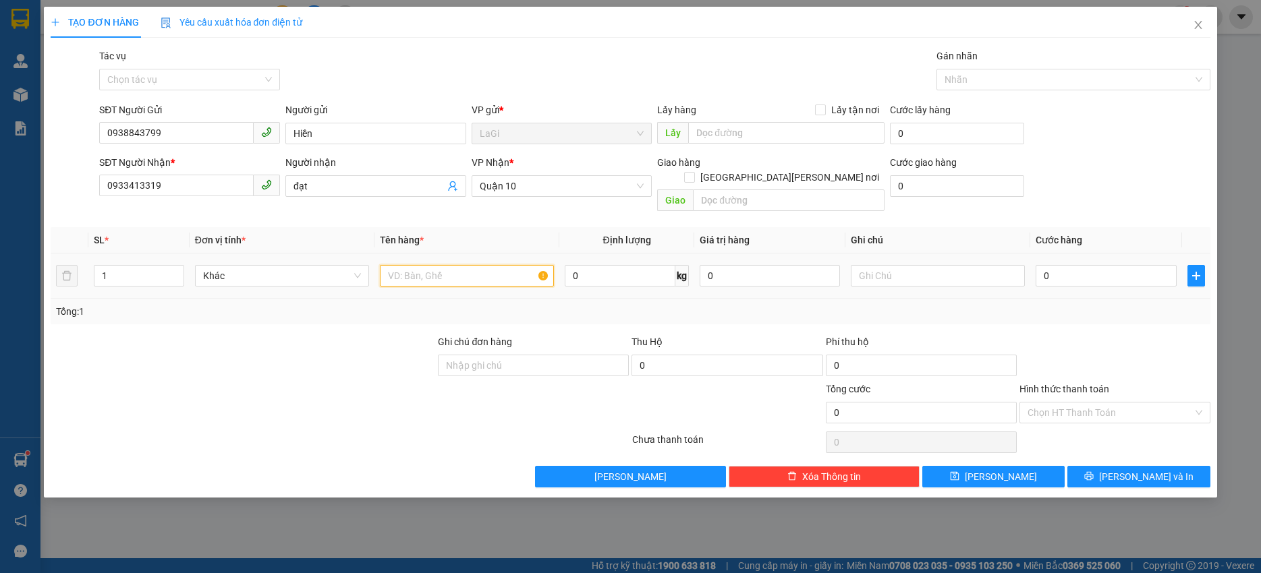
click at [504, 265] on input "text" at bounding box center [467, 276] width 174 height 22
click at [183, 187] on input "0933413319" at bounding box center [176, 186] width 154 height 22
type input "0349517619"
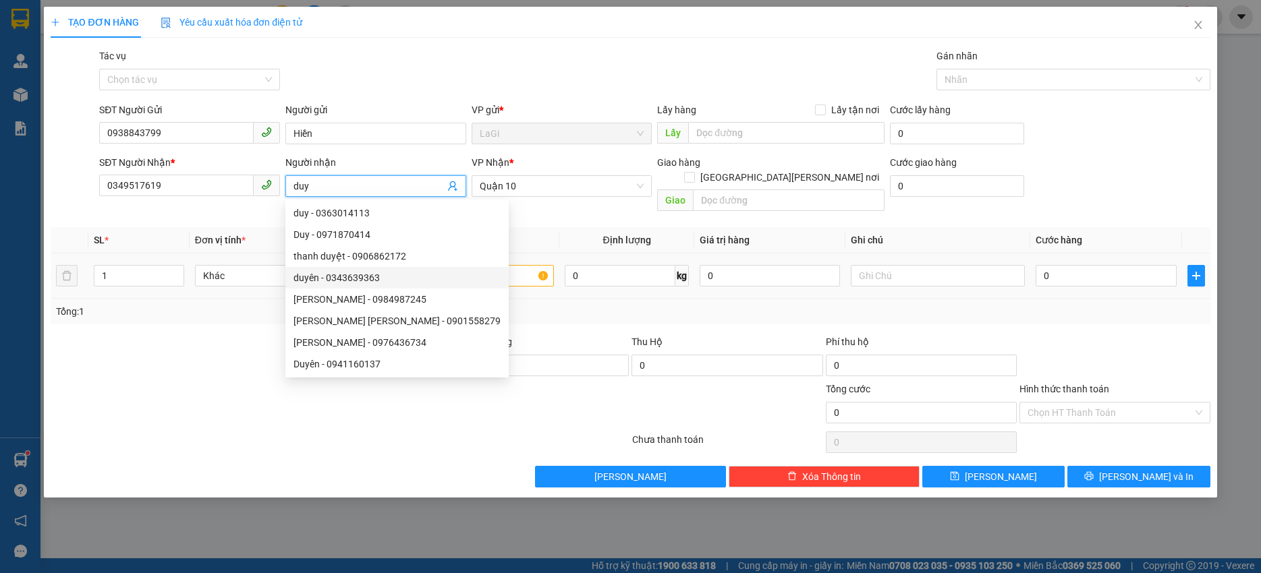
type input "duy"
click at [530, 265] on input "text" at bounding box center [467, 276] width 174 height 22
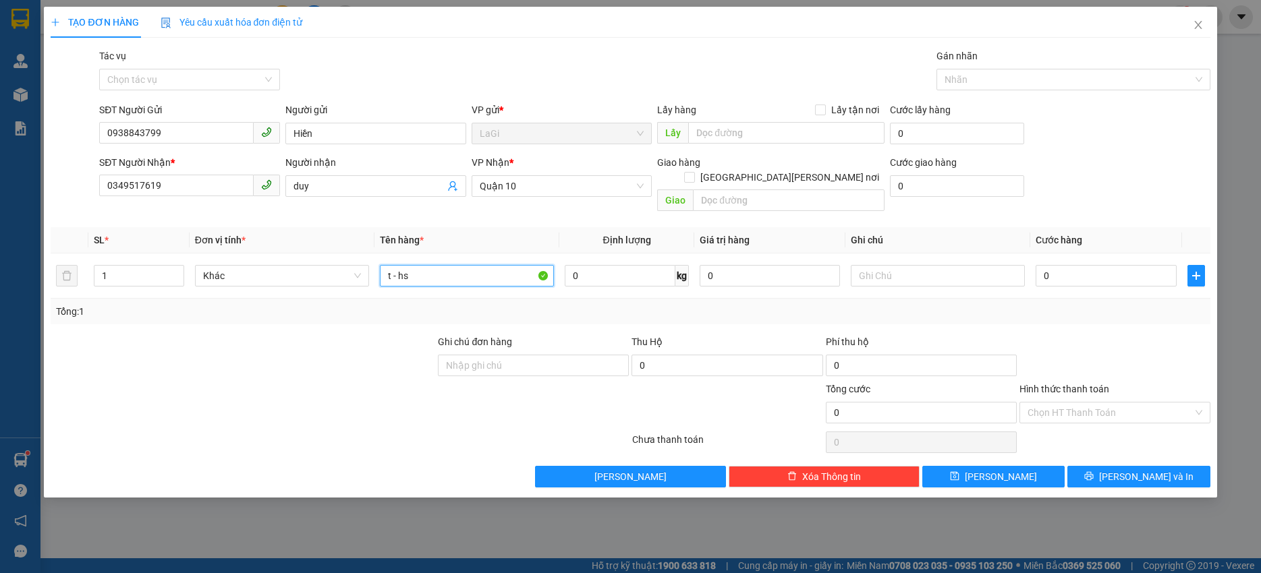
type input "t - hs"
type input "5.5"
type input "40"
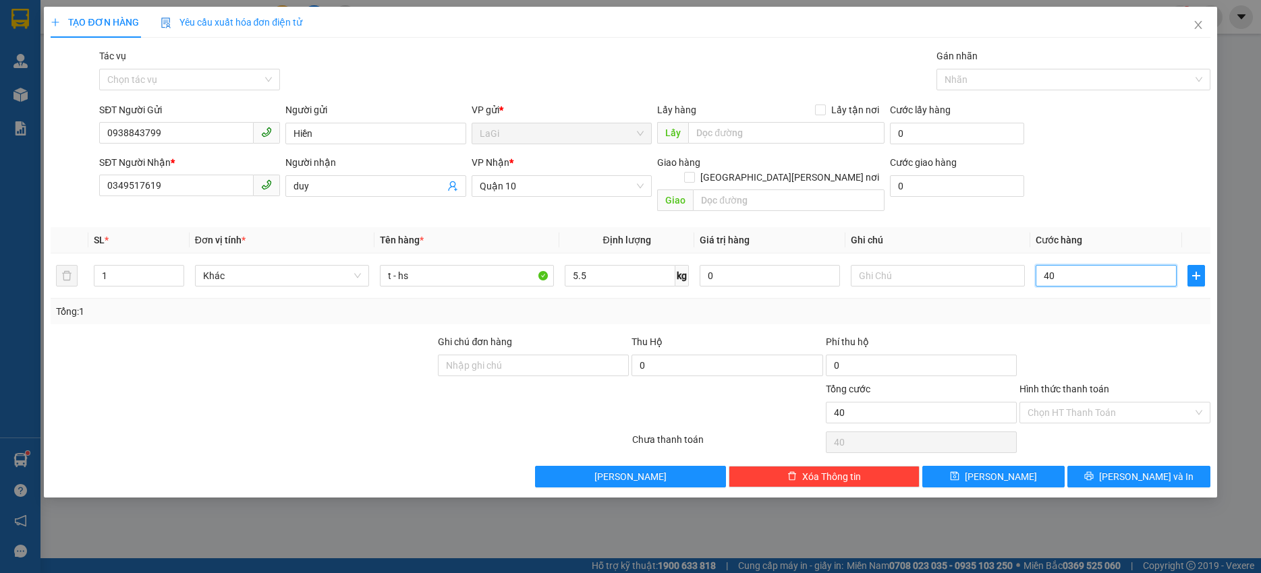
type input "400"
type input "4.000"
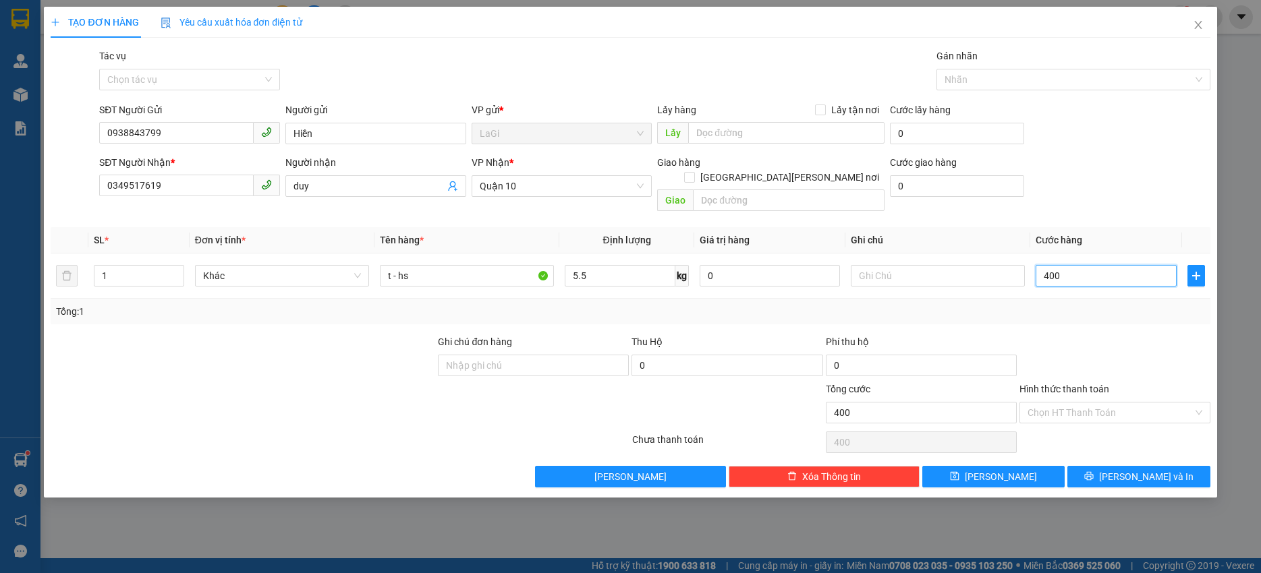
type input "4.000"
type input "40.000"
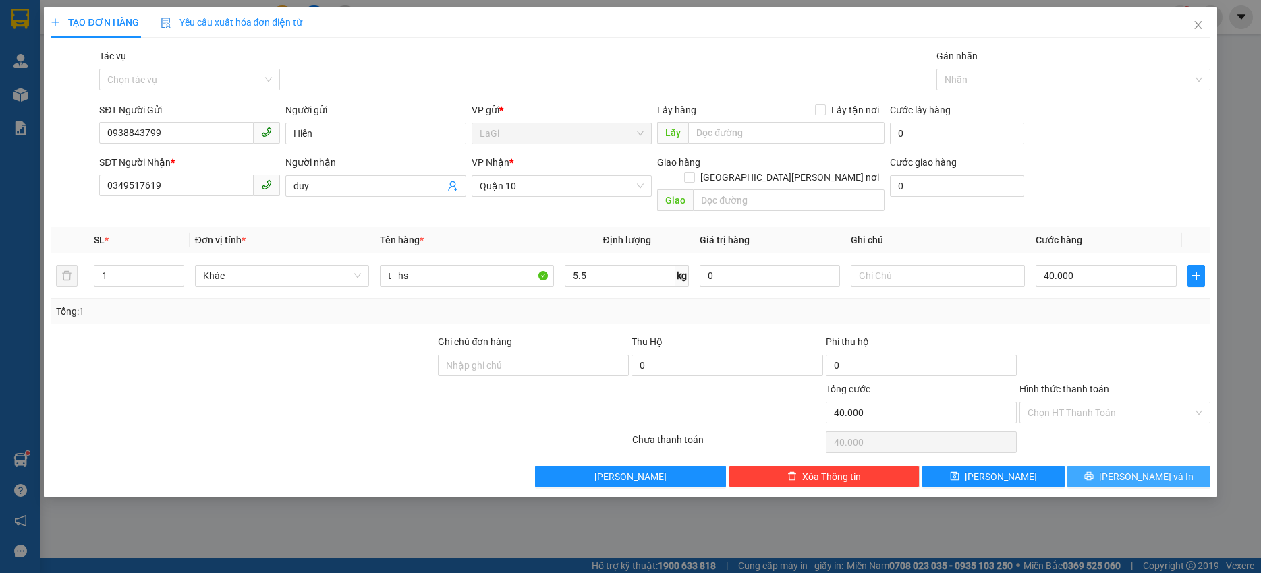
click at [1130, 469] on span "Lưu và In" at bounding box center [1146, 476] width 94 height 15
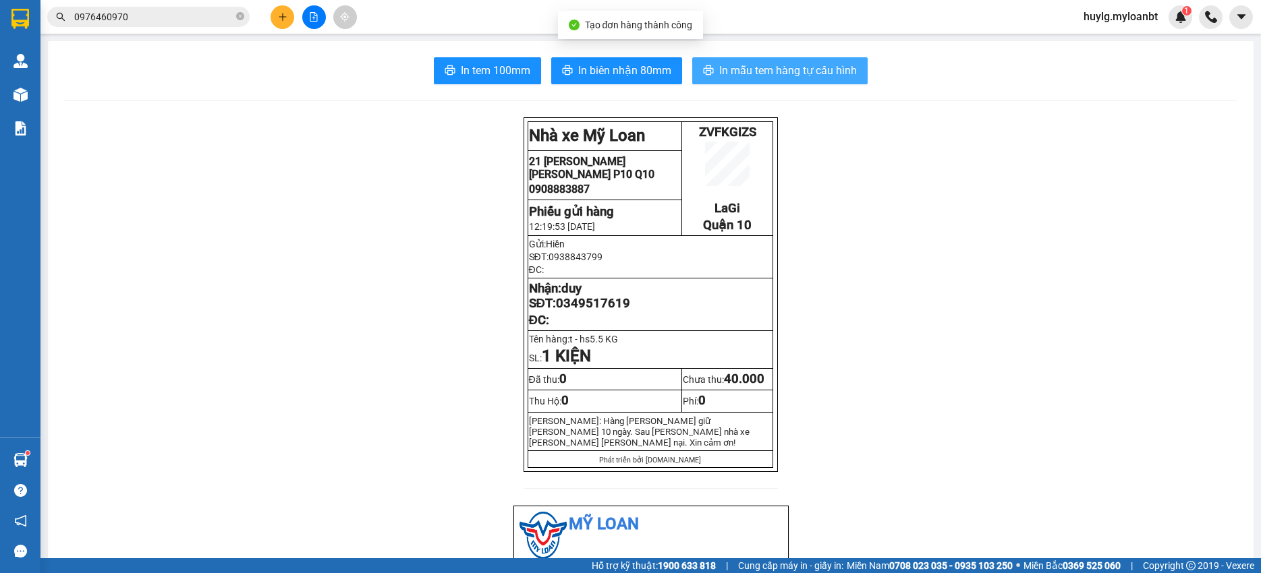
click at [728, 70] on span "In mẫu tem hàng tự cấu hình" at bounding box center [788, 70] width 138 height 17
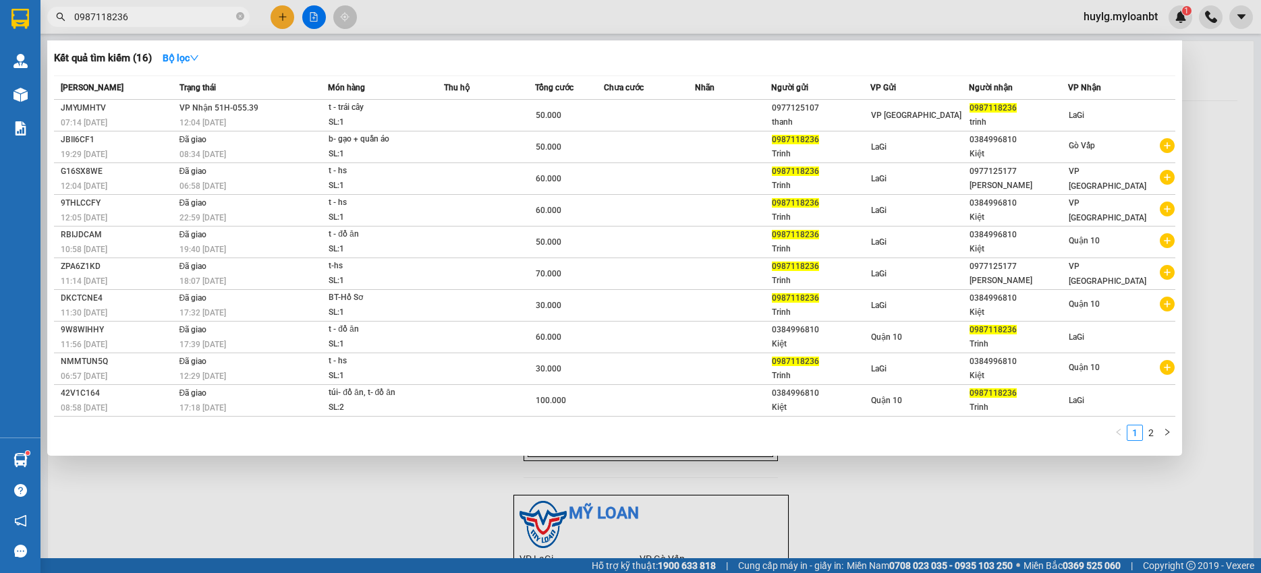
click at [161, 22] on input "0987118236" at bounding box center [153, 16] width 159 height 15
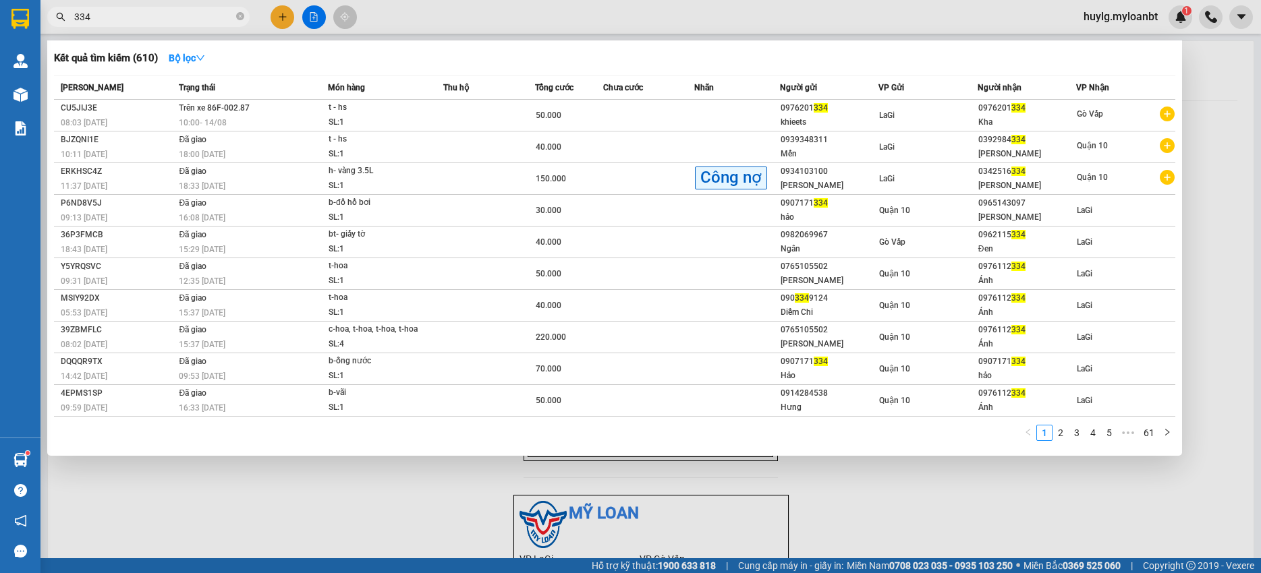
type input "334"
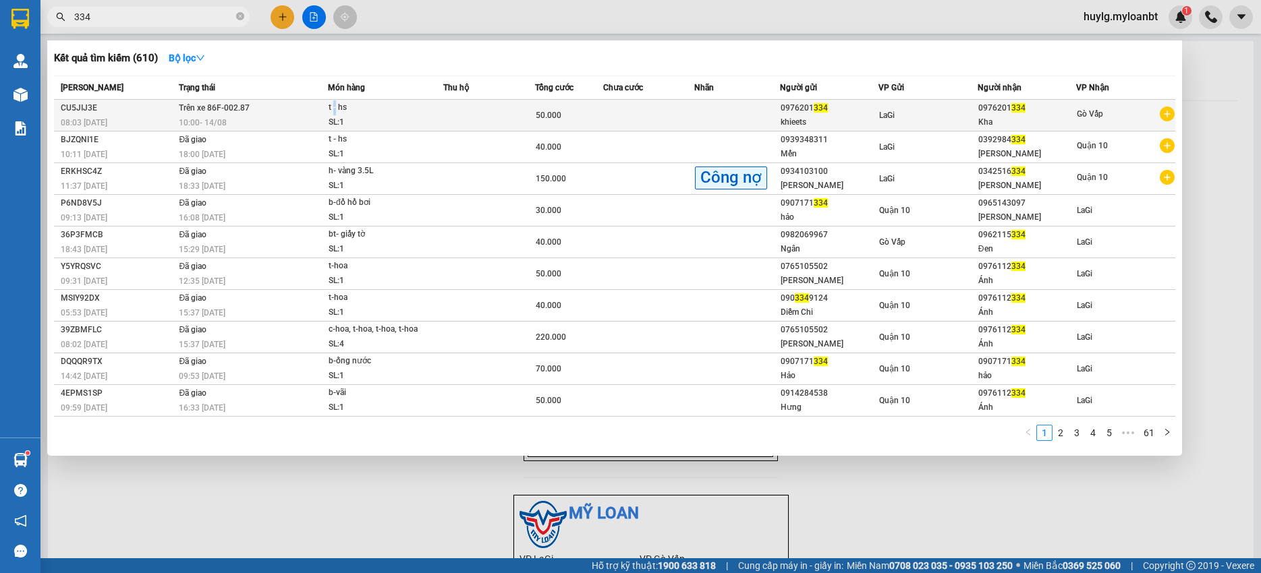
click at [337, 106] on div "t - hs" at bounding box center [378, 107] width 101 height 15
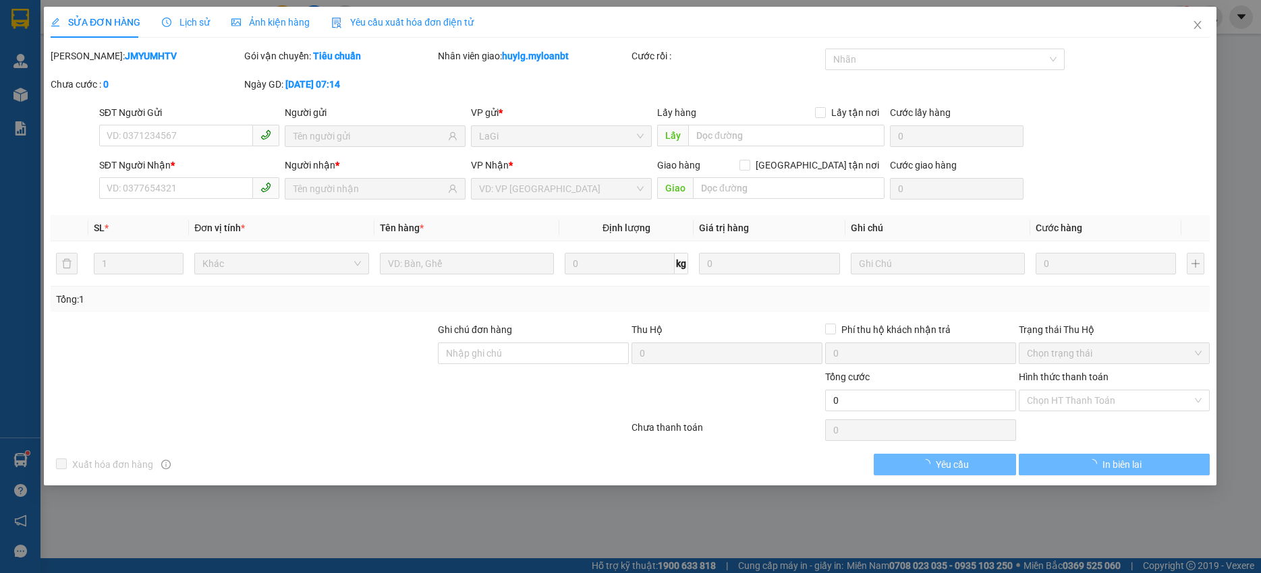
type input "0976201334"
type input "50.000"
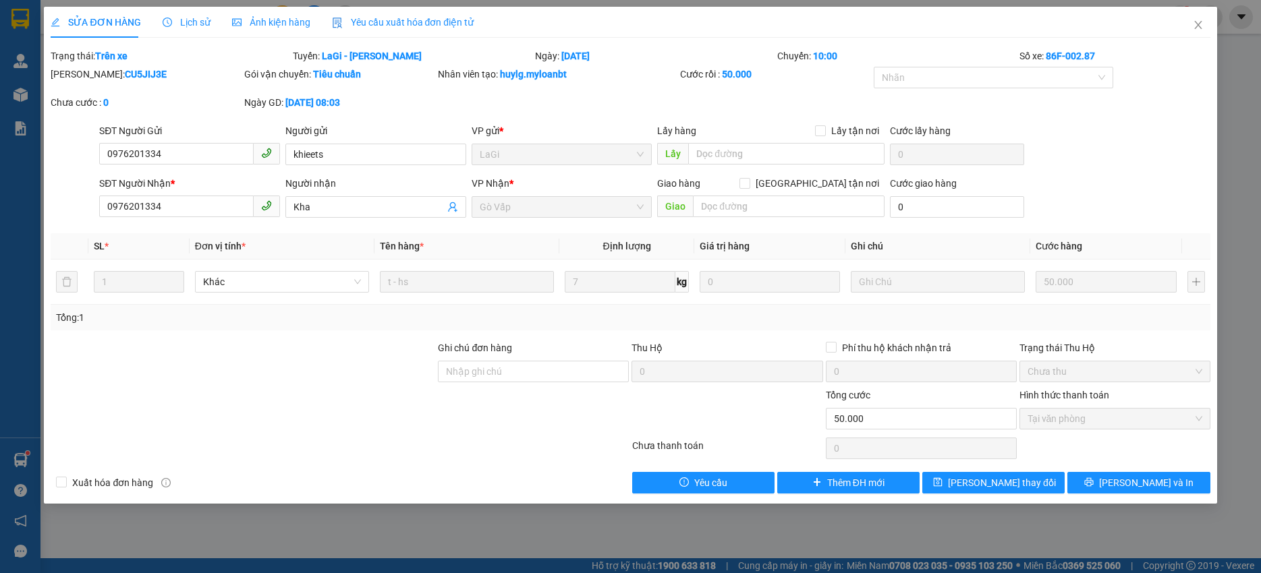
click at [183, 22] on span "Lịch sử" at bounding box center [187, 22] width 48 height 11
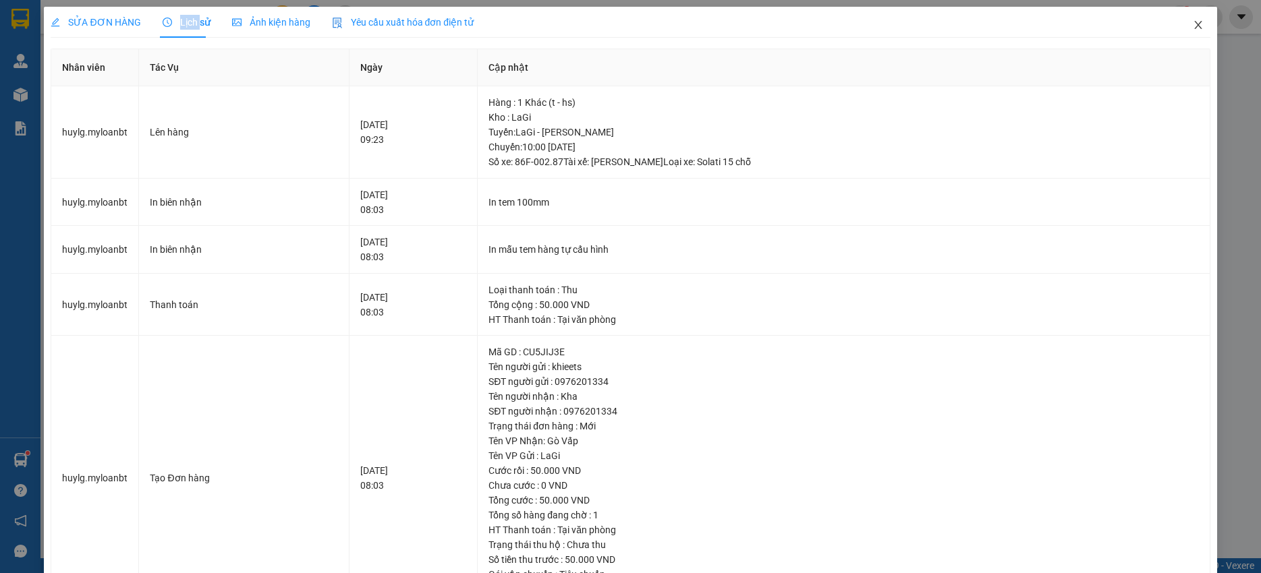
click at [1188, 33] on span "Close" at bounding box center [1198, 26] width 38 height 38
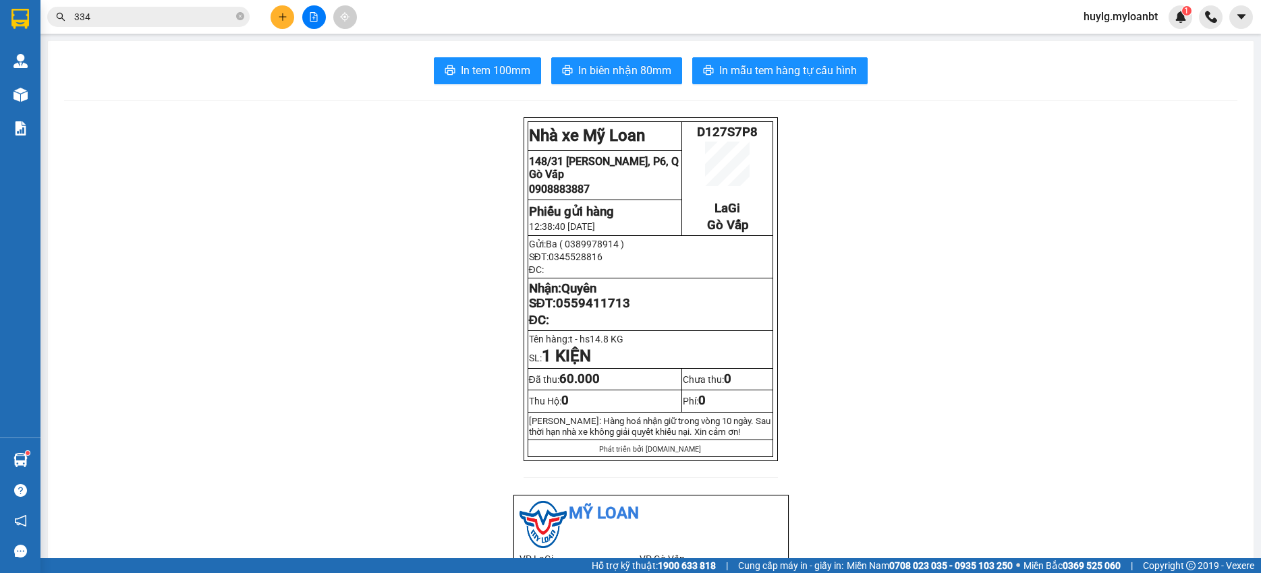
click at [144, 18] on input "334" at bounding box center [153, 16] width 159 height 15
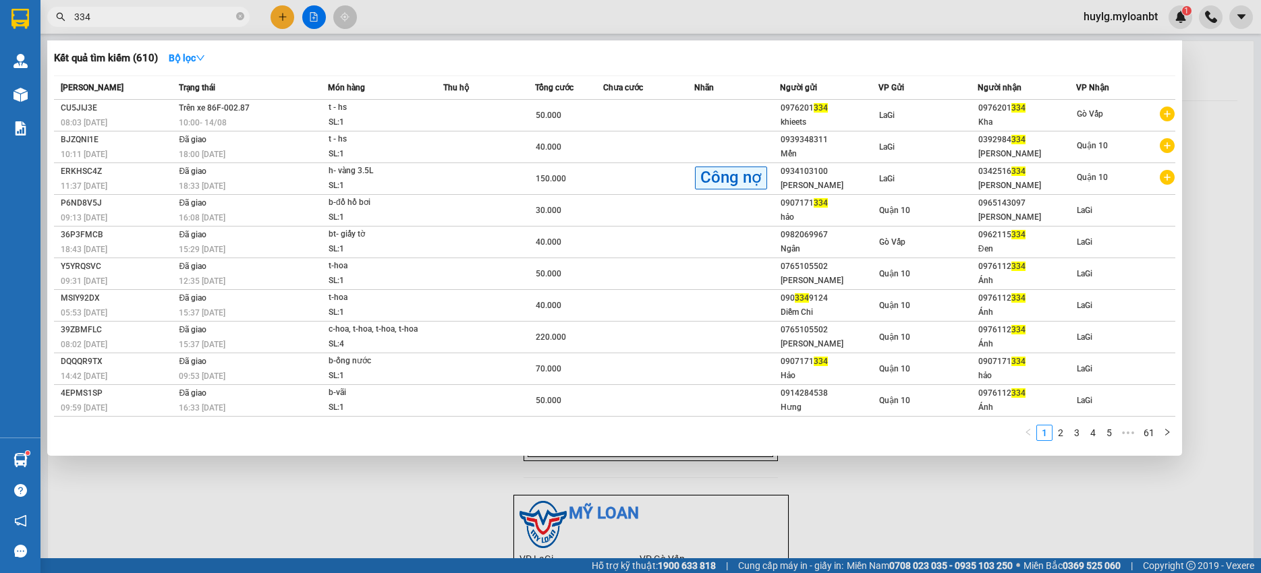
click at [144, 18] on input "334" at bounding box center [153, 16] width 159 height 15
paste input "0982645655"
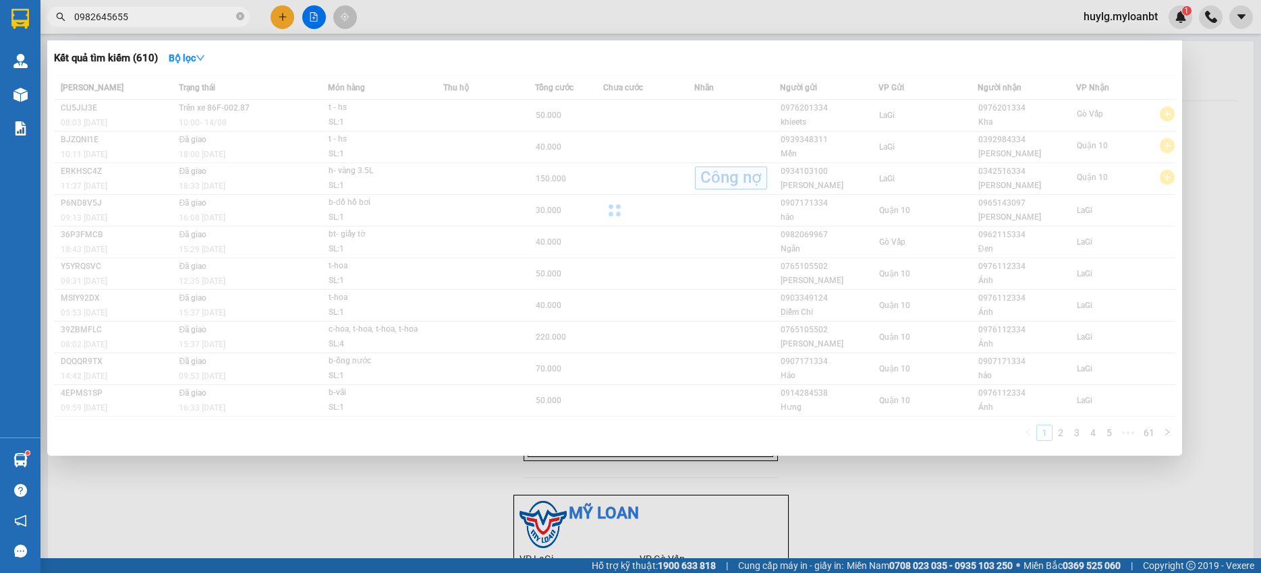
type input "0982645655"
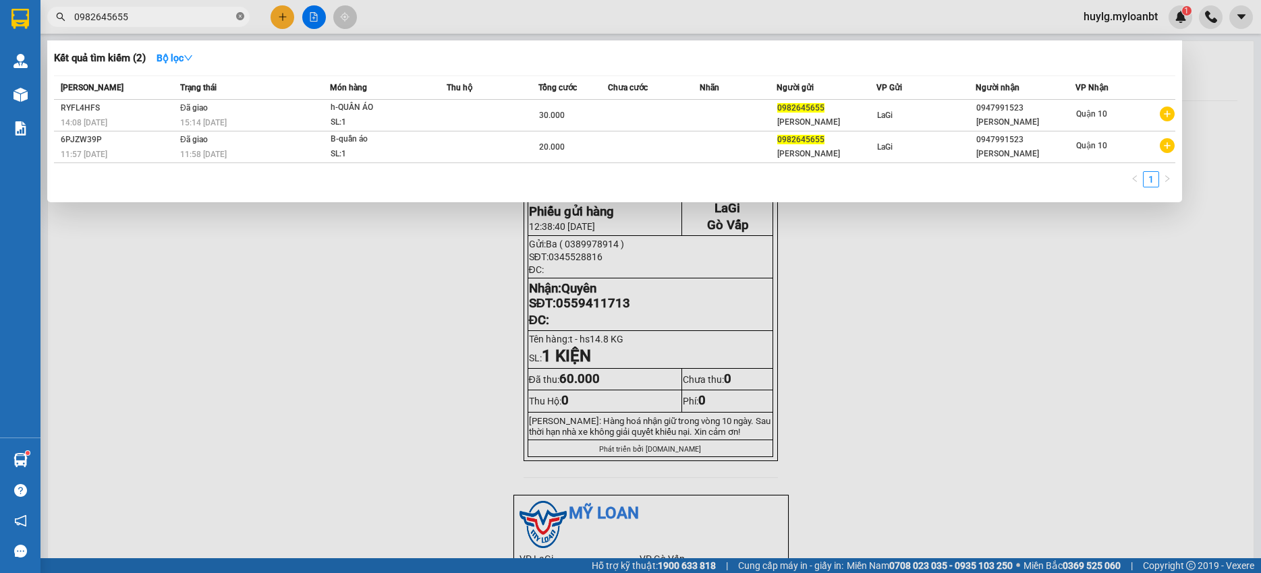
click at [242, 18] on icon "close-circle" at bounding box center [240, 16] width 8 height 8
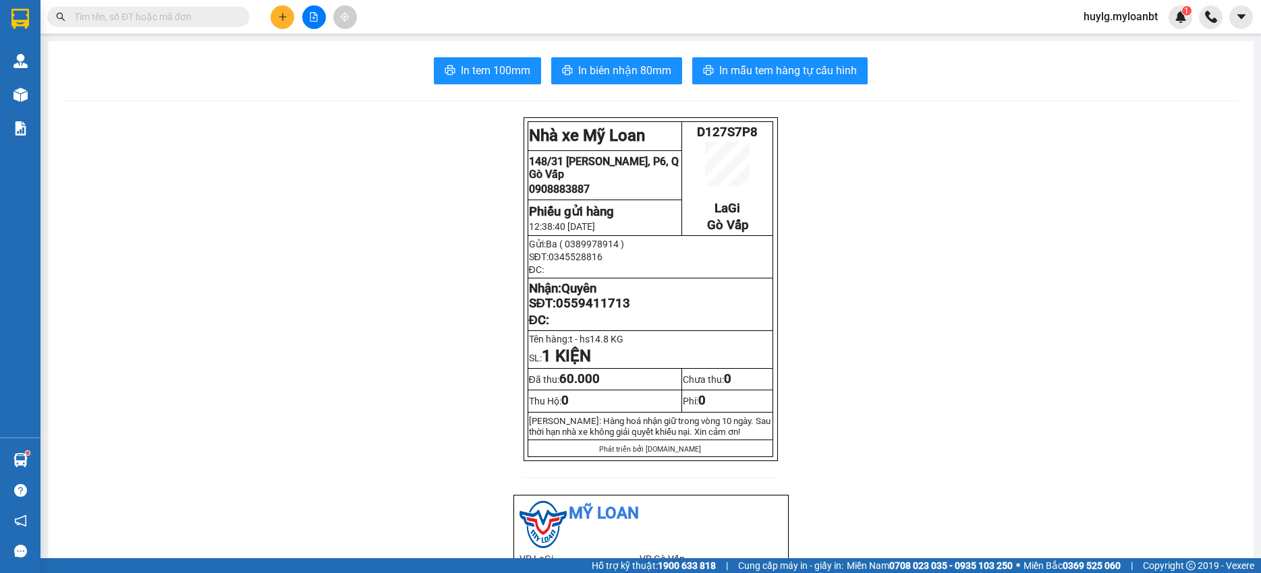
click at [157, 16] on input "text" at bounding box center [153, 16] width 159 height 15
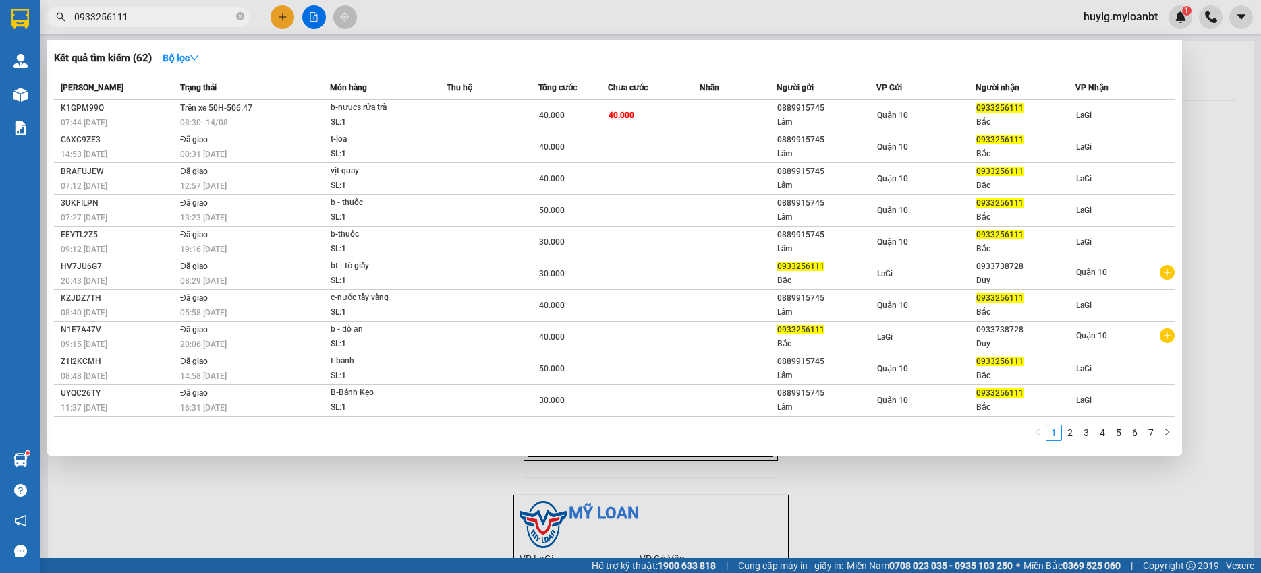
type input "0933256111"
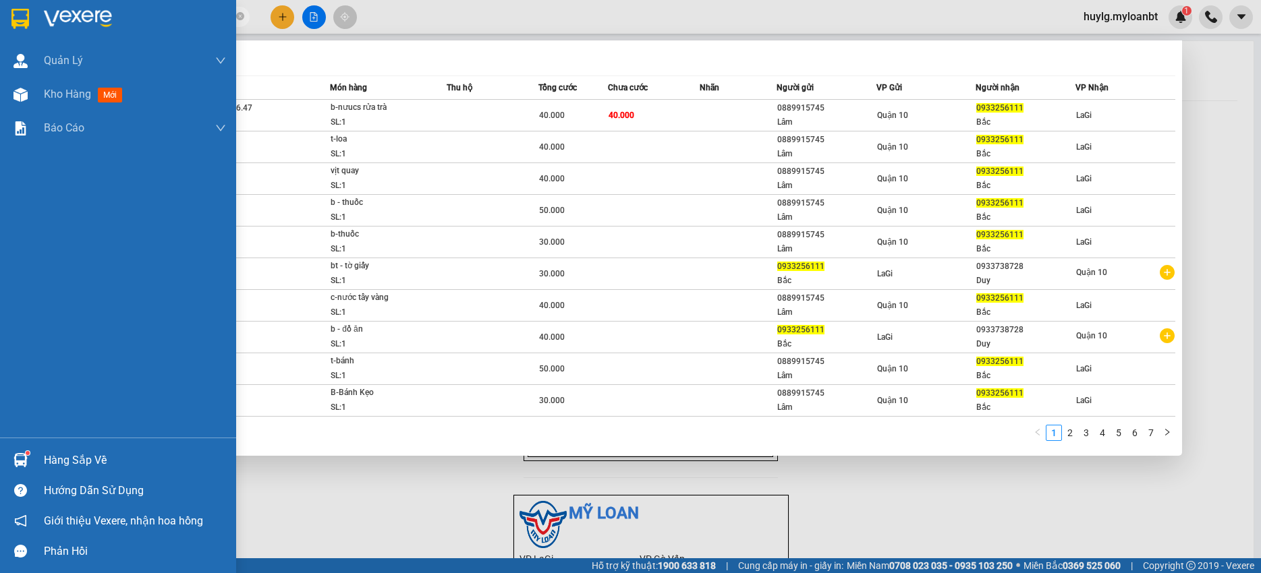
click at [28, 467] on div at bounding box center [21, 461] width 24 height 24
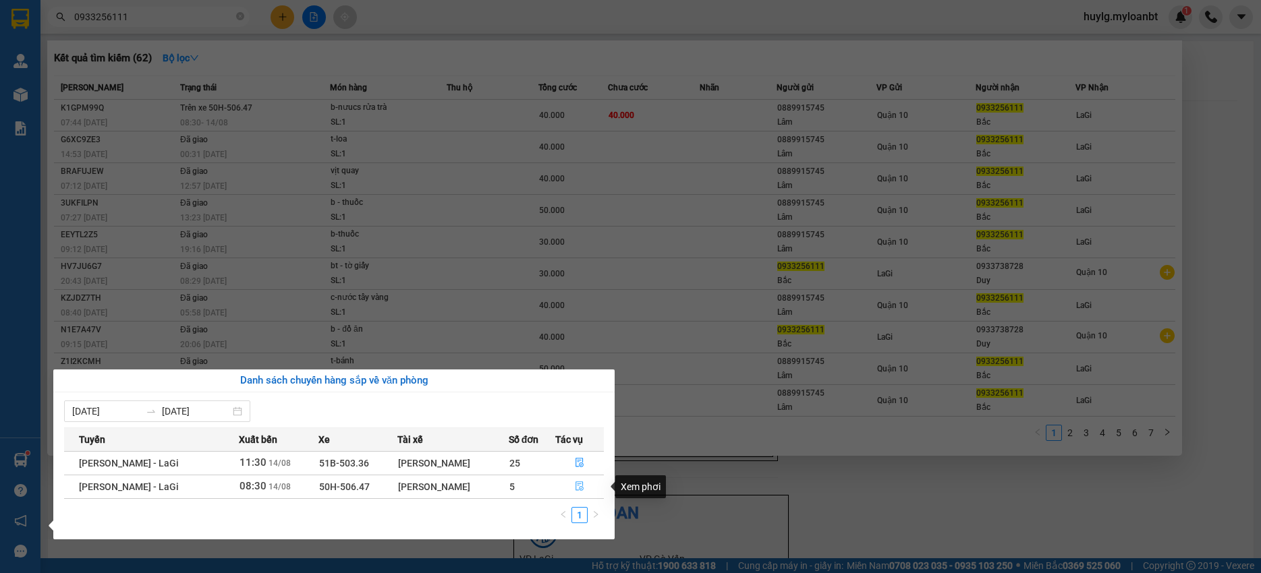
click at [573, 482] on button "button" at bounding box center [580, 487] width 48 height 22
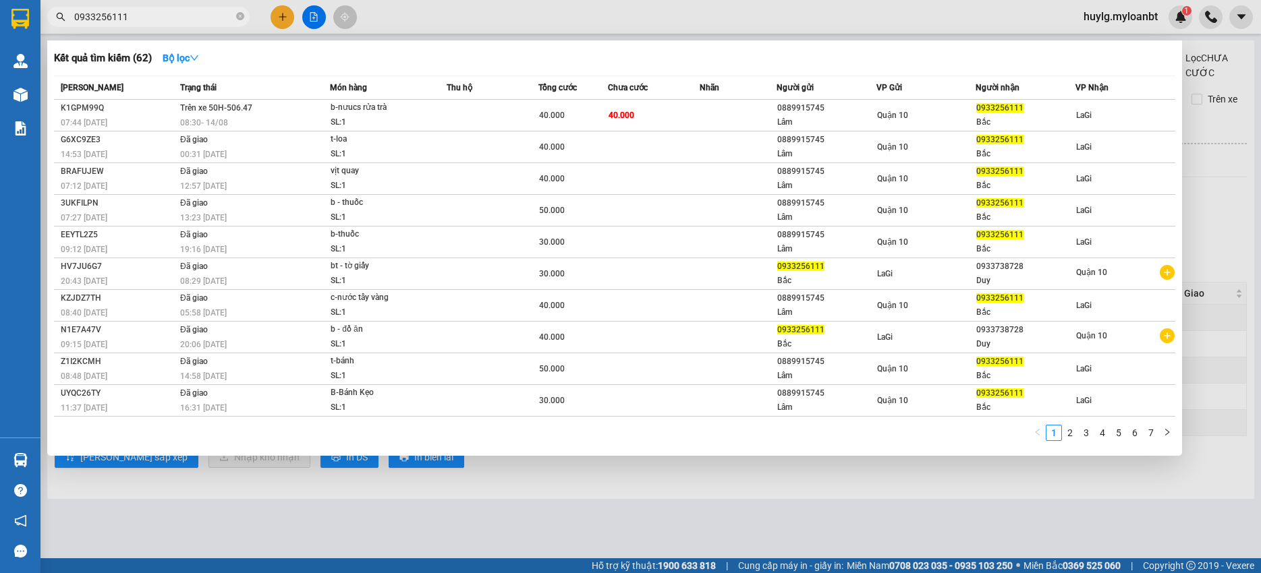
click at [503, 496] on div at bounding box center [630, 286] width 1261 height 573
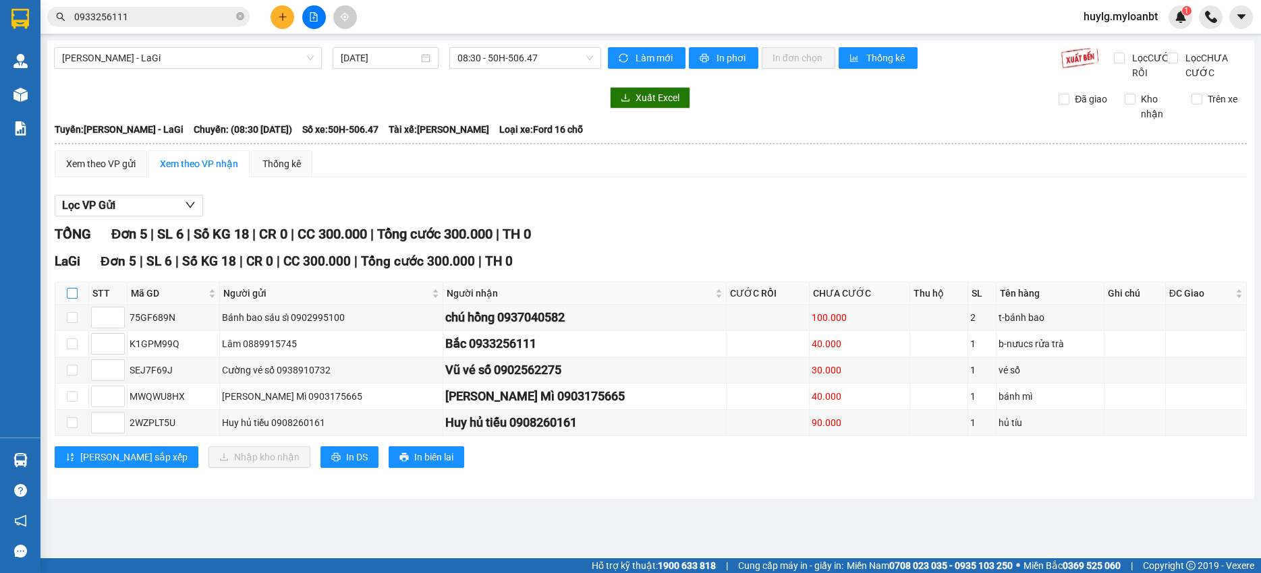
click at [72, 299] on input "checkbox" at bounding box center [72, 293] width 11 height 11
checkbox input "true"
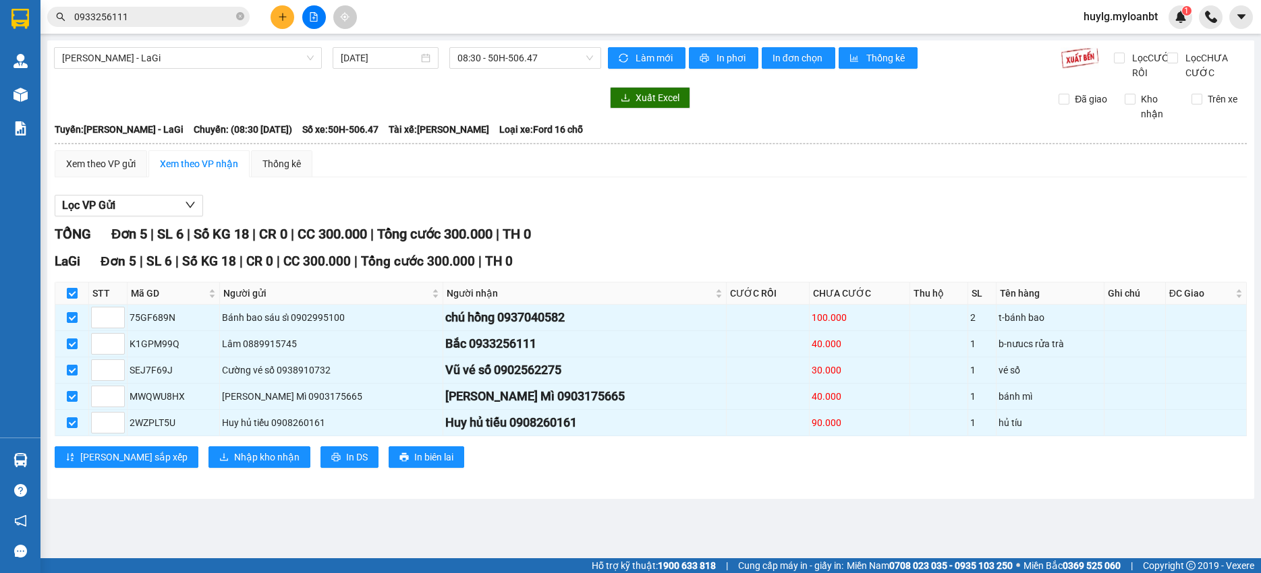
checkbox input "true"
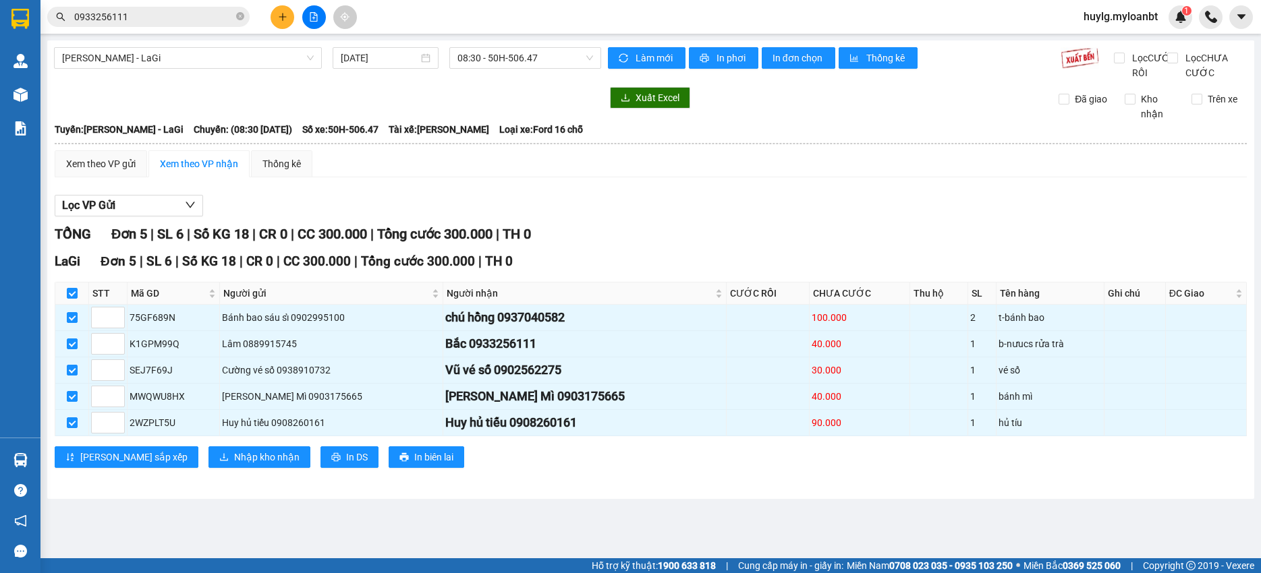
click at [202, 478] on div "LaGi Đơn 5 | SL 6 | Số KG 18 | CR 0 | CC 300.000 | Tổng cước 300.000 | TH 0 STT…" at bounding box center [651, 365] width 1192 height 227
click at [234, 465] on span "Nhập kho nhận" at bounding box center [266, 457] width 65 height 15
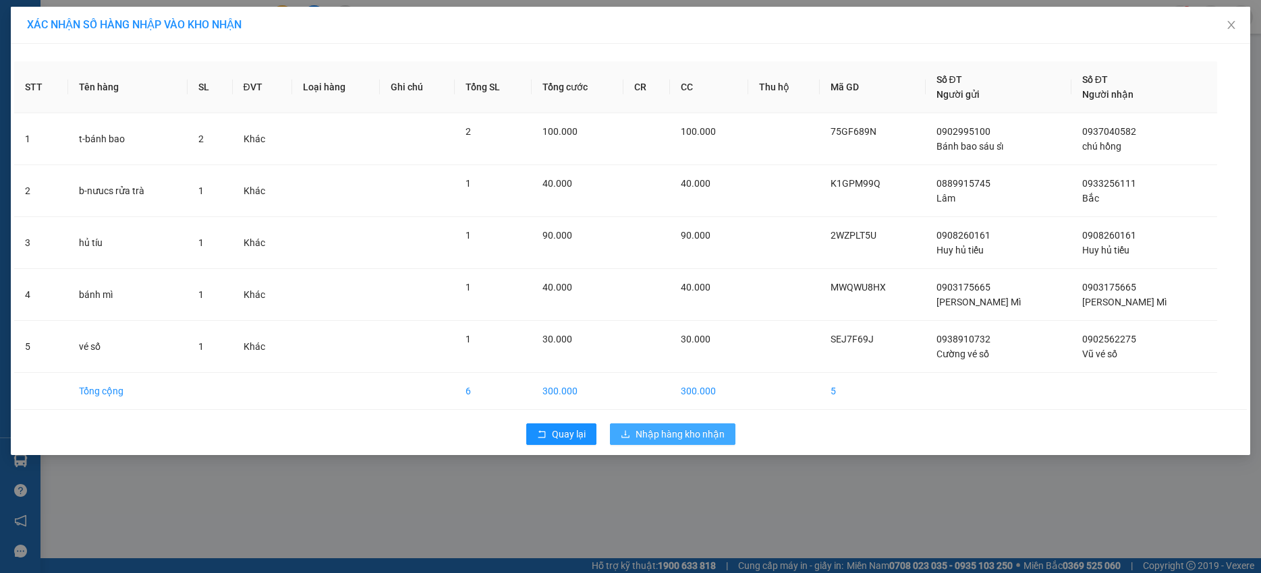
click at [664, 426] on button "Nhập hàng kho nhận" at bounding box center [672, 435] width 125 height 22
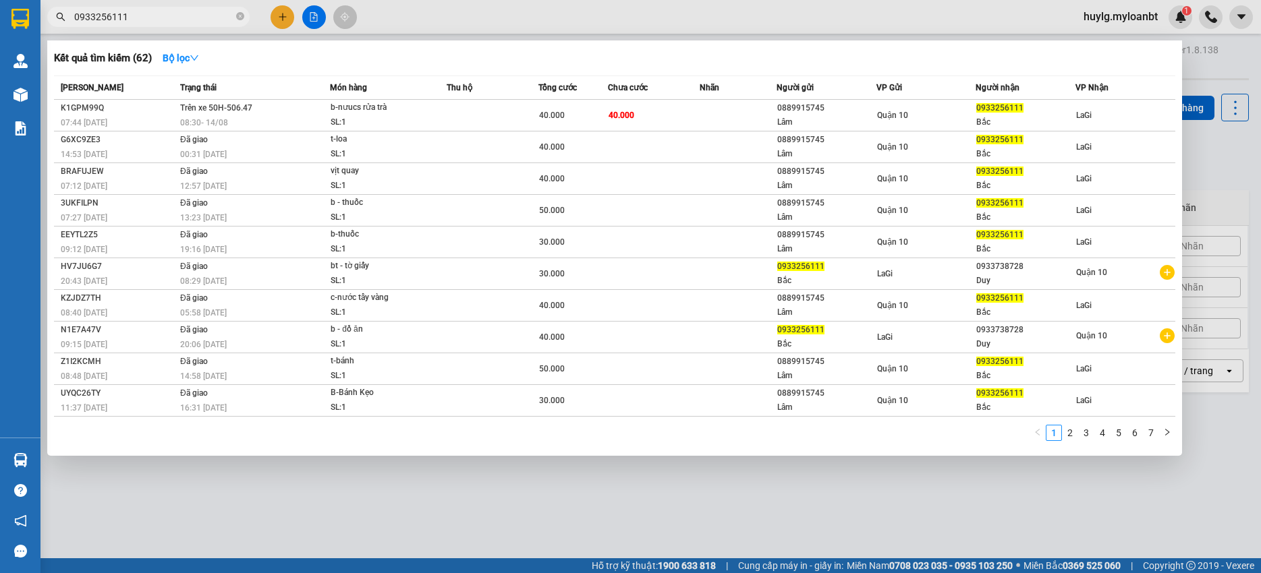
click at [173, 15] on input "0933256111" at bounding box center [153, 16] width 159 height 15
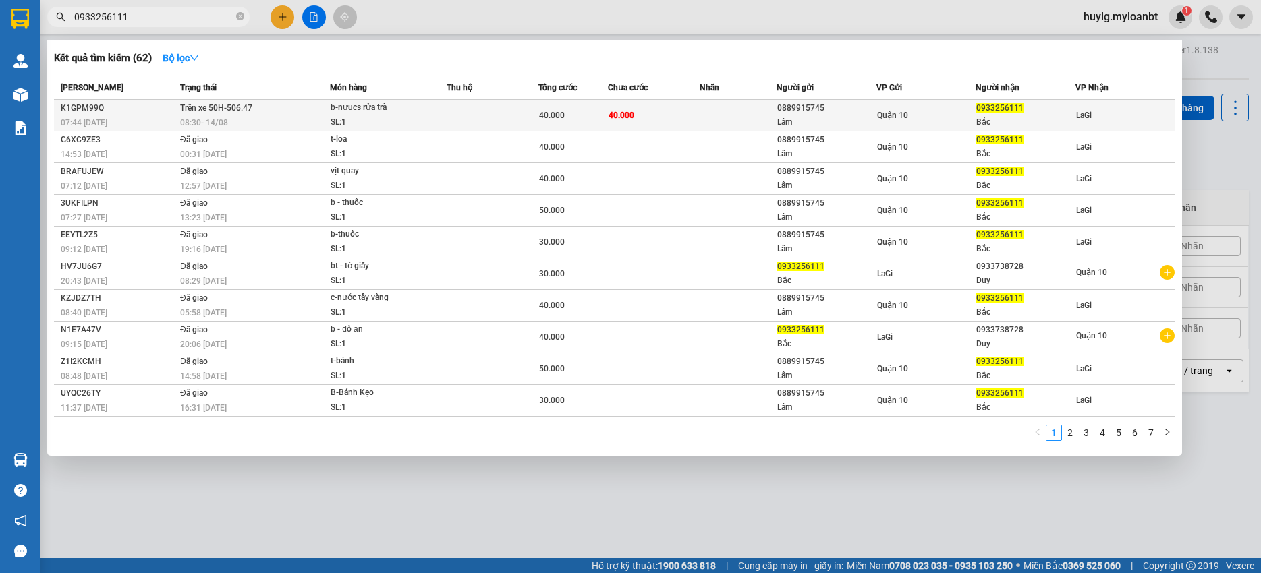
click at [812, 107] on div "0889915745" at bounding box center [826, 108] width 98 height 14
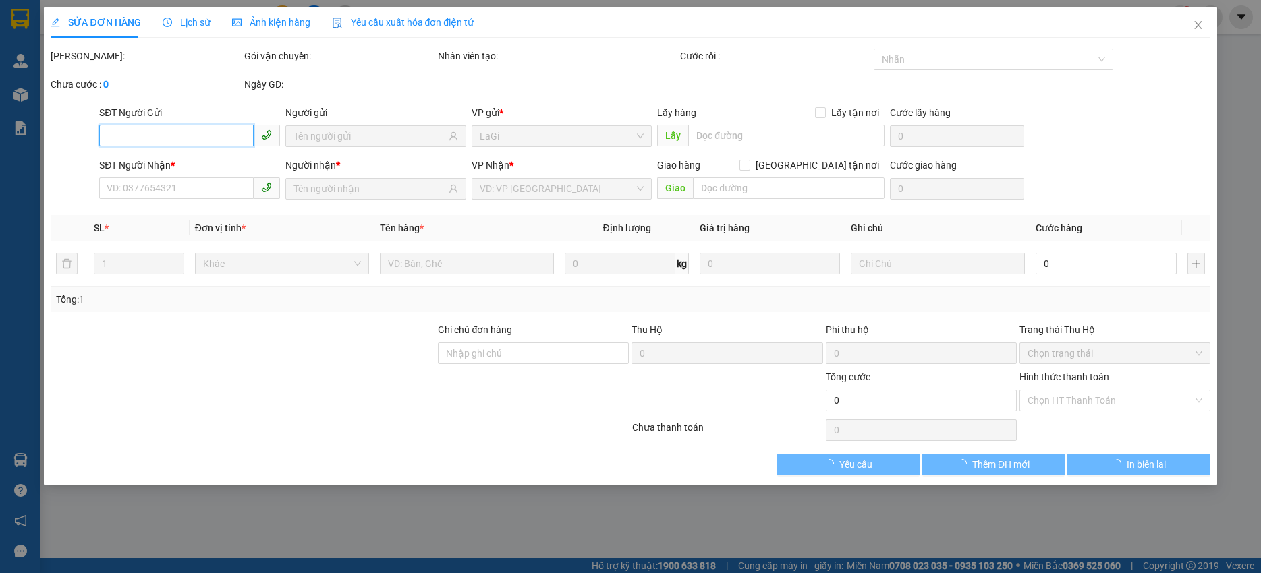
type input "0889915745"
type input "Lâm"
type input "0933256111"
type input "Bắc"
type input "40.000"
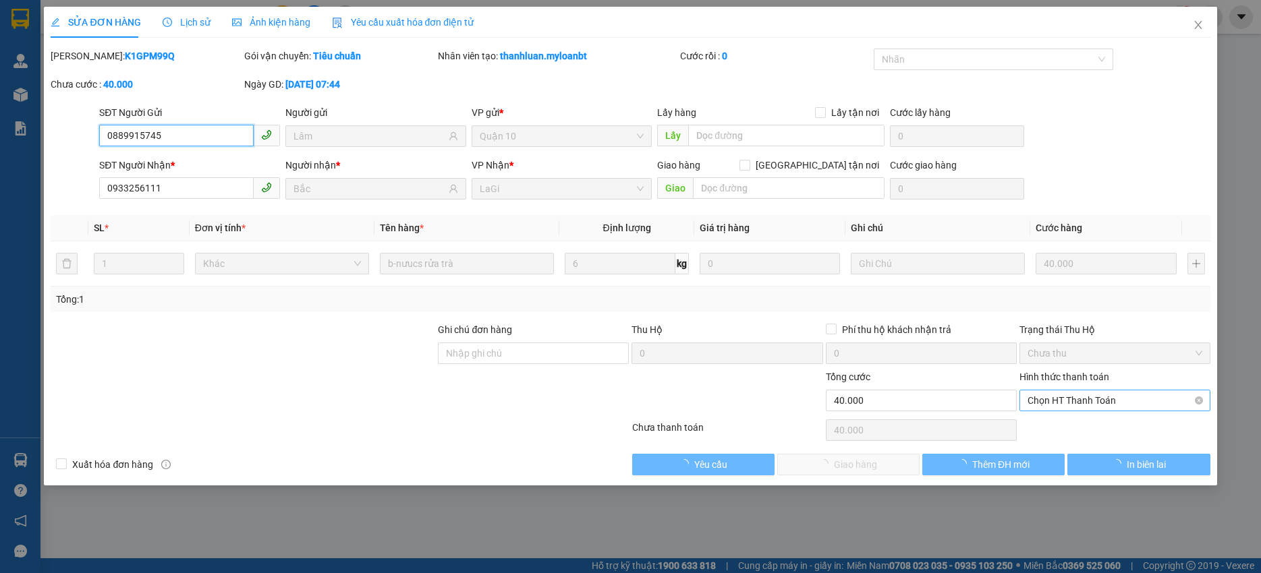
click at [1101, 399] on span "Chọn HT Thanh Toán" at bounding box center [1114, 401] width 175 height 20
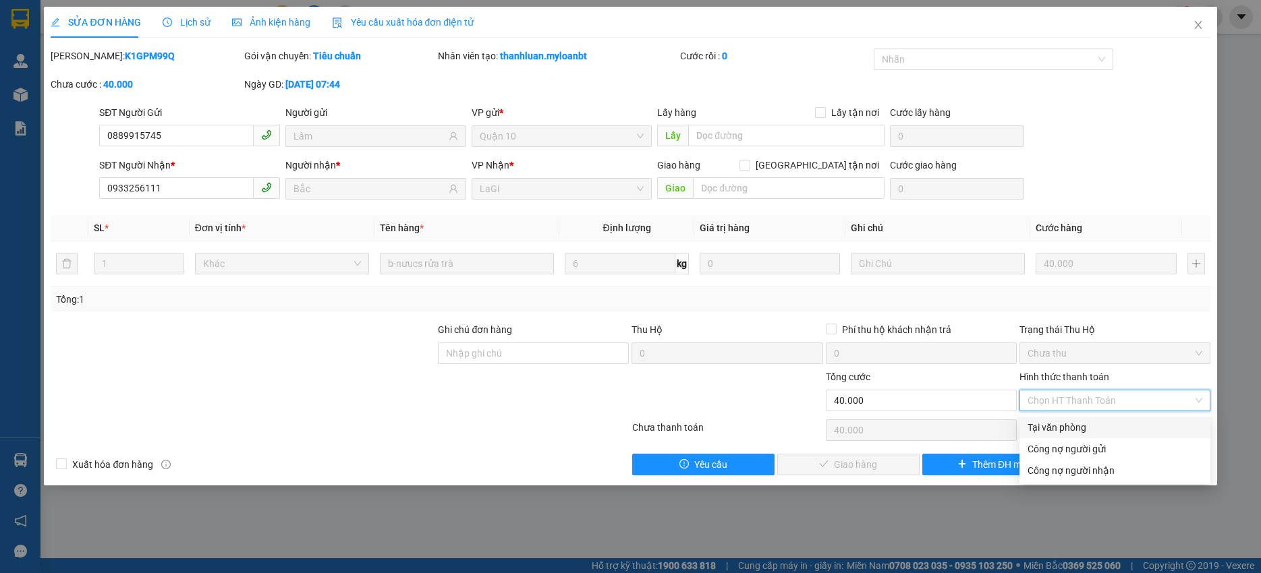
click at [1069, 423] on div "Tại văn phòng" at bounding box center [1114, 427] width 175 height 15
type input "0"
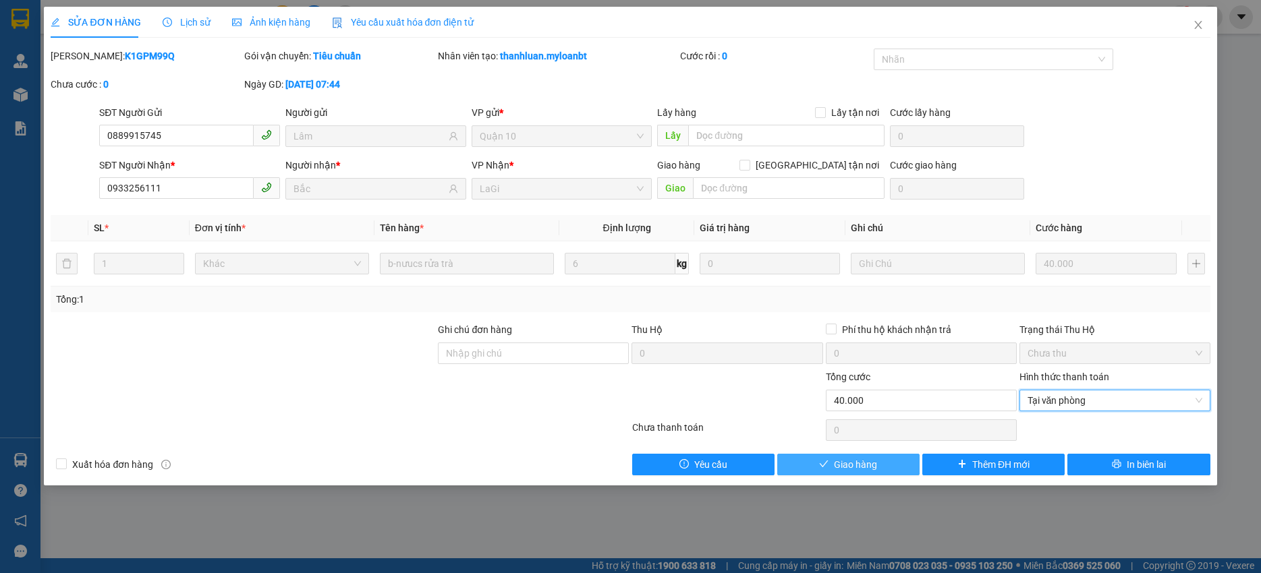
click at [839, 467] on span "Giao hàng" at bounding box center [855, 464] width 43 height 15
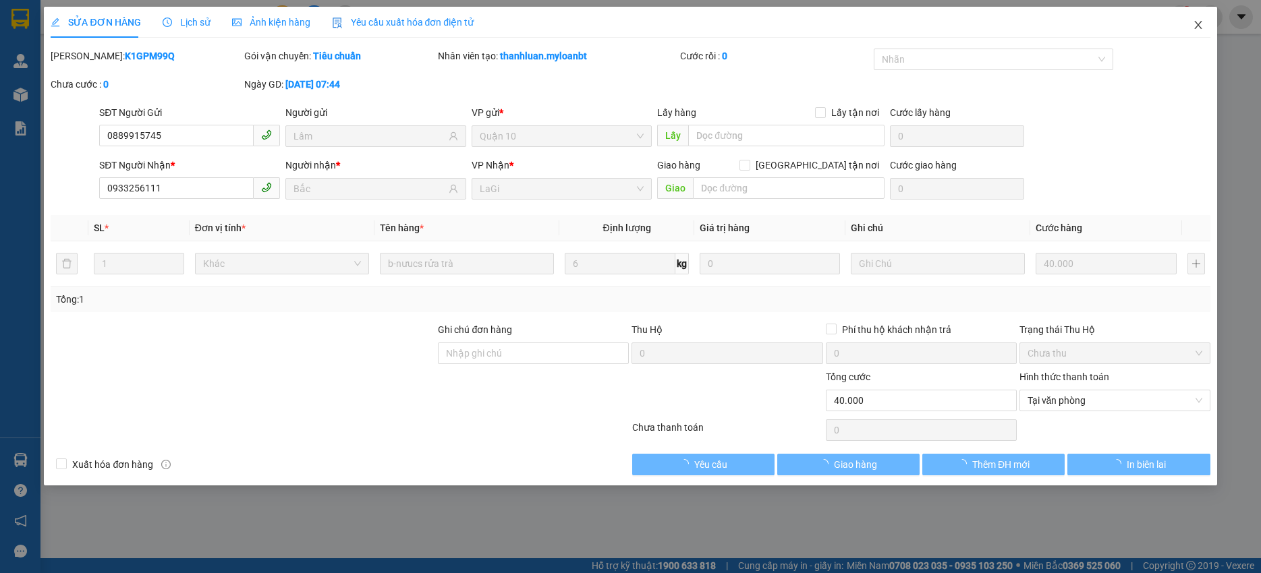
click at [1203, 34] on span "Close" at bounding box center [1198, 26] width 38 height 38
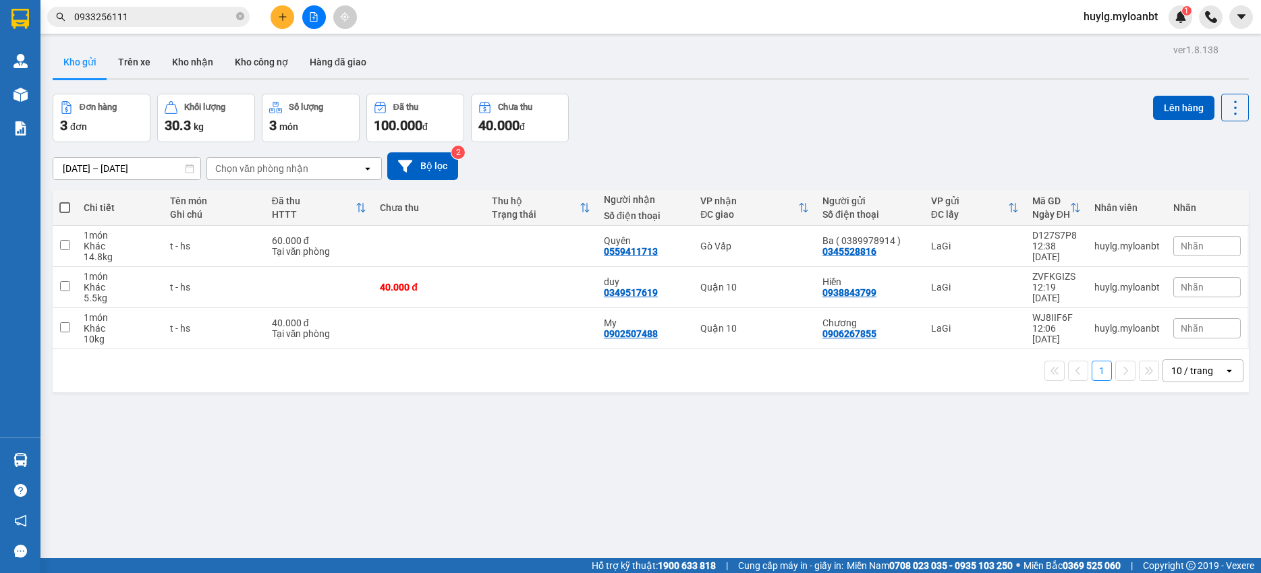
click at [150, 6] on div "Kết quả tìm kiếm ( 62 ) Bộ lọc Mã ĐH Trạng thái Món hàng Thu hộ Tổng cước Chưa …" at bounding box center [131, 17] width 263 height 24
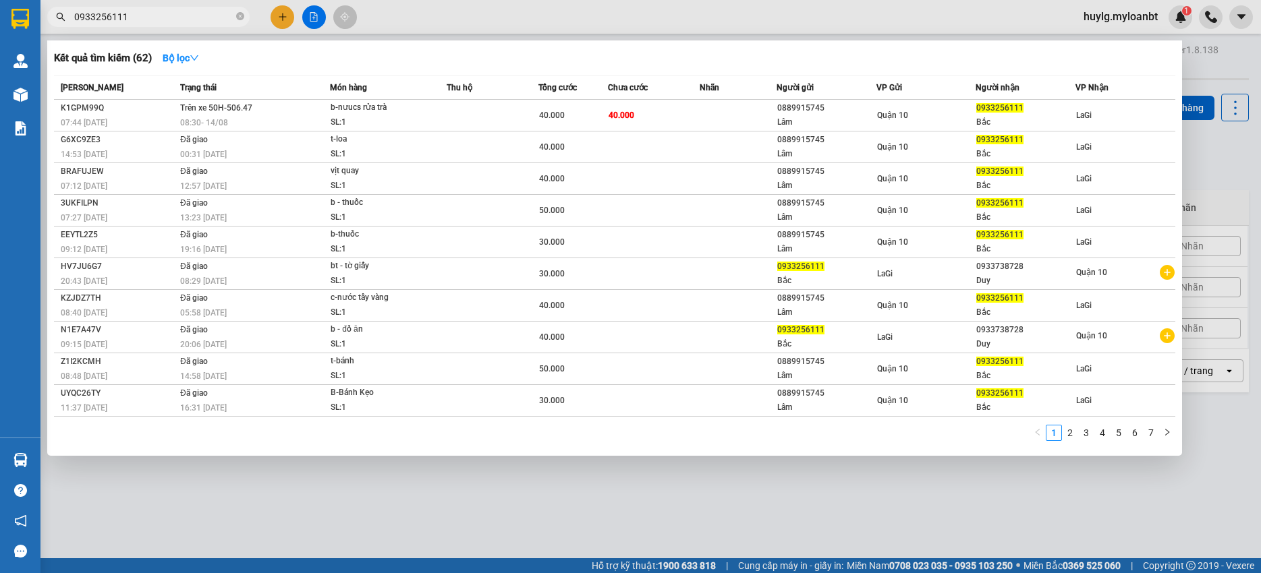
click at [151, 11] on input "0933256111" at bounding box center [153, 16] width 159 height 15
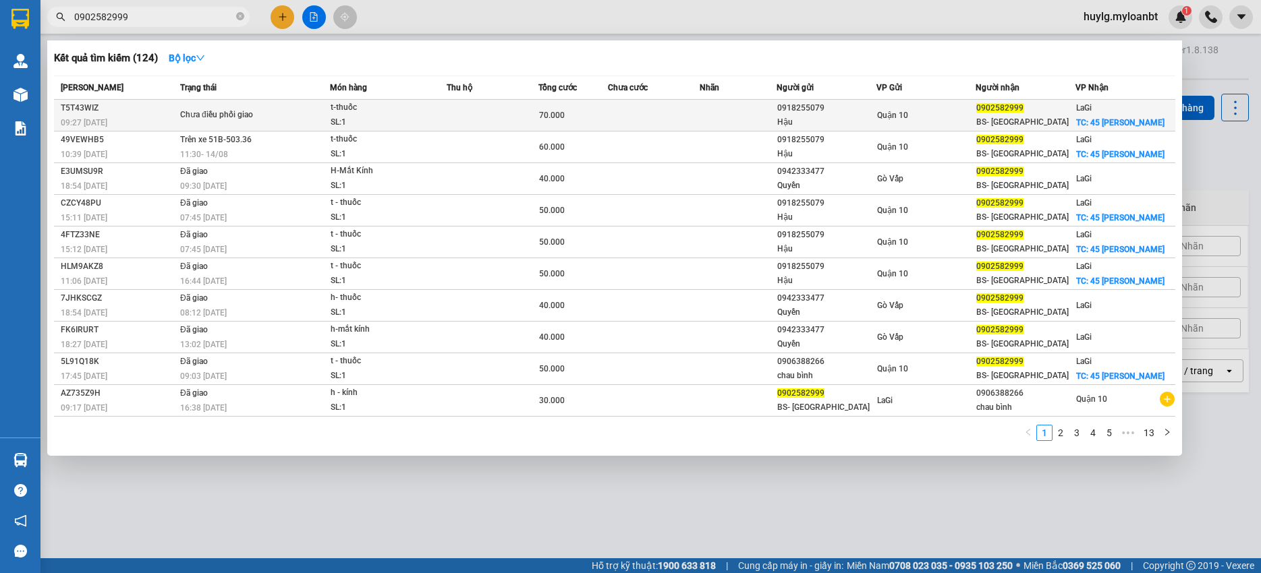
type input "0902582999"
click at [612, 110] on td at bounding box center [654, 116] width 92 height 32
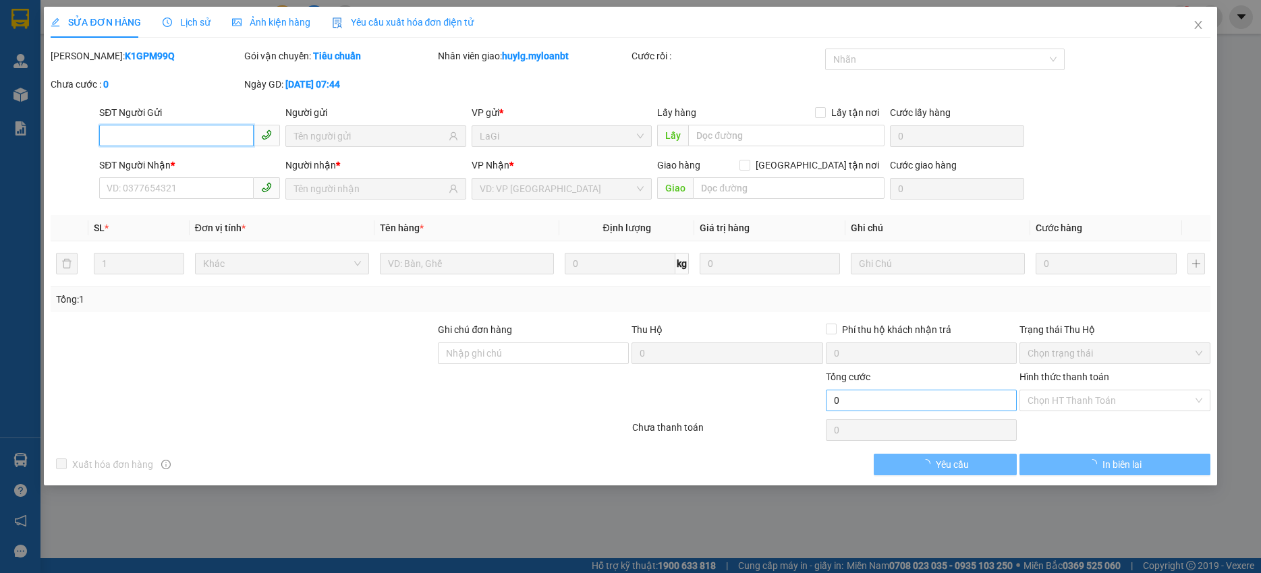
type input "0918255079"
type input "Hậu"
type input "0902582999"
type input "BS- [GEOGRAPHIC_DATA]"
checkbox input "true"
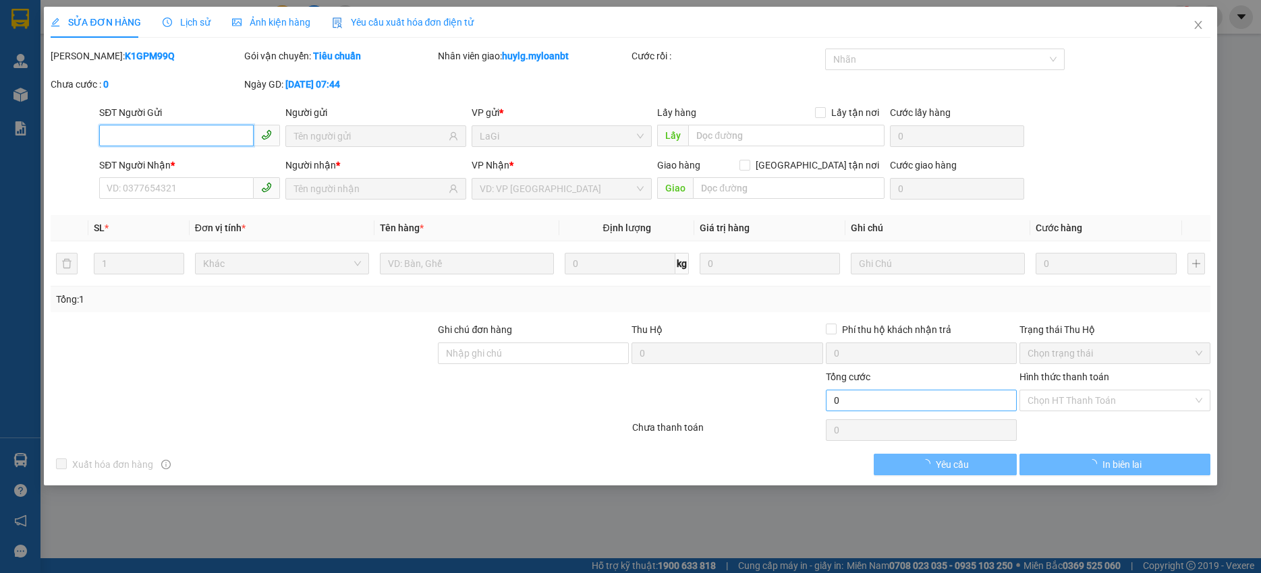
type input "45 [PERSON_NAME]"
type input "70.000"
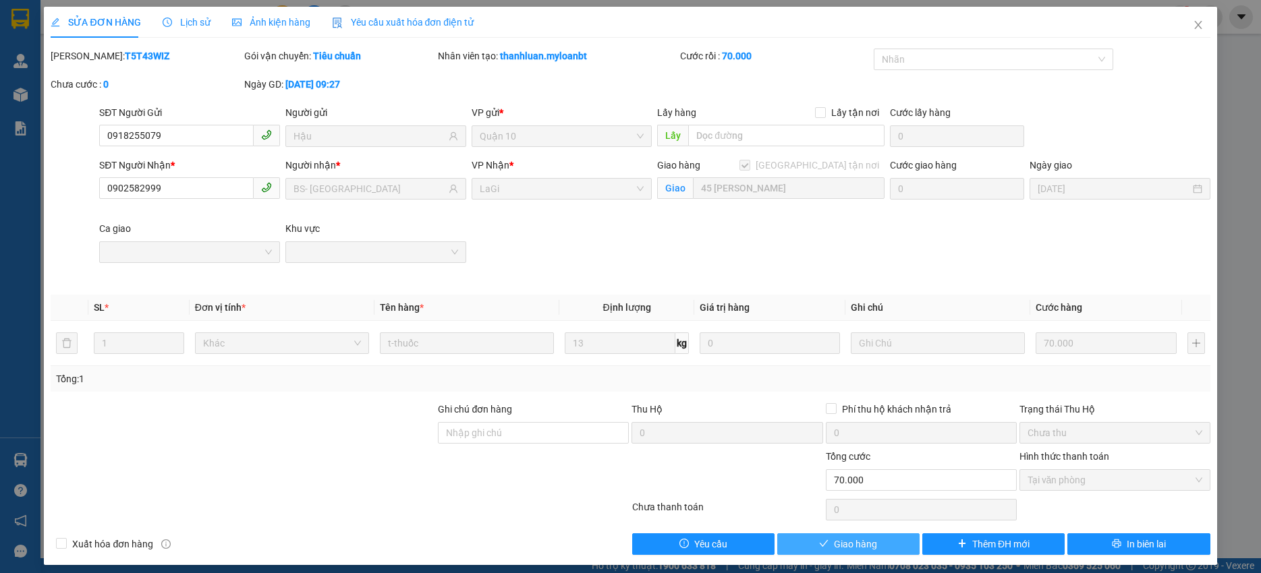
click at [854, 544] on span "Giao hàng" at bounding box center [855, 544] width 43 height 15
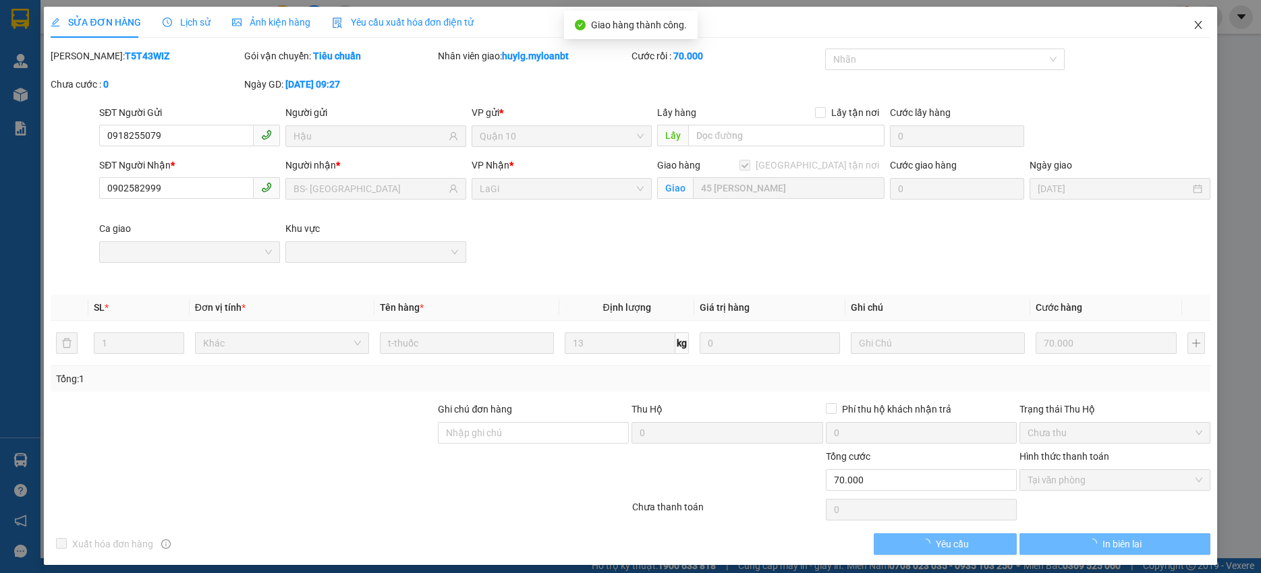
click at [1194, 23] on span "Close" at bounding box center [1198, 26] width 38 height 38
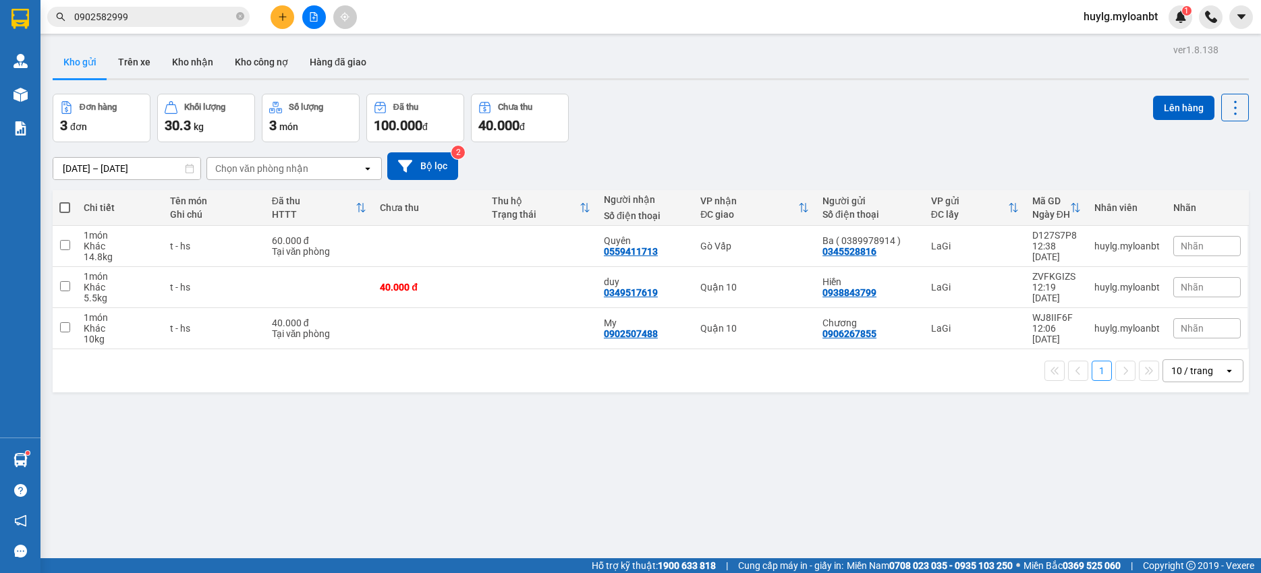
click at [144, 3] on div "Kết quả tìm kiếm ( 124 ) Bộ lọc Mã ĐH Trạng thái Món hàng Thu hộ Tổng cước Chưa…" at bounding box center [630, 17] width 1261 height 34
click at [144, 4] on div "Kết quả tìm kiếm ( 124 ) Bộ lọc Mã ĐH Trạng thái Món hàng Thu hộ Tổng cước Chưa…" at bounding box center [630, 17] width 1261 height 34
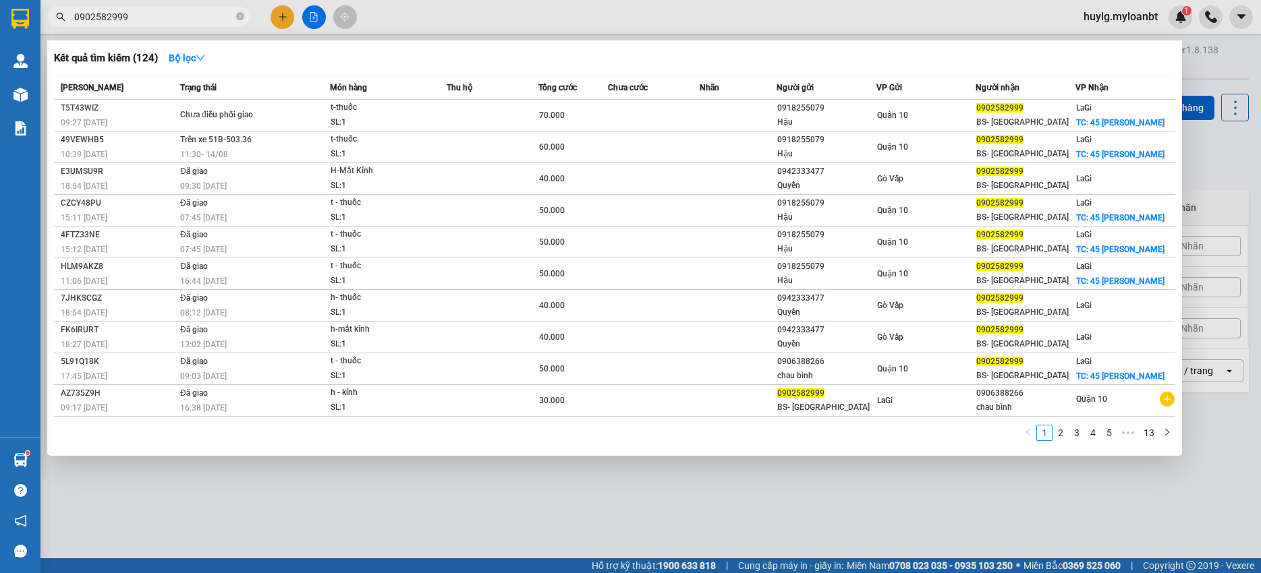
click at [144, 9] on span "0902582999" at bounding box center [148, 17] width 202 height 20
click at [144, 9] on input "0902582999" at bounding box center [153, 16] width 159 height 15
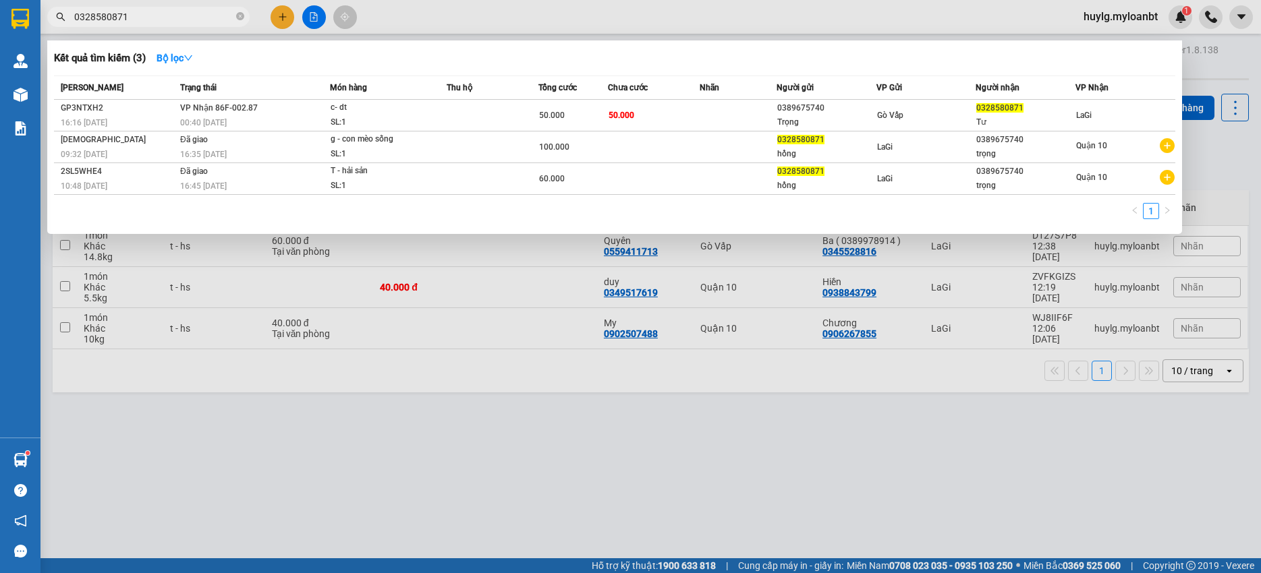
click at [160, 14] on input "0328580871" at bounding box center [153, 16] width 159 height 15
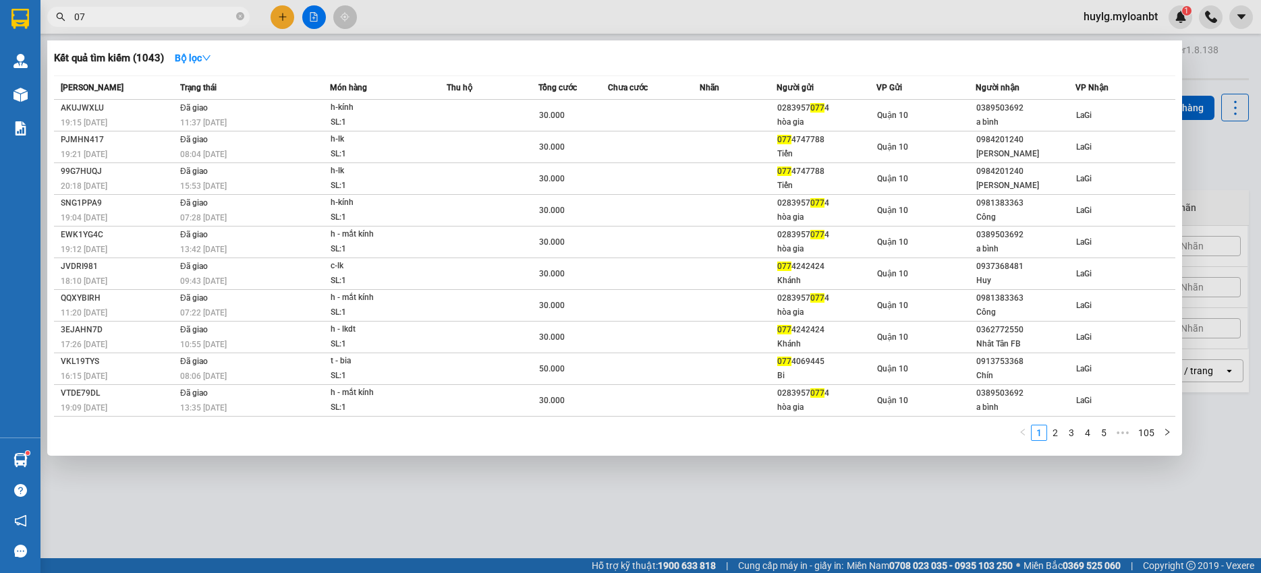
type input "0"
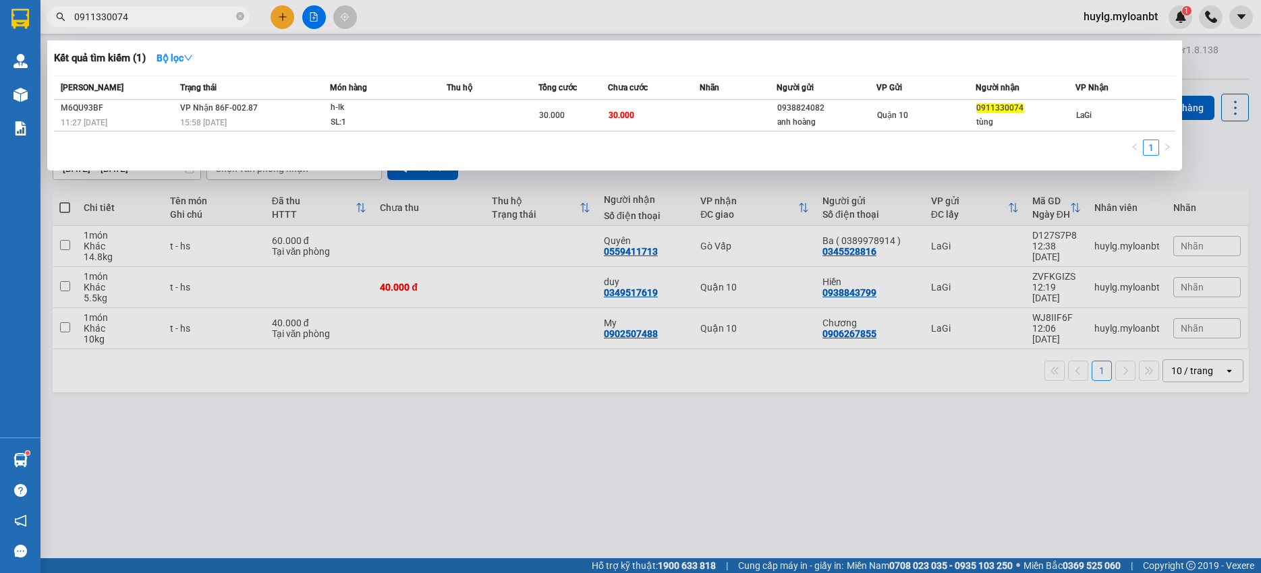
type input "0911330074"
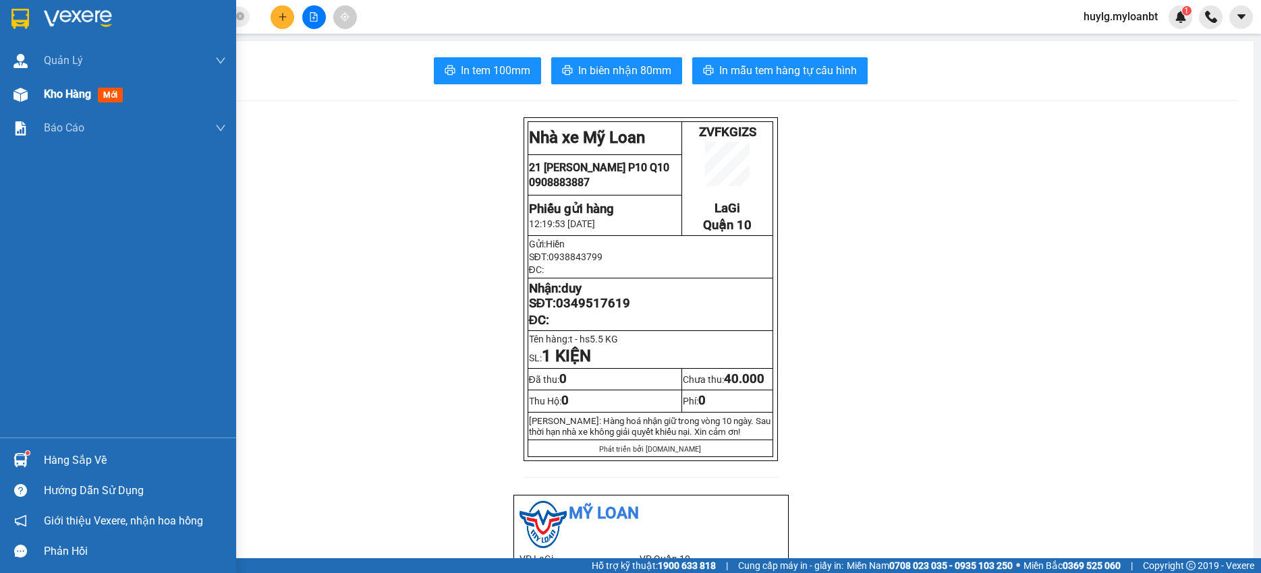
click at [82, 83] on div "Kho hàng mới" at bounding box center [135, 95] width 182 height 34
